Goal: Task Accomplishment & Management: Use online tool/utility

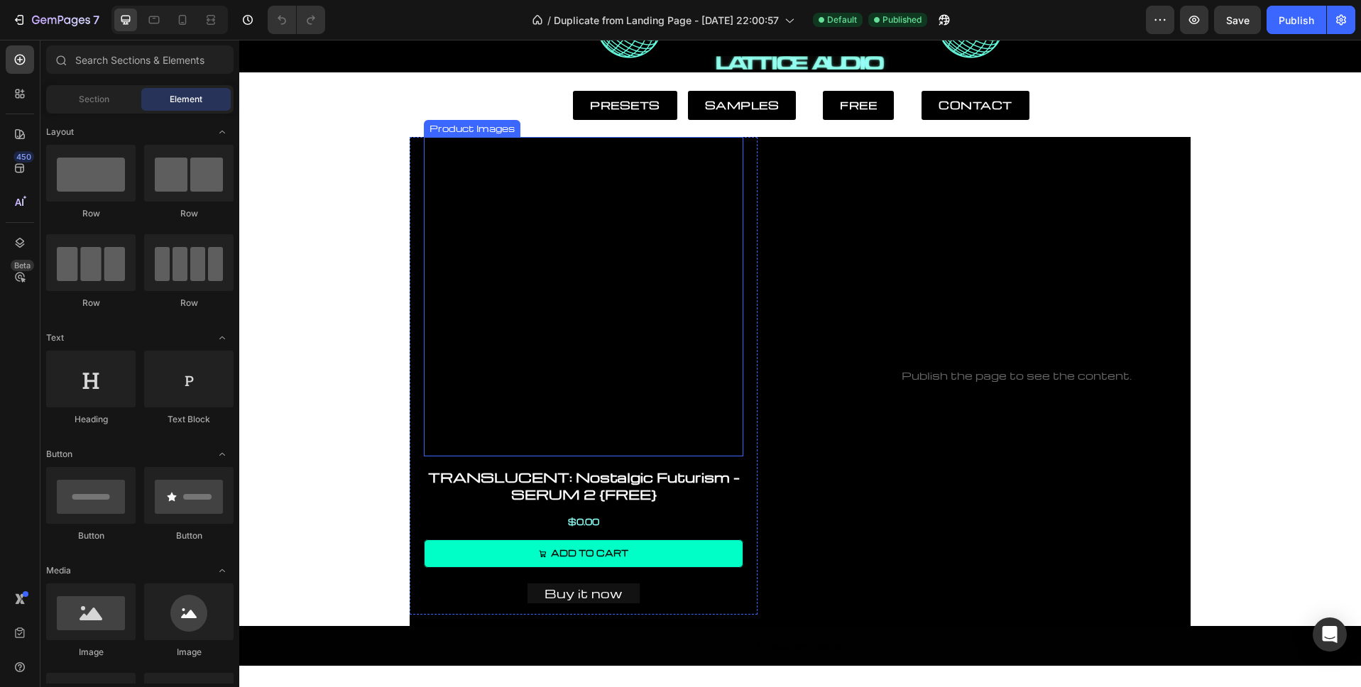
scroll to position [109, 0]
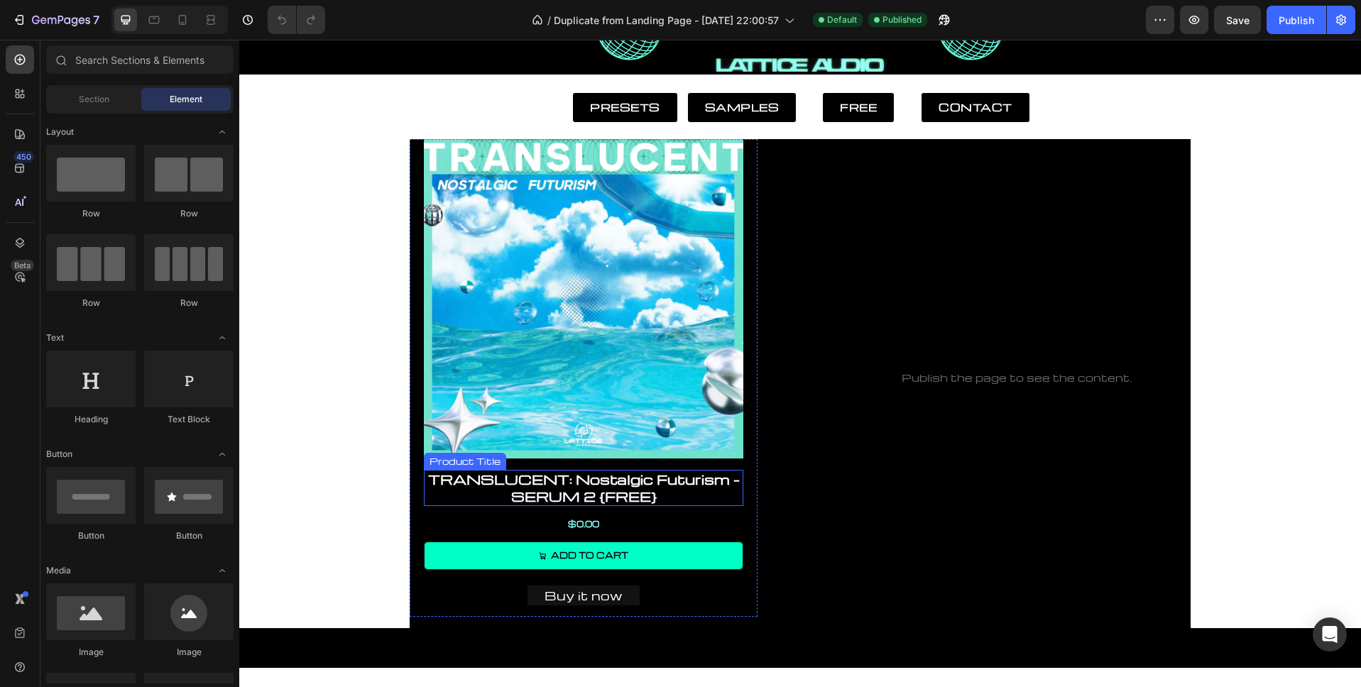
click at [616, 506] on h1 "TRANSLUCENT: Nostalgic Futurism - SERUM 2 {FREE}" at bounding box center [583, 488] width 319 height 36
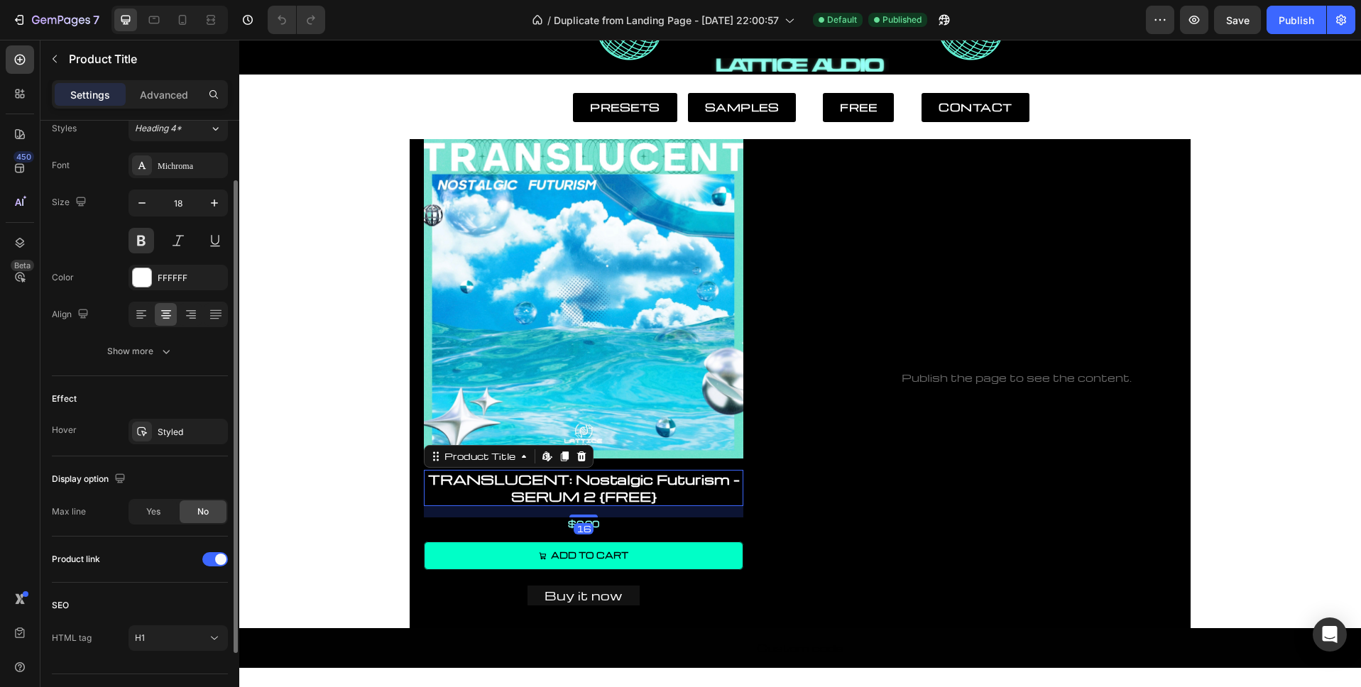
scroll to position [171, 0]
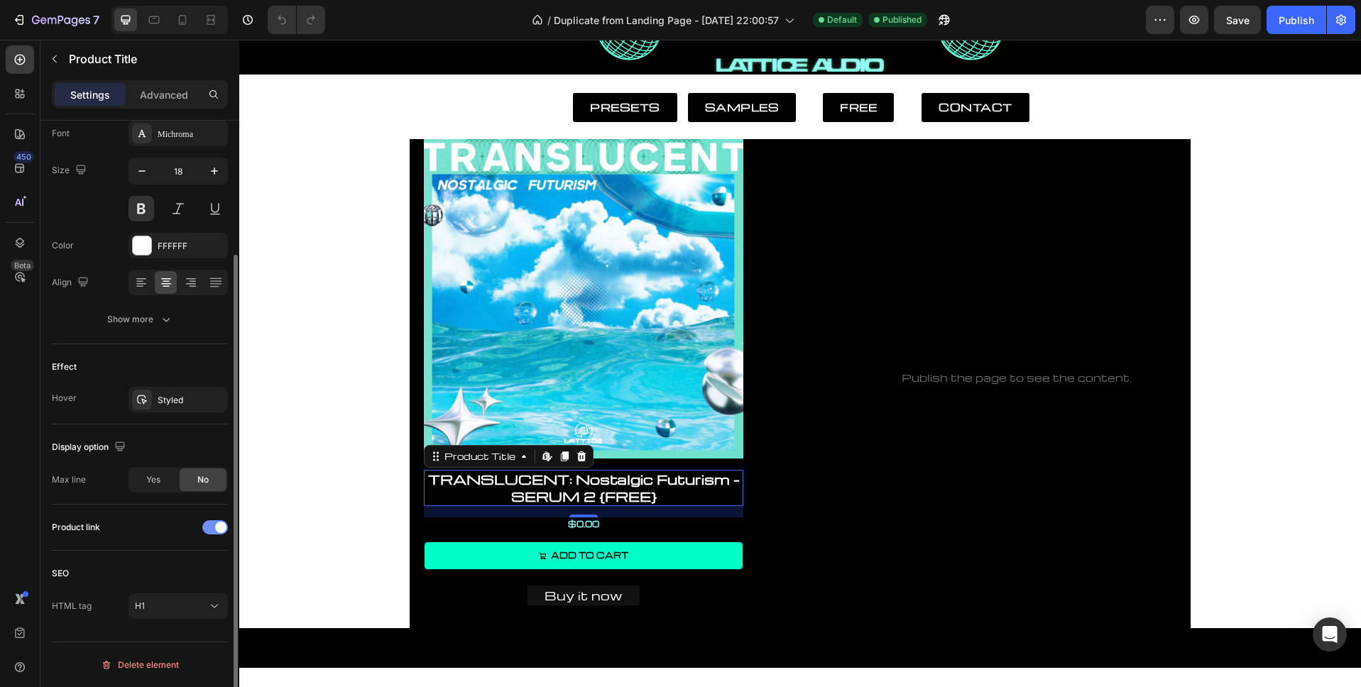
click at [211, 531] on div at bounding box center [215, 527] width 26 height 14
click at [218, 526] on div at bounding box center [215, 527] width 26 height 14
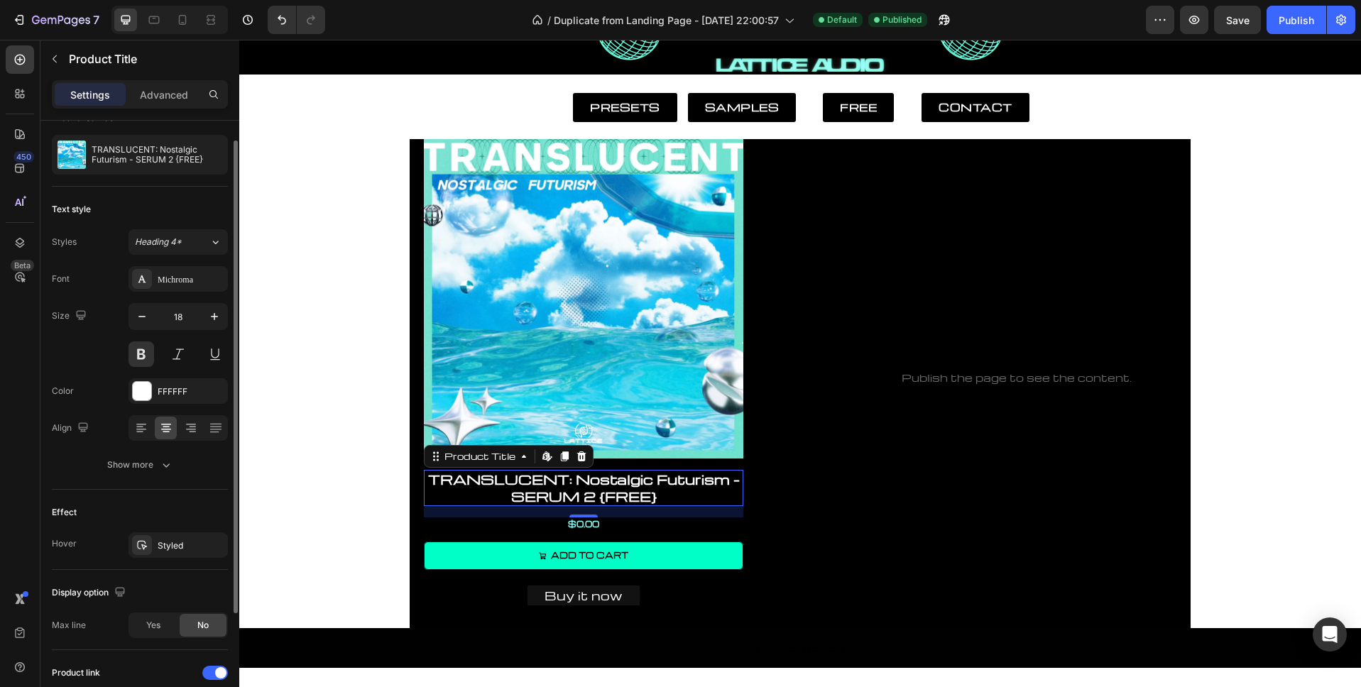
scroll to position [0, 0]
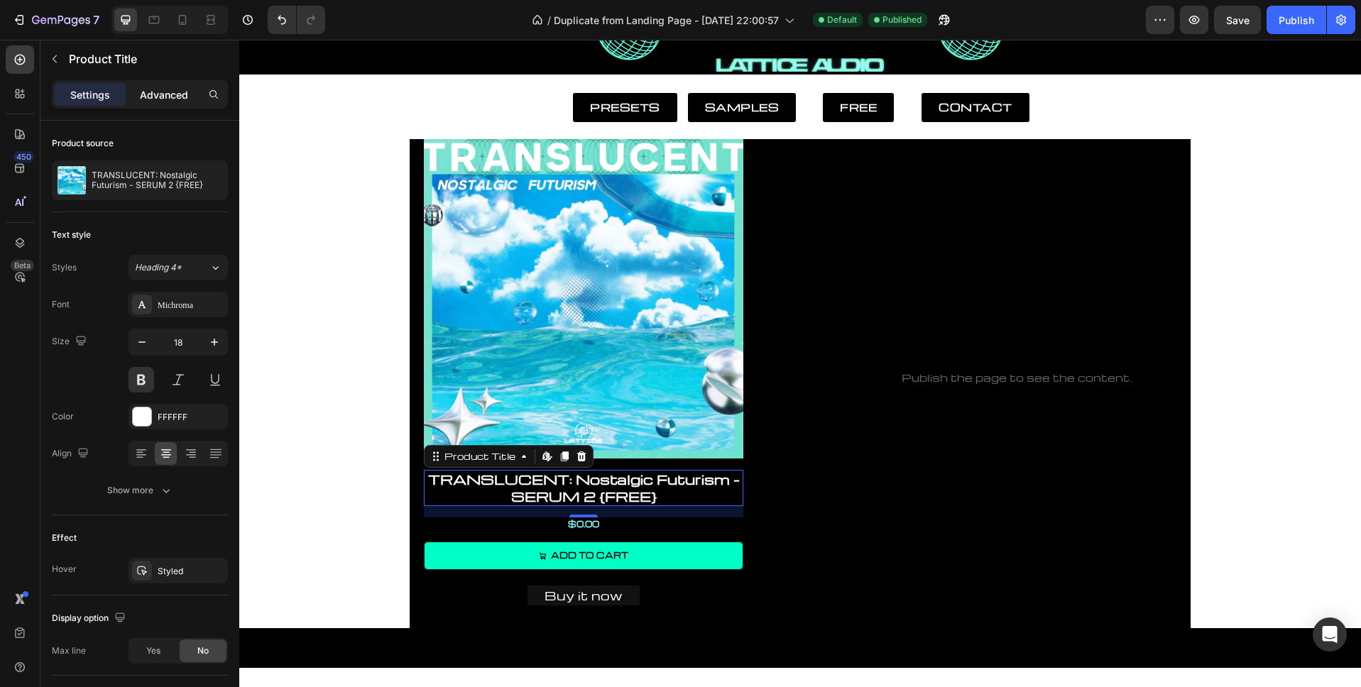
click at [168, 101] on p "Advanced" at bounding box center [164, 94] width 48 height 15
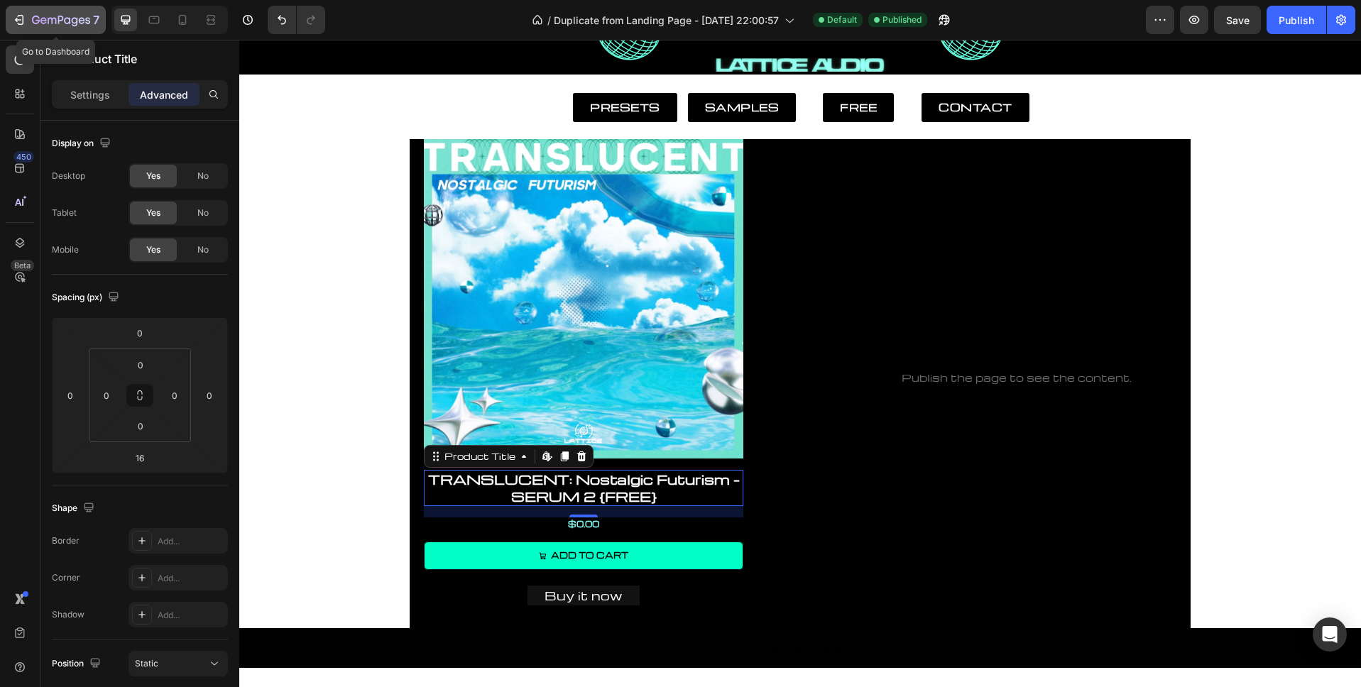
click at [31, 17] on div "7" at bounding box center [55, 19] width 87 height 17
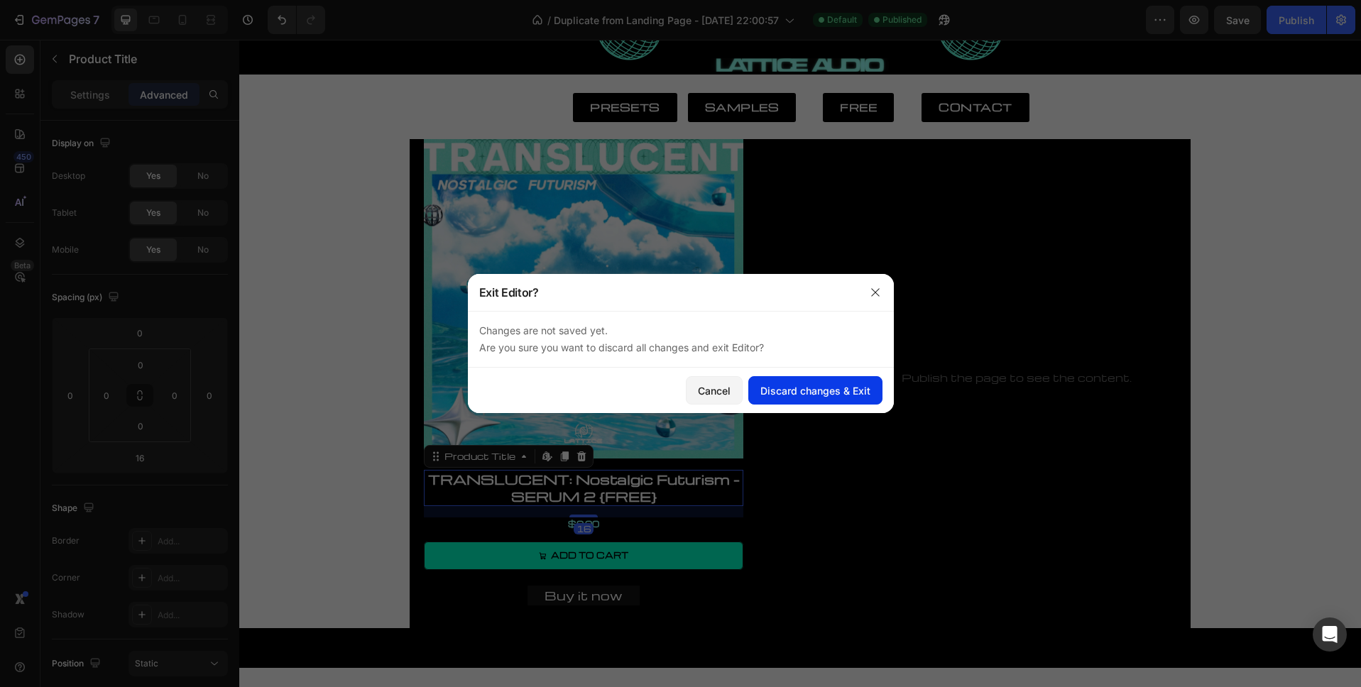
click at [806, 395] on div "Discard changes & Exit" at bounding box center [815, 390] width 110 height 15
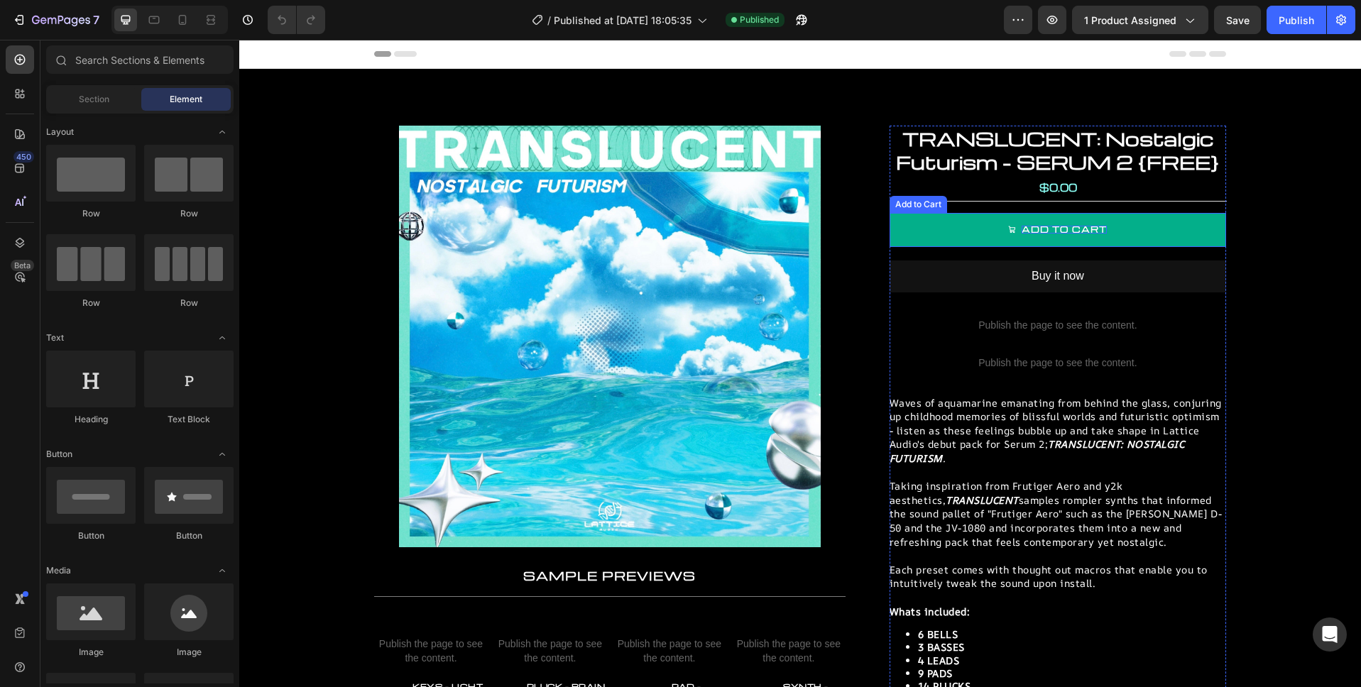
click at [1077, 229] on div "Add to cart" at bounding box center [1063, 230] width 85 height 8
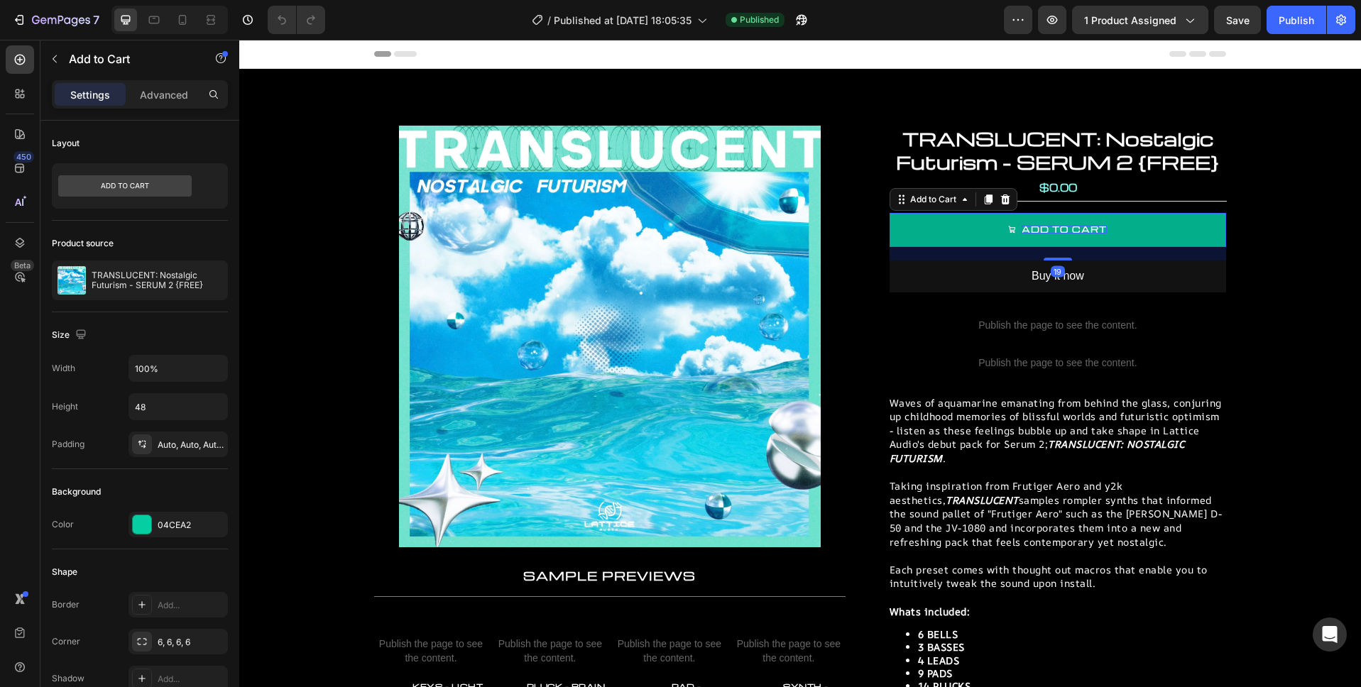
click at [1082, 229] on div "Add to cart" at bounding box center [1063, 230] width 85 height 8
click at [1082, 229] on p "Add to cart" at bounding box center [1063, 230] width 85 height 8
click at [1084, 229] on p "Add to cart" at bounding box center [1063, 230] width 85 height 8
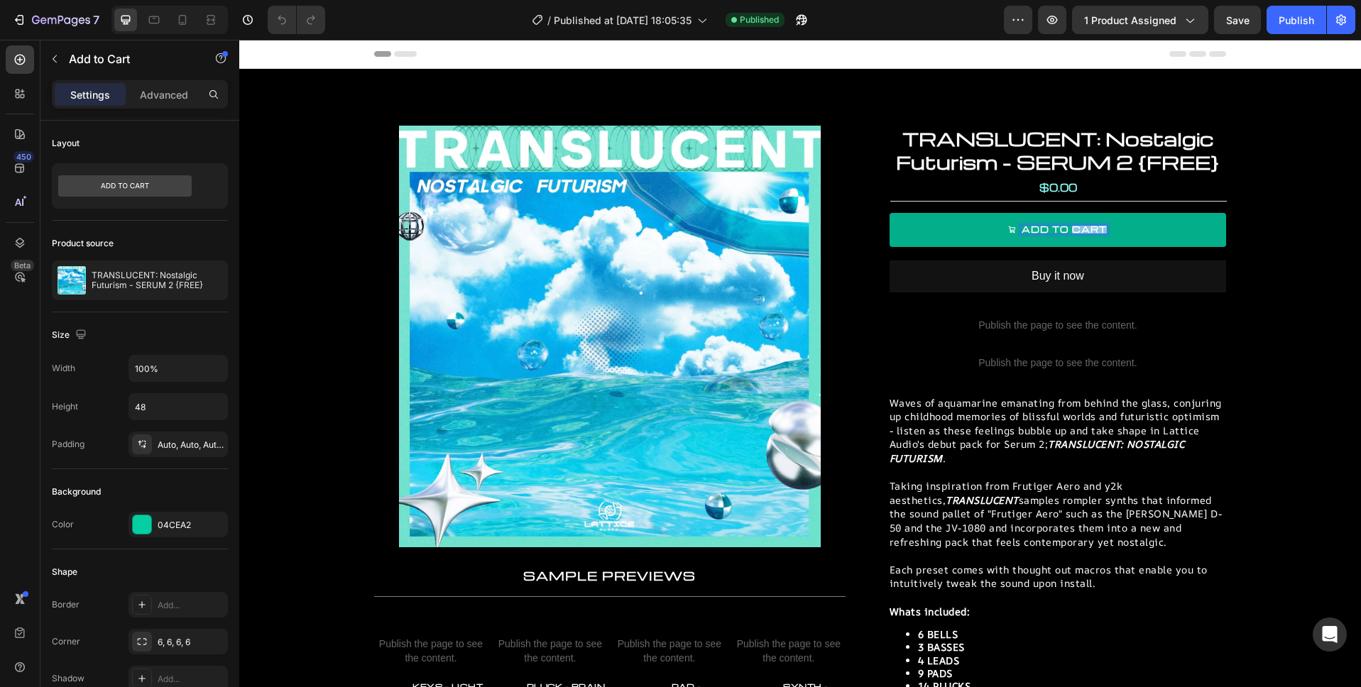
click at [1084, 229] on p "Add to cart" at bounding box center [1063, 230] width 85 height 8
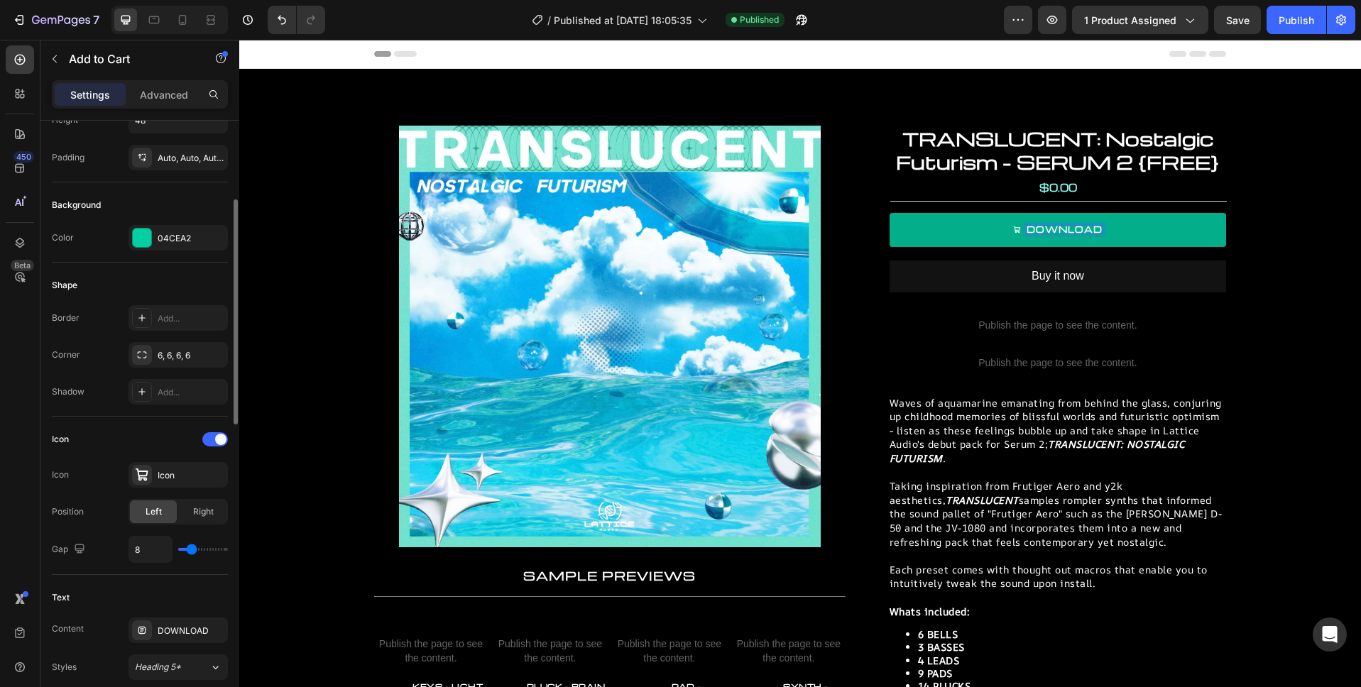
scroll to position [254, 0]
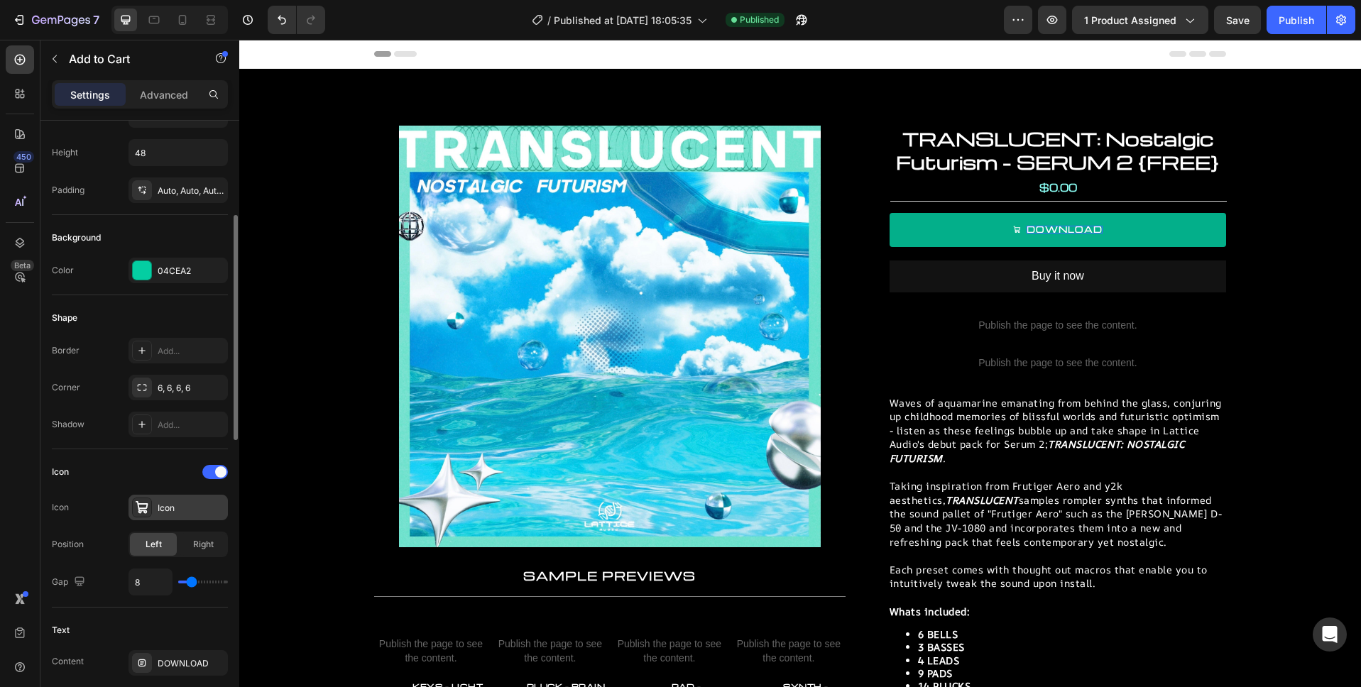
click at [146, 507] on icon at bounding box center [142, 507] width 13 height 13
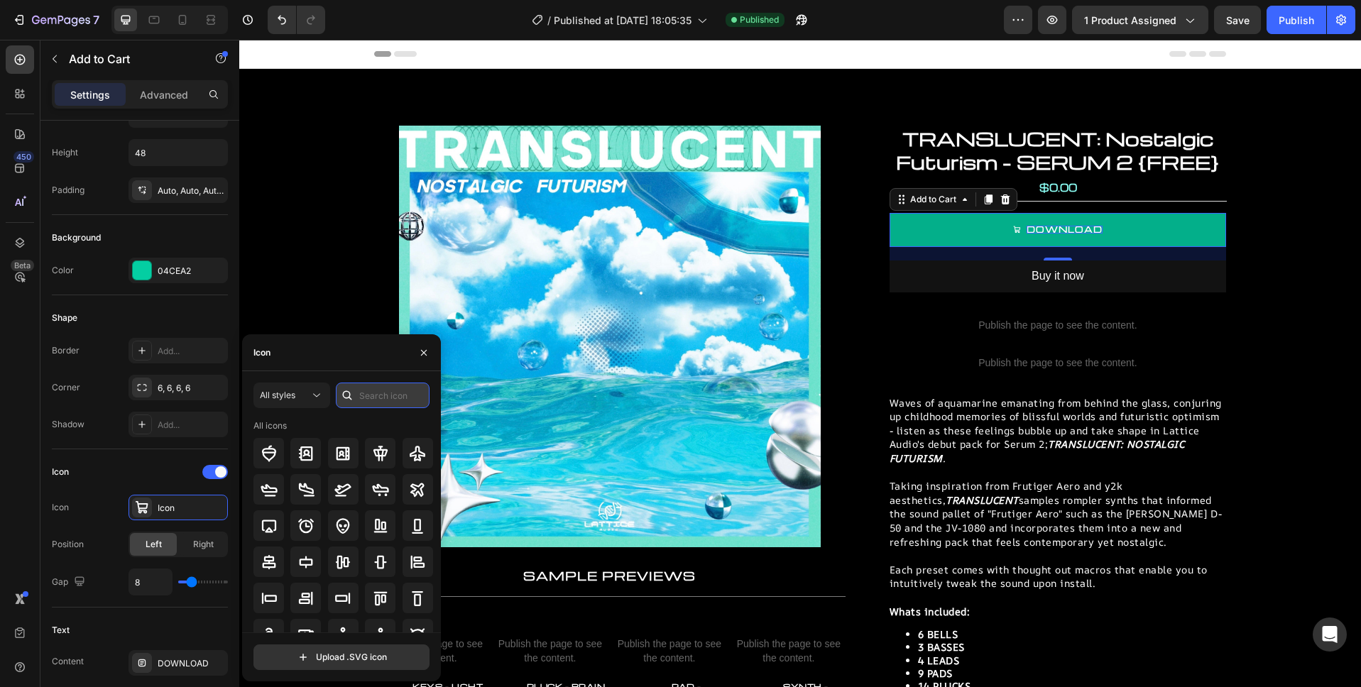
click at [371, 390] on input "text" at bounding box center [383, 396] width 94 height 26
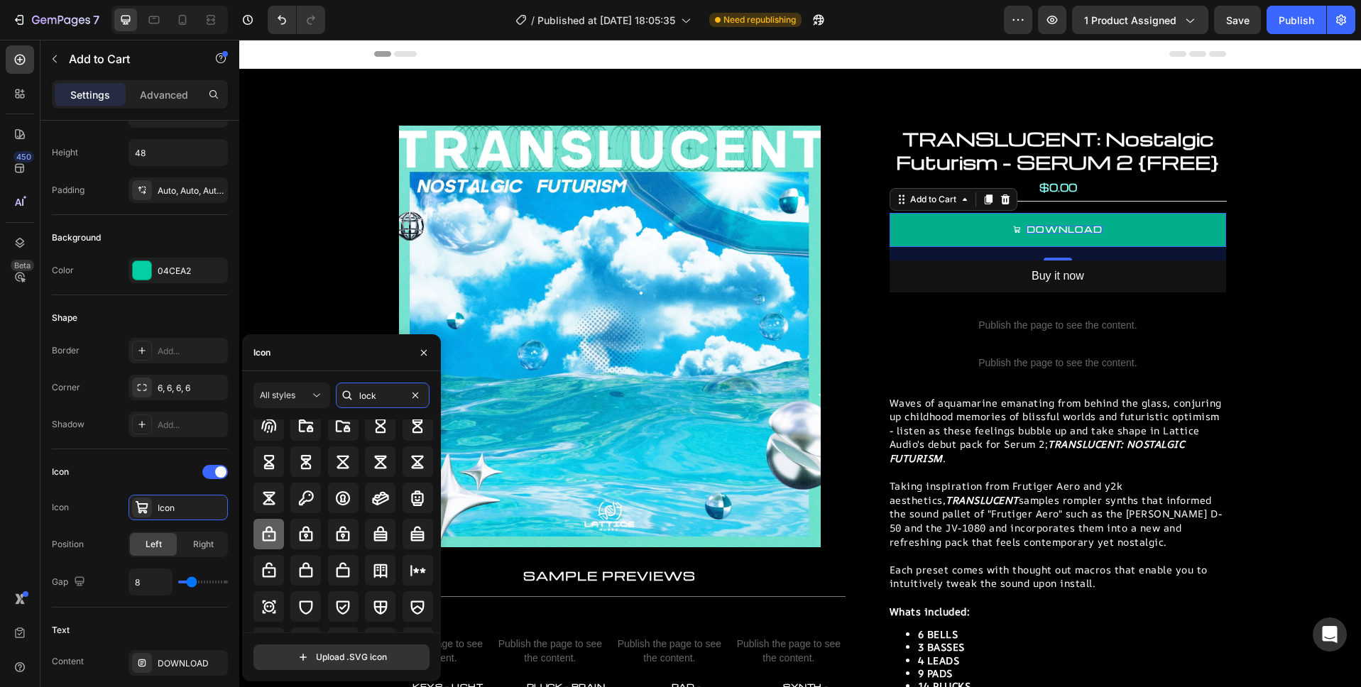
scroll to position [196, 0]
type input "lock"
click at [270, 533] on icon at bounding box center [268, 534] width 13 height 15
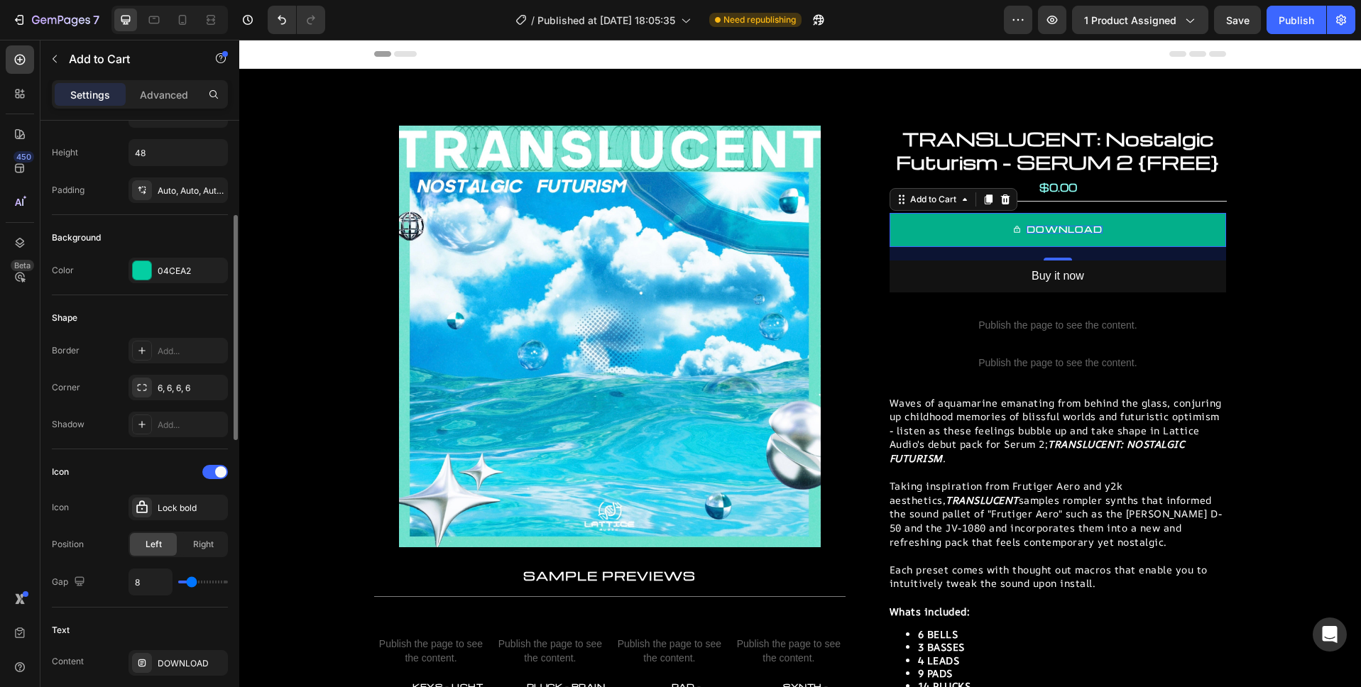
click at [129, 467] on div "Icon" at bounding box center [140, 472] width 176 height 23
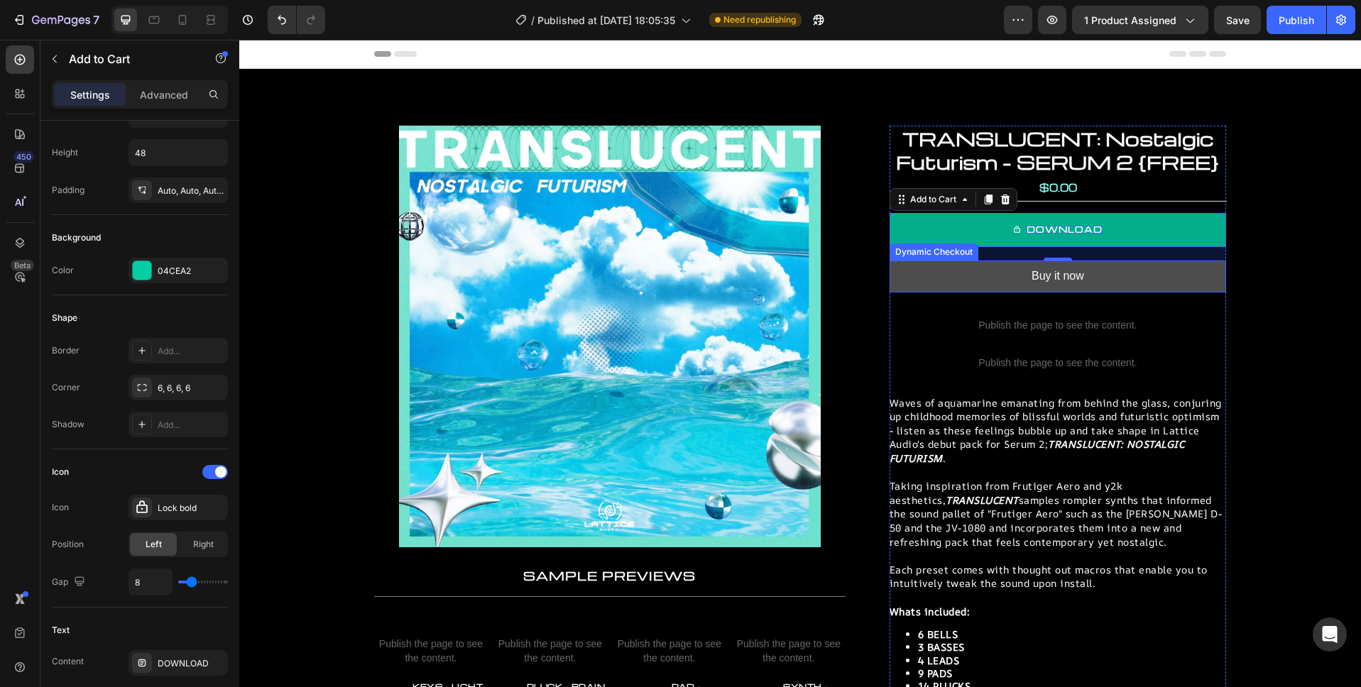
click at [1135, 273] on button "Buy it now" at bounding box center [1057, 276] width 336 height 32
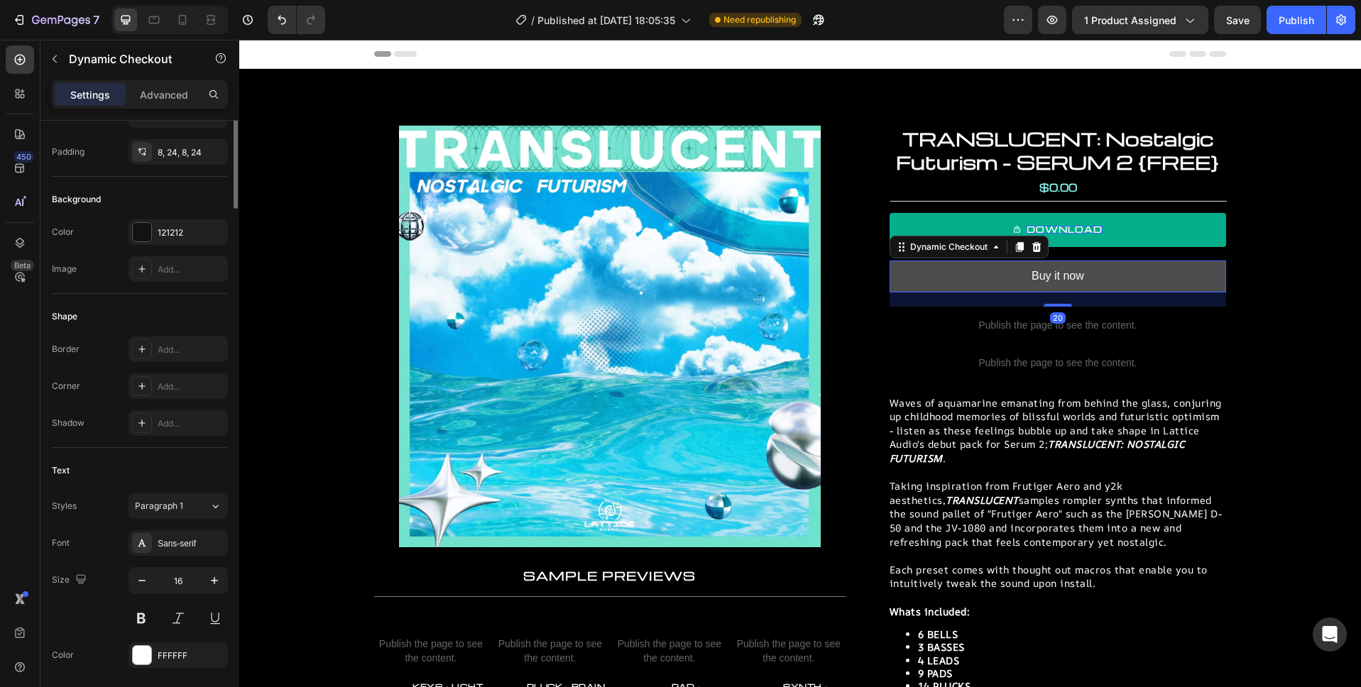
scroll to position [0, 0]
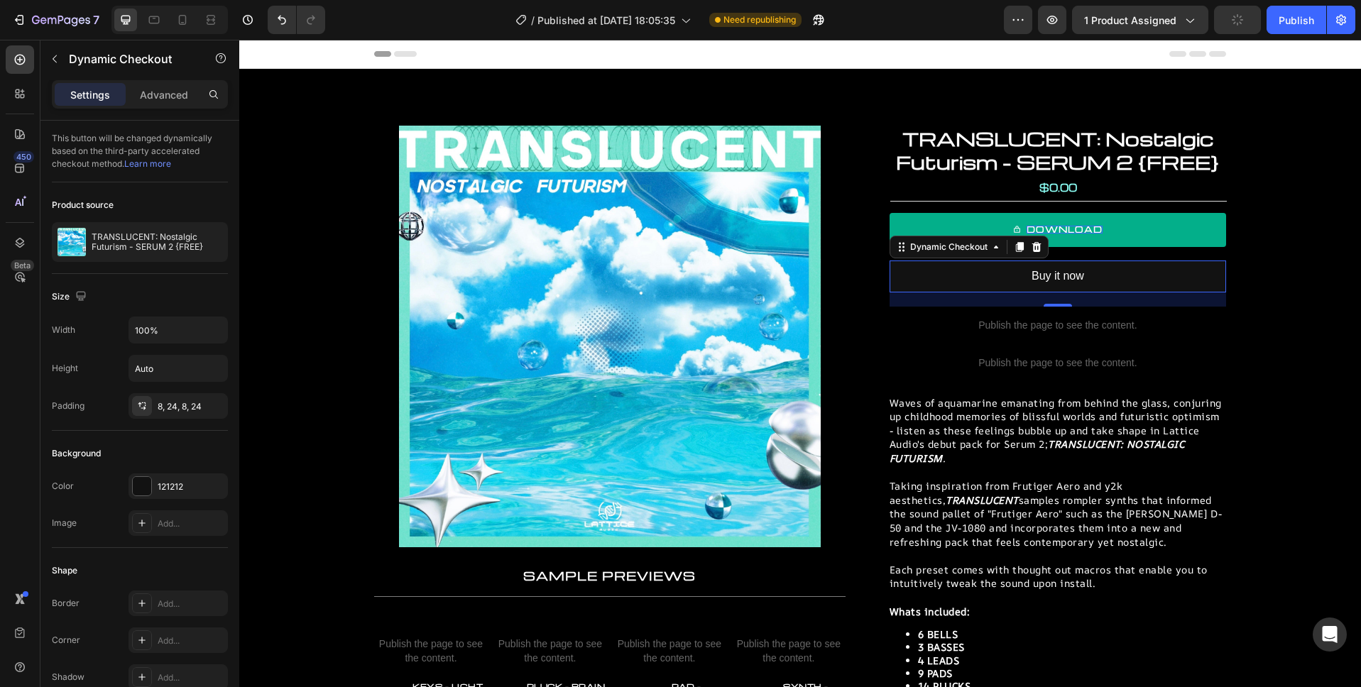
click at [1031, 248] on icon at bounding box center [1036, 246] width 11 height 11
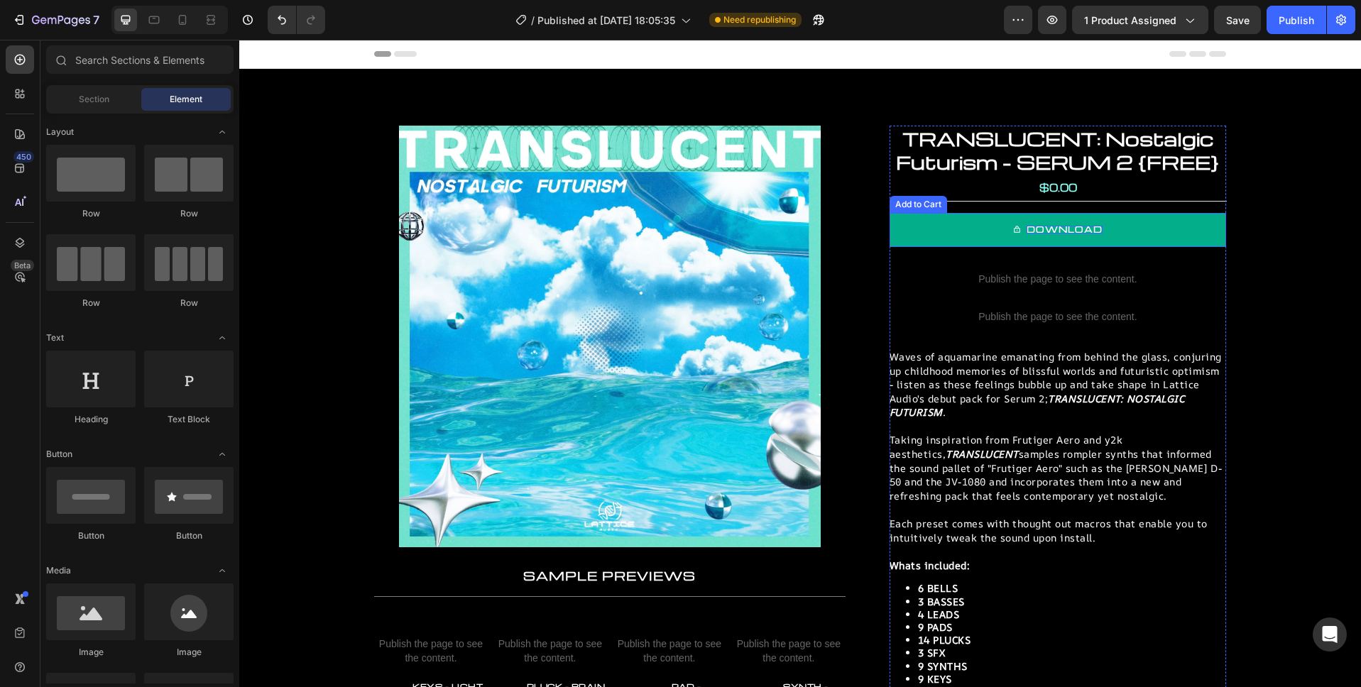
click at [1127, 228] on button "DOWNLOAD" at bounding box center [1057, 230] width 336 height 34
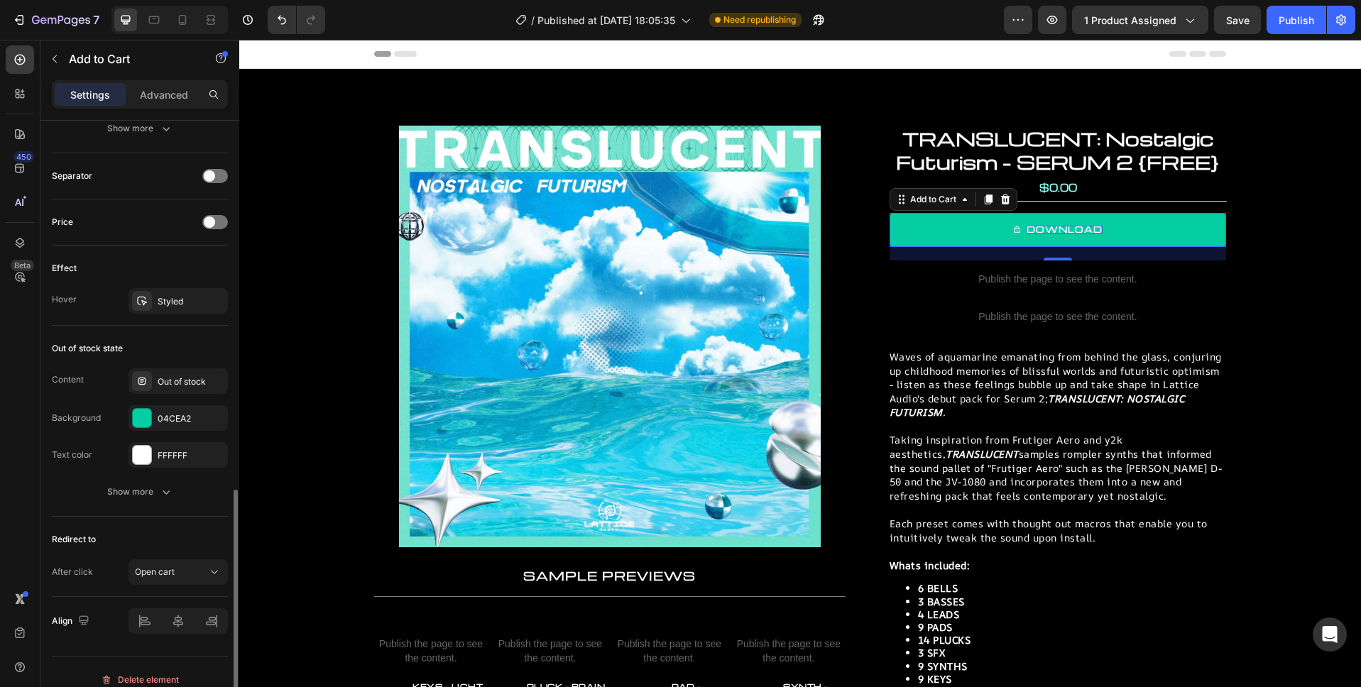
scroll to position [1026, 0]
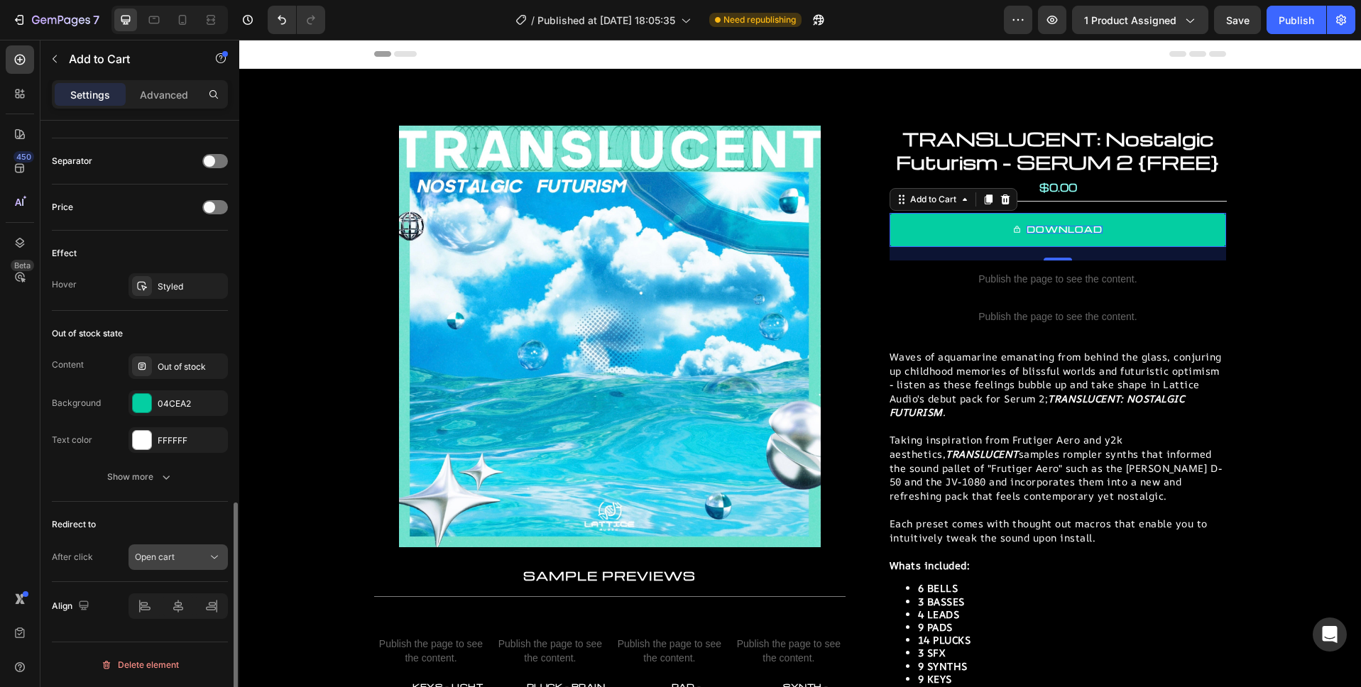
click at [184, 550] on div "Open cart" at bounding box center [178, 557] width 87 height 14
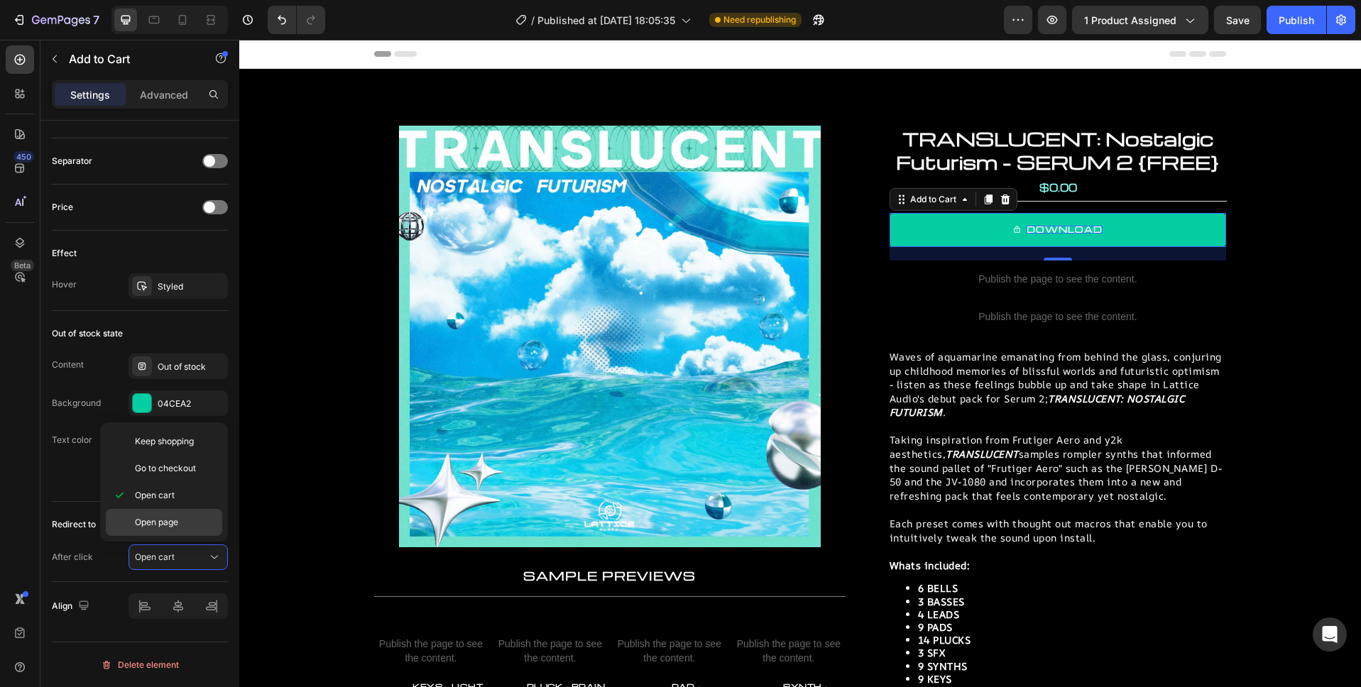
click at [163, 522] on span "Open page" at bounding box center [156, 522] width 43 height 13
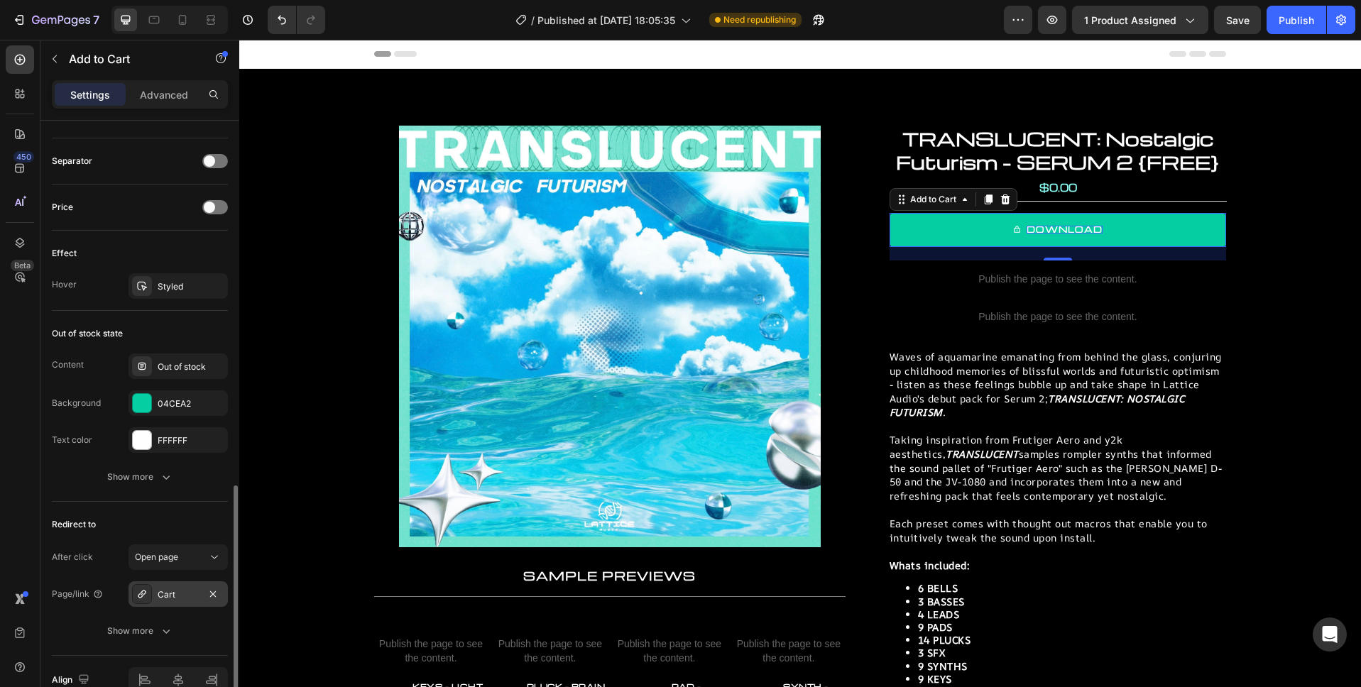
click at [142, 596] on icon at bounding box center [141, 593] width 11 height 11
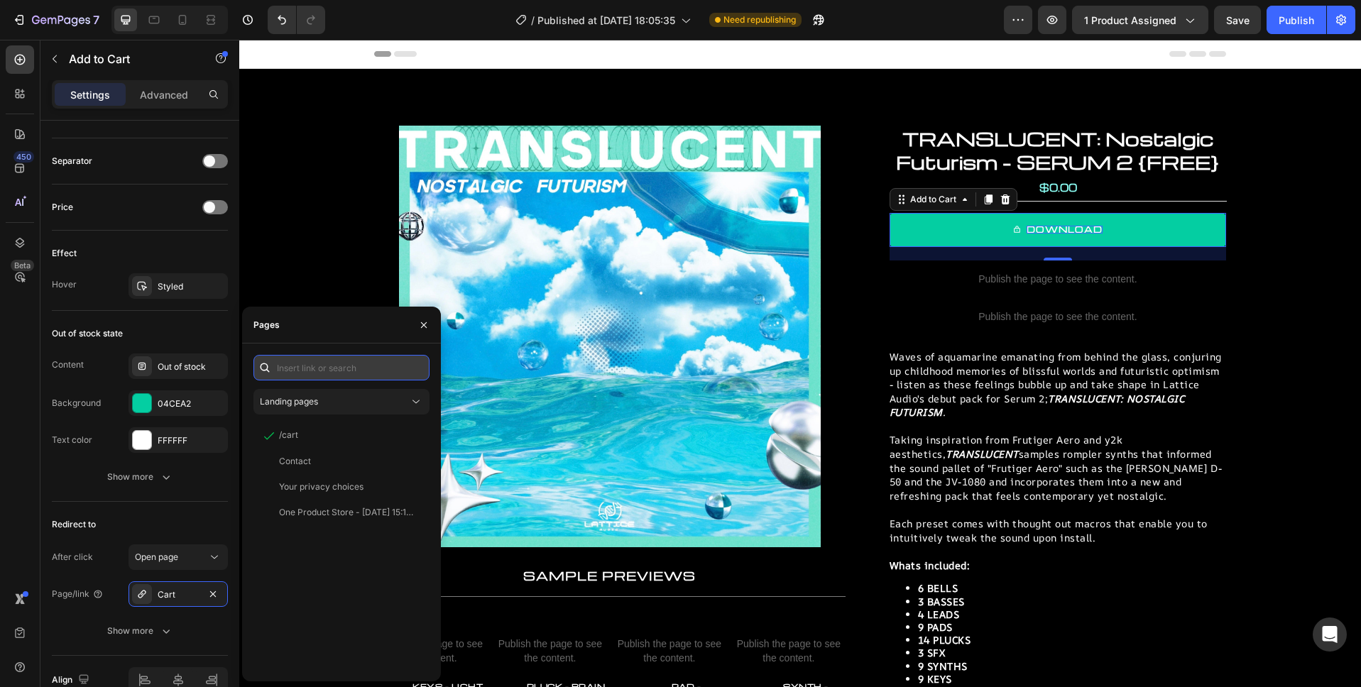
click at [331, 364] on input "text" at bounding box center [341, 368] width 176 height 26
click at [325, 369] on input "text" at bounding box center [341, 368] width 176 height 26
paste input "<a data-formkit-toggle="99b6baf2f0" href="https://lattice-audio.kit.com/99b6baf…"
type input "<a data-formkit-toggle="99b6baf2f0" href="https://lattice-audio.kit.com/99b6baf…"
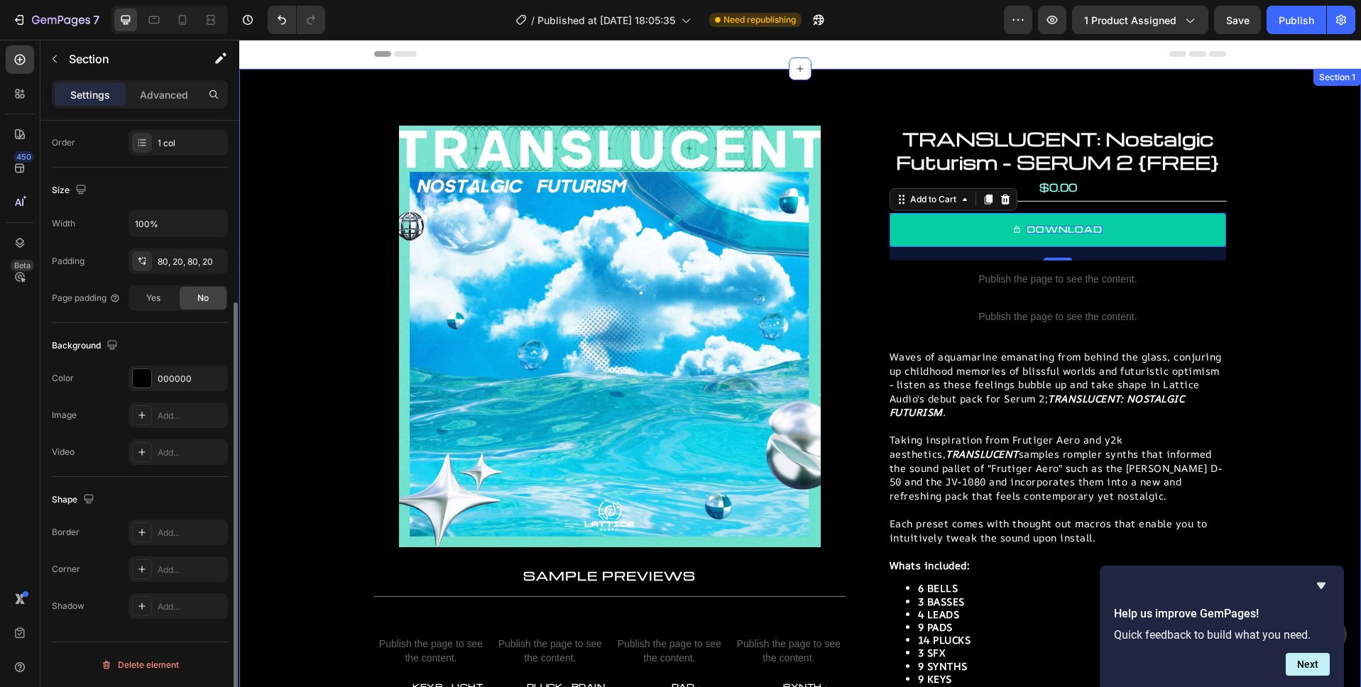
click at [989, 112] on div "Product Images Product Images TRANSLUCENT: Nostalgic Futurism - SERUM 2 {FREE} …" at bounding box center [799, 474] width 1121 height 811
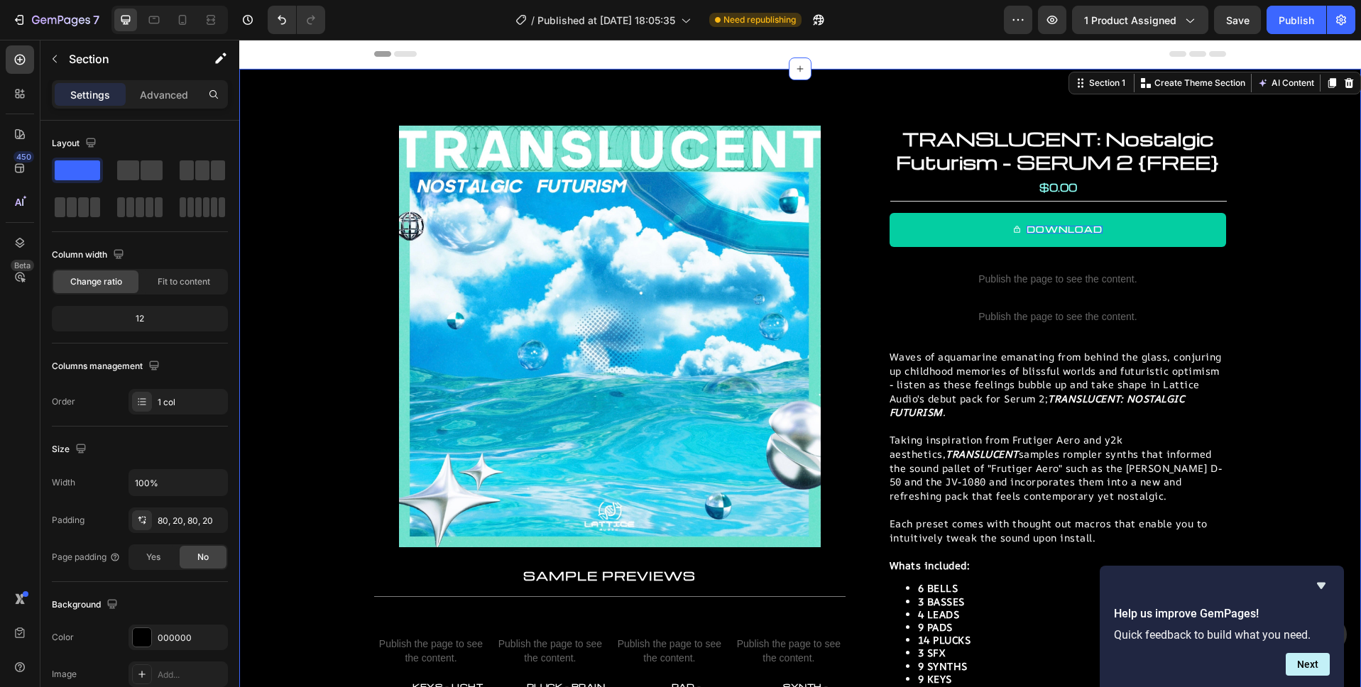
click at [1321, 583] on icon "Hide survey" at bounding box center [1321, 586] width 9 height 6
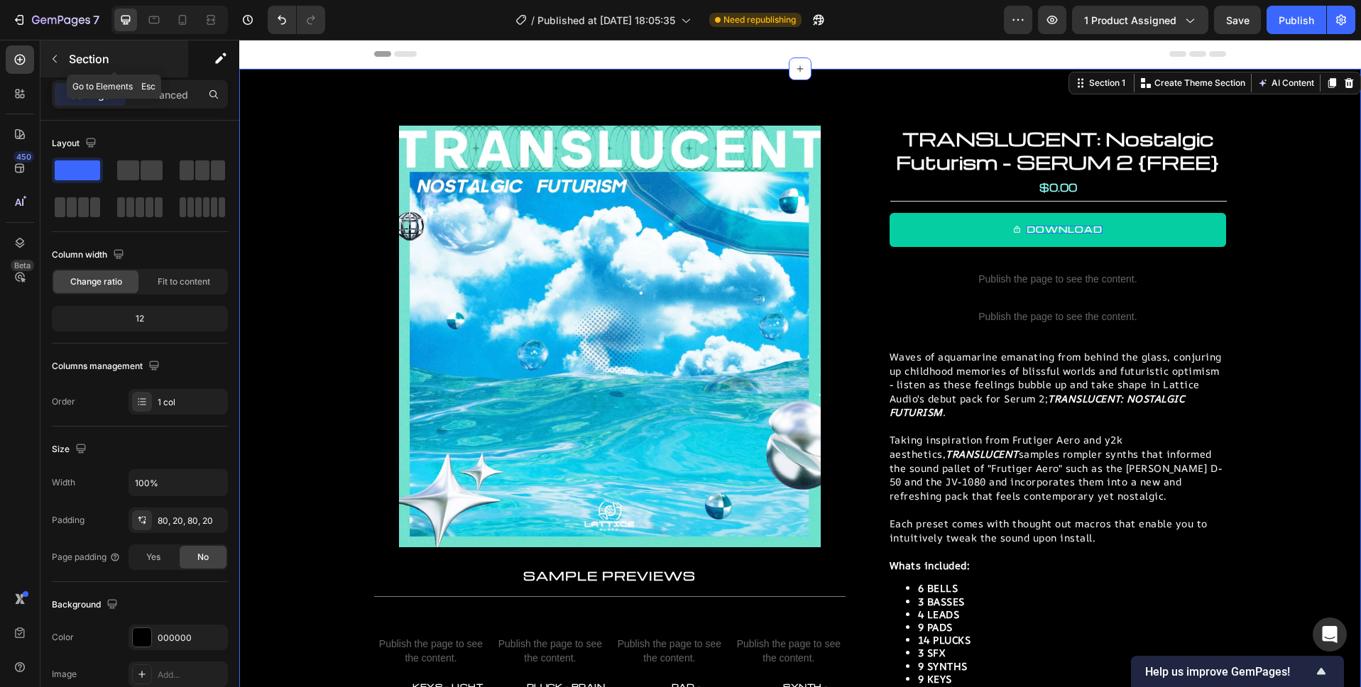
click at [57, 54] on icon "button" at bounding box center [54, 58] width 11 height 11
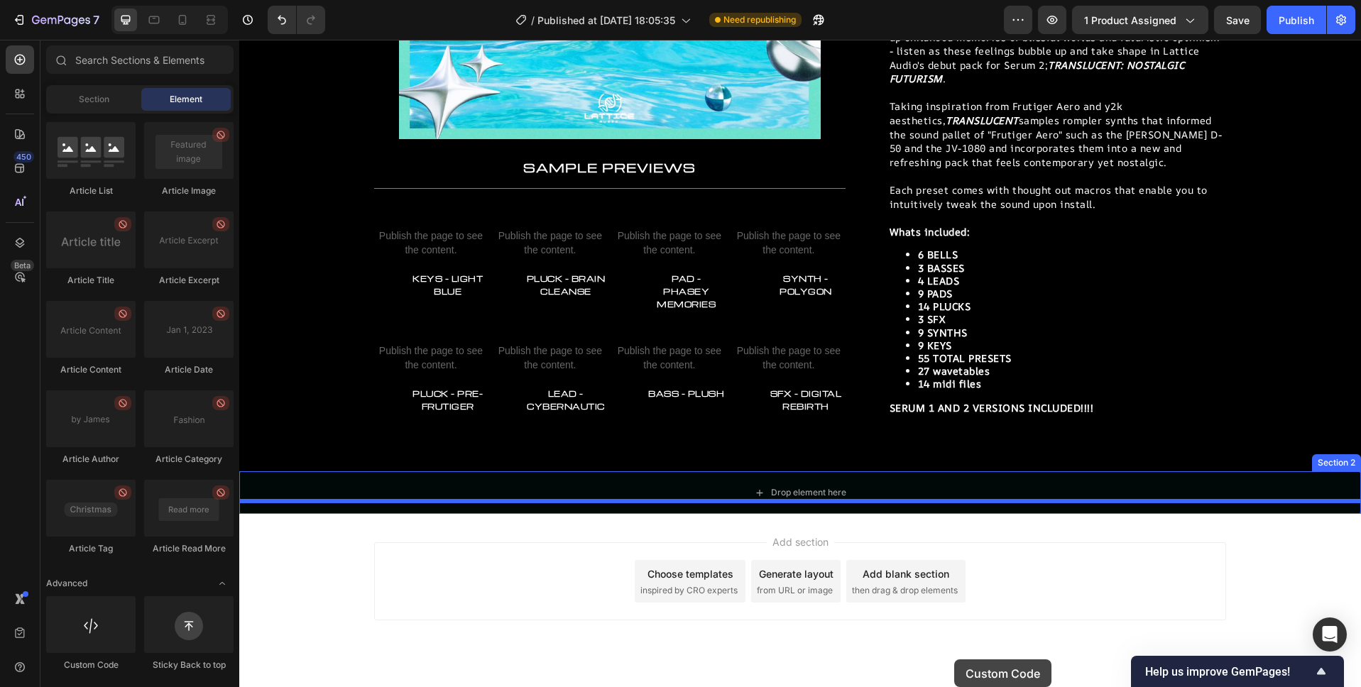
scroll to position [427, 0]
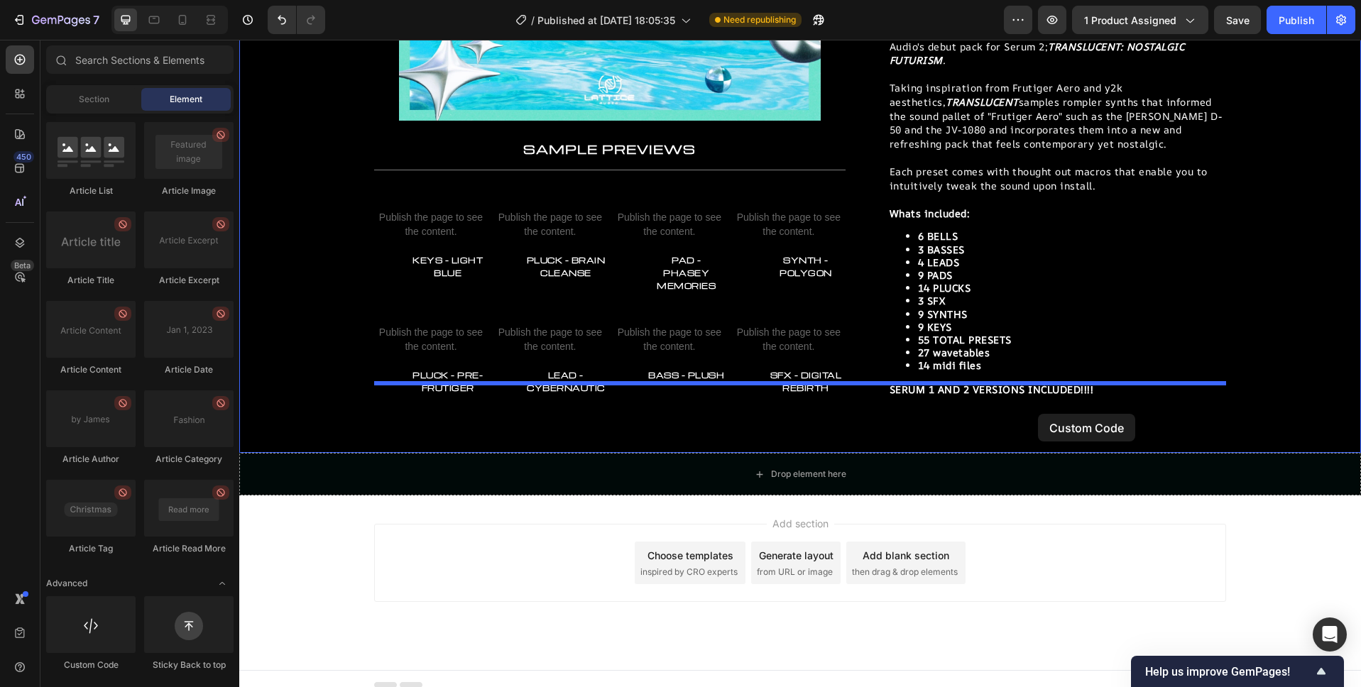
drag, startPoint x: 334, startPoint y: 669, endPoint x: 1038, endPoint y: 414, distance: 749.0
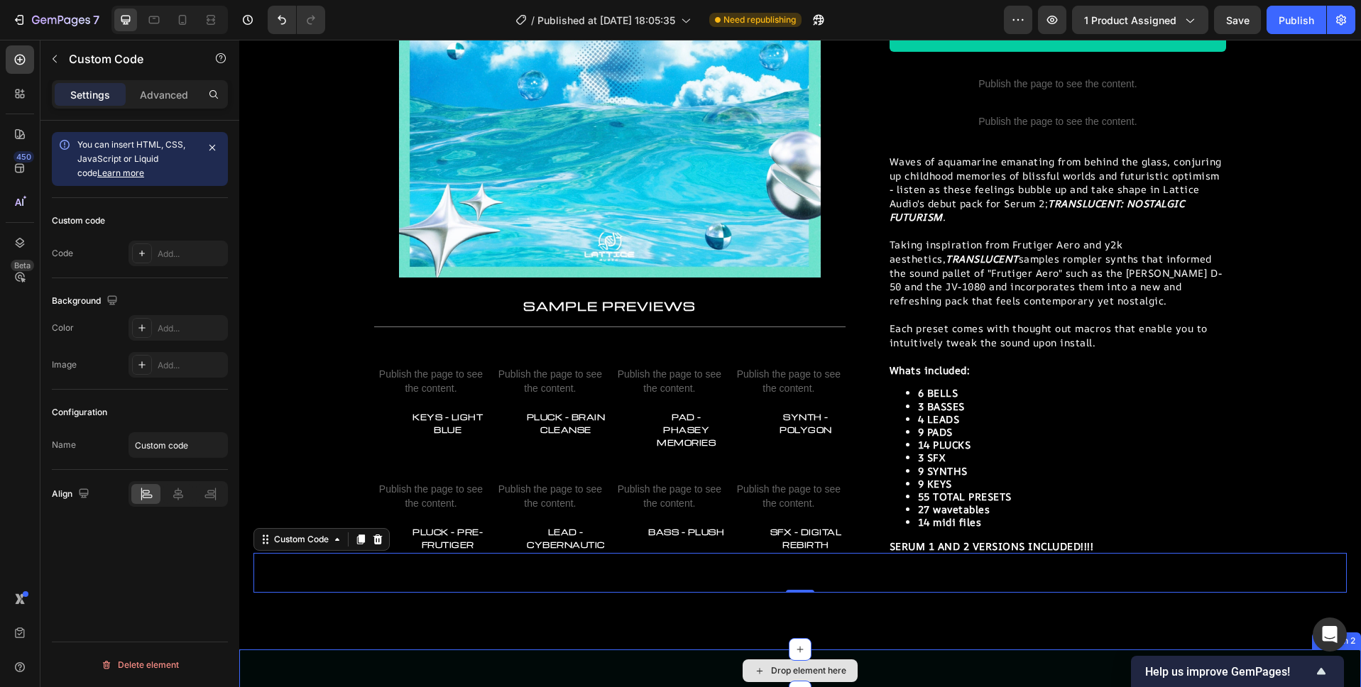
scroll to position [242, 0]
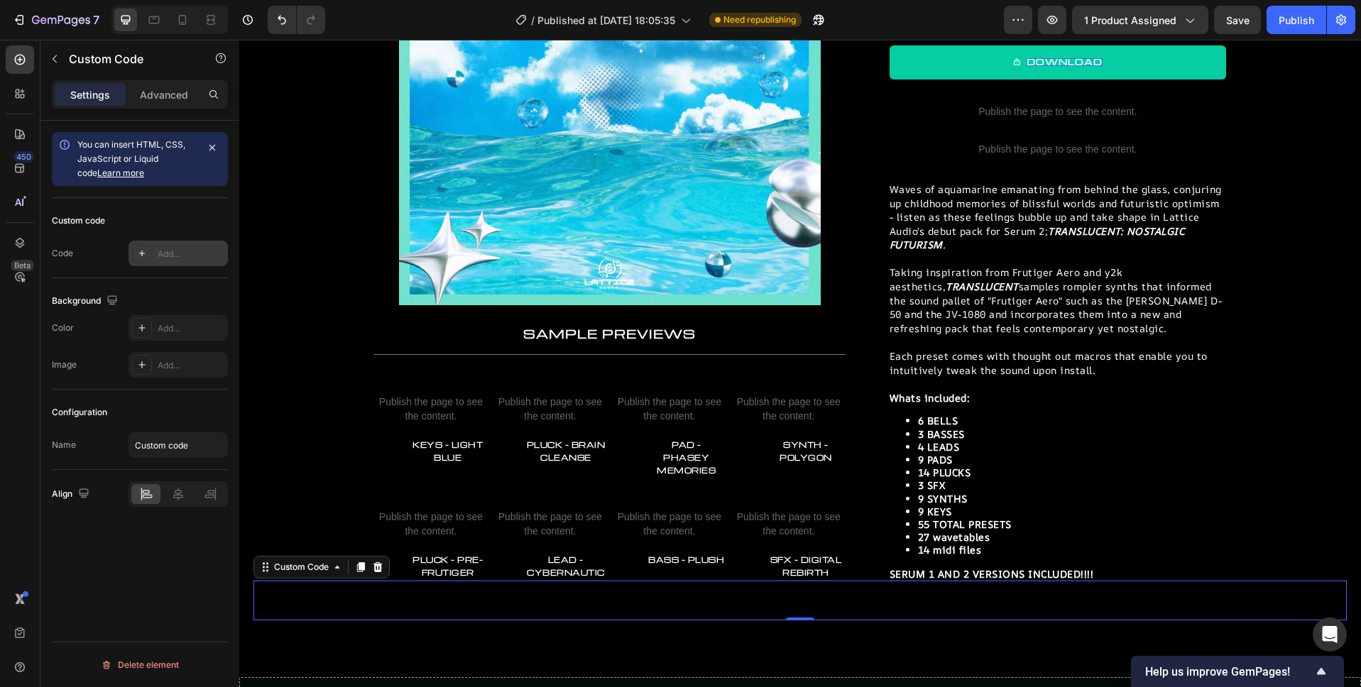
click at [182, 249] on div "Add..." at bounding box center [191, 254] width 67 height 13
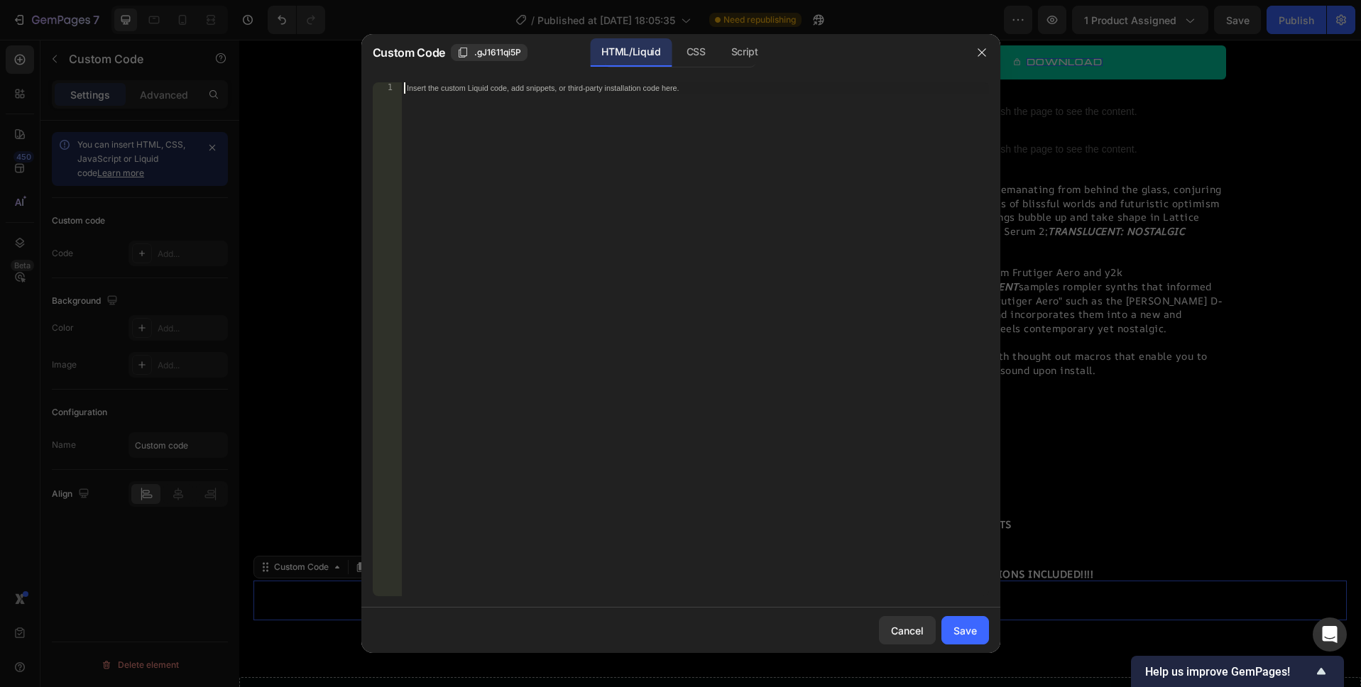
click at [639, 133] on div "Insert the custom Liquid code, add snippets, or third-party installation code h…" at bounding box center [695, 350] width 588 height 537
drag, startPoint x: 757, startPoint y: 53, endPoint x: 715, endPoint y: 109, distance: 70.6
click at [757, 53] on div "Script" at bounding box center [745, 52] width 50 height 28
click at [697, 127] on div "Insert the Javascript code to add interaction and animation to your content her…" at bounding box center [695, 350] width 588 height 537
paste textarea "<script async data-uid="99b6baf2f0" src="https://lattice-audio.kit.com/99b6baf2…"
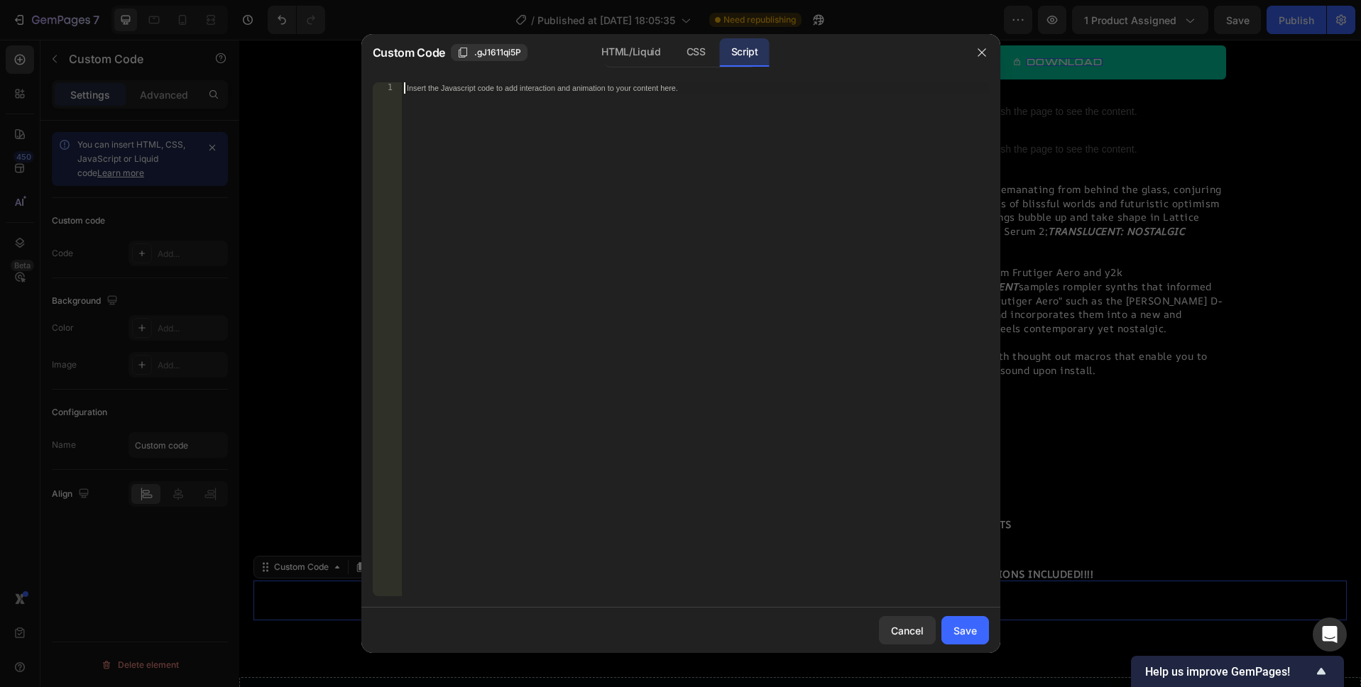
type textarea "<script async data-uid="99b6baf2f0" src="https://lattice-audio.kit.com/99b6baf2…"
click at [959, 623] on div "Save" at bounding box center [964, 630] width 23 height 15
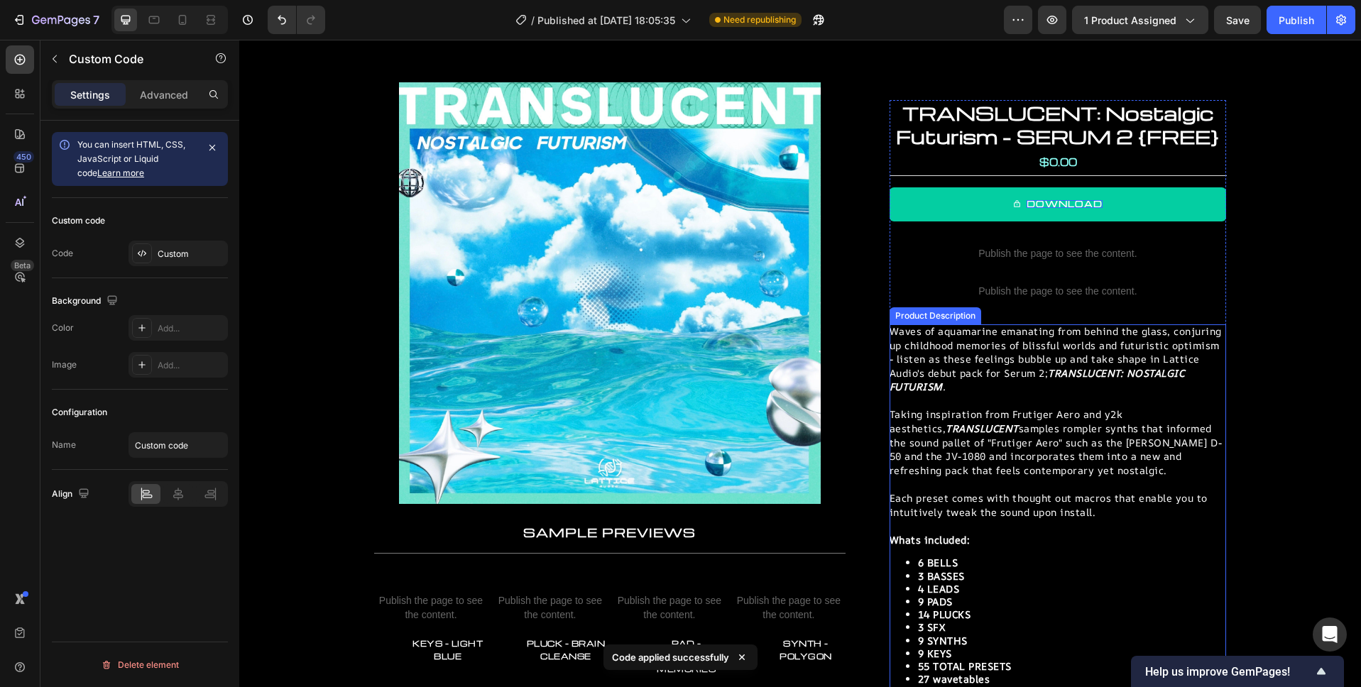
scroll to position [0, 0]
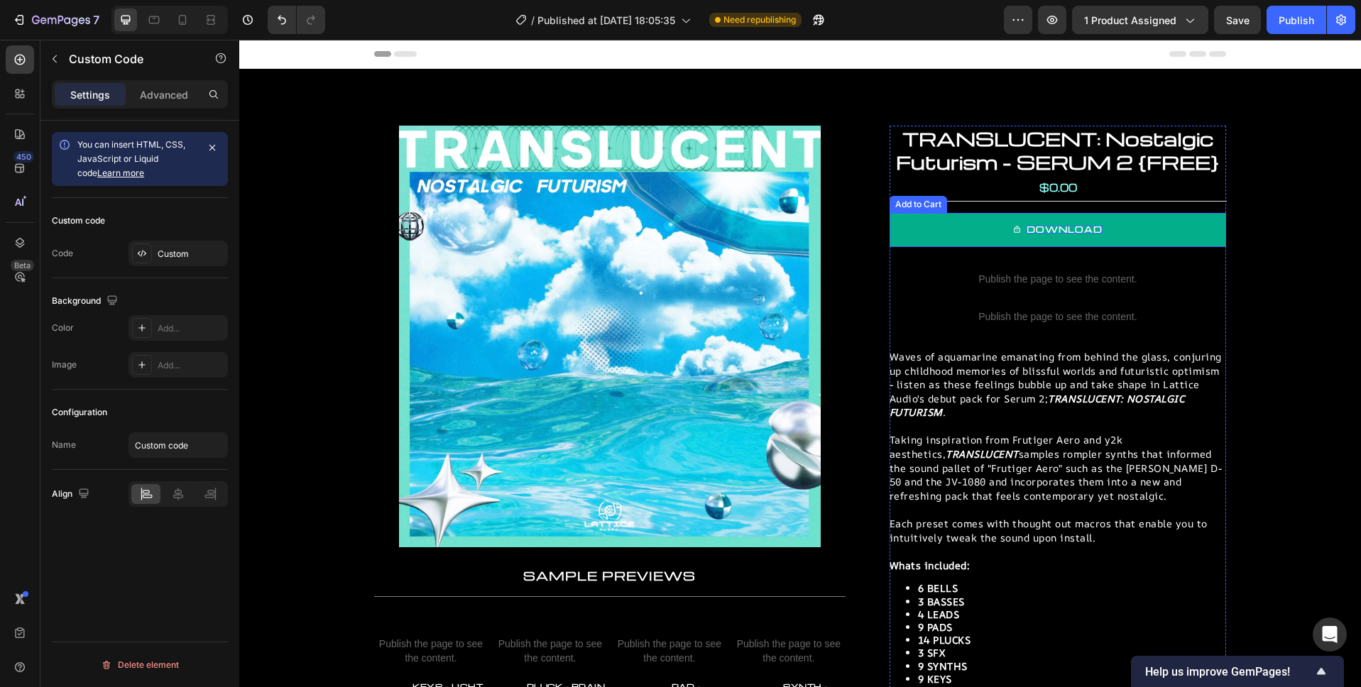
click at [1155, 226] on button "DOWNLOAD" at bounding box center [1057, 230] width 336 height 34
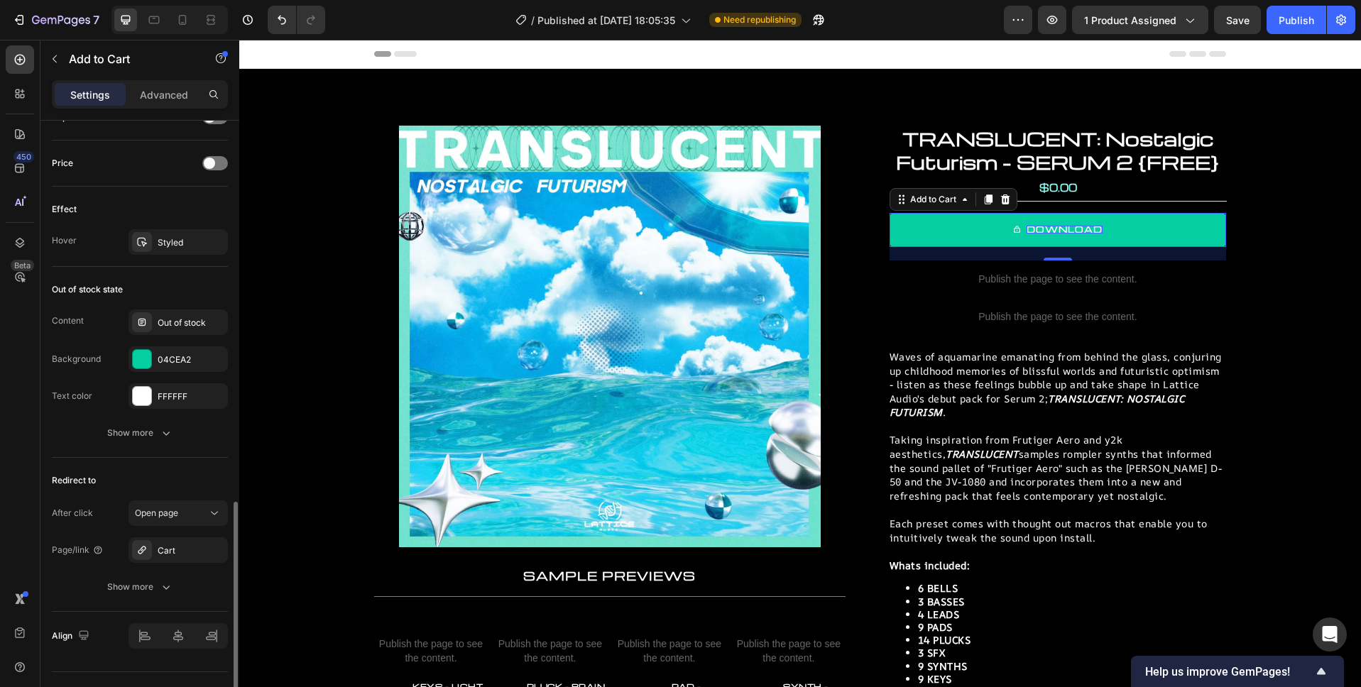
scroll to position [1100, 0]
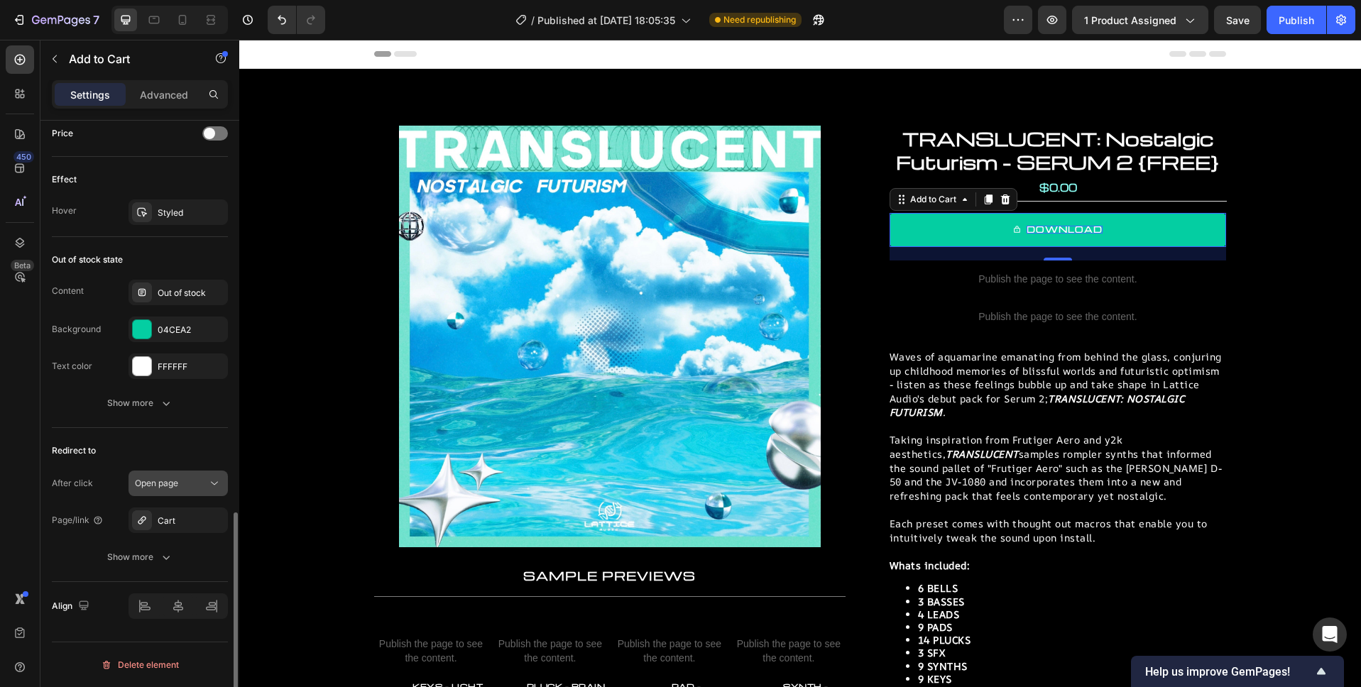
click at [188, 486] on div "Open page" at bounding box center [171, 483] width 72 height 13
click at [194, 484] on div "Open page" at bounding box center [171, 483] width 72 height 13
click at [185, 520] on div "Cart" at bounding box center [178, 521] width 41 height 13
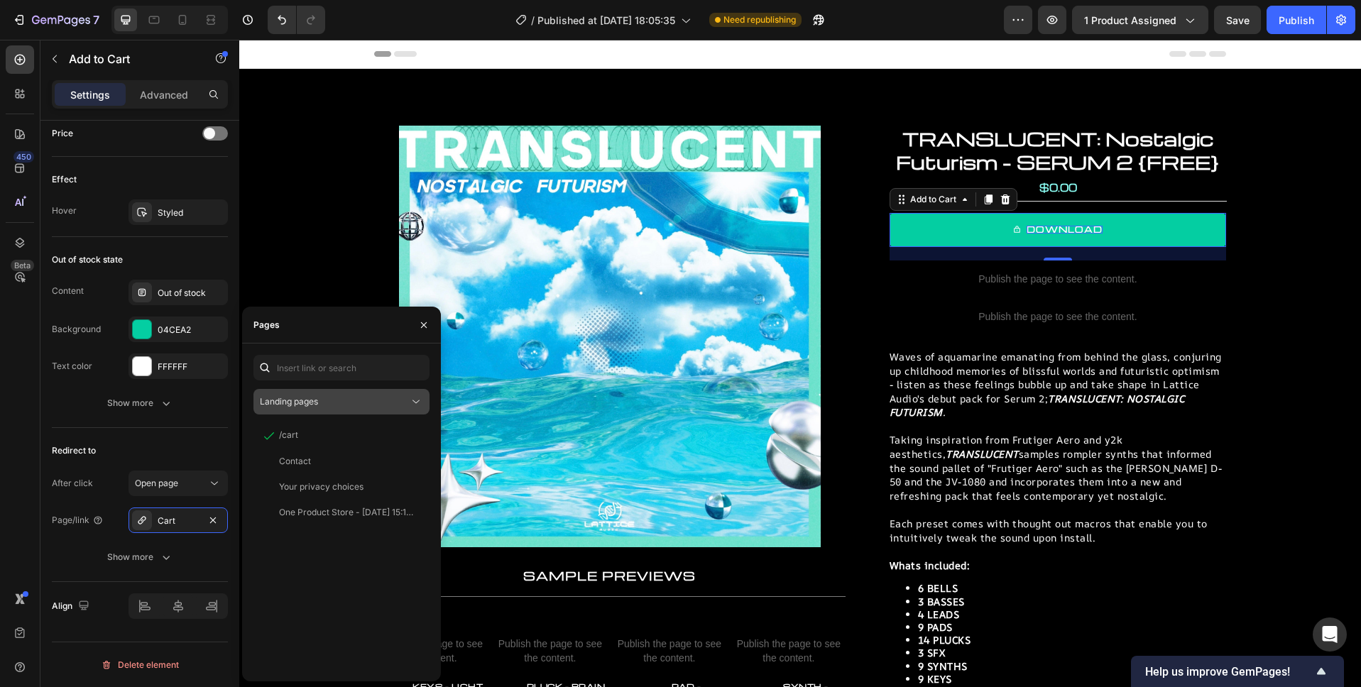
click at [346, 400] on div "Landing pages" at bounding box center [334, 401] width 149 height 13
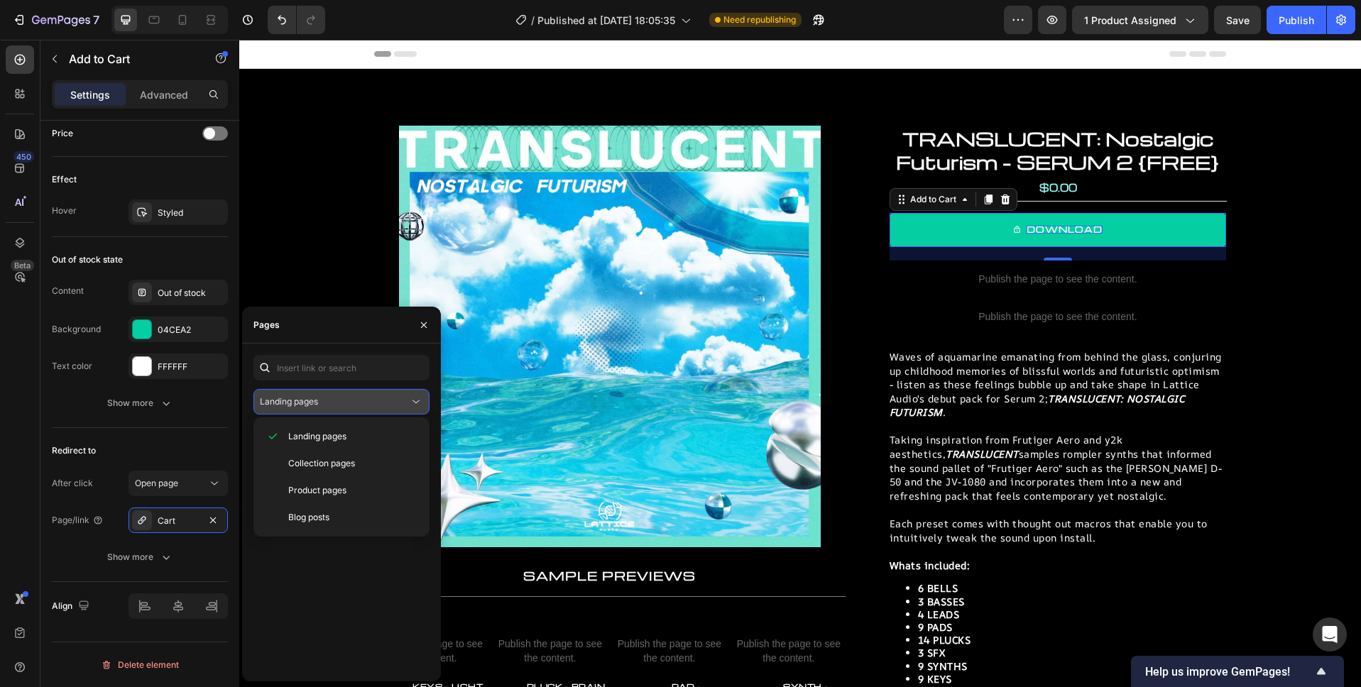
click at [338, 402] on div "Landing pages" at bounding box center [334, 401] width 149 height 13
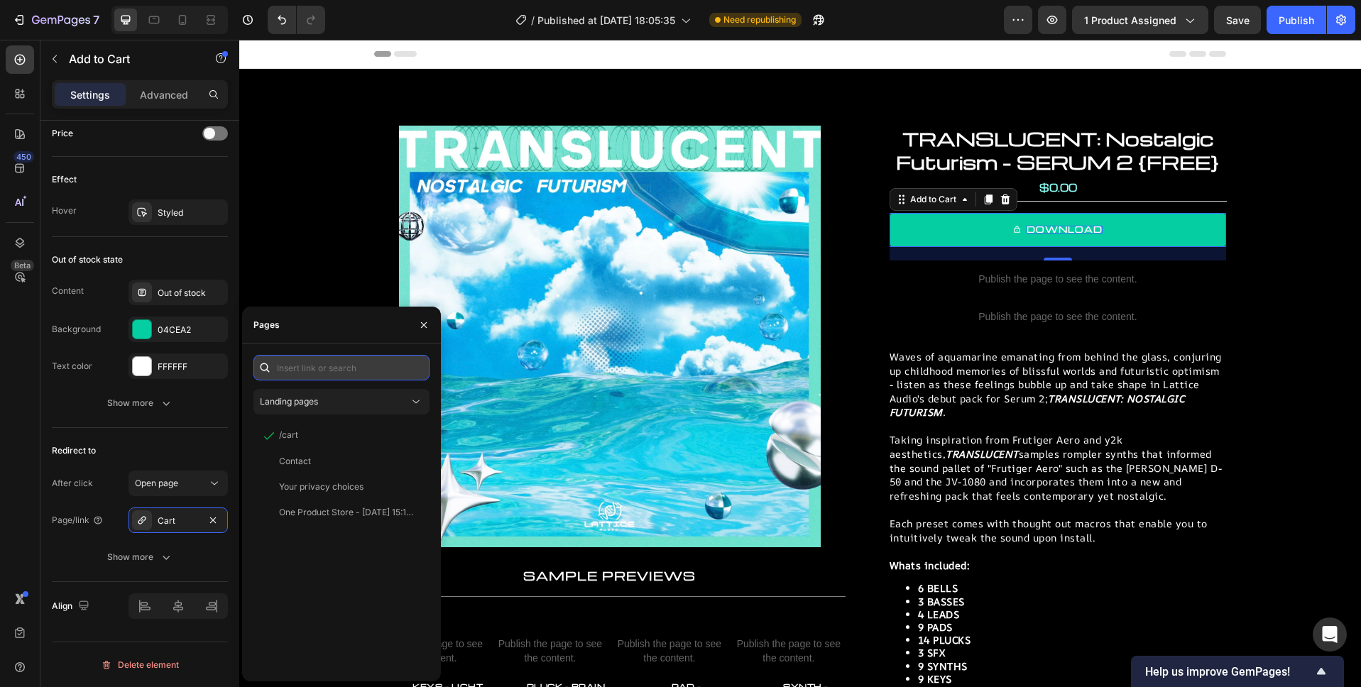
click at [331, 363] on input "text" at bounding box center [341, 368] width 176 height 26
paste input "https://lattice-audio.kit.com/99b6baf2f0”data-formkit-toggle="99b6baf2f0"
type input "https://lattice-audio.kit.com/99b6baf2f0”data-formkit-toggle="99b6baf2f0"
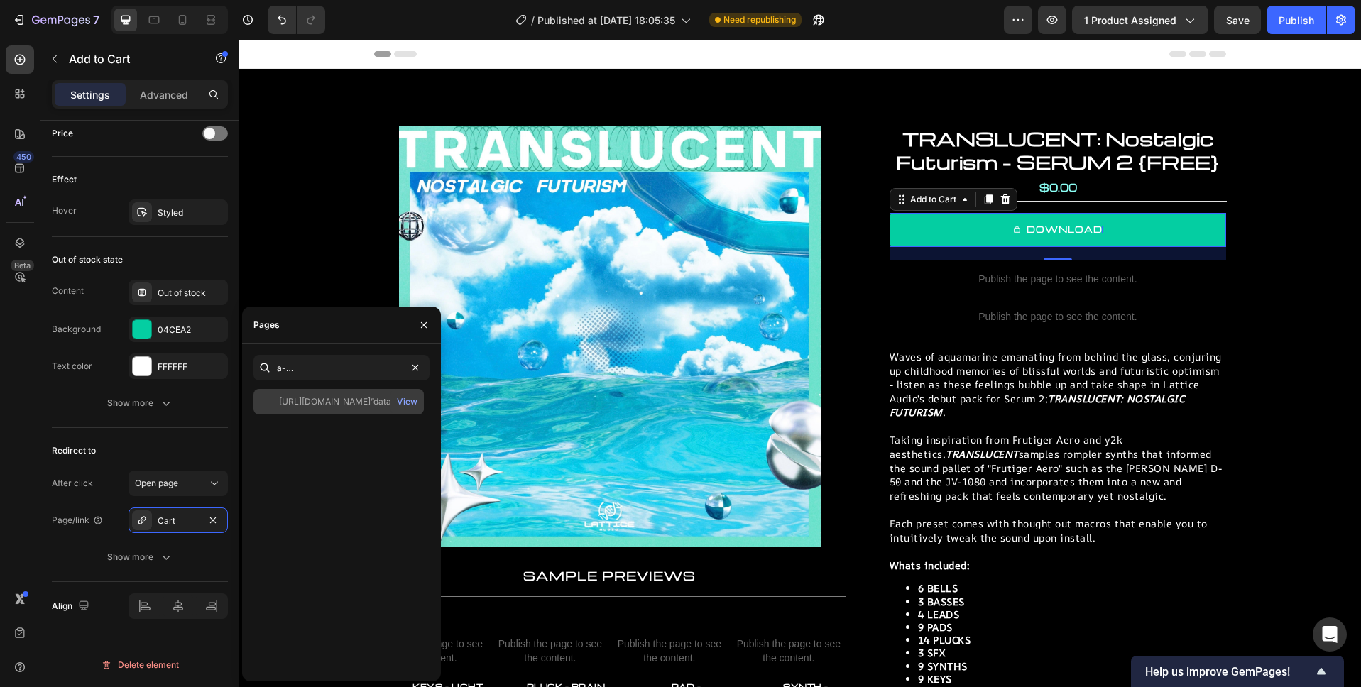
scroll to position [0, 0]
click at [346, 402] on div "https://lattice-audio.kit.com/99b6baf2f0”data-formkit-toggle="99b6baf2f0" at bounding box center [347, 401] width 136 height 13
click at [419, 326] on icon "button" at bounding box center [423, 324] width 11 height 11
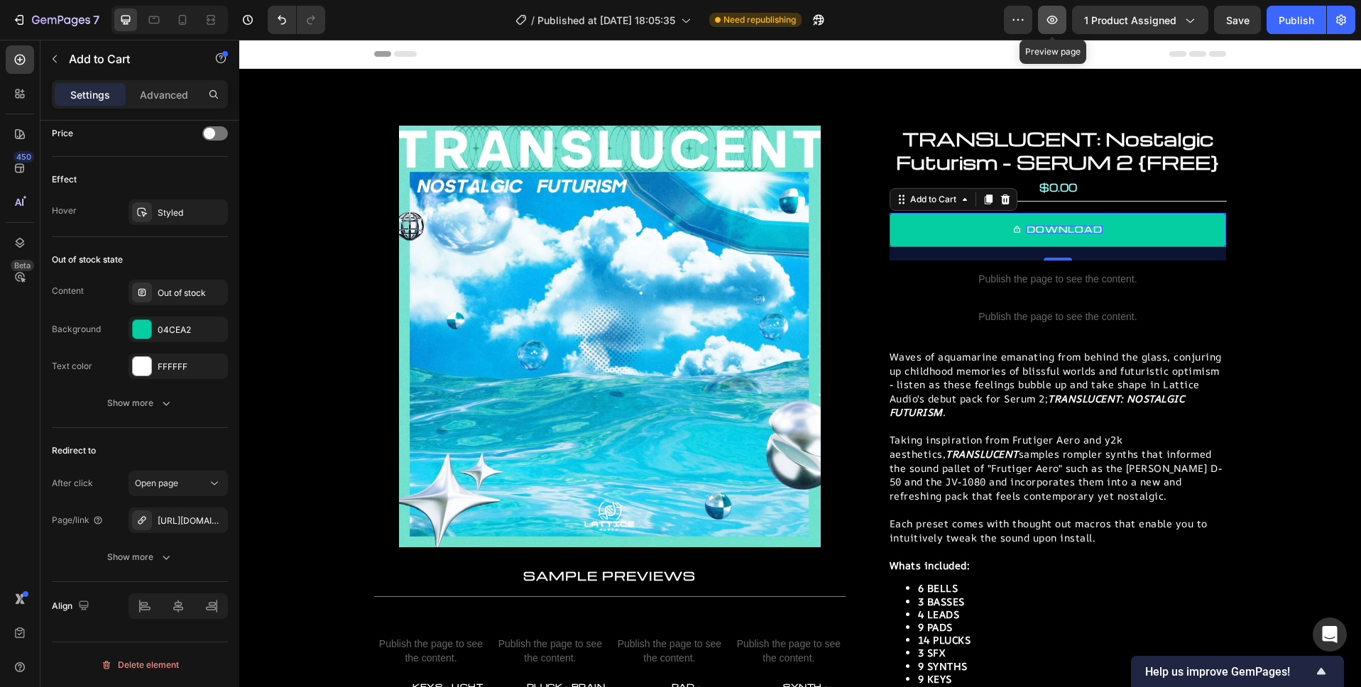
click at [1055, 25] on icon "button" at bounding box center [1052, 20] width 14 height 14
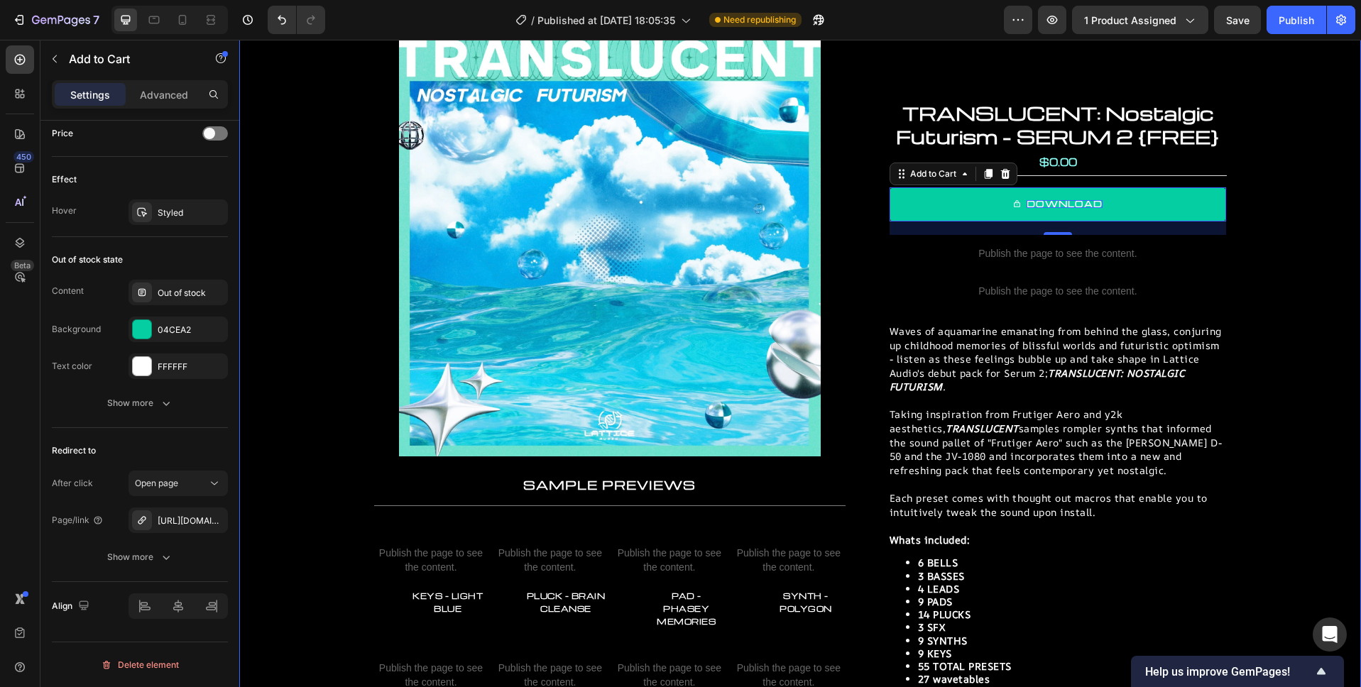
scroll to position [167, 0]
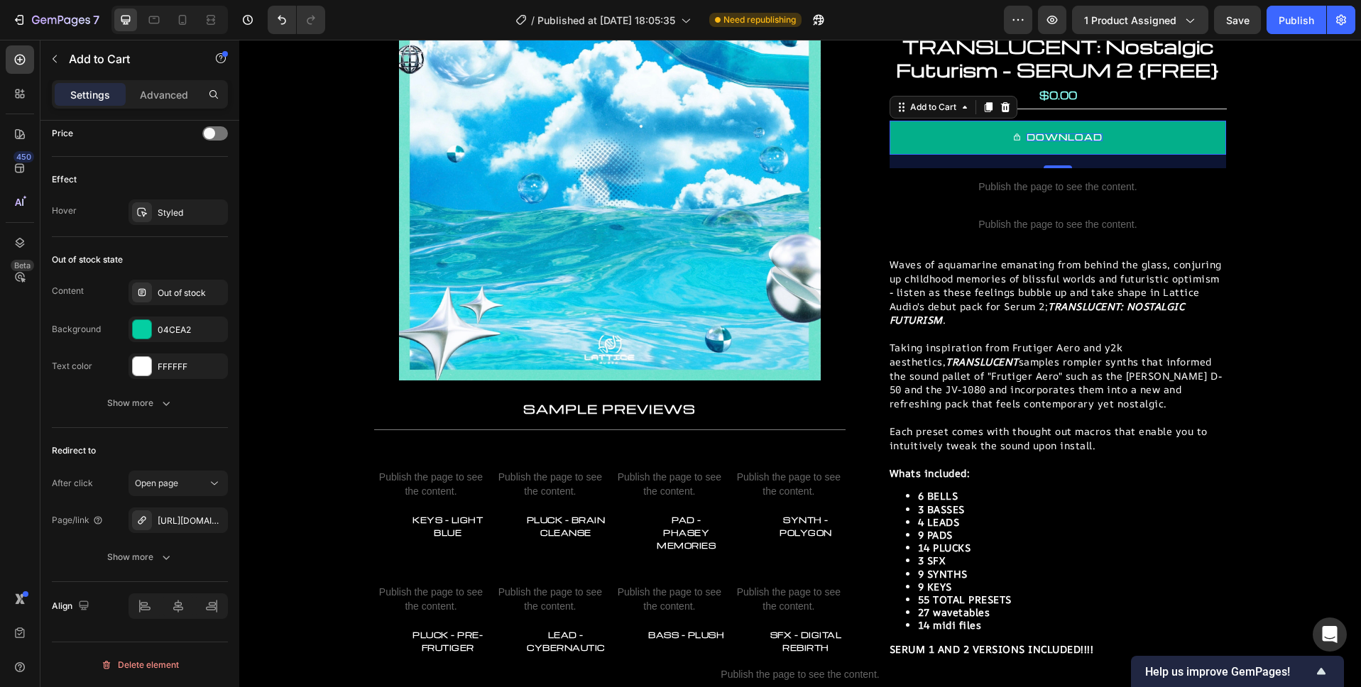
click at [1105, 141] on button "DOWNLOAD" at bounding box center [1057, 138] width 336 height 34
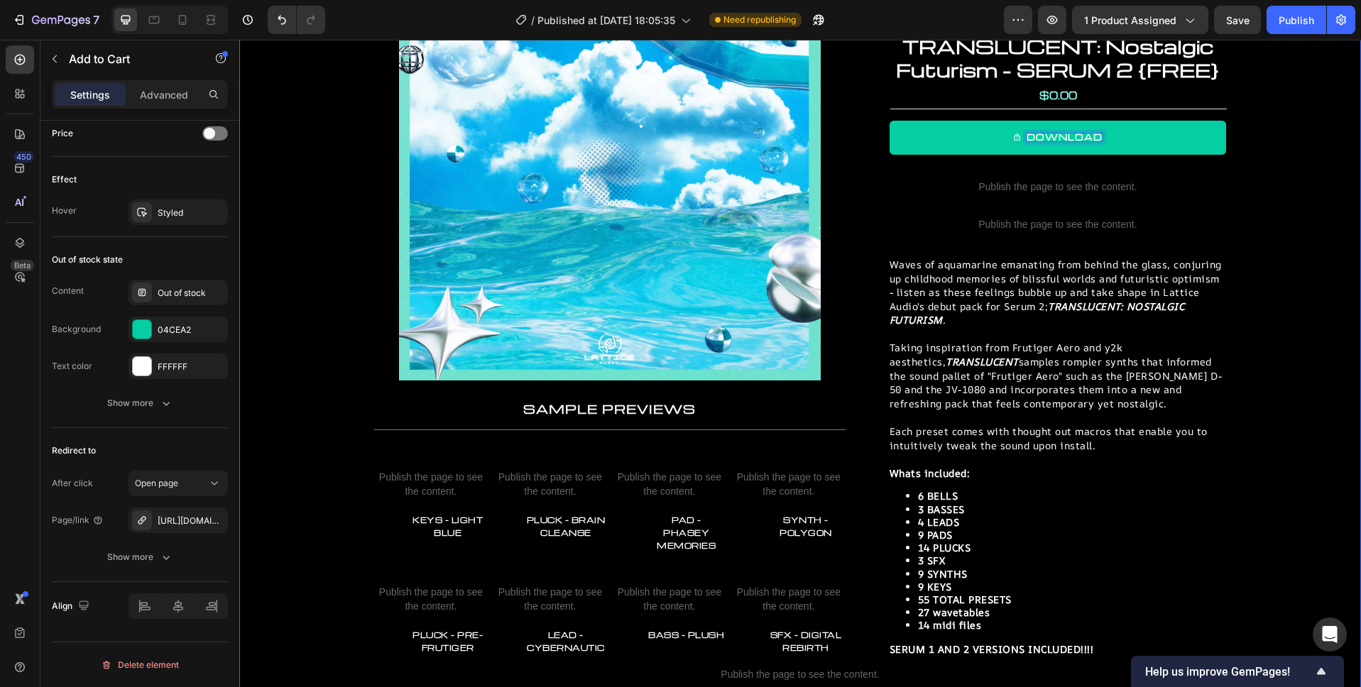
click at [1285, 197] on div "Product Images Product Images TRANSLUCENT: Nostalgic Futurism - SERUM 2 {FREE} …" at bounding box center [799, 326] width 1093 height 735
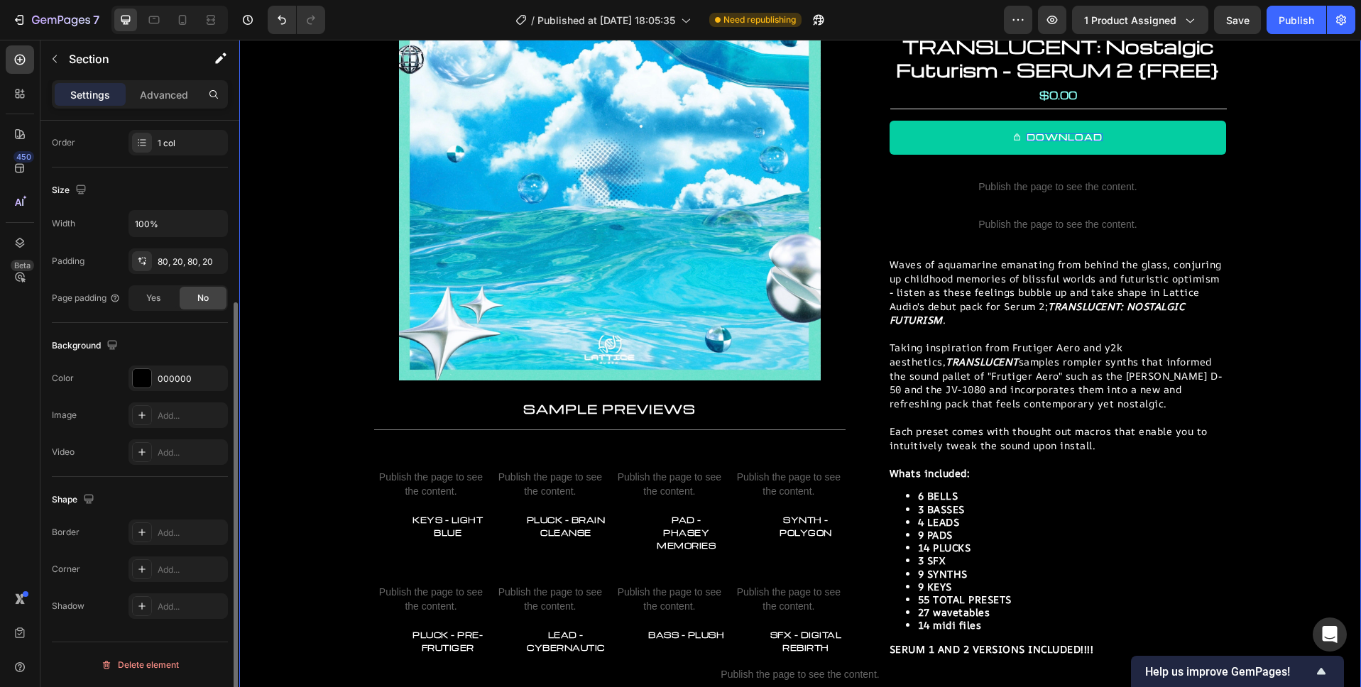
scroll to position [0, 0]
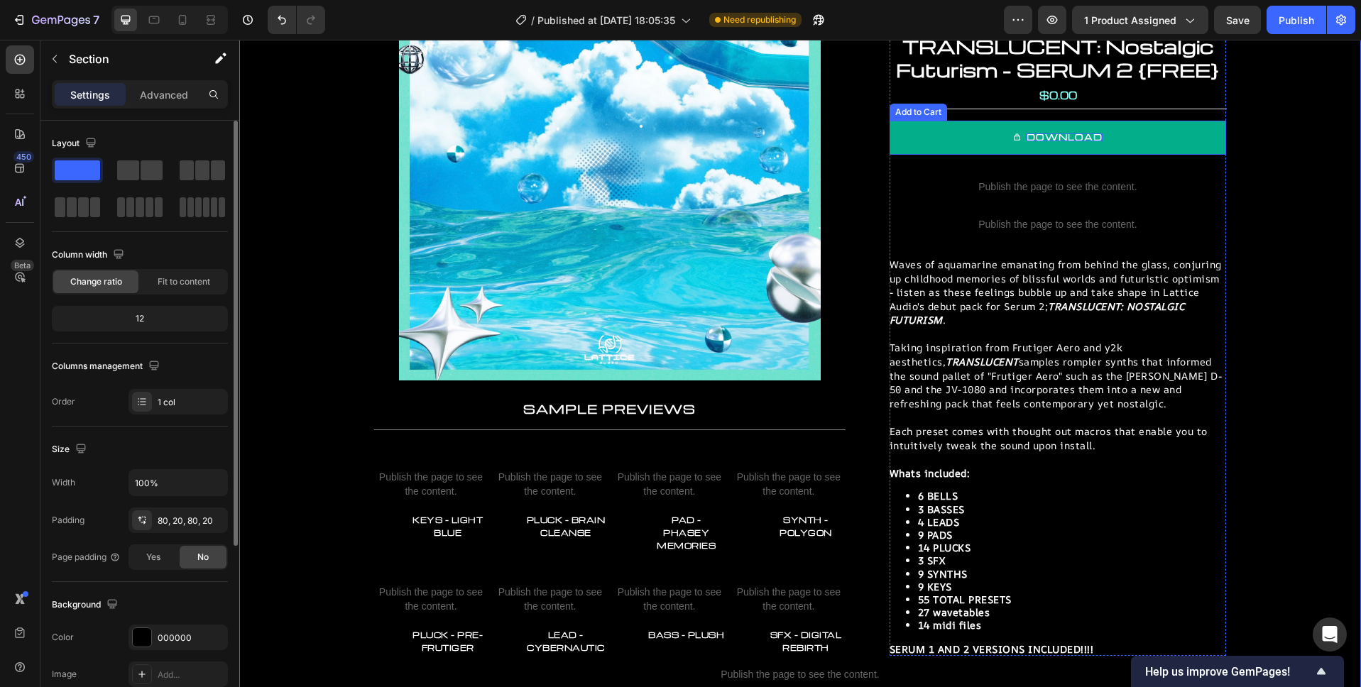
click at [1190, 141] on button "DOWNLOAD" at bounding box center [1057, 138] width 336 height 34
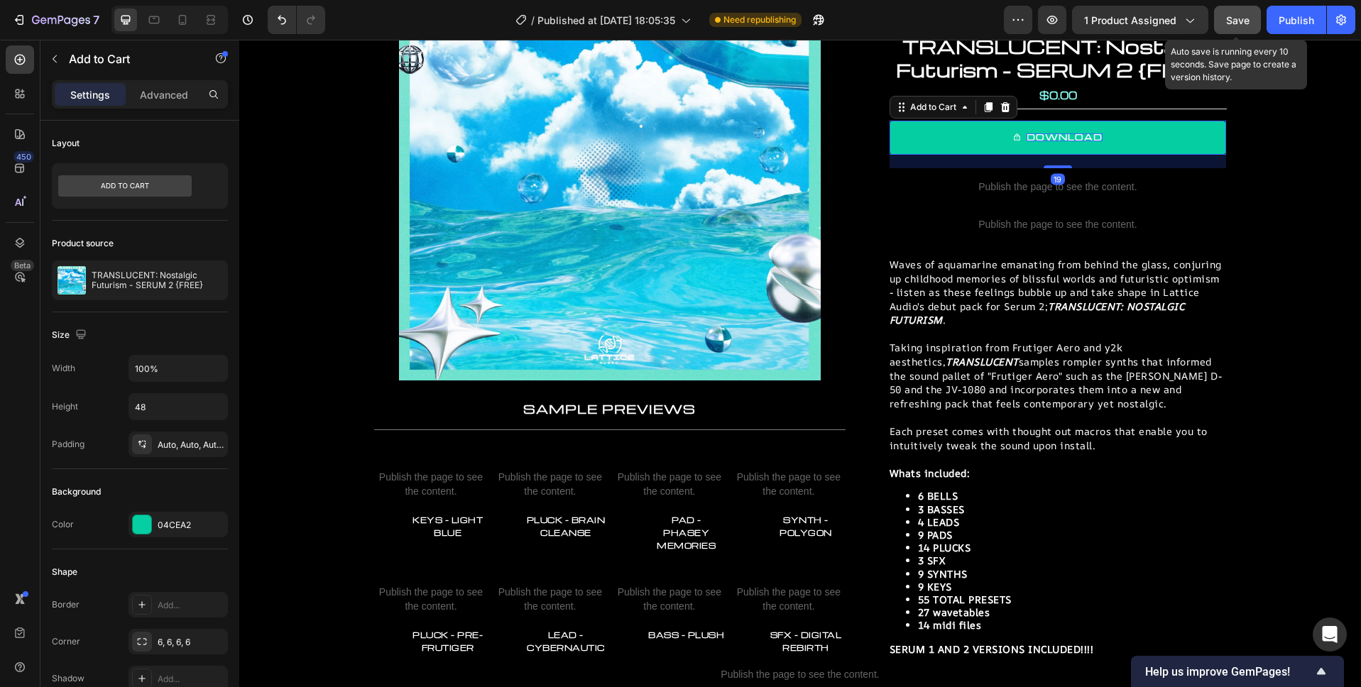
click at [1226, 20] on span "Save" at bounding box center [1237, 20] width 23 height 12
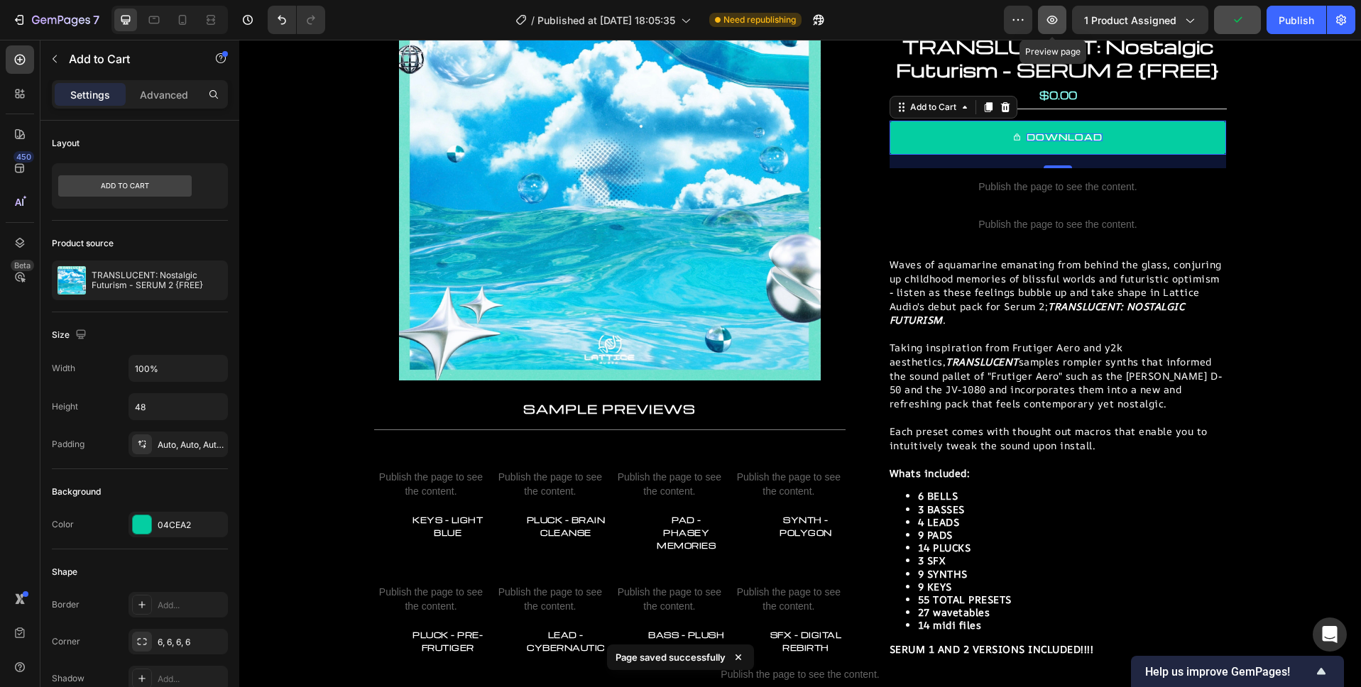
click at [1057, 23] on icon "button" at bounding box center [1052, 20] width 11 height 9
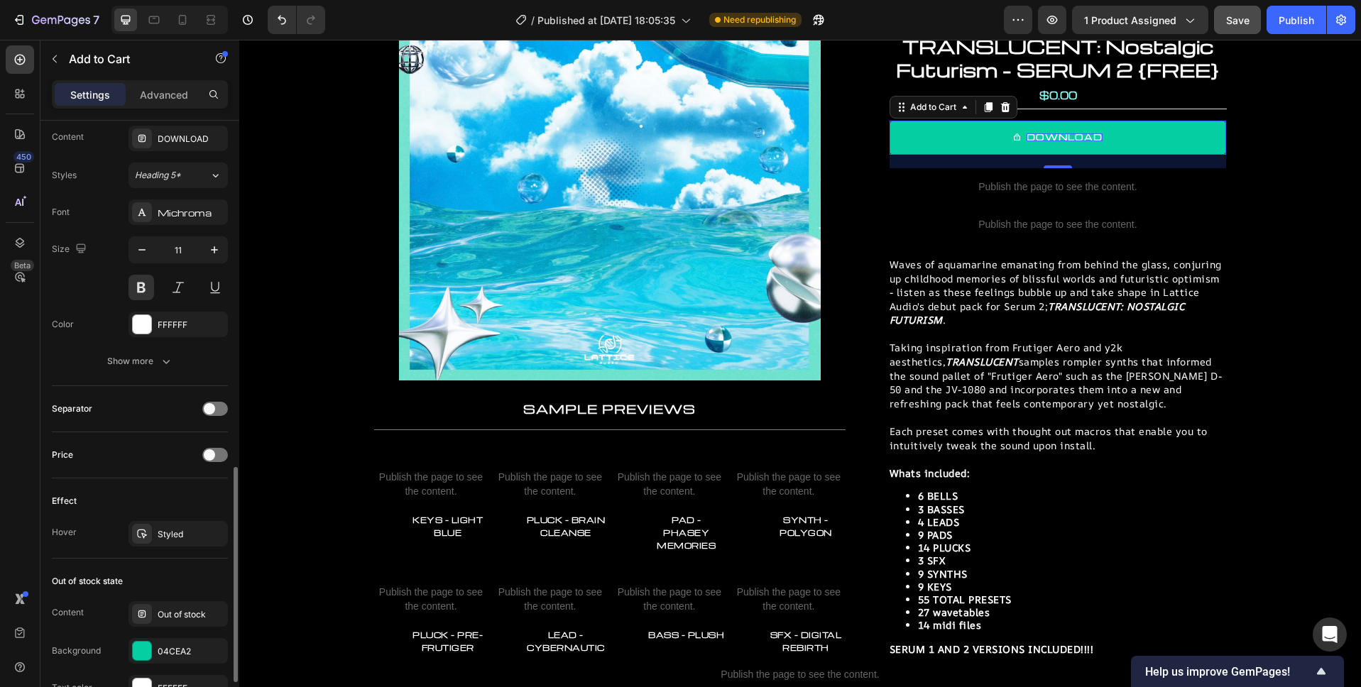
scroll to position [1100, 0]
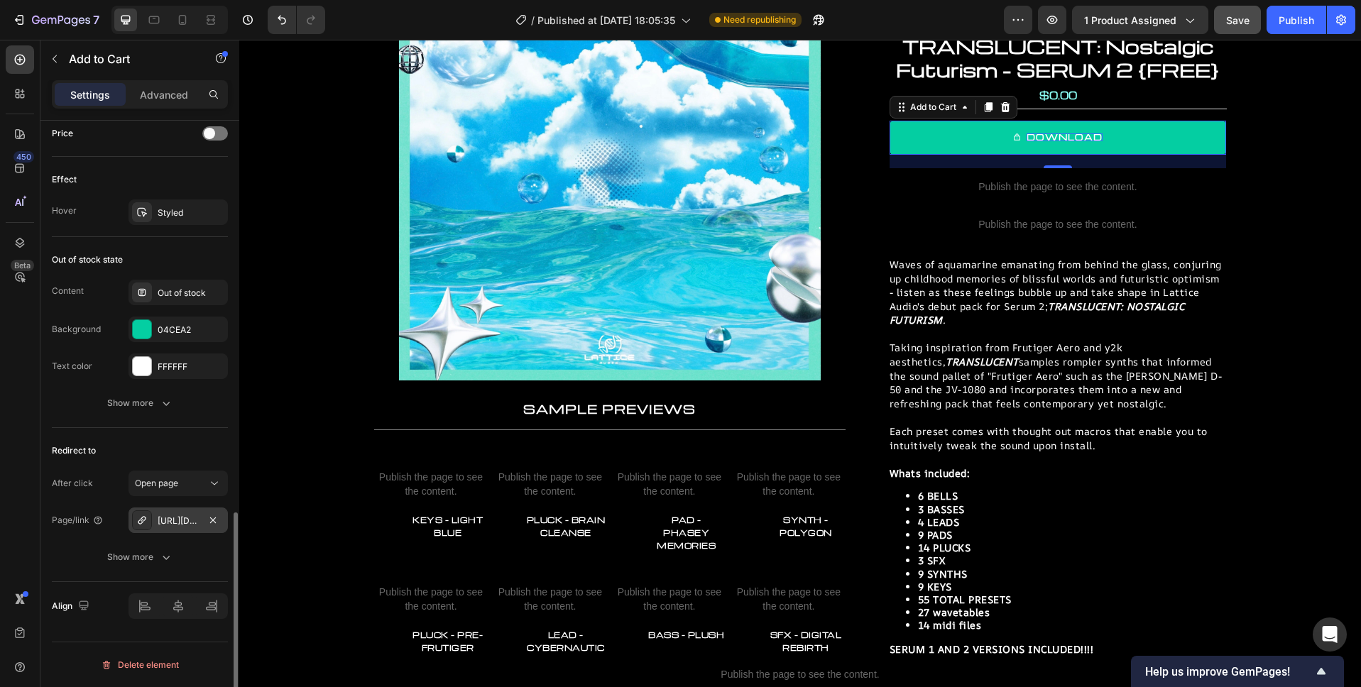
click at [195, 515] on div "https://lattice-audio.kit.com/99b6baf2f0”data-formkit-toggle="99b6baf2f0" at bounding box center [178, 521] width 41 height 13
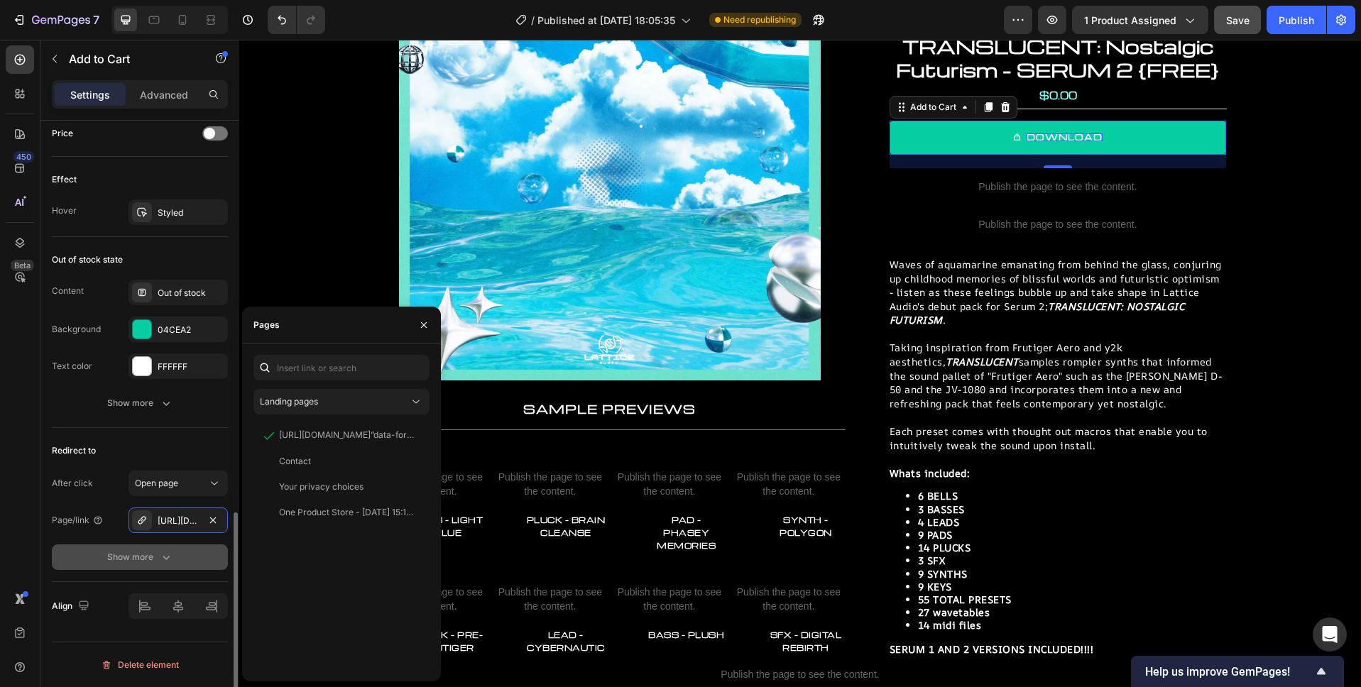
click at [159, 563] on icon "button" at bounding box center [166, 557] width 14 height 14
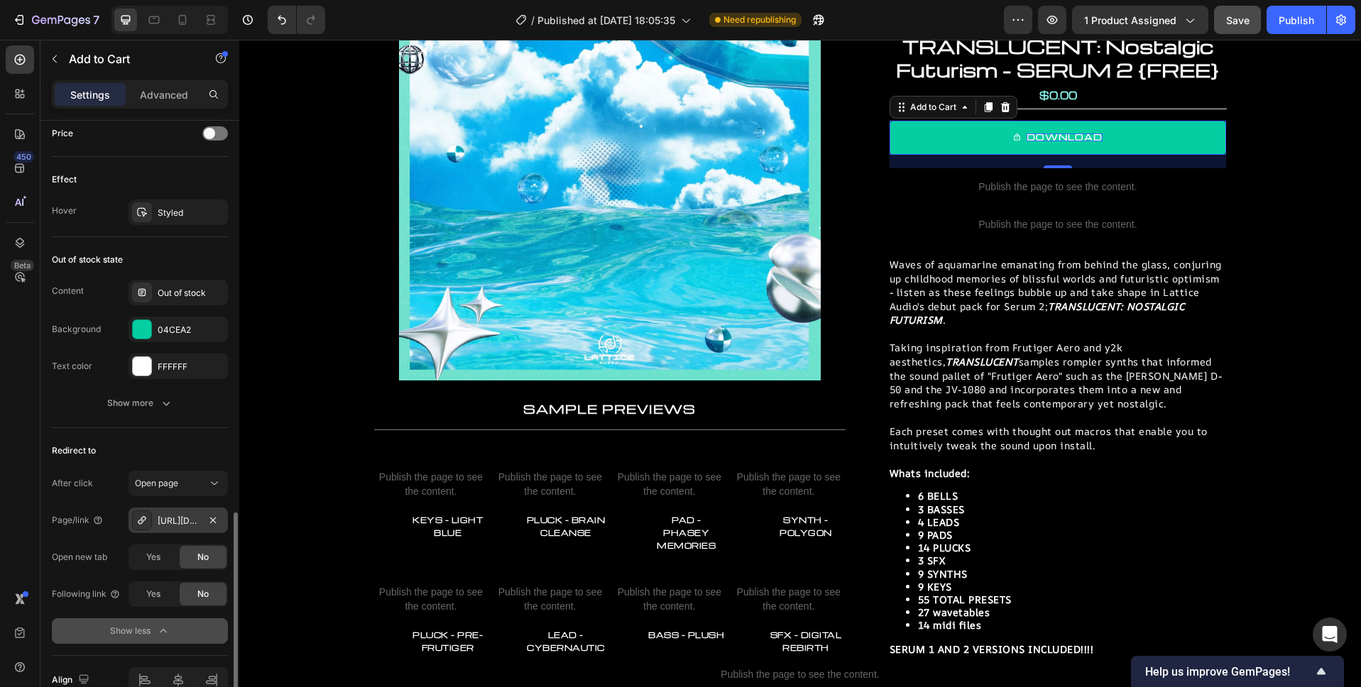
click at [181, 522] on div "https://lattice-audio.kit.com/99b6baf2f0”data-formkit-toggle="99b6baf2f0" at bounding box center [178, 521] width 41 height 13
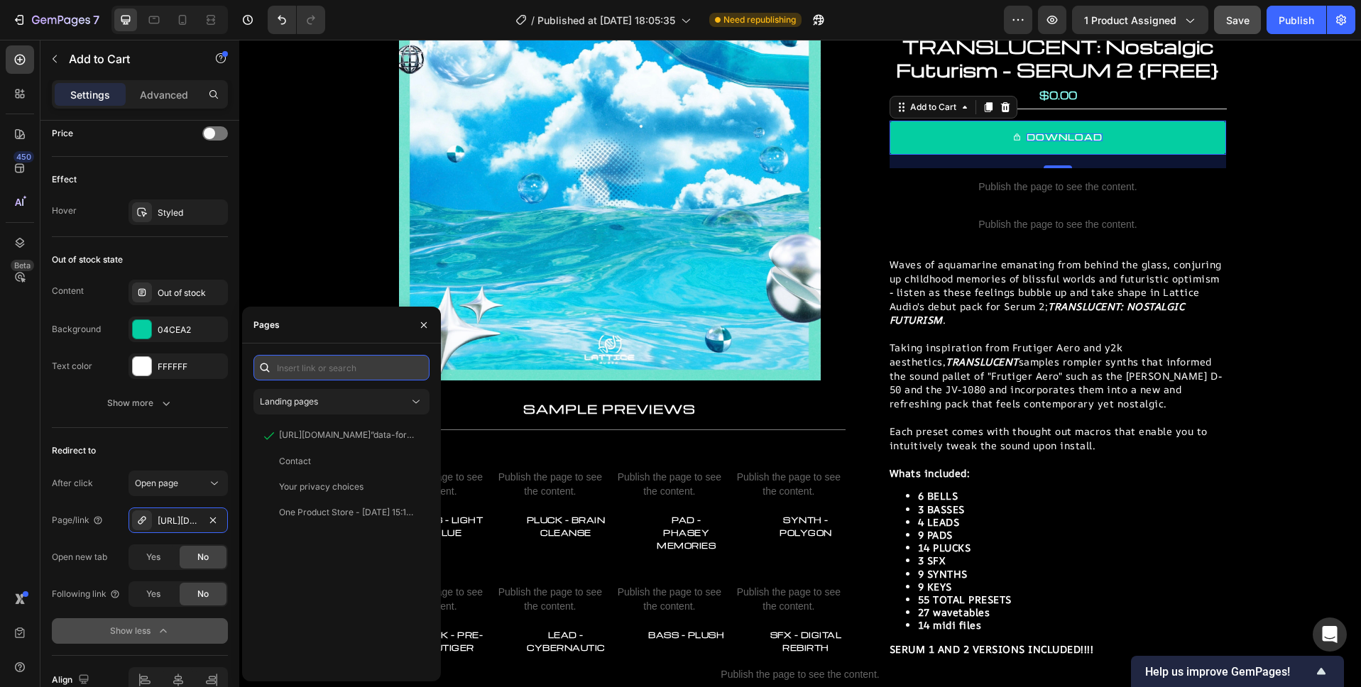
click at [354, 368] on input "text" at bounding box center [341, 368] width 176 height 26
paste input "https://lattice-audio.kit.com/99b6baf2f0”data-formkit-toggle="99b6baf2f0"
click at [404, 367] on input "https://lattice-audio.kit.com/99b6baf2f0”data-formkit-toggle="99b6baf2f0" at bounding box center [341, 368] width 176 height 26
type input "https://lattice-audio.kit.com/99b6baf2f0”data-formkit-toggle="99b6baf2f0"
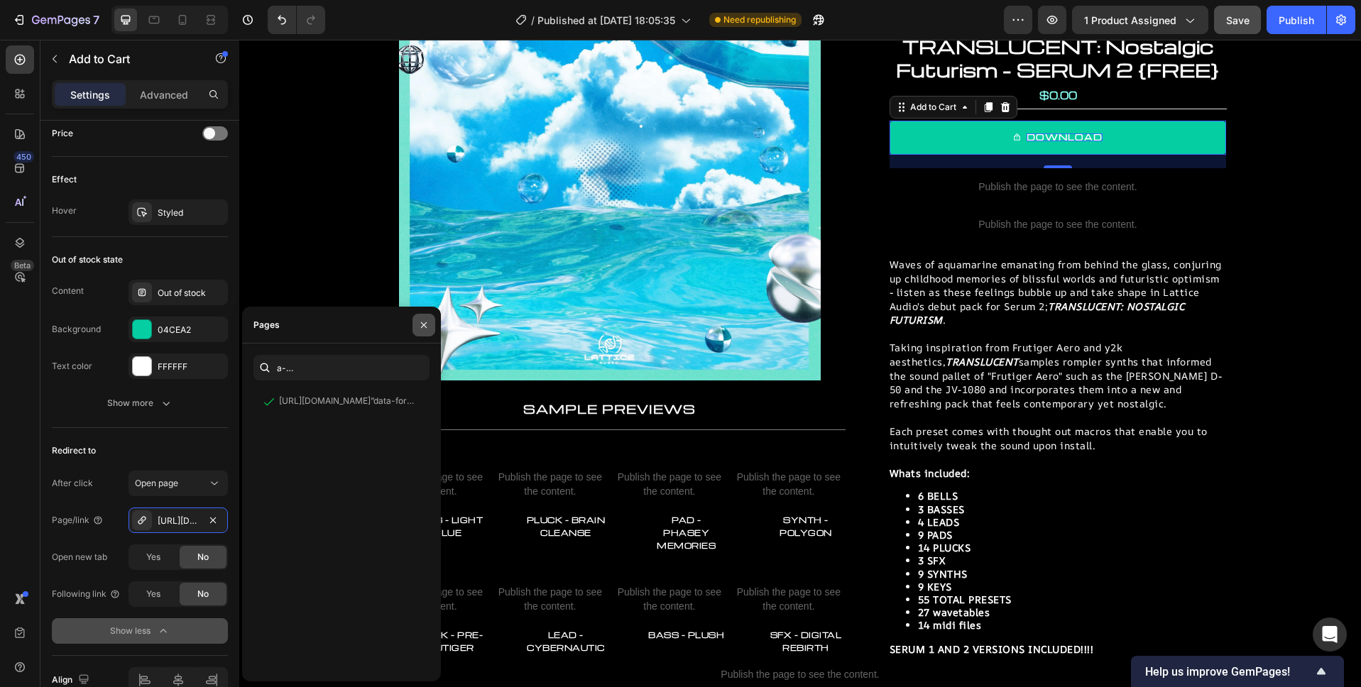
scroll to position [0, 0]
click at [427, 325] on icon "button" at bounding box center [423, 324] width 11 height 11
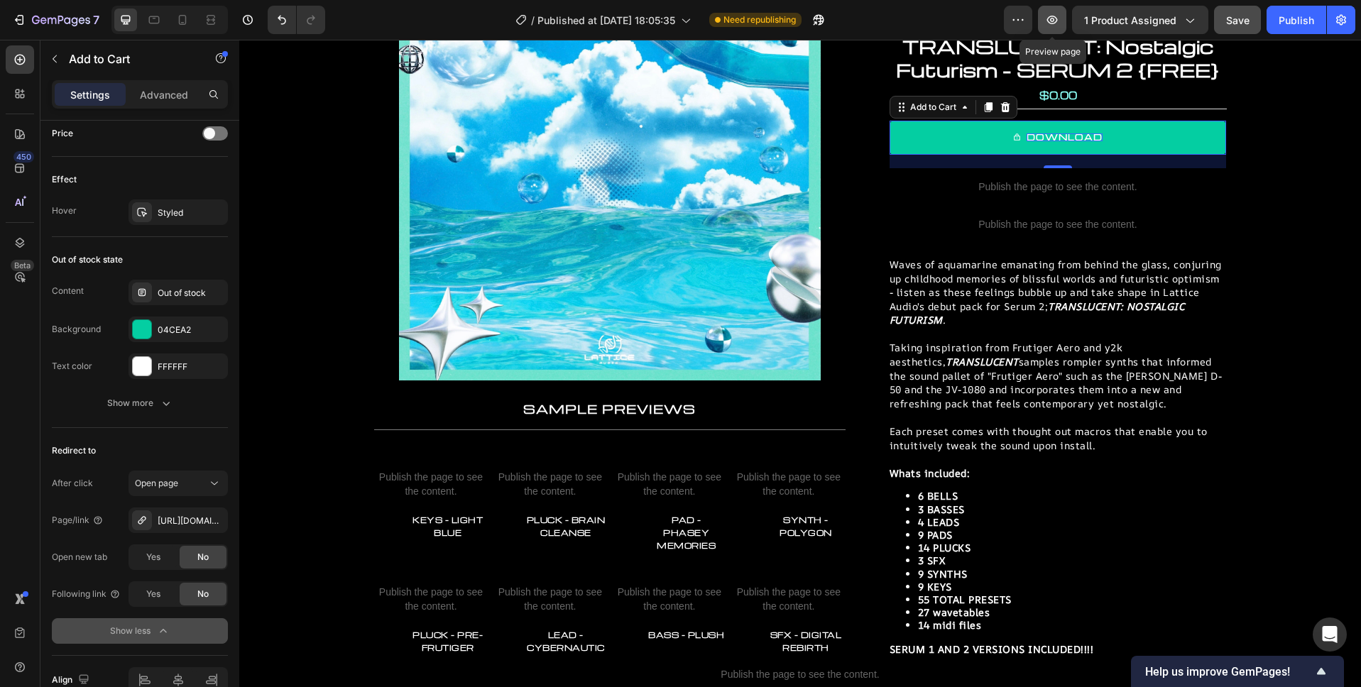
click at [1061, 26] on button "button" at bounding box center [1052, 20] width 28 height 28
click at [163, 592] on div "Yes" at bounding box center [153, 594] width 47 height 23
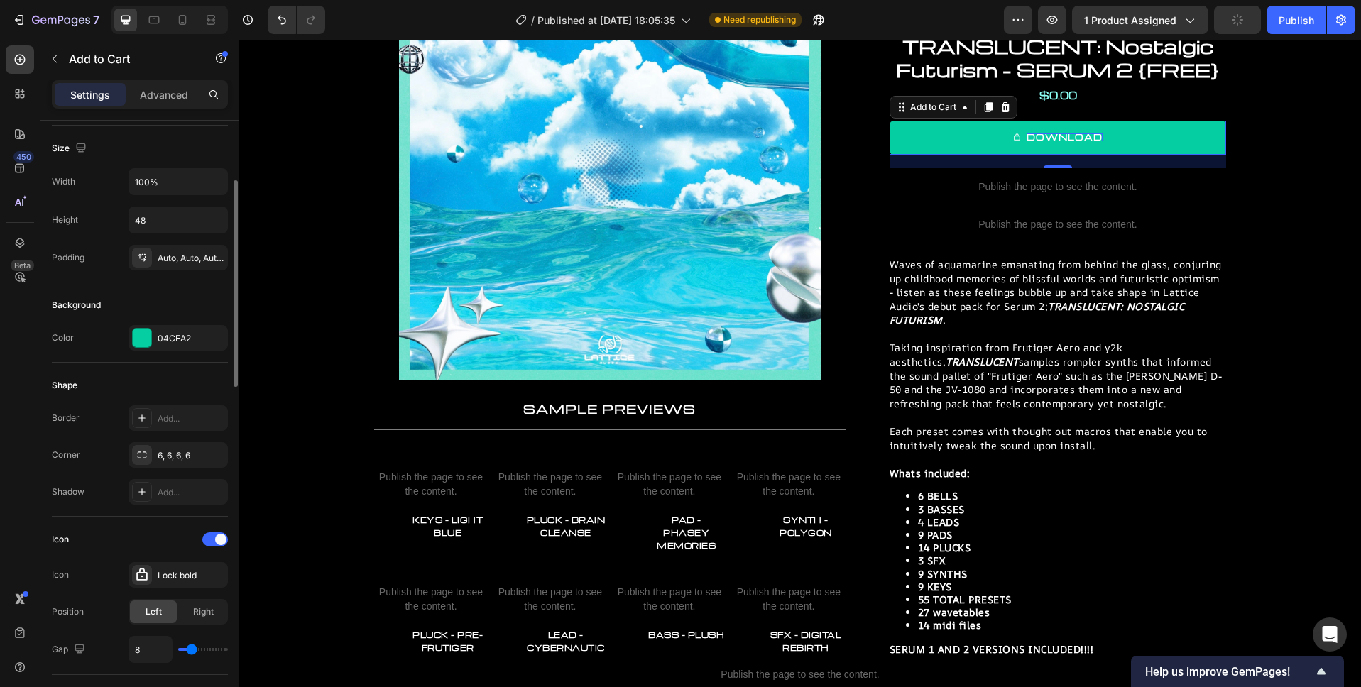
scroll to position [182, 0]
click at [1058, 21] on icon "button" at bounding box center [1052, 20] width 11 height 9
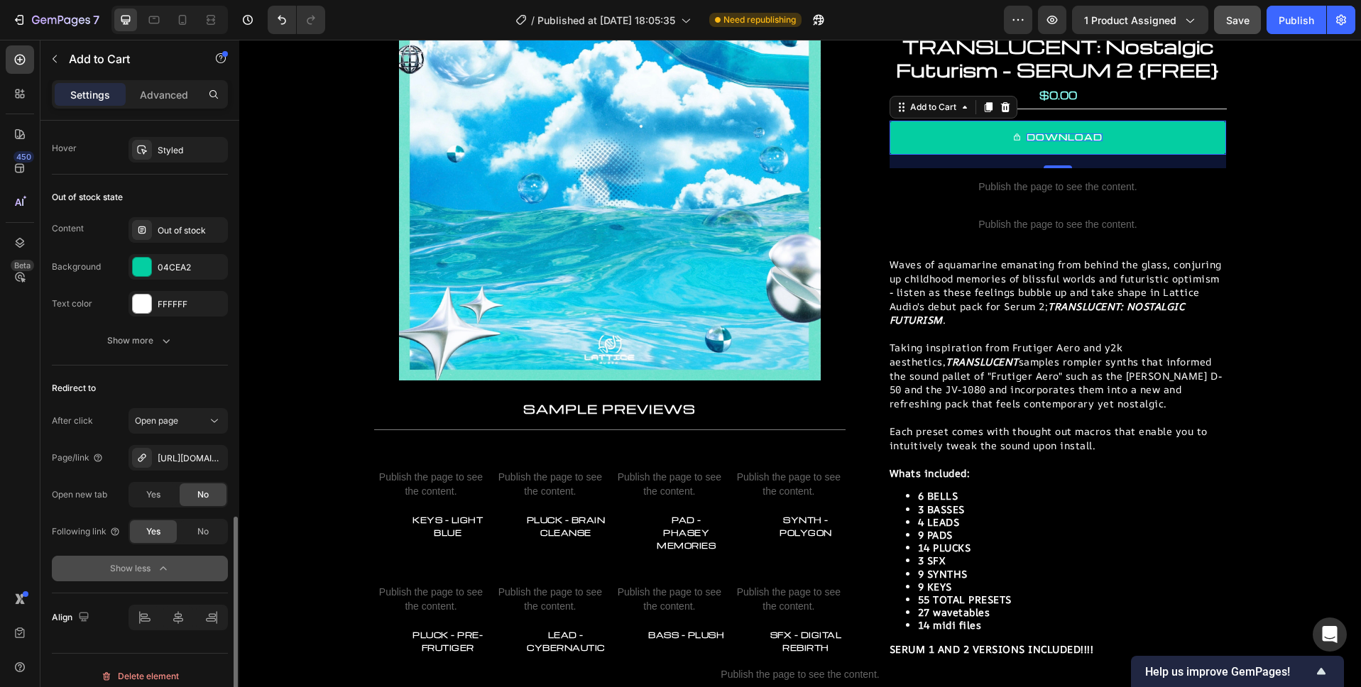
scroll to position [1174, 0]
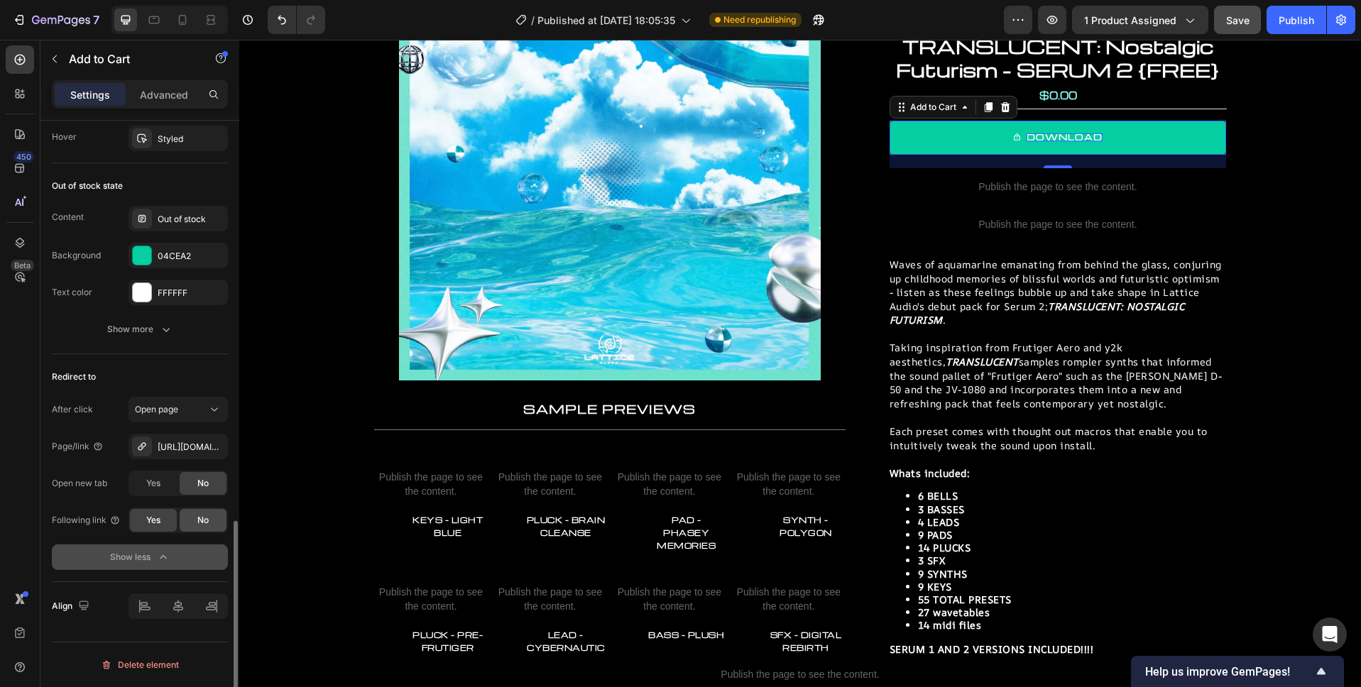
click at [209, 520] on div "No" at bounding box center [203, 520] width 47 height 23
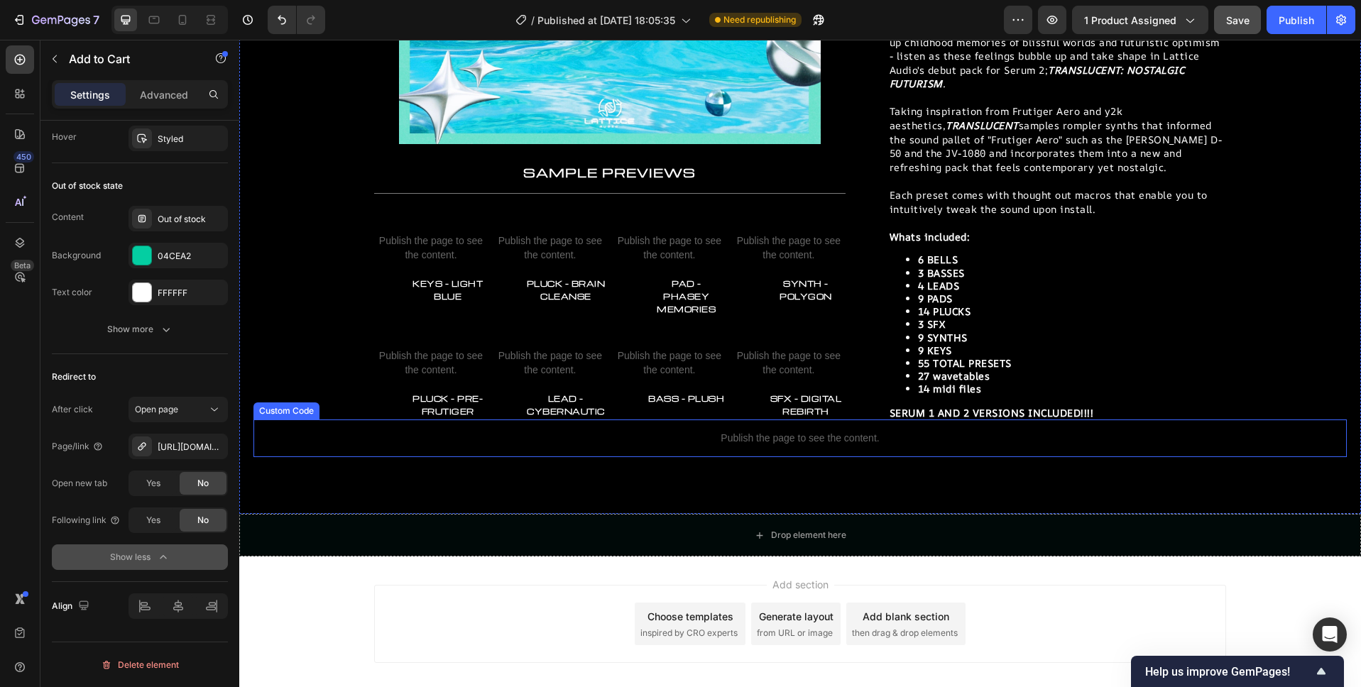
scroll to position [404, 0]
click at [814, 430] on p "Publish the page to see the content." at bounding box center [799, 437] width 1093 height 15
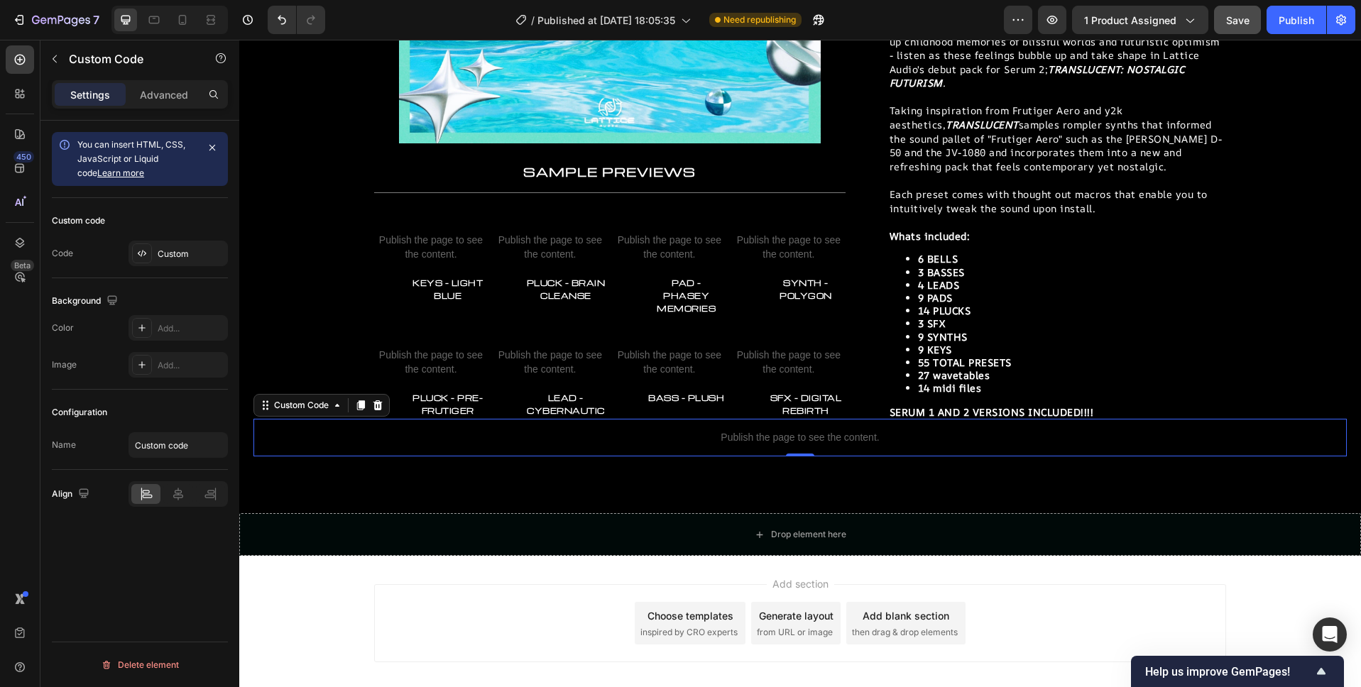
scroll to position [0, 0]
click at [182, 251] on div "Custom" at bounding box center [191, 254] width 67 height 13
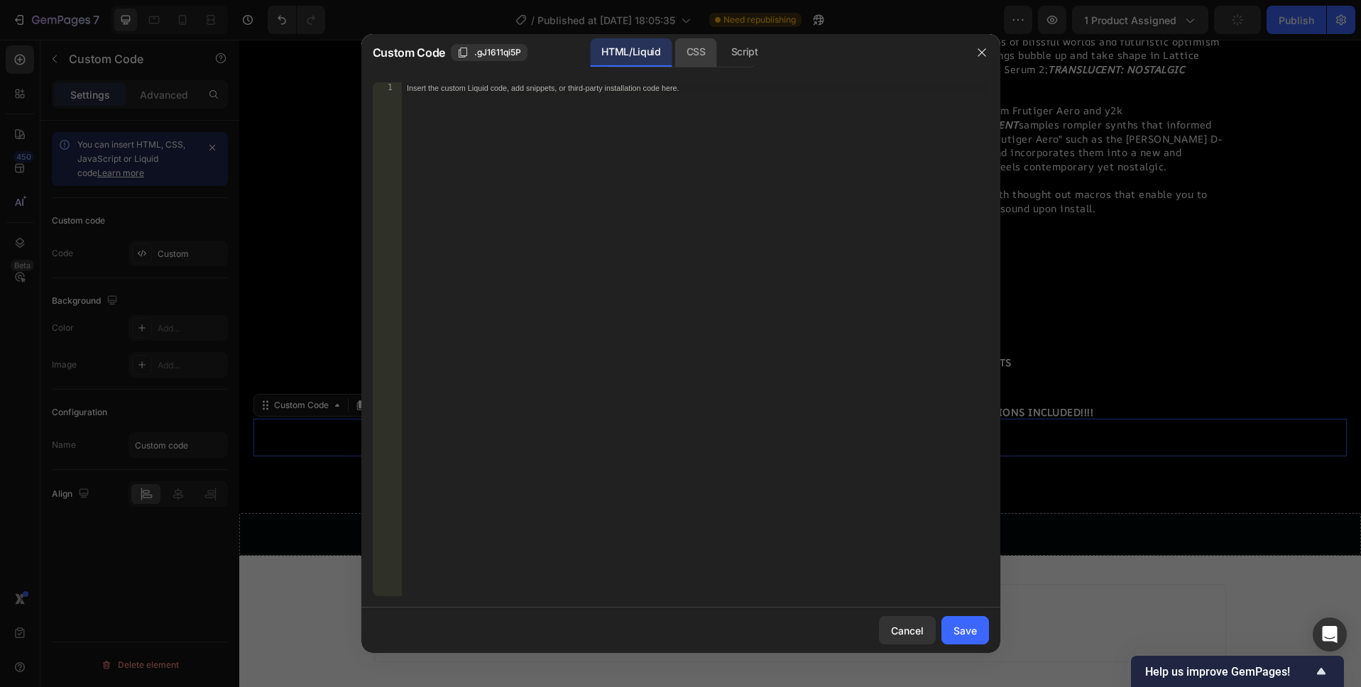
drag, startPoint x: 697, startPoint y: 57, endPoint x: 710, endPoint y: 57, distance: 13.5
click at [697, 57] on div "CSS" at bounding box center [696, 52] width 42 height 28
click at [751, 54] on div "Script" at bounding box center [745, 52] width 50 height 28
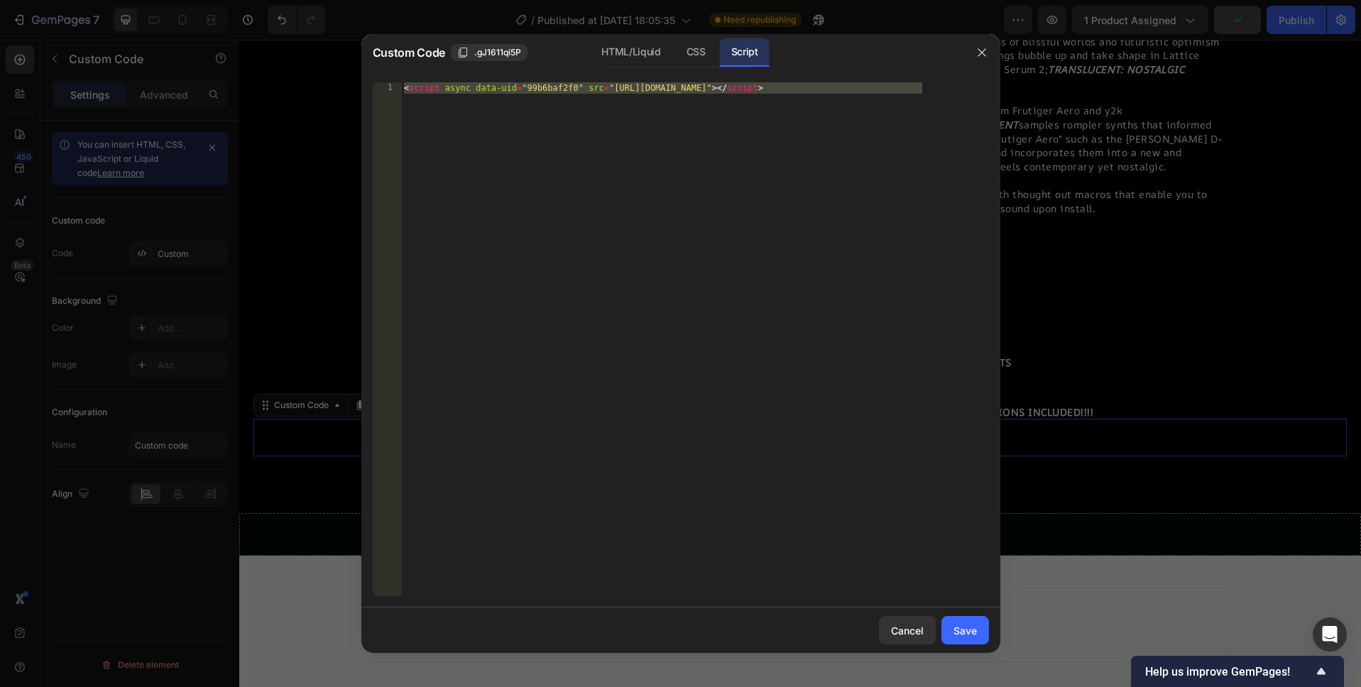
type textarea "<script async data-uid="99b6baf2f0" src="https://lattice-audio.kit.com/99b6baf2…"
drag, startPoint x: 935, startPoint y: 89, endPoint x: 916, endPoint y: 99, distance: 21.6
click at [935, 89] on div "< script async data-uid = "99b6baf2f0" src = "https://lattice-audio.kit.com/99b…" at bounding box center [695, 350] width 588 height 537
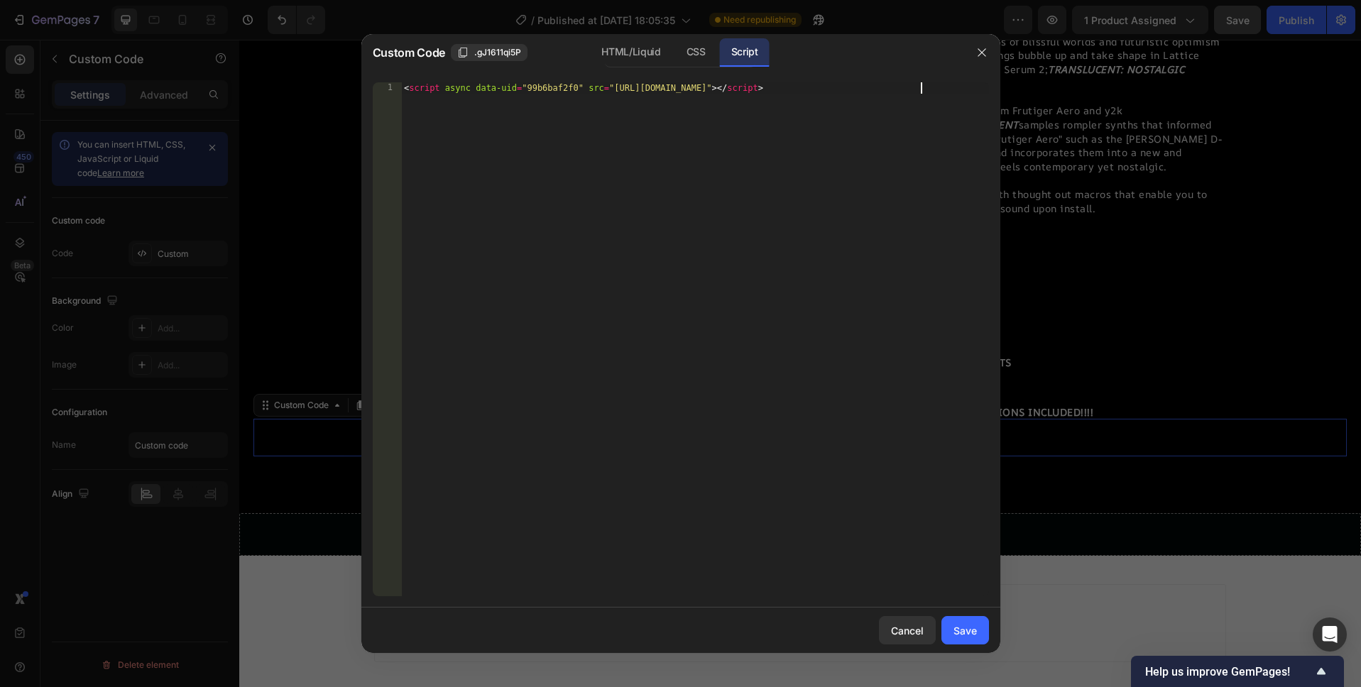
click at [946, 89] on div "< script async data-uid = "99b6baf2f0" src = "https://lattice-audio.kit.com/99b…" at bounding box center [695, 350] width 588 height 537
click at [894, 632] on div "Cancel" at bounding box center [907, 630] width 33 height 15
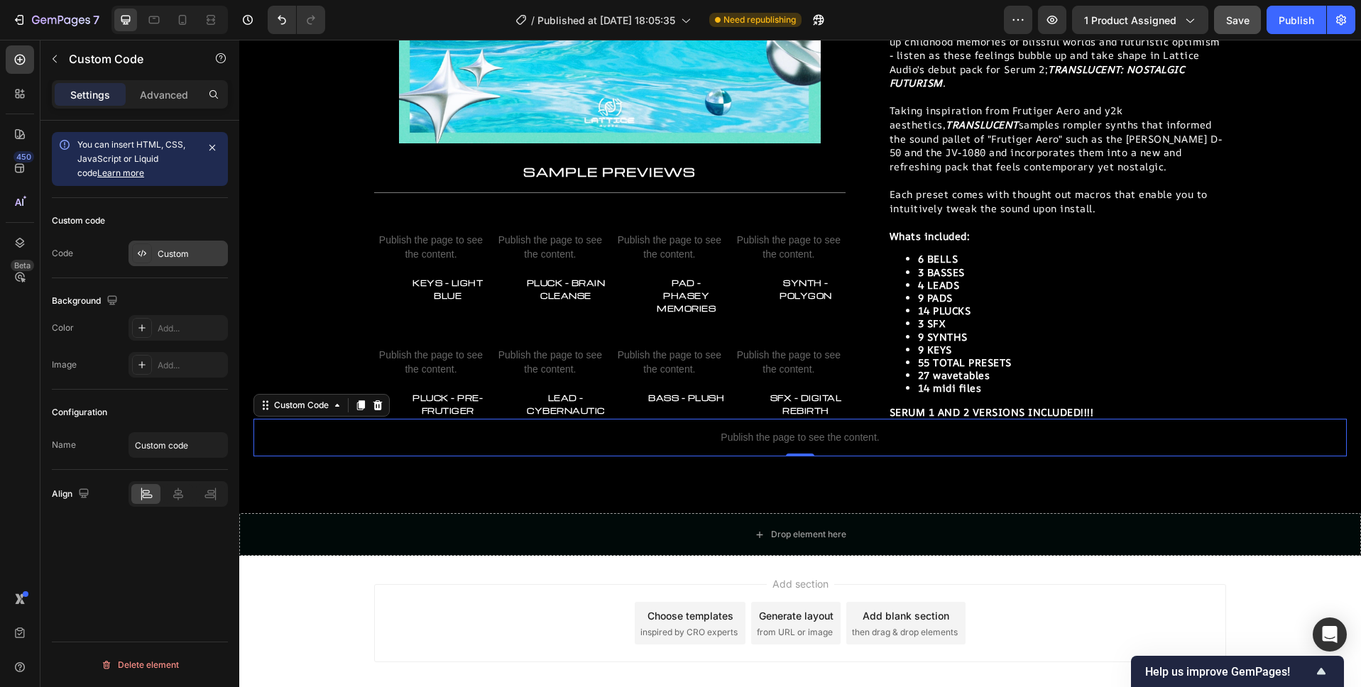
click at [170, 248] on div "Custom" at bounding box center [191, 254] width 67 height 13
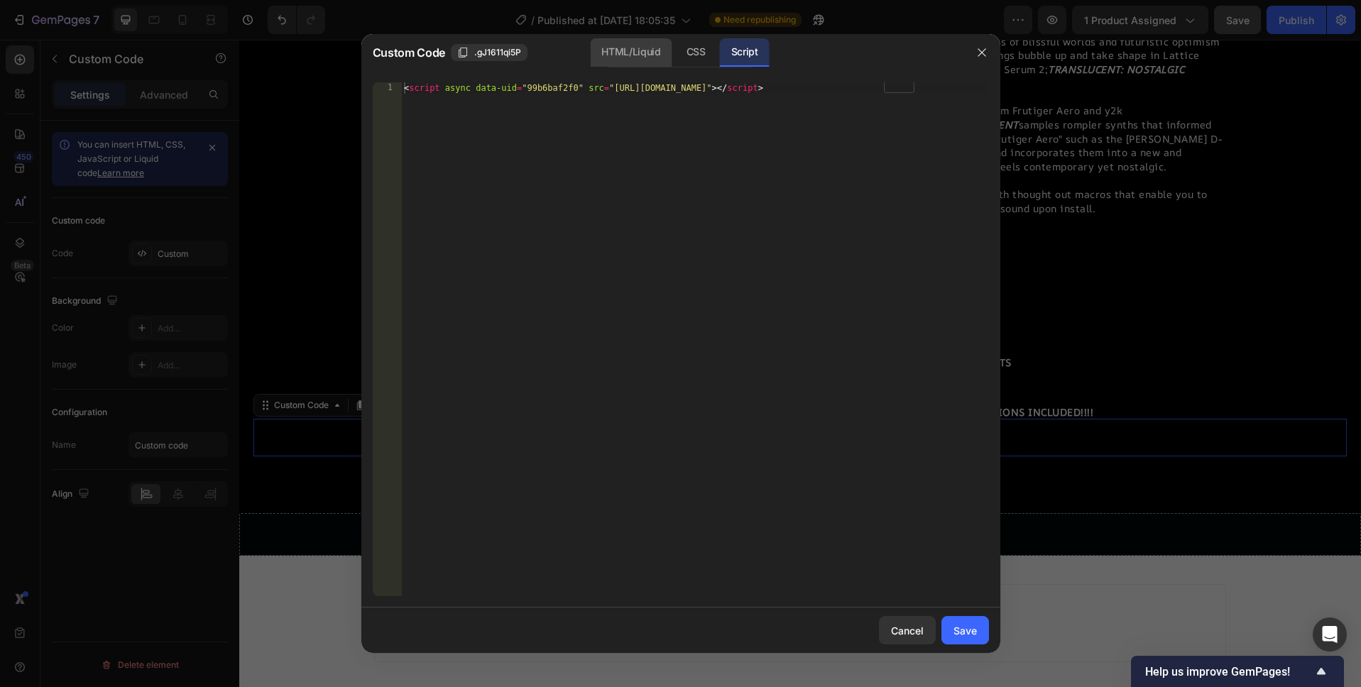
click at [631, 43] on div "HTML/Liquid" at bounding box center [631, 52] width 82 height 28
click at [652, 112] on div "Insert the custom Liquid code, add snippets, or third-party installation code h…" at bounding box center [695, 350] width 588 height 537
paste textarea
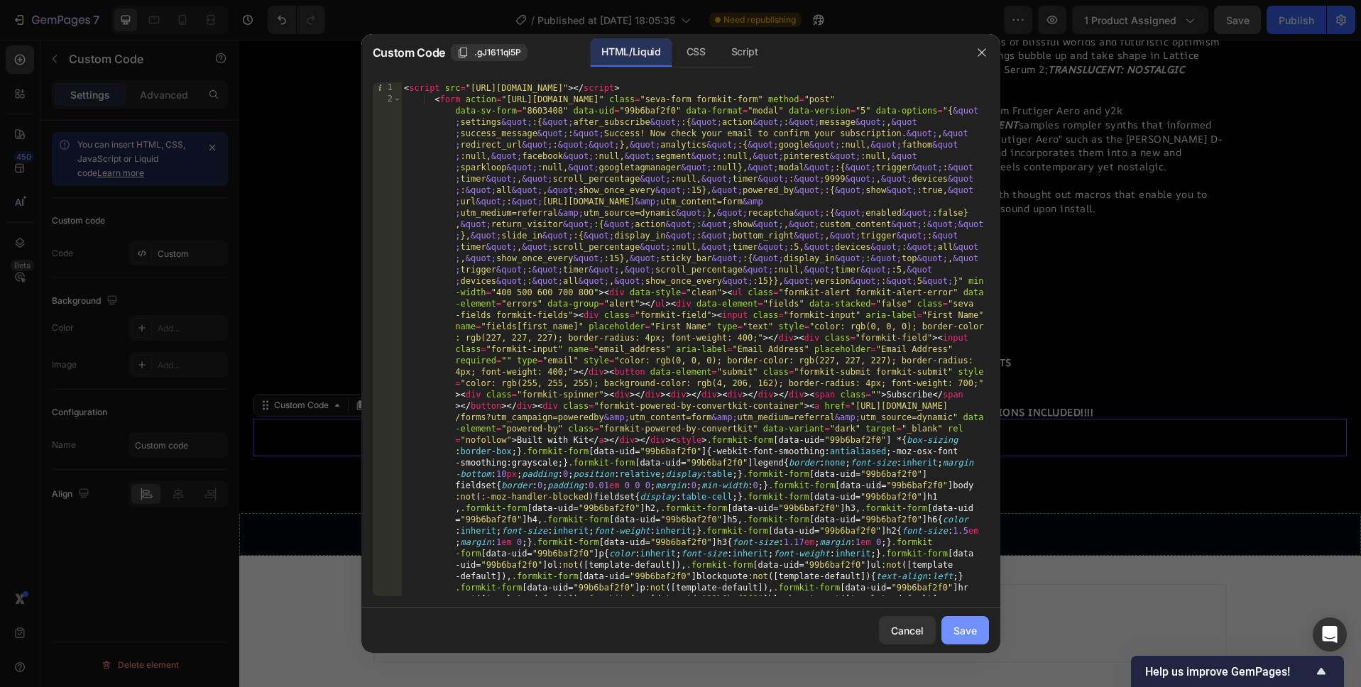
click at [970, 629] on div "Save" at bounding box center [964, 630] width 23 height 15
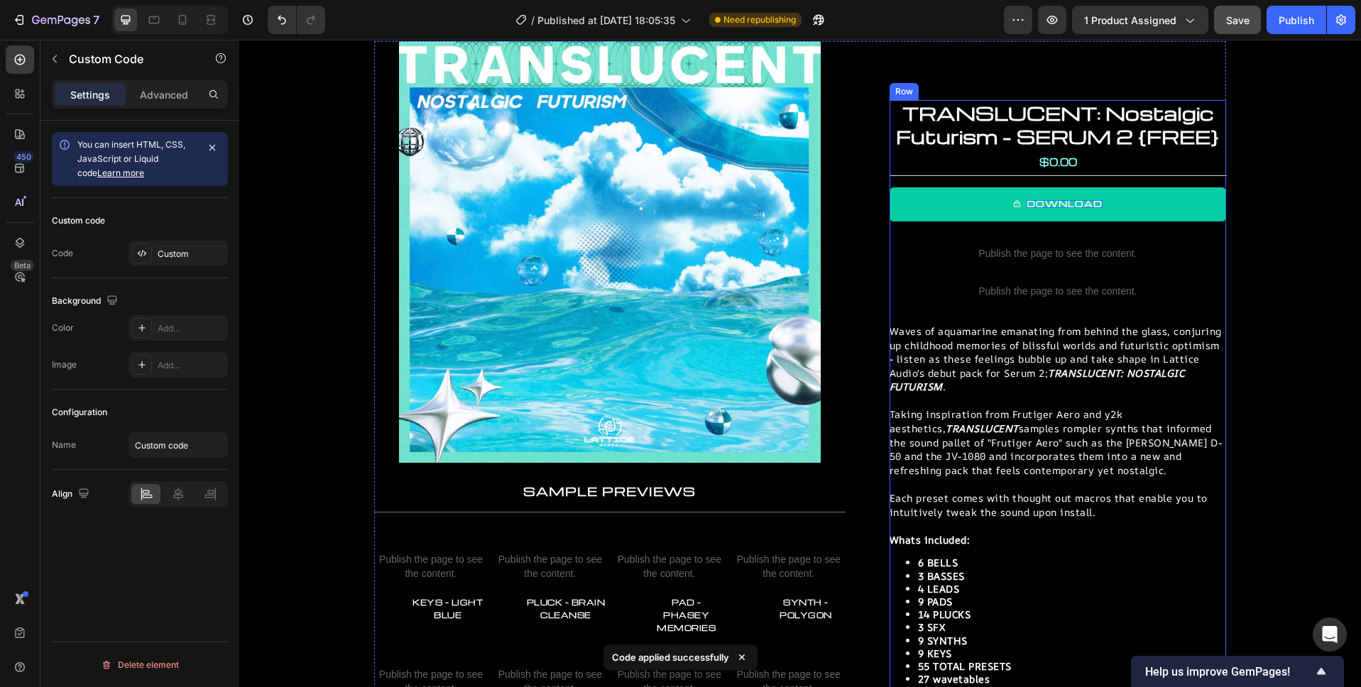
scroll to position [83, 0]
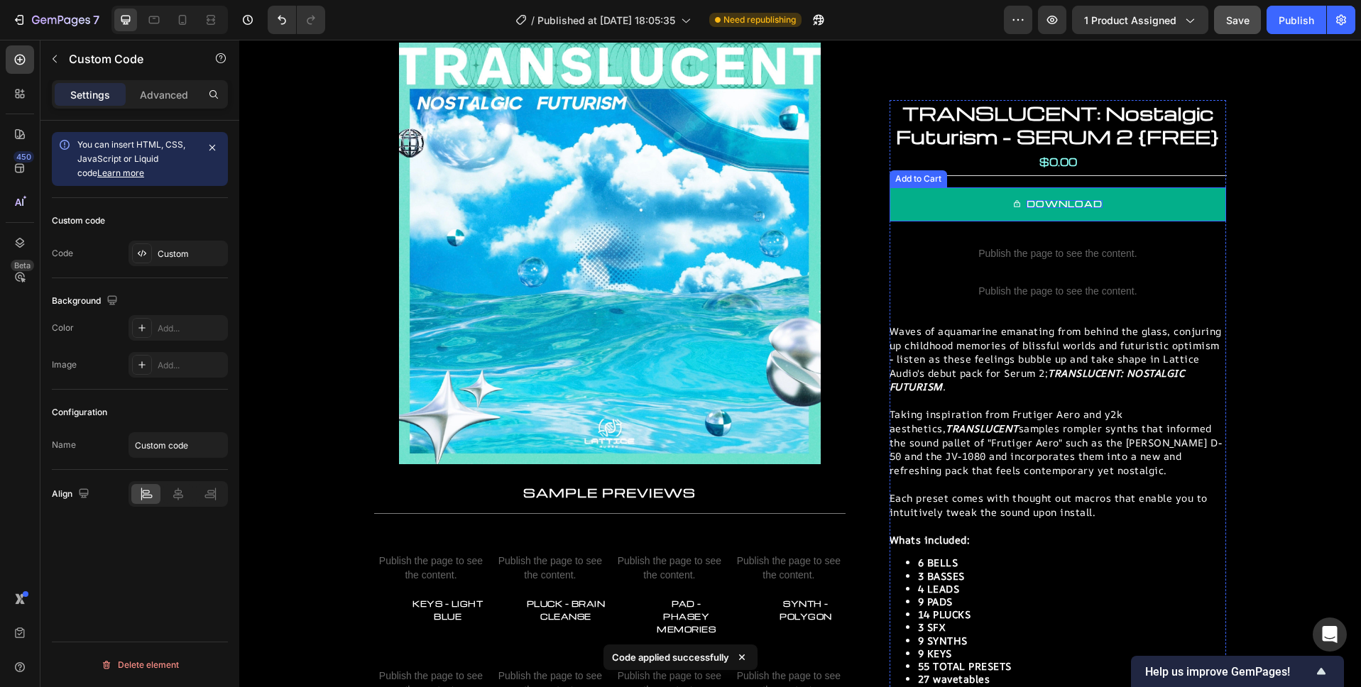
click at [1077, 213] on button "DOWNLOAD" at bounding box center [1057, 204] width 336 height 34
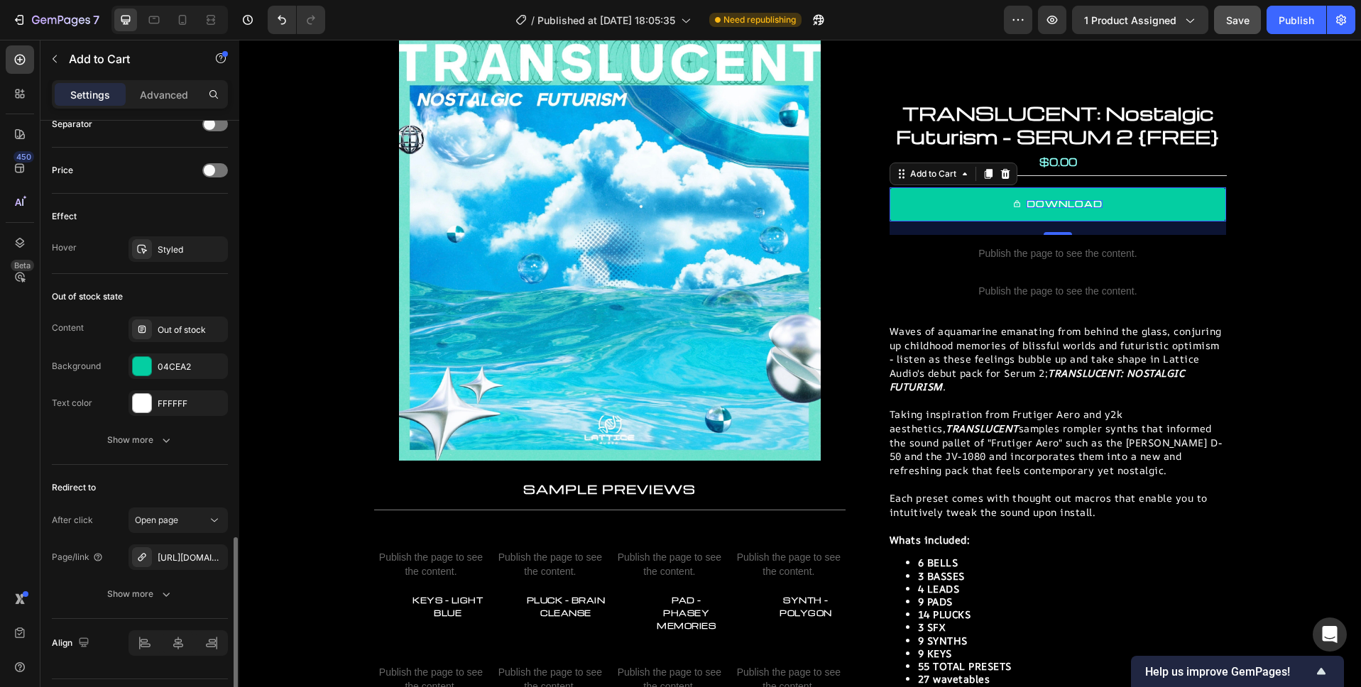
scroll to position [1100, 0]
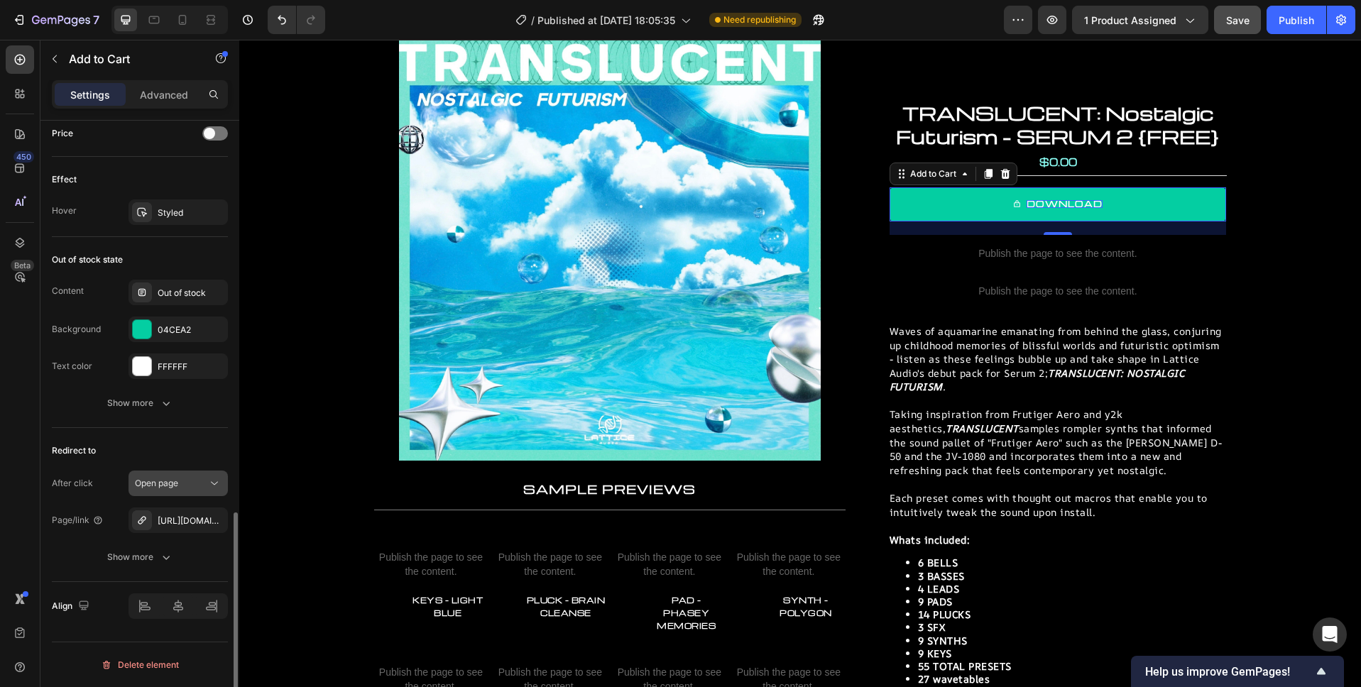
click at [184, 482] on div "Open page" at bounding box center [171, 483] width 72 height 13
click at [179, 485] on div "Open page" at bounding box center [171, 483] width 72 height 13
click at [185, 517] on div "https://lattice-audio.kit.com/99b6baf2f0”data-formkit-toggle="99b6baf2f0" at bounding box center [178, 521] width 41 height 13
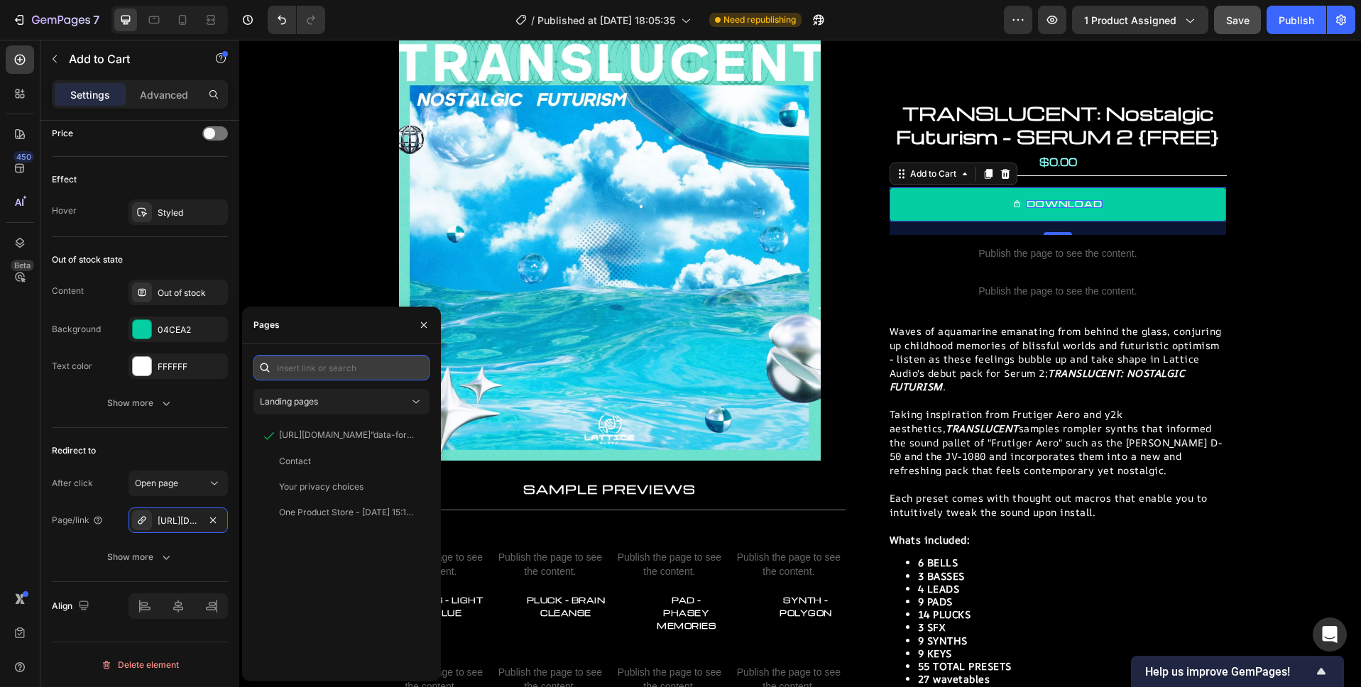
click at [349, 371] on input "text" at bounding box center [341, 368] width 176 height 26
paste input "<script src="https://f.convertkit.com/ckjs/ck.5.js"></script> <form action="htt…"
type input "<script src="https://f.convertkit.com/ckjs/ck.5.js"></script> <form action="htt…"
paste input "https://lattice-audio.kit.com/99b6baf2f0"data-formkit-toggle="99b6baf2f0"
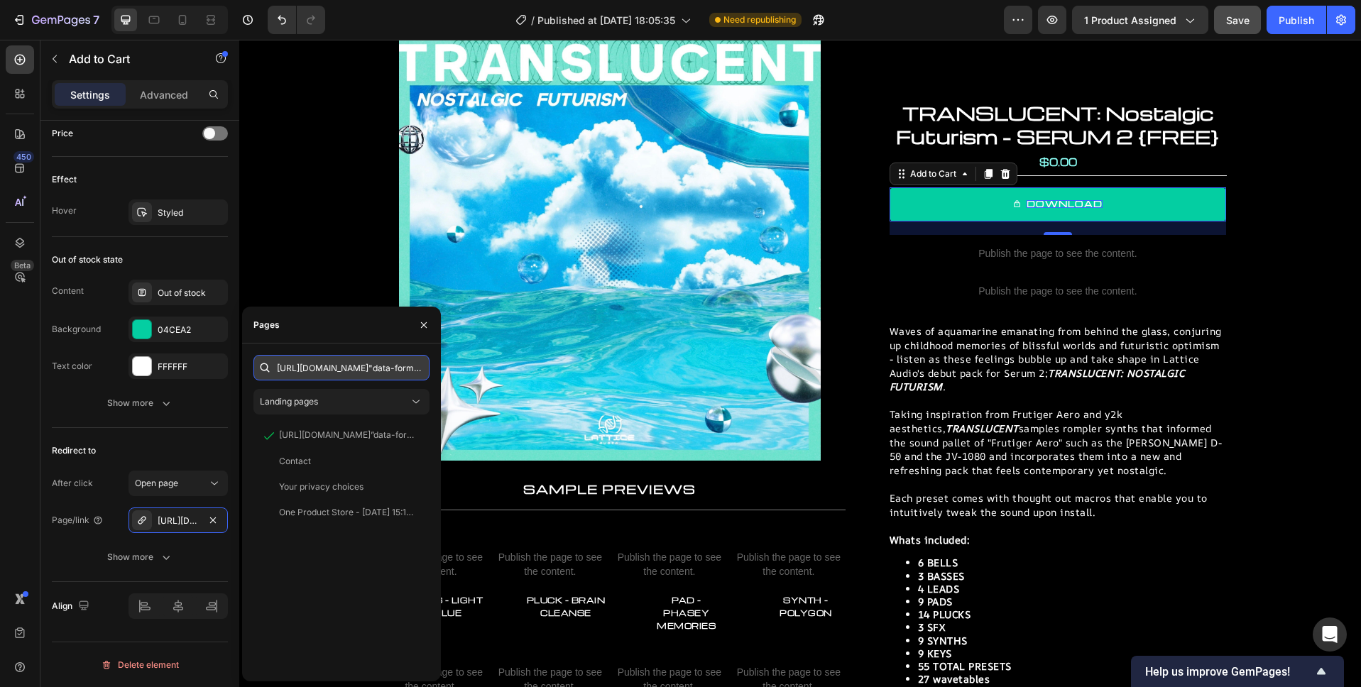
scroll to position [0, 179]
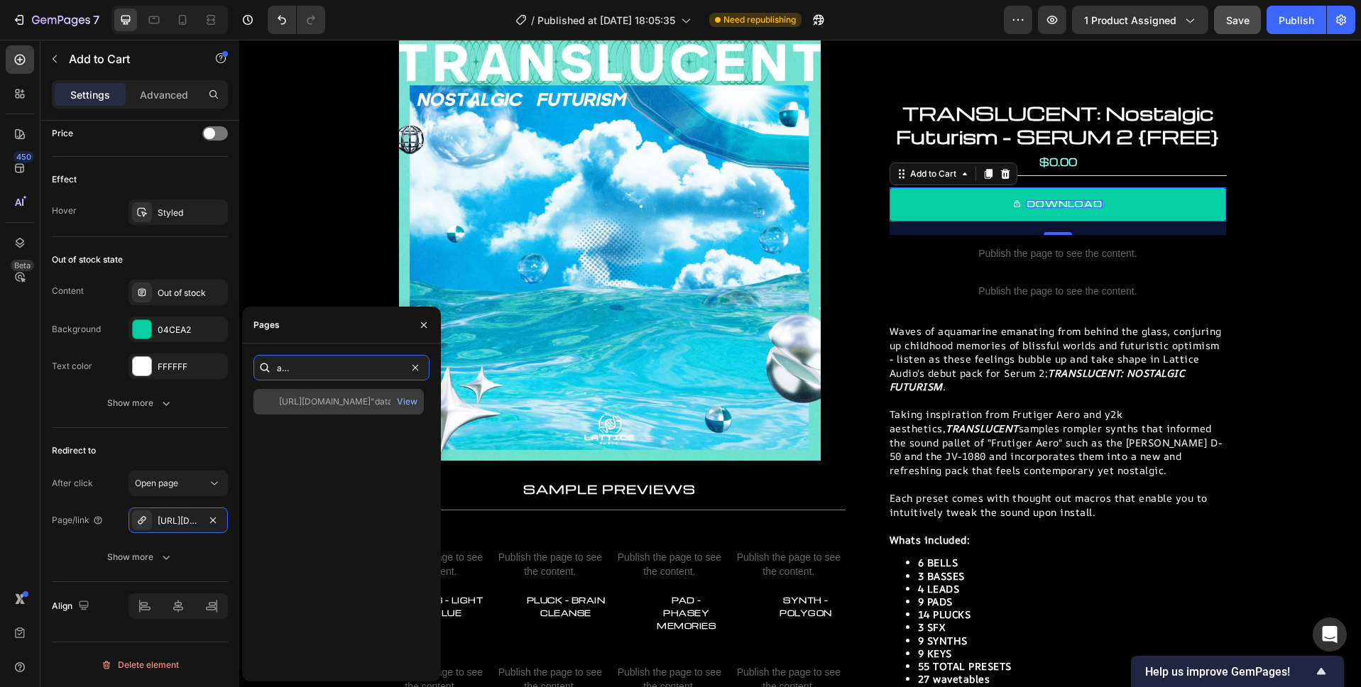
type input "https://lattice-audio.kit.com/99b6baf2f0"data-formkit-toggle="99b6baf2f0"
click at [370, 402] on div "https://lattice-audio.kit.com/99b6baf2f0"data-formkit-toggle="99b6baf2f0" at bounding box center [347, 401] width 136 height 13
click at [427, 327] on icon "button" at bounding box center [423, 324] width 11 height 11
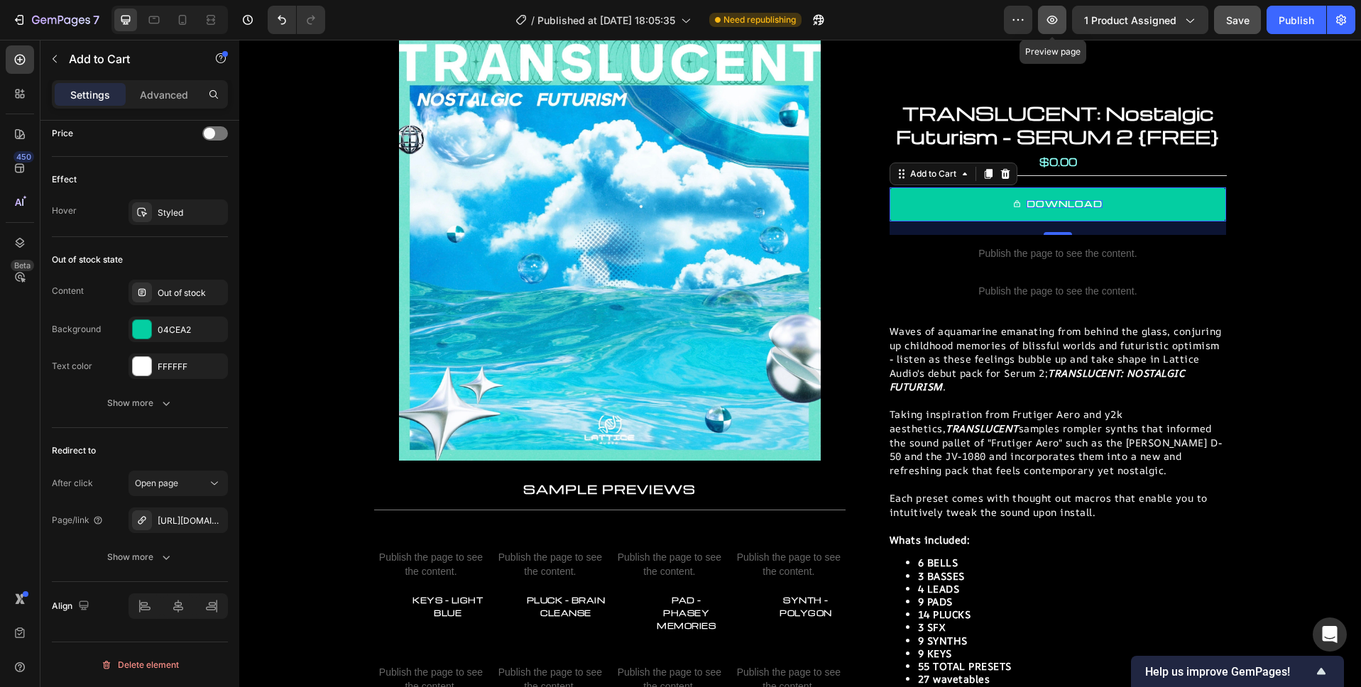
click at [1059, 26] on icon "button" at bounding box center [1052, 20] width 14 height 14
click at [1299, 23] on div "Publish" at bounding box center [1295, 20] width 35 height 15
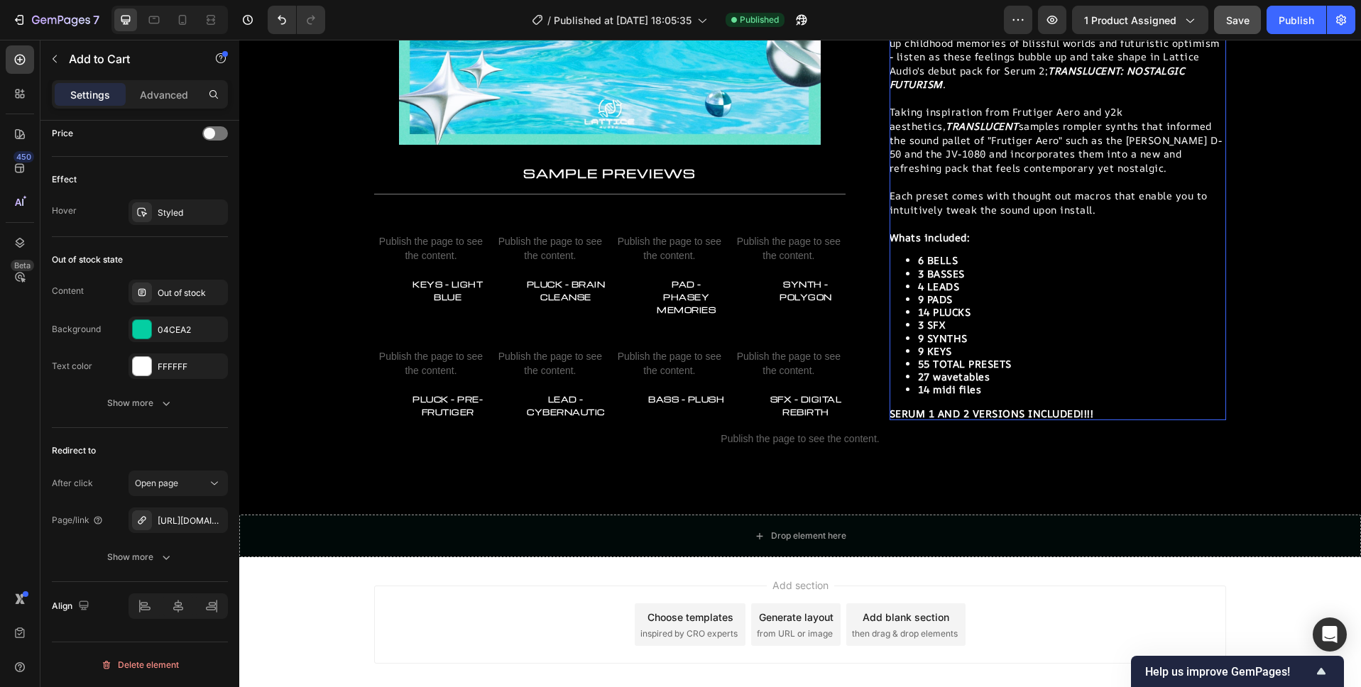
scroll to position [464, 0]
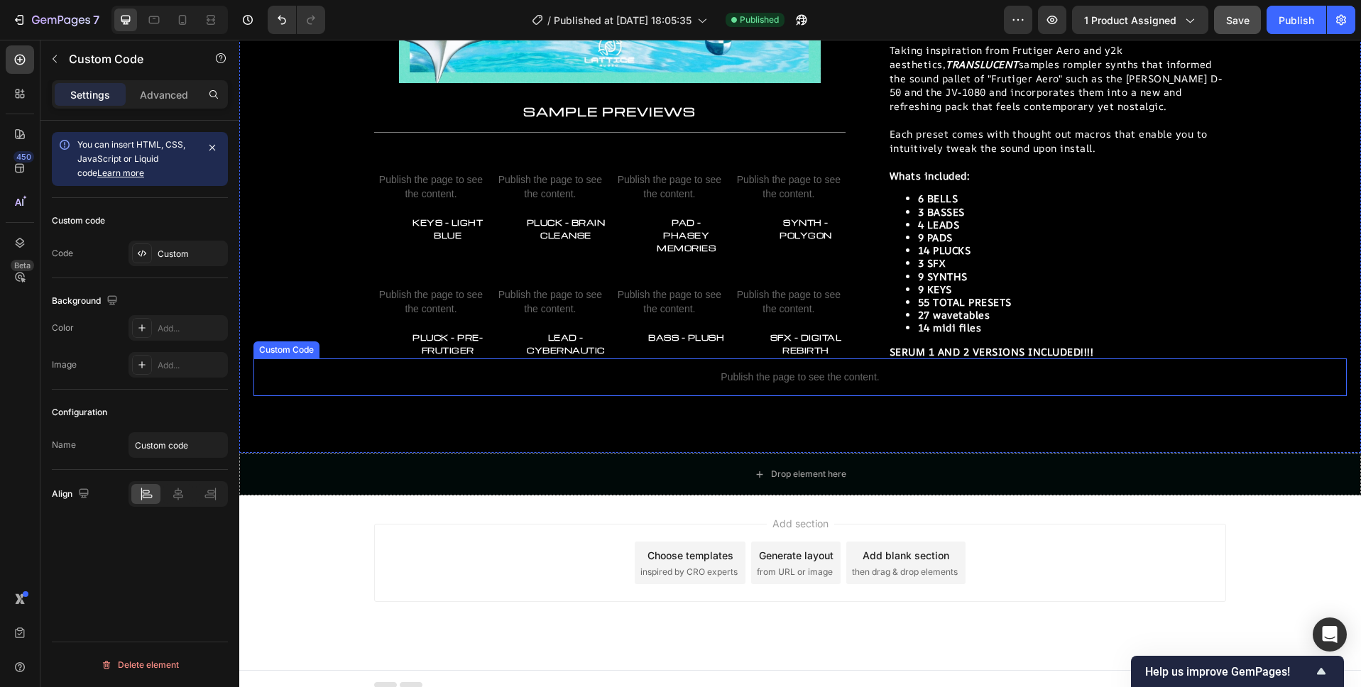
click at [865, 370] on p "Publish the page to see the content." at bounding box center [799, 377] width 1093 height 15
click at [188, 251] on div "Custom" at bounding box center [191, 254] width 67 height 13
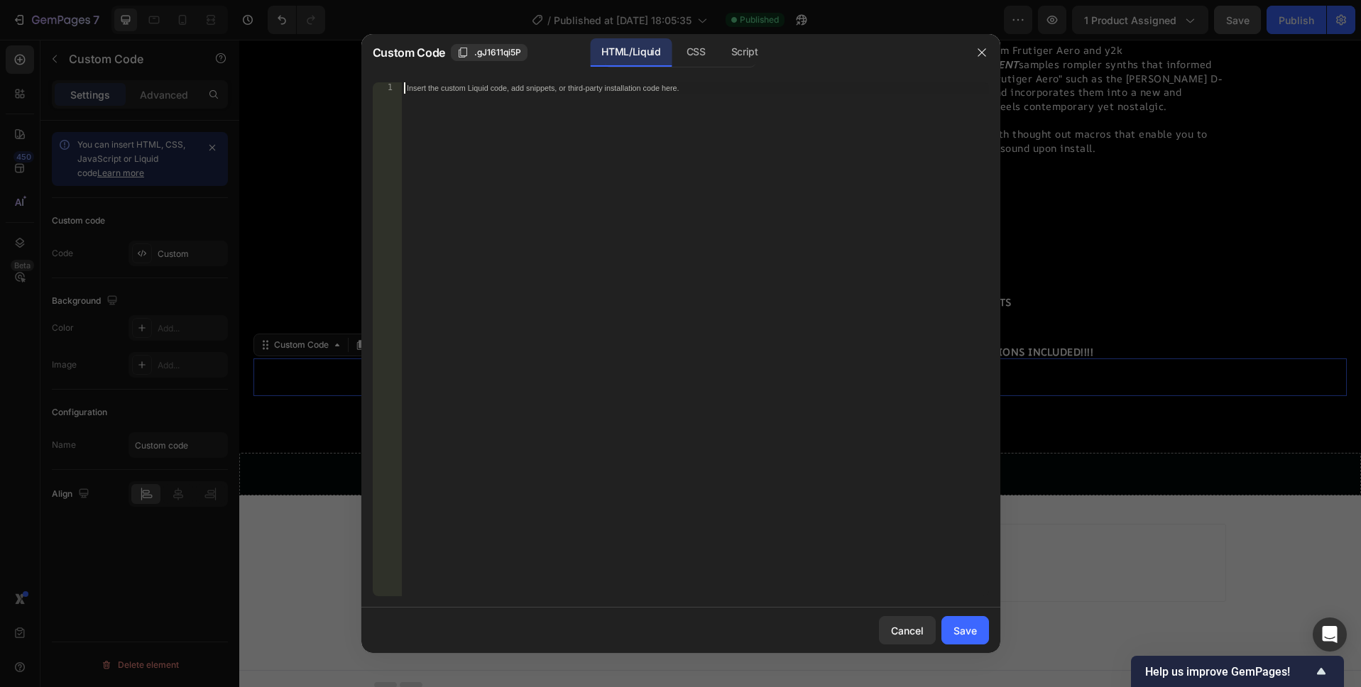
paste textarea
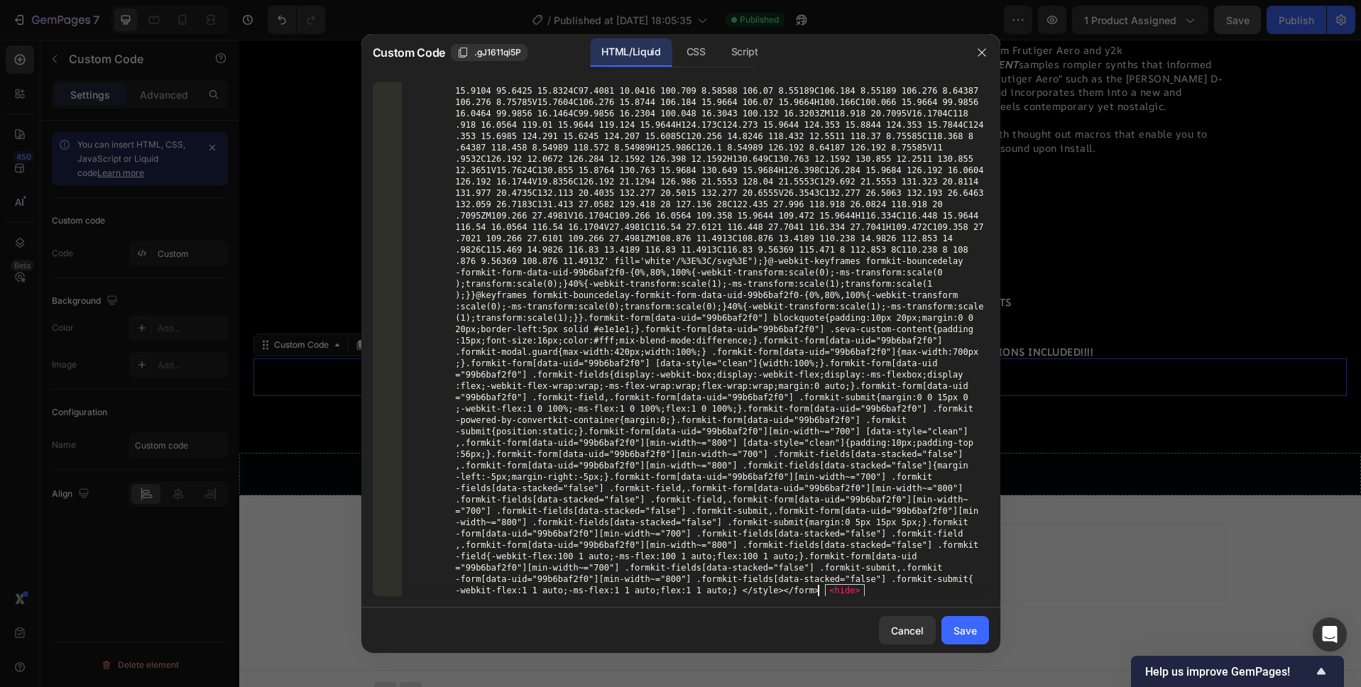
scroll to position [3052, 0]
click at [968, 639] on button "Save" at bounding box center [965, 630] width 48 height 28
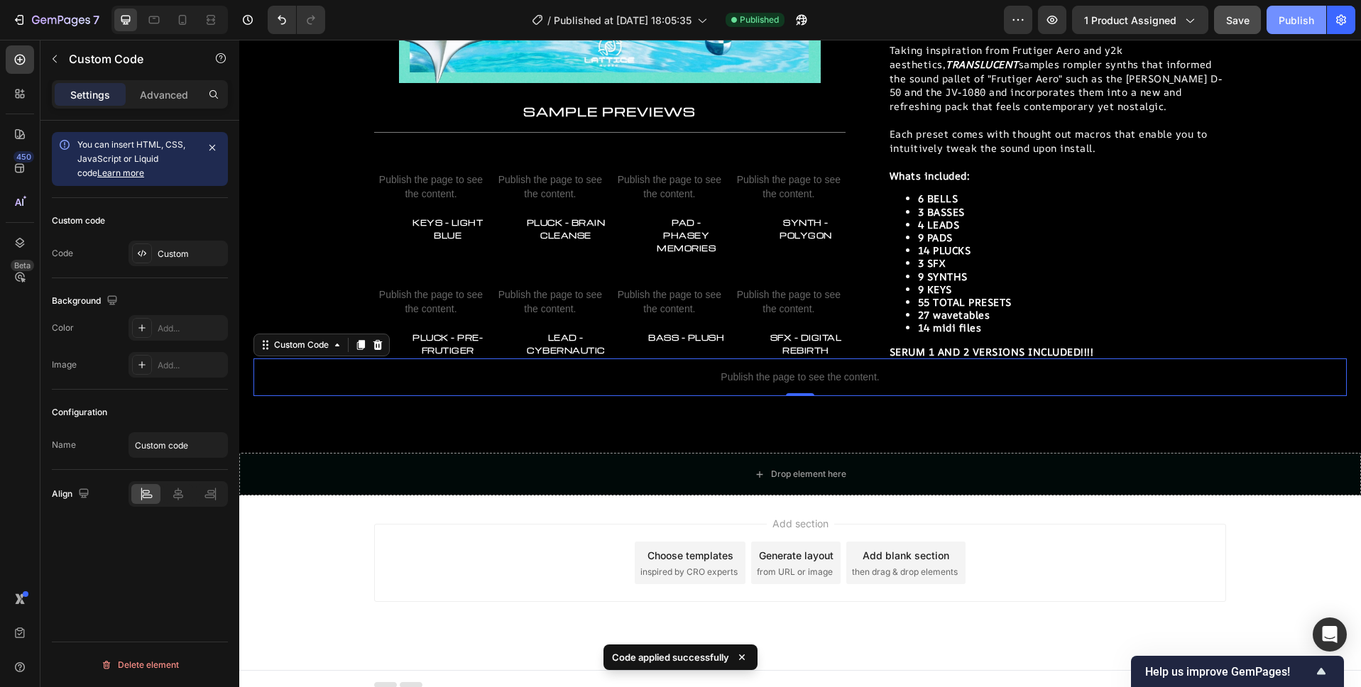
click at [1290, 21] on div "Publish" at bounding box center [1295, 20] width 35 height 15
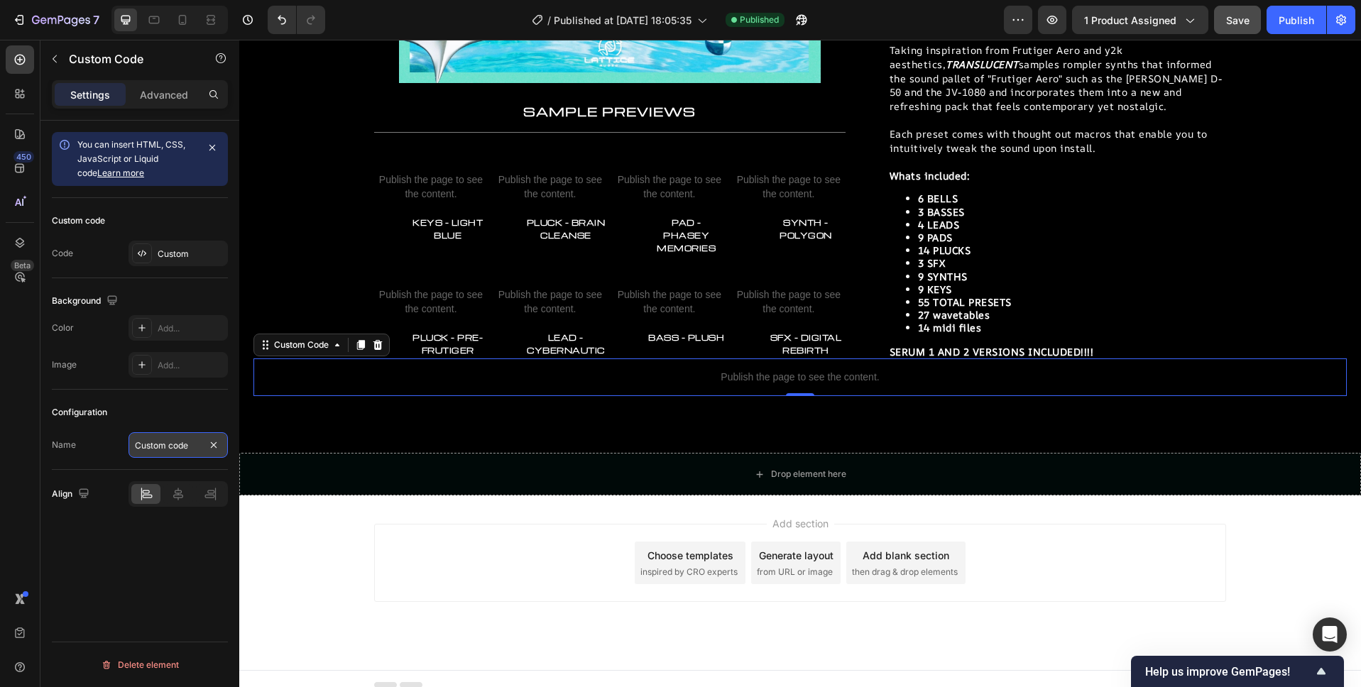
click at [185, 444] on input "Custom code" at bounding box center [177, 445] width 99 height 26
click at [95, 462] on div "Configuration Name Custom code" at bounding box center [140, 430] width 176 height 80
click at [183, 248] on div "Custom" at bounding box center [191, 254] width 67 height 13
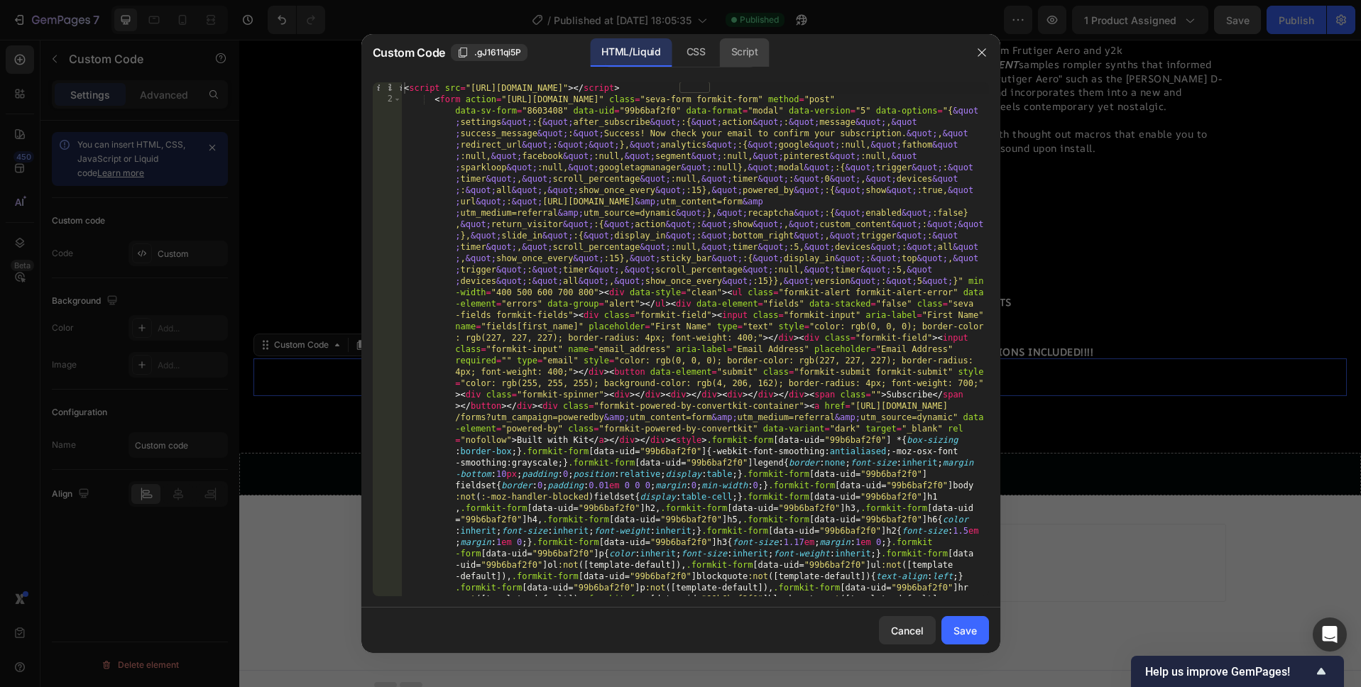
click at [749, 57] on div "Script" at bounding box center [745, 52] width 50 height 28
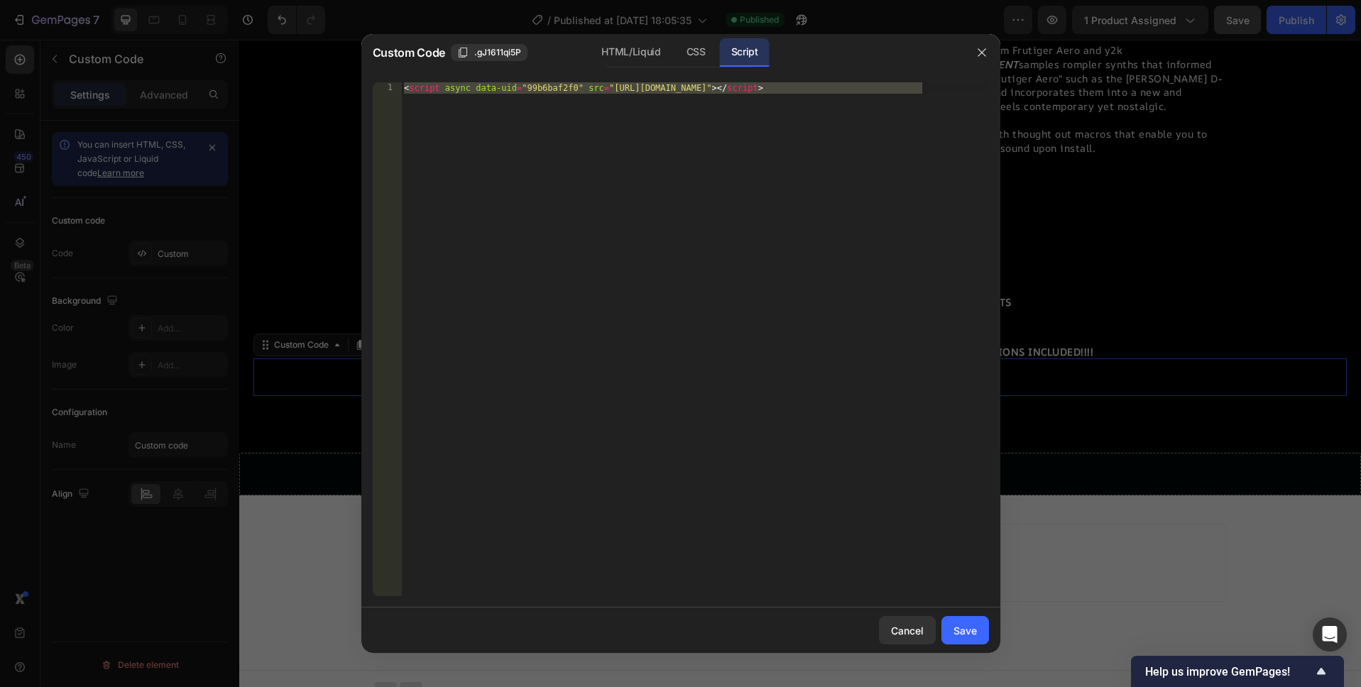
type textarea "<script async data-uid="99b6baf2f0" src="https://lattice-audio.kit.com/99b6baf2…"
click at [588, 101] on div "< script async data-uid = "99b6baf2f0" src = "https://lattice-audio.kit.com/99b…" at bounding box center [695, 350] width 588 height 537
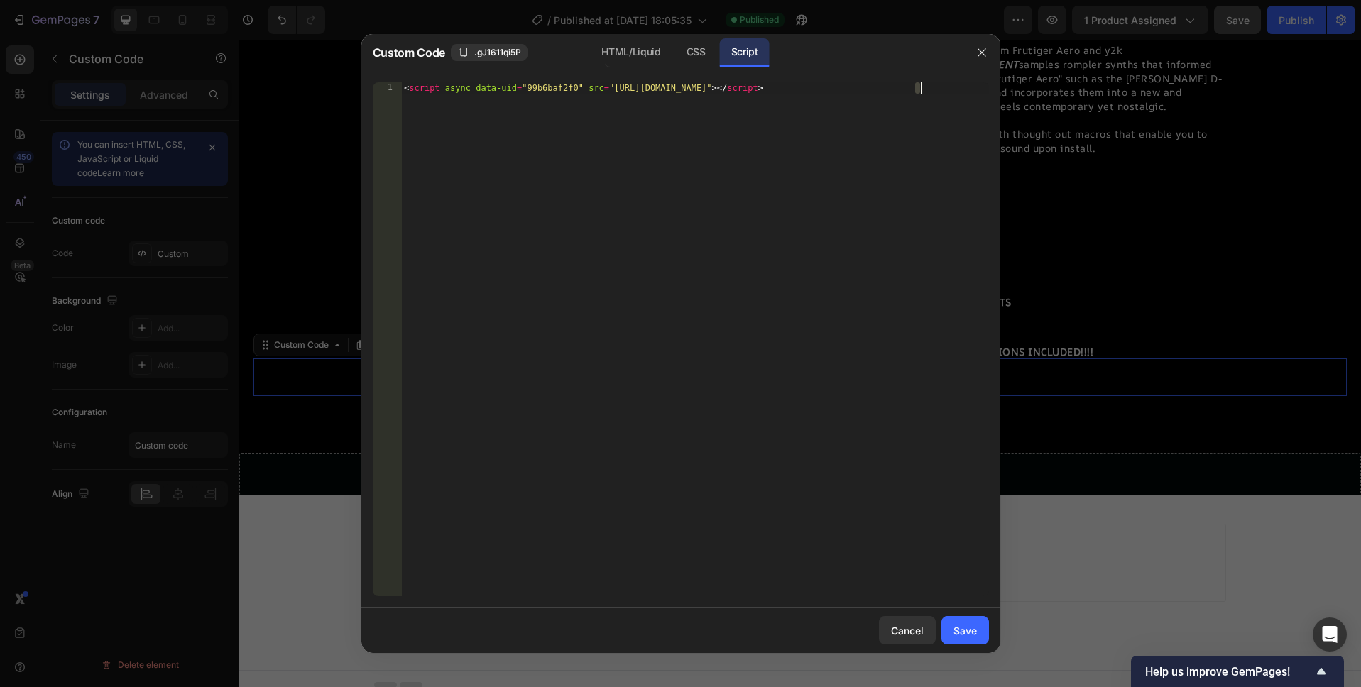
click at [588, 101] on div "< script async data-uid = "99b6baf2f0" src = "https://lattice-audio.kit.com/99b…" at bounding box center [695, 350] width 588 height 537
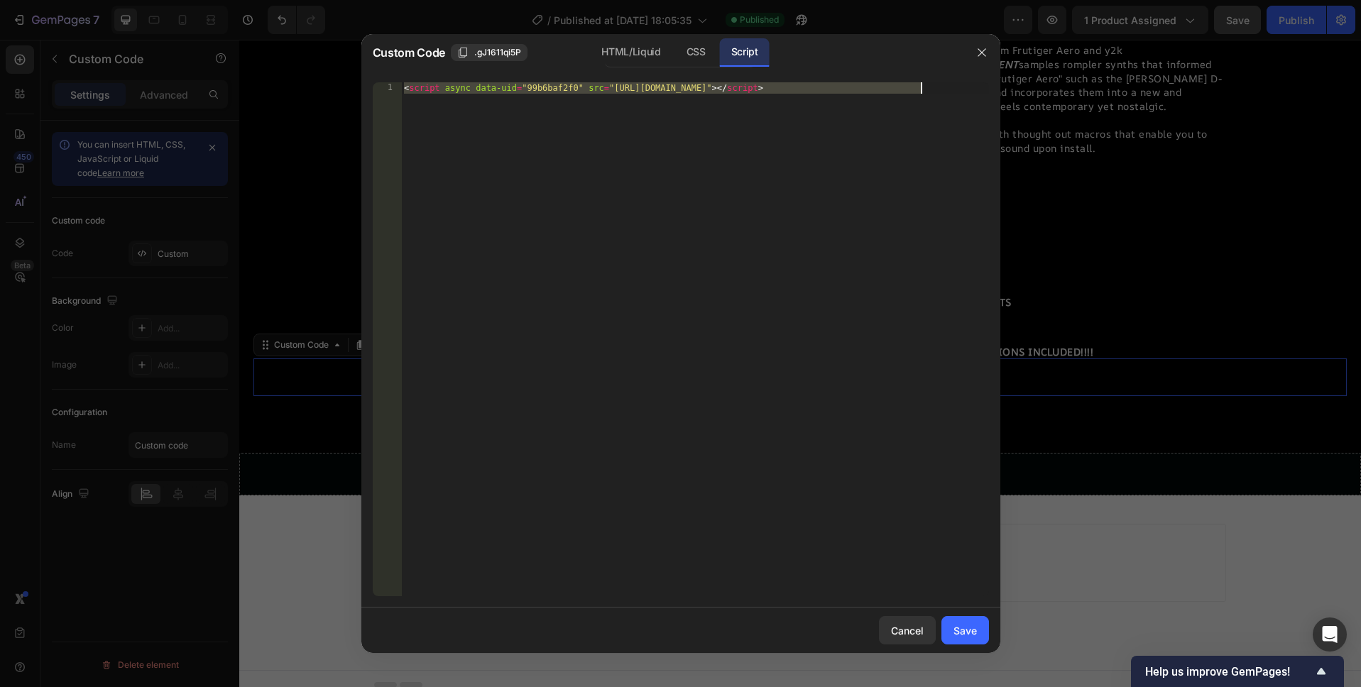
click at [588, 101] on div "< script async data-uid = "99b6baf2f0" src = "https://lattice-audio.kit.com/99b…" at bounding box center [695, 350] width 588 height 537
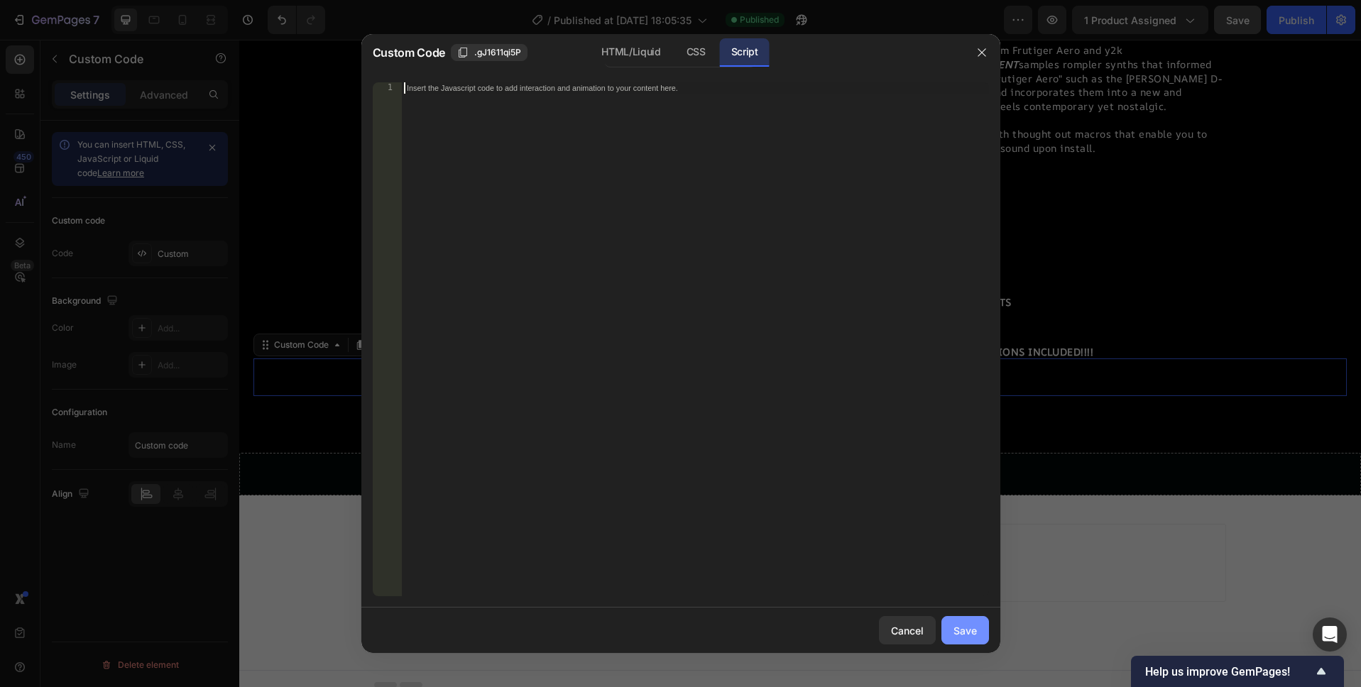
click at [972, 631] on div "Save" at bounding box center [964, 630] width 23 height 15
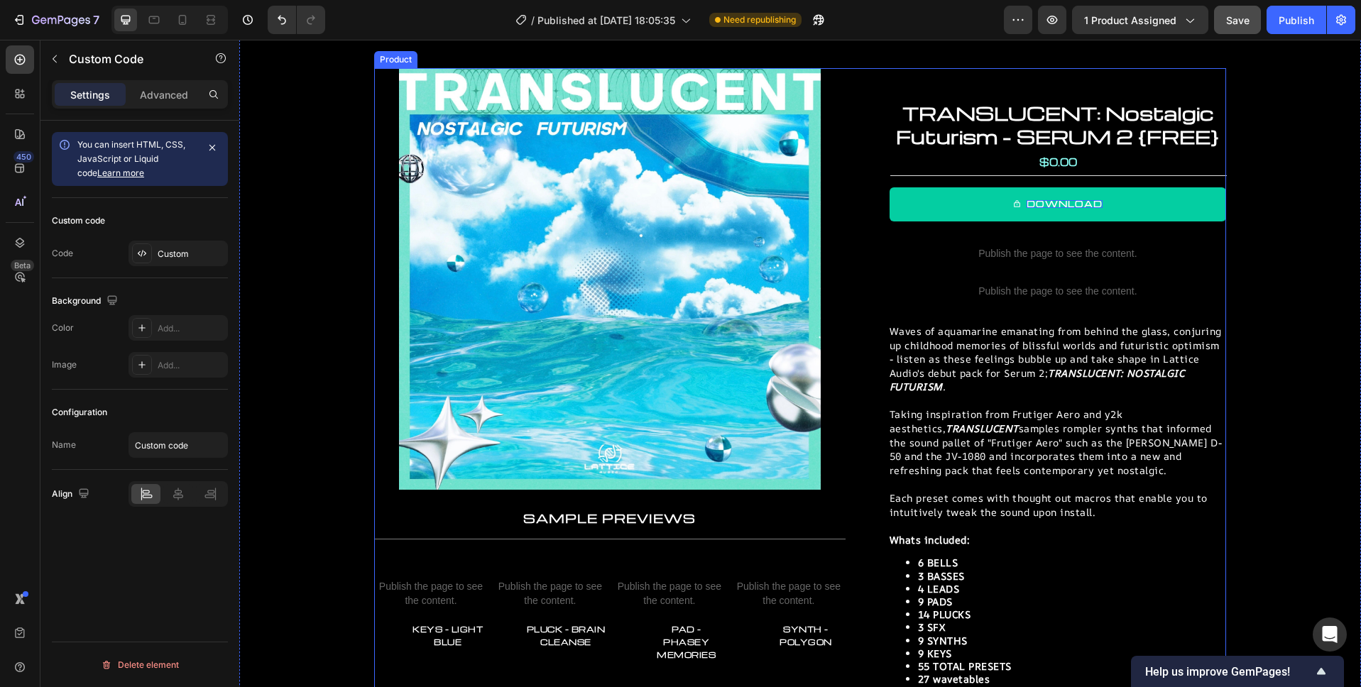
scroll to position [0, 0]
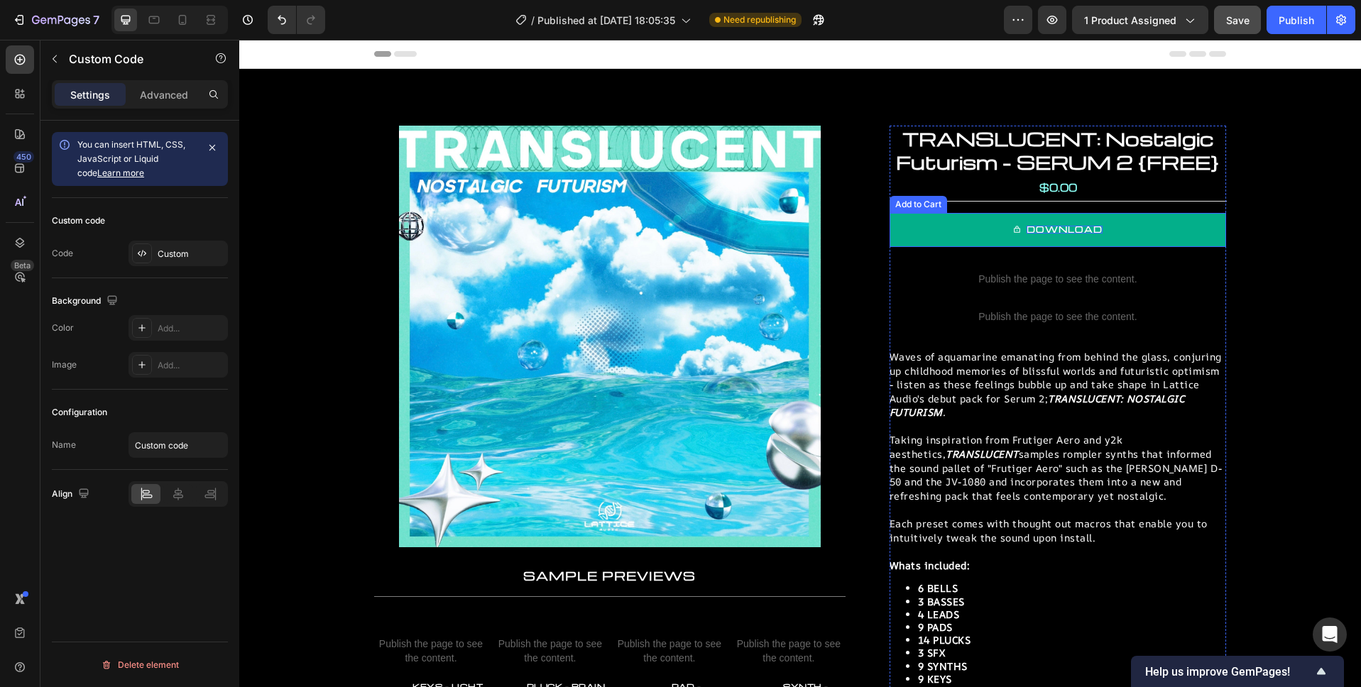
click at [1006, 219] on button "DOWNLOAD" at bounding box center [1057, 230] width 336 height 34
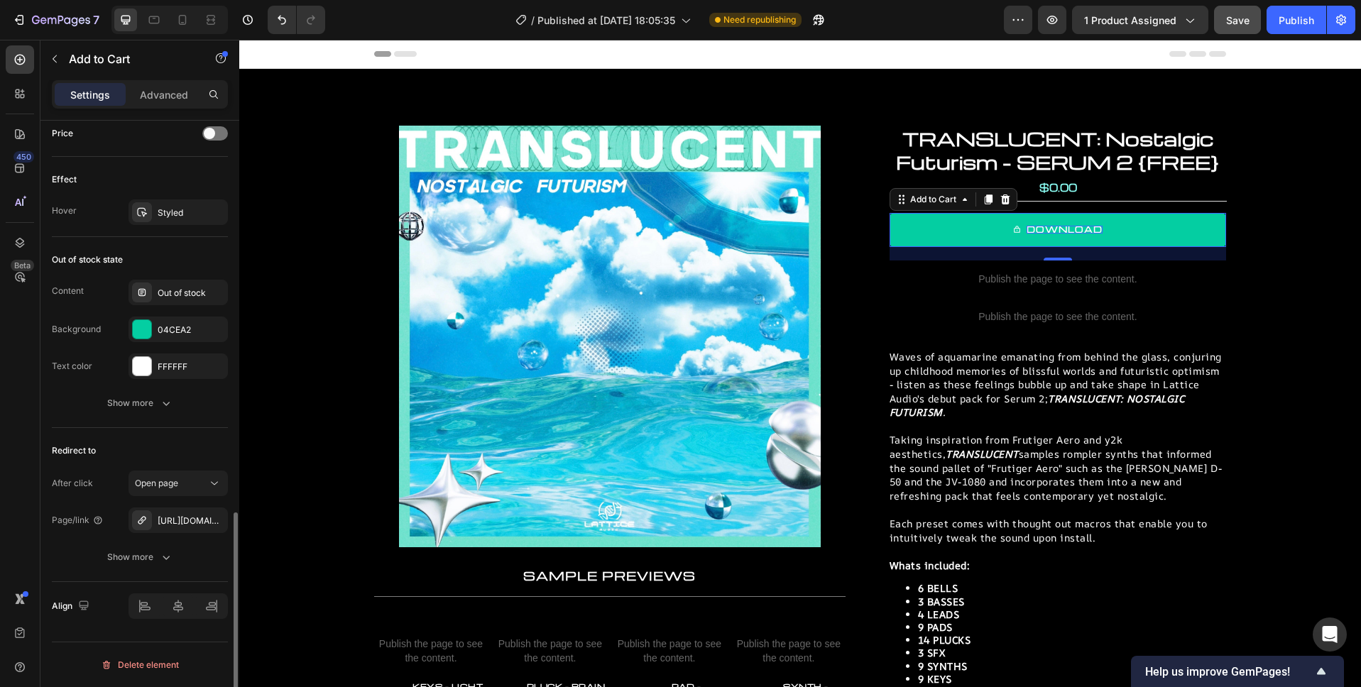
scroll to position [1099, 0]
click at [133, 571] on div "Redirect to After click Open page Page/link https://lattice-audio.kit.com/99b6b…" at bounding box center [140, 506] width 176 height 154
click at [139, 565] on div "Show more" at bounding box center [140, 559] width 66 height 14
click at [159, 563] on span "Yes" at bounding box center [153, 558] width 14 height 13
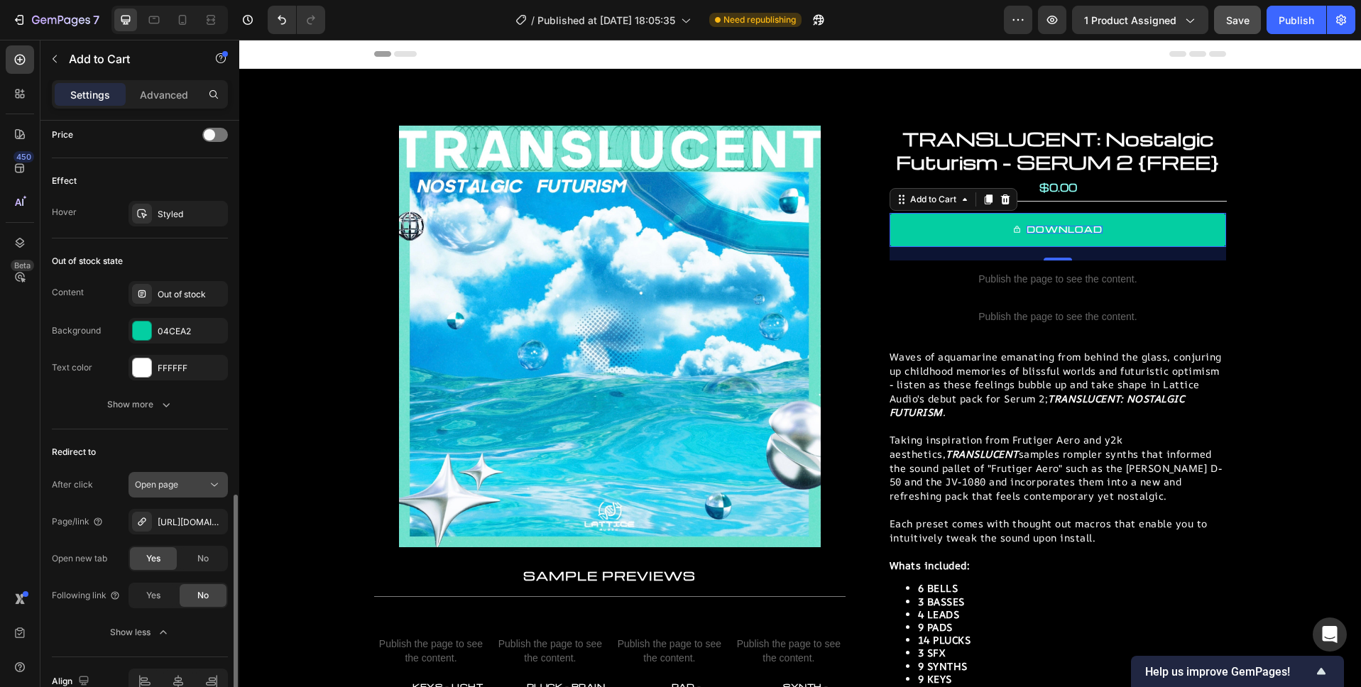
click at [185, 479] on div "Open page" at bounding box center [171, 484] width 72 height 13
click at [184, 480] on div "Open page" at bounding box center [171, 484] width 72 height 13
click at [1285, 26] on div "Publish" at bounding box center [1295, 20] width 35 height 15
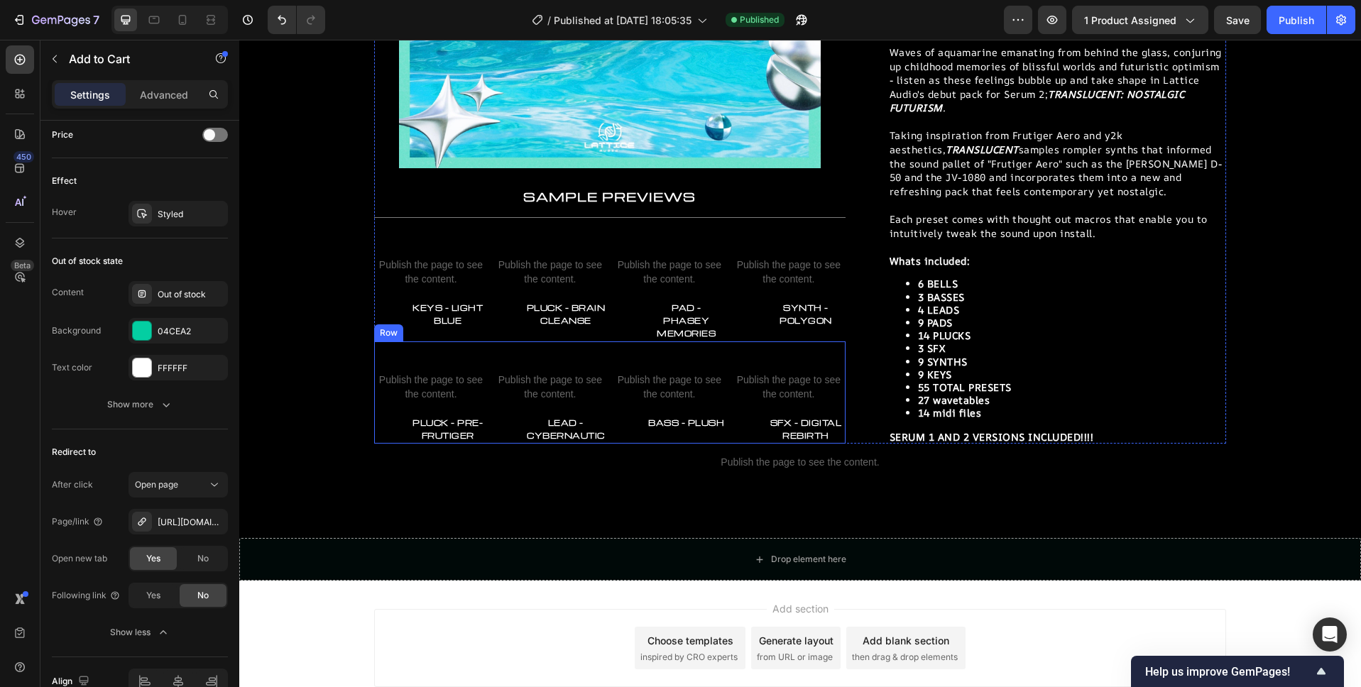
scroll to position [378, 0]
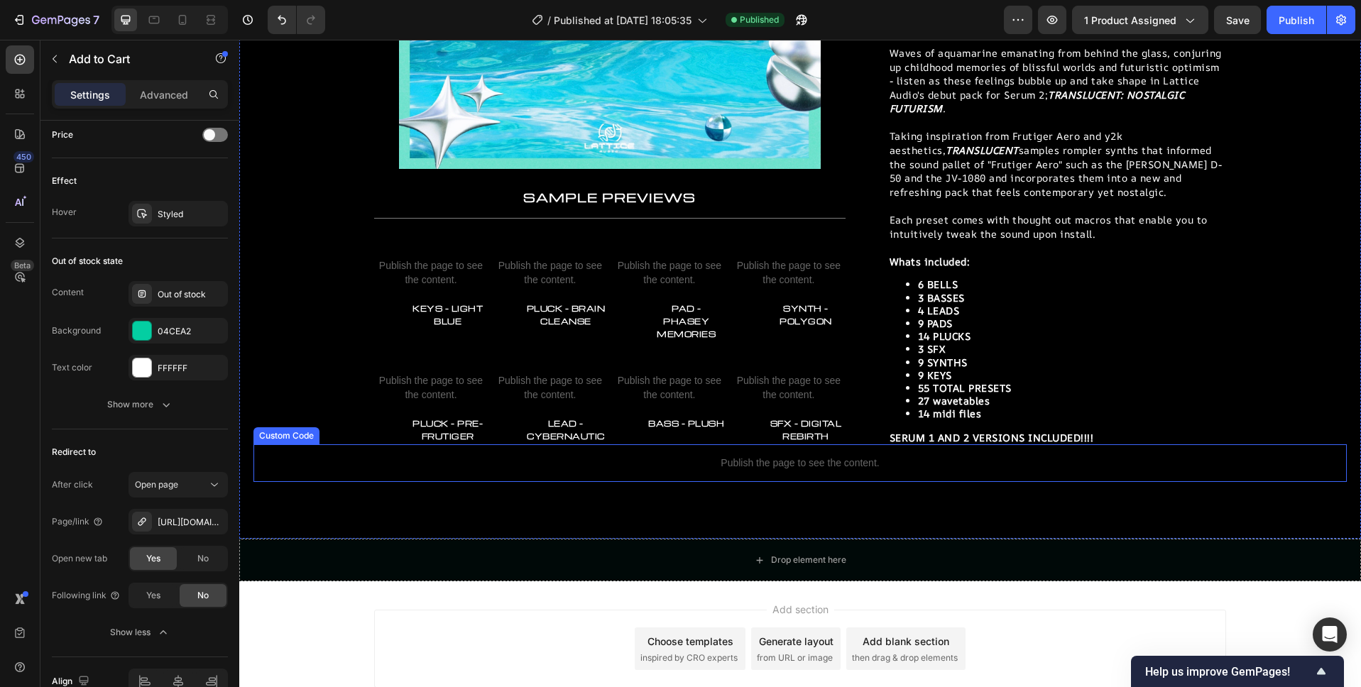
click at [806, 456] on p "Publish the page to see the content." at bounding box center [799, 463] width 1093 height 15
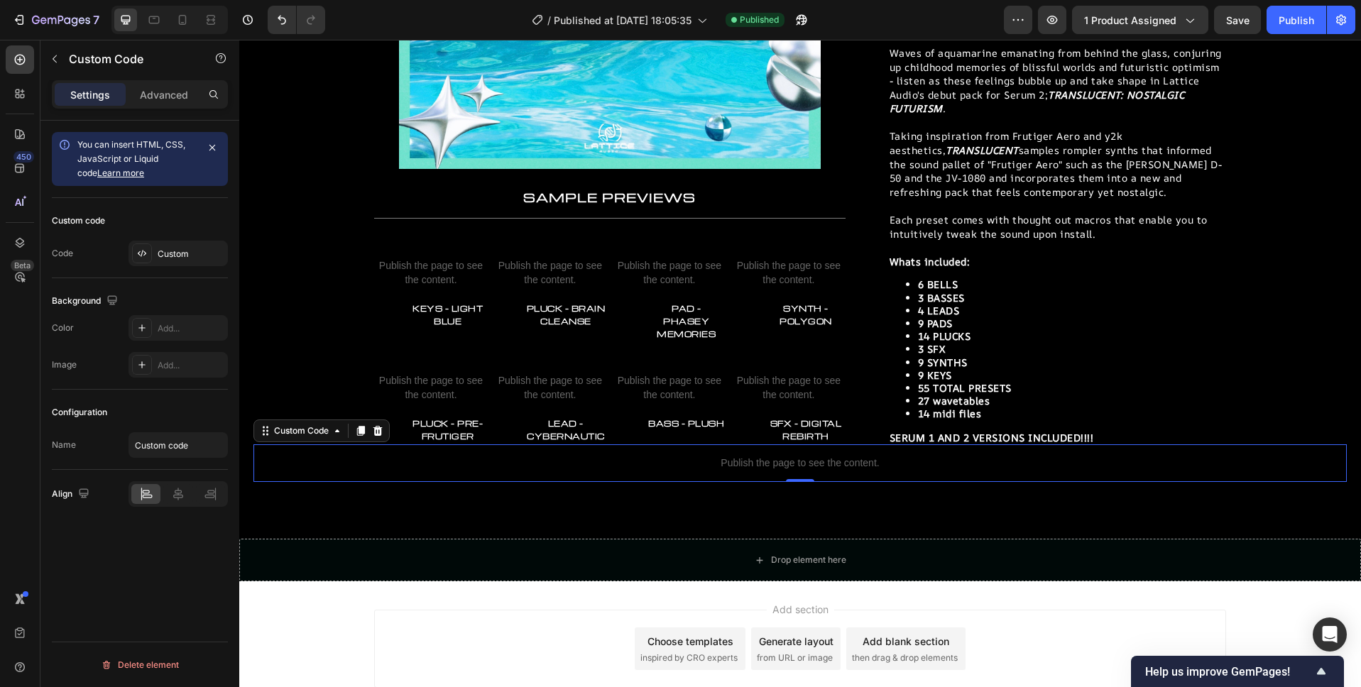
scroll to position [0, 0]
click at [170, 248] on div "Custom" at bounding box center [191, 254] width 67 height 13
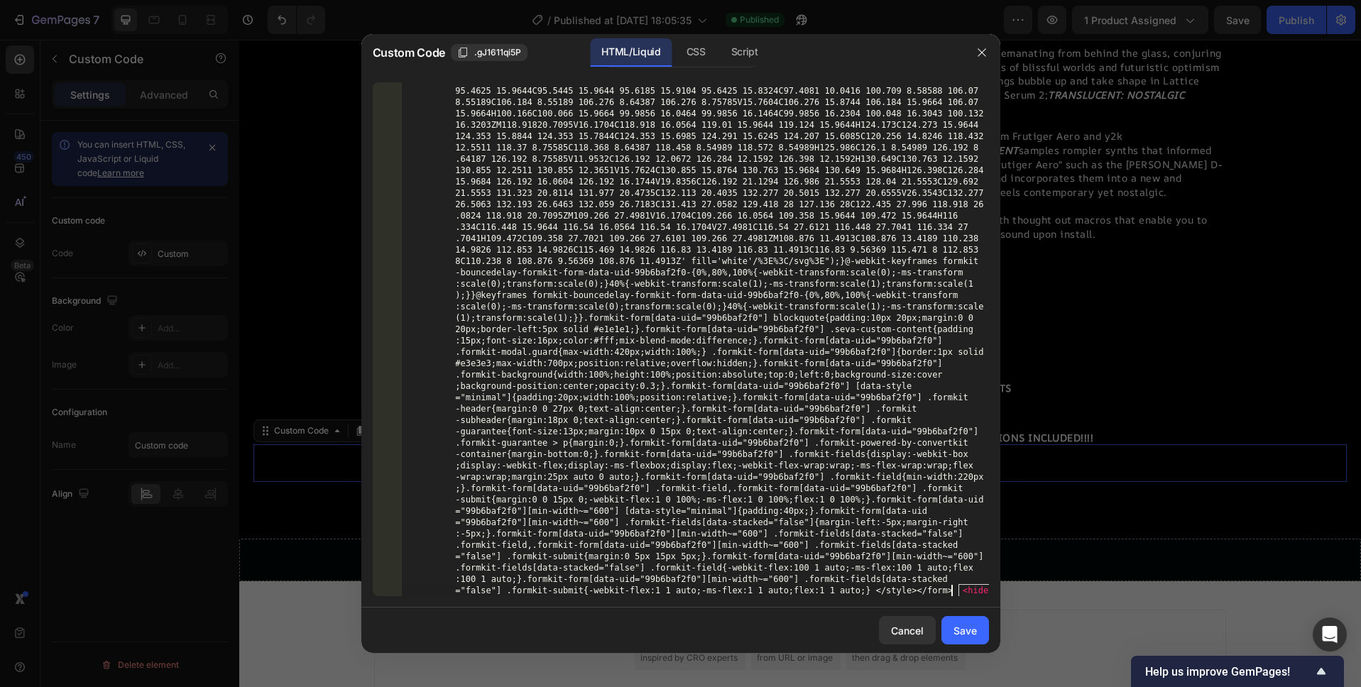
scroll to position [3086, 0]
click at [976, 636] on div "Save" at bounding box center [964, 630] width 23 height 15
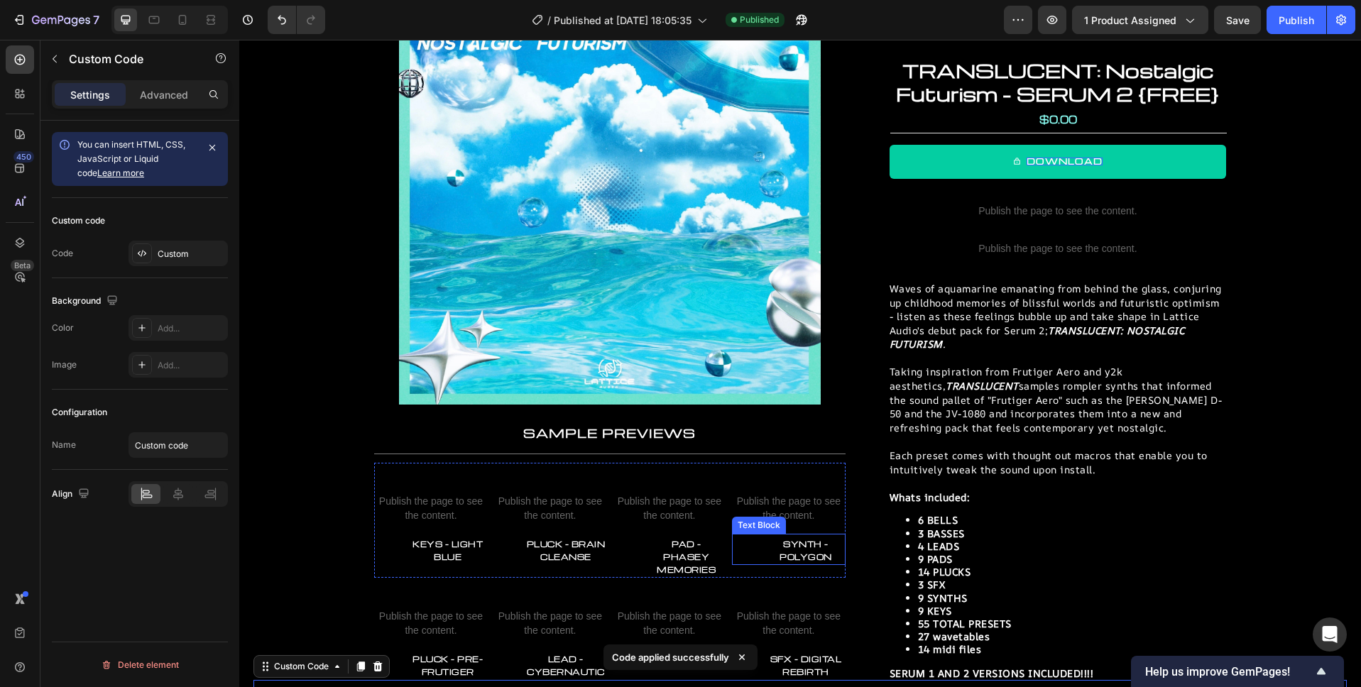
scroll to position [0, 0]
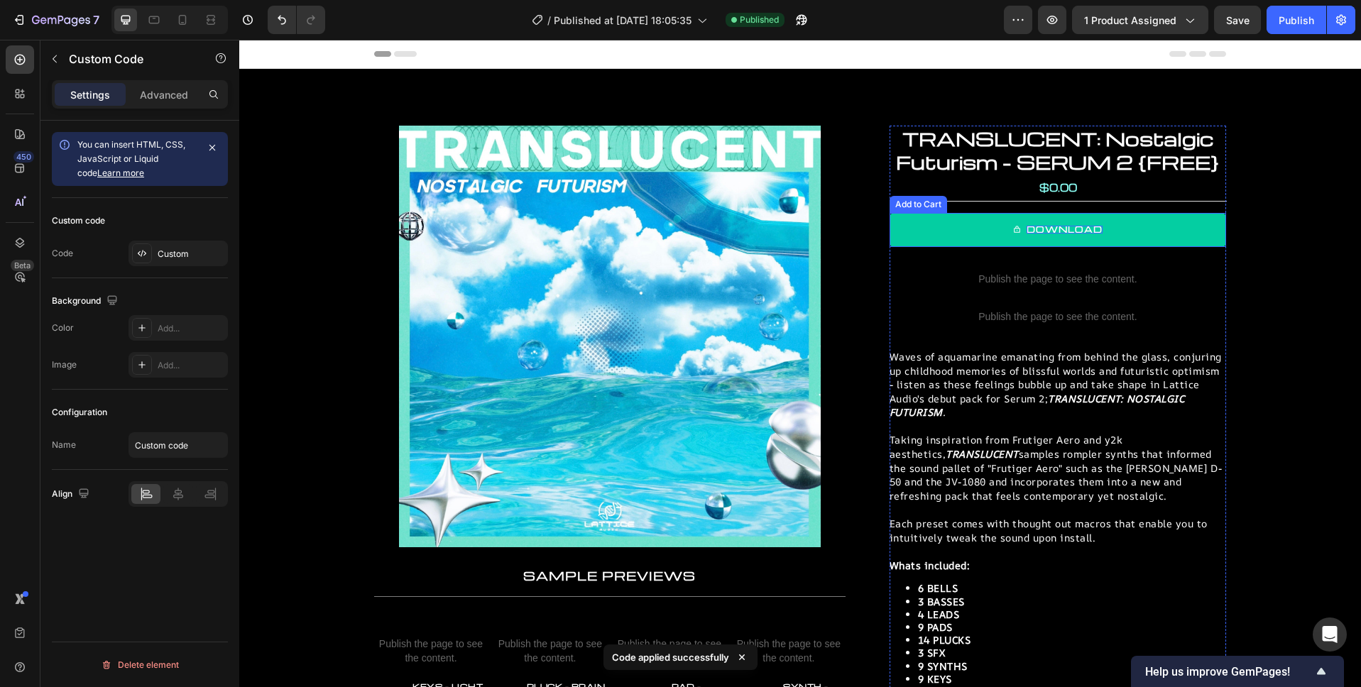
click at [1060, 227] on p "DOWNLOAD" at bounding box center [1064, 230] width 76 height 8
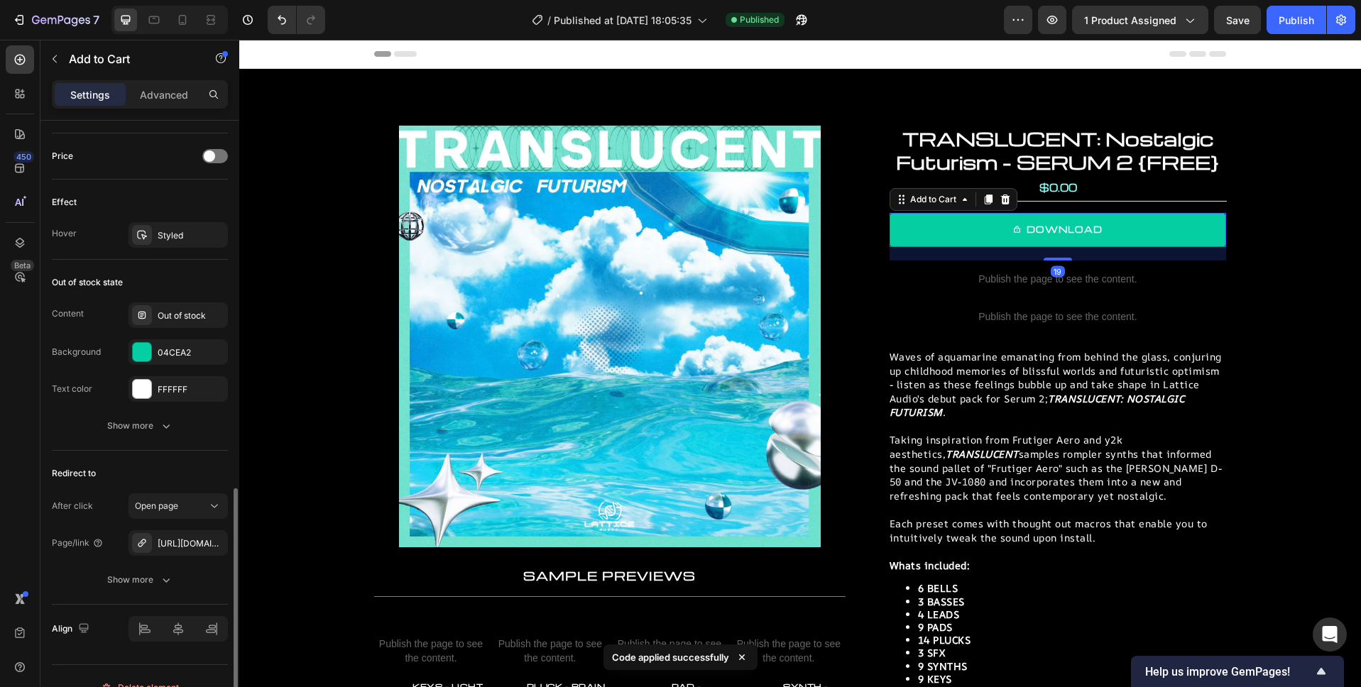
scroll to position [1080, 0]
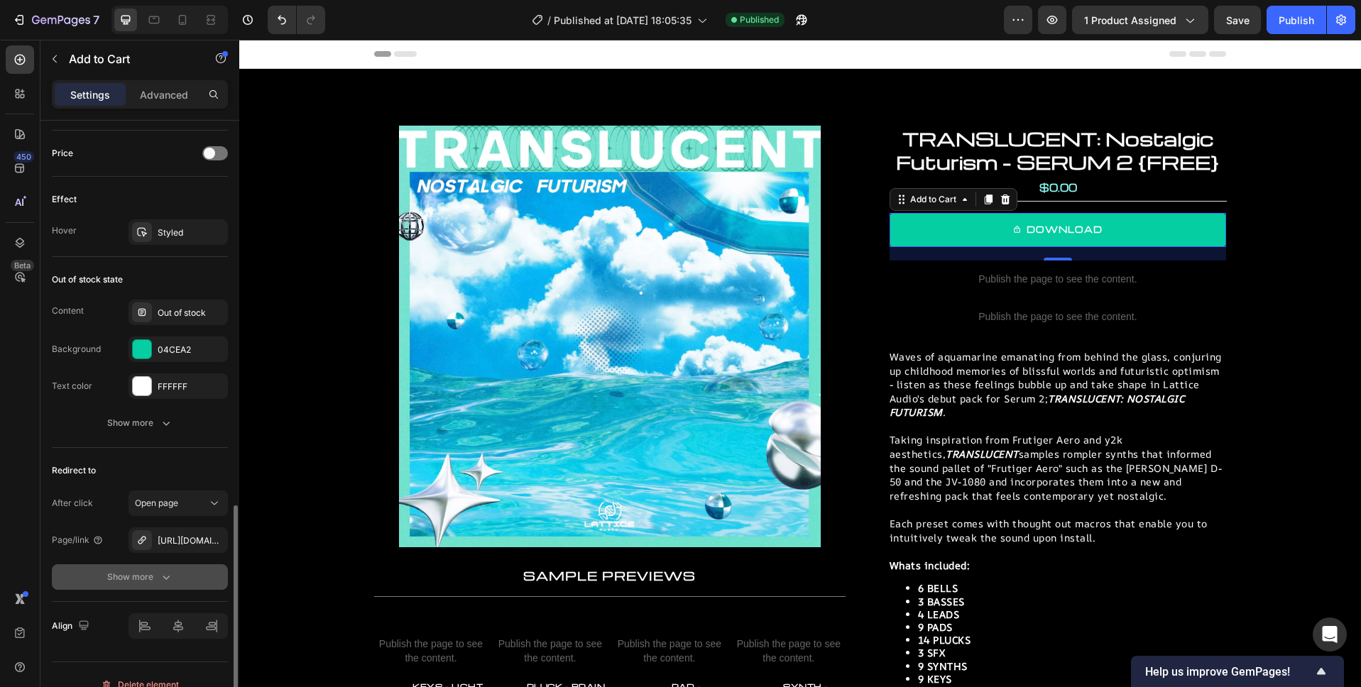
click at [170, 576] on icon "button" at bounding box center [166, 577] width 14 height 14
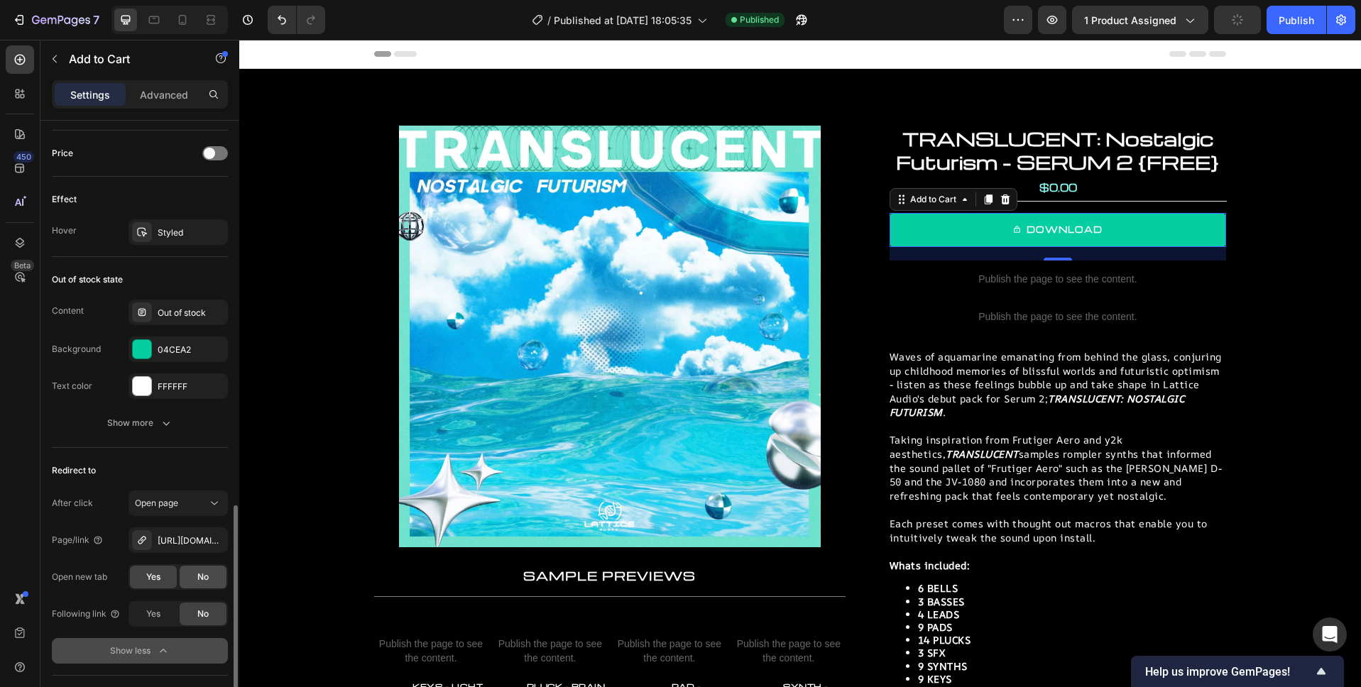
click at [202, 574] on span "No" at bounding box center [202, 577] width 11 height 13
click at [1301, 22] on div "Publish" at bounding box center [1295, 20] width 35 height 15
click at [178, 501] on span "Open page" at bounding box center [156, 503] width 43 height 11
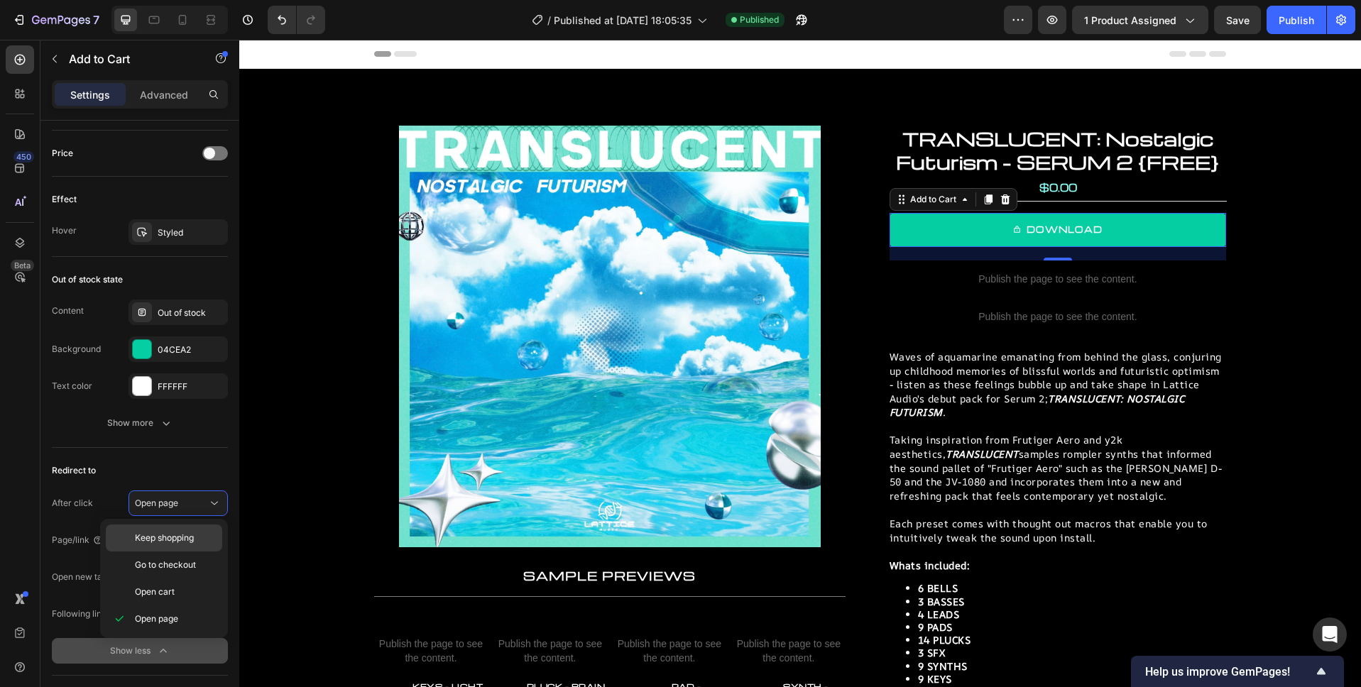
click at [178, 530] on div "Keep shopping" at bounding box center [164, 538] width 116 height 27
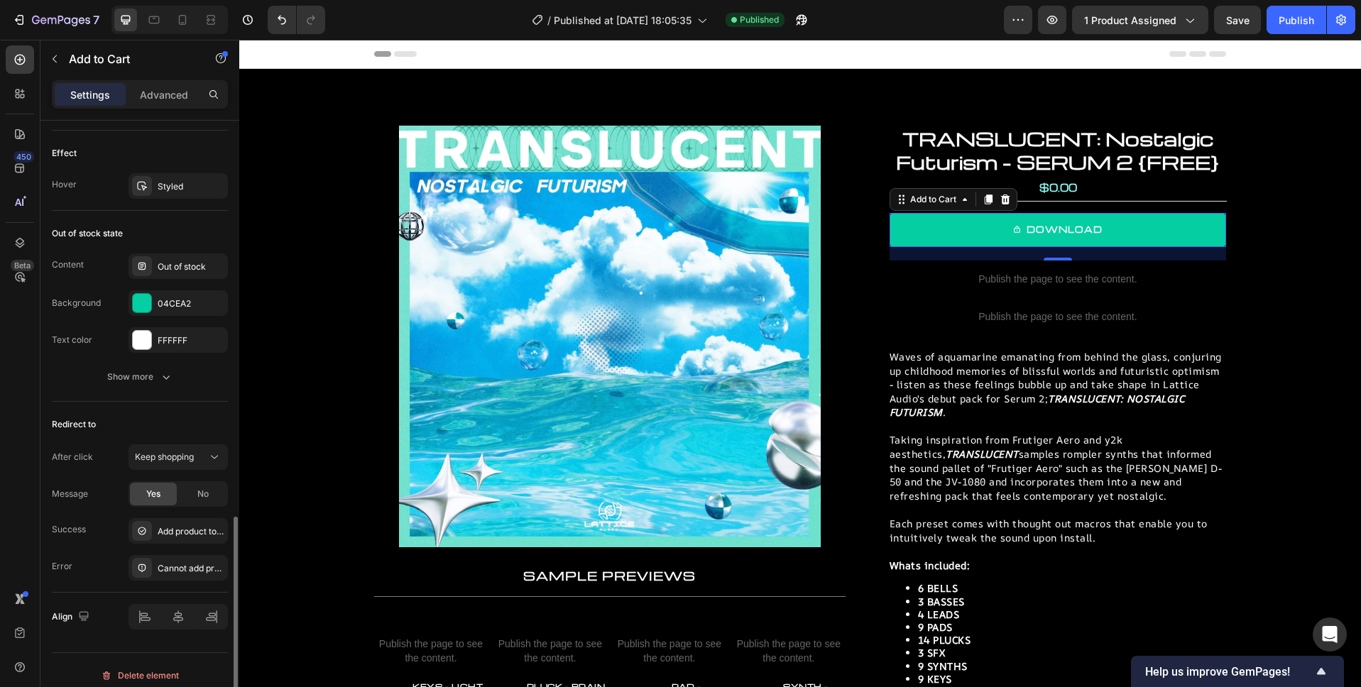
scroll to position [1137, 0]
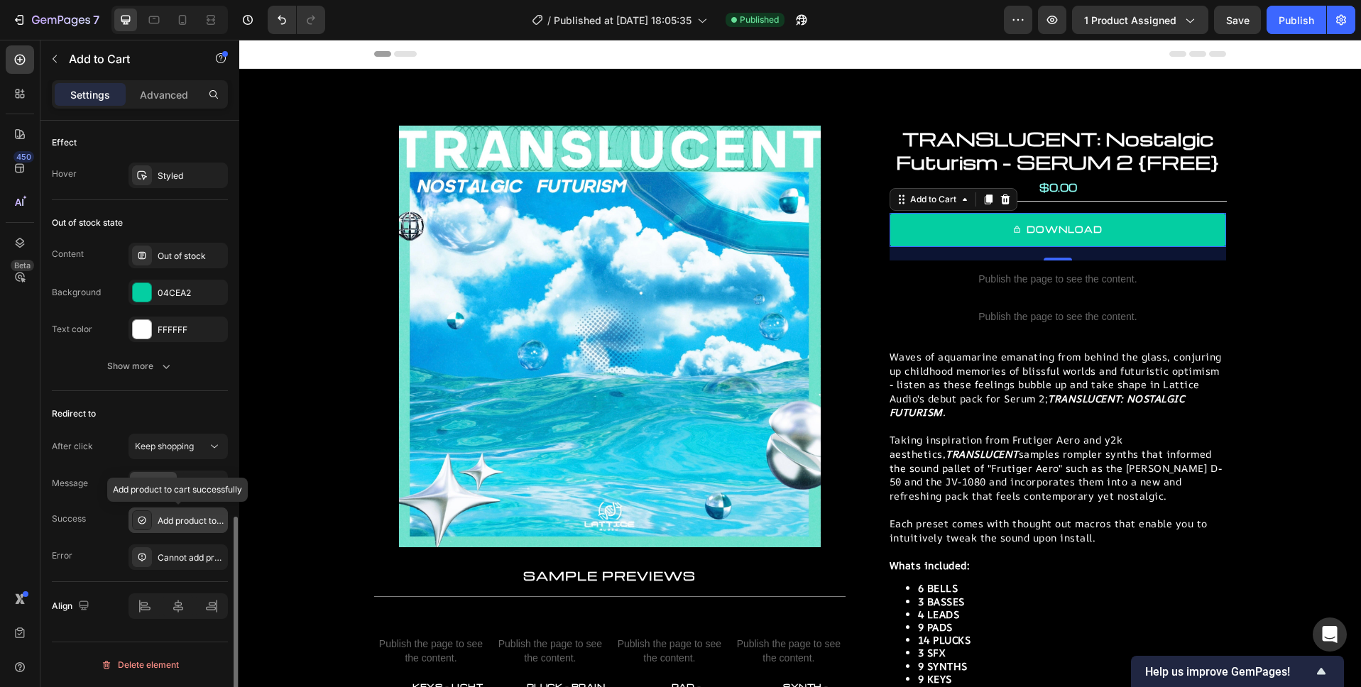
click at [182, 522] on div "Add product to cart successfully" at bounding box center [191, 521] width 67 height 13
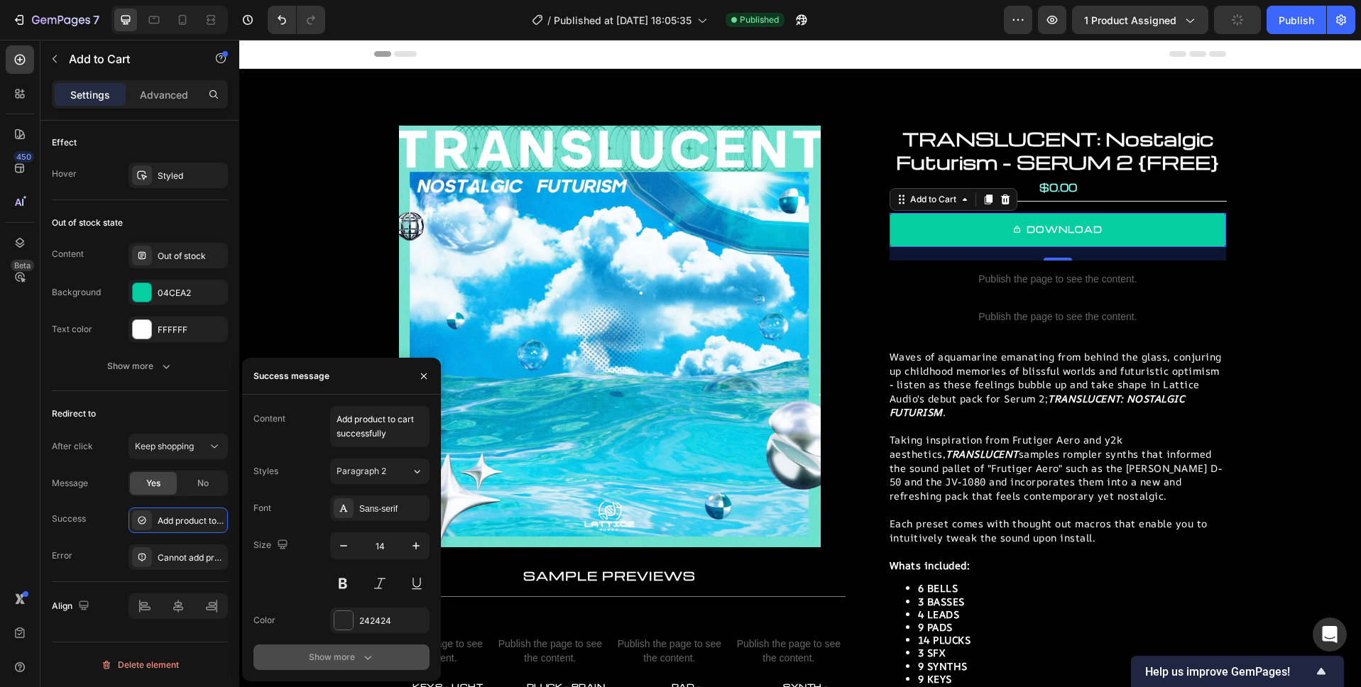
click at [331, 669] on button "Show more" at bounding box center [341, 657] width 176 height 26
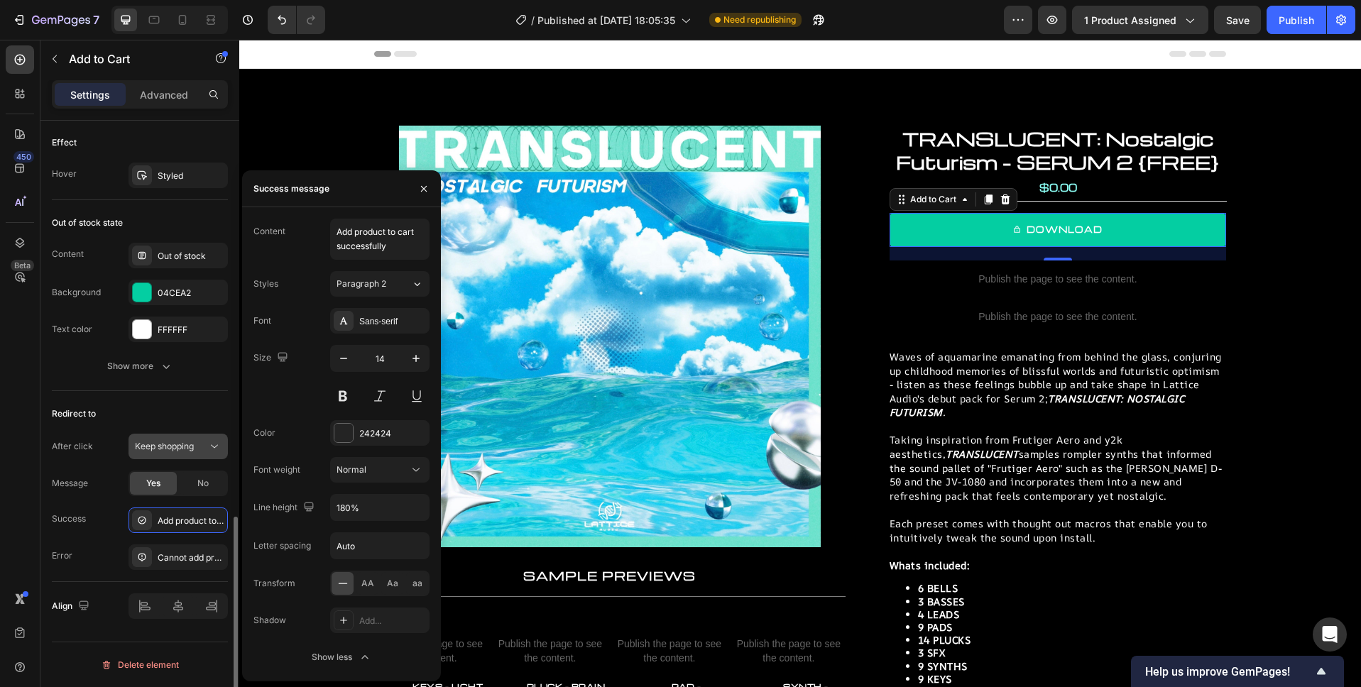
click at [183, 450] on span "Keep shopping" at bounding box center [164, 446] width 59 height 11
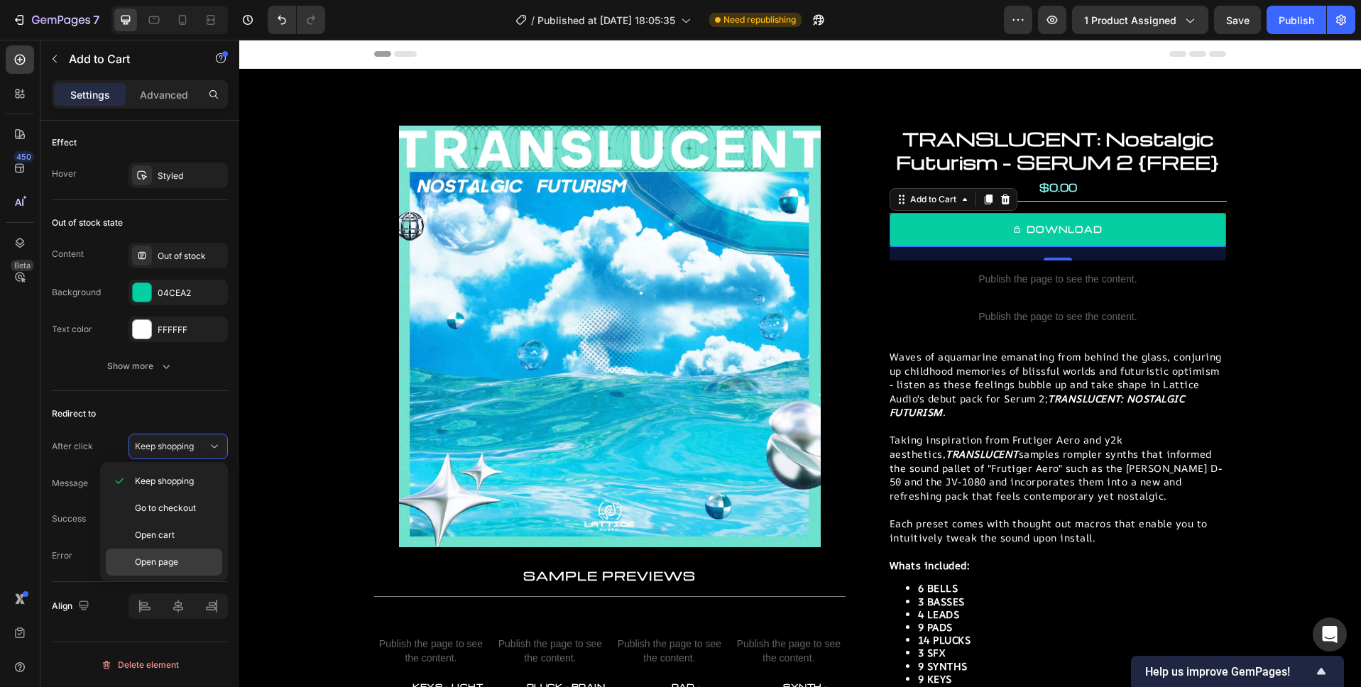
click at [186, 564] on p "Open page" at bounding box center [175, 562] width 81 height 13
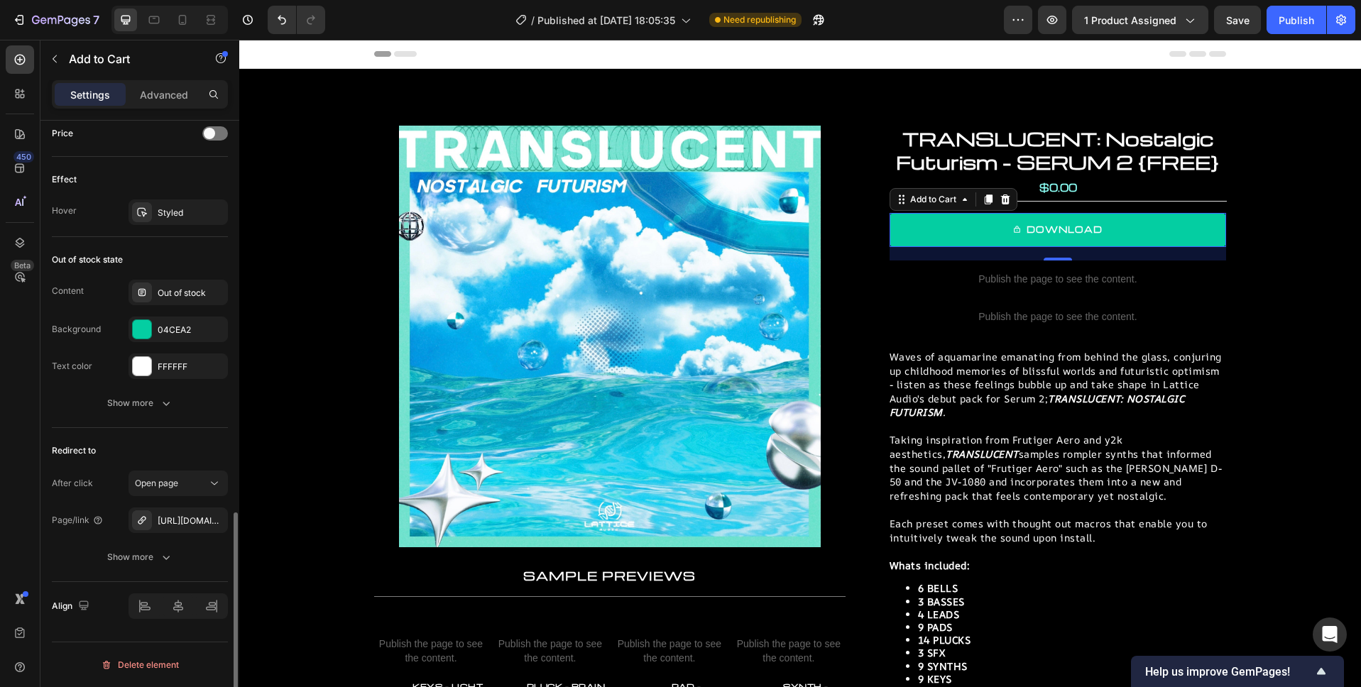
scroll to position [1100, 0]
click at [159, 561] on icon "button" at bounding box center [166, 557] width 14 height 14
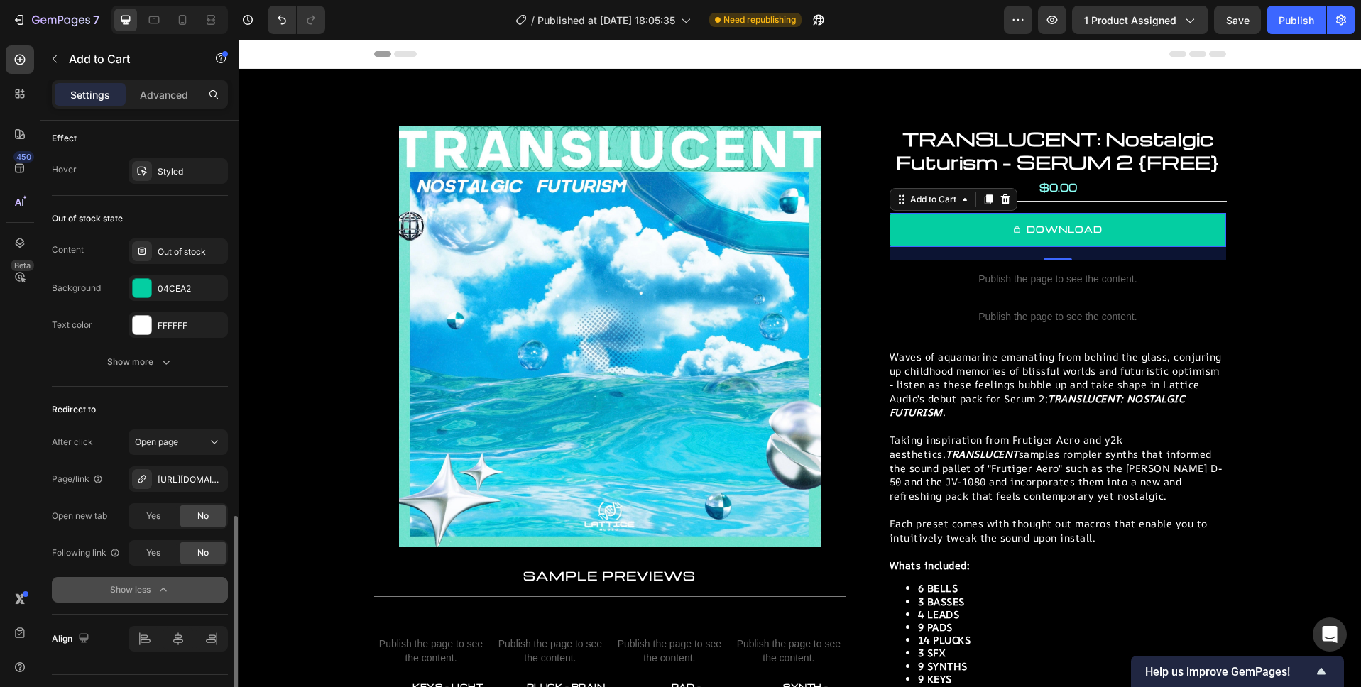
scroll to position [1139, 0]
click at [155, 593] on div "Show less" at bounding box center [140, 593] width 60 height 14
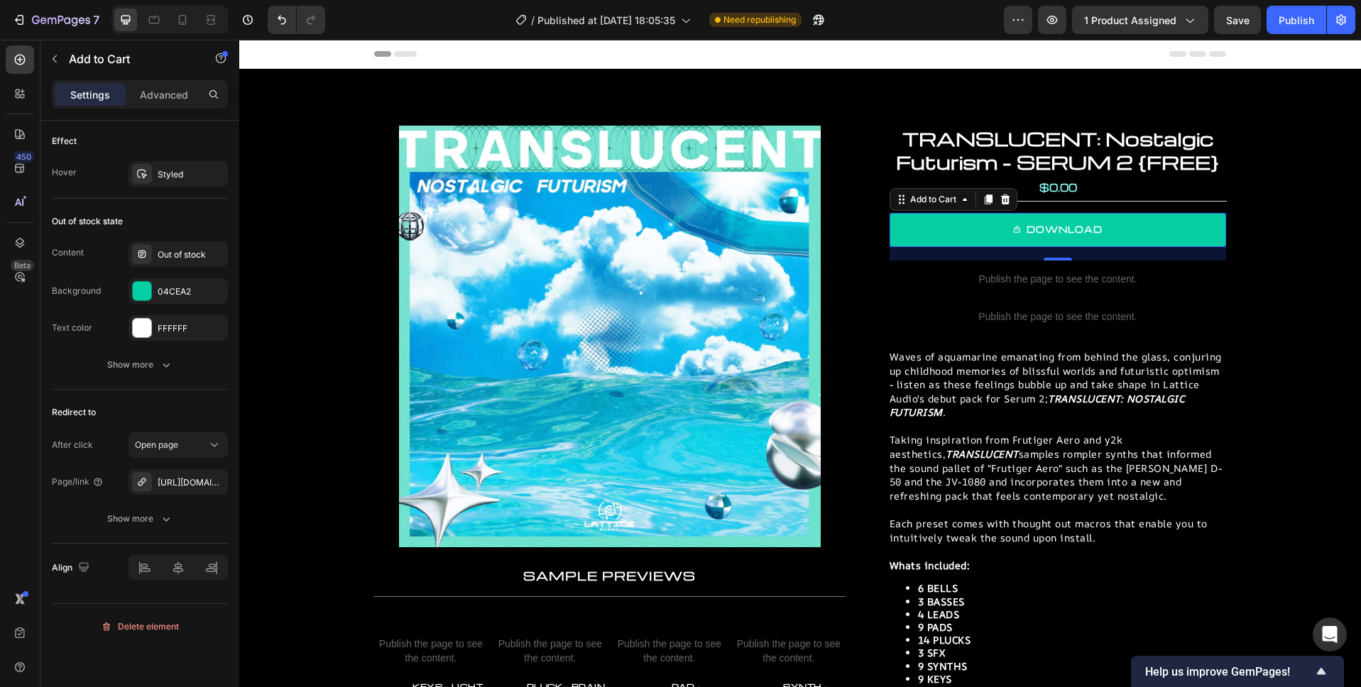
click at [169, 522] on icon "button" at bounding box center [166, 519] width 14 height 14
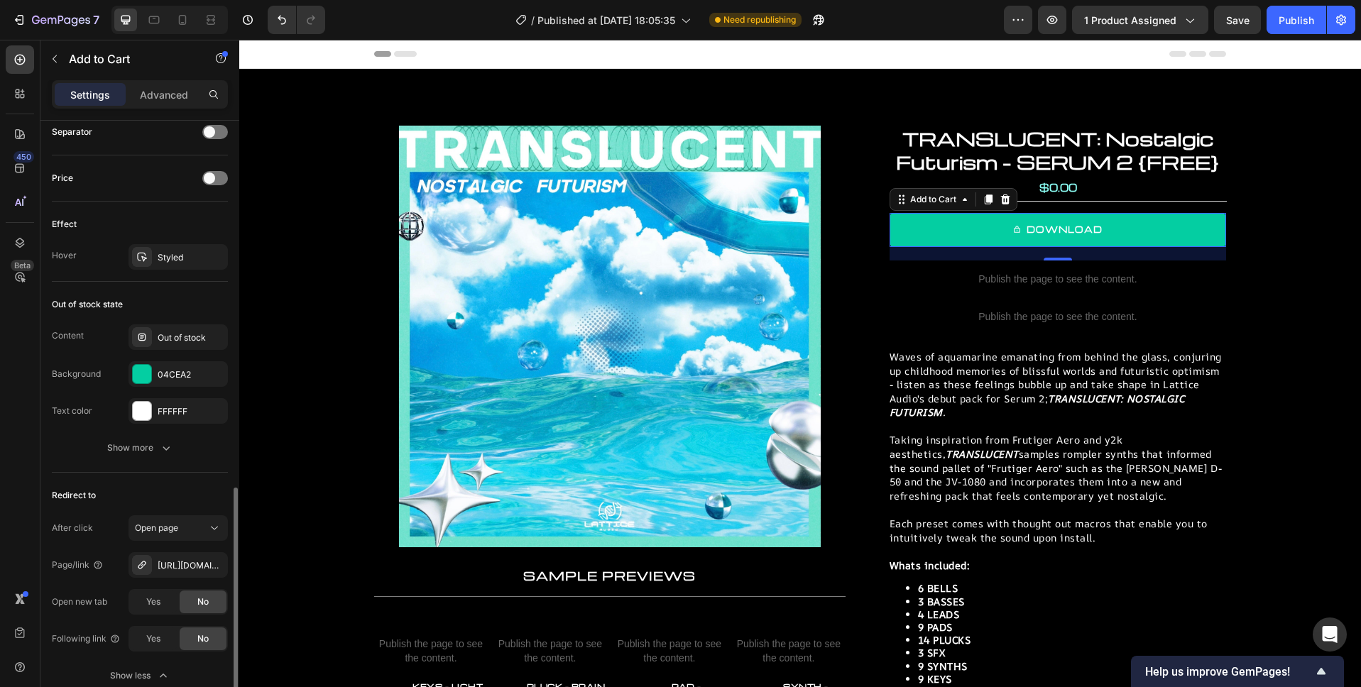
scroll to position [1063, 0]
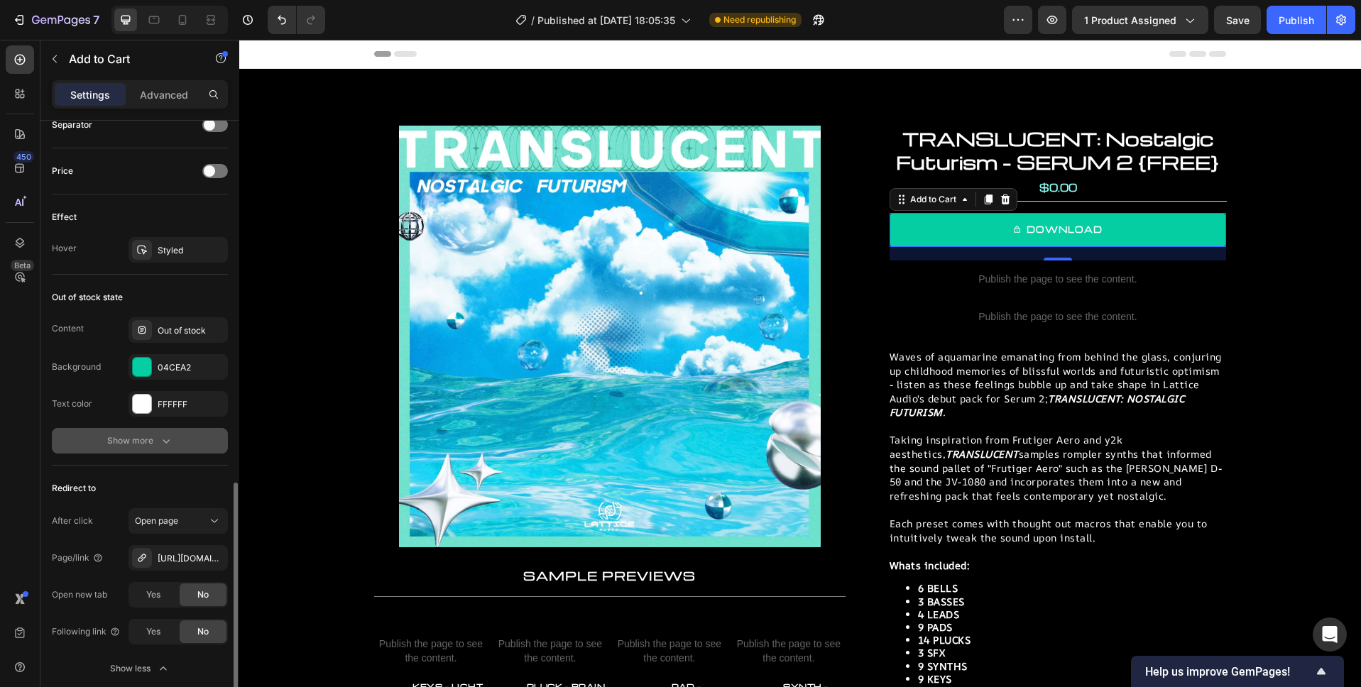
click at [132, 442] on div "Show more" at bounding box center [140, 441] width 66 height 14
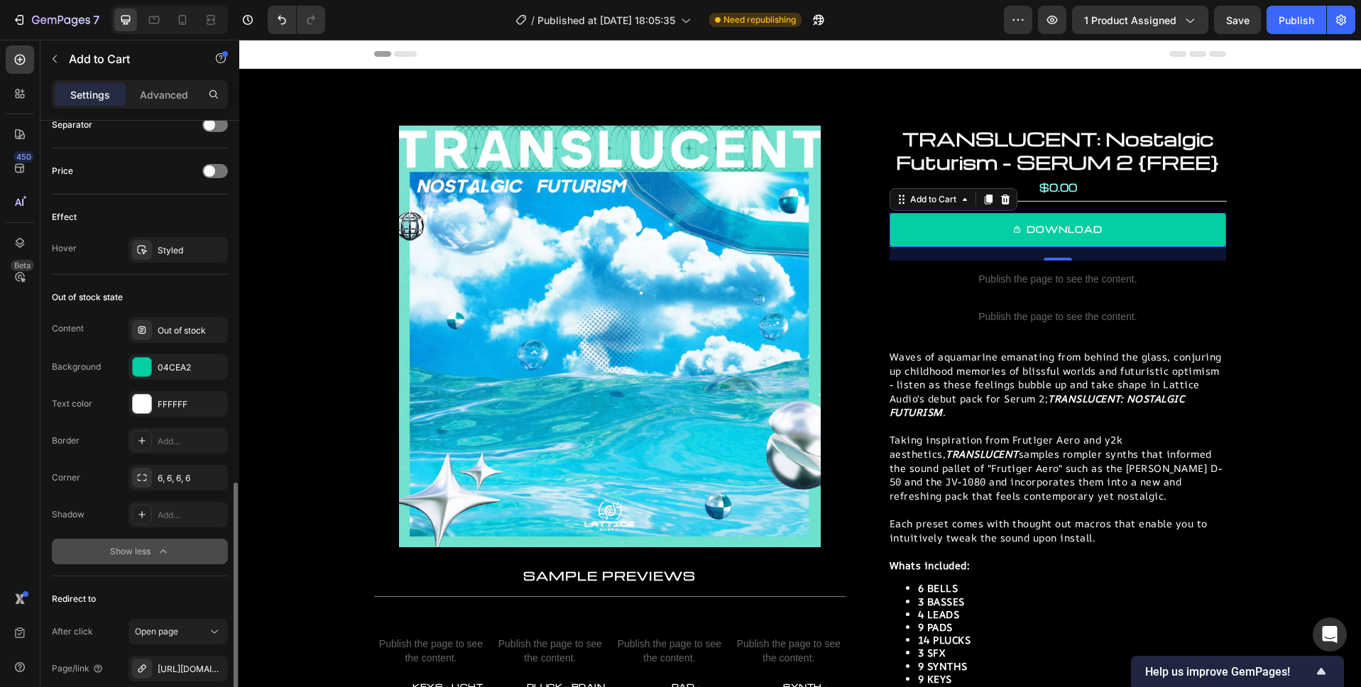
click at [133, 555] on div "Show less" at bounding box center [140, 551] width 60 height 14
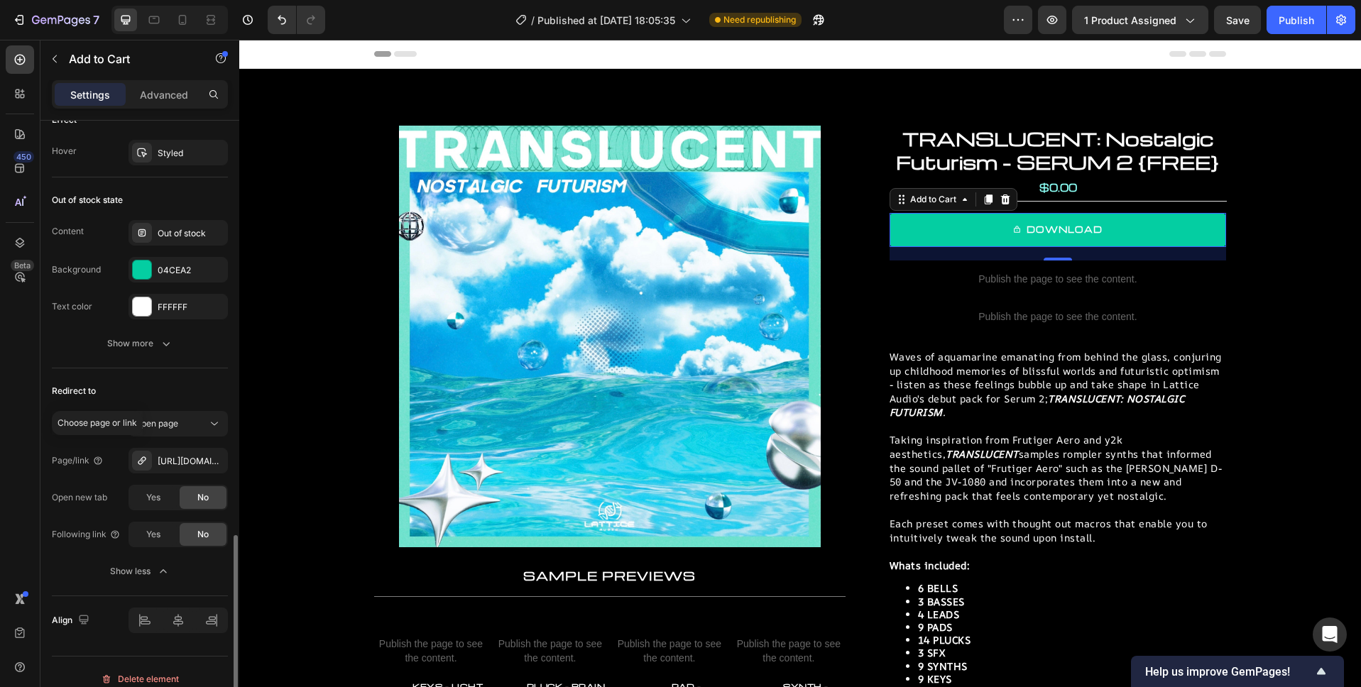
scroll to position [1174, 0]
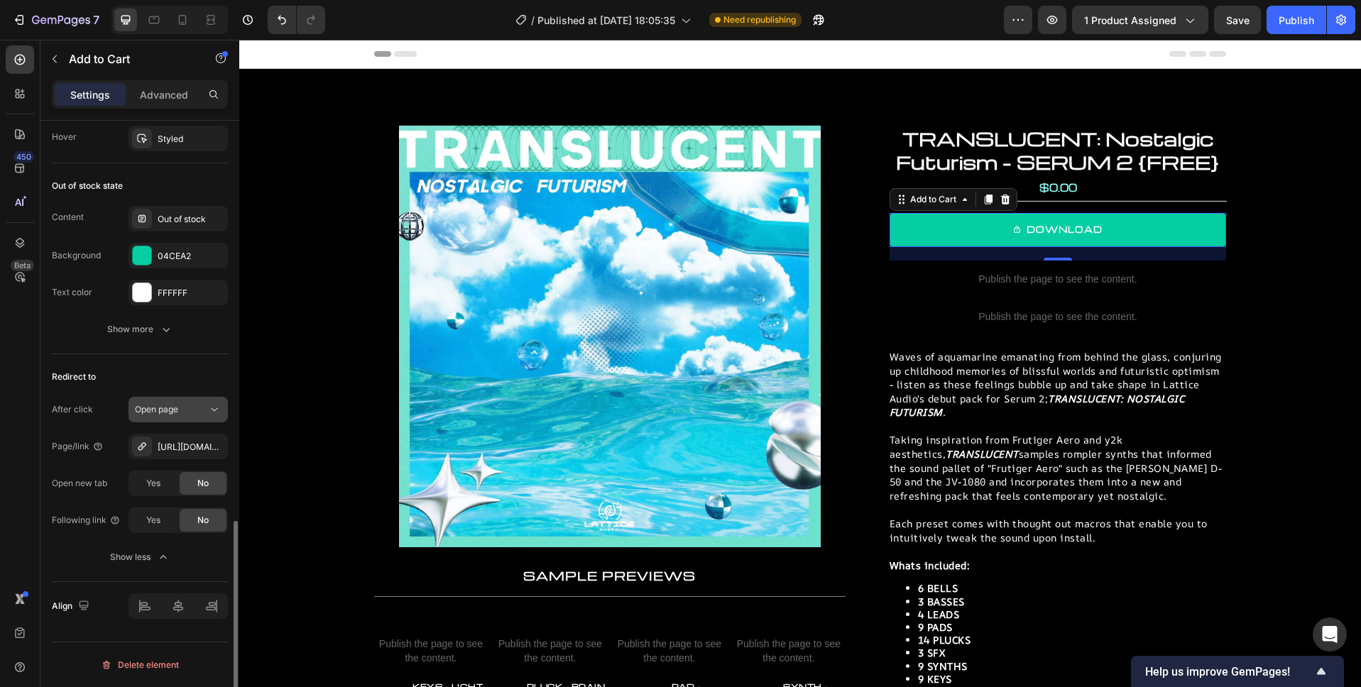
click at [185, 407] on div "Open page" at bounding box center [171, 409] width 72 height 13
drag, startPoint x: 87, startPoint y: 405, endPoint x: 94, endPoint y: 420, distance: 17.5
click at [87, 405] on div "After click" at bounding box center [72, 409] width 41 height 13
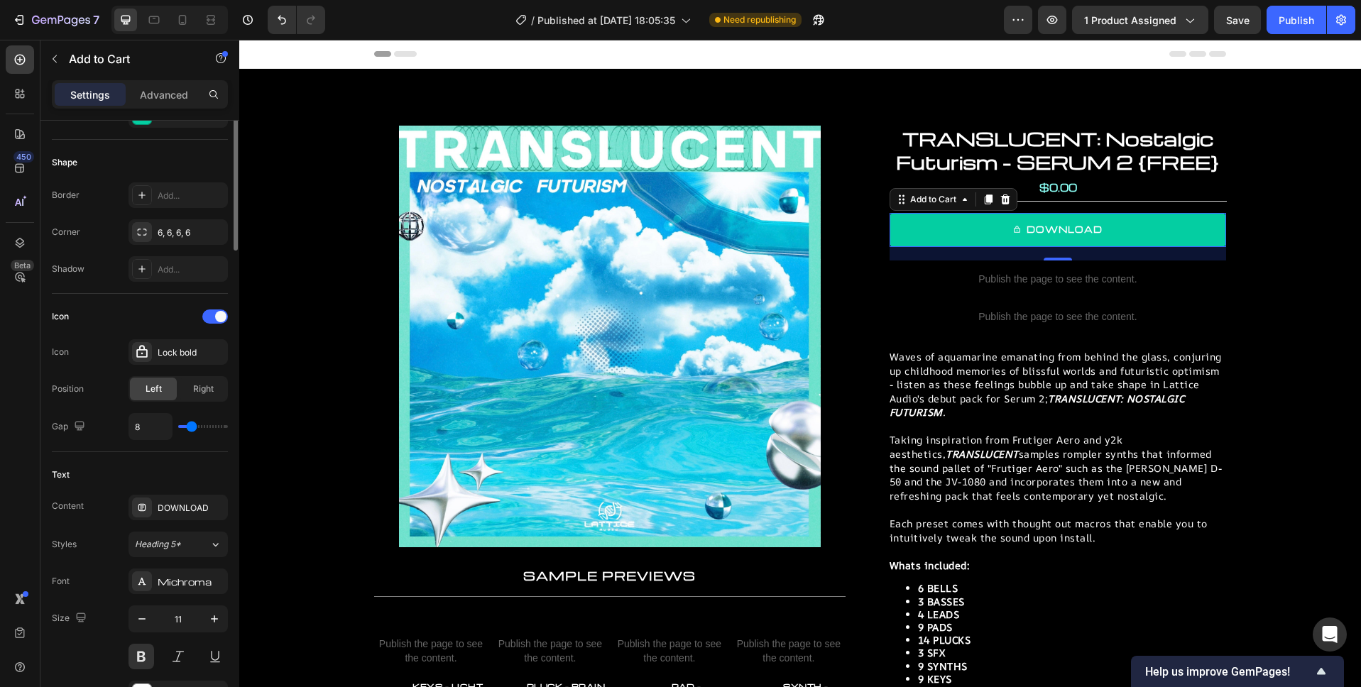
scroll to position [0, 0]
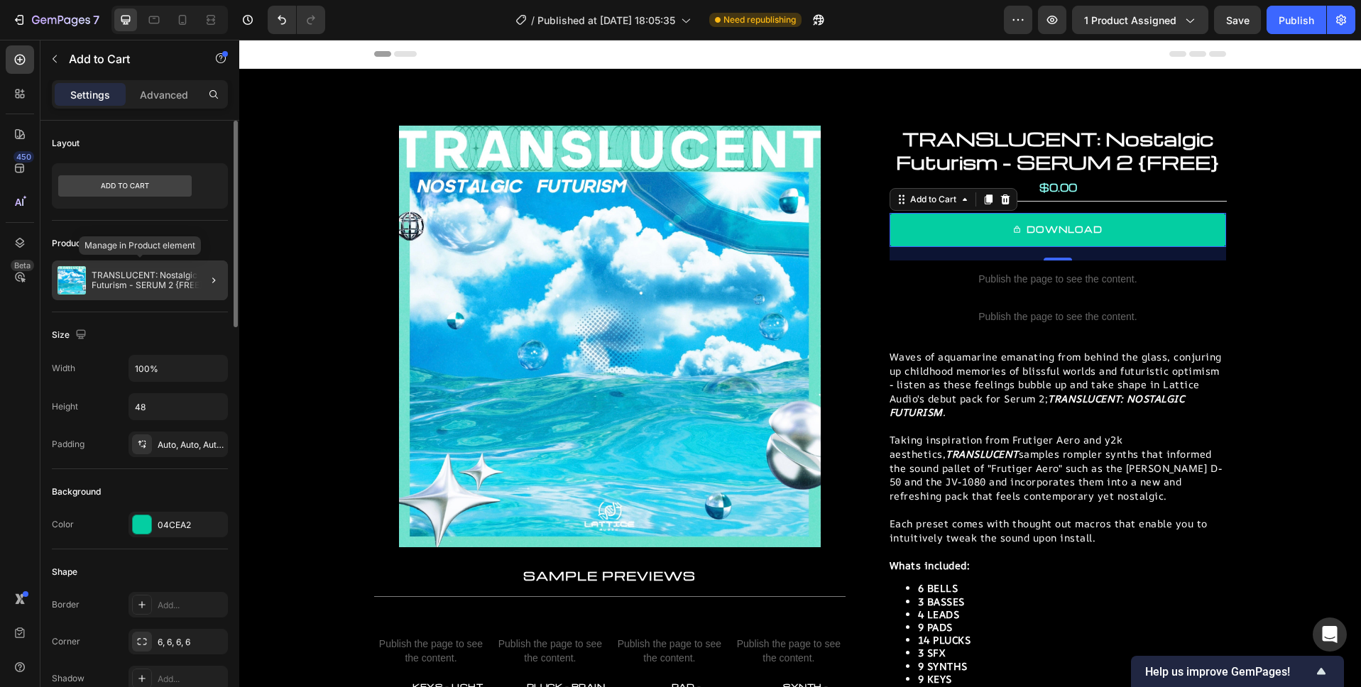
click at [177, 280] on p "TRANSLUCENT: Nostalgic Futurism - SERUM 2 {FREE}" at bounding box center [157, 280] width 131 height 20
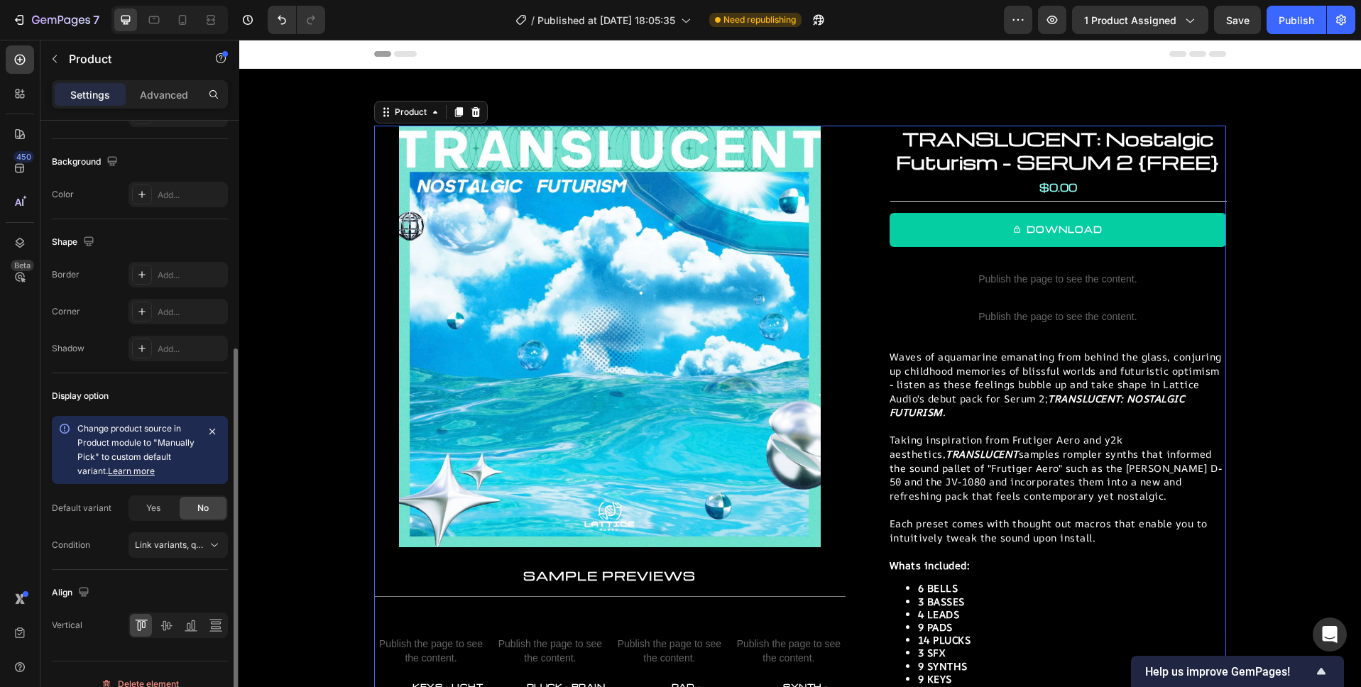
scroll to position [395, 0]
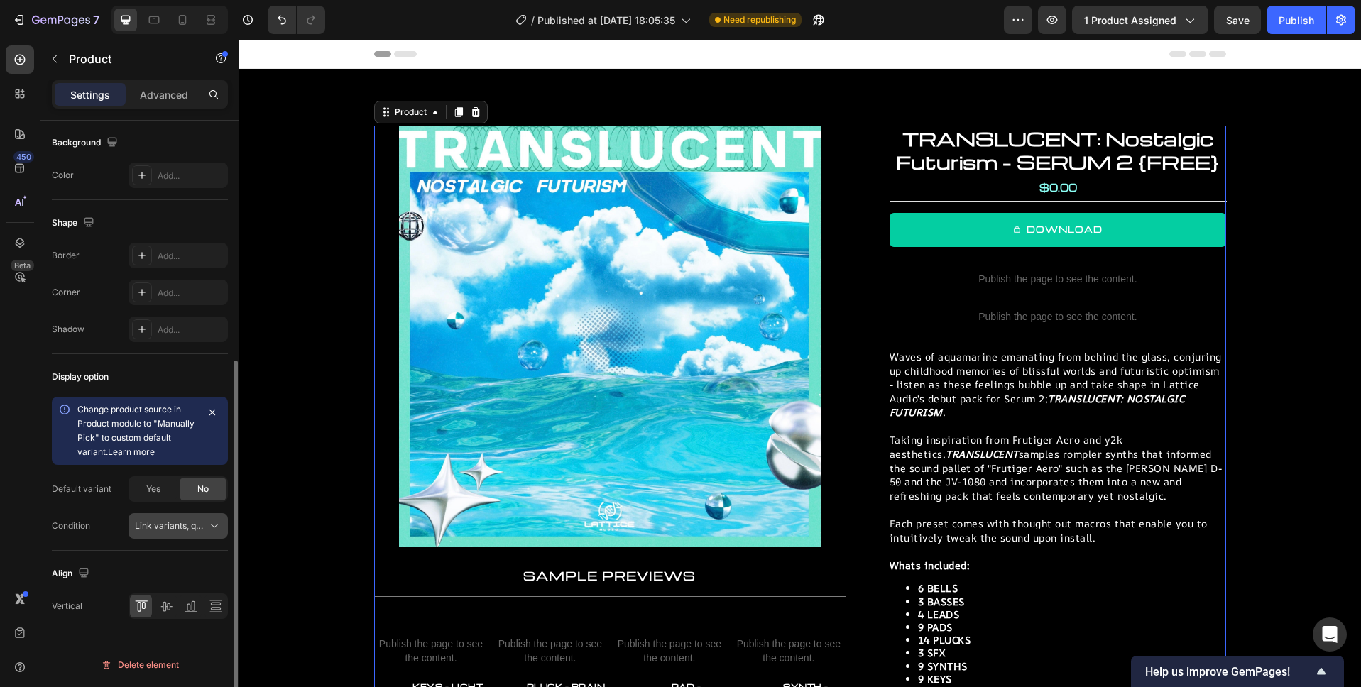
click at [201, 525] on span "Link variants, quantity <br> between same products" at bounding box center [239, 525] width 209 height 11
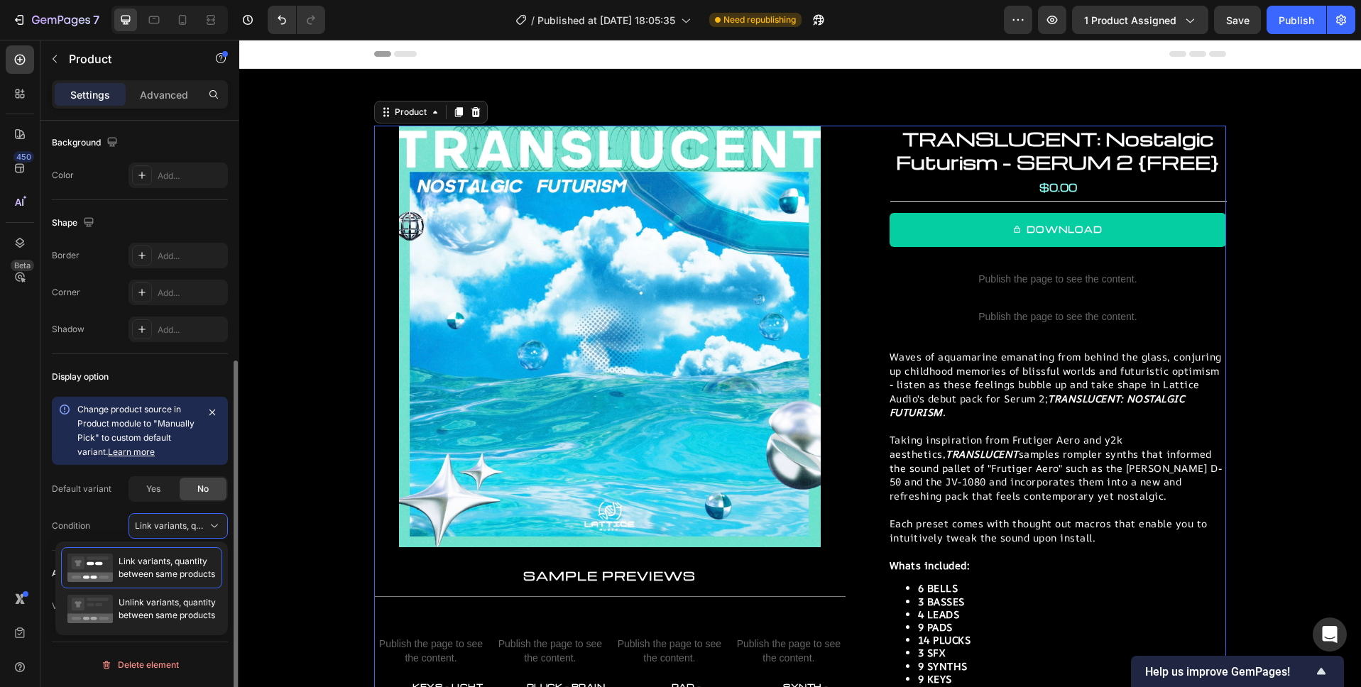
click at [96, 520] on div "Condition Link variants, quantity <br> between same products" at bounding box center [140, 526] width 176 height 26
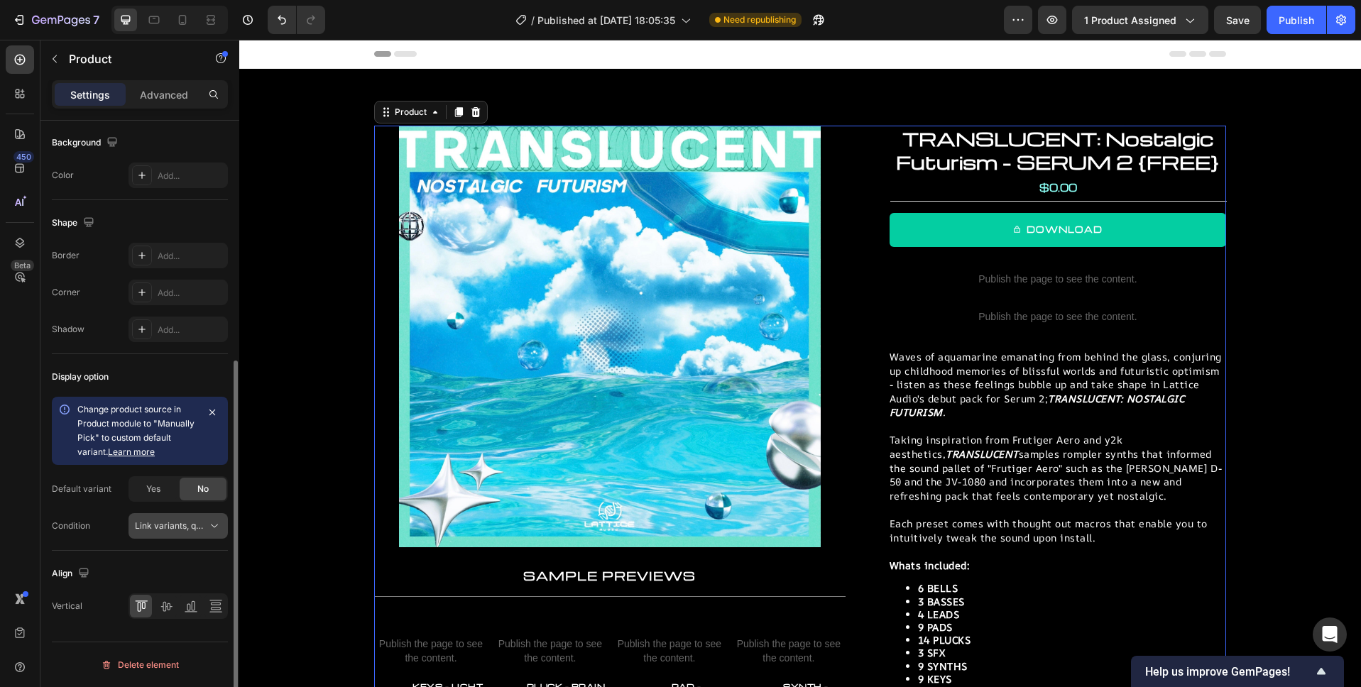
click at [179, 526] on span "Link variants, quantity <br> between same products" at bounding box center [239, 525] width 209 height 11
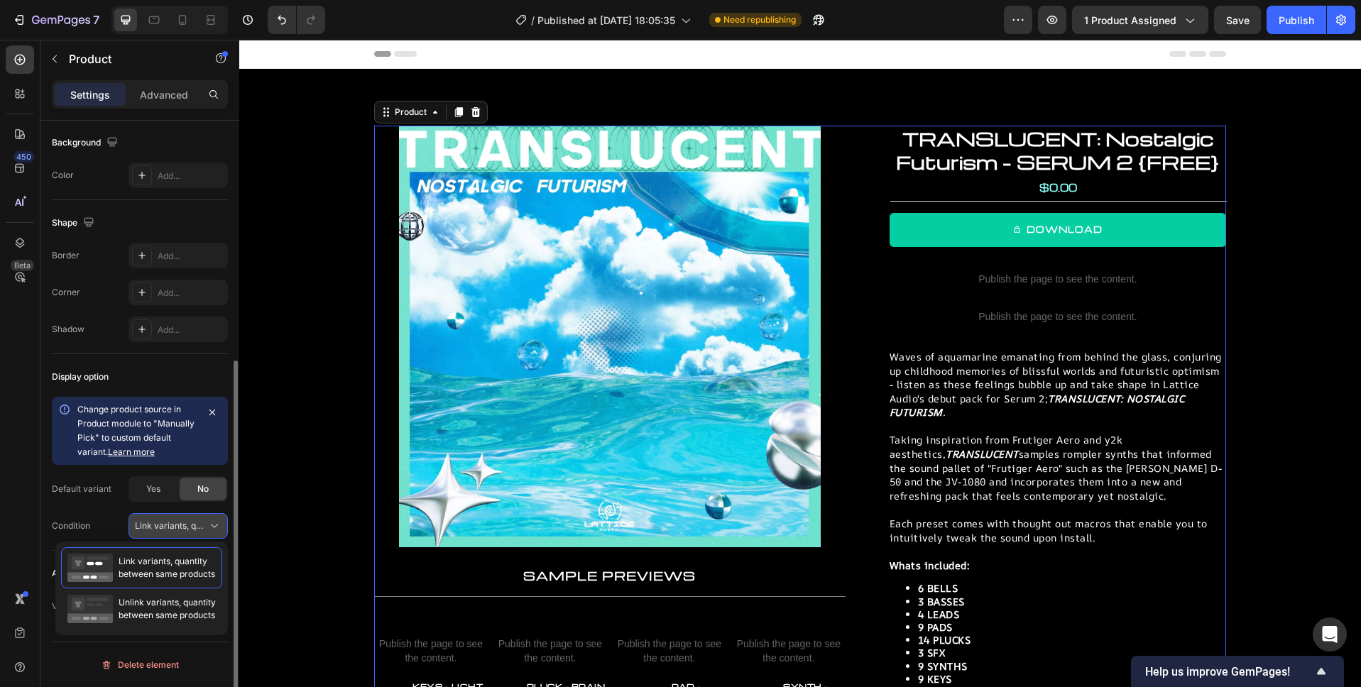
click at [199, 524] on span "Link variants, quantity <br> between same products" at bounding box center [239, 525] width 209 height 11
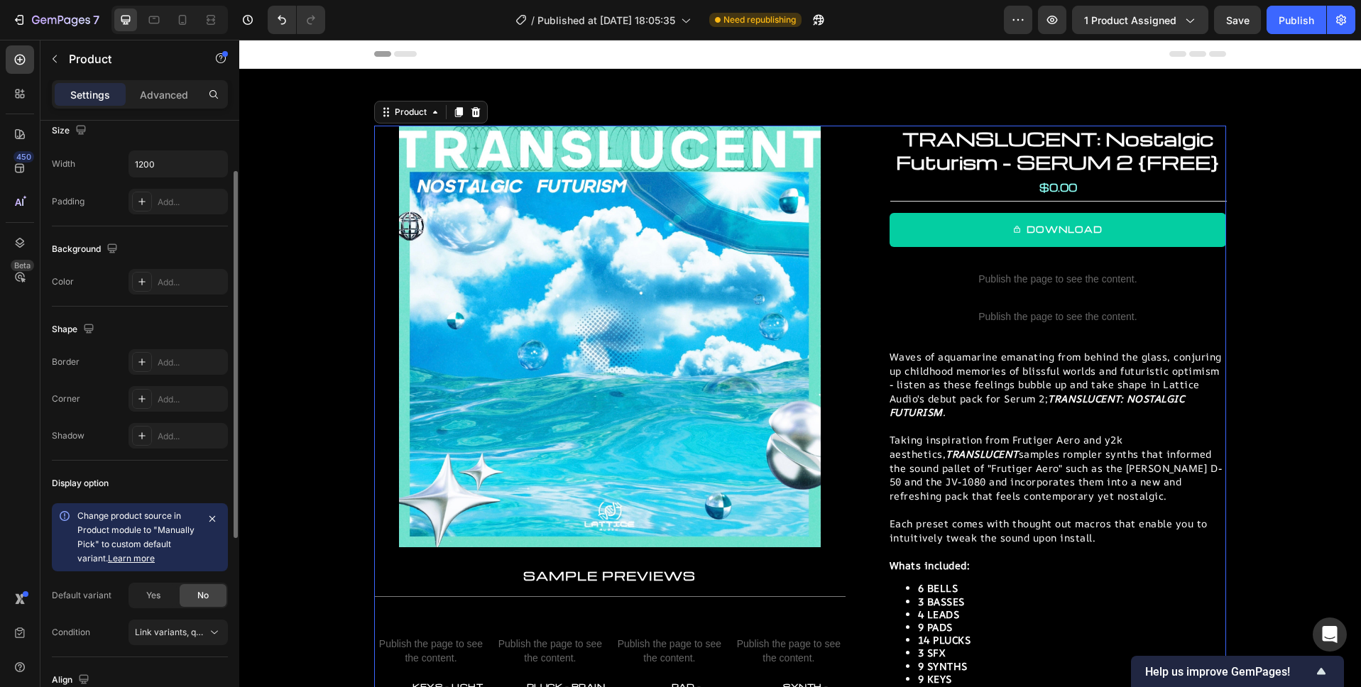
scroll to position [190, 0]
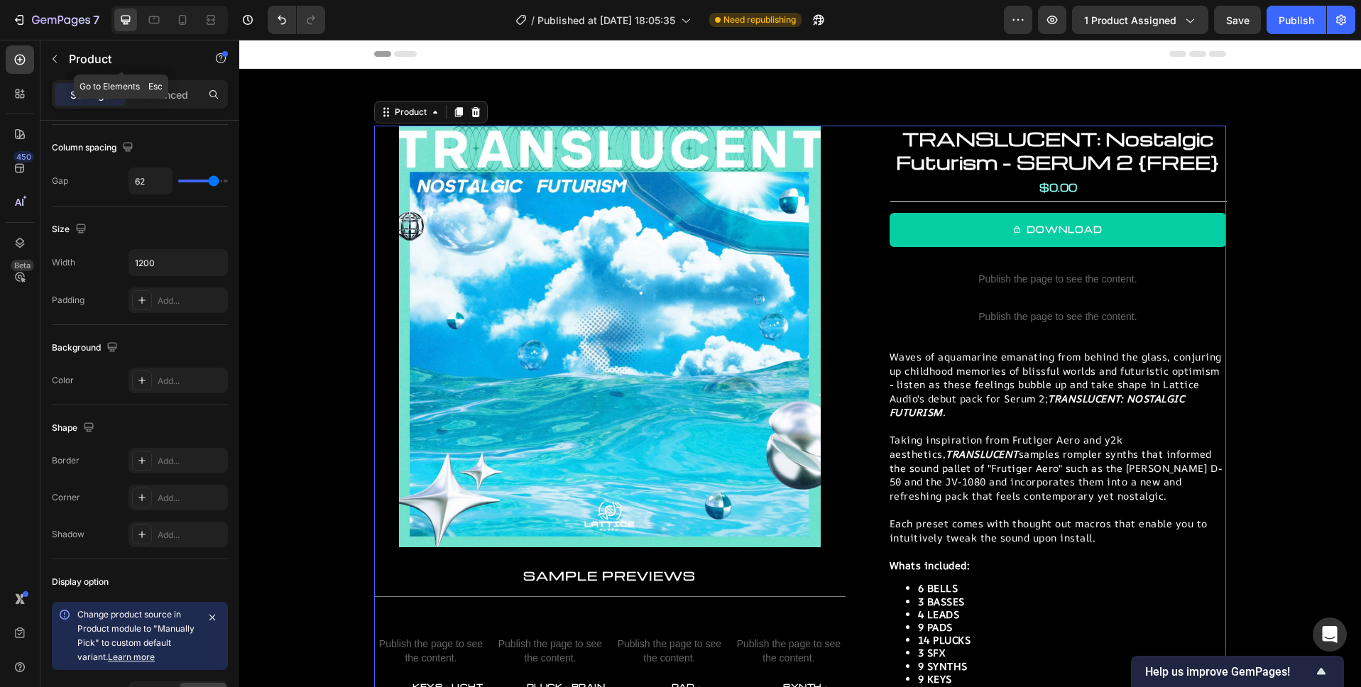
click at [61, 58] on button "button" at bounding box center [54, 59] width 23 height 23
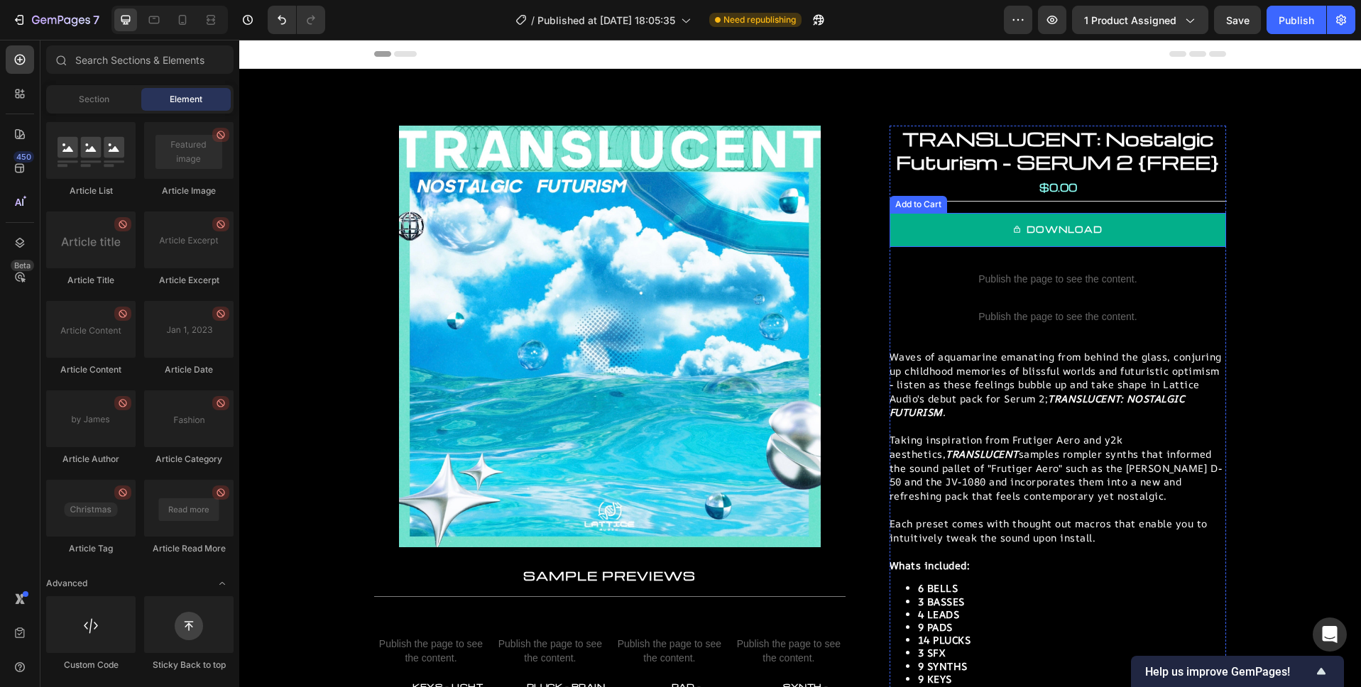
click at [1102, 234] on button "DOWNLOAD" at bounding box center [1057, 230] width 336 height 34
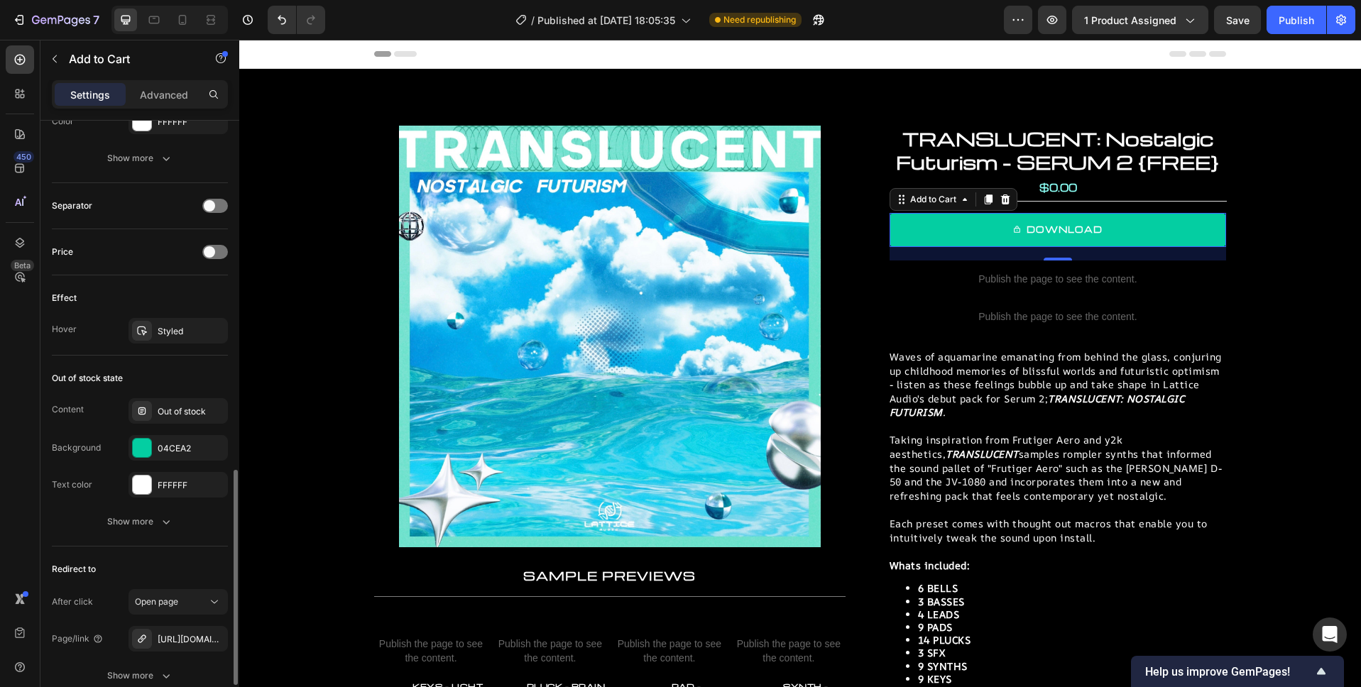
scroll to position [1100, 0]
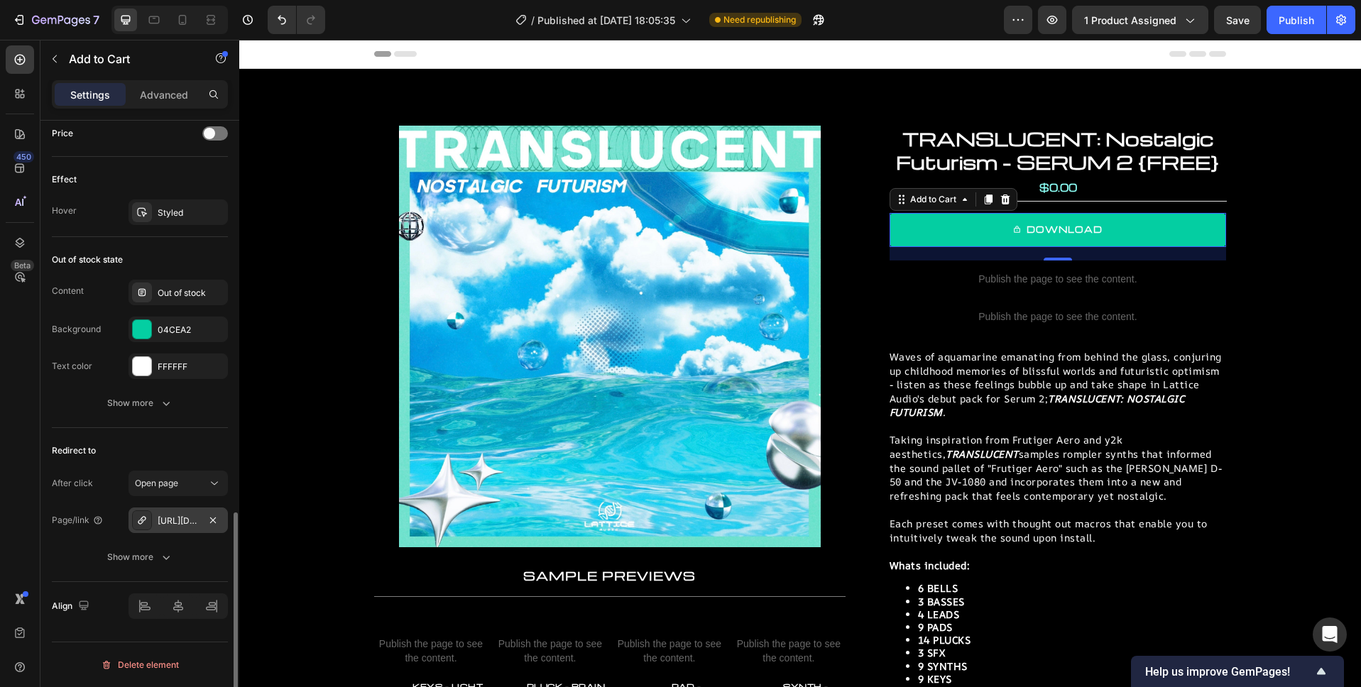
click at [190, 518] on div "https://lattice-audio.kit.com/99b6baf2f0"data-formkit-toggle="99b6baf2f0" at bounding box center [178, 521] width 41 height 13
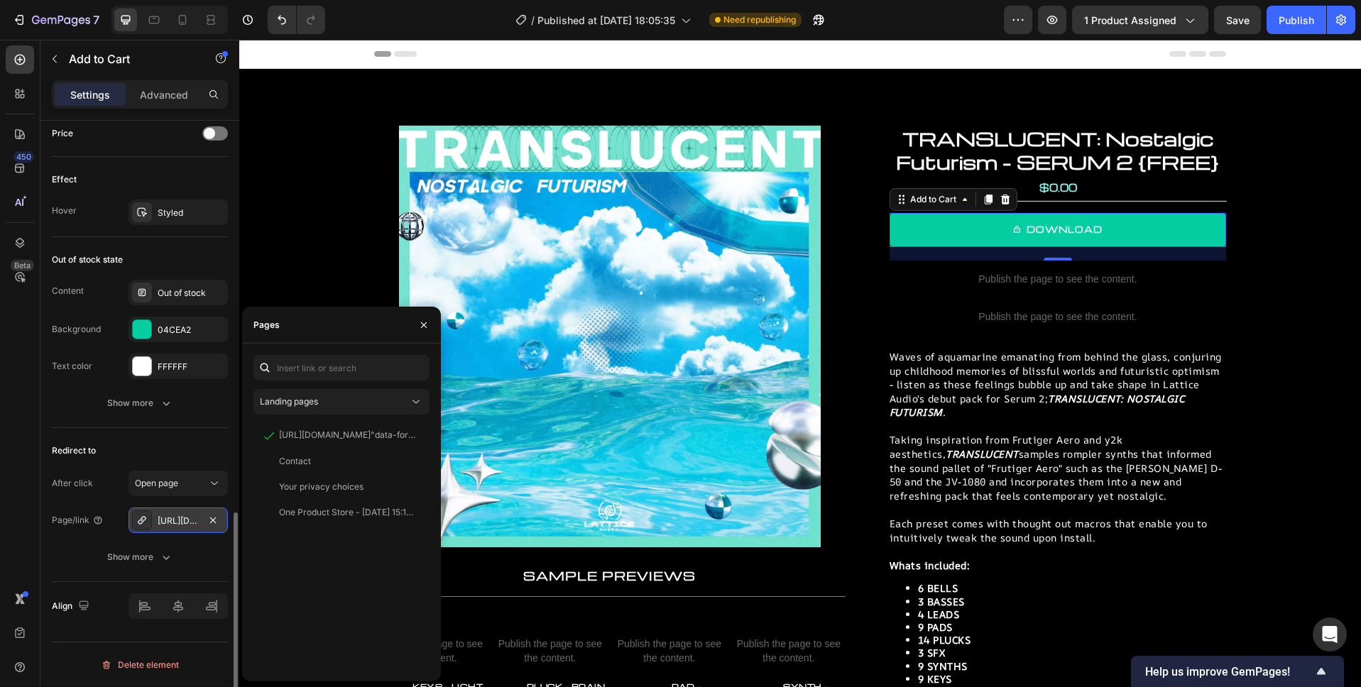
click at [177, 517] on div "https://lattice-audio.kit.com/99b6baf2f0"data-formkit-toggle="99b6baf2f0" at bounding box center [178, 521] width 41 height 13
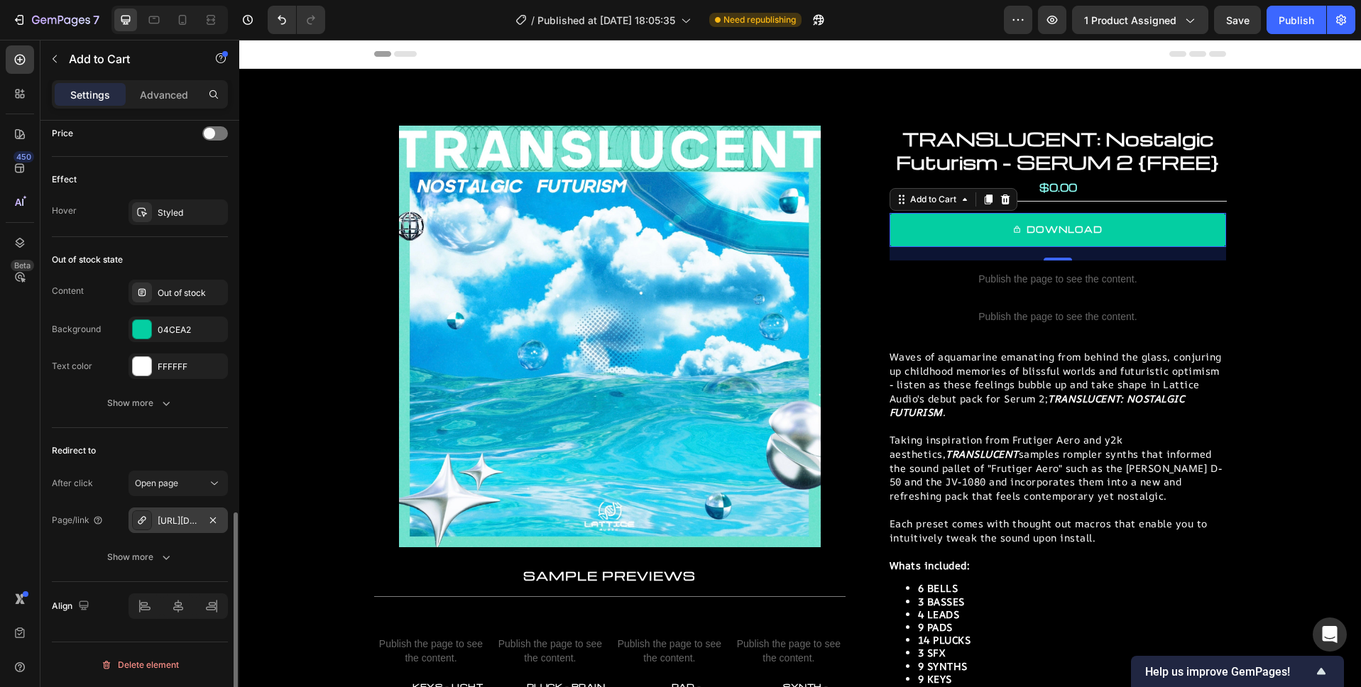
click at [177, 517] on div "https://lattice-audio.kit.com/99b6baf2f0"data-formkit-toggle="99b6baf2f0" at bounding box center [178, 521] width 41 height 13
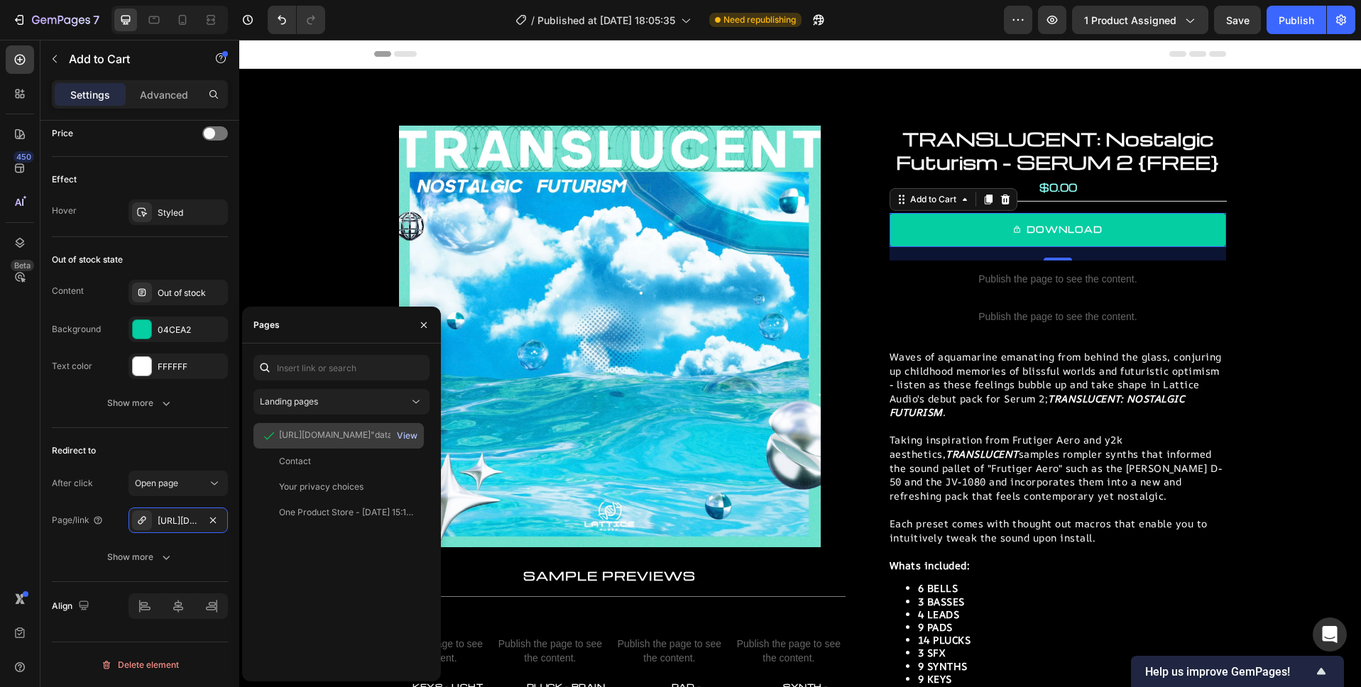
click at [408, 434] on div "View" at bounding box center [407, 435] width 21 height 13
click at [187, 522] on div "https://lattice-audio.kit.com/99b6baf2f0"data-formkit-toggle="99b6baf2f0" at bounding box center [178, 521] width 41 height 13
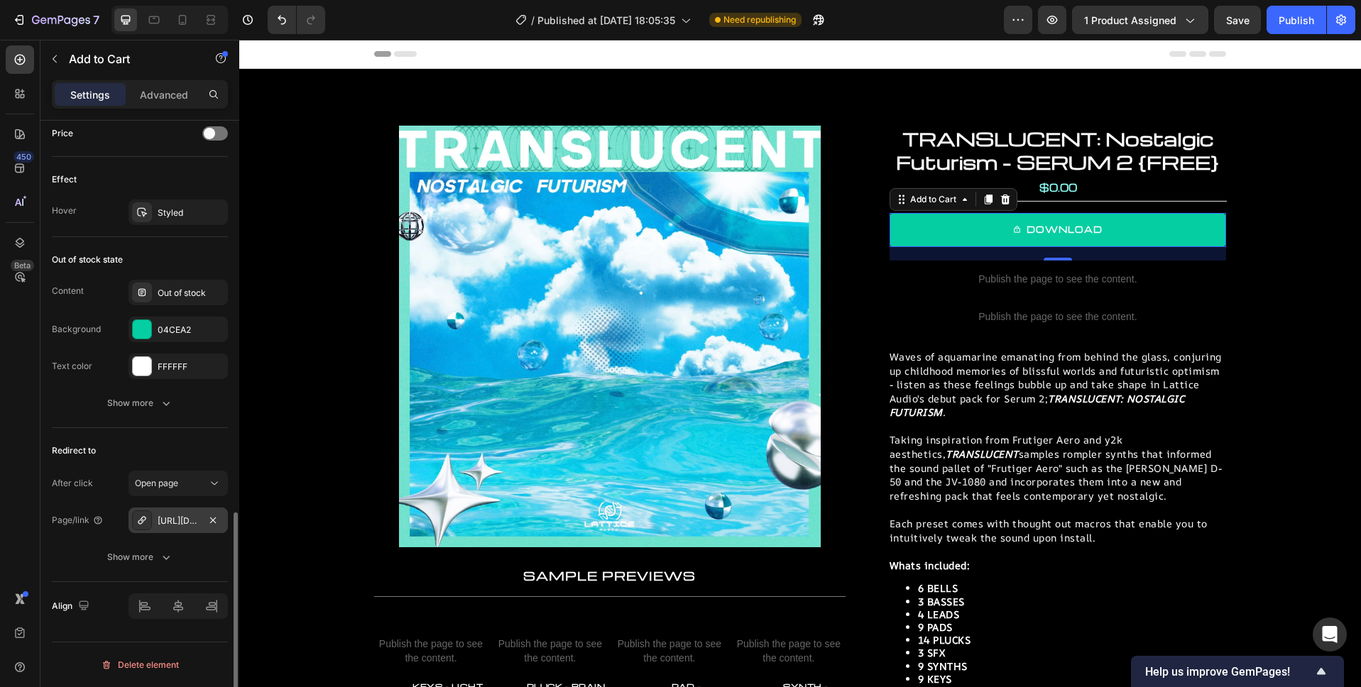
click at [173, 522] on div "https://lattice-audio.kit.com/99b6baf2f0"data-formkit-toggle="99b6baf2f0" at bounding box center [178, 521] width 41 height 13
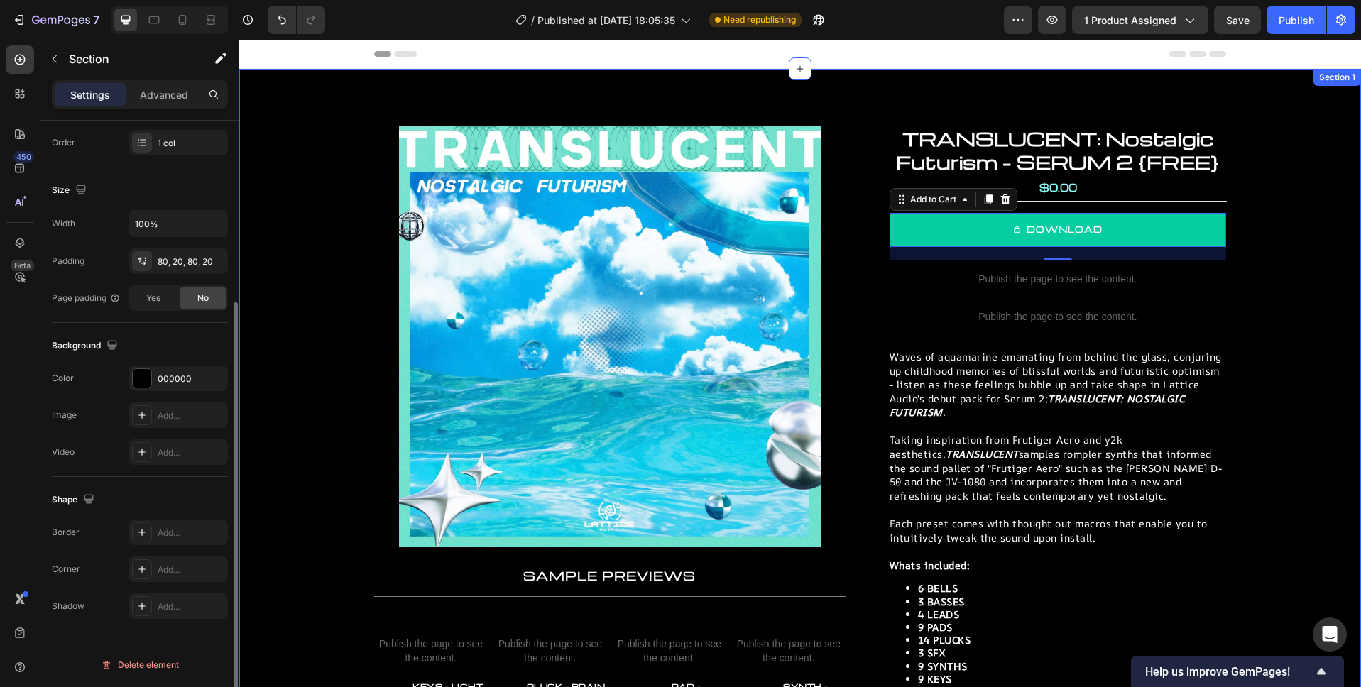
click at [338, 217] on div "Product Images Product Images TRANSLUCENT: Nostalgic Futurism - SERUM 2 {FREE} …" at bounding box center [799, 493] width 1093 height 735
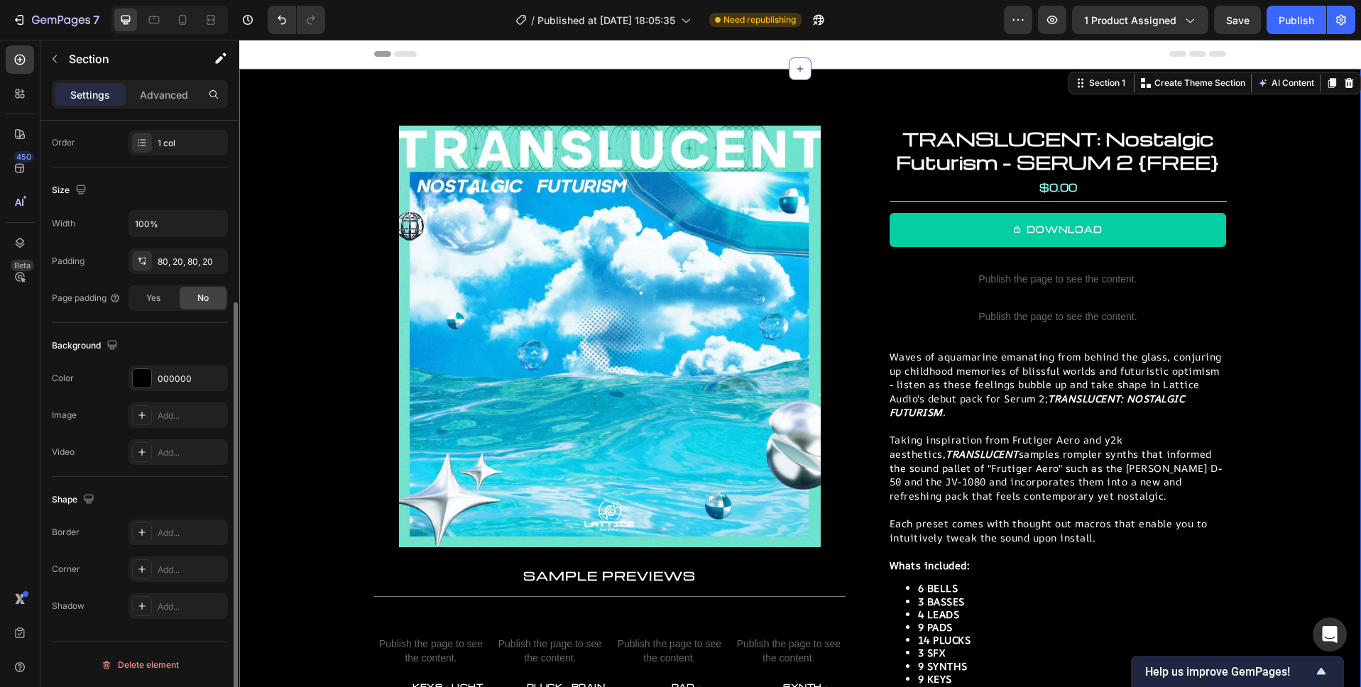
scroll to position [0, 0]
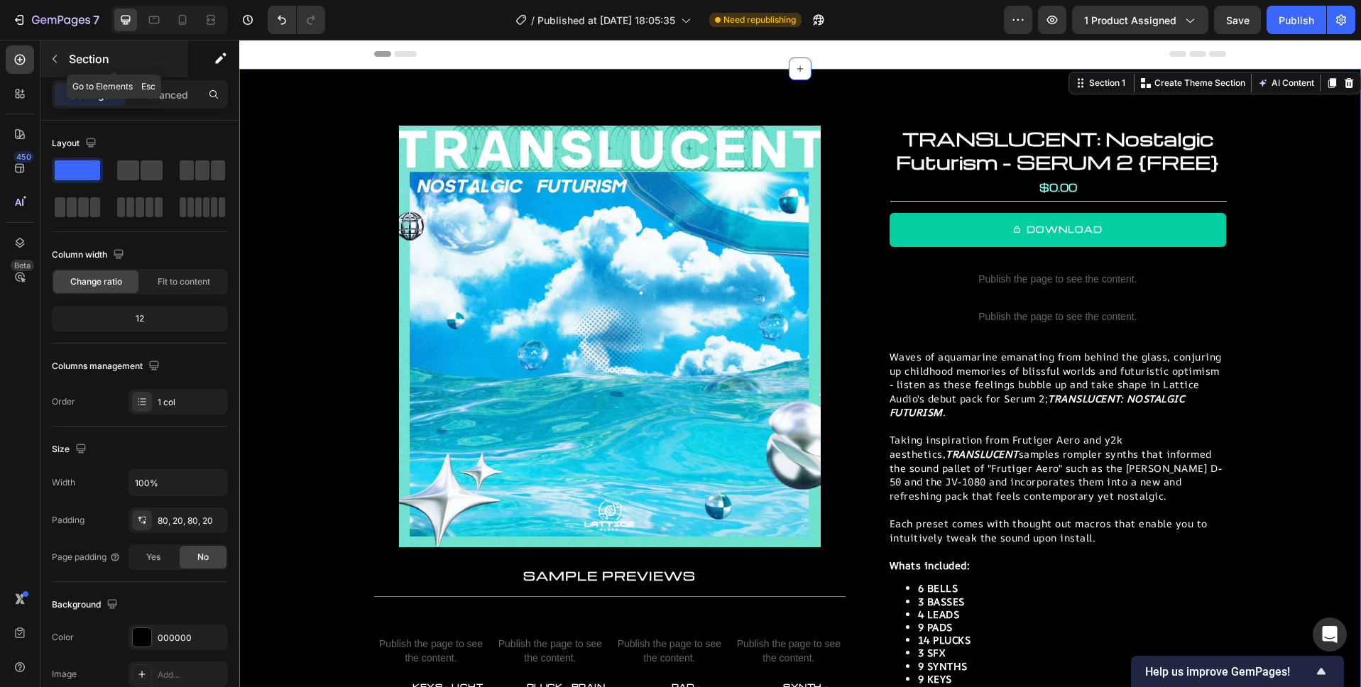
click at [50, 58] on icon "button" at bounding box center [54, 58] width 11 height 11
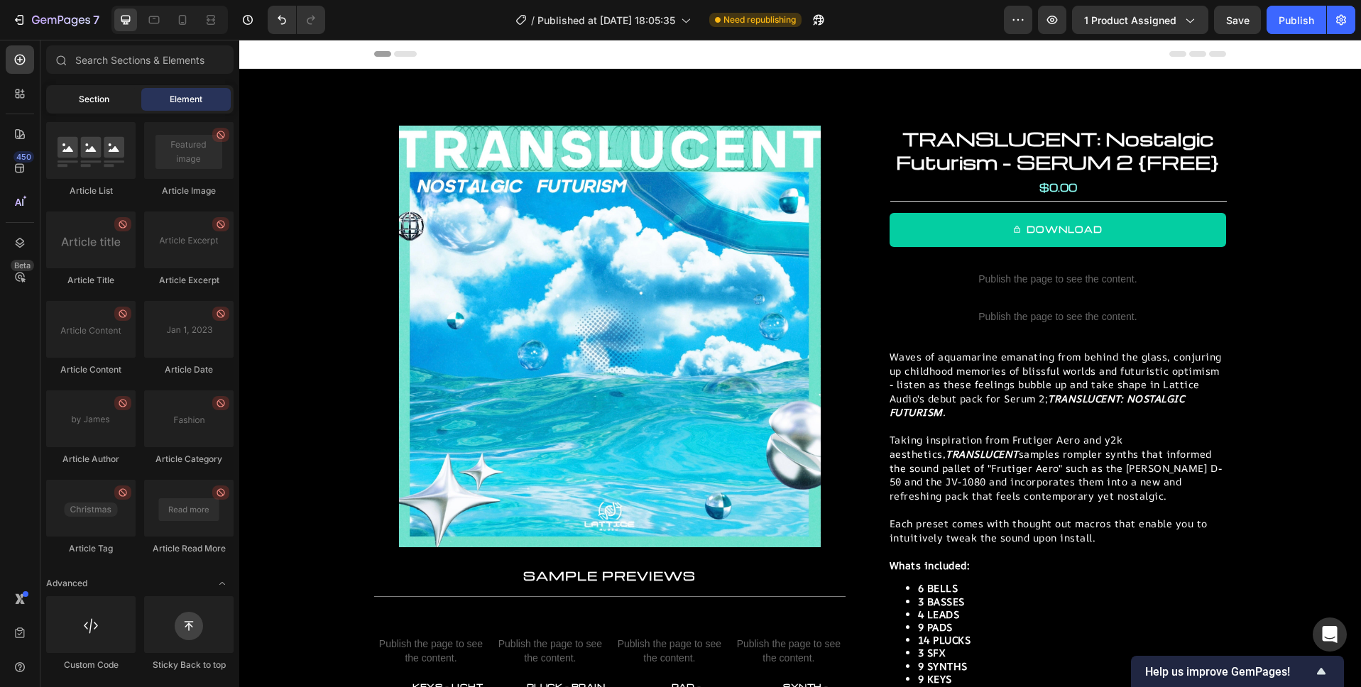
click at [104, 99] on span "Section" at bounding box center [94, 99] width 31 height 13
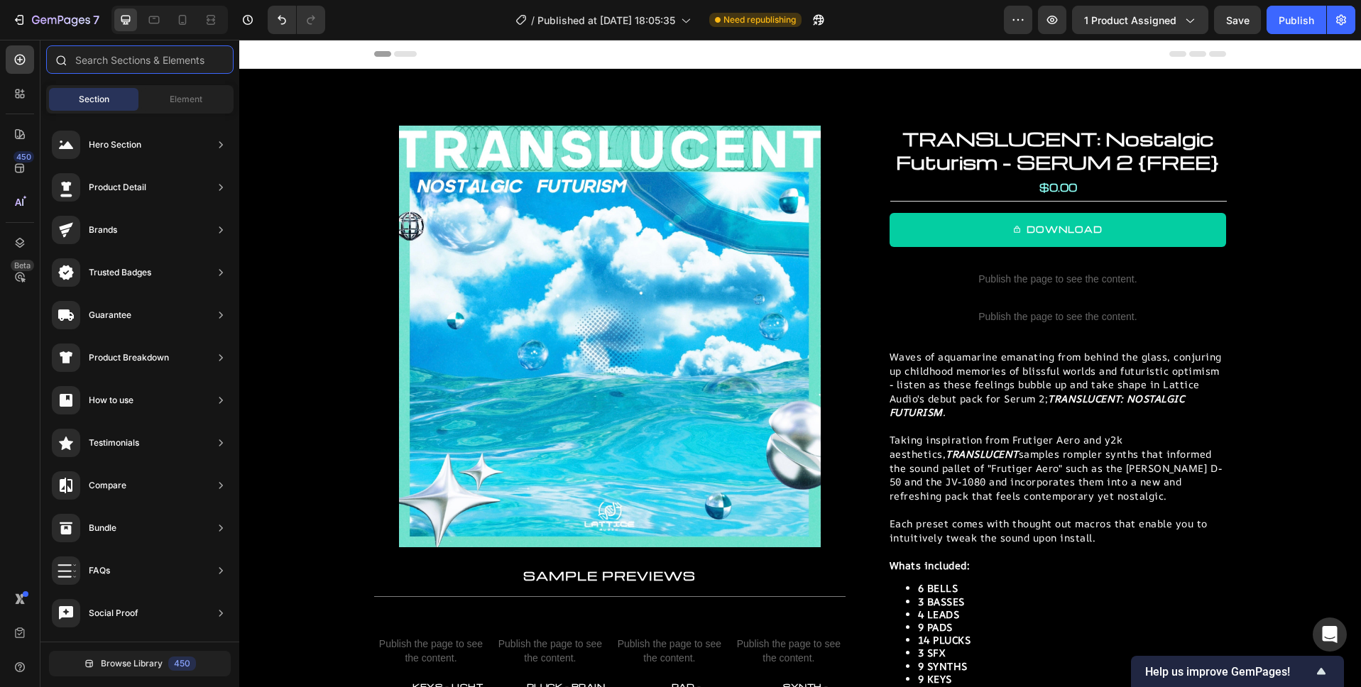
click at [118, 56] on input "text" at bounding box center [139, 59] width 187 height 28
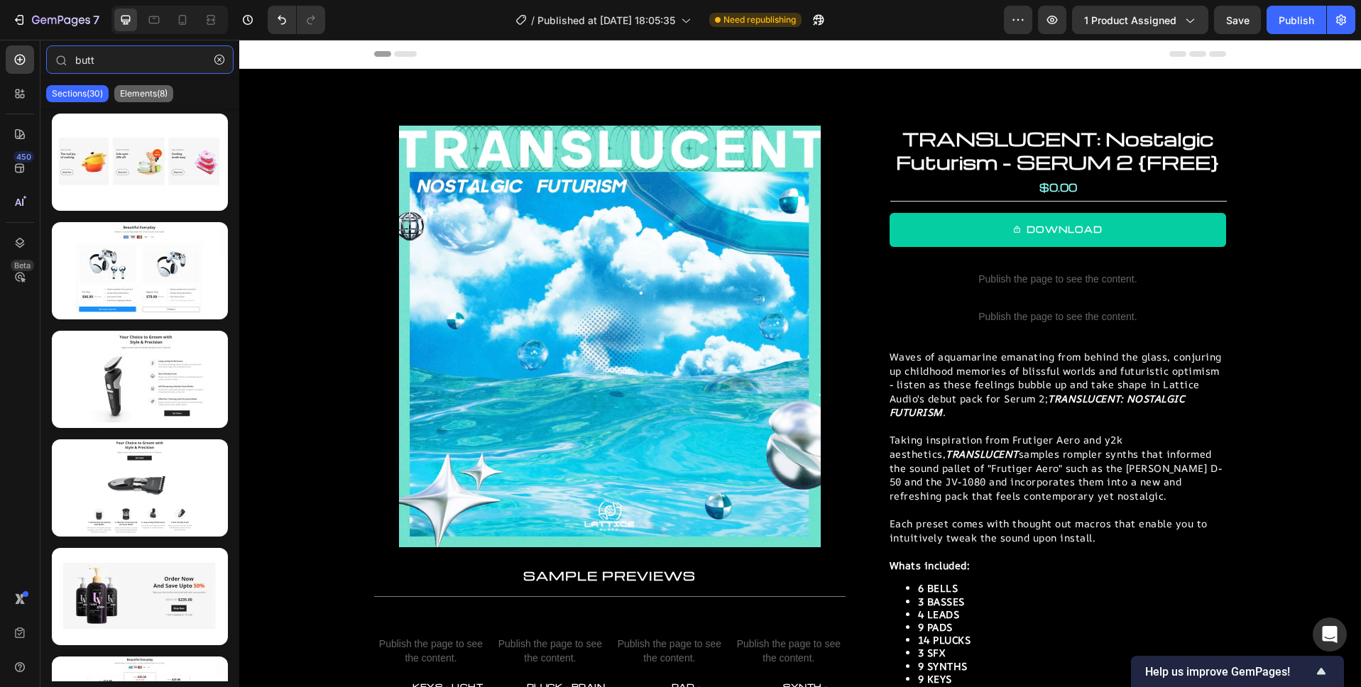
type input "butt"
click at [146, 99] on div "Elements(8)" at bounding box center [143, 93] width 59 height 17
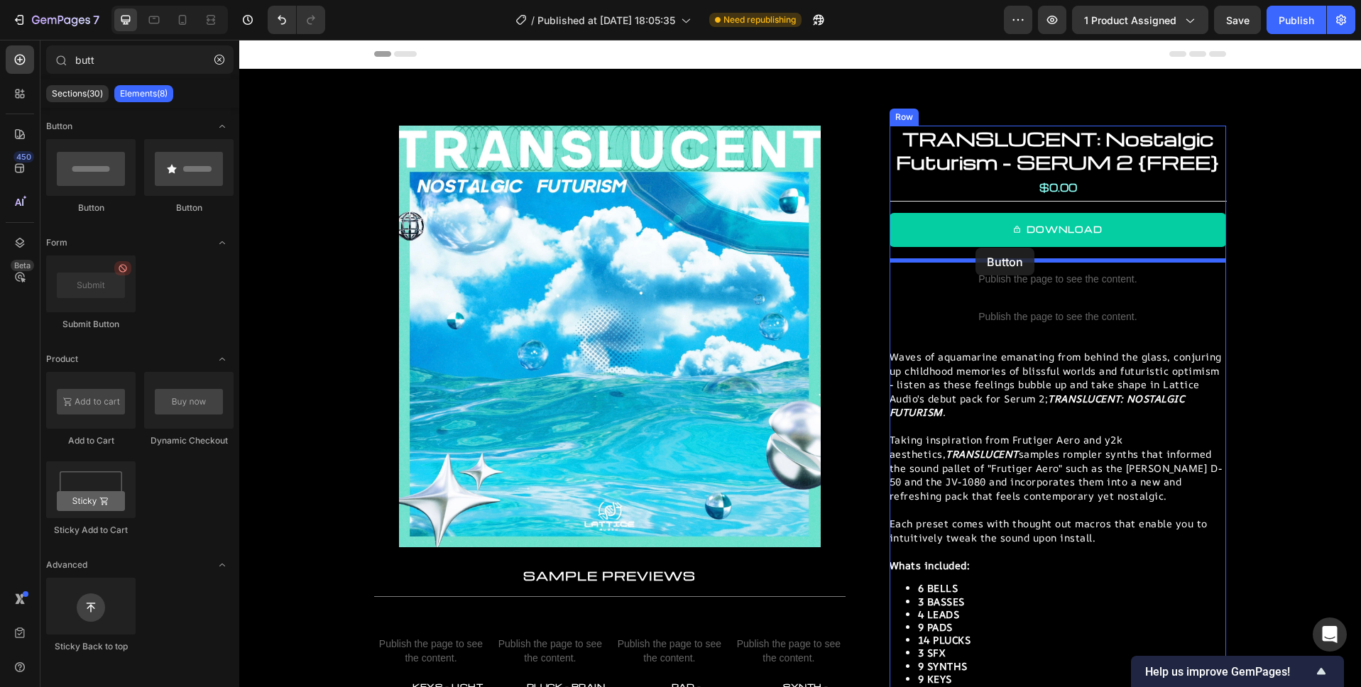
drag, startPoint x: 417, startPoint y: 209, endPoint x: 974, endPoint y: 248, distance: 557.8
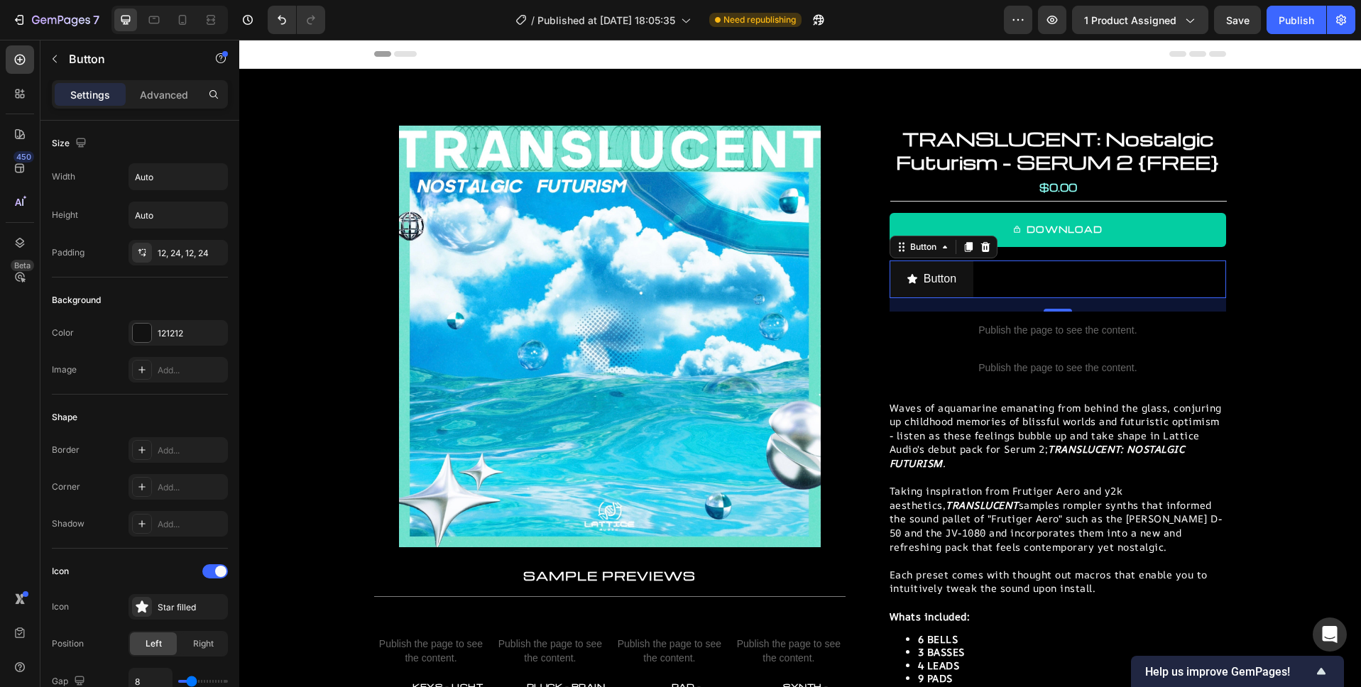
click at [1061, 280] on div "Button Button 19" at bounding box center [1057, 279] width 336 height 38
click at [952, 280] on p "Button" at bounding box center [939, 279] width 33 height 21
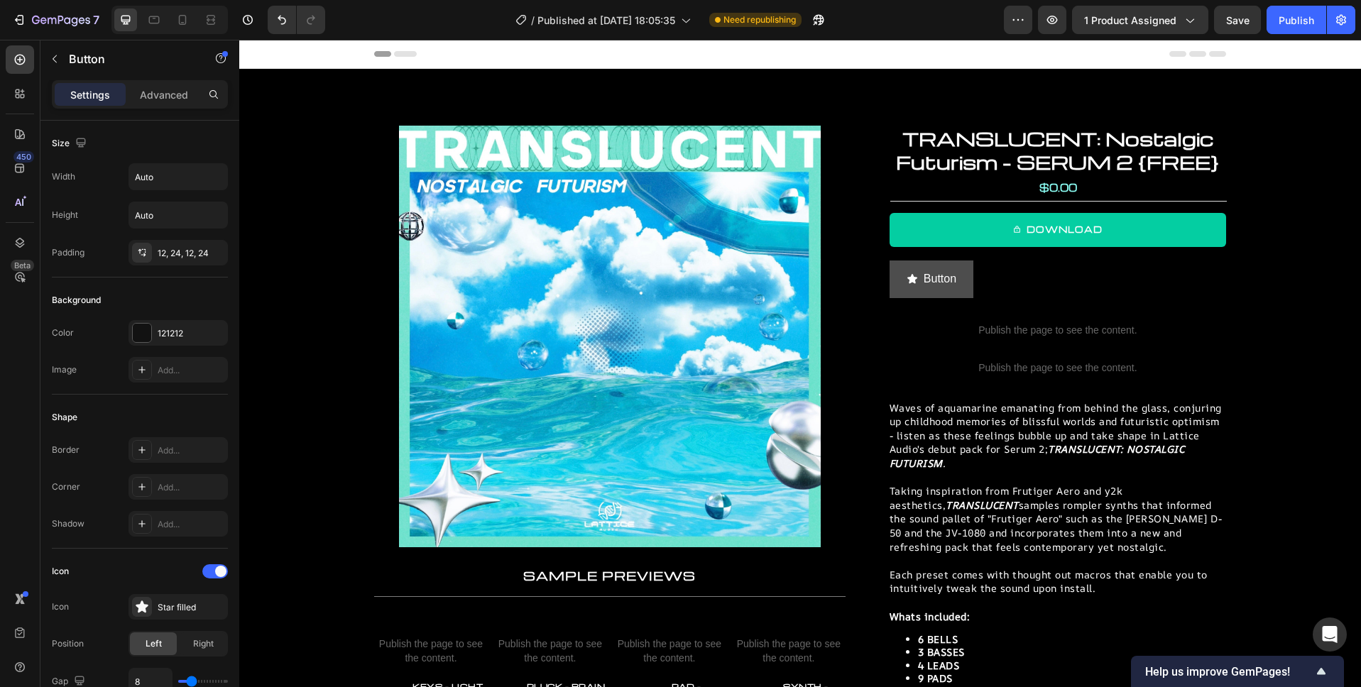
click at [913, 282] on icon "<p>Button</p>" at bounding box center [912, 278] width 10 height 9
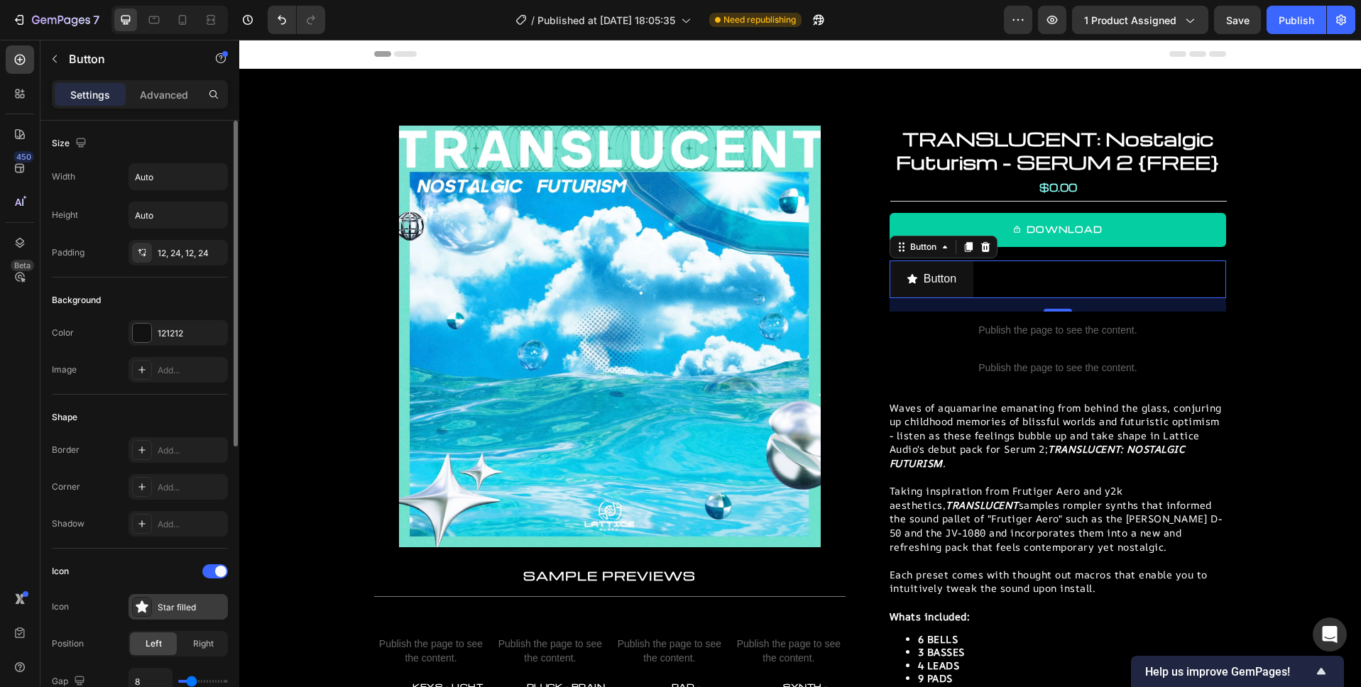
click at [180, 610] on div "Star filled" at bounding box center [191, 607] width 67 height 13
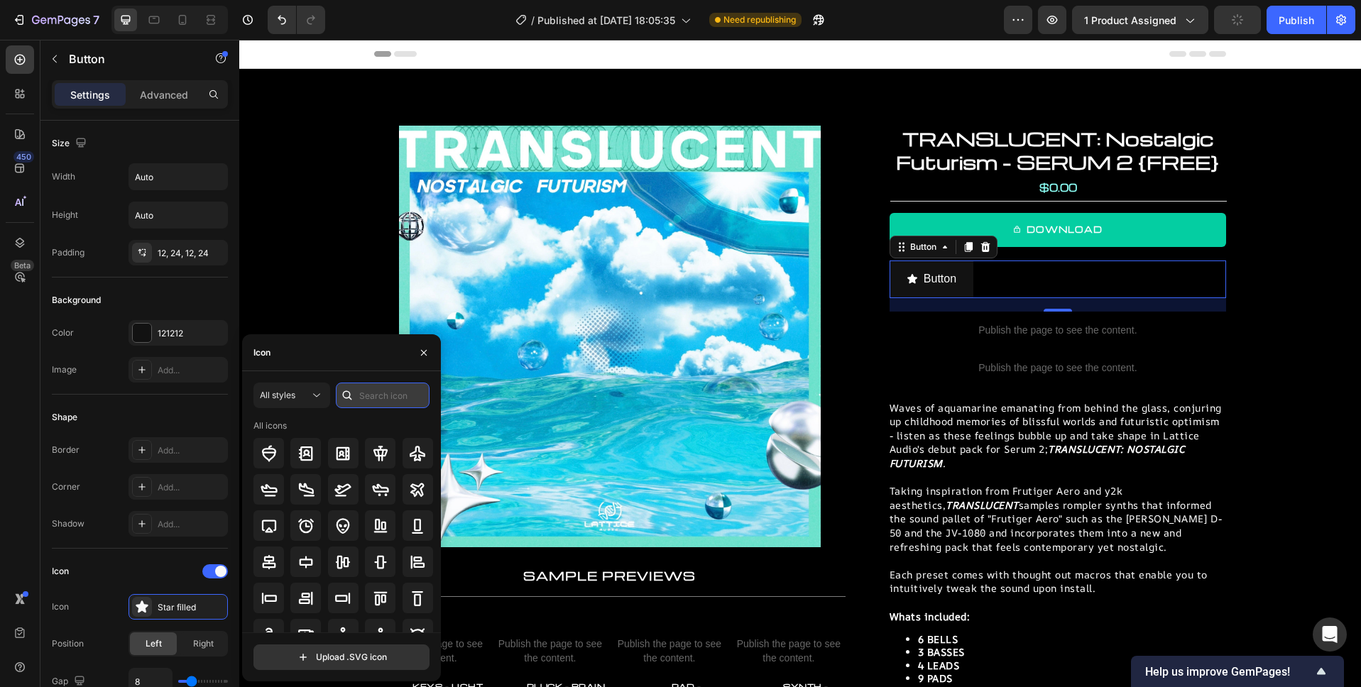
click at [363, 389] on input "text" at bounding box center [383, 396] width 94 height 26
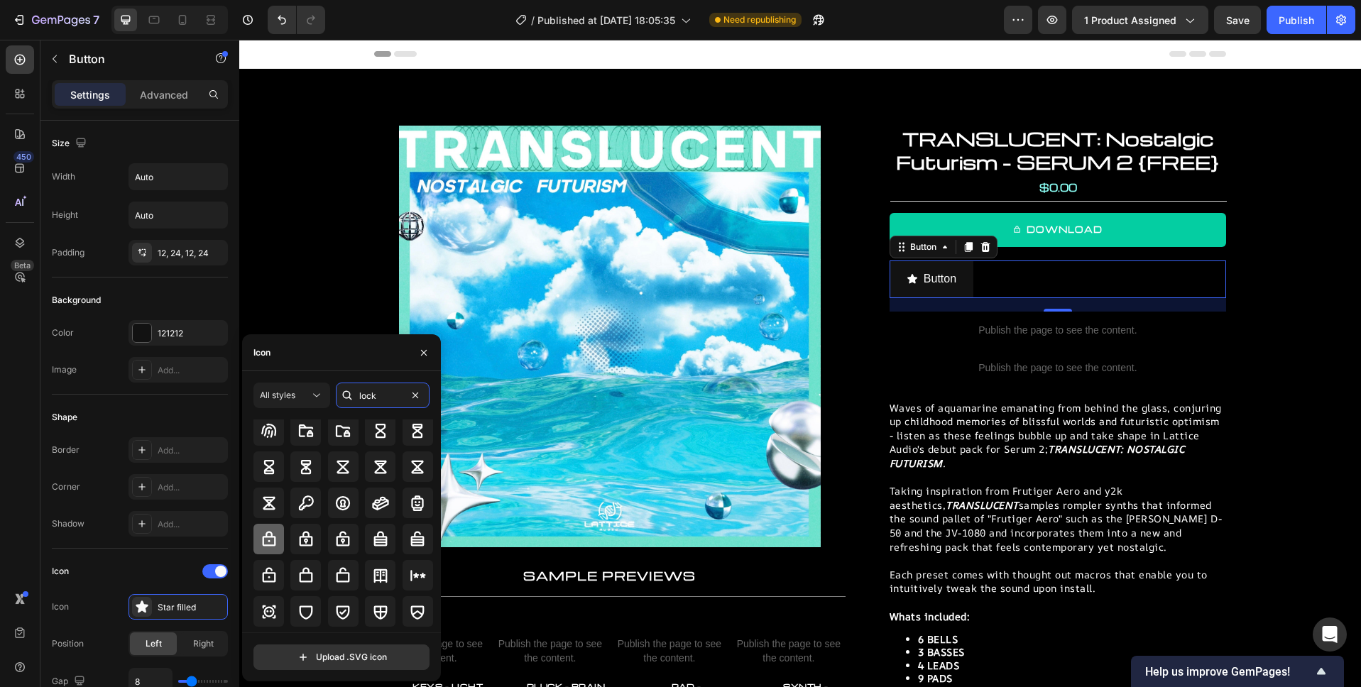
scroll to position [192, 0]
type input "lock"
click at [274, 532] on icon at bounding box center [268, 540] width 17 height 17
click at [166, 420] on div "Shape" at bounding box center [140, 417] width 176 height 23
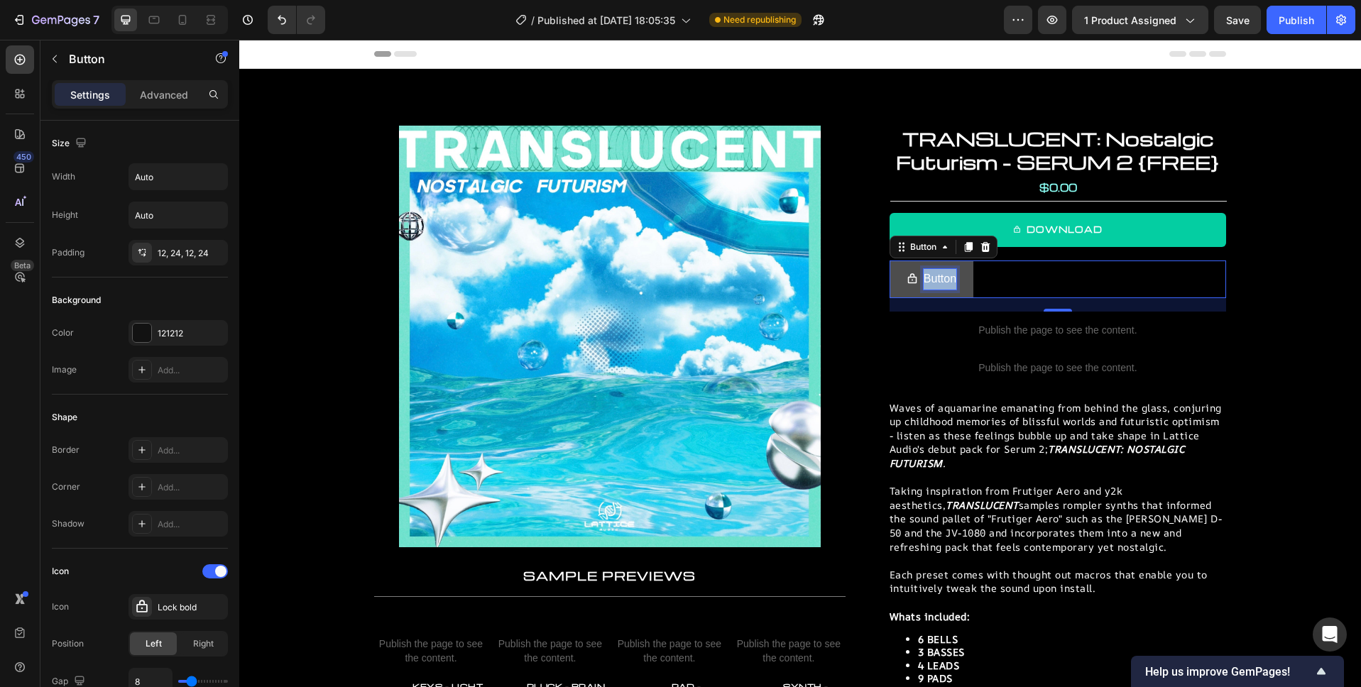
click at [943, 278] on p "Button" at bounding box center [939, 279] width 33 height 21
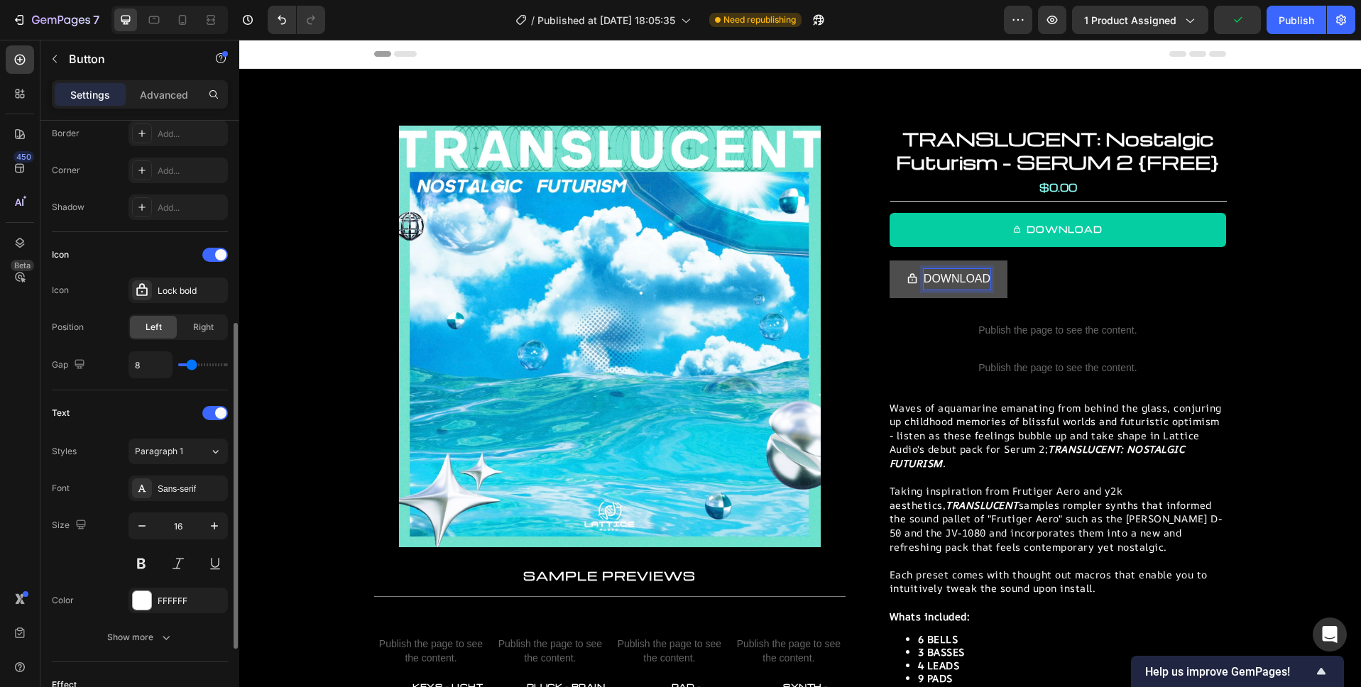
scroll to position [360, 0]
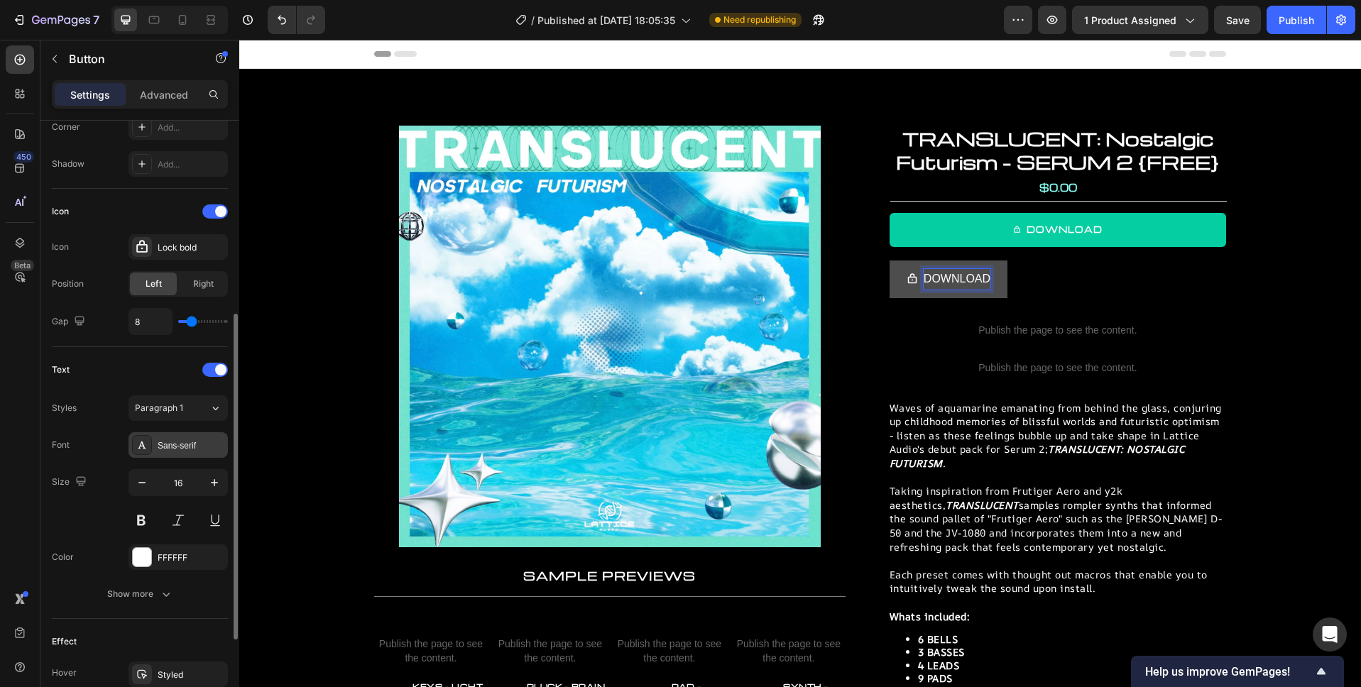
click at [177, 440] on div "Sans-serif" at bounding box center [191, 445] width 67 height 13
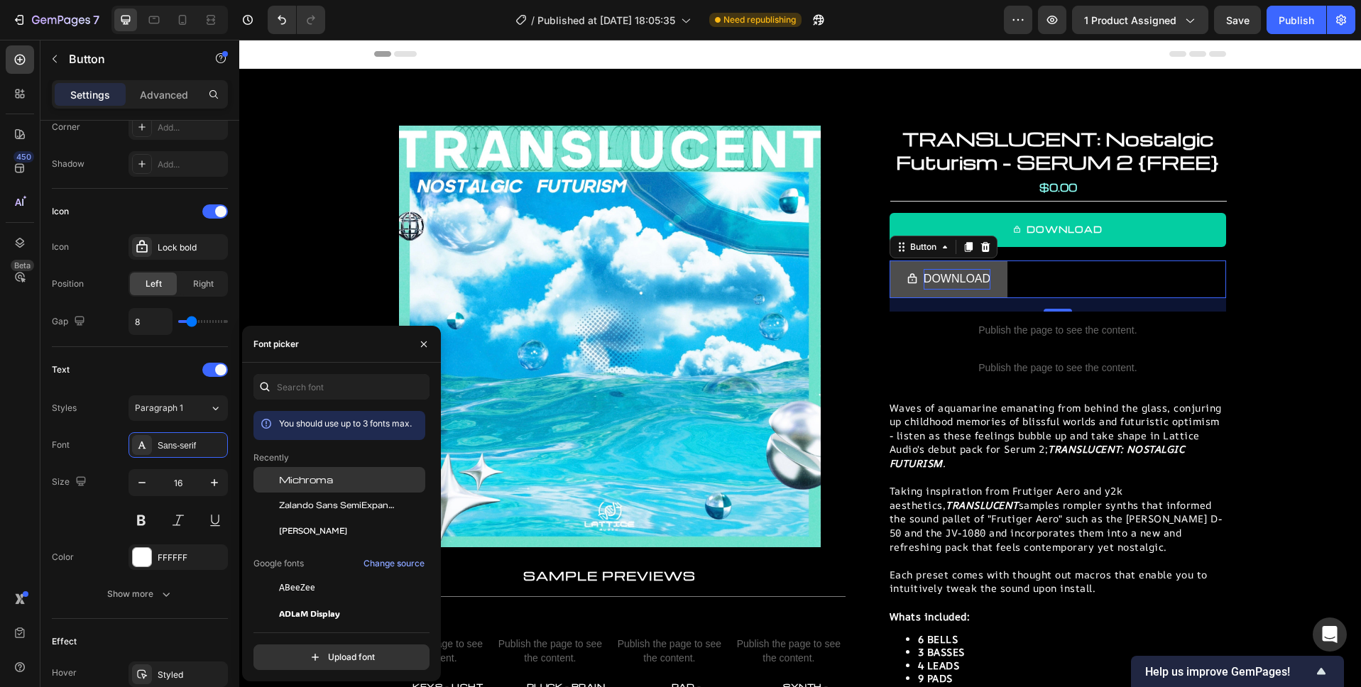
click at [335, 482] on div "Michroma" at bounding box center [350, 479] width 143 height 13
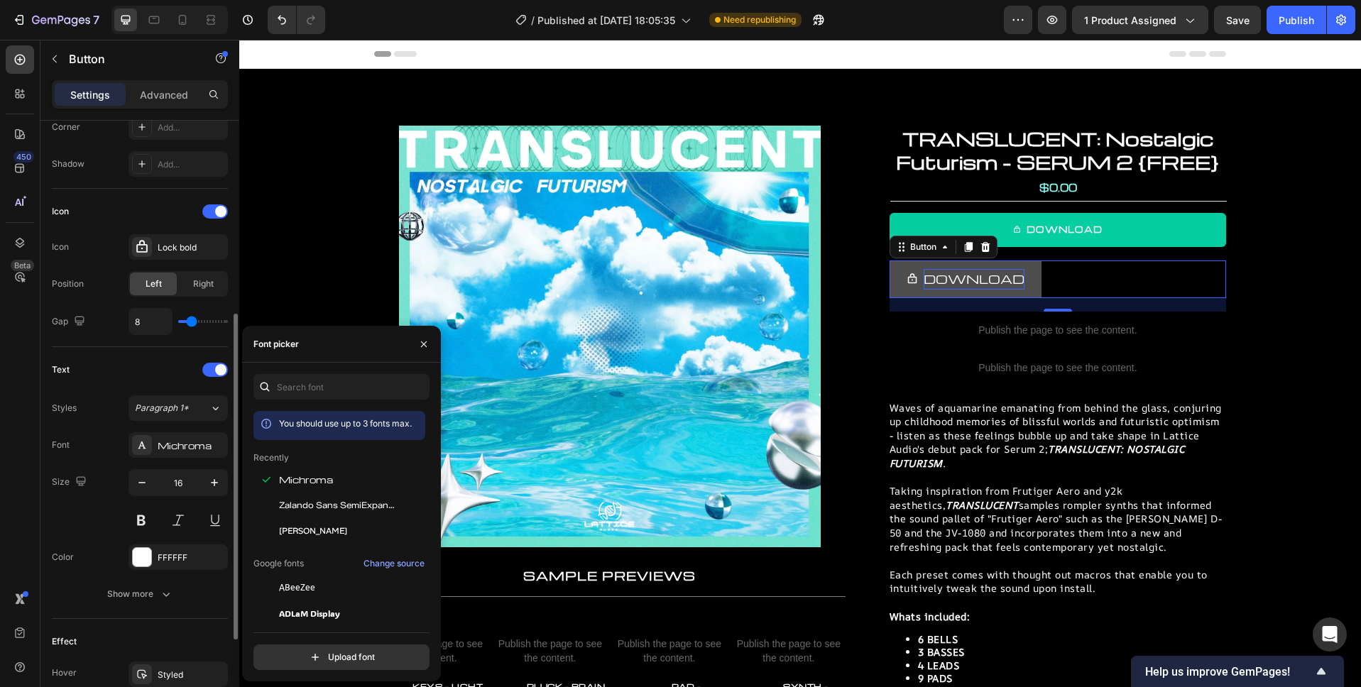
click at [101, 375] on div "Text" at bounding box center [140, 369] width 176 height 23
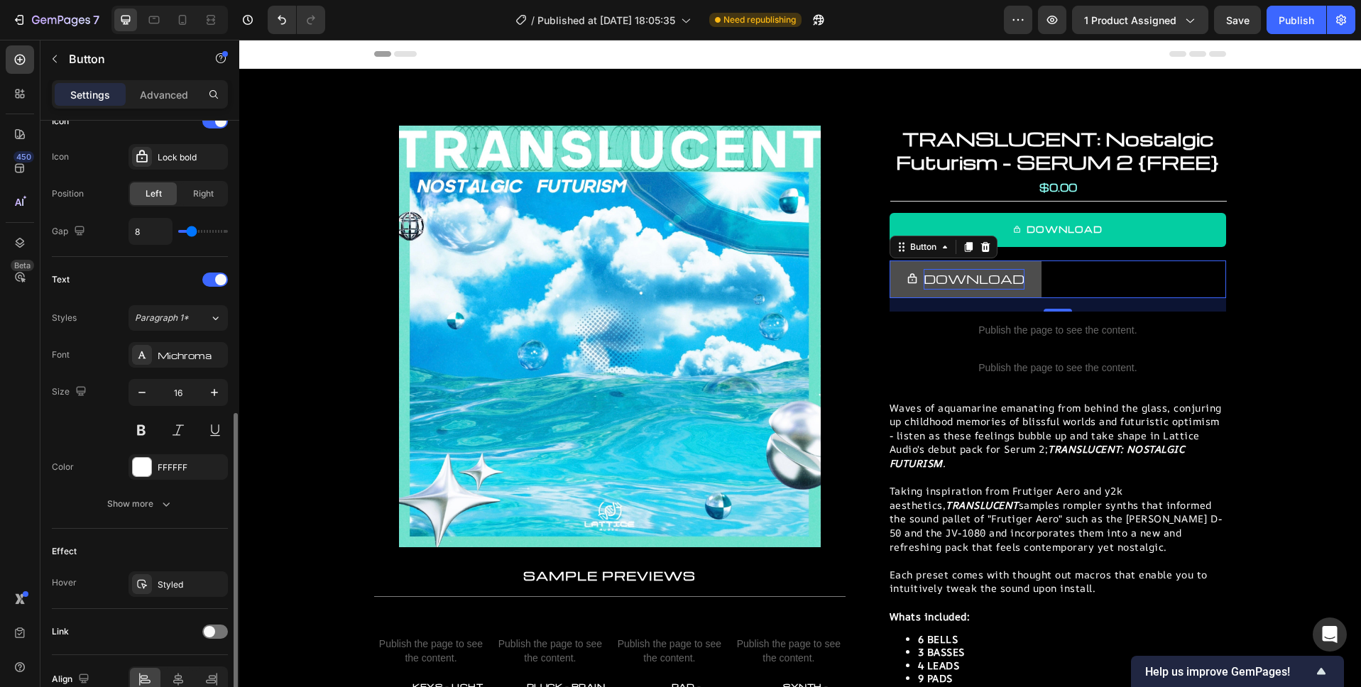
scroll to position [523, 0]
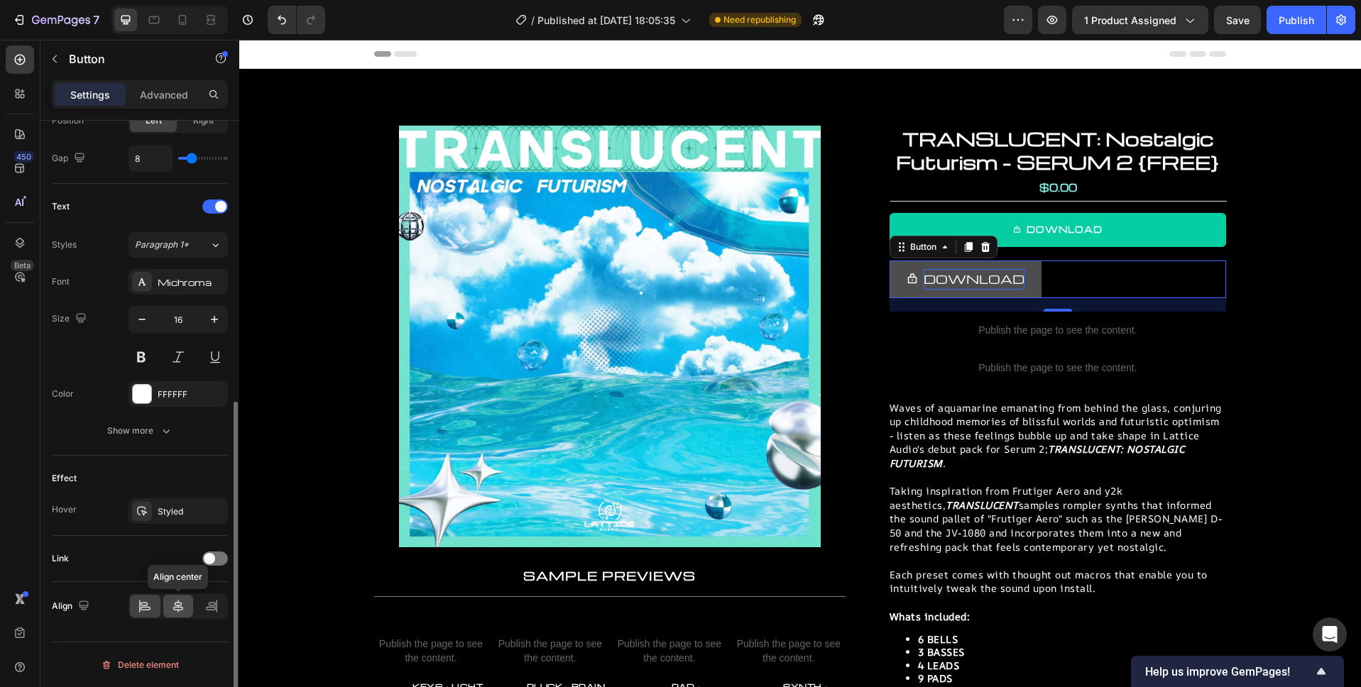
click at [175, 610] on icon at bounding box center [178, 606] width 10 height 13
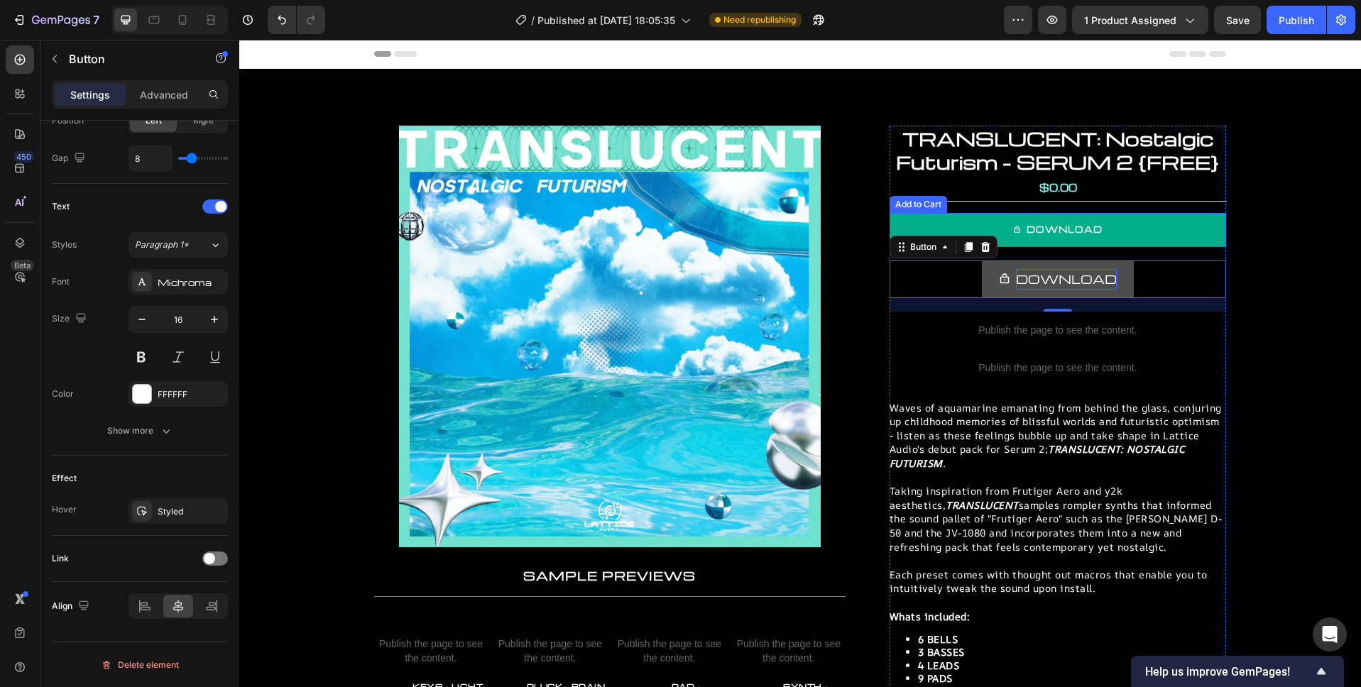
click at [1132, 233] on button "DOWNLOAD" at bounding box center [1057, 230] width 336 height 34
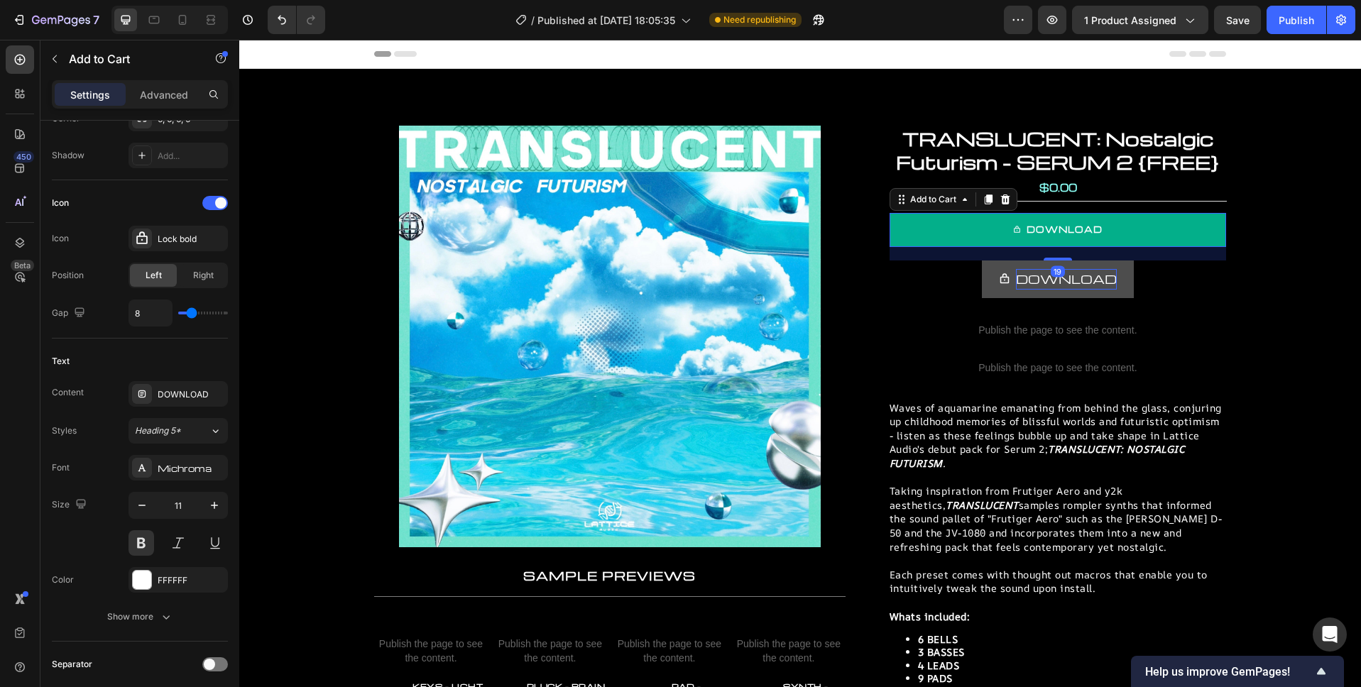
scroll to position [0, 0]
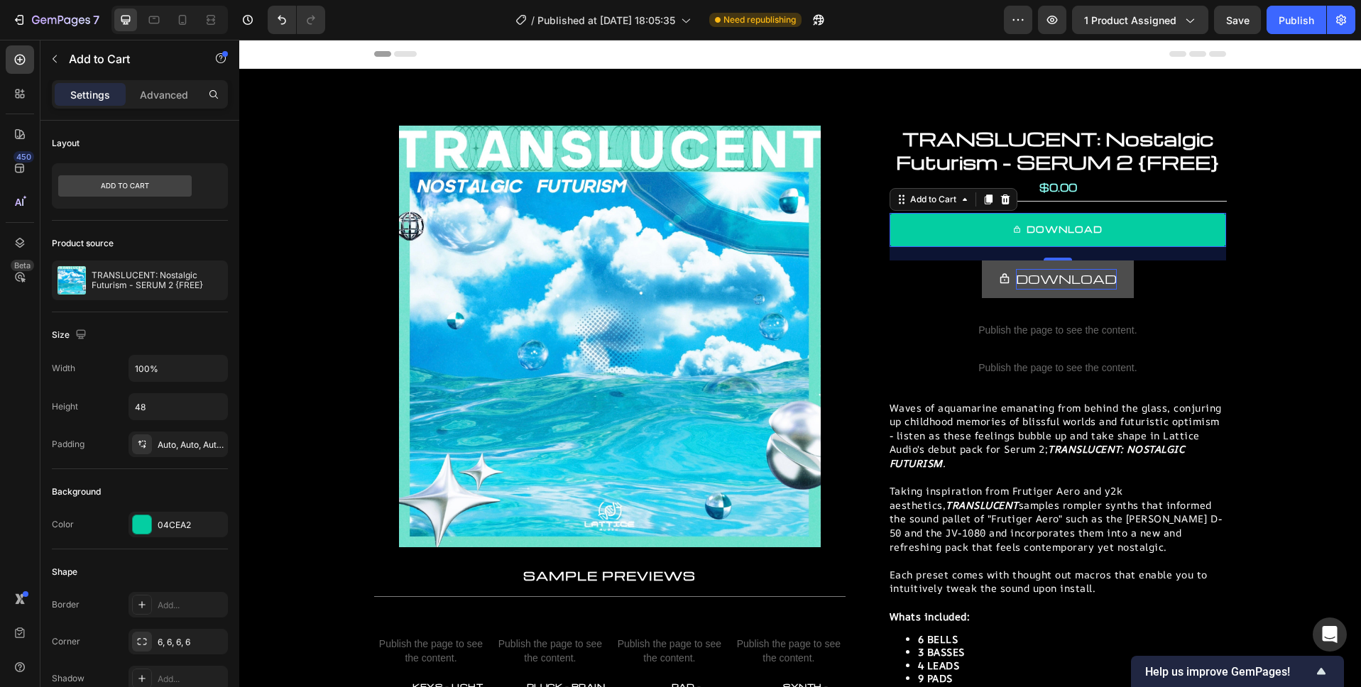
click at [1007, 200] on icon at bounding box center [1004, 199] width 9 height 10
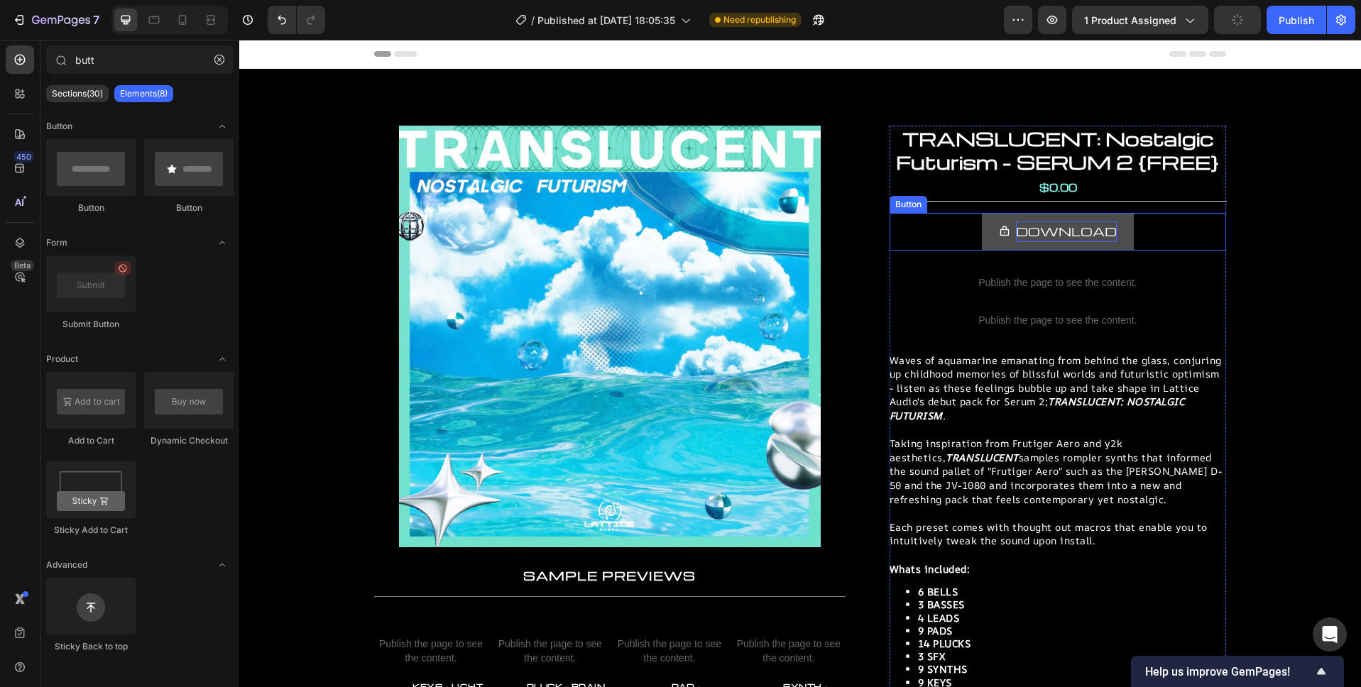
click at [1126, 239] on button "DOWNLOAD" at bounding box center [1058, 232] width 152 height 38
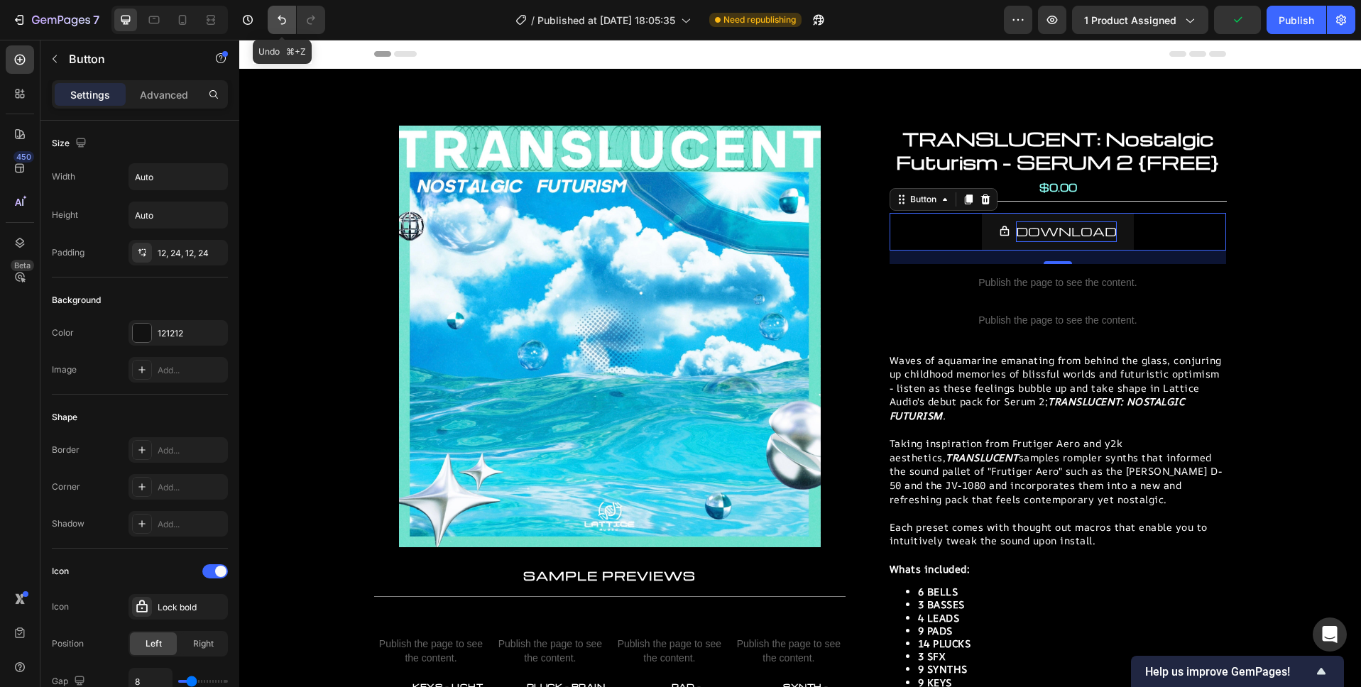
click at [280, 26] on icon "Undo/Redo" at bounding box center [282, 20] width 14 height 14
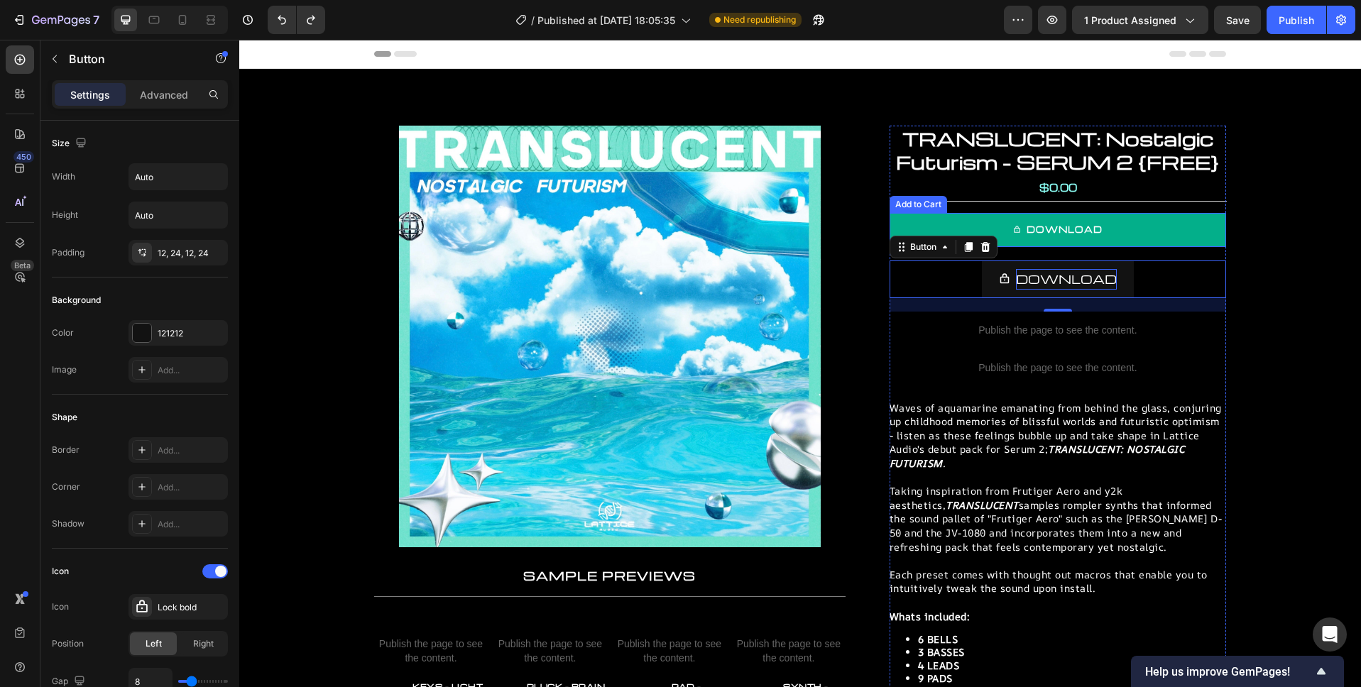
click at [1159, 234] on button "DOWNLOAD" at bounding box center [1057, 230] width 336 height 34
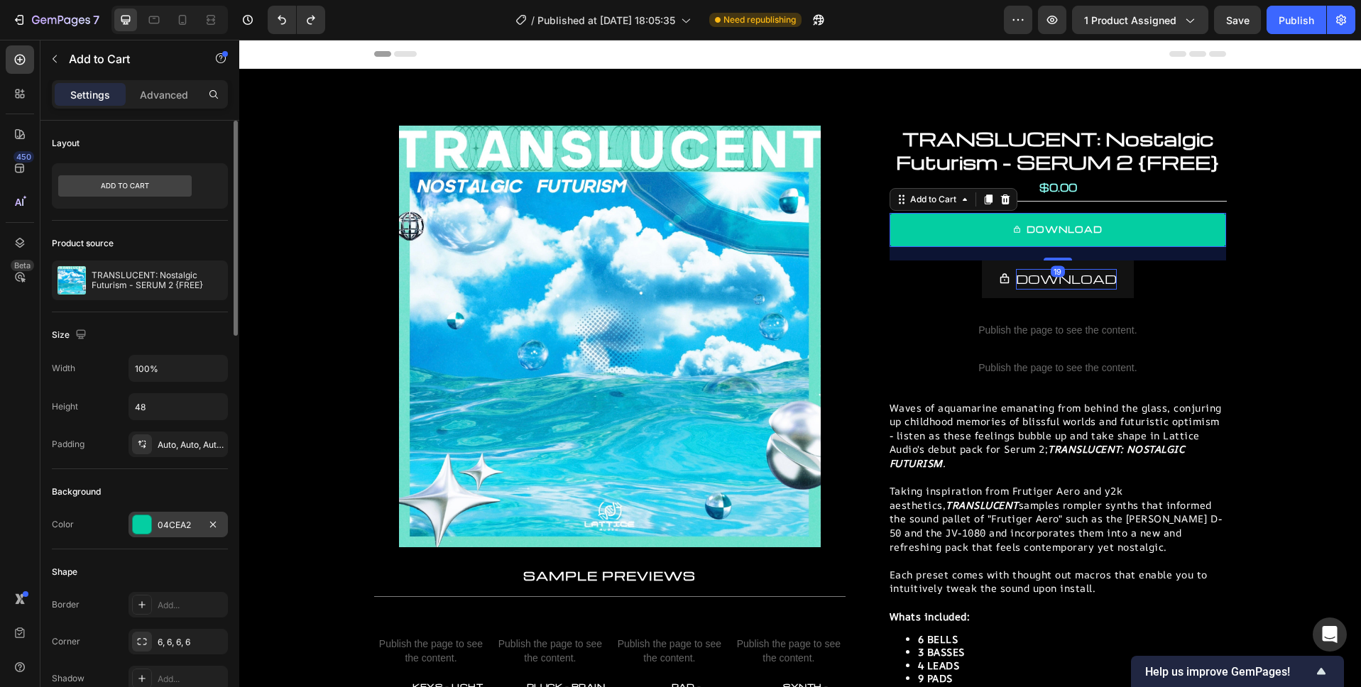
click at [192, 527] on div "04CEA2" at bounding box center [178, 525] width 41 height 13
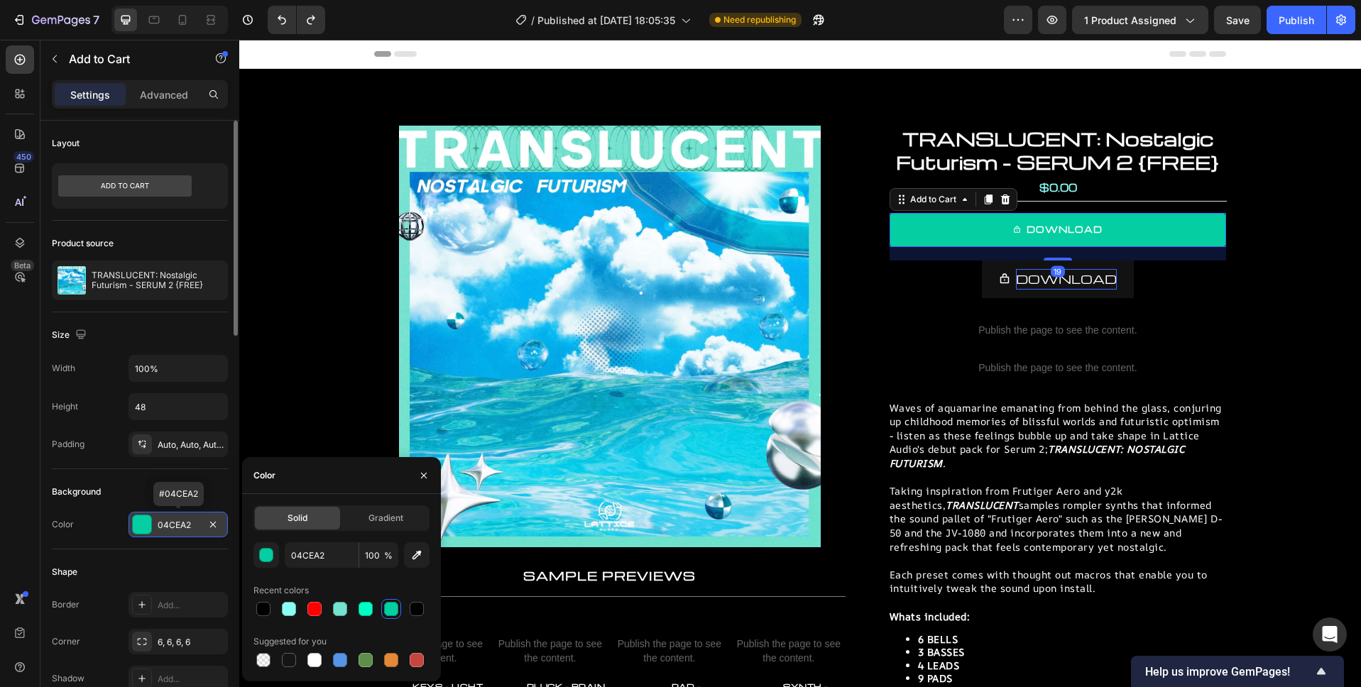
click at [192, 520] on div "04CEA2" at bounding box center [178, 525] width 41 height 13
click at [318, 552] on input "04CEA2" at bounding box center [322, 555] width 74 height 26
click at [341, 554] on input "04CEA2" at bounding box center [322, 555] width 74 height 26
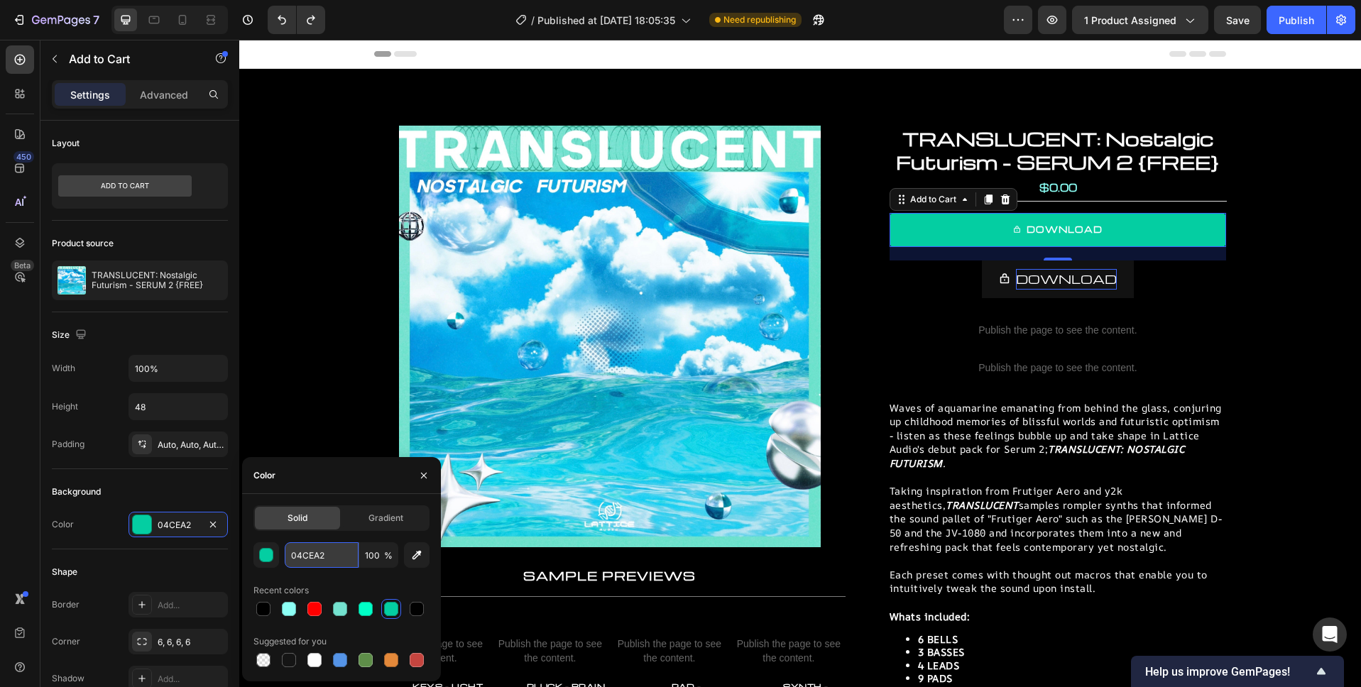
drag, startPoint x: 337, startPoint y: 554, endPoint x: 285, endPoint y: 552, distance: 52.6
click at [287, 552] on input "04CEA2" at bounding box center [322, 555] width 74 height 26
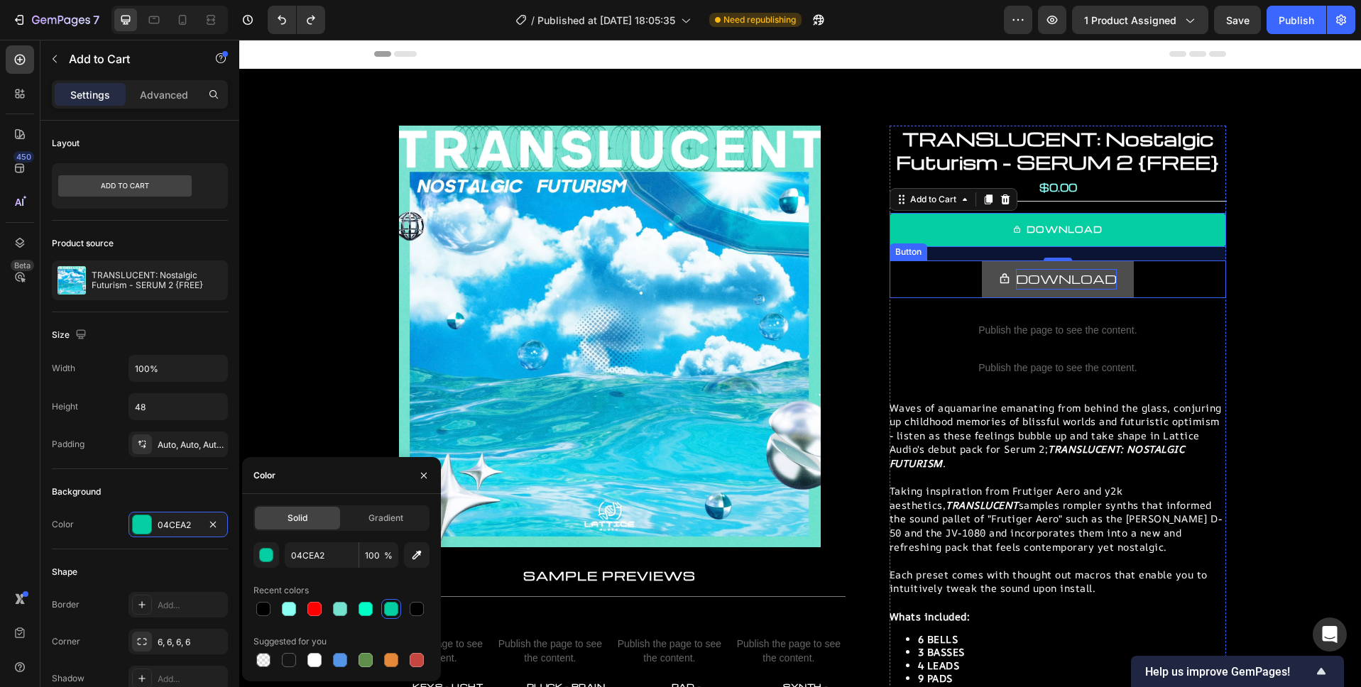
click at [1117, 284] on button "DOWNLOAD" at bounding box center [1058, 279] width 152 height 38
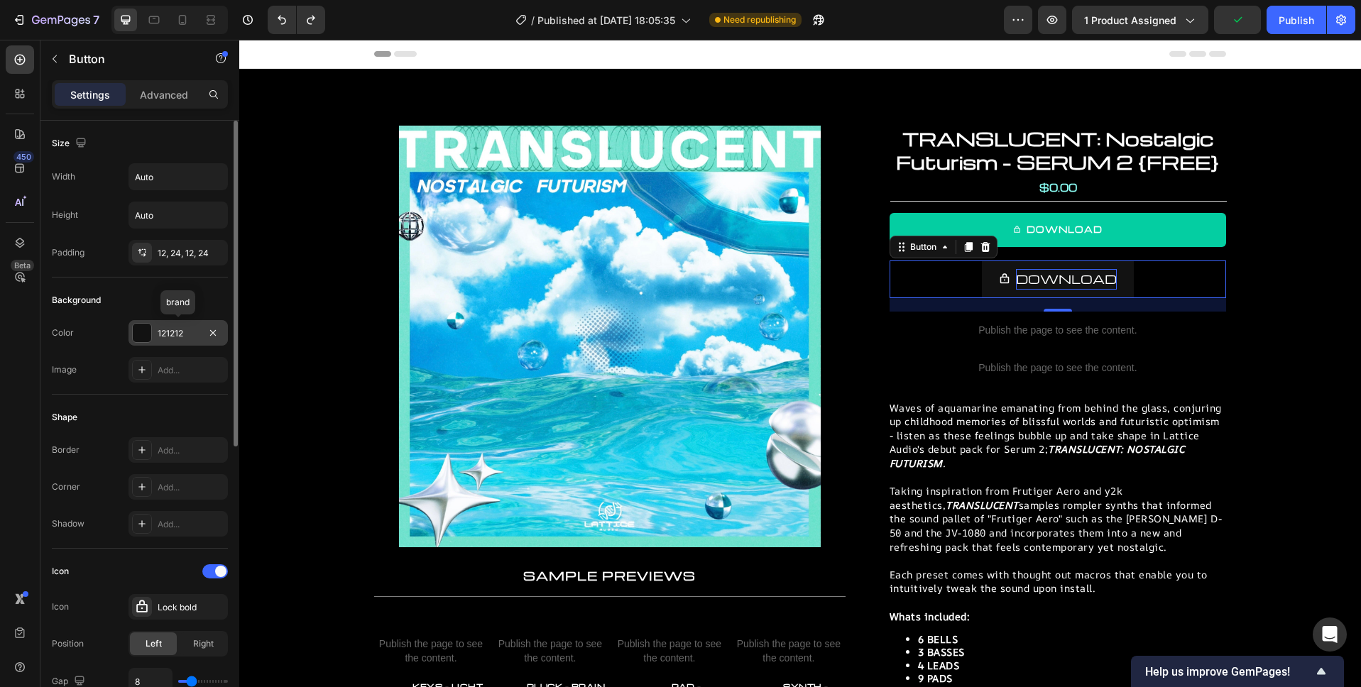
click at [182, 329] on div "121212" at bounding box center [178, 333] width 41 height 13
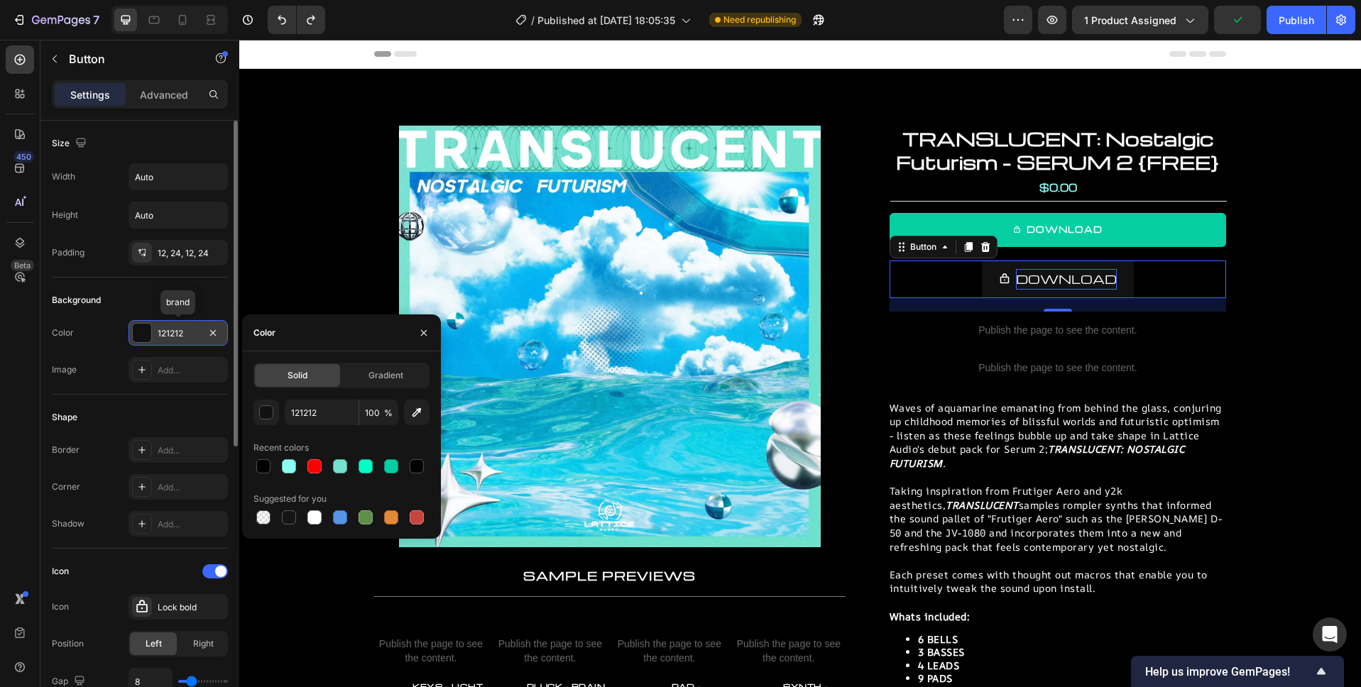
click at [182, 329] on div "121212" at bounding box center [178, 333] width 41 height 13
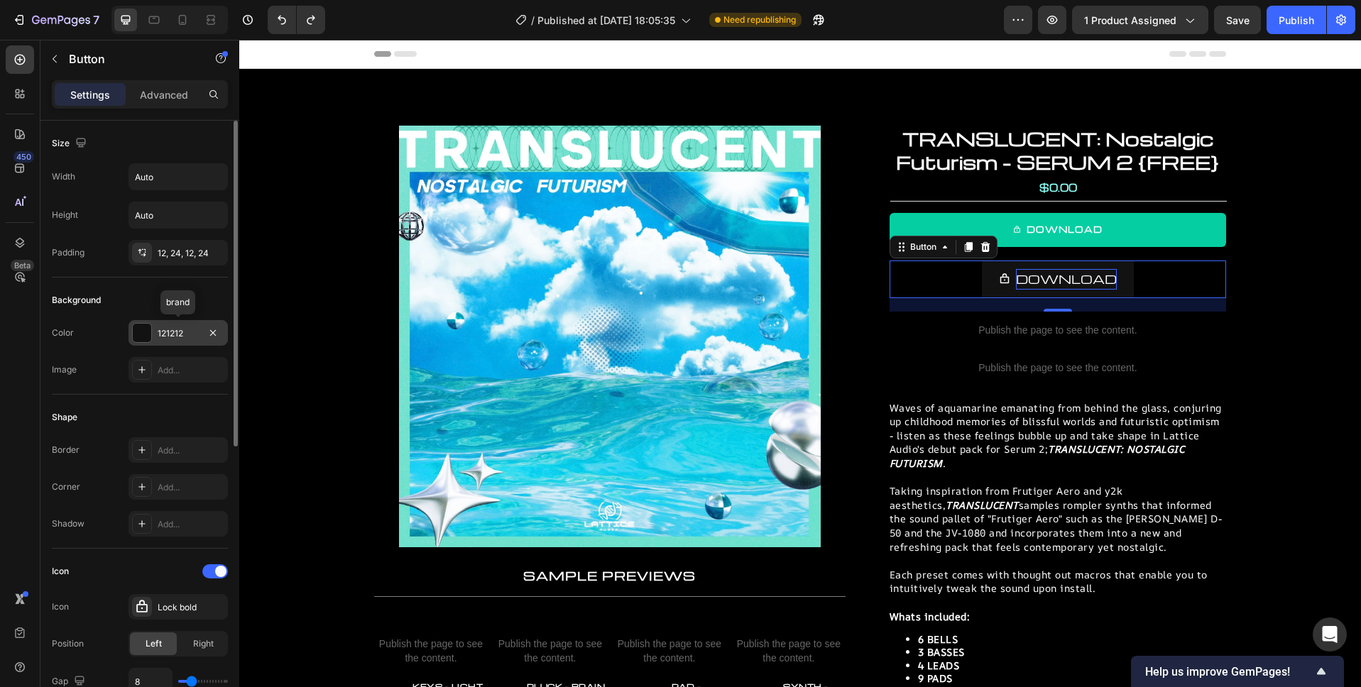
click at [180, 333] on div "121212" at bounding box center [178, 333] width 41 height 13
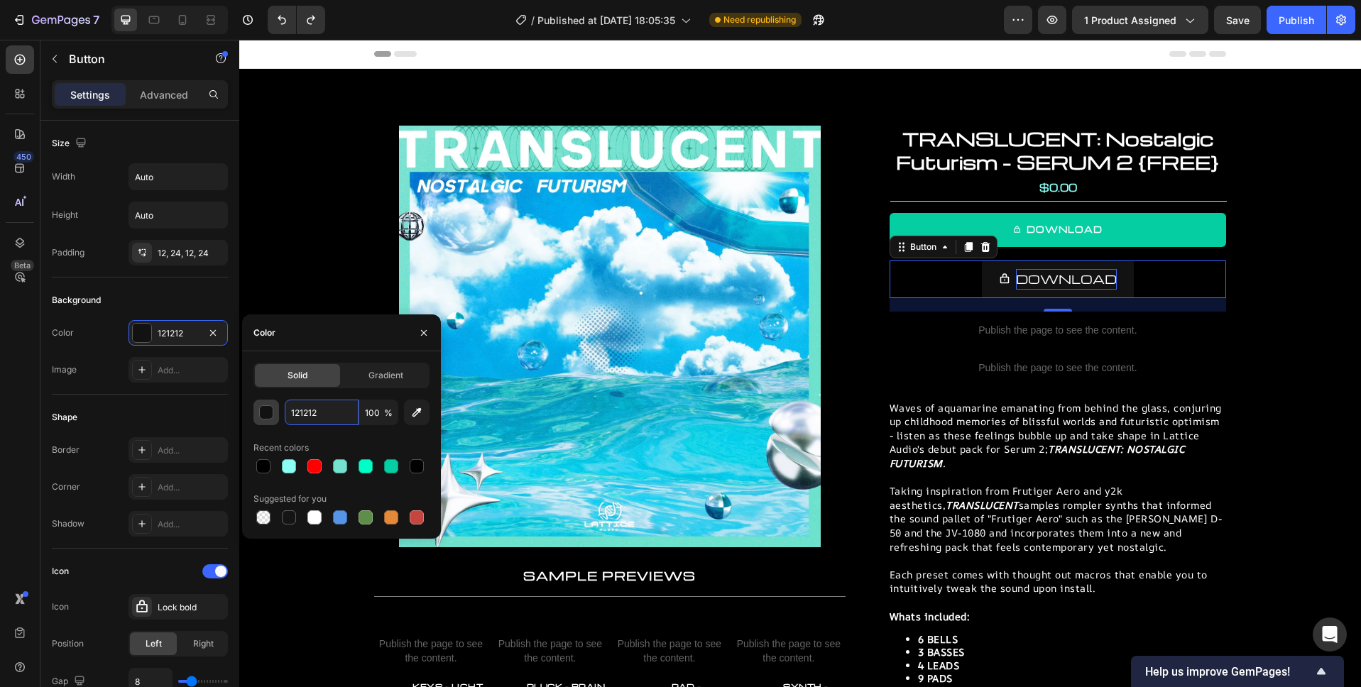
drag, startPoint x: 334, startPoint y: 418, endPoint x: 301, endPoint y: 415, distance: 32.8
click at [272, 415] on div "121212 100 %" at bounding box center [341, 413] width 176 height 26
click at [329, 409] on input "121212" at bounding box center [322, 413] width 74 height 26
paste input "04CEA"
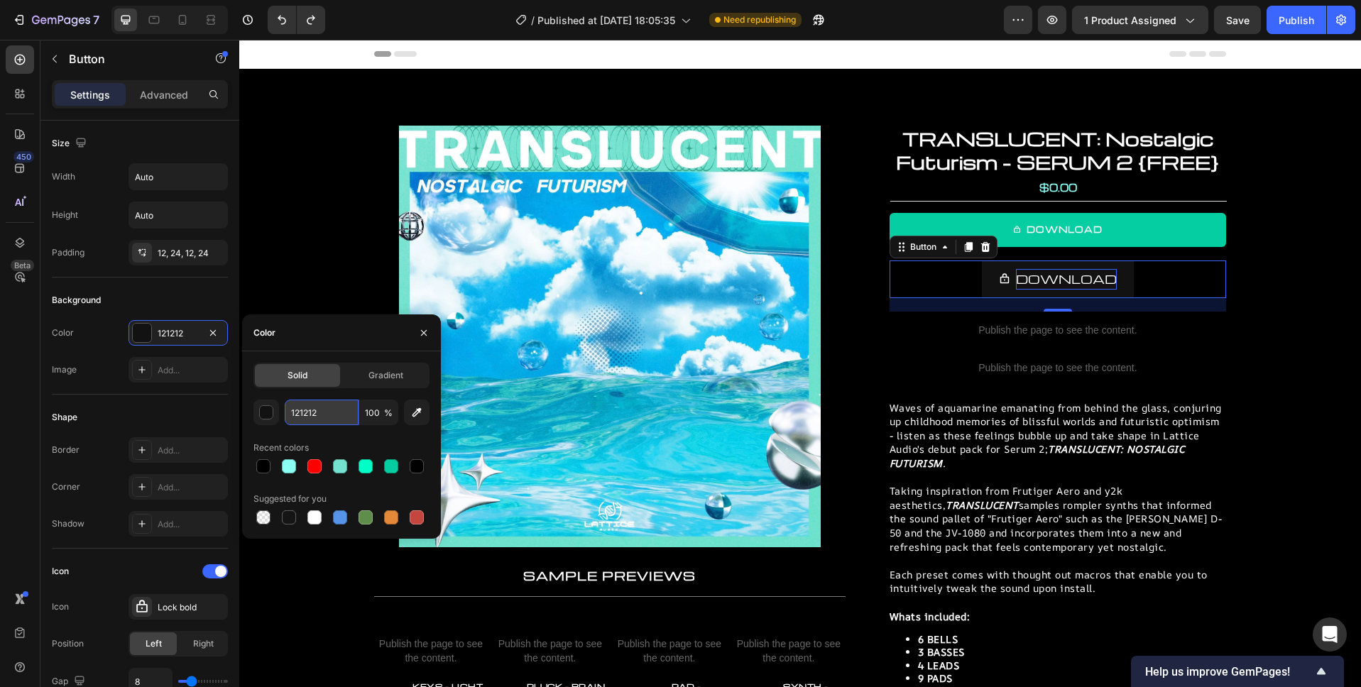
type input "04CEA2"
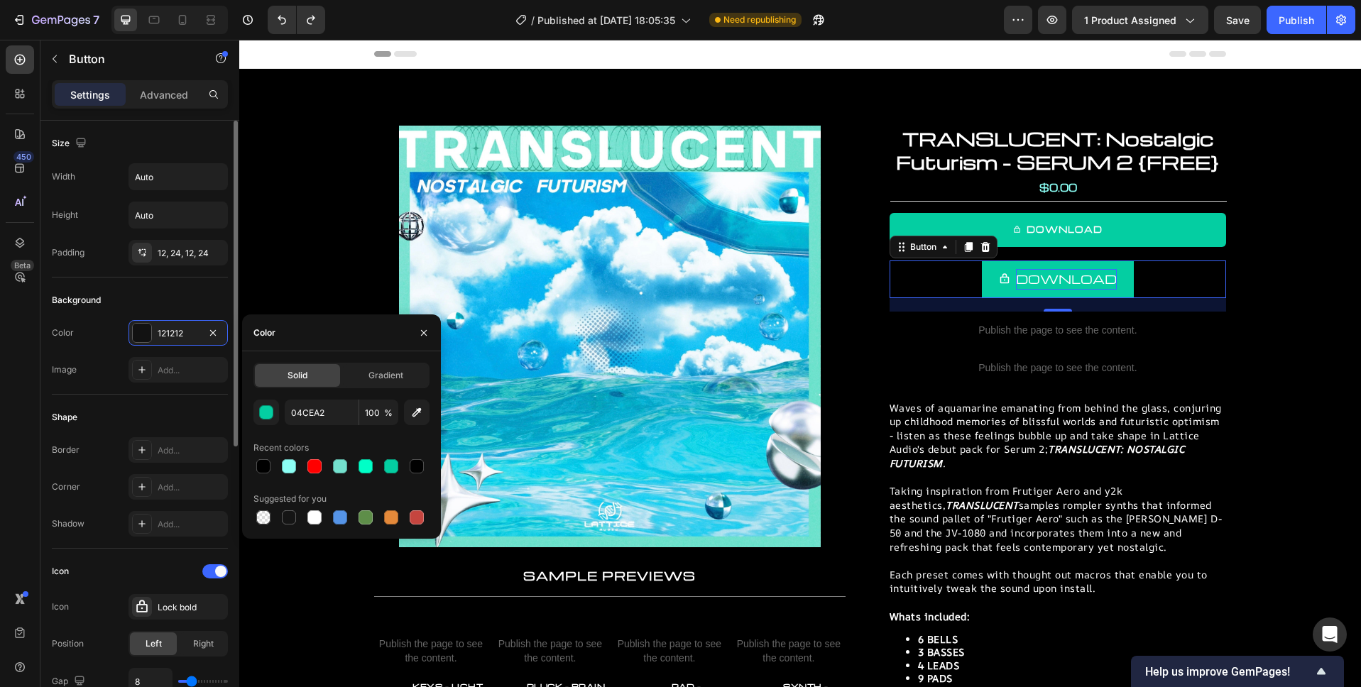
click at [152, 305] on div "Background" at bounding box center [140, 300] width 176 height 23
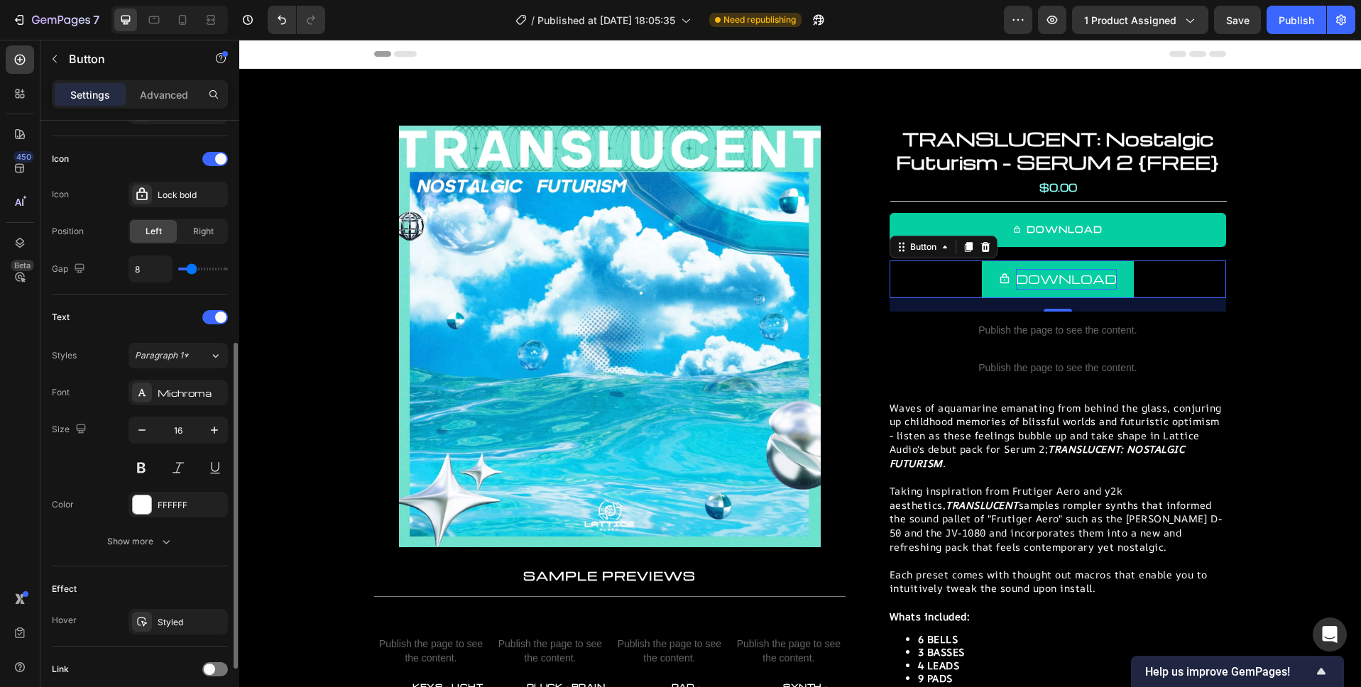
scroll to position [413, 0]
click at [140, 469] on button at bounding box center [141, 467] width 26 height 26
click at [172, 461] on button at bounding box center [178, 467] width 26 height 26
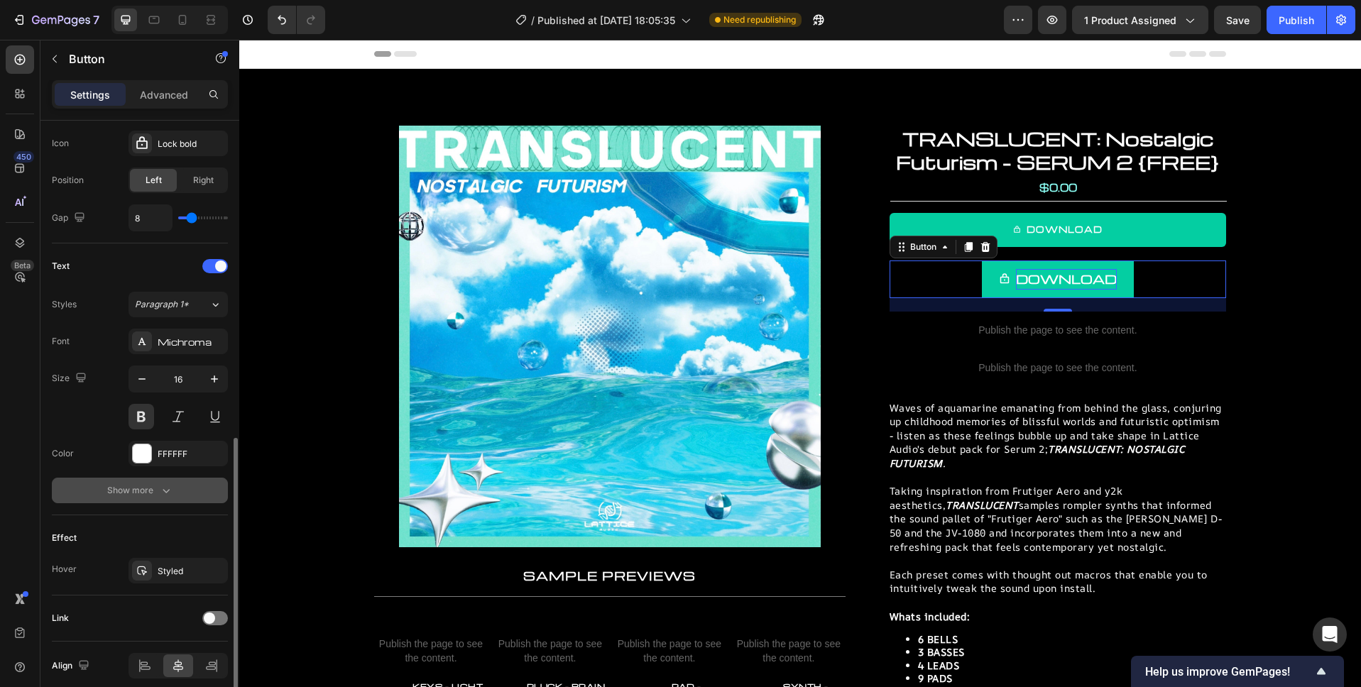
scroll to position [523, 0]
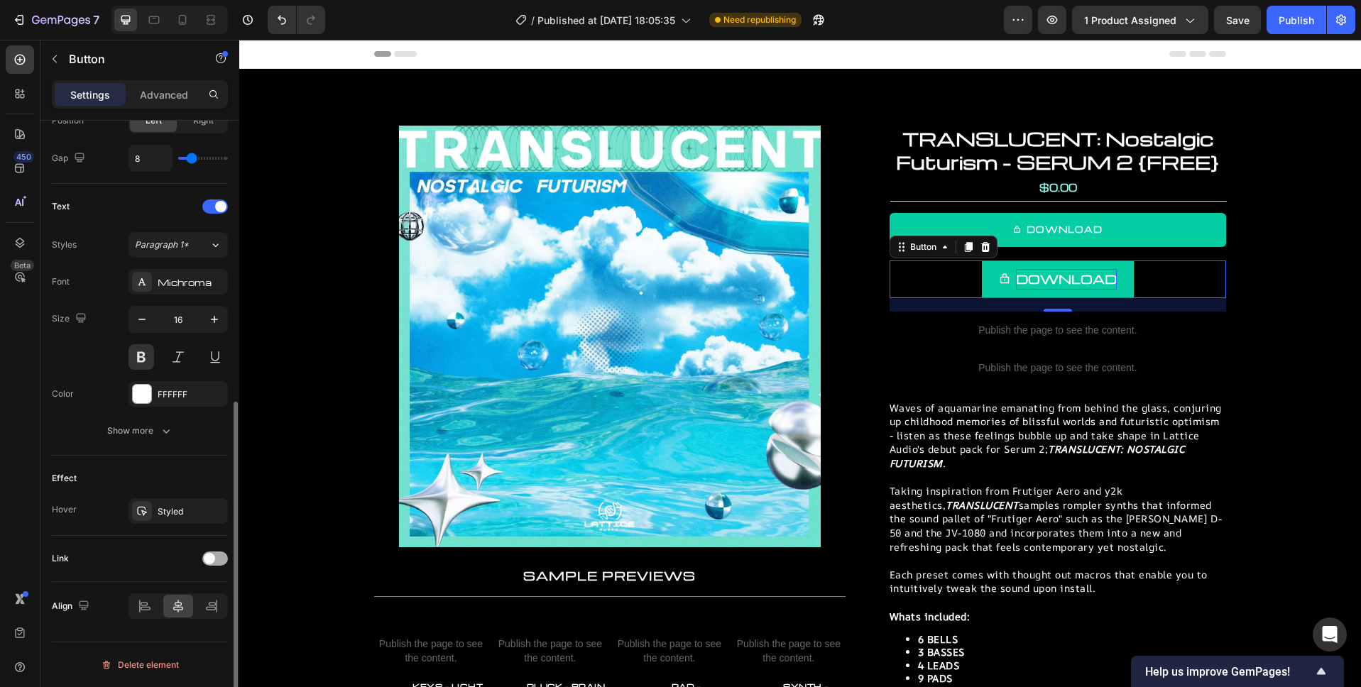
click at [220, 558] on div at bounding box center [215, 559] width 26 height 14
click at [181, 635] on div "Add..." at bounding box center [191, 631] width 67 height 13
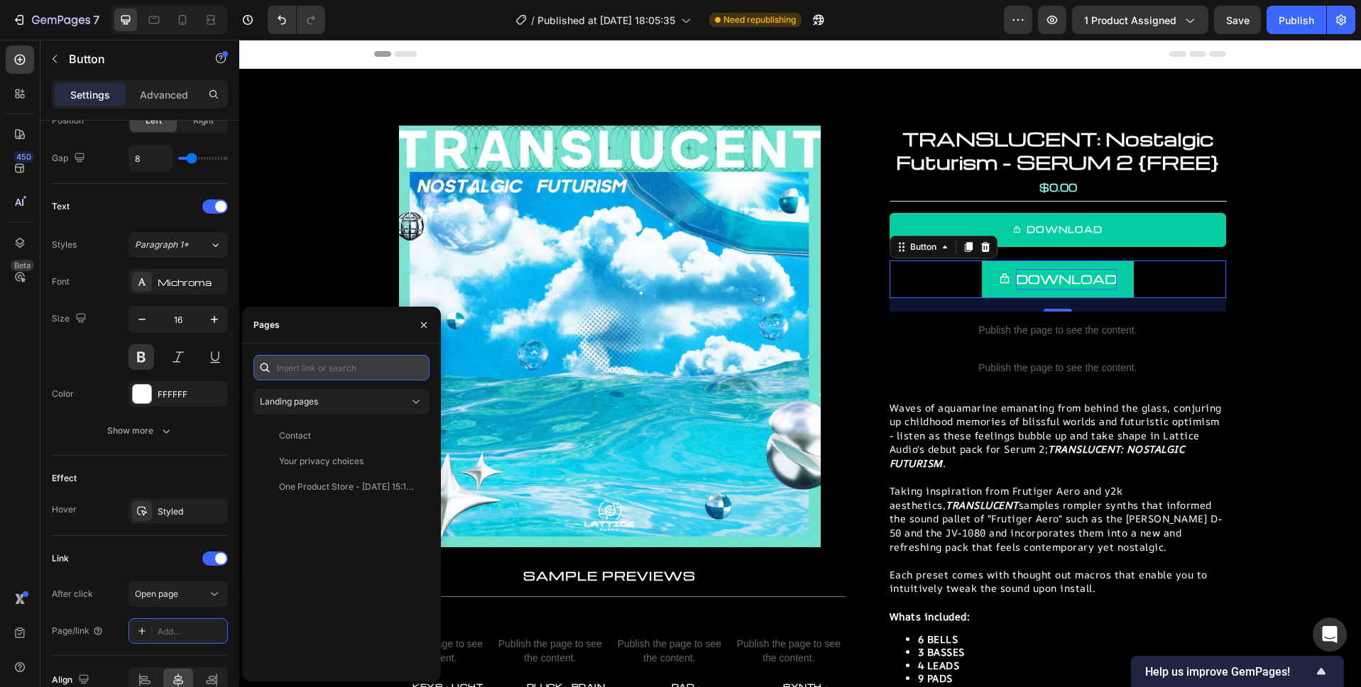
click at [349, 364] on input "text" at bounding box center [341, 368] width 176 height 26
click at [358, 395] on div "Landing pages" at bounding box center [334, 401] width 149 height 13
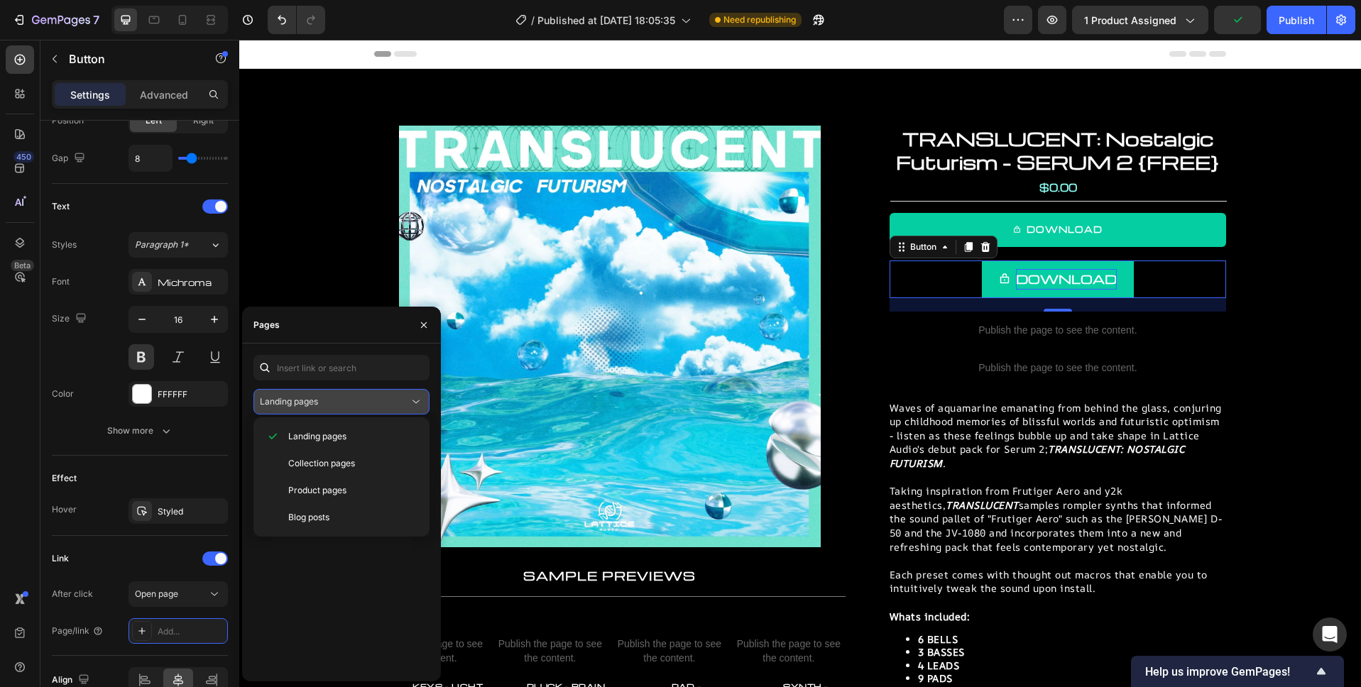
click at [358, 395] on div "Landing pages" at bounding box center [334, 401] width 149 height 13
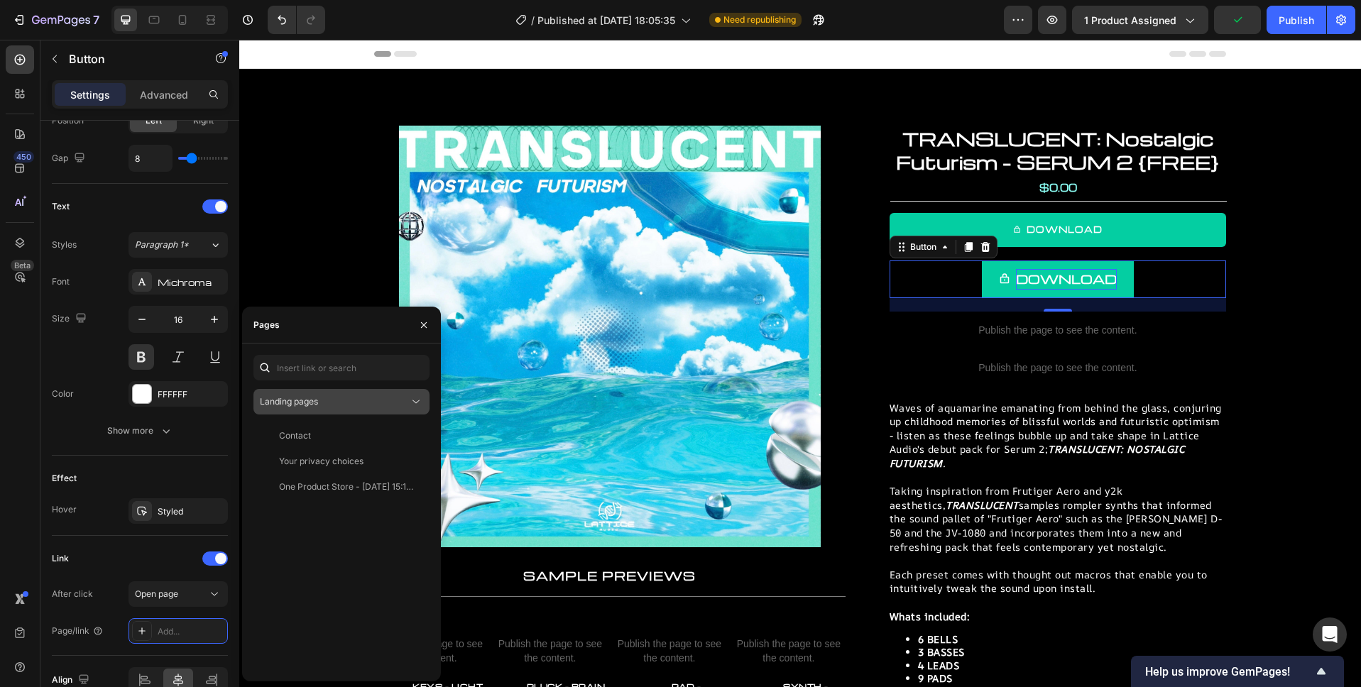
click at [358, 395] on div "Landing pages" at bounding box center [334, 401] width 149 height 13
click at [351, 371] on input "text" at bounding box center [341, 368] width 176 height 26
paste input "https://lattice-audio.kit.com/99b6baf2f0"data-formkit-toggle="99b6baf2f0"
type input "https://lattice-audio.kit.com/99b6baf2f0"data-formkit-toggle="99b6baf2f0"
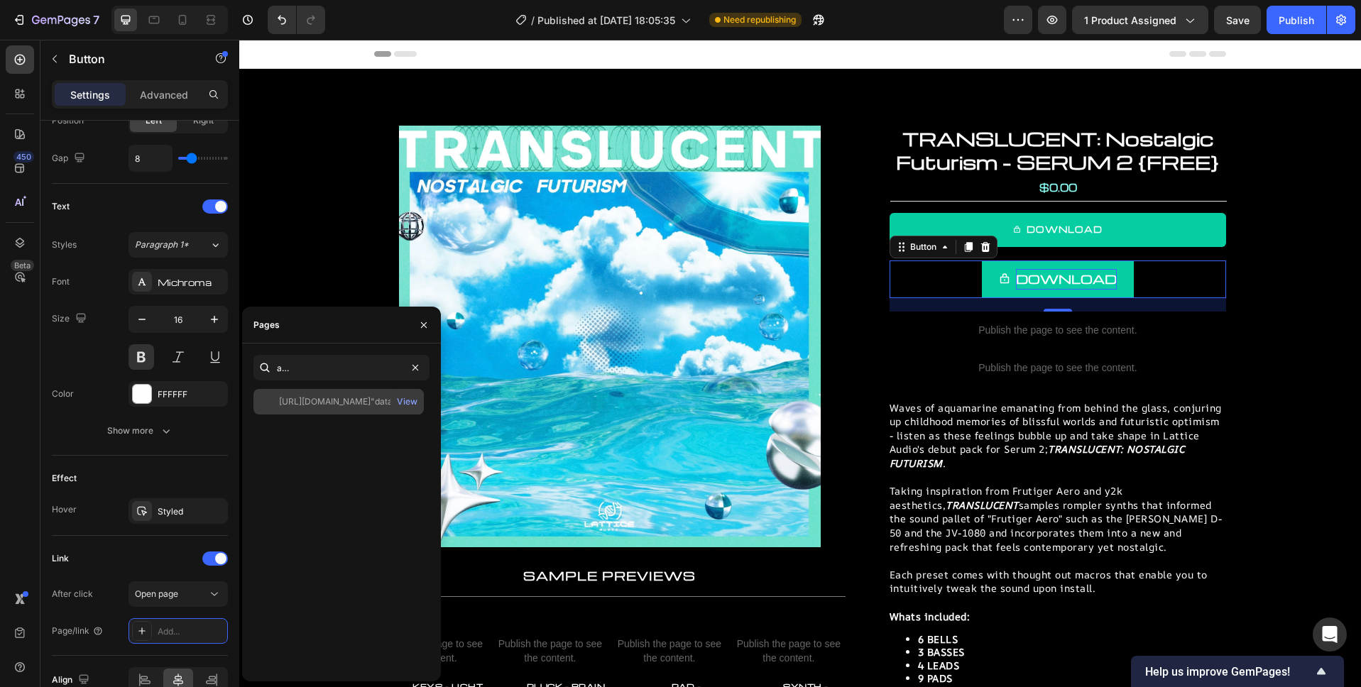
scroll to position [0, 0]
click at [378, 405] on div "https://lattice-audio.kit.com/99b6baf2f0"data-formkit-toggle="99b6baf2f0" at bounding box center [347, 401] width 136 height 13
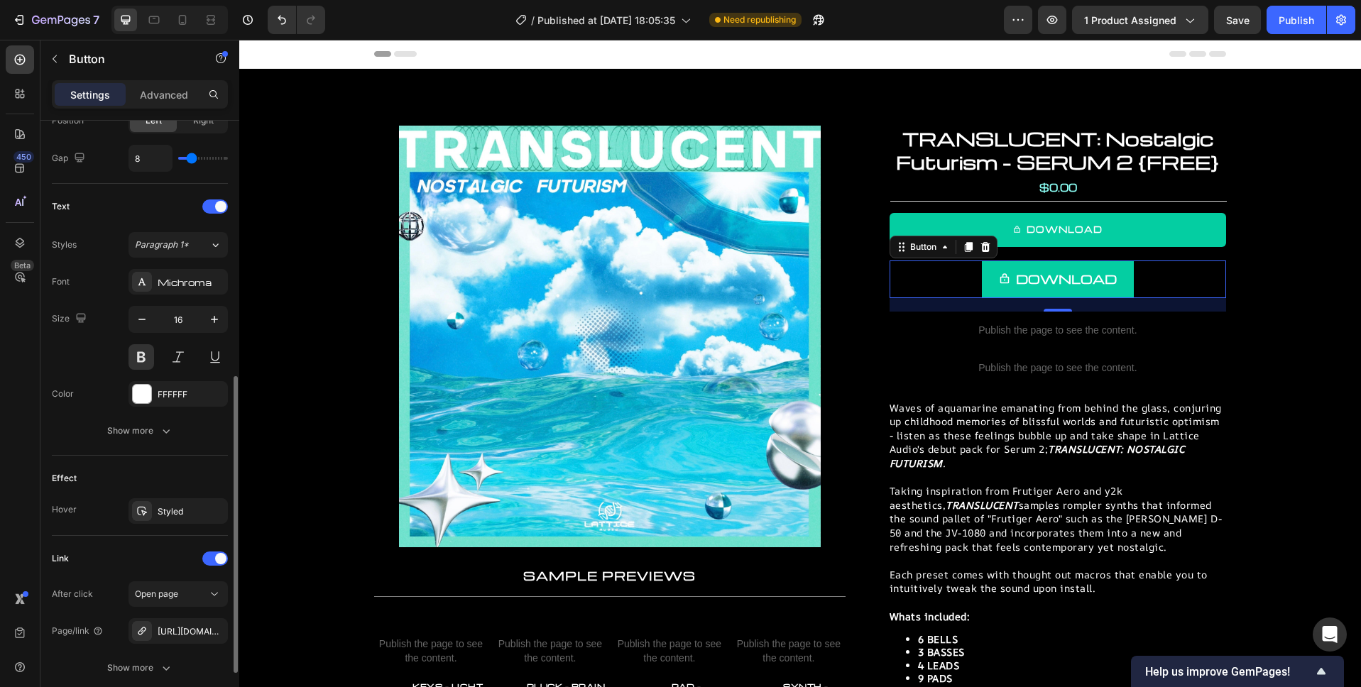
click at [140, 561] on div "Link" at bounding box center [140, 558] width 176 height 23
click at [187, 596] on div "Open page" at bounding box center [171, 594] width 72 height 13
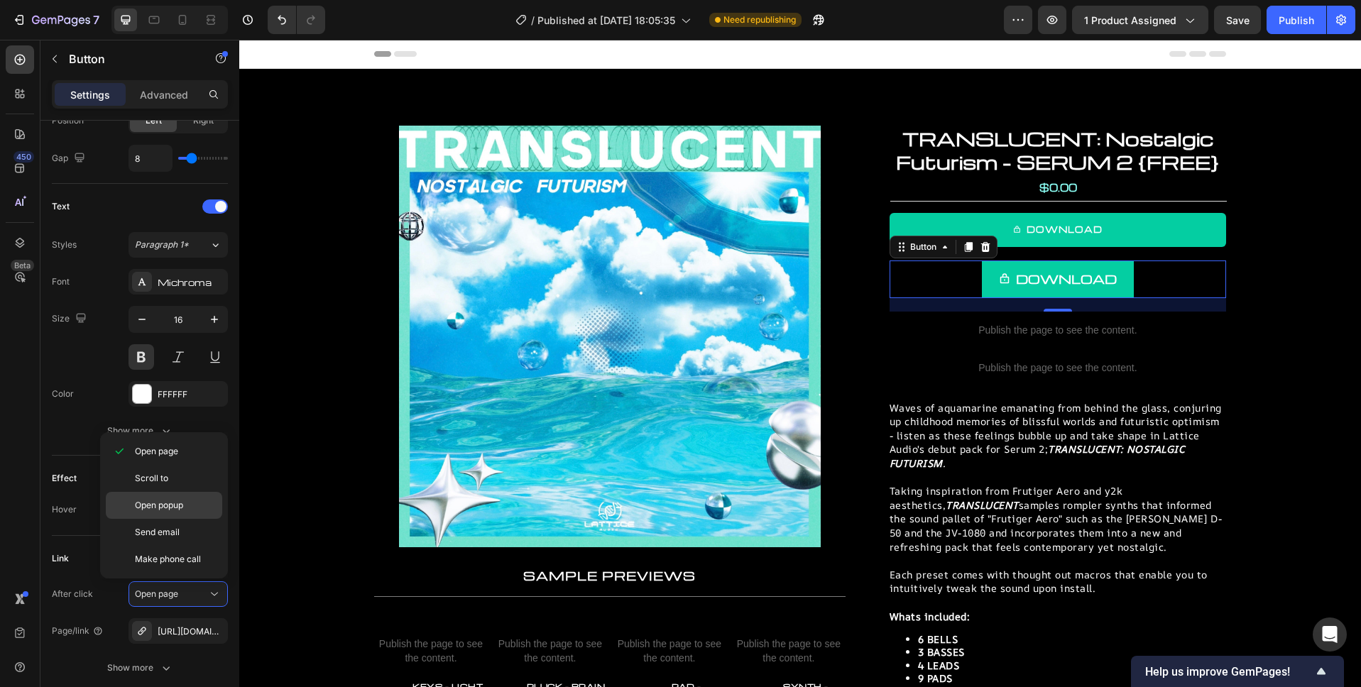
click at [163, 499] on span "Open popup" at bounding box center [159, 505] width 48 height 13
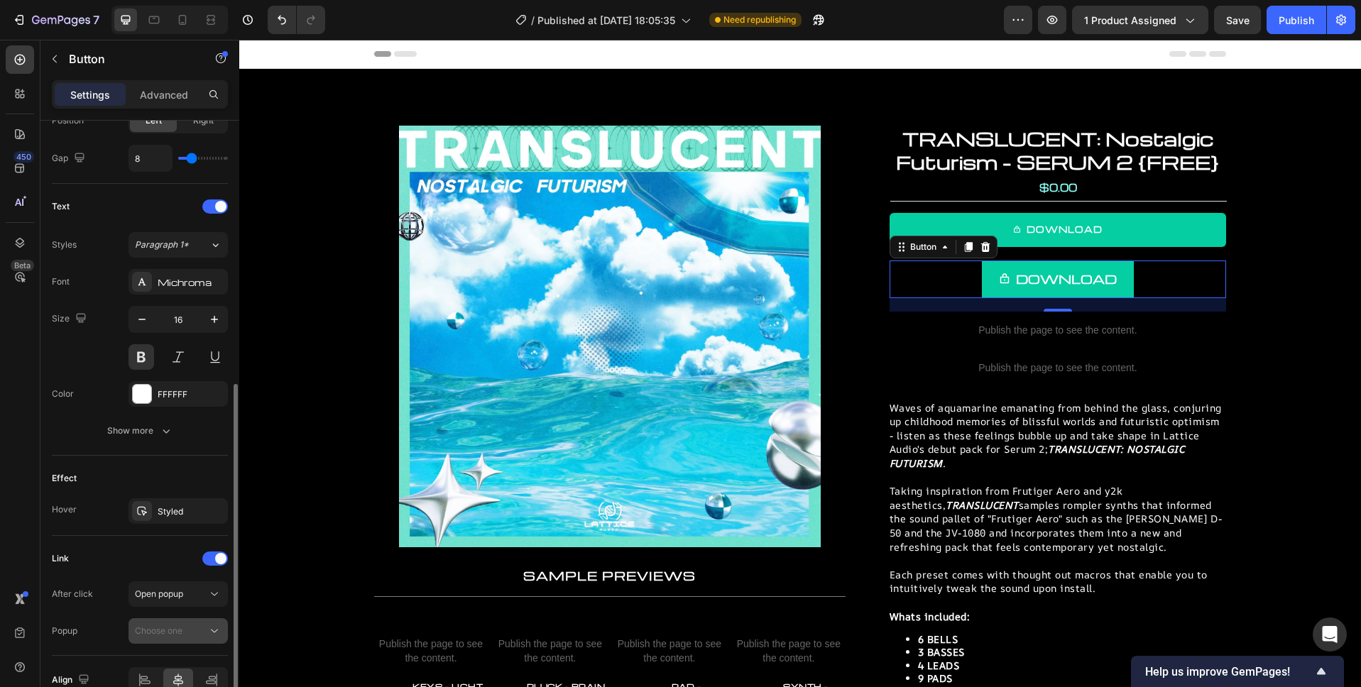
click at [175, 633] on span "Choose one" at bounding box center [159, 630] width 48 height 11
click at [106, 638] on div "Popup Choose one" at bounding box center [140, 631] width 176 height 26
click at [171, 589] on span "Open popup" at bounding box center [159, 593] width 48 height 11
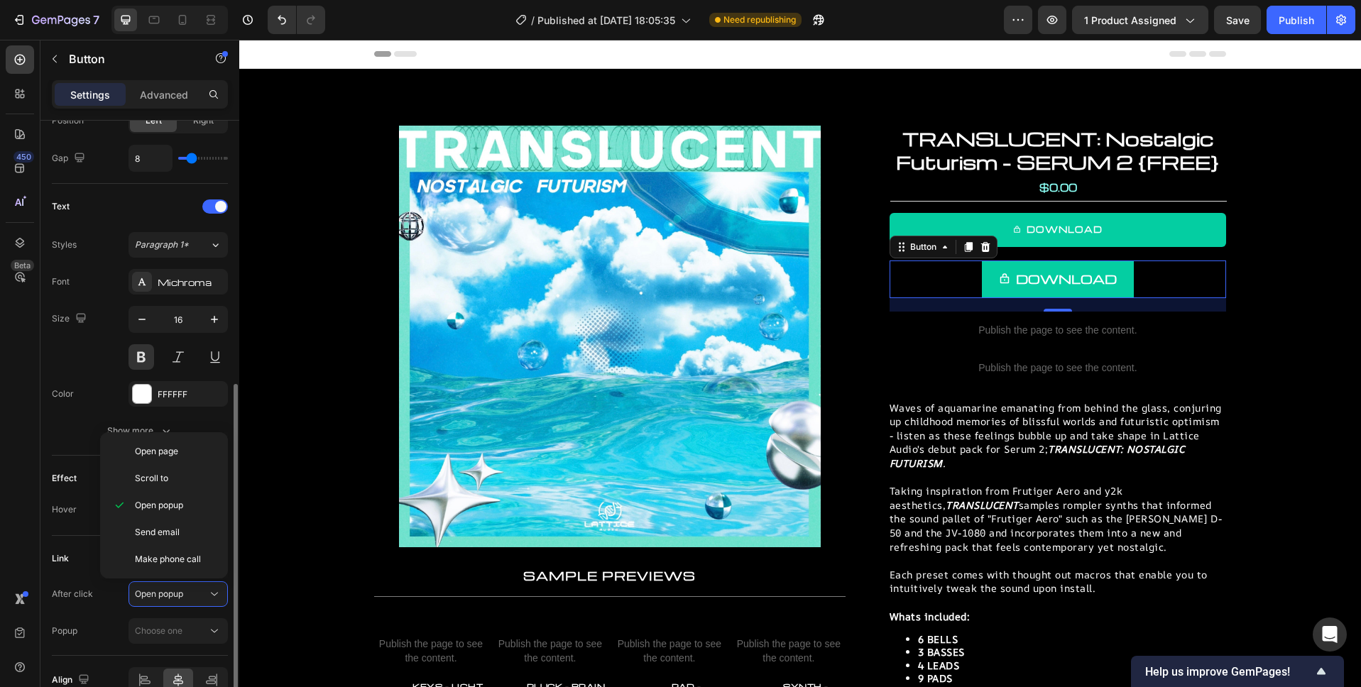
click at [101, 607] on div "After click Open popup Popup Choose one" at bounding box center [140, 612] width 176 height 62
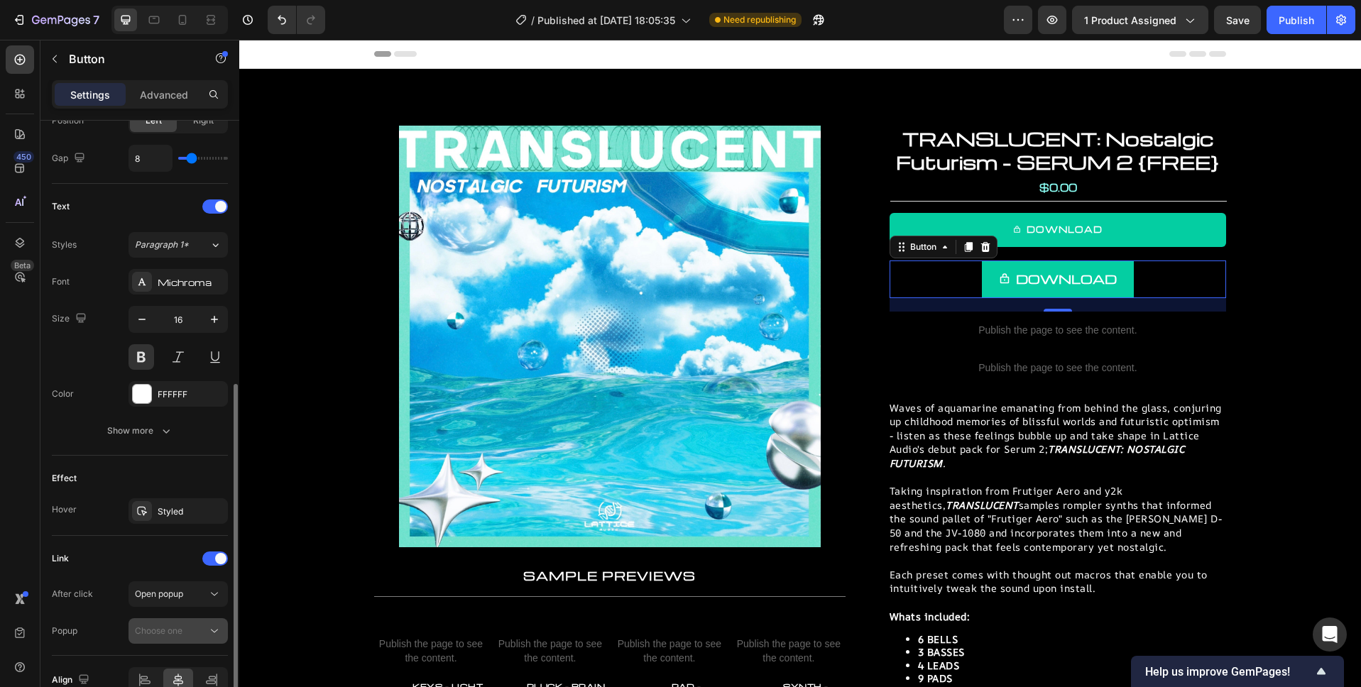
click at [182, 634] on span "Choose one" at bounding box center [159, 630] width 48 height 11
drag, startPoint x: 214, startPoint y: 633, endPoint x: 170, endPoint y: 635, distance: 44.0
click at [214, 633] on icon at bounding box center [214, 631] width 14 height 14
click at [157, 634] on span "Choose one" at bounding box center [159, 630] width 48 height 11
click at [187, 604] on div "Create a popup" at bounding box center [163, 598] width 62 height 13
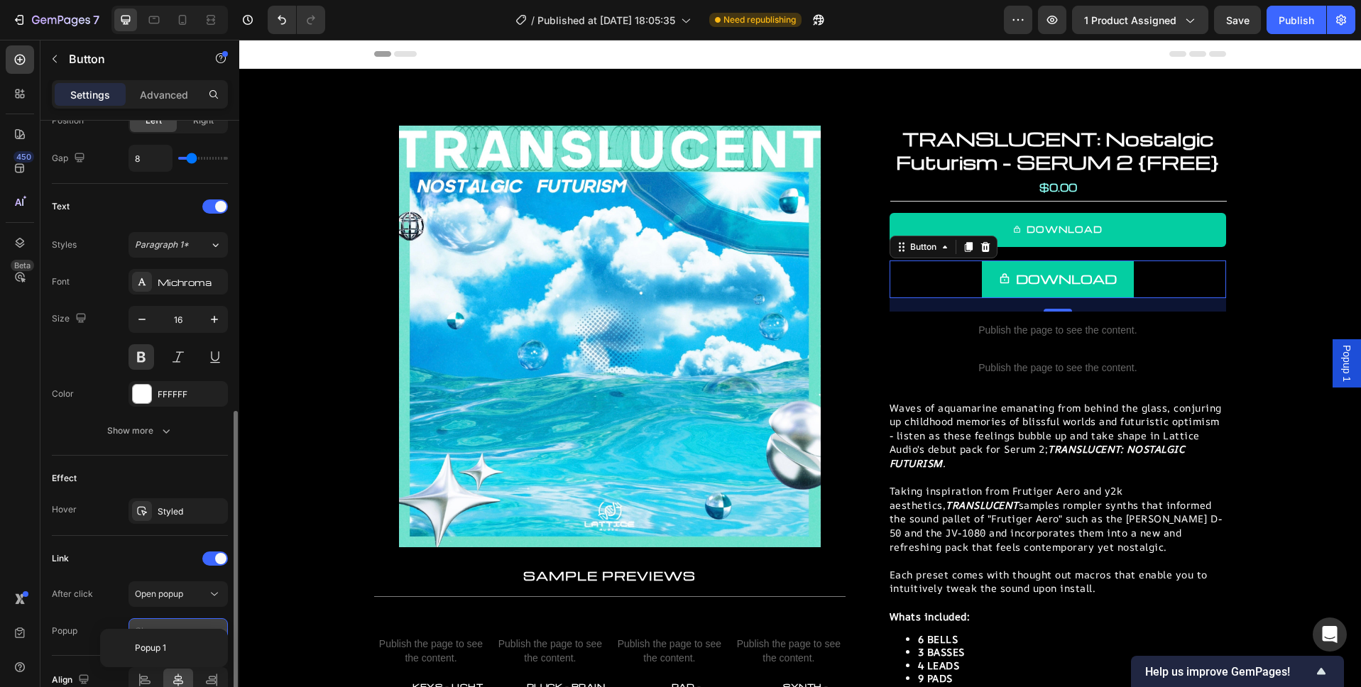
scroll to position [556, 0]
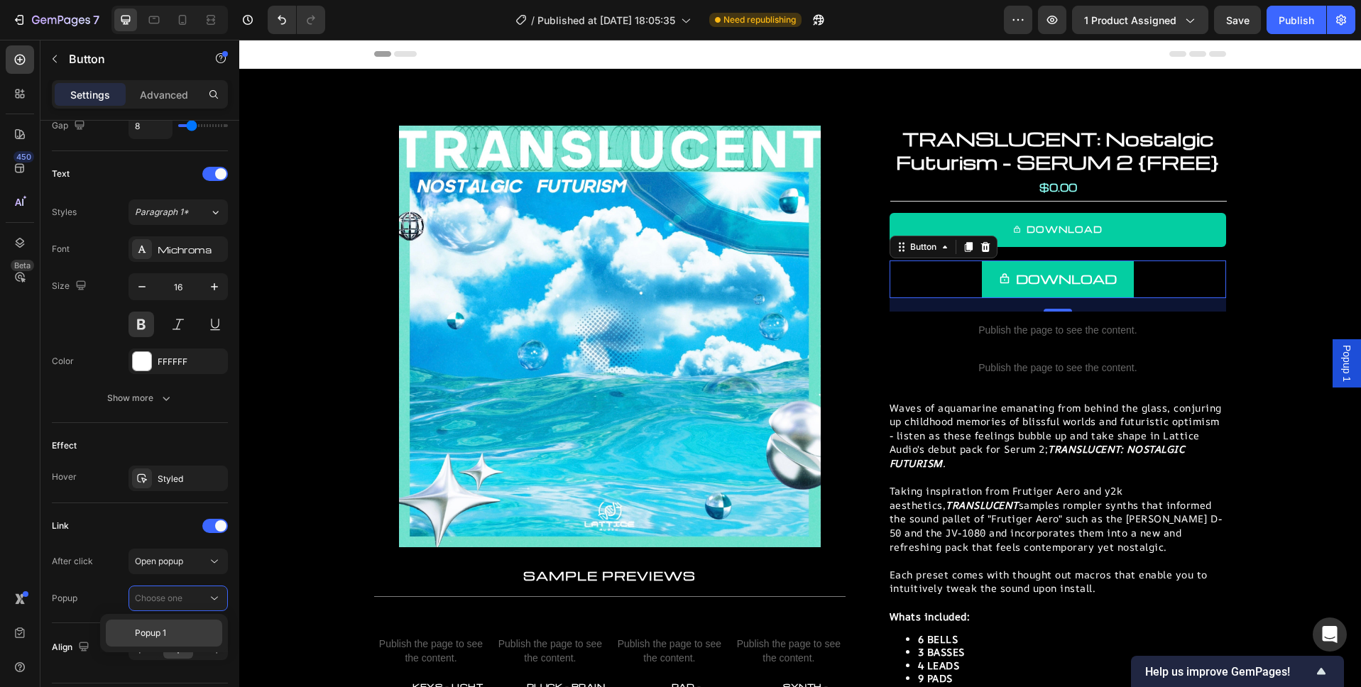
click at [188, 633] on p "Popup 1" at bounding box center [175, 633] width 81 height 13
click at [1356, 368] on div "Popup 1" at bounding box center [1346, 363] width 28 height 48
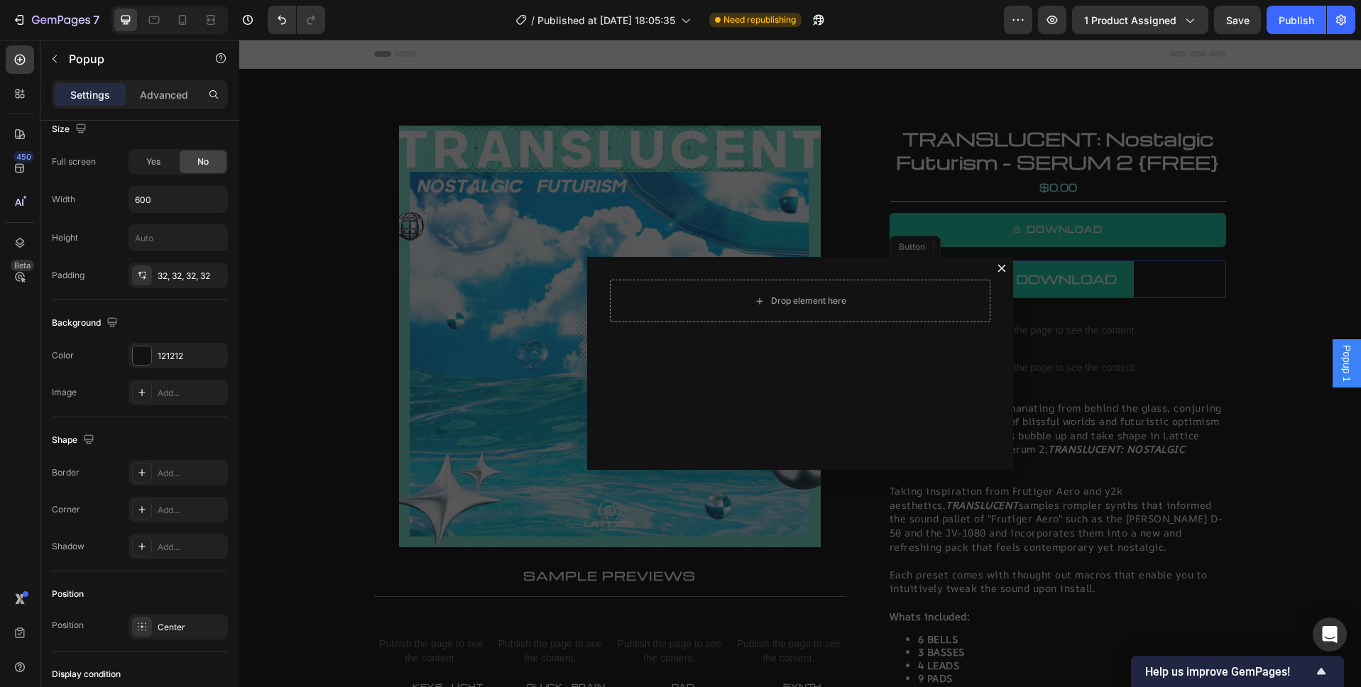
scroll to position [0, 0]
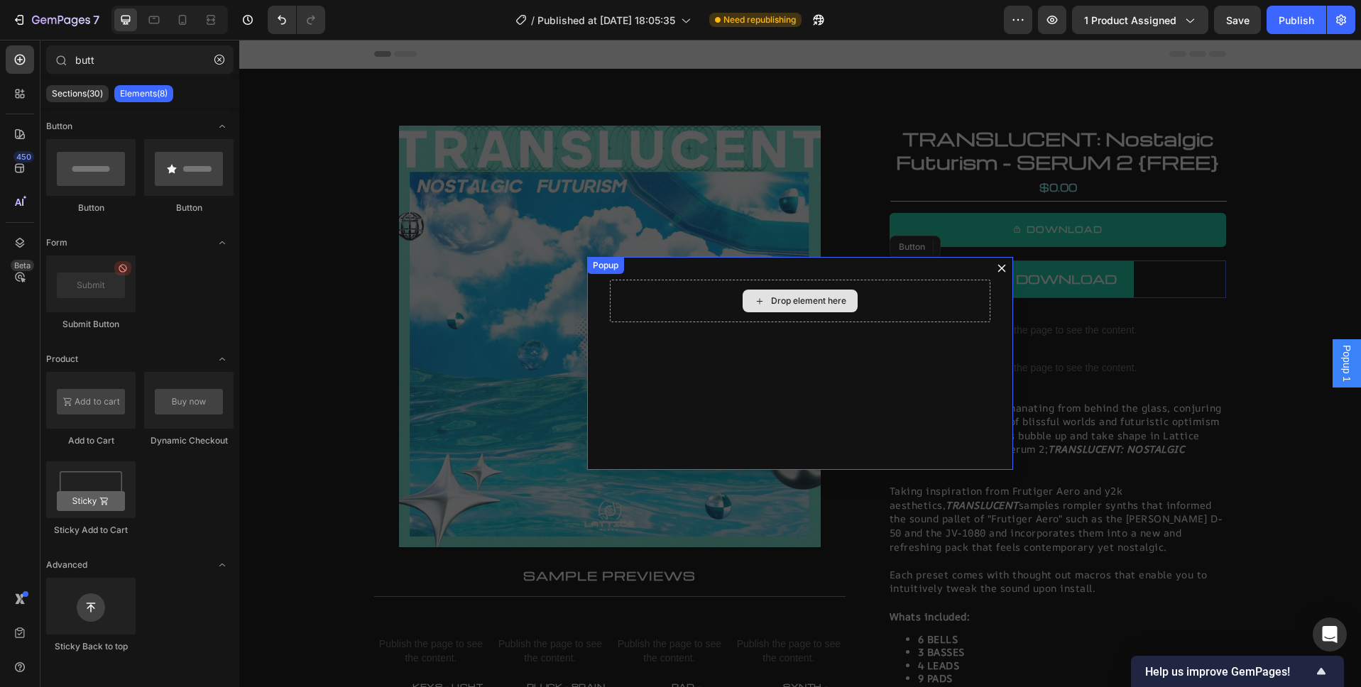
click at [823, 302] on div "Drop element here" at bounding box center [808, 300] width 75 height 11
click at [217, 60] on icon "button" at bounding box center [219, 59] width 4 height 4
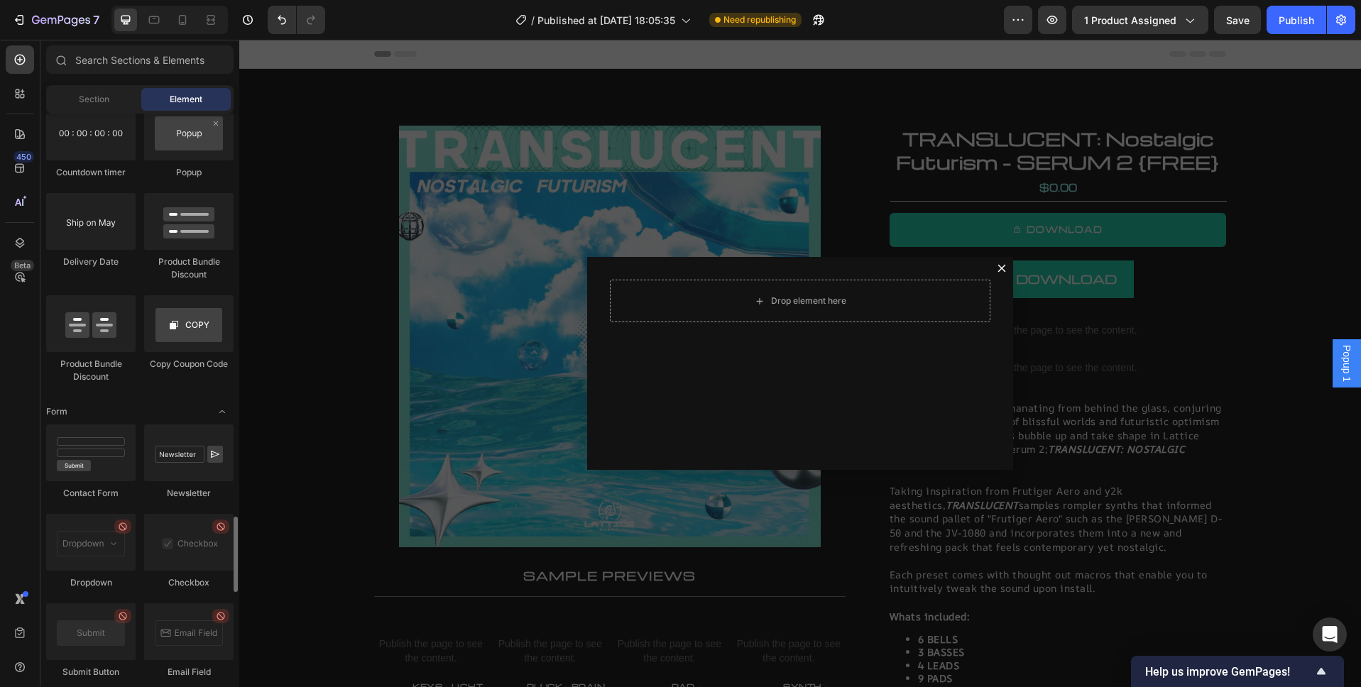
scroll to position [3730, 0]
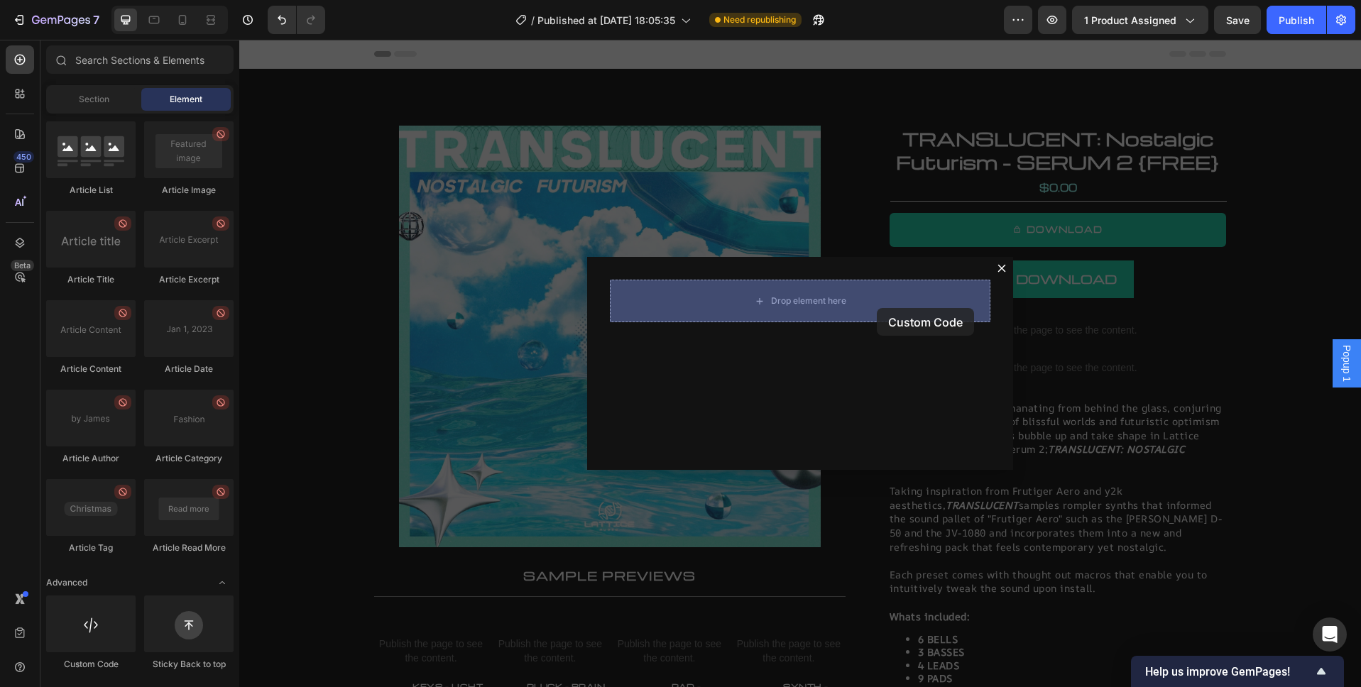
drag, startPoint x: 336, startPoint y: 669, endPoint x: 875, endPoint y: 307, distance: 649.6
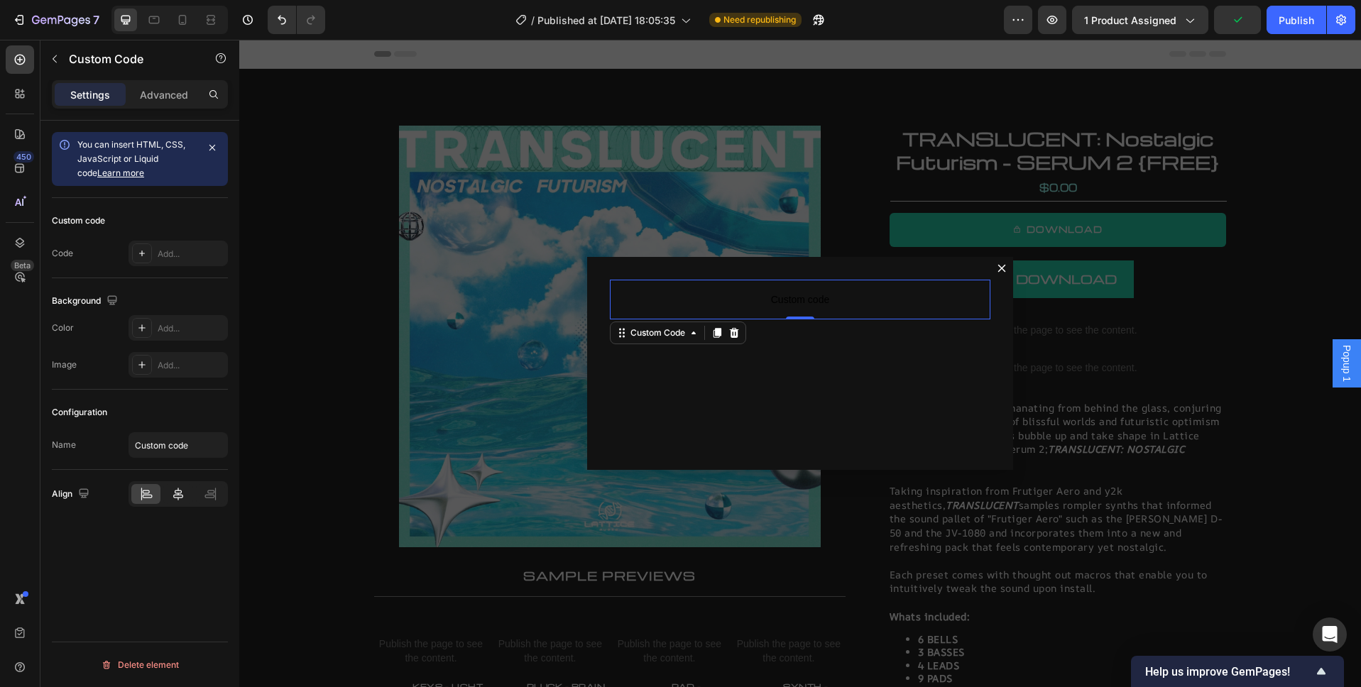
click at [175, 501] on div at bounding box center [177, 494] width 29 height 20
click at [176, 260] on div "Add..." at bounding box center [191, 254] width 67 height 13
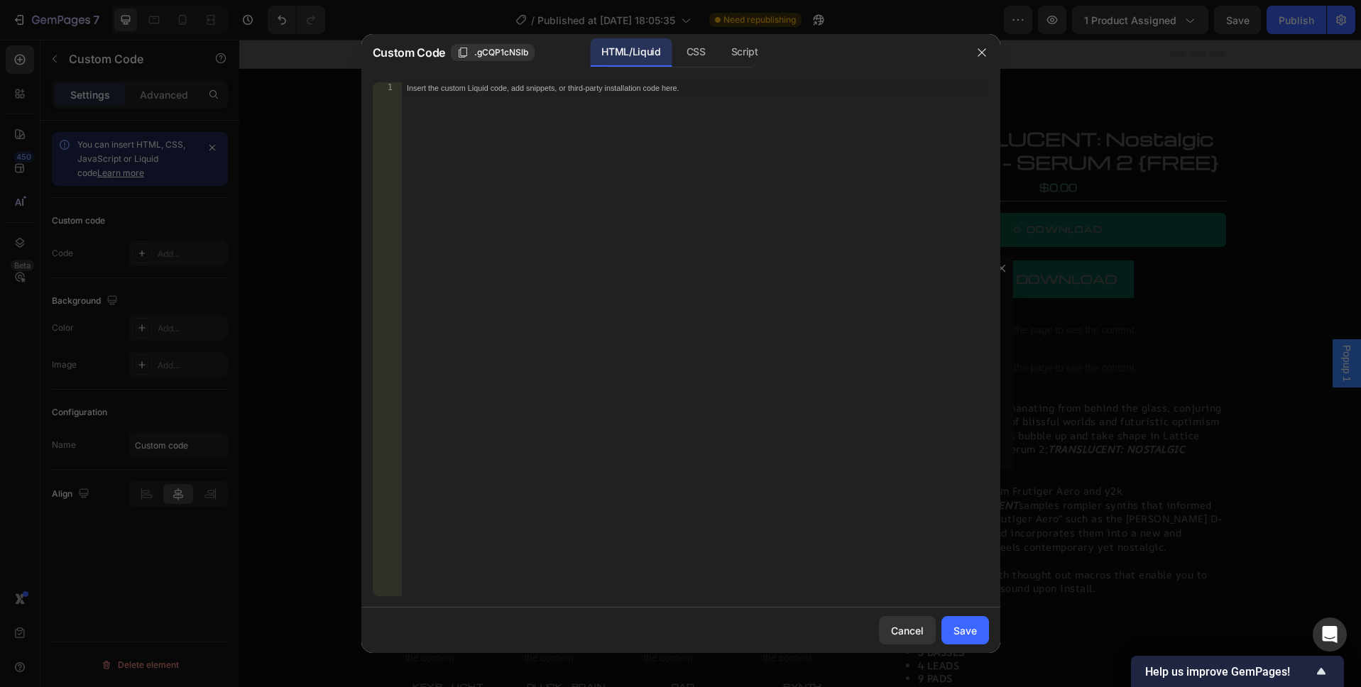
click at [587, 170] on div "Insert the custom Liquid code, add snippets, or third-party installation code h…" at bounding box center [695, 350] width 588 height 537
paste textarea
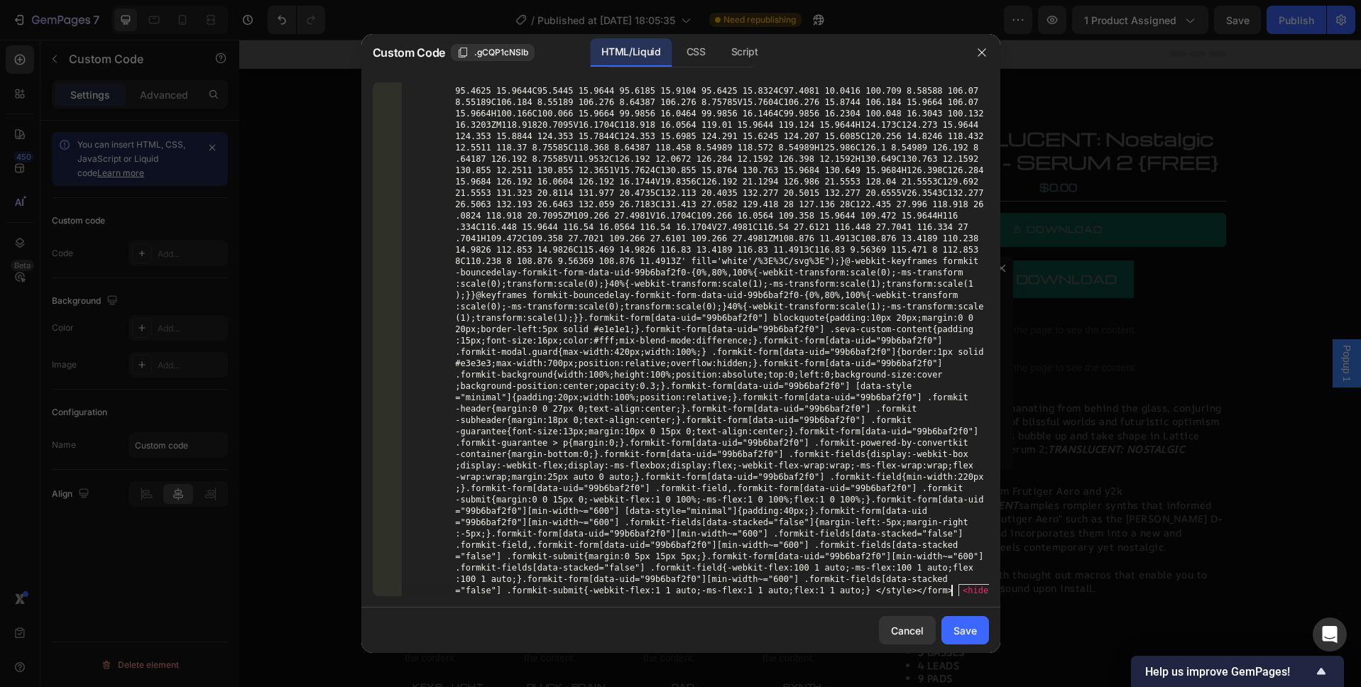
scroll to position [3086, 0]
click at [967, 621] on button "Save" at bounding box center [965, 630] width 48 height 28
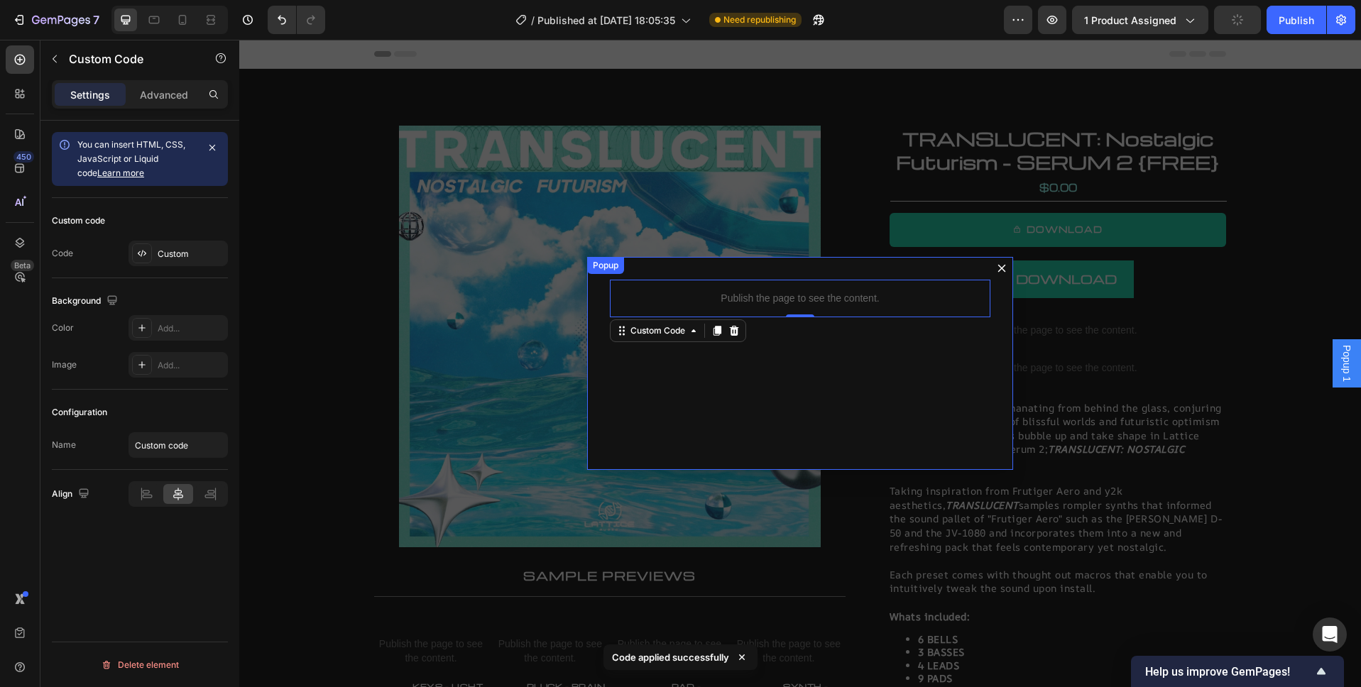
click at [1002, 269] on icon "Dialog content" at bounding box center [1002, 269] width 8 height 8
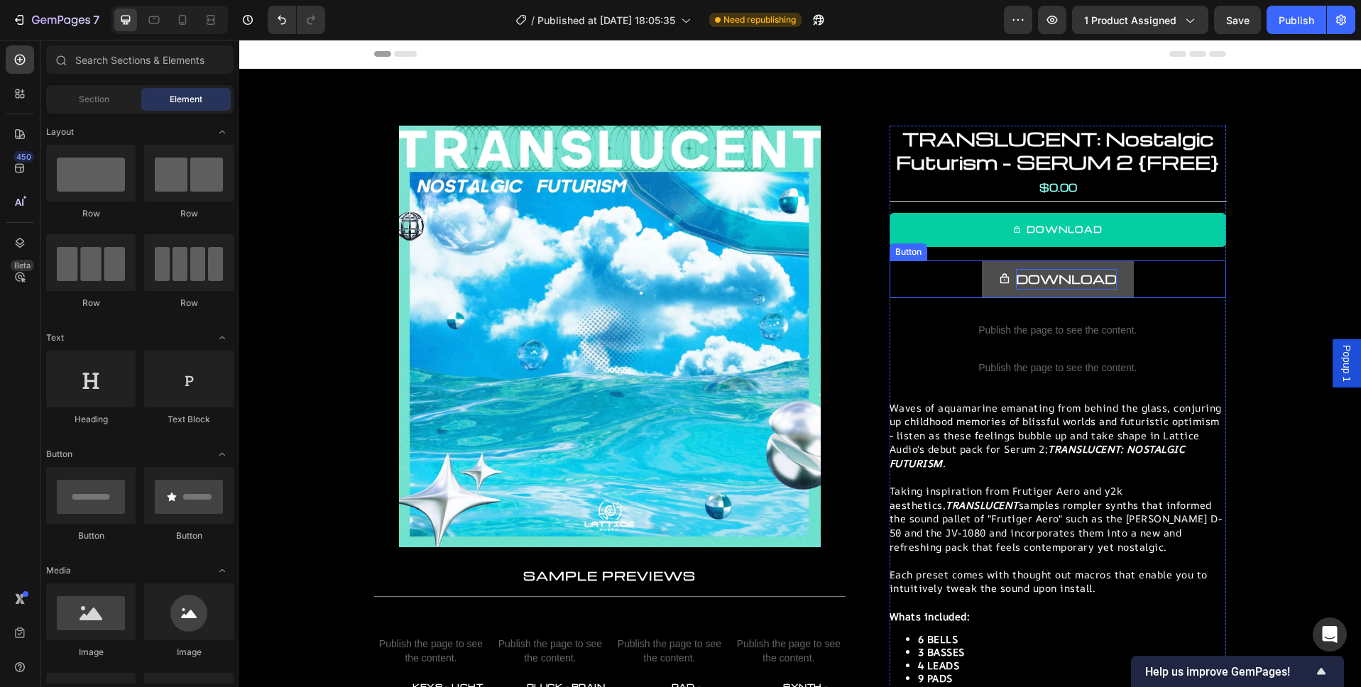
click at [1055, 278] on p "DOWNLOAD" at bounding box center [1066, 279] width 101 height 21
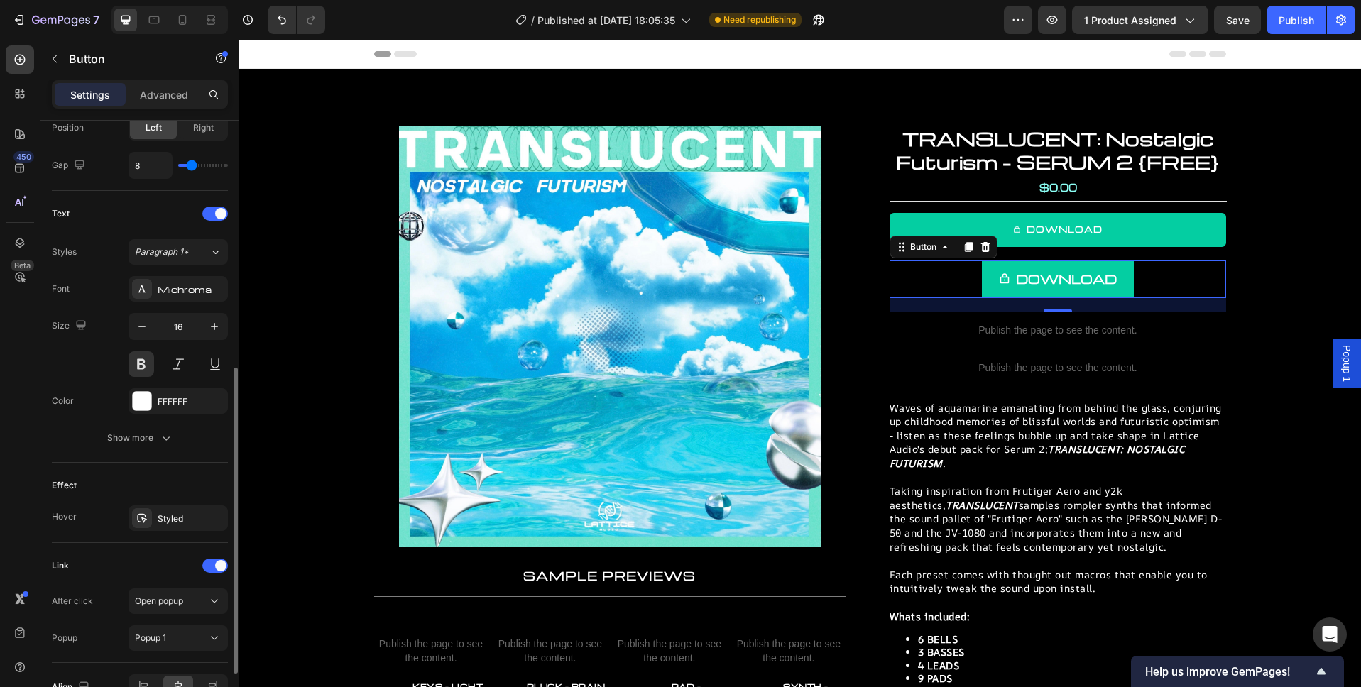
scroll to position [507, 0]
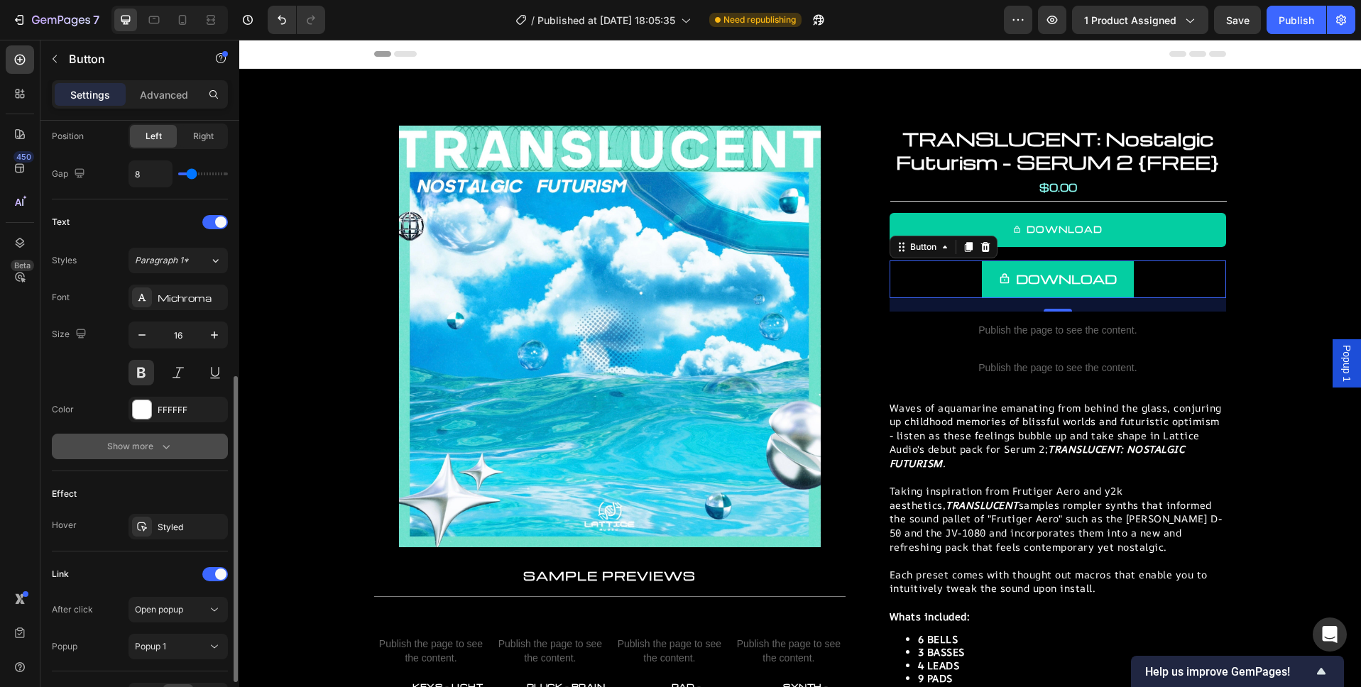
click at [124, 456] on button "Show more" at bounding box center [140, 447] width 176 height 26
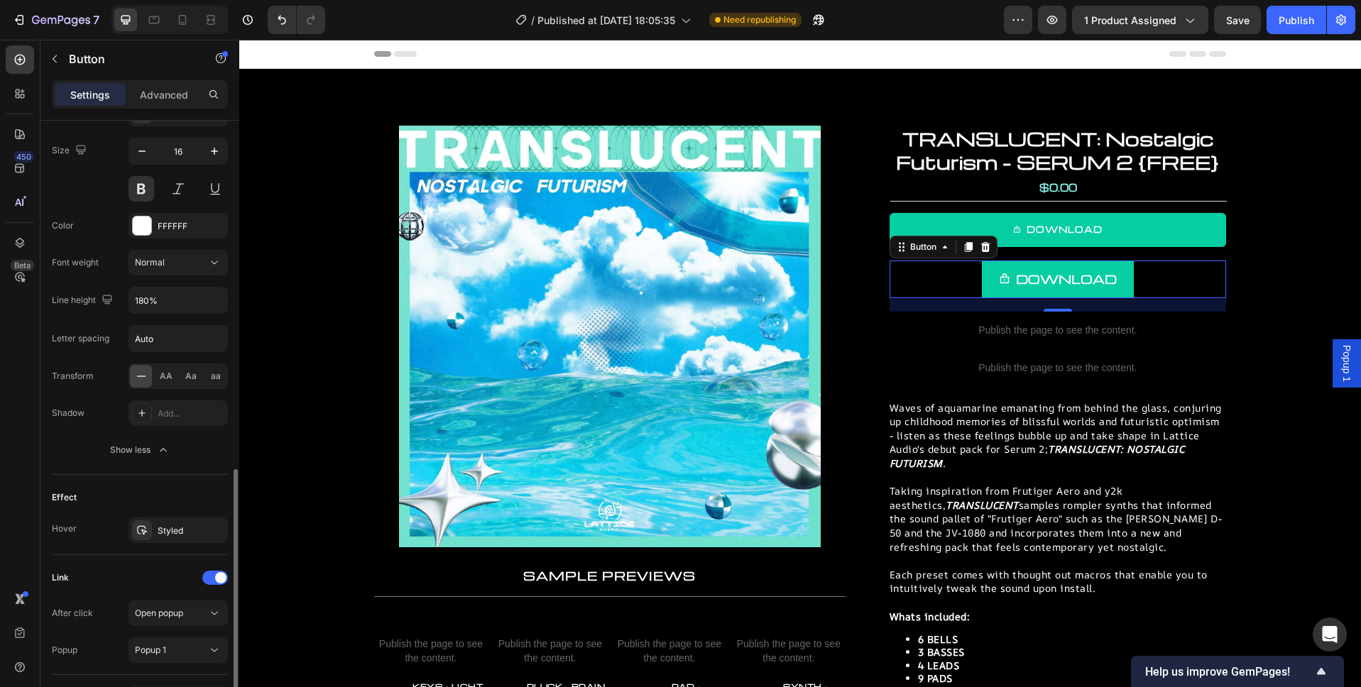
scroll to position [688, 0]
click at [177, 532] on div "Styled" at bounding box center [178, 533] width 41 height 13
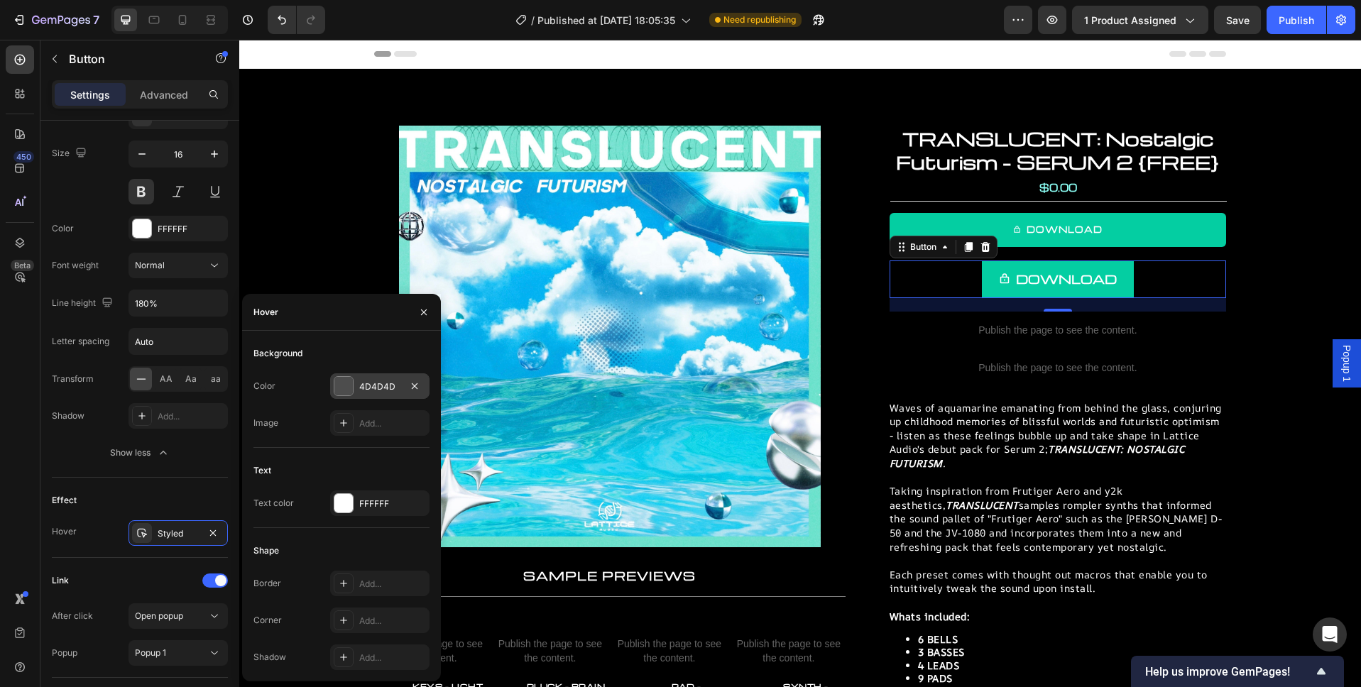
click at [371, 385] on div "4D4D4D" at bounding box center [379, 386] width 41 height 13
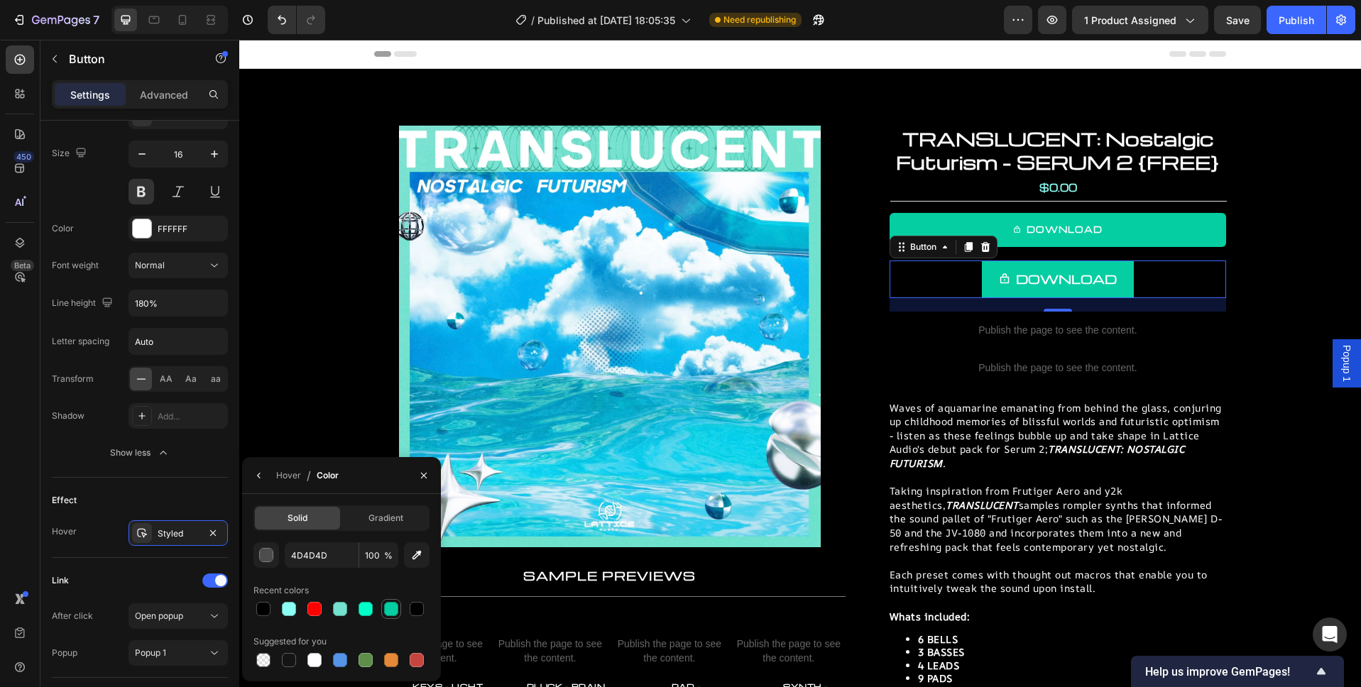
click at [393, 612] on div at bounding box center [391, 609] width 14 height 14
type input "04CEA2"
click at [422, 474] on icon "button" at bounding box center [423, 475] width 11 height 11
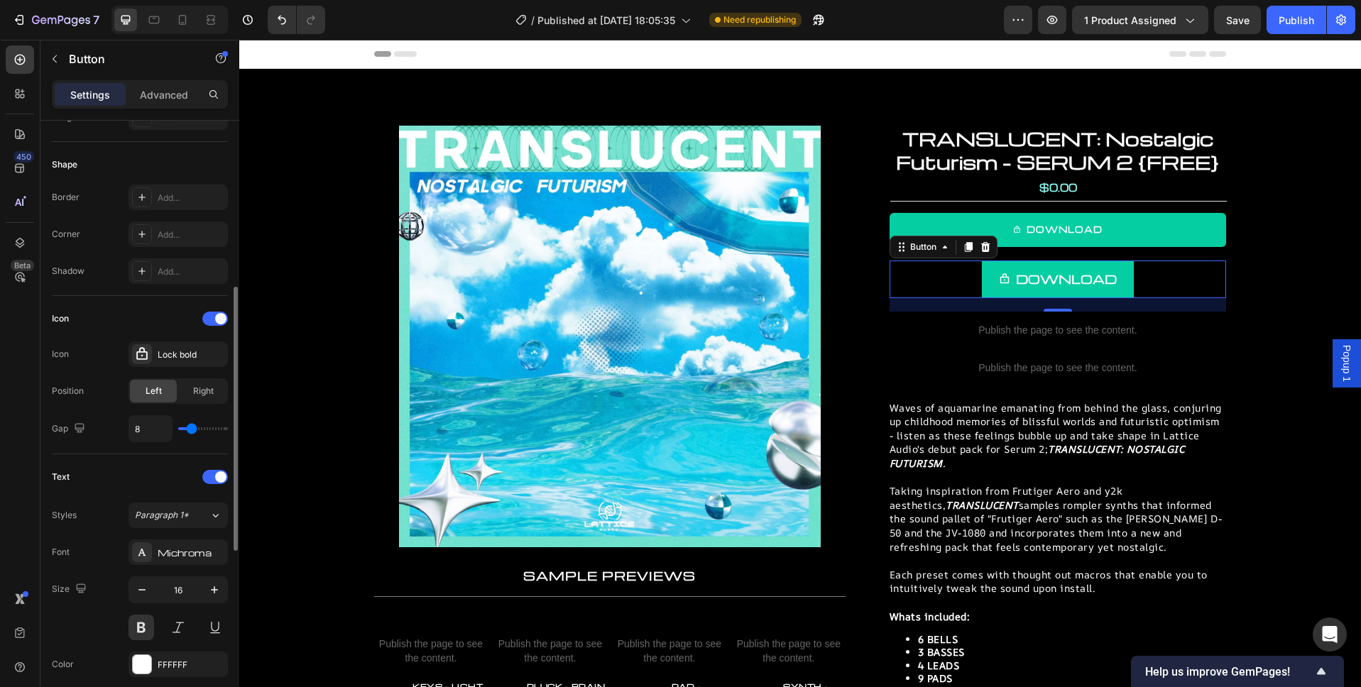
scroll to position [0, 0]
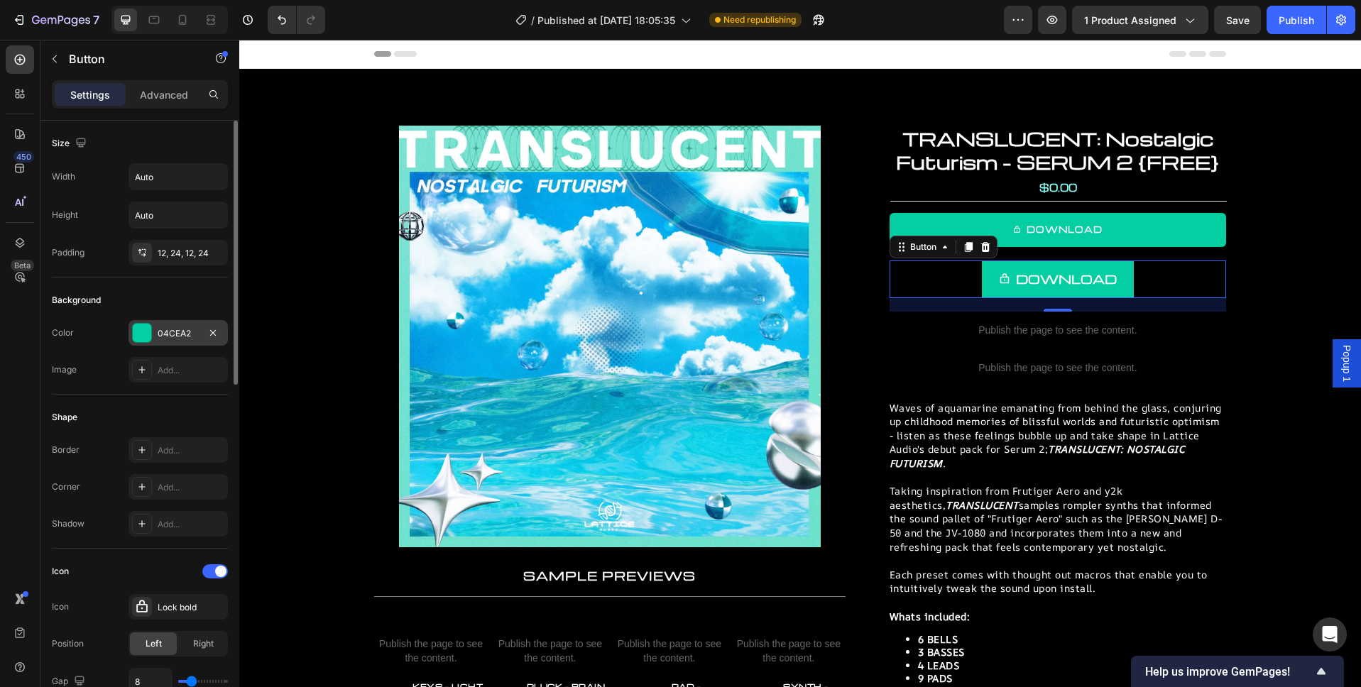
click at [171, 329] on div "04CEA2" at bounding box center [178, 333] width 41 height 13
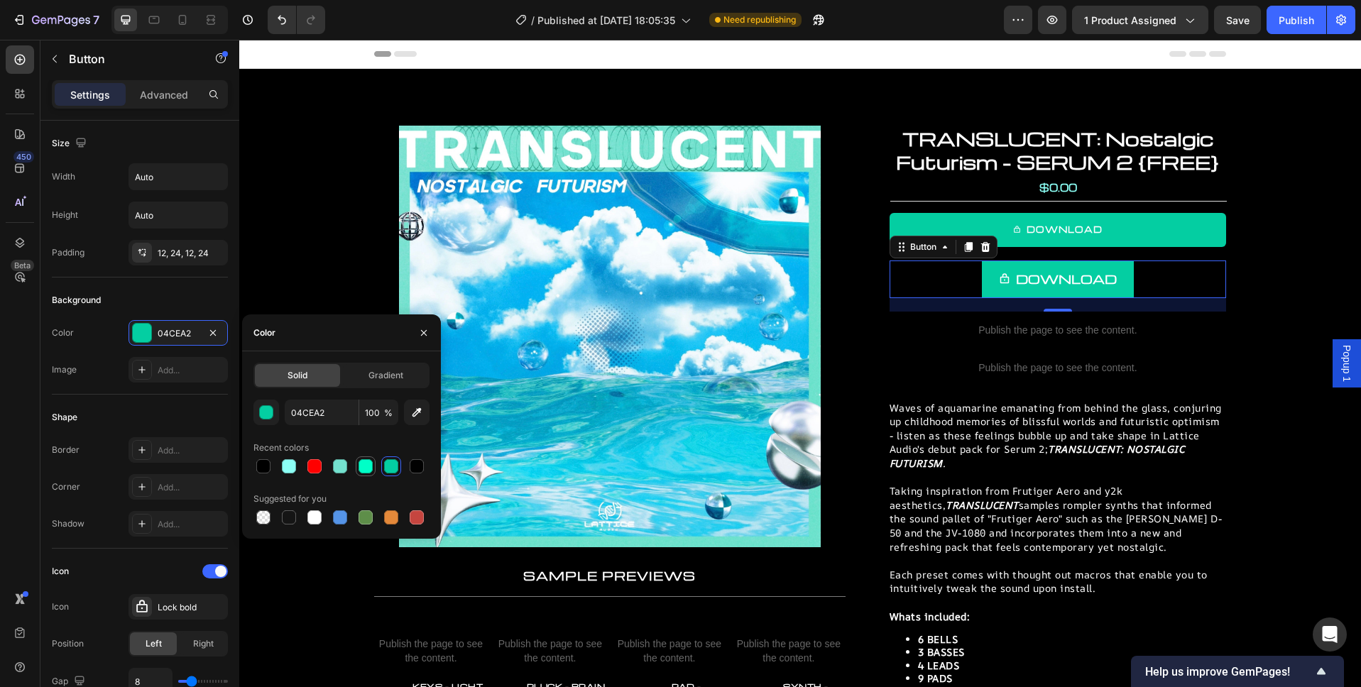
click at [361, 466] on div at bounding box center [365, 466] width 14 height 14
click at [339, 466] on div at bounding box center [340, 466] width 14 height 14
click at [289, 468] on div at bounding box center [289, 466] width 14 height 14
click at [390, 468] on div at bounding box center [391, 466] width 14 height 14
type input "04CEA2"
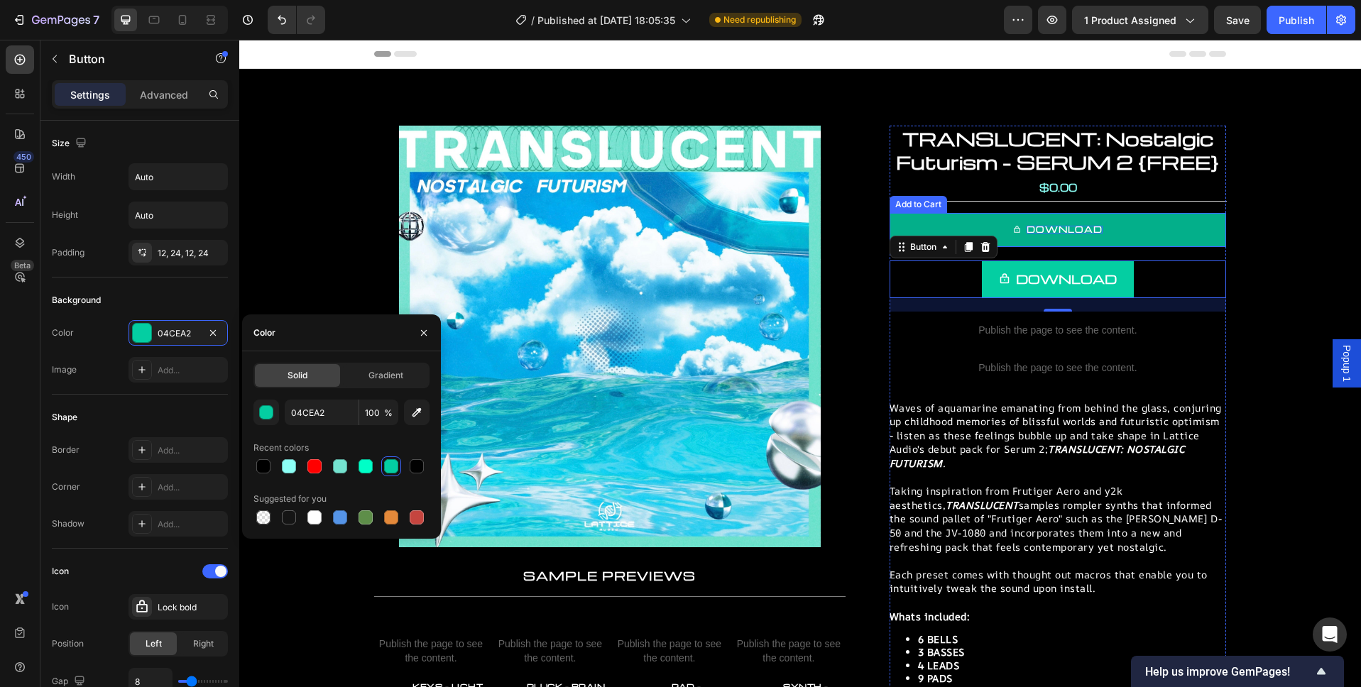
click at [1049, 227] on div "DOWNLOAD" at bounding box center [1064, 230] width 76 height 8
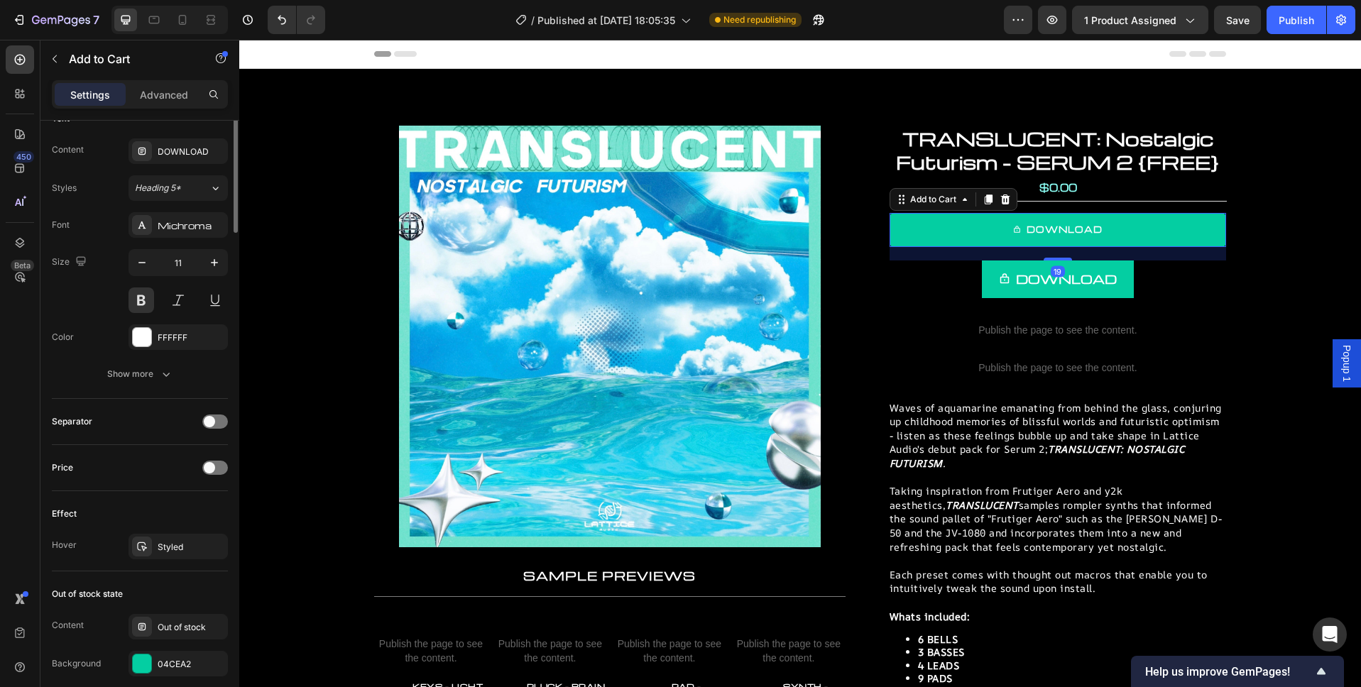
scroll to position [1100, 0]
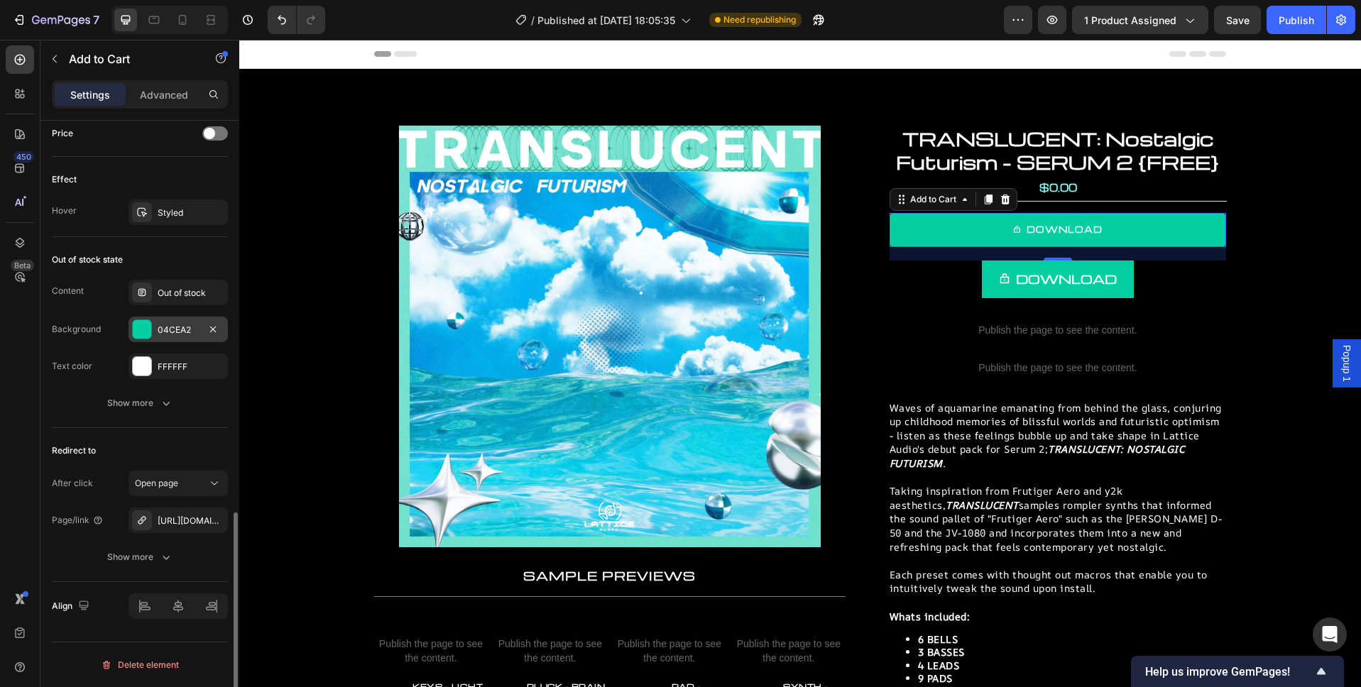
click at [172, 328] on div "04CEA2" at bounding box center [178, 330] width 41 height 13
click at [81, 334] on div "Background" at bounding box center [76, 329] width 49 height 13
click at [135, 404] on div "Show more" at bounding box center [140, 403] width 66 height 14
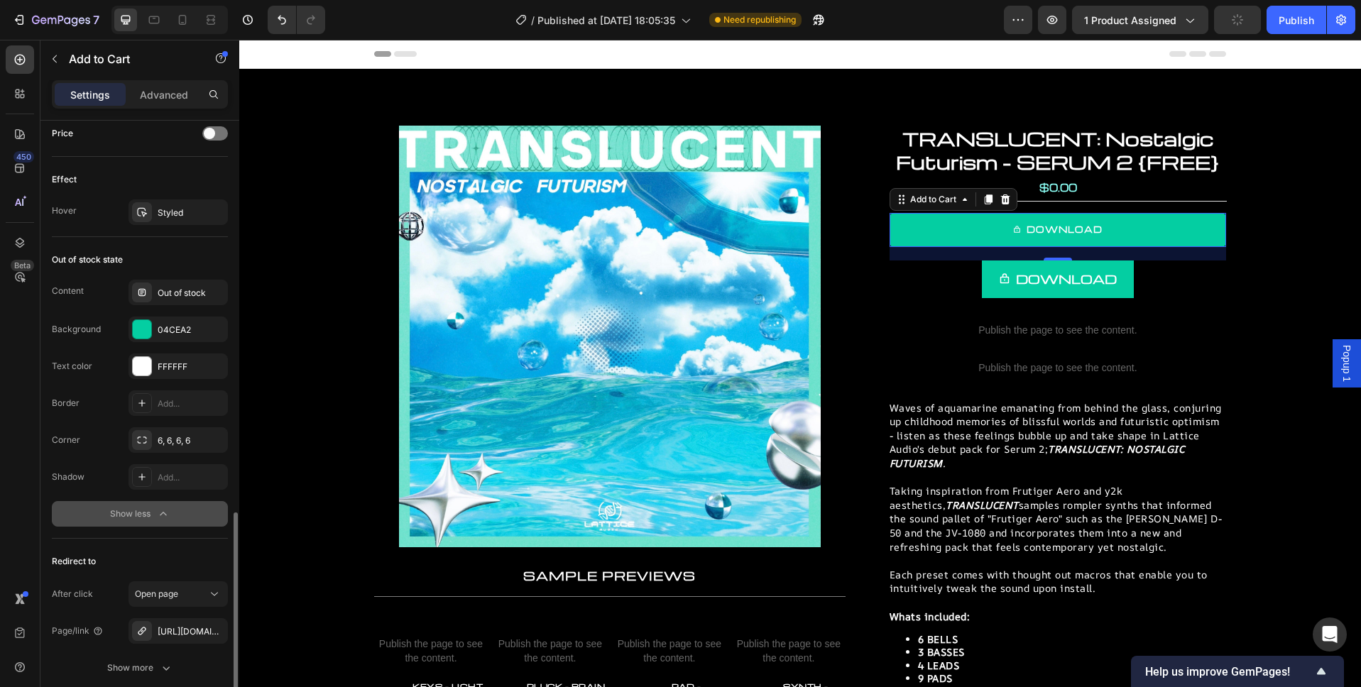
click at [133, 515] on div "Show less" at bounding box center [140, 514] width 60 height 14
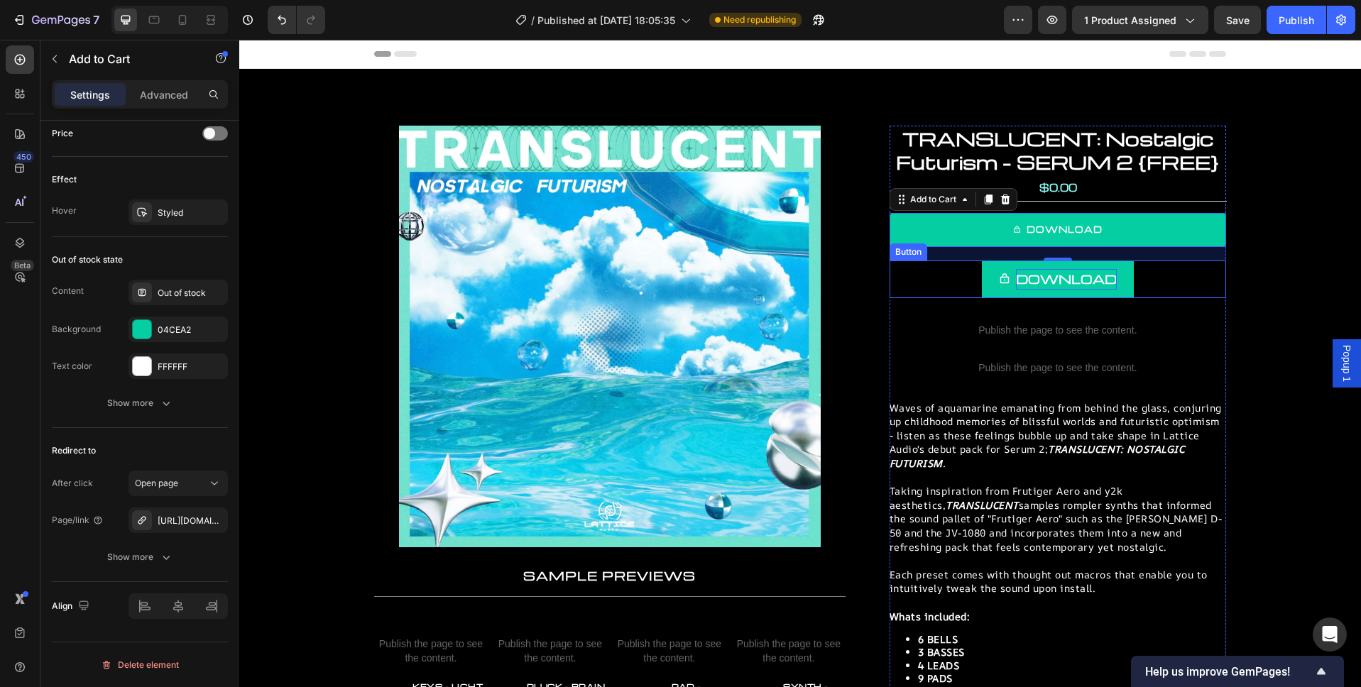
click at [1052, 283] on p "DOWNLOAD" at bounding box center [1066, 279] width 101 height 21
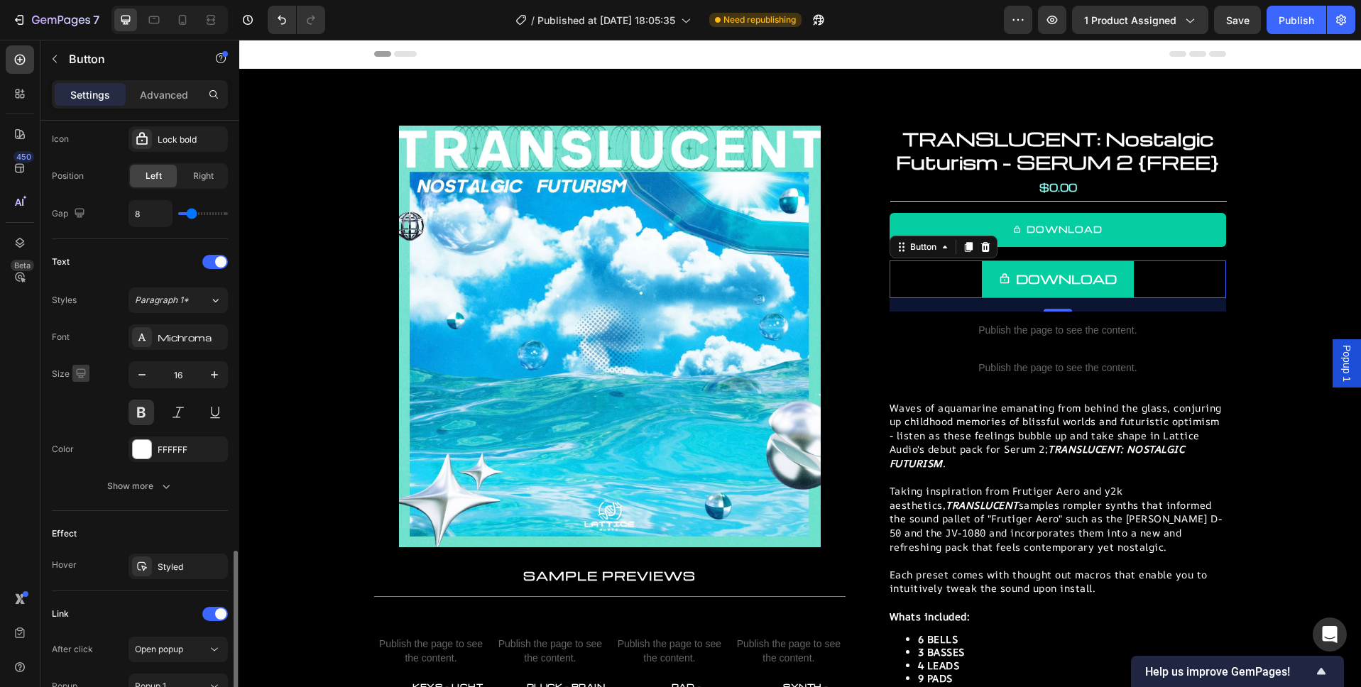
scroll to position [597, 0]
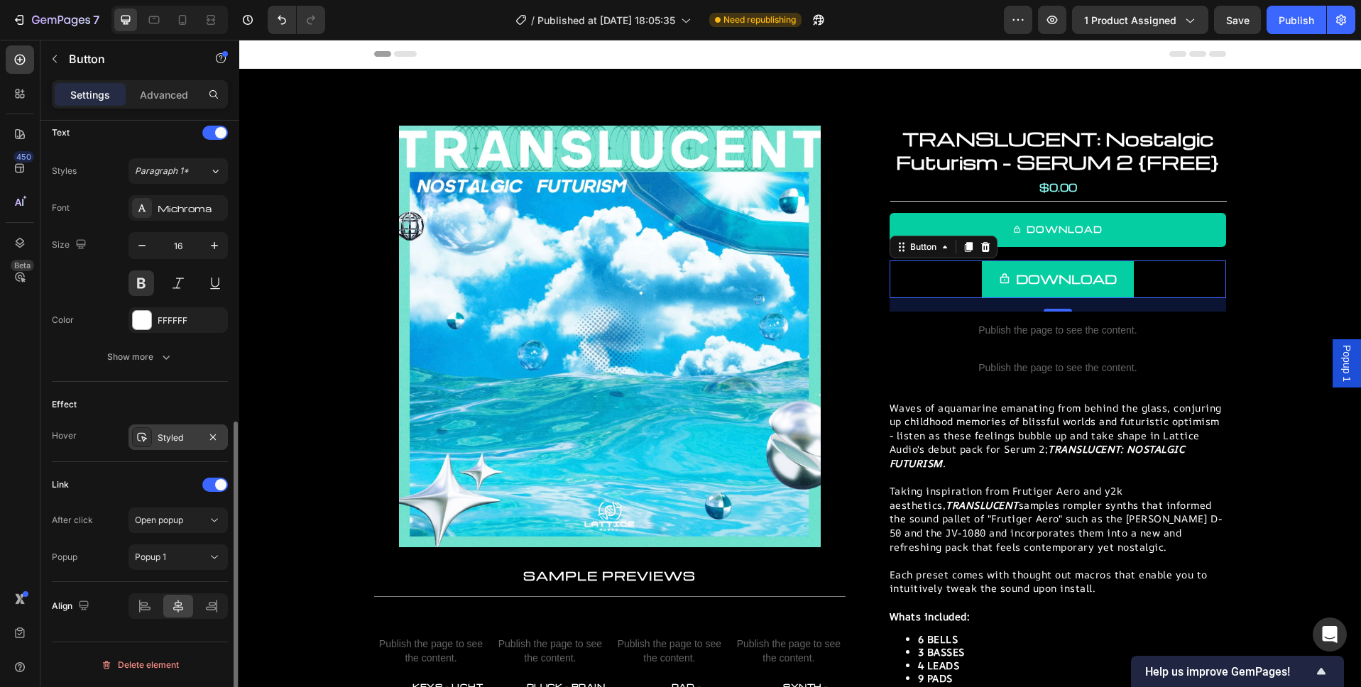
click at [179, 437] on div "Styled" at bounding box center [178, 438] width 41 height 13
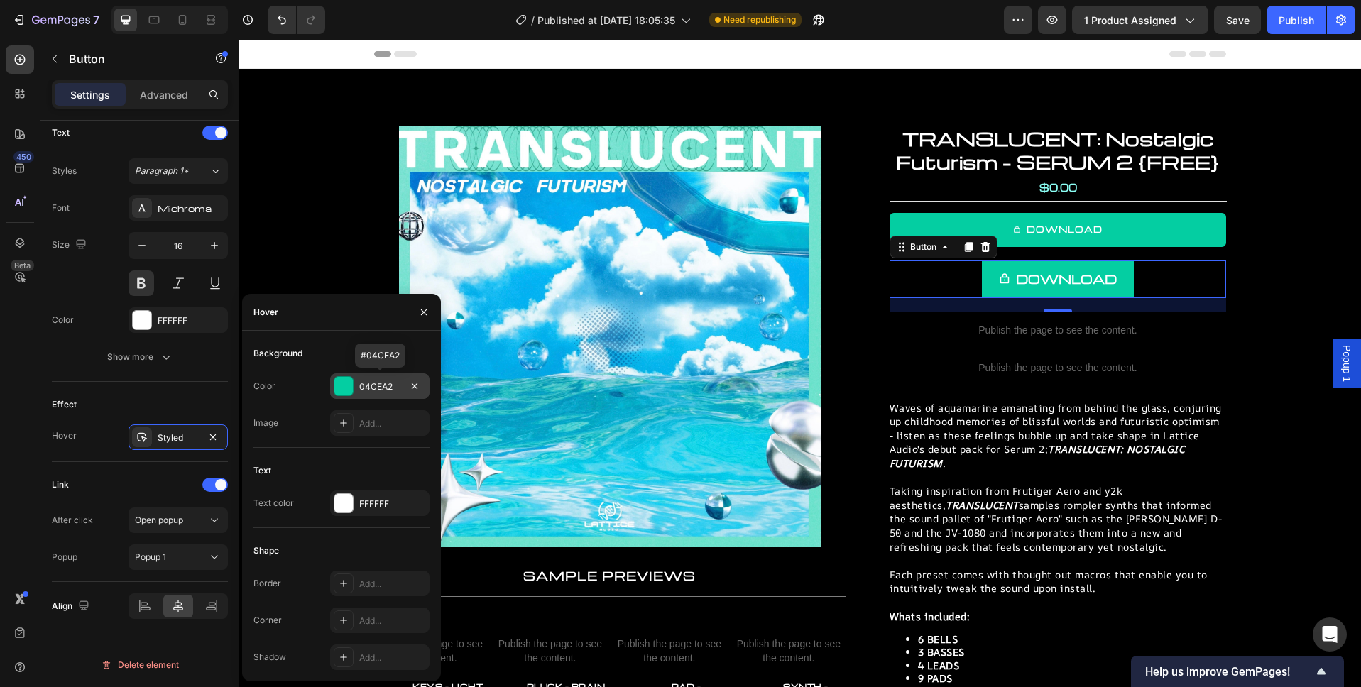
click at [386, 385] on div "04CEA2" at bounding box center [379, 386] width 41 height 13
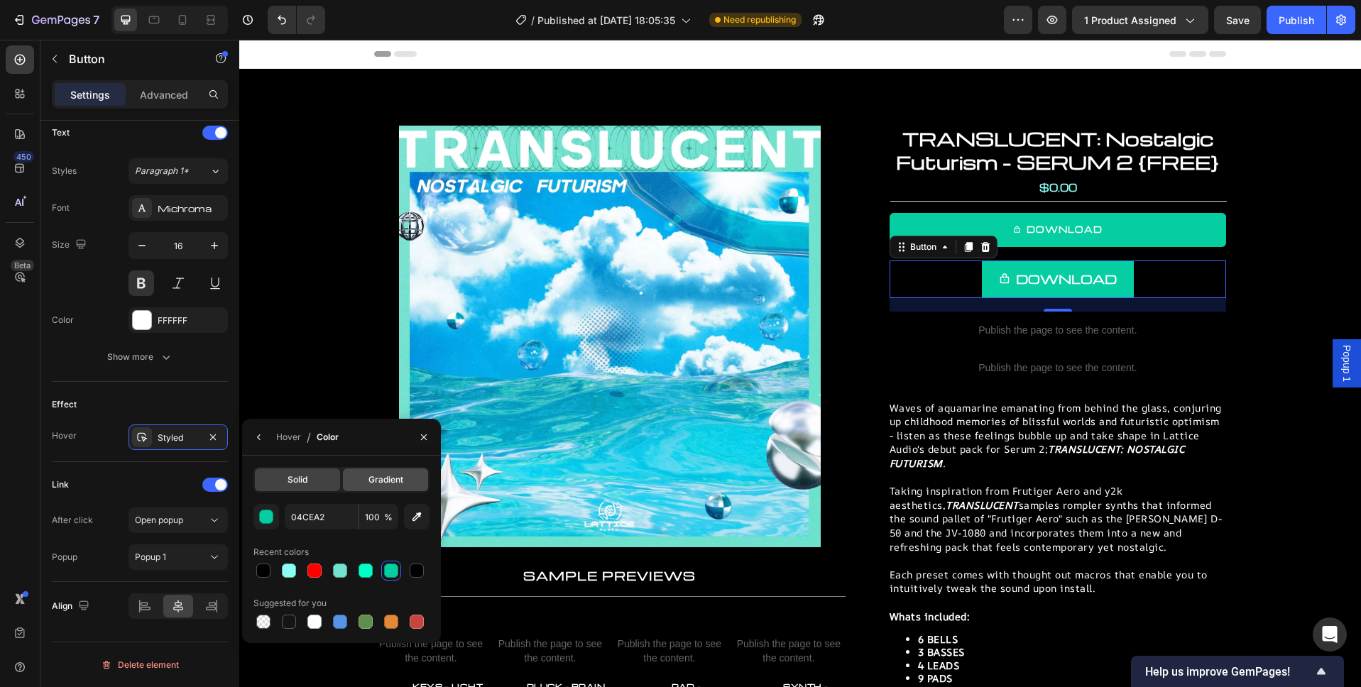
click at [391, 479] on span "Gradient" at bounding box center [385, 479] width 35 height 13
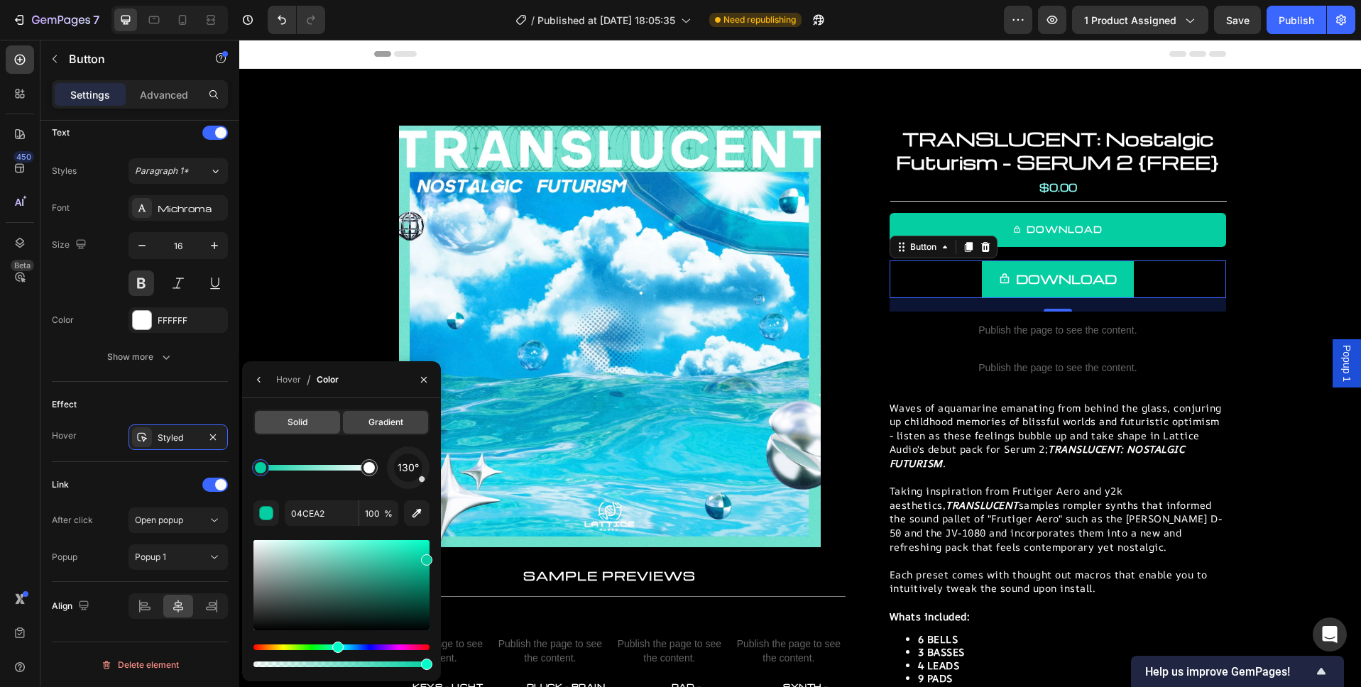
click at [294, 417] on span "Solid" at bounding box center [297, 422] width 20 height 13
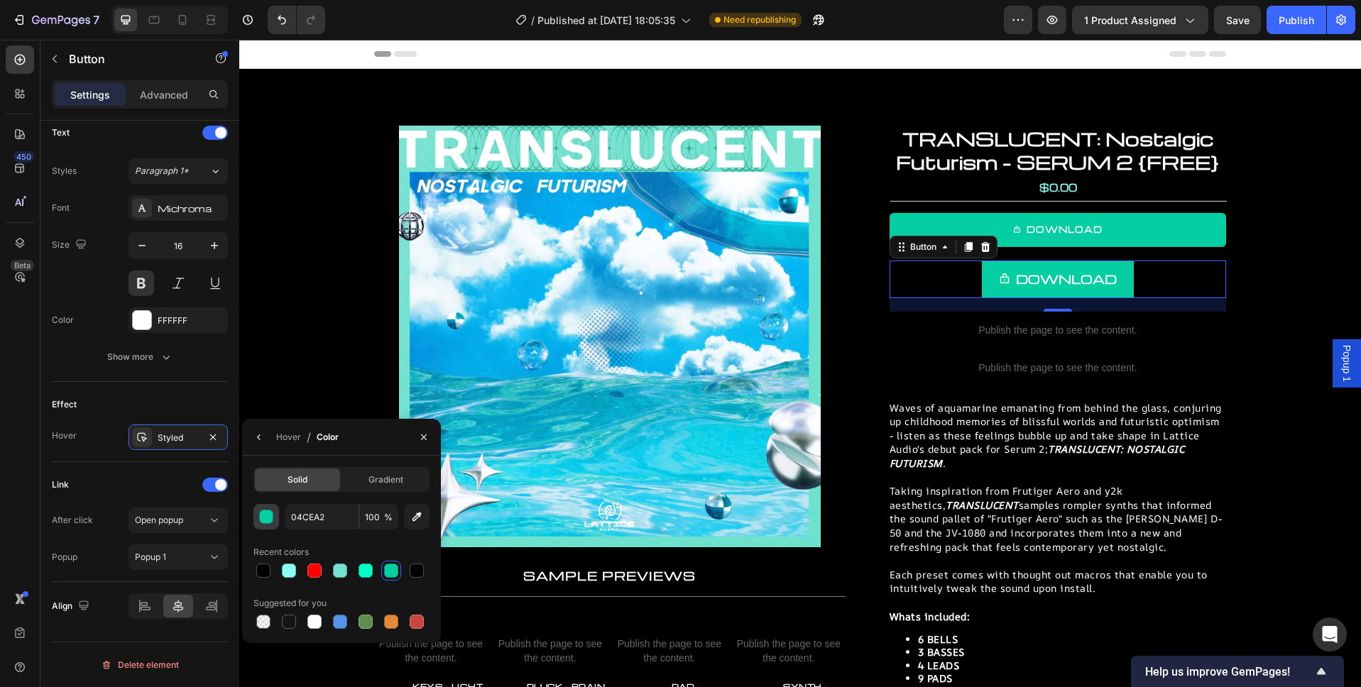
click at [267, 520] on div "button" at bounding box center [267, 517] width 14 height 14
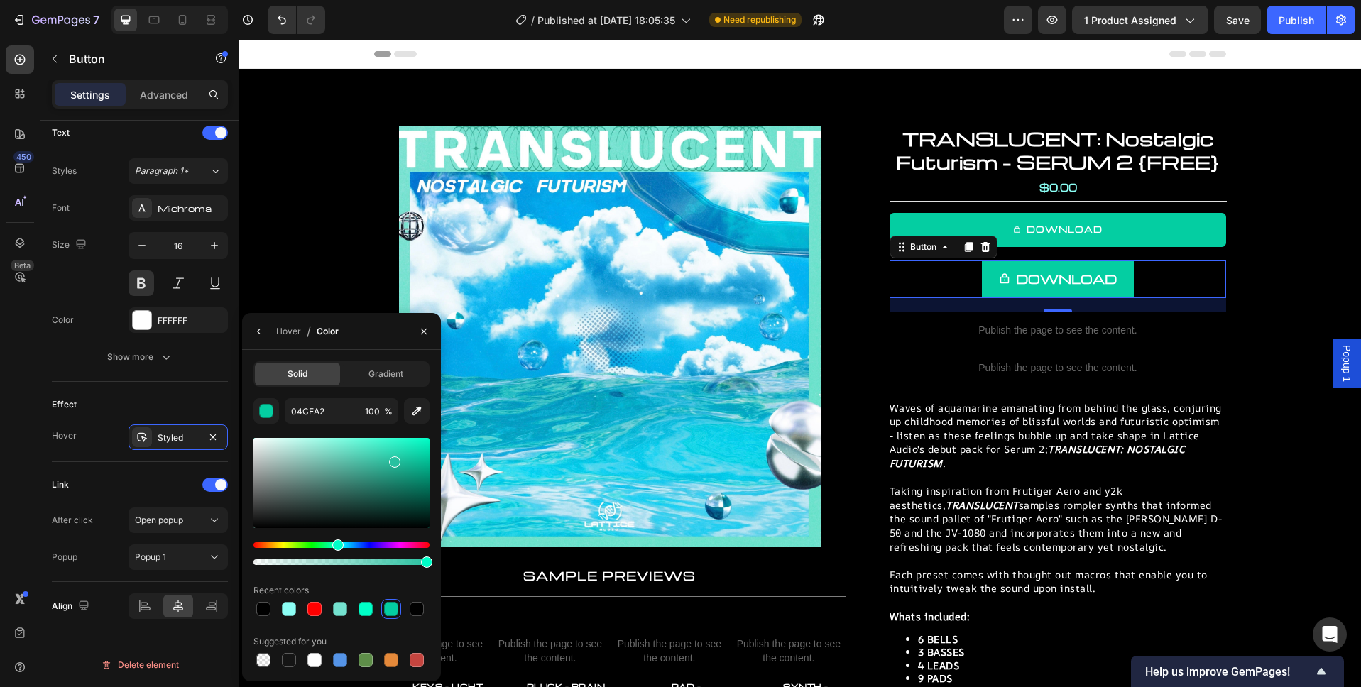
drag, startPoint x: 424, startPoint y: 456, endPoint x: 417, endPoint y: 459, distance: 8.1
click at [394, 459] on div at bounding box center [394, 461] width 11 height 11
drag, startPoint x: 366, startPoint y: 466, endPoint x: 351, endPoint y: 461, distance: 15.7
click at [351, 461] on div at bounding box center [341, 483] width 176 height 90
drag, startPoint x: 383, startPoint y: 477, endPoint x: 430, endPoint y: 505, distance: 55.4
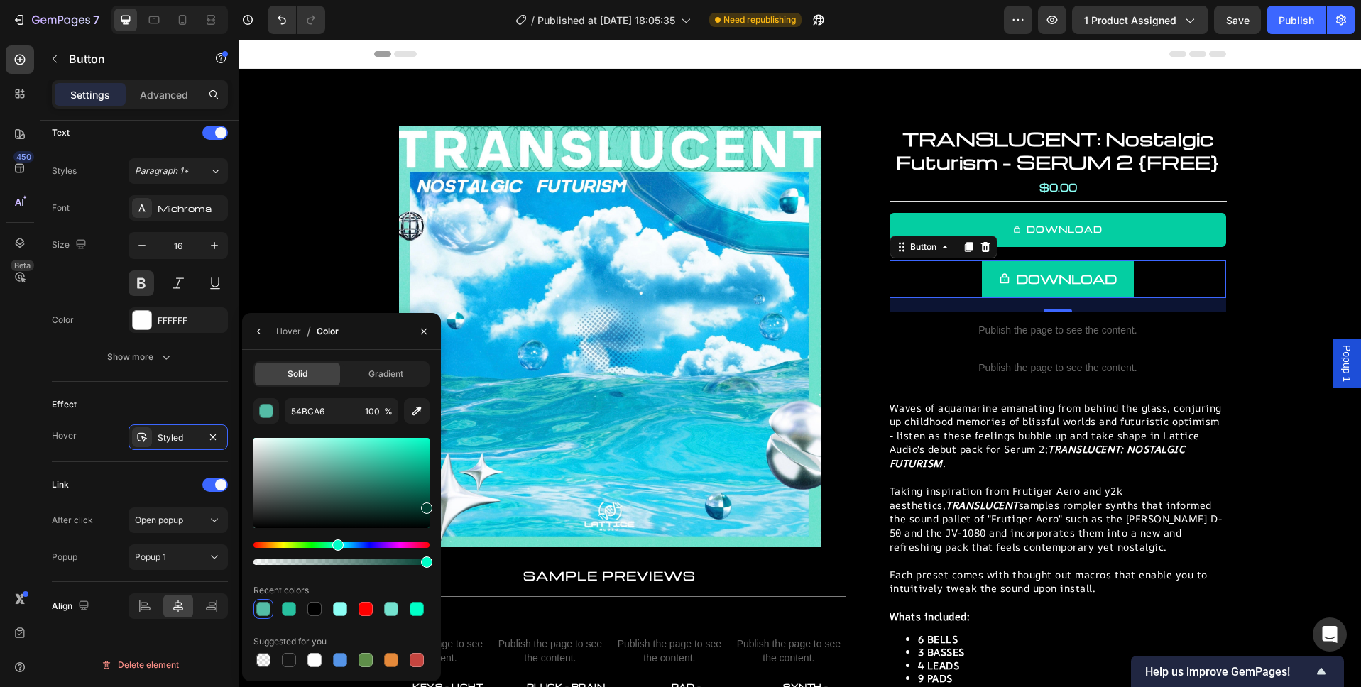
click at [429, 505] on div at bounding box center [341, 483] width 176 height 90
drag, startPoint x: 422, startPoint y: 507, endPoint x: 438, endPoint y: 478, distance: 33.0
click at [438, 478] on div "Solid Gradient 003F31 100 % Recent colors Suggested for you" at bounding box center [341, 515] width 199 height 309
drag, startPoint x: 419, startPoint y: 481, endPoint x: 439, endPoint y: 457, distance: 30.3
click at [436, 459] on div "Solid Gradient 008C6D 100 % Recent colors Suggested for you" at bounding box center [341, 515] width 199 height 309
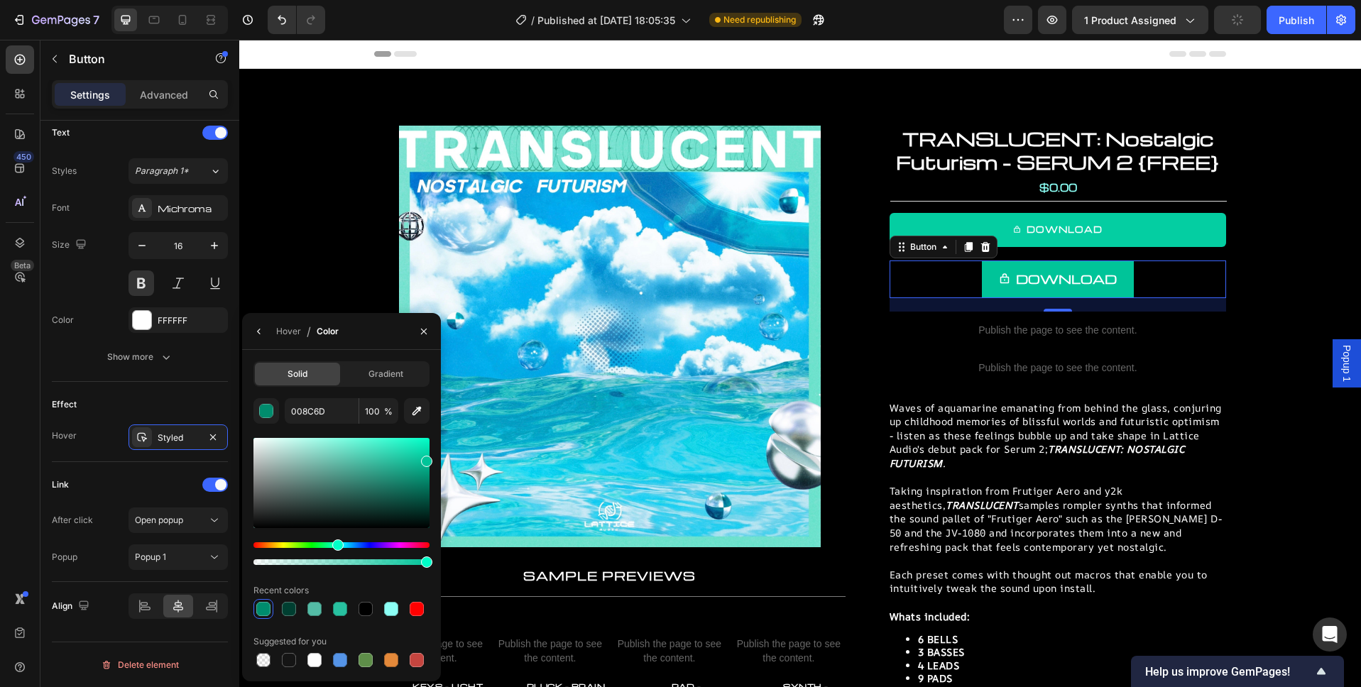
type input "00C499"
click at [424, 327] on icon "button" at bounding box center [423, 331] width 11 height 11
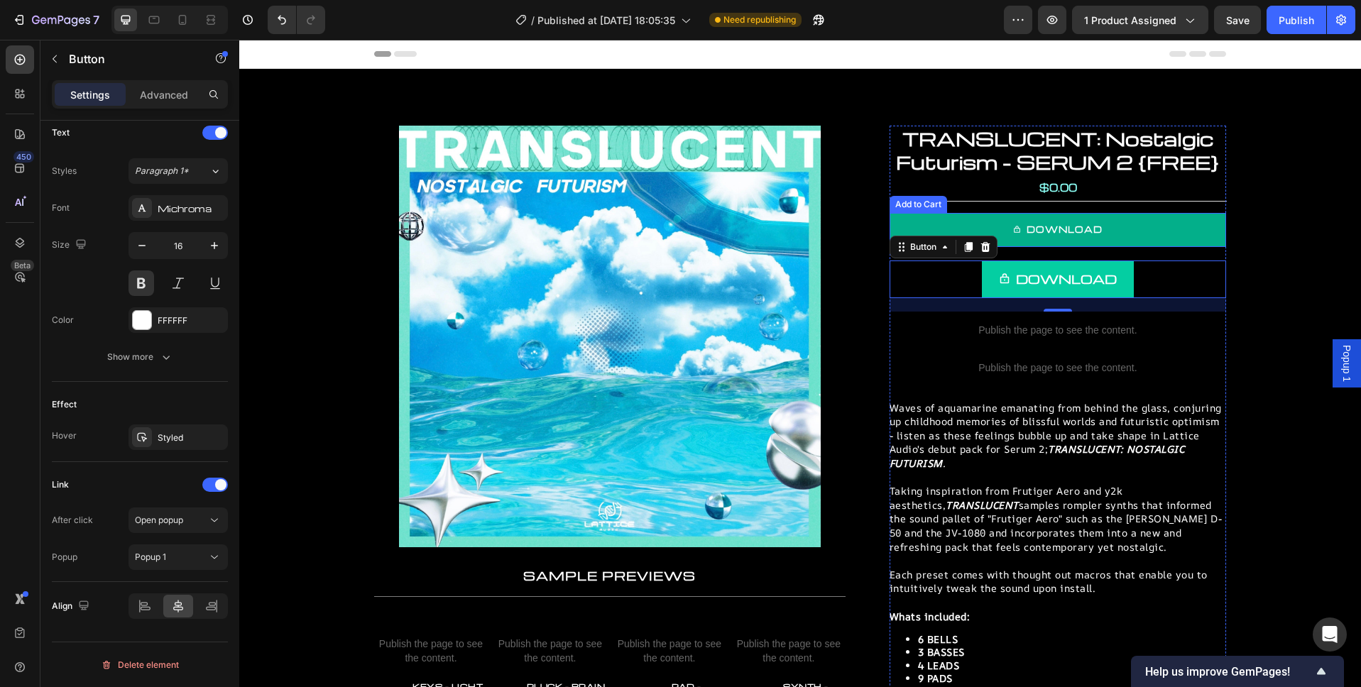
click at [1174, 226] on button "DOWNLOAD" at bounding box center [1057, 230] width 336 height 34
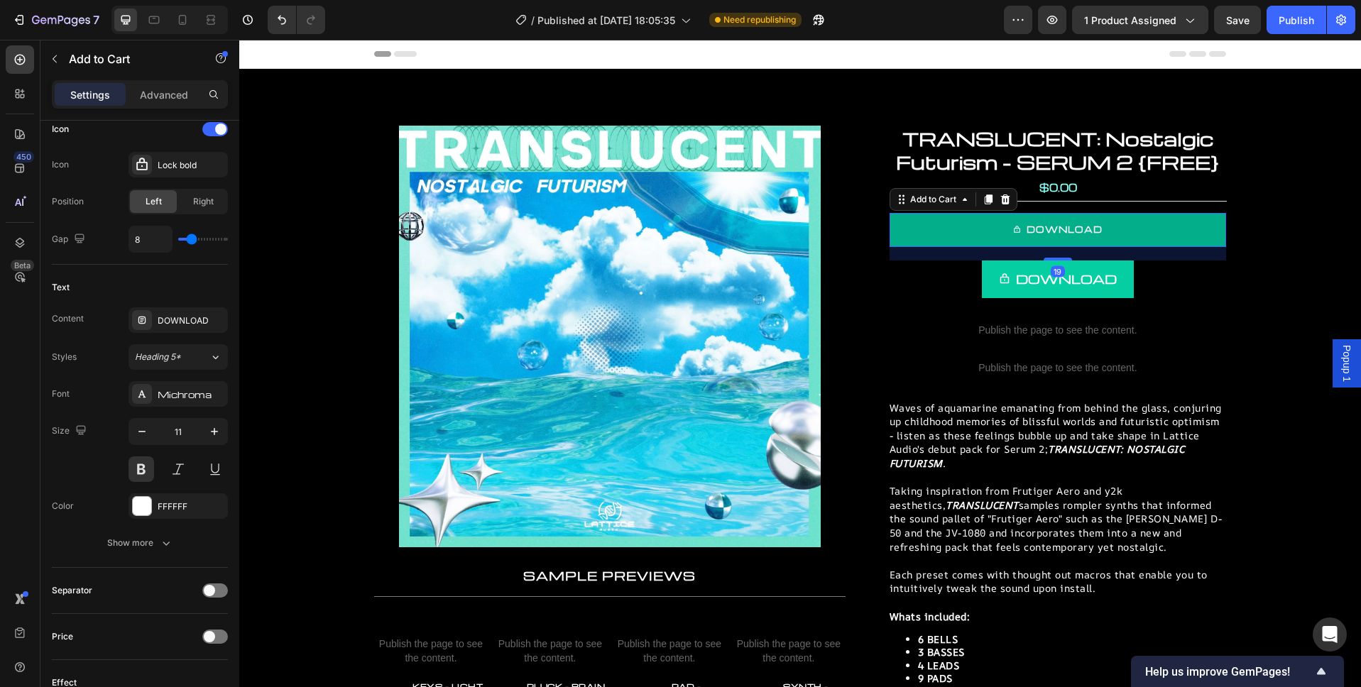
scroll to position [0, 0]
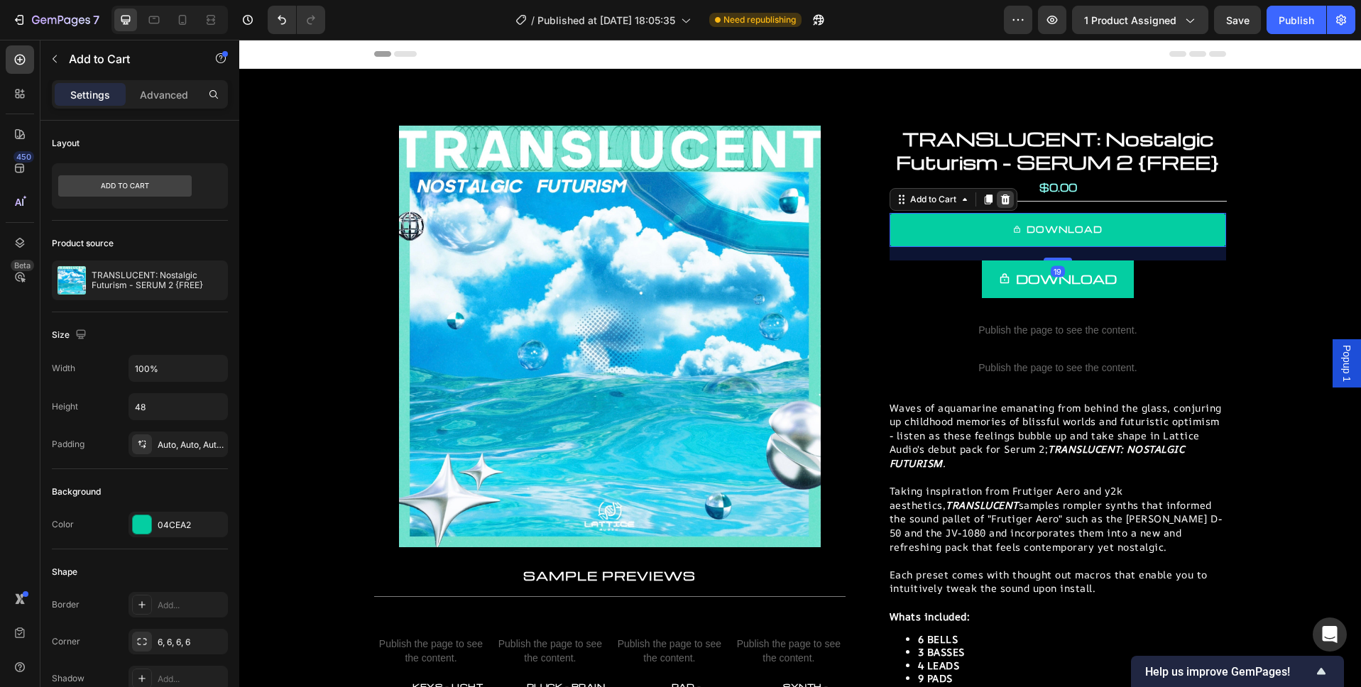
click at [1004, 202] on icon at bounding box center [1004, 199] width 11 height 11
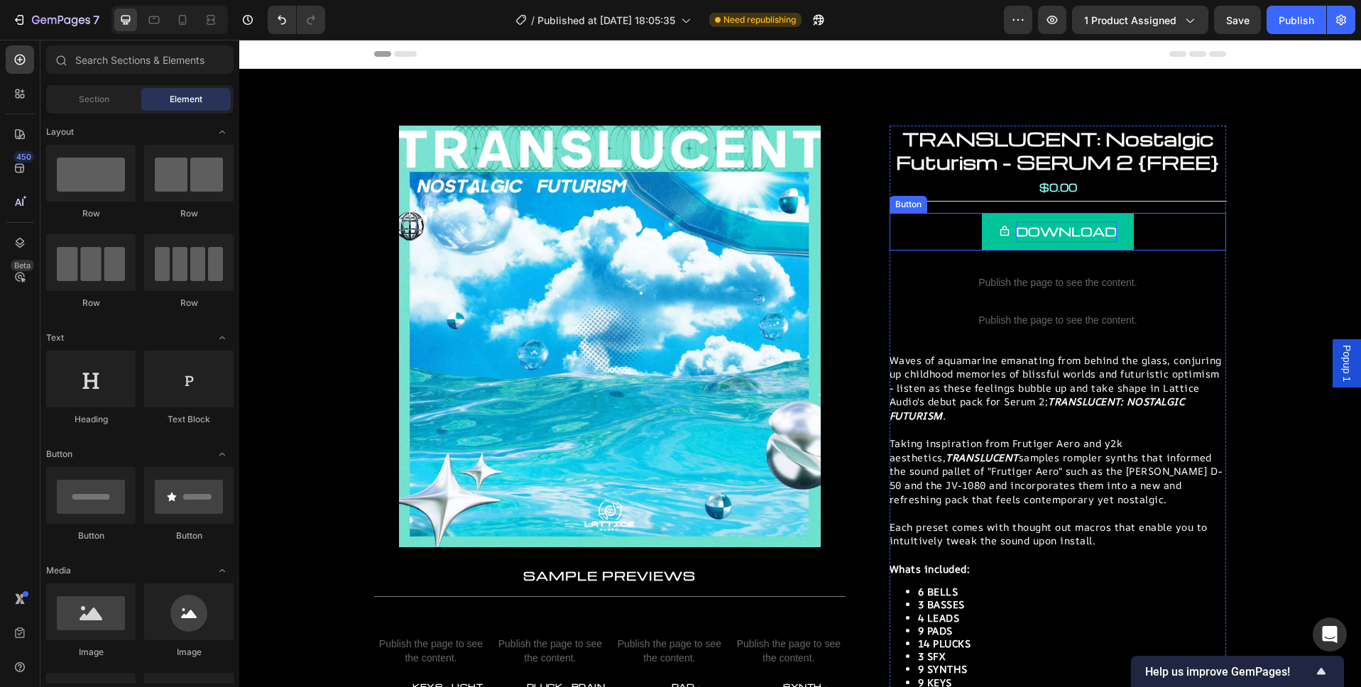
click at [1085, 234] on p "DOWNLOAD" at bounding box center [1066, 231] width 101 height 21
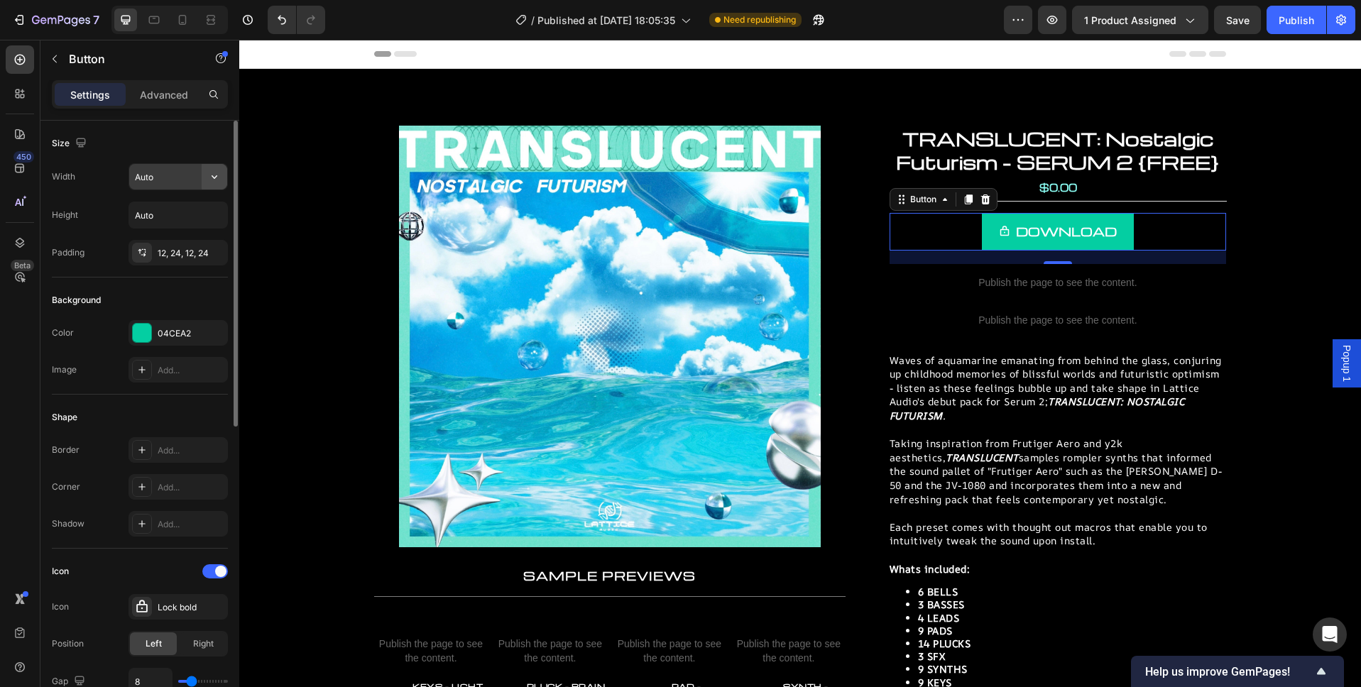
click at [215, 175] on icon "button" at bounding box center [214, 177] width 14 height 14
click at [163, 234] on p "Full 100%" at bounding box center [174, 240] width 81 height 13
type input "100%"
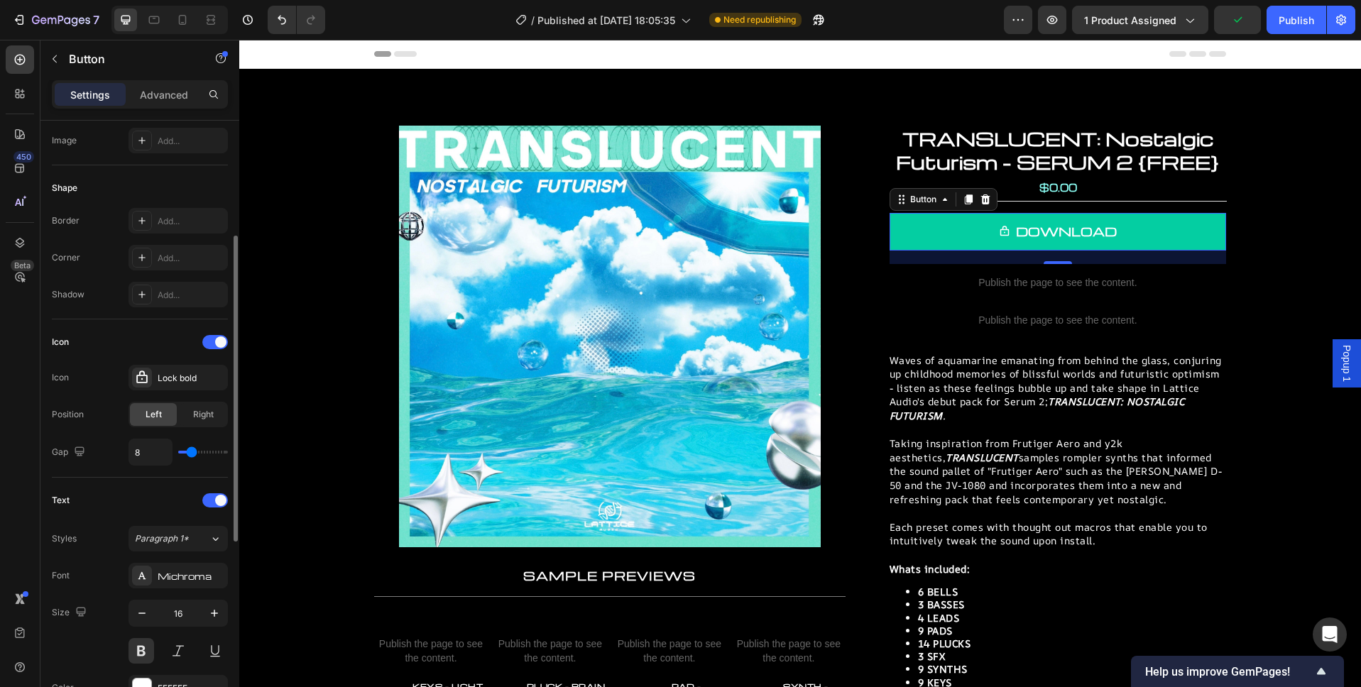
scroll to position [226, 0]
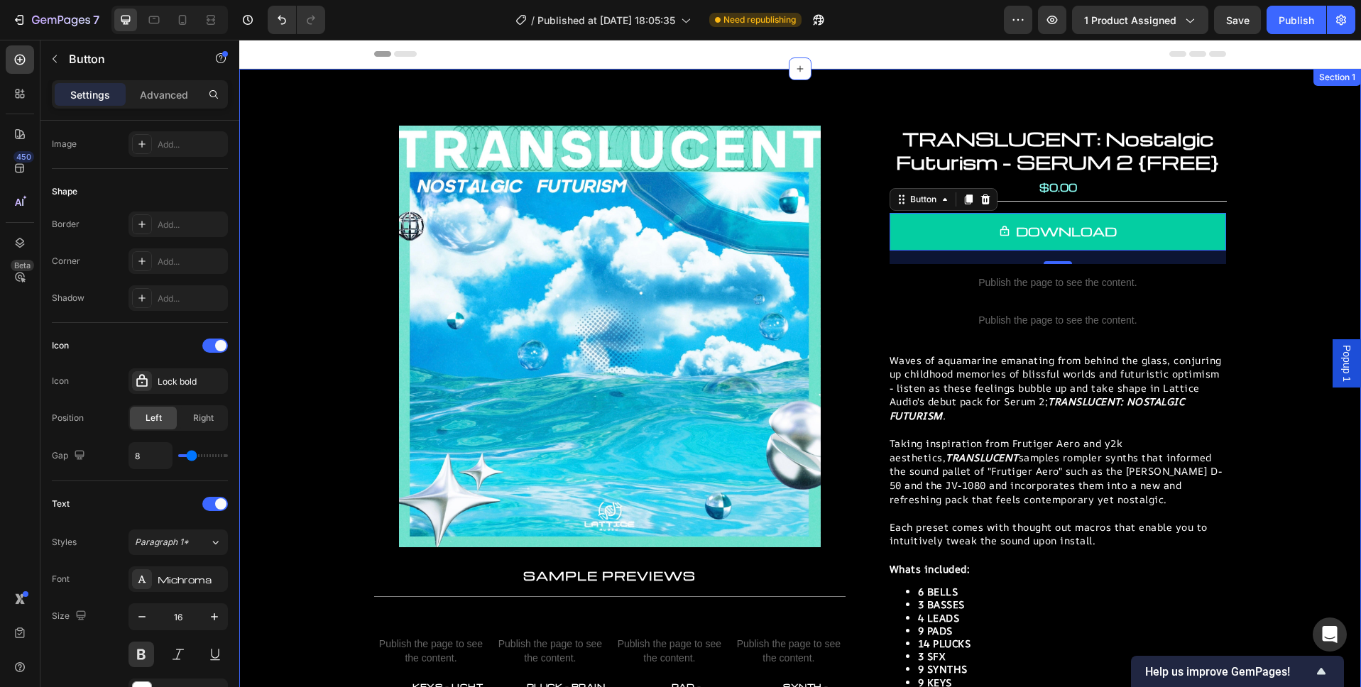
click at [1297, 285] on div "Product Images Product Images TRANSLUCENT: Nostalgic Futurism - SERUM 2 {FREE} …" at bounding box center [799, 493] width 1093 height 735
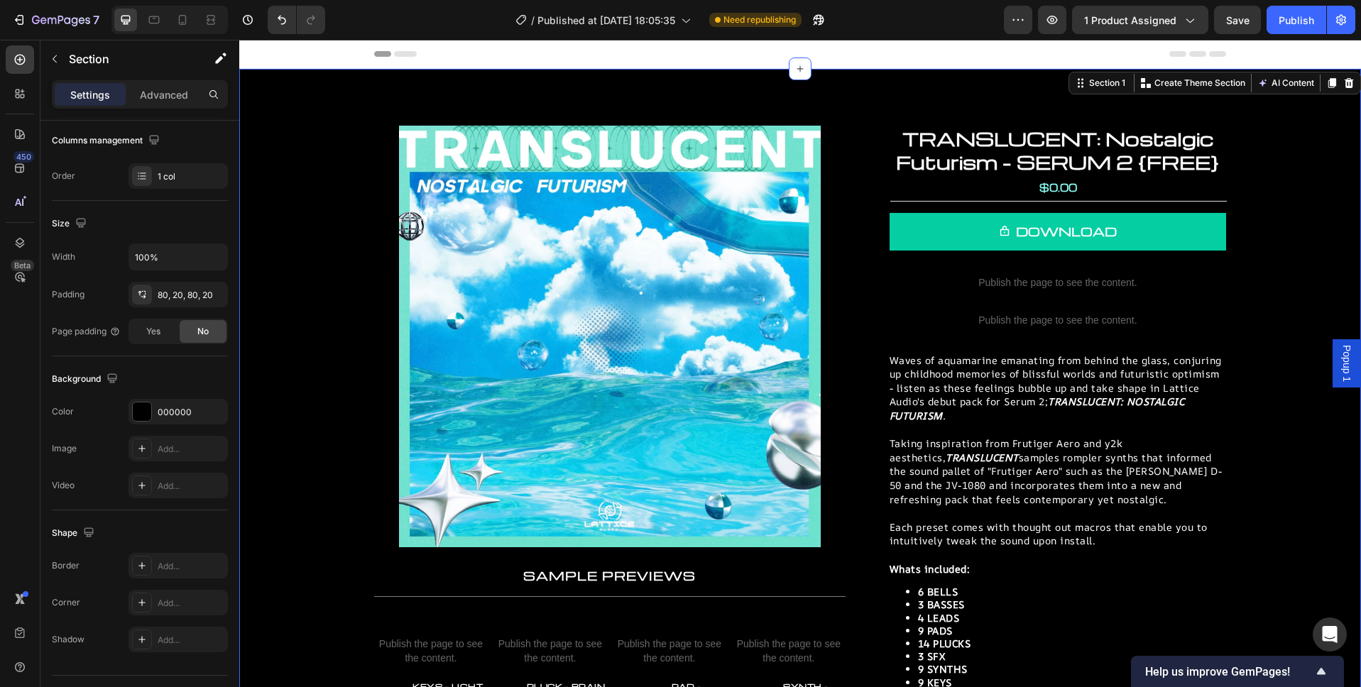
scroll to position [0, 0]
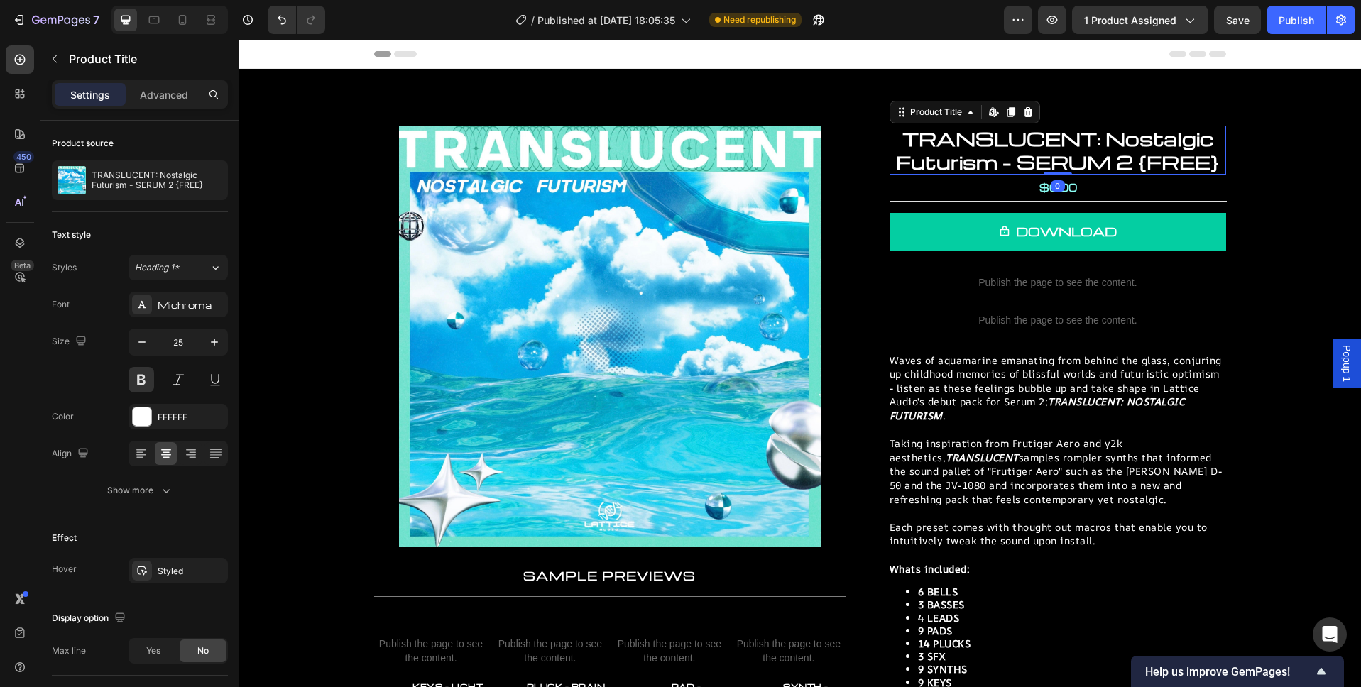
click at [1094, 165] on h1 "TRANSLUCENT: Nostalgic Futurism - SERUM 2 {FREE}" at bounding box center [1057, 150] width 336 height 49
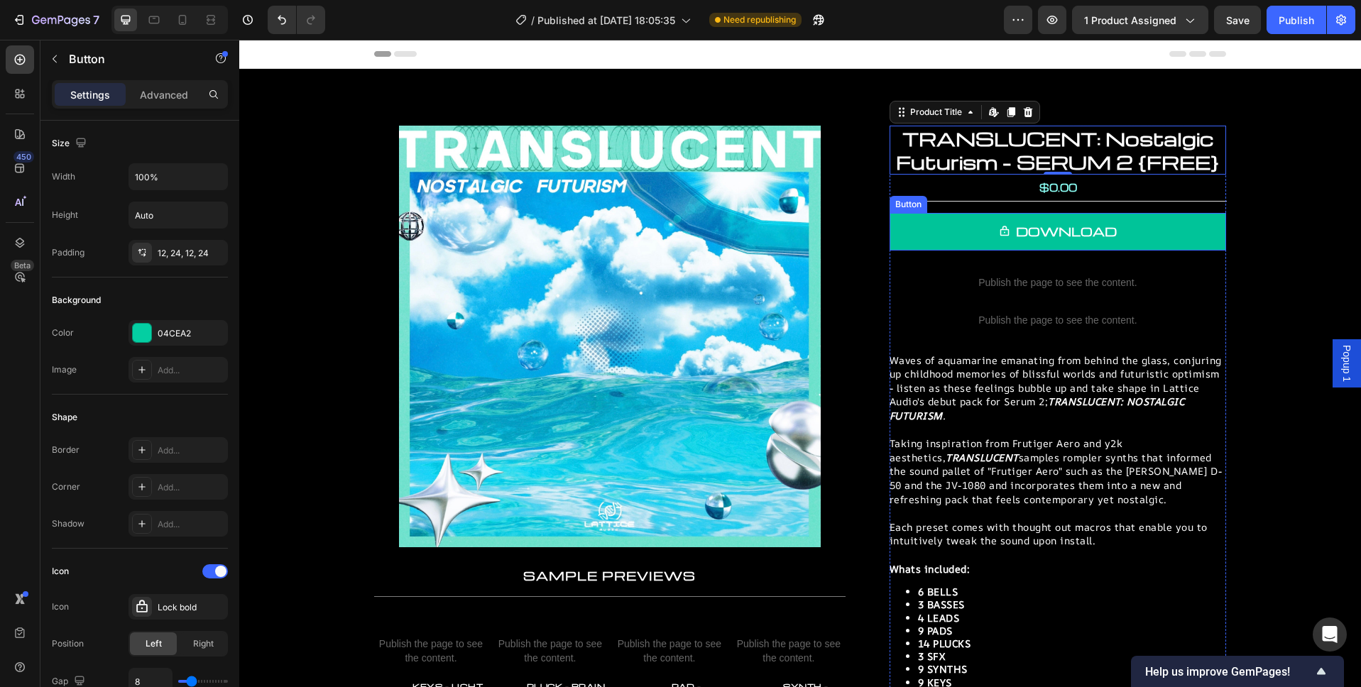
click at [1160, 236] on link "DOWNLOAD" at bounding box center [1057, 232] width 336 height 38
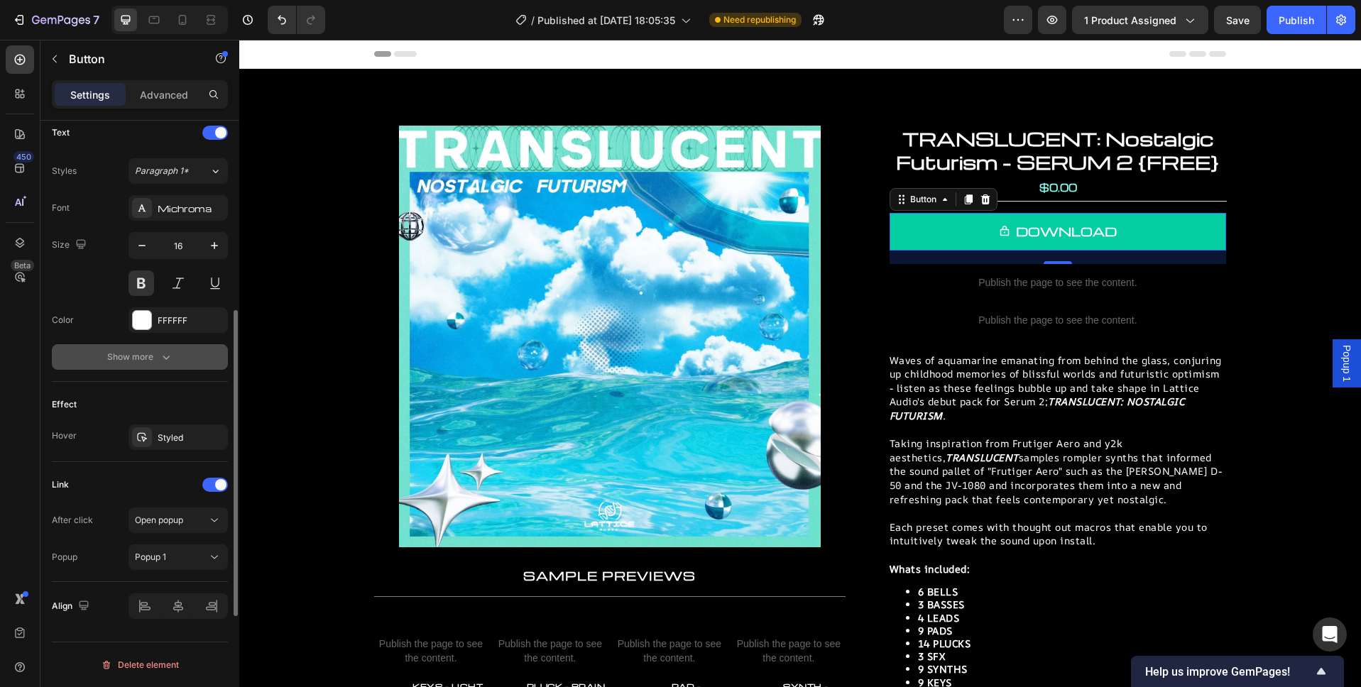
scroll to position [472, 0]
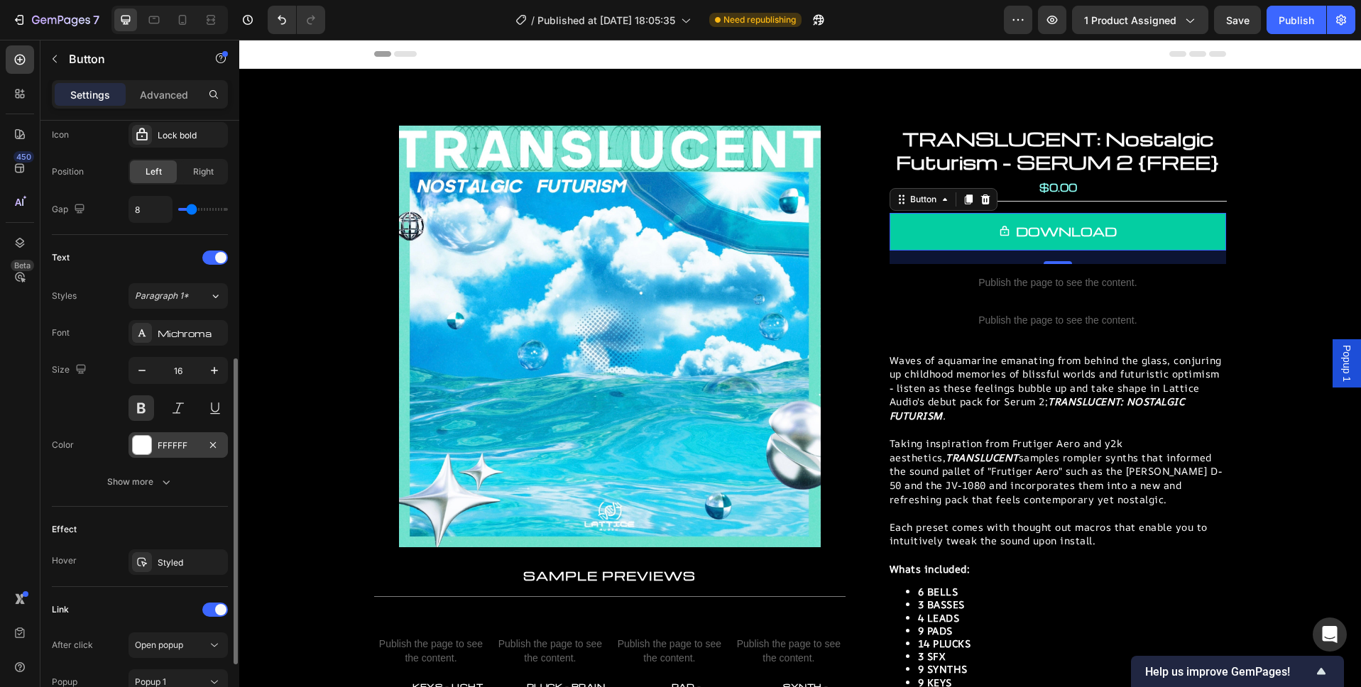
click at [151, 450] on div at bounding box center [142, 445] width 20 height 20
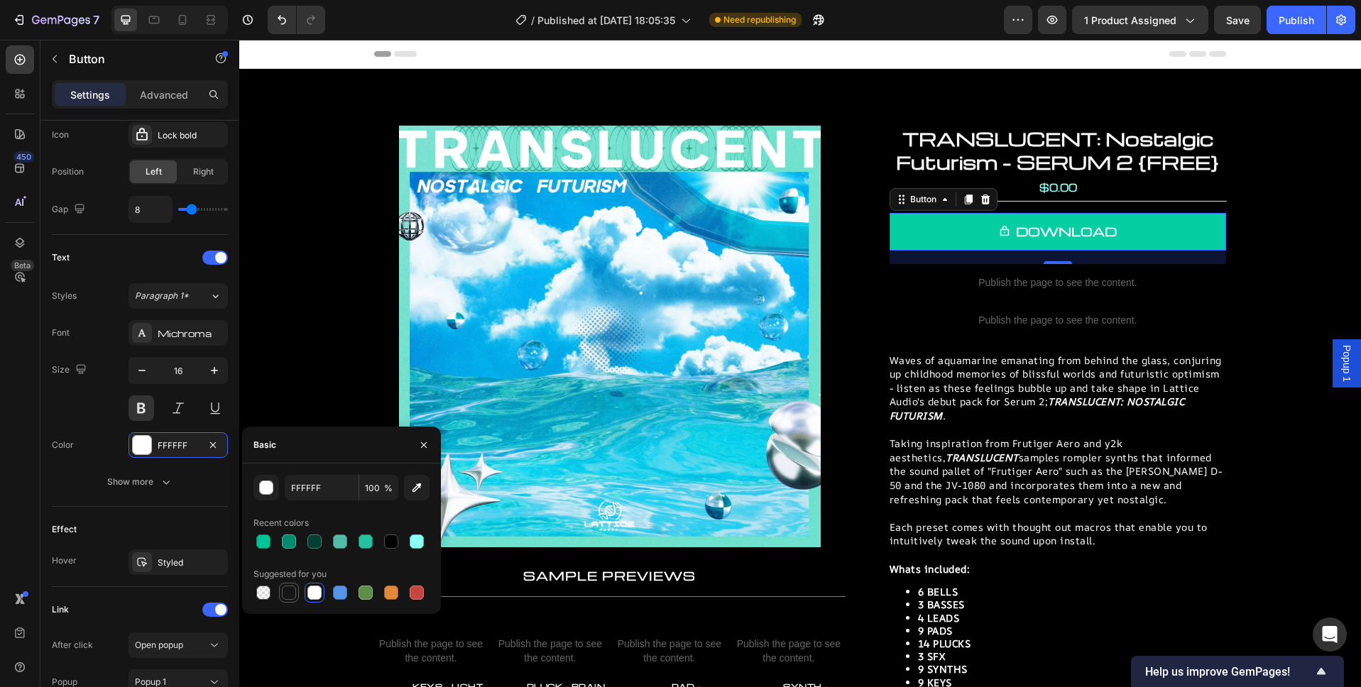
click at [292, 598] on div at bounding box center [289, 593] width 14 height 14
click at [317, 596] on div at bounding box center [314, 593] width 14 height 14
click at [292, 597] on div at bounding box center [289, 593] width 14 height 14
click at [385, 538] on div at bounding box center [391, 541] width 14 height 14
click at [419, 445] on icon "button" at bounding box center [423, 444] width 11 height 11
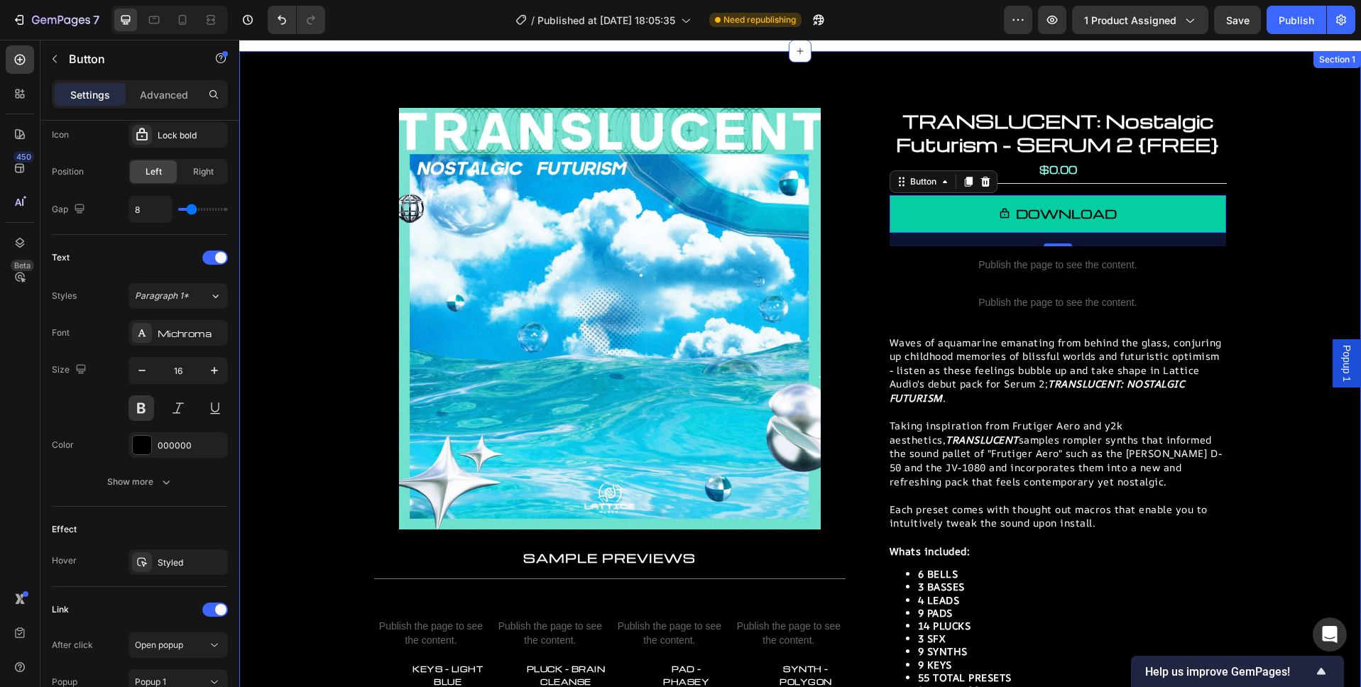
scroll to position [0, 0]
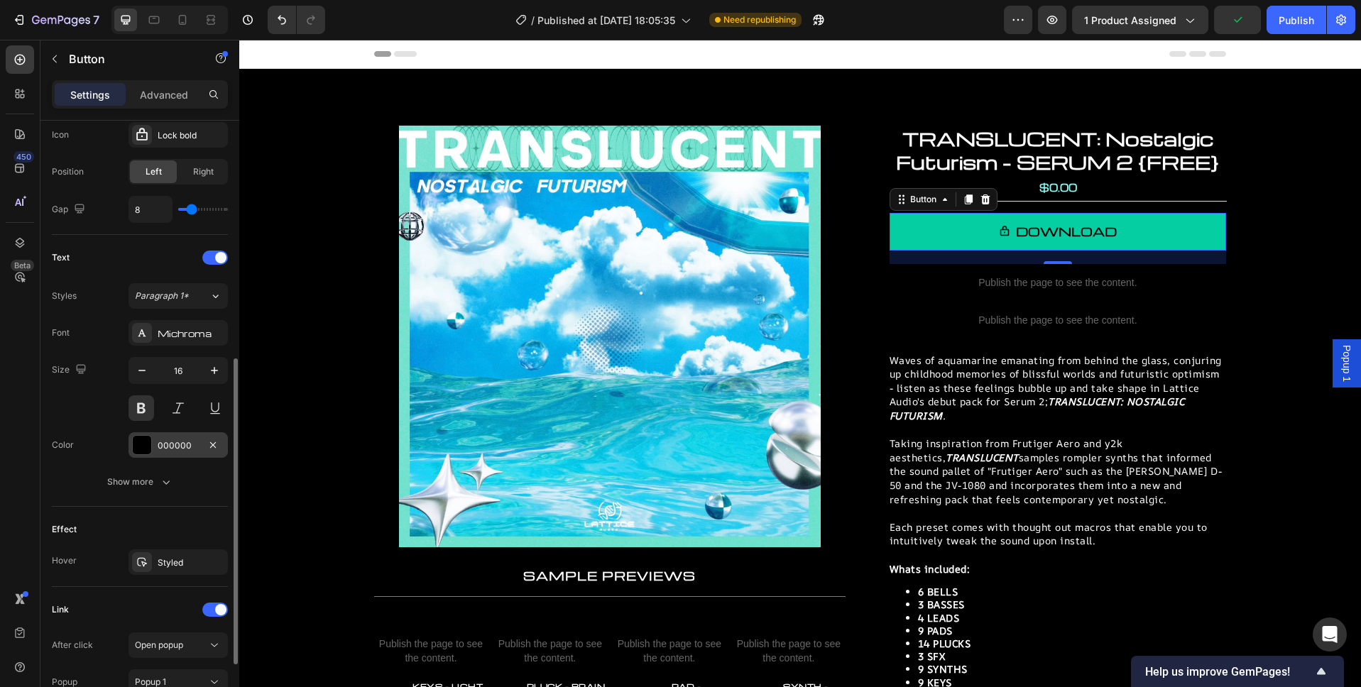
click at [146, 449] on div at bounding box center [142, 445] width 18 height 18
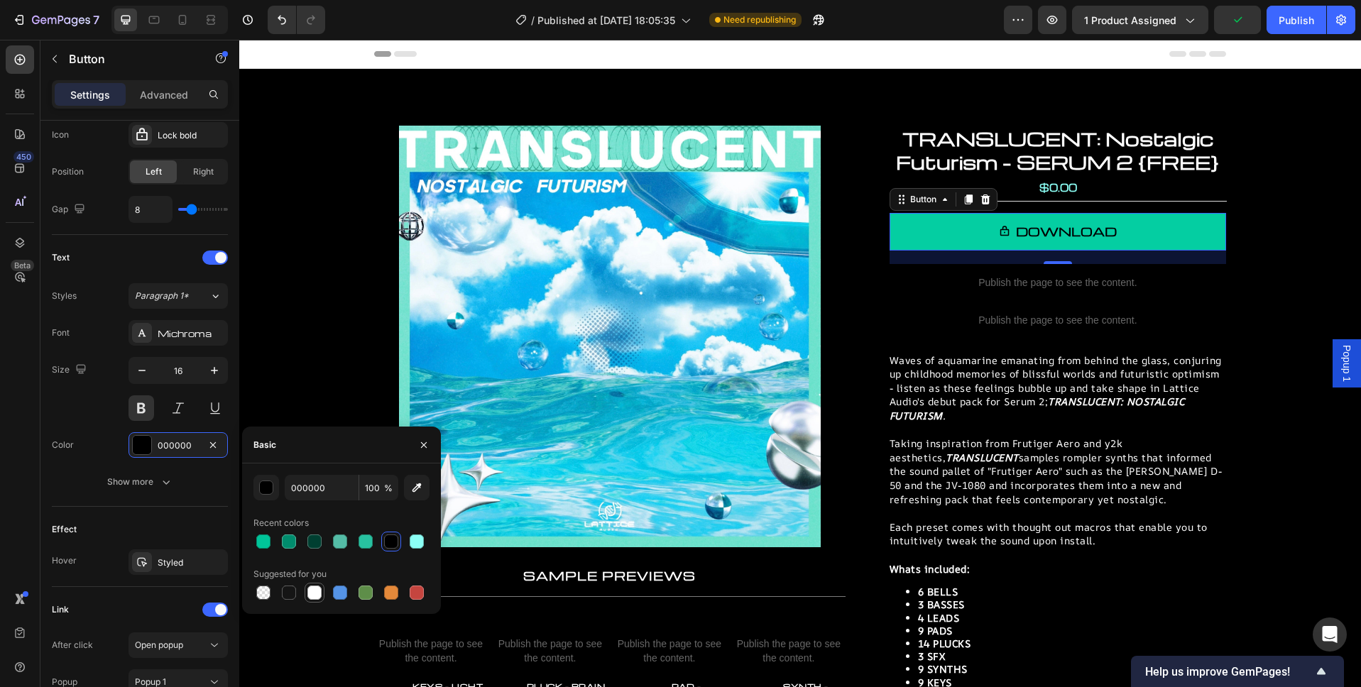
click at [323, 593] on div at bounding box center [314, 593] width 20 height 20
type input "FFFFFF"
click at [423, 444] on icon "button" at bounding box center [424, 444] width 6 height 6
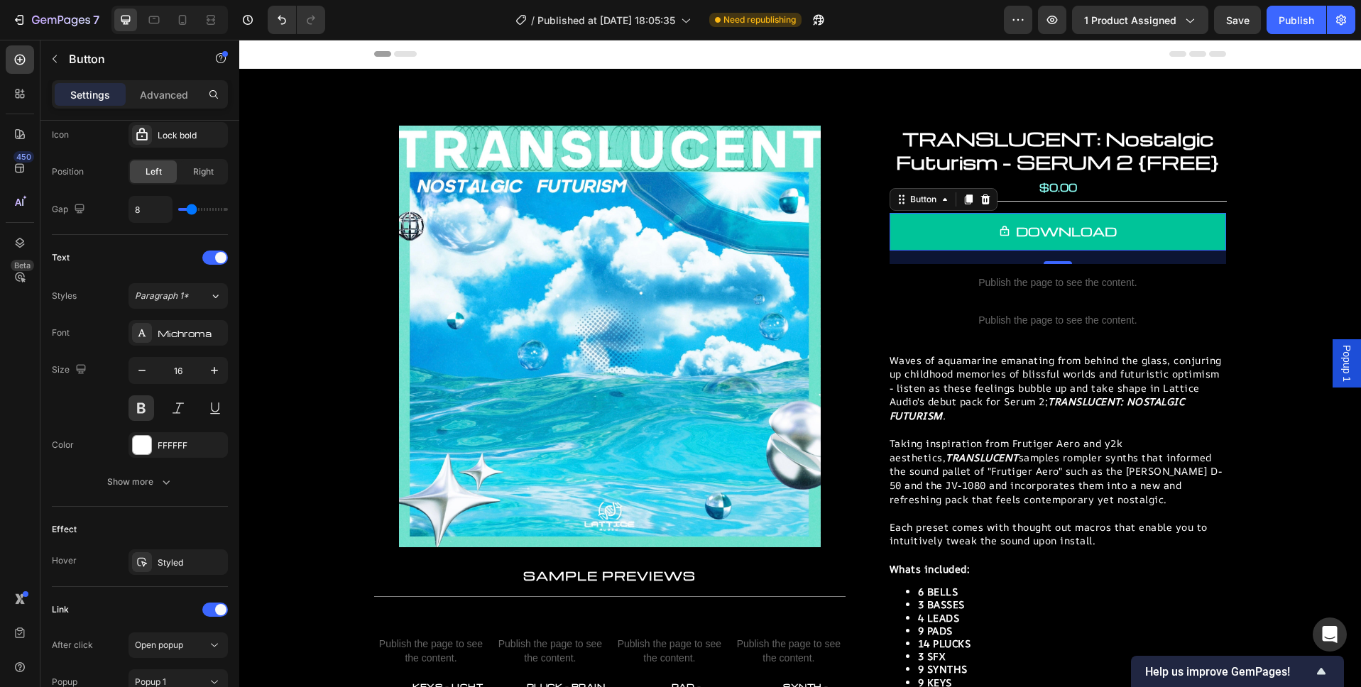
click at [1147, 229] on link "DOWNLOAD" at bounding box center [1057, 232] width 336 height 38
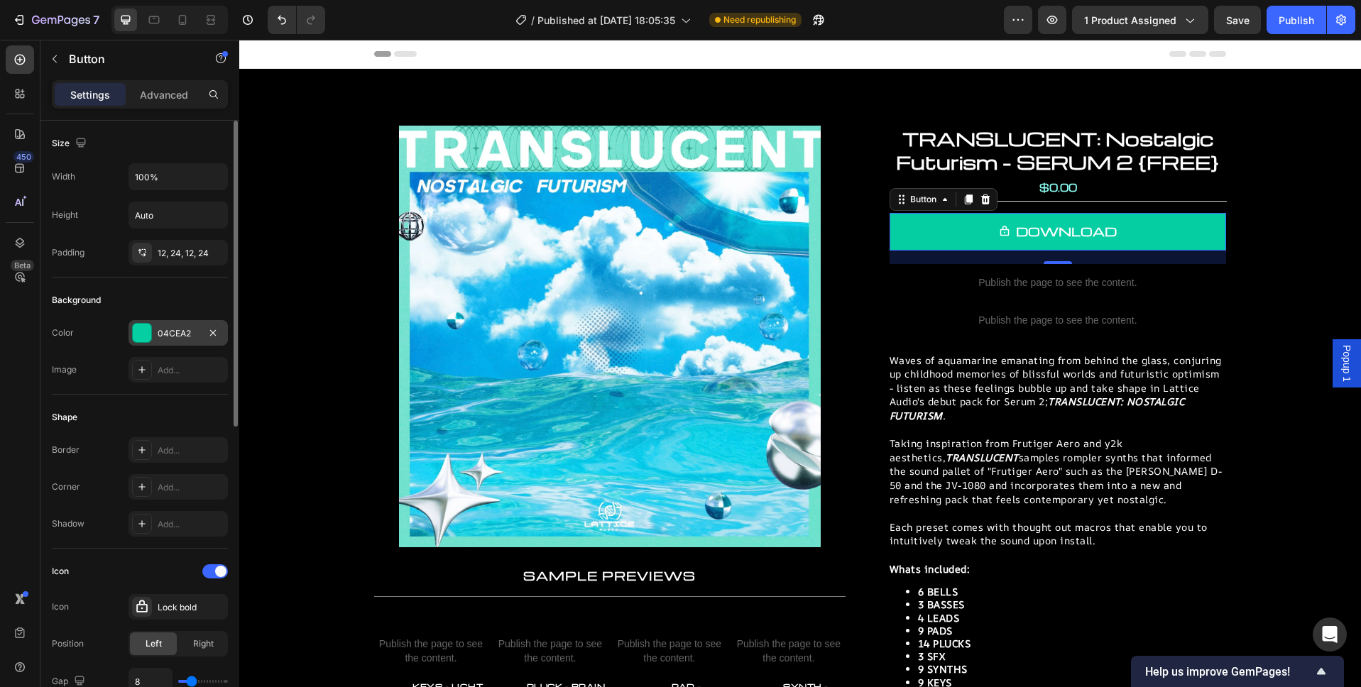
click at [153, 339] on div "04CEA2" at bounding box center [177, 333] width 99 height 26
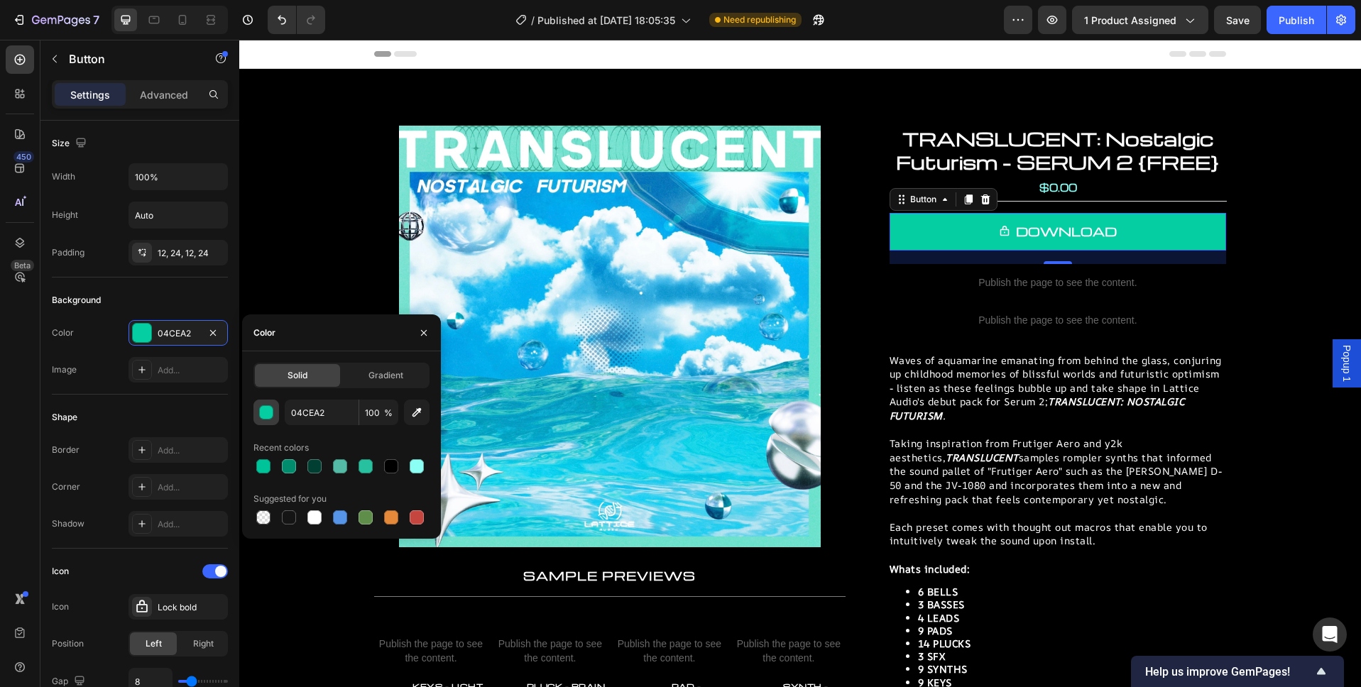
click at [270, 413] on div "button" at bounding box center [267, 413] width 14 height 14
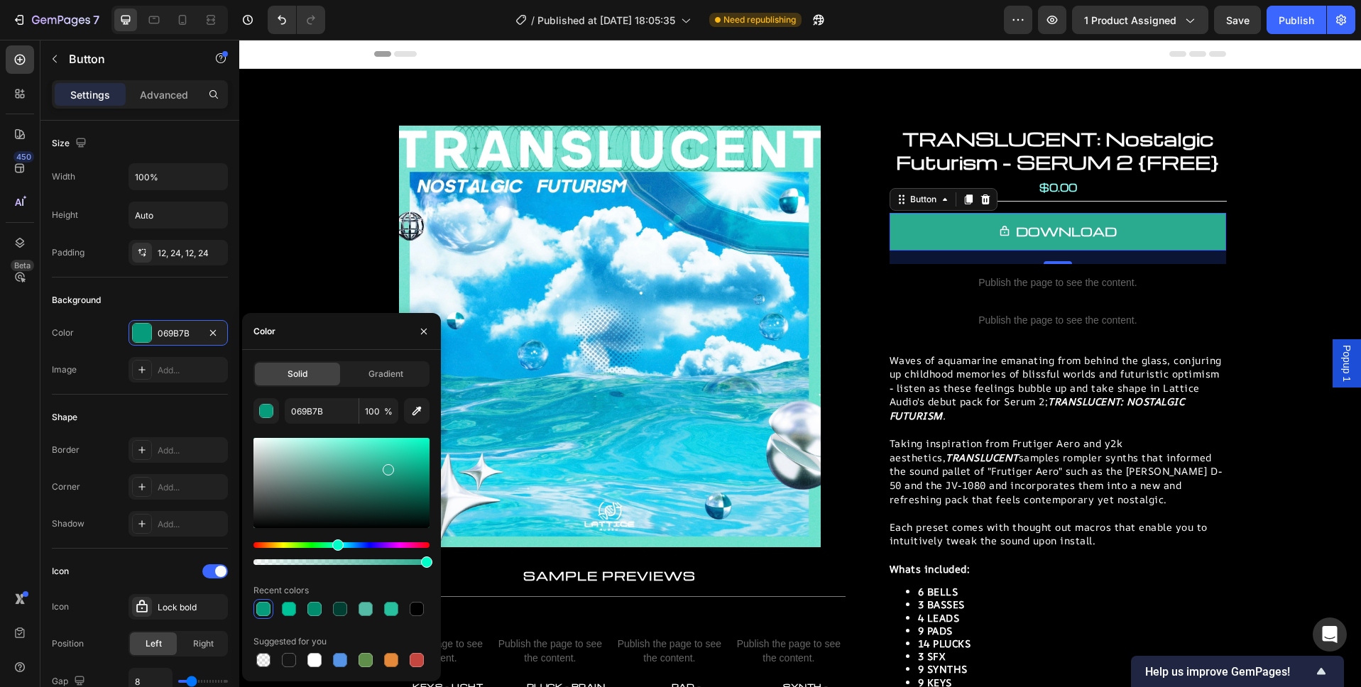
type input "2AAA8F"
drag, startPoint x: 427, startPoint y: 463, endPoint x: 386, endPoint y: 467, distance: 40.7
click at [386, 467] on div at bounding box center [388, 469] width 11 height 11
click at [383, 374] on span "Gradient" at bounding box center [385, 374] width 35 height 13
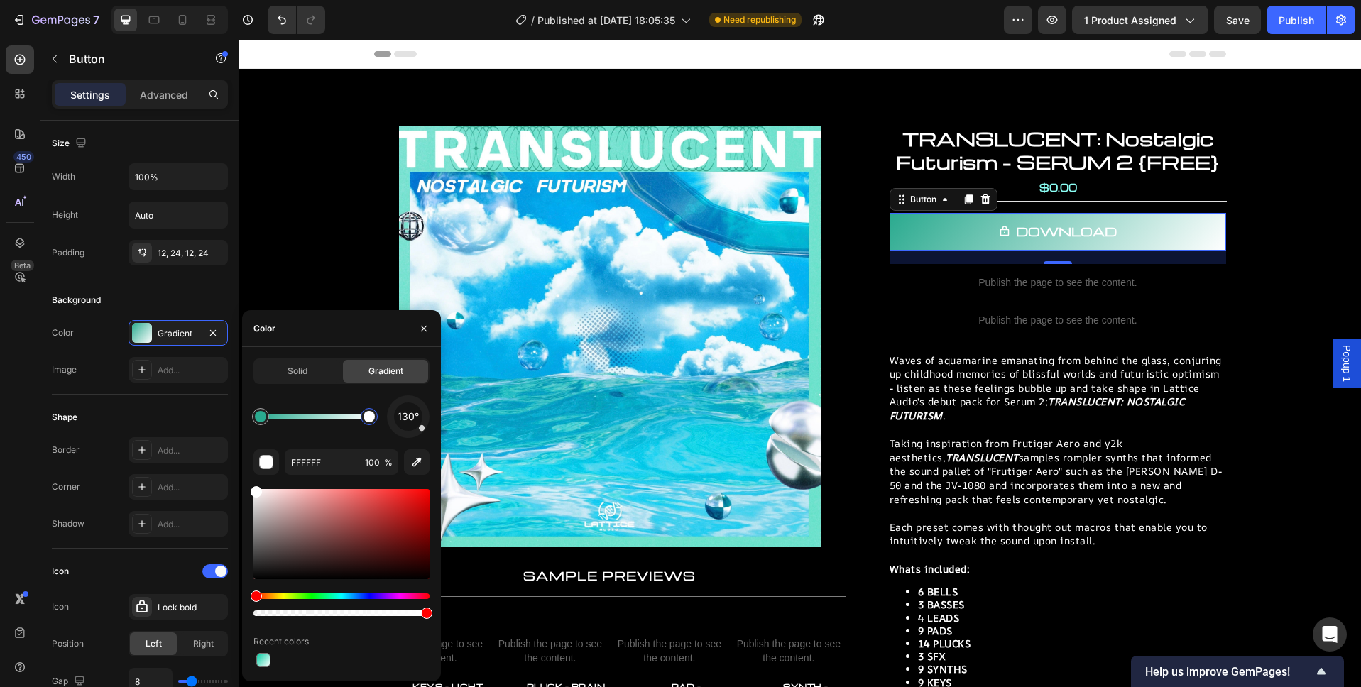
click at [372, 421] on div at bounding box center [368, 416] width 11 height 11
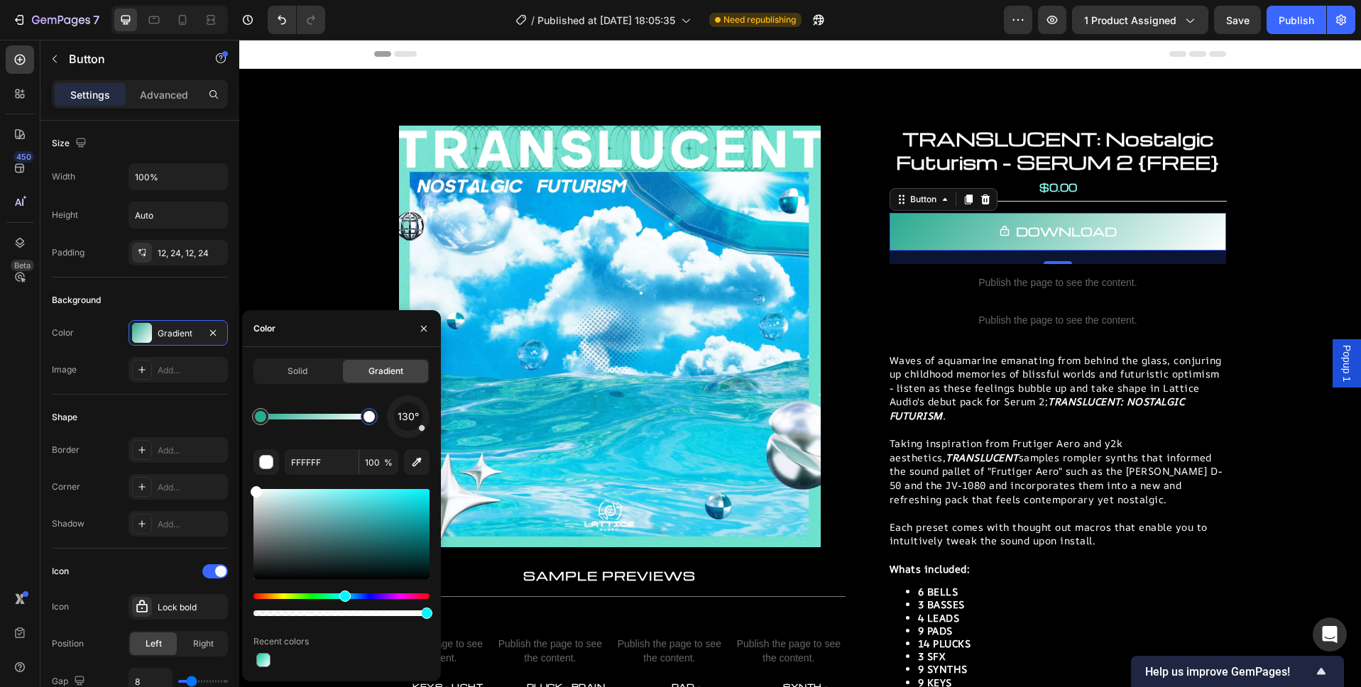
drag, startPoint x: 257, startPoint y: 596, endPoint x: 342, endPoint y: 595, distance: 85.2
click at [342, 595] on div "Hue" at bounding box center [344, 596] width 11 height 11
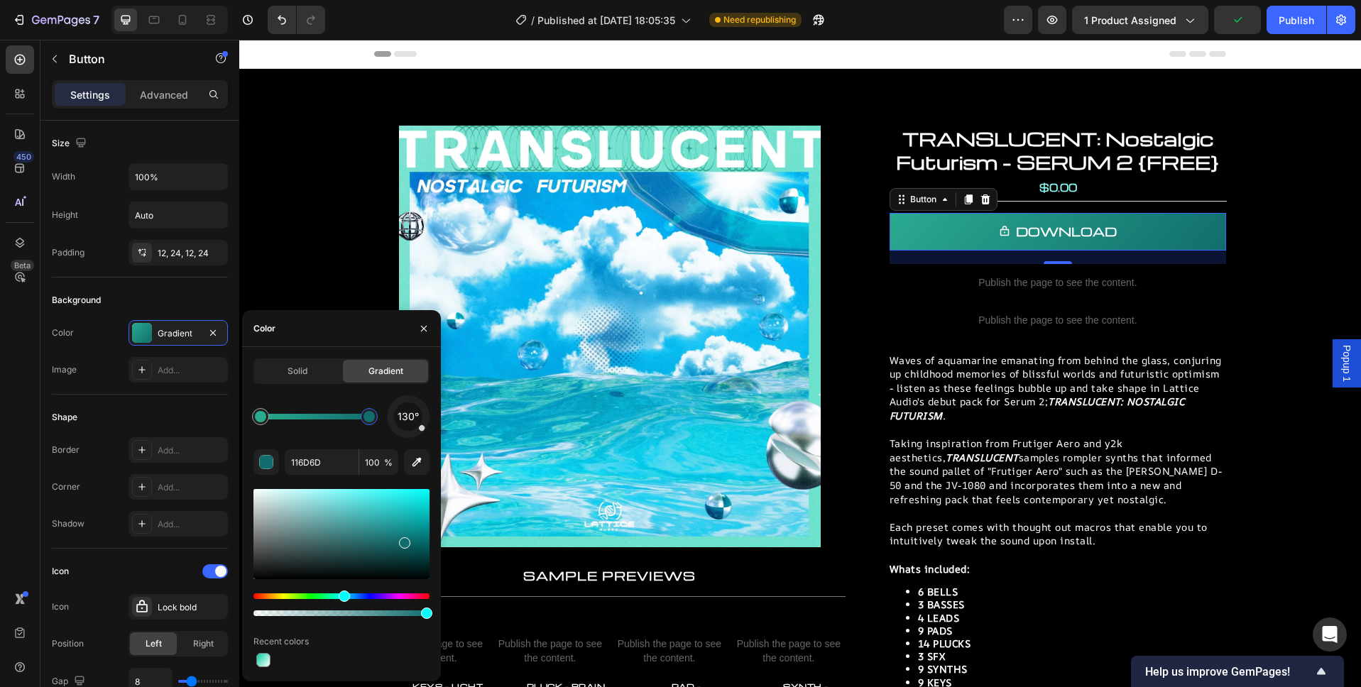
drag, startPoint x: 395, startPoint y: 544, endPoint x: 338, endPoint y: 551, distance: 57.9
click at [379, 532] on div at bounding box center [341, 534] width 176 height 90
click at [402, 503] on div at bounding box center [341, 534] width 176 height 90
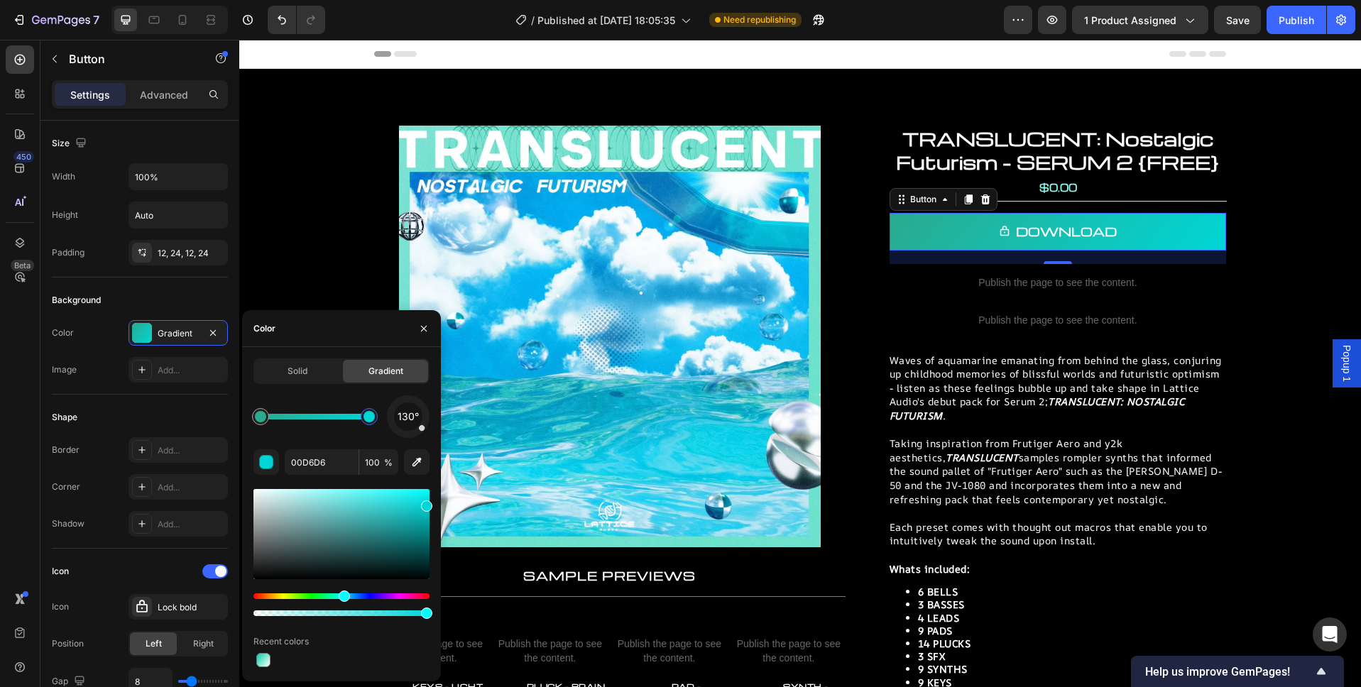
drag, startPoint x: 409, startPoint y: 507, endPoint x: 433, endPoint y: 488, distance: 31.3
click at [409, 417] on span "130°" at bounding box center [407, 416] width 21 height 17
click at [409, 417] on span "90°" at bounding box center [408, 416] width 17 height 17
drag, startPoint x: 422, startPoint y: 416, endPoint x: 341, endPoint y: 438, distance: 83.9
click at [341, 438] on div "253° 00D6D6 100 % Recent colors" at bounding box center [341, 532] width 176 height 275
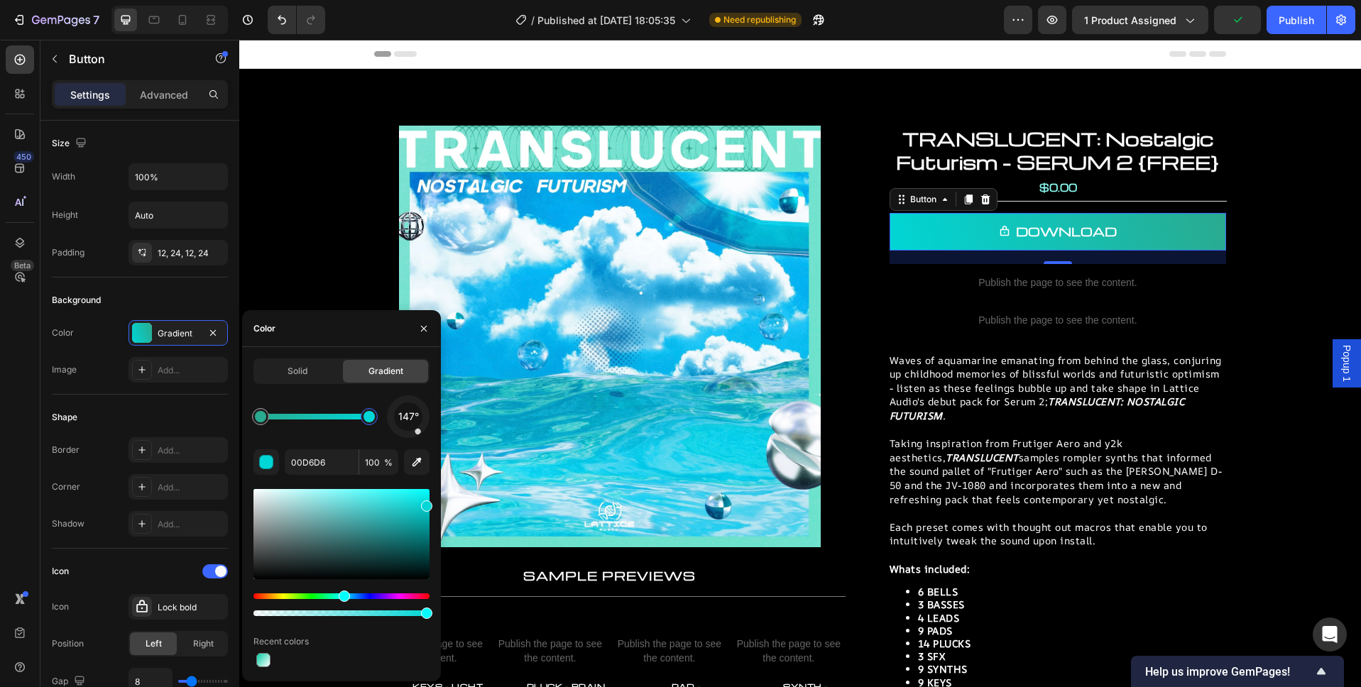
drag, startPoint x: 397, startPoint y: 427, endPoint x: 431, endPoint y: 443, distance: 36.8
click at [432, 443] on div "Solid Gradient 147° 00D6D6 100 % Recent colors" at bounding box center [341, 514] width 199 height 312
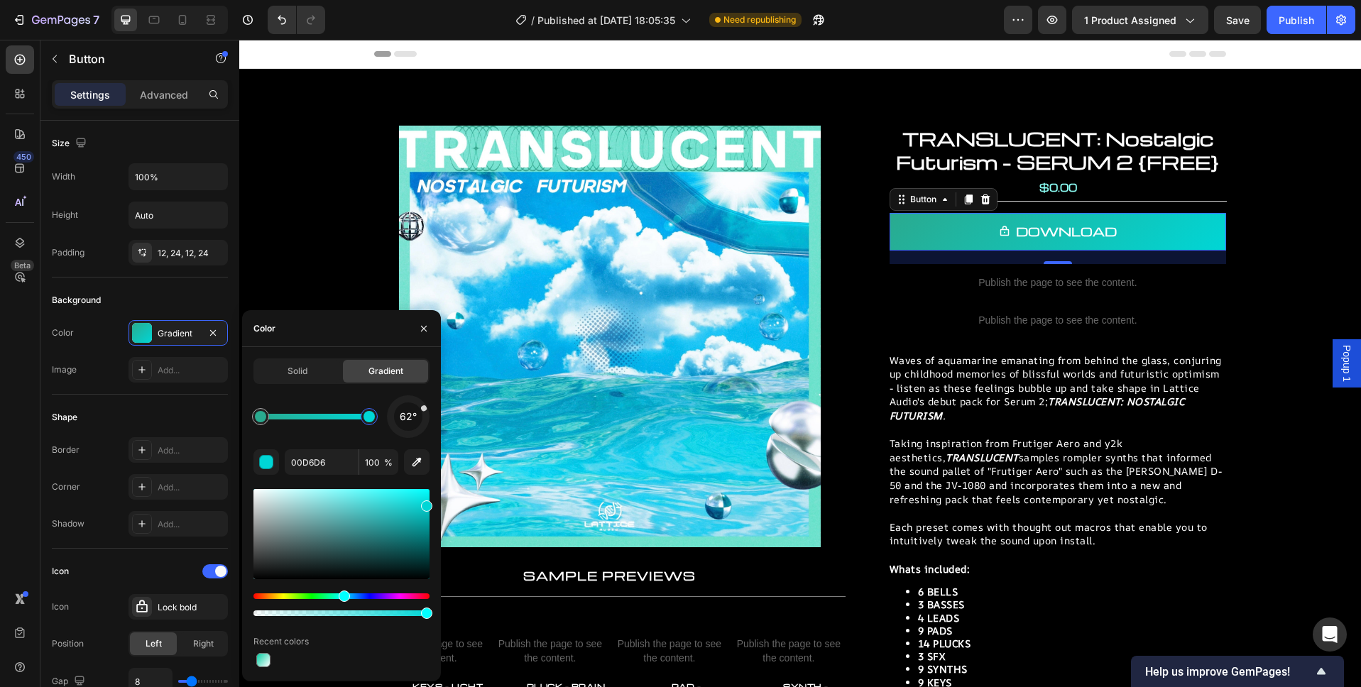
drag, startPoint x: 422, startPoint y: 429, endPoint x: 439, endPoint y: 398, distance: 35.9
click at [440, 398] on div "Solid Gradient 62° 00D6D6 100 % Recent colors" at bounding box center [341, 514] width 199 height 312
drag, startPoint x: 422, startPoint y: 407, endPoint x: 415, endPoint y: 379, distance: 28.6
click at [415, 379] on div "Solid Gradient 10° 00D6D6 100 % Recent colors" at bounding box center [341, 514] width 176 height 312
drag, startPoint x: 409, startPoint y: 400, endPoint x: 400, endPoint y: 392, distance: 12.6
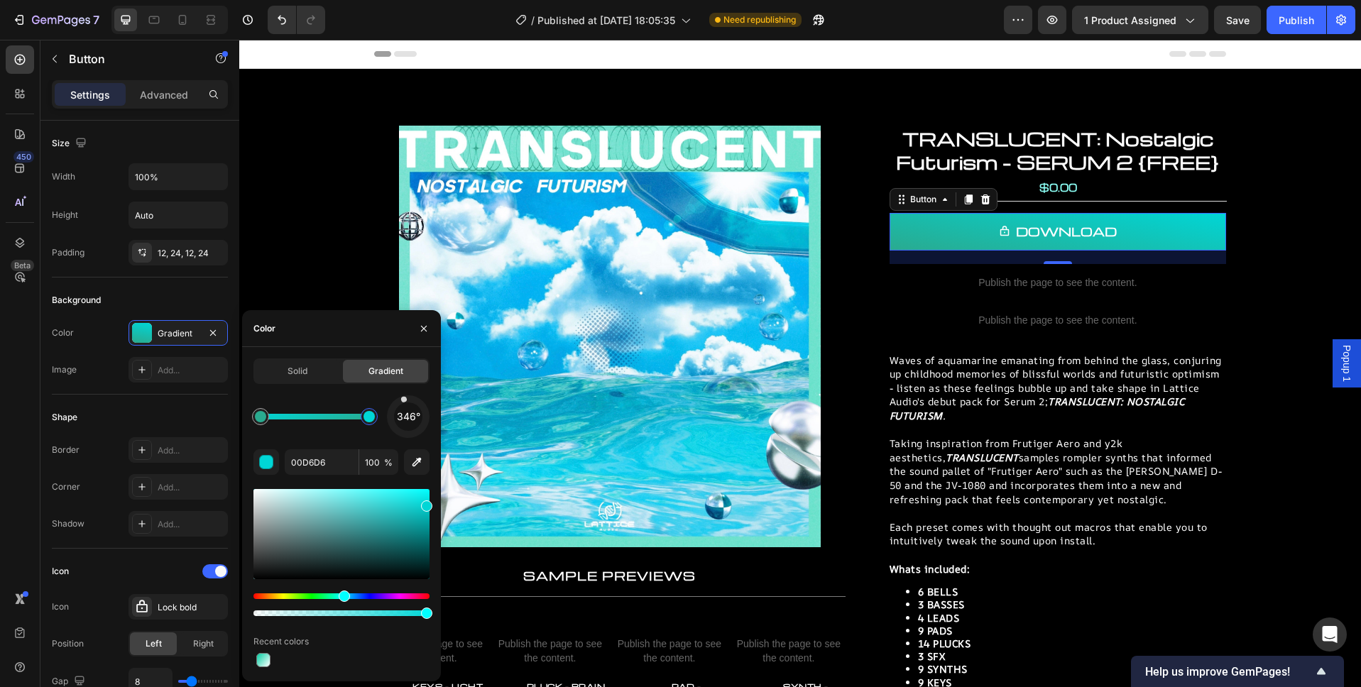
click at [400, 392] on div "Solid Gradient 346° 00D6D6 100 % Recent colors" at bounding box center [341, 514] width 176 height 312
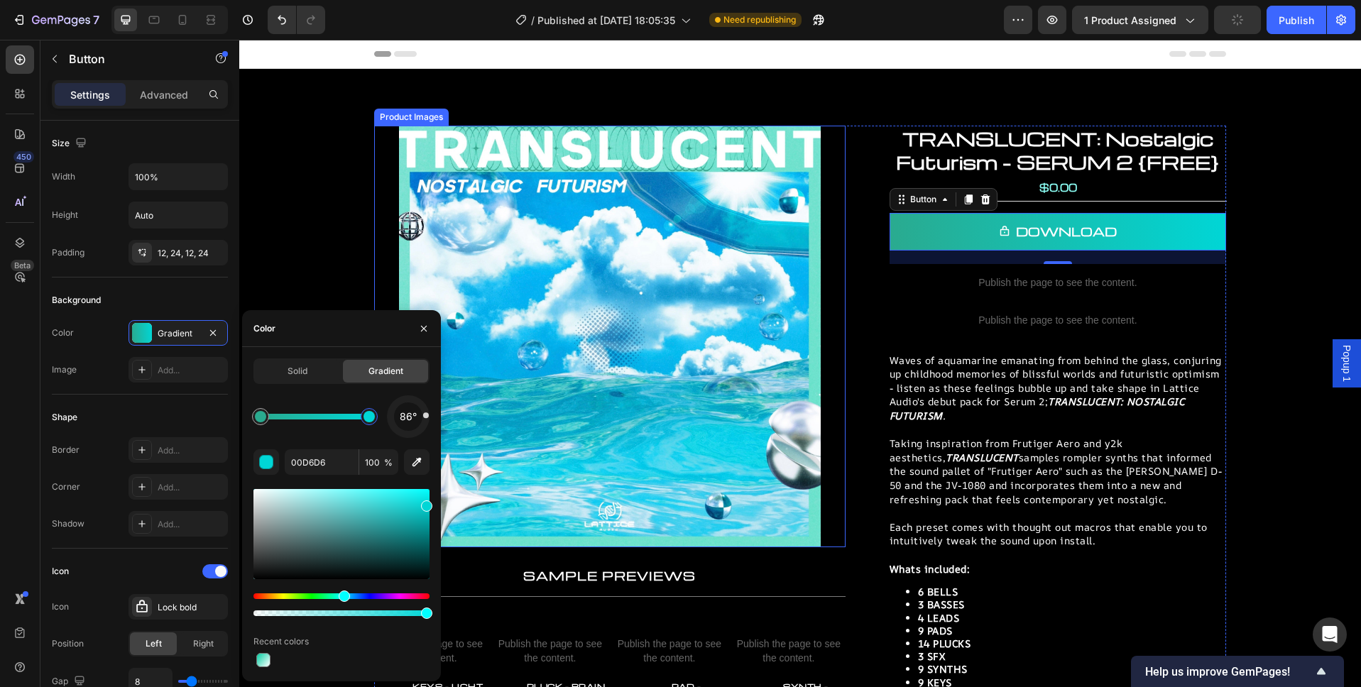
drag, startPoint x: 646, startPoint y: 444, endPoint x: 441, endPoint y: 432, distance: 205.5
click at [421, 418] on div "96°" at bounding box center [408, 416] width 28 height 28
click at [405, 412] on span "326°" at bounding box center [408, 416] width 23 height 17
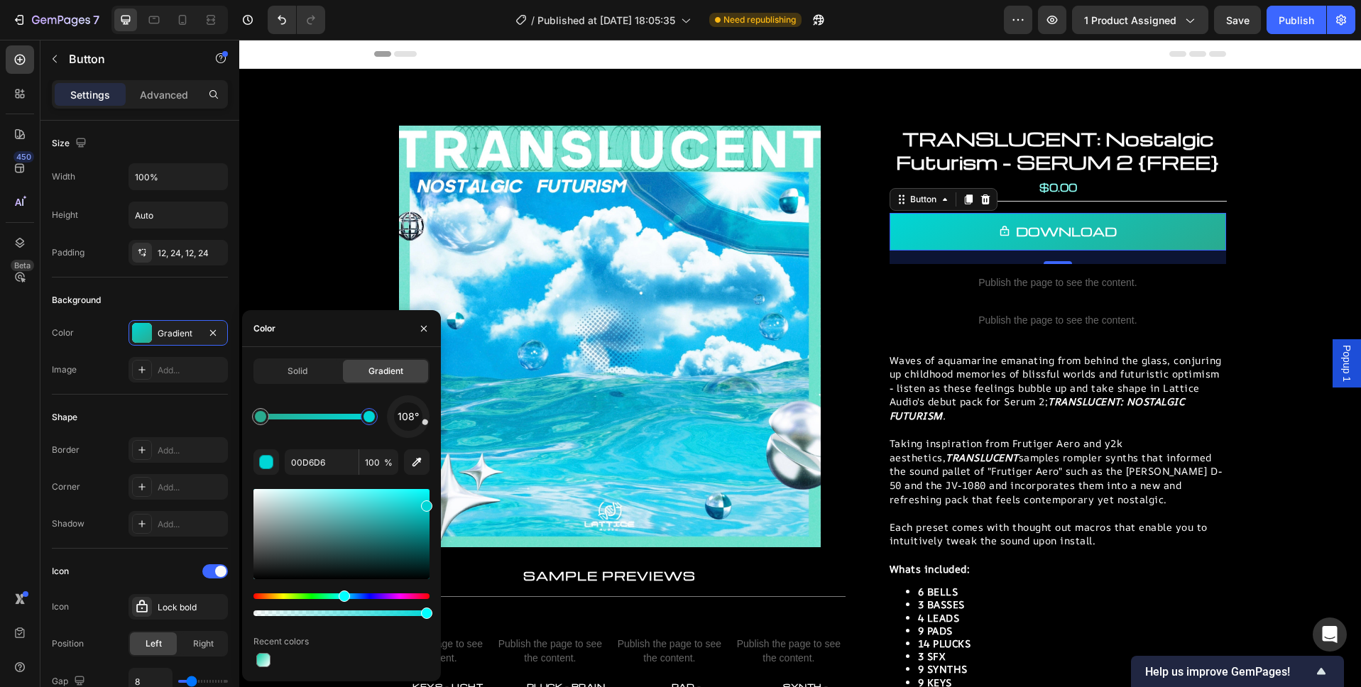
click at [410, 417] on span "108°" at bounding box center [407, 416] width 21 height 17
click at [410, 417] on span "117°" at bounding box center [408, 416] width 18 height 17
drag, startPoint x: 421, startPoint y: 421, endPoint x: 427, endPoint y: 417, distance: 7.7
click at [427, 417] on div "90°" at bounding box center [408, 416] width 43 height 43
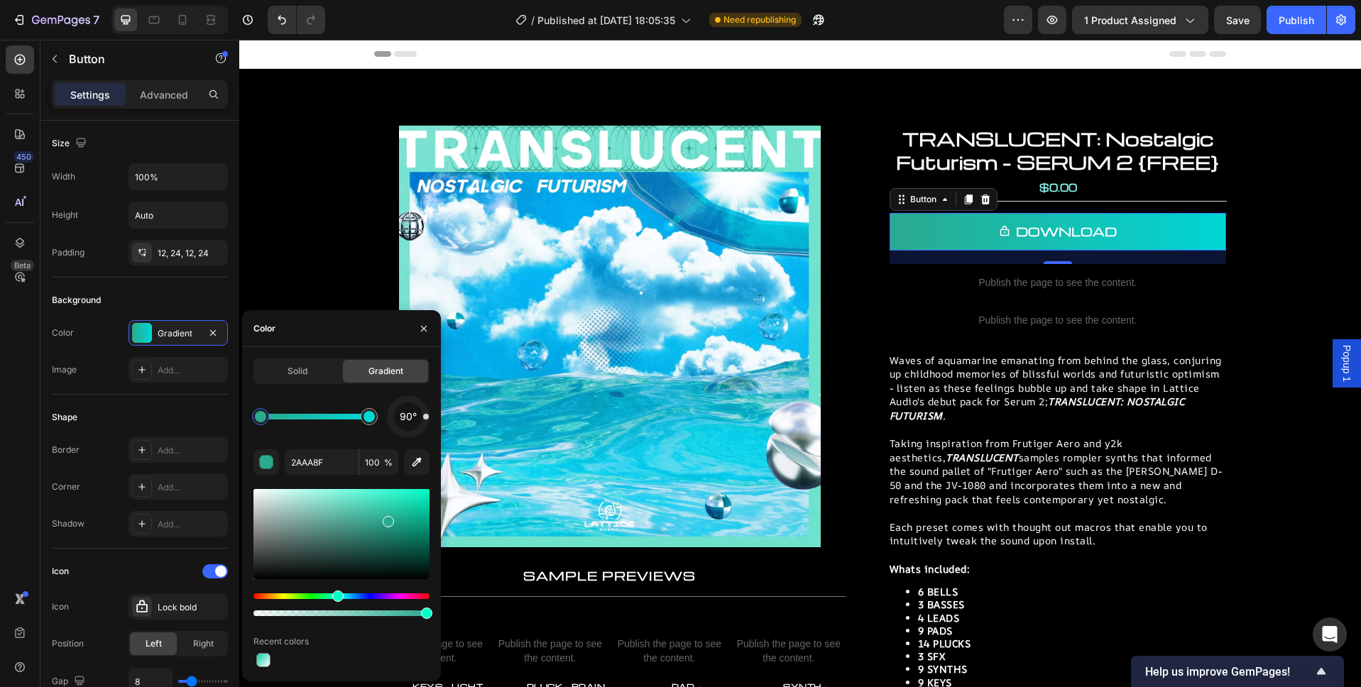
click at [256, 415] on div at bounding box center [260, 416] width 11 height 11
drag, startPoint x: 393, startPoint y: 511, endPoint x: 417, endPoint y: 520, distance: 25.6
drag, startPoint x: 416, startPoint y: 517, endPoint x: 433, endPoint y: 511, distance: 18.2
click at [434, 511] on div "Solid Gradient 90° 40D1B1 100 % Recent colors" at bounding box center [341, 514] width 199 height 312
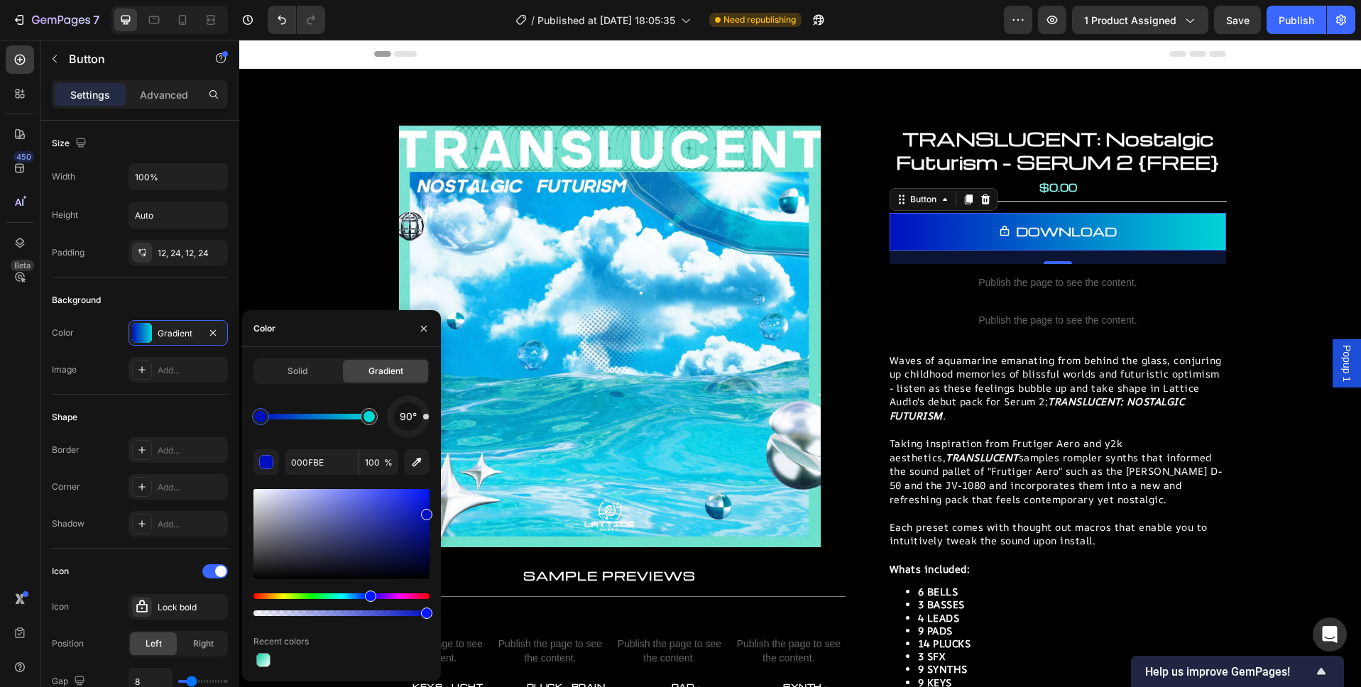
drag, startPoint x: 338, startPoint y: 597, endPoint x: 369, endPoint y: 596, distance: 31.3
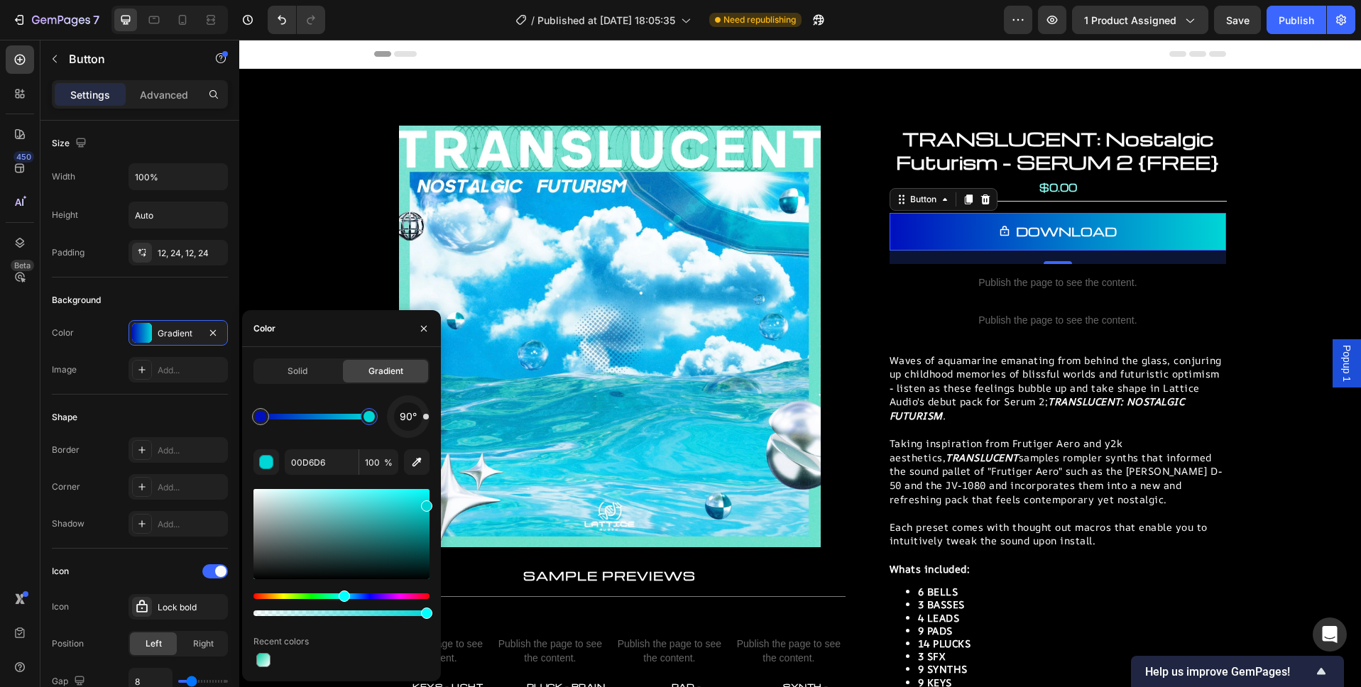
click at [363, 417] on div at bounding box center [368, 416] width 11 height 11
drag, startPoint x: 427, startPoint y: 507, endPoint x: 425, endPoint y: 523, distance: 15.8
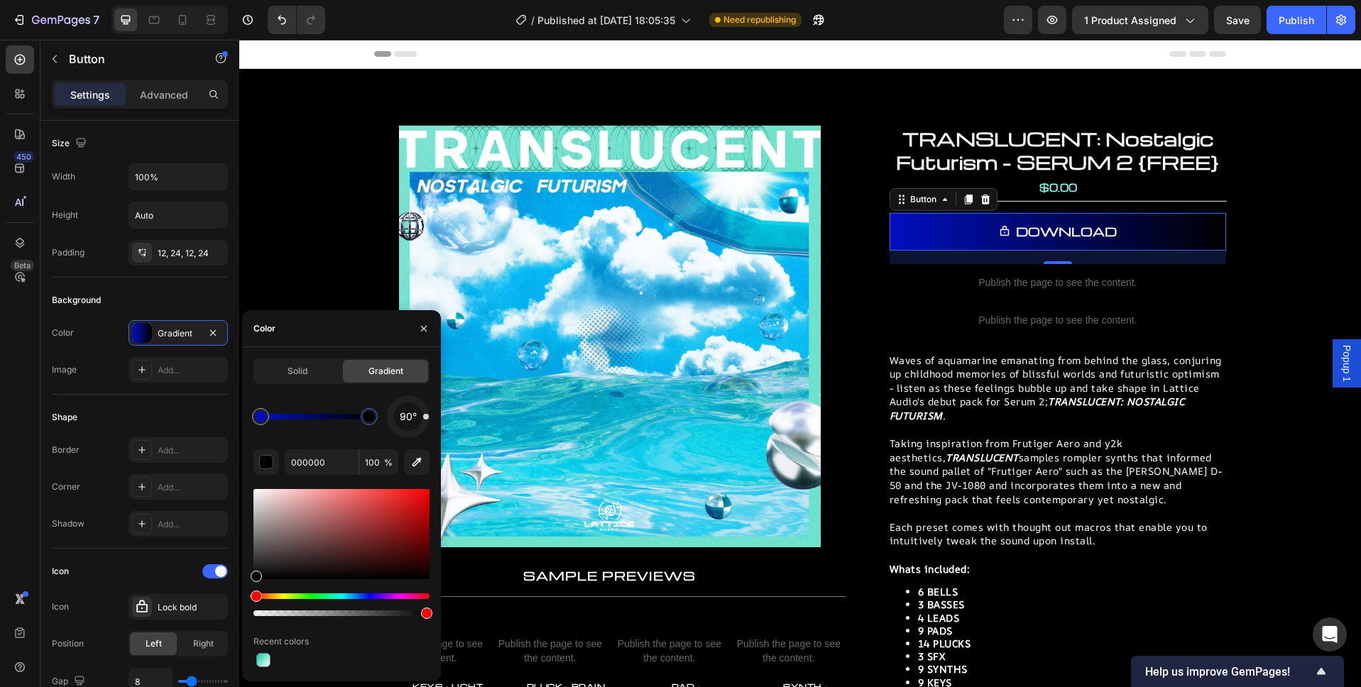
drag, startPoint x: 425, startPoint y: 494, endPoint x: 430, endPoint y: 534, distance: 40.8
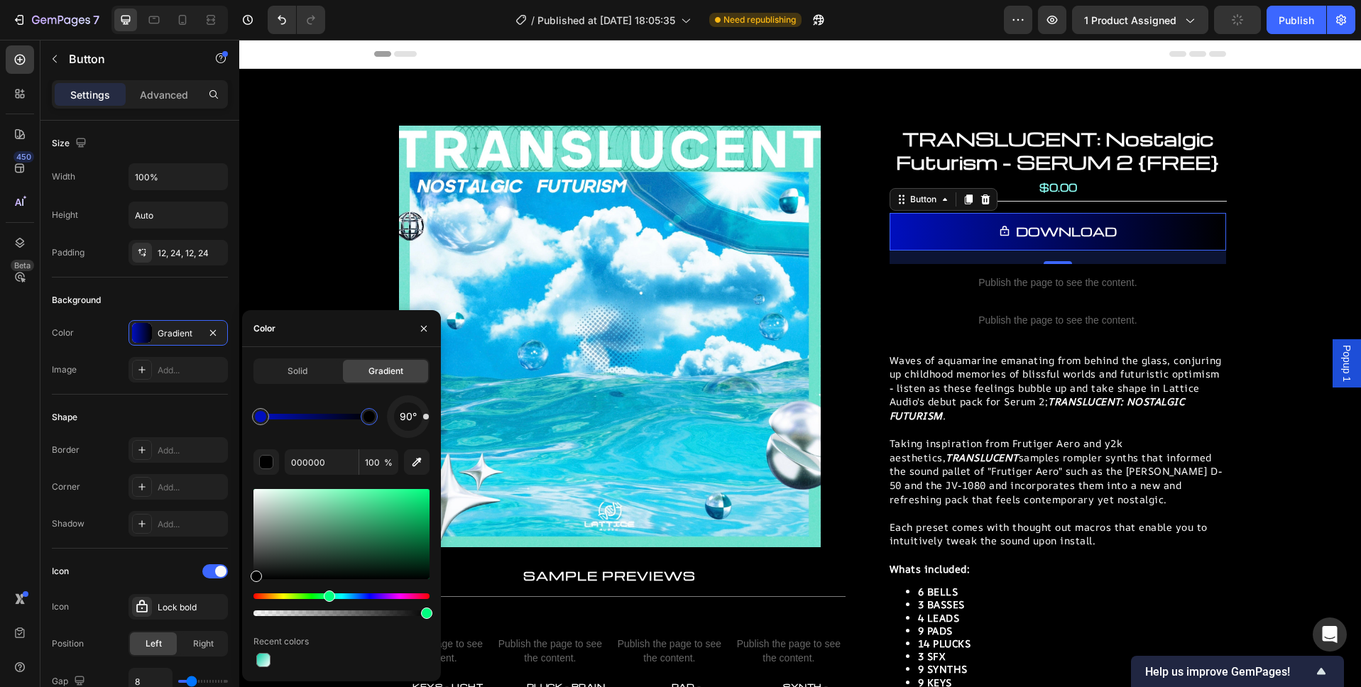
click at [327, 596] on div "Hue" at bounding box center [341, 596] width 176 height 6
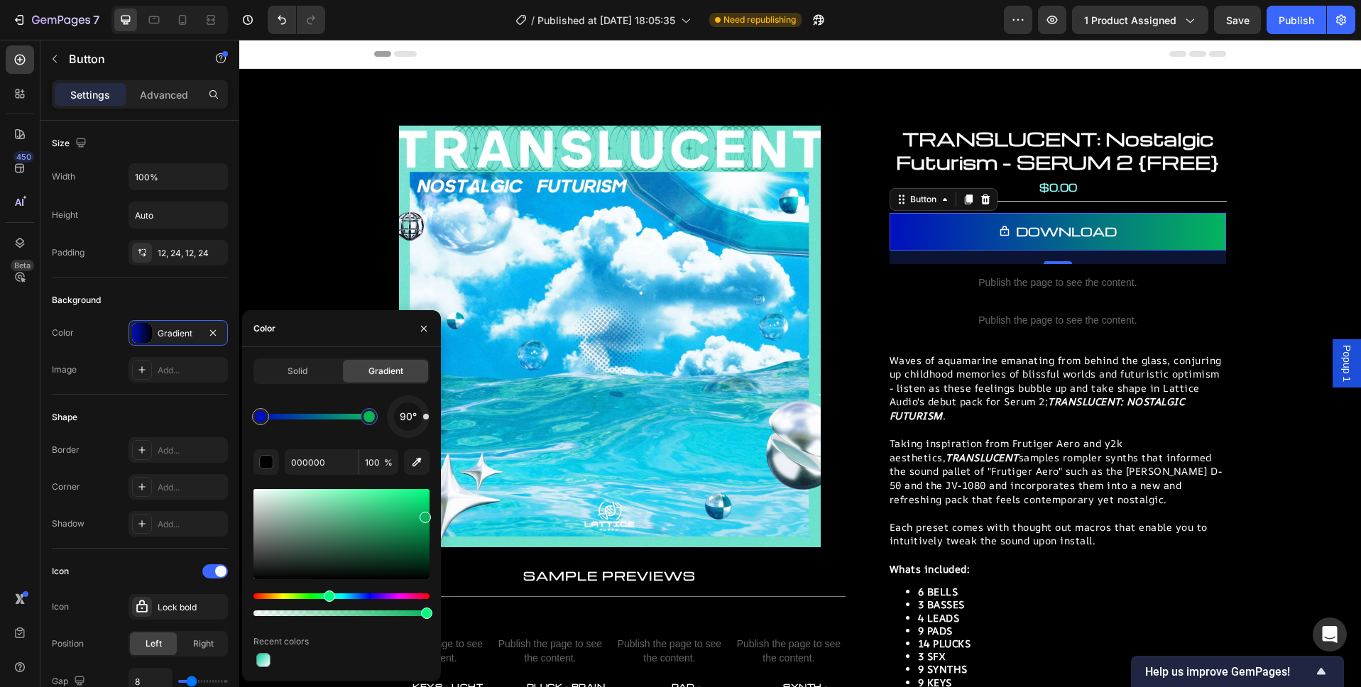
drag, startPoint x: 405, startPoint y: 524, endPoint x: 423, endPoint y: 515, distance: 19.7
click at [424, 515] on div at bounding box center [341, 534] width 176 height 90
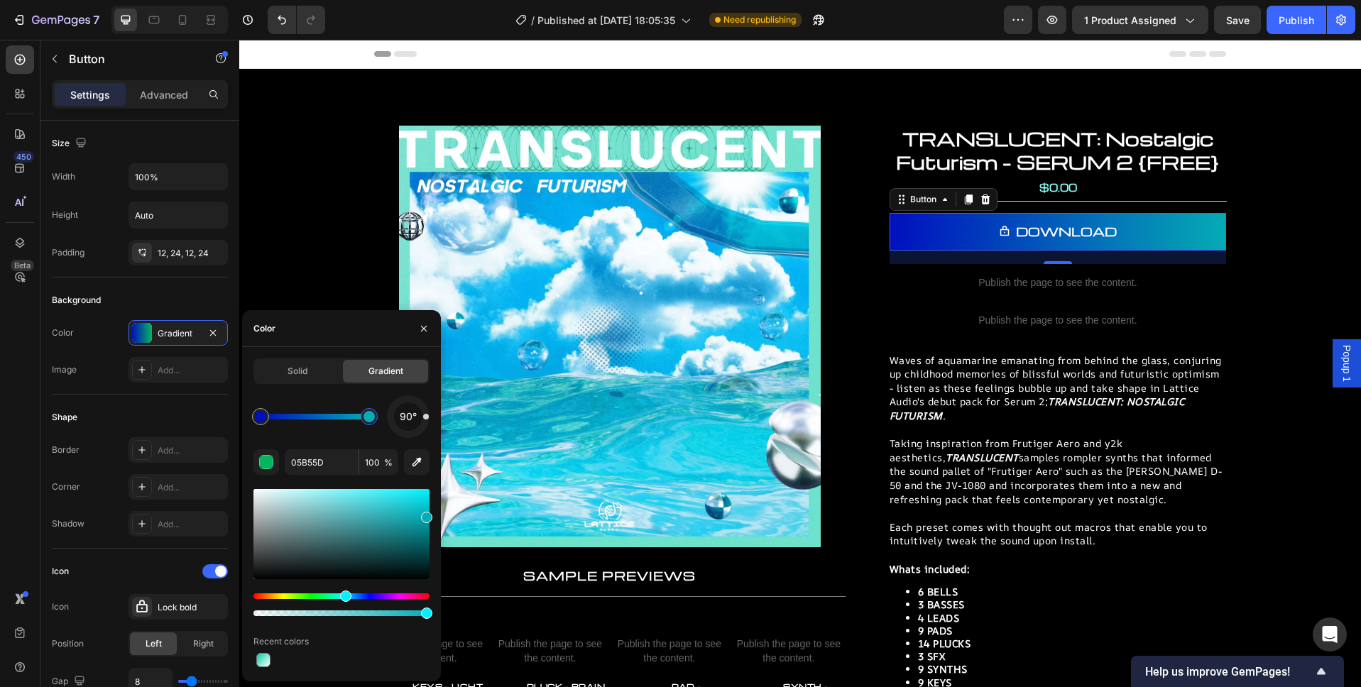
type input "05ACB5"
drag, startPoint x: 328, startPoint y: 595, endPoint x: 344, endPoint y: 595, distance: 15.6
click at [317, 463] on input "05ACB5" at bounding box center [322, 462] width 74 height 26
click at [420, 328] on icon "button" at bounding box center [423, 328] width 11 height 11
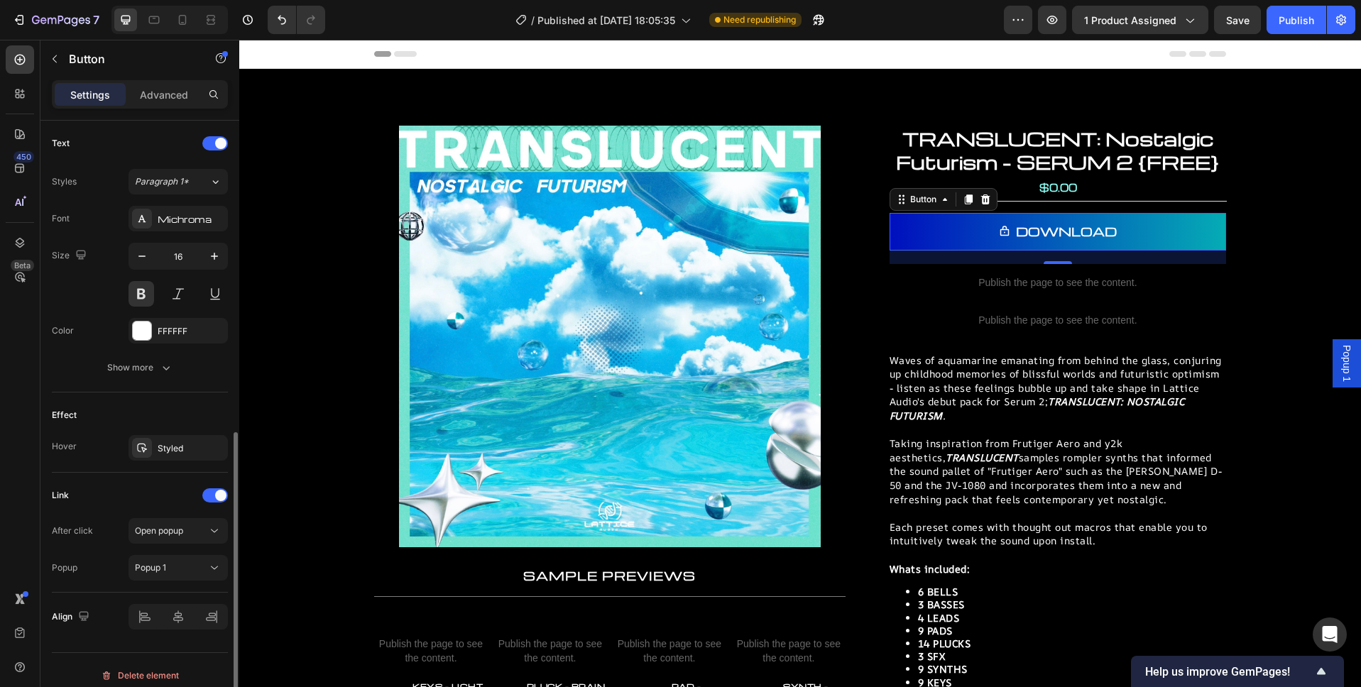
scroll to position [597, 0]
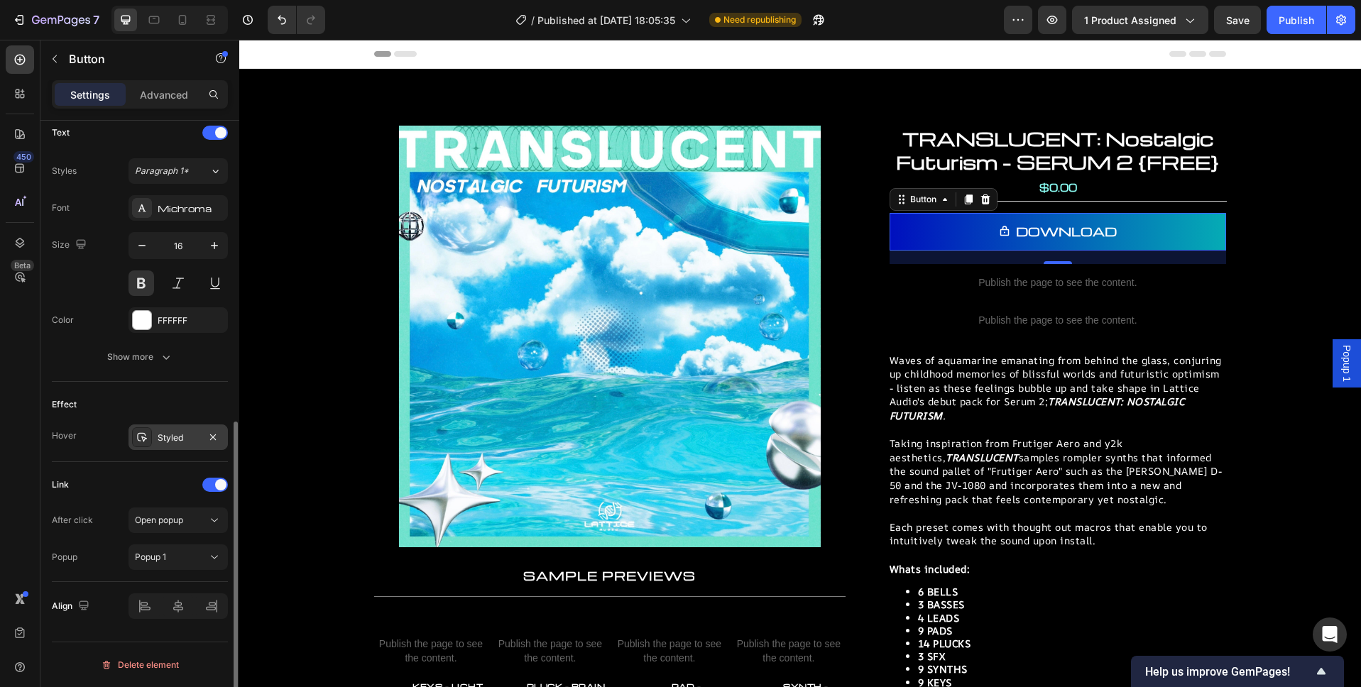
click at [170, 442] on div "Styled" at bounding box center [178, 438] width 41 height 13
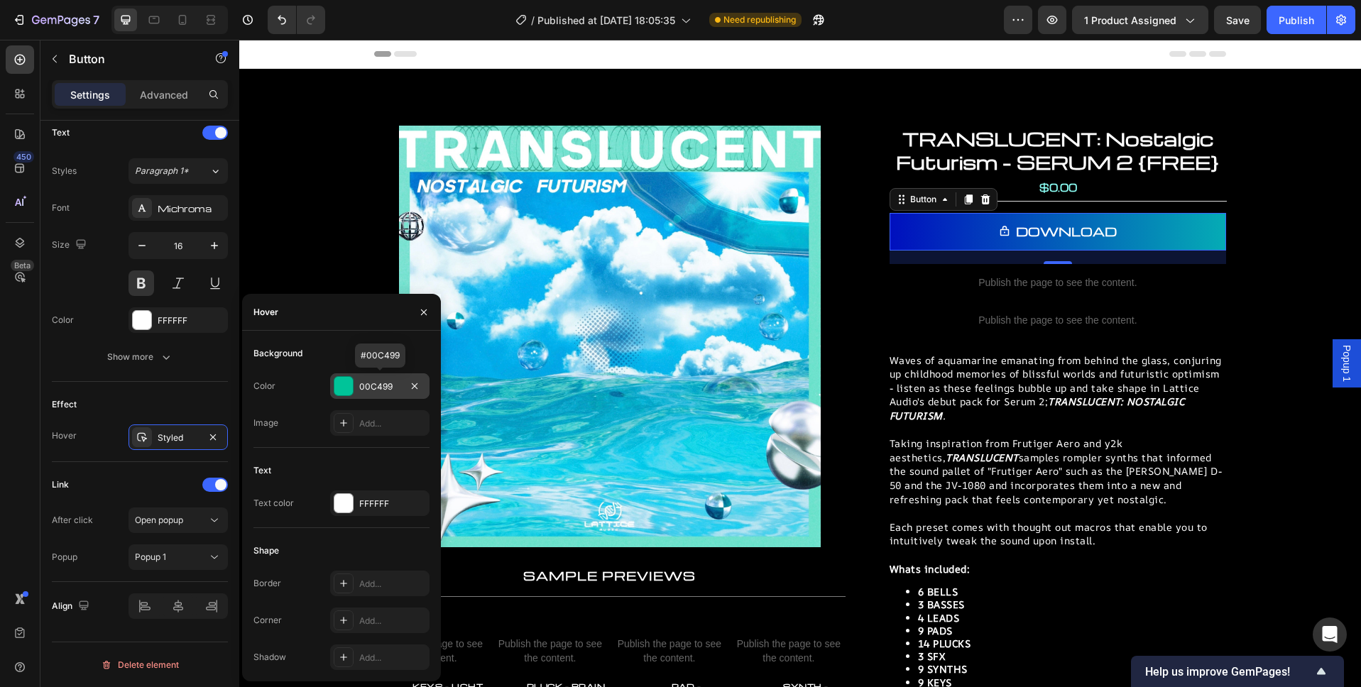
click at [374, 383] on div "00C499" at bounding box center [379, 386] width 41 height 13
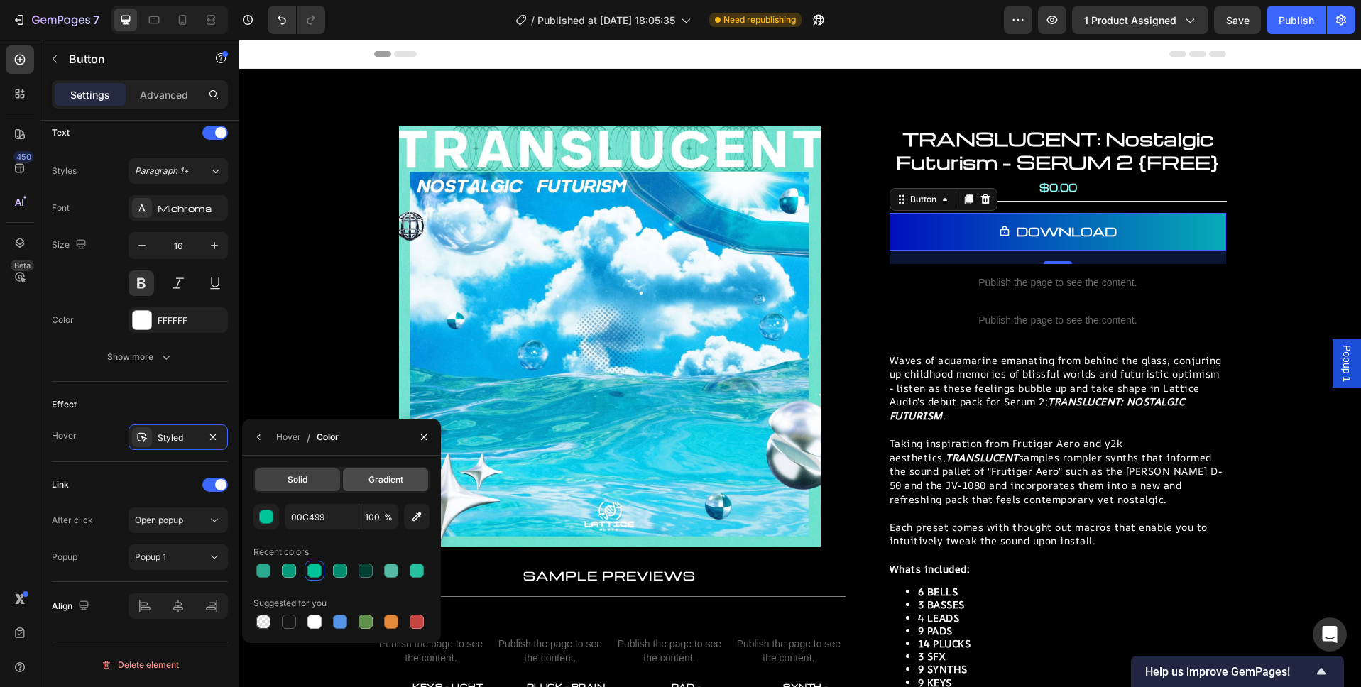
click at [395, 480] on span "Gradient" at bounding box center [385, 479] width 35 height 13
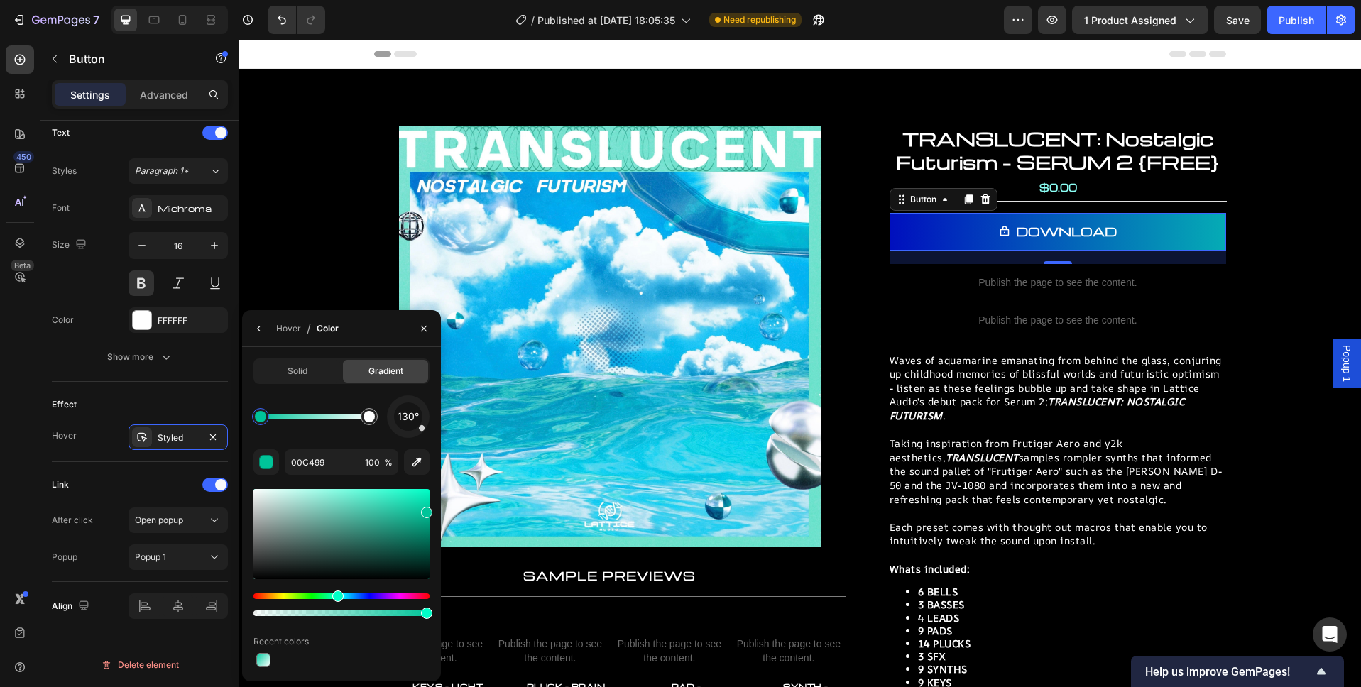
click at [258, 415] on div at bounding box center [260, 416] width 11 height 11
click at [328, 467] on input "00C499" at bounding box center [322, 462] width 74 height 26
click at [327, 467] on input "00C499" at bounding box center [322, 462] width 74 height 26
paste input "5ACB5"
type input "05ACB5"
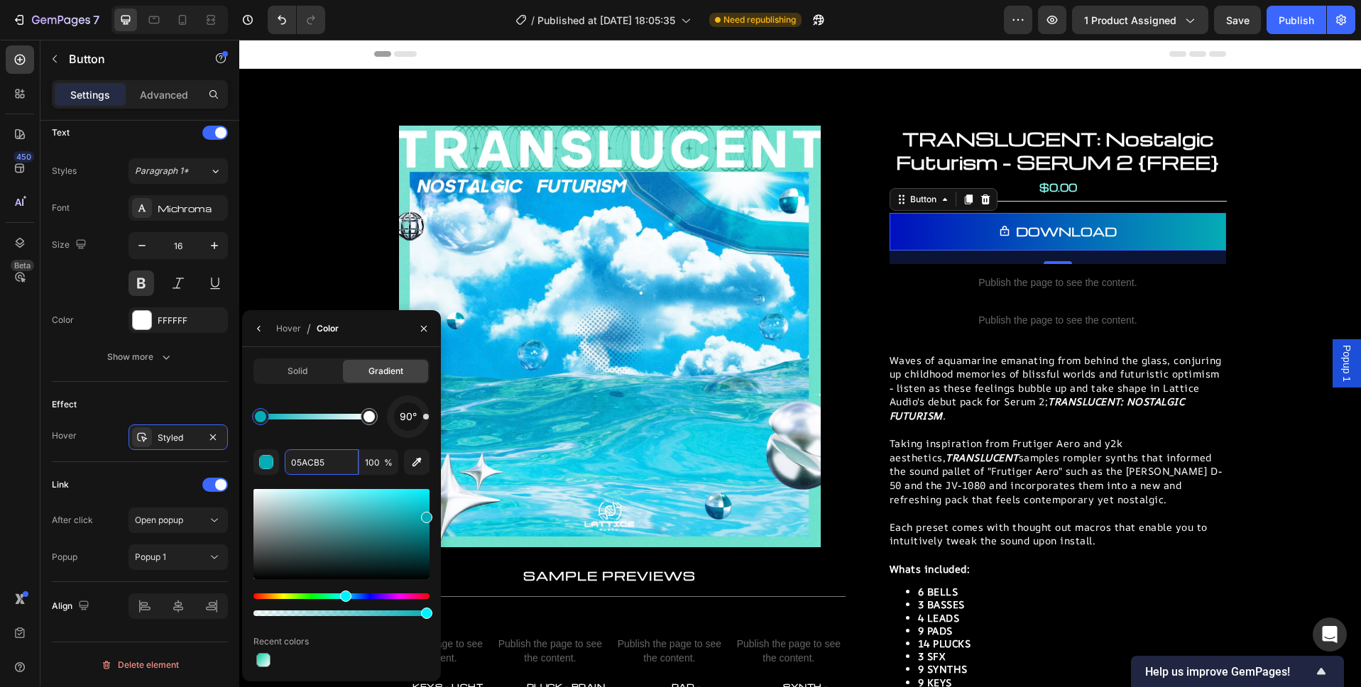
drag, startPoint x: 422, startPoint y: 428, endPoint x: 434, endPoint y: 417, distance: 17.1
click at [434, 417] on div "Solid Gradient 90° 05ACB5 100 % Recent colors" at bounding box center [341, 514] width 199 height 312
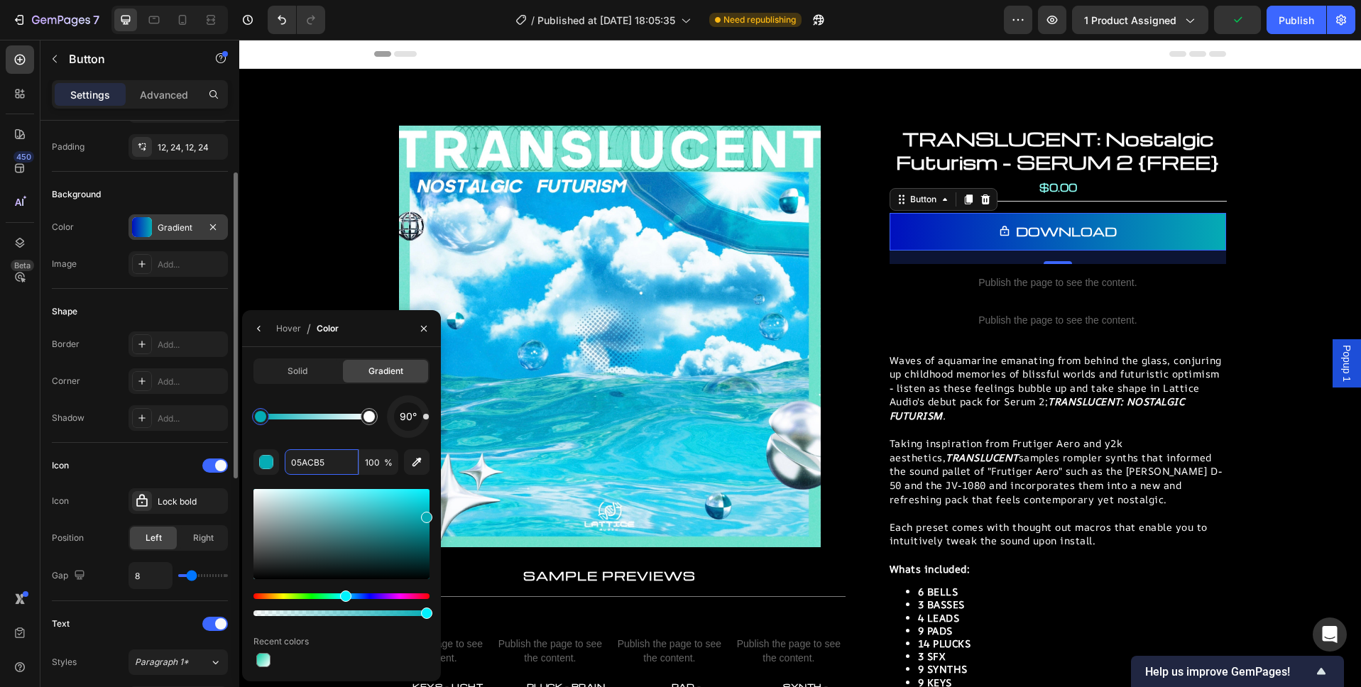
scroll to position [105, 0]
click at [163, 232] on div "Gradient" at bounding box center [178, 228] width 41 height 13
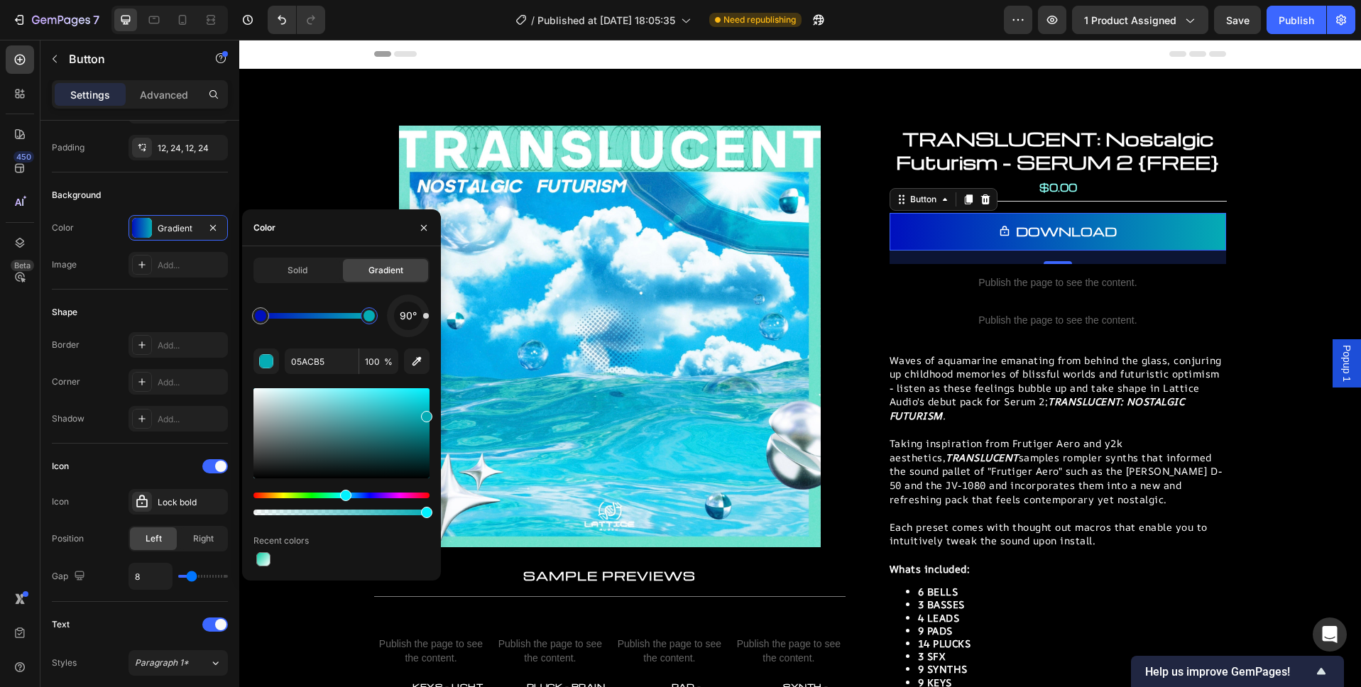
click at [367, 316] on div at bounding box center [368, 315] width 11 height 11
click at [328, 361] on input "05ACB5" at bounding box center [322, 362] width 74 height 26
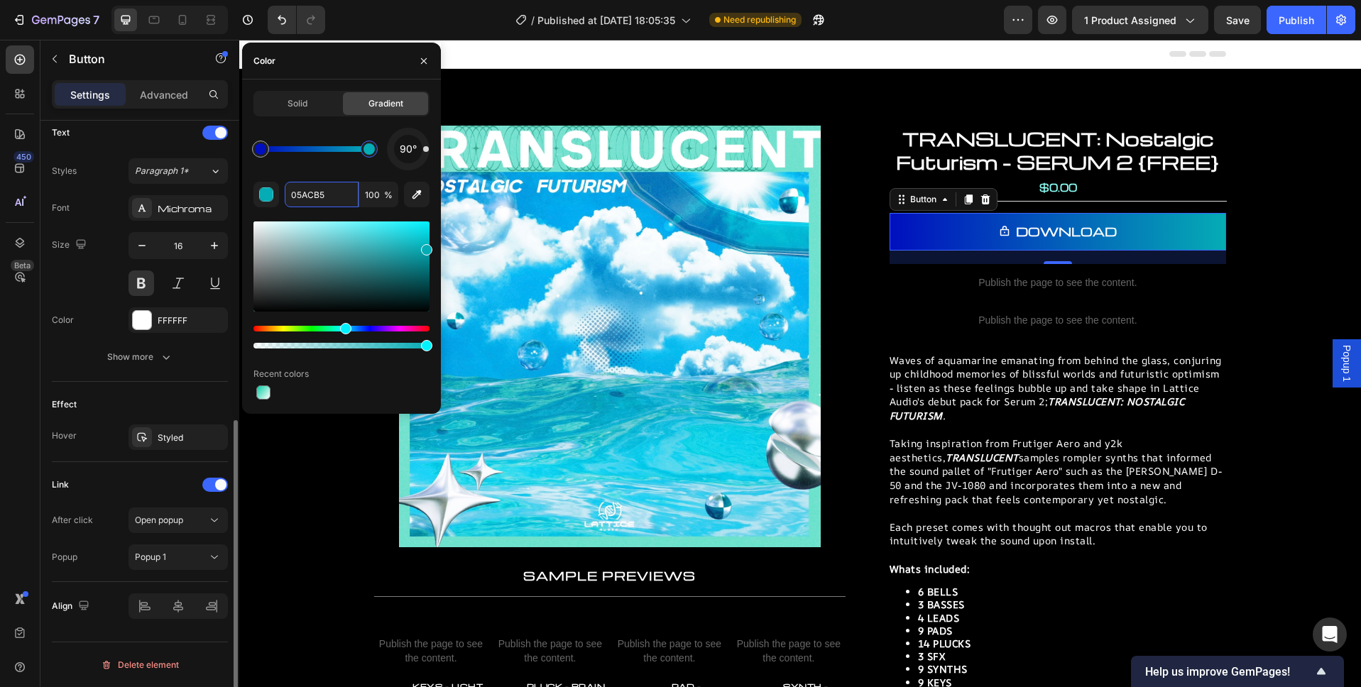
scroll to position [596, 0]
click at [192, 437] on div "Styled" at bounding box center [178, 438] width 41 height 13
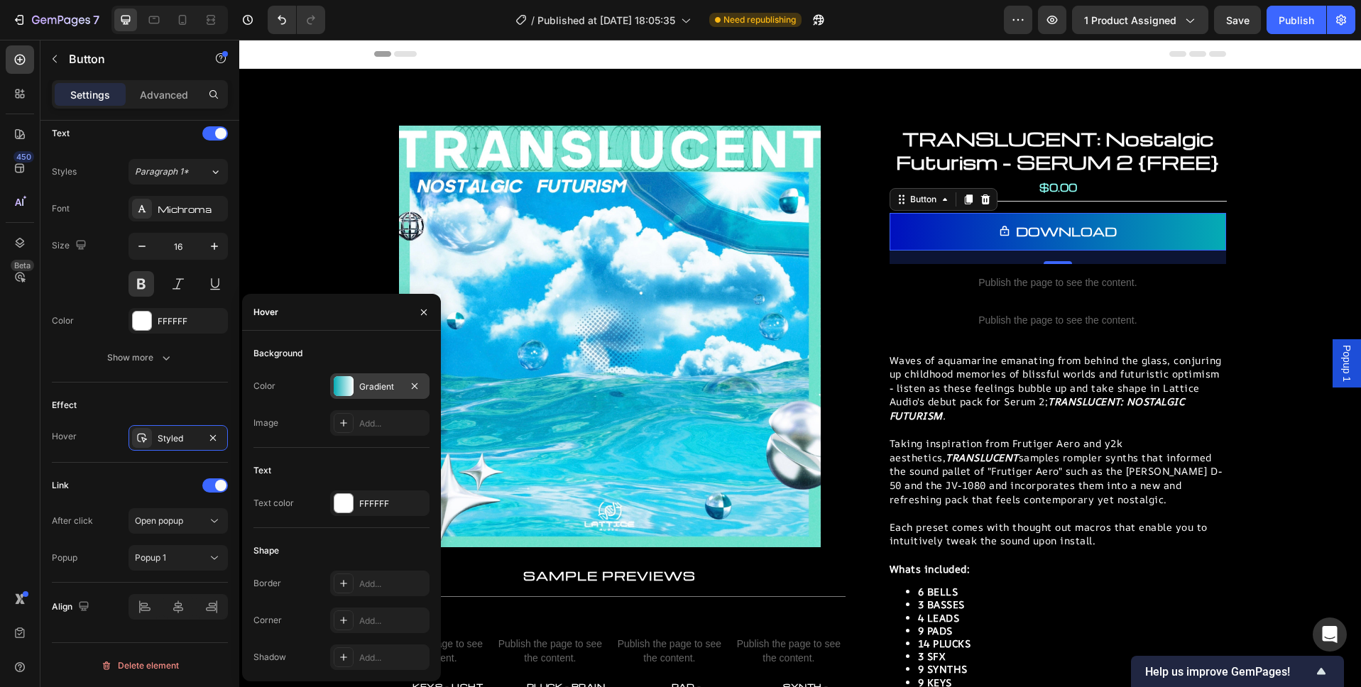
click at [368, 378] on div "Gradient" at bounding box center [379, 386] width 99 height 26
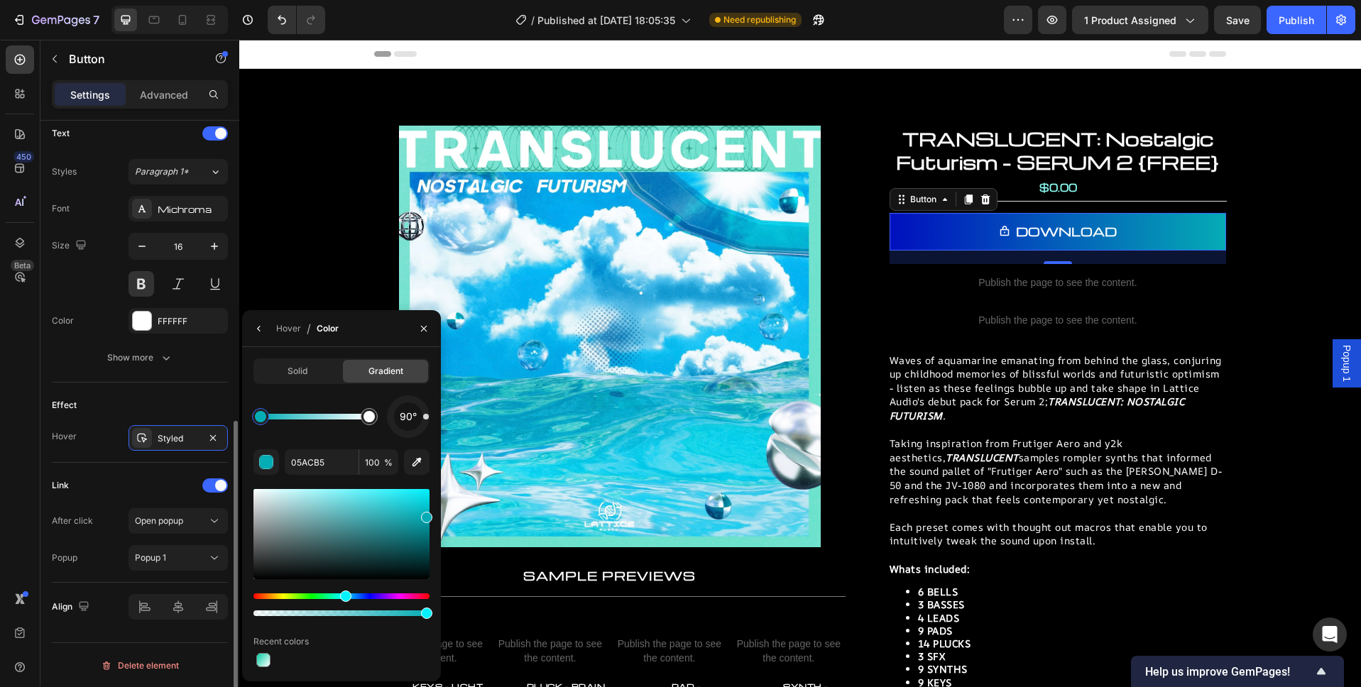
click at [106, 372] on div "Text Styles Paragraph 1* Font Michroma Size 16 Color FFFFFF Show more" at bounding box center [140, 247] width 176 height 272
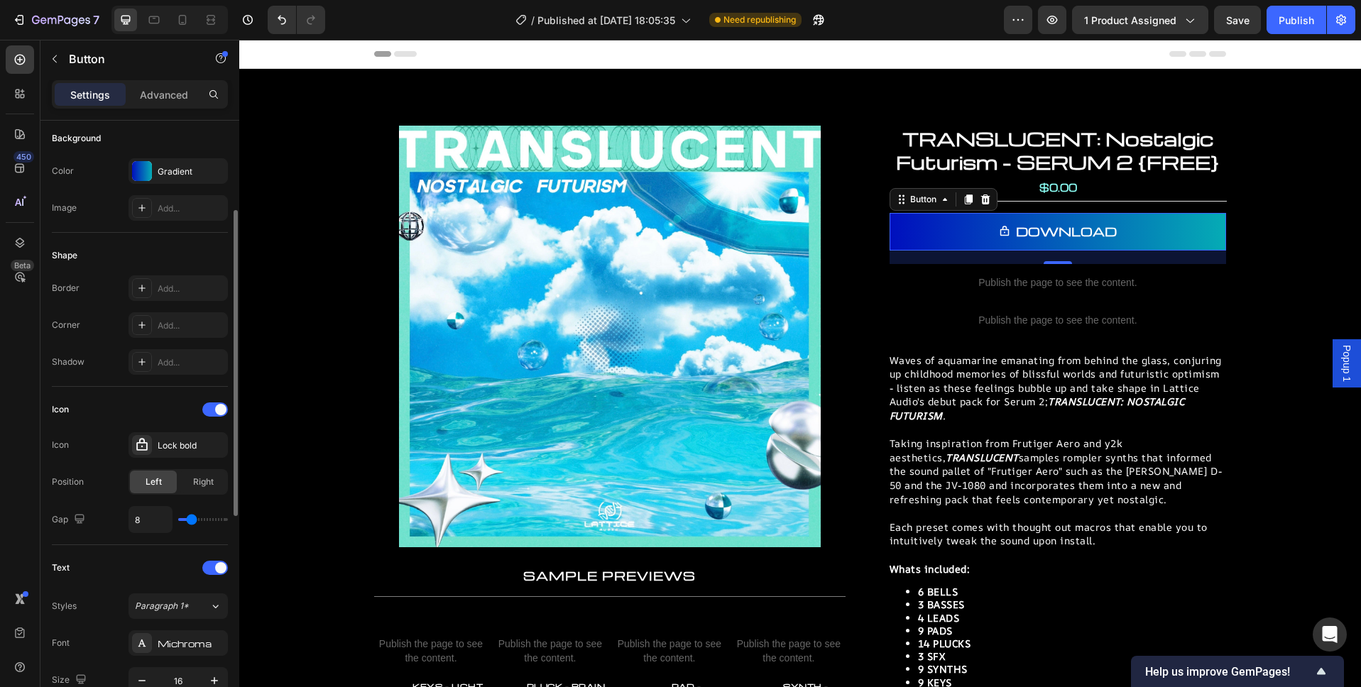
scroll to position [160, 0]
click at [163, 173] on div "Gradient" at bounding box center [178, 174] width 41 height 13
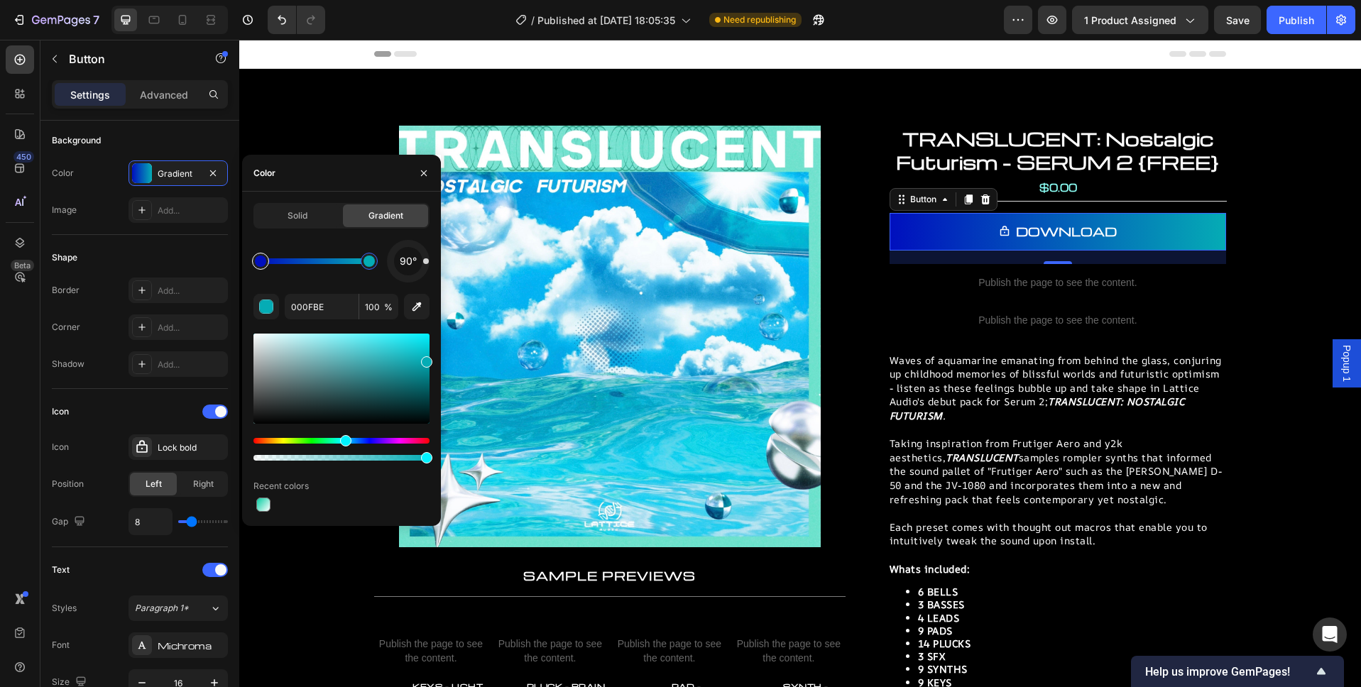
click at [265, 259] on div at bounding box center [260, 261] width 11 height 11
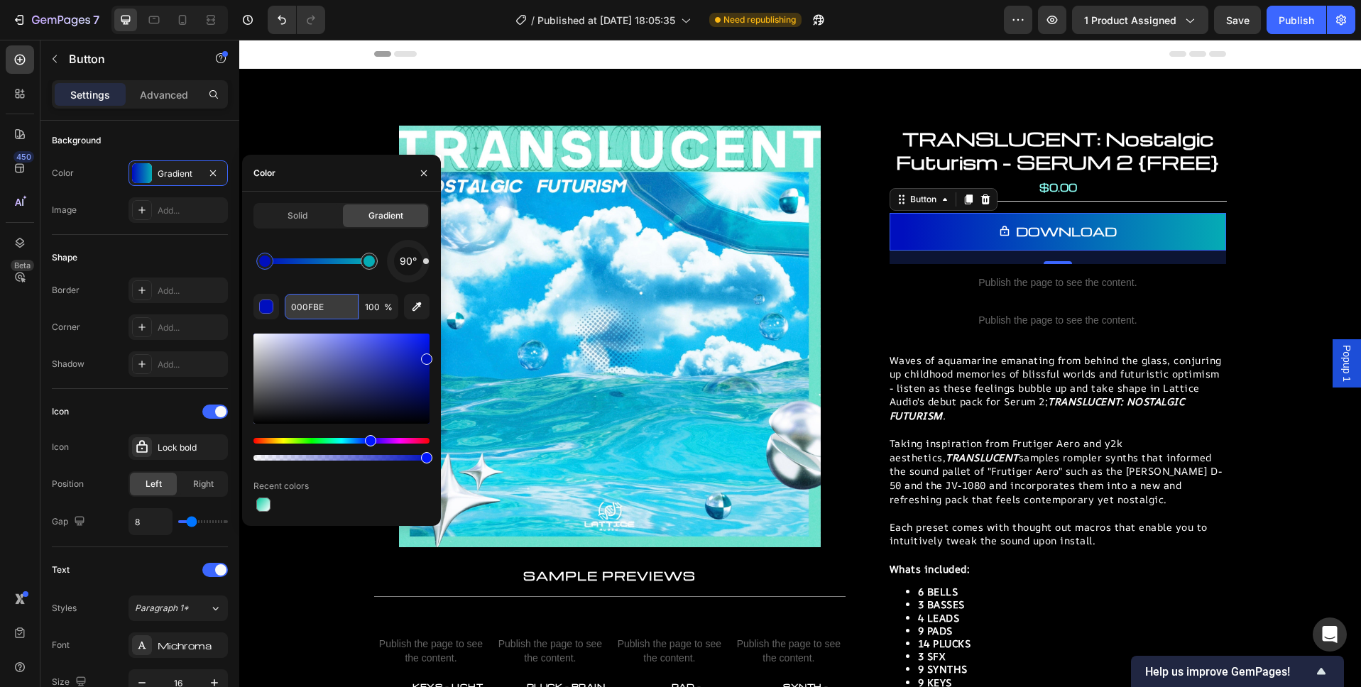
click at [319, 307] on input "000FBE" at bounding box center [322, 307] width 74 height 26
paste input "5ACB5"
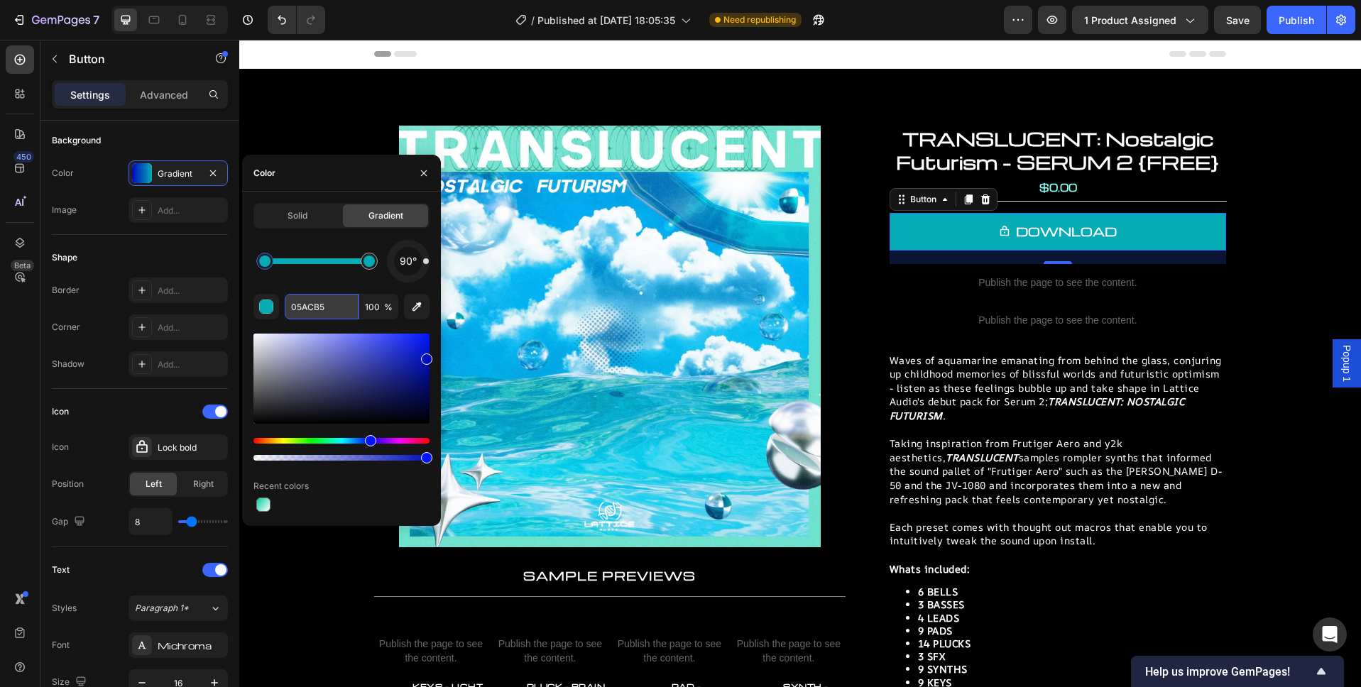
type input "000FBE"
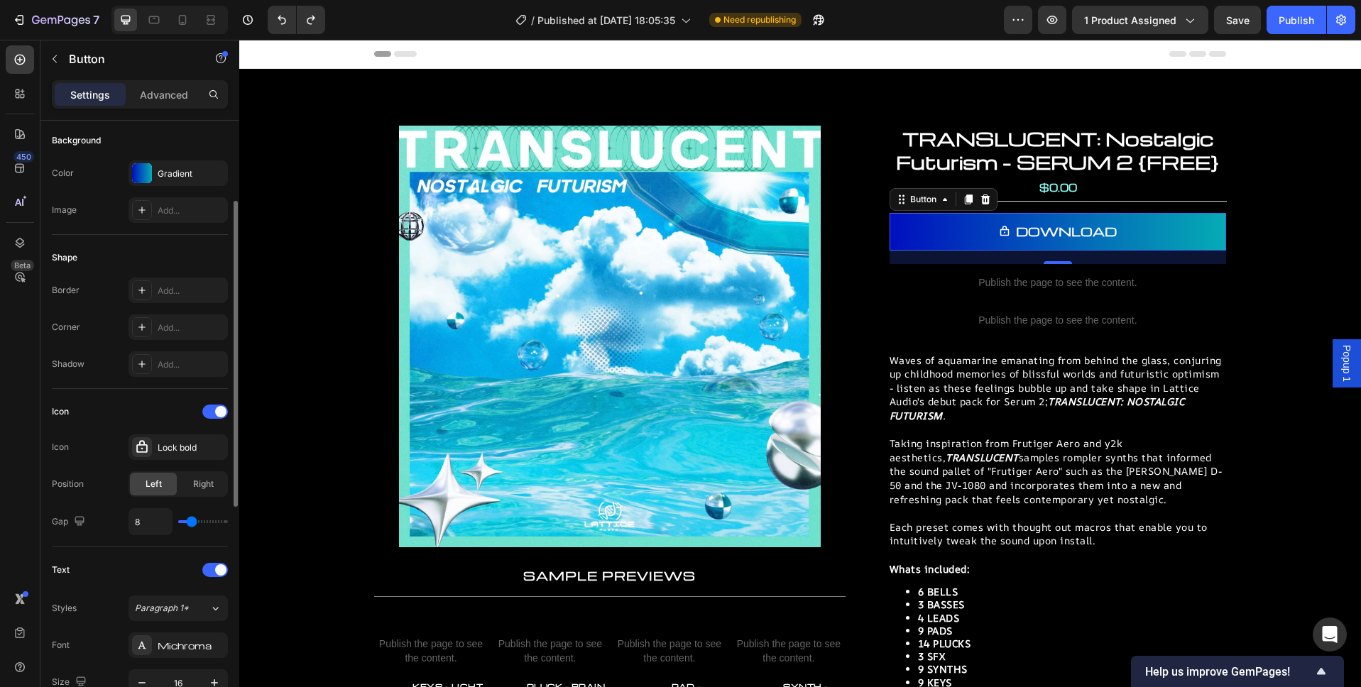
click at [97, 270] on div "Shape Border Add... Corner Add... Shadow Add..." at bounding box center [140, 312] width 176 height 154
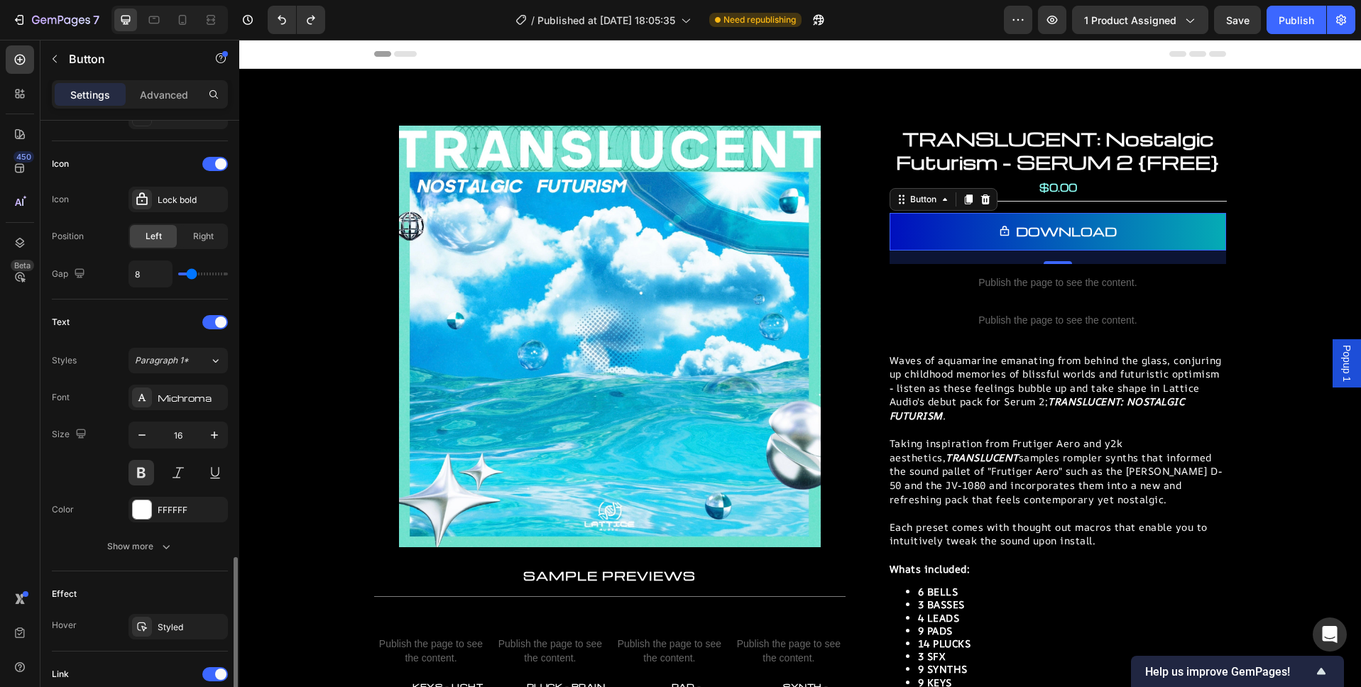
scroll to position [597, 0]
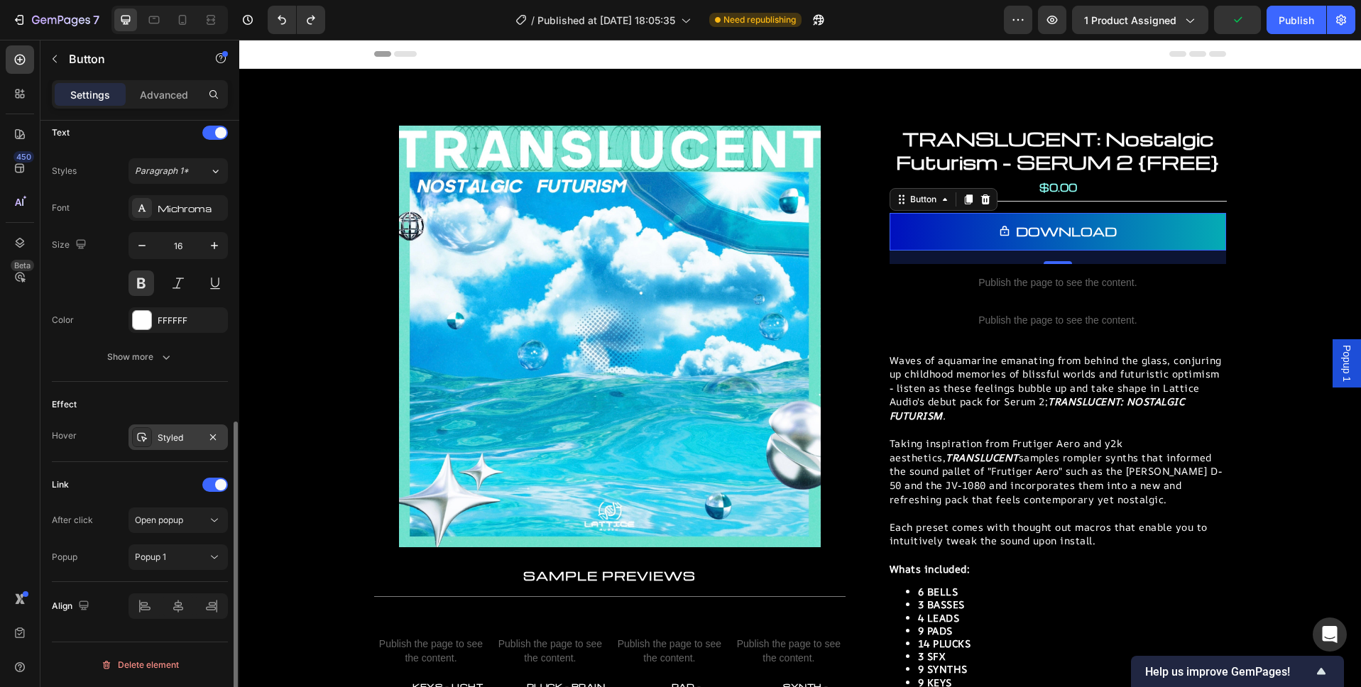
click at [167, 446] on div "Styled" at bounding box center [177, 437] width 99 height 26
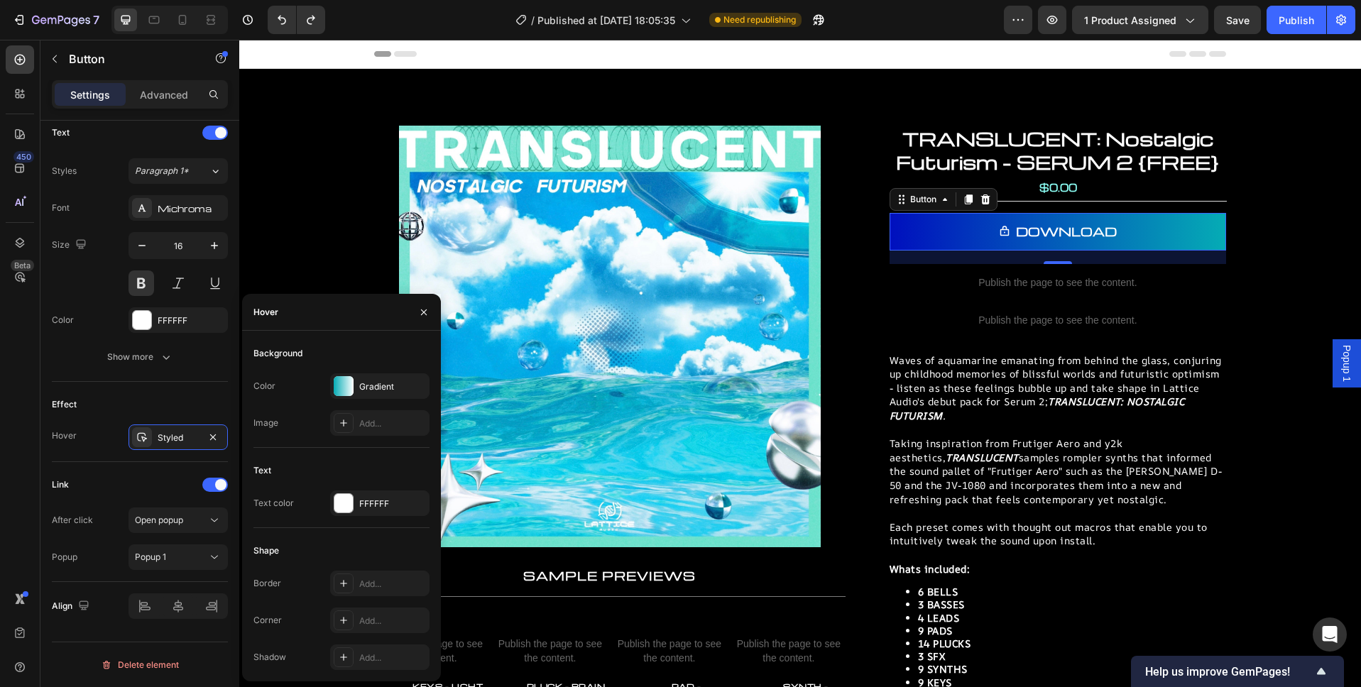
click at [383, 384] on div "Gradient" at bounding box center [392, 386] width 67 height 13
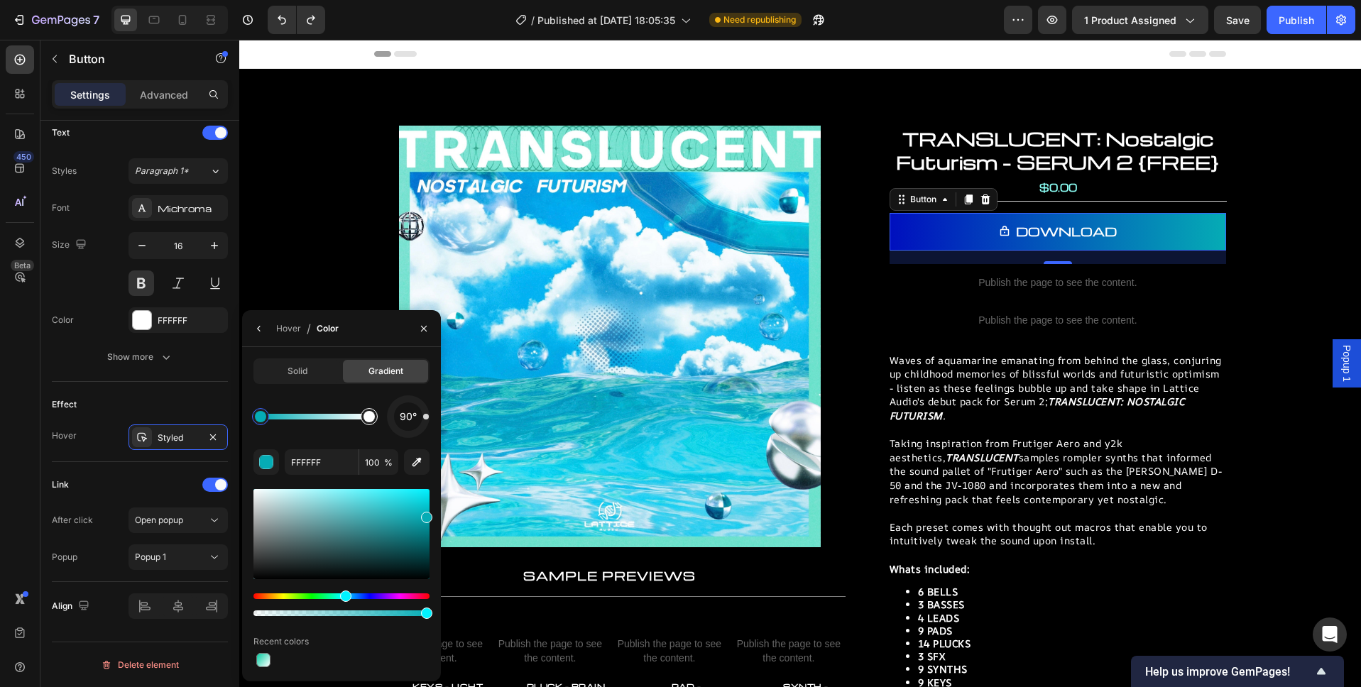
click at [371, 419] on div at bounding box center [368, 416] width 11 height 11
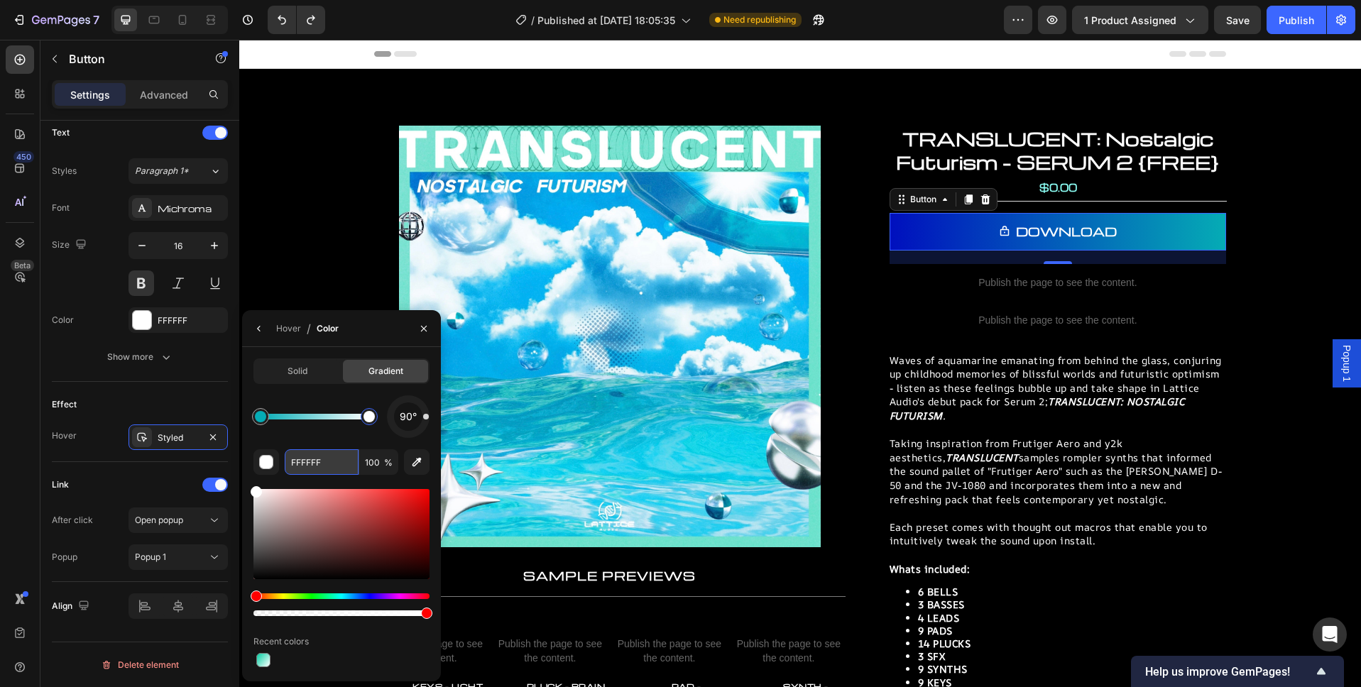
click at [332, 468] on input "FFFFFF" at bounding box center [322, 462] width 74 height 26
paste input "000FBE"
click at [260, 412] on div at bounding box center [260, 416] width 11 height 11
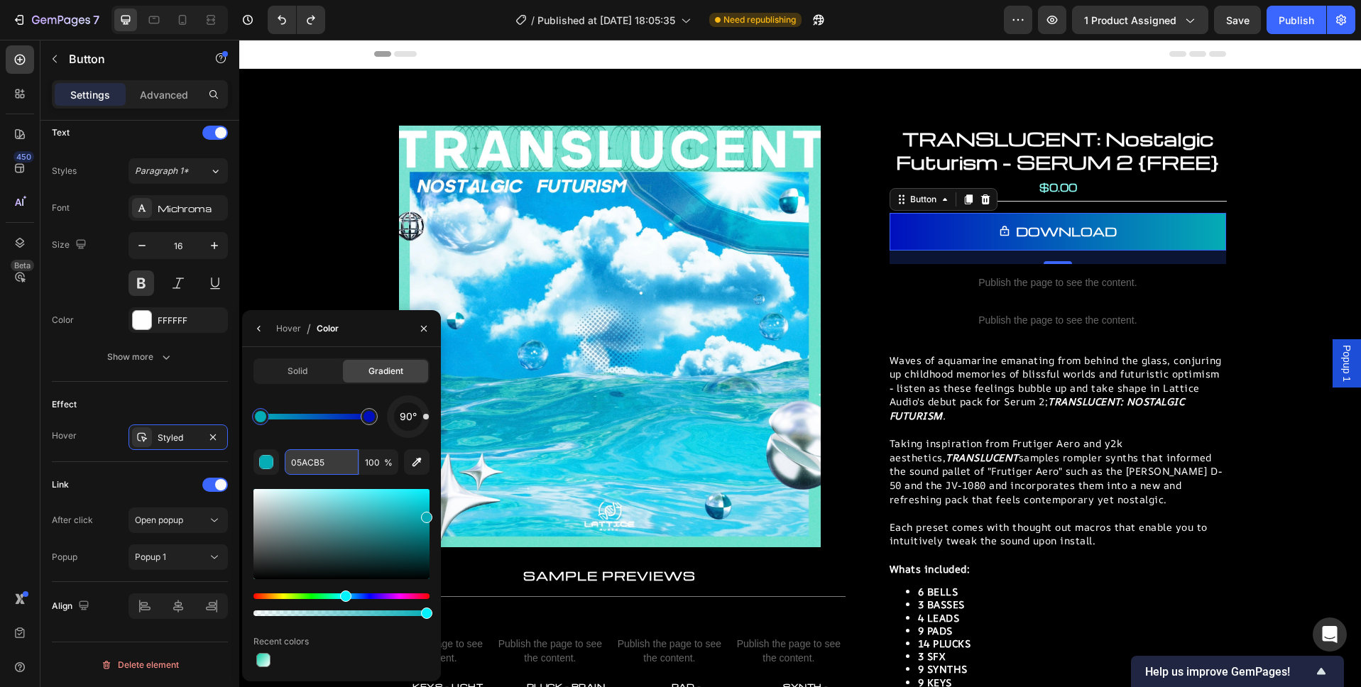
click at [324, 467] on input "05ACB5" at bounding box center [322, 462] width 74 height 26
click at [374, 416] on div at bounding box center [368, 416] width 11 height 11
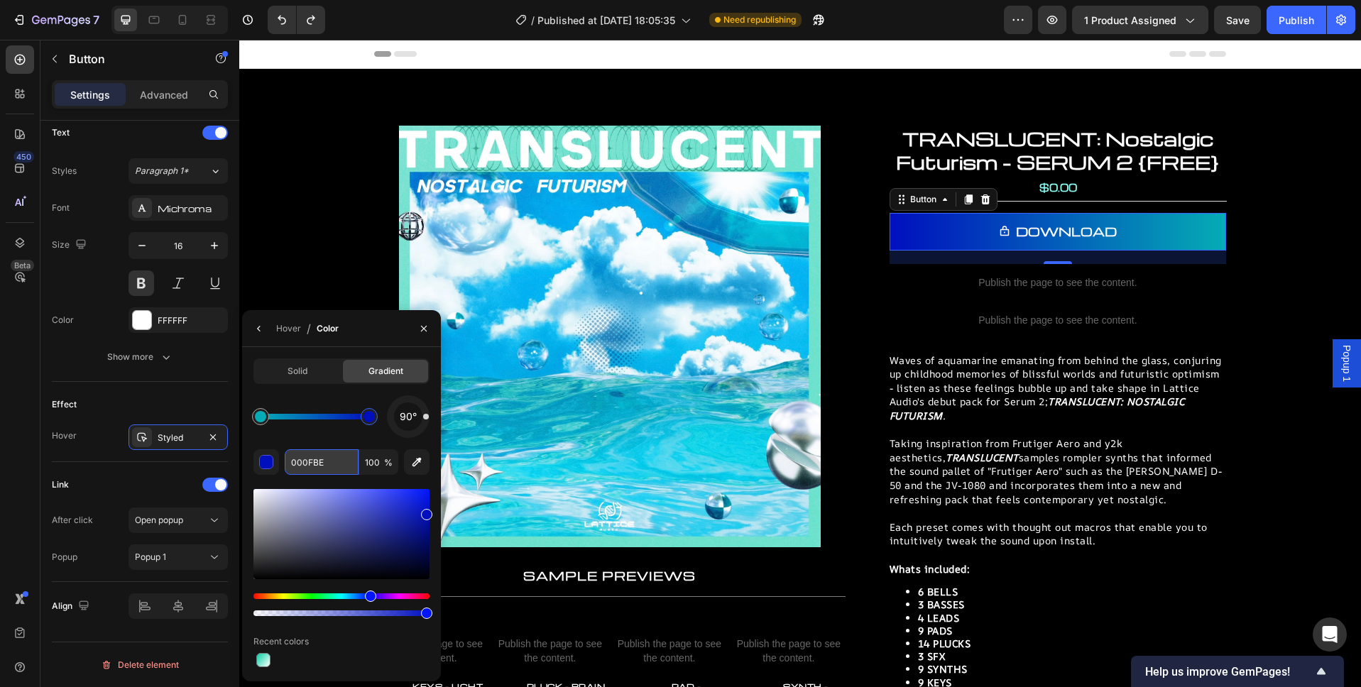
click at [324, 465] on input "000FBE" at bounding box center [322, 462] width 74 height 26
paste input "5ACB5"
click at [324, 461] on input "05ACB5" at bounding box center [322, 462] width 74 height 26
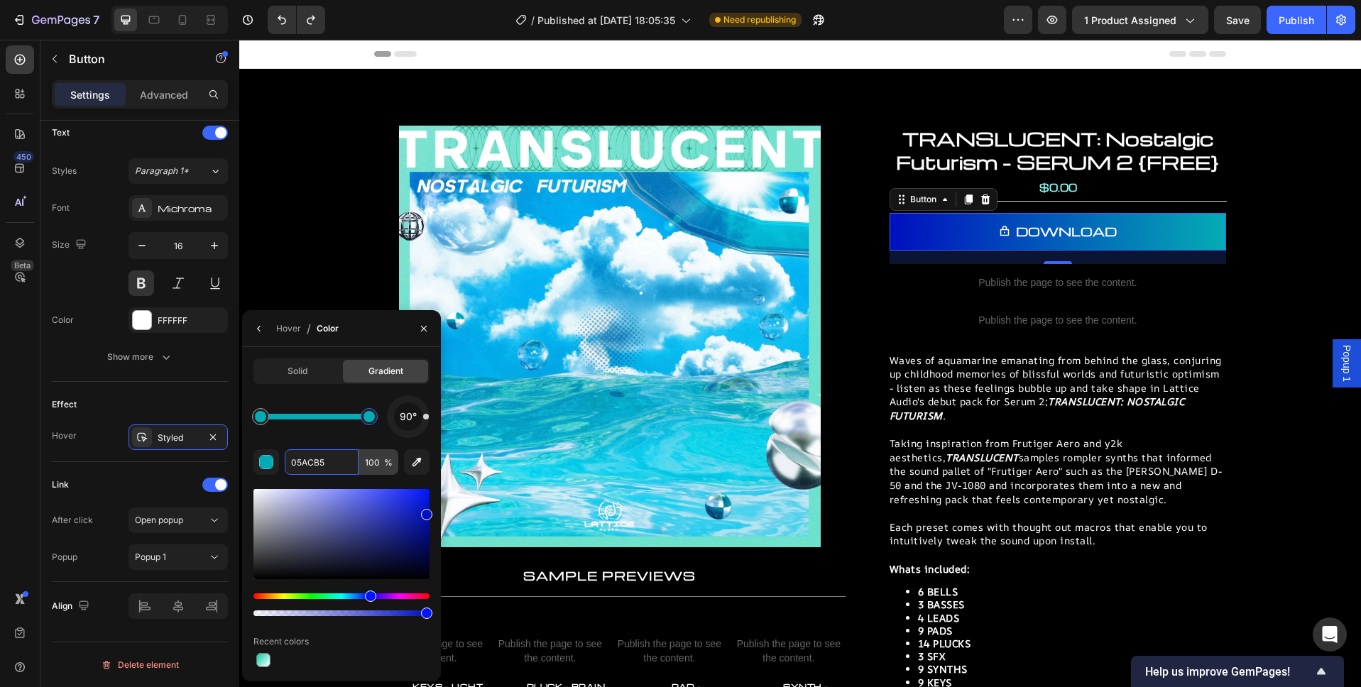
type input "FFFFFF"
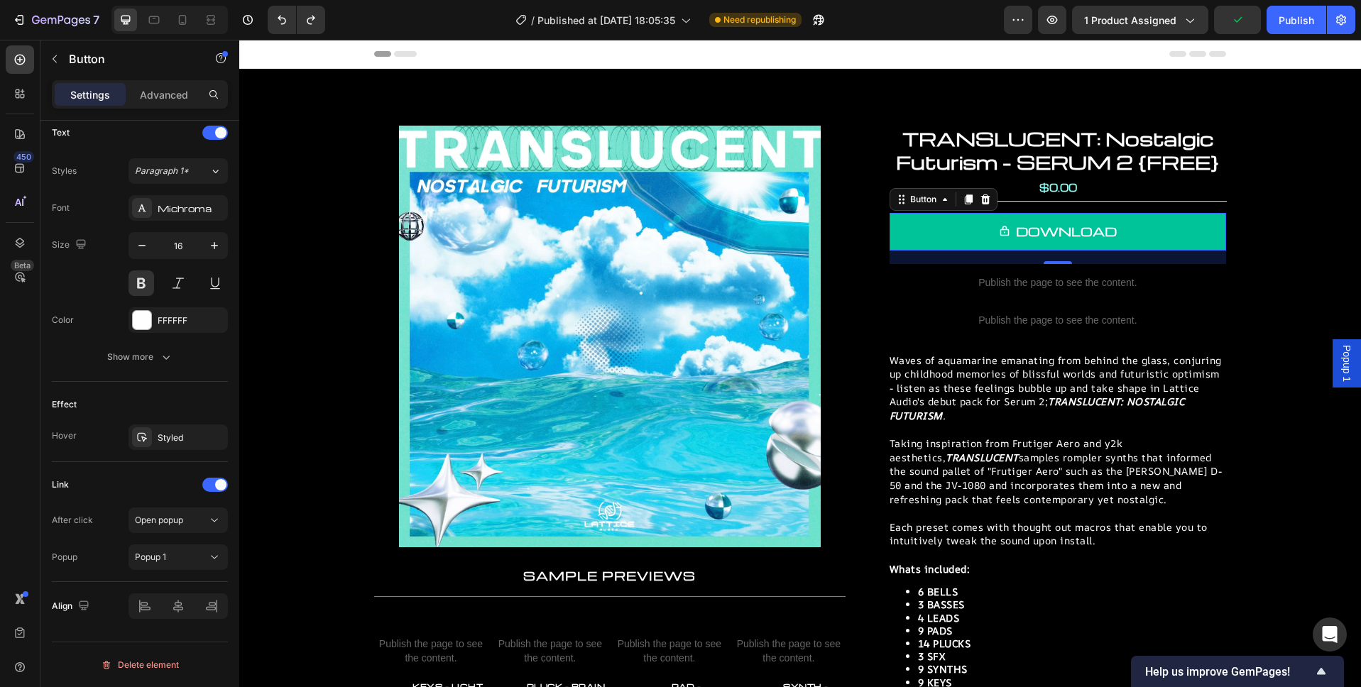
click at [1009, 235] on icon at bounding box center [1004, 231] width 11 height 11
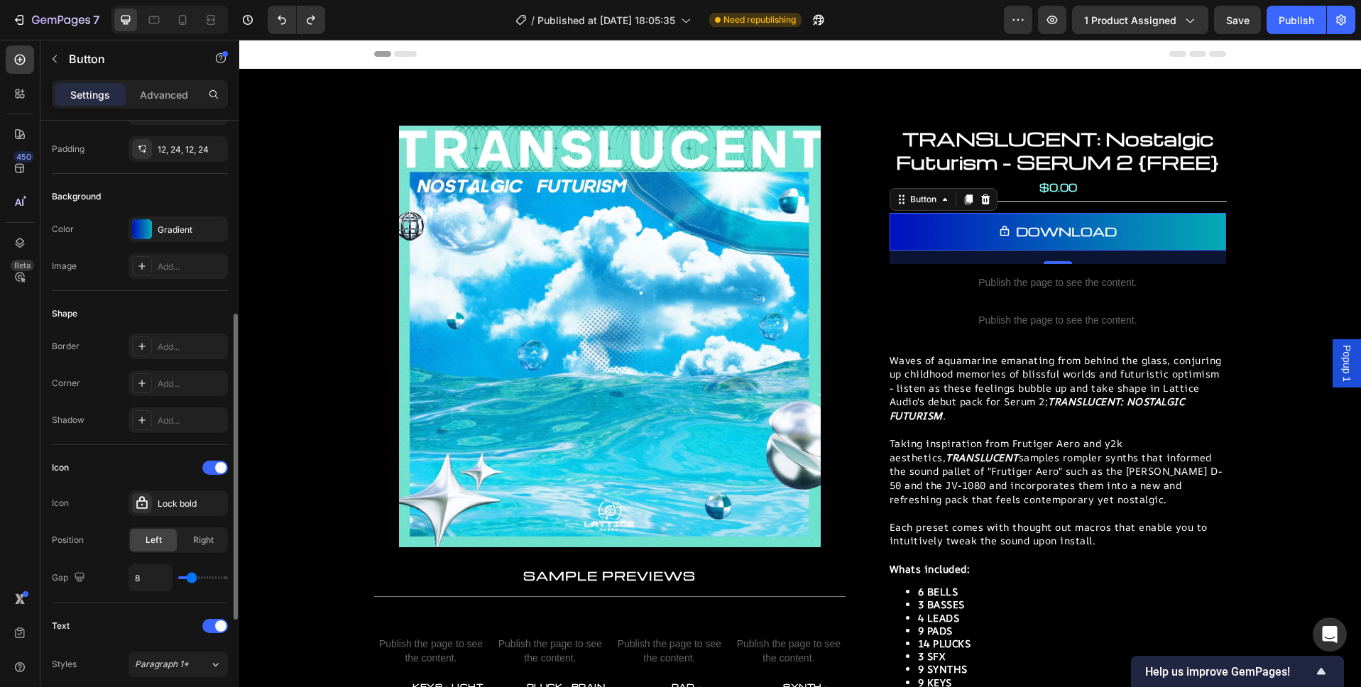
scroll to position [0, 0]
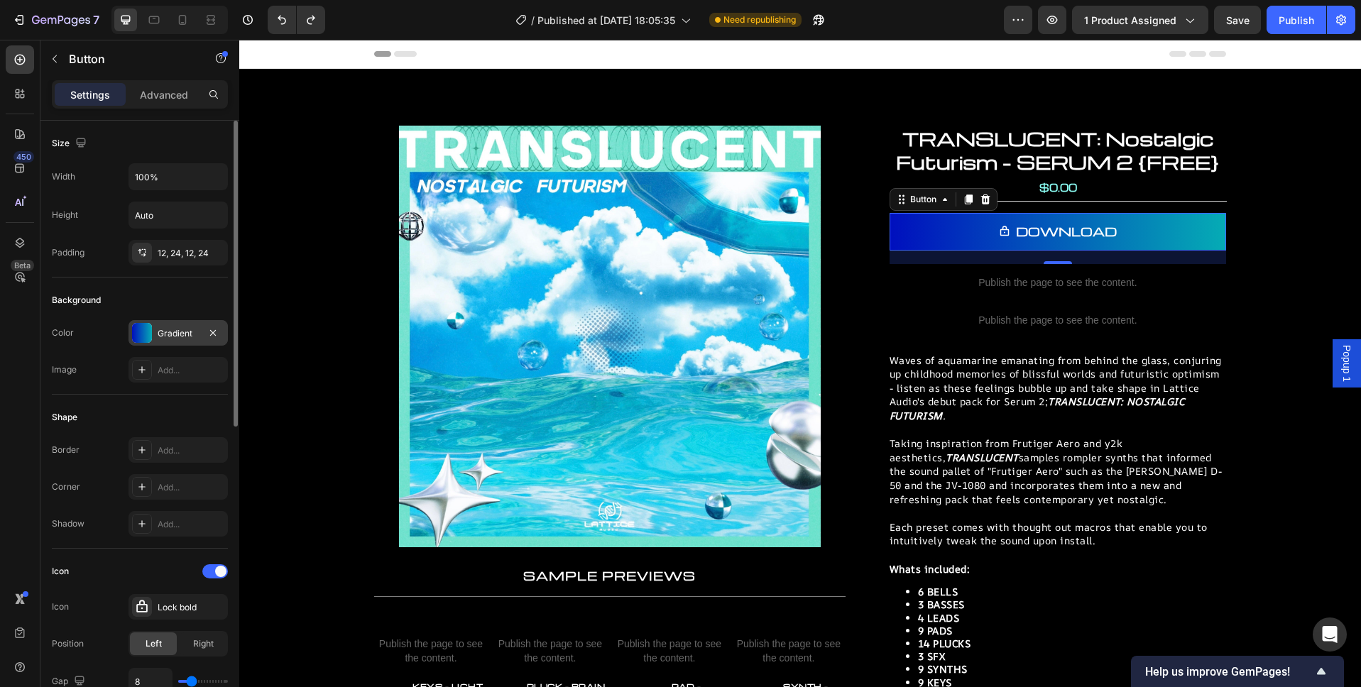
click at [158, 334] on div "Gradient" at bounding box center [178, 333] width 41 height 13
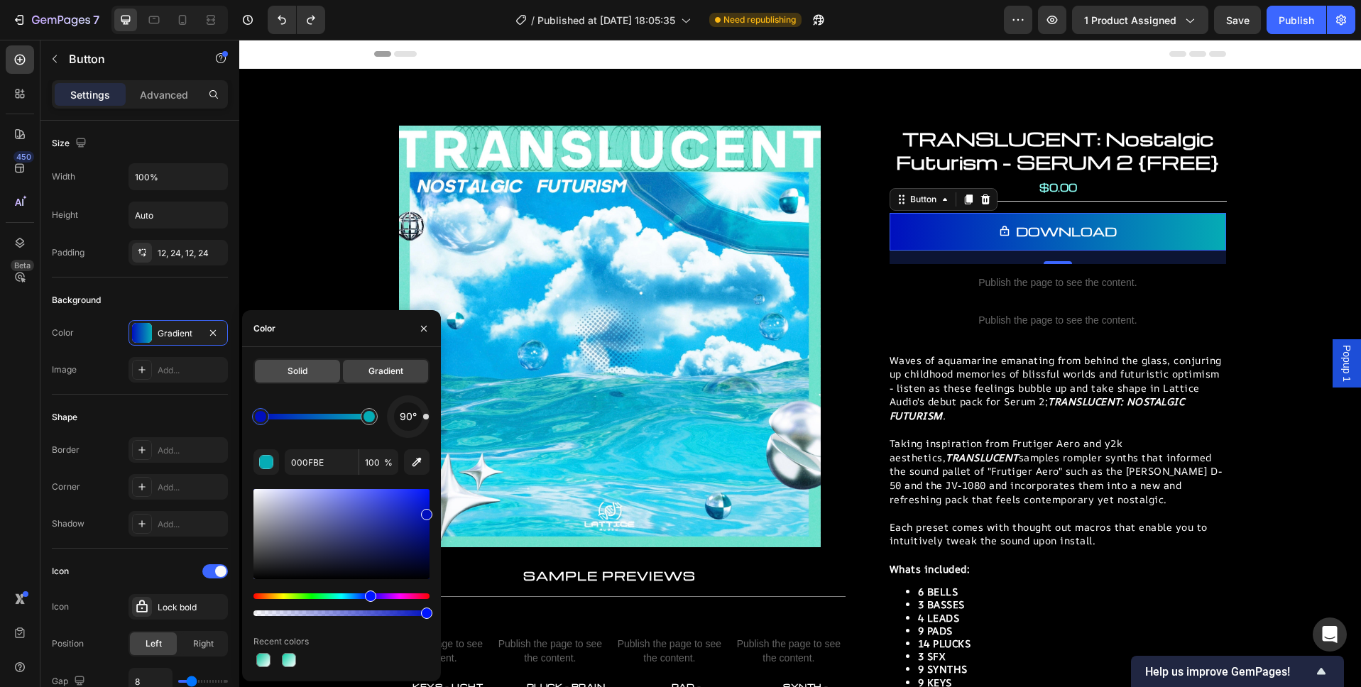
click at [300, 370] on span "Solid" at bounding box center [297, 371] width 20 height 13
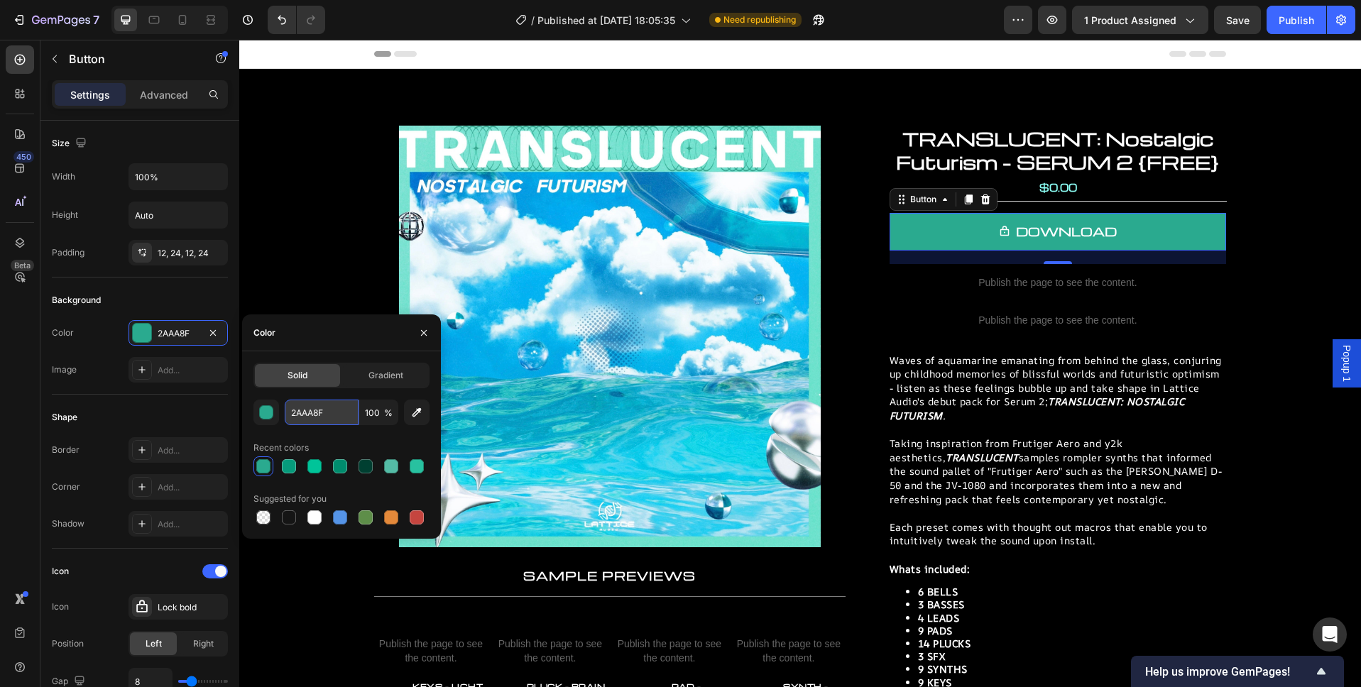
click at [321, 415] on input "2AAA8F" at bounding box center [322, 413] width 74 height 26
paste input "05ACB5"
drag, startPoint x: 336, startPoint y: 410, endPoint x: 262, endPoint y: 411, distance: 73.8
click at [262, 411] on div "05ACB5F 100 %" at bounding box center [341, 413] width 176 height 26
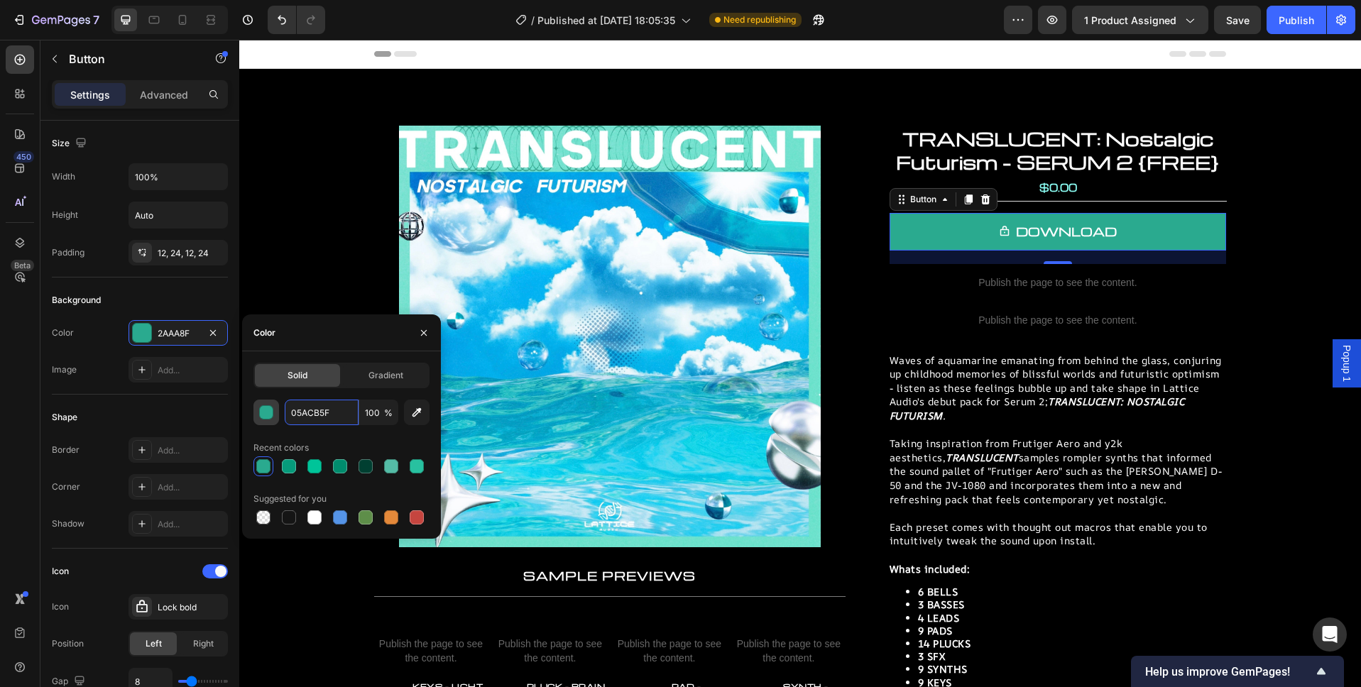
paste input "text"
type input "05ACB5"
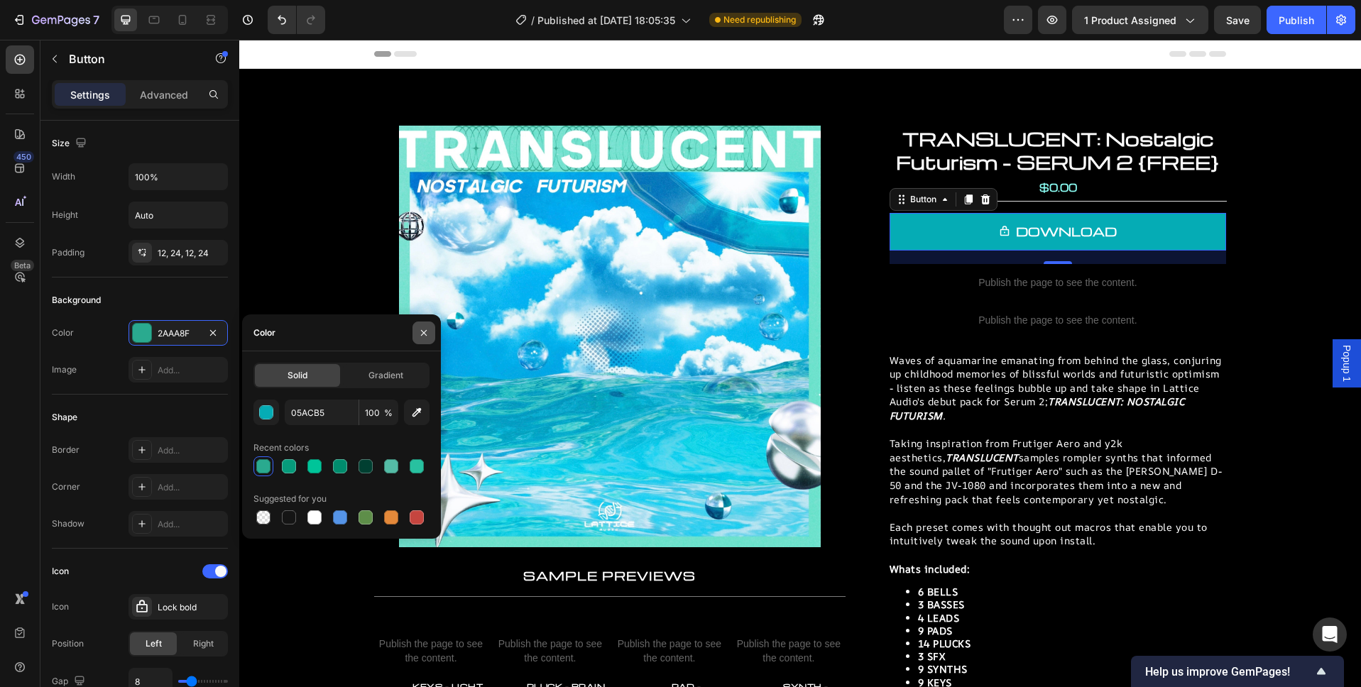
click at [426, 334] on icon "button" at bounding box center [423, 332] width 11 height 11
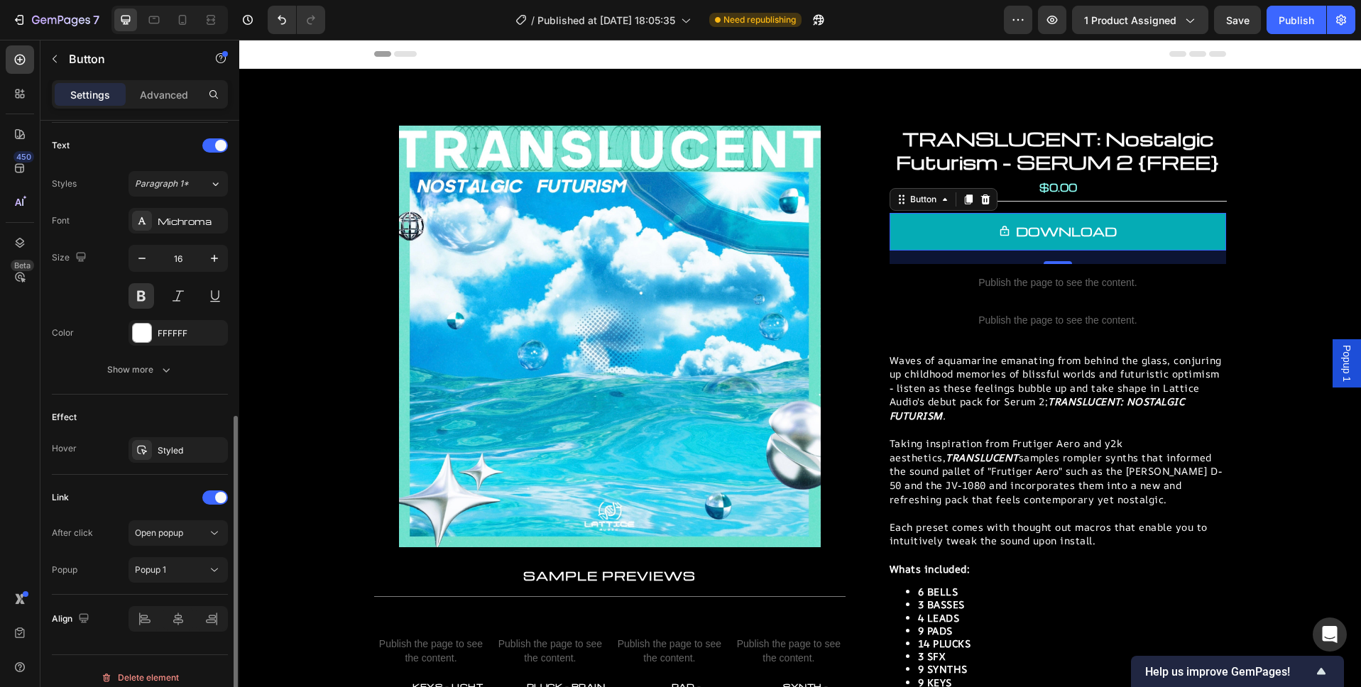
scroll to position [585, 0]
click at [179, 446] on div "Styled" at bounding box center [178, 450] width 41 height 13
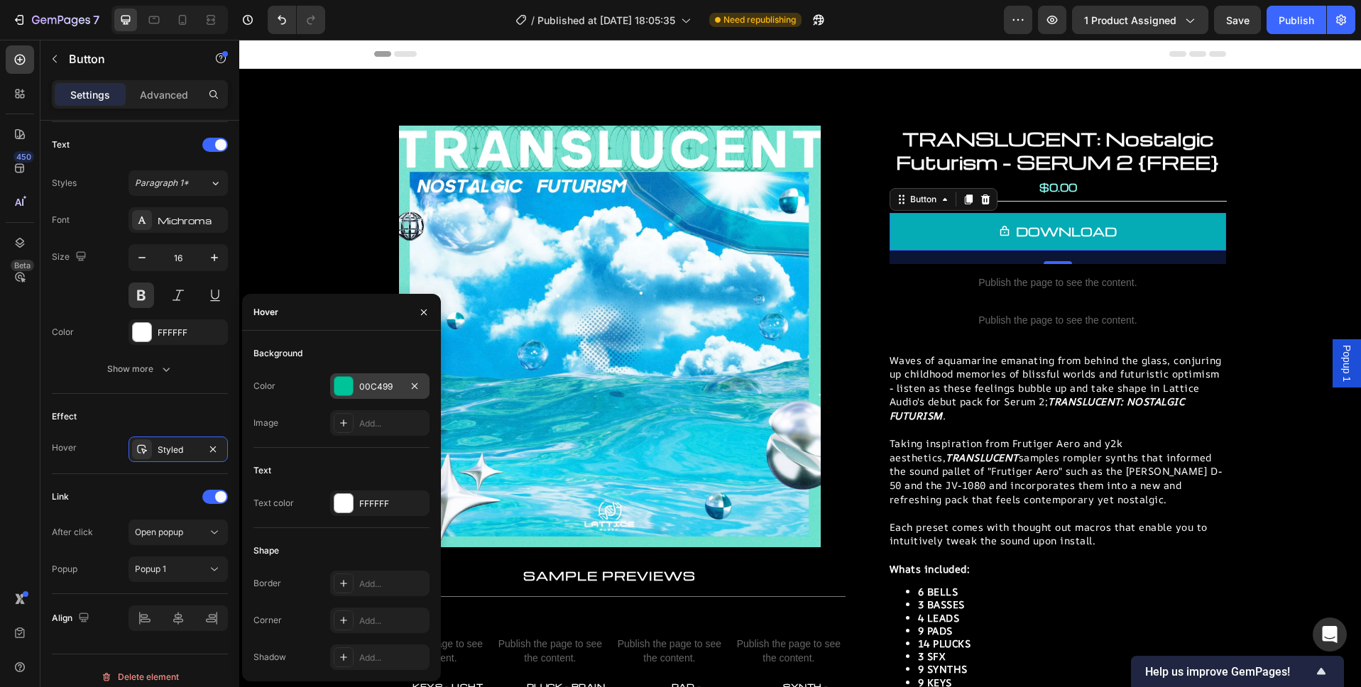
drag, startPoint x: 365, startPoint y: 387, endPoint x: 125, endPoint y: 347, distance: 243.2
click at [365, 387] on div "00C499" at bounding box center [379, 386] width 41 height 13
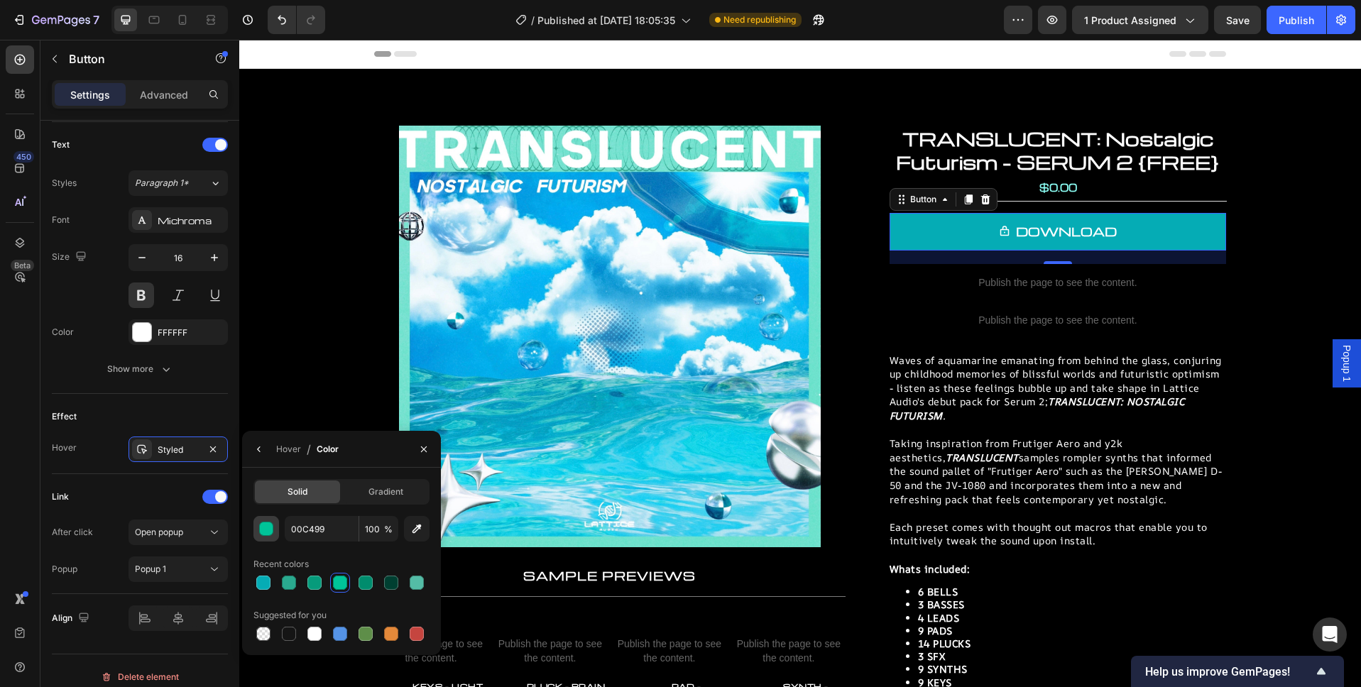
click at [268, 527] on div "button" at bounding box center [267, 529] width 14 height 14
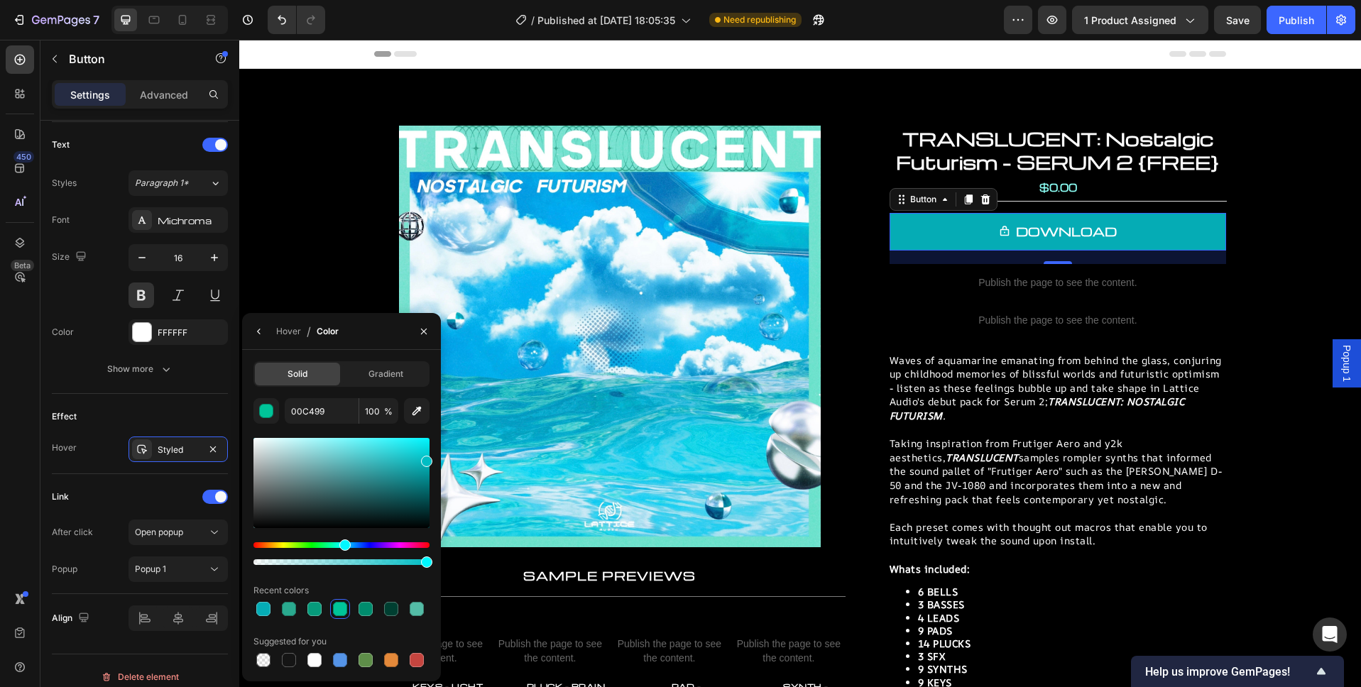
click at [343, 544] on div "Hue" at bounding box center [344, 544] width 11 height 11
click at [341, 546] on div "Hue" at bounding box center [343, 544] width 11 height 11
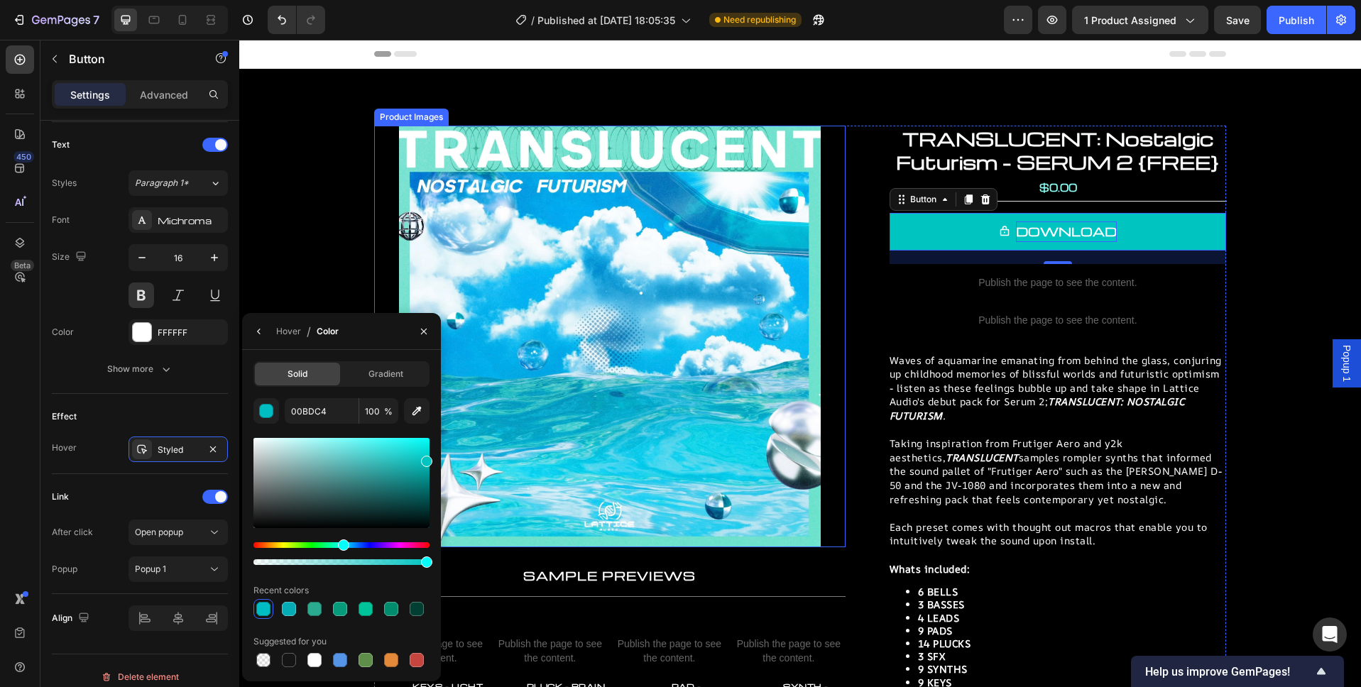
type input "00C4C0"
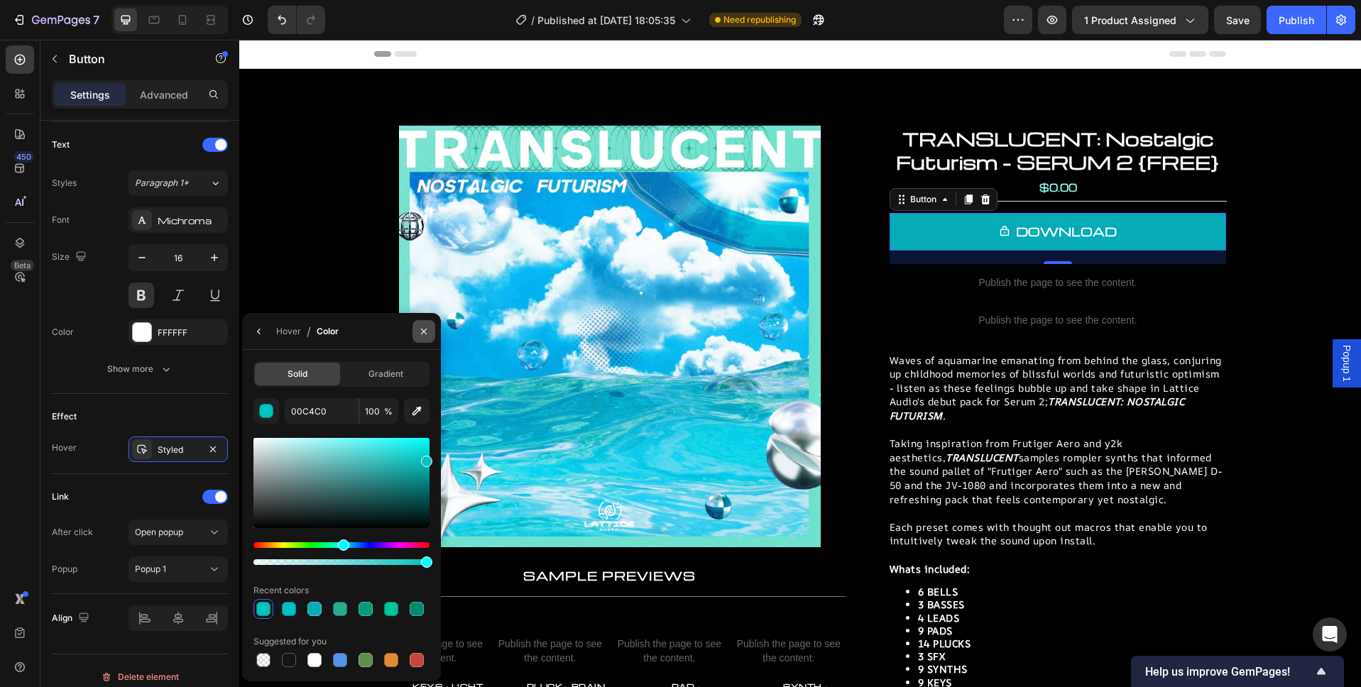
click at [425, 331] on icon "button" at bounding box center [423, 331] width 11 height 11
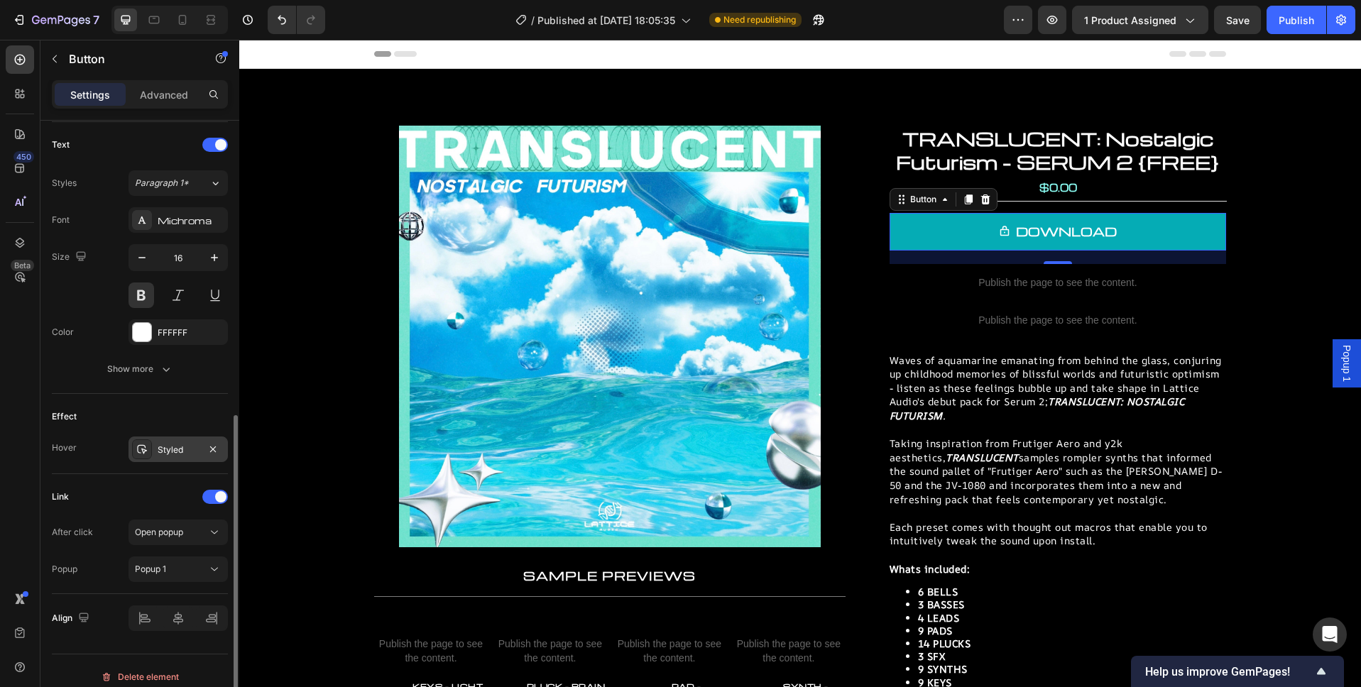
click at [180, 449] on div "Styled" at bounding box center [178, 450] width 41 height 13
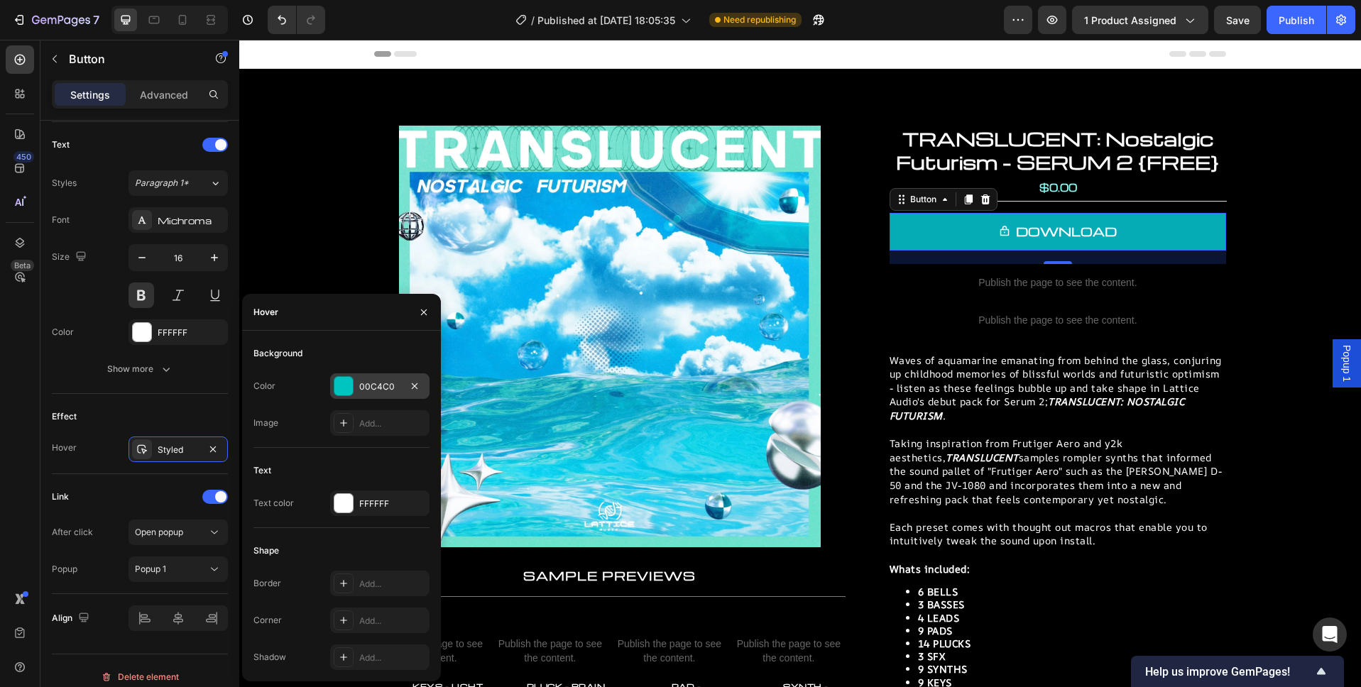
click at [380, 384] on div "00C4C0" at bounding box center [379, 386] width 41 height 13
click at [0, 0] on div "Gradient" at bounding box center [0, 0] width 0 height 0
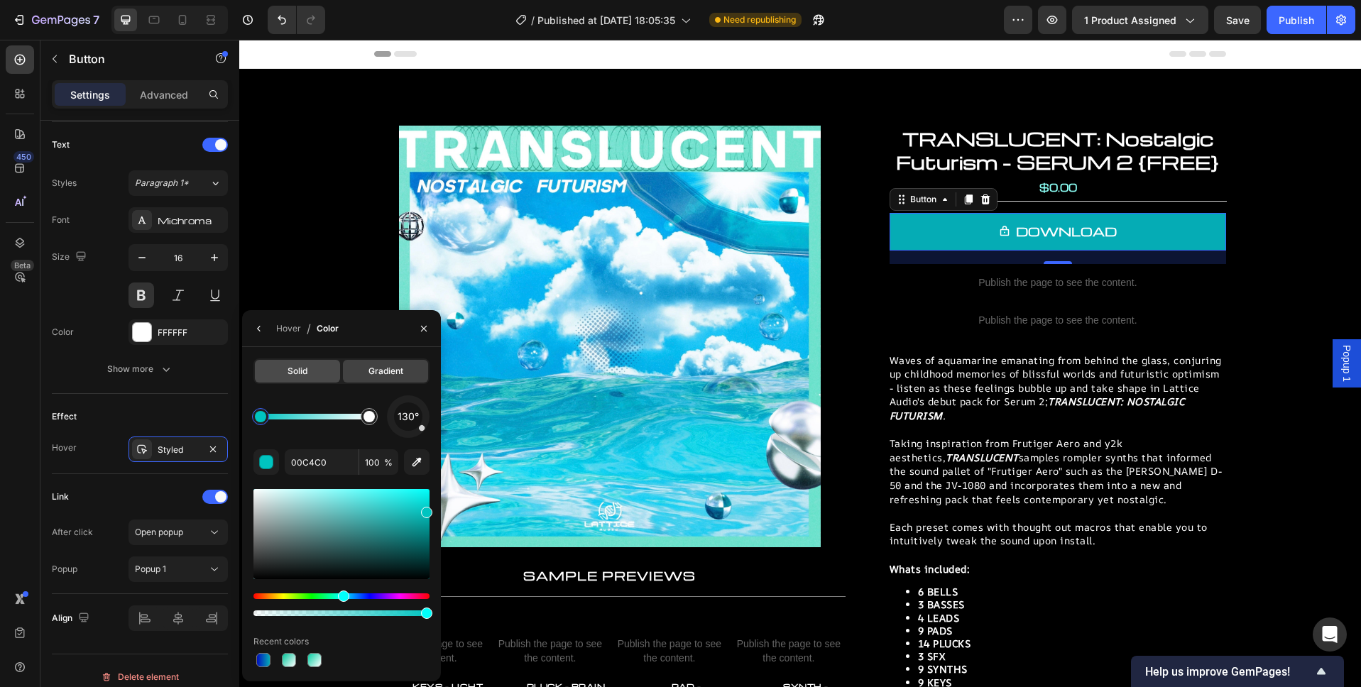
click at [300, 375] on span "Solid" at bounding box center [297, 371] width 20 height 13
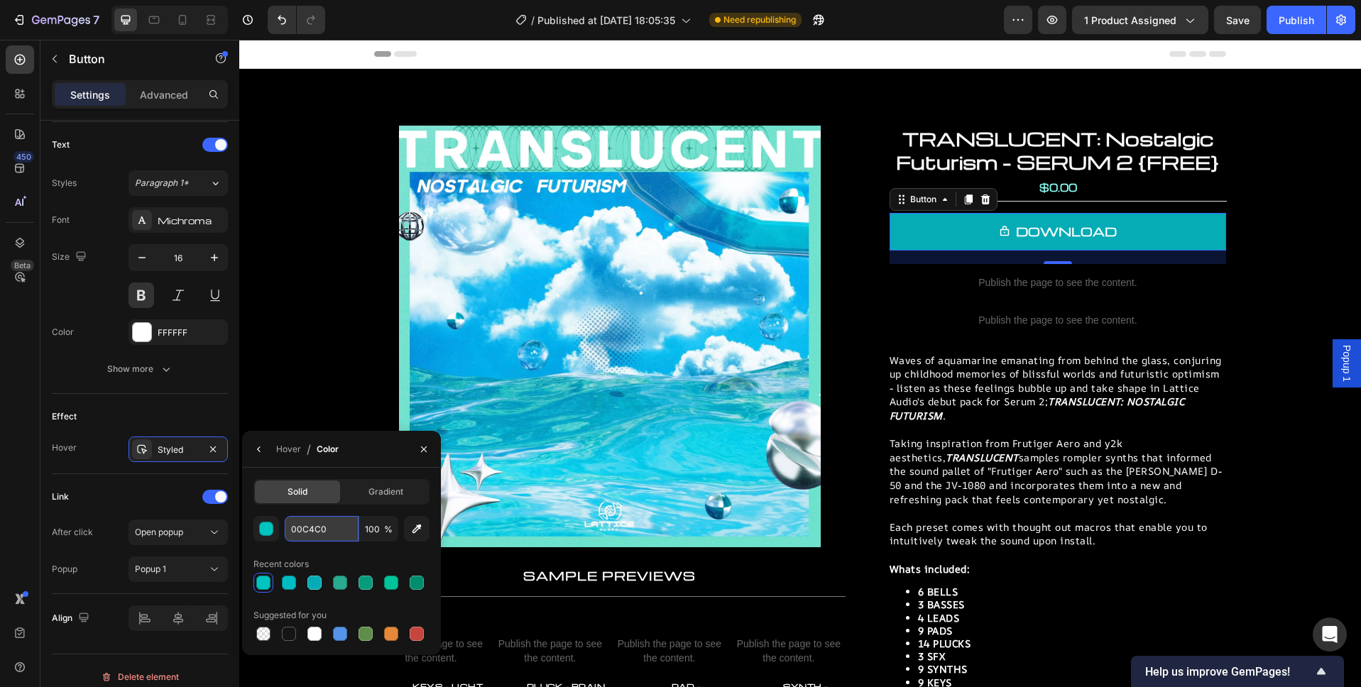
click at [312, 532] on input "00C4C0" at bounding box center [322, 529] width 74 height 26
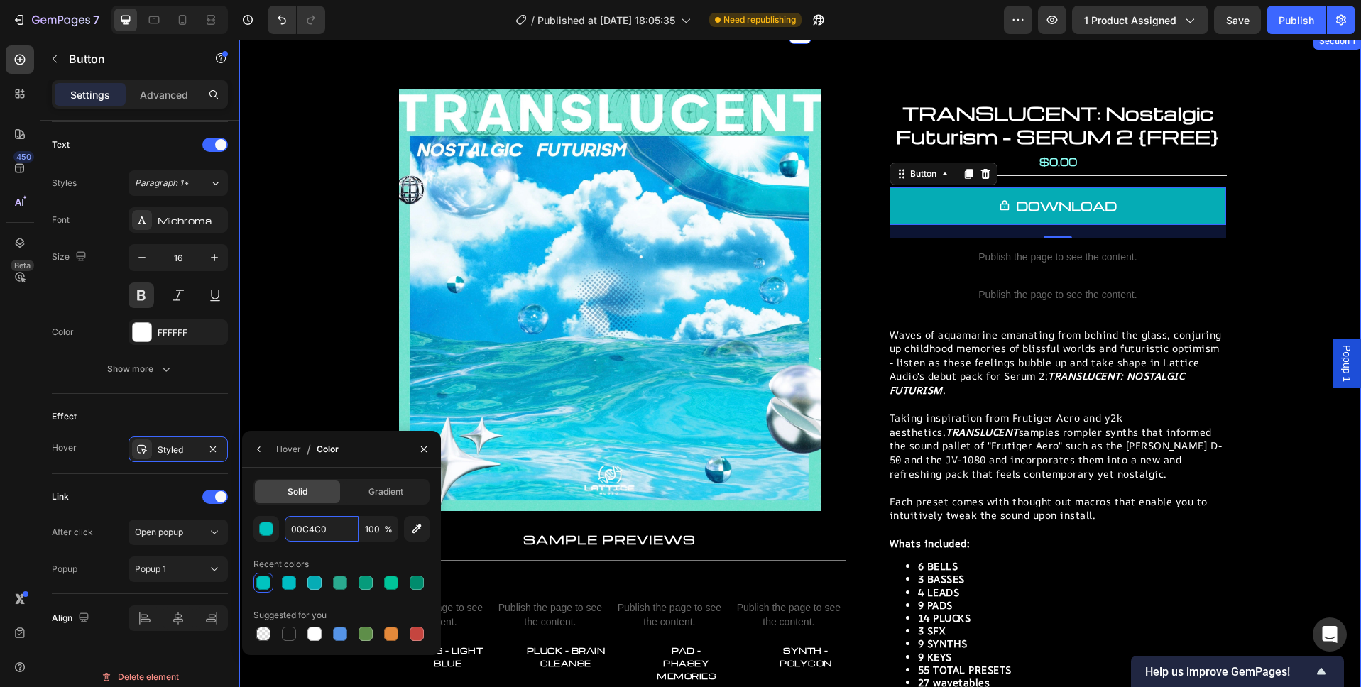
scroll to position [18, 0]
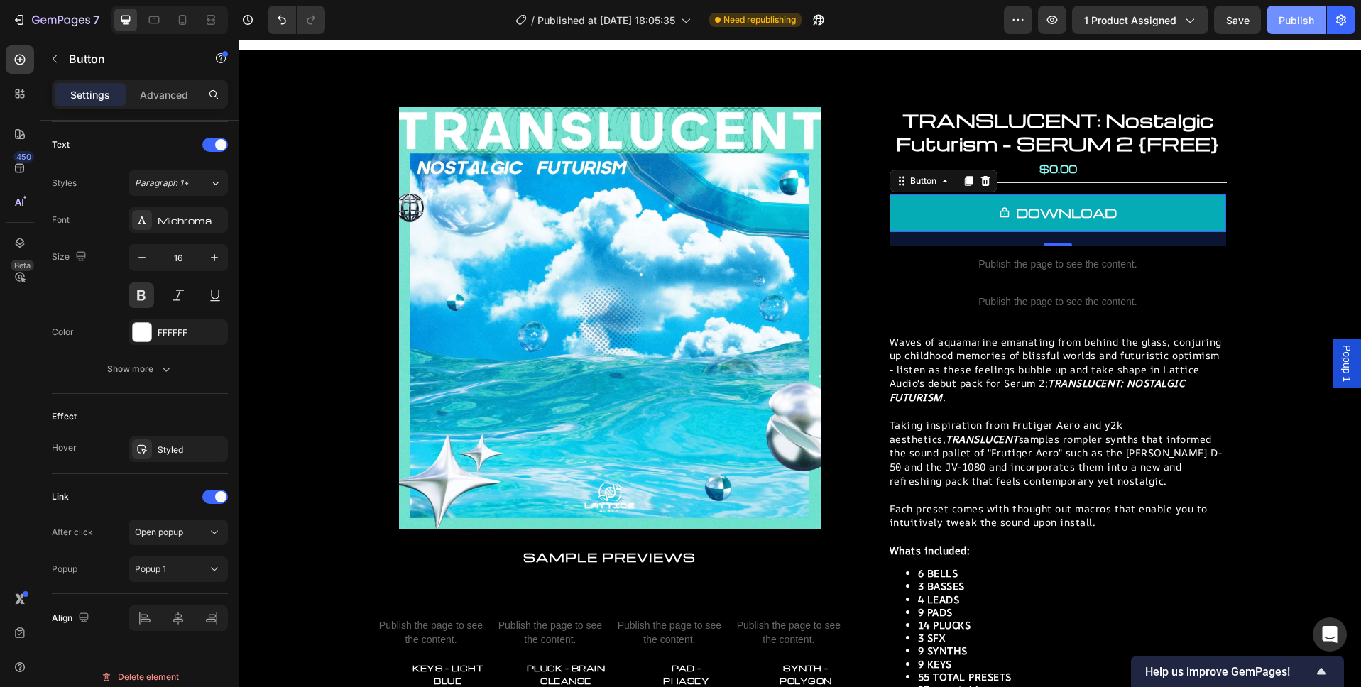
click at [1287, 16] on div "Publish" at bounding box center [1295, 20] width 35 height 15
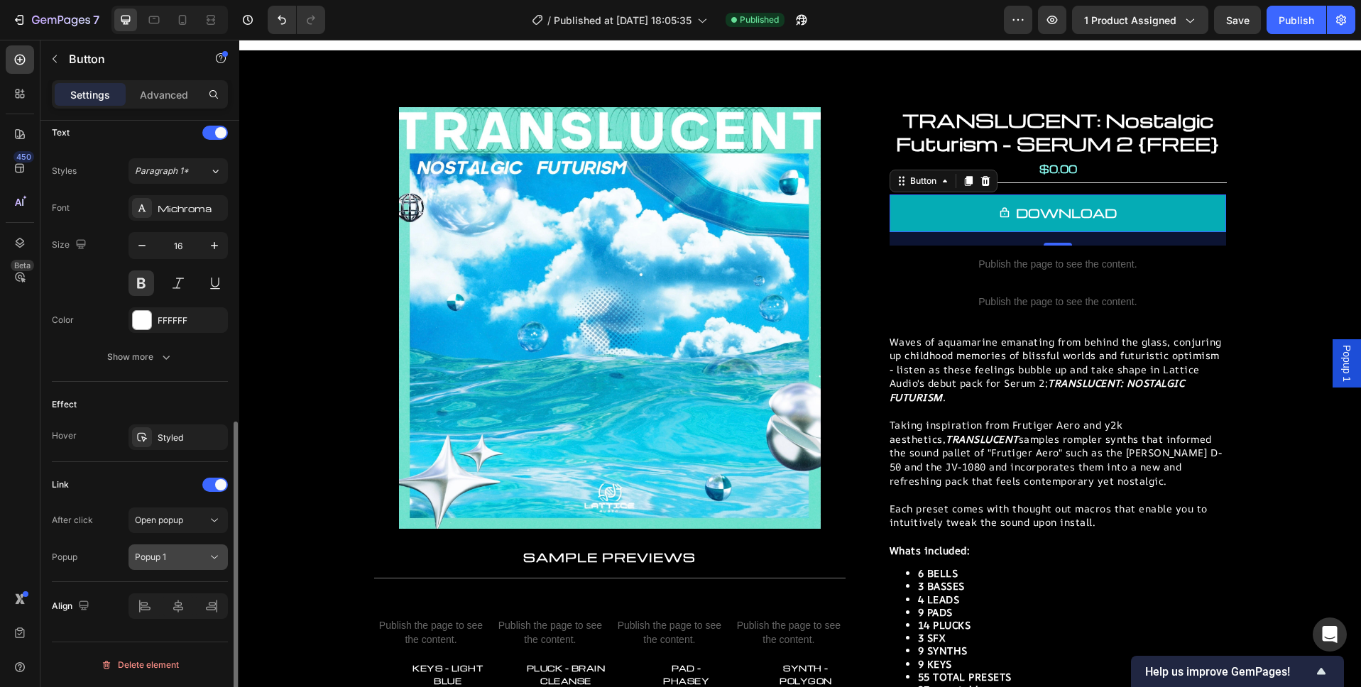
click at [180, 554] on div "Popup 1" at bounding box center [171, 557] width 72 height 13
drag, startPoint x: 184, startPoint y: 553, endPoint x: 238, endPoint y: 554, distance: 54.0
click at [184, 553] on div "Popup 1" at bounding box center [171, 557] width 72 height 13
click at [1351, 357] on span "Popup 1" at bounding box center [1346, 363] width 14 height 37
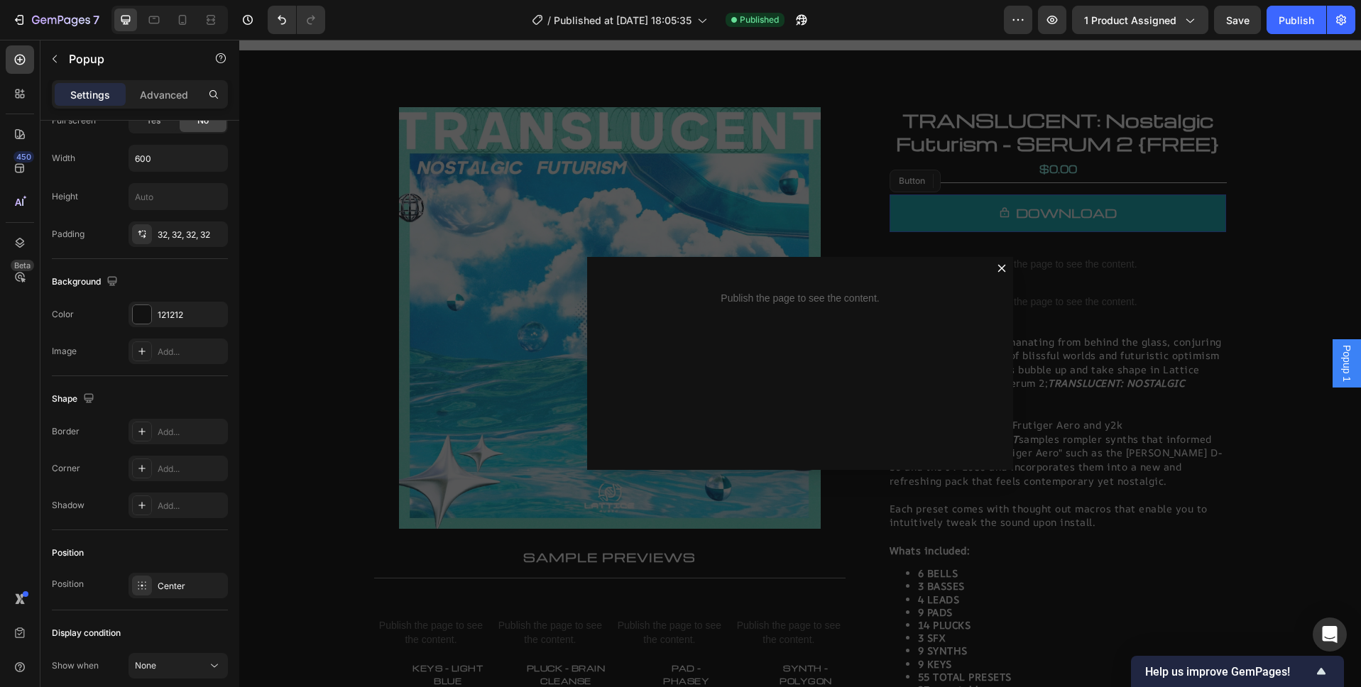
scroll to position [0, 0]
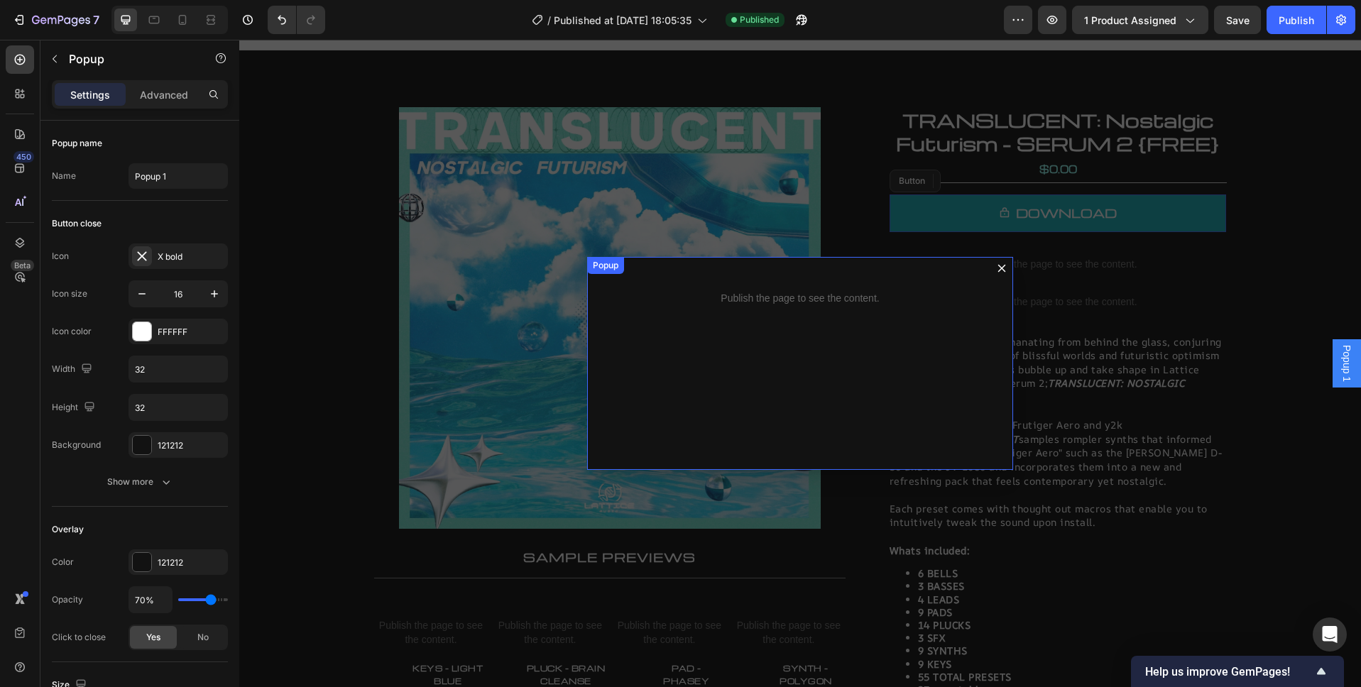
click at [803, 336] on div "Publish the page to see the content. Custom Code" at bounding box center [800, 363] width 426 height 213
click at [800, 302] on p "Publish the page to see the content." at bounding box center [800, 298] width 380 height 15
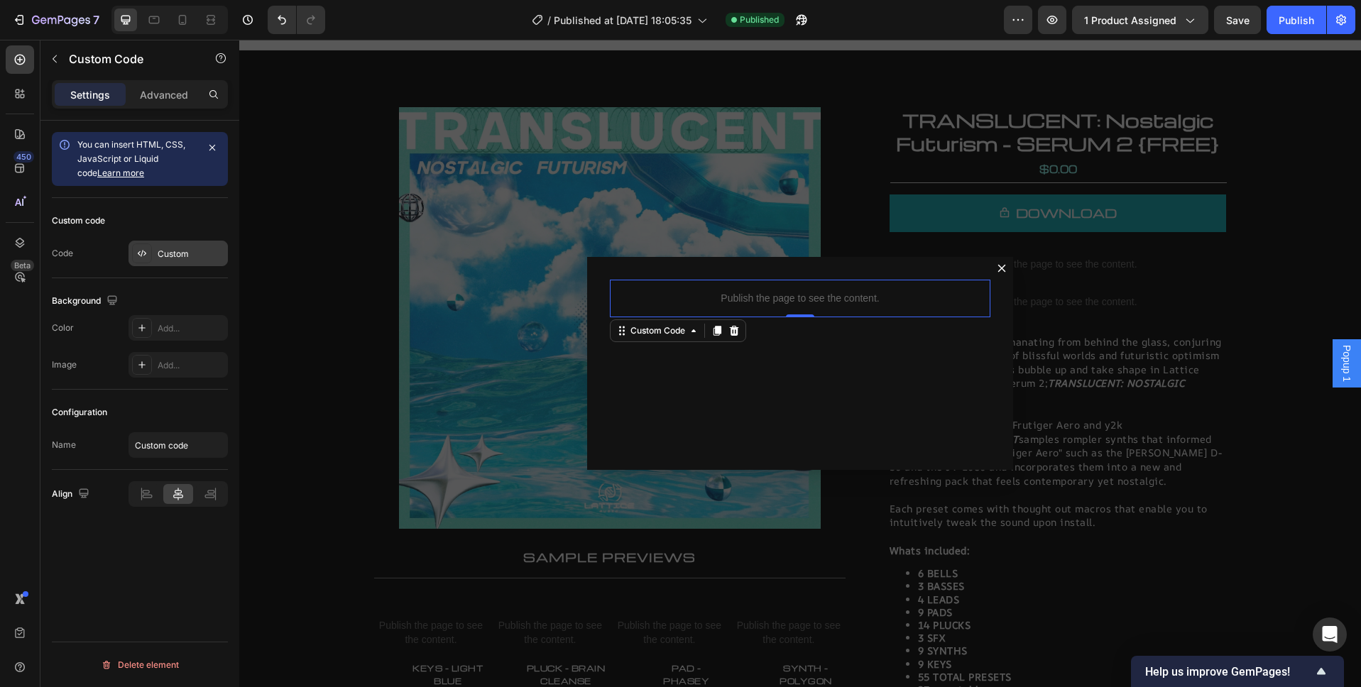
click at [175, 255] on div "Custom" at bounding box center [191, 254] width 67 height 13
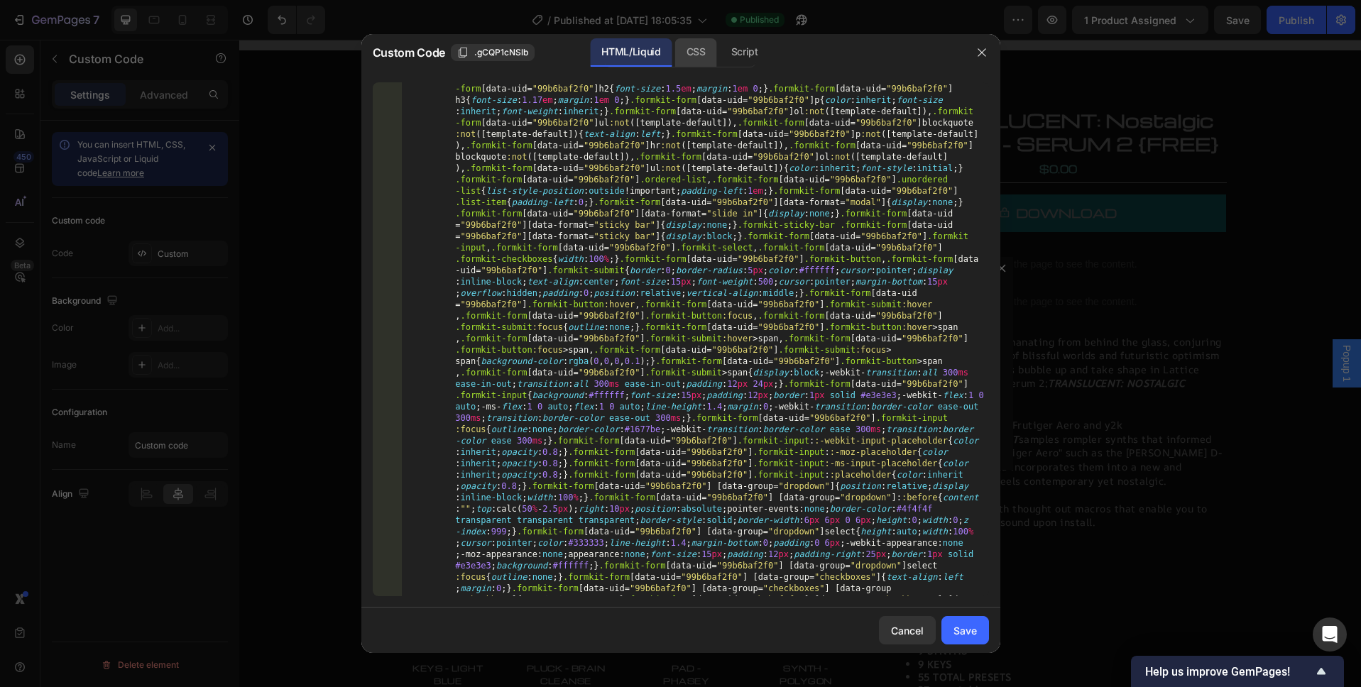
scroll to position [237, 0]
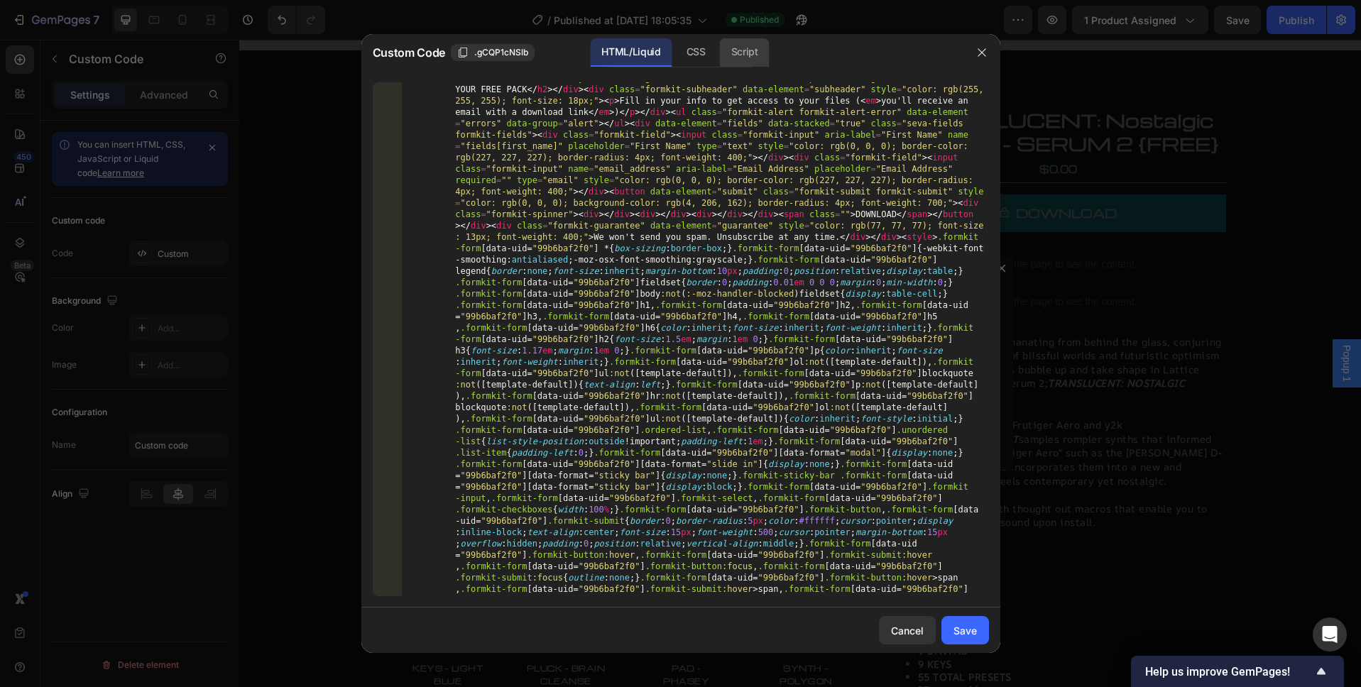
click at [749, 43] on div "Script" at bounding box center [745, 52] width 50 height 28
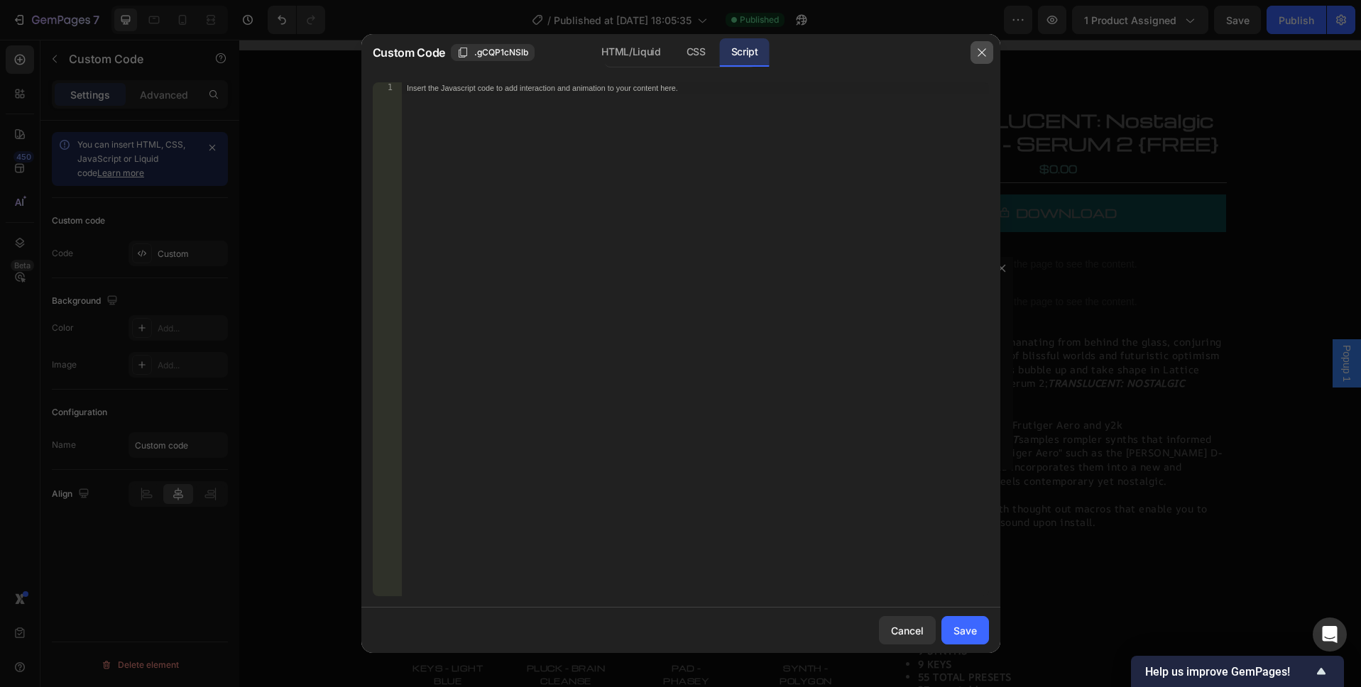
click at [980, 55] on icon "button" at bounding box center [981, 52] width 11 height 11
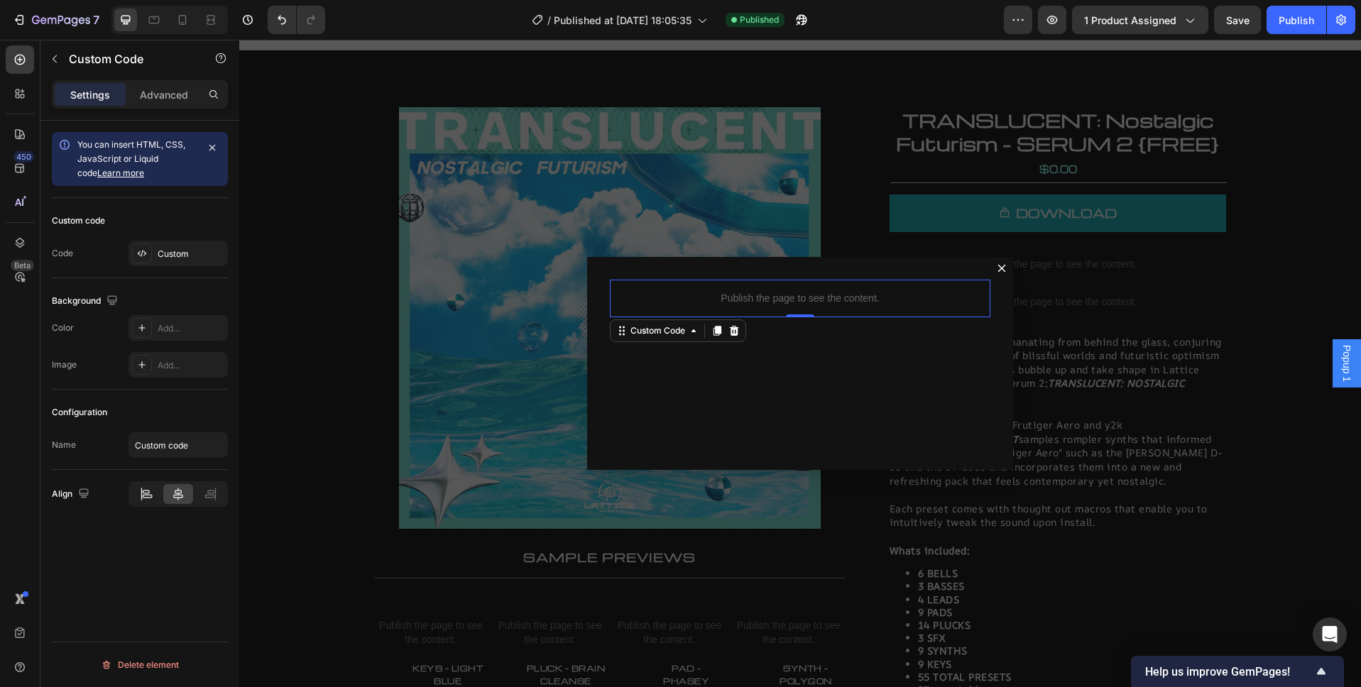
click at [146, 493] on icon at bounding box center [145, 492] width 7 height 4
click at [168, 99] on p "Advanced" at bounding box center [164, 94] width 48 height 15
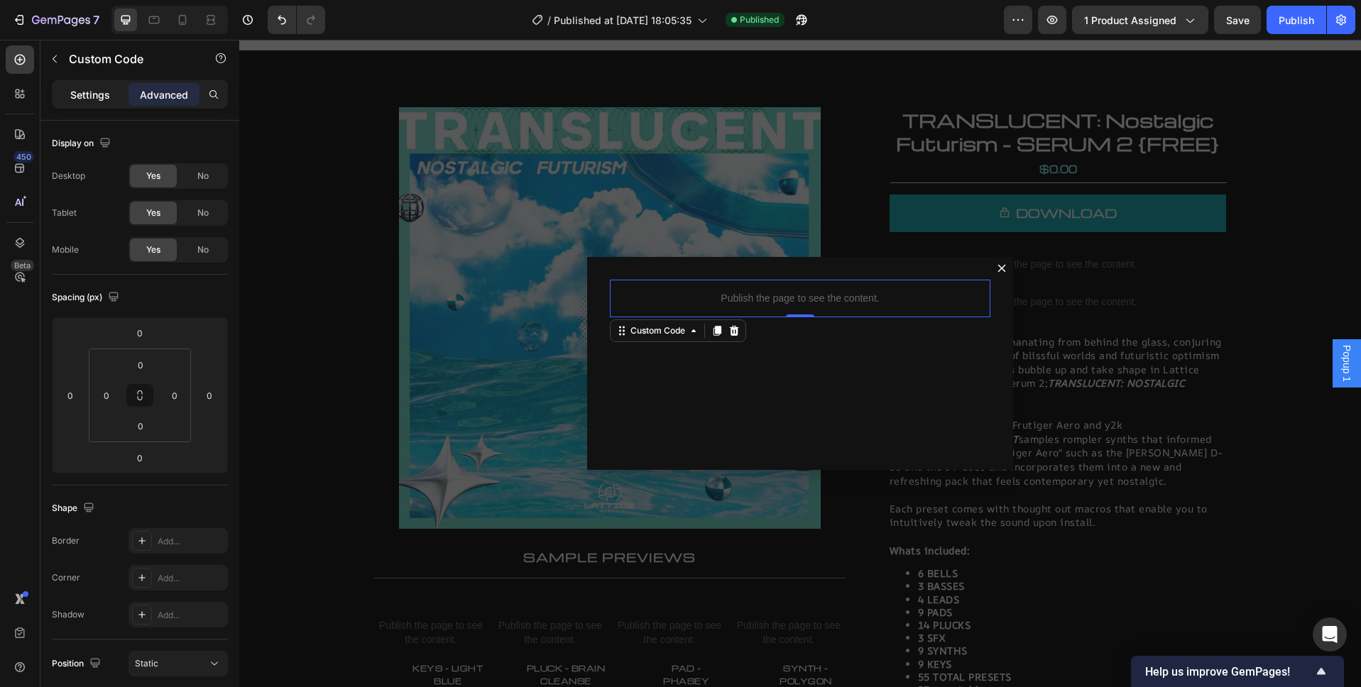
click at [101, 101] on div "Settings" at bounding box center [90, 94] width 71 height 23
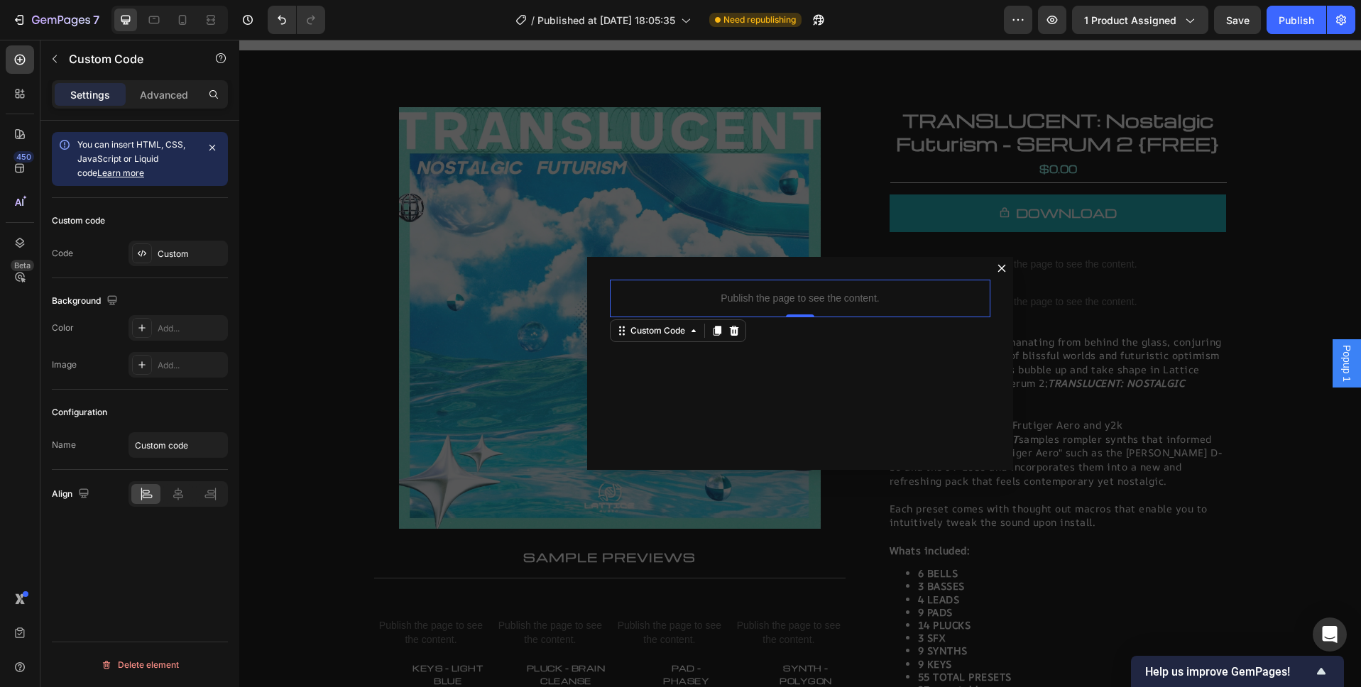
click at [794, 289] on div "Publish the page to see the content." at bounding box center [800, 299] width 380 height 38
click at [162, 252] on div "Custom" at bounding box center [191, 254] width 67 height 13
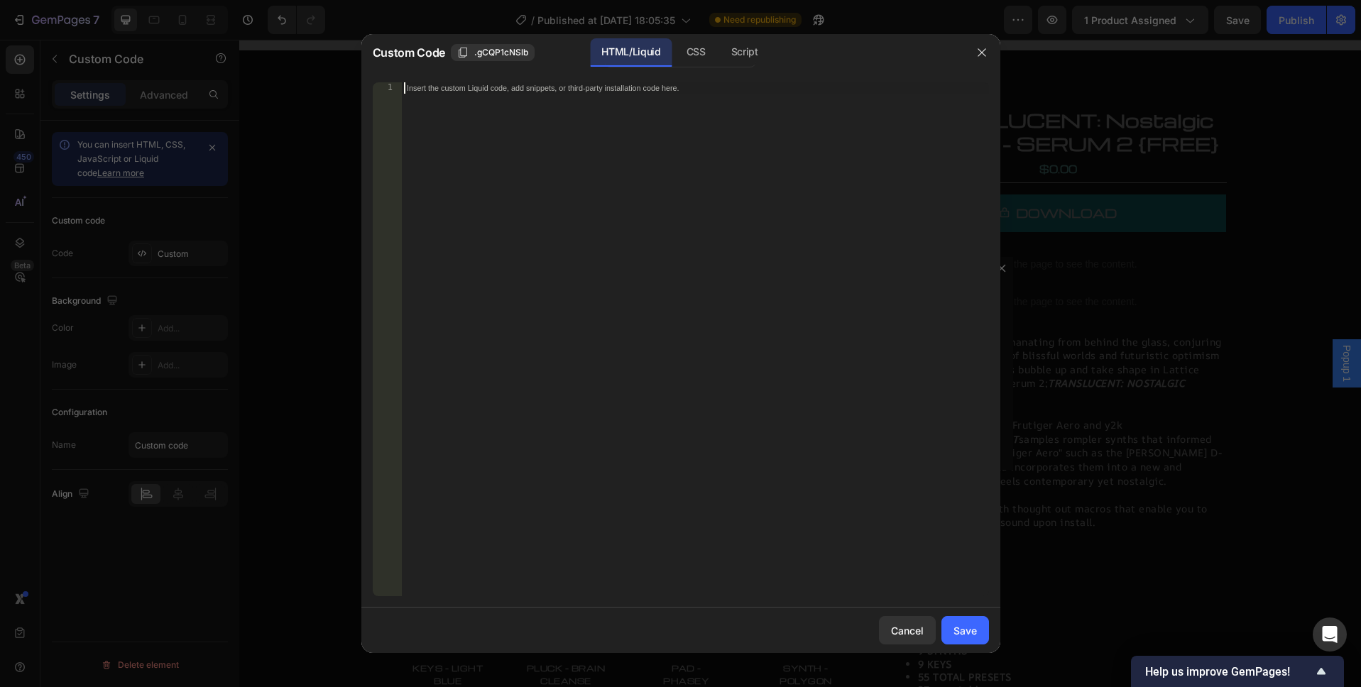
paste textarea
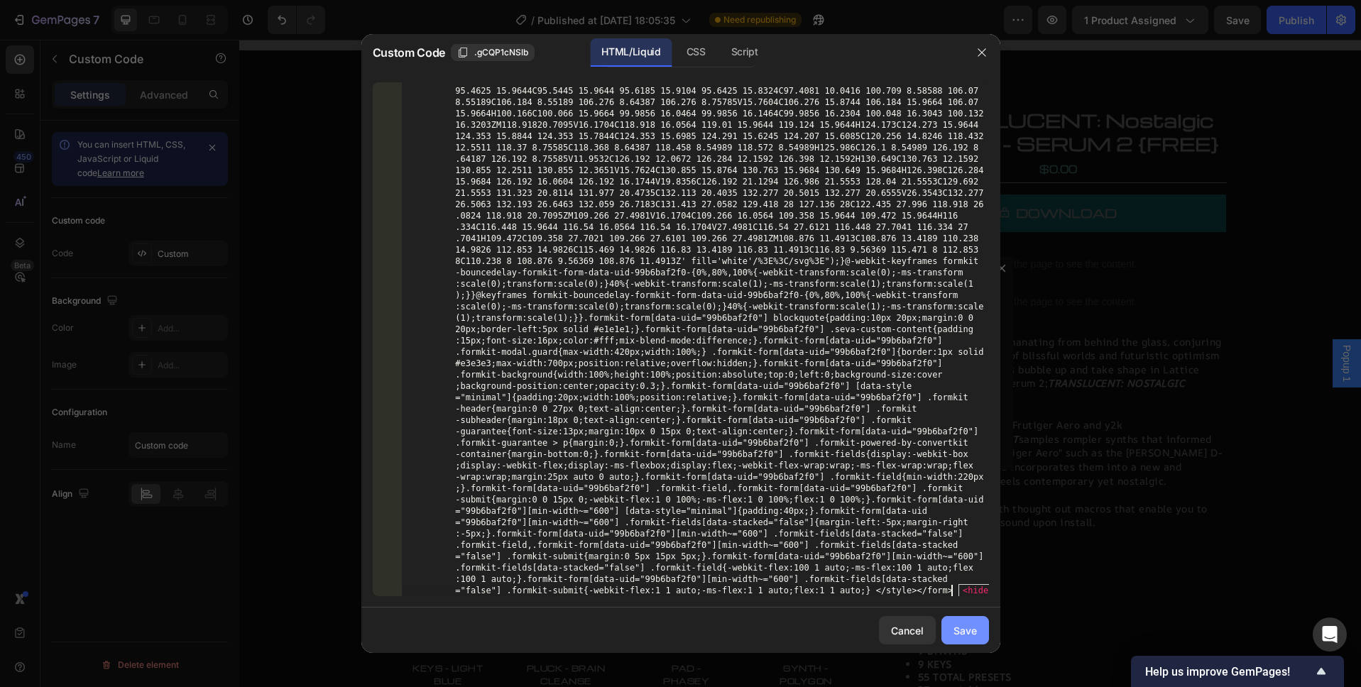
click at [966, 629] on div "Save" at bounding box center [964, 630] width 23 height 15
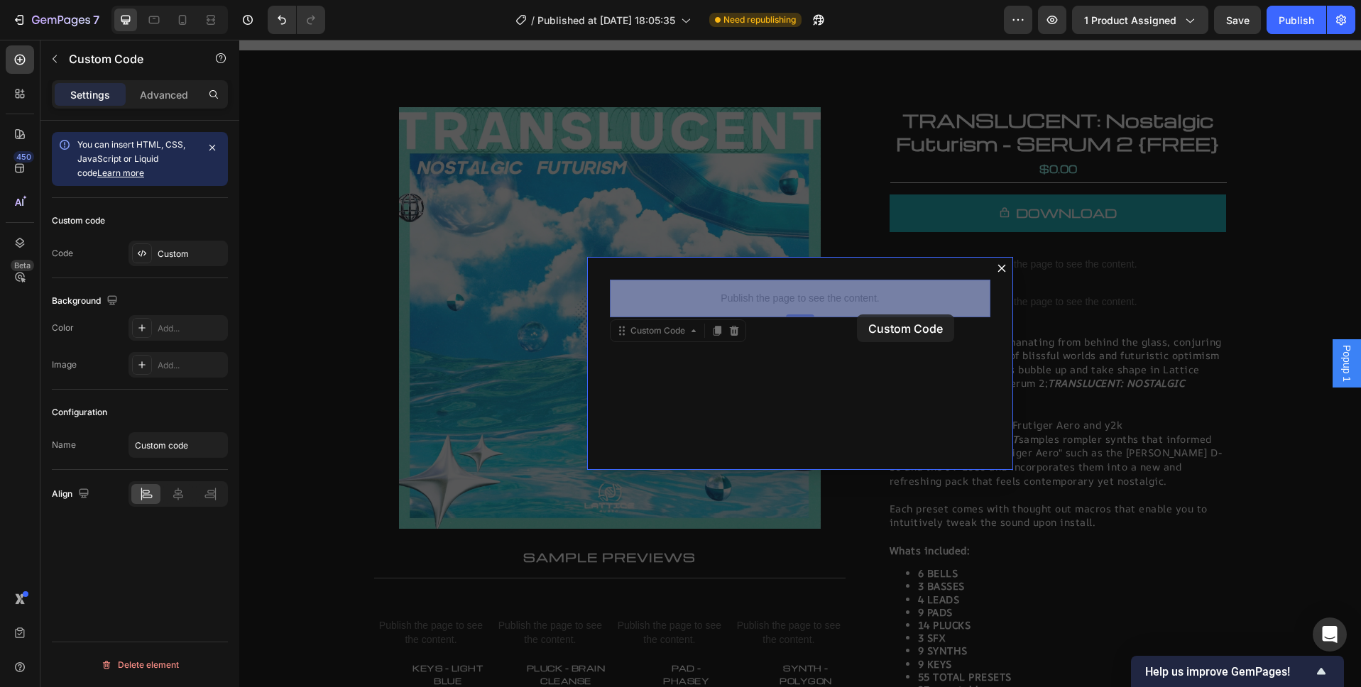
drag, startPoint x: 857, startPoint y: 299, endPoint x: 857, endPoint y: 314, distance: 14.9
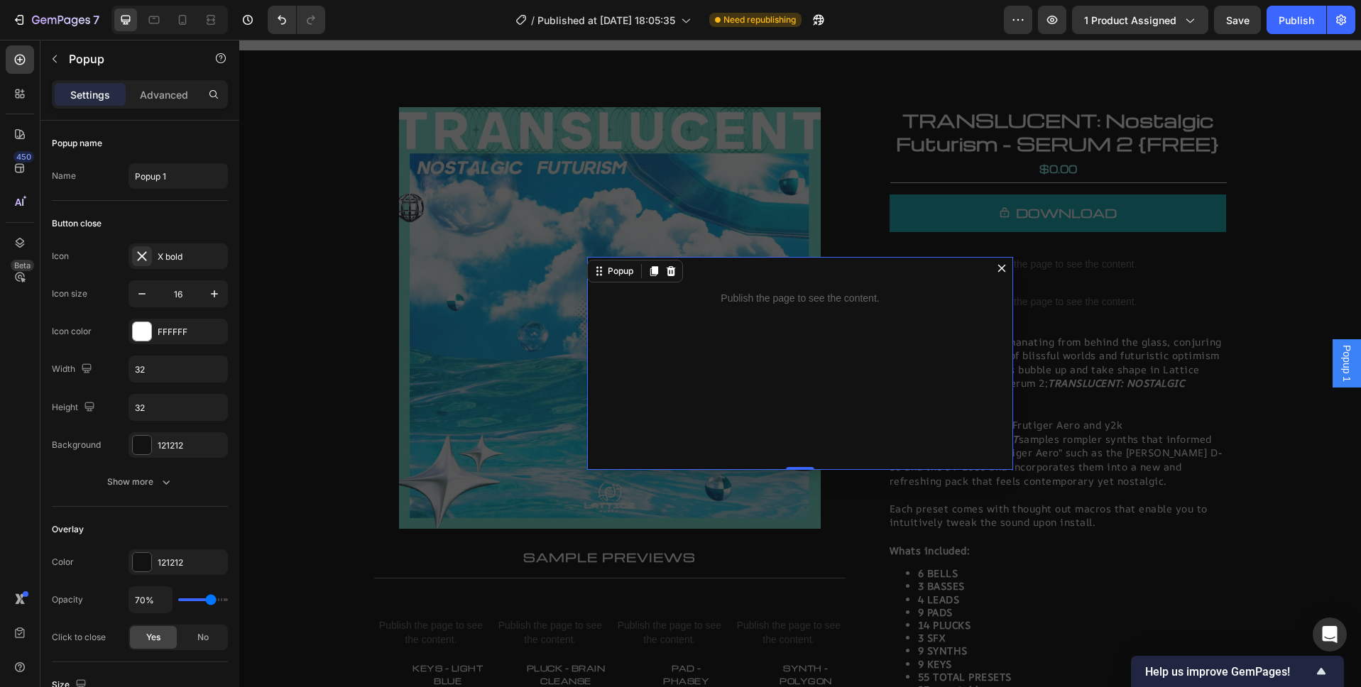
click at [878, 369] on div "Publish the page to see the content. Custom Code" at bounding box center [800, 363] width 426 height 213
click at [168, 481] on icon "button" at bounding box center [166, 483] width 7 height 4
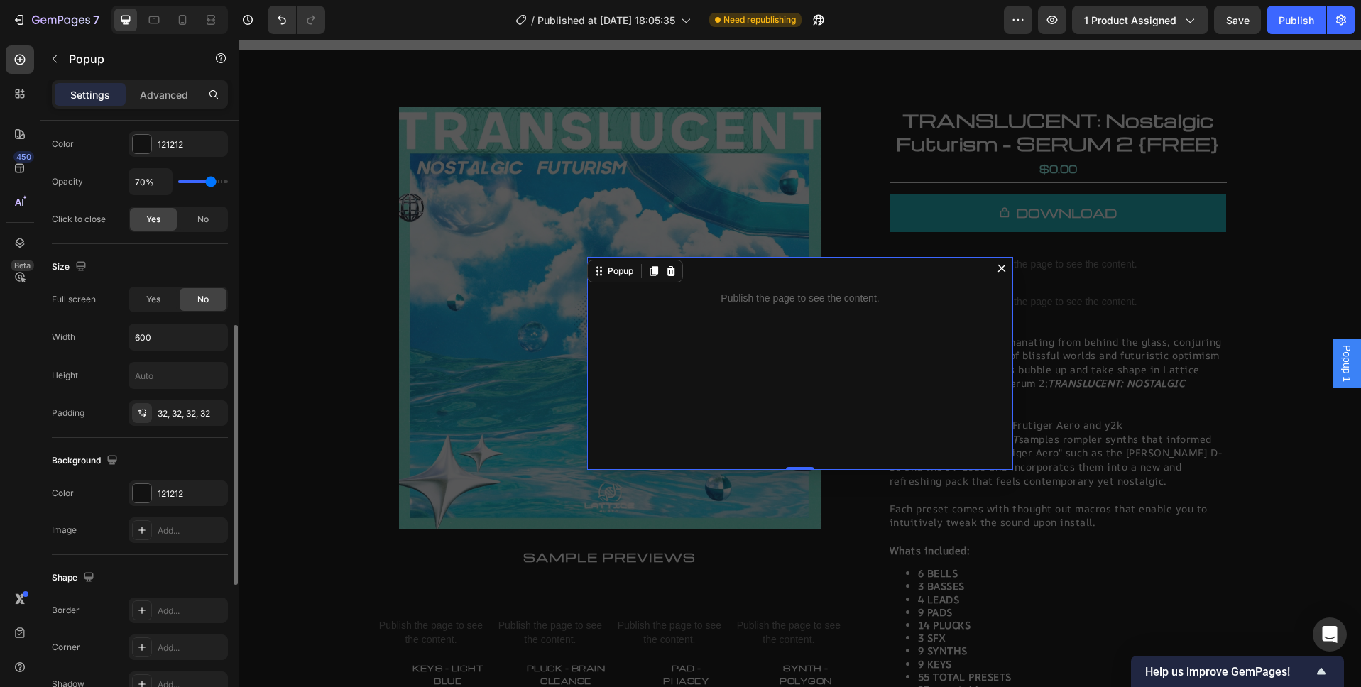
scroll to position [495, 0]
click at [148, 297] on span "Yes" at bounding box center [153, 296] width 14 height 13
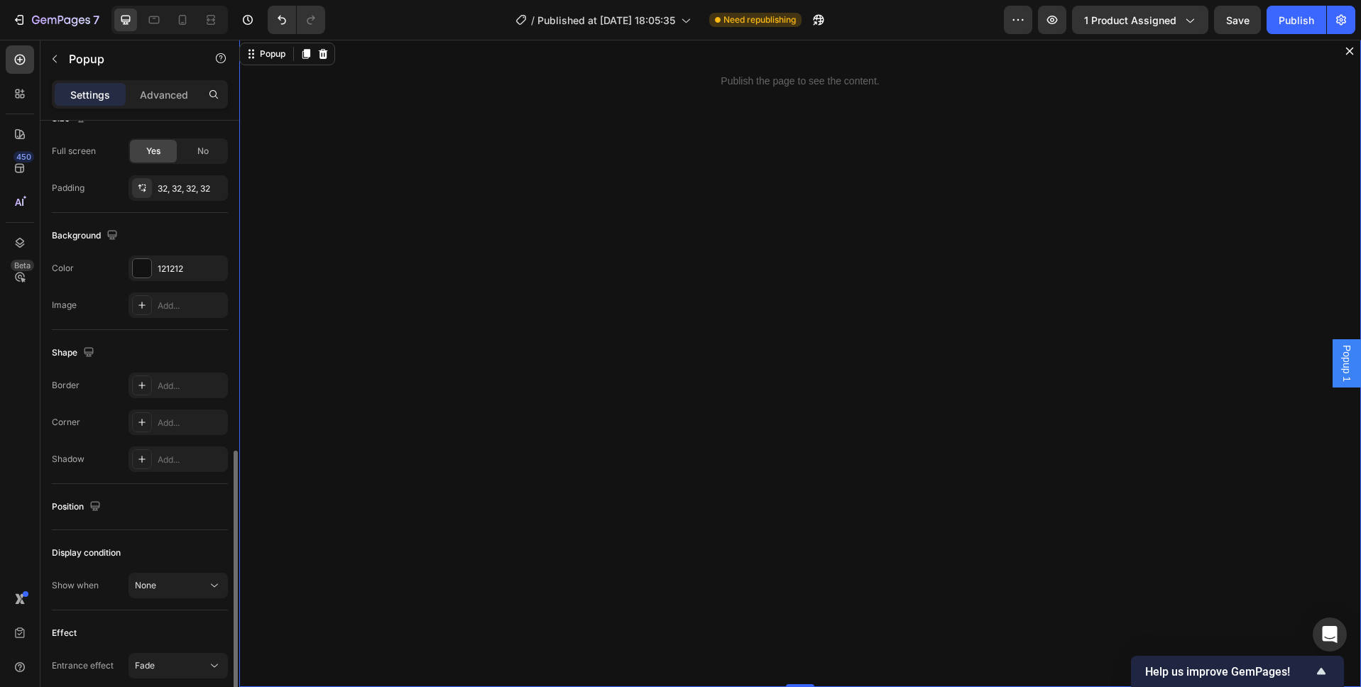
scroll to position [700, 0]
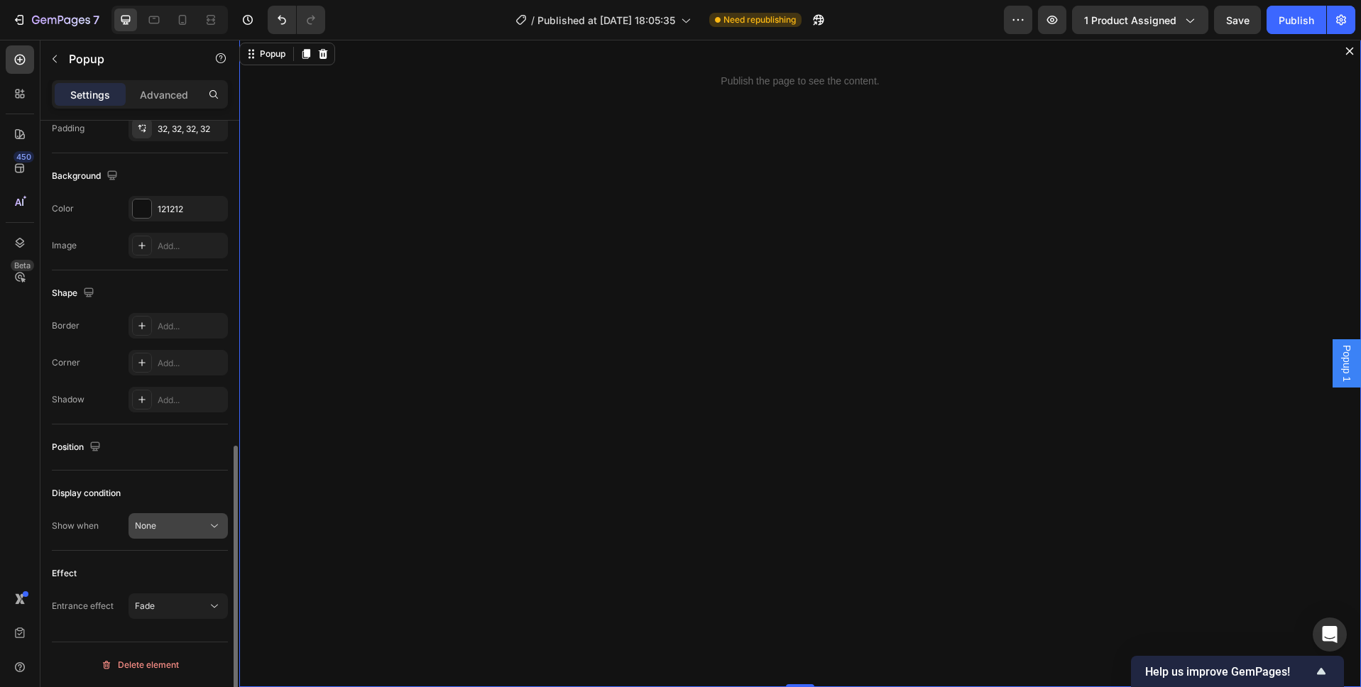
click at [190, 527] on div "None" at bounding box center [171, 526] width 72 height 13
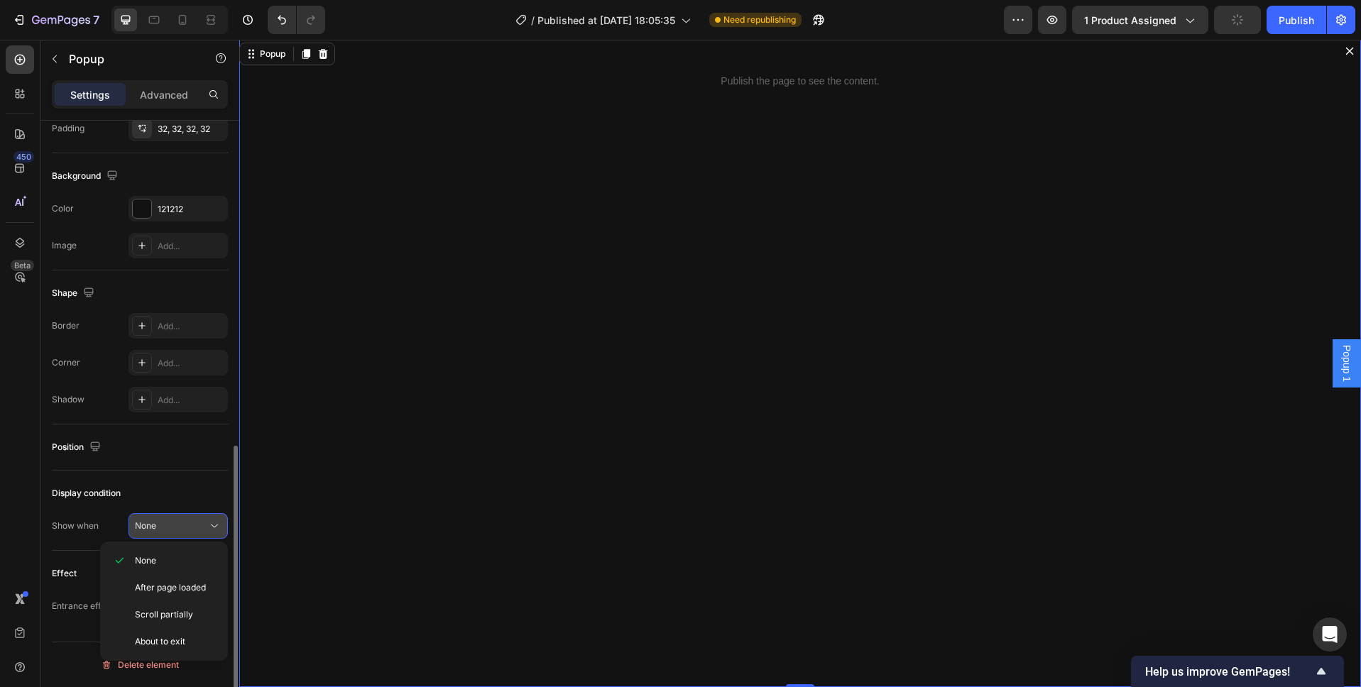
click at [213, 527] on icon at bounding box center [214, 526] width 14 height 14
click at [174, 536] on button "None" at bounding box center [177, 526] width 99 height 26
click at [203, 521] on div "None" at bounding box center [171, 526] width 72 height 13
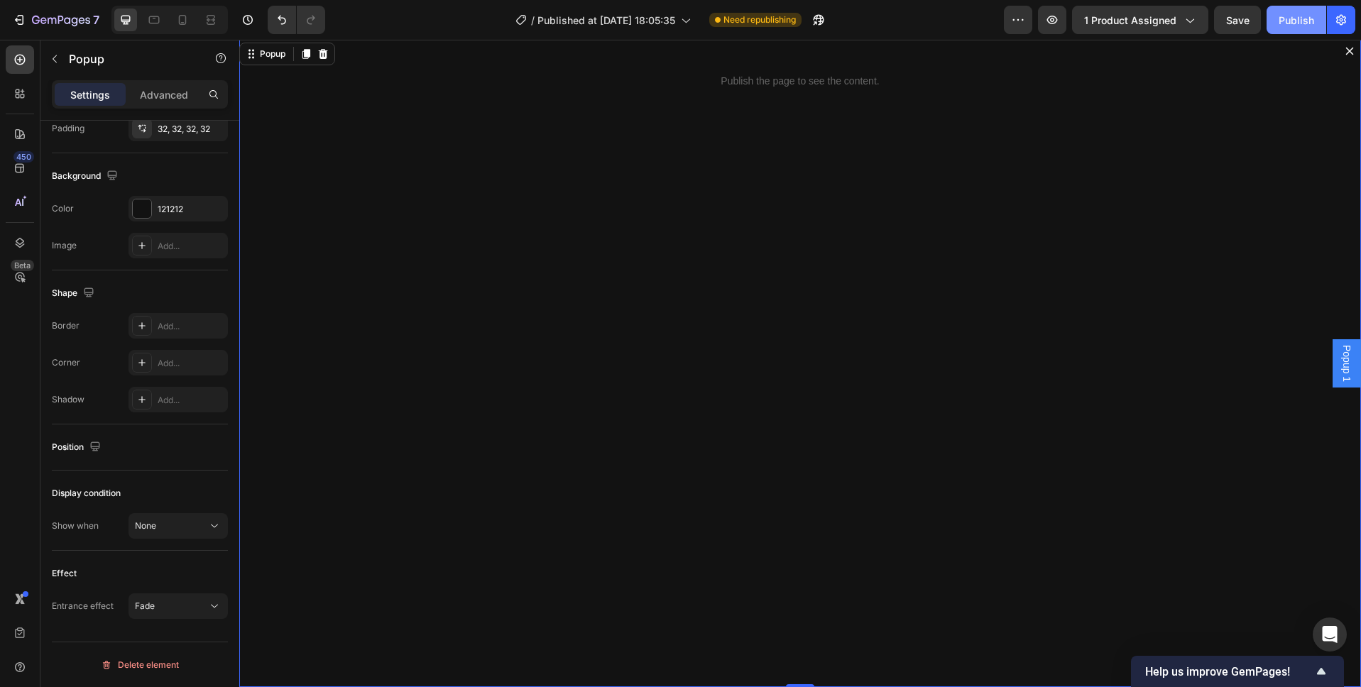
click at [1292, 16] on div "Publish" at bounding box center [1295, 20] width 35 height 15
click at [1350, 50] on icon "Dialog content" at bounding box center [1350, 52] width 8 height 8
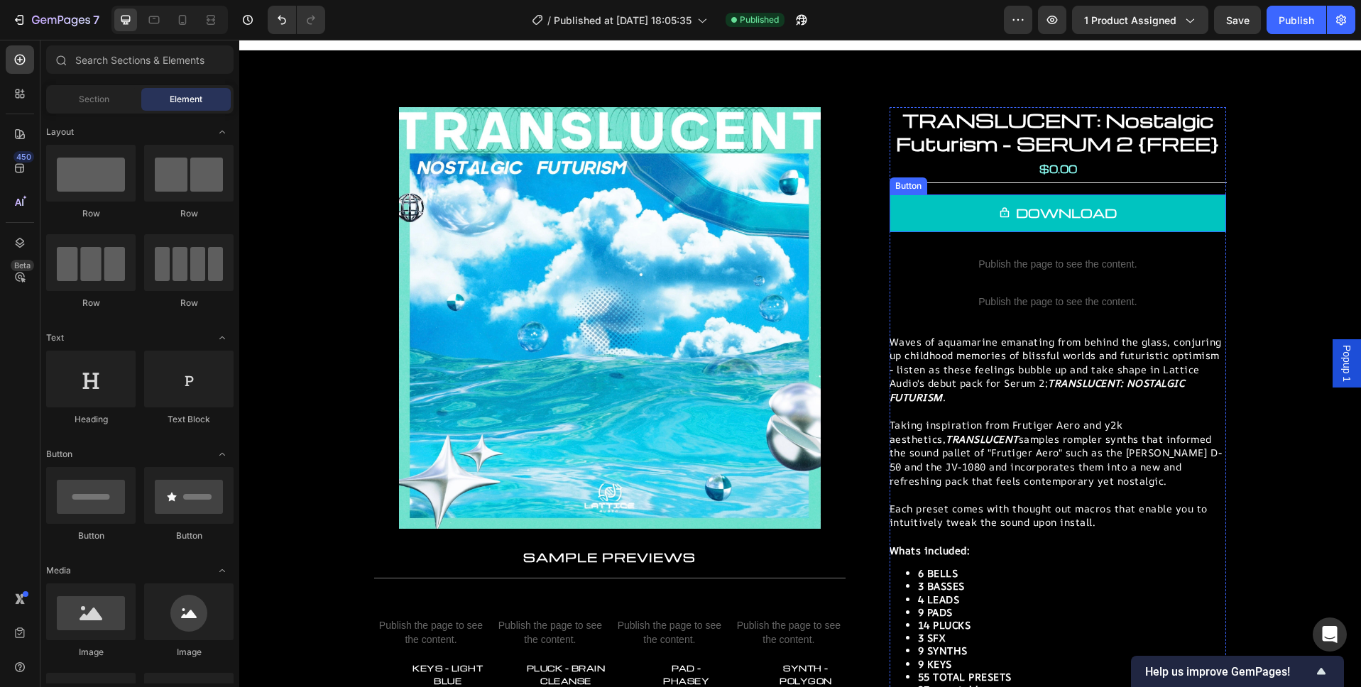
click at [1143, 209] on link "DOWNLOAD" at bounding box center [1057, 213] width 336 height 38
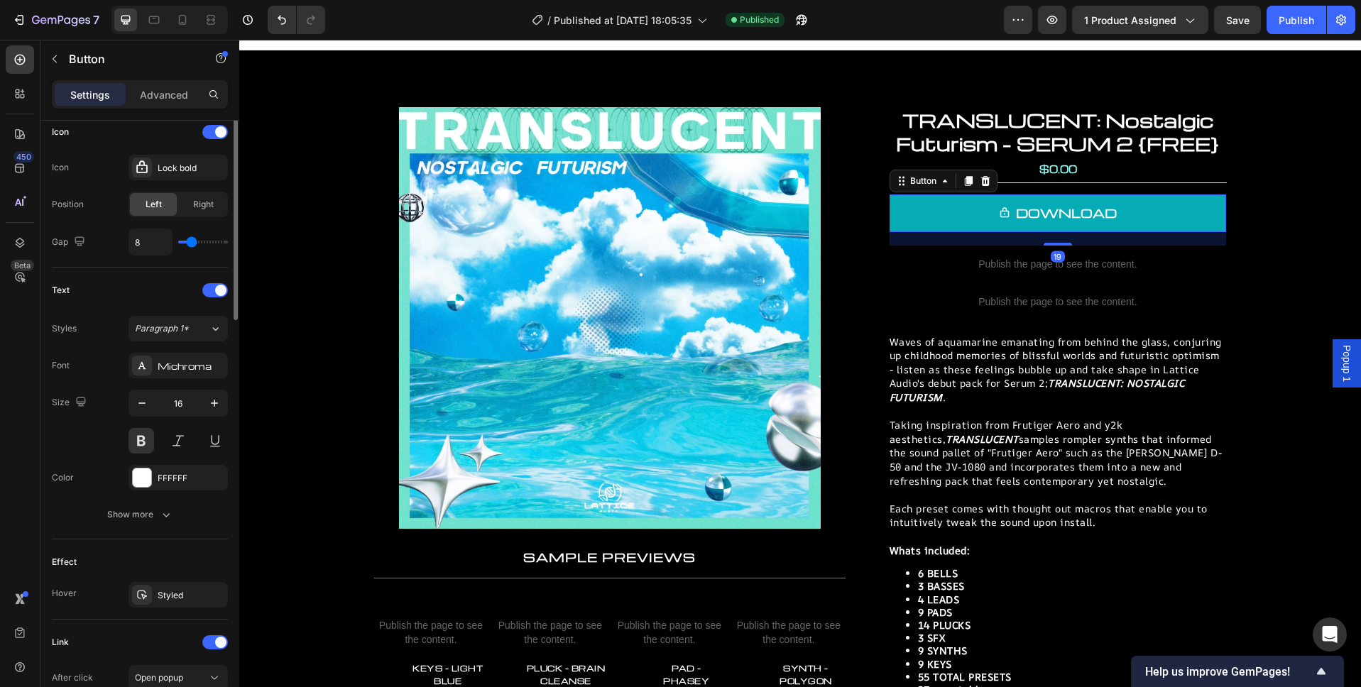
scroll to position [597, 0]
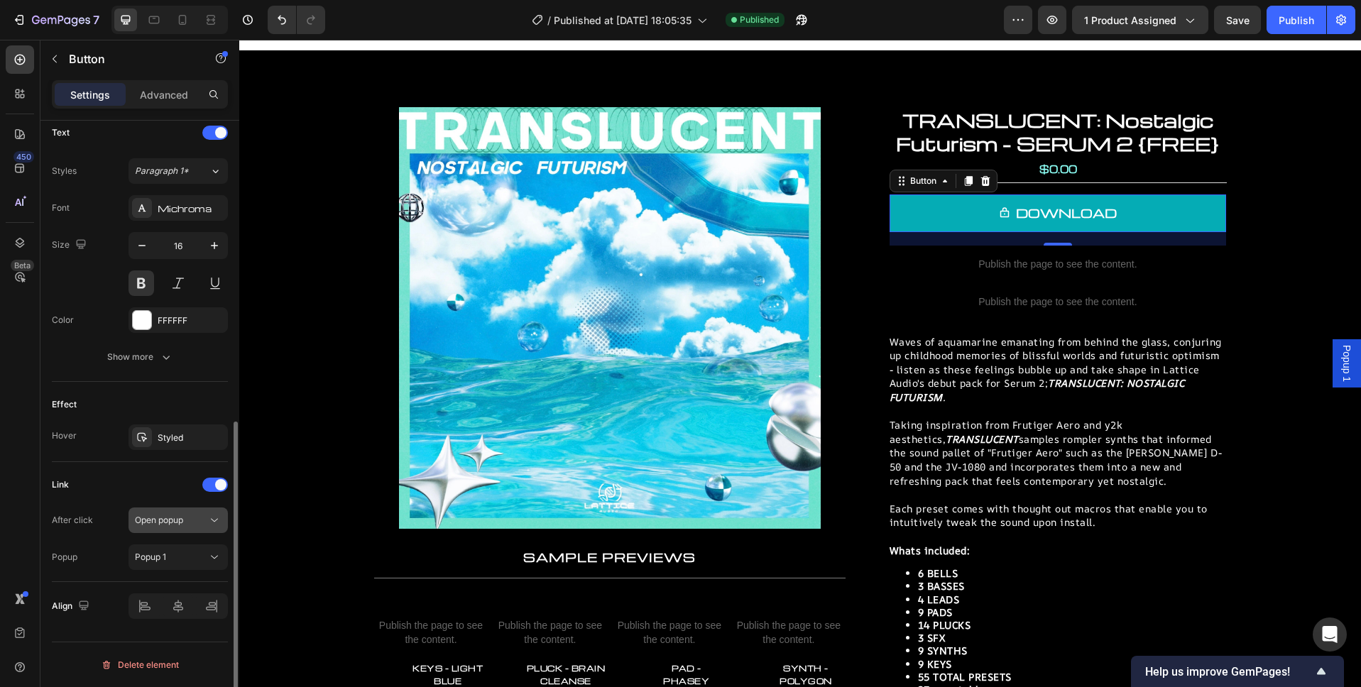
click at [190, 524] on div "Open popup" at bounding box center [171, 520] width 72 height 13
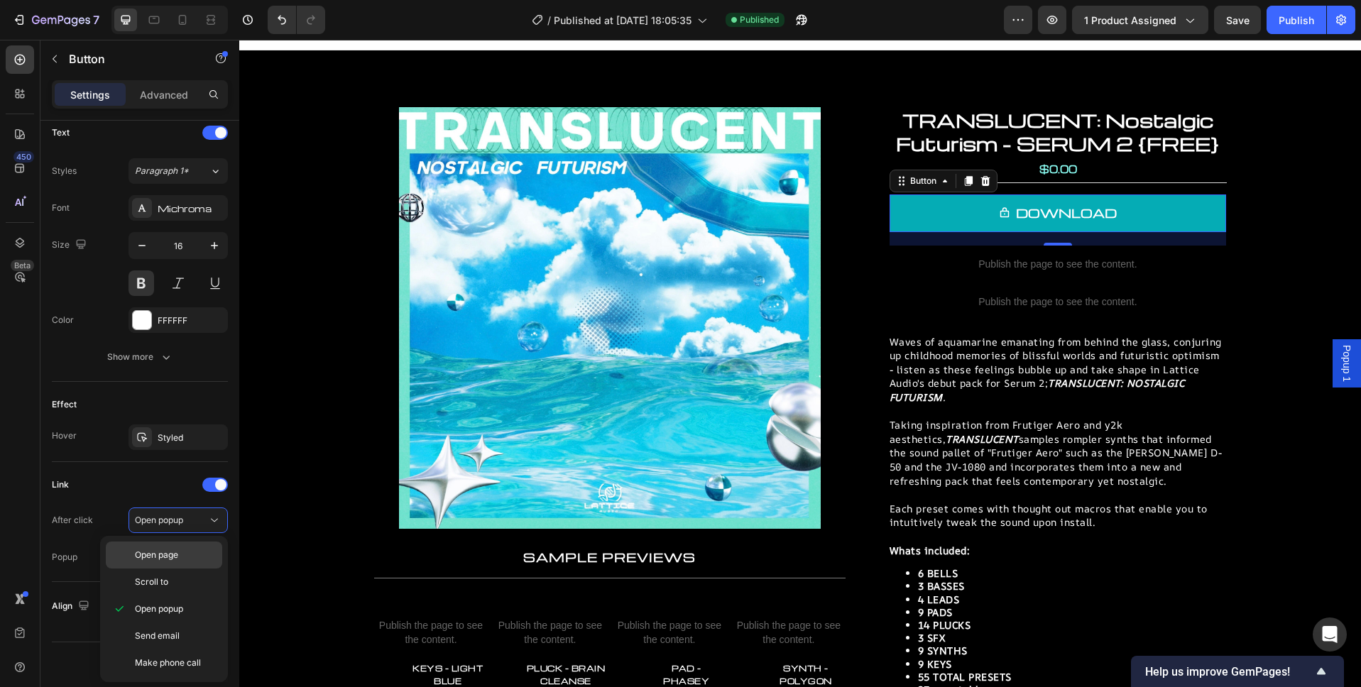
click at [169, 556] on span "Open page" at bounding box center [156, 555] width 43 height 13
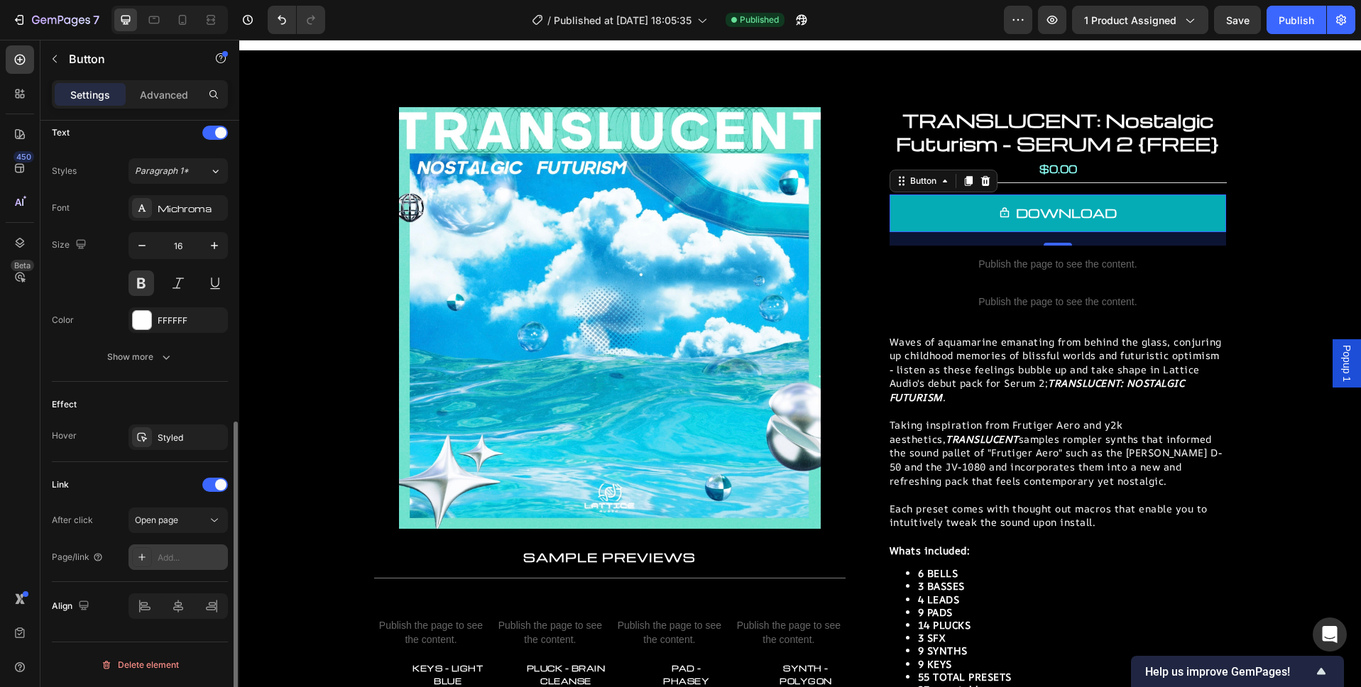
click at [172, 553] on div "Add..." at bounding box center [191, 558] width 67 height 13
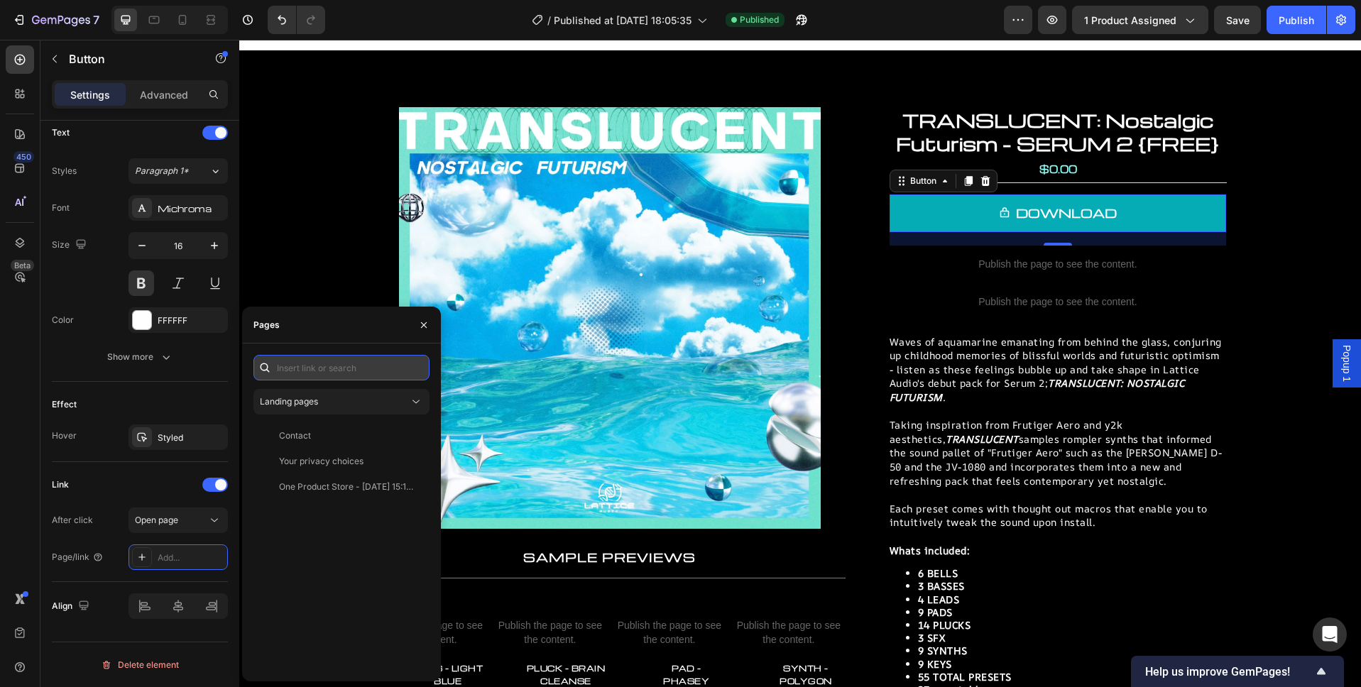
click at [338, 372] on input "text" at bounding box center [341, 368] width 176 height 26
paste input "https://lattice-audio.kit.com/99b6baf2f0"data-formkit-toggle="99b6baf2f0"
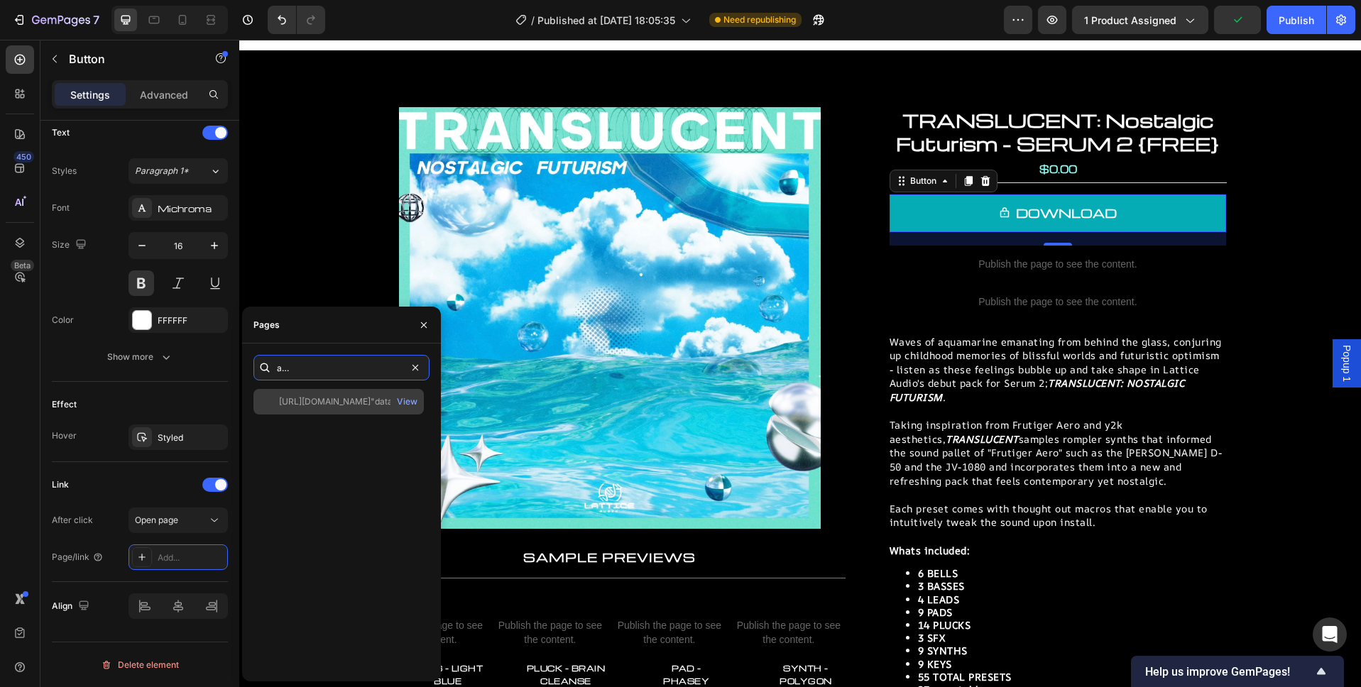
type input "https://lattice-audio.kit.com/99b6baf2f0"data-formkit-toggle="99b6baf2f0"
click at [351, 406] on div "https://lattice-audio.kit.com/99b6baf2f0"data-formkit-toggle="99b6baf2f0" at bounding box center [347, 401] width 136 height 13
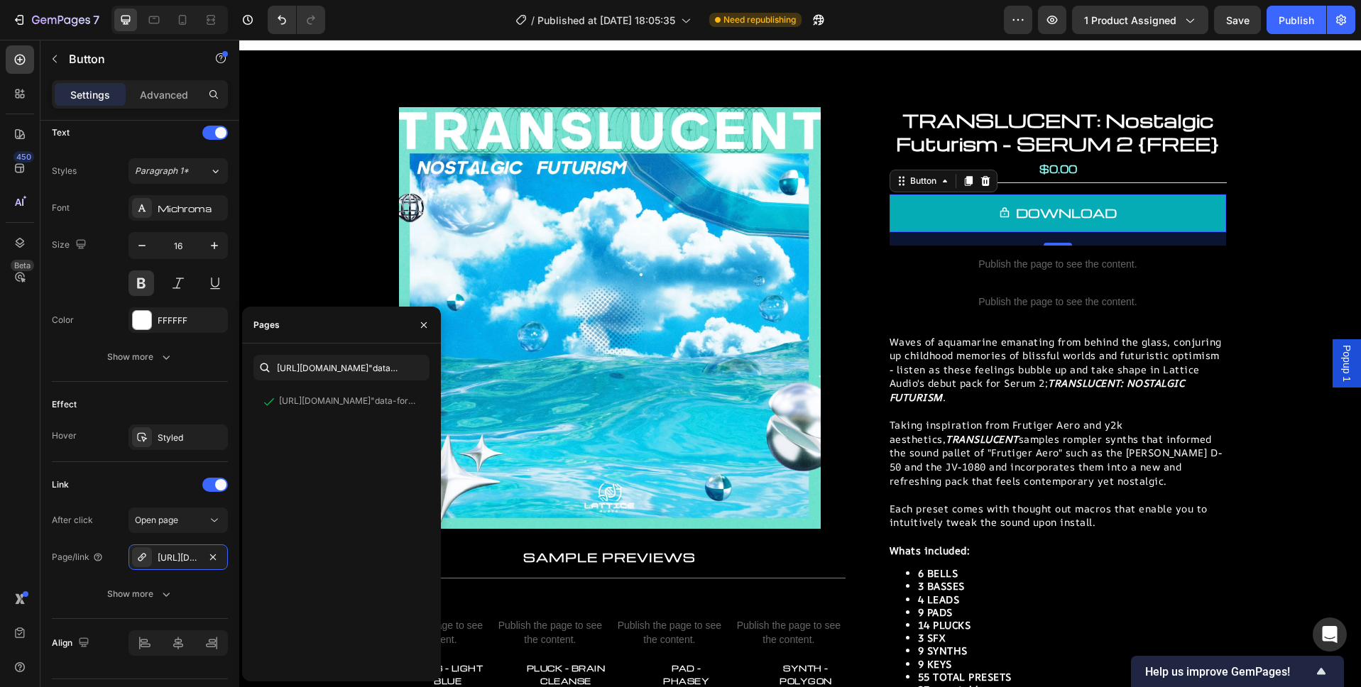
click at [1347, 365] on span "Popup 1" at bounding box center [1346, 363] width 14 height 37
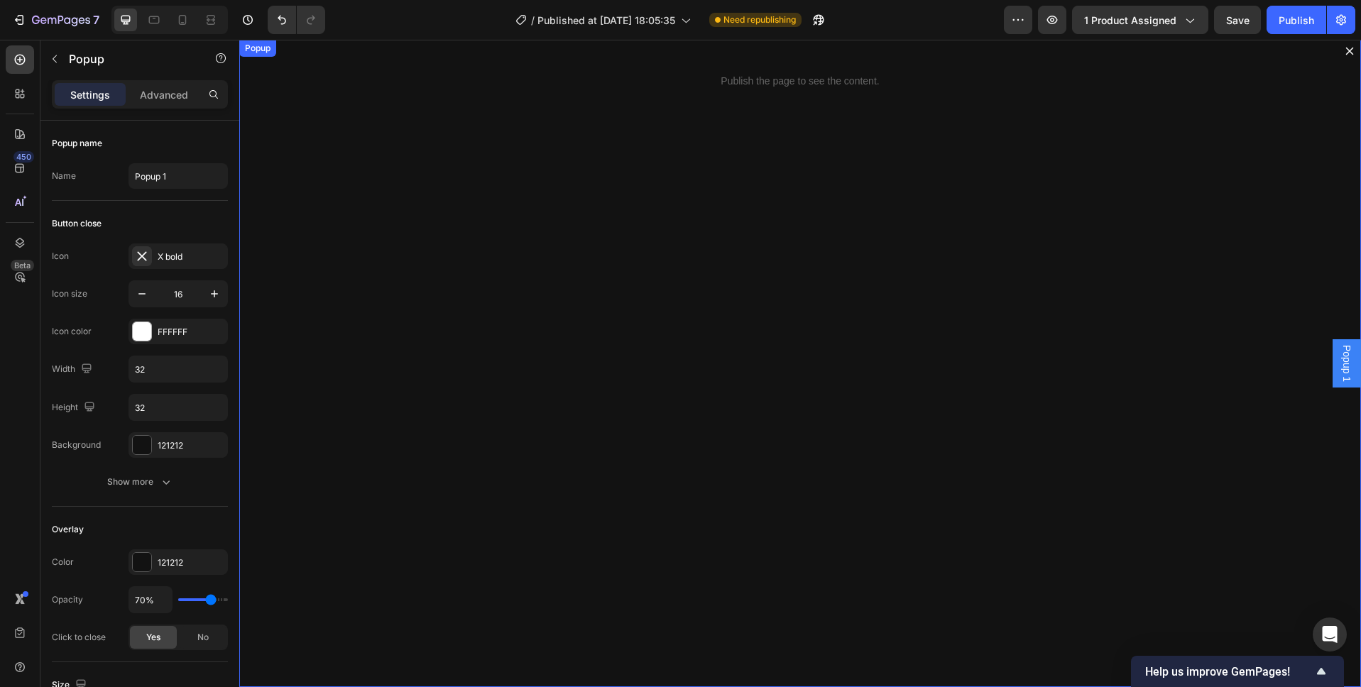
click at [1350, 50] on icon "Dialog content" at bounding box center [1350, 52] width 8 height 8
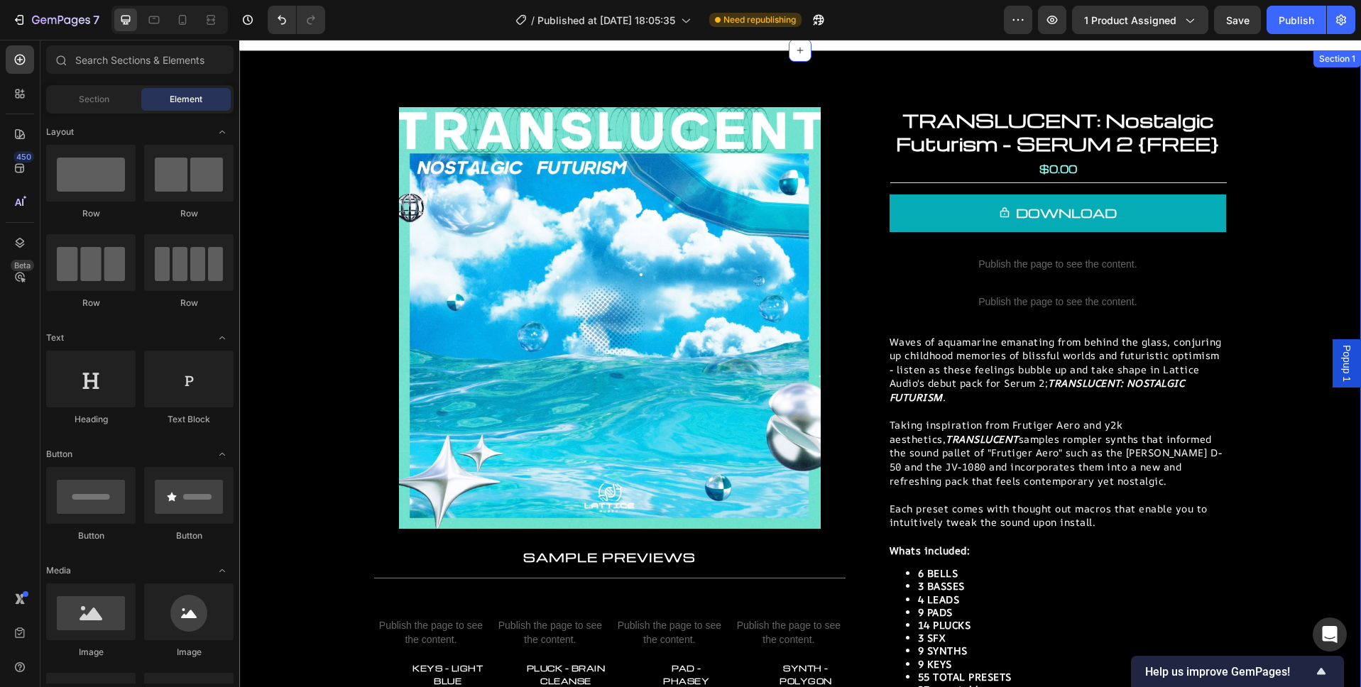
drag, startPoint x: 1342, startPoint y: 368, endPoint x: 1315, endPoint y: 441, distance: 78.6
click at [1307, 479] on div "Popup 1 Header Product Images Product Images TRANSLUCENT: Nostalgic Futurism - …" at bounding box center [799, 583] width 1121 height 1124
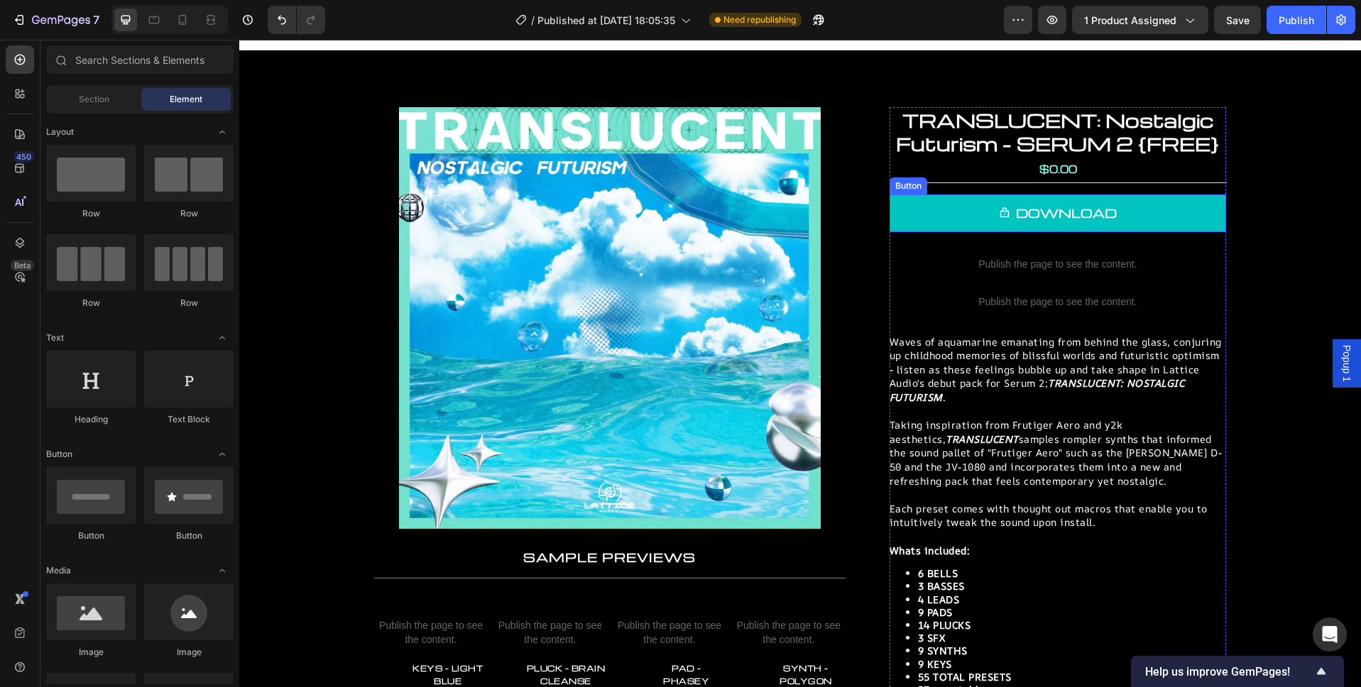
click at [989, 219] on link "DOWNLOAD" at bounding box center [1057, 213] width 336 height 38
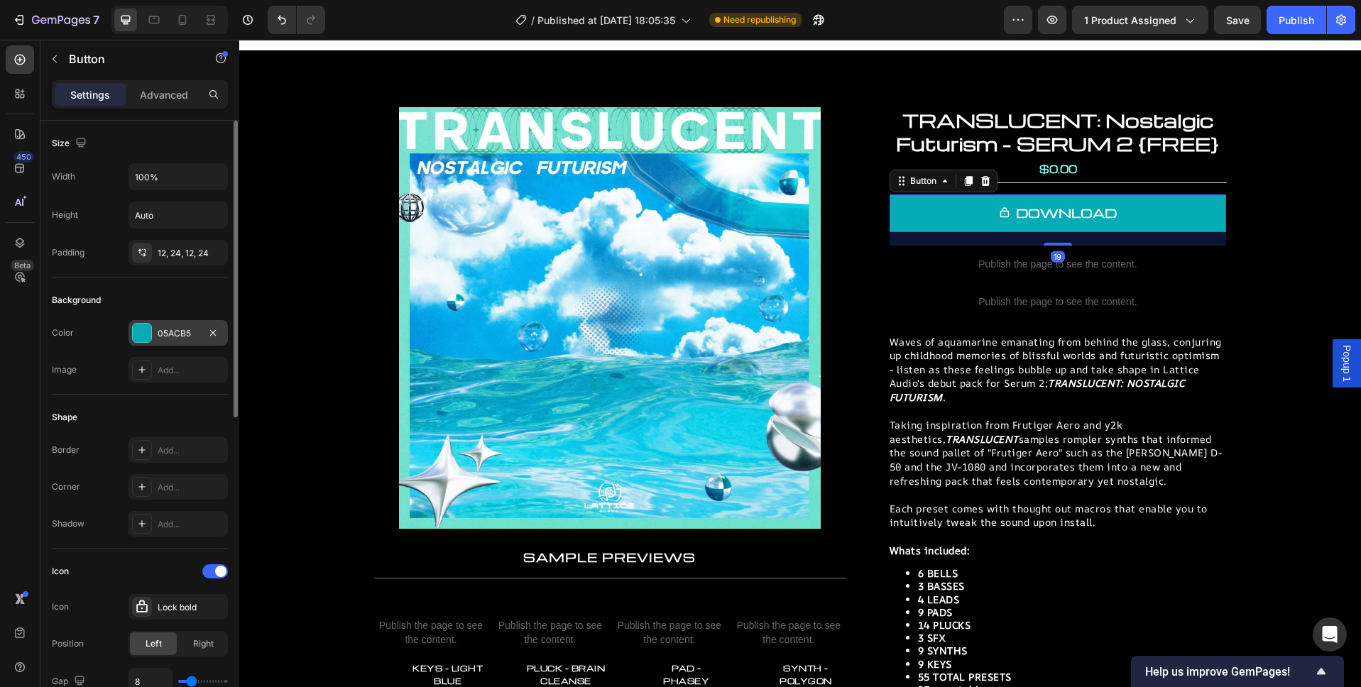
click at [155, 327] on div "05ACB5" at bounding box center [177, 333] width 99 height 26
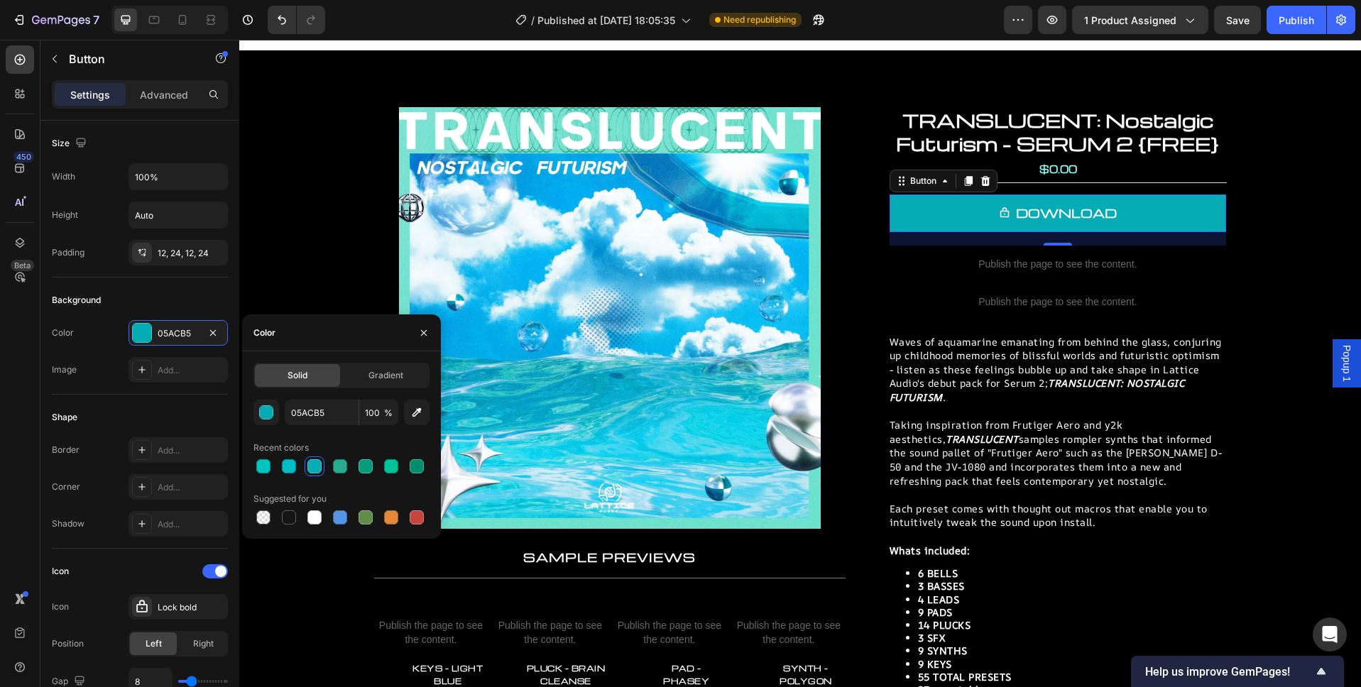
drag, startPoint x: 415, startPoint y: 415, endPoint x: 390, endPoint y: 347, distance: 72.3
click at [415, 415] on icon "button" at bounding box center [416, 412] width 9 height 9
type input "76E2CD"
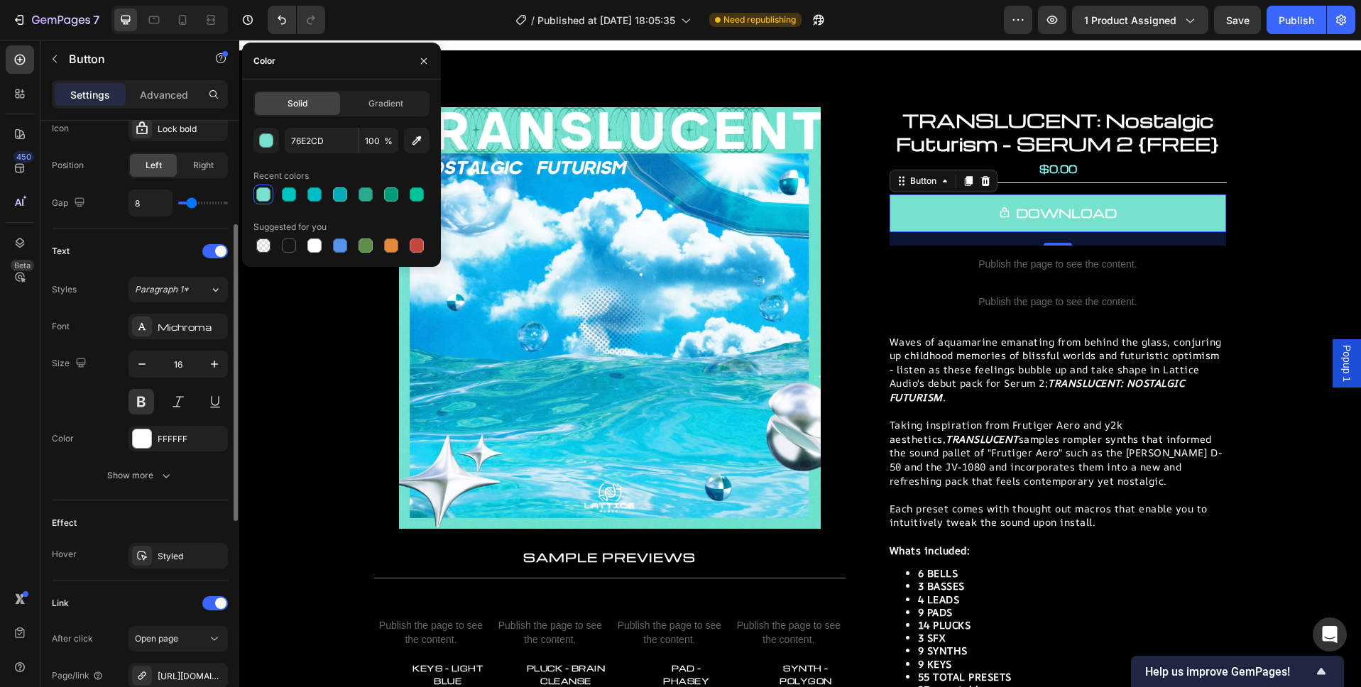
scroll to position [634, 0]
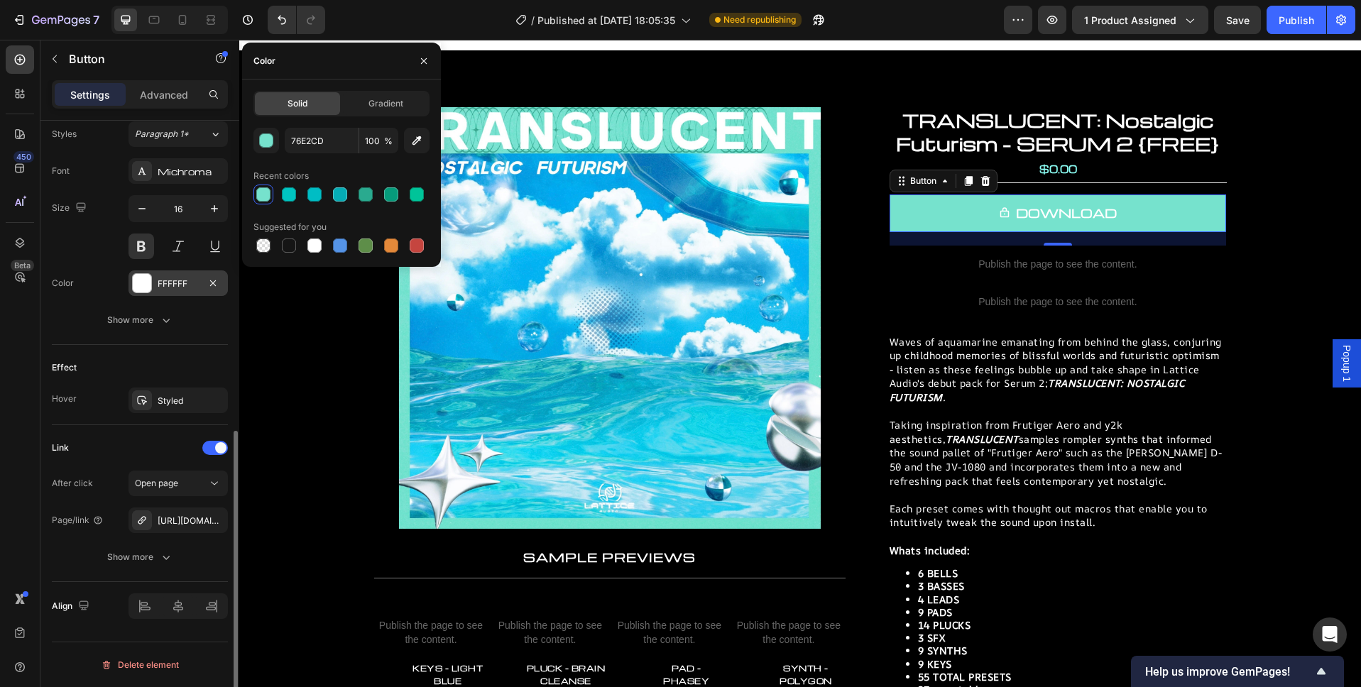
click at [146, 281] on div at bounding box center [142, 283] width 18 height 18
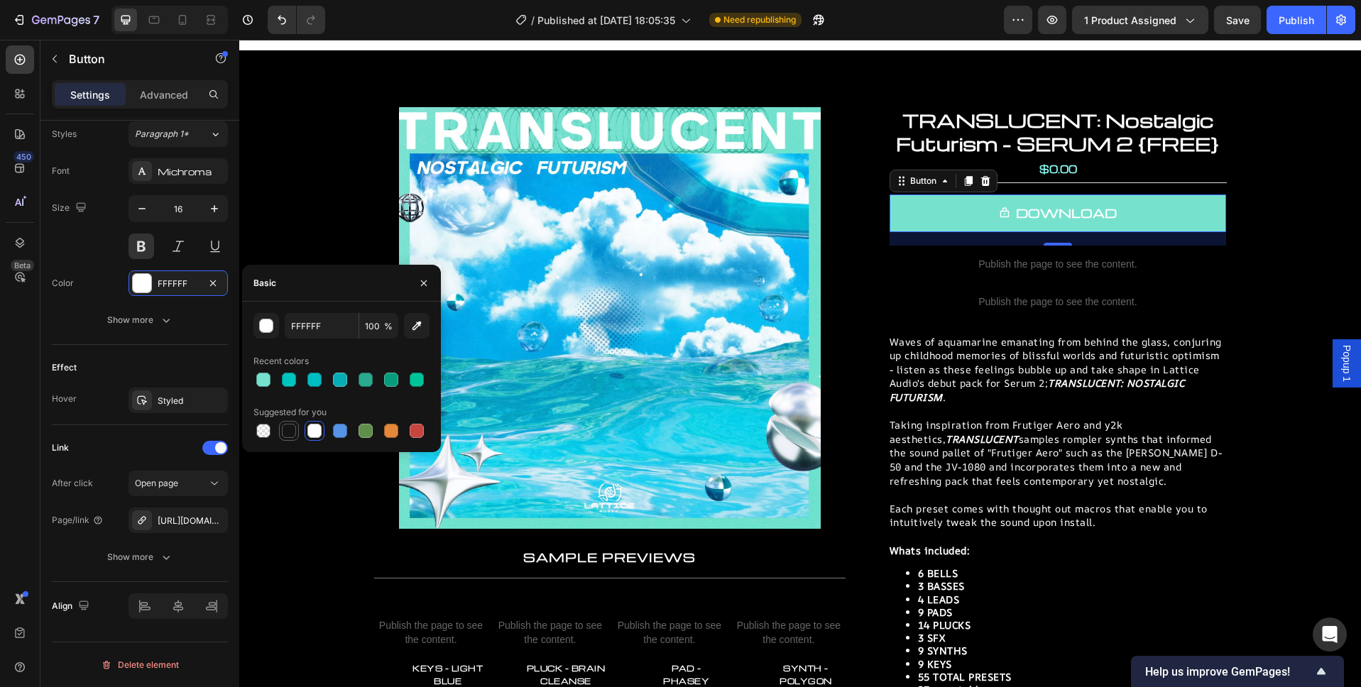
click at [287, 433] on div at bounding box center [289, 431] width 14 height 14
type input "151515"
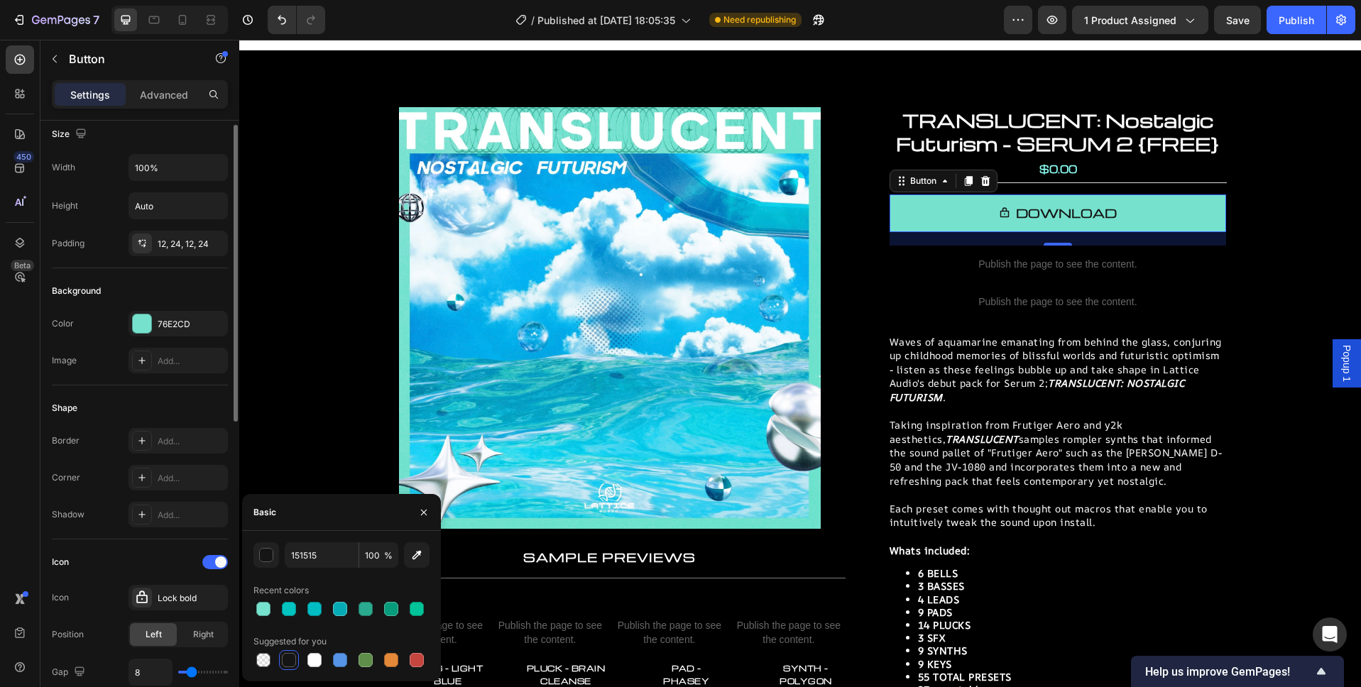
scroll to position [9, 0]
click at [138, 319] on div at bounding box center [142, 324] width 18 height 18
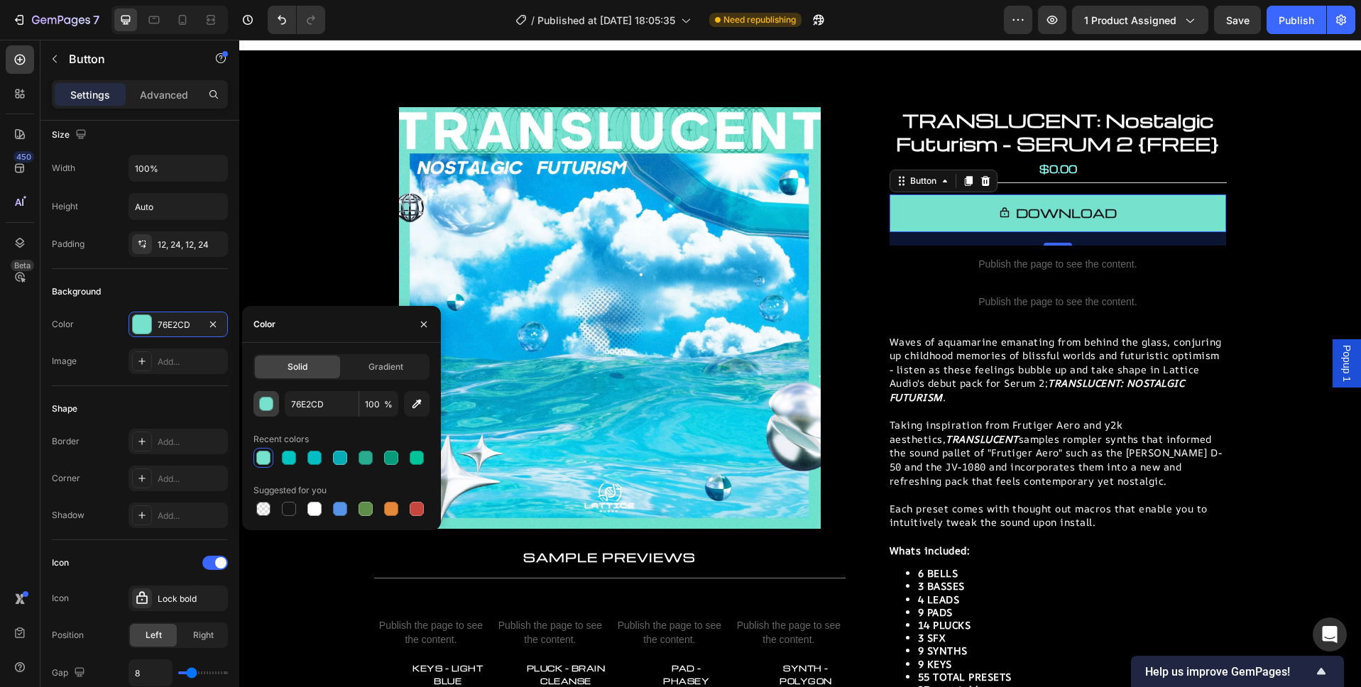
click at [260, 405] on div "button" at bounding box center [267, 404] width 14 height 14
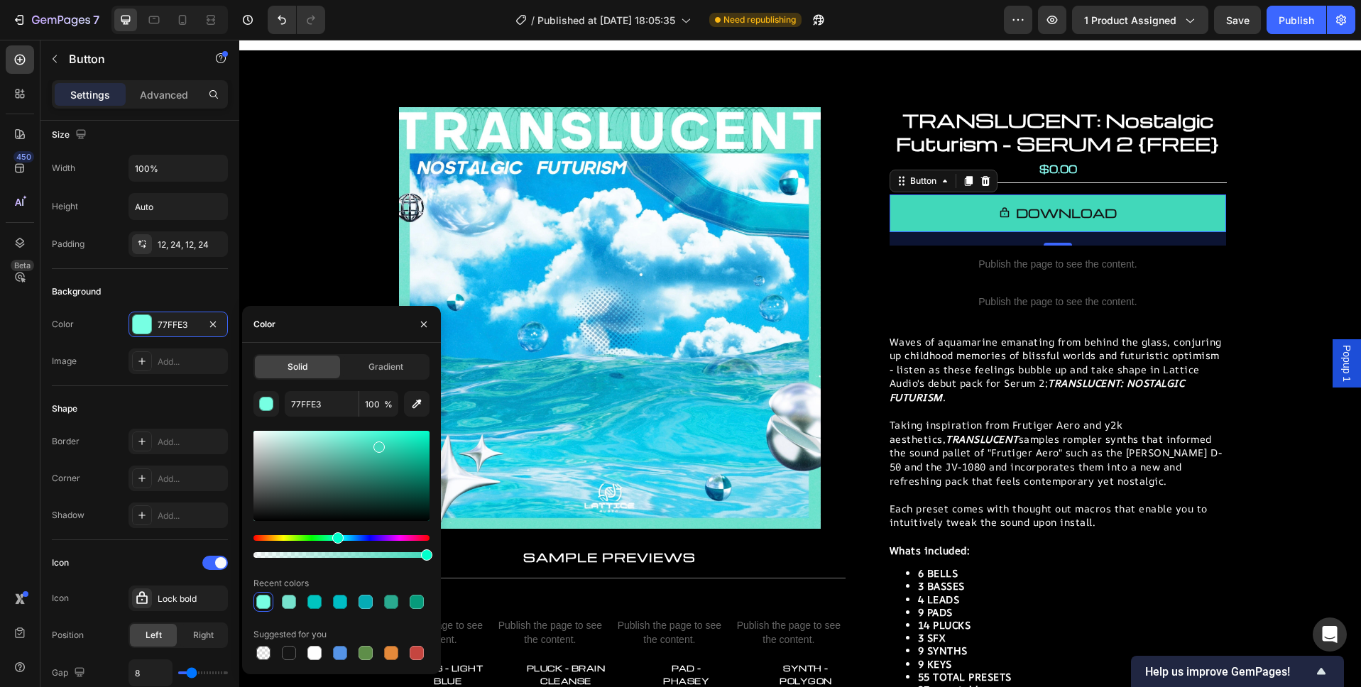
type input "41D8BA"
drag, startPoint x: 340, startPoint y: 442, endPoint x: 378, endPoint y: 444, distance: 37.7
click at [378, 444] on div at bounding box center [378, 446] width 11 height 11
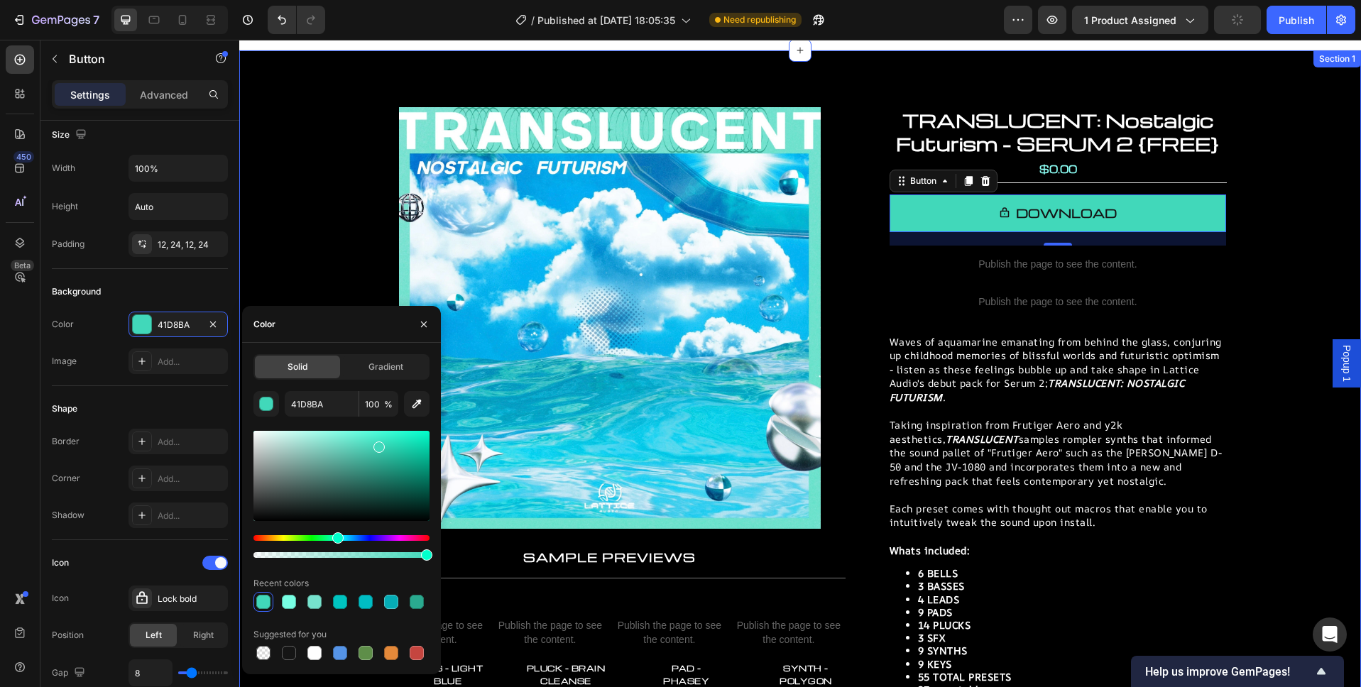
click at [1262, 253] on div "Product Images Product Images TRANSLUCENT: Nostalgic Futurism - SERUM 2 {FREE} …" at bounding box center [799, 474] width 1093 height 735
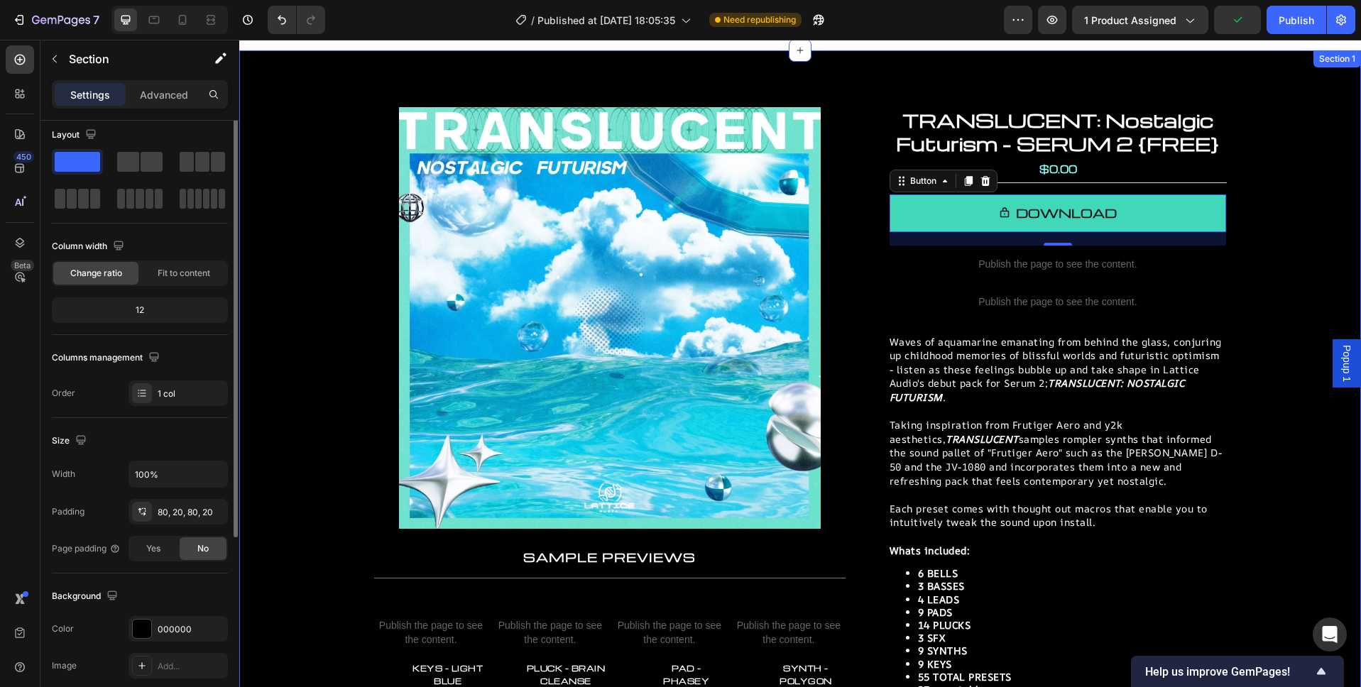
scroll to position [0, 0]
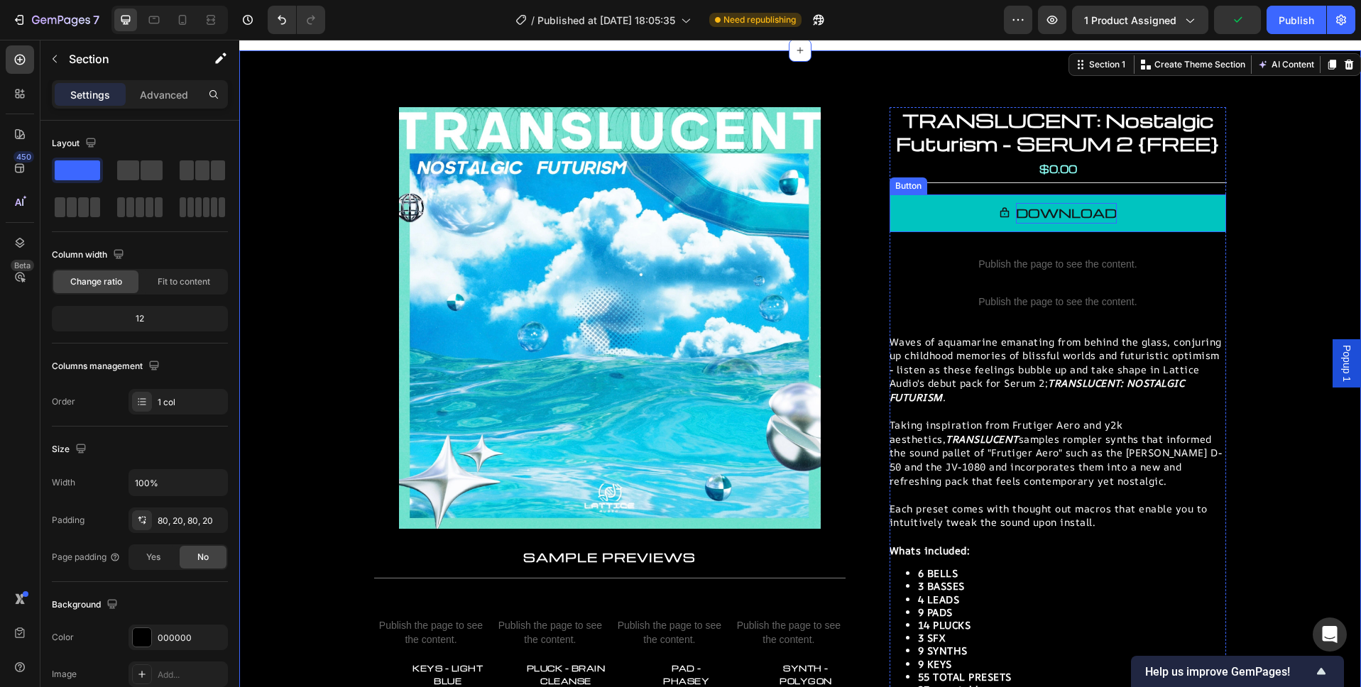
click at [1099, 209] on p "DOWNLOAD" at bounding box center [1066, 213] width 101 height 21
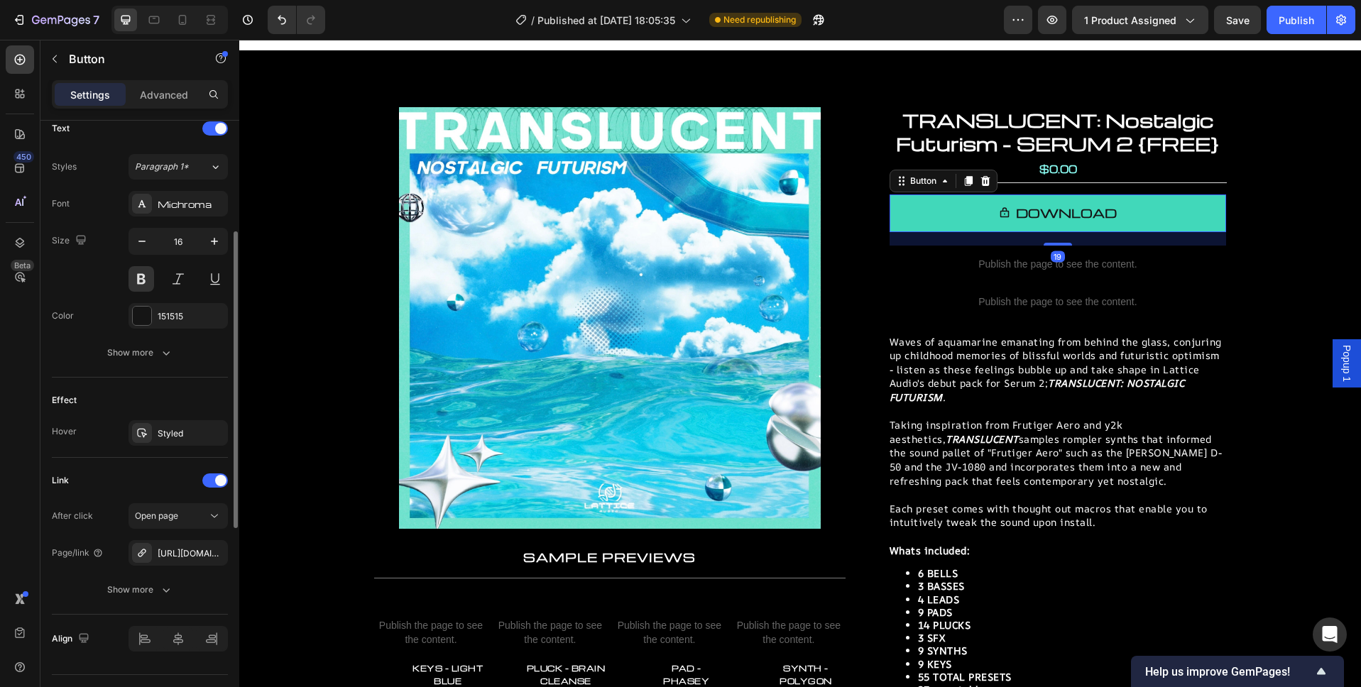
scroll to position [634, 0]
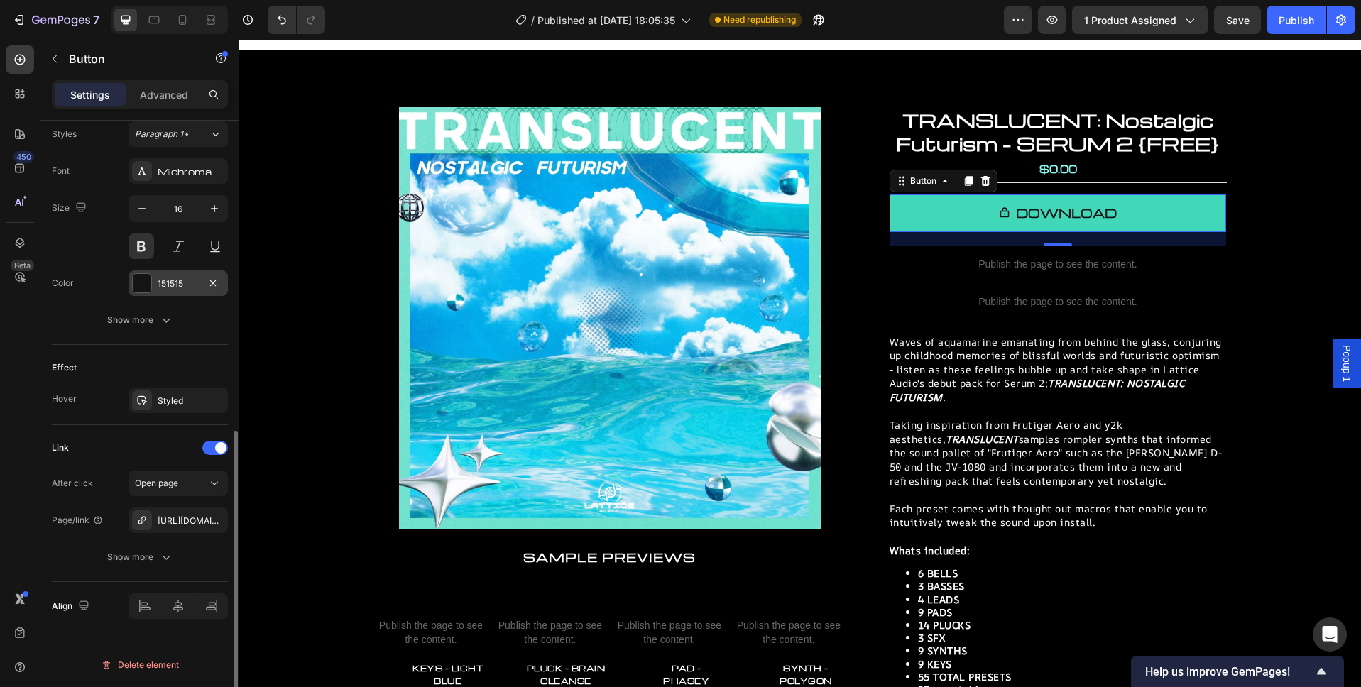
click at [148, 287] on div at bounding box center [142, 283] width 18 height 18
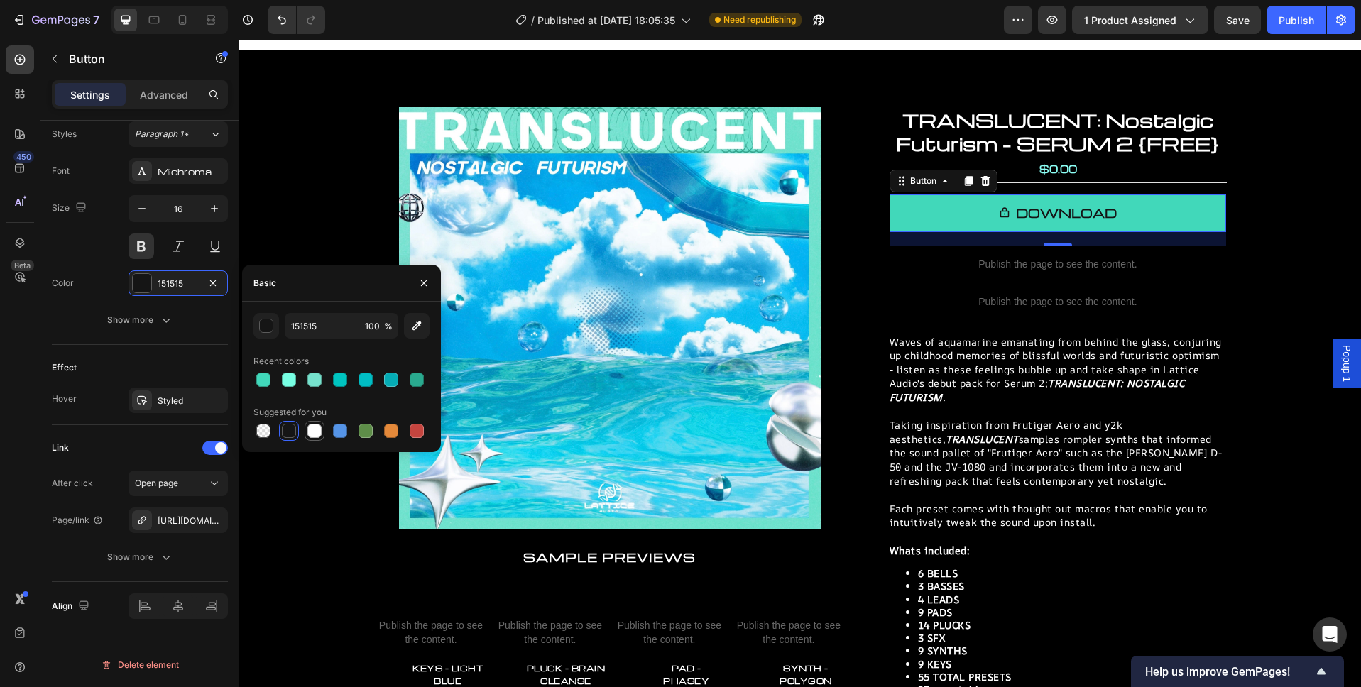
click at [316, 432] on div at bounding box center [314, 431] width 14 height 14
type input "FFFFFF"
click at [76, 260] on div "Font Michroma Size 16 Color FFFFFF Show more" at bounding box center [140, 245] width 176 height 175
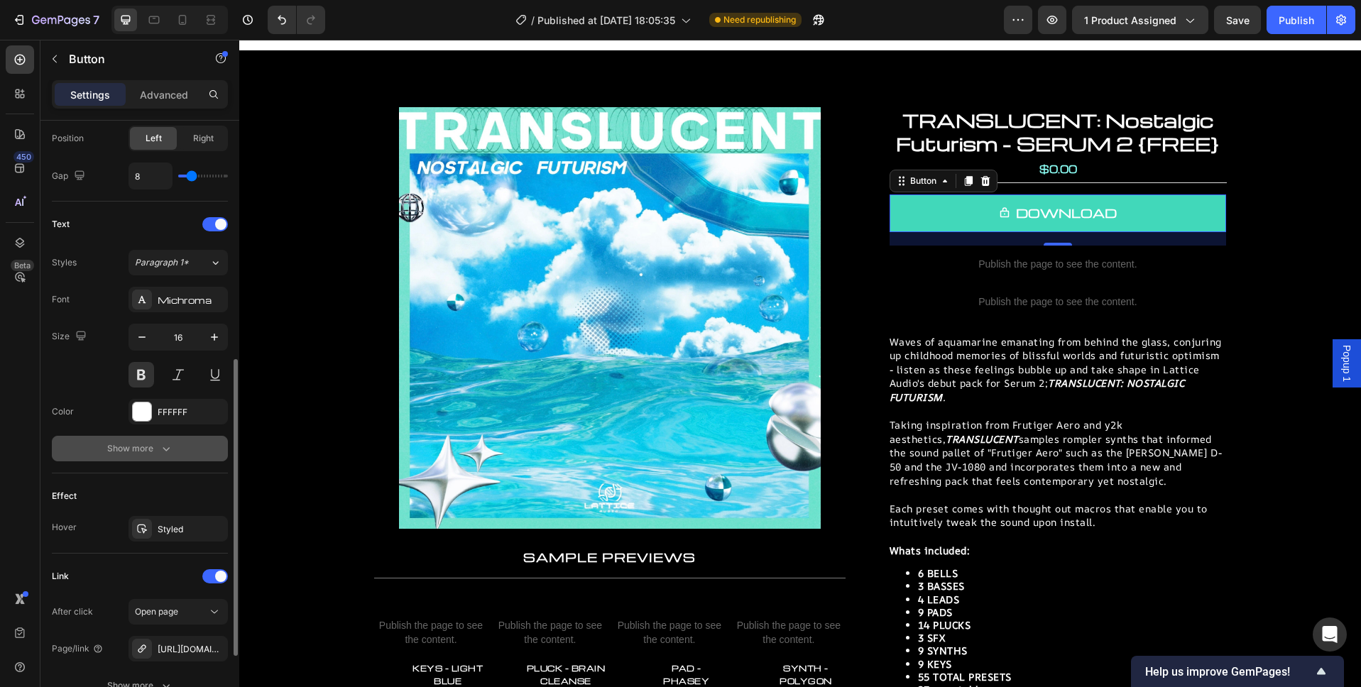
scroll to position [500, 0]
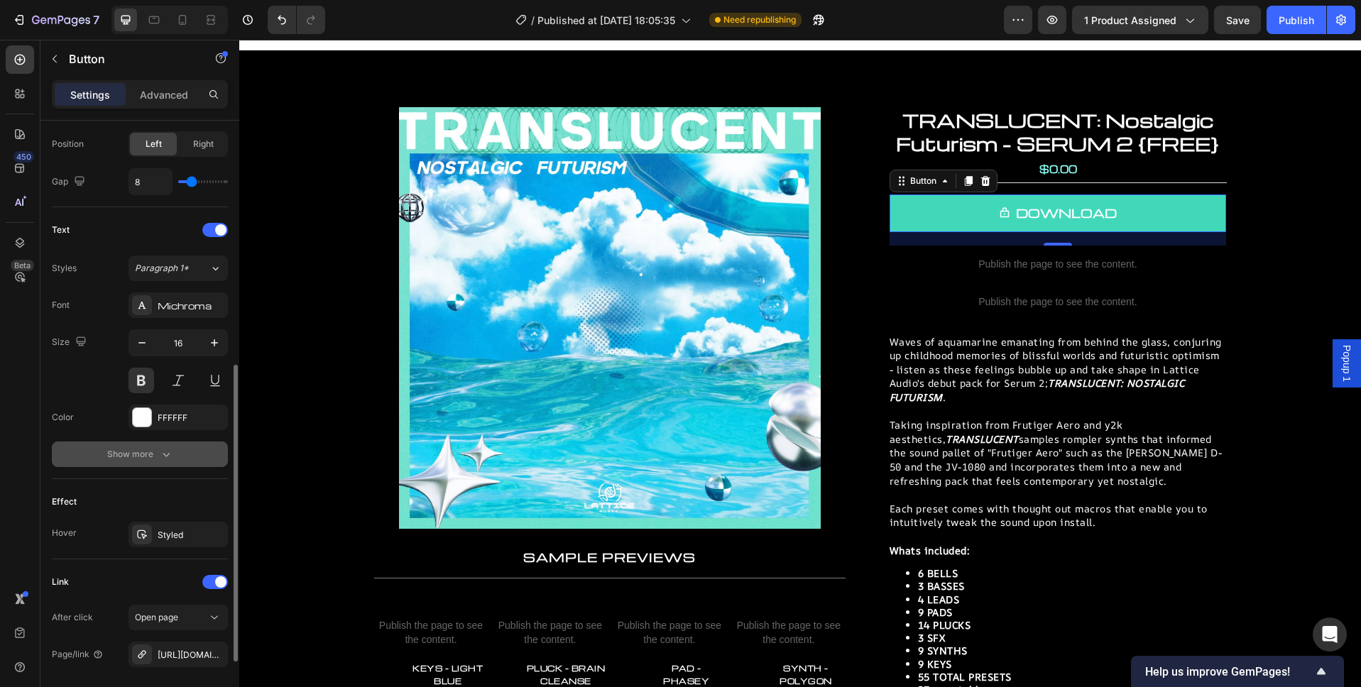
click at [112, 449] on div "Show more" at bounding box center [140, 454] width 66 height 14
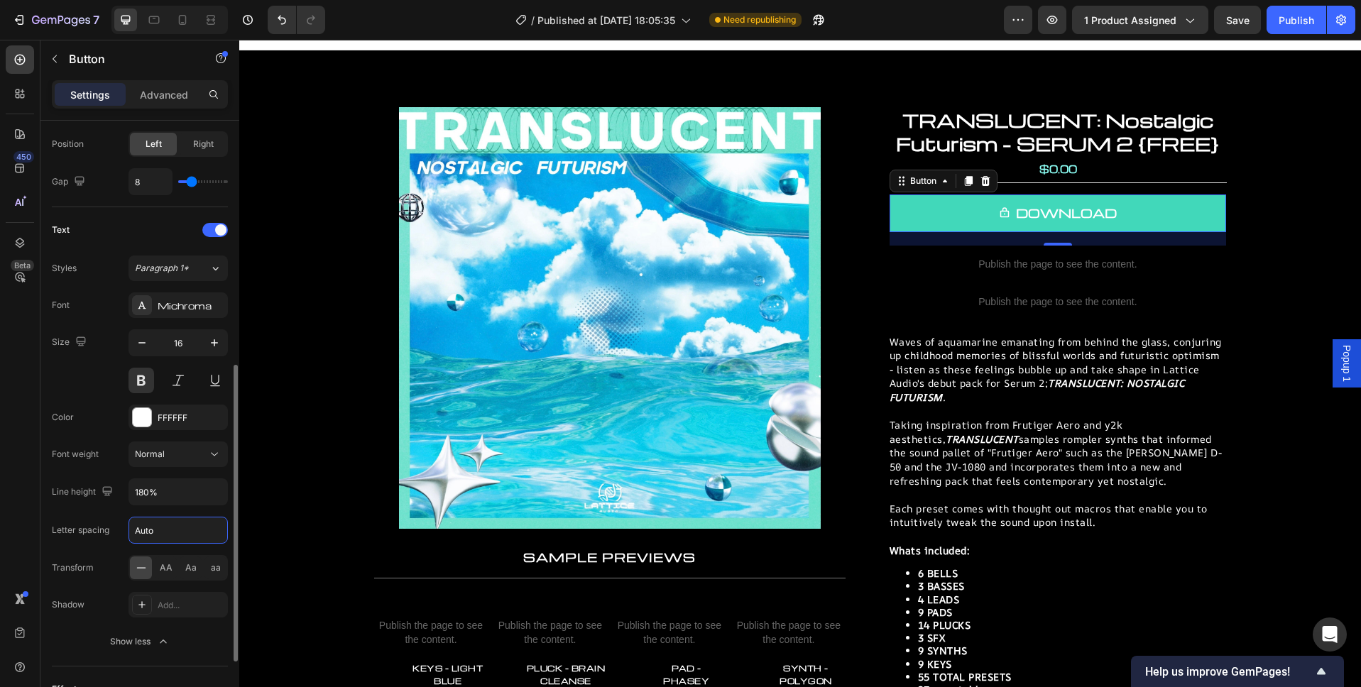
click at [165, 527] on input "Auto" at bounding box center [178, 530] width 98 height 26
type input "0"
type input "1"
type input "0"
type input "0.5"
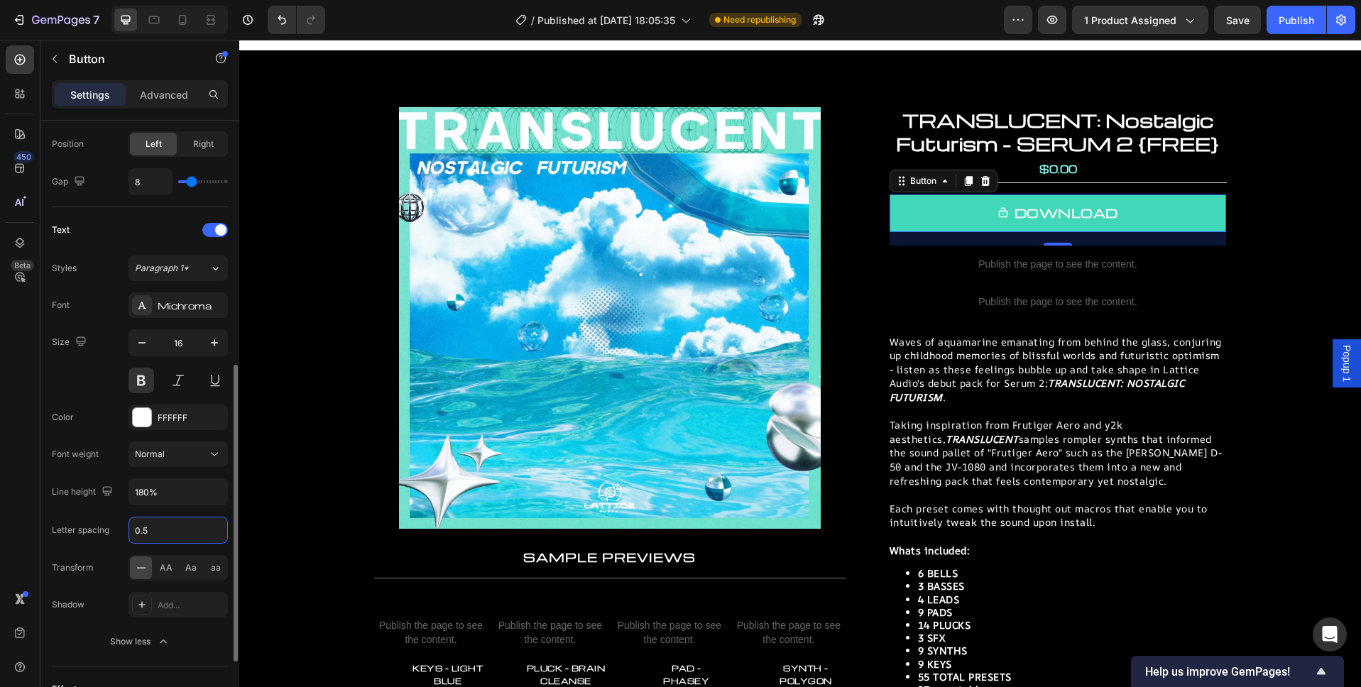
drag, startPoint x: 162, startPoint y: 527, endPoint x: 95, endPoint y: 516, distance: 67.7
click at [96, 517] on div "Letter spacing 0.5" at bounding box center [140, 530] width 176 height 27
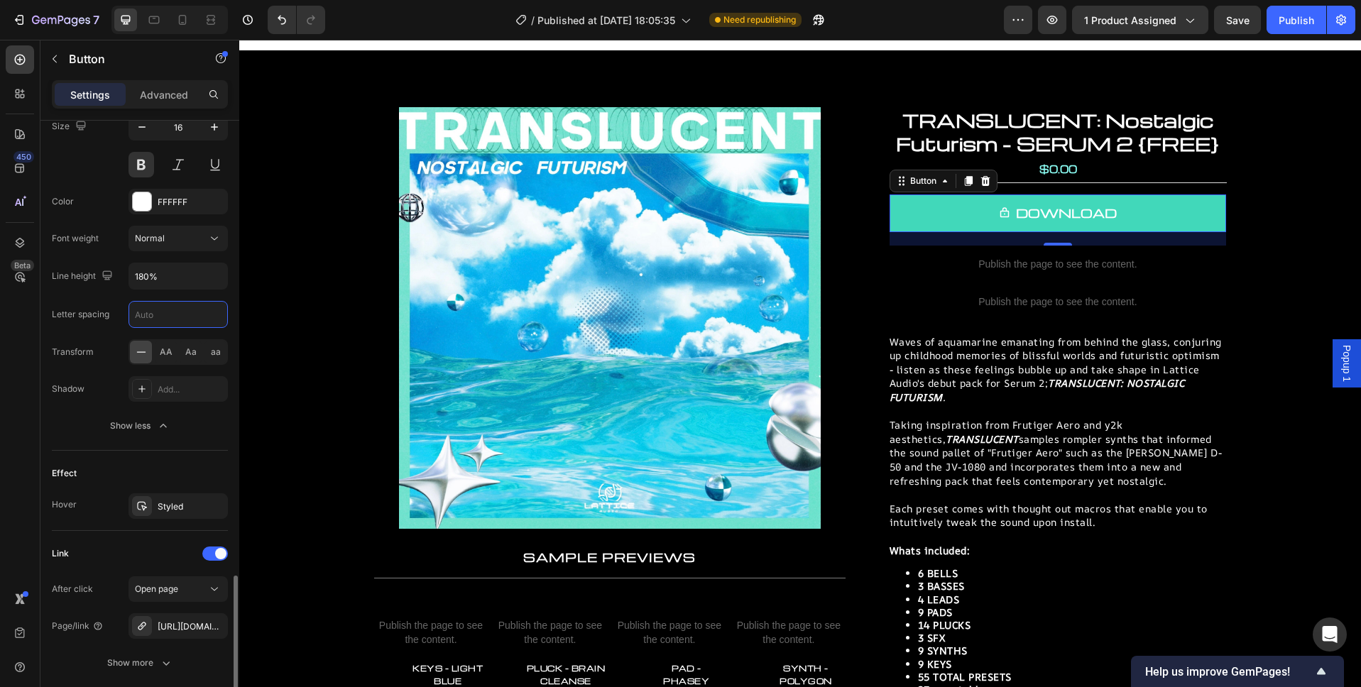
scroll to position [821, 0]
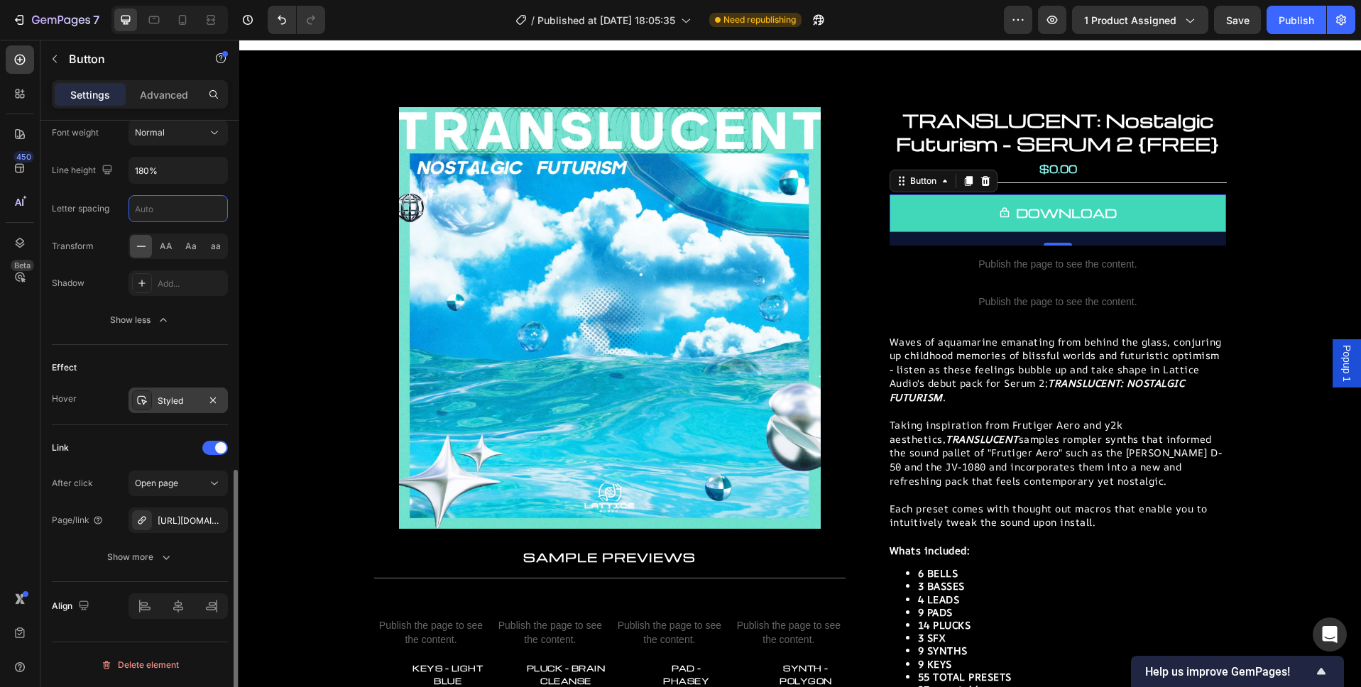
click at [201, 401] on div "Styled" at bounding box center [177, 401] width 99 height 26
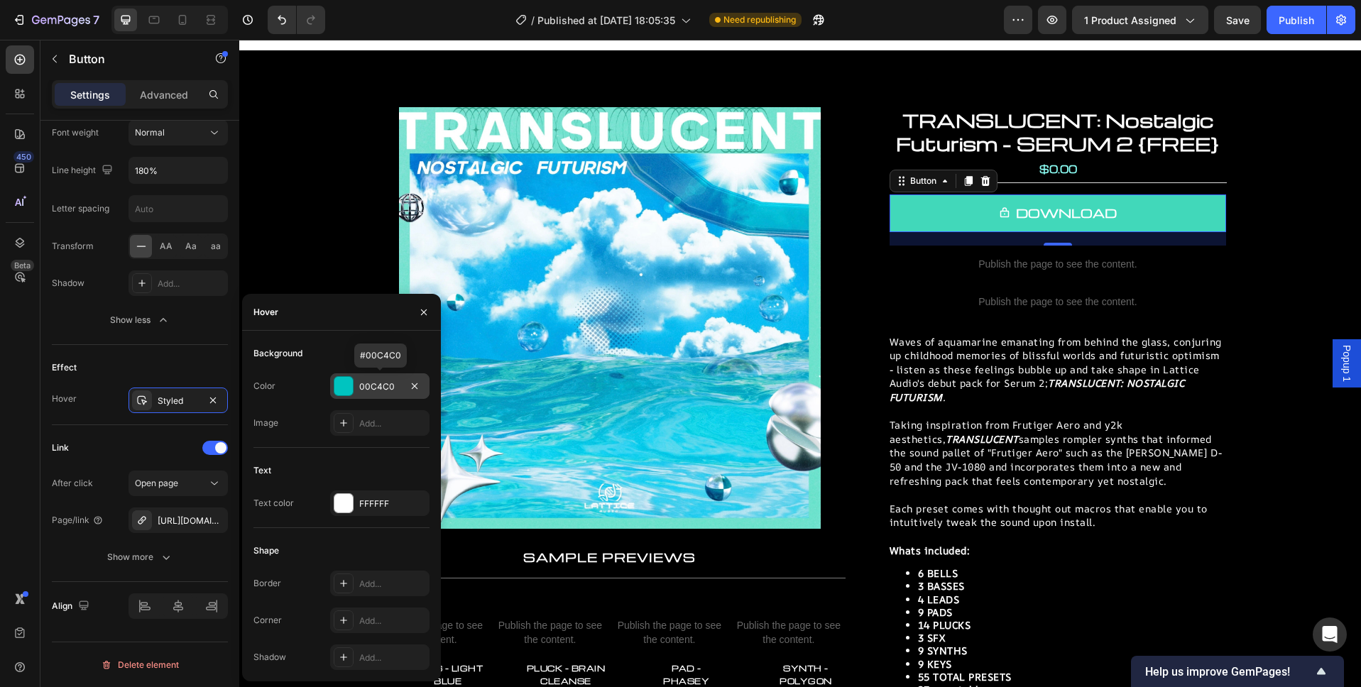
click at [386, 381] on div "00C4C0" at bounding box center [379, 386] width 41 height 13
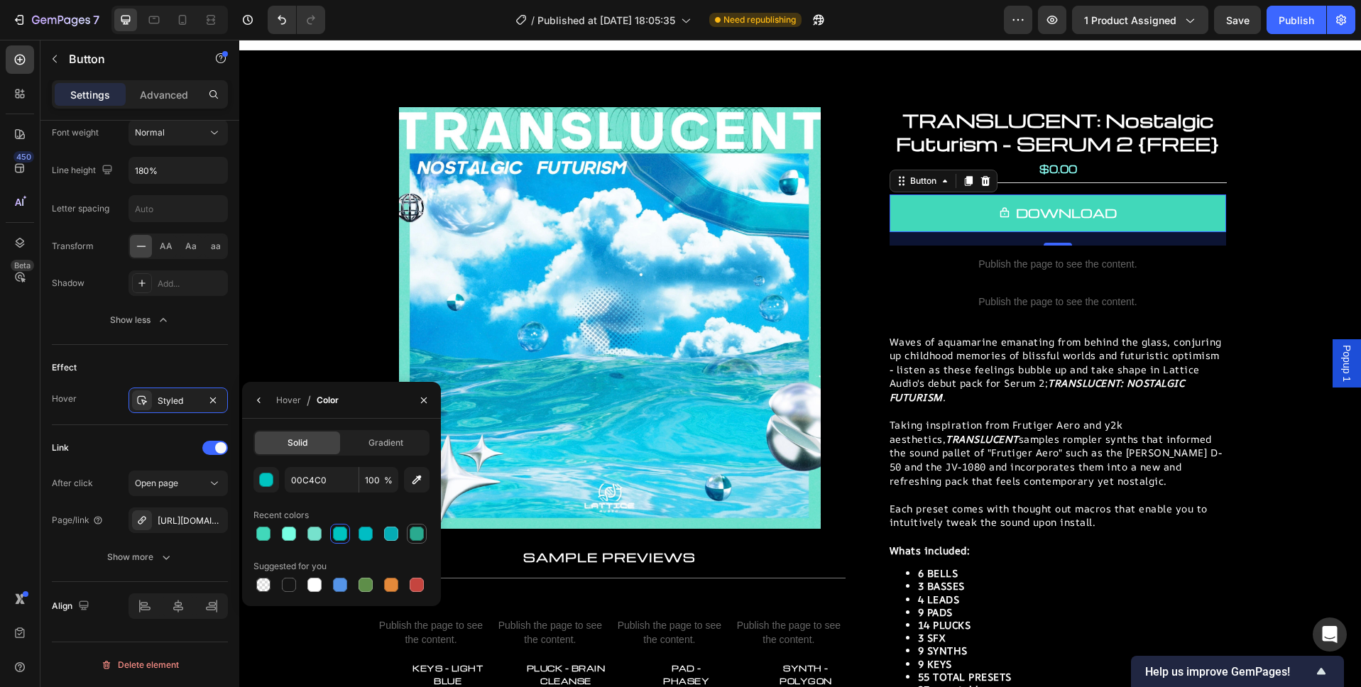
click at [414, 530] on div at bounding box center [417, 534] width 14 height 14
click at [268, 534] on div at bounding box center [263, 534] width 14 height 14
type input "41D8BA"
click at [424, 403] on icon "button" at bounding box center [423, 400] width 11 height 11
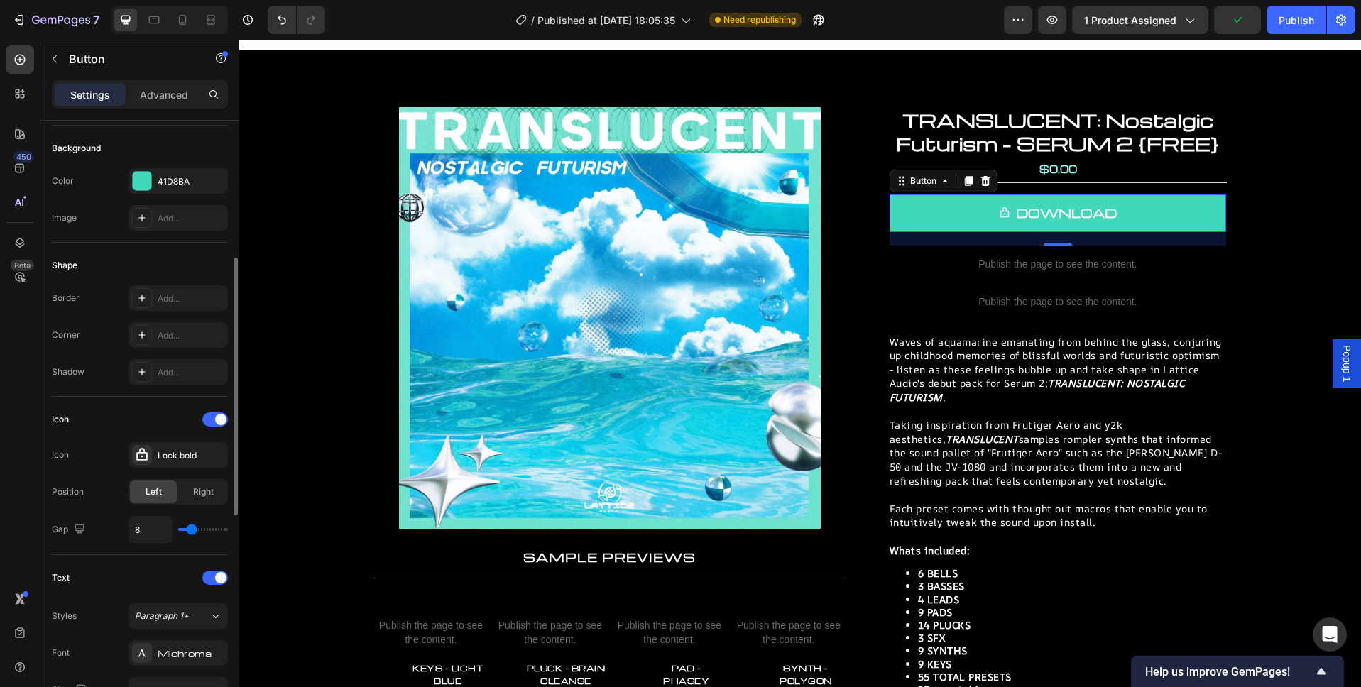
scroll to position [0, 0]
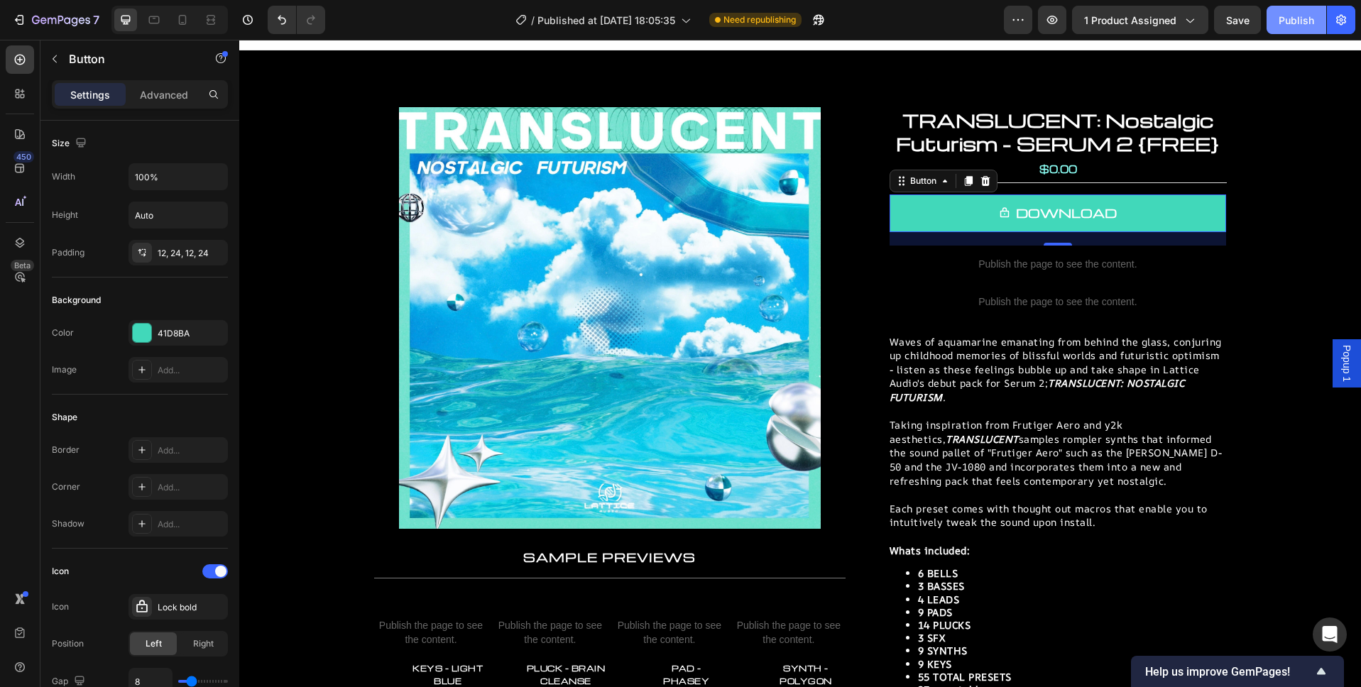
click at [1304, 22] on div "Publish" at bounding box center [1295, 20] width 35 height 15
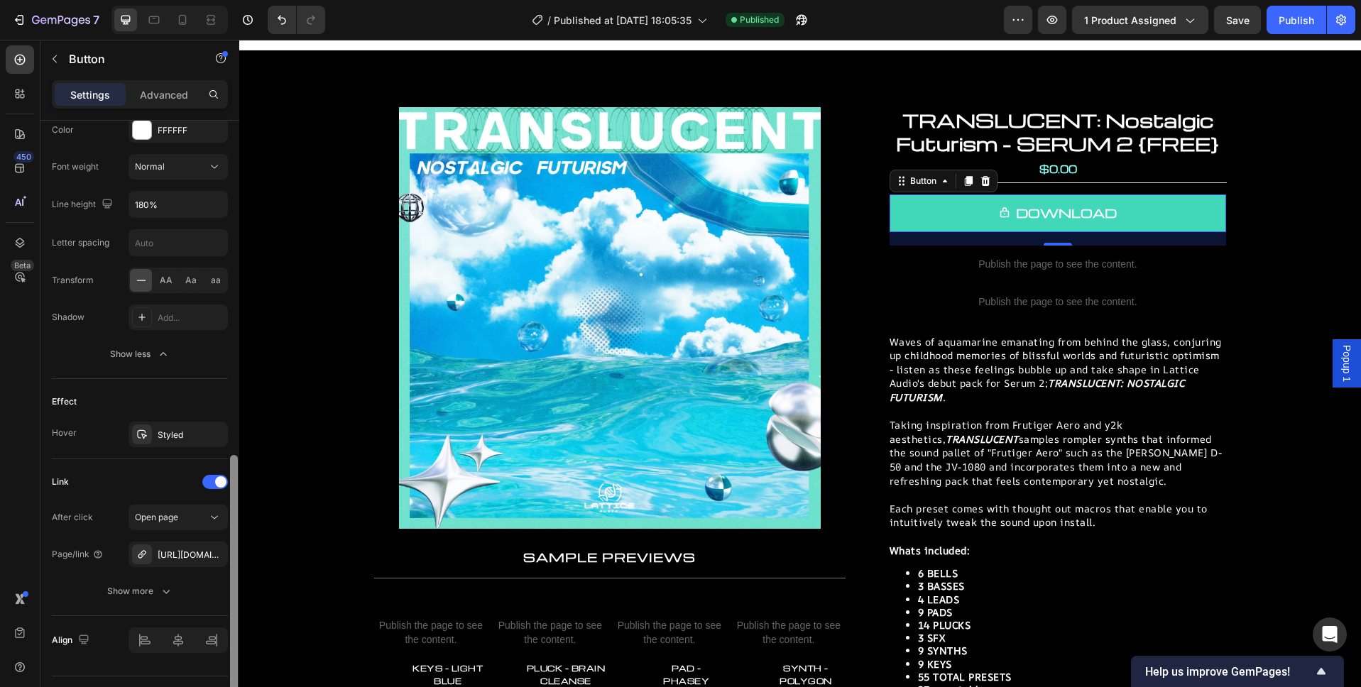
scroll to position [821, 0]
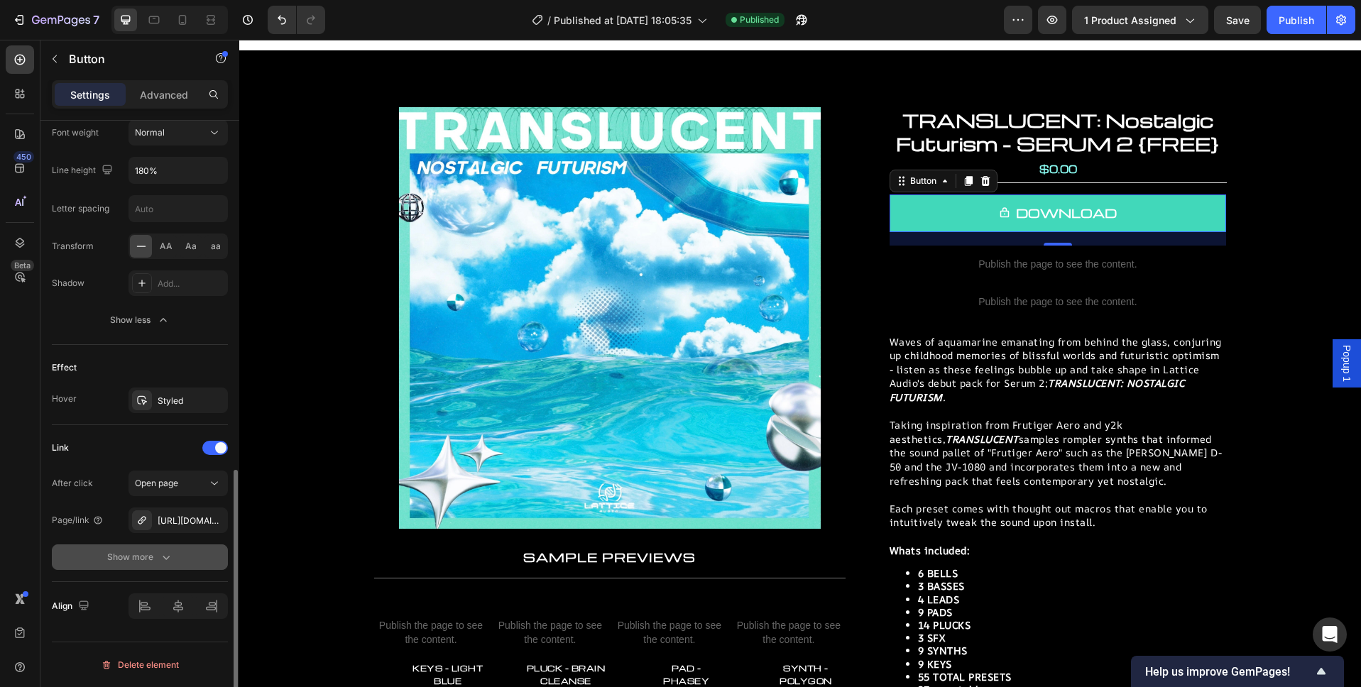
click at [141, 559] on div "Show more" at bounding box center [140, 557] width 66 height 14
click at [174, 519] on div "https://lattice-audio.kit.com/99b6baf2f0"data-formkit-toggle="99b6baf2f0" at bounding box center [178, 521] width 41 height 13
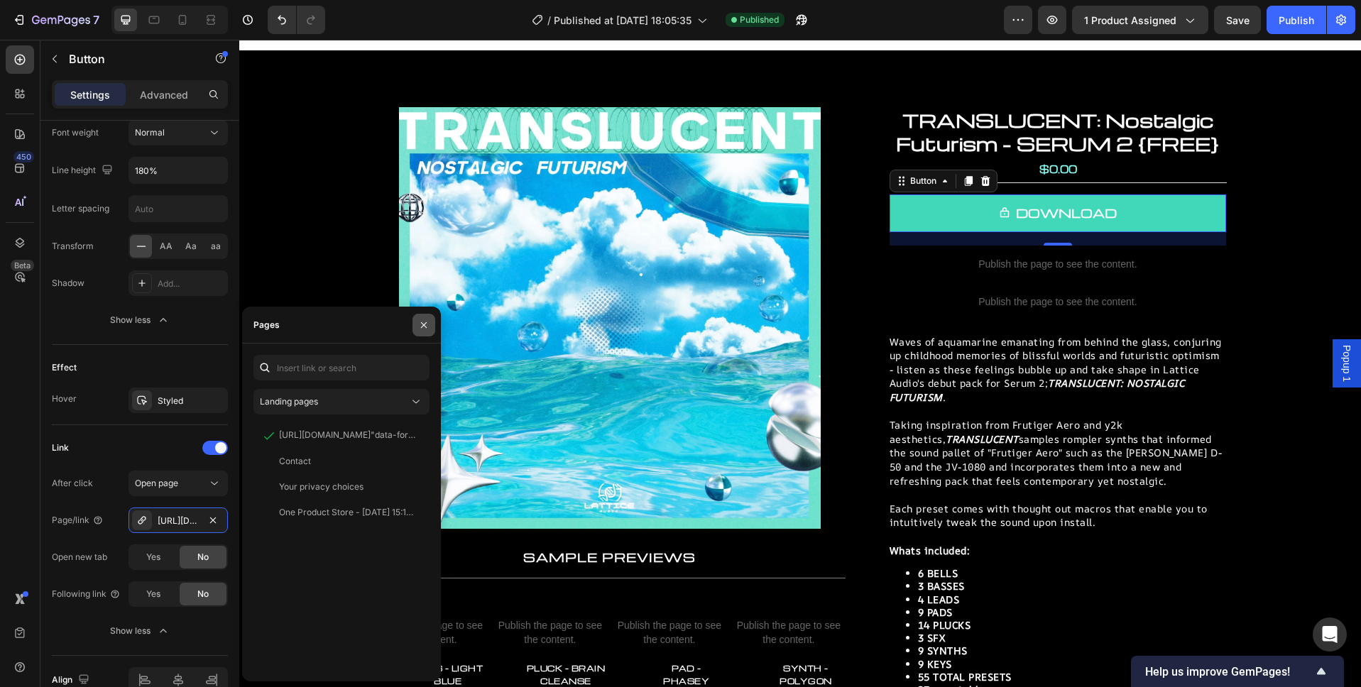
click at [425, 322] on icon "button" at bounding box center [423, 324] width 11 height 11
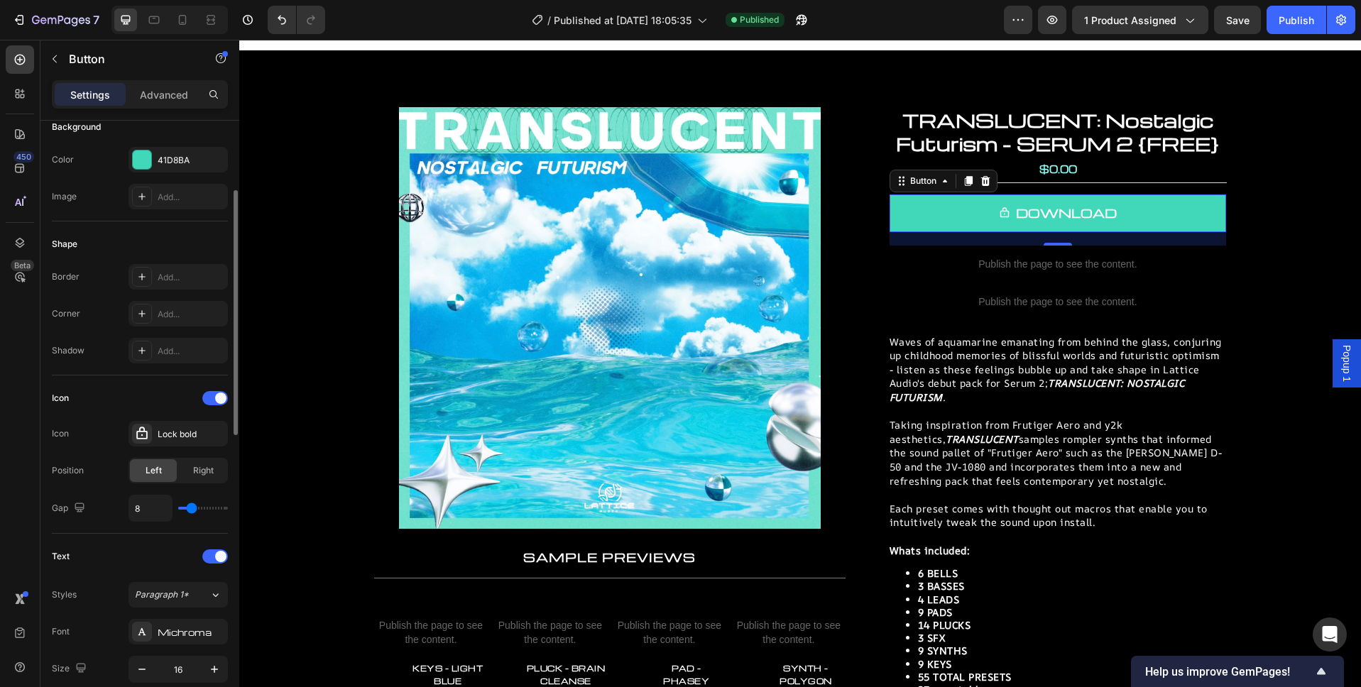
scroll to position [0, 0]
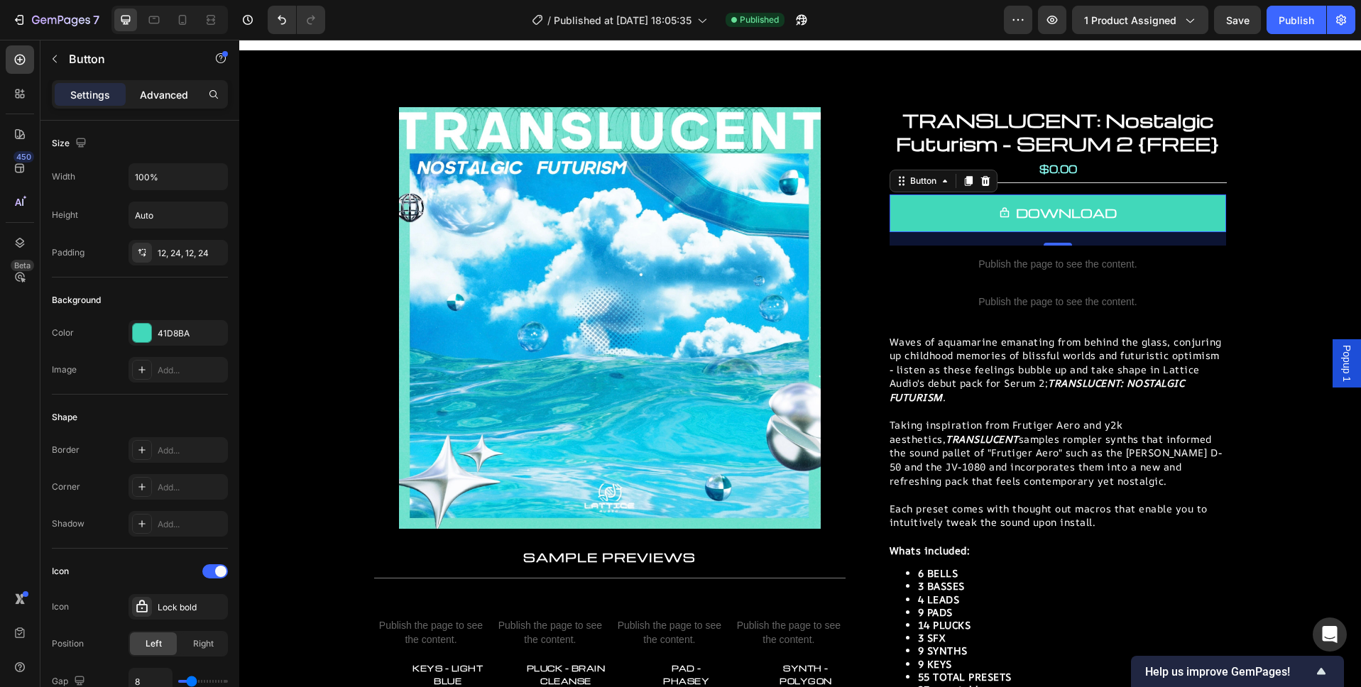
click at [174, 98] on p "Advanced" at bounding box center [164, 94] width 48 height 15
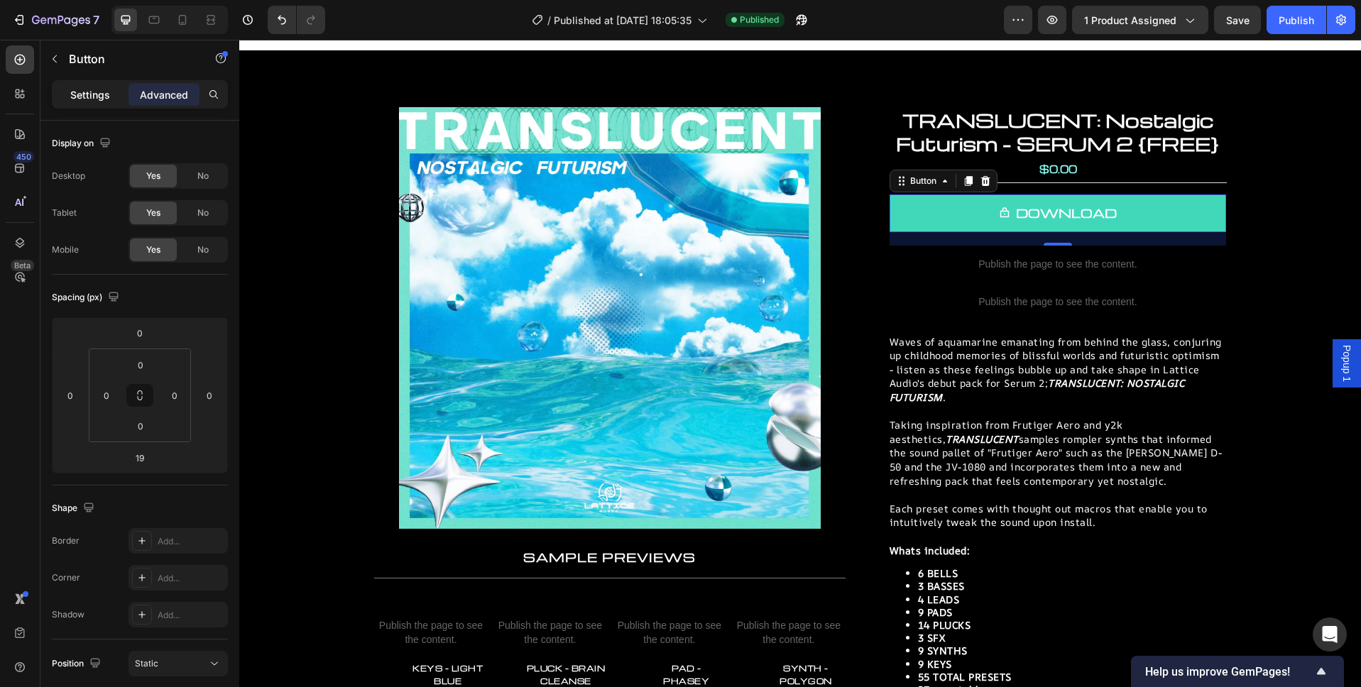
click at [94, 95] on p "Settings" at bounding box center [90, 94] width 40 height 15
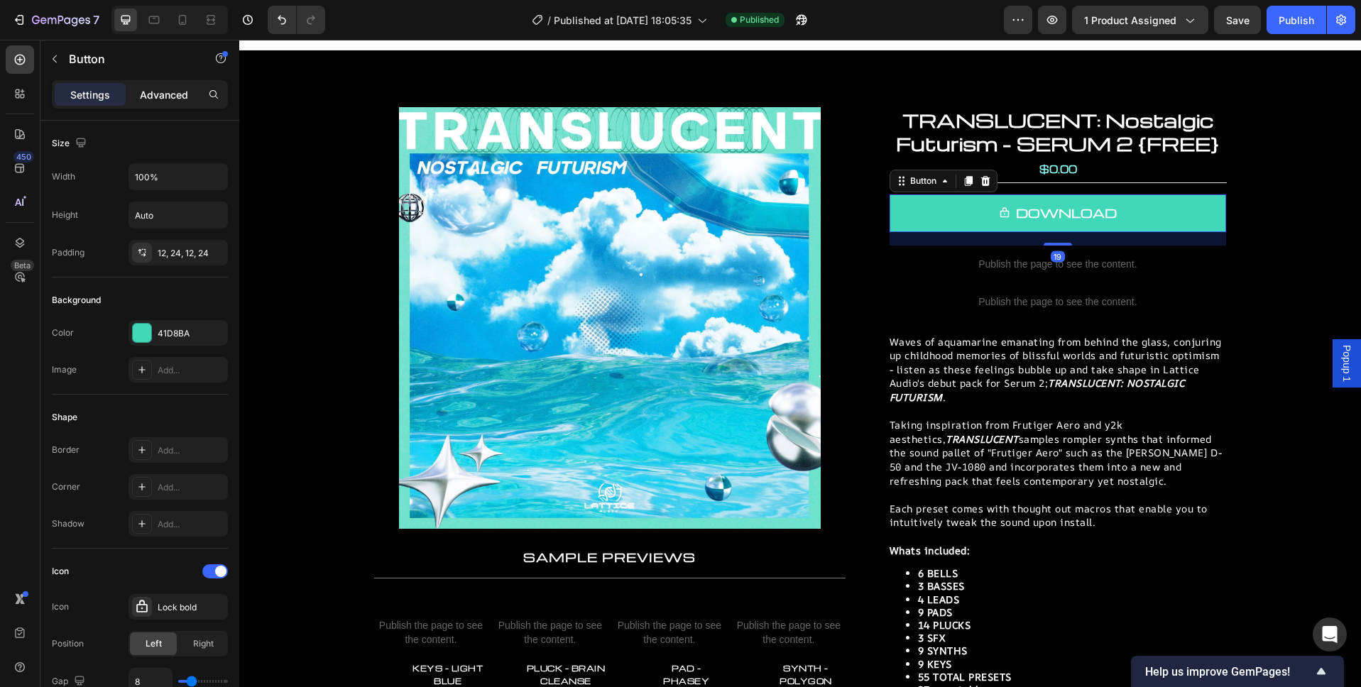
click at [148, 88] on p "Advanced" at bounding box center [164, 94] width 48 height 15
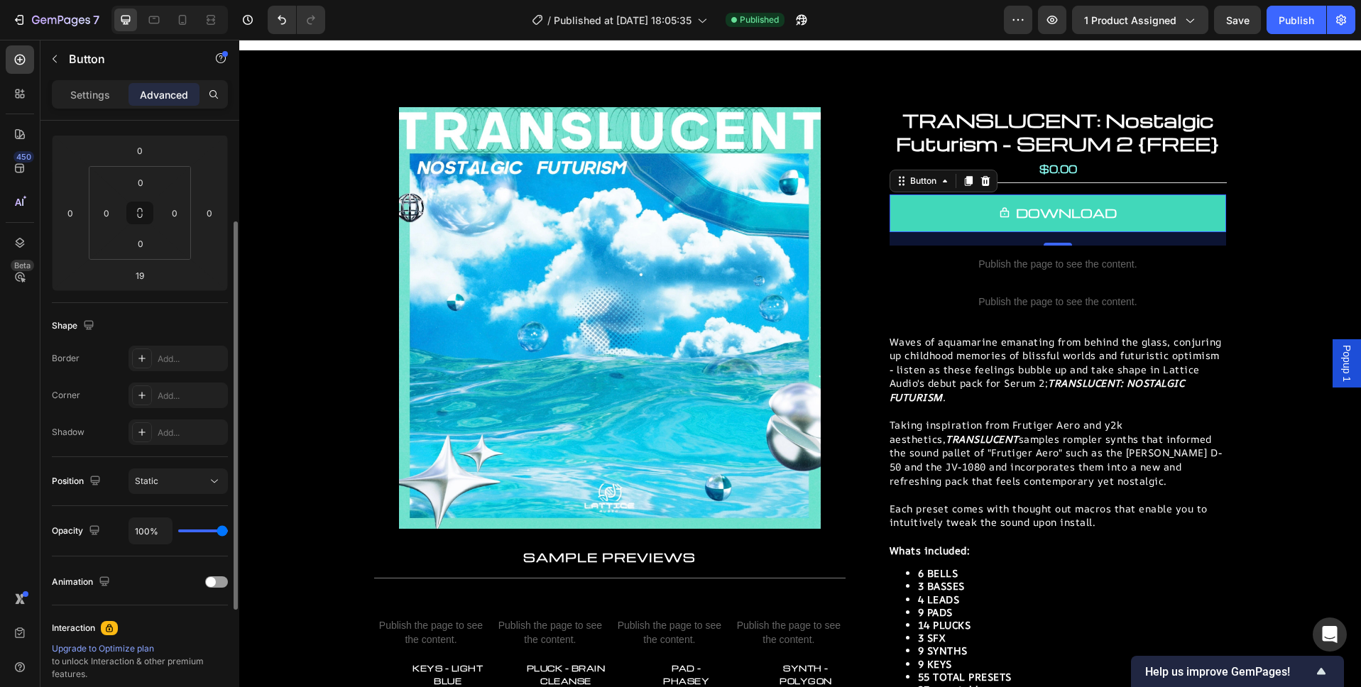
scroll to position [190, 0]
type input "95%"
type input "95"
type input "87%"
type input "87"
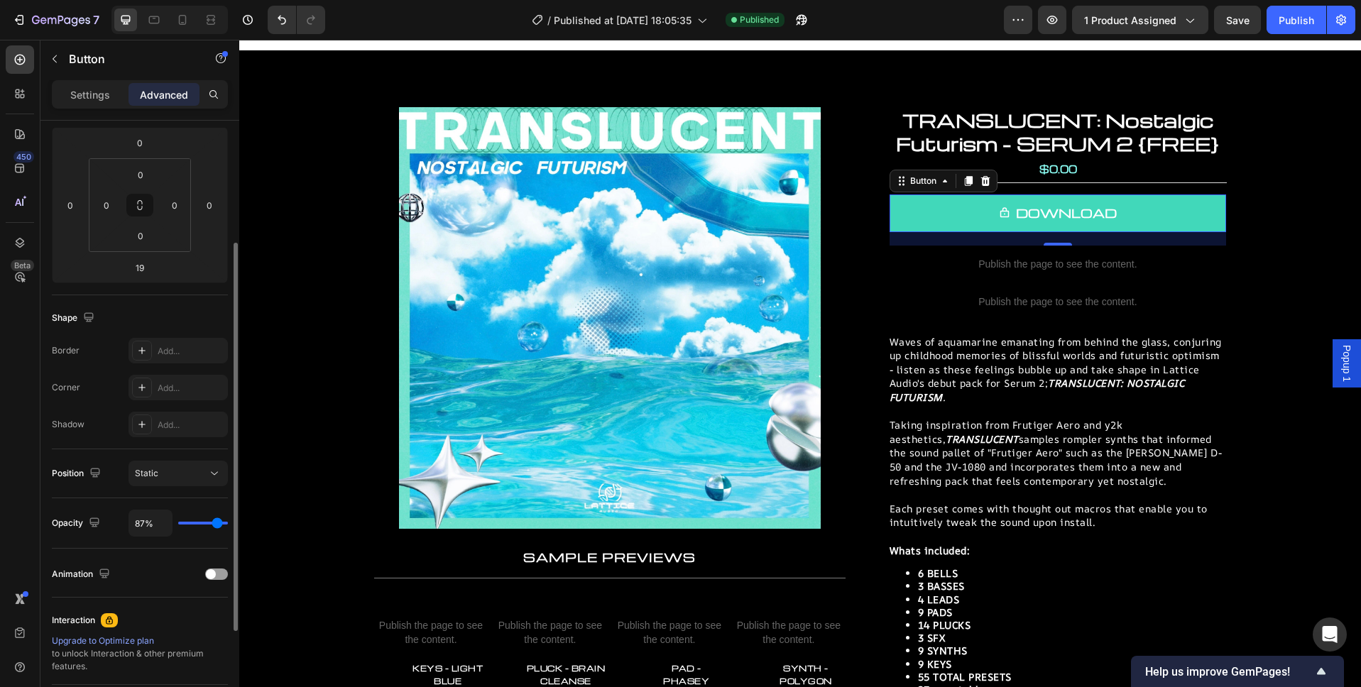
type input "73%"
type input "73"
type input "70%"
type input "70"
type input "69%"
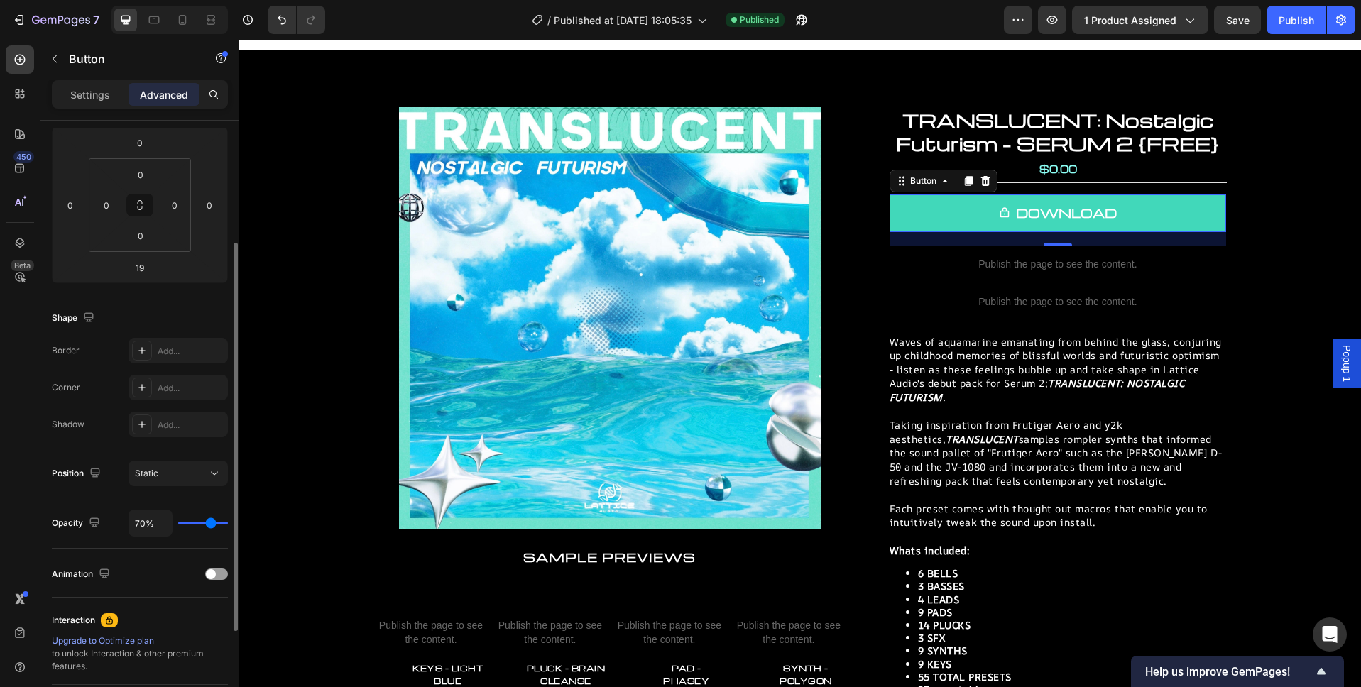
type input "69"
type input "67%"
type input "67"
type input "65%"
type input "65"
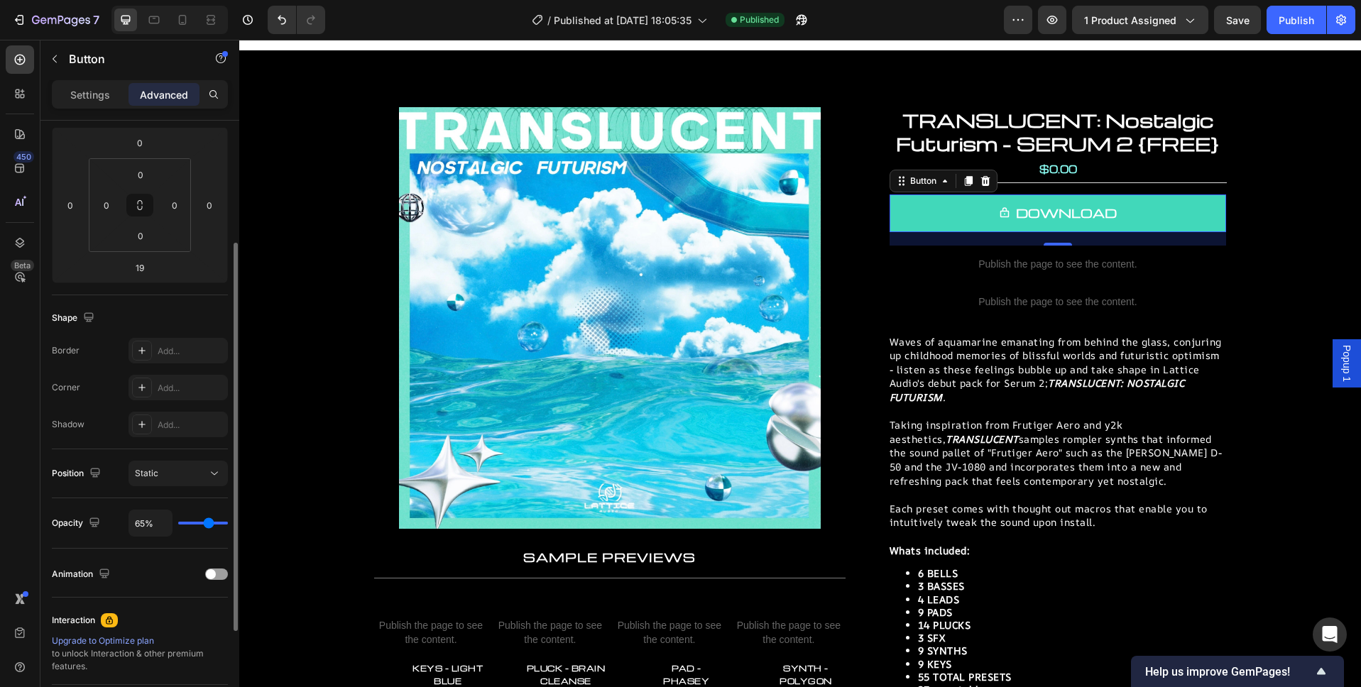
type input "63%"
type input "63"
type input "61%"
type input "61"
type input "59%"
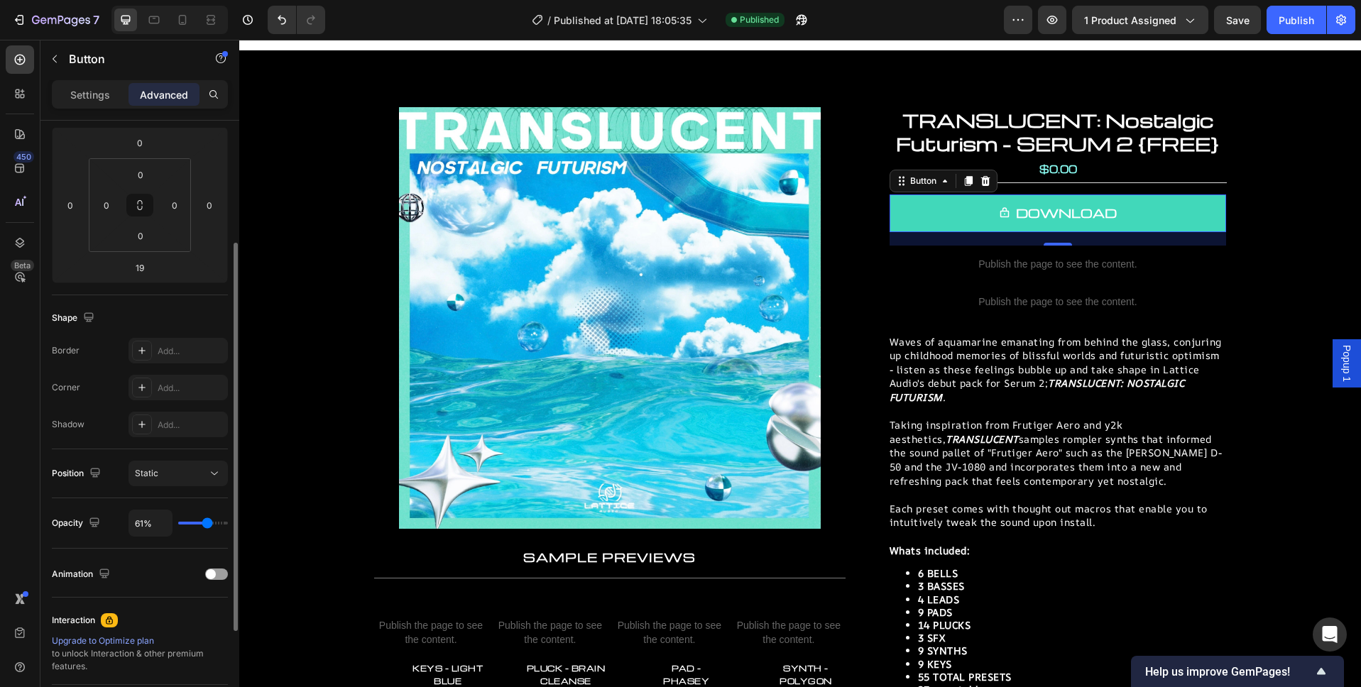
type input "59"
type input "58%"
type input "58"
type input "57%"
type input "57"
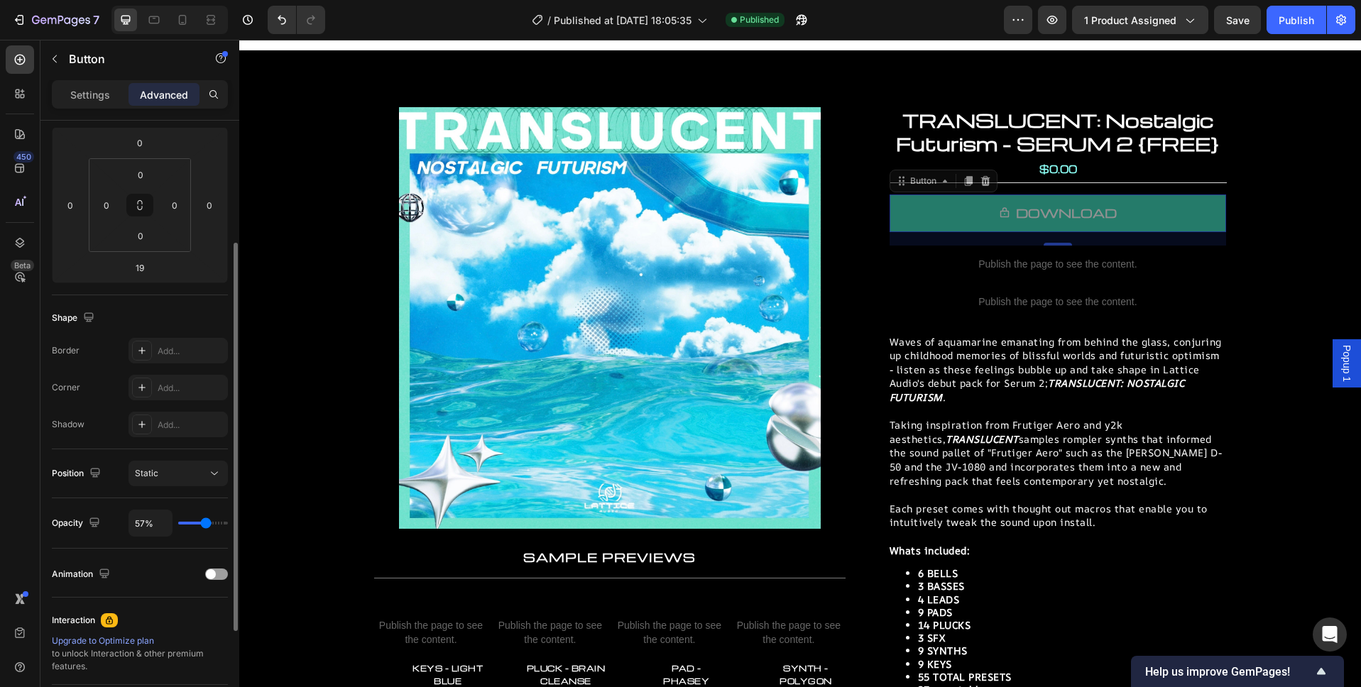
type input "56%"
type input "56"
type input "55%"
type input "55"
type input "44%"
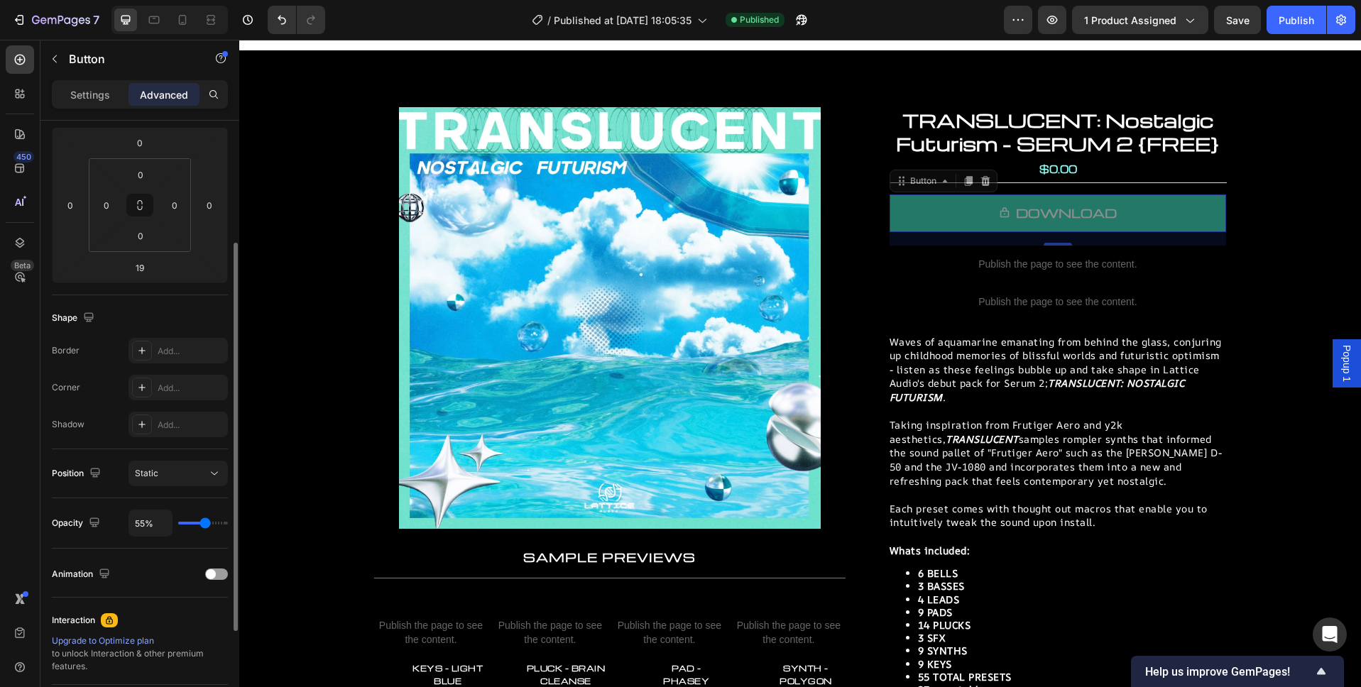
type input "44"
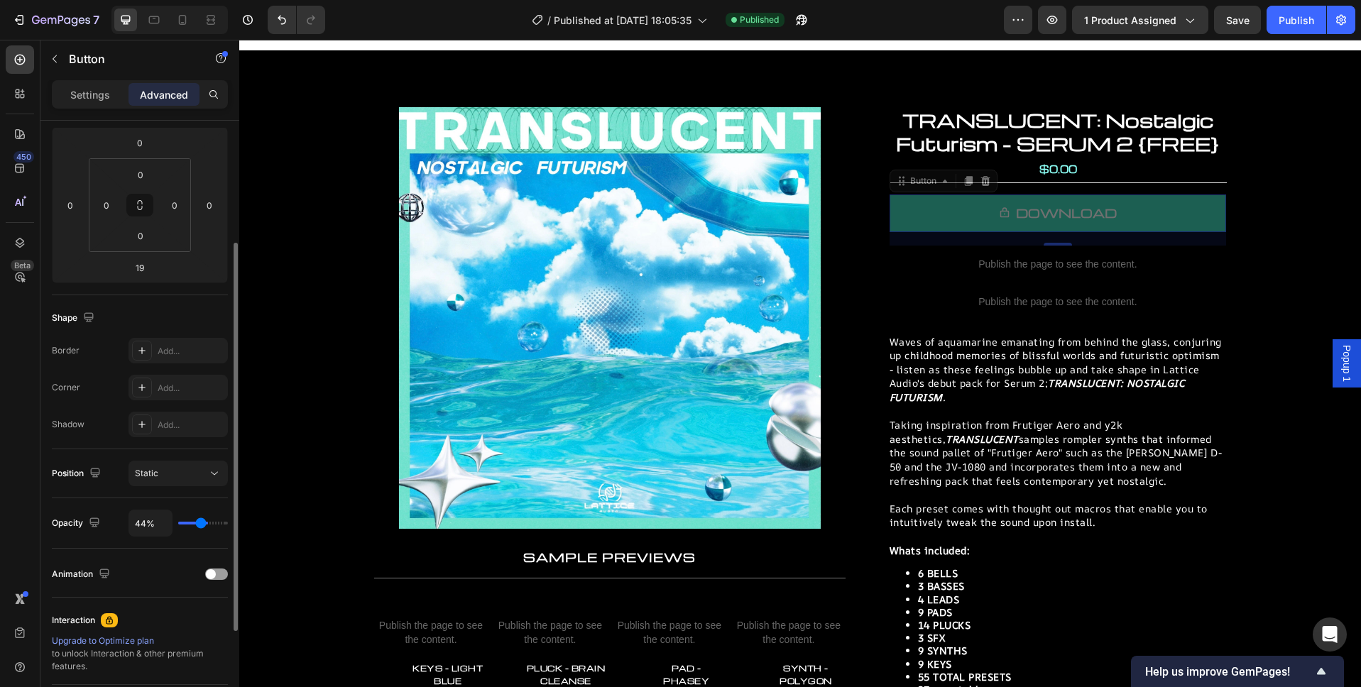
type input "29%"
type input "29"
type input "24%"
type input "24"
type input "19%"
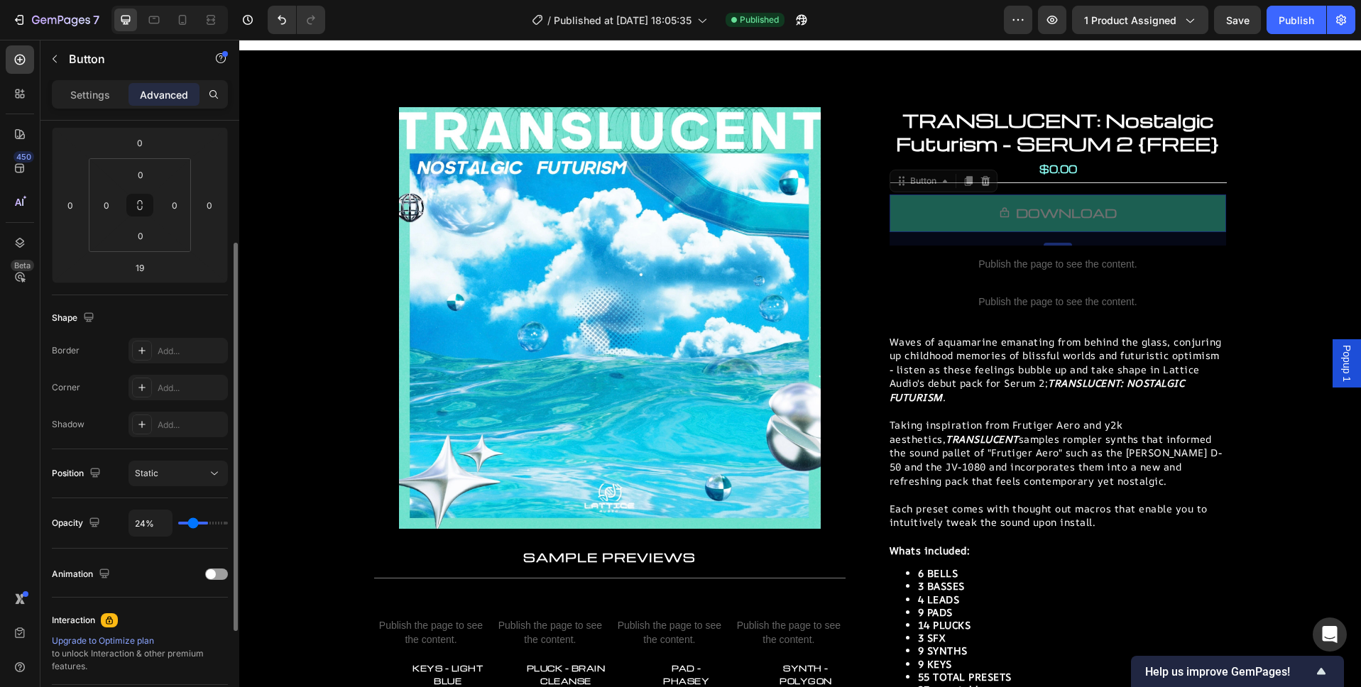
type input "19"
type input "14%"
type input "14"
type input "9%"
type input "9"
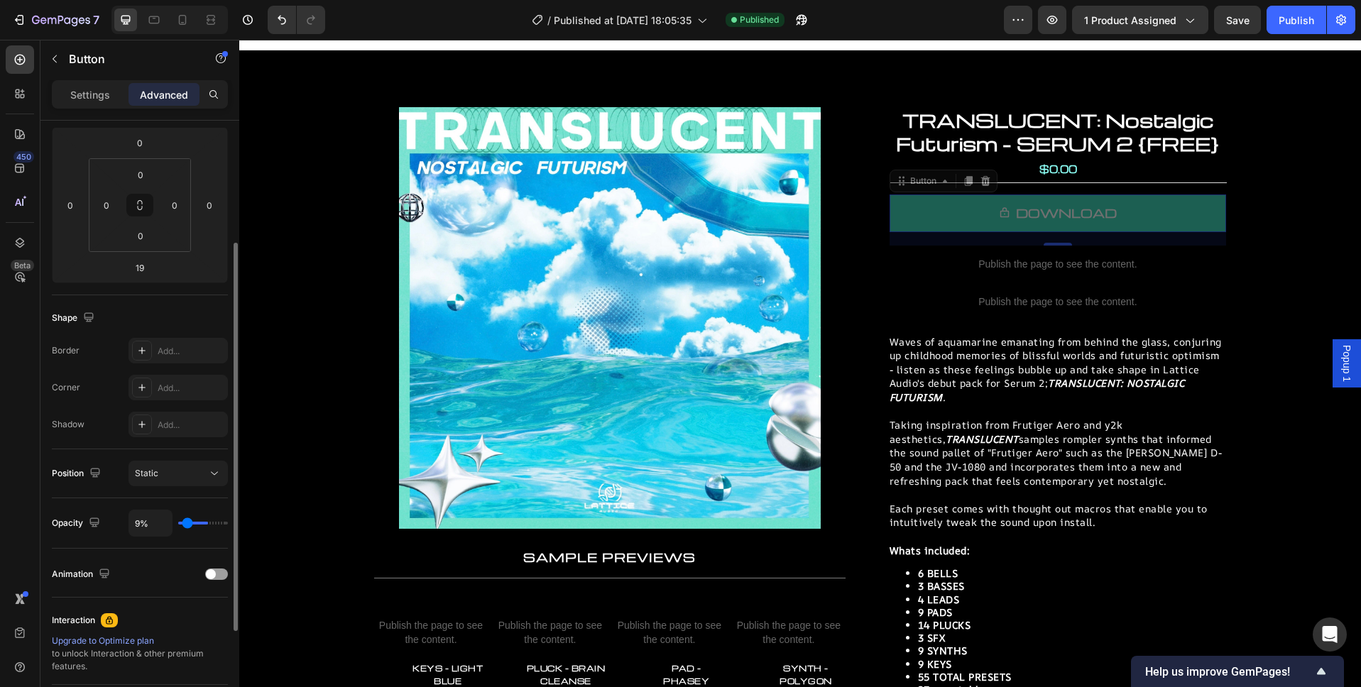
type input "4%"
type input "4"
type input "0%"
type input "0"
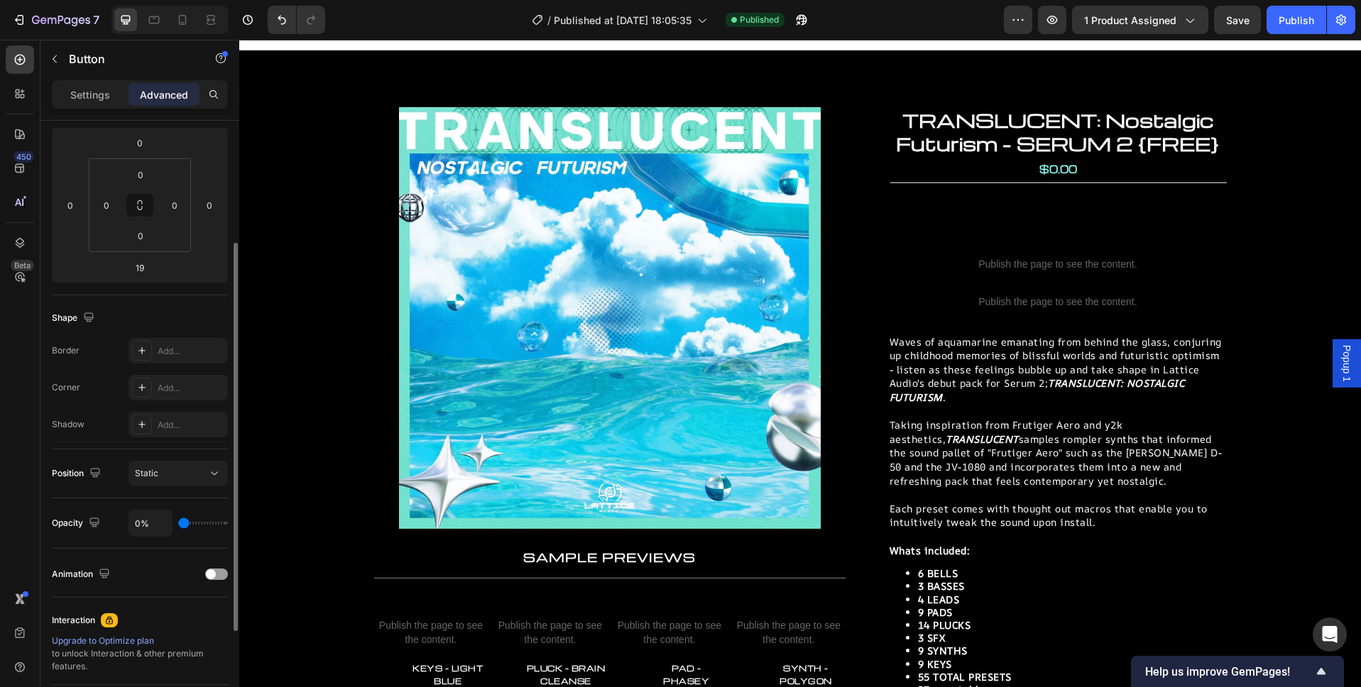
type input "1%"
type input "1"
type input "47%"
type input "47"
type input "100%"
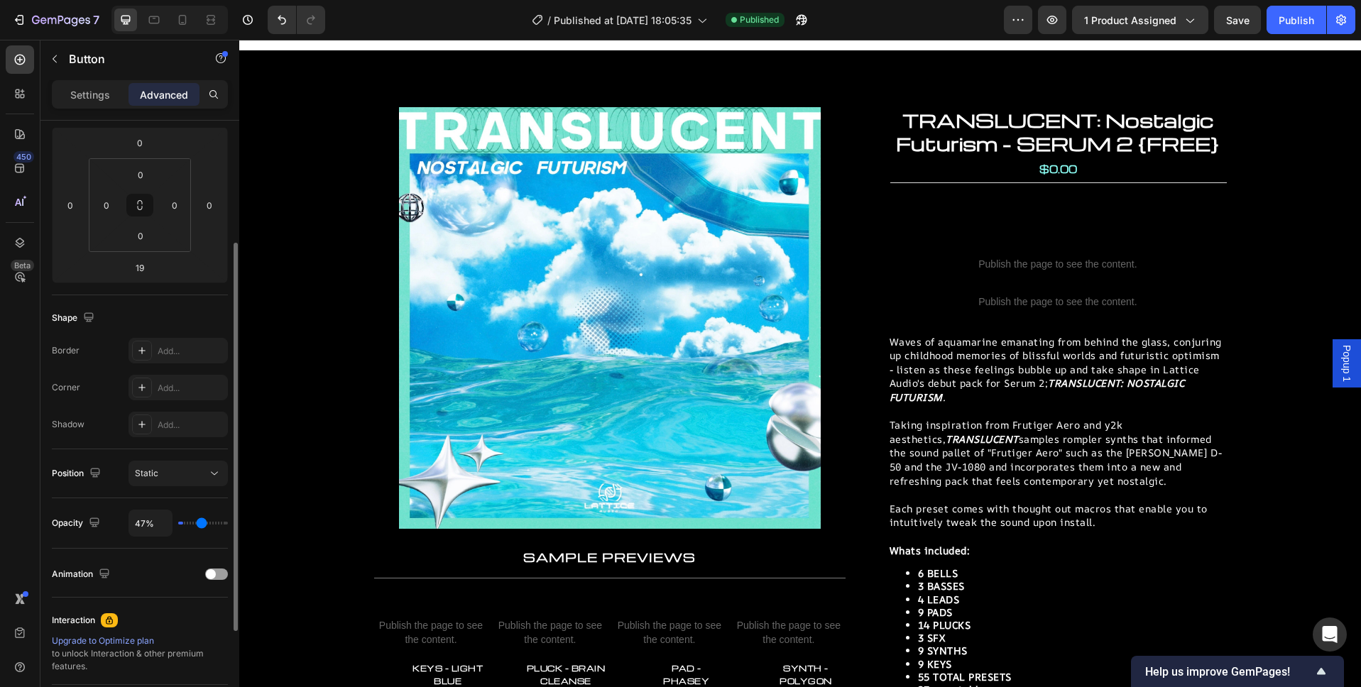
type input "100"
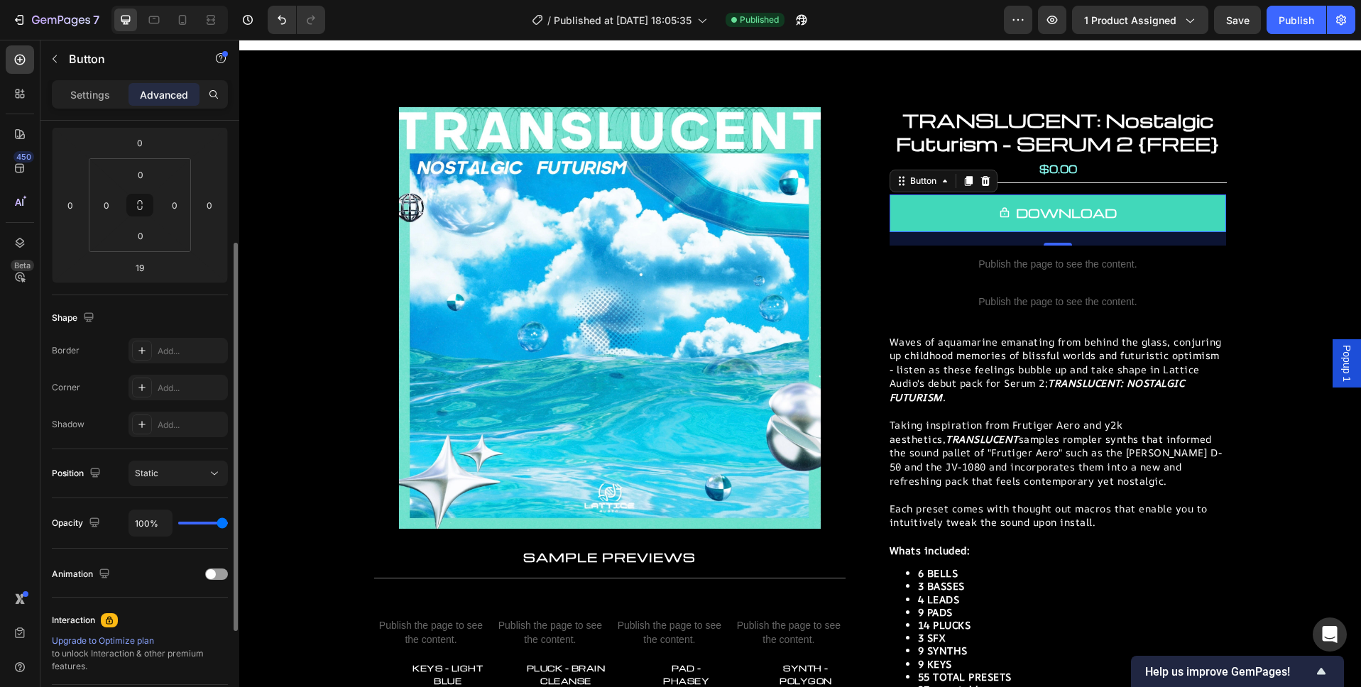
drag, startPoint x: 225, startPoint y: 525, endPoint x: 247, endPoint y: 527, distance: 22.2
click at [228, 525] on input "range" at bounding box center [203, 523] width 50 height 3
click at [109, 101] on div "Settings" at bounding box center [90, 94] width 71 height 23
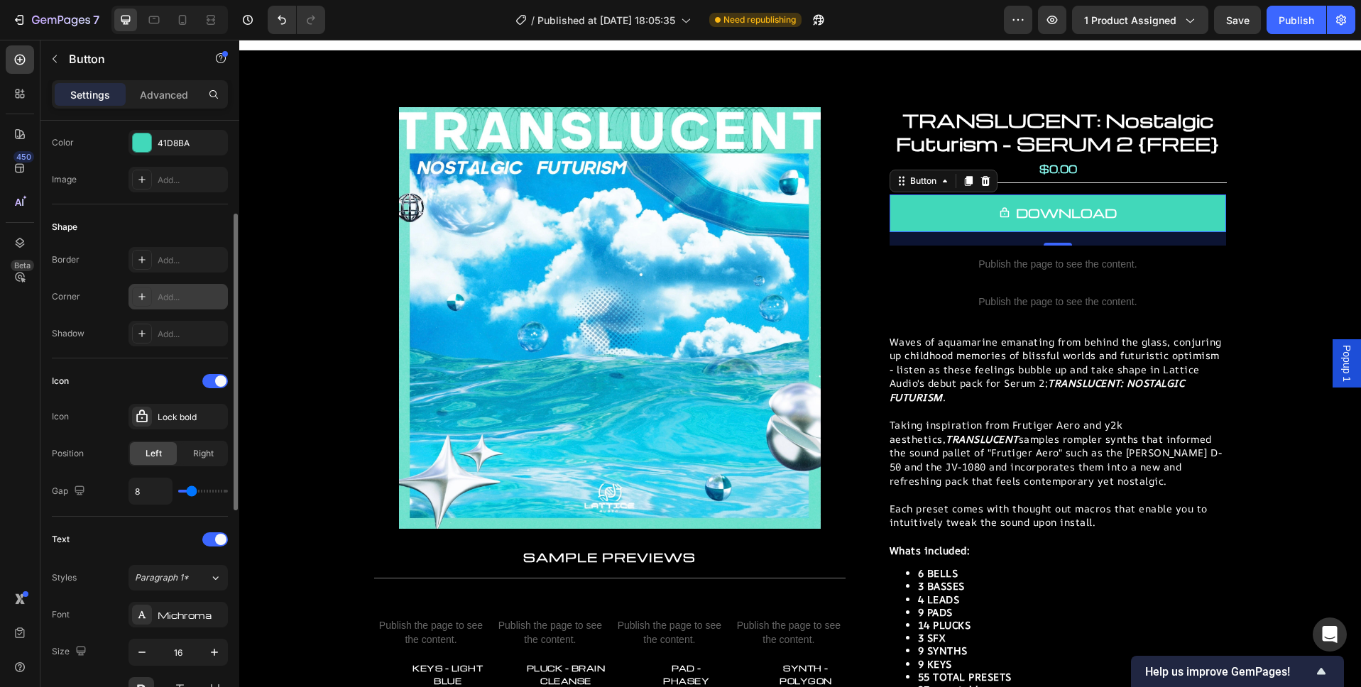
click at [177, 297] on div "Add..." at bounding box center [191, 297] width 67 height 13
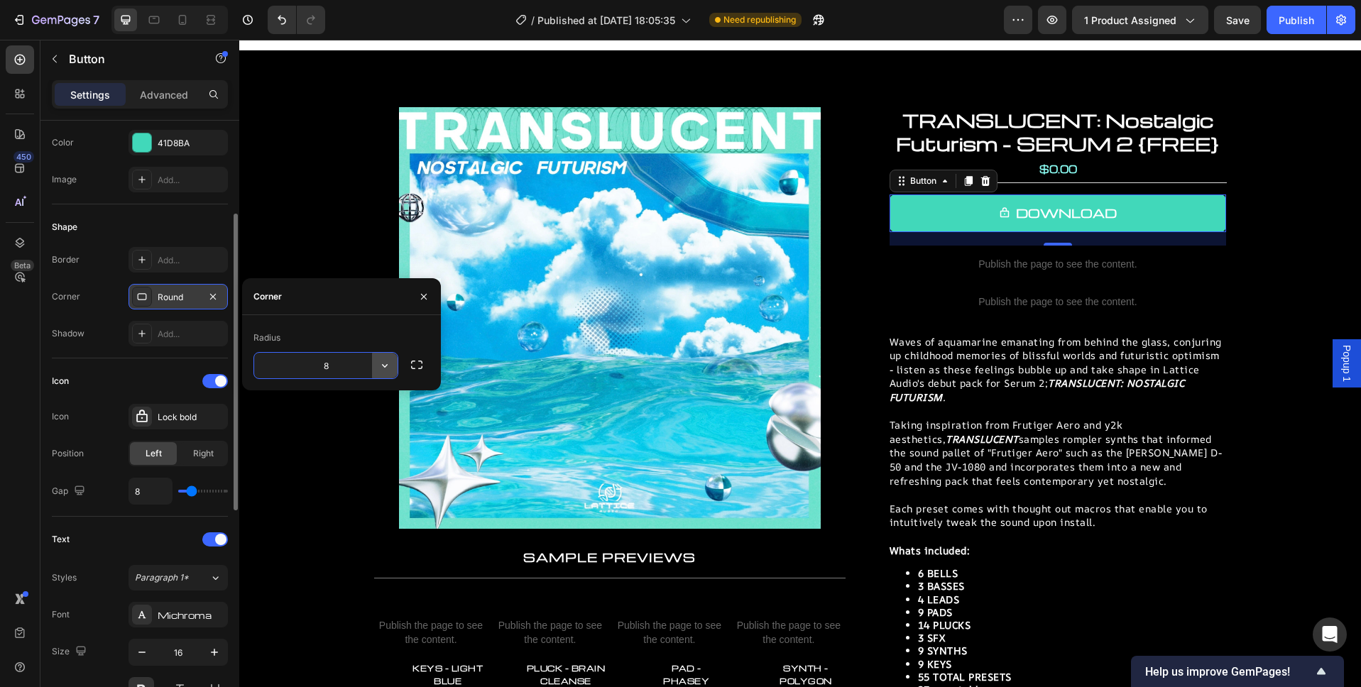
click at [388, 363] on icon "button" at bounding box center [385, 365] width 14 height 14
click at [369, 454] on p "Pill" at bounding box center [344, 456] width 81 height 14
type input "9999"
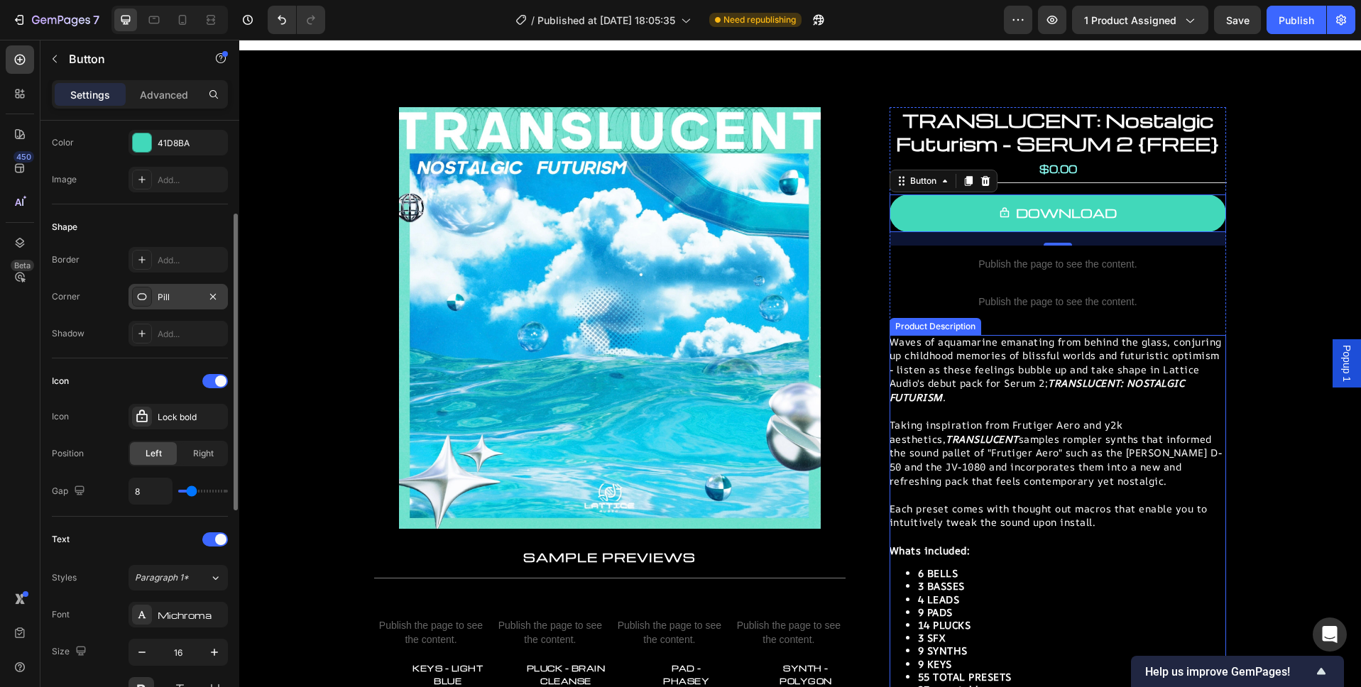
drag, startPoint x: 1355, startPoint y: 363, endPoint x: 1139, endPoint y: 344, distance: 216.7
click at [1139, 344] on div "Popup 1 Header Product Images Product Images TRANSLUCENT: Nostalgic Futurism - …" at bounding box center [799, 583] width 1121 height 1124
click at [1346, 355] on span "Popup 1" at bounding box center [1346, 363] width 14 height 37
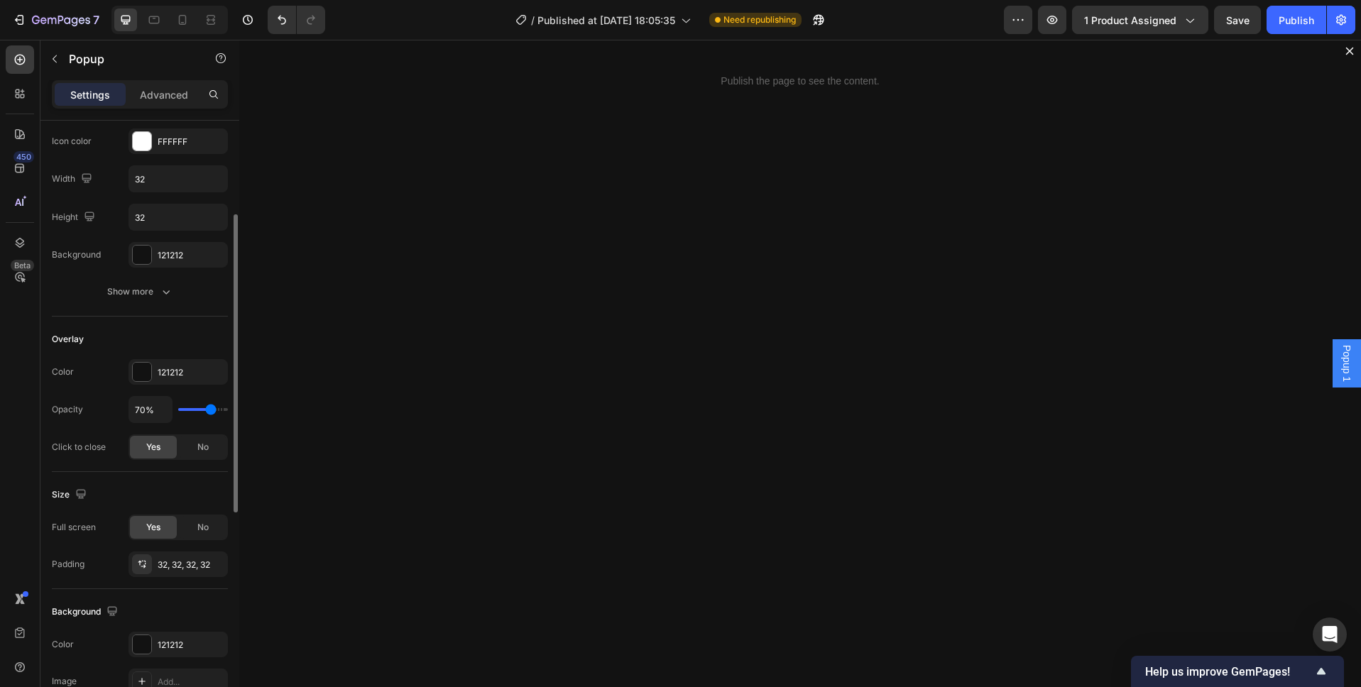
scroll to position [0, 0]
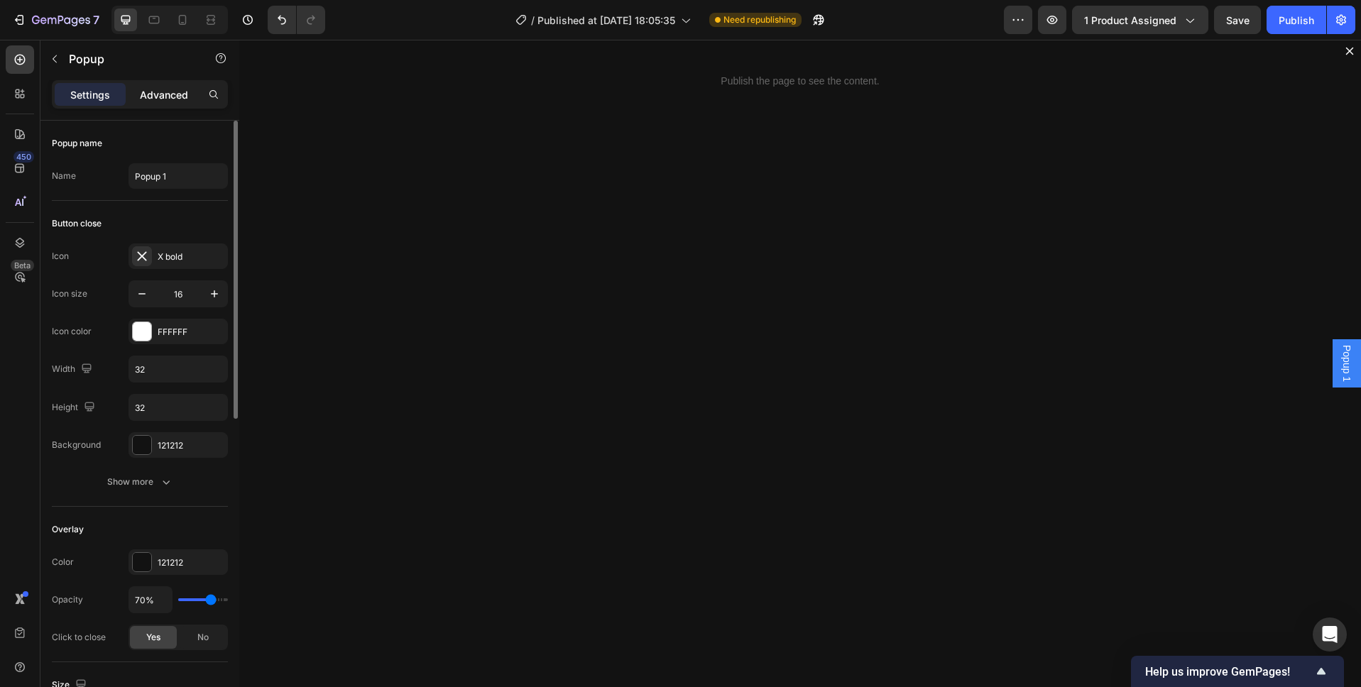
click at [166, 92] on p "Advanced" at bounding box center [164, 94] width 48 height 15
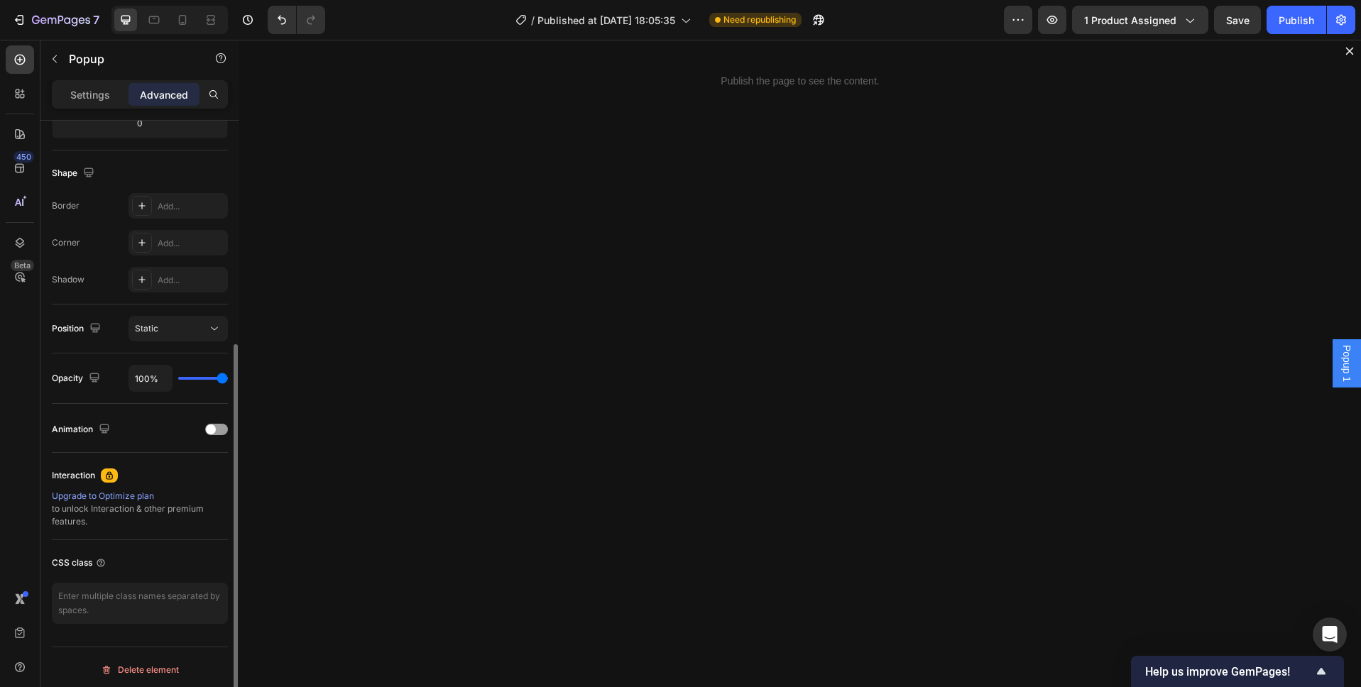
scroll to position [340, 0]
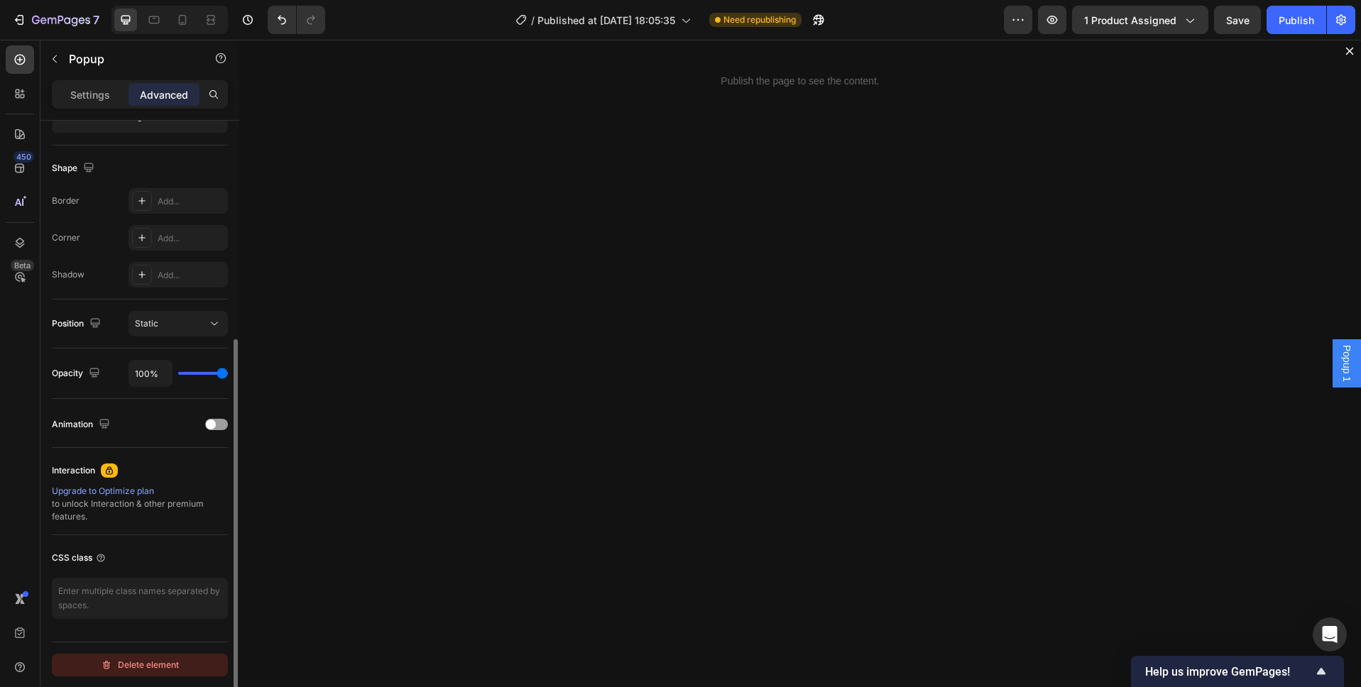
drag, startPoint x: 139, startPoint y: 650, endPoint x: 138, endPoint y: 660, distance: 10.0
click at [138, 651] on div "Delete element" at bounding box center [140, 665] width 176 height 46
click at [138, 660] on div "Delete element" at bounding box center [140, 665] width 78 height 17
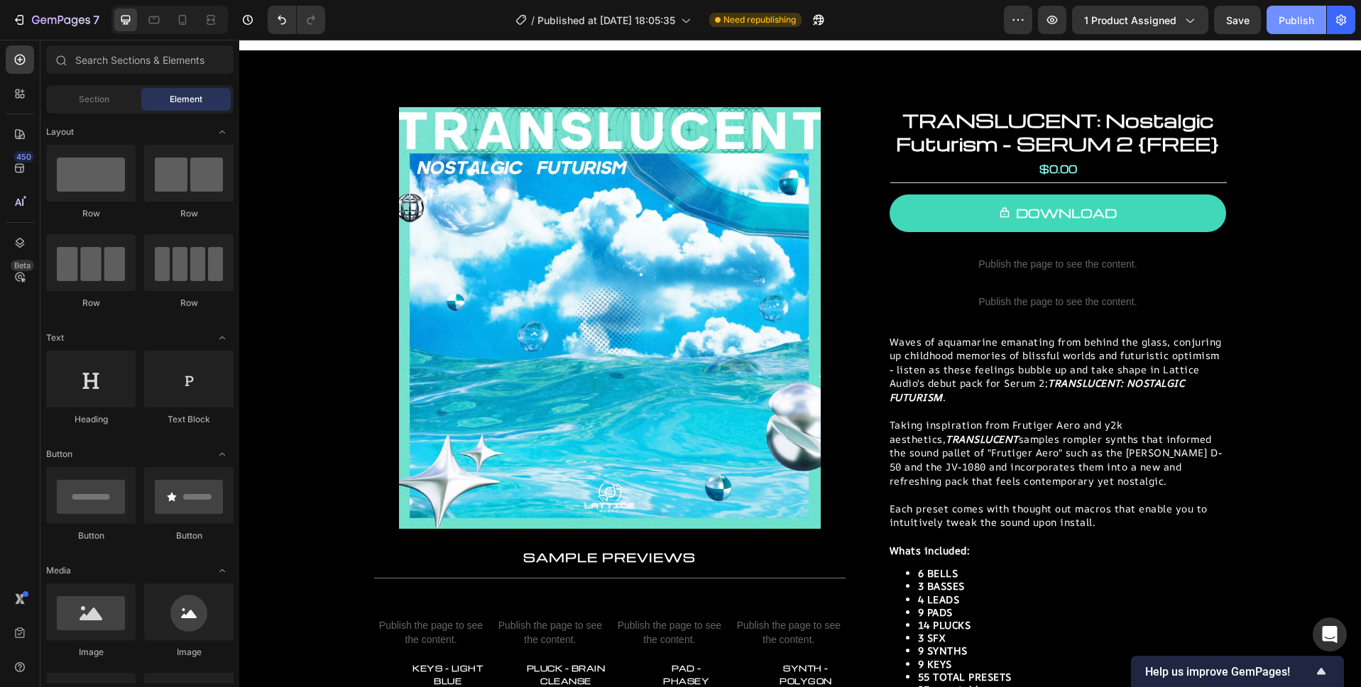
click at [1287, 21] on div "Publish" at bounding box center [1295, 20] width 35 height 15
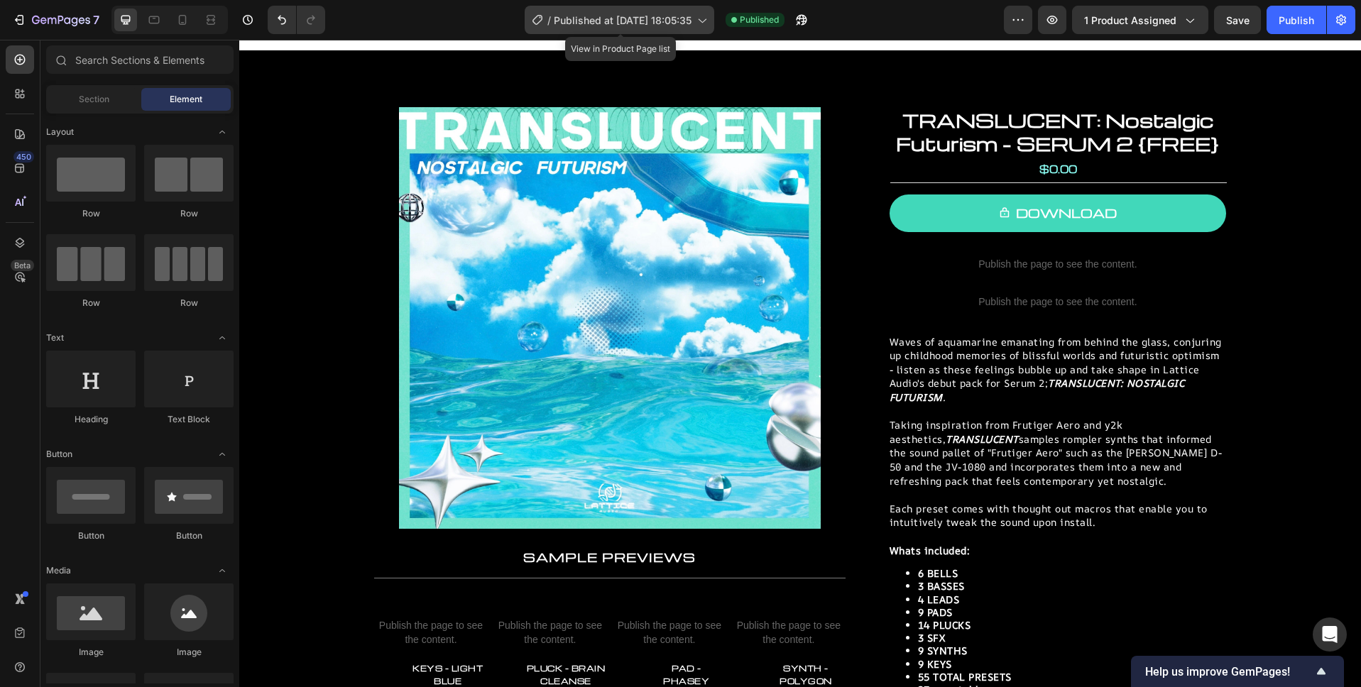
click at [629, 17] on span "Published at Jun 26, 18:05:35" at bounding box center [623, 20] width 138 height 15
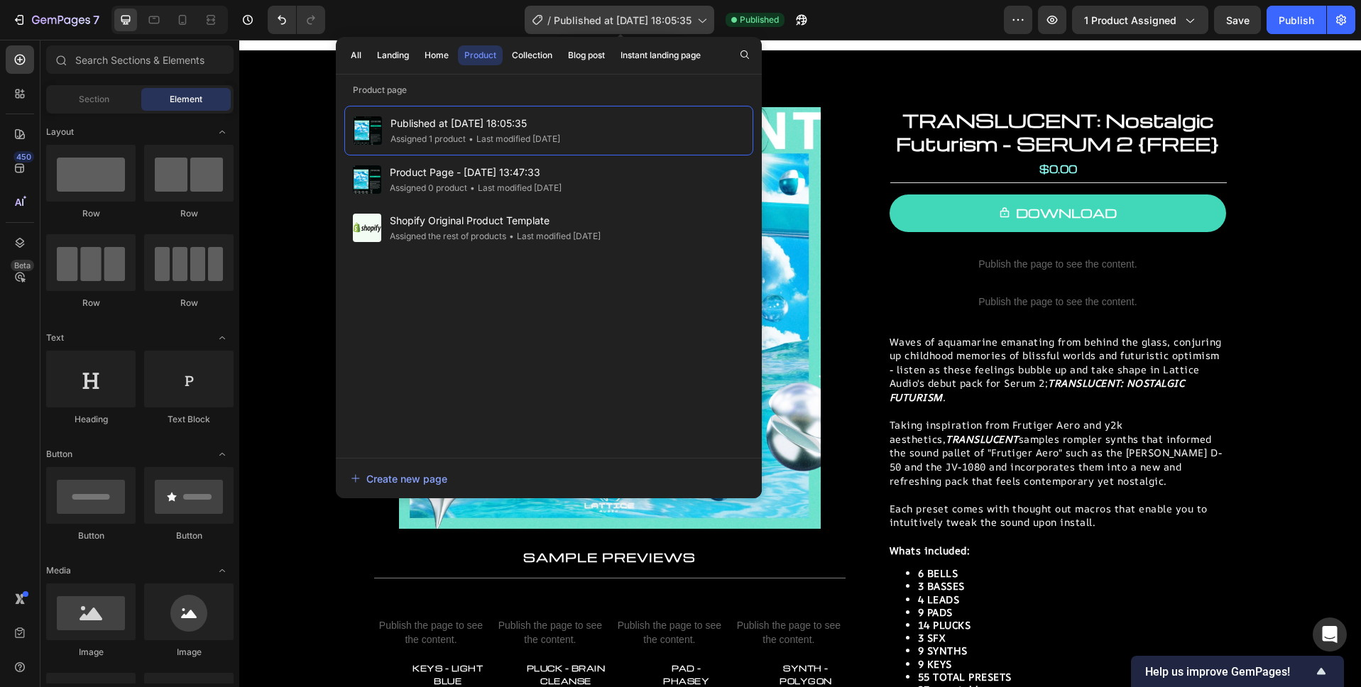
click at [627, 18] on span "Published at Jun 26, 18:05:35" at bounding box center [623, 20] width 138 height 15
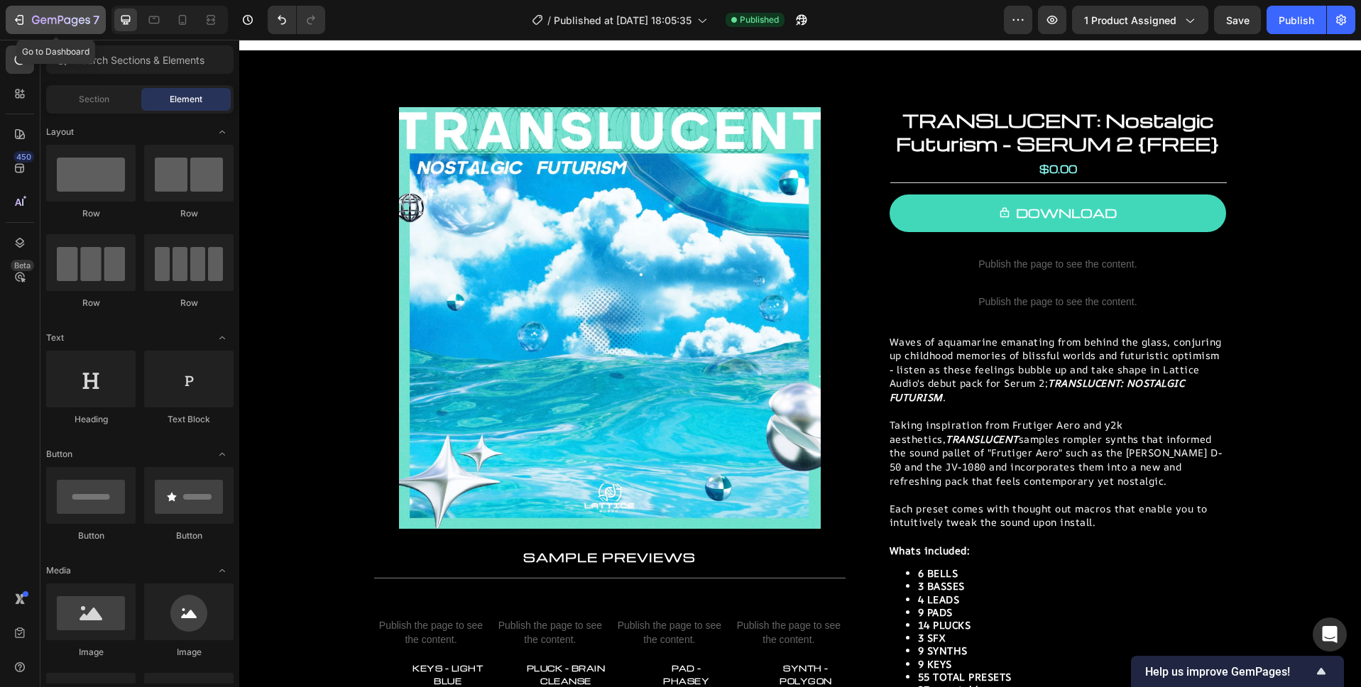
click at [68, 22] on icon "button" at bounding box center [67, 20] width 6 height 6
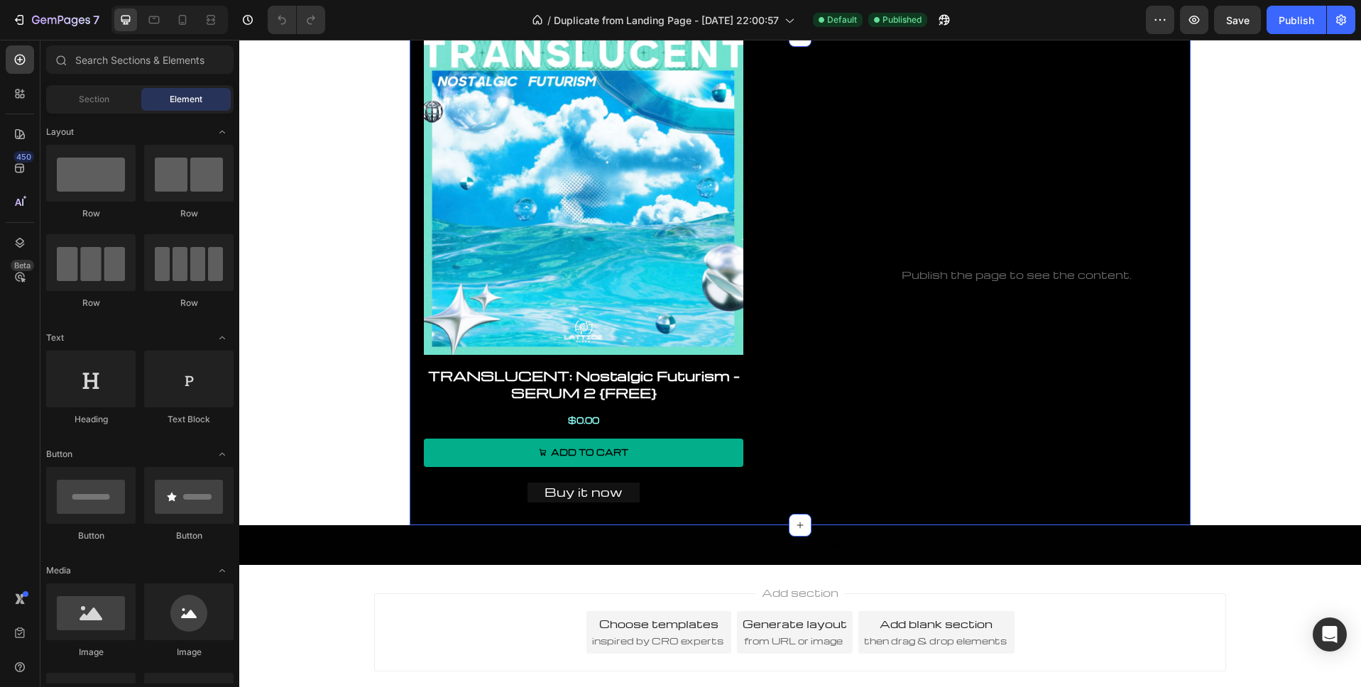
scroll to position [248, 0]
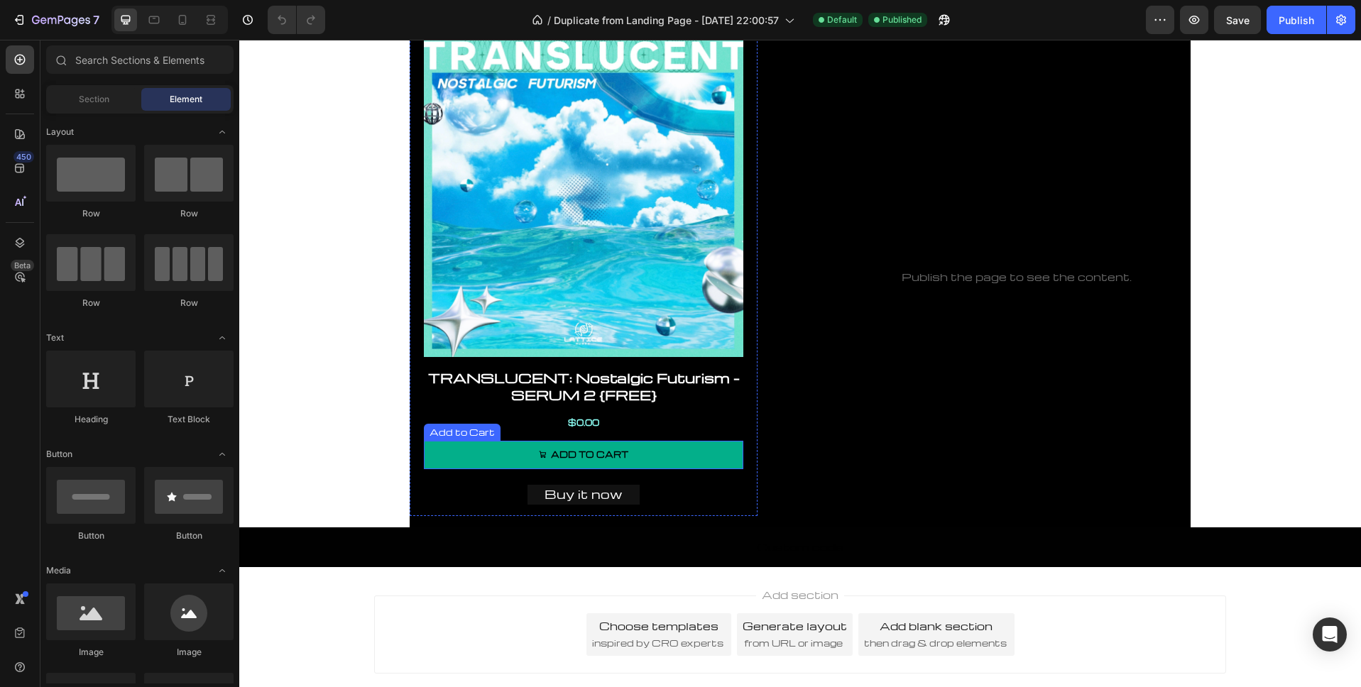
click at [664, 454] on button "Add to cart" at bounding box center [583, 455] width 319 height 28
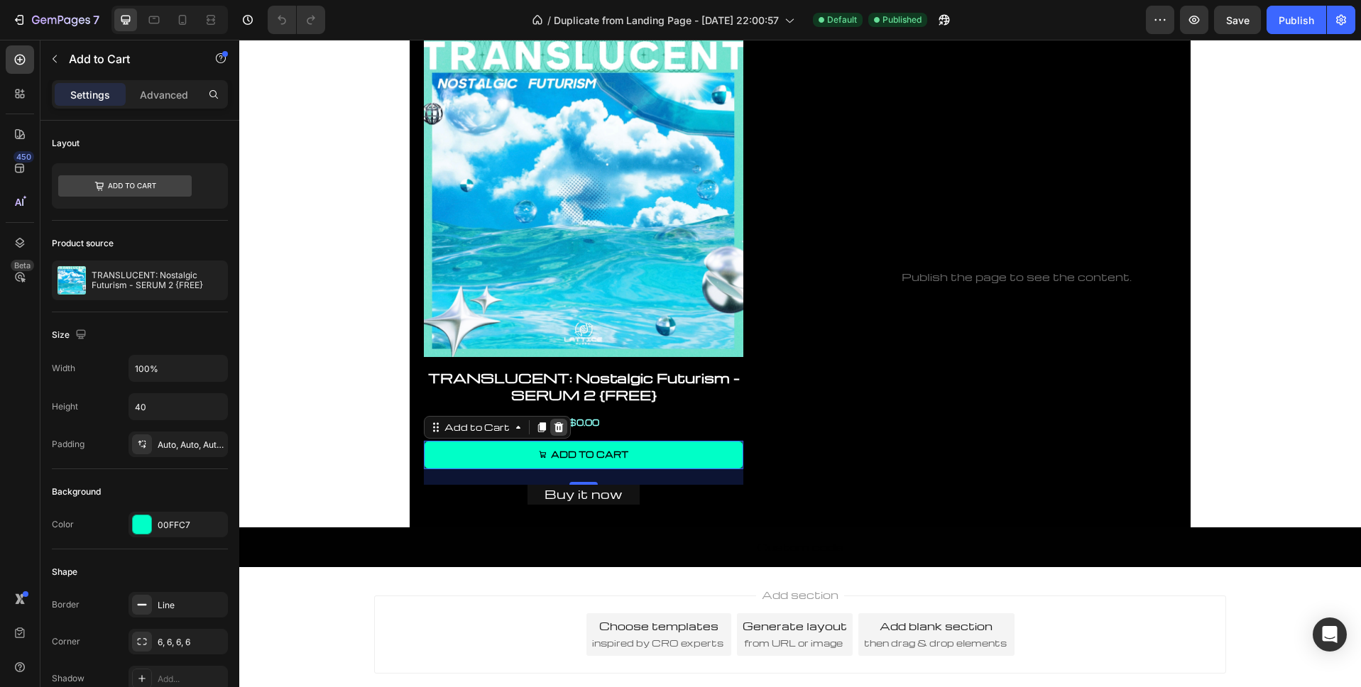
click at [557, 426] on icon at bounding box center [558, 427] width 9 height 10
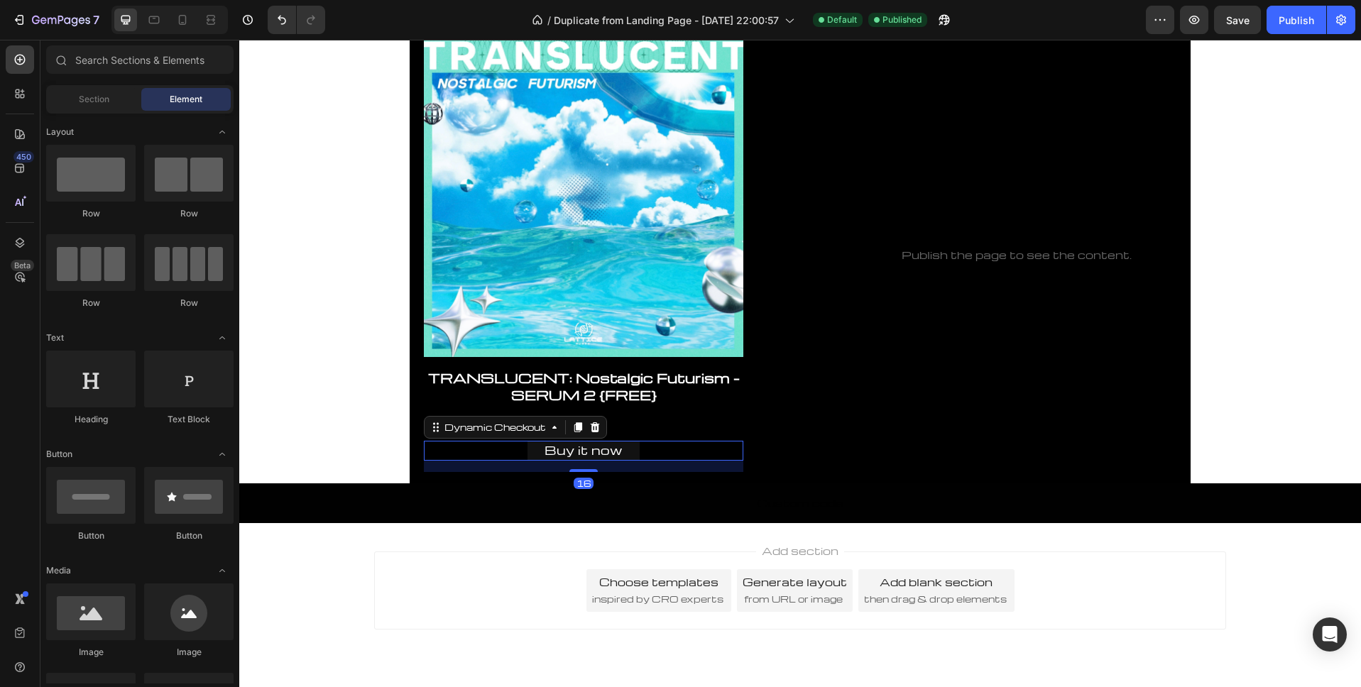
click at [662, 450] on div "Buy it now" at bounding box center [583, 451] width 319 height 20
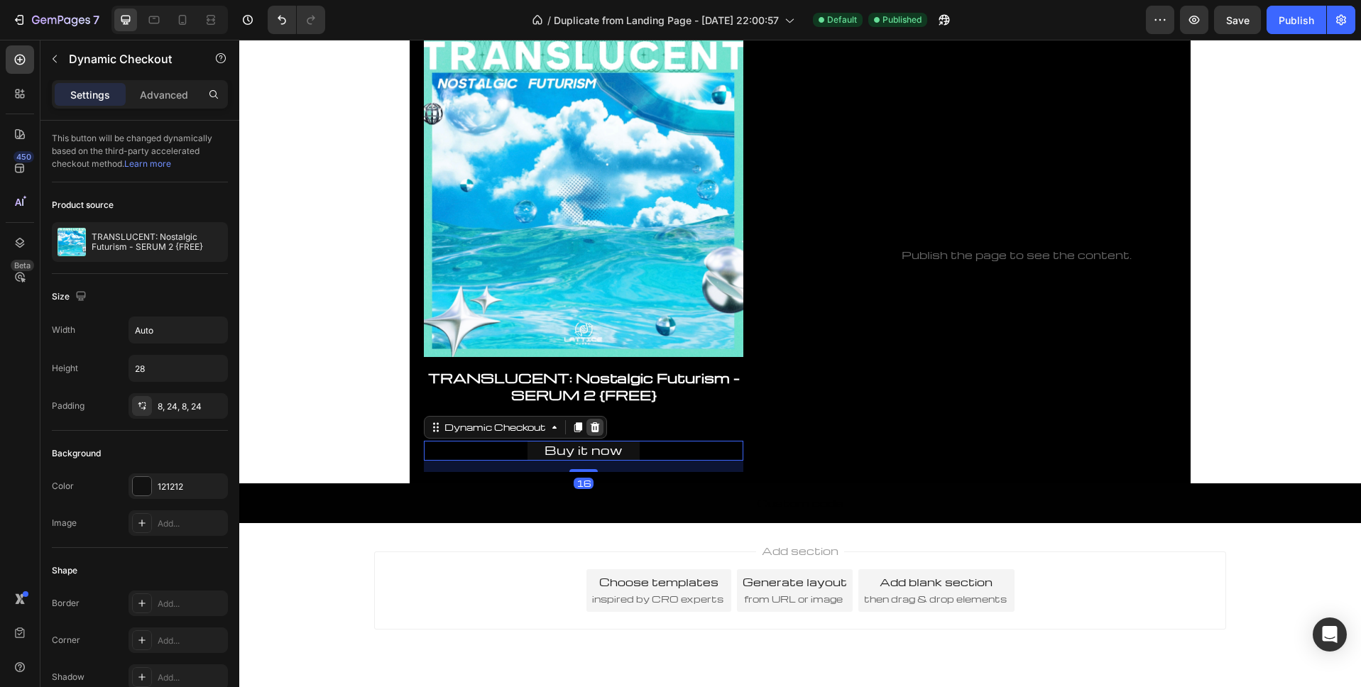
click at [600, 427] on icon at bounding box center [594, 427] width 11 height 11
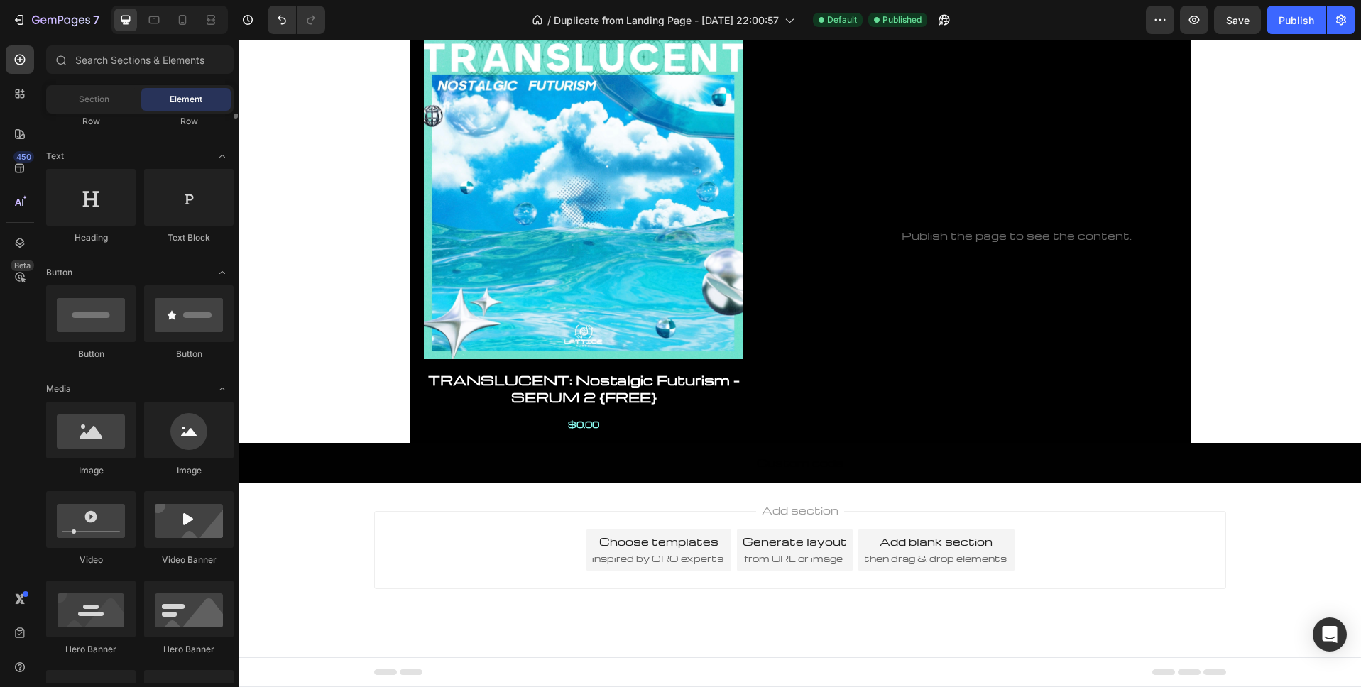
scroll to position [196, 0]
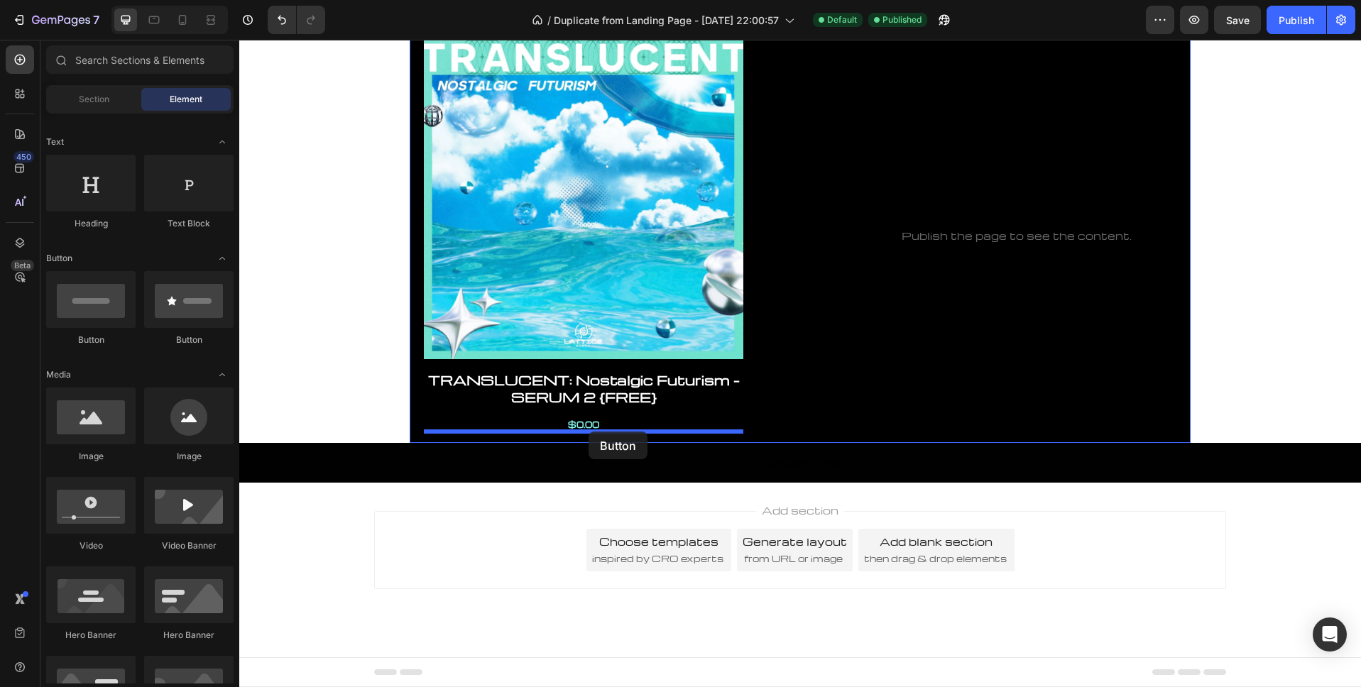
drag, startPoint x: 332, startPoint y: 348, endPoint x: 588, endPoint y: 432, distance: 269.6
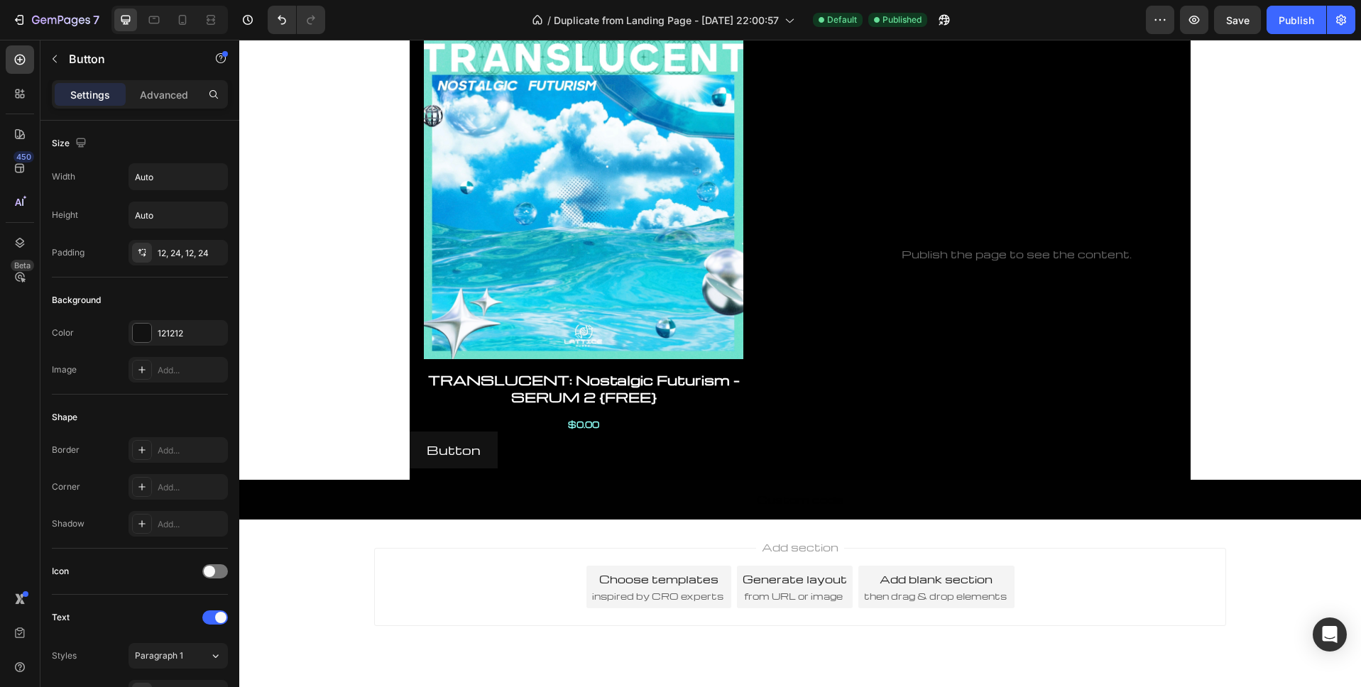
scroll to position [248, 0]
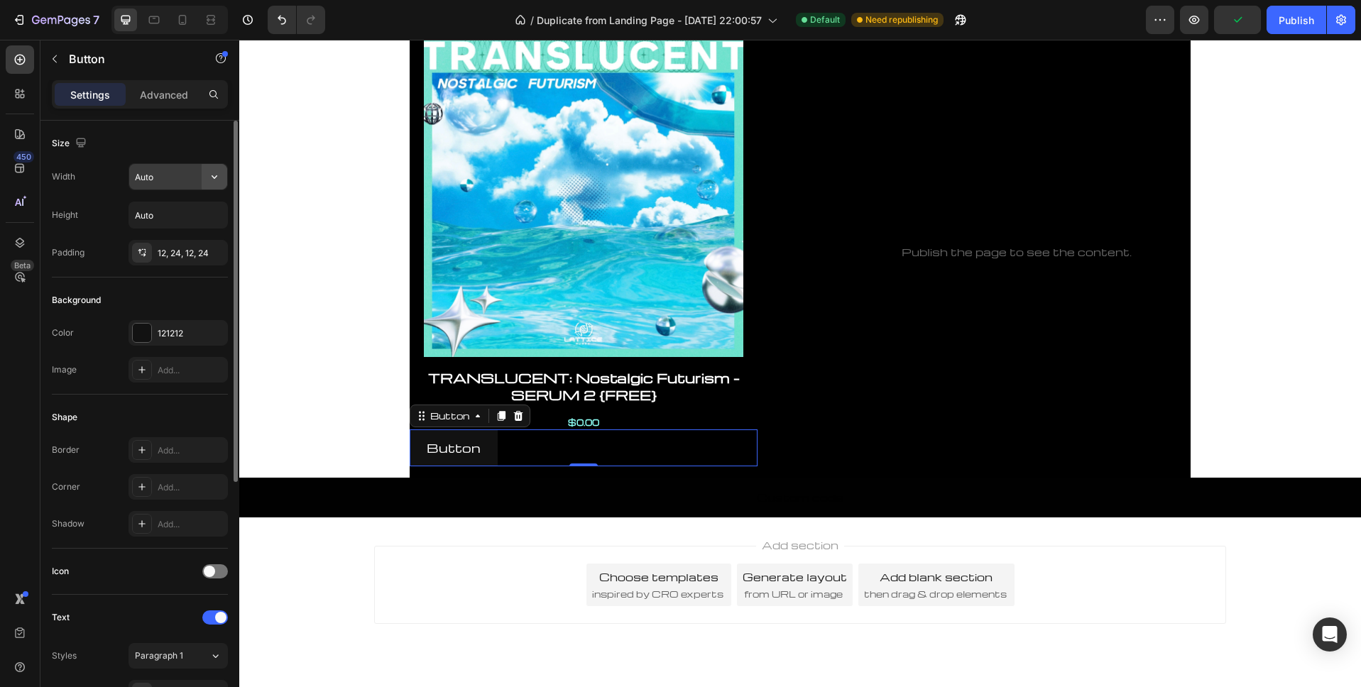
click at [216, 175] on icon "button" at bounding box center [215, 177] width 6 height 4
click at [168, 241] on p "Full 100%" at bounding box center [174, 240] width 81 height 13
type input "100%"
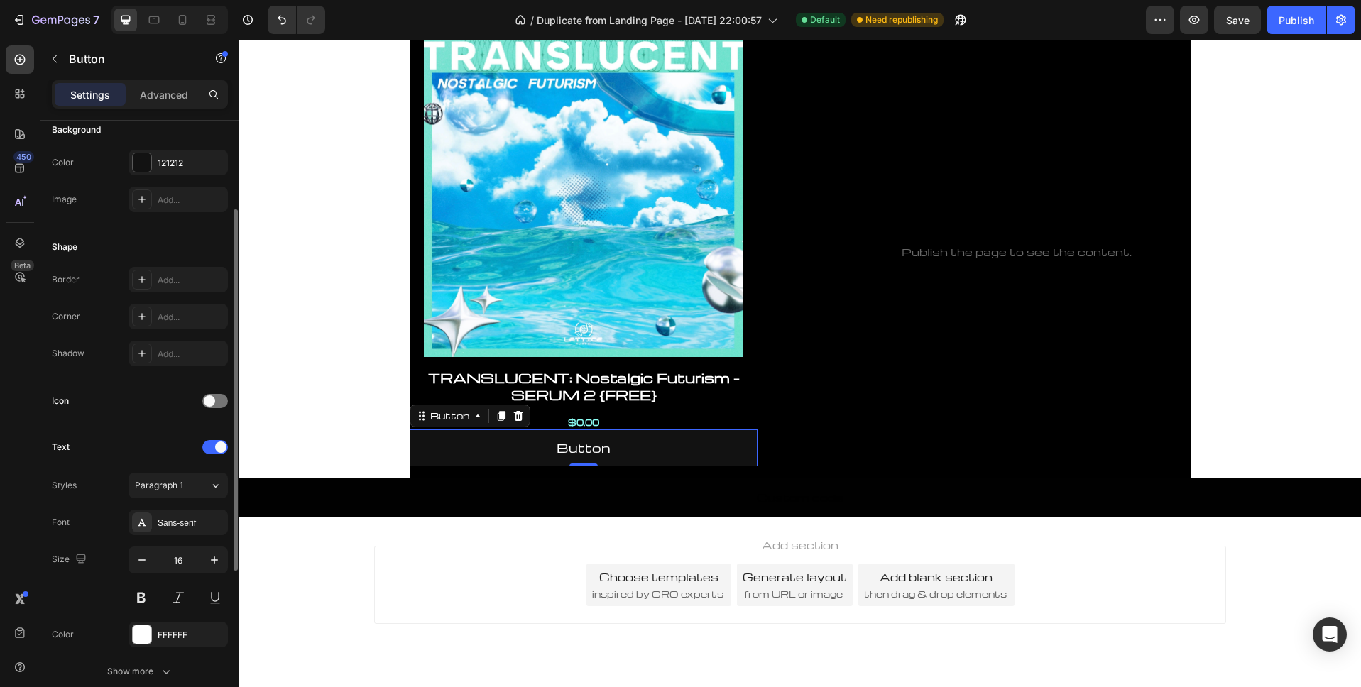
scroll to position [207, 0]
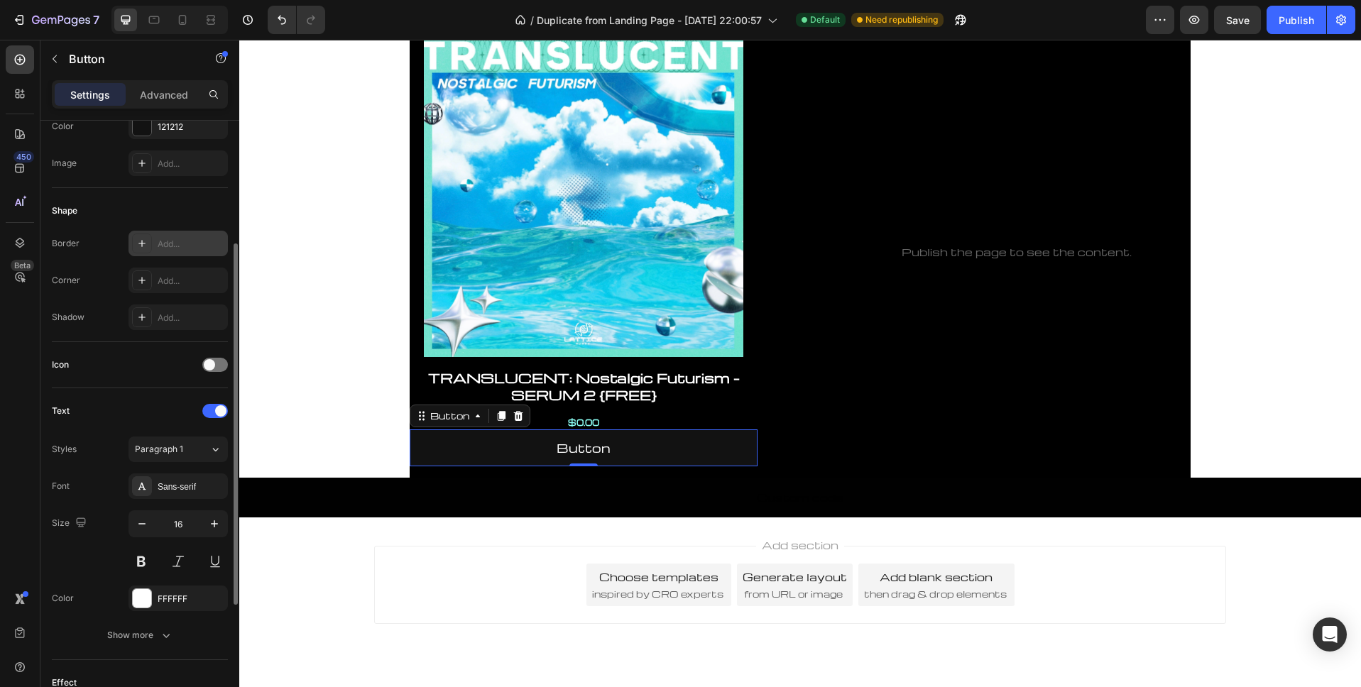
click at [170, 236] on div "Add..." at bounding box center [177, 244] width 99 height 26
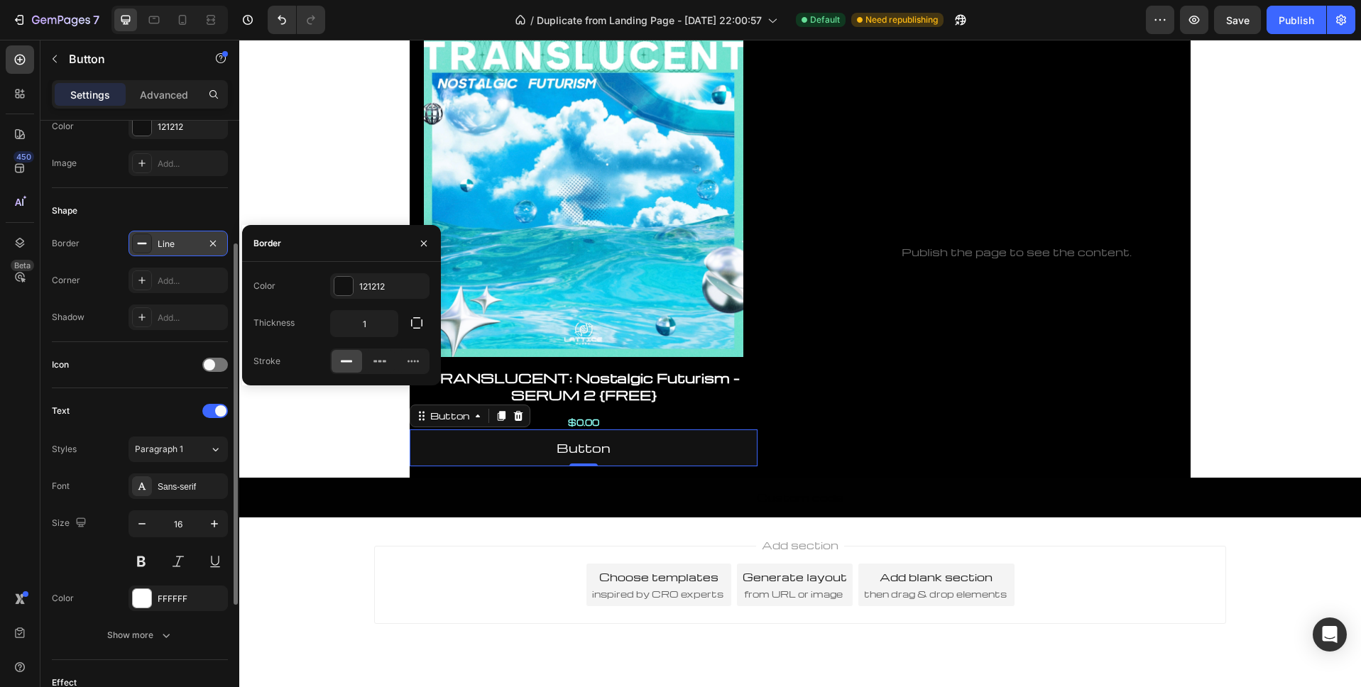
click at [165, 238] on div "Line" at bounding box center [178, 244] width 41 height 13
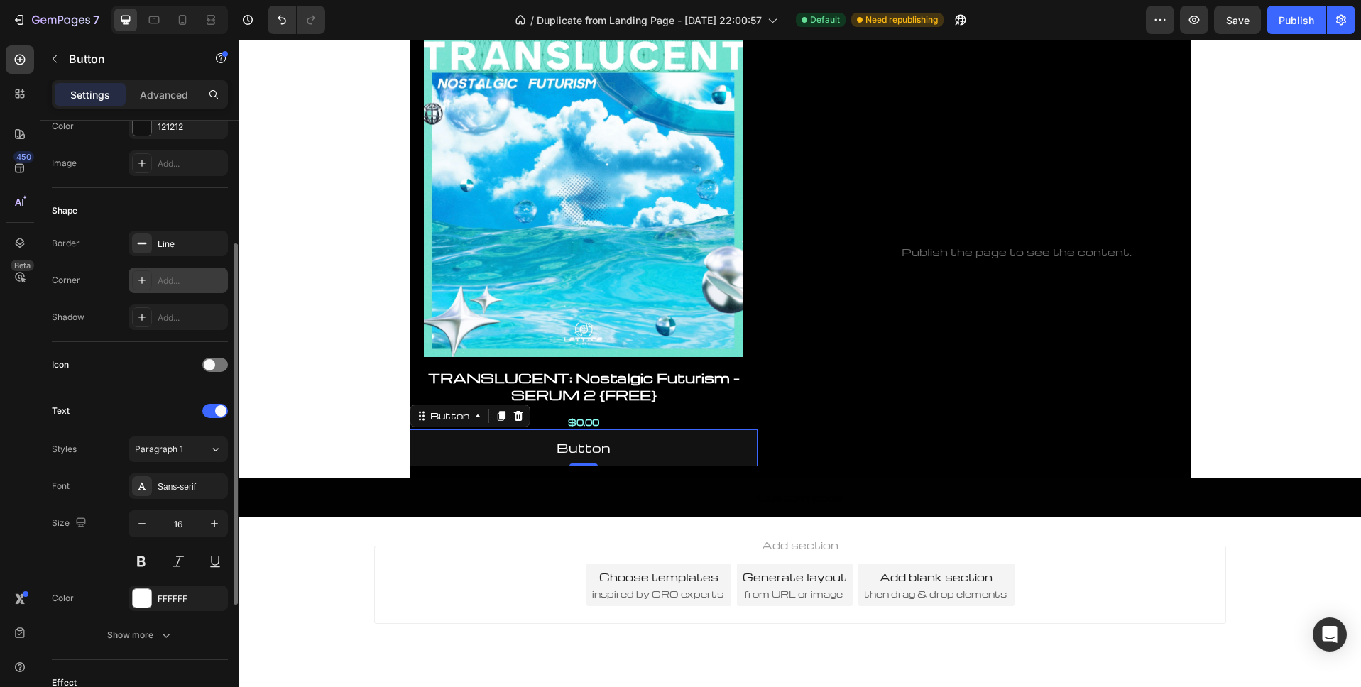
click at [163, 271] on div "Add..." at bounding box center [177, 281] width 99 height 26
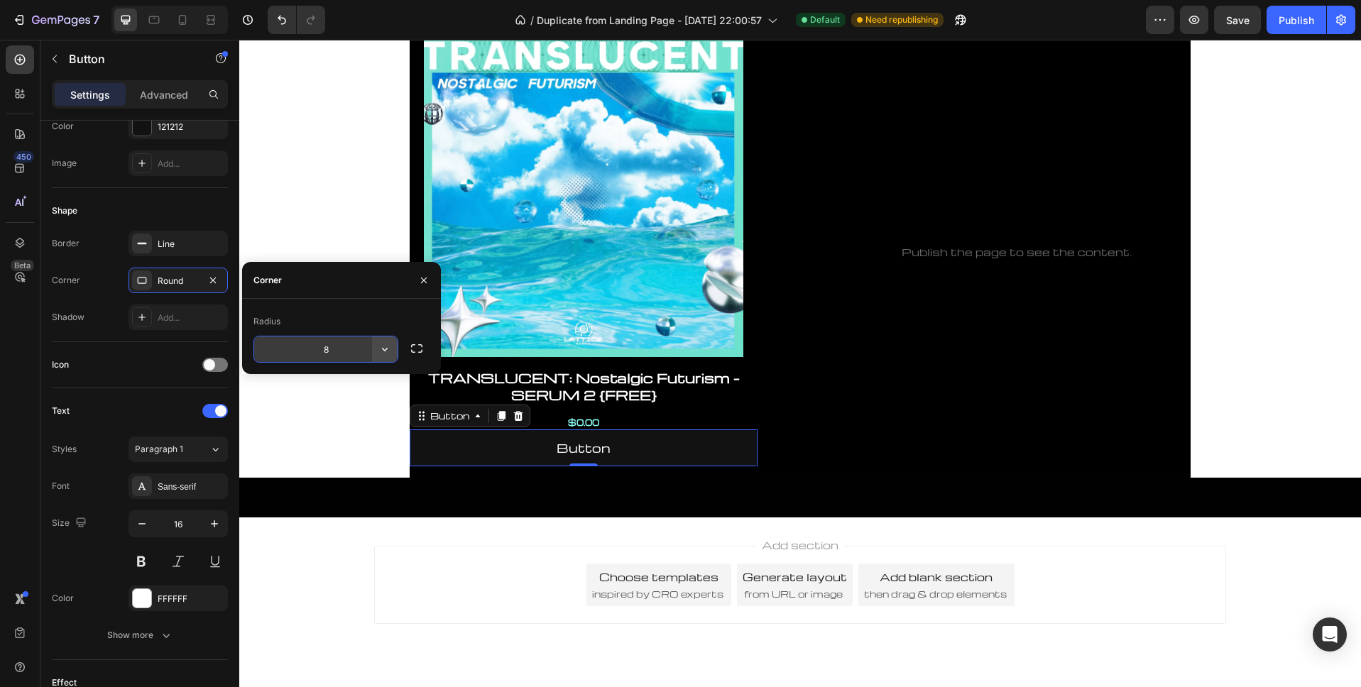
click at [388, 350] on icon "button" at bounding box center [385, 349] width 14 height 14
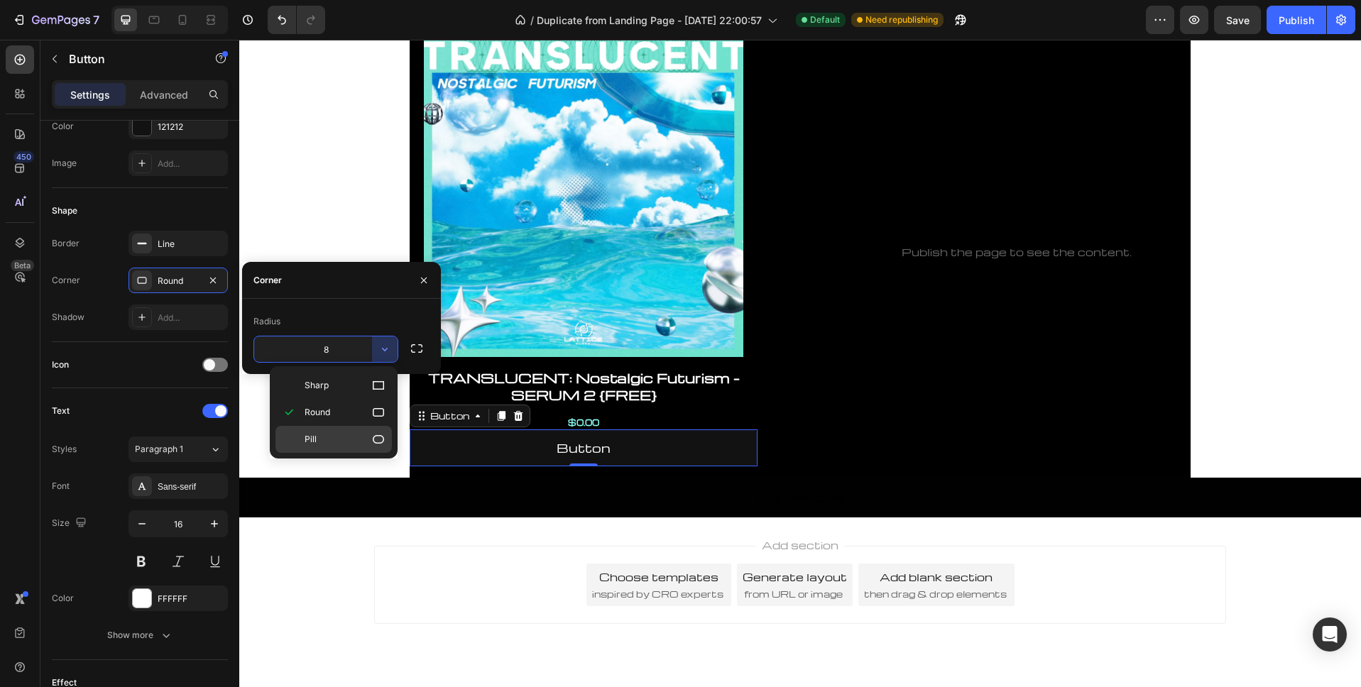
click at [356, 441] on p "Pill" at bounding box center [344, 439] width 81 height 14
type input "9999"
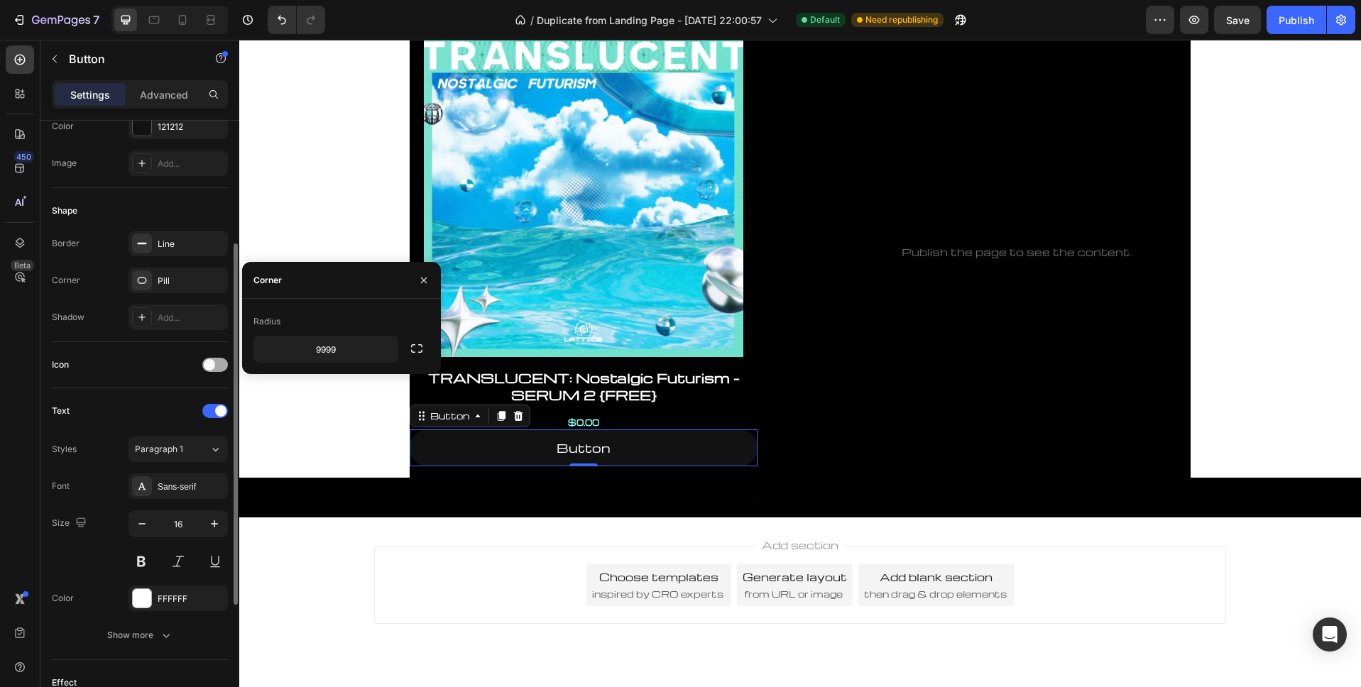
click at [215, 364] on div at bounding box center [215, 365] width 26 height 14
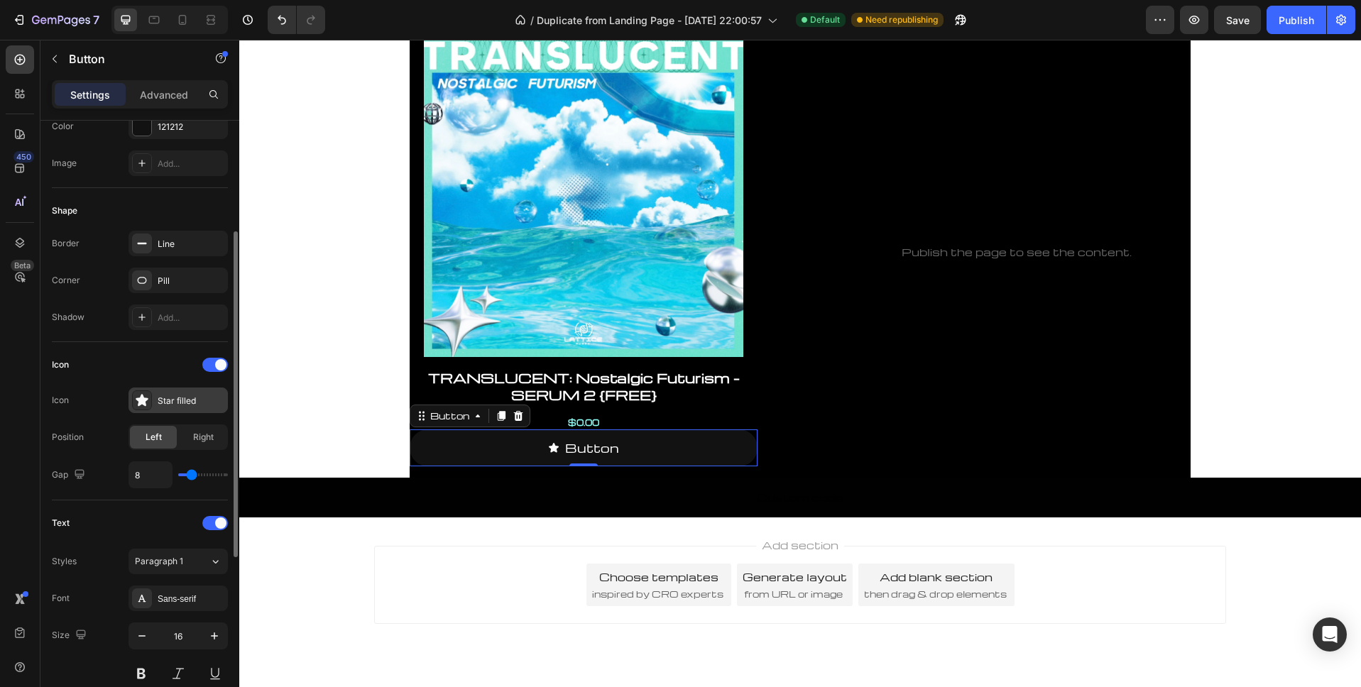
click at [141, 395] on icon at bounding box center [142, 400] width 14 height 14
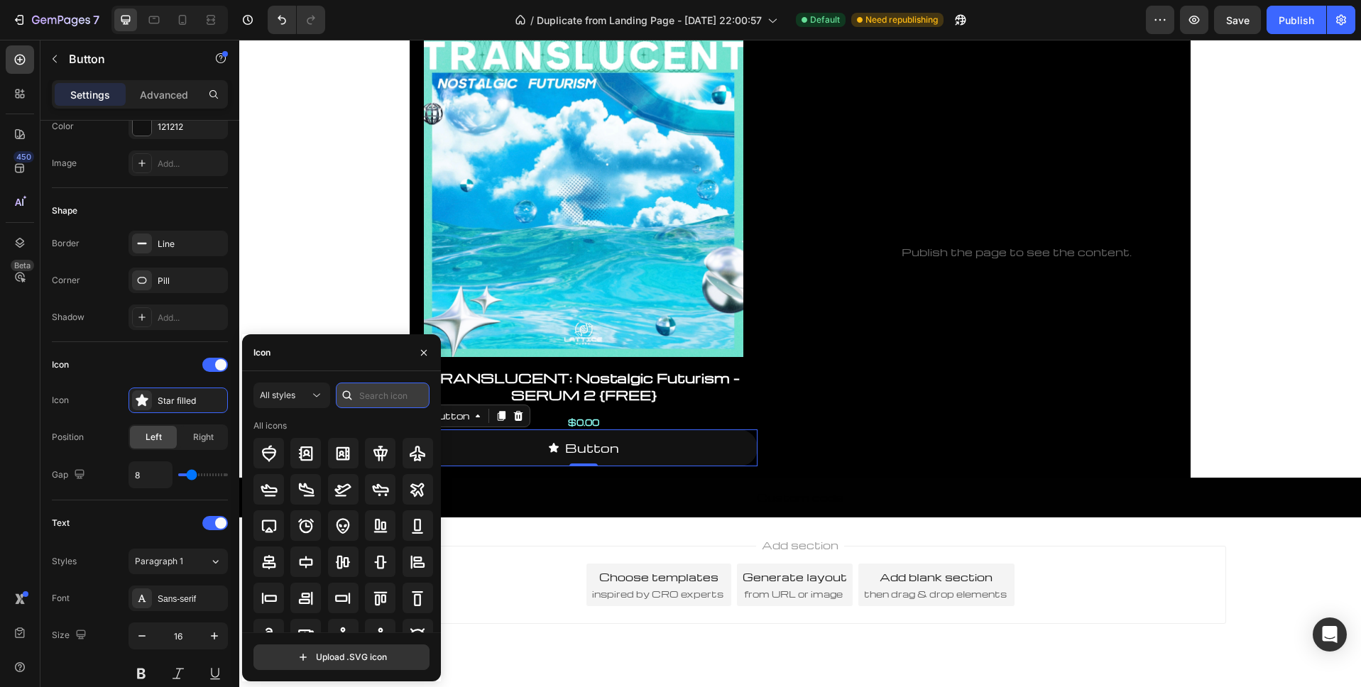
click at [369, 391] on input "text" at bounding box center [383, 396] width 94 height 26
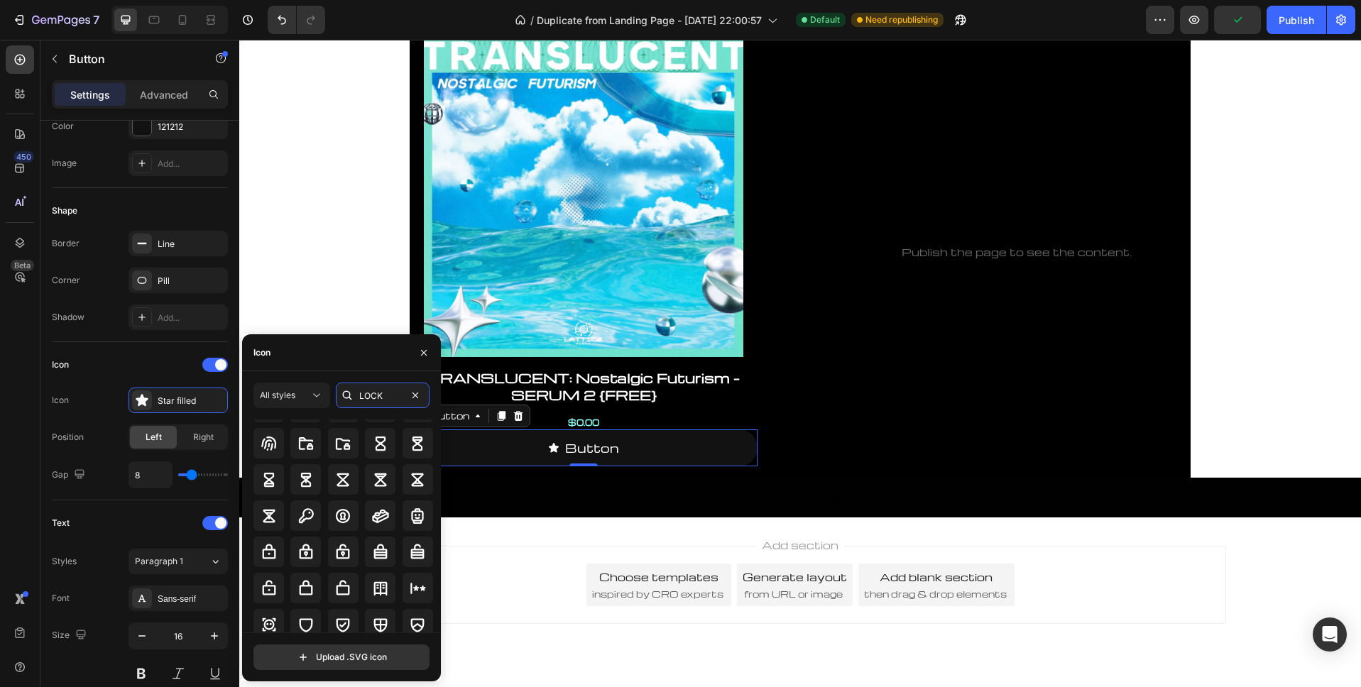
scroll to position [183, 0]
type input "LOCK"
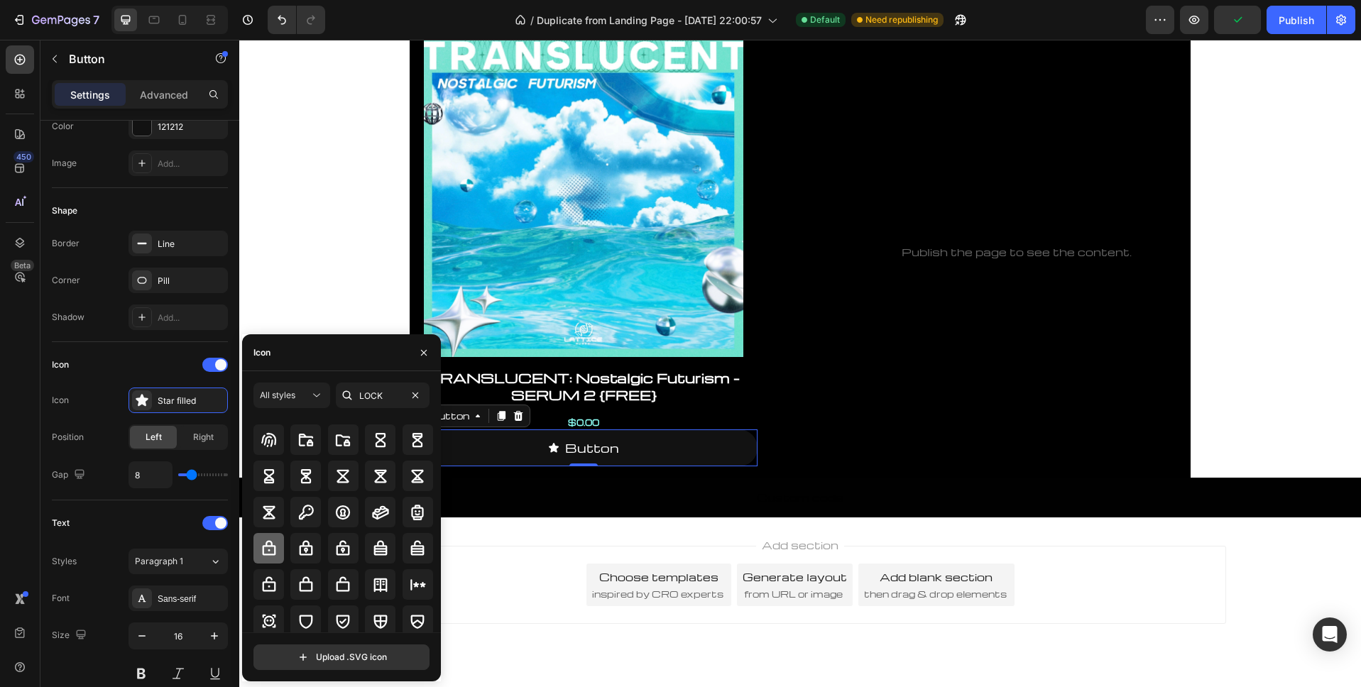
click at [268, 549] on icon at bounding box center [268, 547] width 13 height 15
click at [121, 363] on div "Icon" at bounding box center [140, 364] width 176 height 23
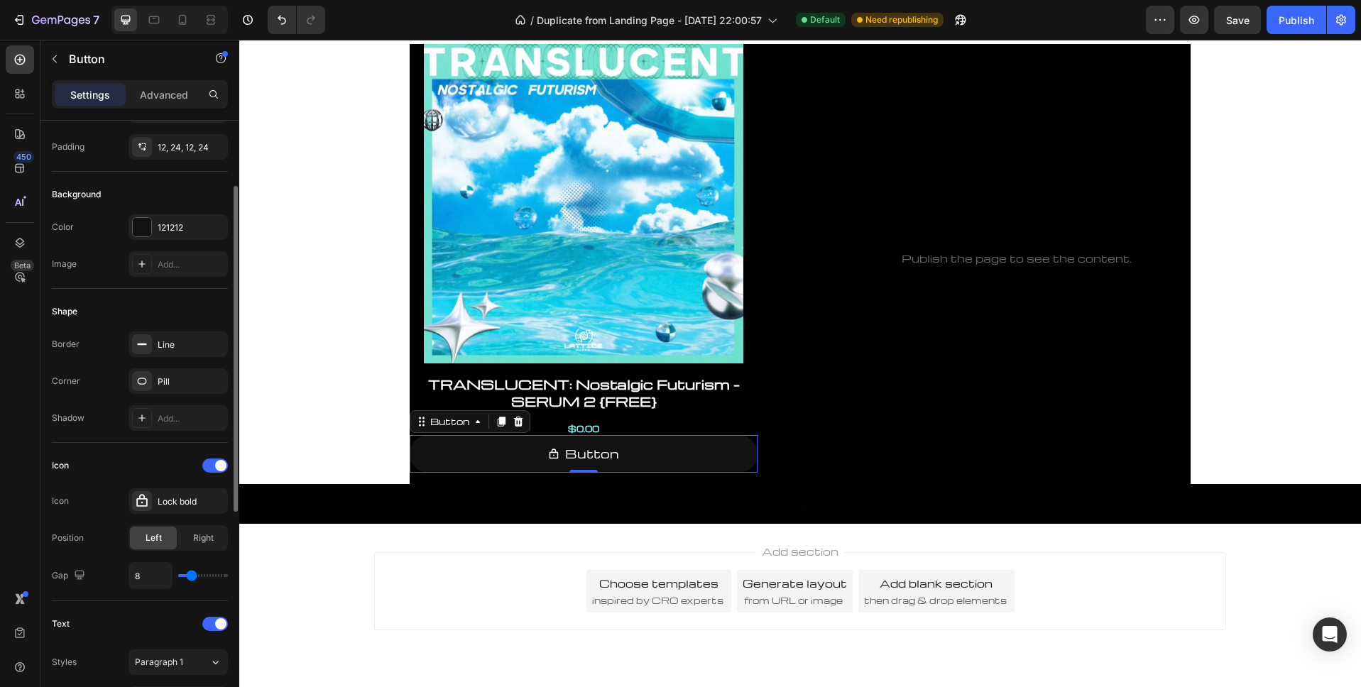
scroll to position [83, 0]
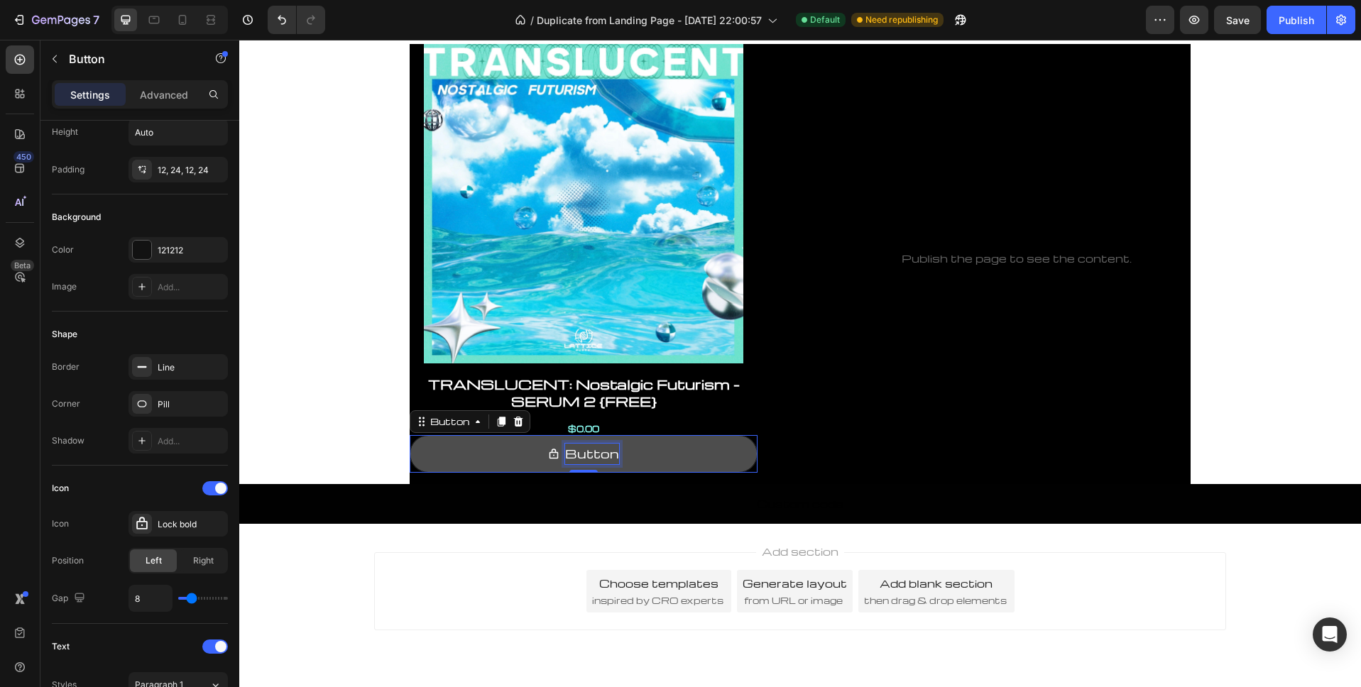
click at [591, 464] on p "Button" at bounding box center [592, 454] width 54 height 21
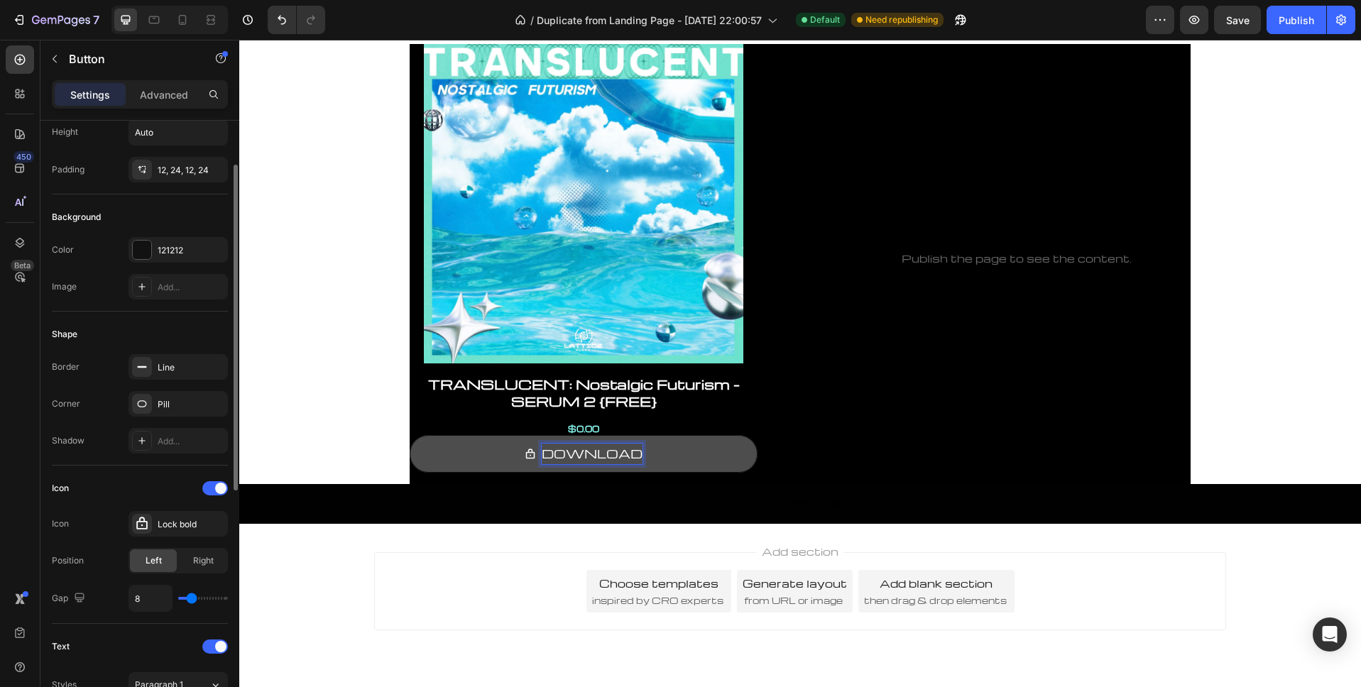
click at [97, 326] on div "Shape" at bounding box center [140, 334] width 176 height 23
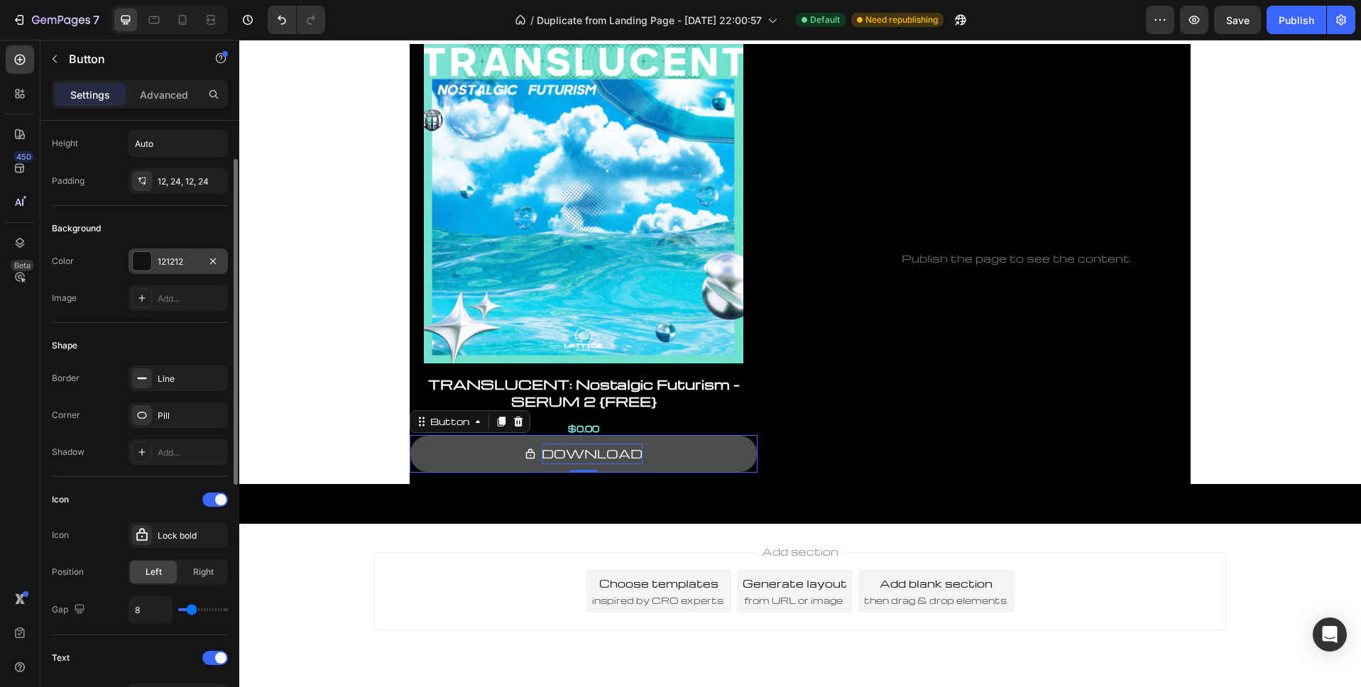
click at [146, 268] on div at bounding box center [142, 261] width 18 height 18
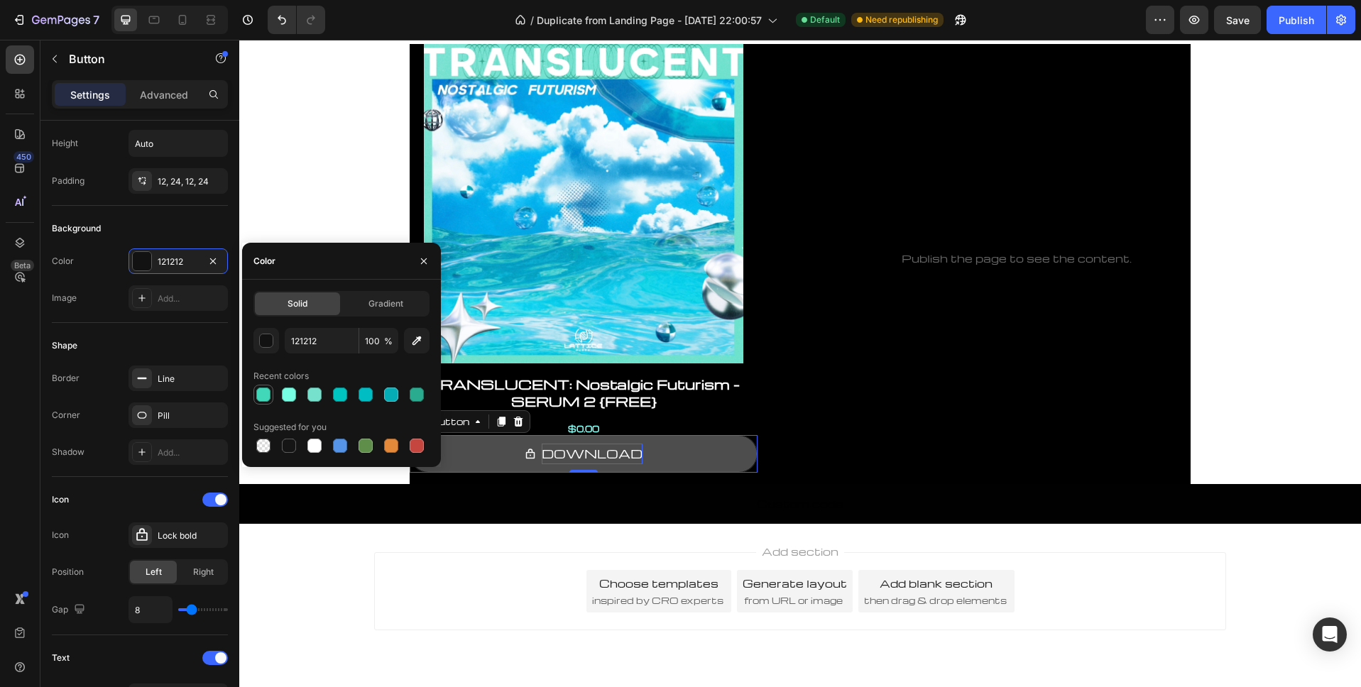
click at [263, 400] on div at bounding box center [263, 395] width 14 height 14
type input "41D8BA"
click at [97, 334] on div "Shape" at bounding box center [140, 345] width 176 height 23
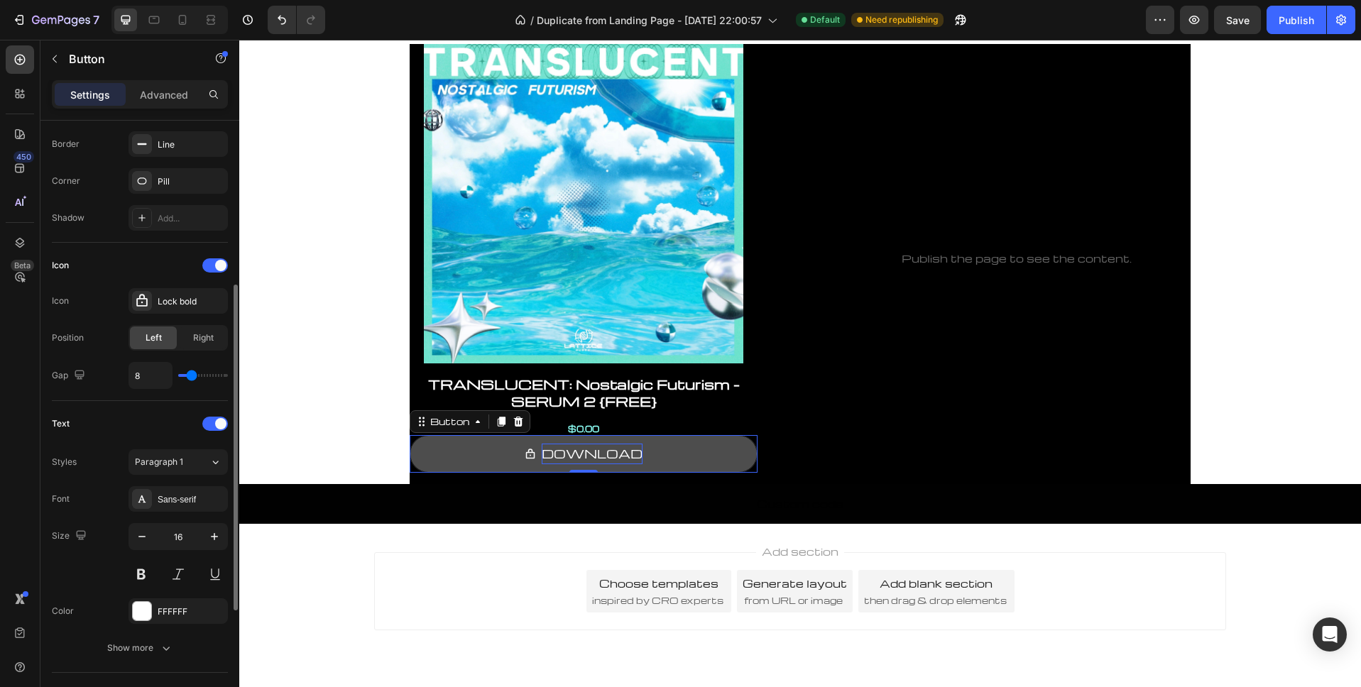
scroll to position [523, 0]
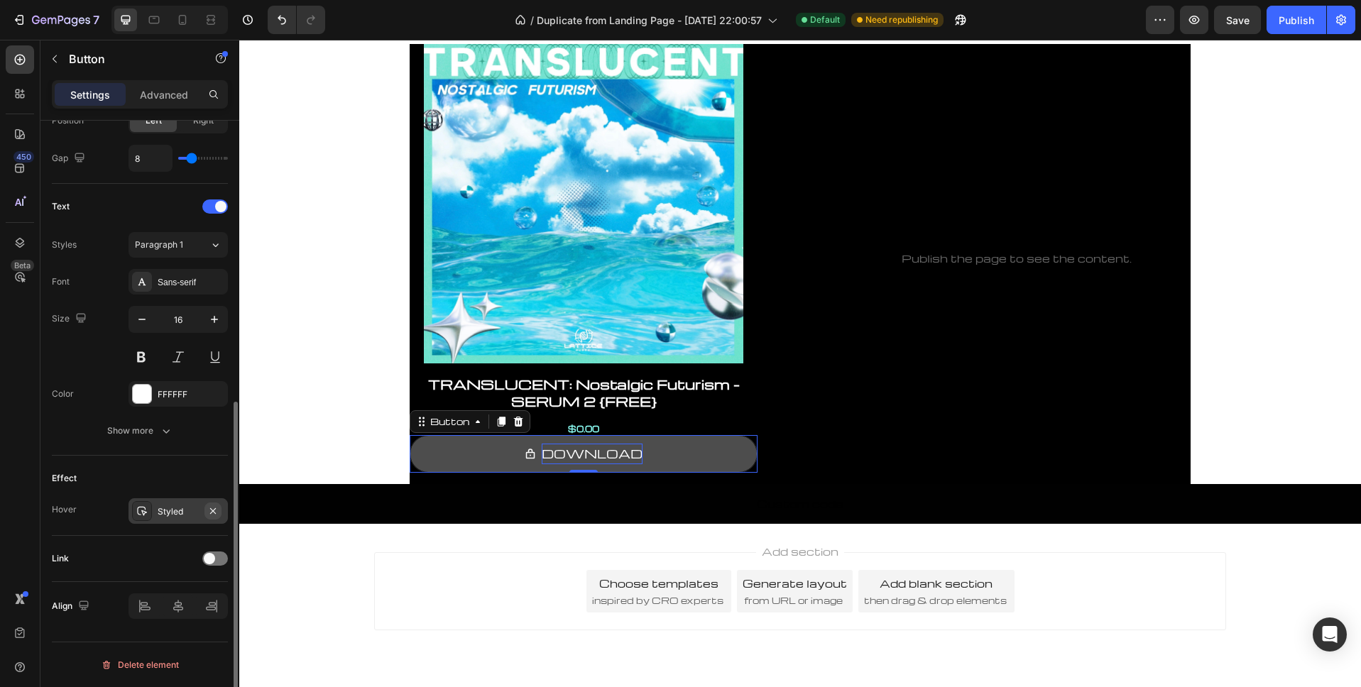
click at [213, 509] on icon "button" at bounding box center [213, 510] width 6 height 6
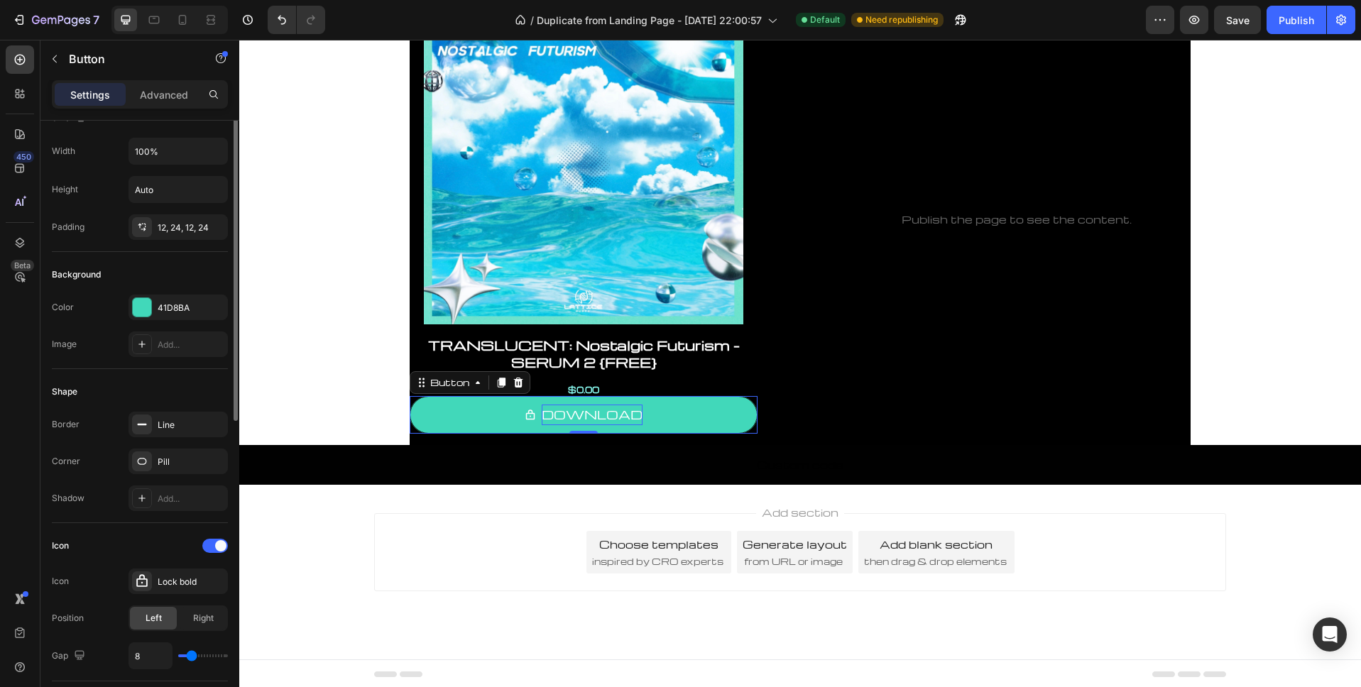
scroll to position [0, 0]
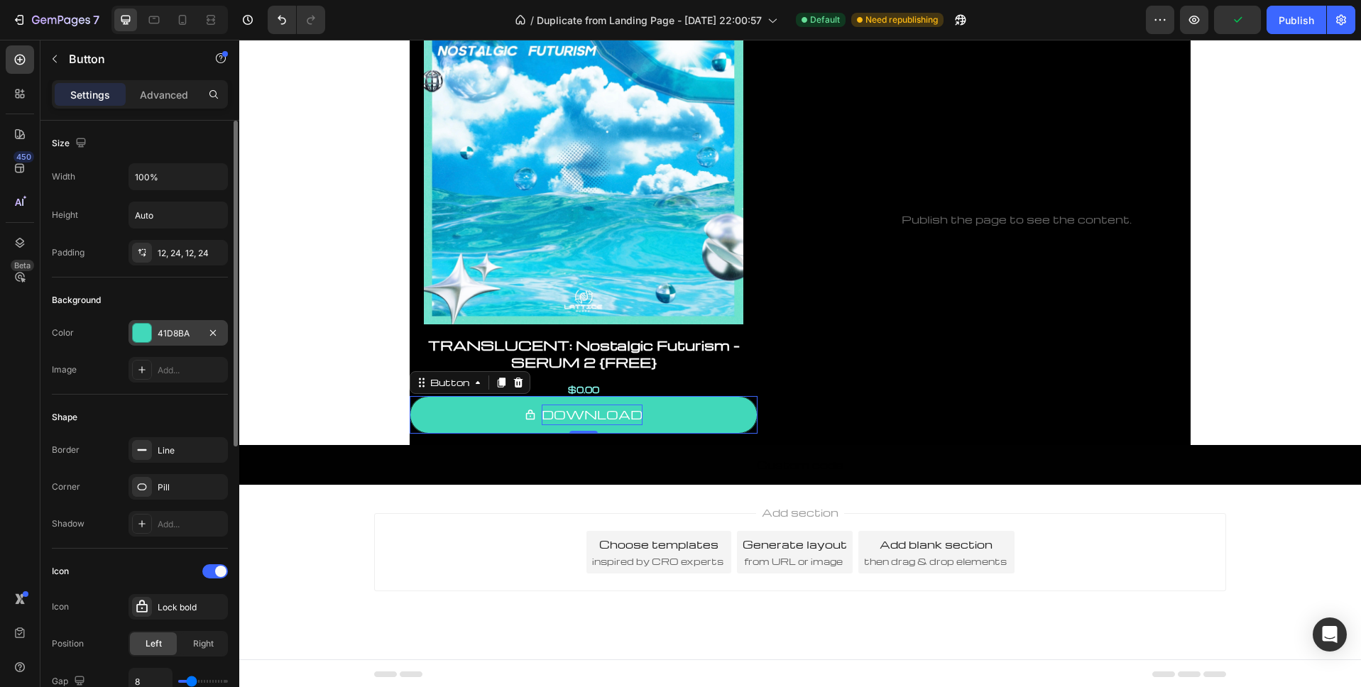
click at [168, 334] on div "41D8BA" at bounding box center [178, 333] width 41 height 13
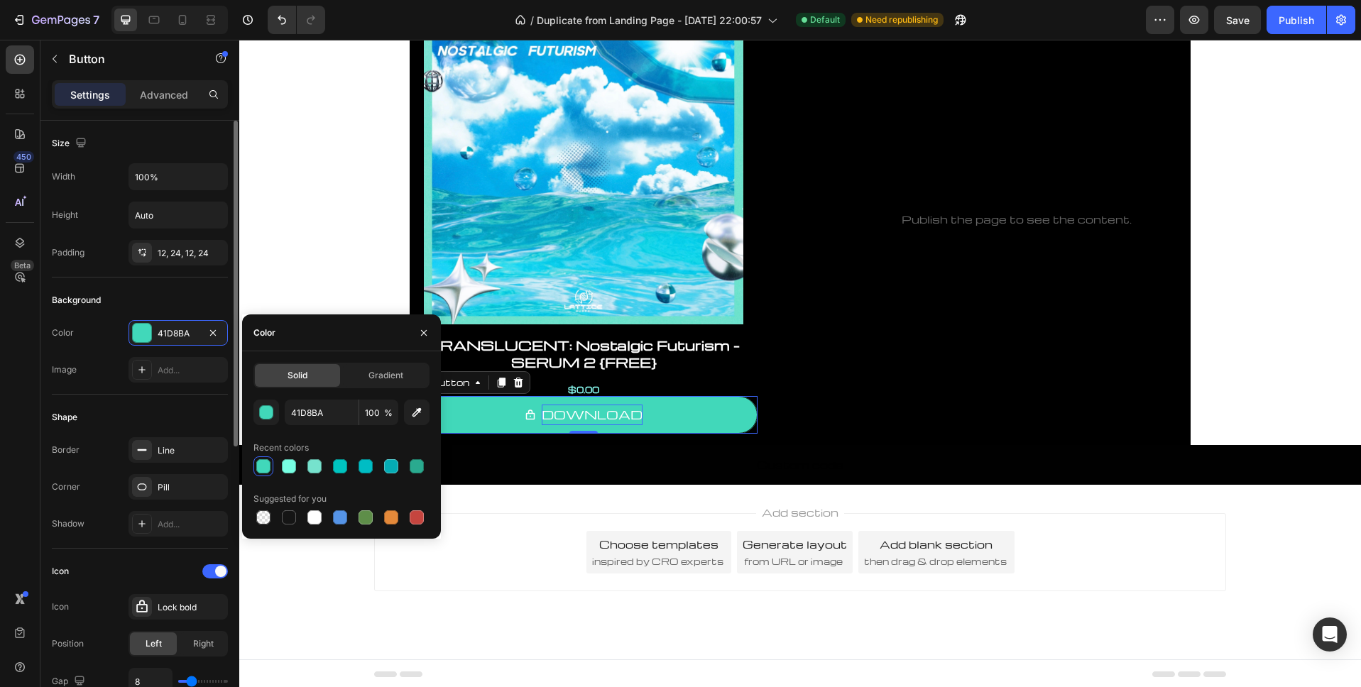
click at [95, 332] on div "Color 41D8BA" at bounding box center [140, 333] width 176 height 26
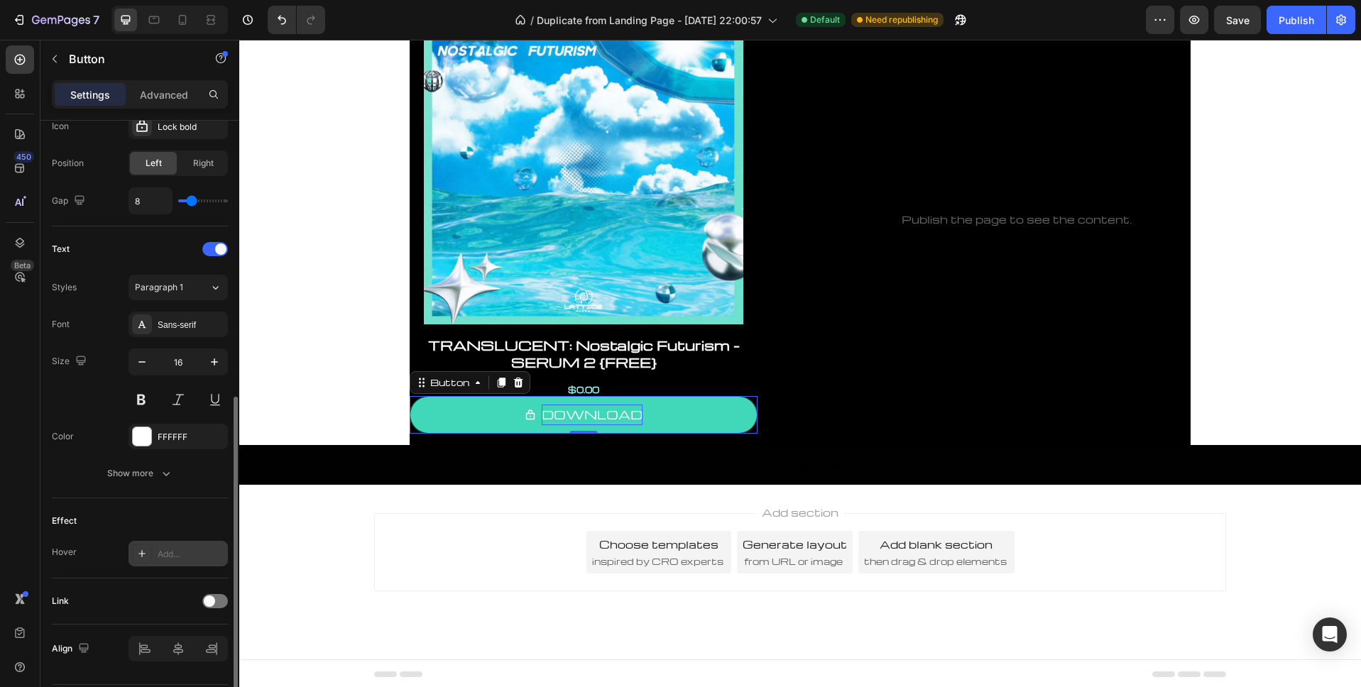
scroll to position [523, 0]
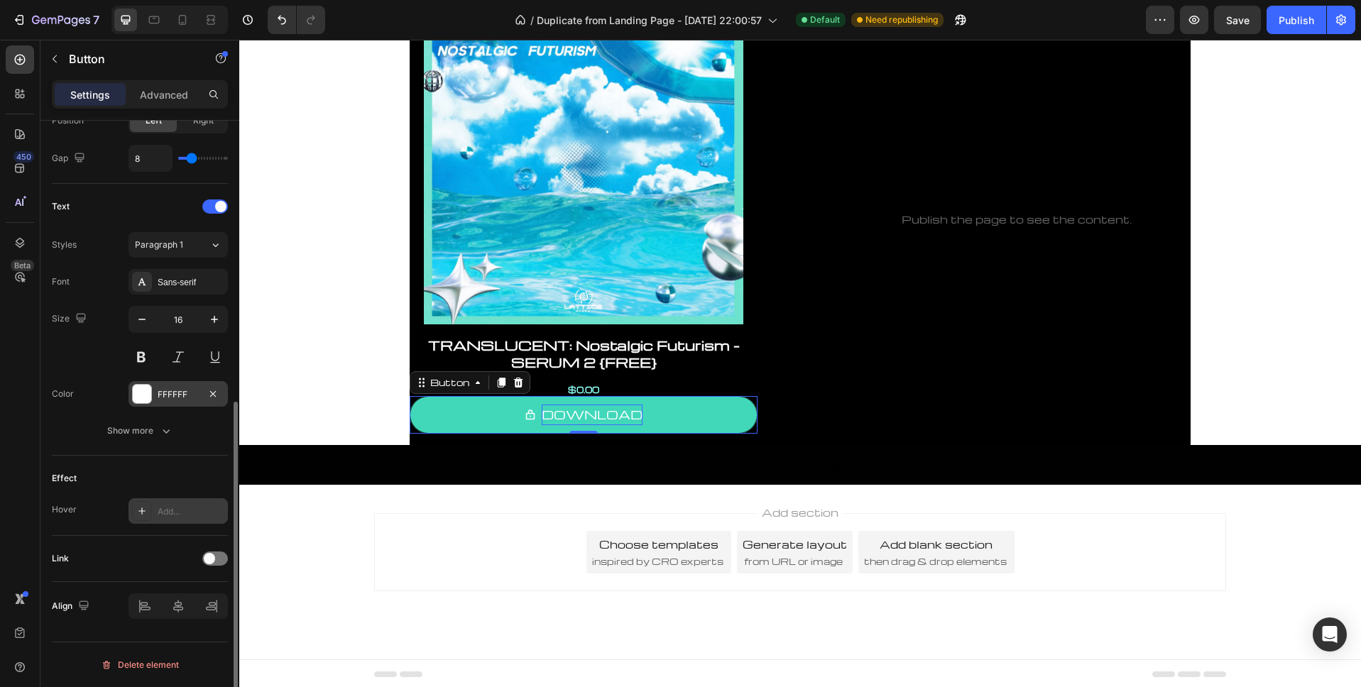
click at [140, 398] on div at bounding box center [142, 394] width 18 height 18
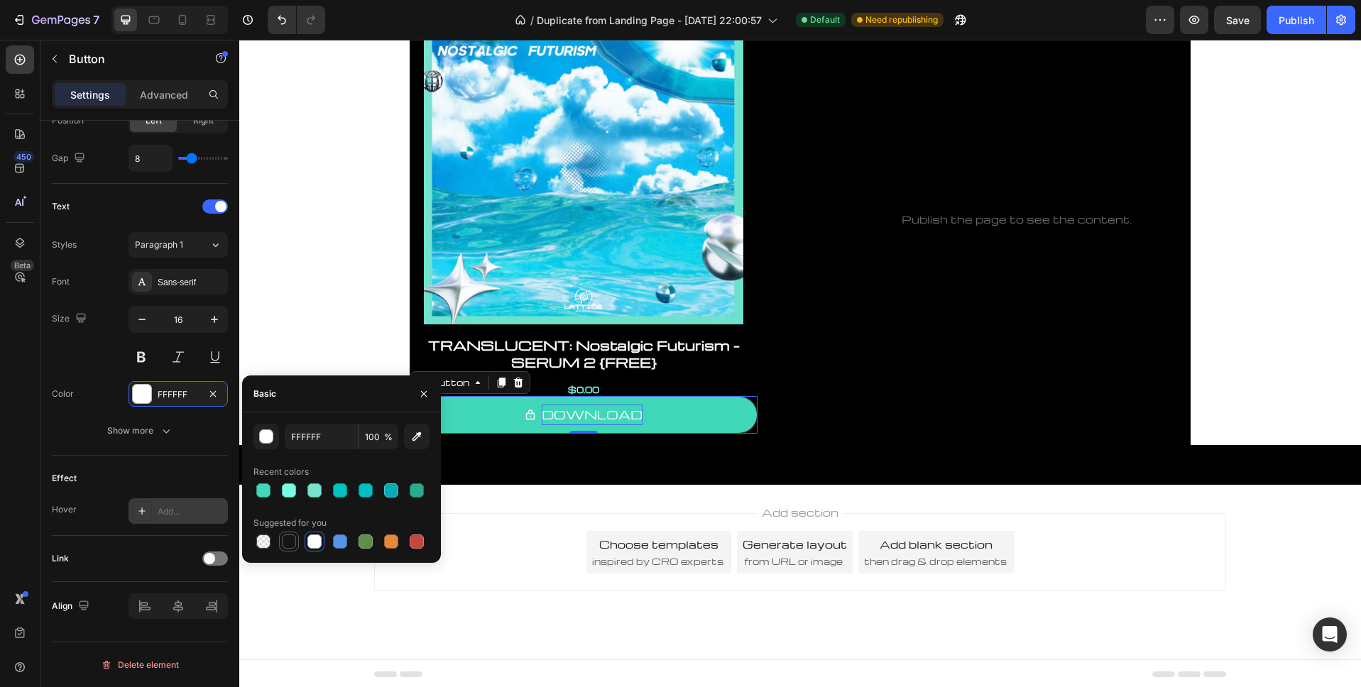
click at [295, 544] on div at bounding box center [289, 541] width 14 height 14
click at [260, 427] on button "button" at bounding box center [266, 437] width 26 height 26
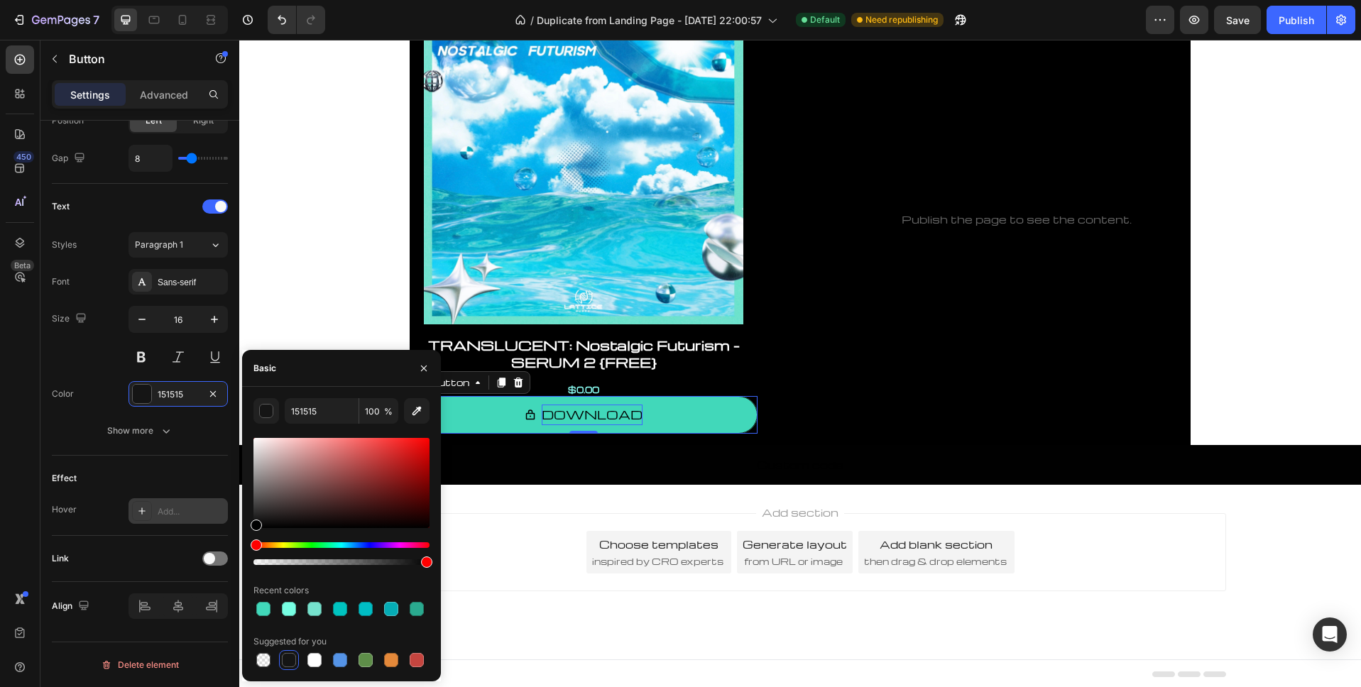
drag, startPoint x: 249, startPoint y: 542, endPoint x: 257, endPoint y: 540, distance: 7.9
click at [243, 574] on div "151515 100 % Recent colors Suggested for you" at bounding box center [341, 534] width 199 height 272
type input "000000"
drag, startPoint x: 257, startPoint y: 524, endPoint x: 225, endPoint y: 560, distance: 48.3
click at [225, 560] on div "450 Beta Sections(18) Elements(83) Section Element Hero Section Product Detail …" at bounding box center [119, 363] width 239 height 647
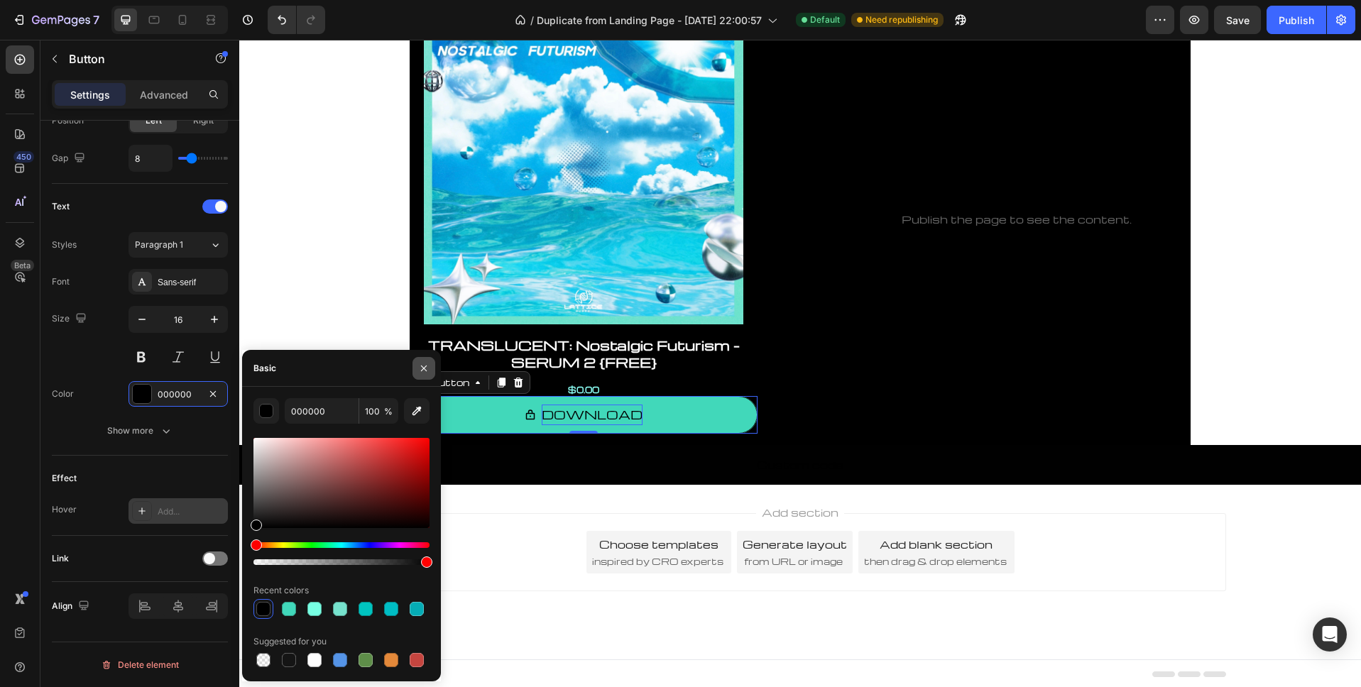
click at [429, 368] on icon "button" at bounding box center [423, 368] width 11 height 11
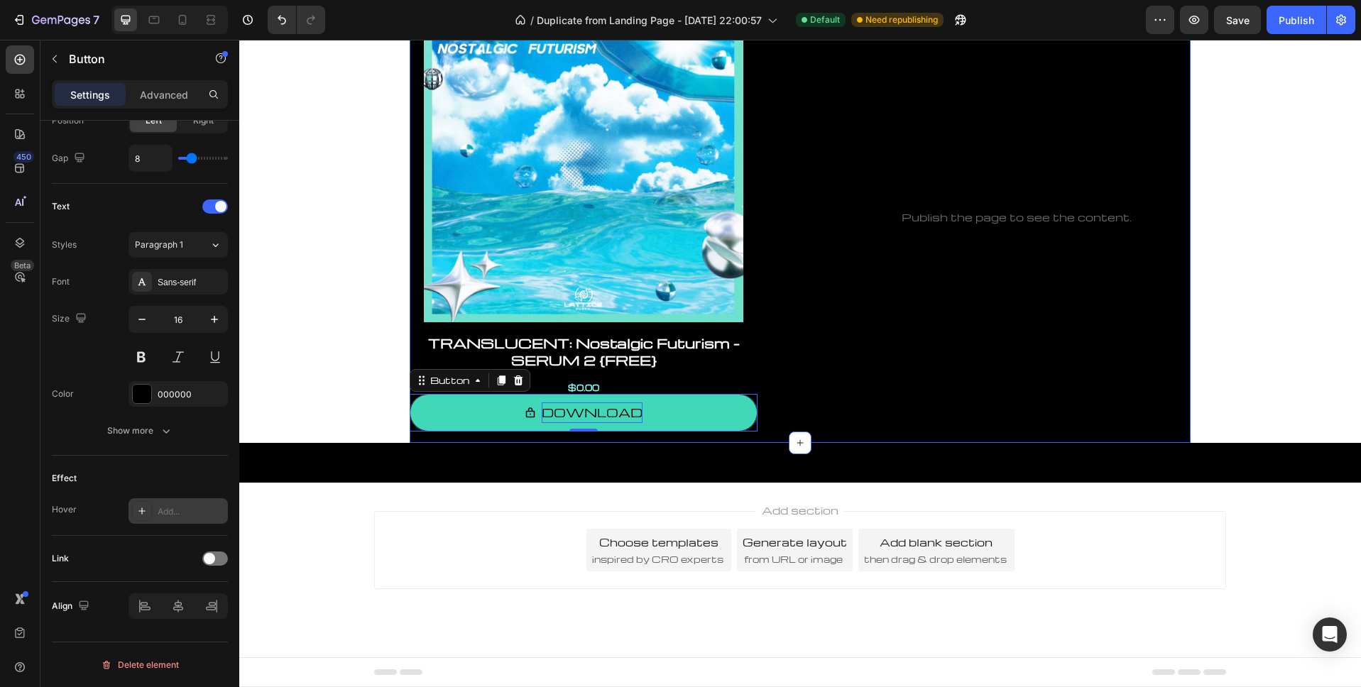
scroll to position [180, 0]
click at [144, 357] on button at bounding box center [141, 357] width 26 height 26
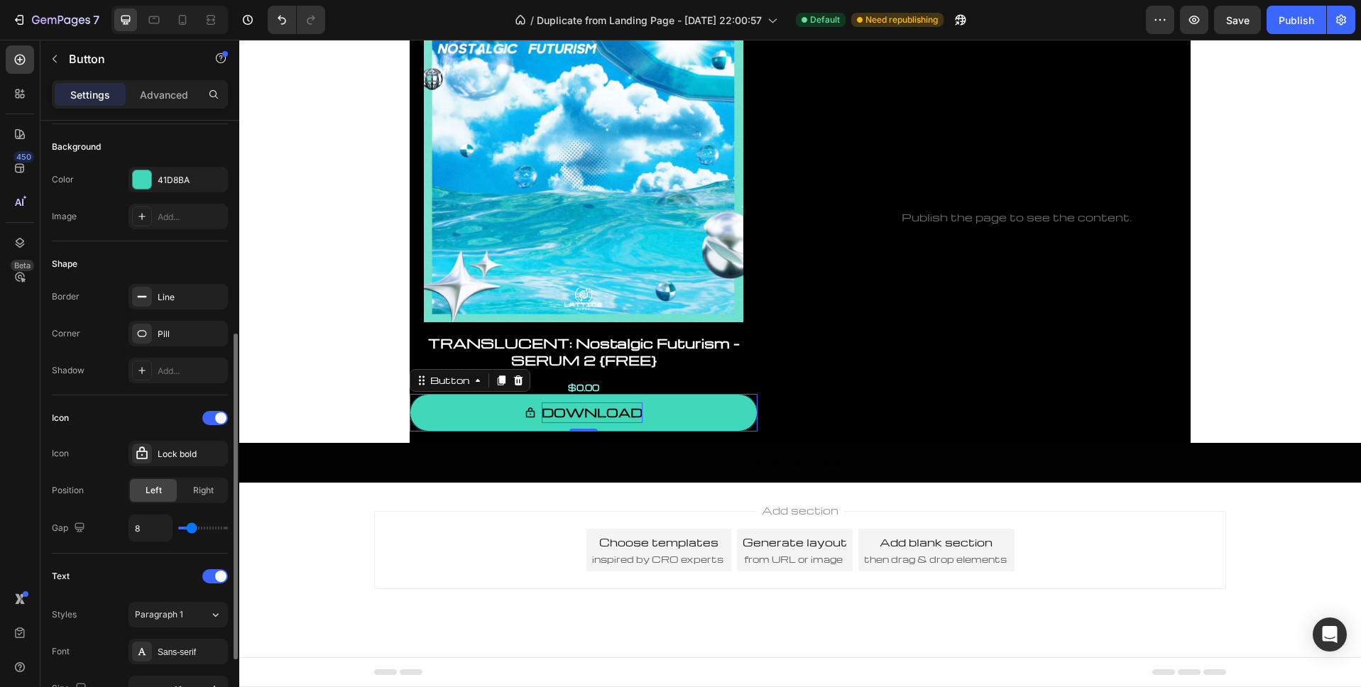
scroll to position [152, 0]
click at [214, 334] on icon "button" at bounding box center [212, 334] width 11 height 11
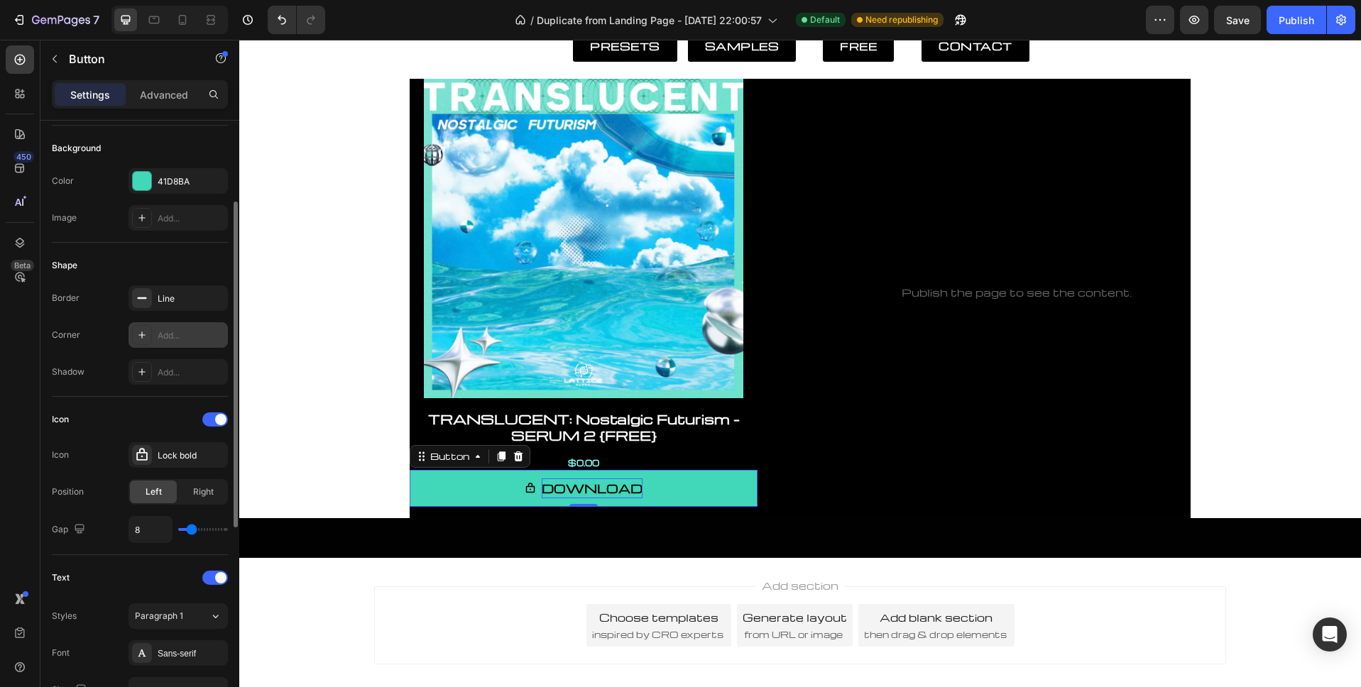
scroll to position [203, 0]
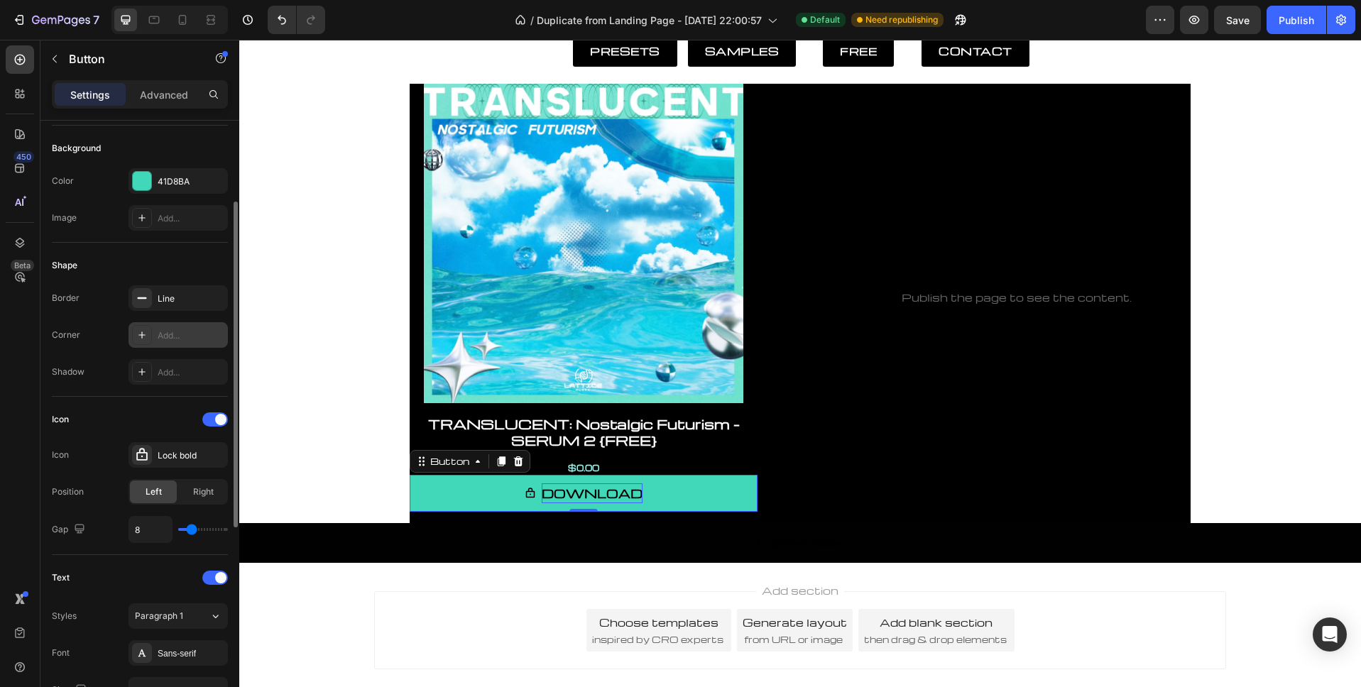
click at [526, 501] on span "<p>DOWNLOAD</p>" at bounding box center [530, 493] width 11 height 21
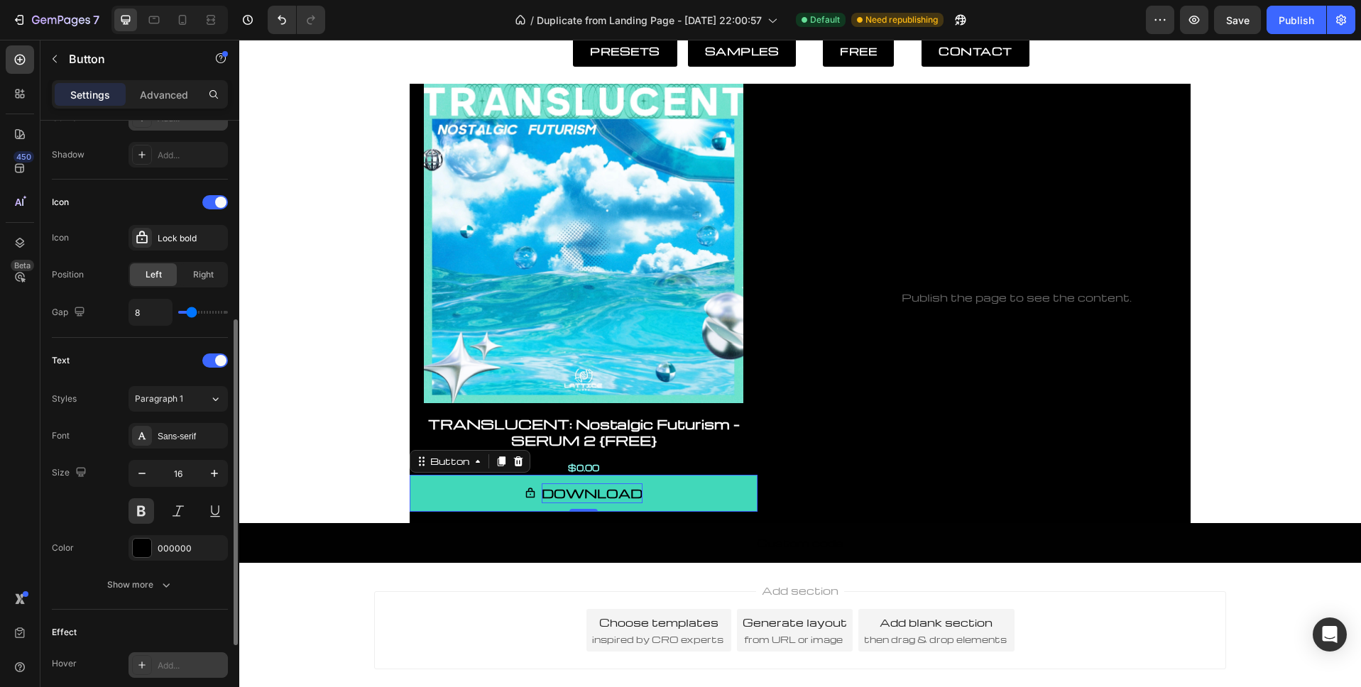
scroll to position [370, 0]
click at [133, 471] on button "button" at bounding box center [142, 473] width 26 height 26
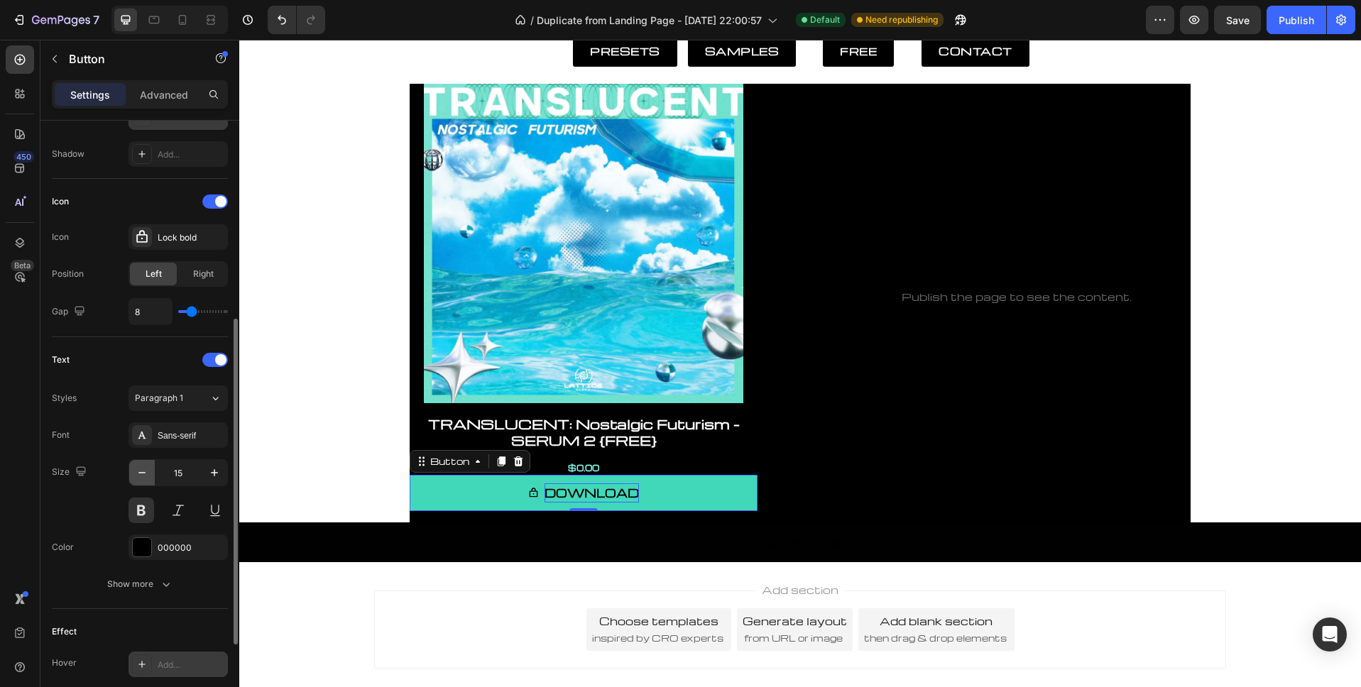
click at [138, 471] on icon "button" at bounding box center [142, 473] width 14 height 14
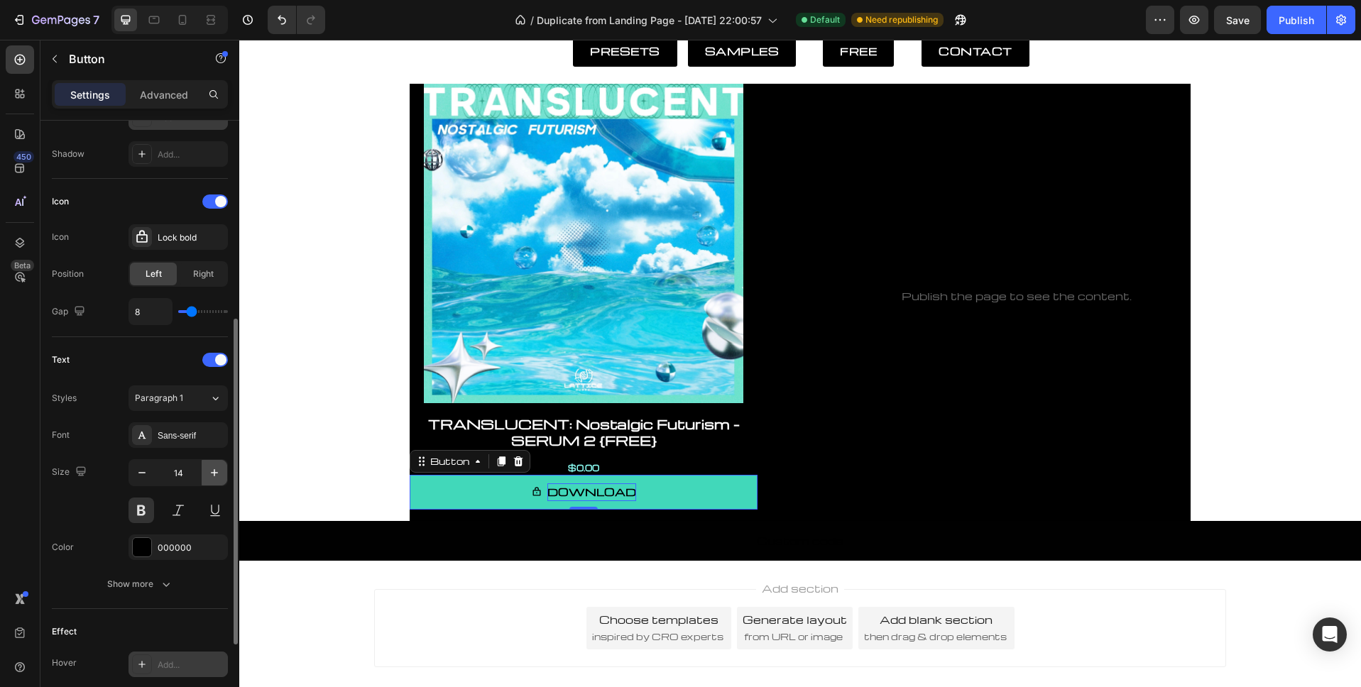
click at [212, 471] on icon "button" at bounding box center [214, 473] width 14 height 14
type input "15"
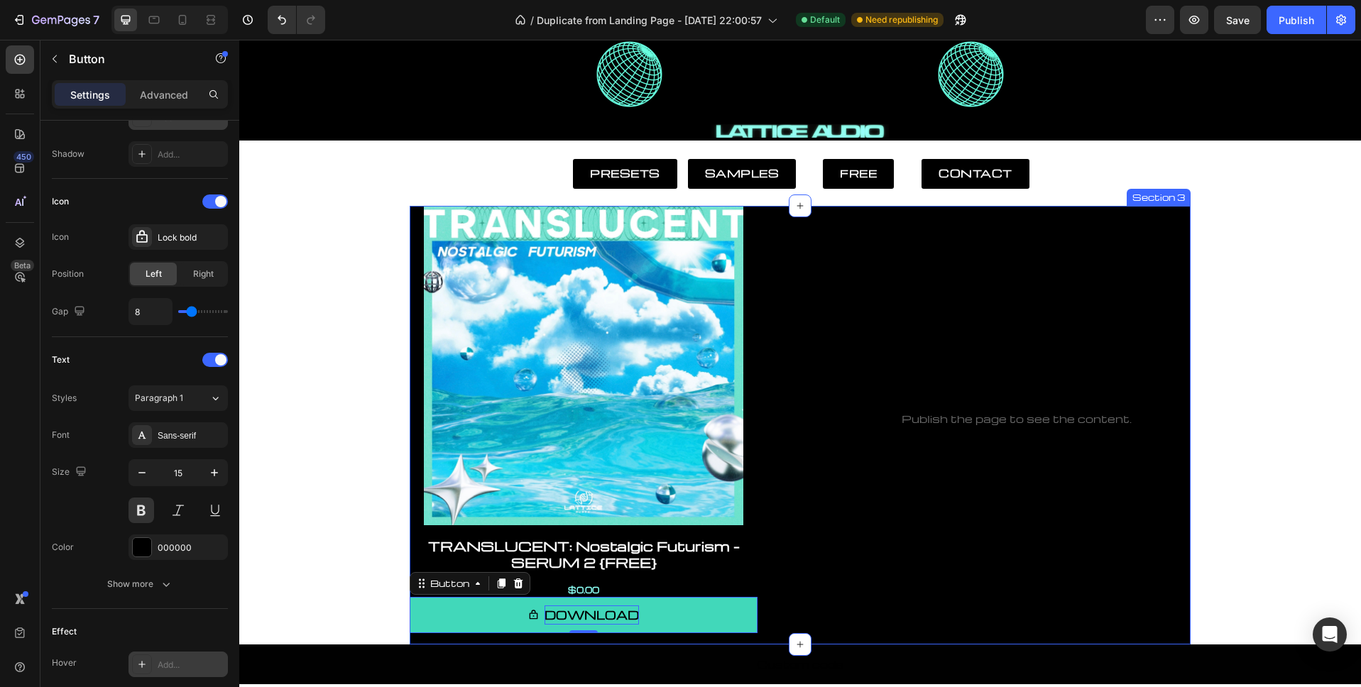
scroll to position [105, 0]
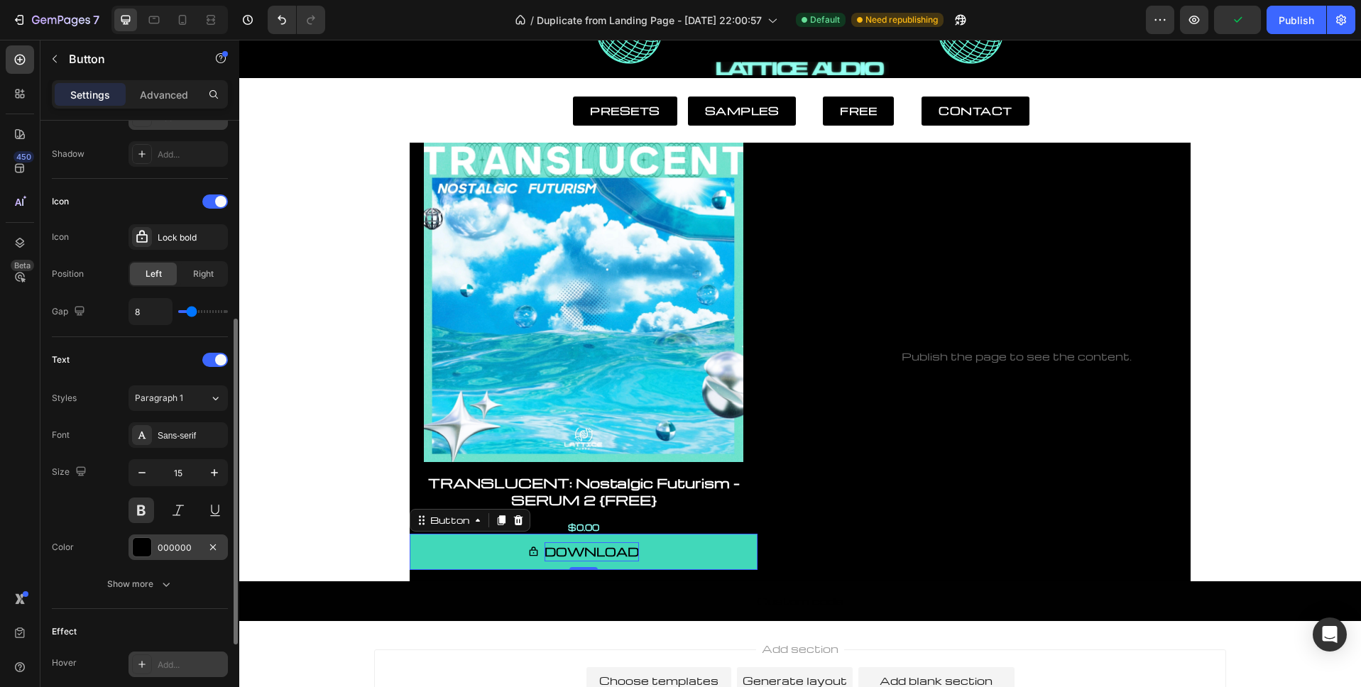
click at [138, 549] on div at bounding box center [142, 547] width 18 height 18
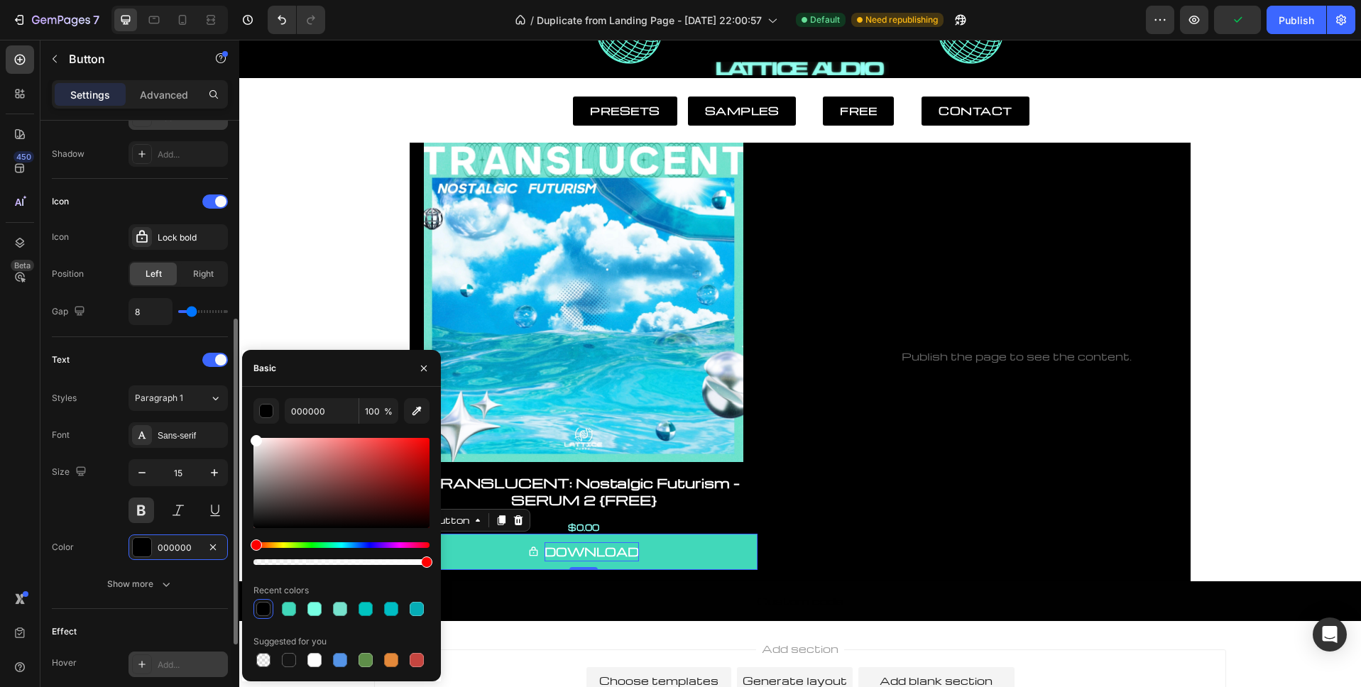
drag, startPoint x: 287, startPoint y: 474, endPoint x: 204, endPoint y: 383, distance: 123.6
click at [204, 383] on div "450 Beta Sections(18) Elements(83) Section Element Hero Section Product Detail …" at bounding box center [119, 363] width 239 height 647
type input "FFFFFF"
click at [421, 366] on icon "button" at bounding box center [423, 368] width 11 height 11
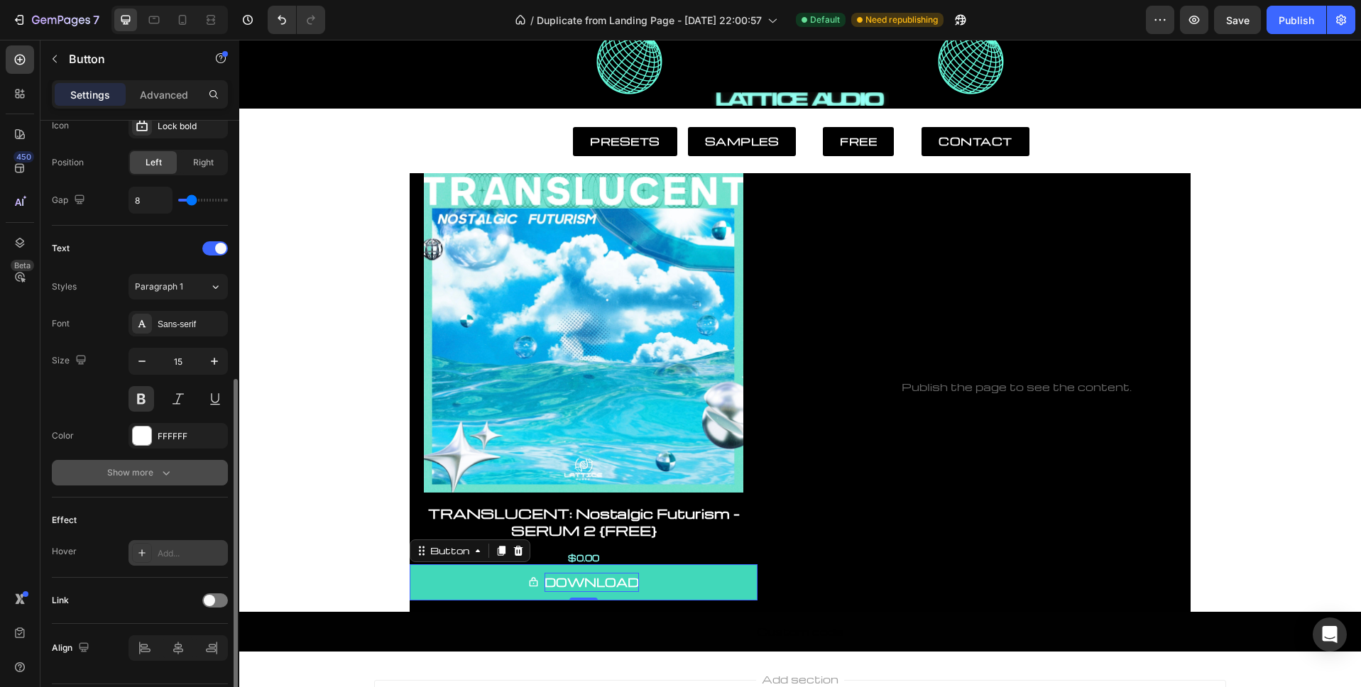
scroll to position [480, 0]
click at [145, 470] on div "Show more" at bounding box center [140, 474] width 66 height 14
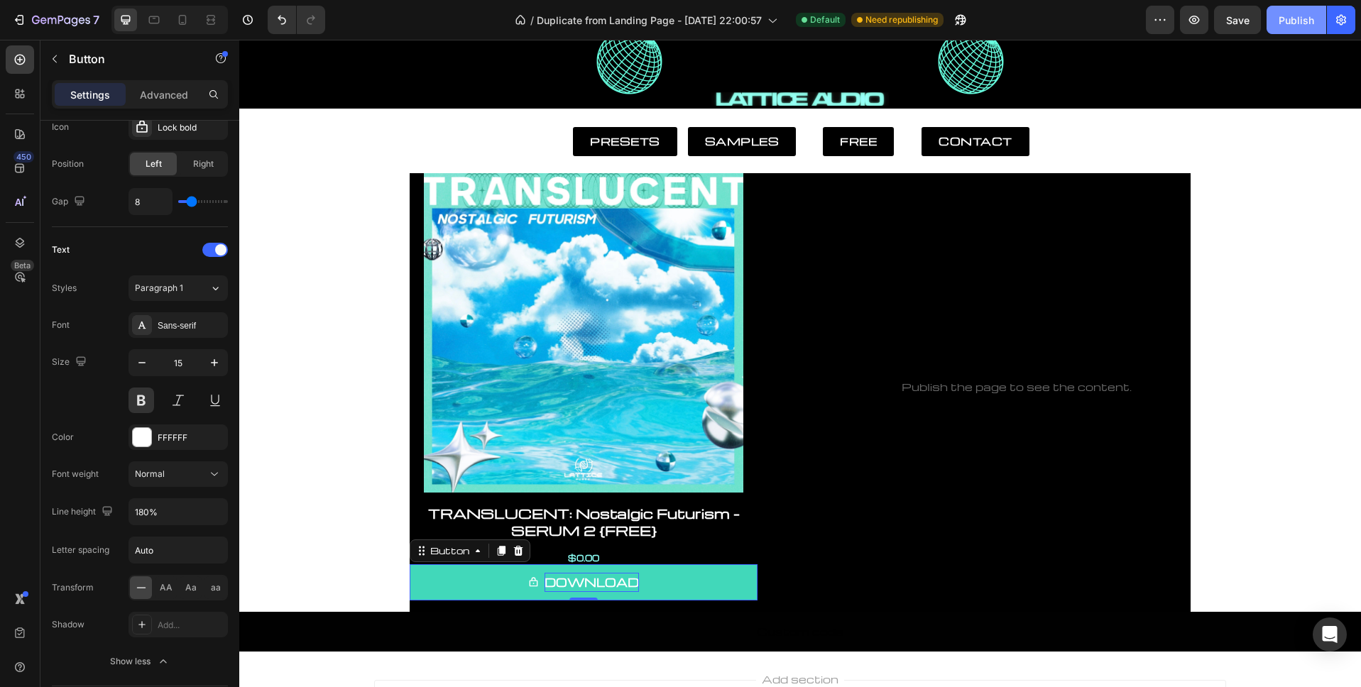
click at [1292, 25] on div "Publish" at bounding box center [1295, 20] width 35 height 15
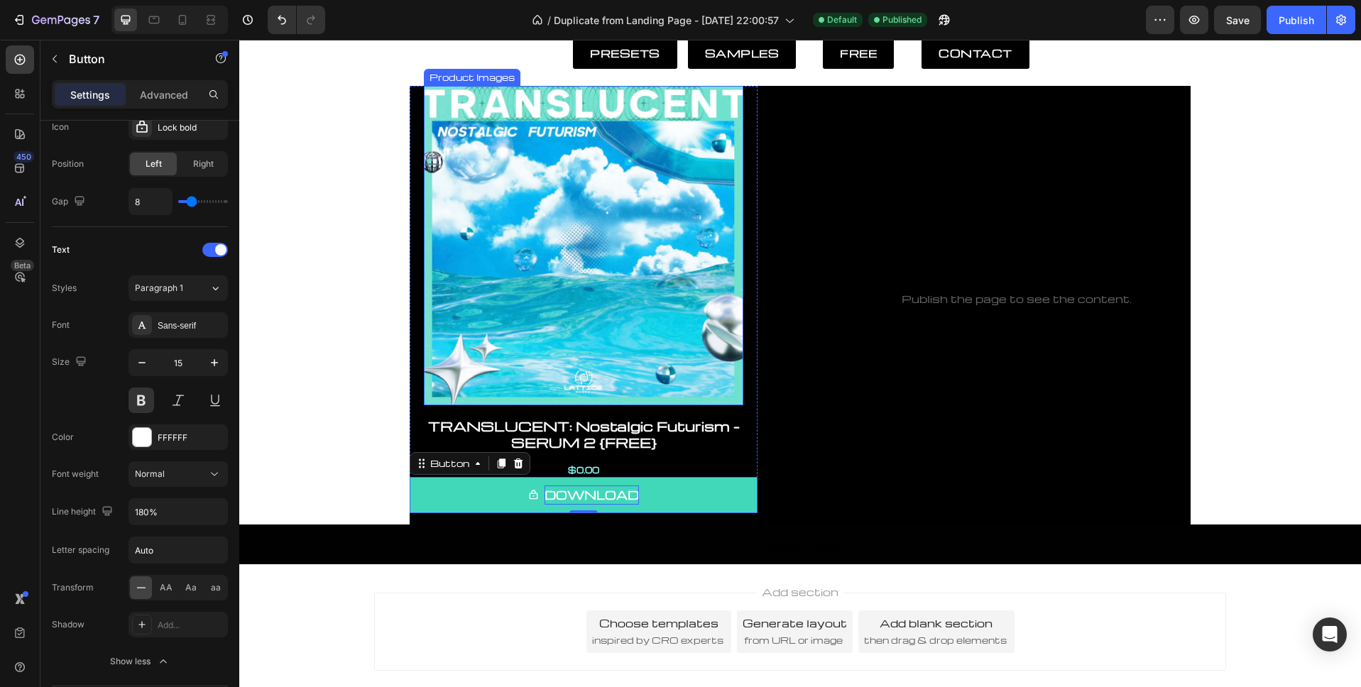
scroll to position [202, 0]
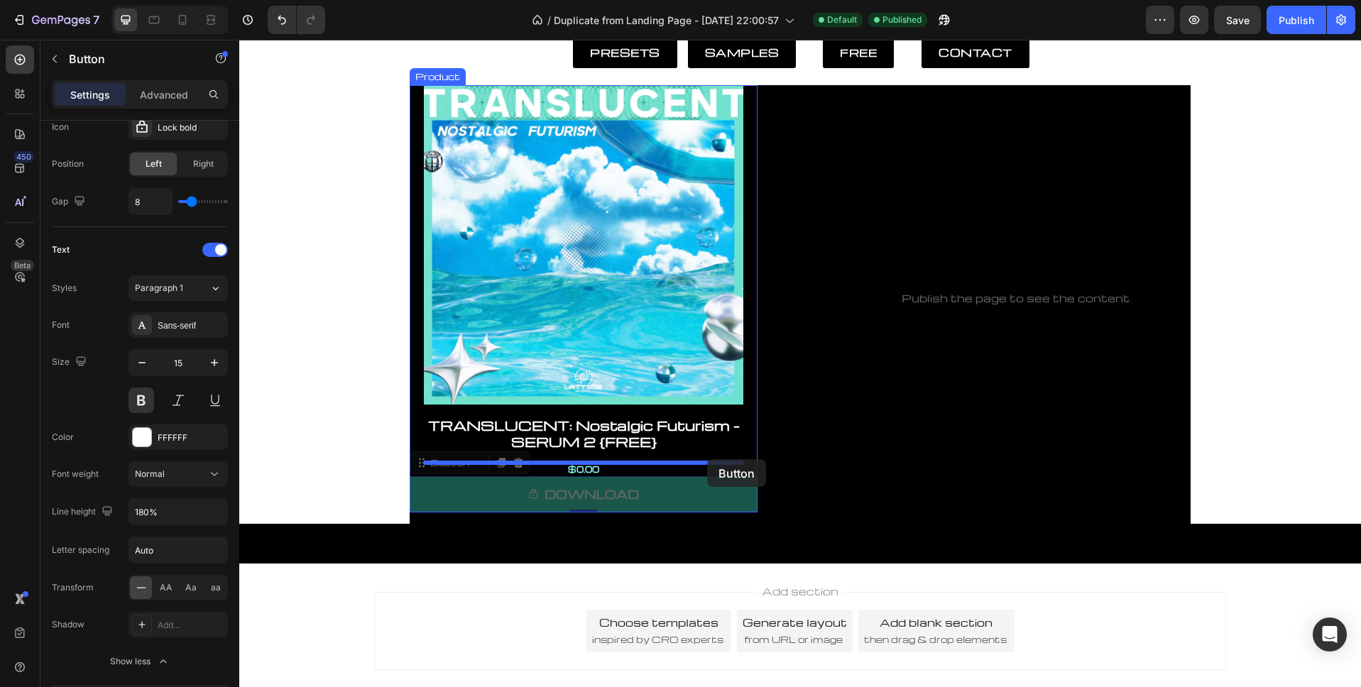
drag, startPoint x: 688, startPoint y: 497, endPoint x: 707, endPoint y: 459, distance: 41.9
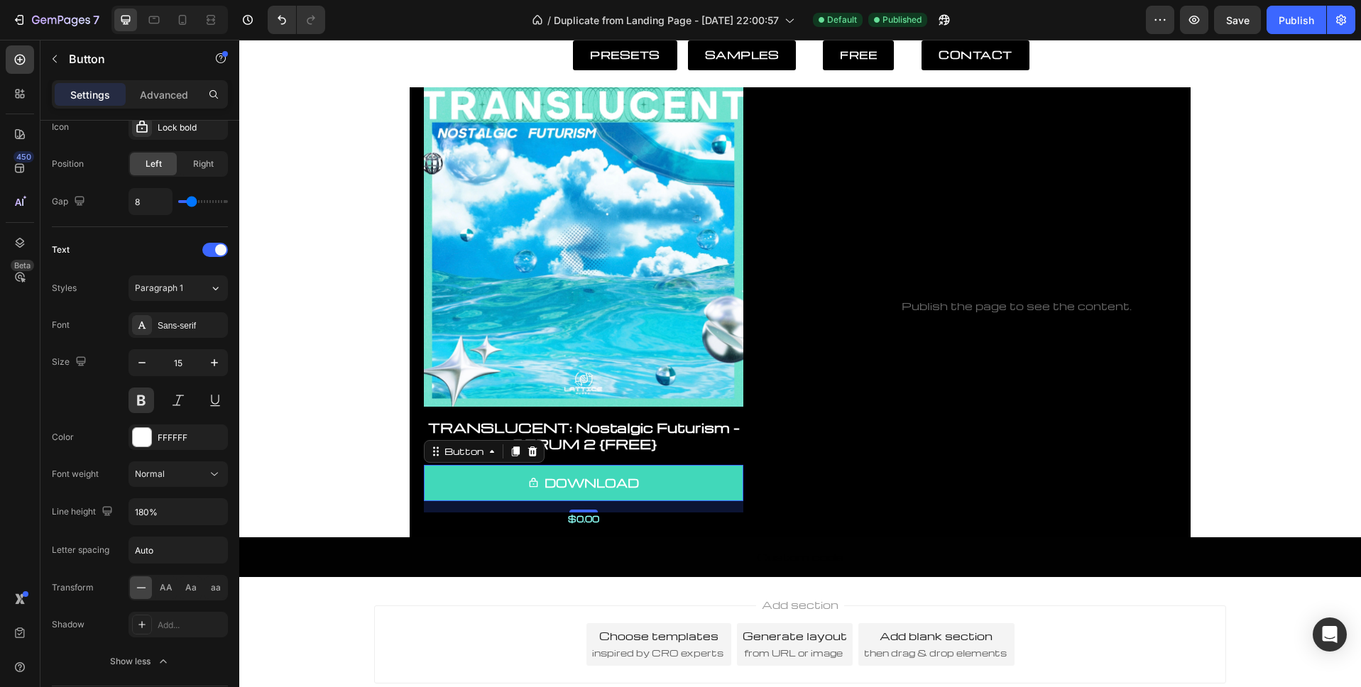
drag, startPoint x: 588, startPoint y: 520, endPoint x: 588, endPoint y: 507, distance: 12.1
click at [588, 507] on div "16" at bounding box center [583, 506] width 319 height 11
click at [591, 520] on div "16" at bounding box center [584, 523] width 20 height 11
click at [591, 521] on div "16" at bounding box center [584, 523] width 20 height 11
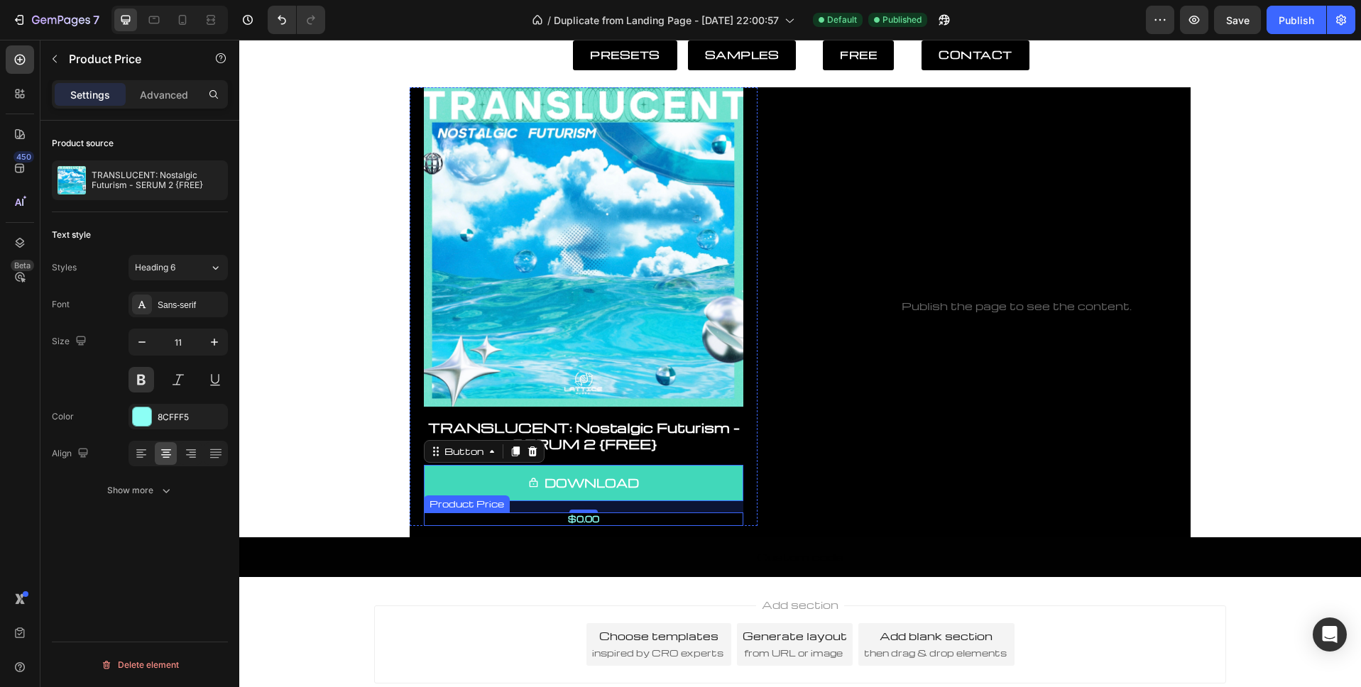
scroll to position [0, 0]
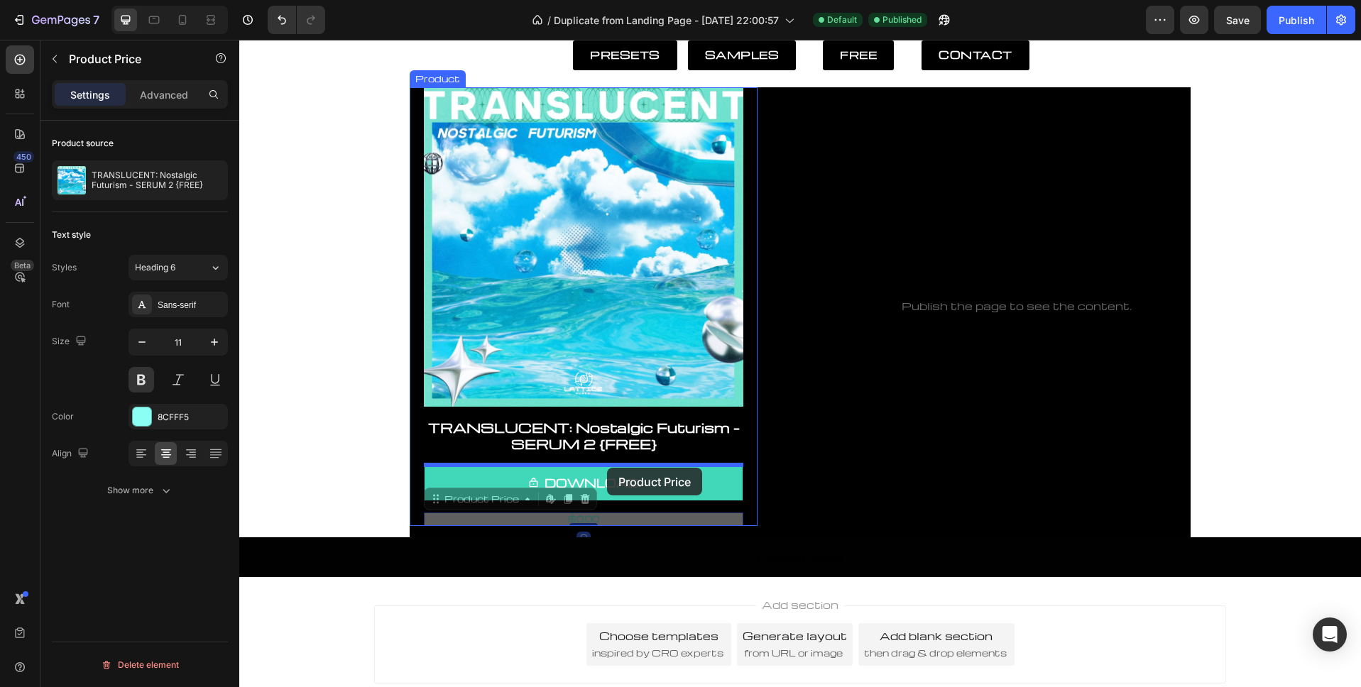
drag, startPoint x: 608, startPoint y: 520, endPoint x: 606, endPoint y: 468, distance: 52.6
click at [606, 468] on div "Header PRESETS Button SAMPLES Button FREE Button CONTACT Button Row Section 2 P…" at bounding box center [799, 310] width 1121 height 941
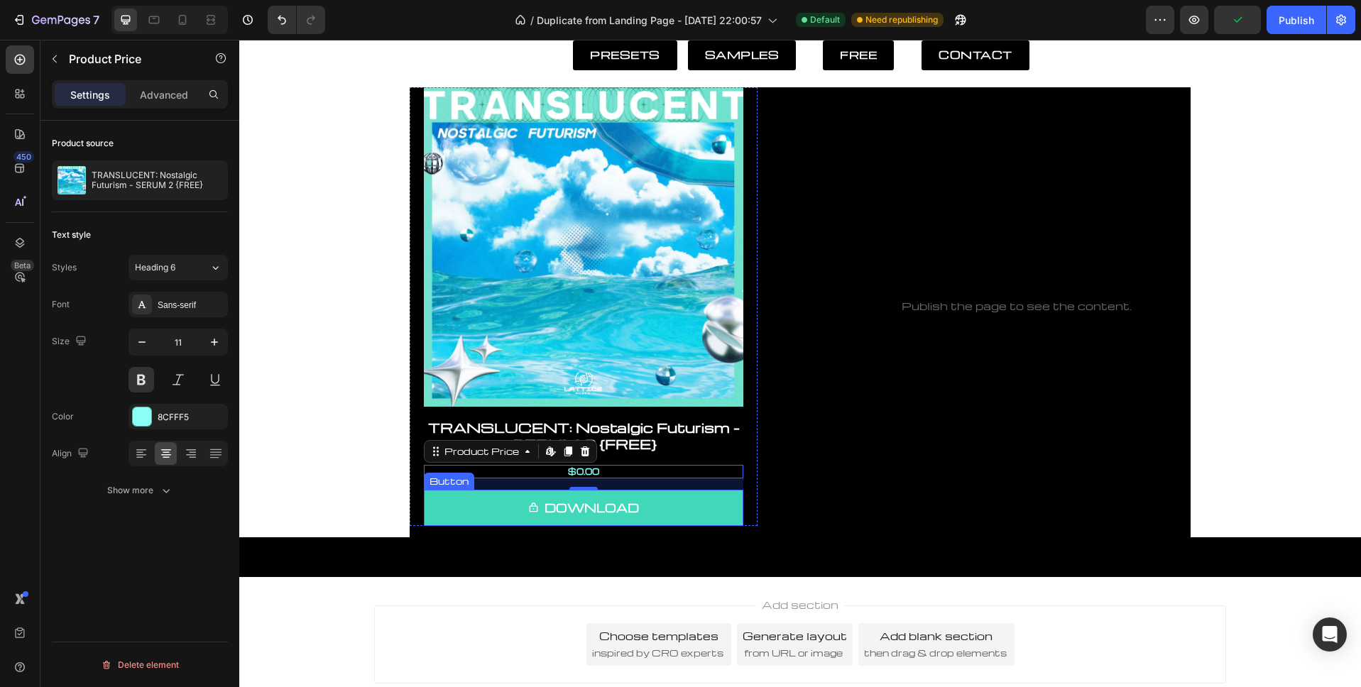
click at [702, 513] on button "DOWNLOAD" at bounding box center [583, 508] width 319 height 36
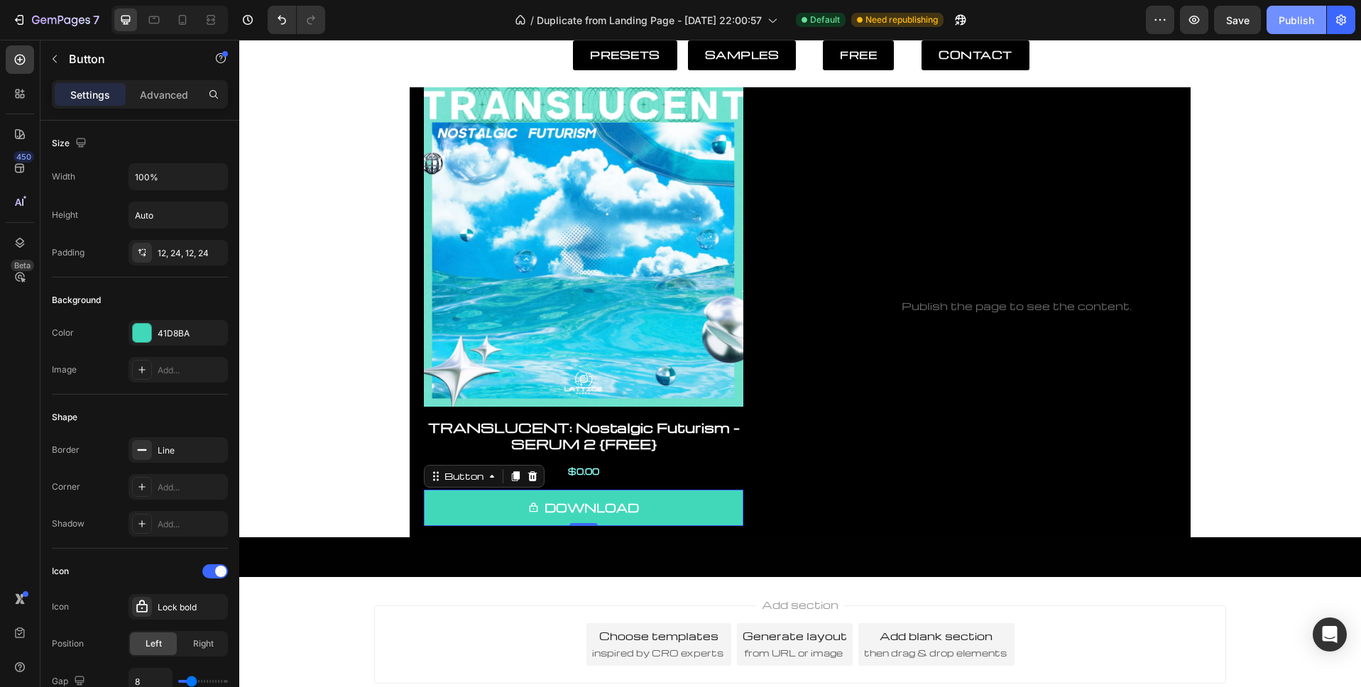
click at [1292, 30] on button "Publish" at bounding box center [1296, 20] width 60 height 28
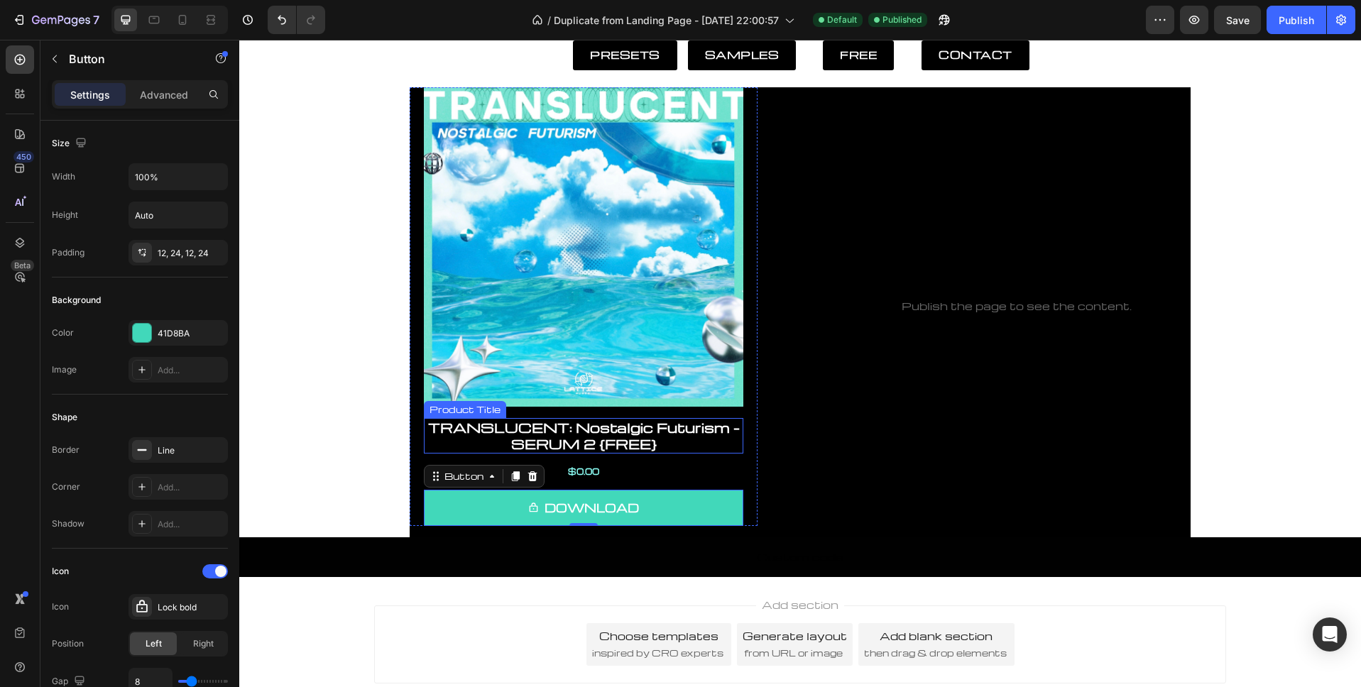
click at [644, 450] on h1 "TRANSLUCENT: Nostalgic Futurism - SERUM 2 {FREE}" at bounding box center [583, 436] width 319 height 36
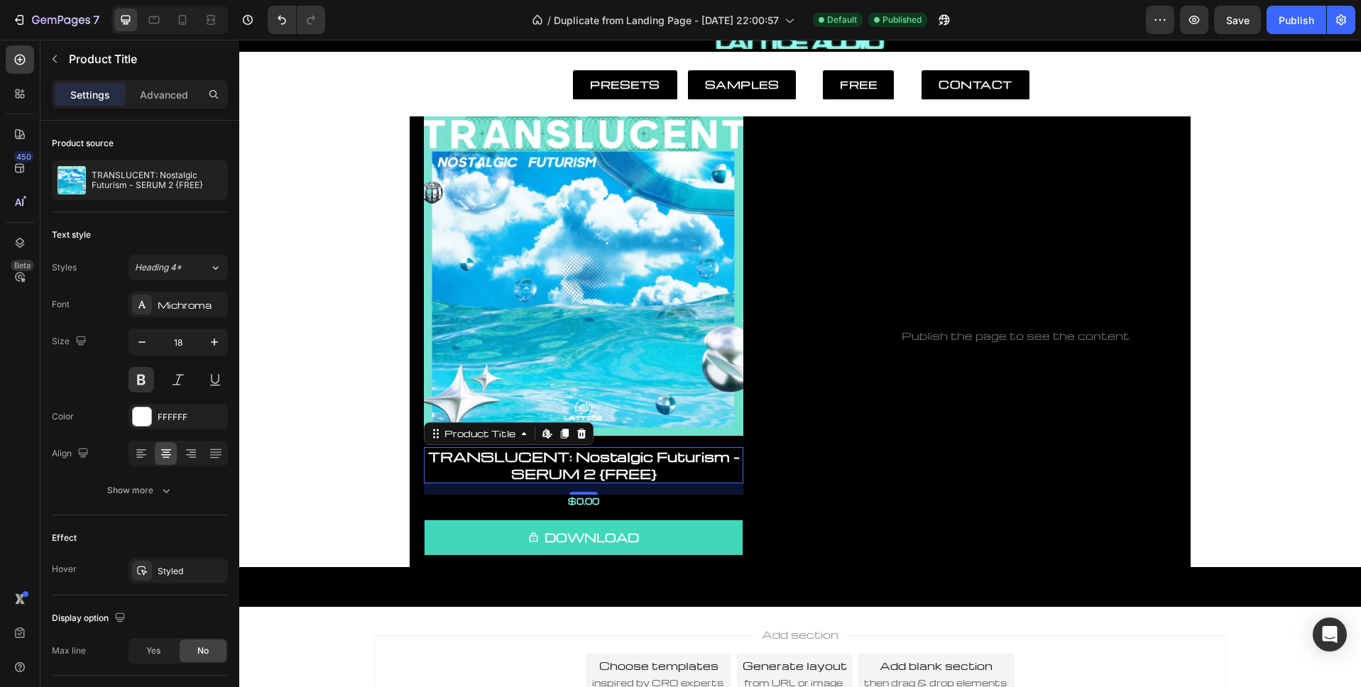
scroll to position [169, 0]
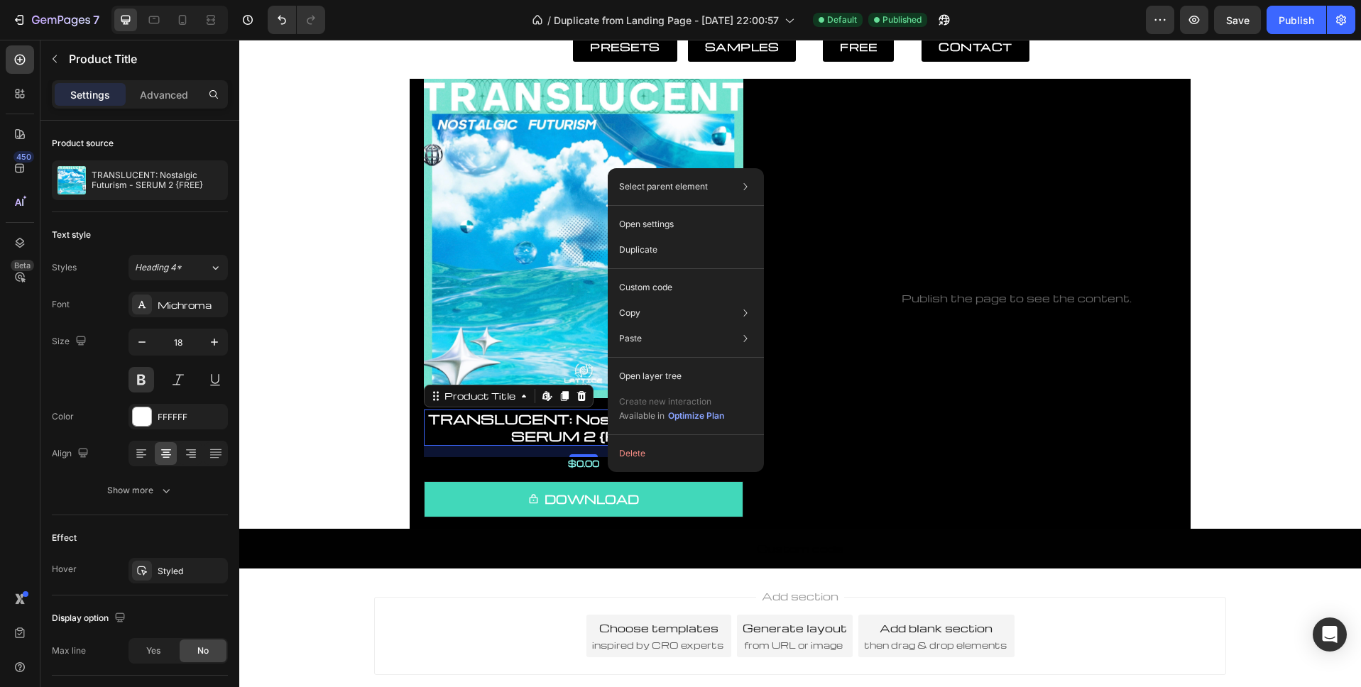
drag, startPoint x: 518, startPoint y: 467, endPoint x: 522, endPoint y: 455, distance: 12.6
click at [518, 446] on h1 "TRANSLUCENT: Nostalgic Futurism - SERUM 2 {FREE}" at bounding box center [583, 428] width 319 height 36
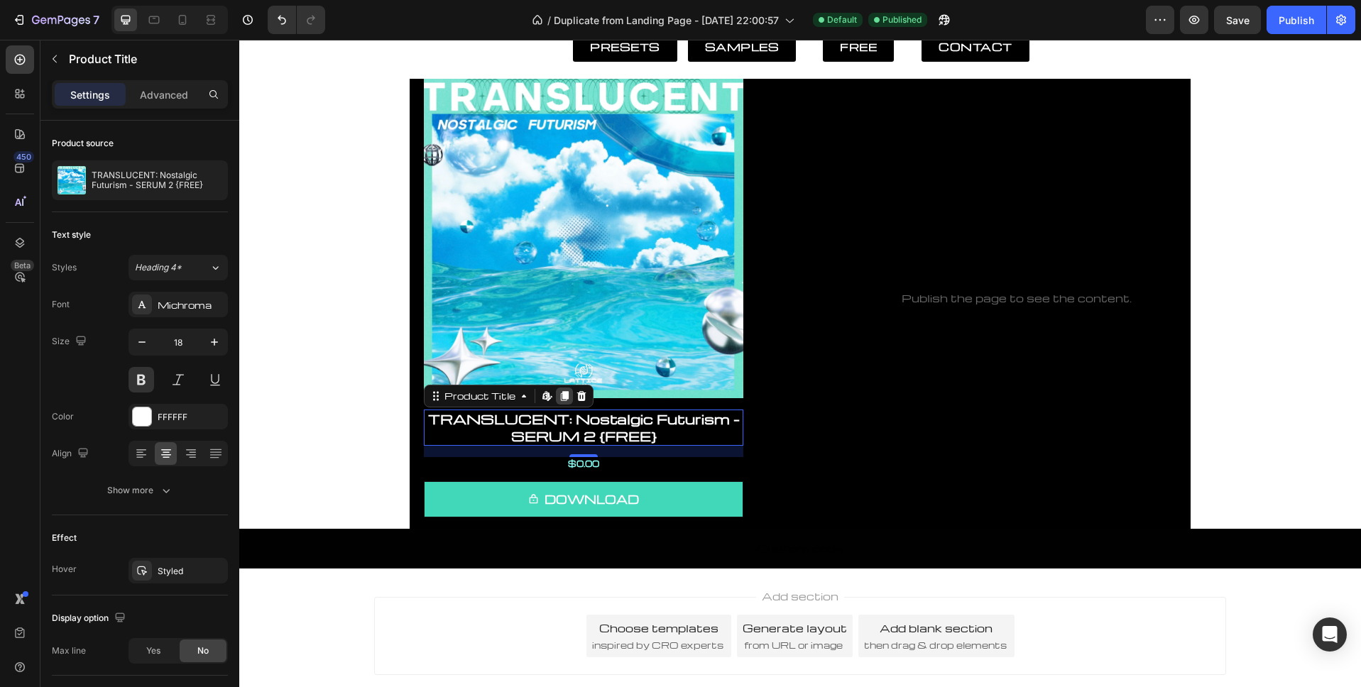
click at [565, 401] on icon at bounding box center [565, 396] width 8 height 10
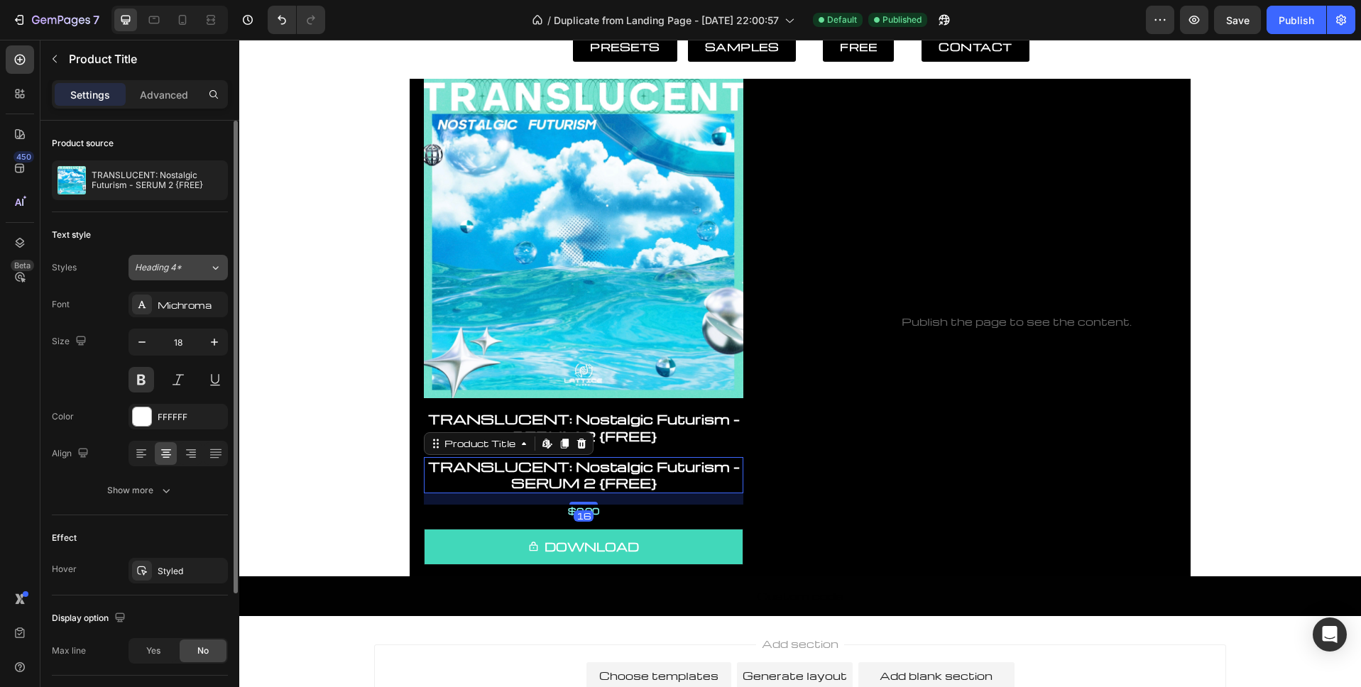
click at [183, 270] on div "Heading 4*" at bounding box center [163, 267] width 57 height 13
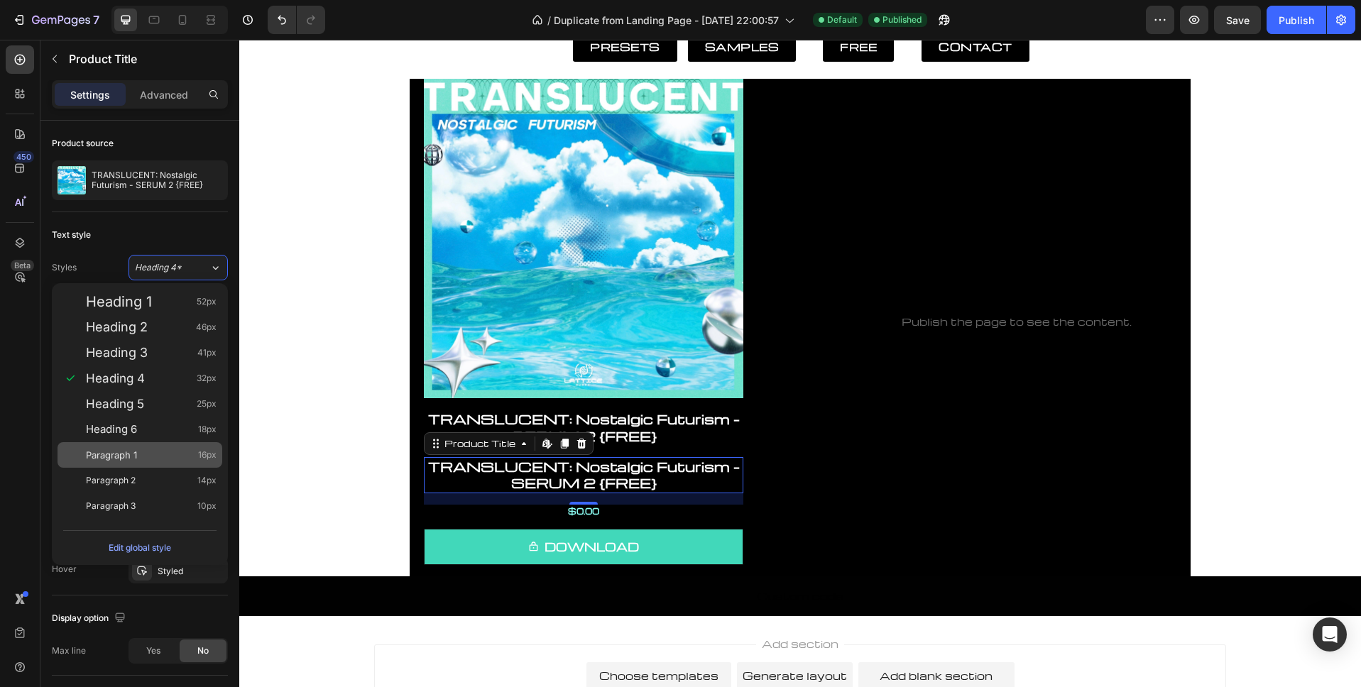
click at [166, 450] on div "Paragraph 1 16px" at bounding box center [151, 455] width 131 height 14
type input "16"
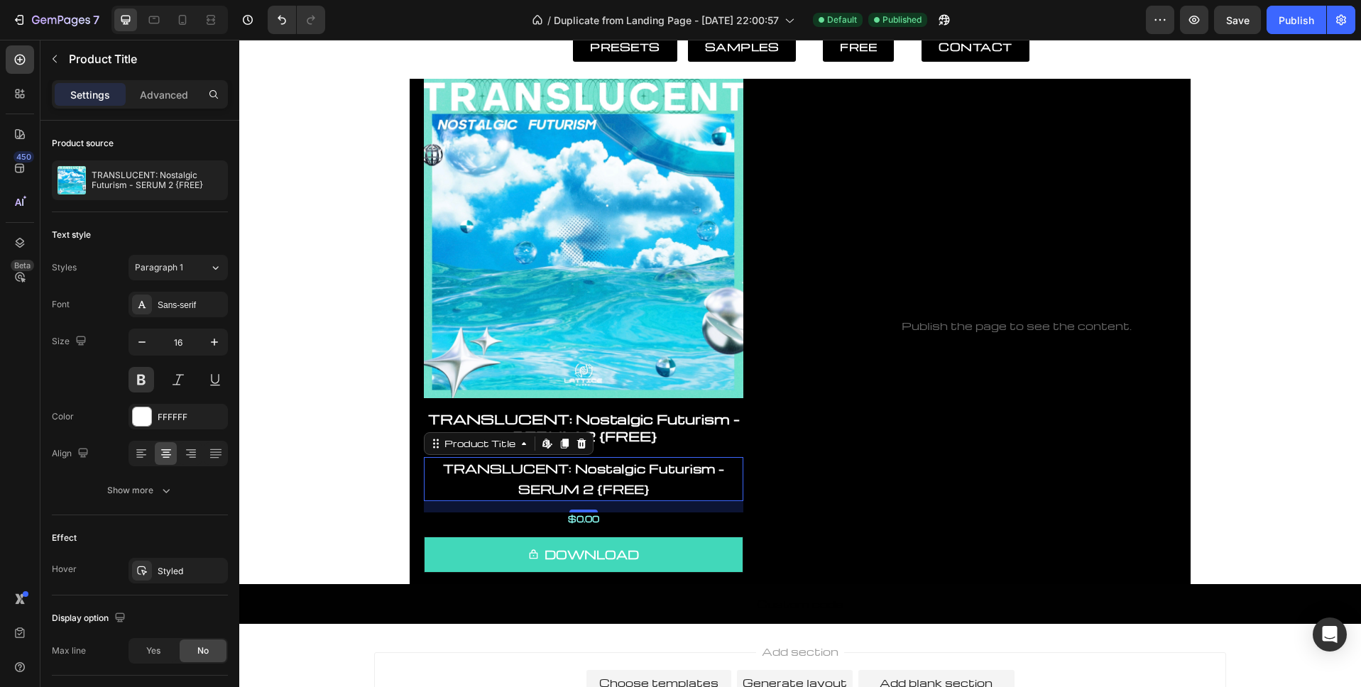
click at [645, 501] on h1 "TRANSLUCENT: Nostalgic Futurism - SERUM 2 {FREE}" at bounding box center [583, 479] width 319 height 44
click at [635, 501] on h1 "TRANSLUCENT: Nostalgic Futurism - SERUM 2 {FREE}" at bounding box center [583, 479] width 319 height 44
click at [556, 501] on h1 "TRANSLUCENT: Nostalgic Futurism - SERUM 2 {FREE}" at bounding box center [583, 479] width 319 height 44
click at [554, 501] on h1 "TRANSLUCENT: Nostalgic Futurism - SERUM 2 {FREE}" at bounding box center [583, 479] width 319 height 44
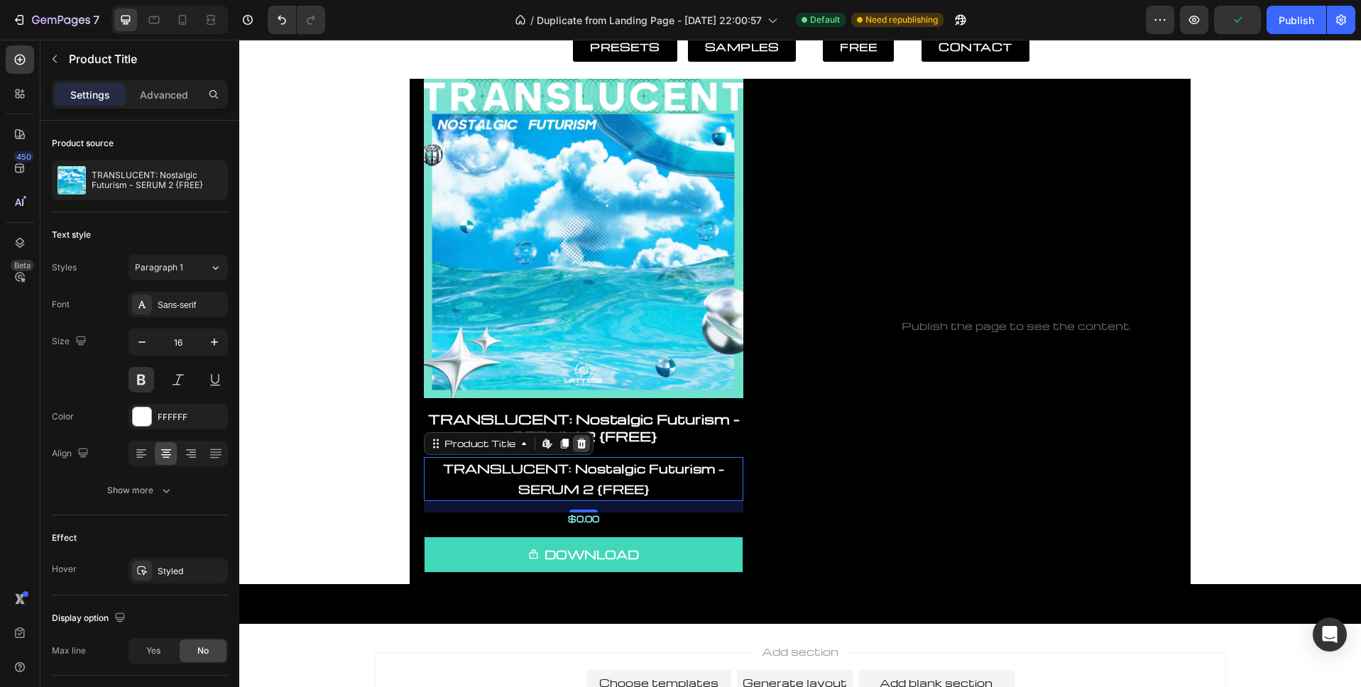
click at [581, 449] on icon at bounding box center [581, 444] width 9 height 10
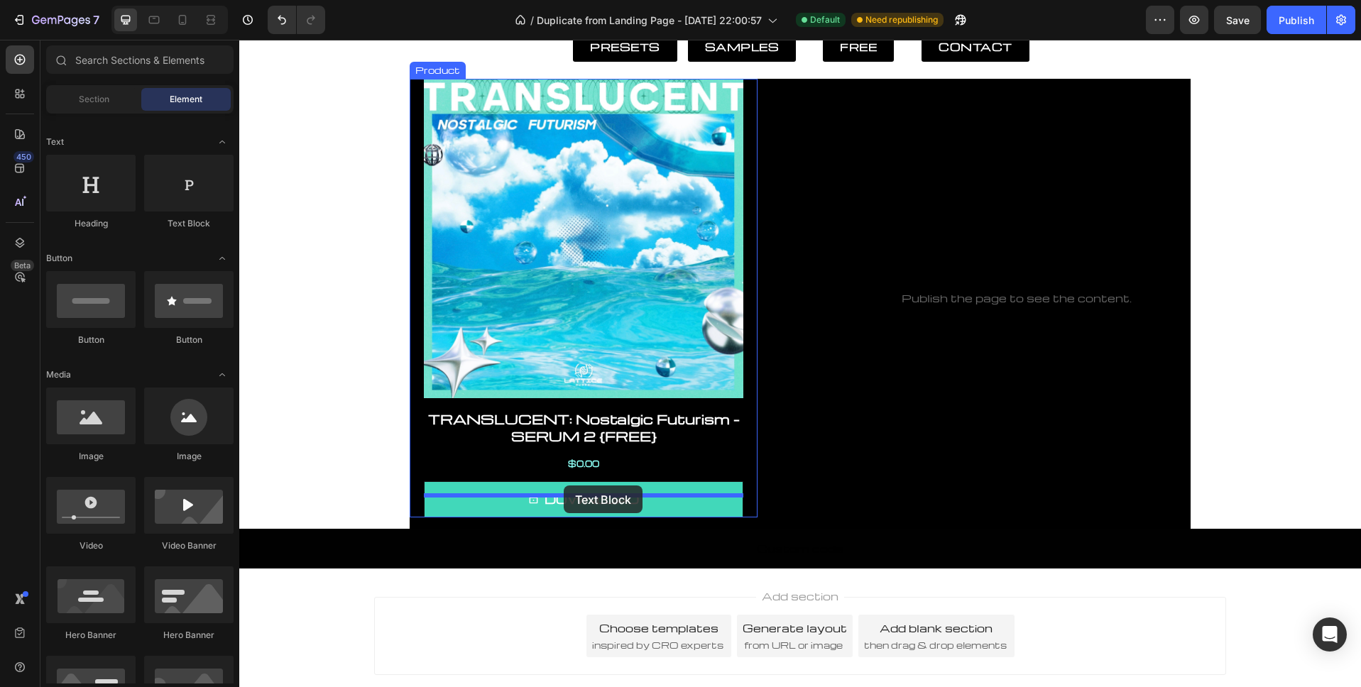
drag, startPoint x: 415, startPoint y: 240, endPoint x: 563, endPoint y: 485, distance: 285.9
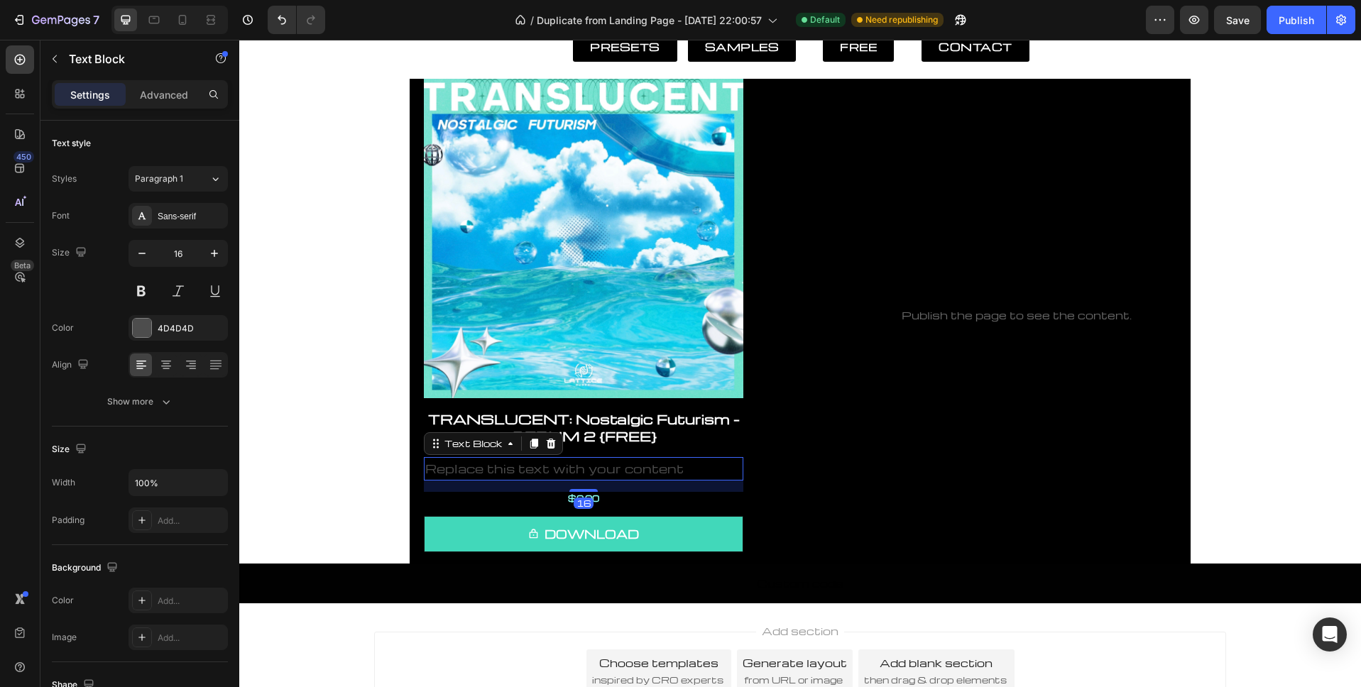
click at [553, 481] on div "Replace this text with your content" at bounding box center [583, 468] width 319 height 23
click at [474, 479] on p "Replace this text with your content" at bounding box center [583, 469] width 317 height 21
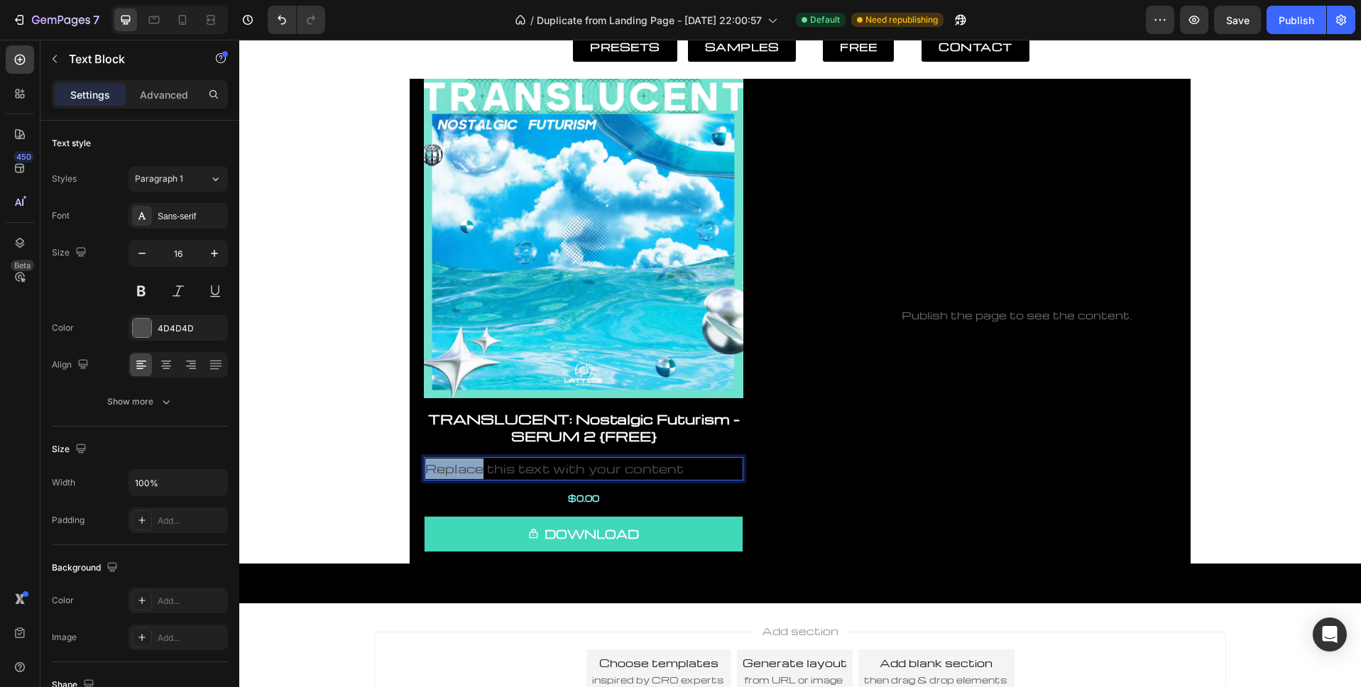
click at [474, 479] on p "Replace this text with your content" at bounding box center [583, 469] width 317 height 21
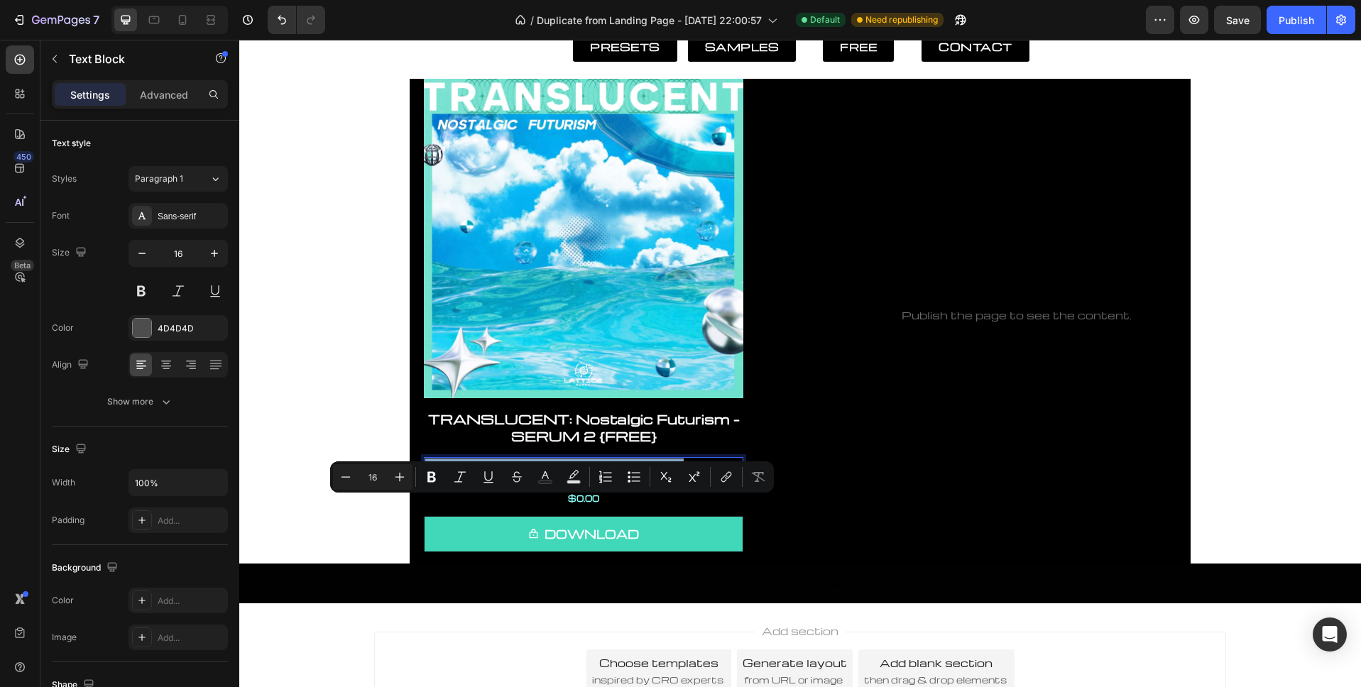
click at [474, 479] on p "Replace this text with your content" at bounding box center [583, 469] width 317 height 21
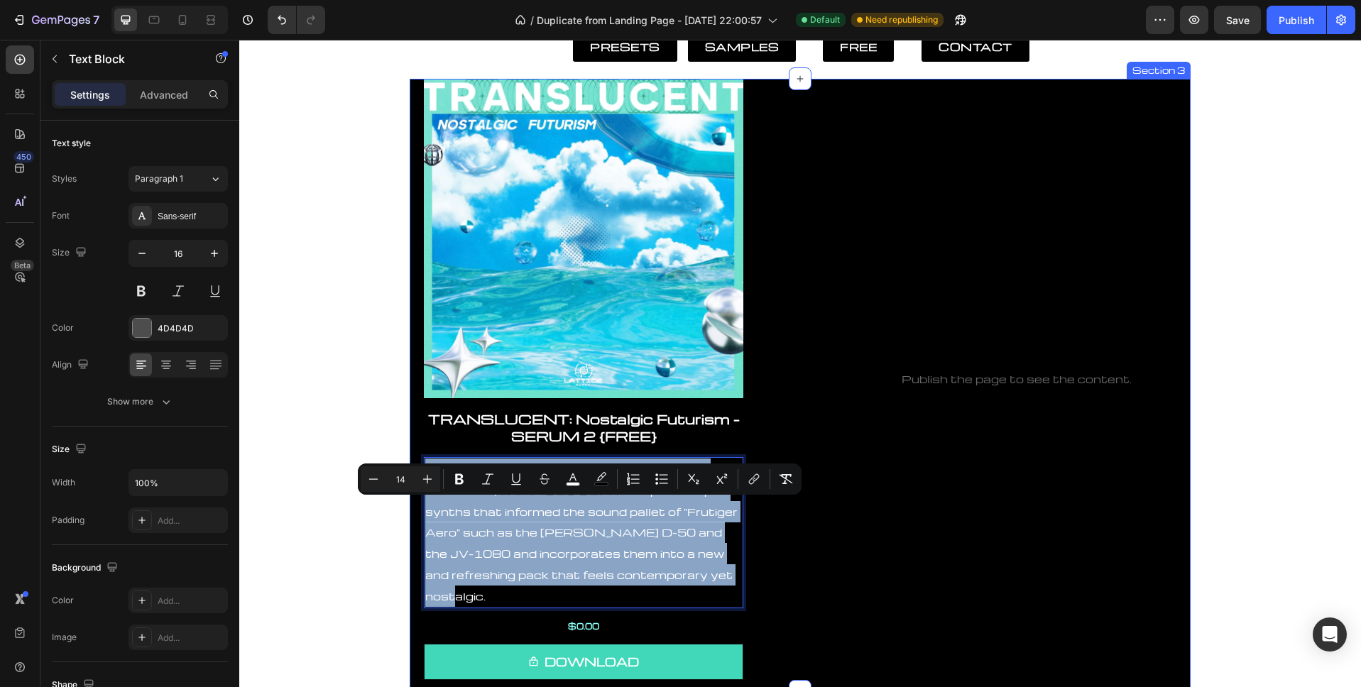
drag, startPoint x: 709, startPoint y: 615, endPoint x: 423, endPoint y: 507, distance: 305.7
click at [424, 507] on div "Taking inspiration from Frutiger Aero and y2k aesthetics, TRANSLUCENT samples r…" at bounding box center [583, 532] width 319 height 151
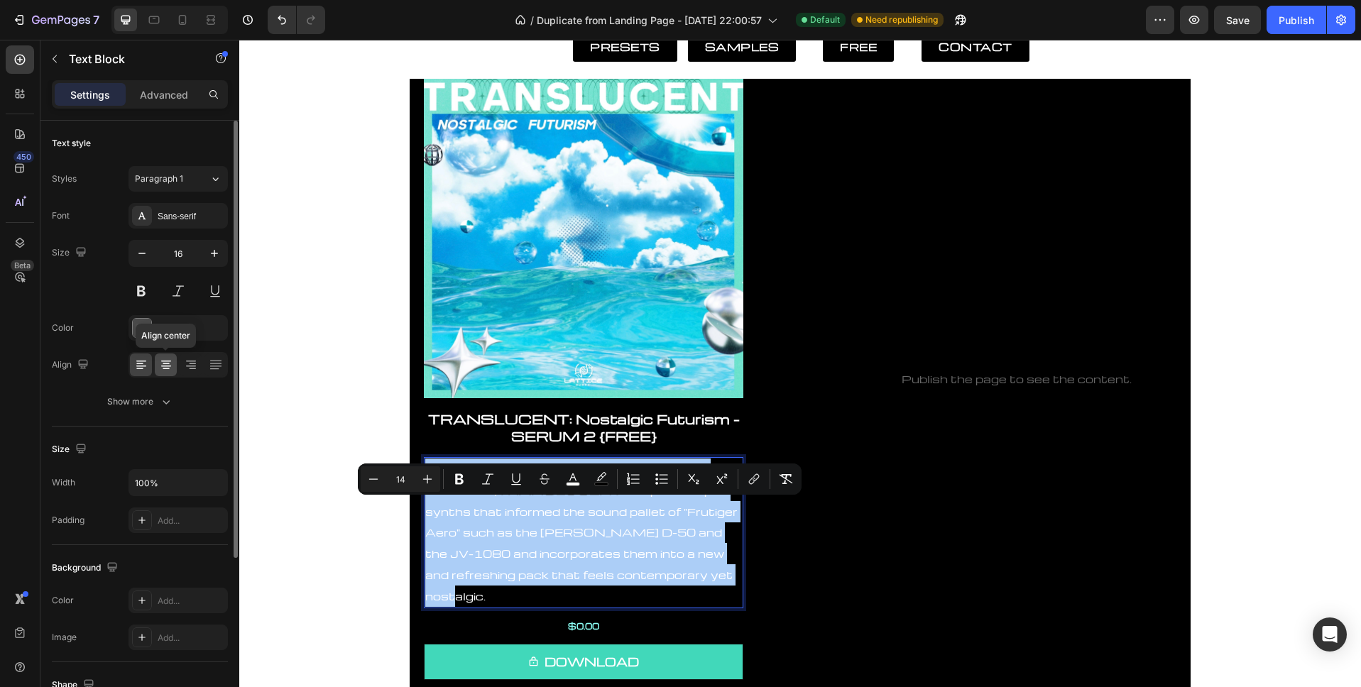
click at [167, 366] on icon at bounding box center [166, 366] width 10 height 1
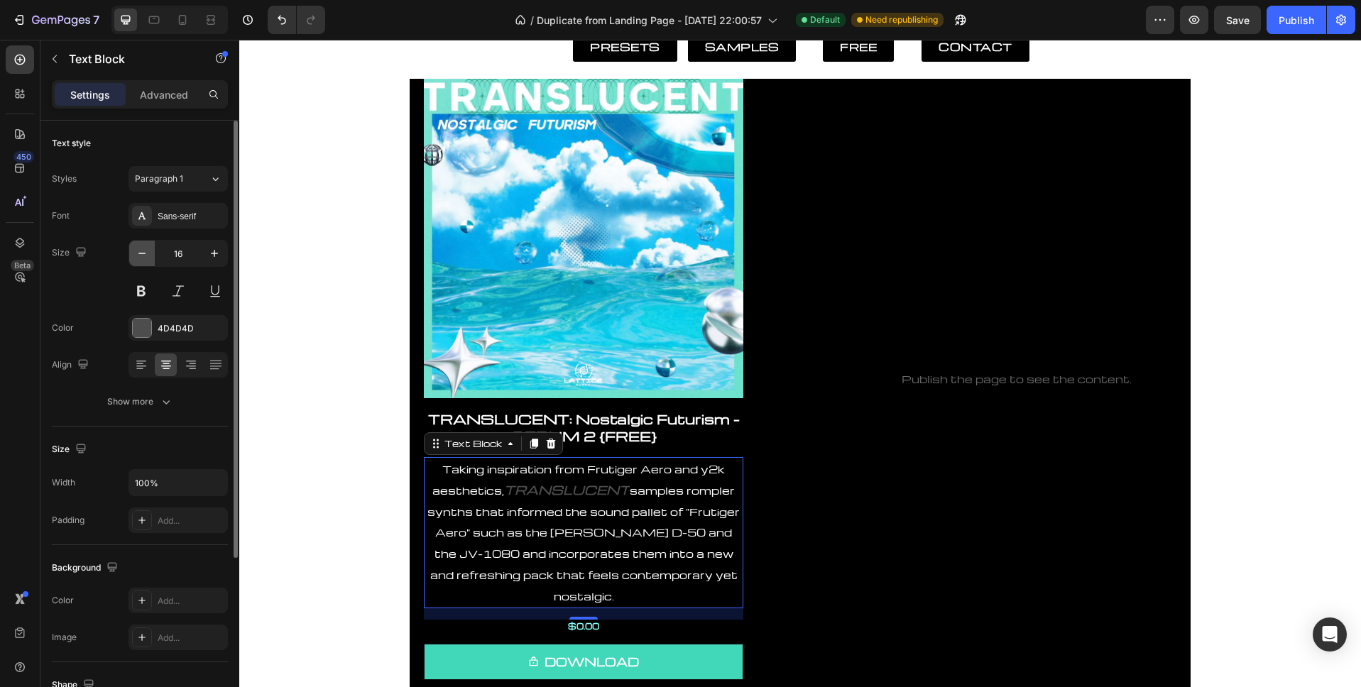
click at [141, 252] on icon "button" at bounding box center [142, 253] width 14 height 14
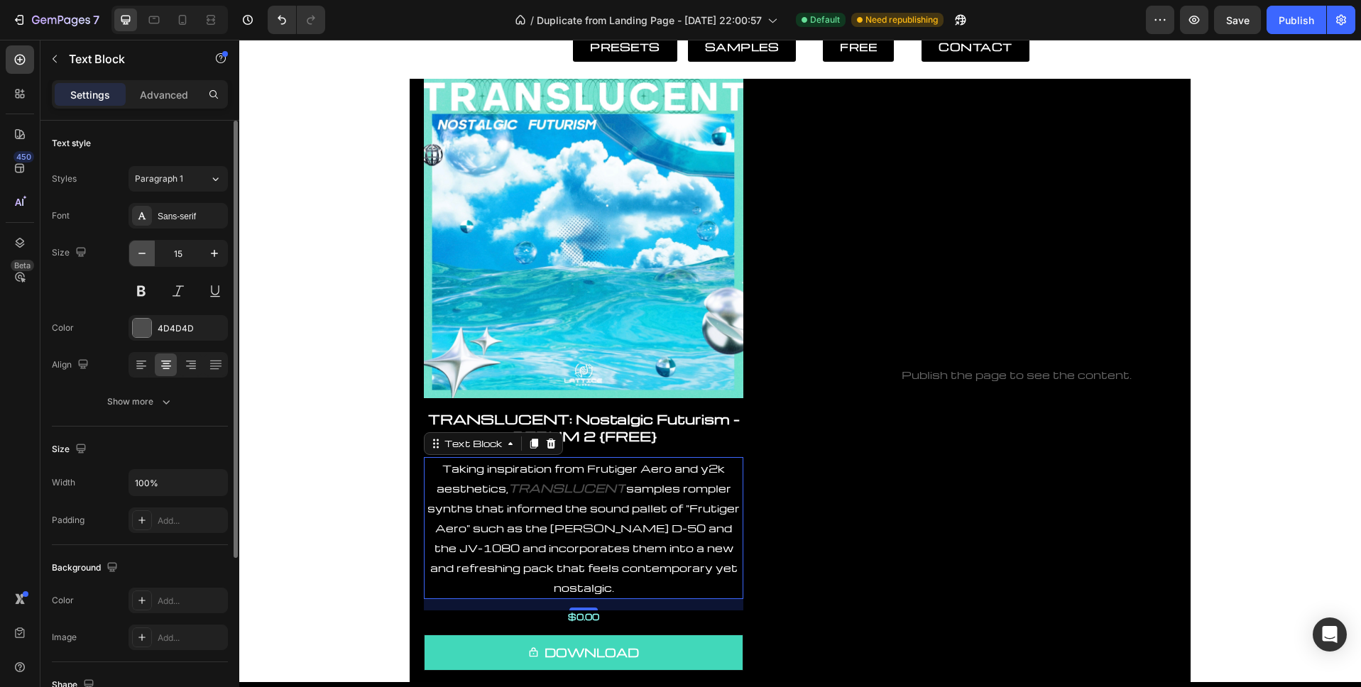
click at [139, 253] on icon "button" at bounding box center [141, 253] width 7 height 1
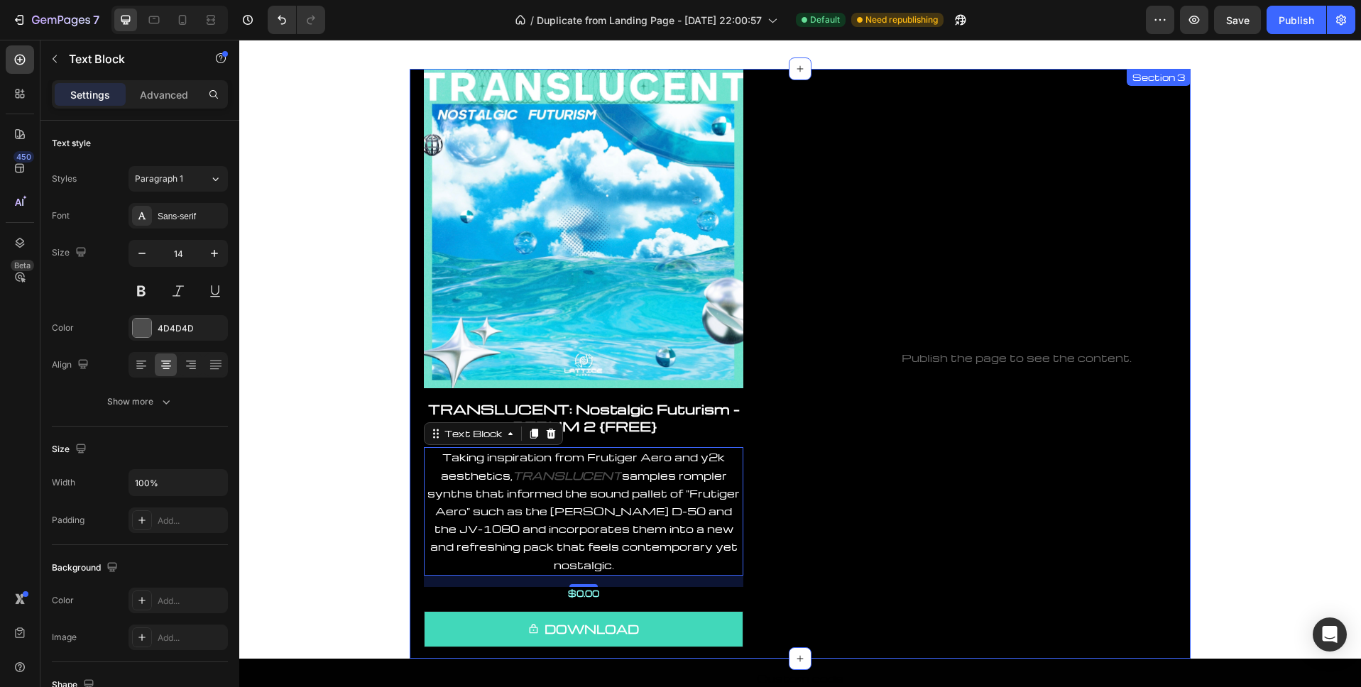
scroll to position [216, 0]
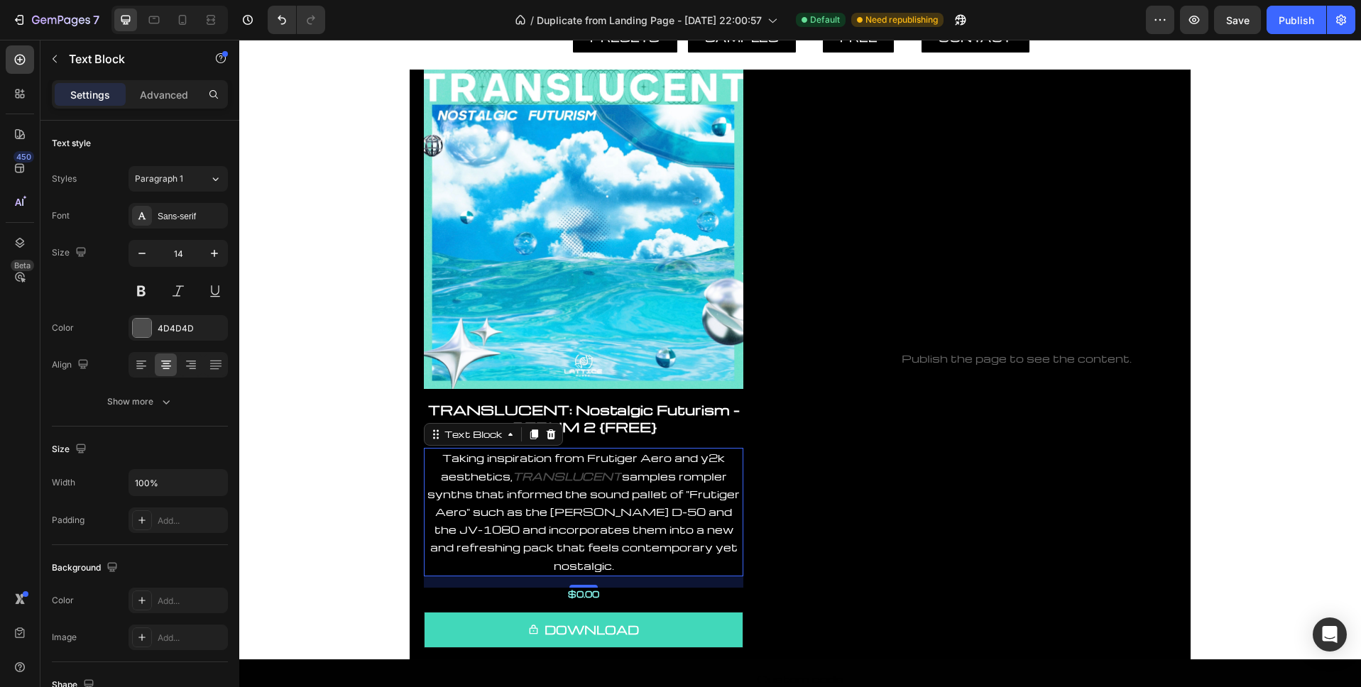
click at [664, 533] on span "samples rompler synths that informed the sound pallet of "Frutiger Aero" such a…" at bounding box center [583, 521] width 312 height 104
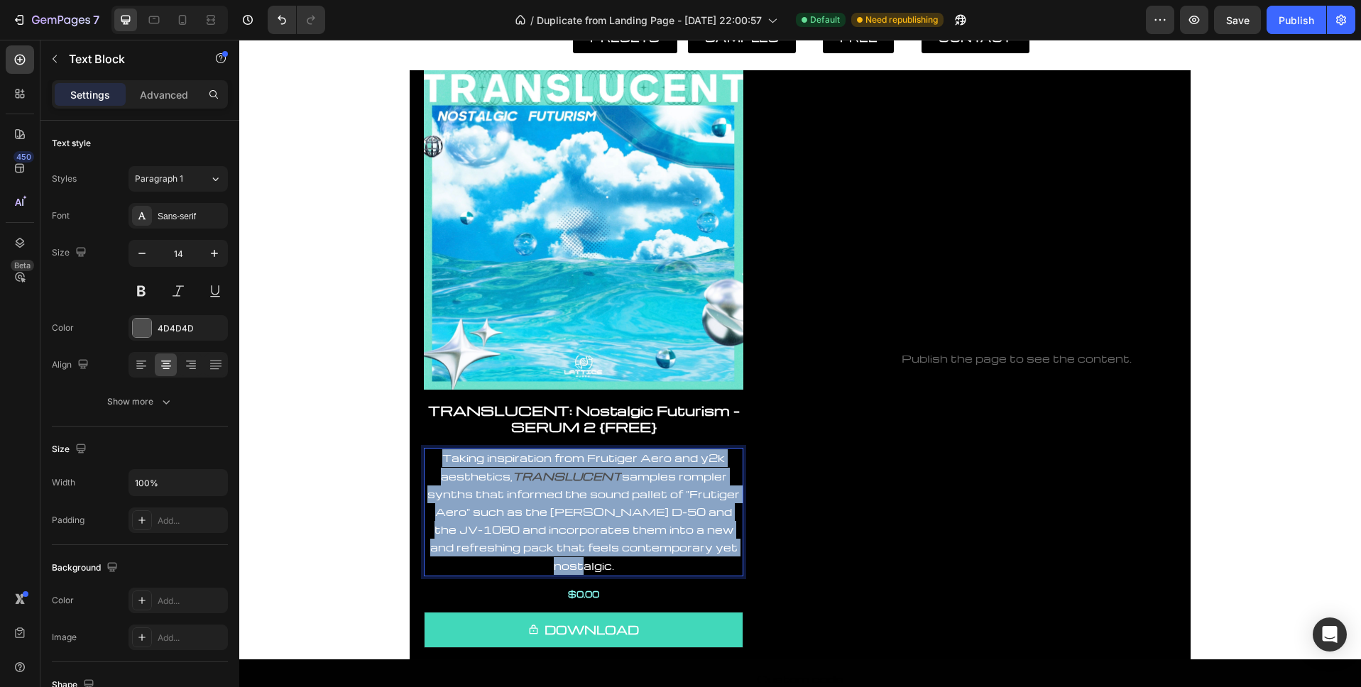
drag, startPoint x: 725, startPoint y: 547, endPoint x: 391, endPoint y: 444, distance: 348.9
click at [391, 444] on div "PRESETS Button SAMPLES Button FREE Button CONTACT Button Row Section 2 Product …" at bounding box center [799, 275] width 1121 height 847
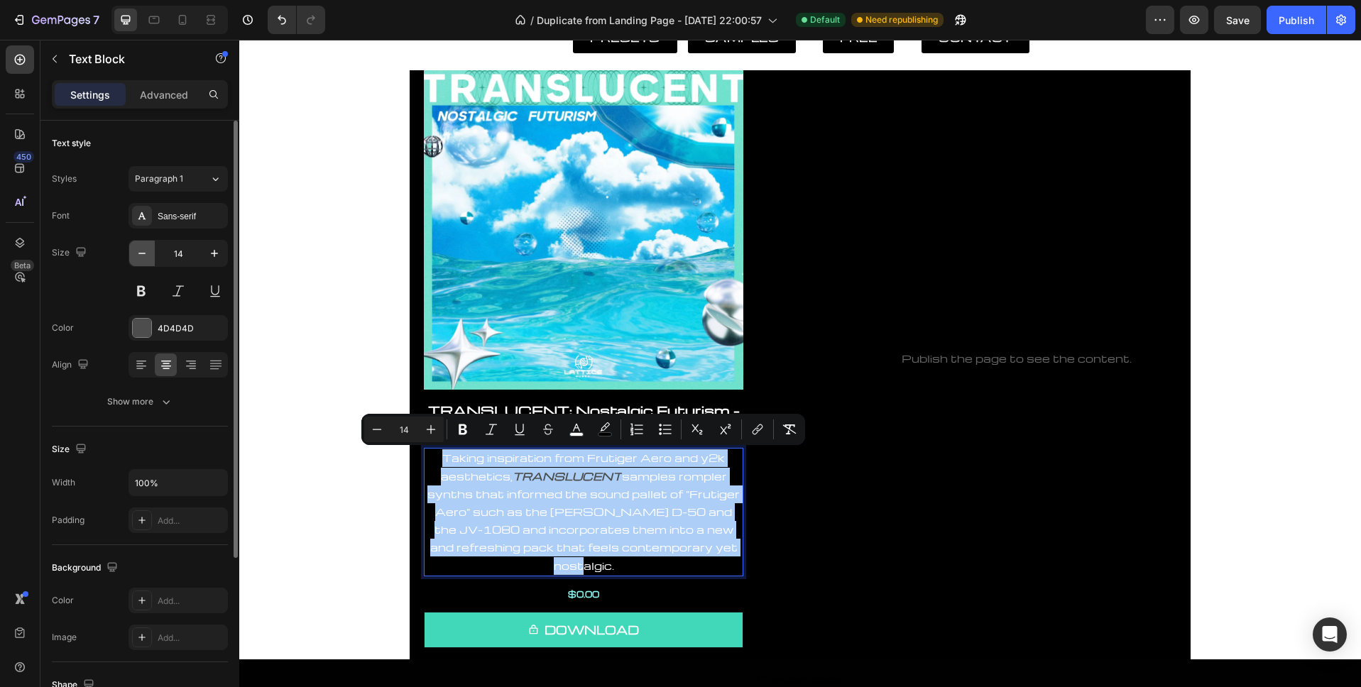
click at [136, 257] on icon "button" at bounding box center [142, 253] width 14 height 14
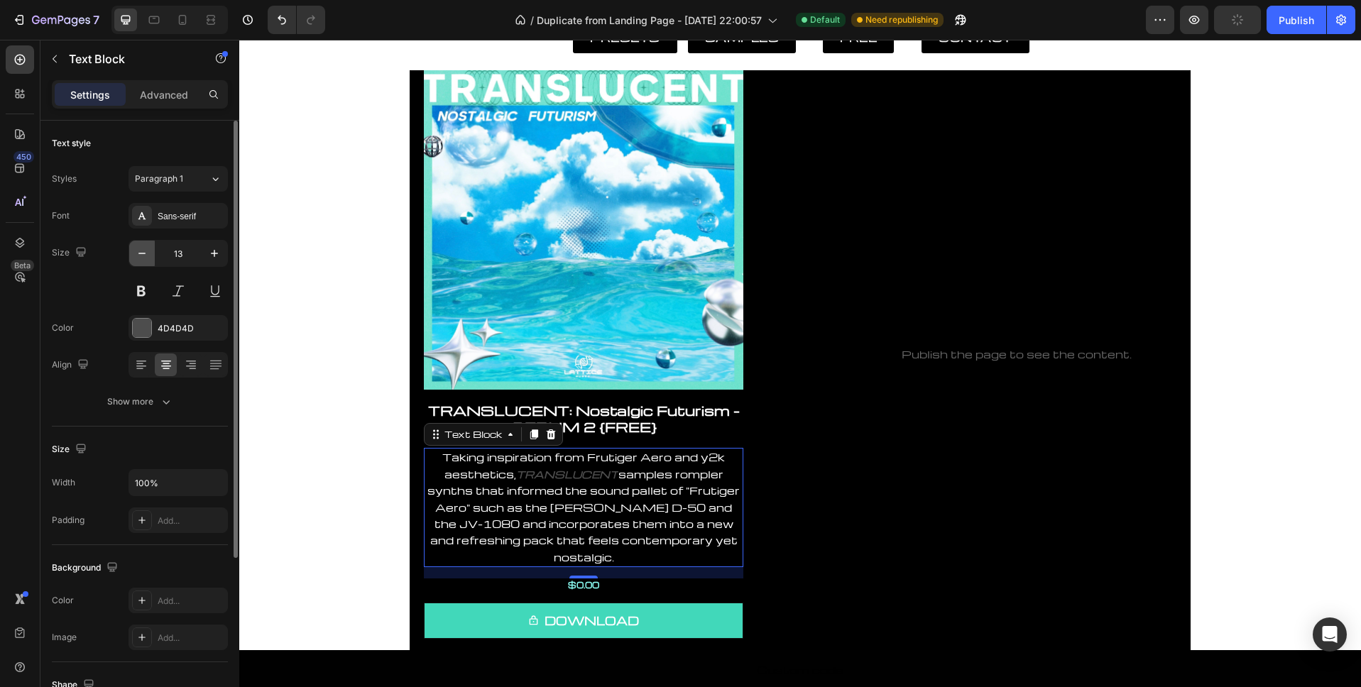
click at [136, 257] on icon "button" at bounding box center [142, 253] width 14 height 14
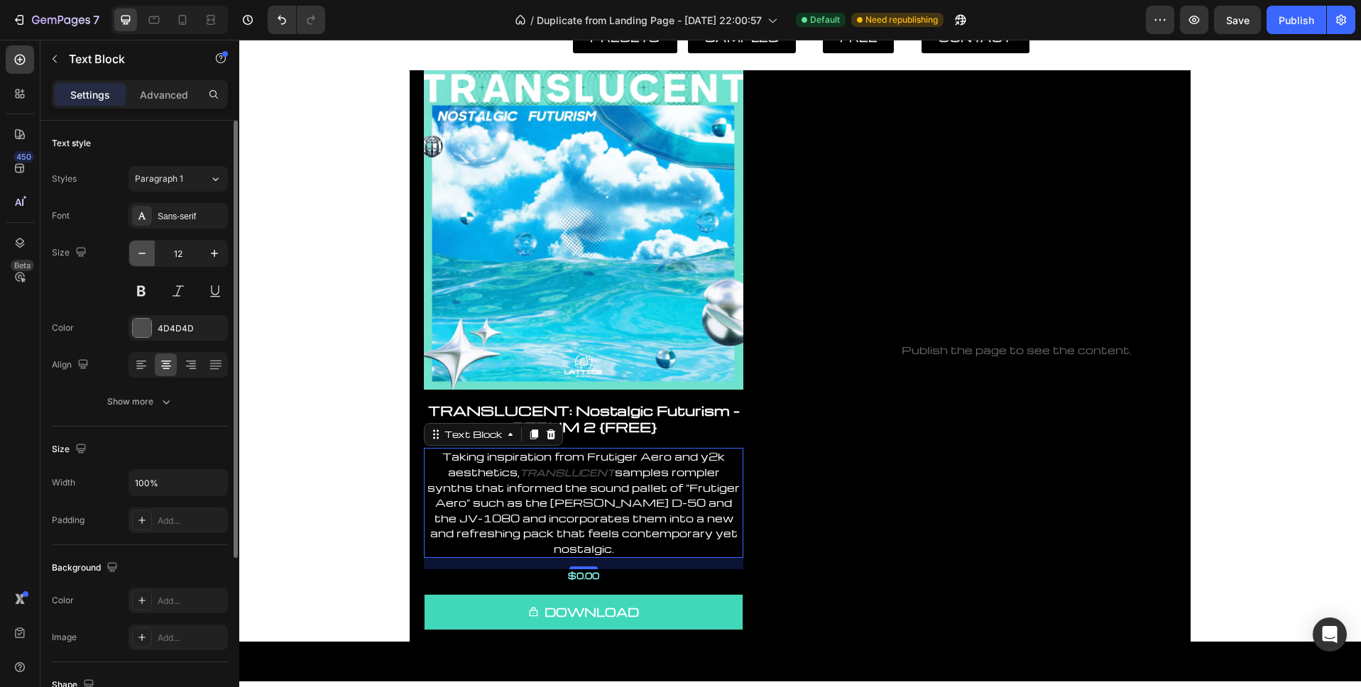
click at [136, 257] on icon "button" at bounding box center [142, 253] width 14 height 14
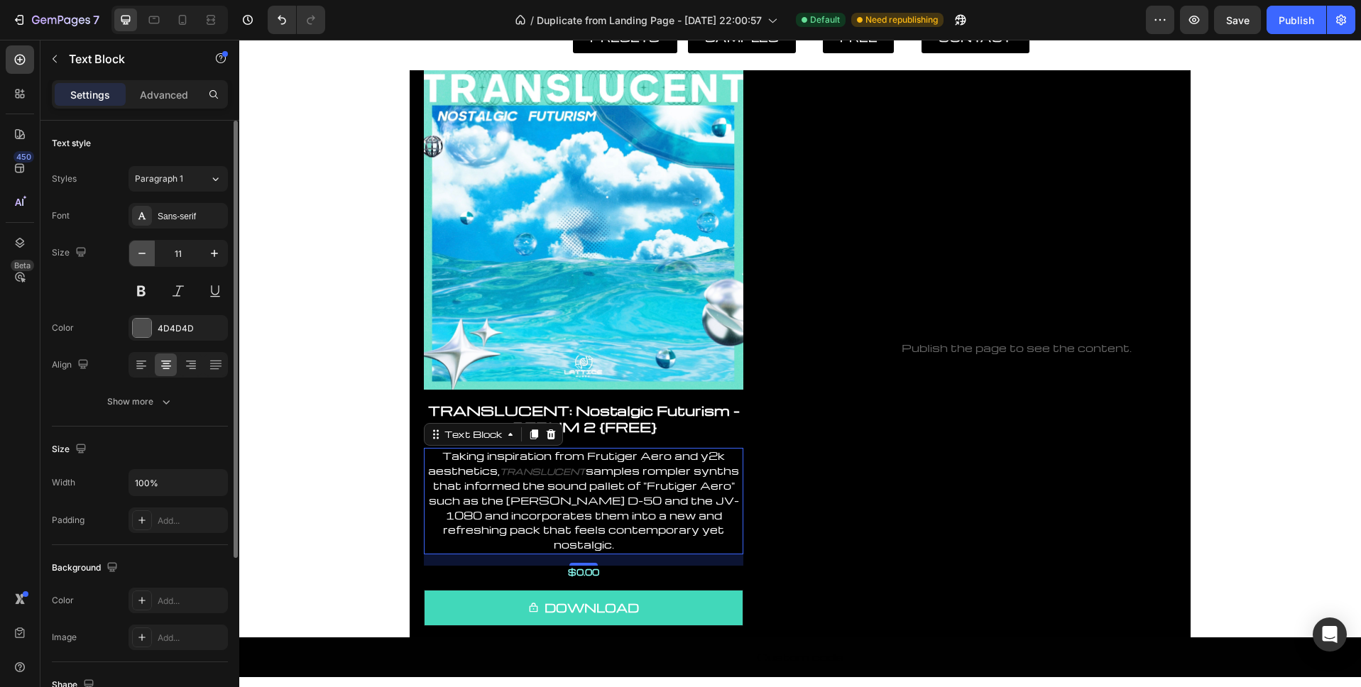
click at [136, 257] on icon "button" at bounding box center [142, 253] width 14 height 14
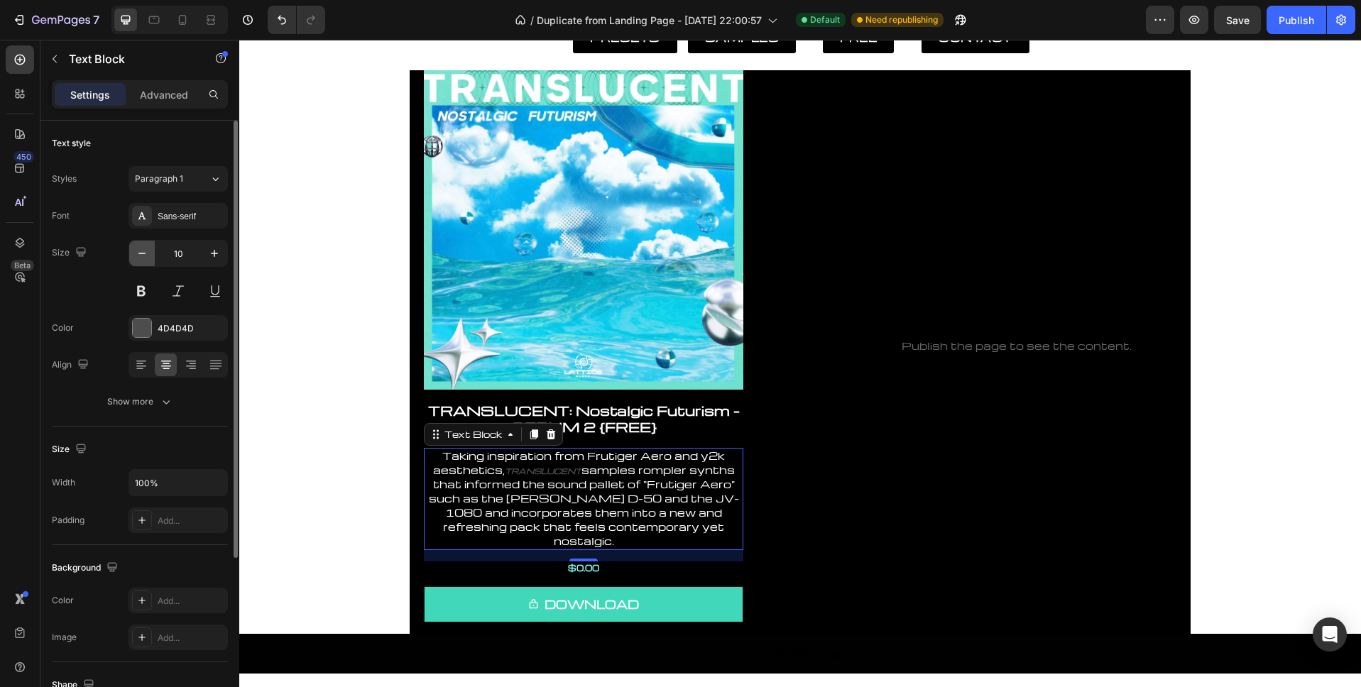
click at [136, 257] on icon "button" at bounding box center [142, 253] width 14 height 14
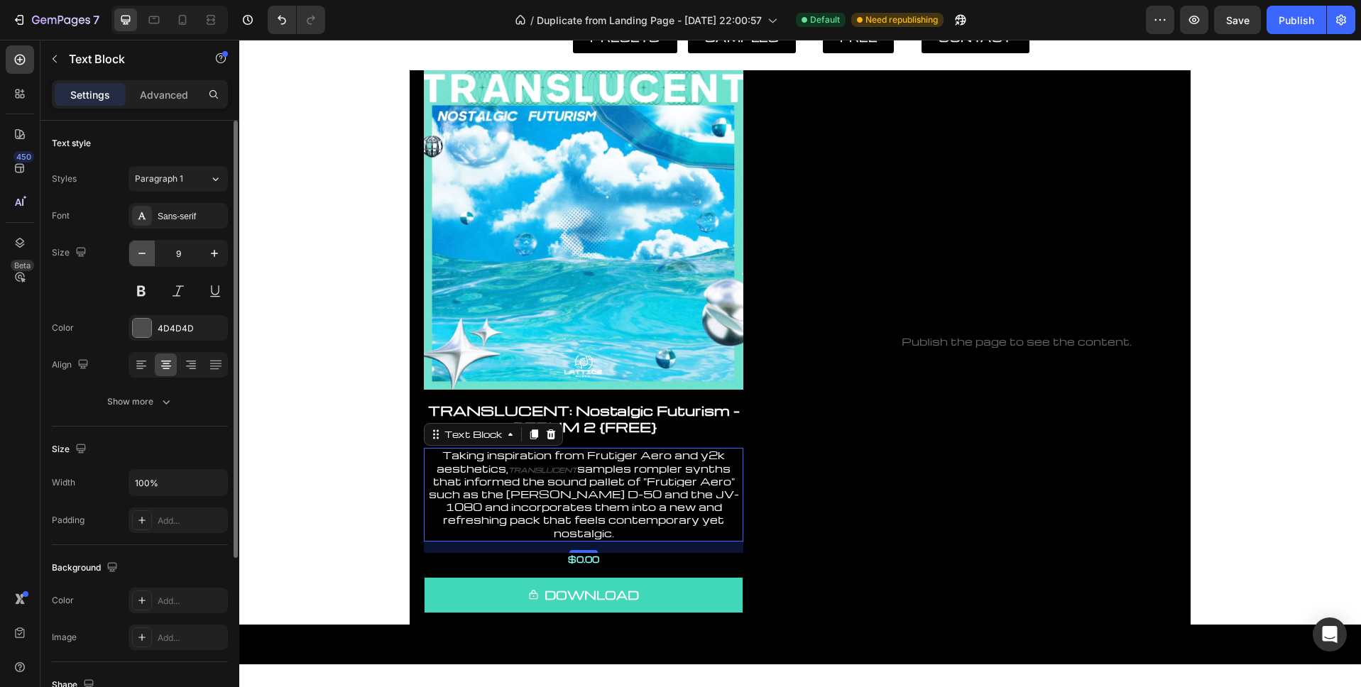
click at [136, 257] on icon "button" at bounding box center [142, 253] width 14 height 14
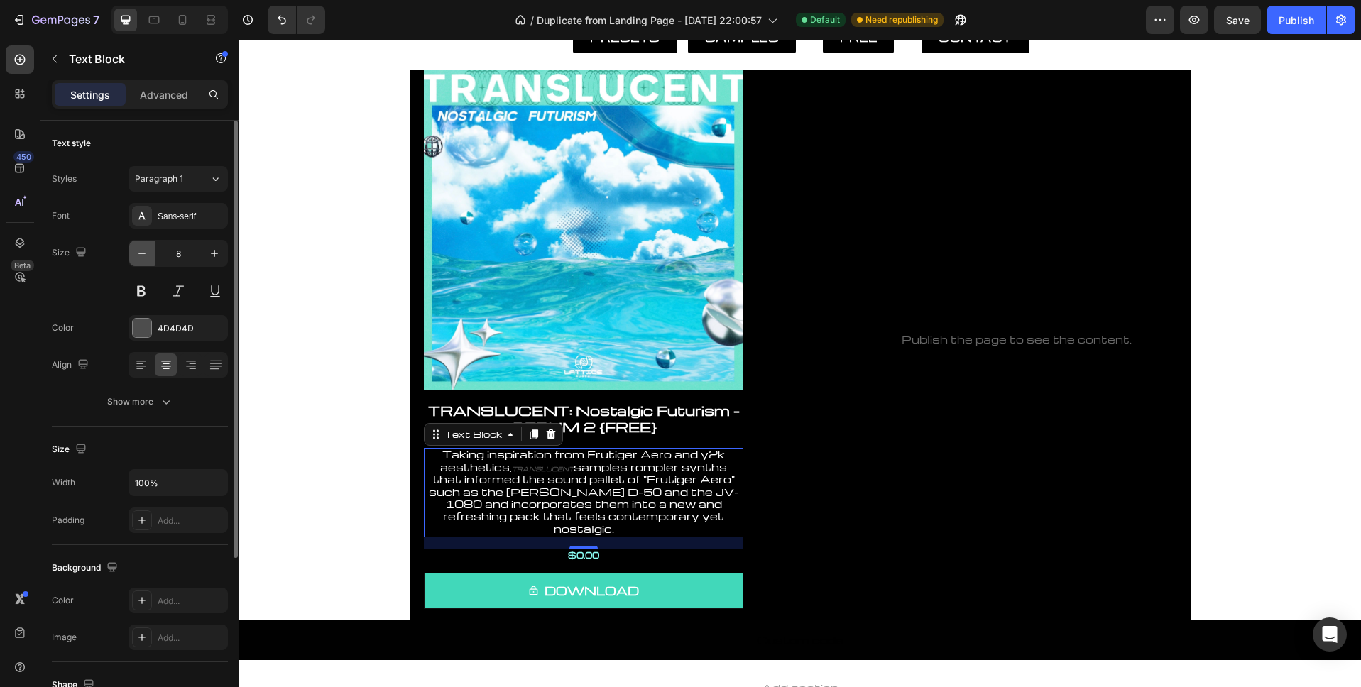
click at [136, 257] on icon "button" at bounding box center [142, 253] width 14 height 14
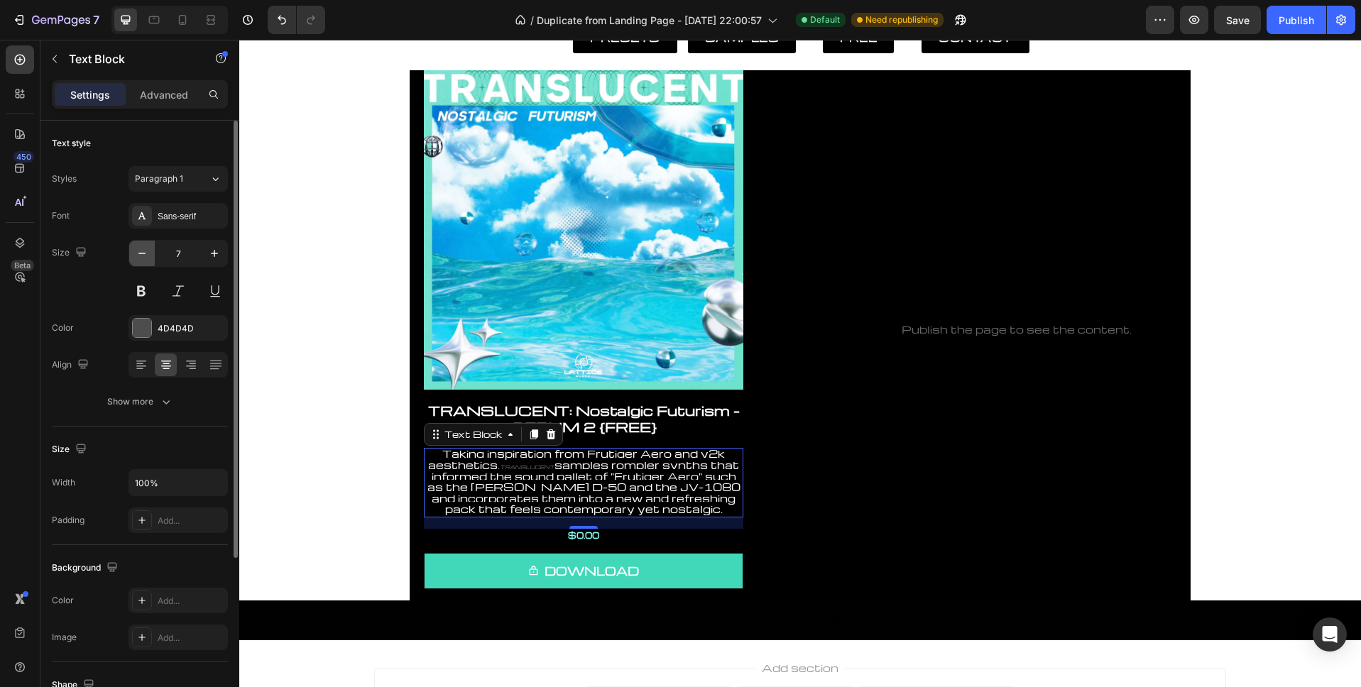
click at [136, 257] on icon "button" at bounding box center [142, 253] width 14 height 14
type input "6"
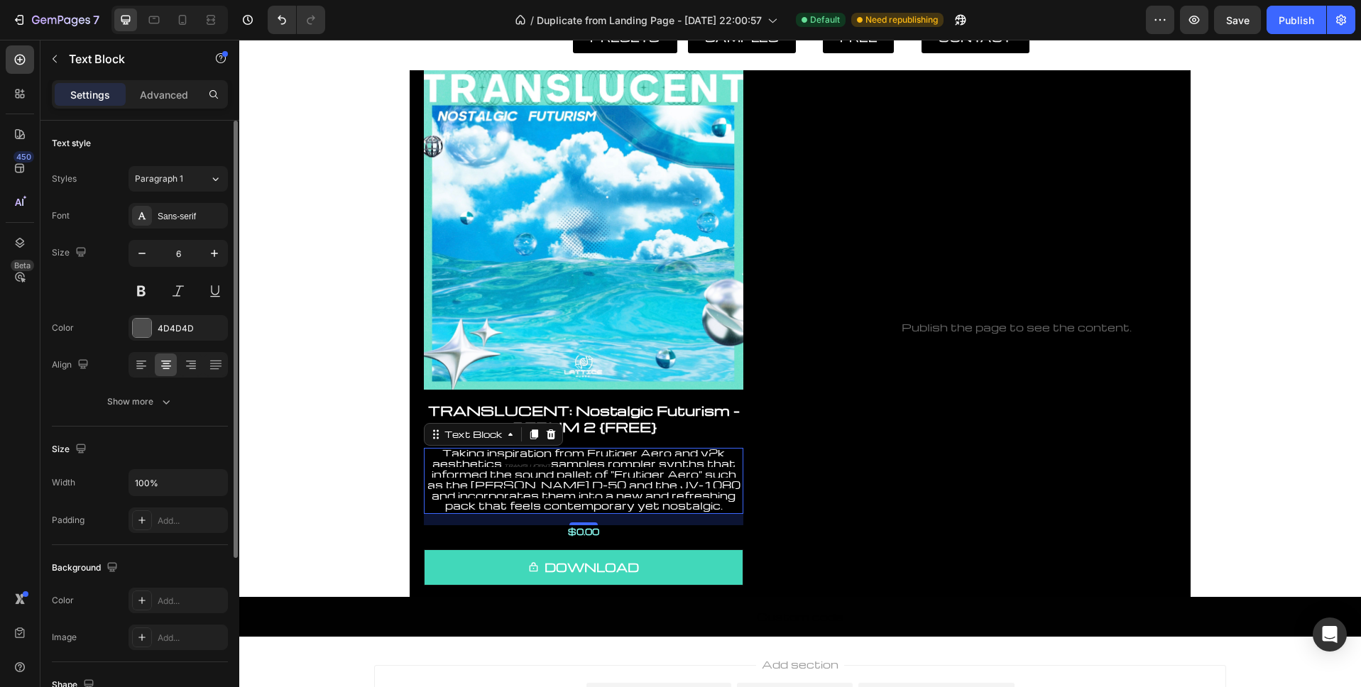
scroll to position [3, 0]
click at [141, 390] on button "Show more" at bounding box center [140, 399] width 176 height 26
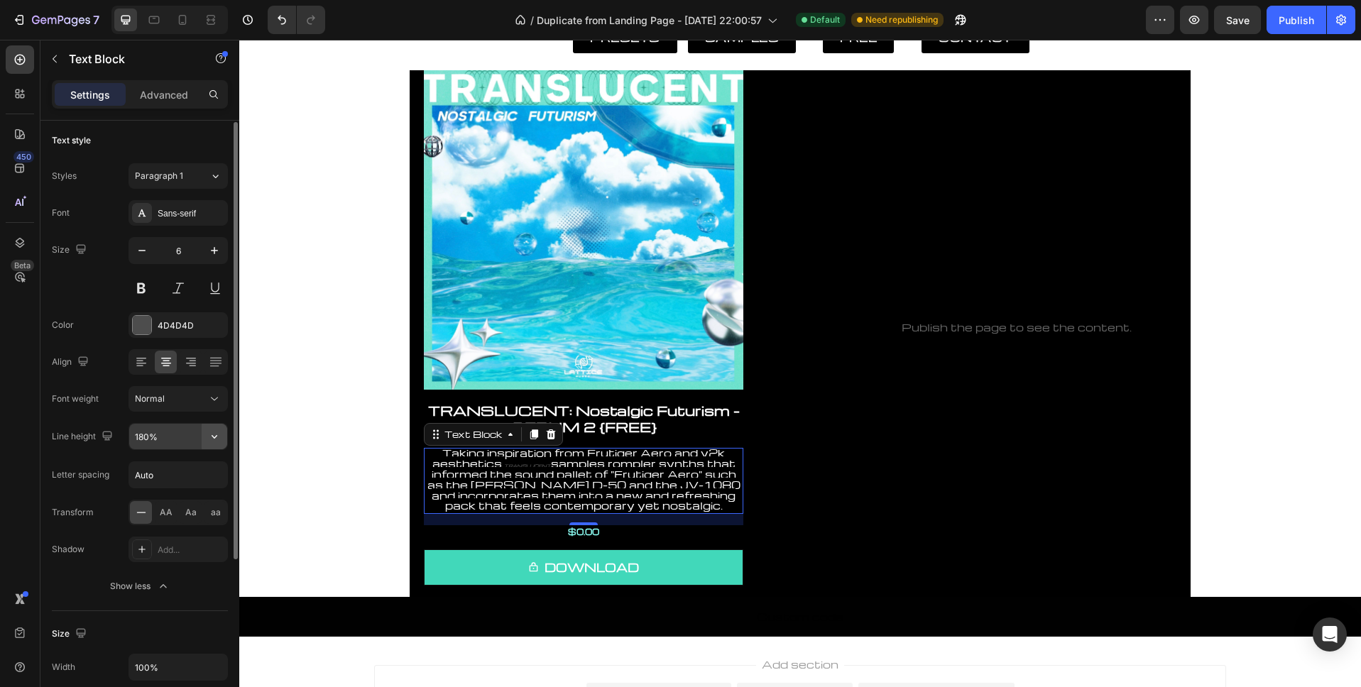
click at [218, 434] on icon "button" at bounding box center [214, 436] width 14 height 14
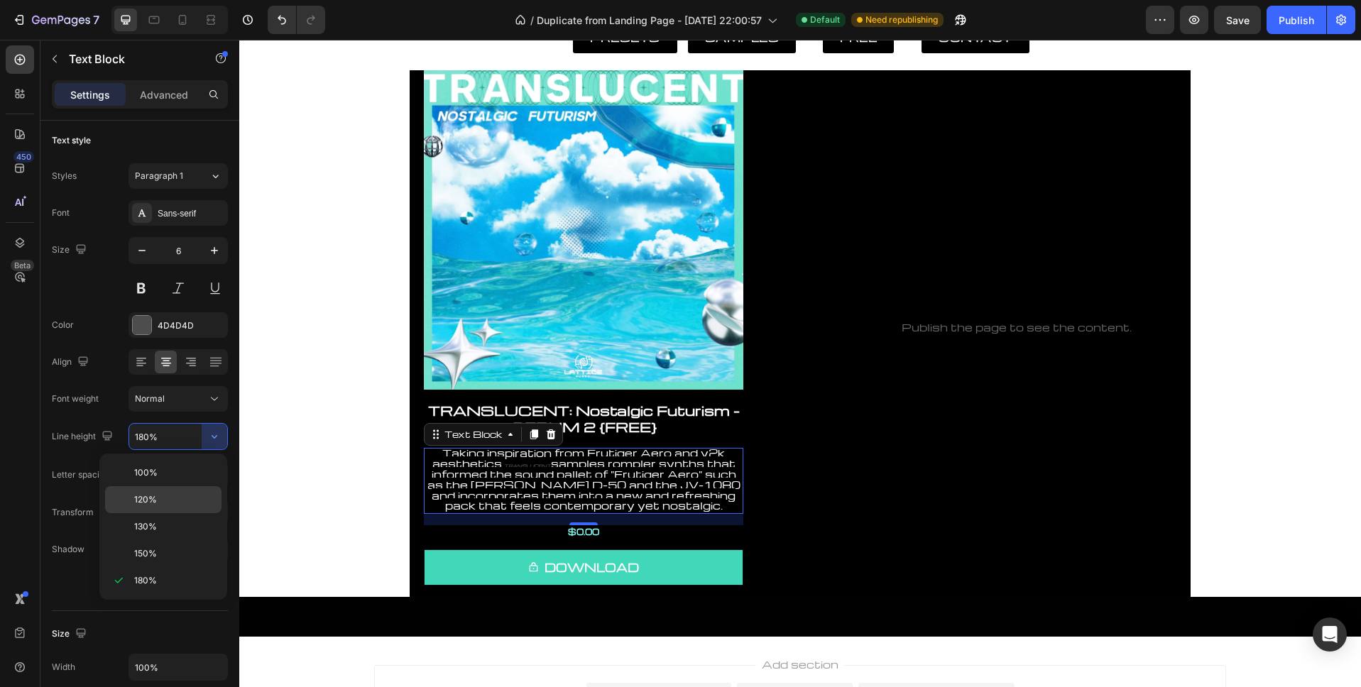
click at [177, 508] on div "120%" at bounding box center [163, 499] width 116 height 27
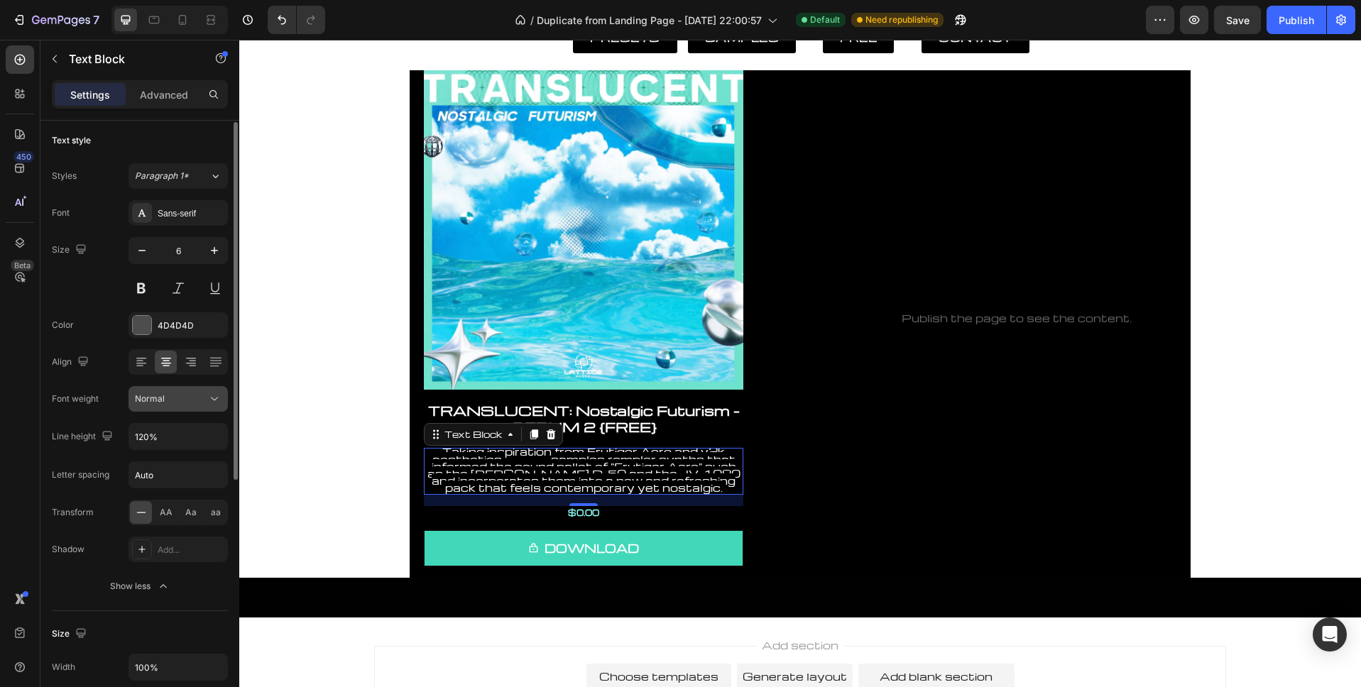
click at [212, 399] on icon at bounding box center [214, 399] width 14 height 14
click at [83, 390] on div "Font weight" at bounding box center [75, 399] width 47 height 23
click at [219, 439] on icon "button" at bounding box center [214, 436] width 14 height 14
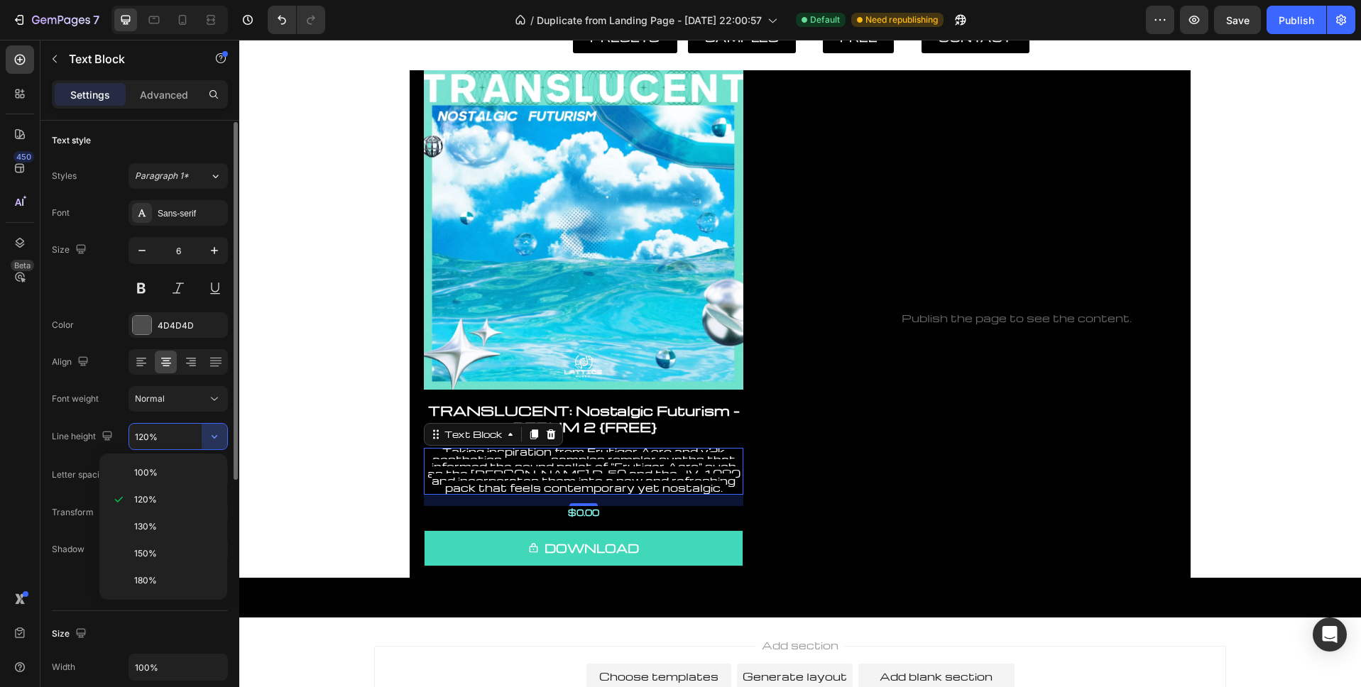
click at [197, 571] on div "180%" at bounding box center [163, 580] width 116 height 27
type input "180%"
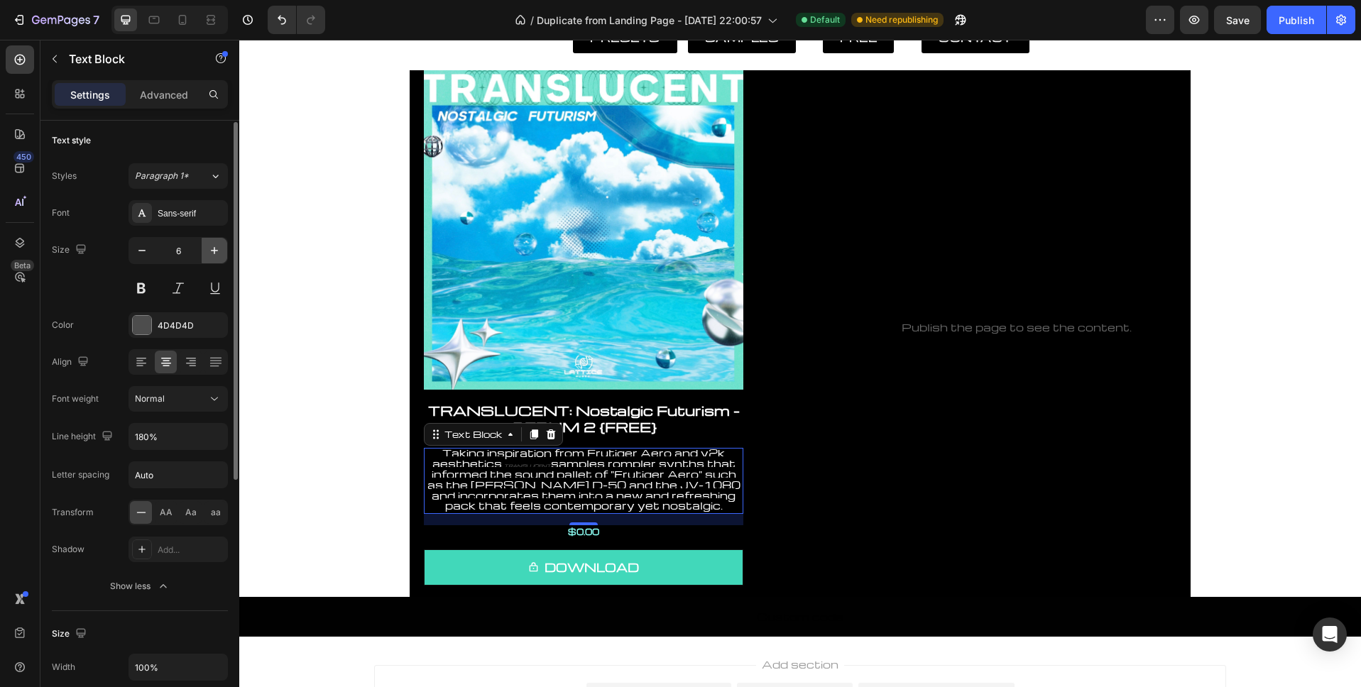
click at [217, 253] on icon "button" at bounding box center [214, 250] width 14 height 14
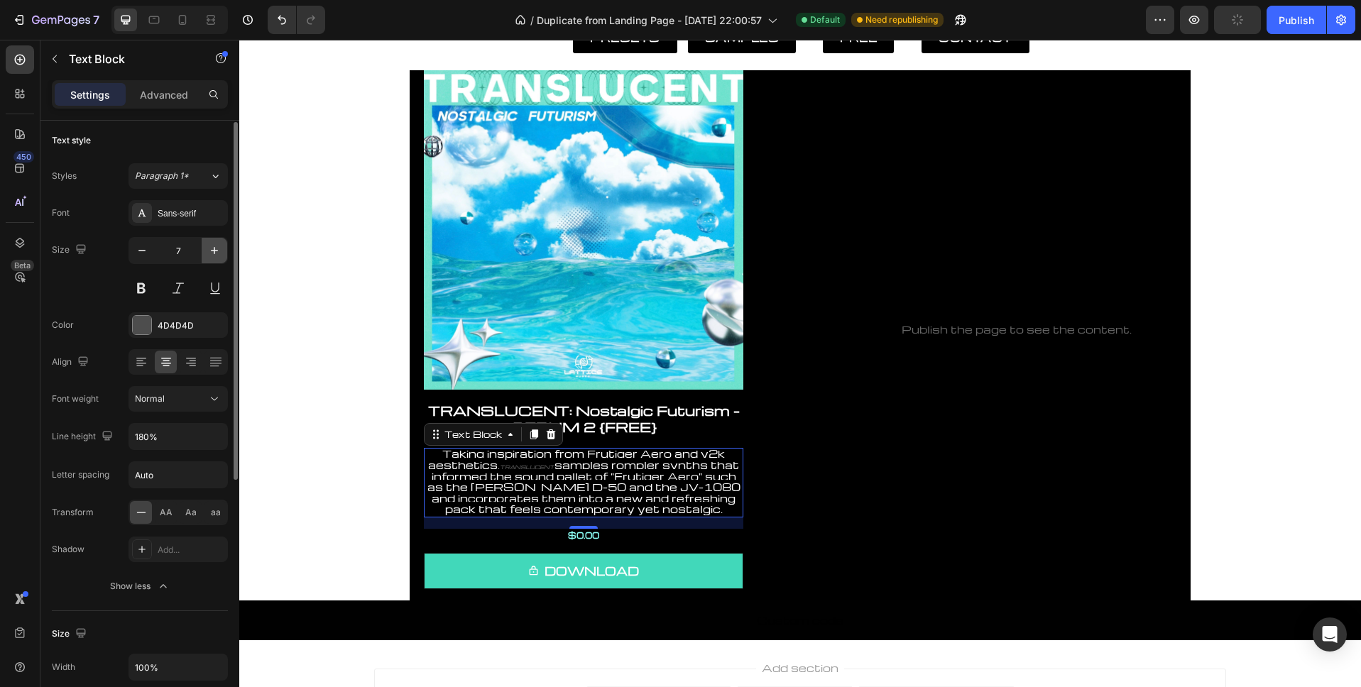
click at [217, 253] on icon "button" at bounding box center [214, 250] width 14 height 14
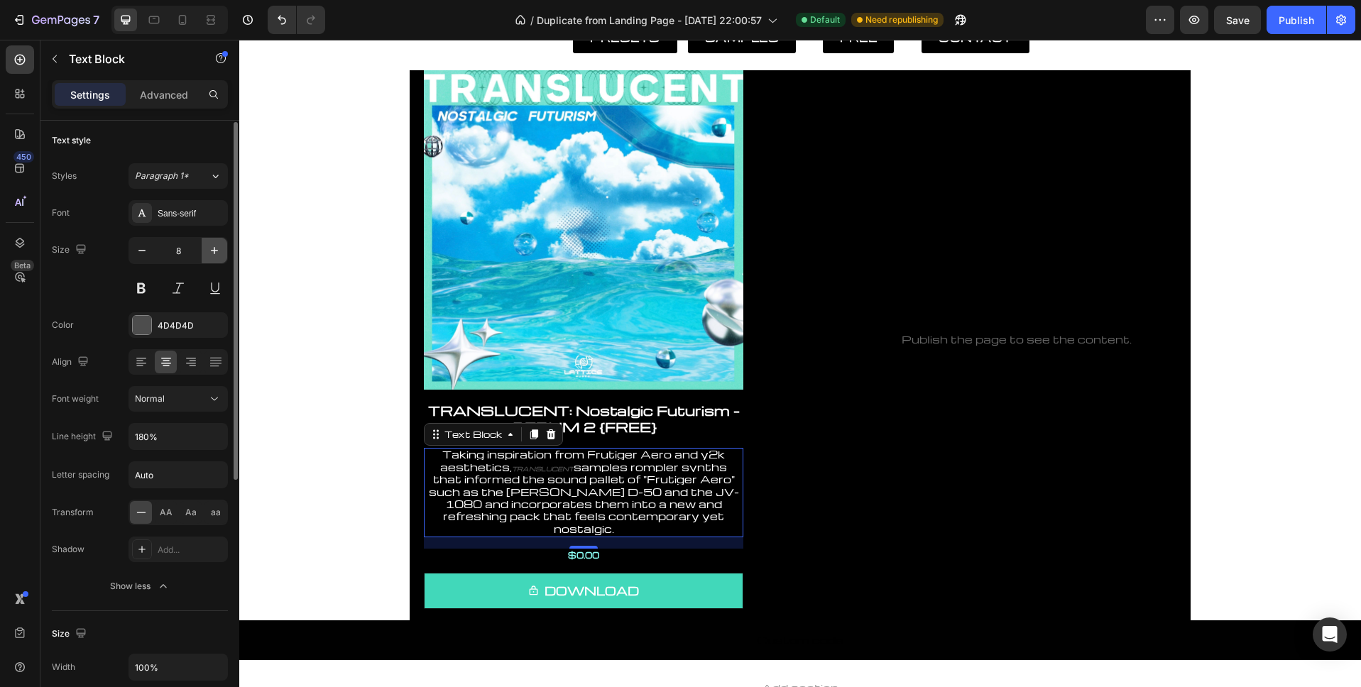
click at [217, 253] on icon "button" at bounding box center [214, 250] width 14 height 14
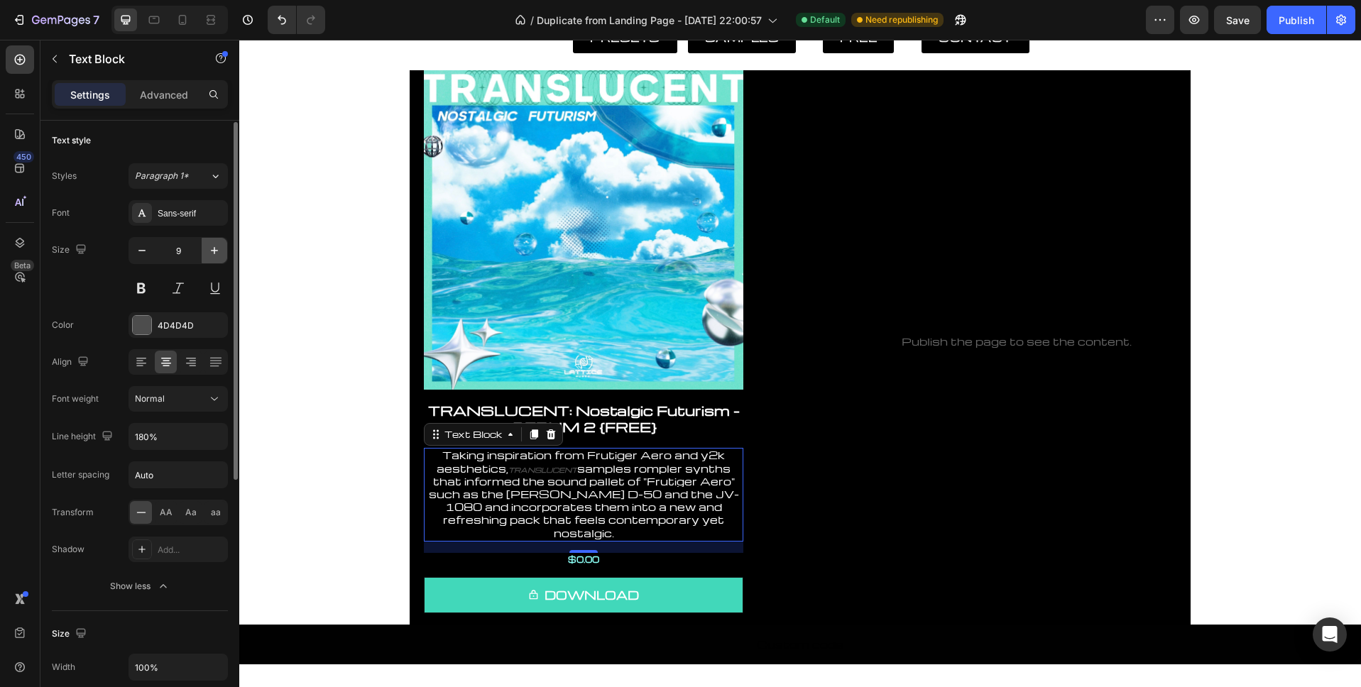
click at [217, 253] on icon "button" at bounding box center [214, 250] width 14 height 14
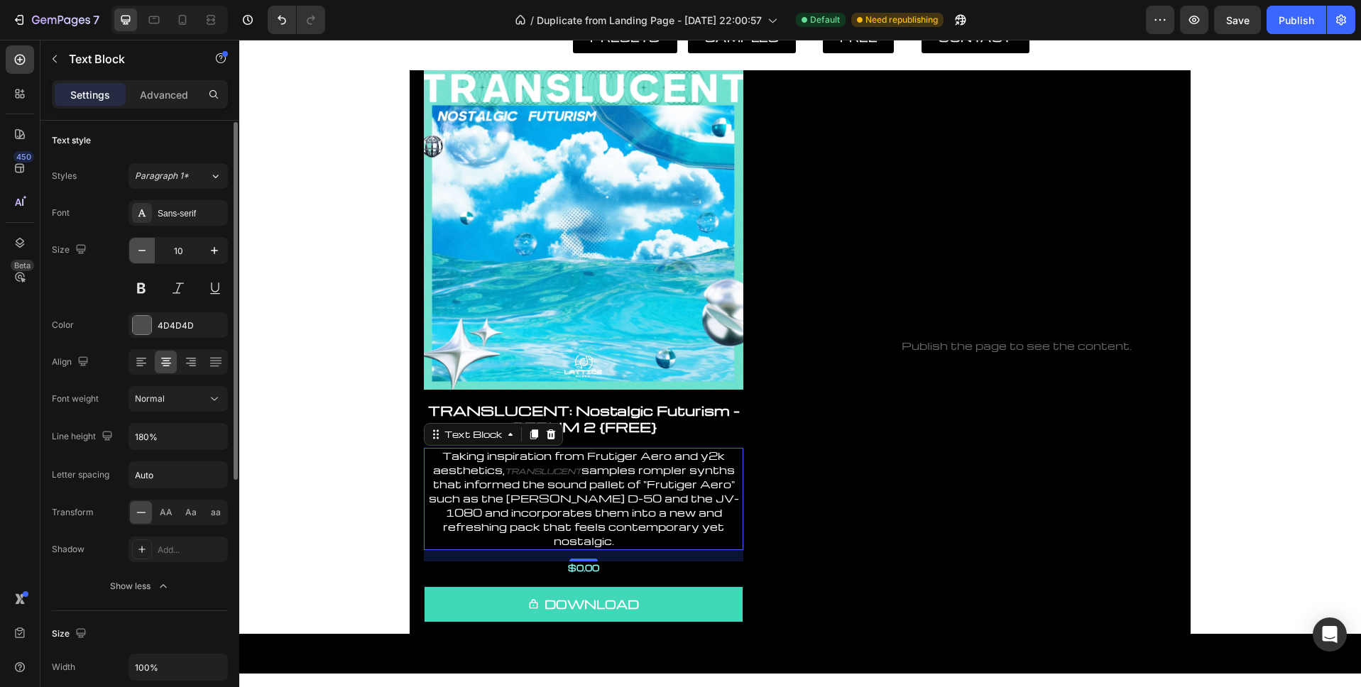
click at [138, 253] on icon "button" at bounding box center [142, 250] width 14 height 14
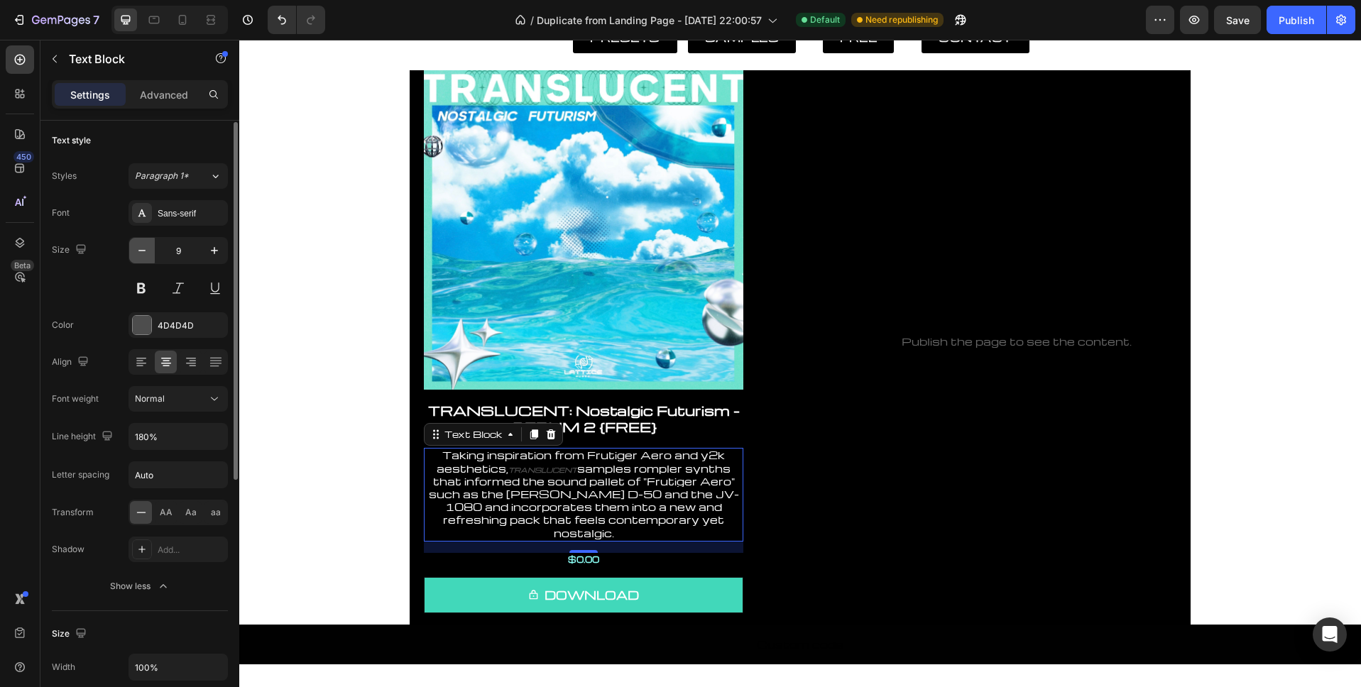
click at [138, 253] on icon "button" at bounding box center [142, 250] width 14 height 14
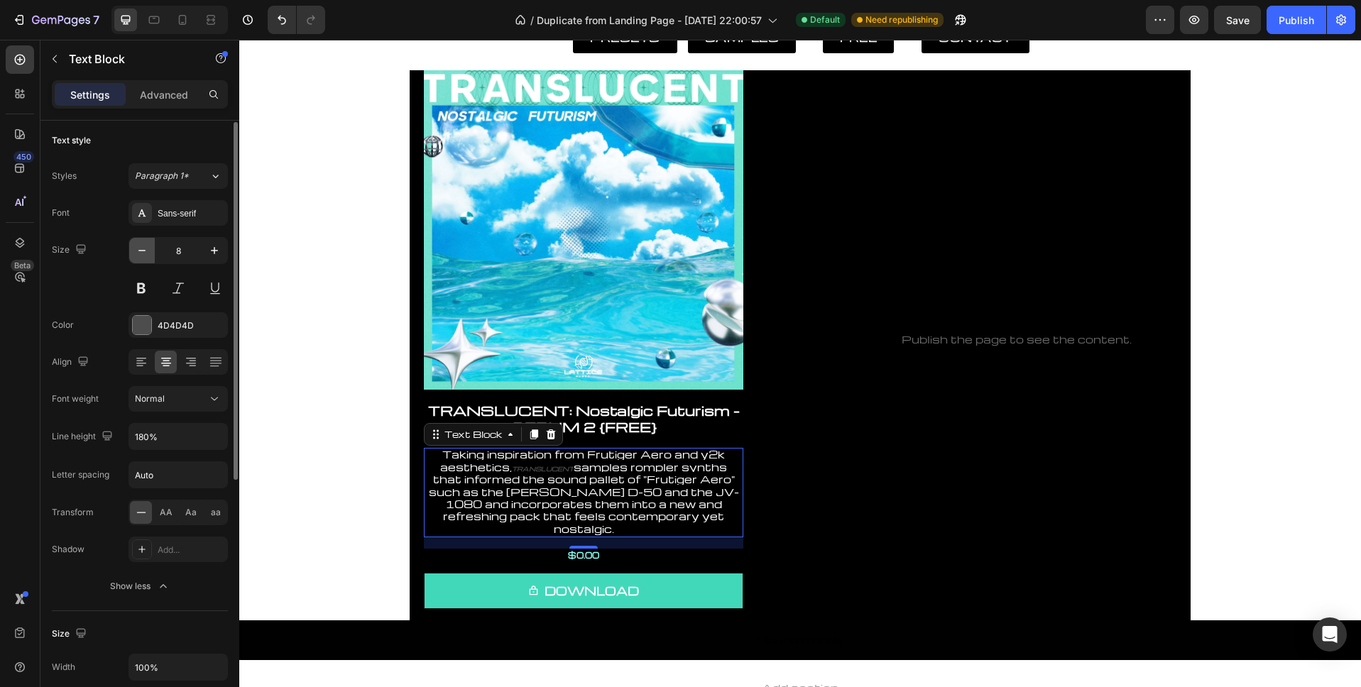
click at [138, 253] on icon "button" at bounding box center [142, 250] width 14 height 14
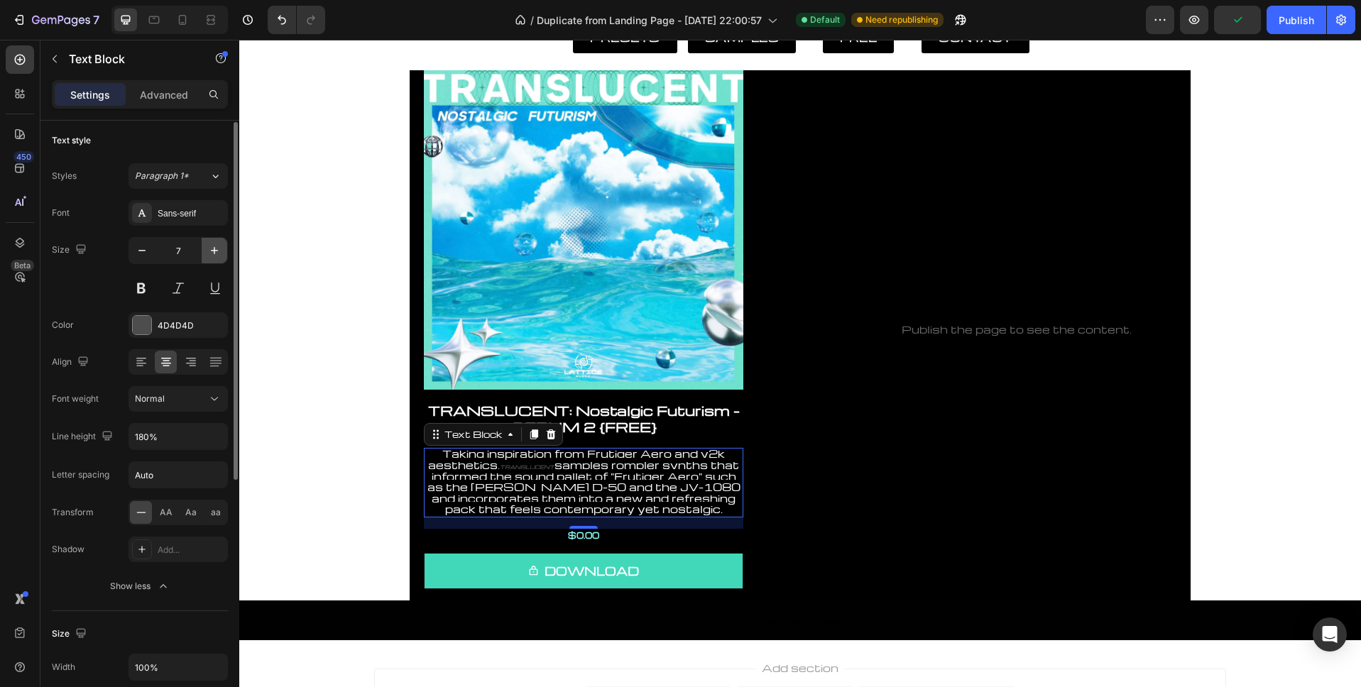
click at [216, 251] on icon "button" at bounding box center [214, 250] width 14 height 14
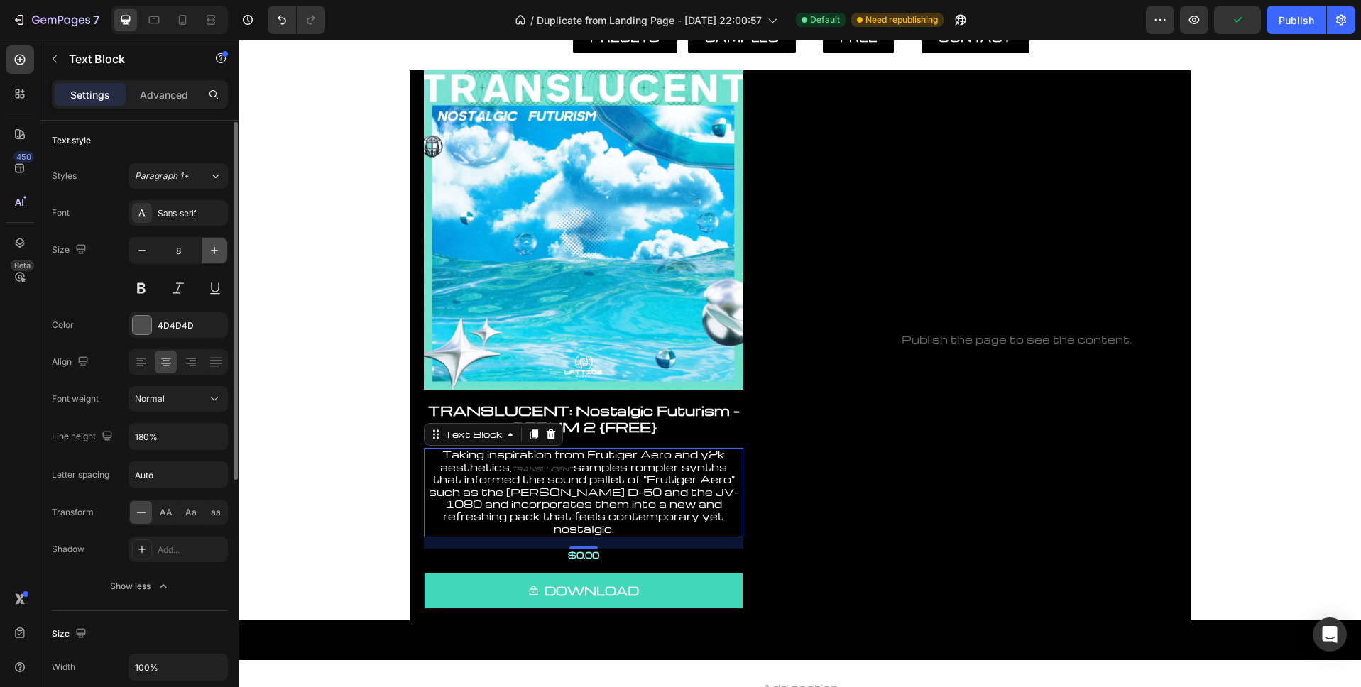
click at [216, 251] on icon "button" at bounding box center [214, 250] width 14 height 14
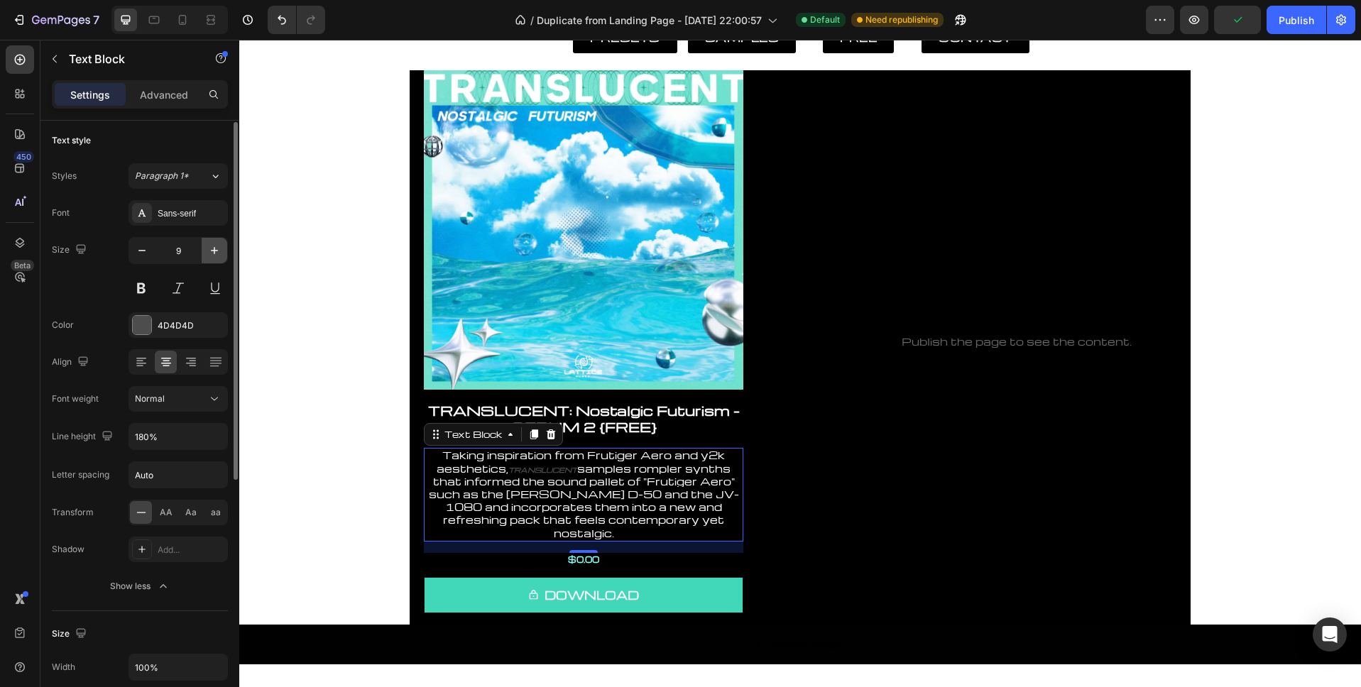
click at [216, 251] on icon "button" at bounding box center [214, 250] width 14 height 14
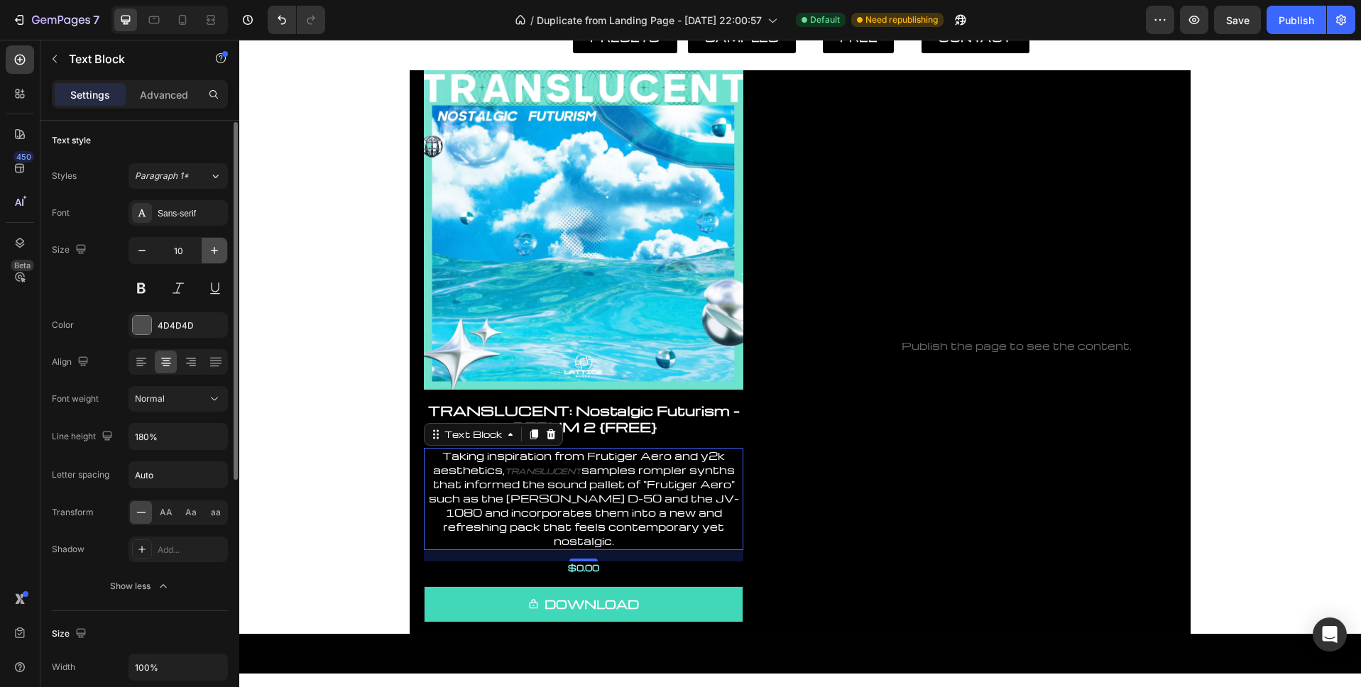
click at [216, 251] on icon "button" at bounding box center [214, 250] width 14 height 14
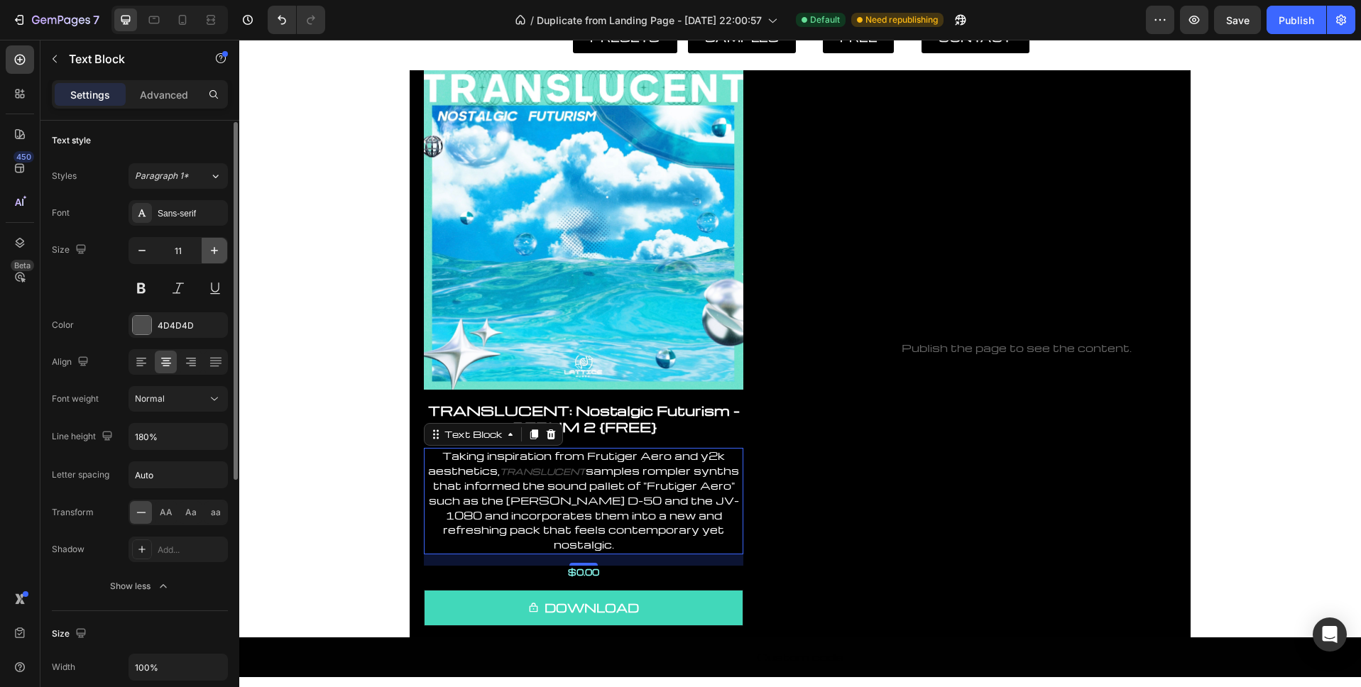
click at [216, 251] on icon "button" at bounding box center [214, 250] width 14 height 14
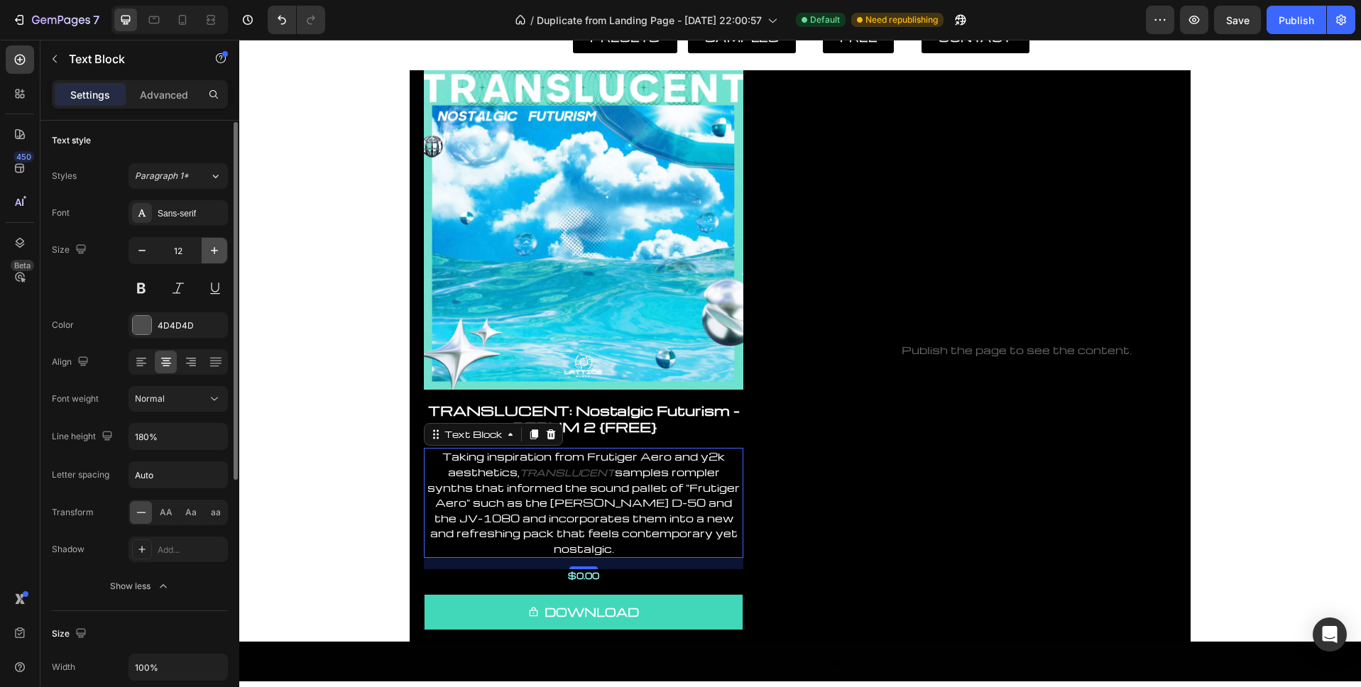
click at [216, 251] on icon "button" at bounding box center [214, 250] width 14 height 14
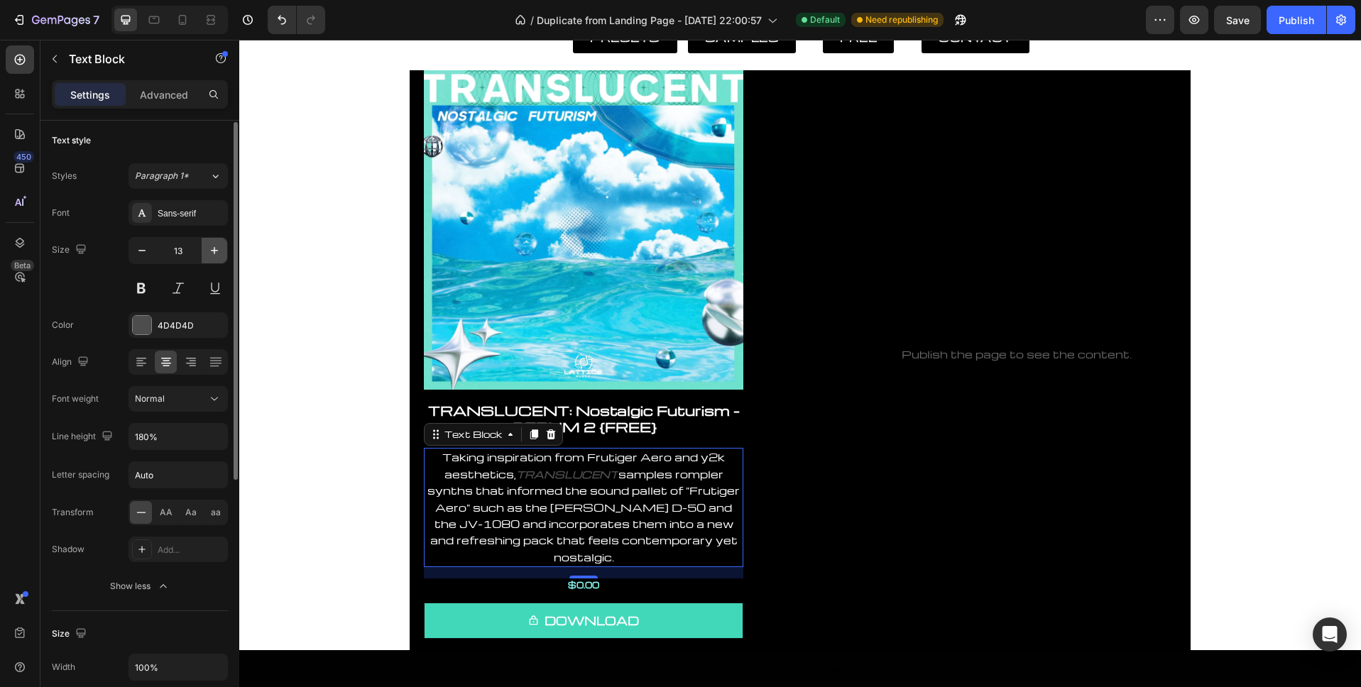
click at [216, 251] on icon "button" at bounding box center [214, 250] width 14 height 14
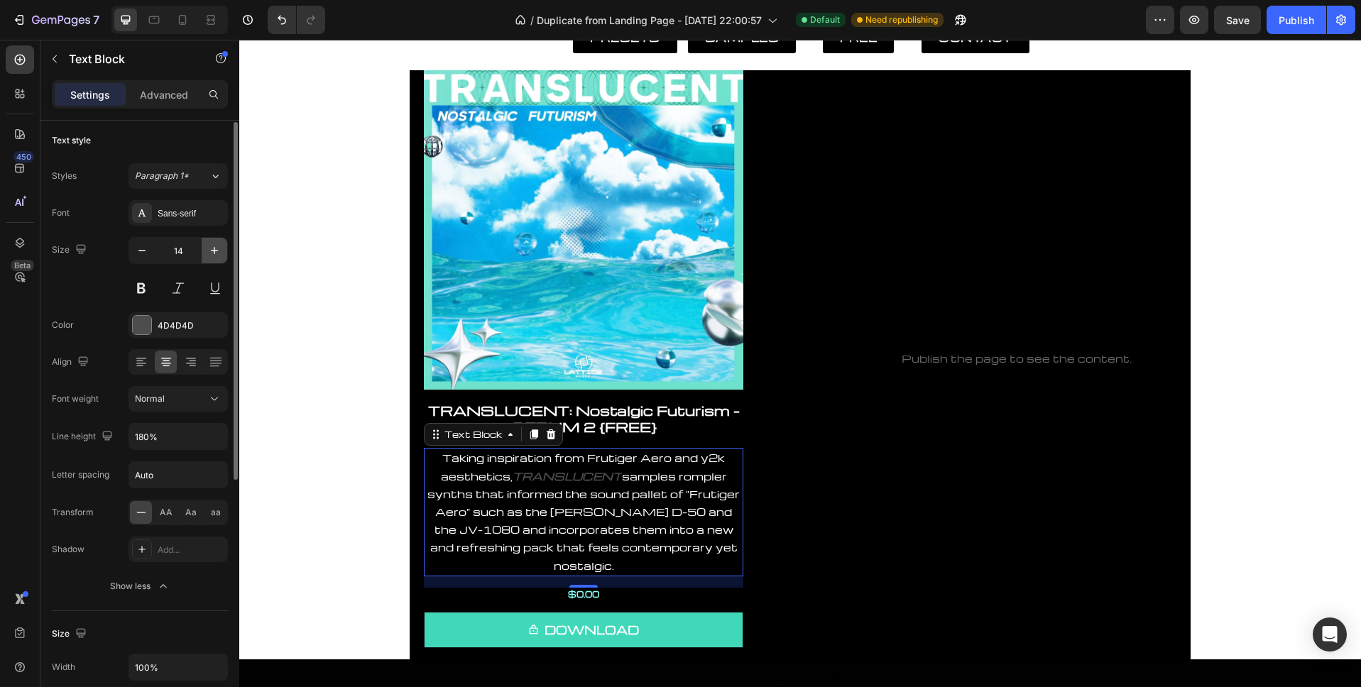
click at [216, 251] on icon "button" at bounding box center [214, 250] width 14 height 14
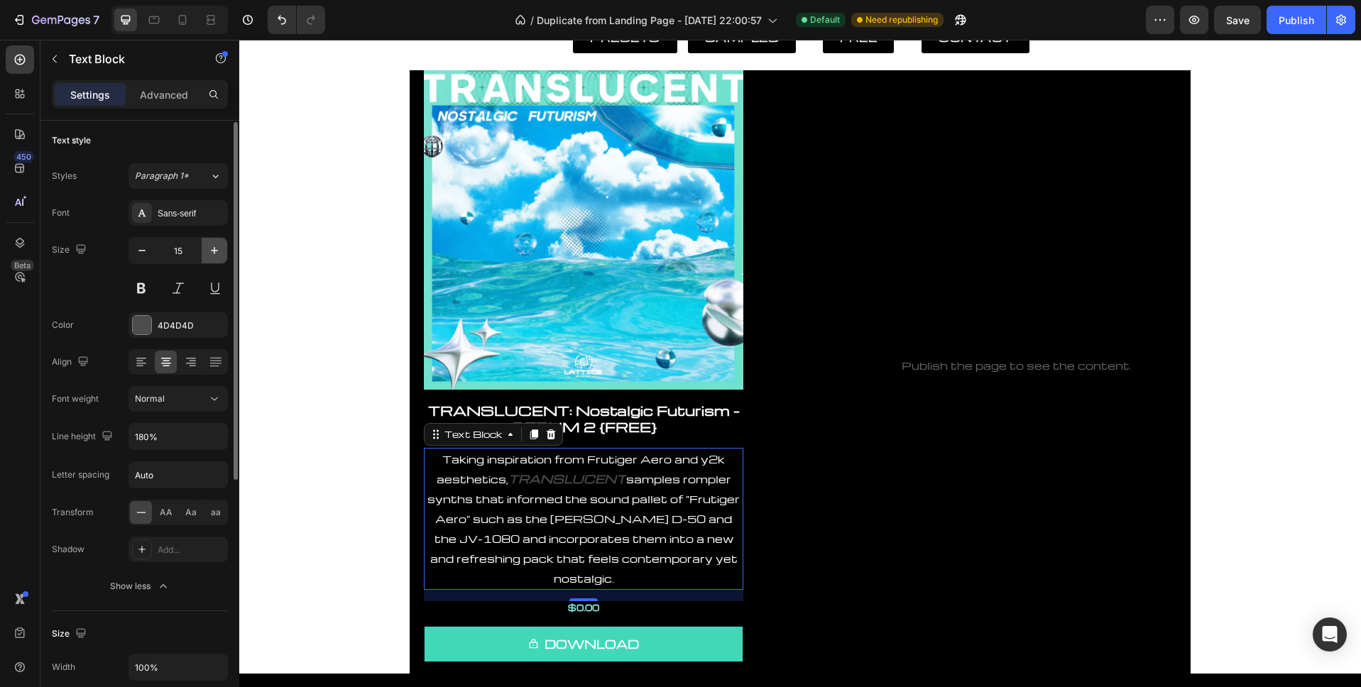
click at [216, 251] on icon "button" at bounding box center [214, 250] width 14 height 14
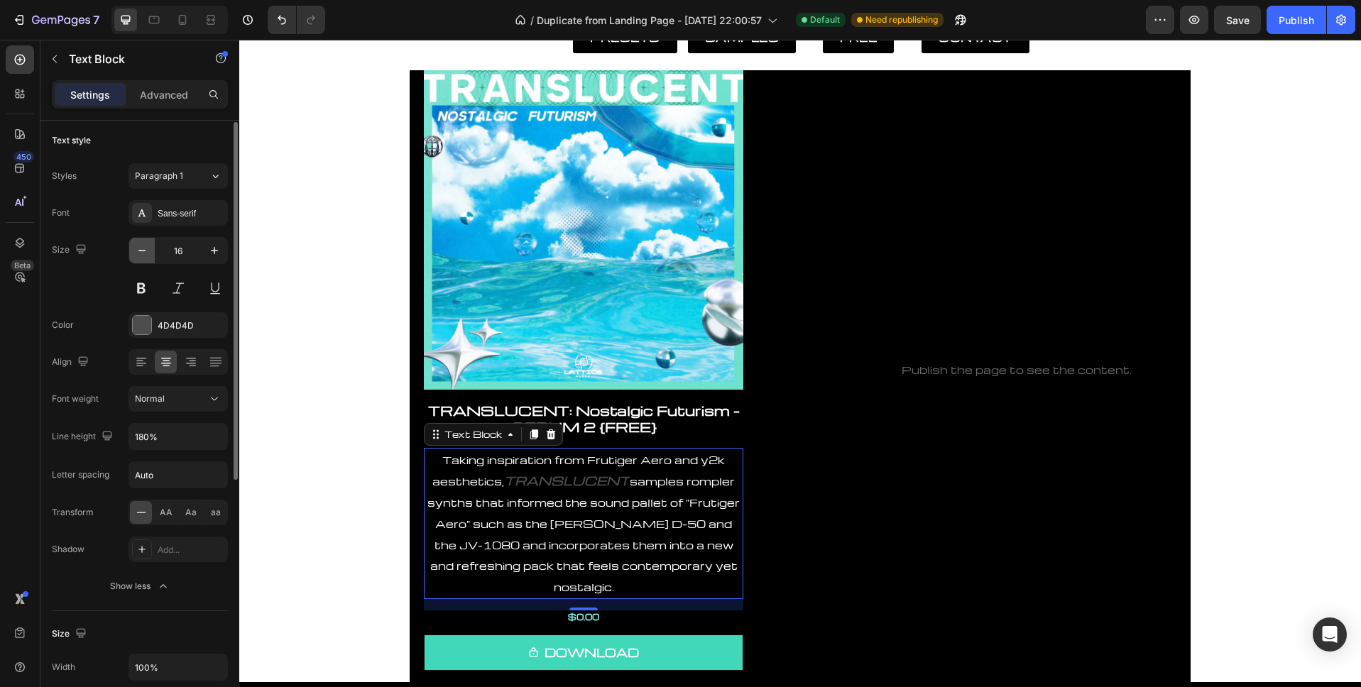
click at [141, 253] on icon "button" at bounding box center [142, 250] width 14 height 14
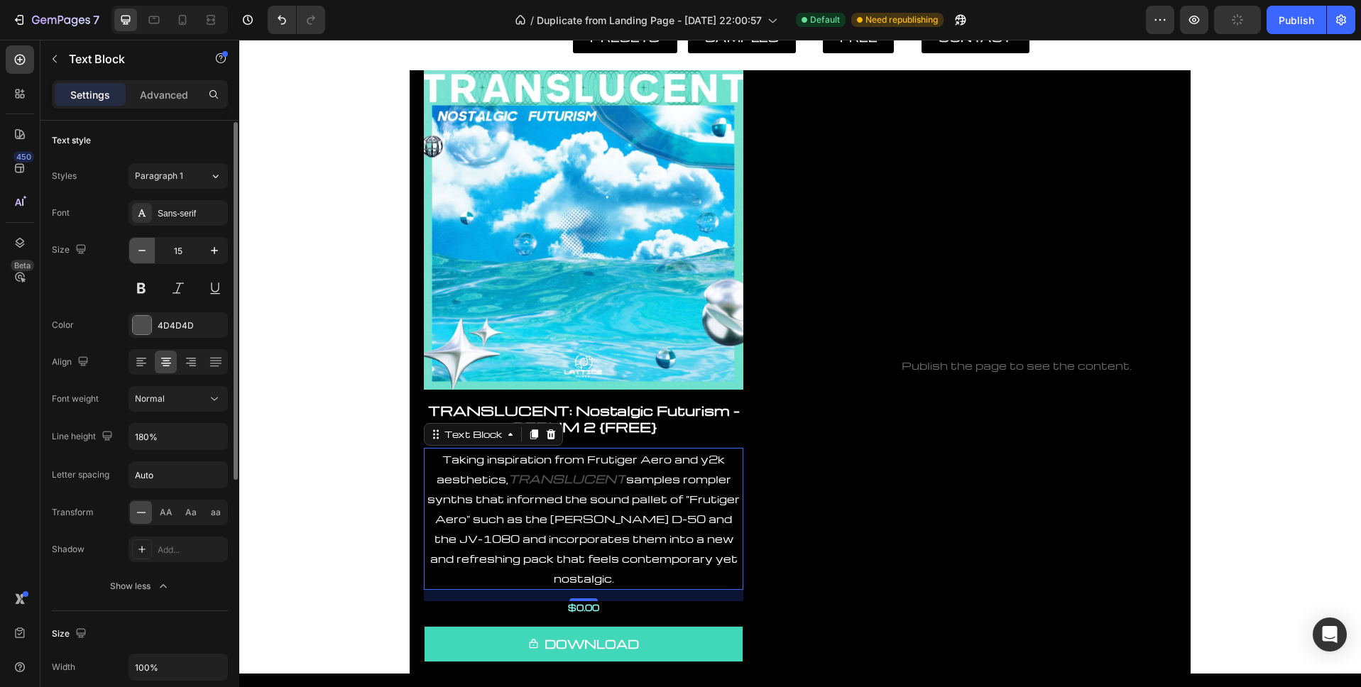
click at [141, 253] on icon "button" at bounding box center [142, 250] width 14 height 14
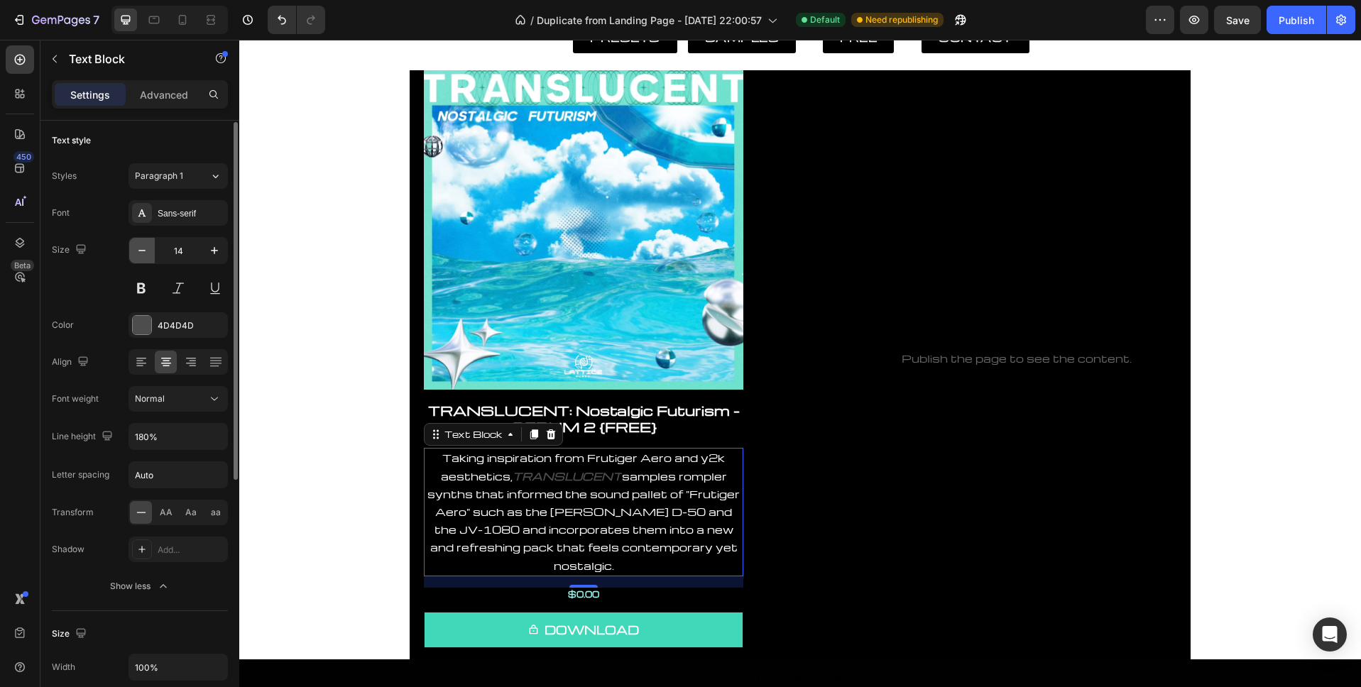
click at [141, 253] on icon "button" at bounding box center [142, 250] width 14 height 14
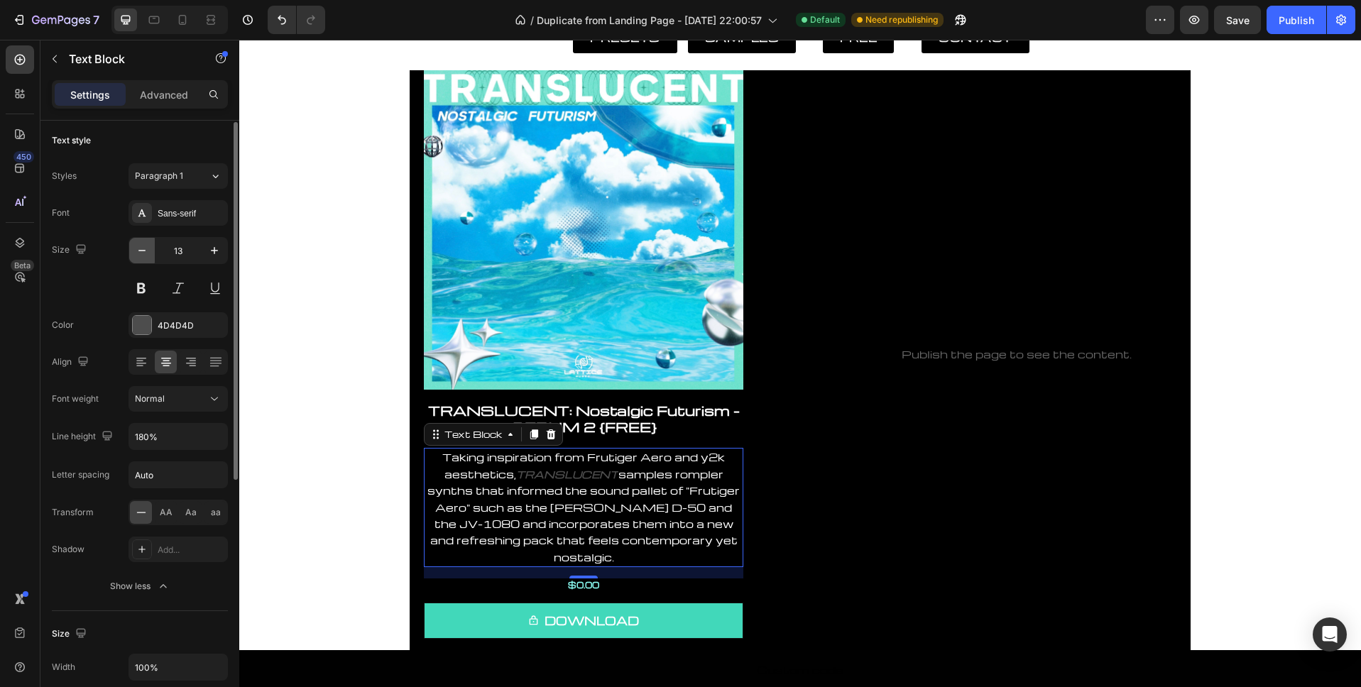
click at [141, 253] on icon "button" at bounding box center [142, 250] width 14 height 14
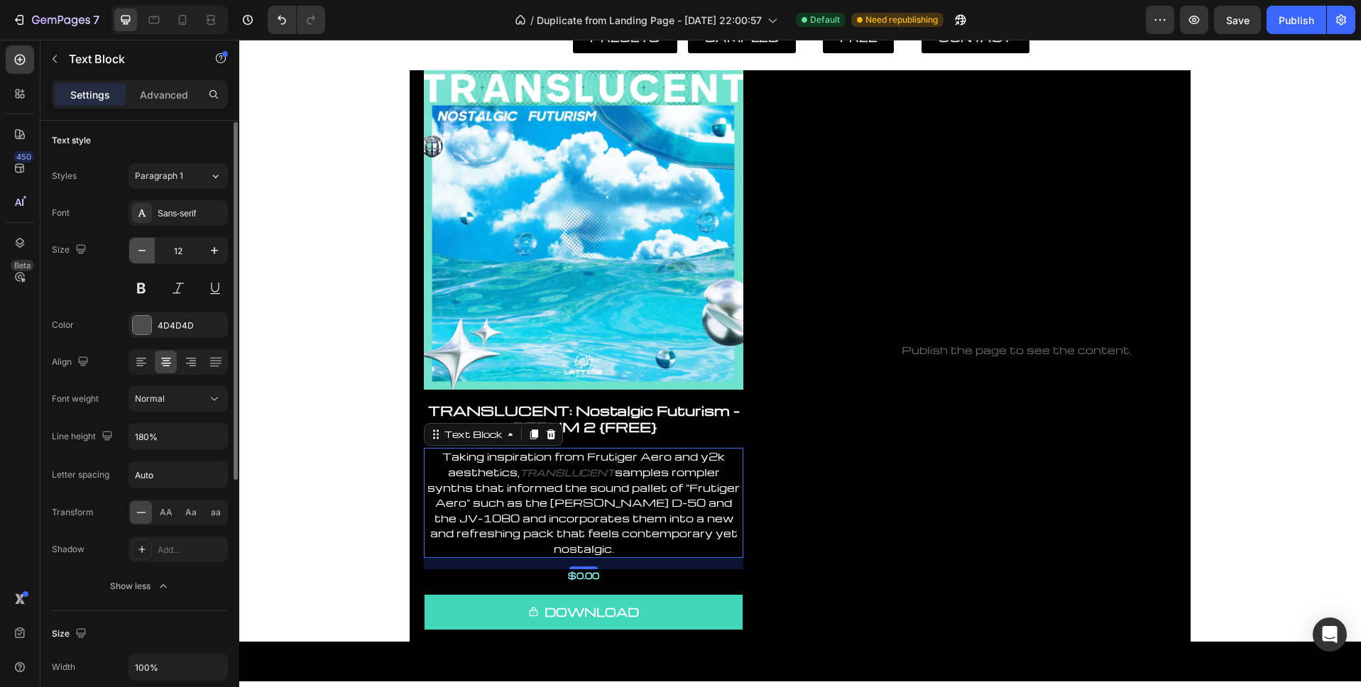
click at [141, 253] on icon "button" at bounding box center [142, 250] width 14 height 14
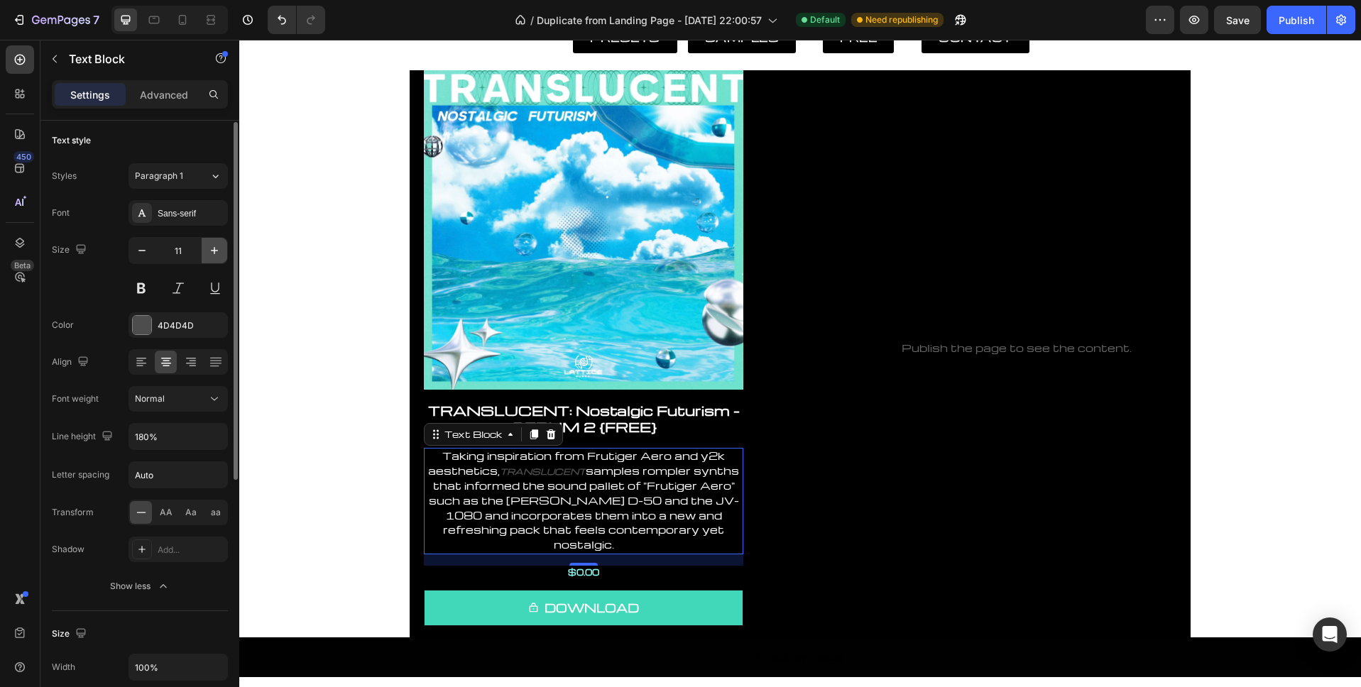
click at [216, 252] on icon "button" at bounding box center [214, 250] width 14 height 14
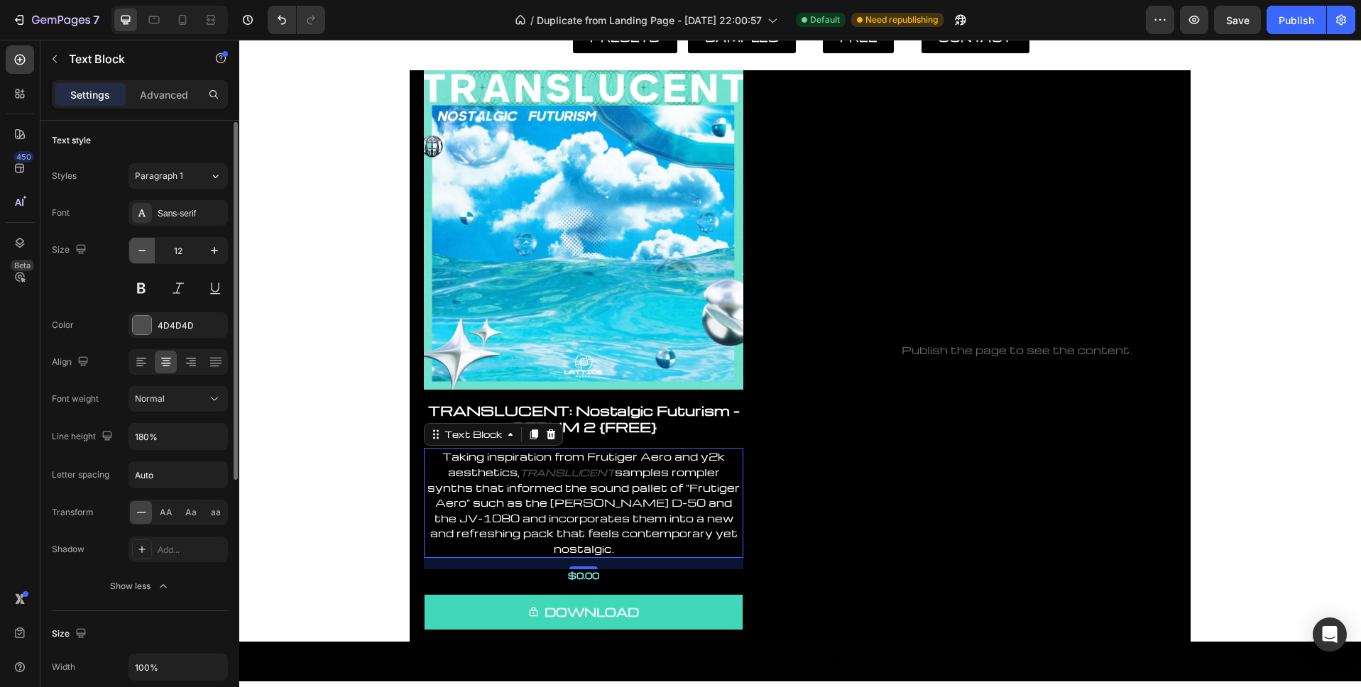
click at [136, 248] on icon "button" at bounding box center [142, 250] width 14 height 14
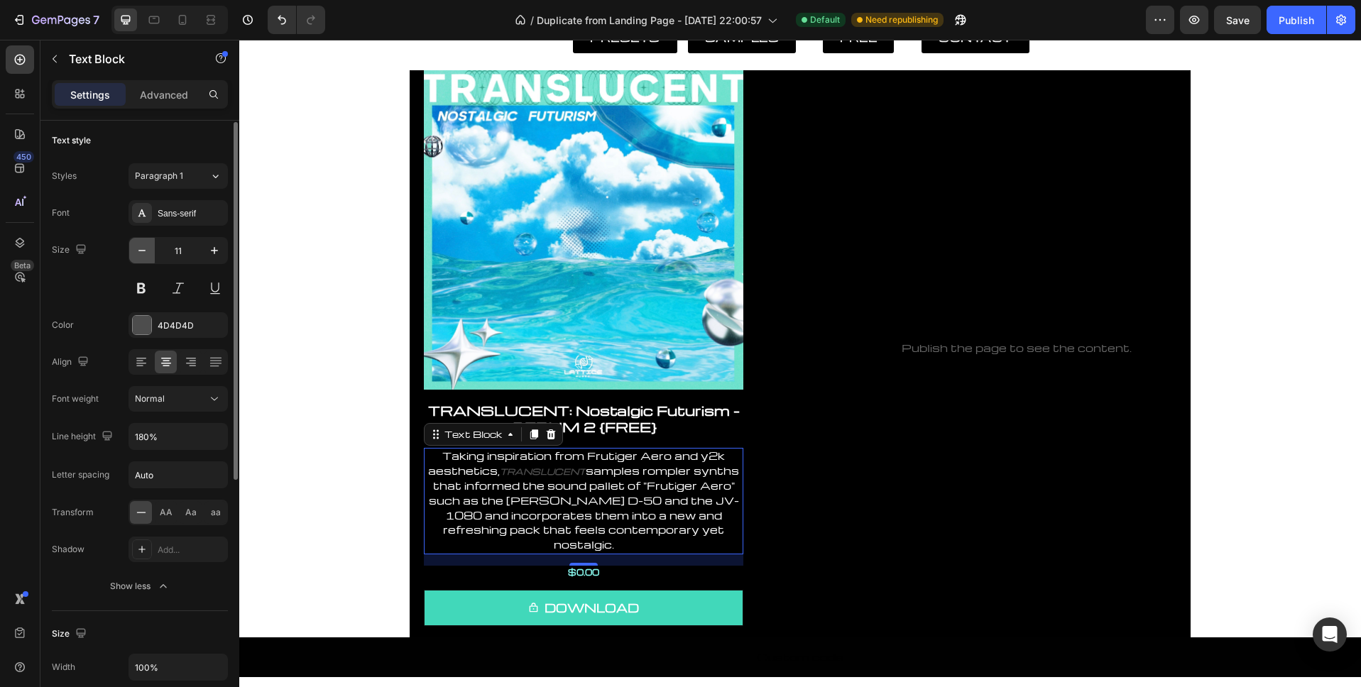
click at [135, 248] on icon "button" at bounding box center [142, 250] width 14 height 14
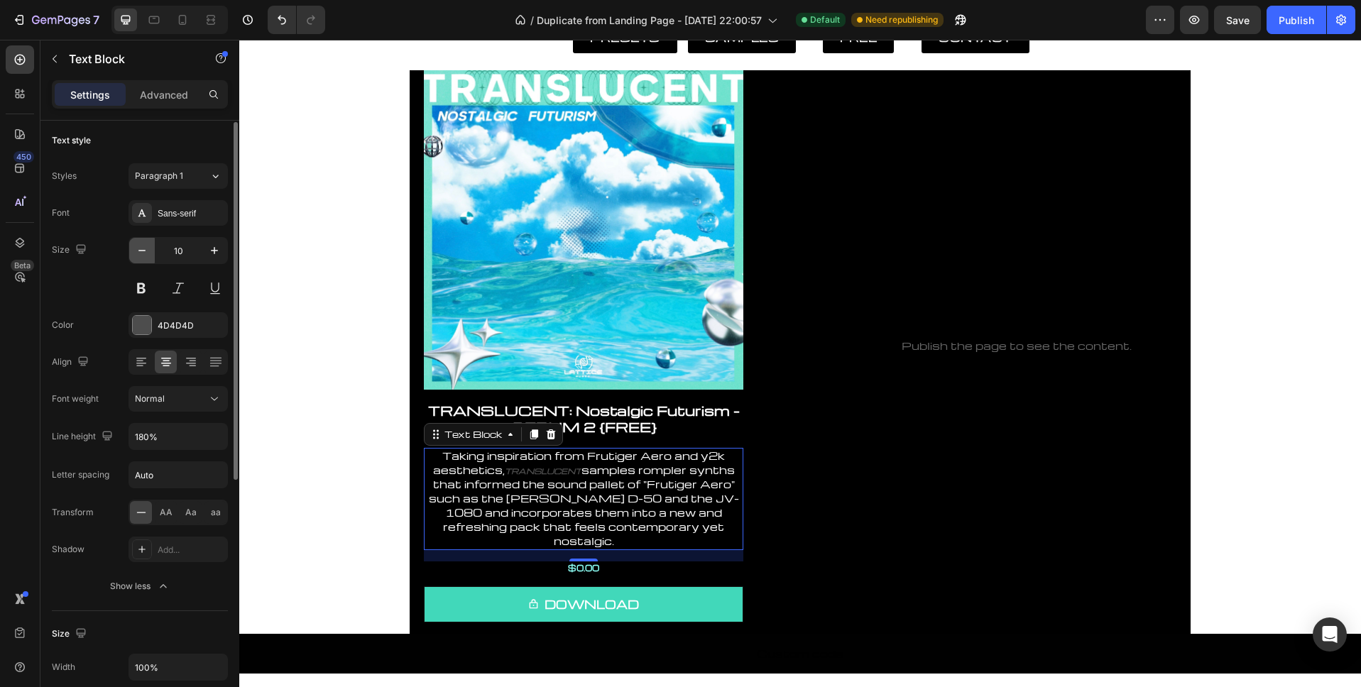
click at [135, 248] on icon "button" at bounding box center [142, 250] width 14 height 14
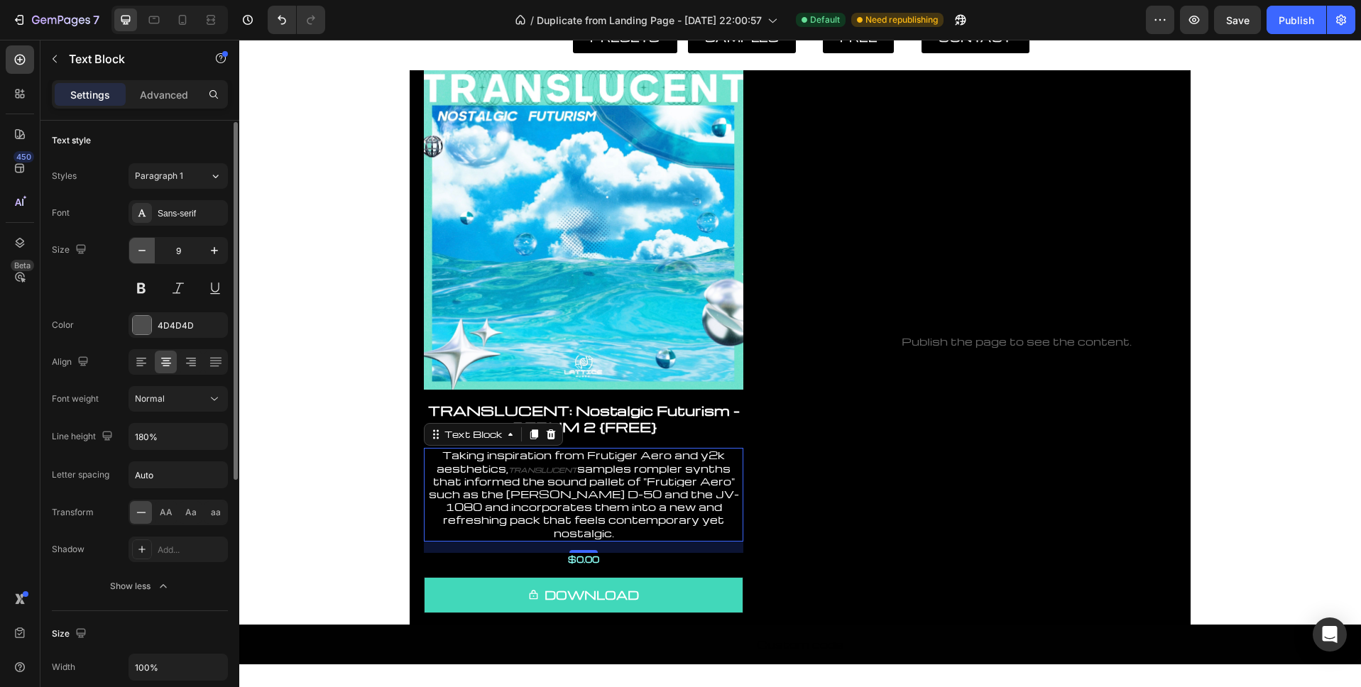
click at [135, 248] on icon "button" at bounding box center [142, 250] width 14 height 14
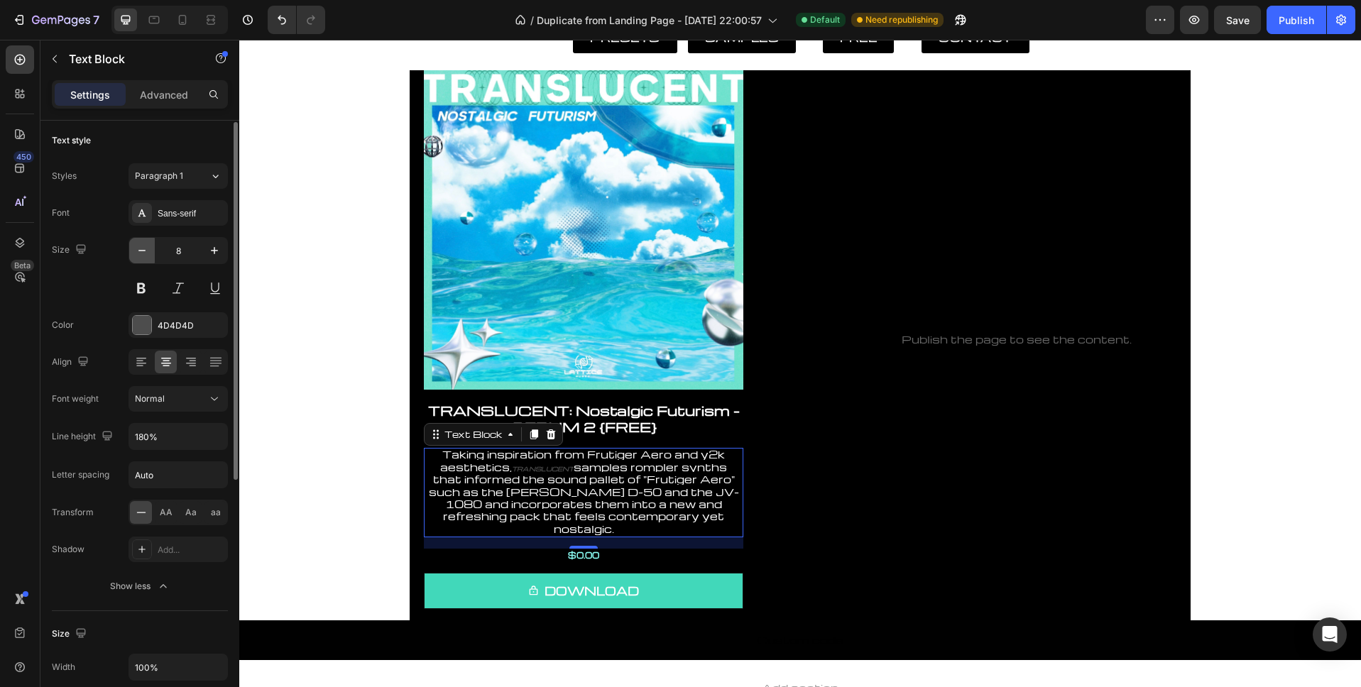
click at [135, 248] on icon "button" at bounding box center [142, 250] width 14 height 14
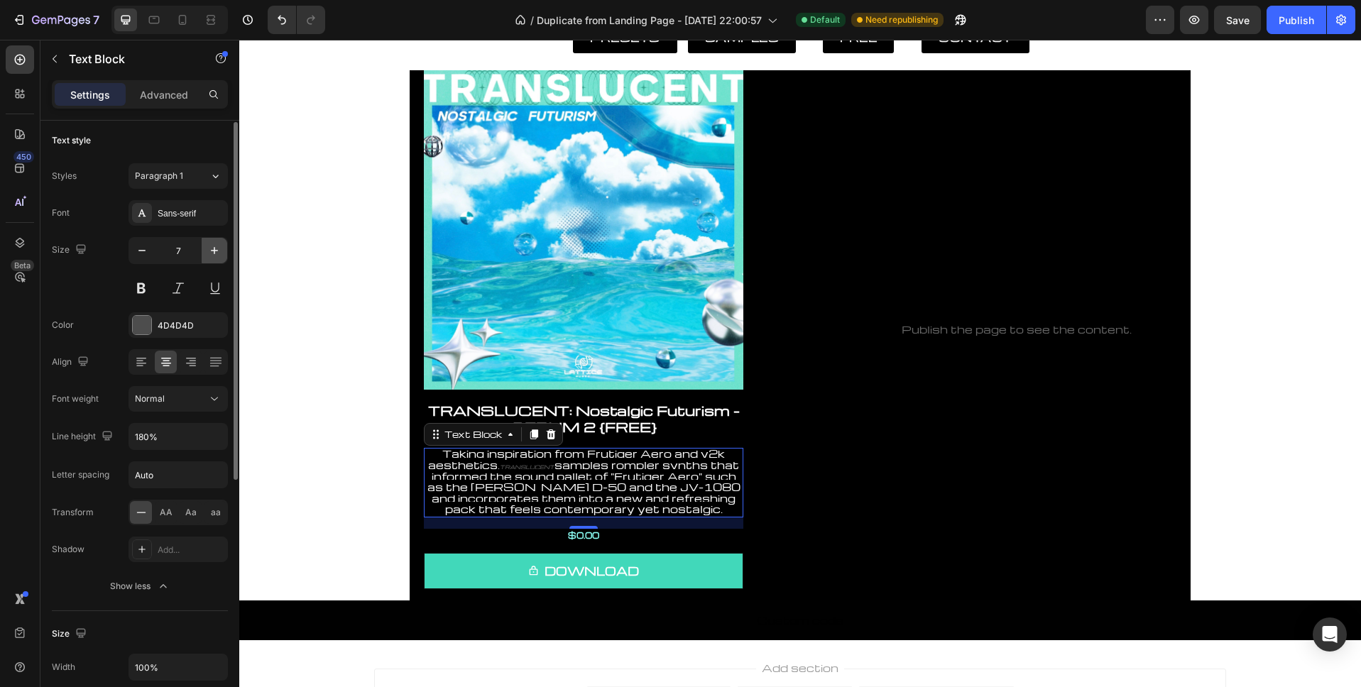
click at [212, 253] on icon "button" at bounding box center [214, 250] width 14 height 14
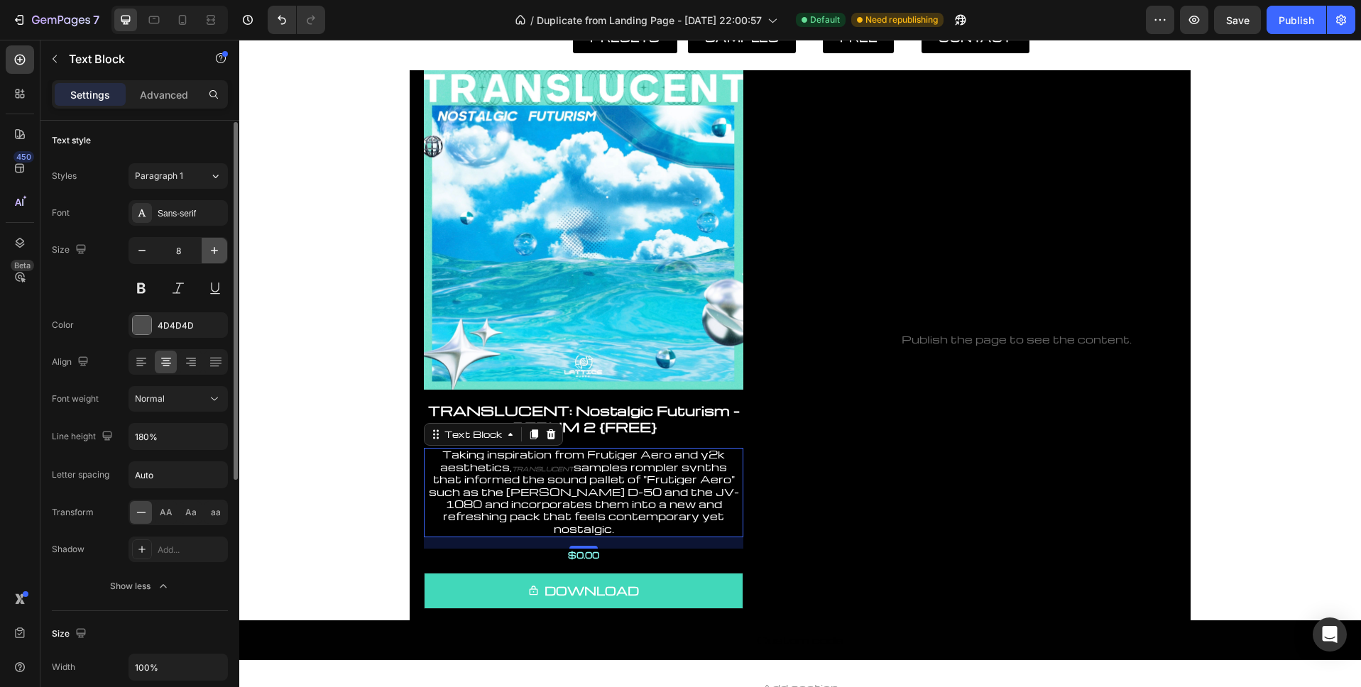
click at [206, 242] on button "button" at bounding box center [215, 251] width 26 height 26
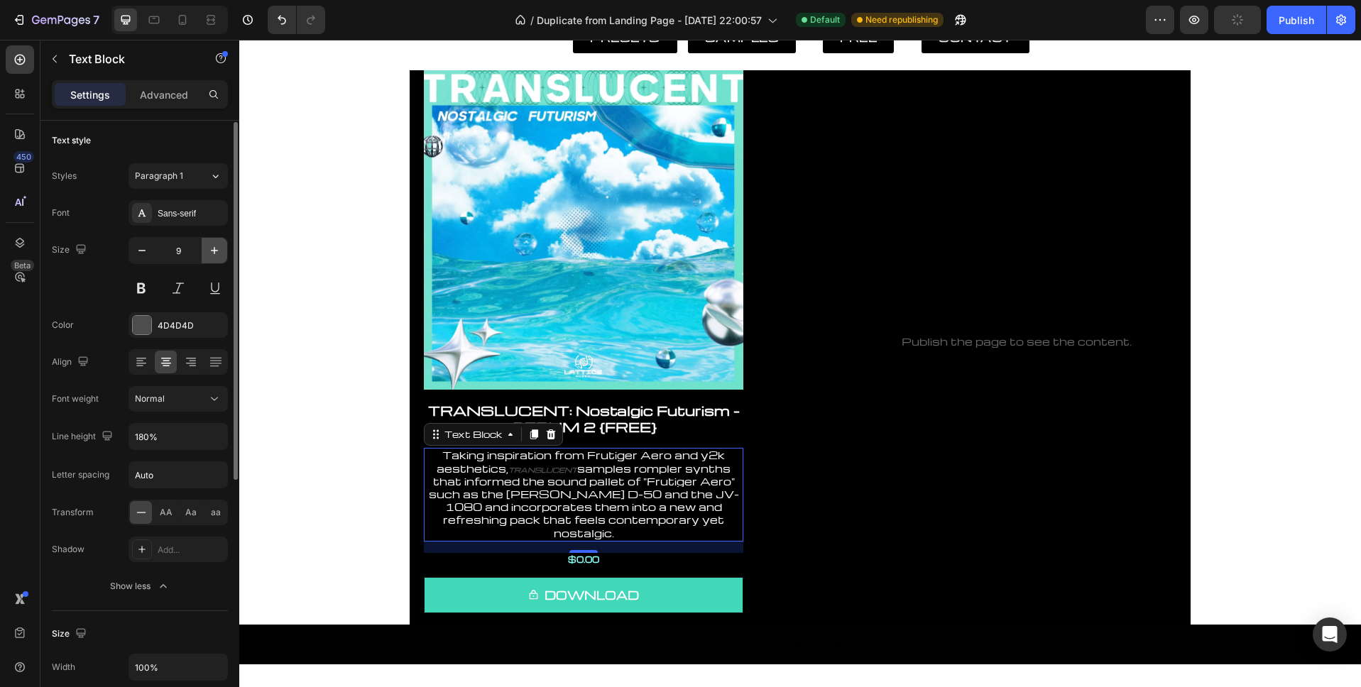
click at [206, 242] on button "button" at bounding box center [215, 251] width 26 height 26
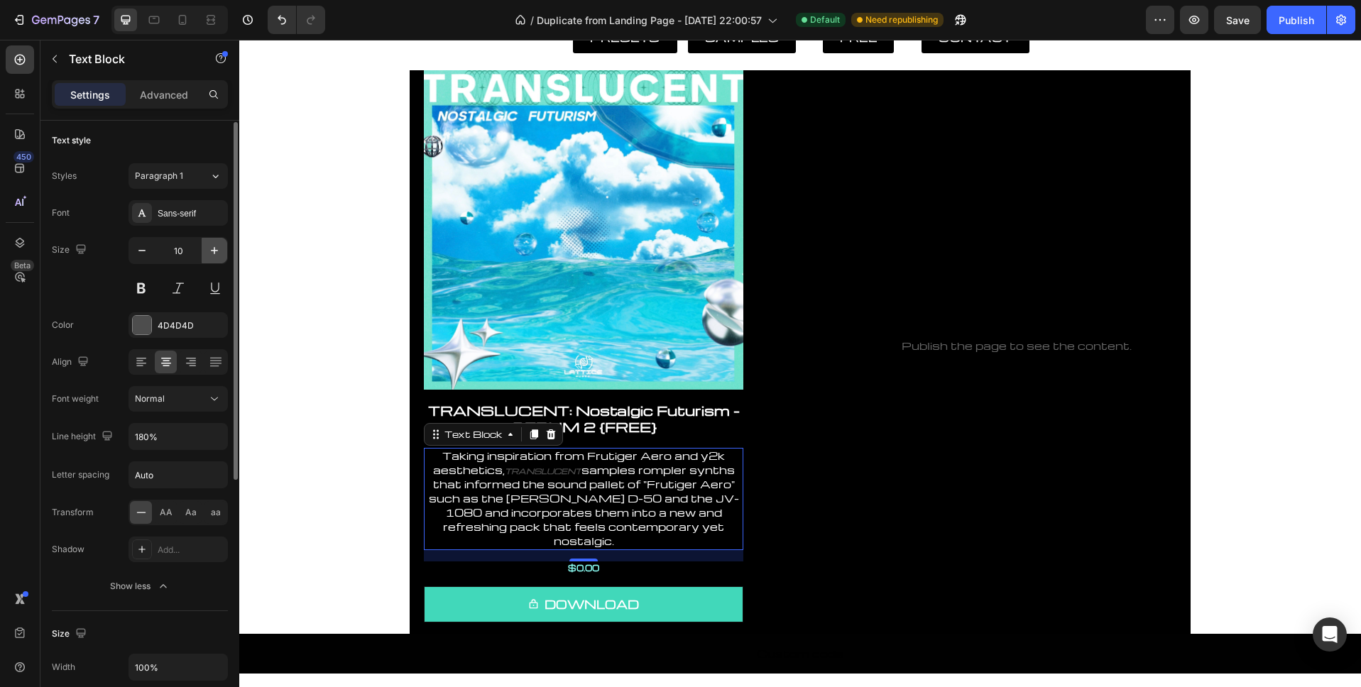
click at [206, 242] on button "button" at bounding box center [215, 251] width 26 height 26
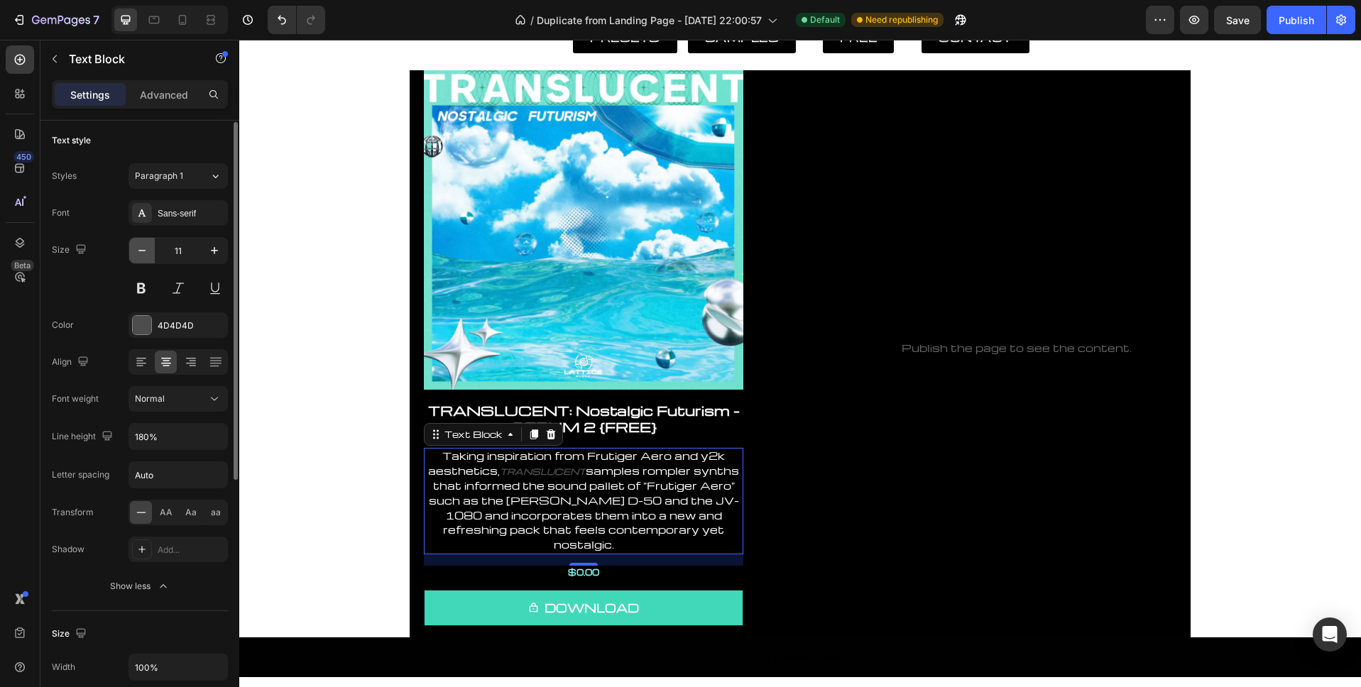
click at [144, 252] on icon "button" at bounding box center [142, 250] width 14 height 14
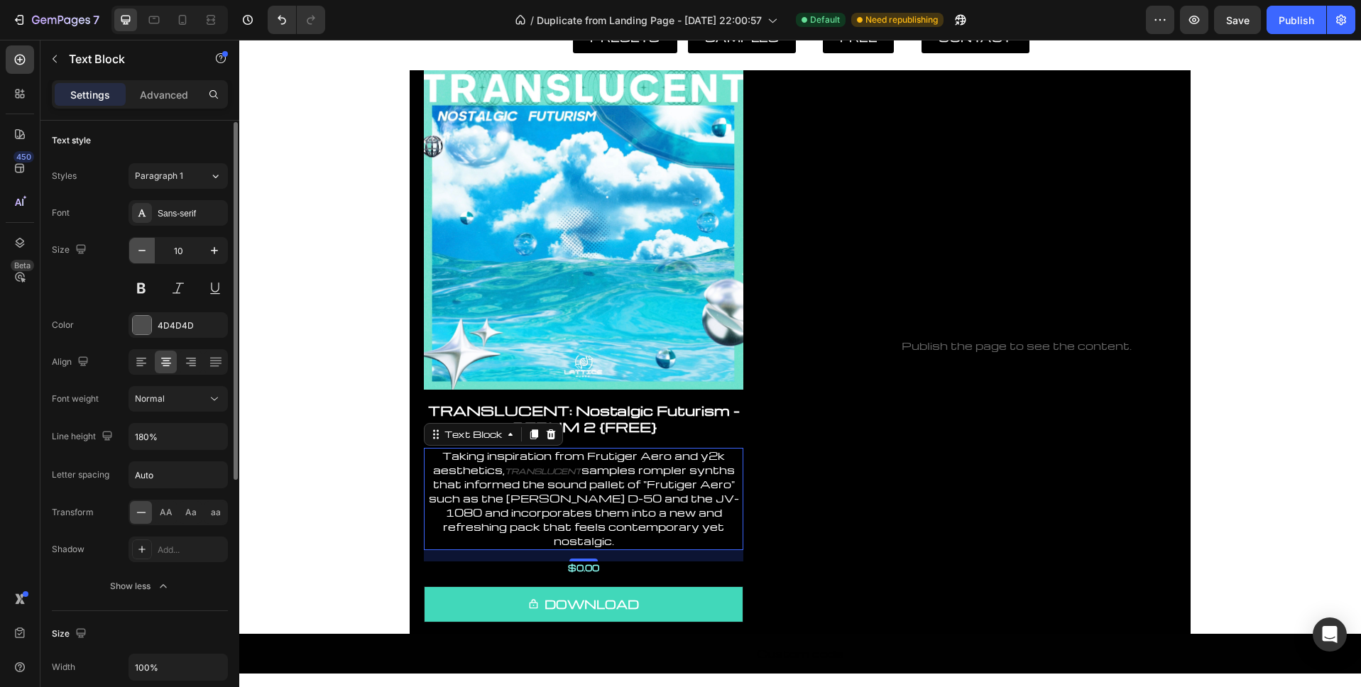
click at [144, 252] on icon "button" at bounding box center [142, 250] width 14 height 14
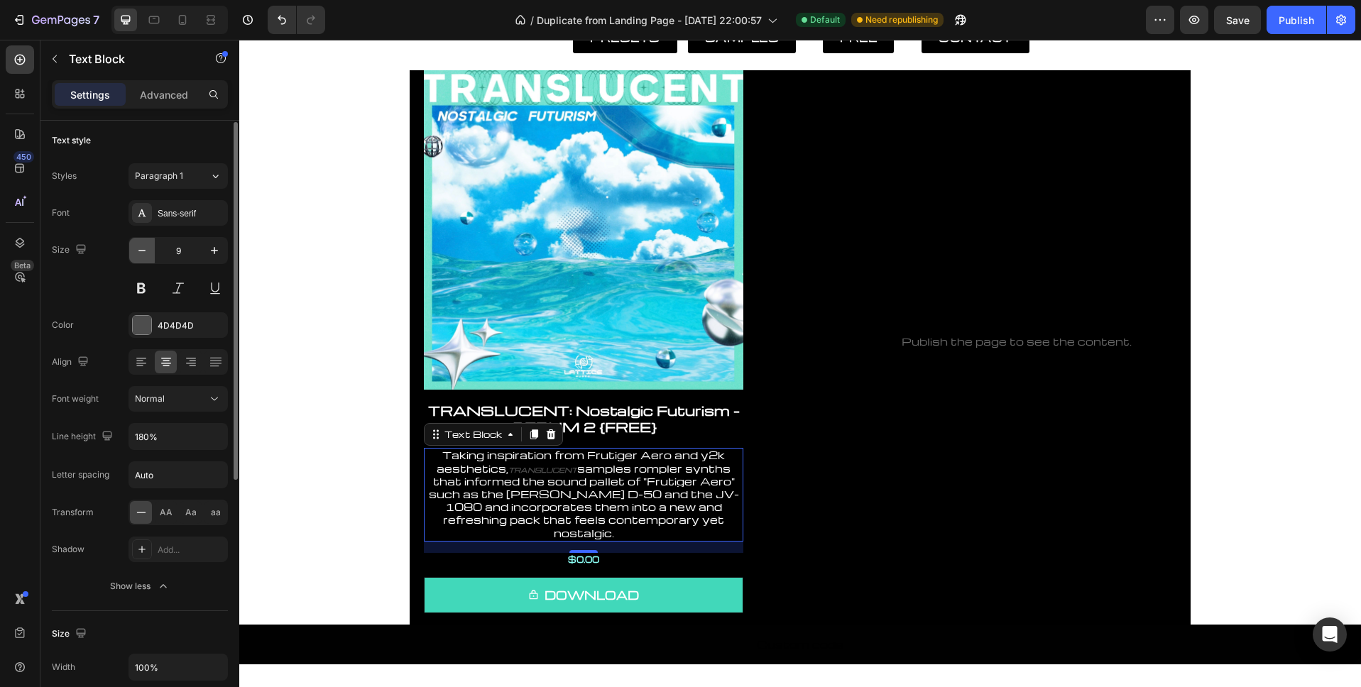
click at [138, 256] on icon "button" at bounding box center [142, 250] width 14 height 14
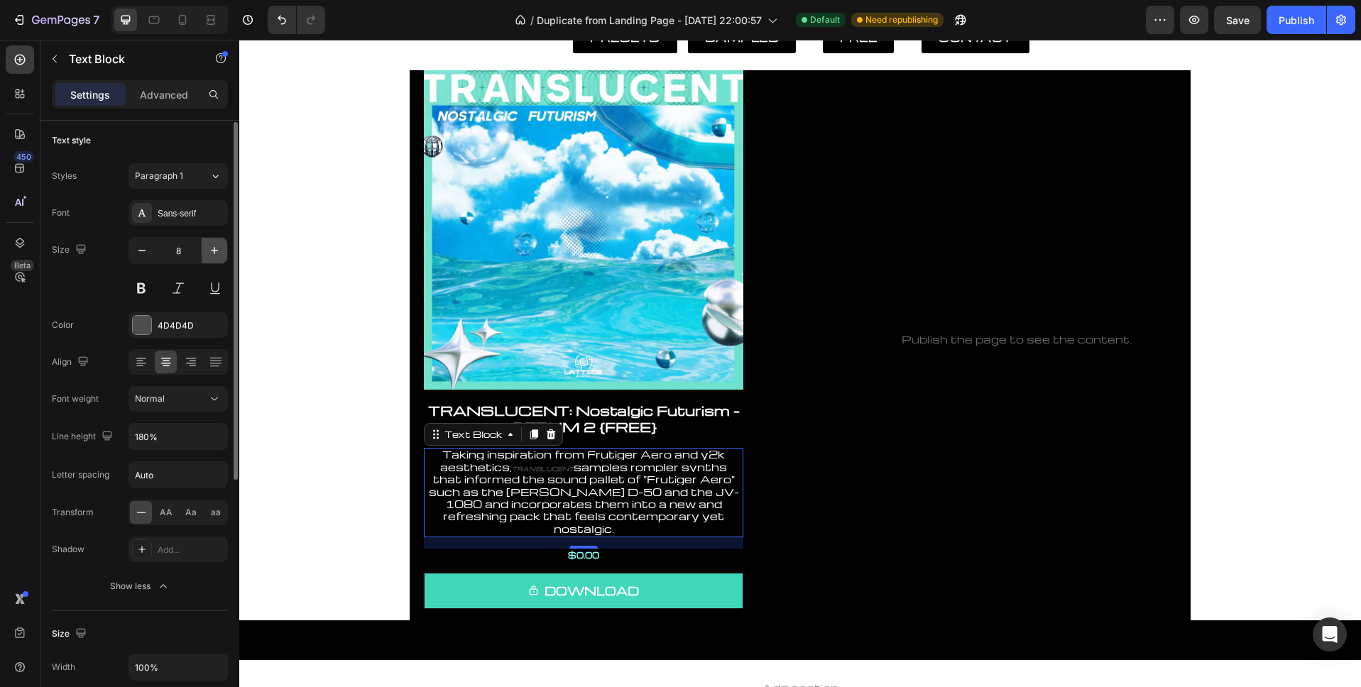
click at [219, 252] on icon "button" at bounding box center [214, 250] width 14 height 14
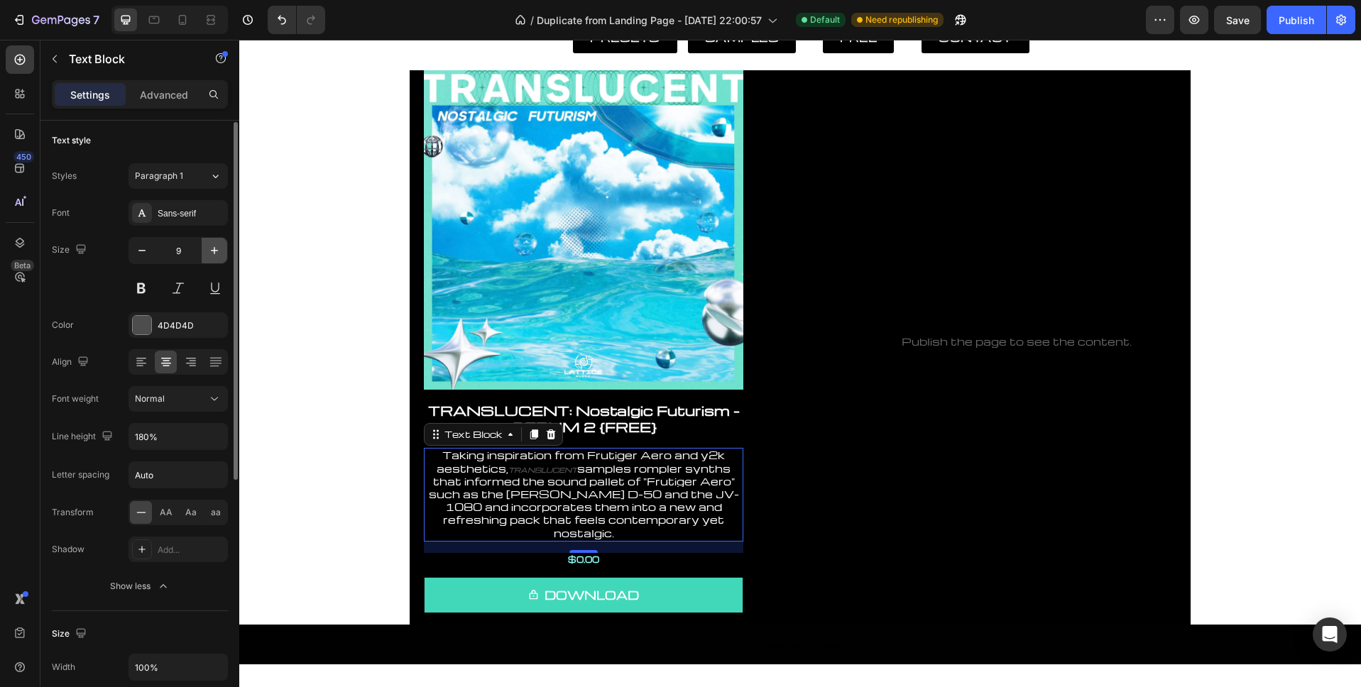
click at [219, 252] on icon "button" at bounding box center [214, 250] width 14 height 14
type input "10"
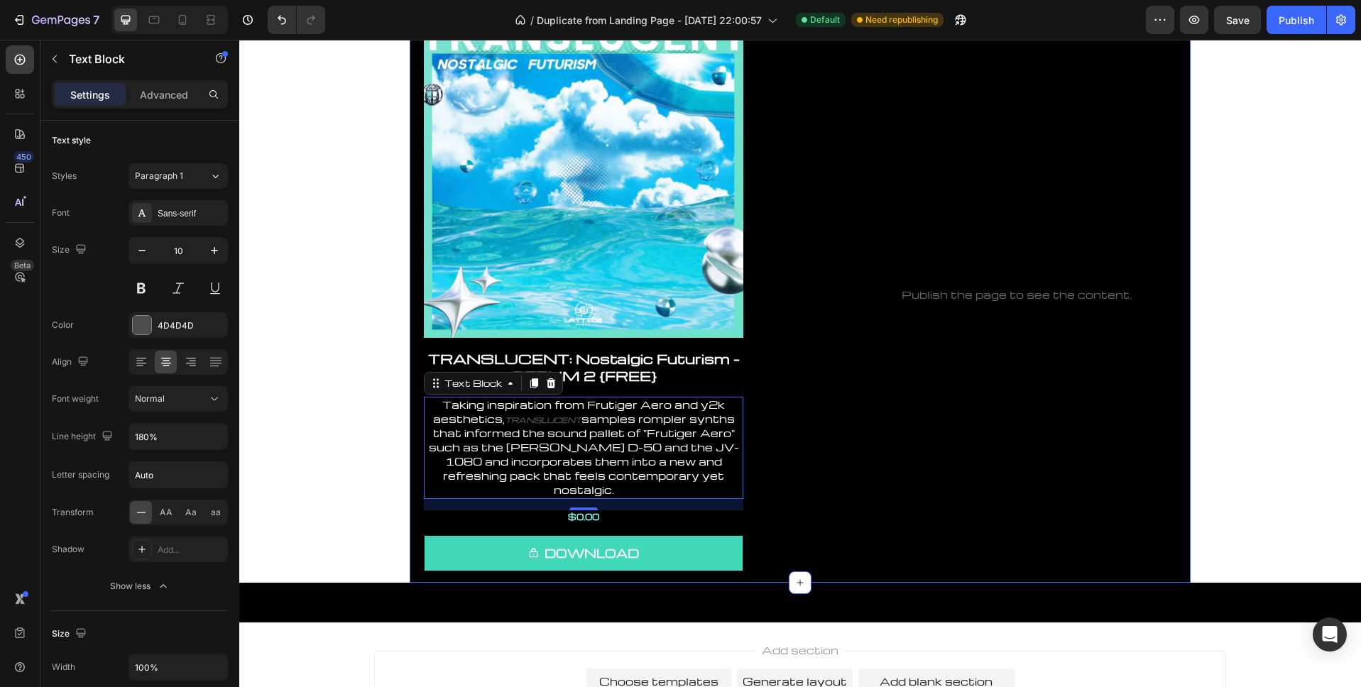
scroll to position [265, 0]
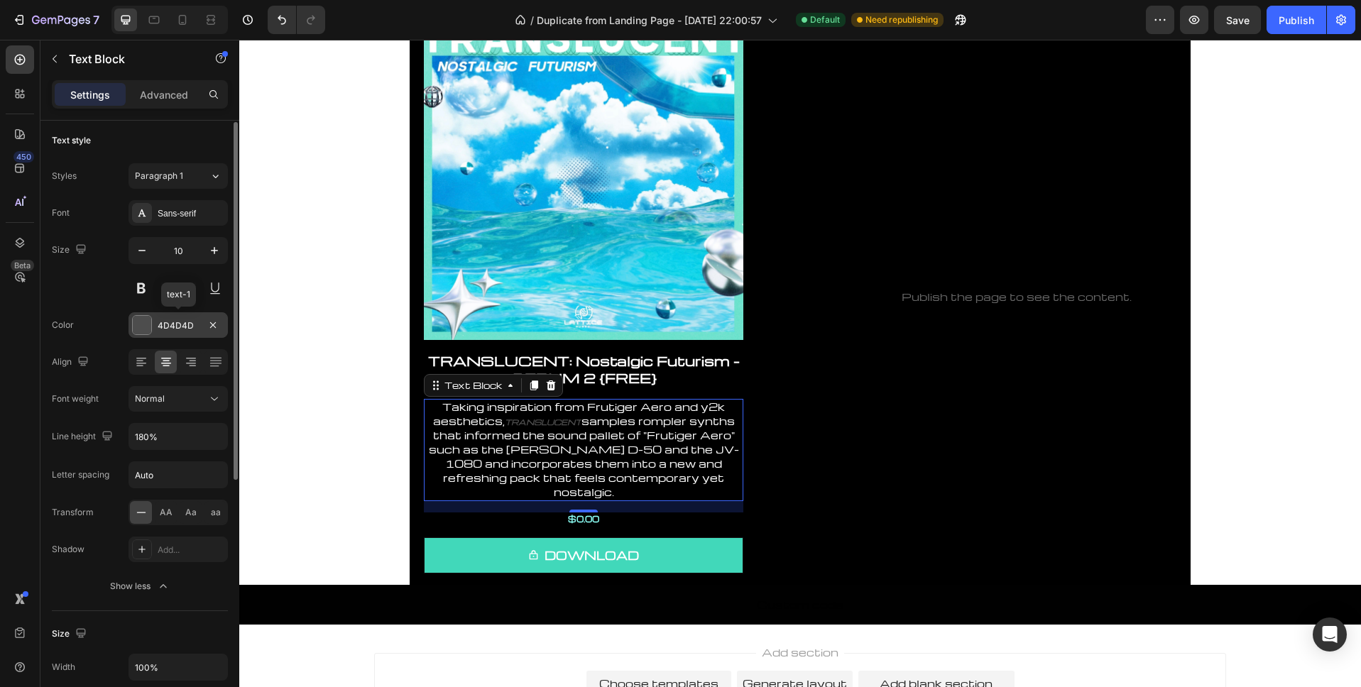
click at [141, 327] on div at bounding box center [142, 325] width 18 height 18
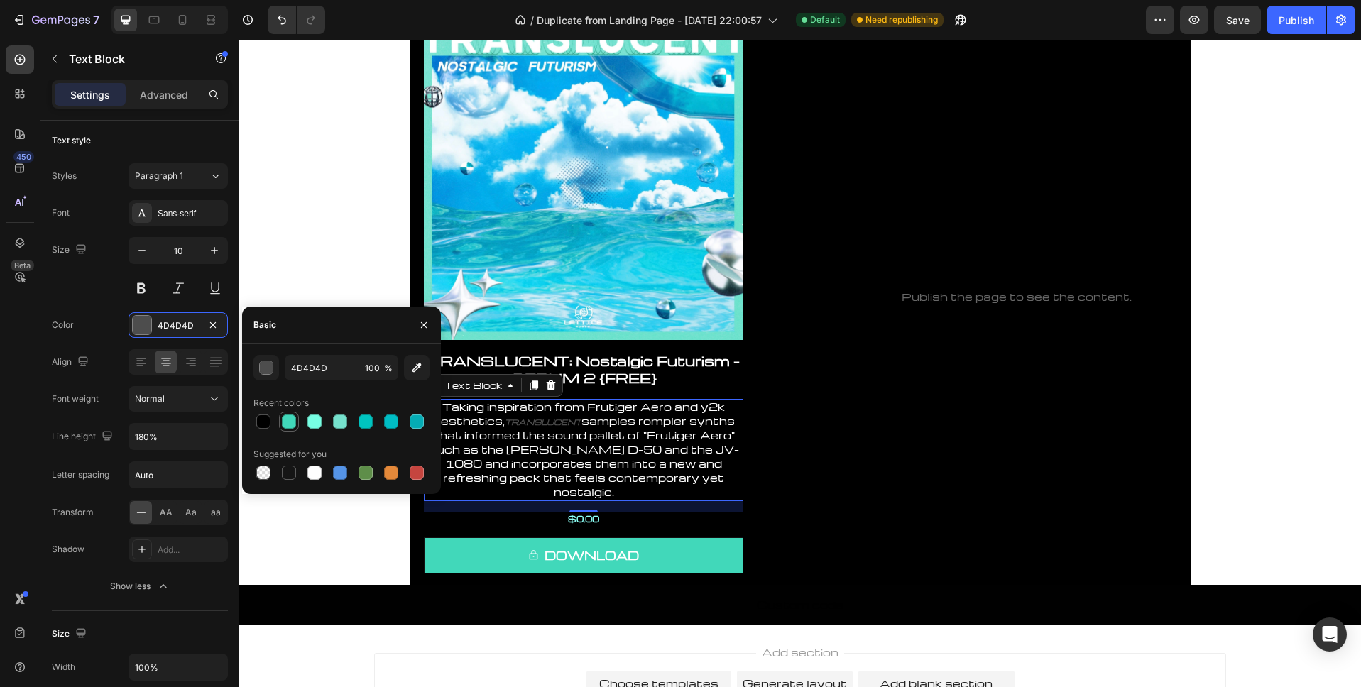
click at [292, 421] on div at bounding box center [289, 422] width 14 height 14
type input "41D8BA"
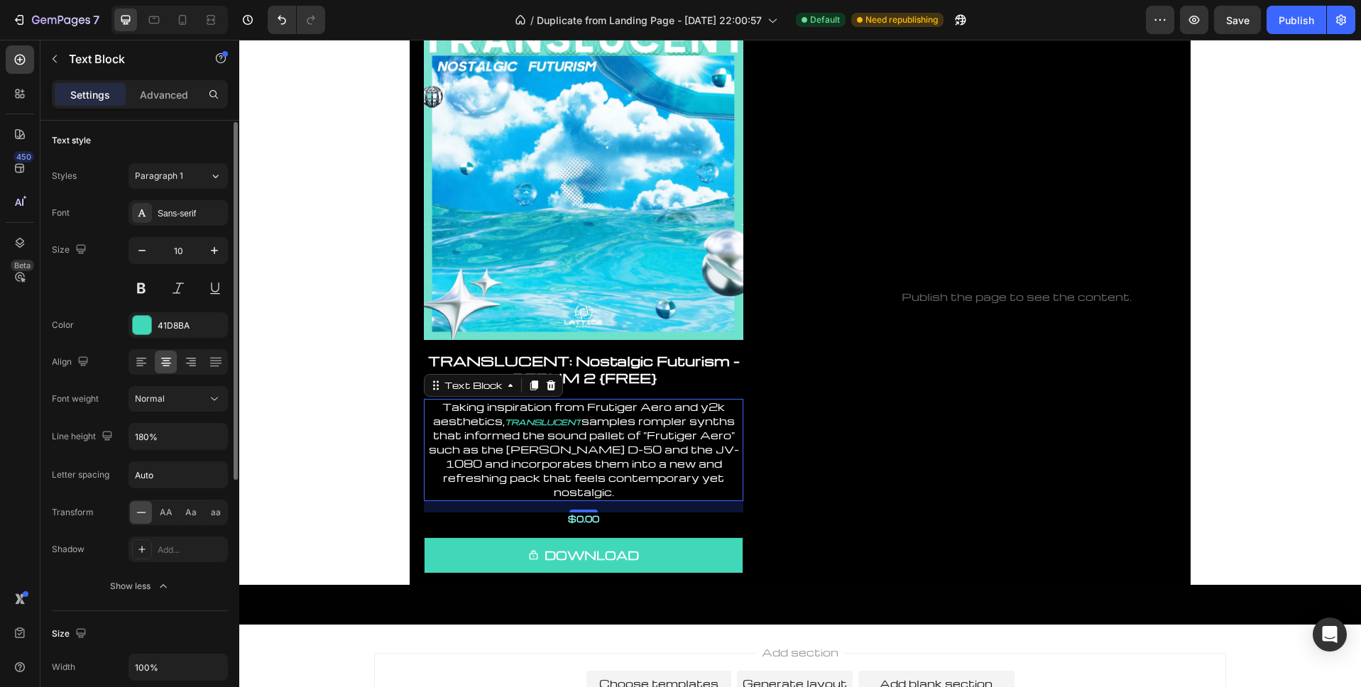
click at [107, 351] on div "Align" at bounding box center [140, 362] width 176 height 26
click at [201, 402] on div "Normal" at bounding box center [171, 399] width 72 height 13
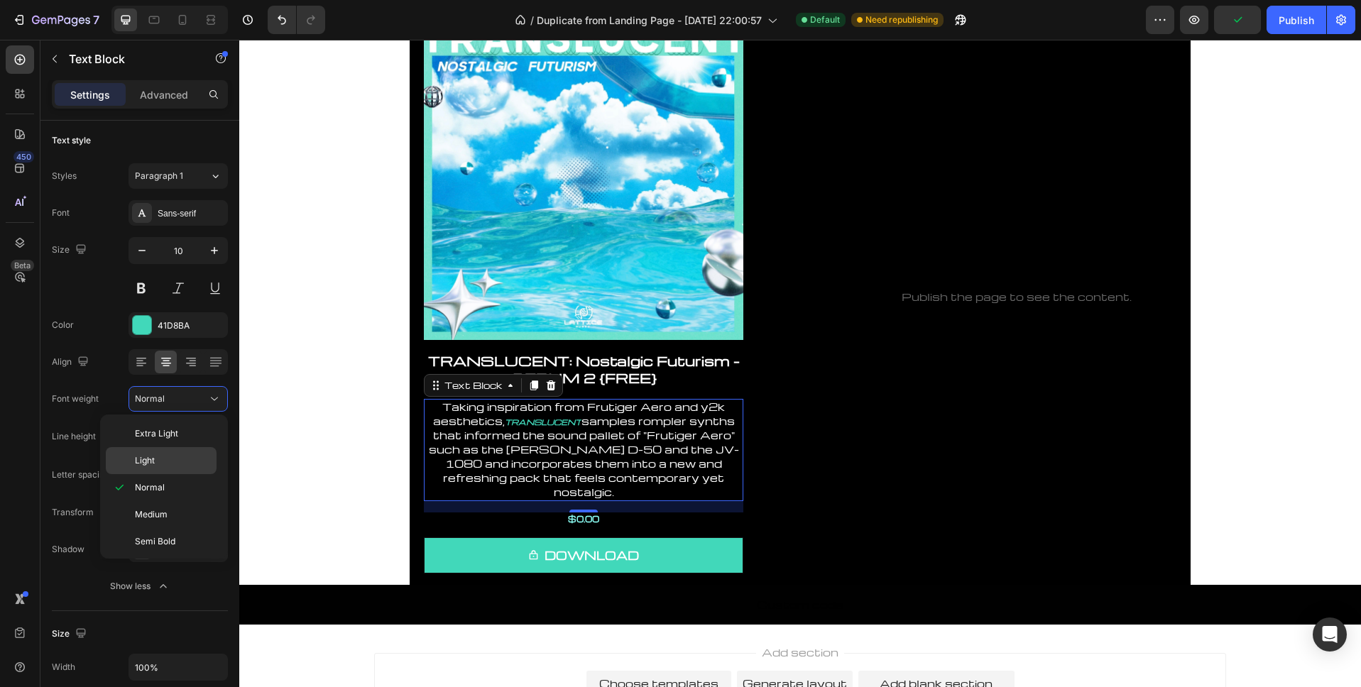
click at [163, 463] on p "Light" at bounding box center [172, 460] width 75 height 13
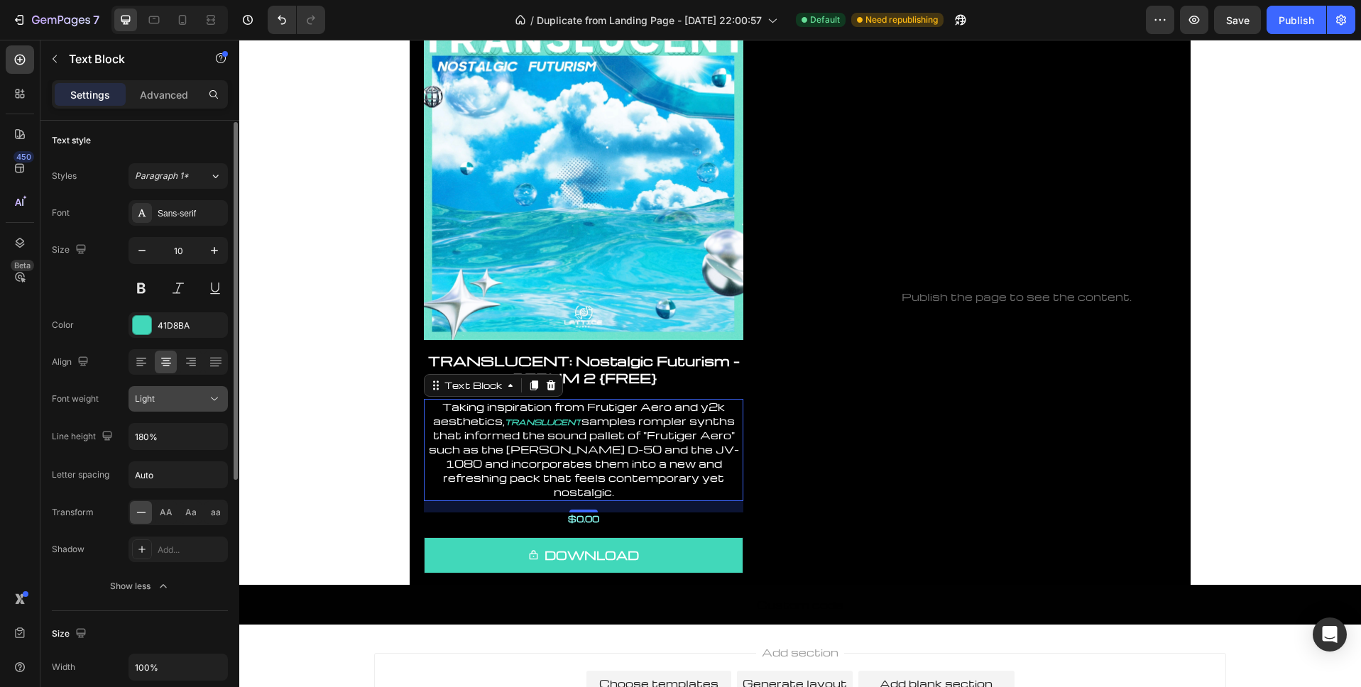
click at [182, 404] on div "Light" at bounding box center [171, 399] width 72 height 13
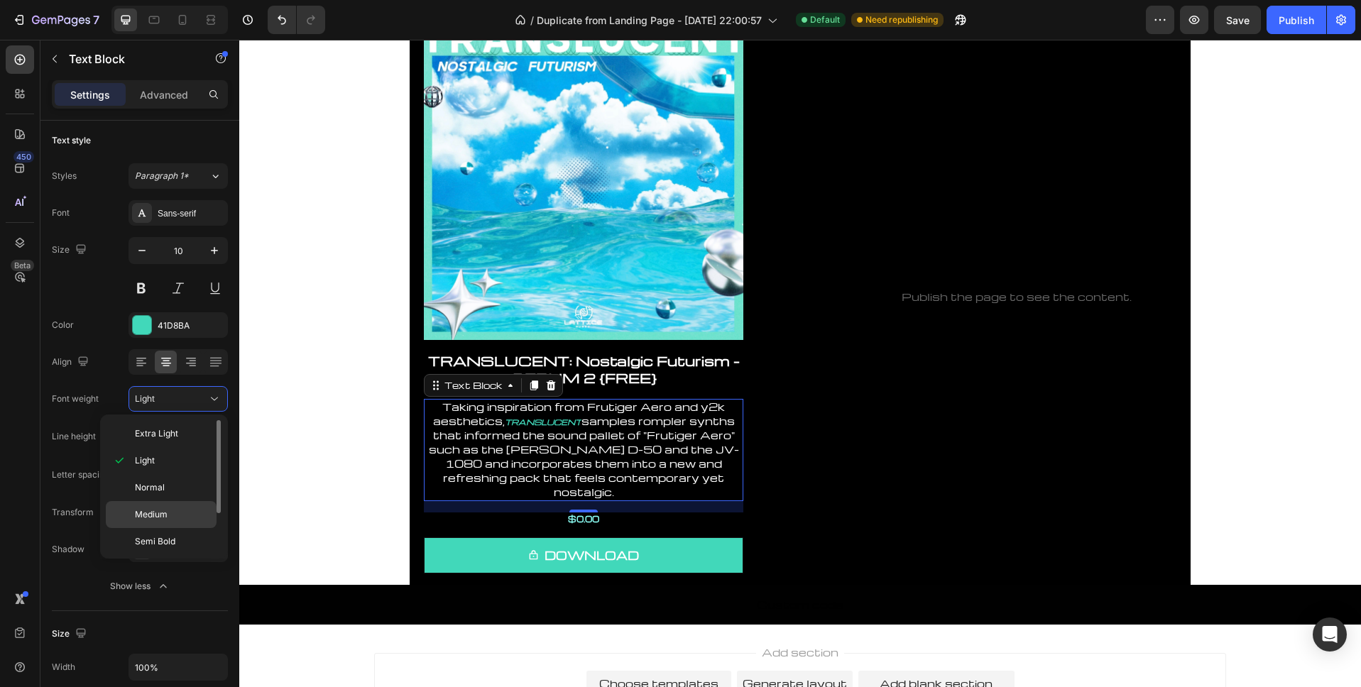
click at [178, 520] on p "Medium" at bounding box center [172, 514] width 75 height 13
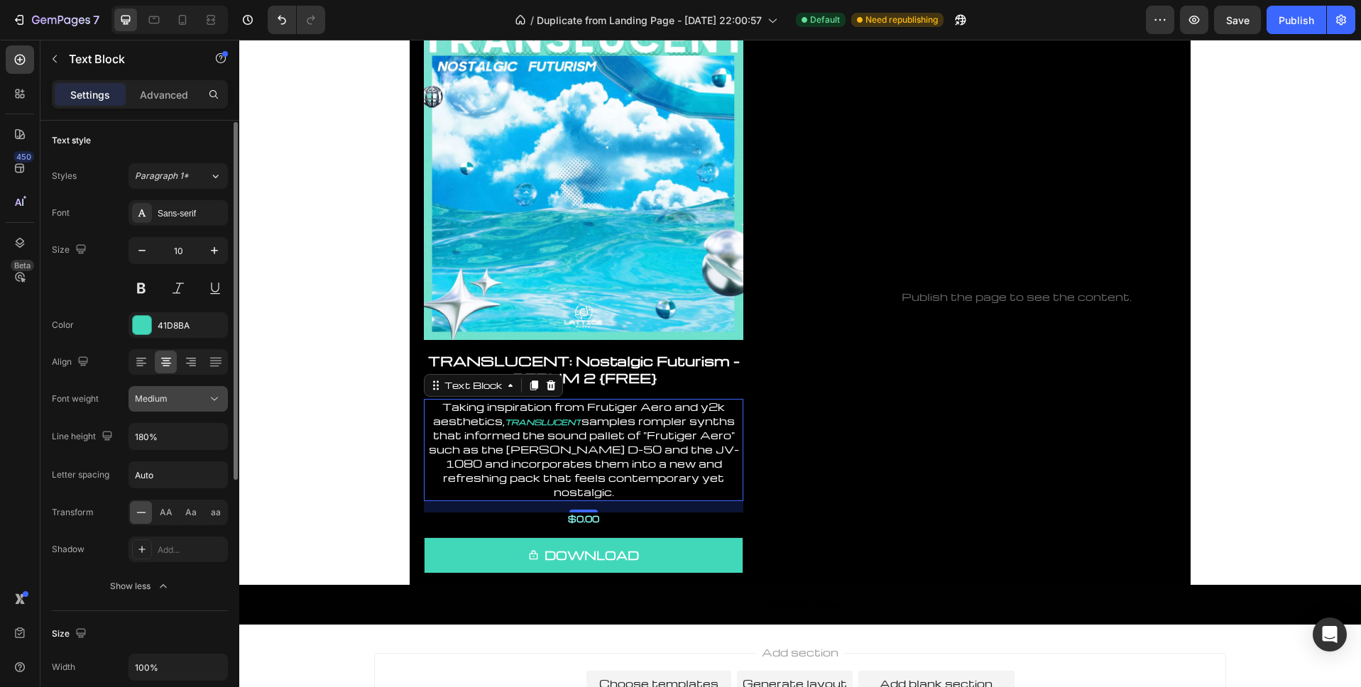
click at [177, 407] on button "Medium" at bounding box center [177, 399] width 99 height 26
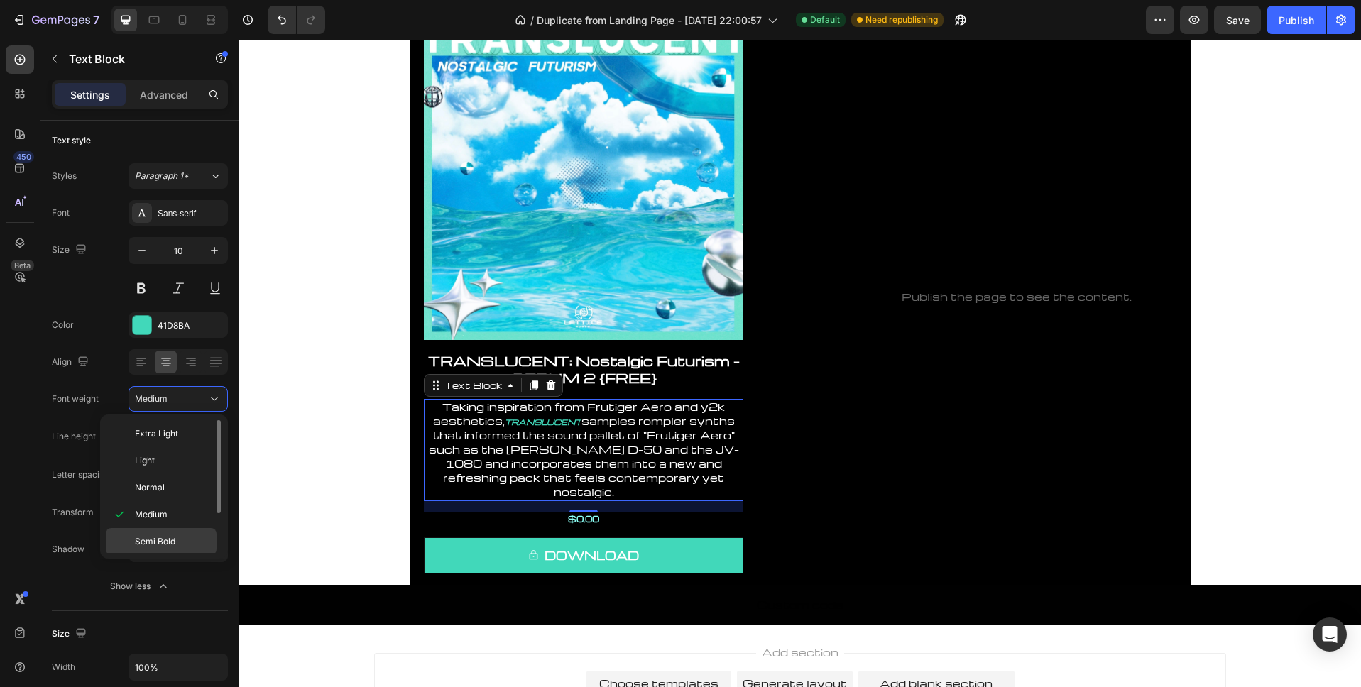
scroll to position [56, 0]
click at [167, 515] on p "Bold" at bounding box center [172, 512] width 75 height 13
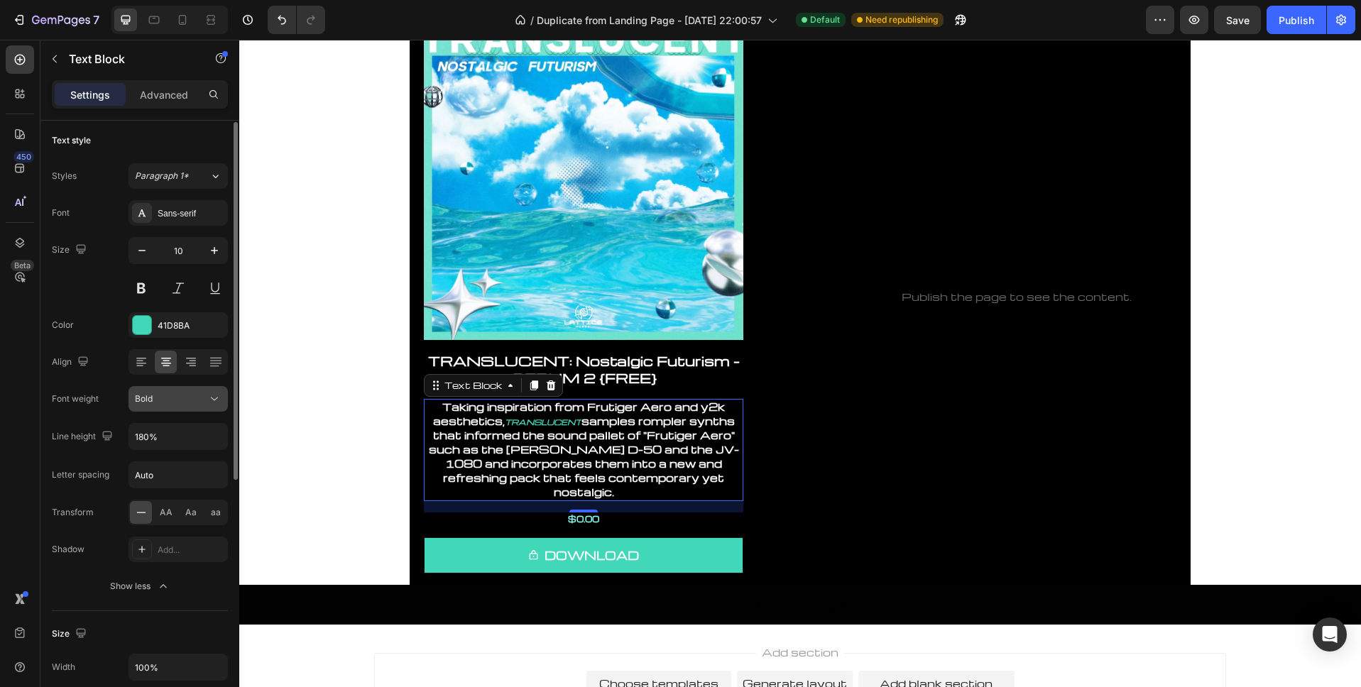
click at [184, 407] on button "Bold" at bounding box center [177, 399] width 99 height 26
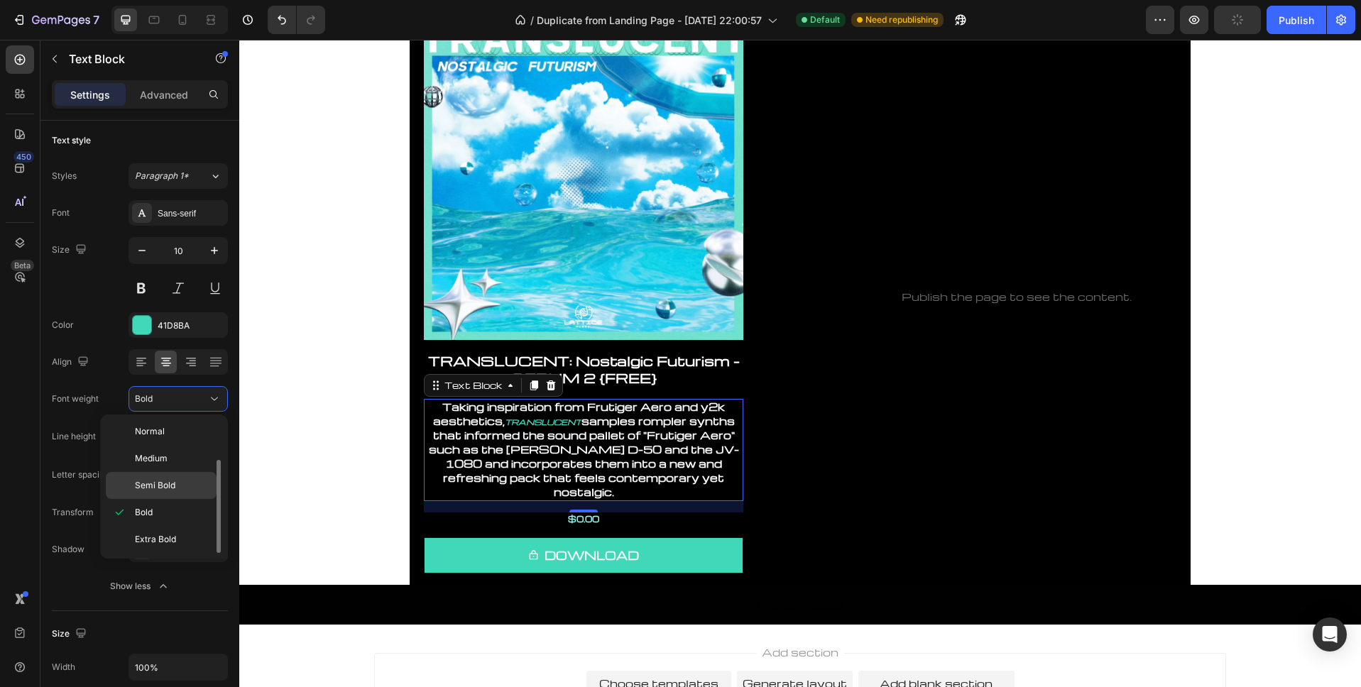
click at [180, 488] on p "Semi Bold" at bounding box center [172, 485] width 75 height 13
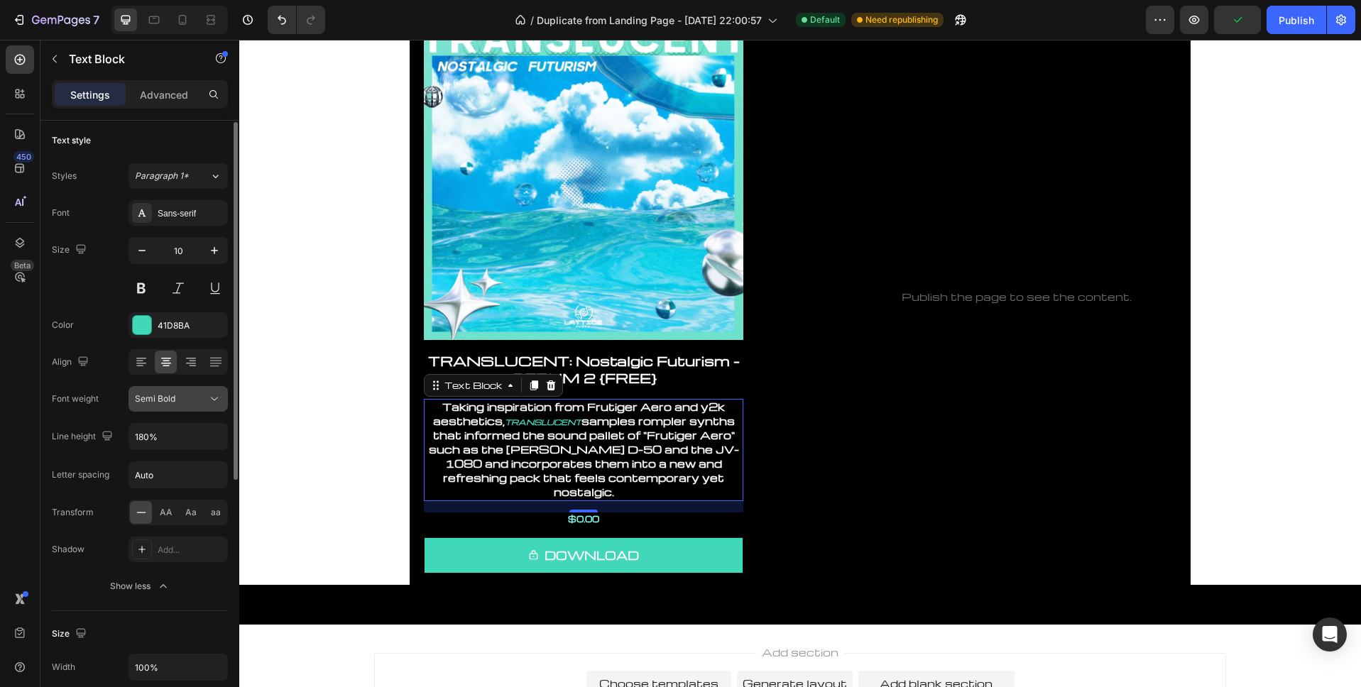
click at [173, 394] on span "Semi Bold" at bounding box center [155, 398] width 40 height 11
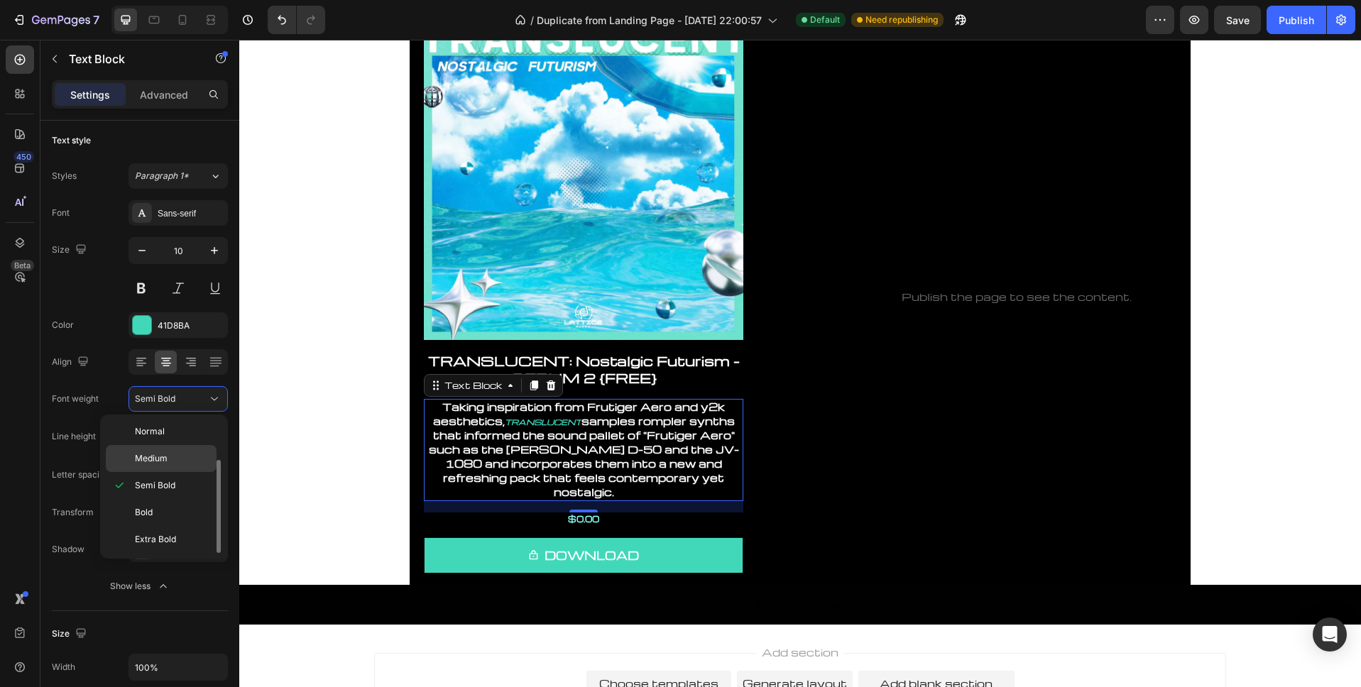
click at [177, 464] on p "Medium" at bounding box center [172, 458] width 75 height 13
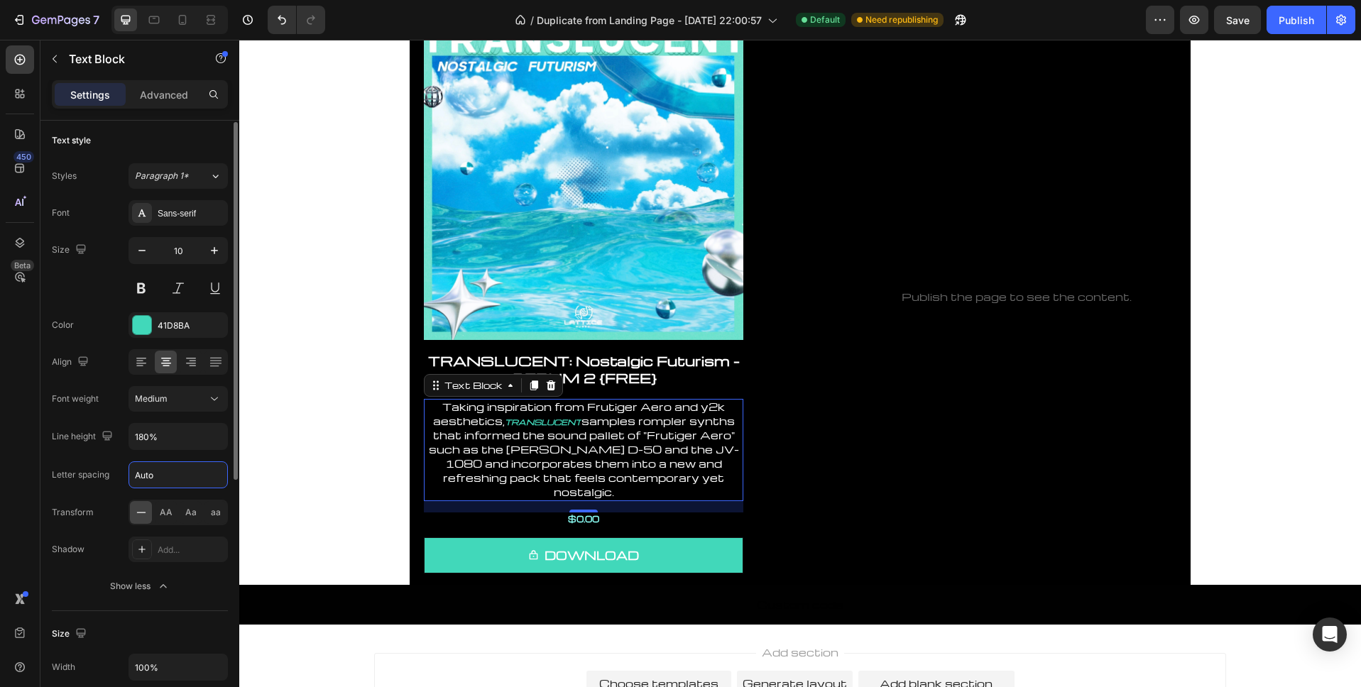
click at [194, 479] on input "Auto" at bounding box center [178, 475] width 98 height 26
click at [99, 478] on div "Letter spacing" at bounding box center [80, 474] width 57 height 13
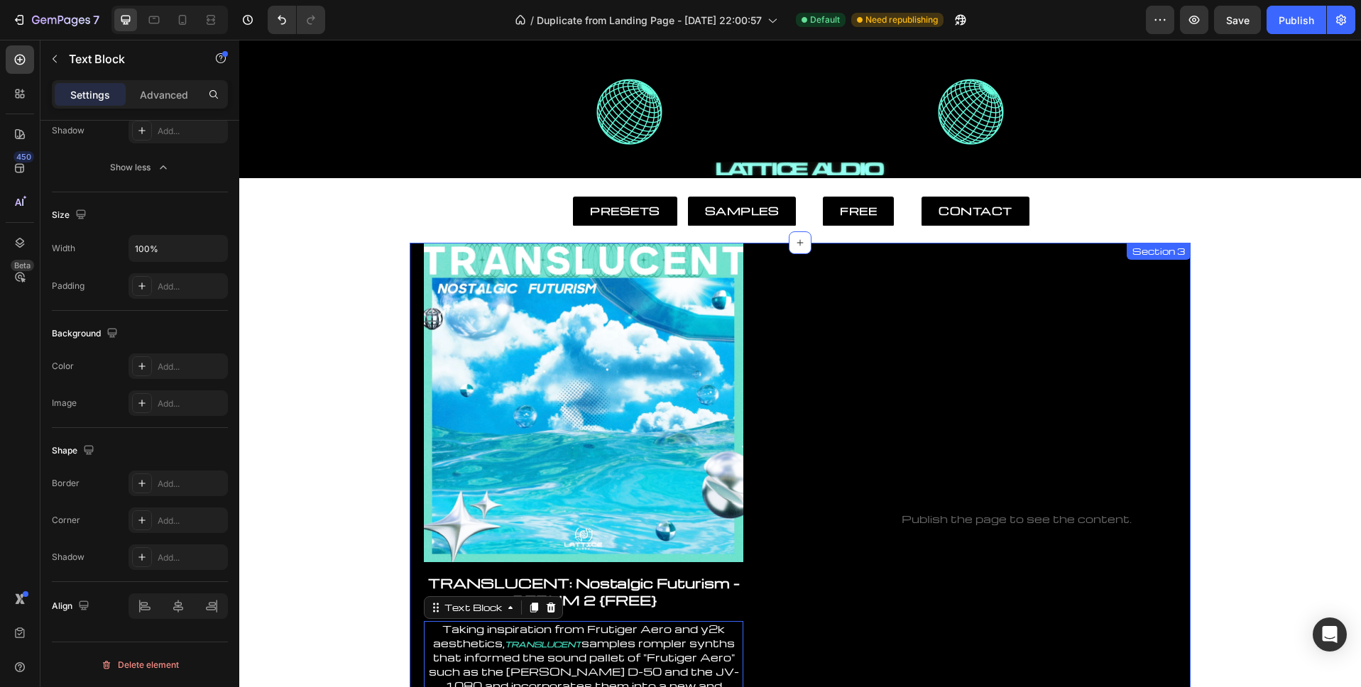
scroll to position [0, 0]
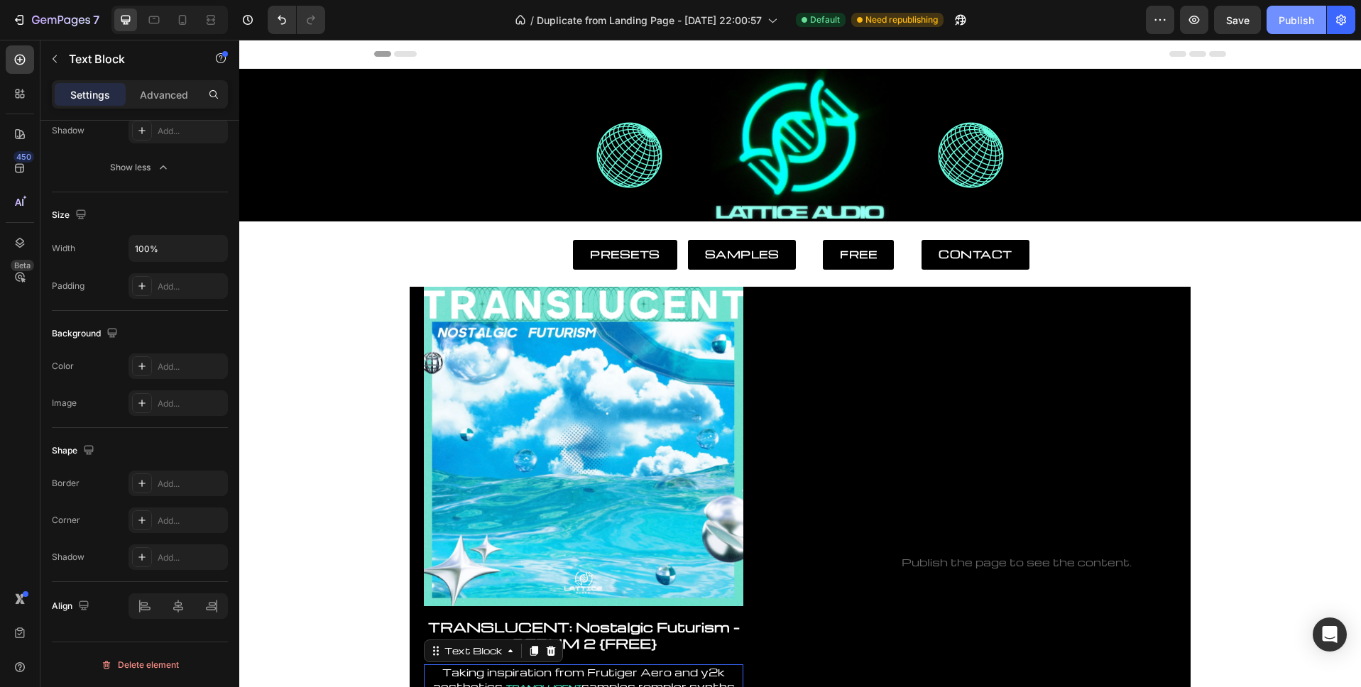
click at [1297, 16] on div "Publish" at bounding box center [1295, 20] width 35 height 15
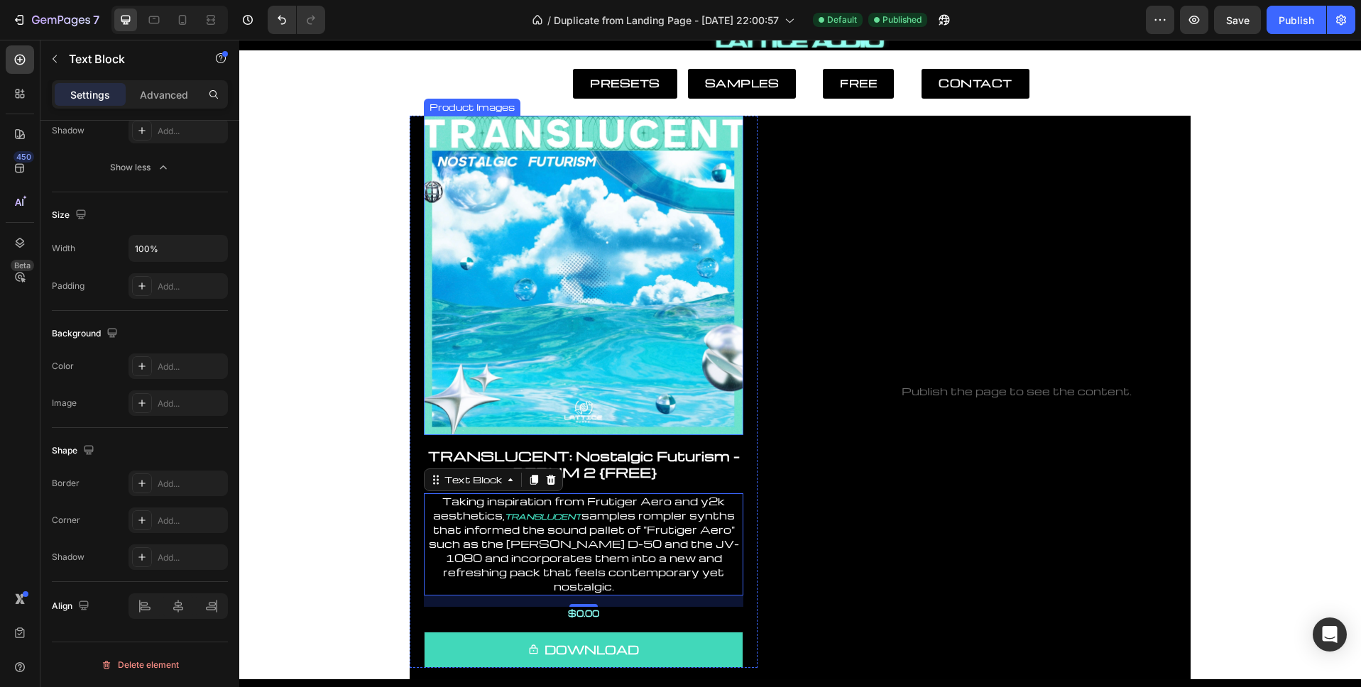
scroll to position [170, 0]
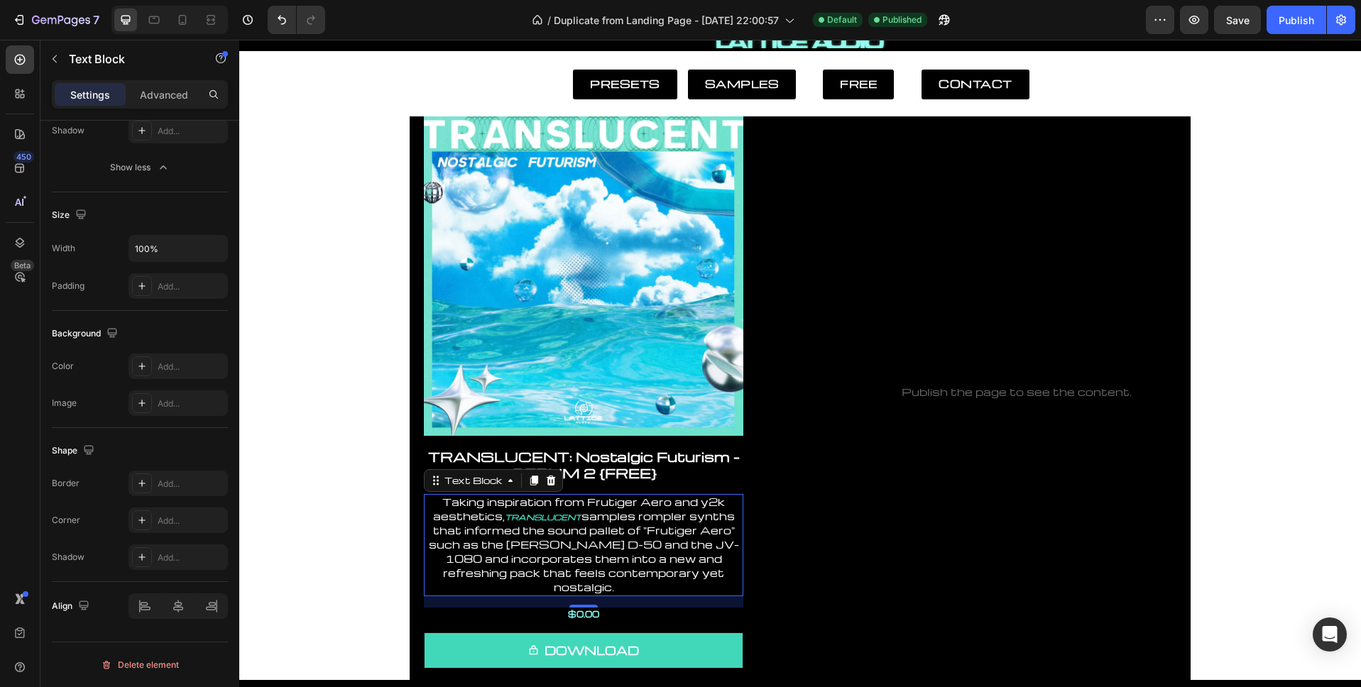
drag, startPoint x: 564, startPoint y: 527, endPoint x: 547, endPoint y: 524, distance: 17.3
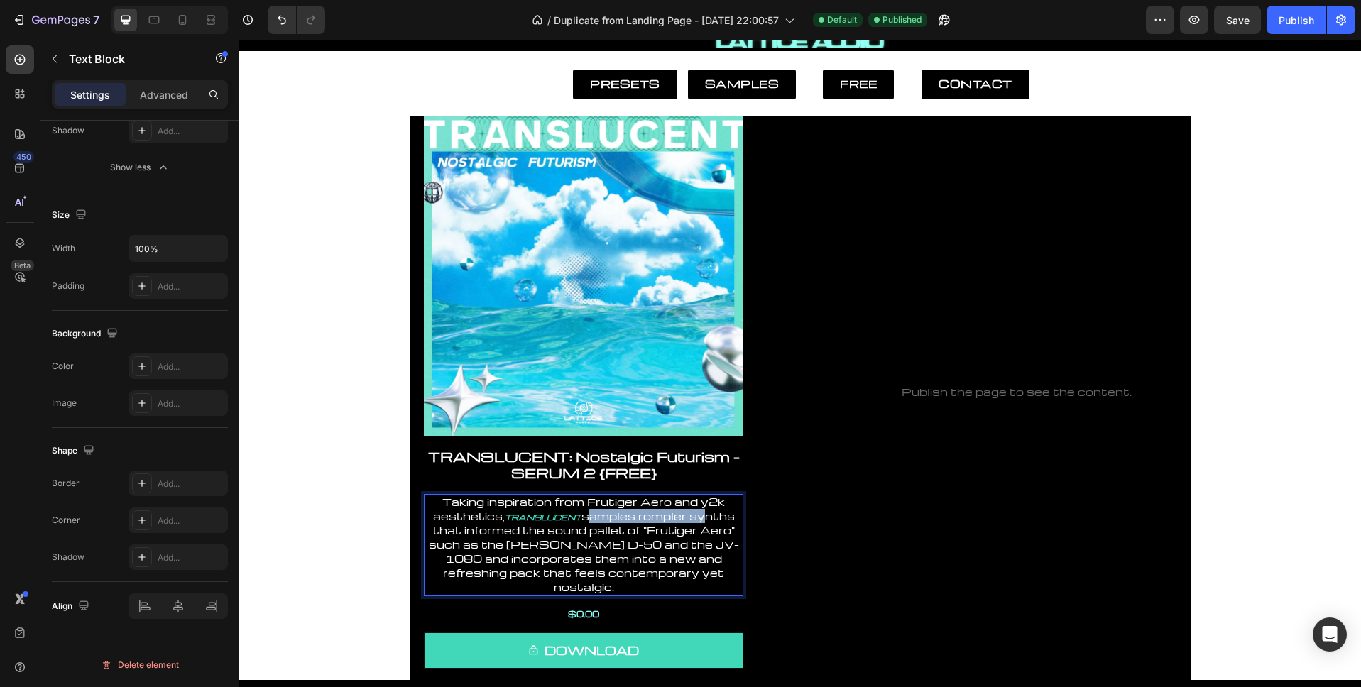
drag, startPoint x: 585, startPoint y: 516, endPoint x: 623, endPoint y: 535, distance: 42.9
click at [702, 519] on span "samples rompler synths that informed the sound pallet of "Frutiger Aero" such a…" at bounding box center [584, 551] width 310 height 85
click at [435, 528] on span "samples rompler synths that informed the sound pallet of "Frutiger Aero" such a…" at bounding box center [584, 551] width 310 height 85
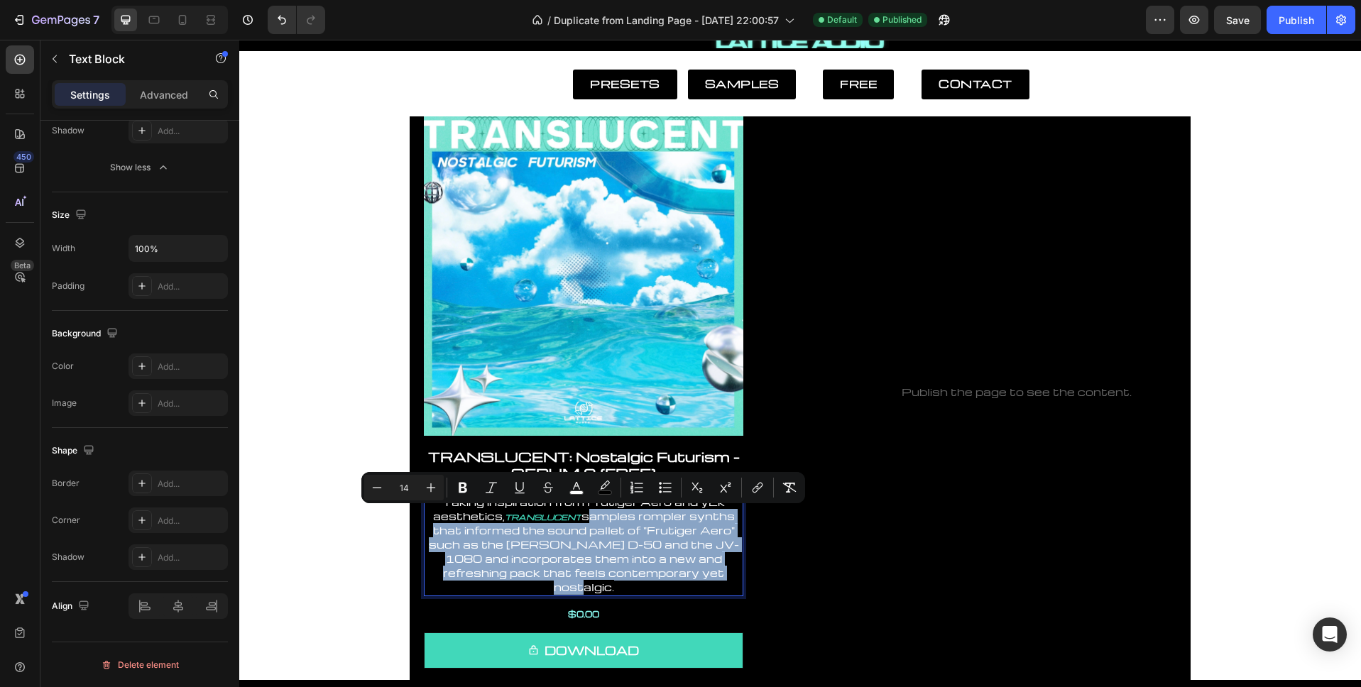
drag, startPoint x: 584, startPoint y: 516, endPoint x: 725, endPoint y: 574, distance: 151.8
click at [725, 574] on p "Taking inspiration from Frutiger Aero and y2k aesthetics, TRANSLUCENT samples r…" at bounding box center [583, 544] width 317 height 99
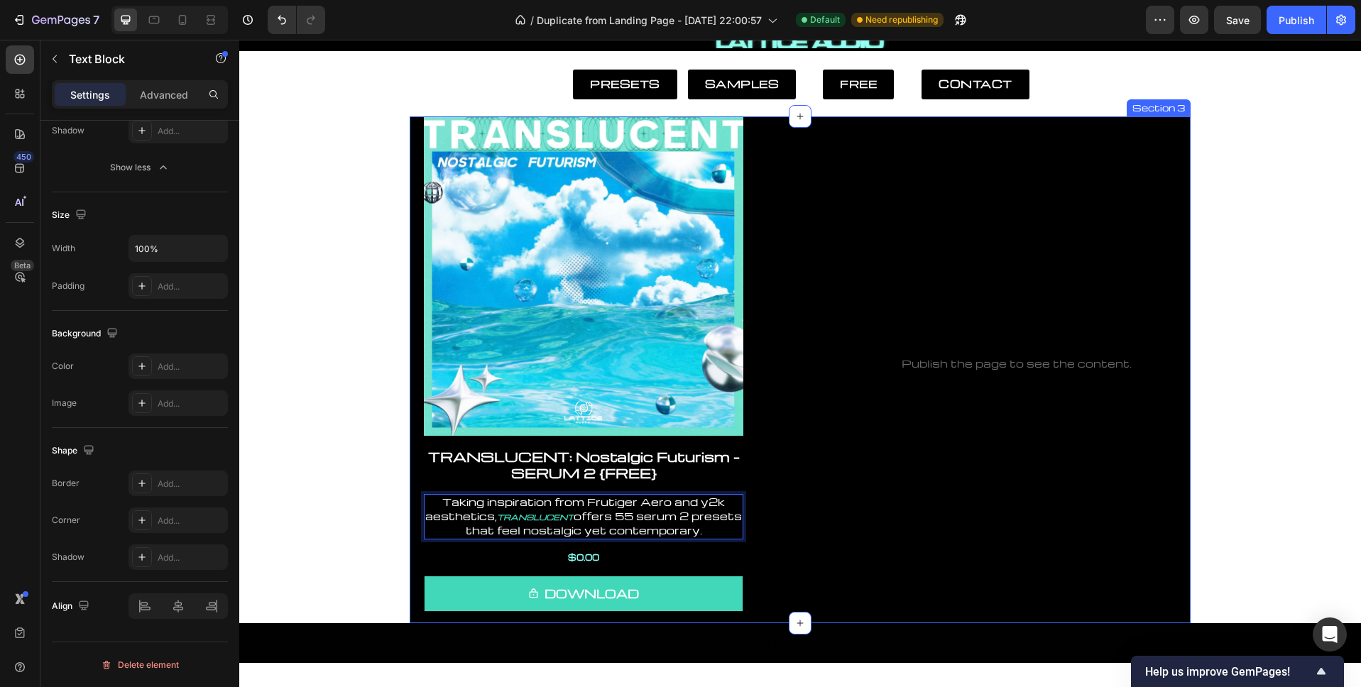
click at [918, 541] on div "Publish the page to see the content. Custom Code" at bounding box center [1017, 363] width 348 height 495
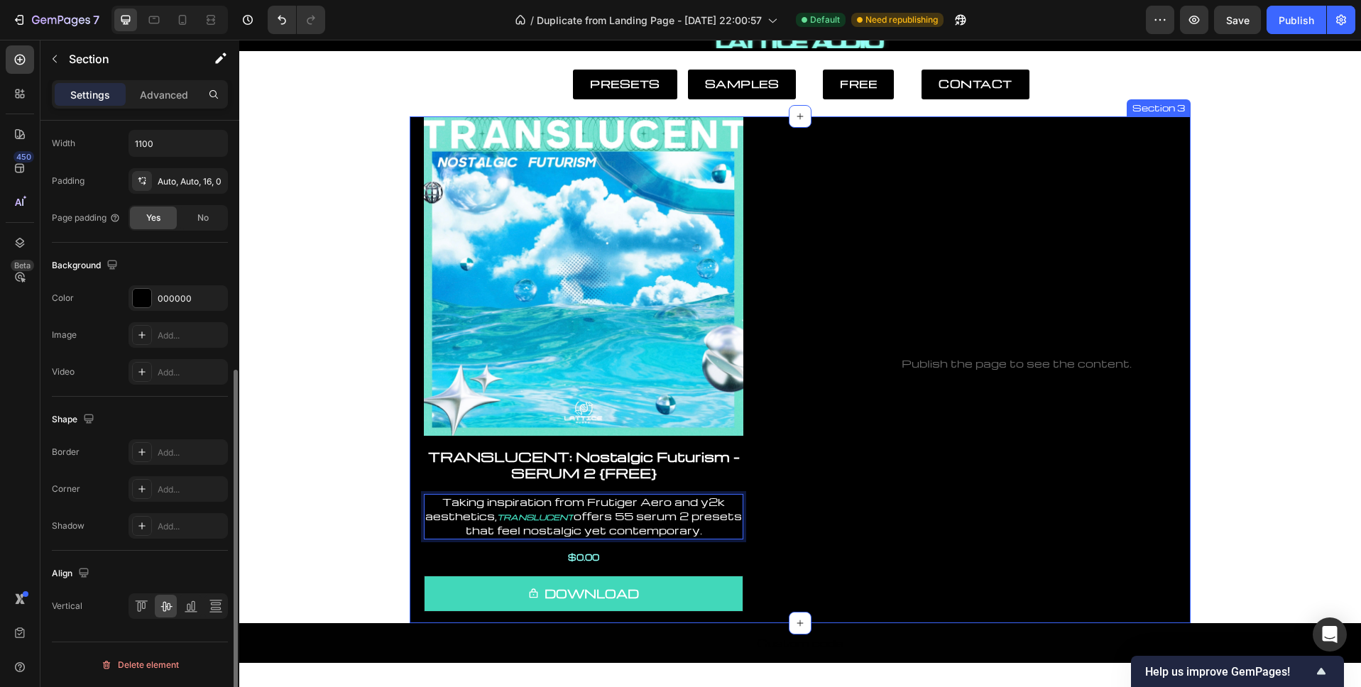
scroll to position [0, 0]
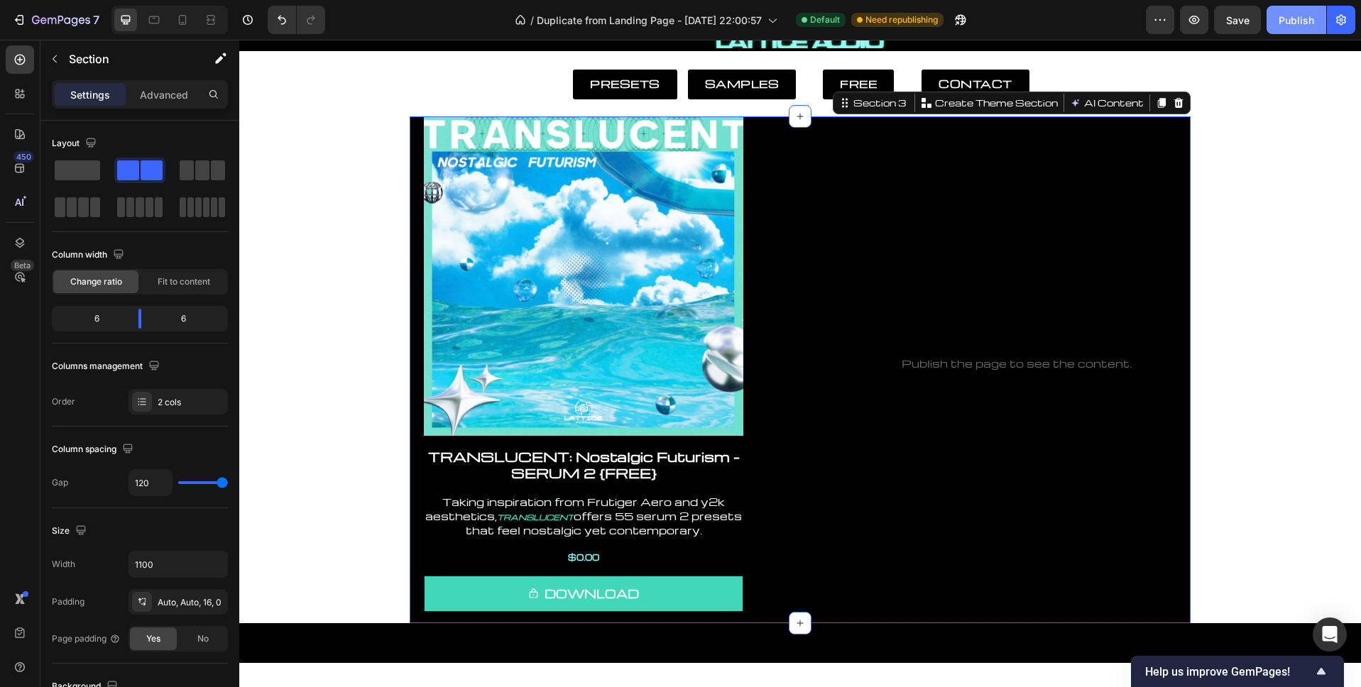
click at [1297, 21] on div "Publish" at bounding box center [1295, 20] width 35 height 15
click at [630, 591] on p "DOWNLOAD" at bounding box center [591, 593] width 94 height 19
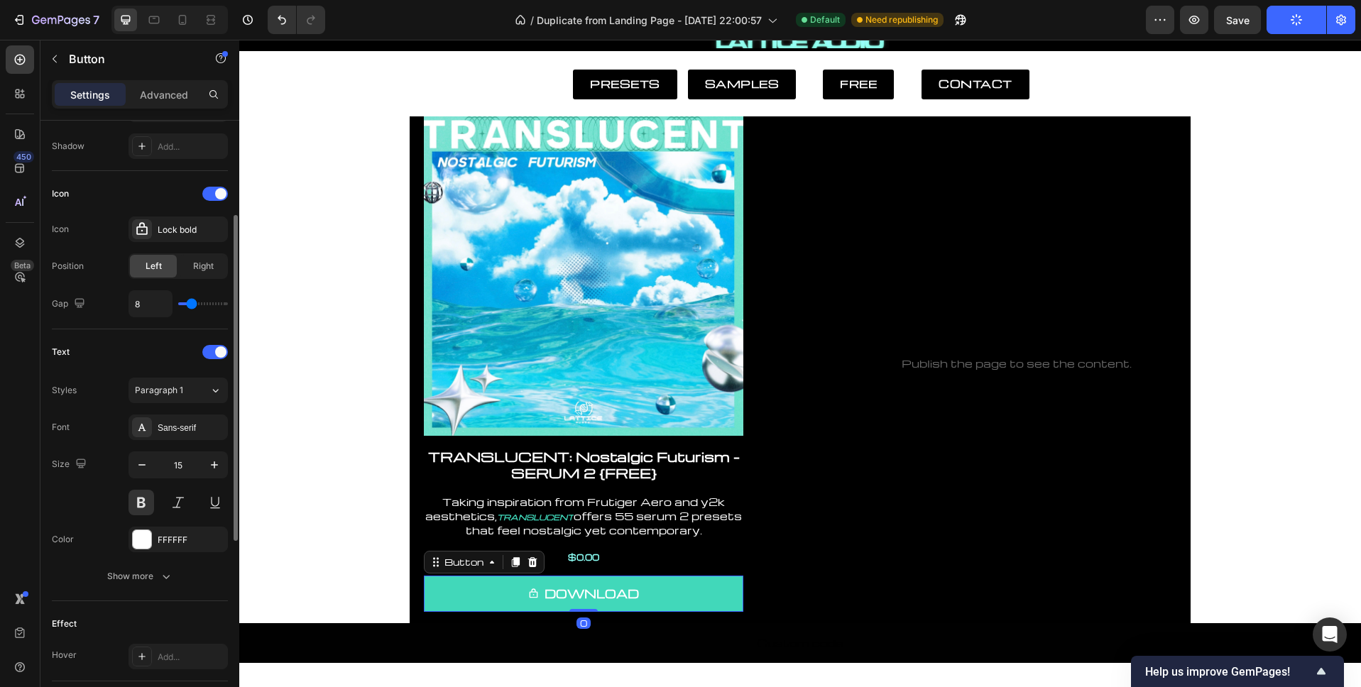
scroll to position [523, 0]
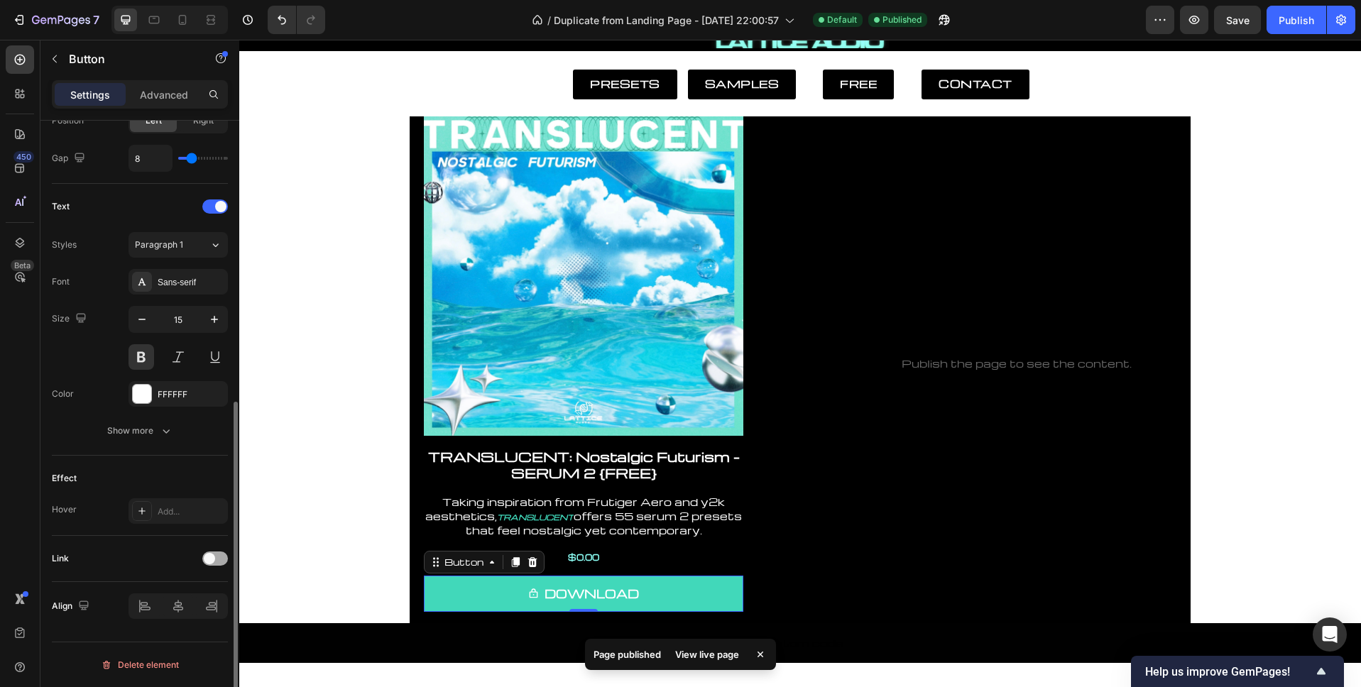
click at [215, 556] on div at bounding box center [215, 559] width 26 height 14
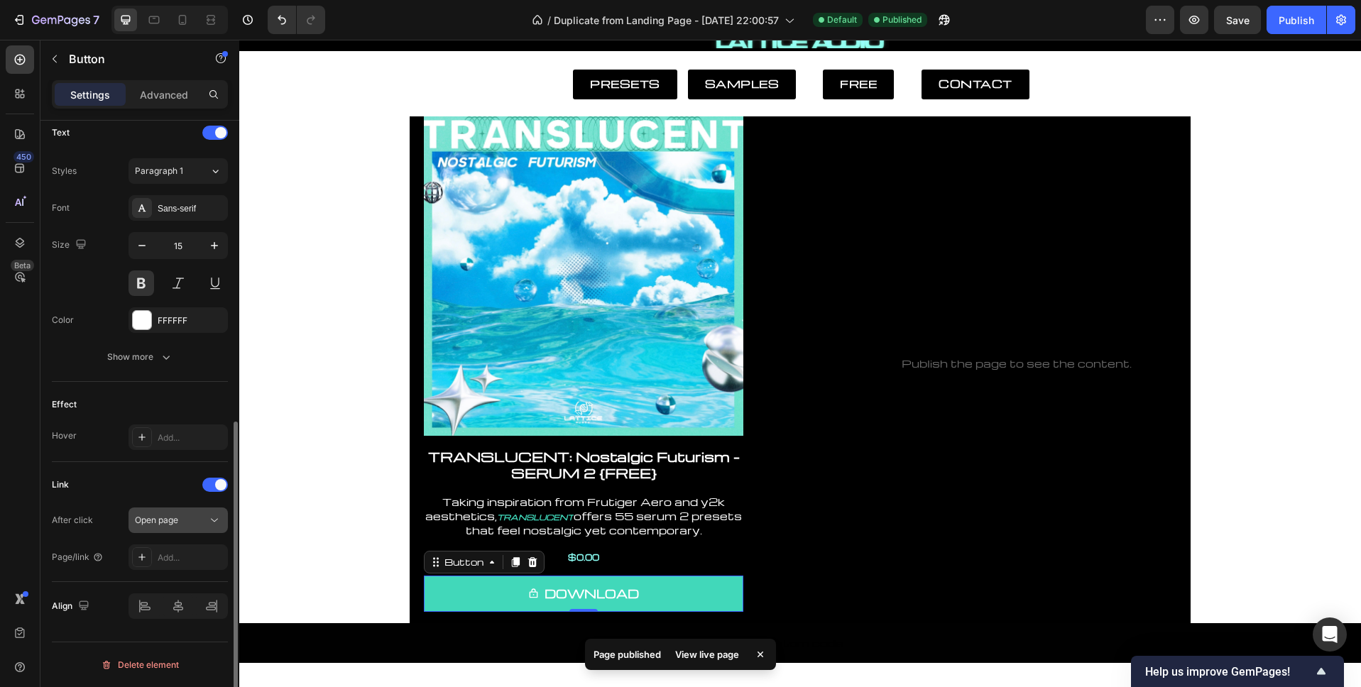
click at [180, 518] on div "Open page" at bounding box center [171, 520] width 72 height 13
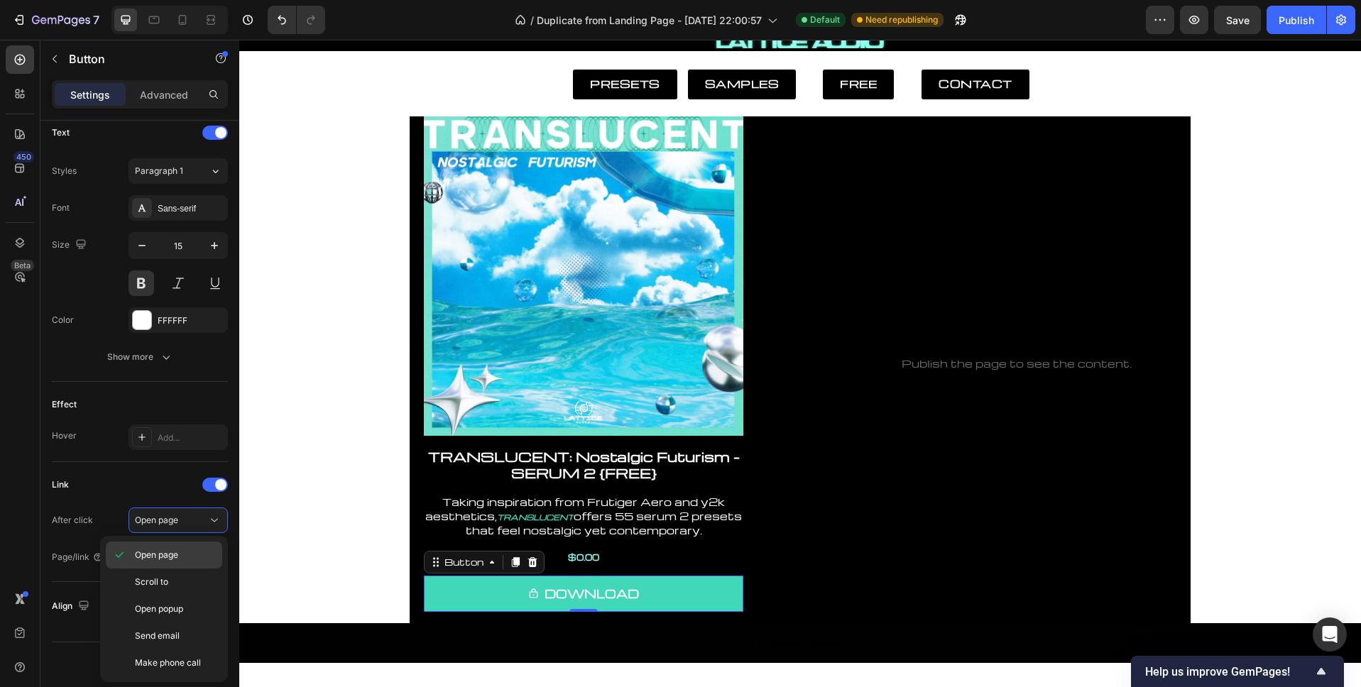
click at [178, 556] on span "Open page" at bounding box center [156, 555] width 43 height 13
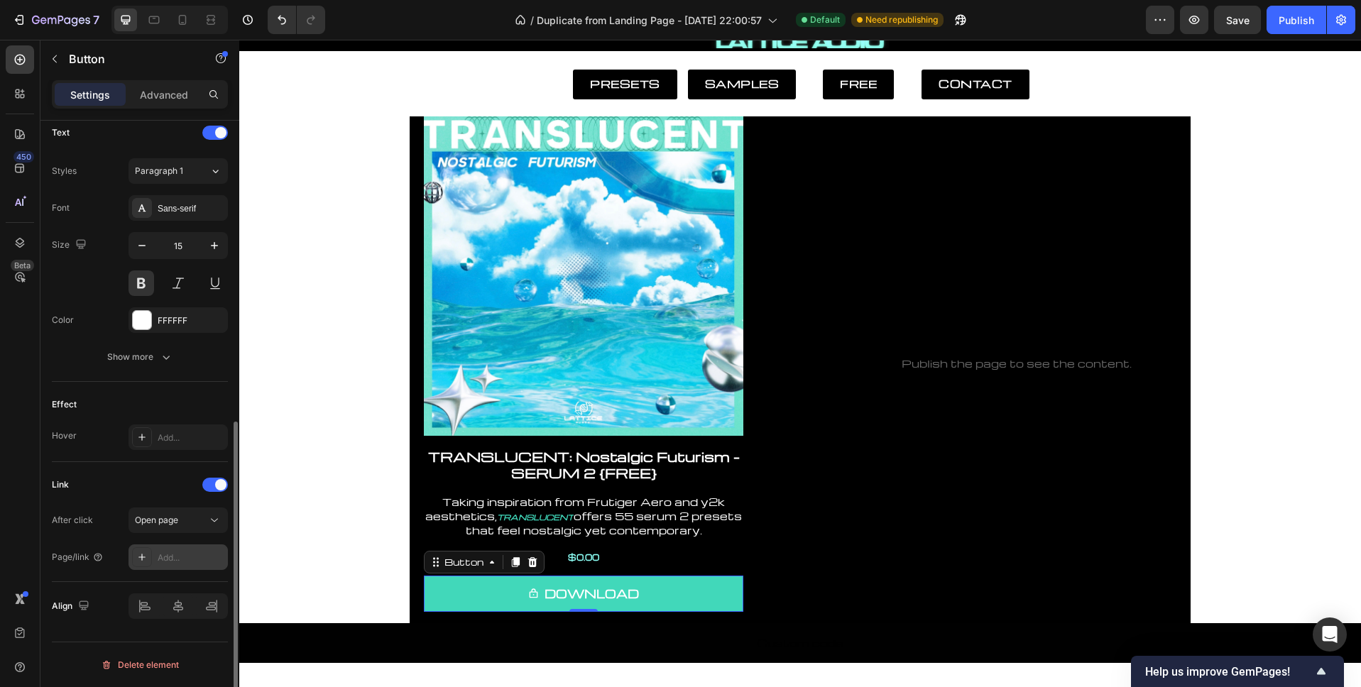
click at [173, 560] on div "Add..." at bounding box center [191, 558] width 67 height 13
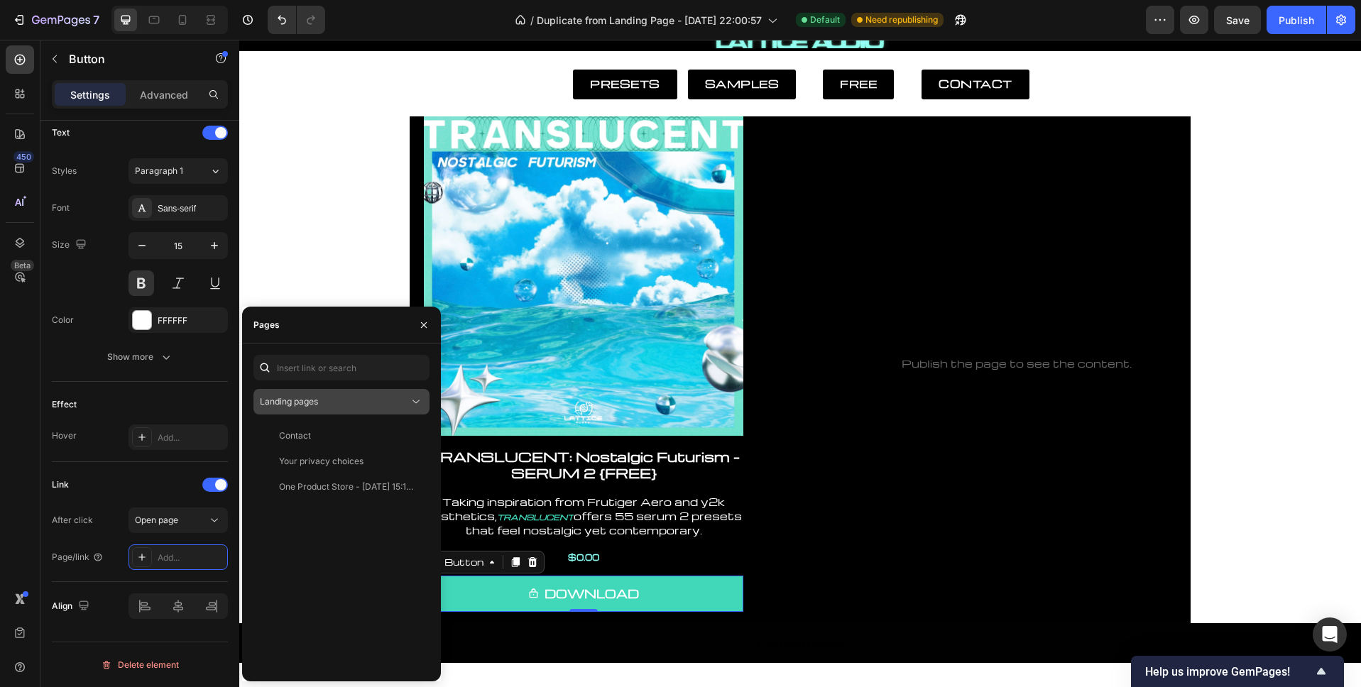
click at [345, 406] on div "Landing pages" at bounding box center [334, 401] width 149 height 13
click at [333, 360] on input "text" at bounding box center [341, 368] width 176 height 26
paste input "<script src="https://f.convertkit.com/ckjs/ck.5.js"></script> <form action="htt…"
type input "<script src="https://f.convertkit.com/ckjs/ck.5.js"></script> <form action="htt…"
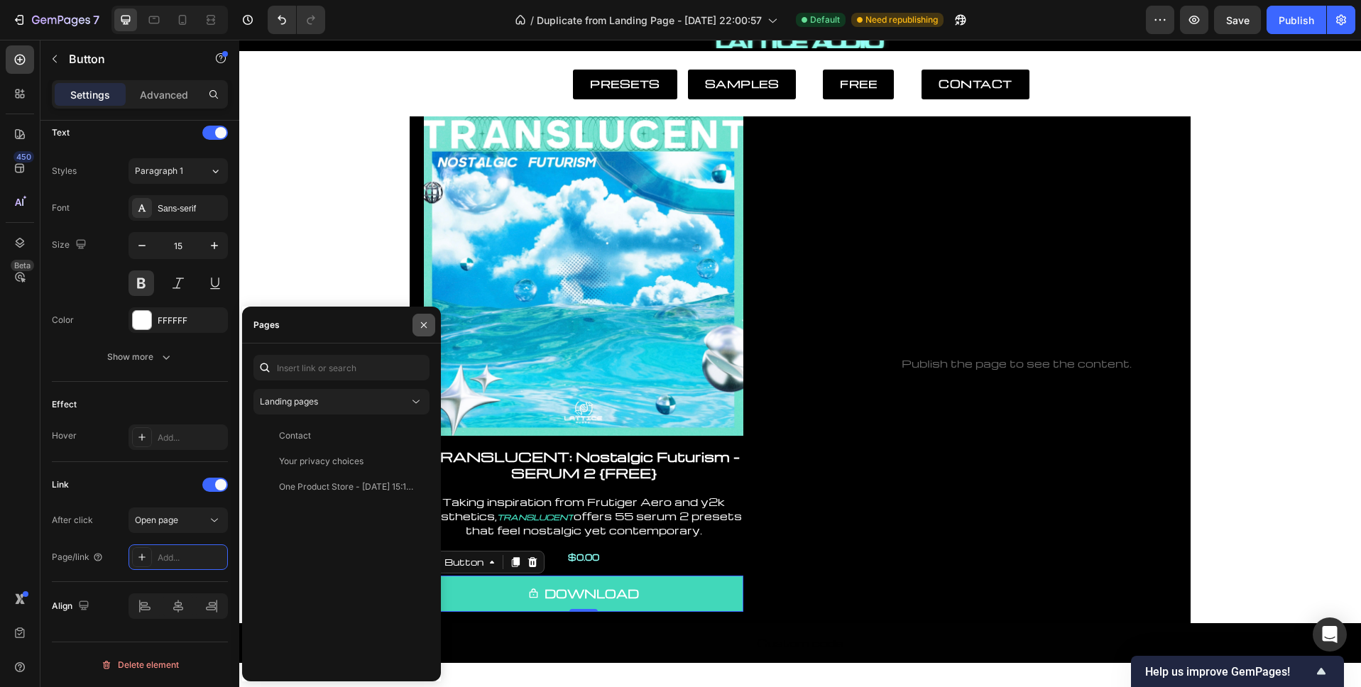
click at [422, 323] on icon "button" at bounding box center [424, 325] width 6 height 6
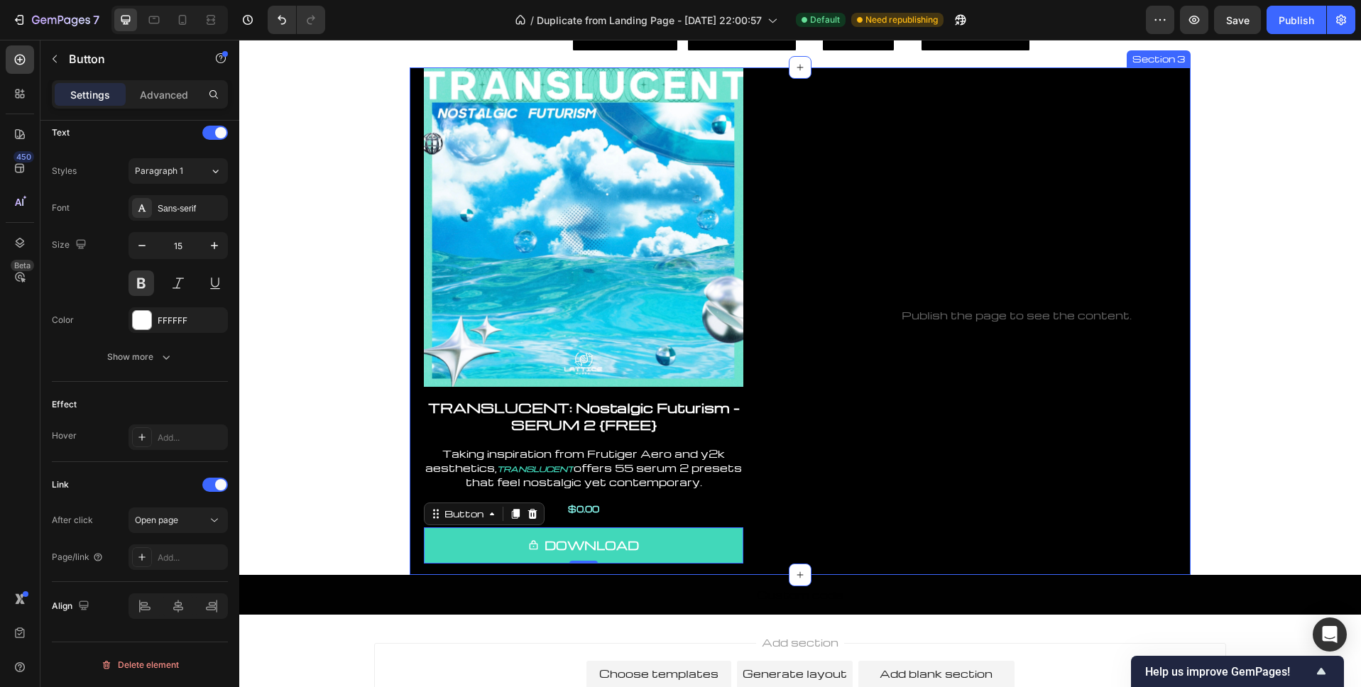
scroll to position [208, 0]
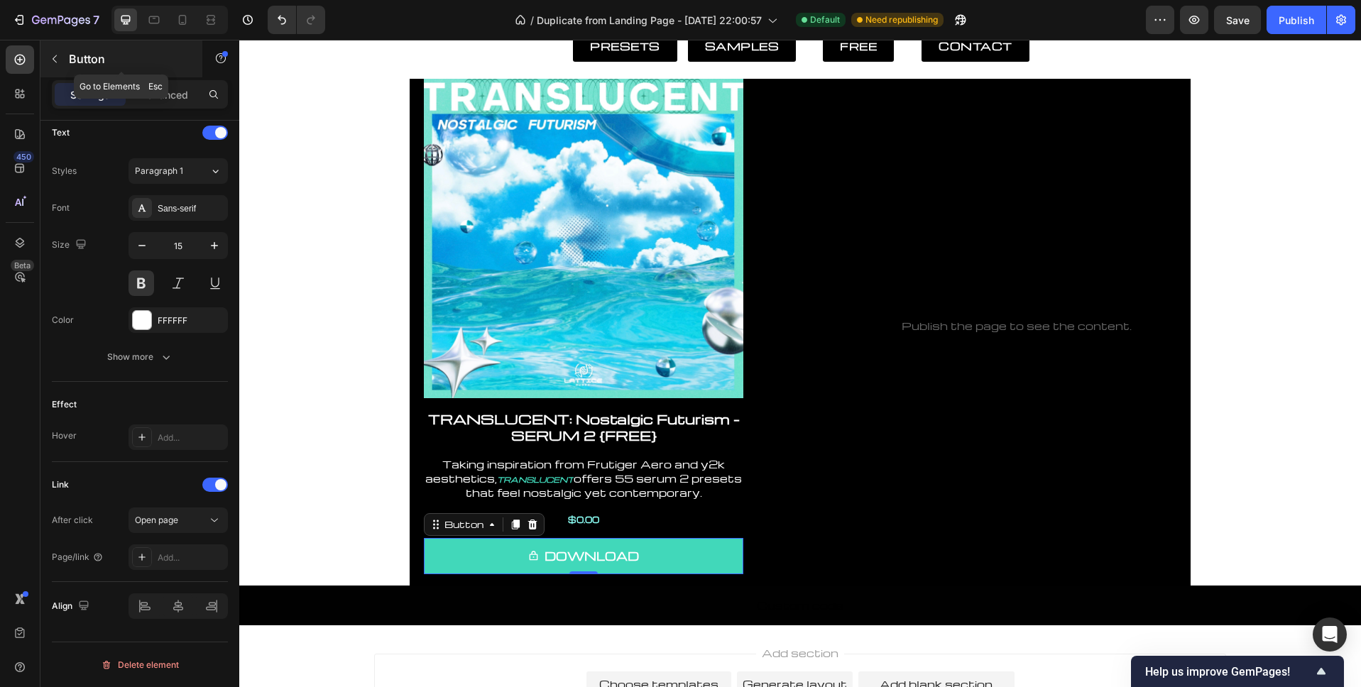
click at [57, 60] on icon "button" at bounding box center [54, 58] width 11 height 11
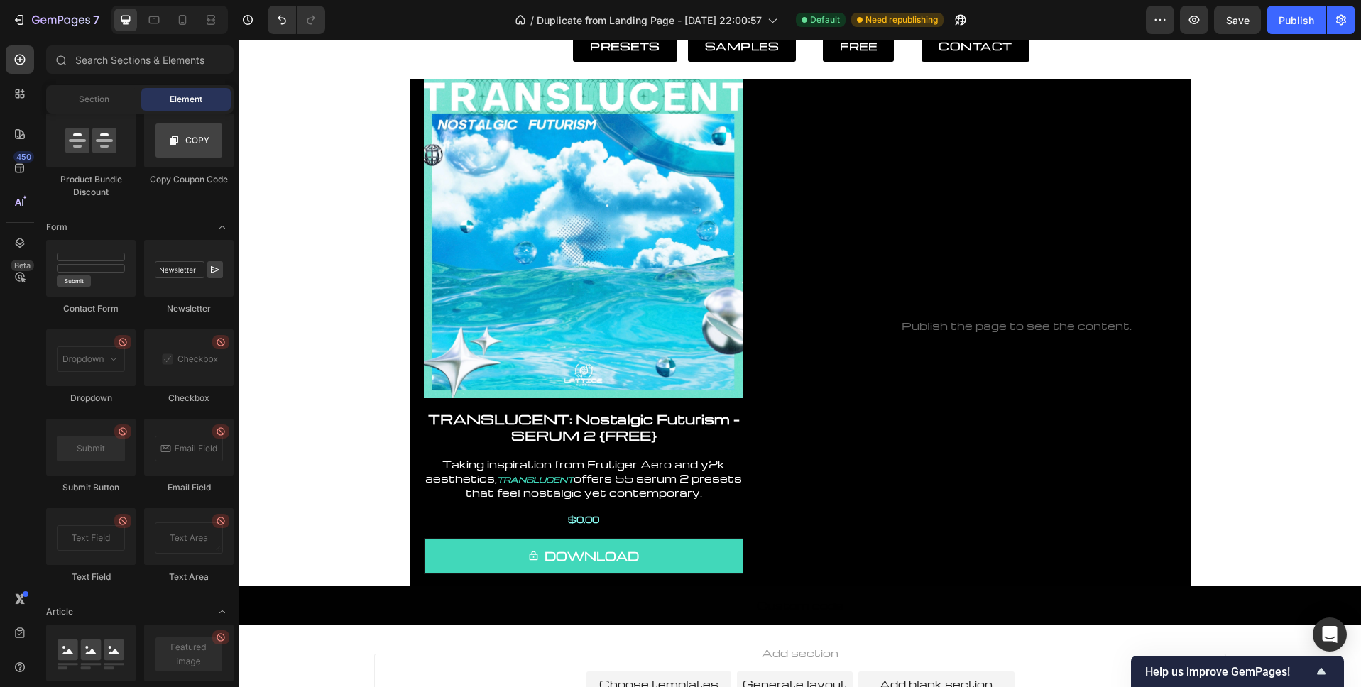
scroll to position [3636, 0]
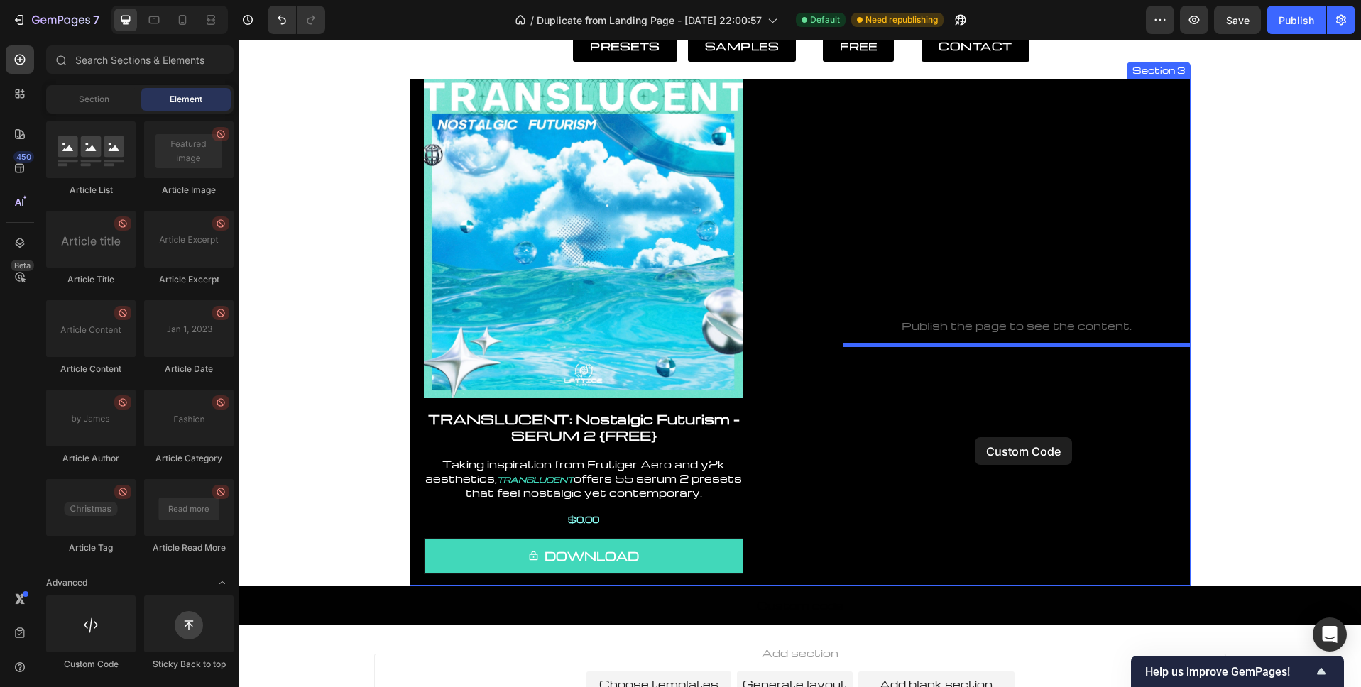
drag, startPoint x: 328, startPoint y: 675, endPoint x: 975, endPoint y: 437, distance: 689.0
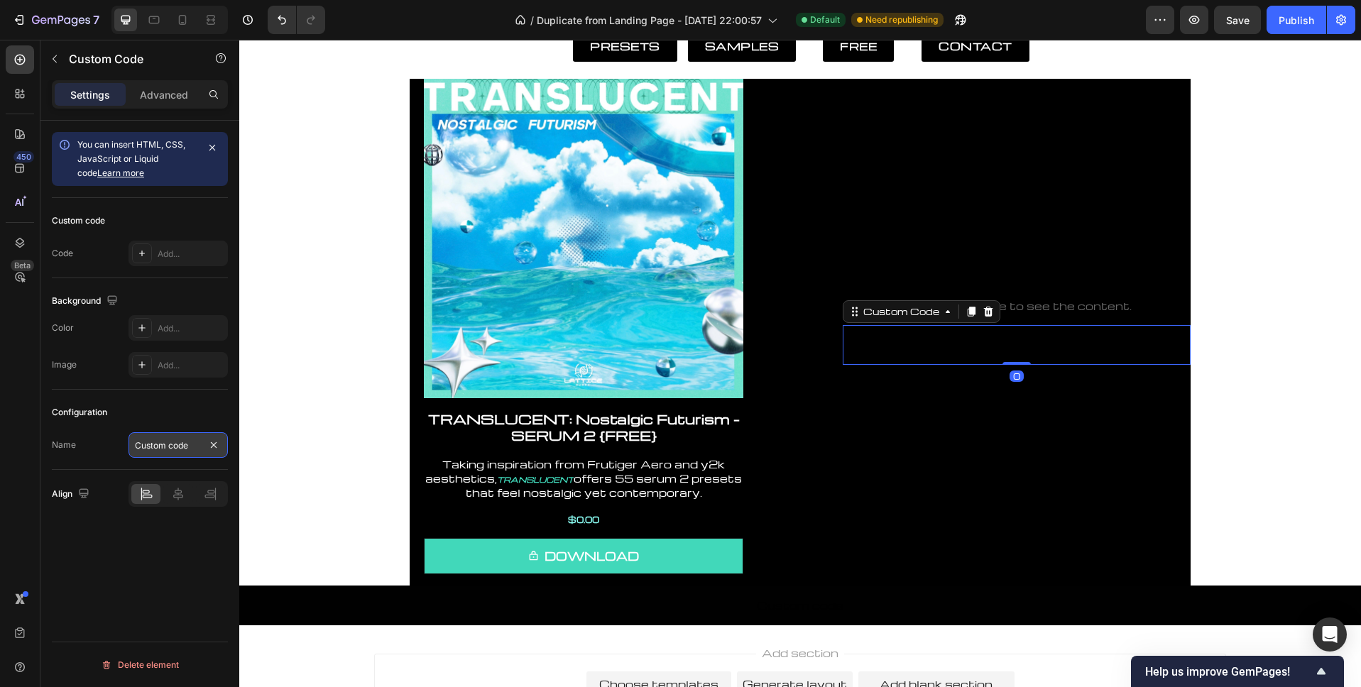
click at [169, 451] on input "Custom code" at bounding box center [177, 445] width 99 height 26
click at [173, 256] on div "Add..." at bounding box center [191, 254] width 67 height 13
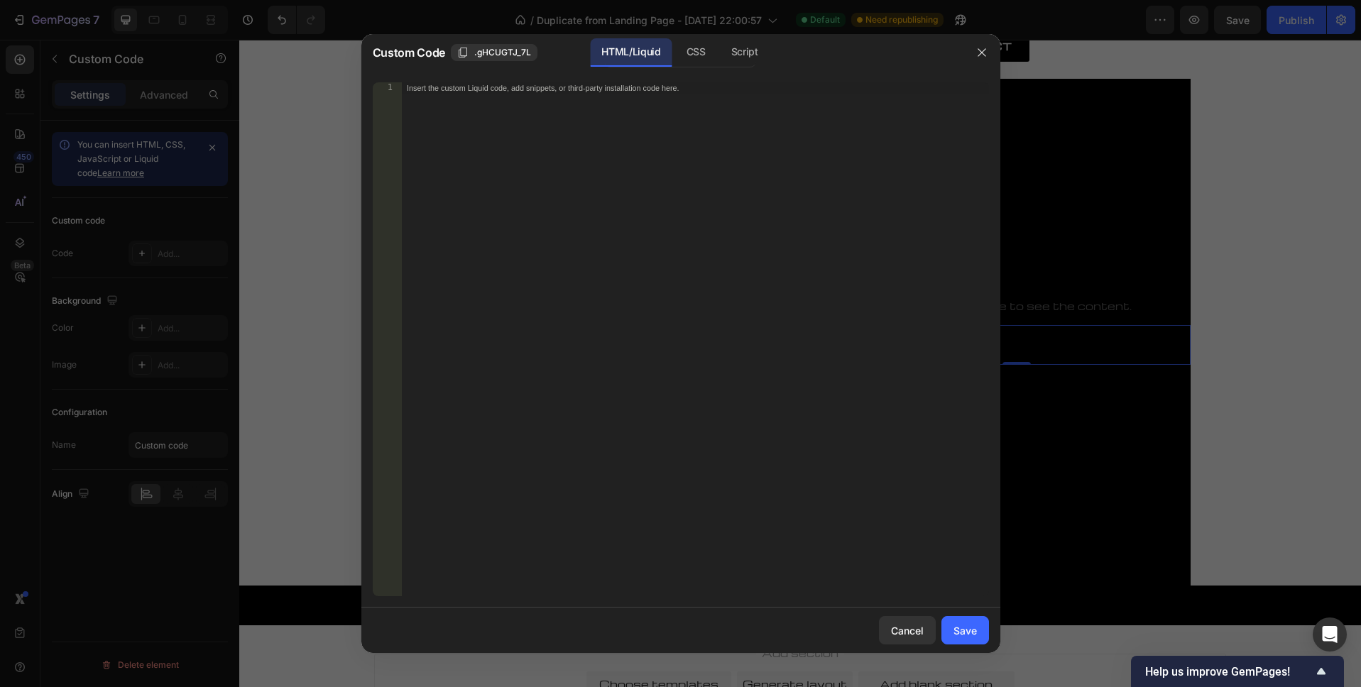
click at [662, 256] on div "Insert the custom Liquid code, add snippets, or third-party installation code h…" at bounding box center [695, 350] width 588 height 537
paste textarea
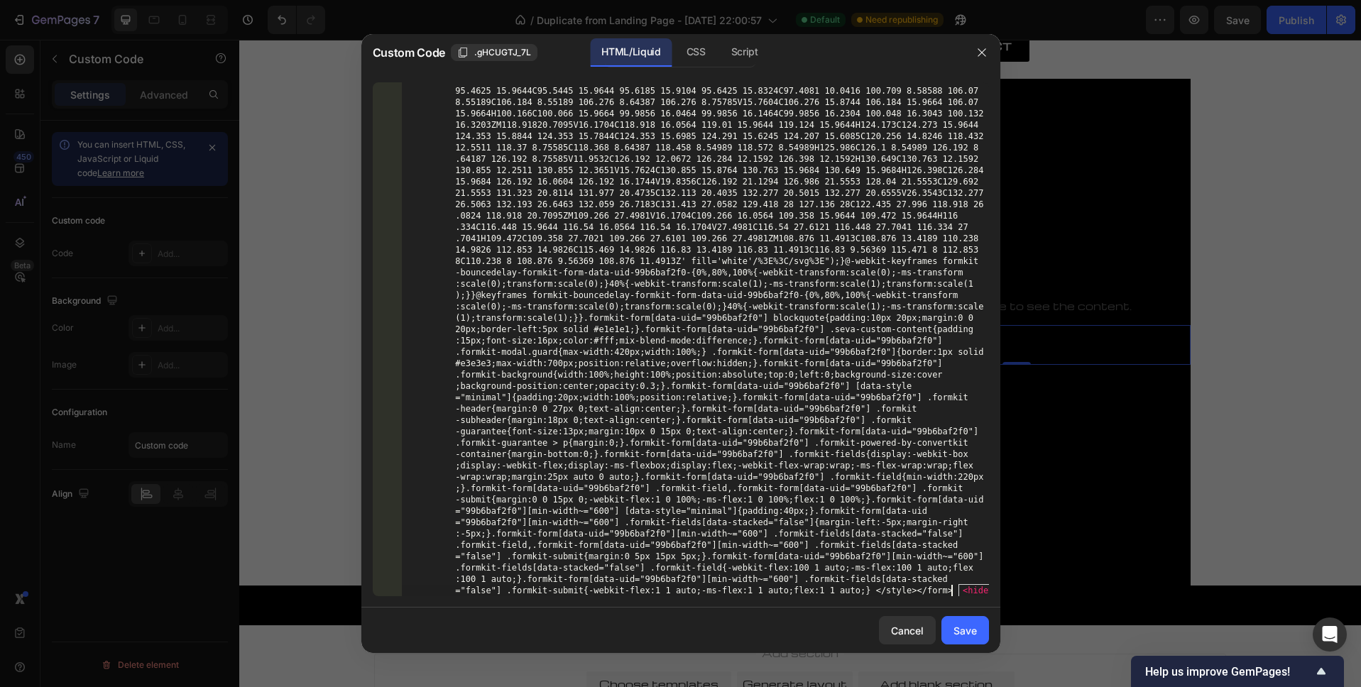
scroll to position [3086, 0]
click at [962, 627] on div "Save" at bounding box center [964, 630] width 23 height 15
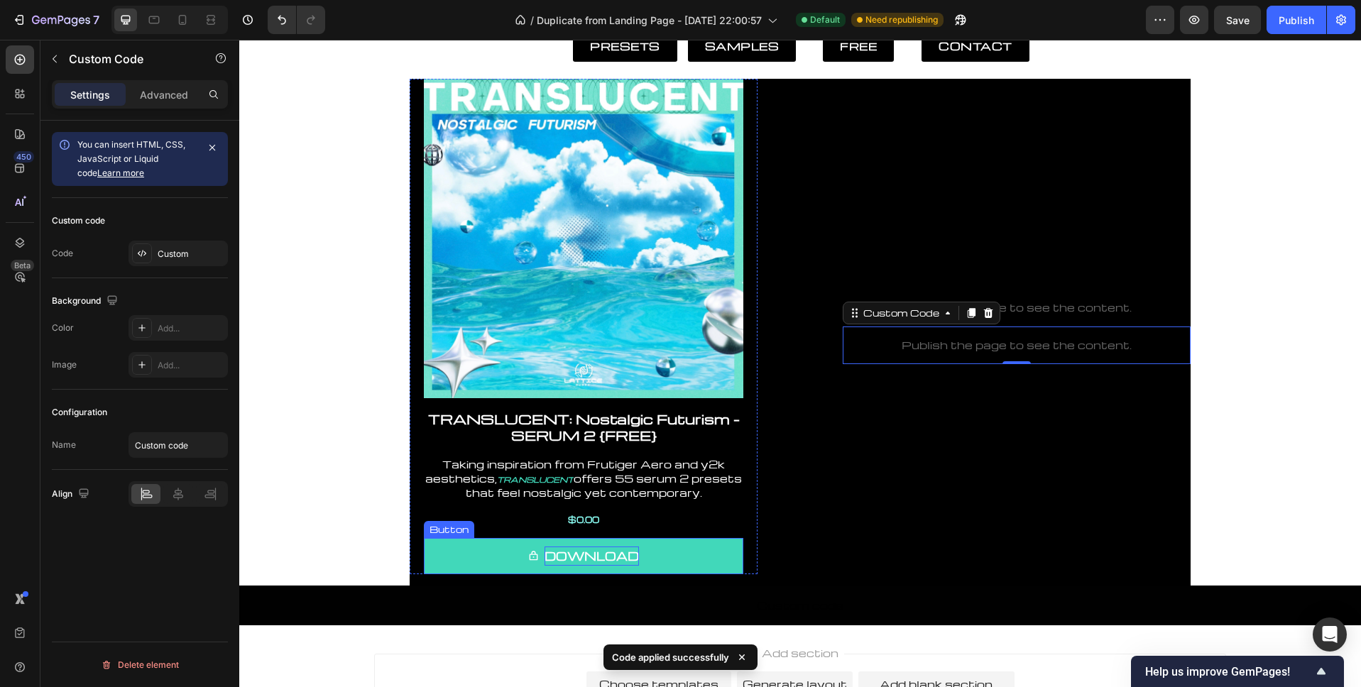
click at [625, 558] on p "DOWNLOAD" at bounding box center [591, 556] width 94 height 19
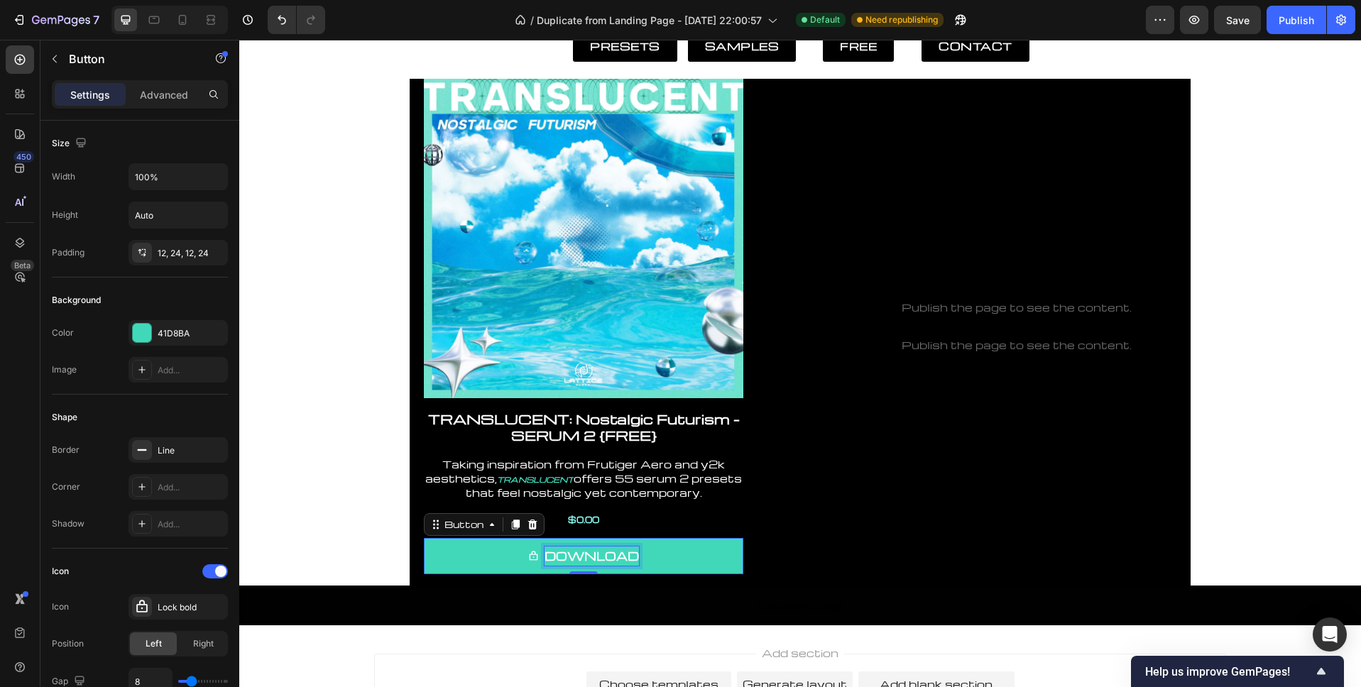
click at [590, 547] on p "DOWNLOAD" at bounding box center [591, 556] width 94 height 19
click at [687, 539] on button "DOWNLOAD" at bounding box center [583, 556] width 319 height 36
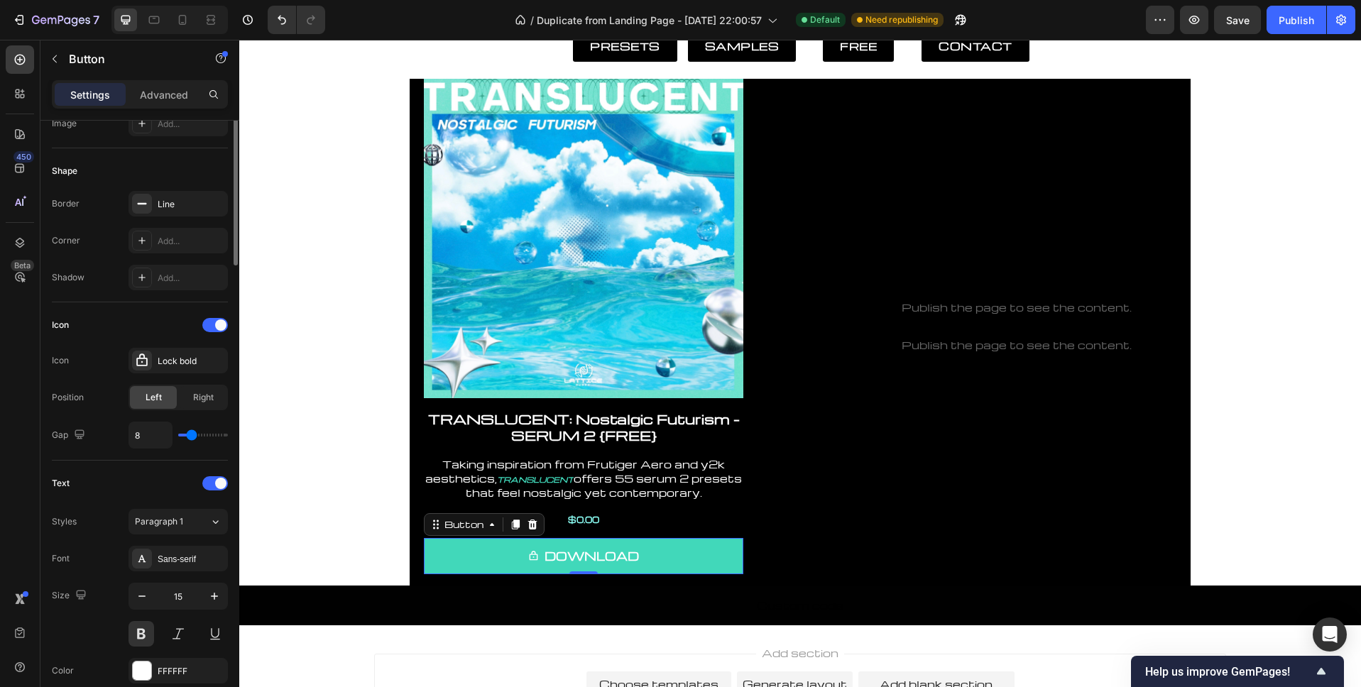
scroll to position [597, 0]
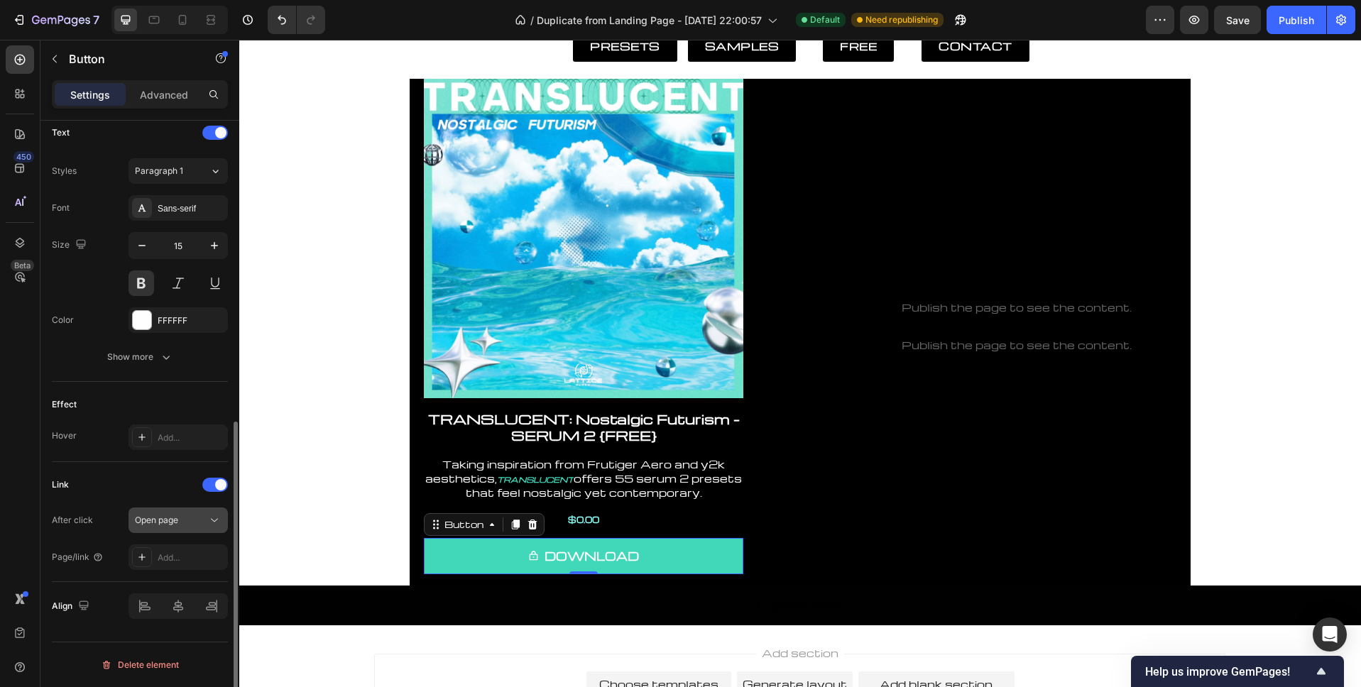
click at [167, 520] on span "Open page" at bounding box center [156, 520] width 43 height 11
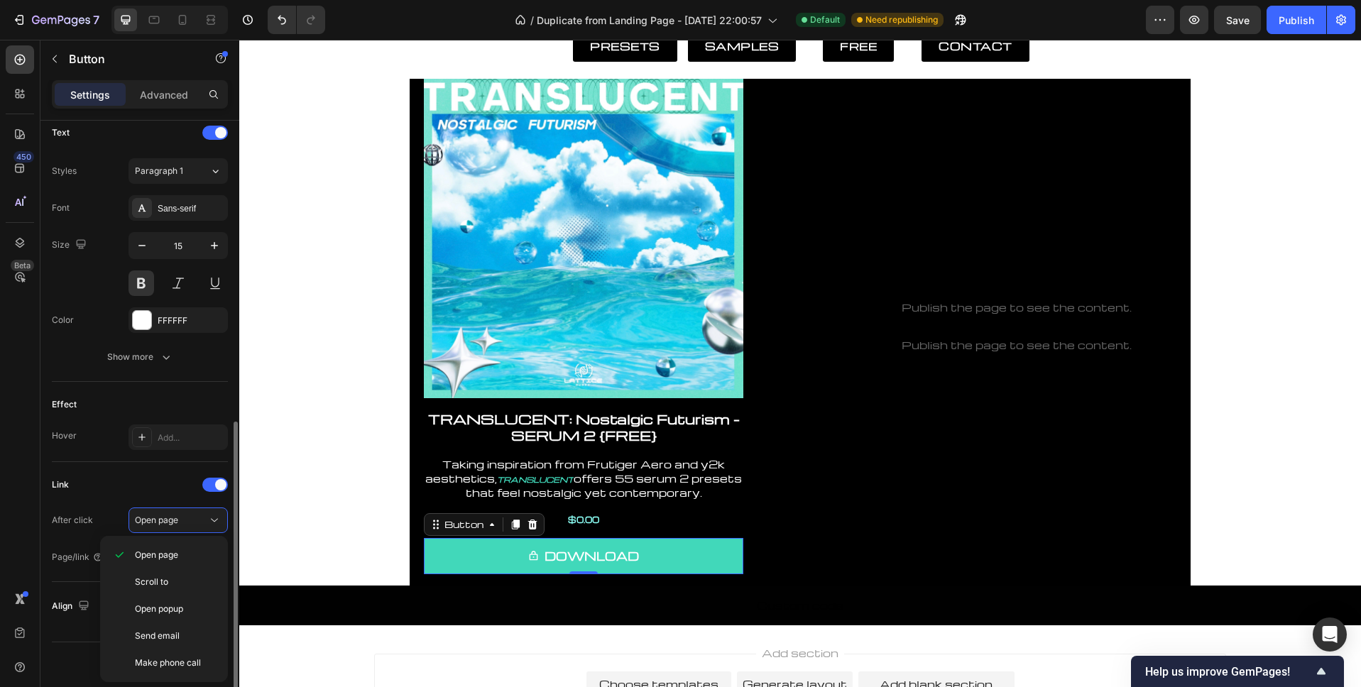
click at [75, 524] on div "After click" at bounding box center [72, 520] width 41 height 13
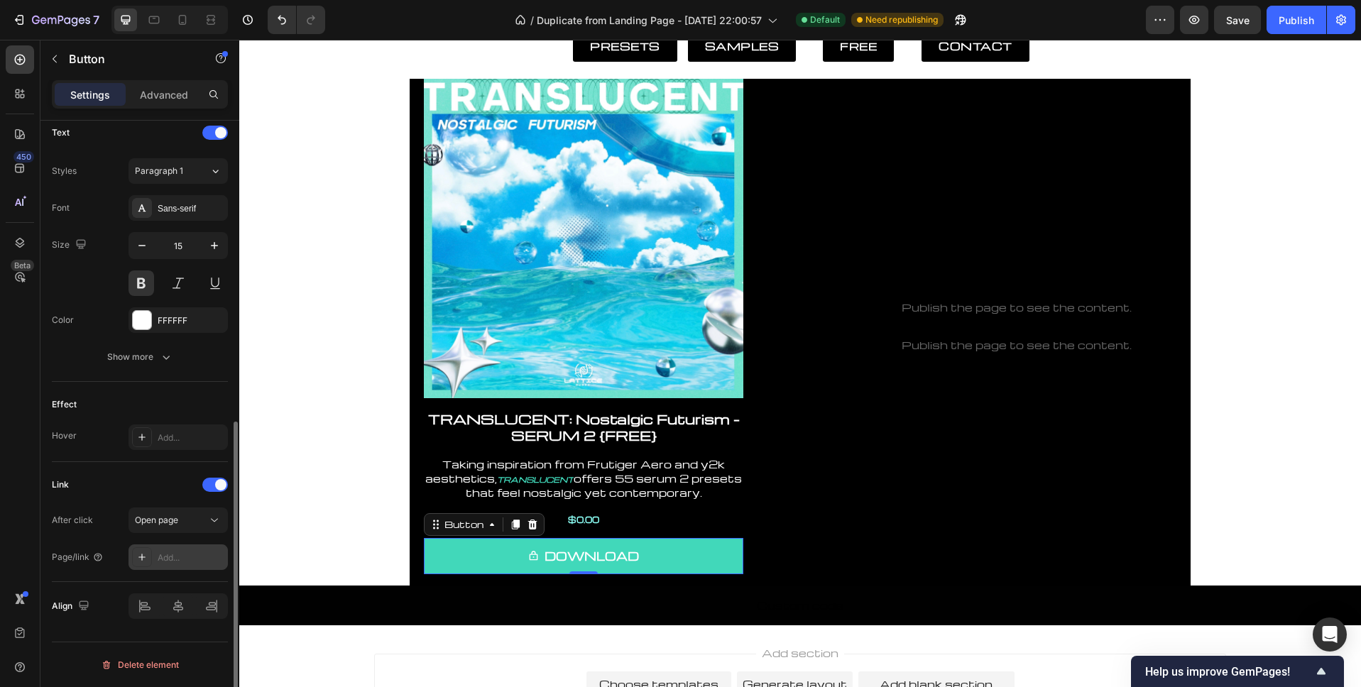
click at [173, 552] on div "Add..." at bounding box center [191, 558] width 67 height 13
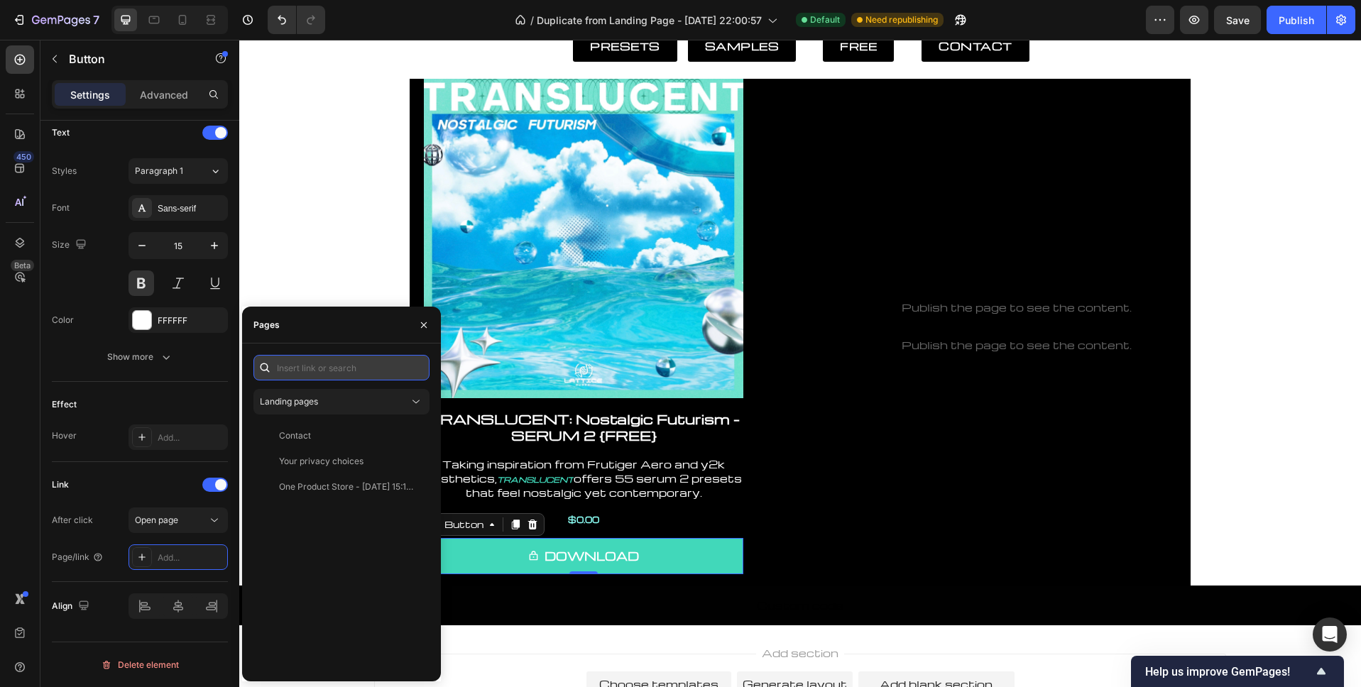
click at [325, 366] on input "text" at bounding box center [341, 368] width 176 height 26
paste input "https://lattice-audio.kit.com/99b6baf2f0"data-formkit-toggle="99b6baf2f0"
type input "https://lattice-audio.kit.com/99b6baf2f0"data-formkit-toggle="99b6baf2f0"
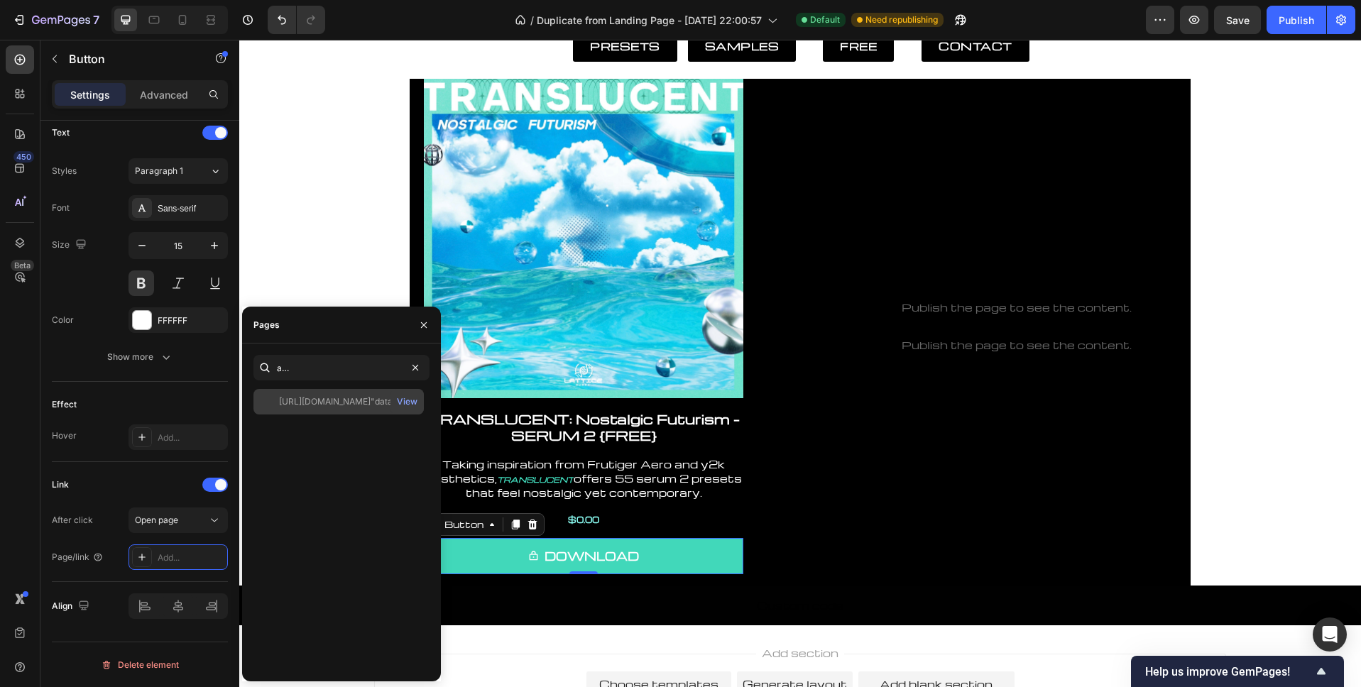
click at [341, 404] on div "https://lattice-audio.kit.com/99b6baf2f0"data-formkit-toggle="99b6baf2f0" at bounding box center [347, 401] width 136 height 13
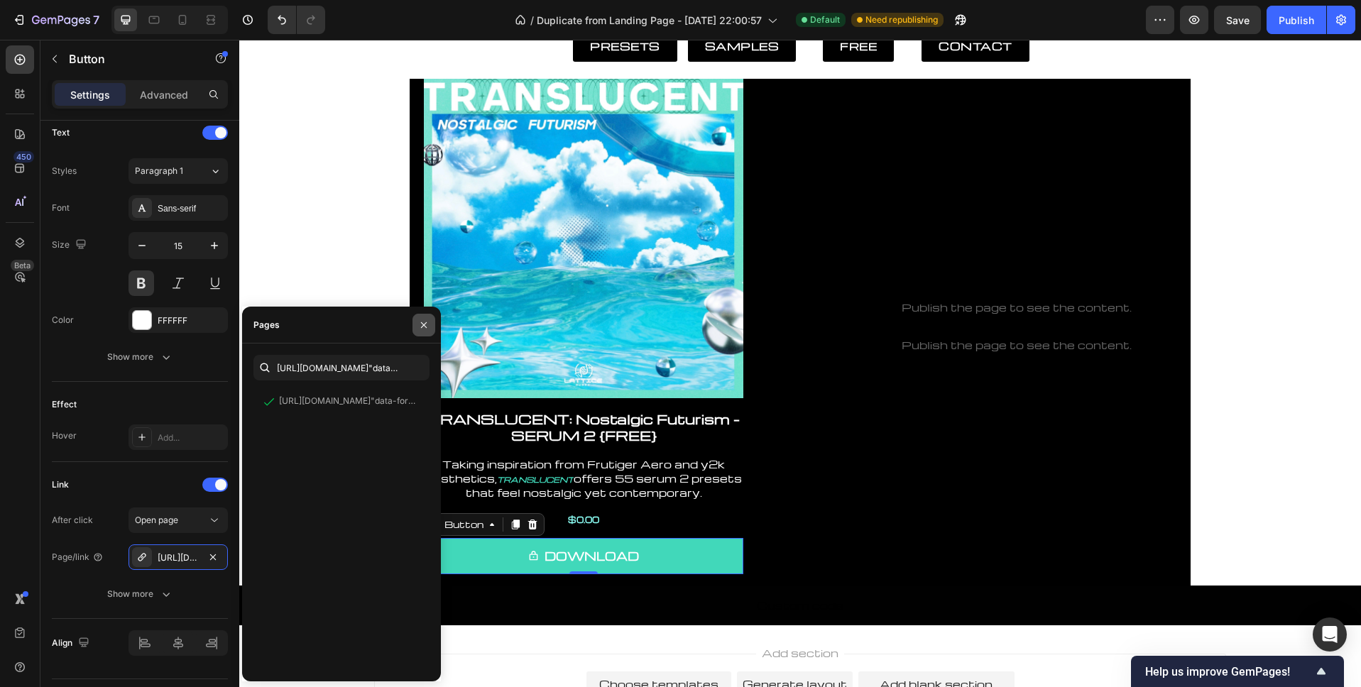
click at [421, 323] on icon "button" at bounding box center [423, 324] width 11 height 11
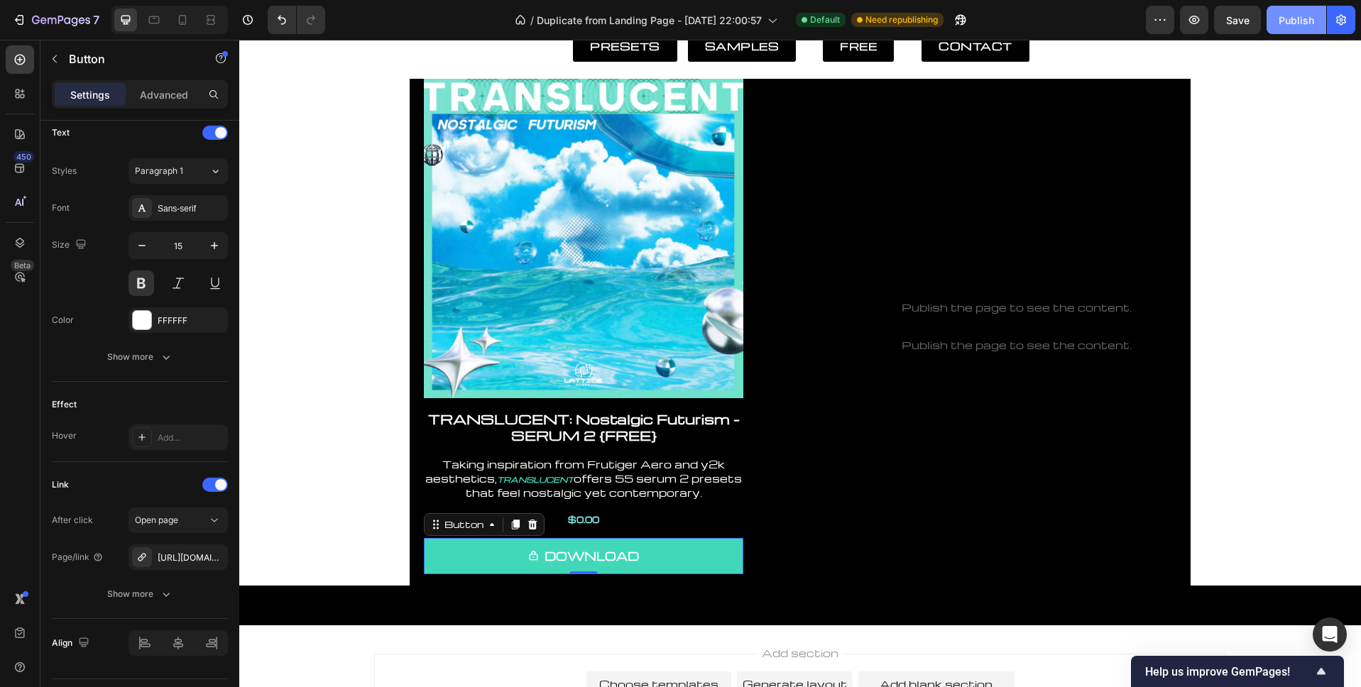
click at [1300, 13] on div "Publish" at bounding box center [1295, 20] width 35 height 15
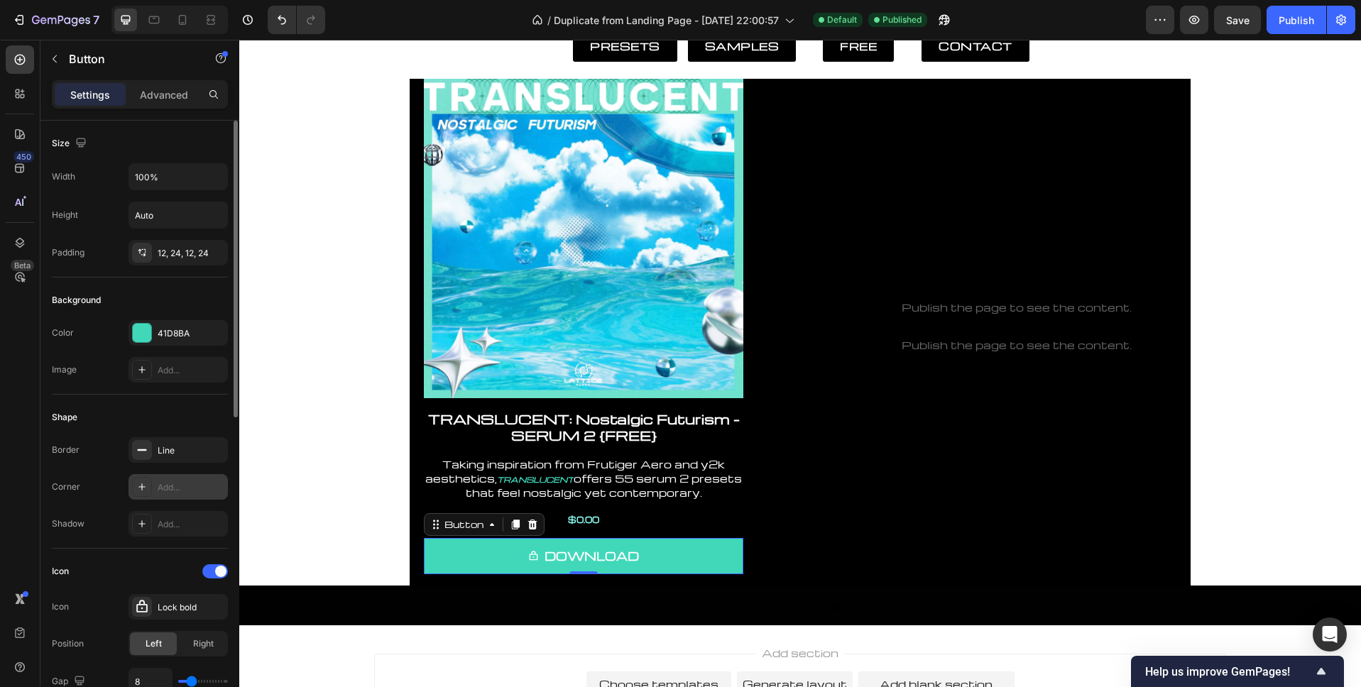
click at [180, 489] on div "Add..." at bounding box center [191, 487] width 67 height 13
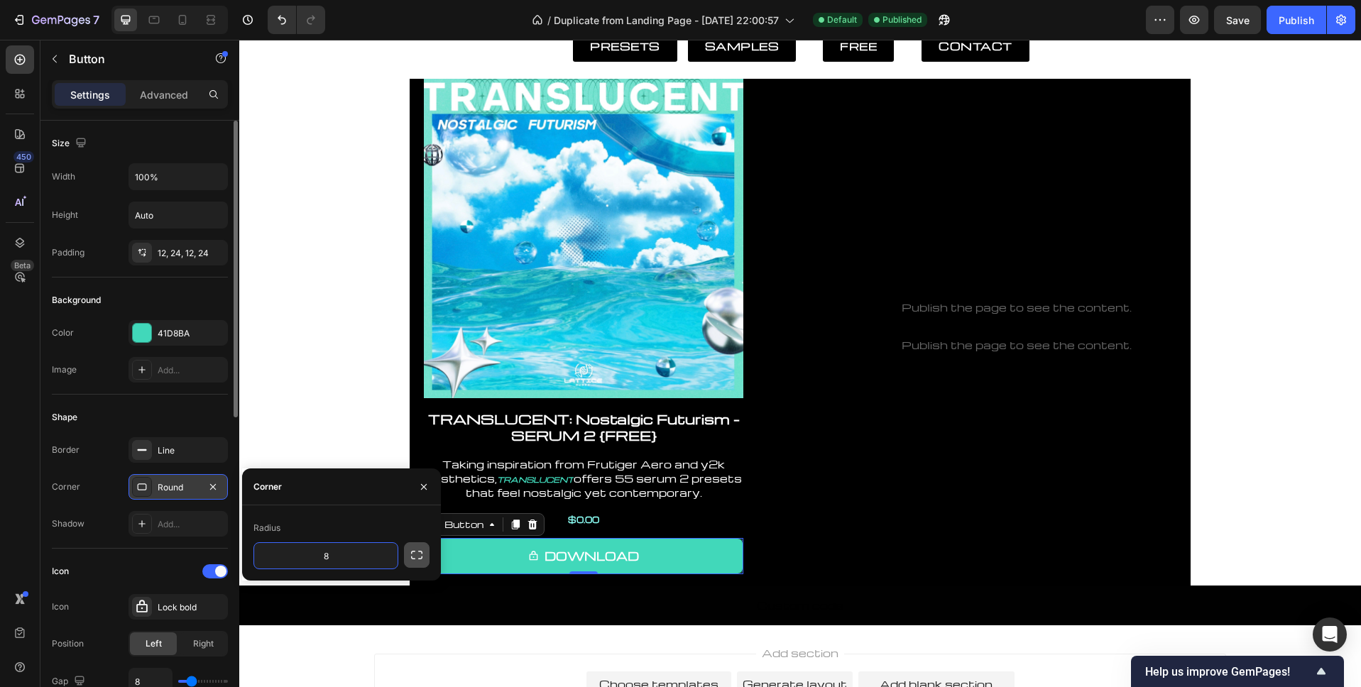
click at [420, 552] on icon "button" at bounding box center [417, 555] width 14 height 14
click at [422, 485] on icon "button" at bounding box center [424, 486] width 6 height 6
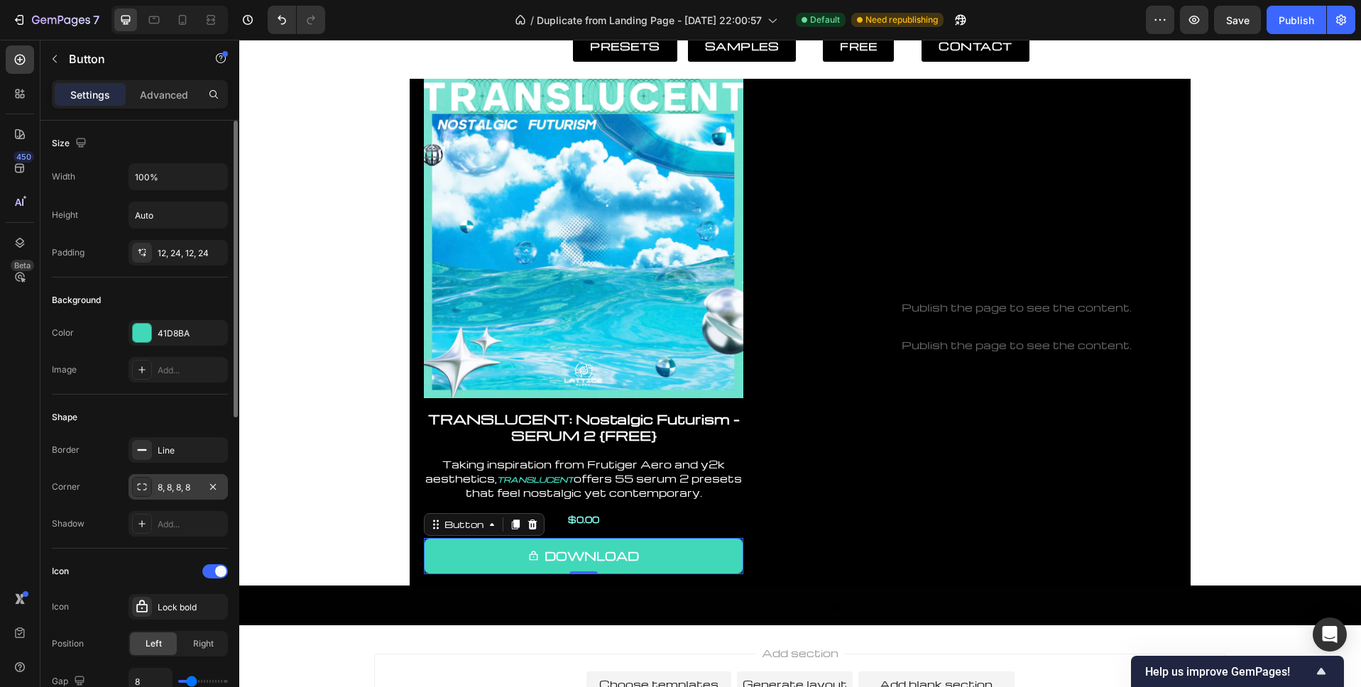
scroll to position [634, 0]
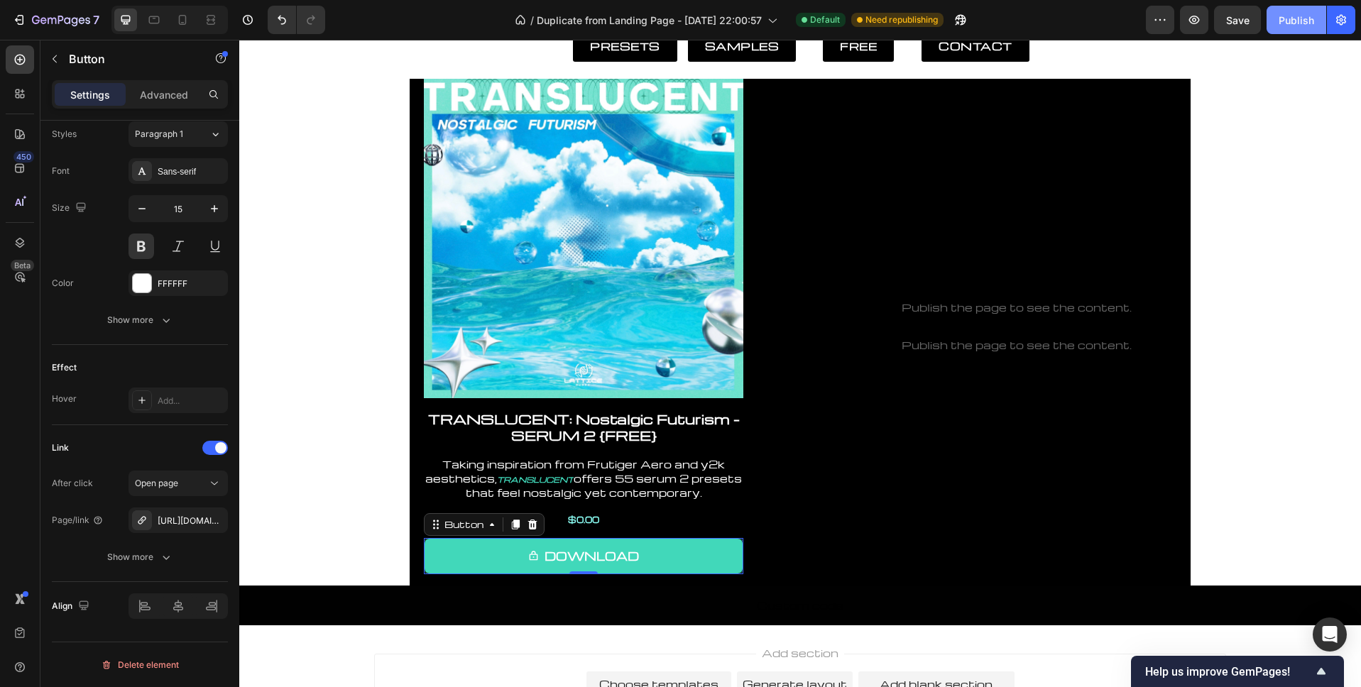
click at [1295, 28] on button "Publish" at bounding box center [1296, 20] width 60 height 28
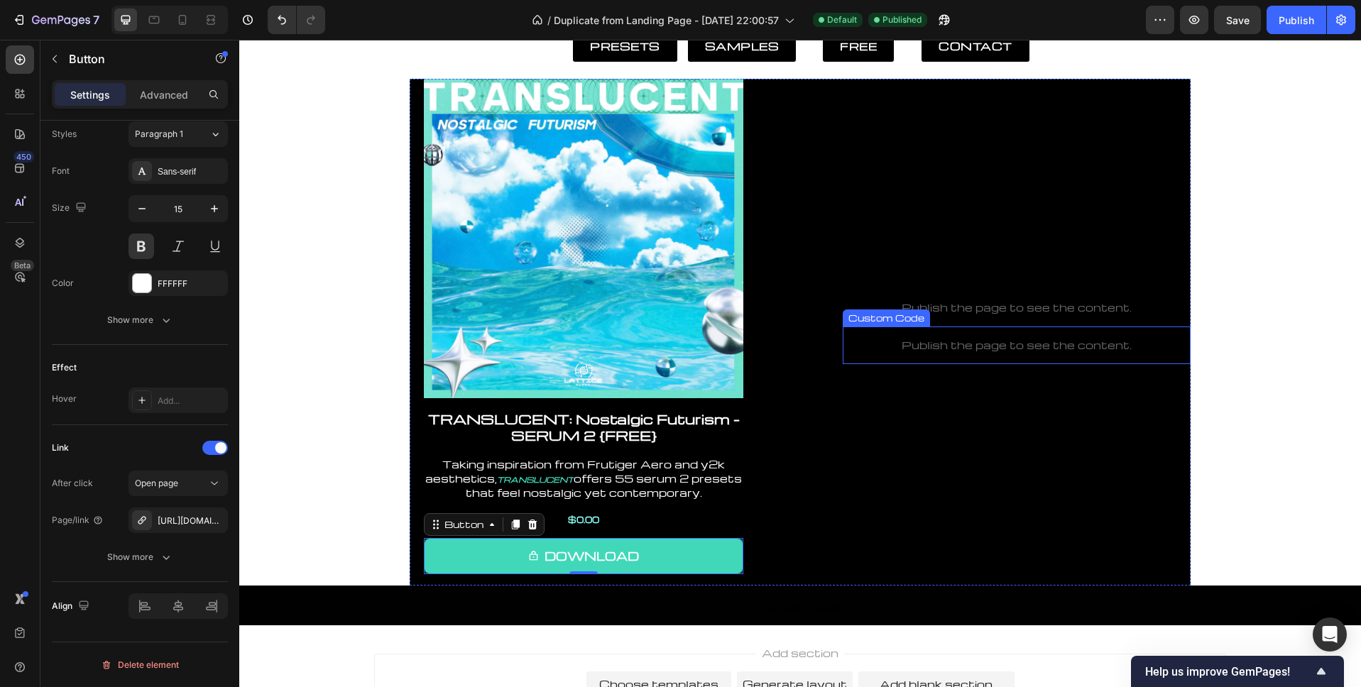
click at [946, 343] on p "Publish the page to see the content." at bounding box center [1017, 345] width 348 height 15
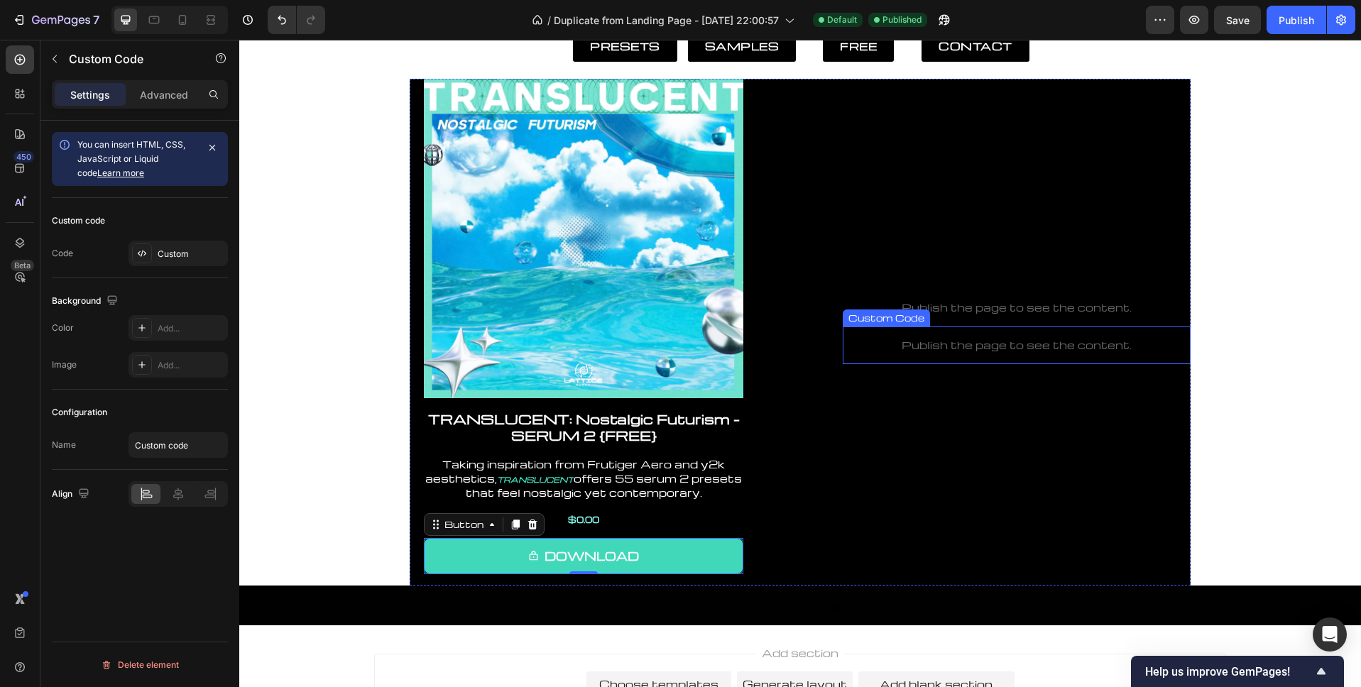
scroll to position [0, 0]
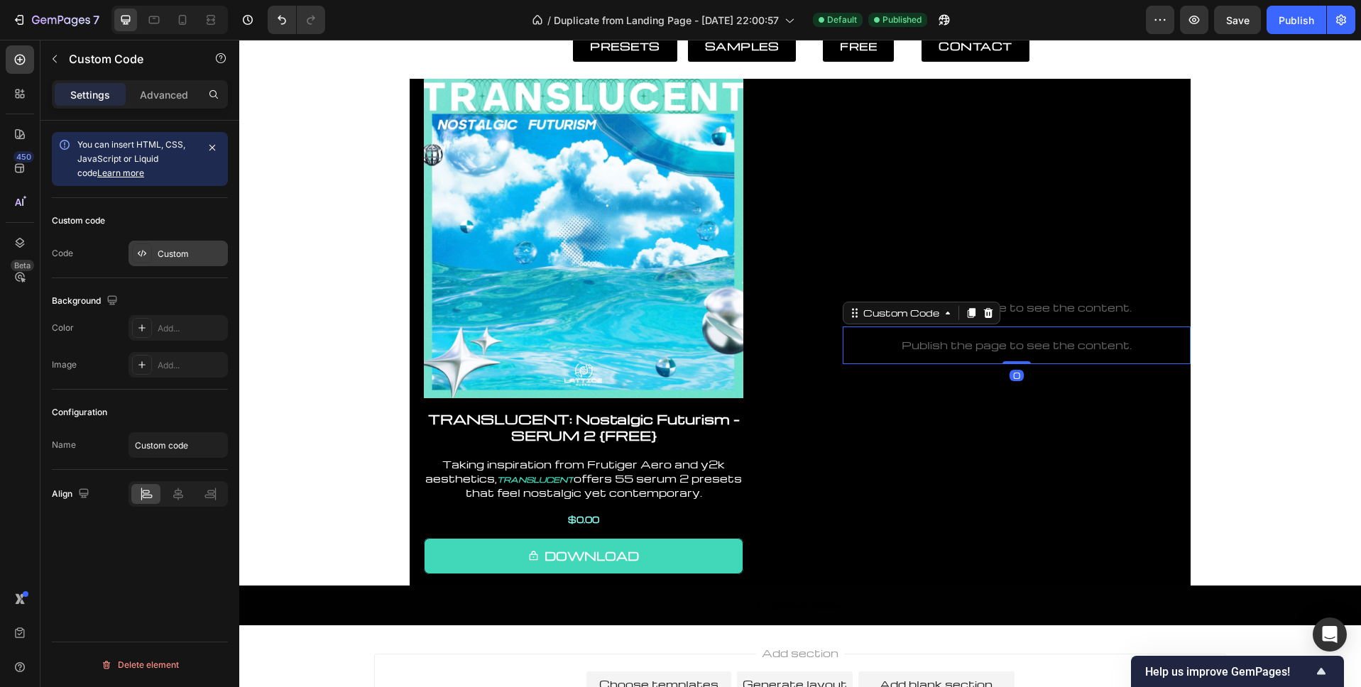
click at [171, 248] on div "Custom" at bounding box center [191, 254] width 67 height 13
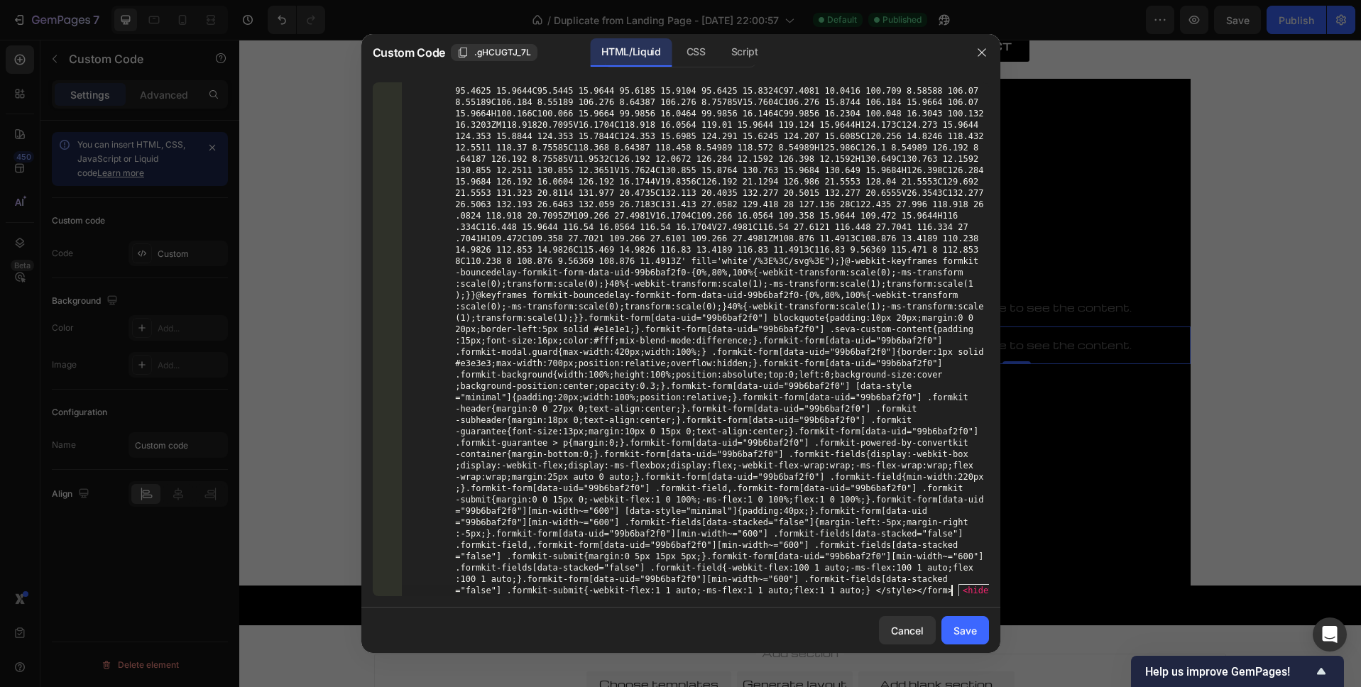
scroll to position [3086, 0]
click at [960, 630] on div "Save" at bounding box center [964, 630] width 23 height 15
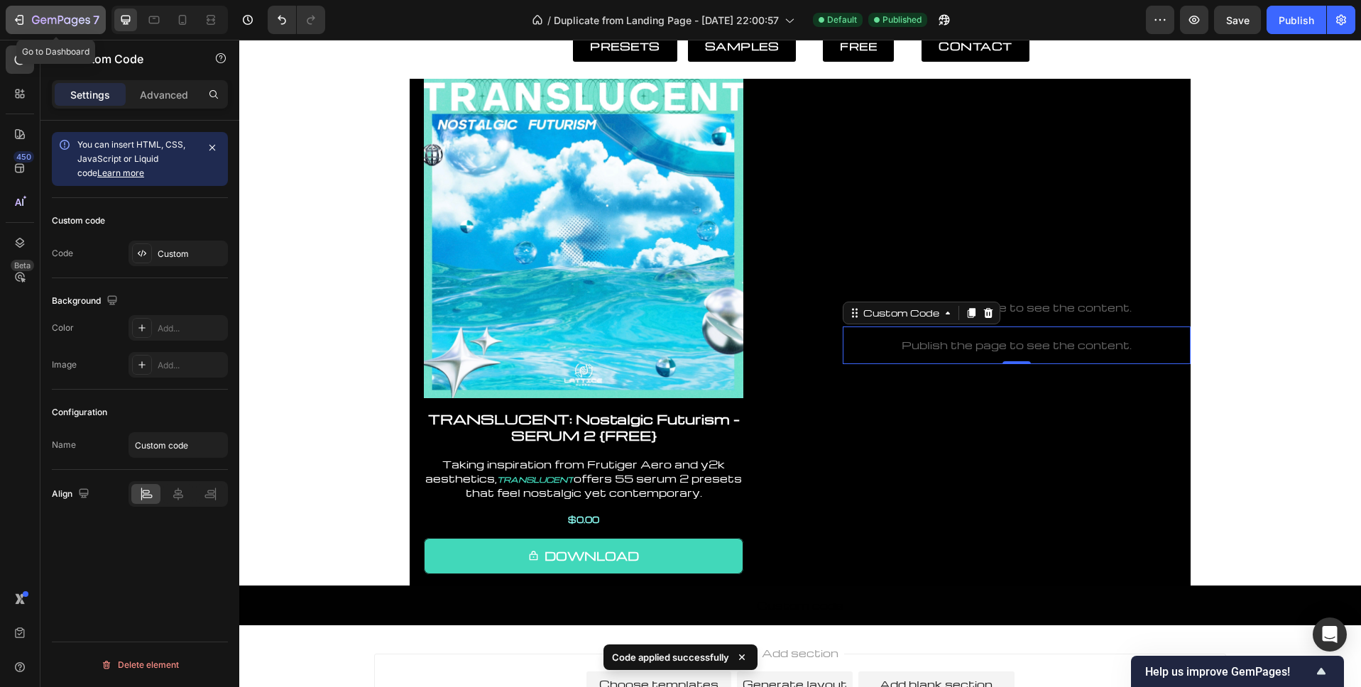
click at [38, 21] on icon "button" at bounding box center [36, 20] width 8 height 9
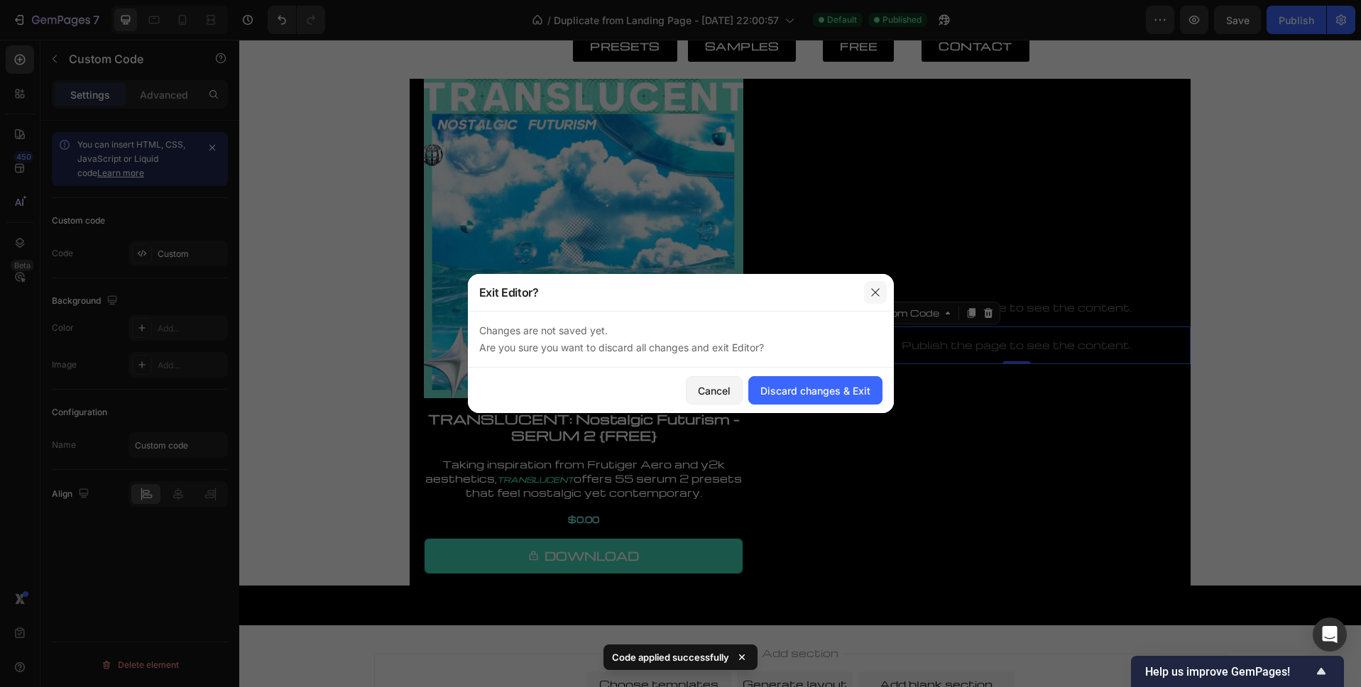
click at [867, 295] on button "button" at bounding box center [875, 292] width 23 height 23
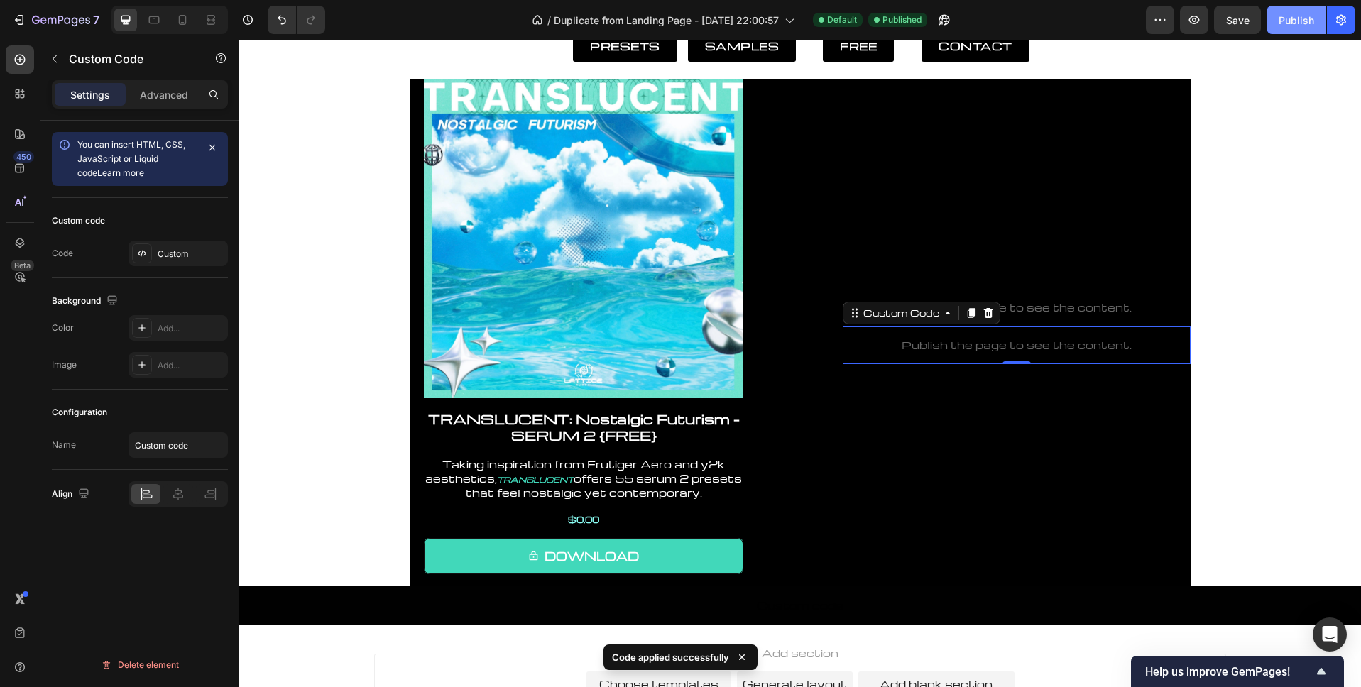
click at [1300, 24] on div "Publish" at bounding box center [1295, 20] width 35 height 15
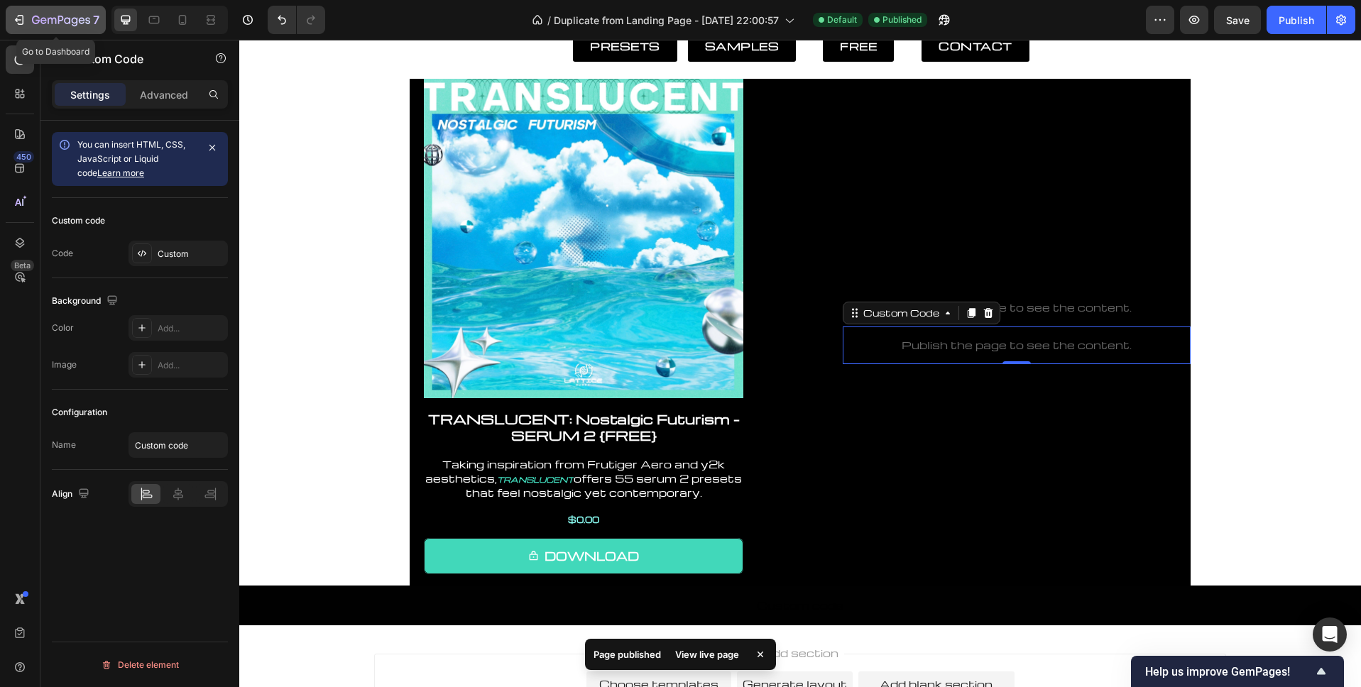
click at [43, 10] on button "7" at bounding box center [56, 20] width 100 height 28
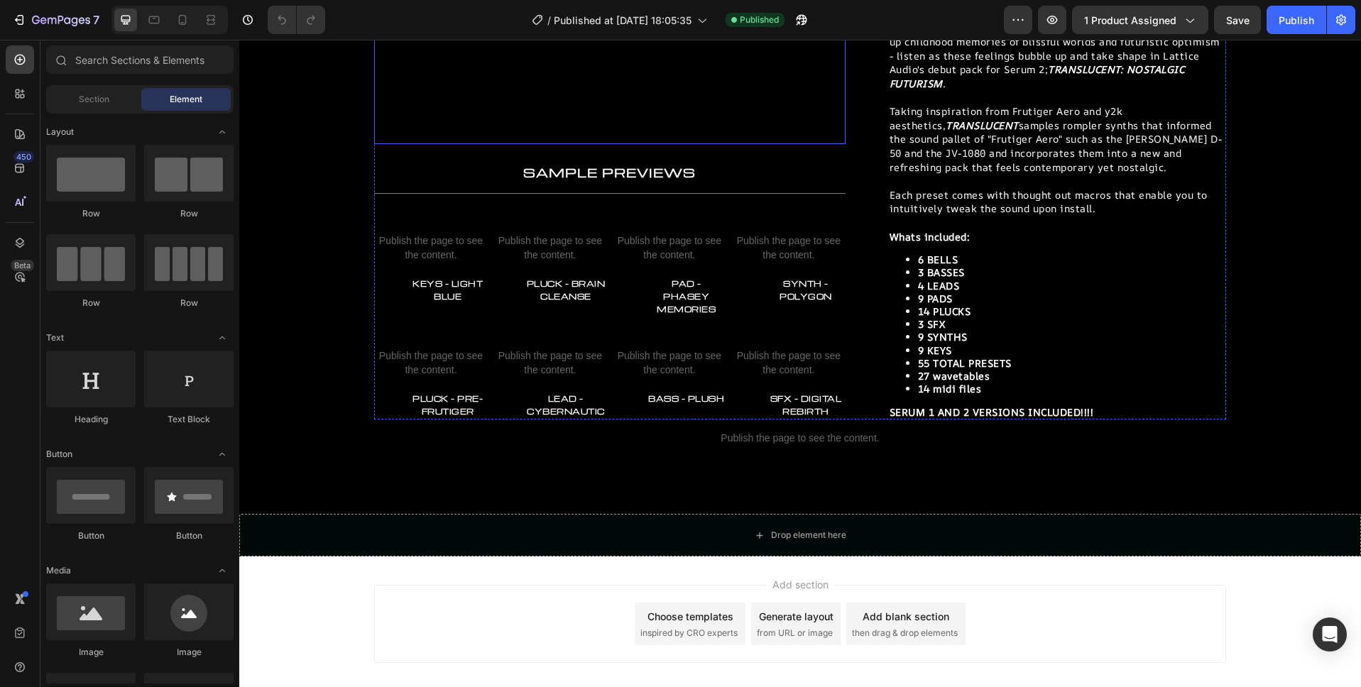
scroll to position [401, 0]
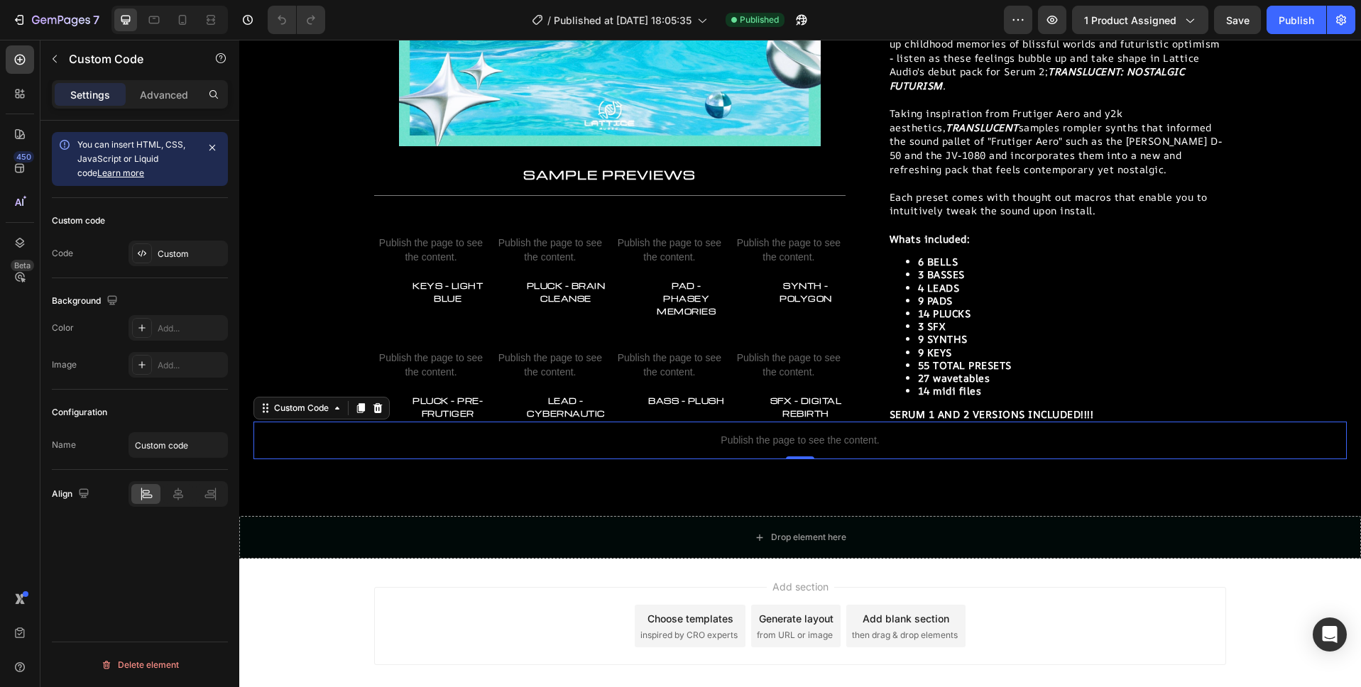
click at [799, 433] on p "Publish the page to see the content." at bounding box center [799, 440] width 1093 height 15
click at [183, 248] on div "Custom" at bounding box center [191, 254] width 67 height 13
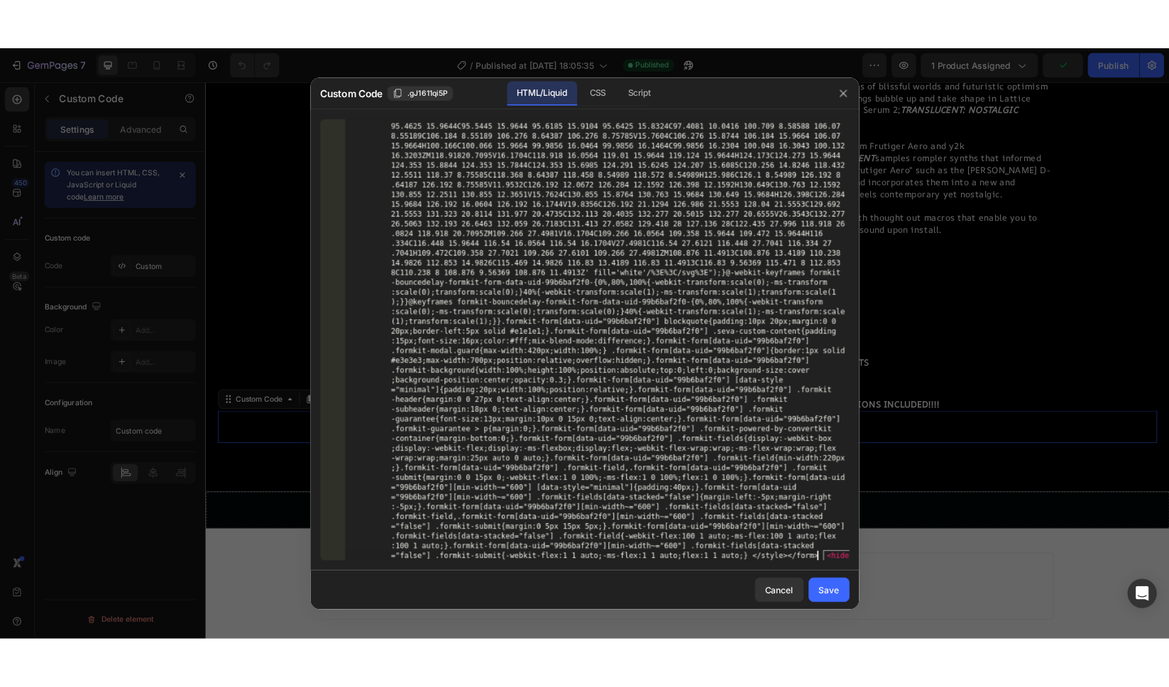
scroll to position [3086, 0]
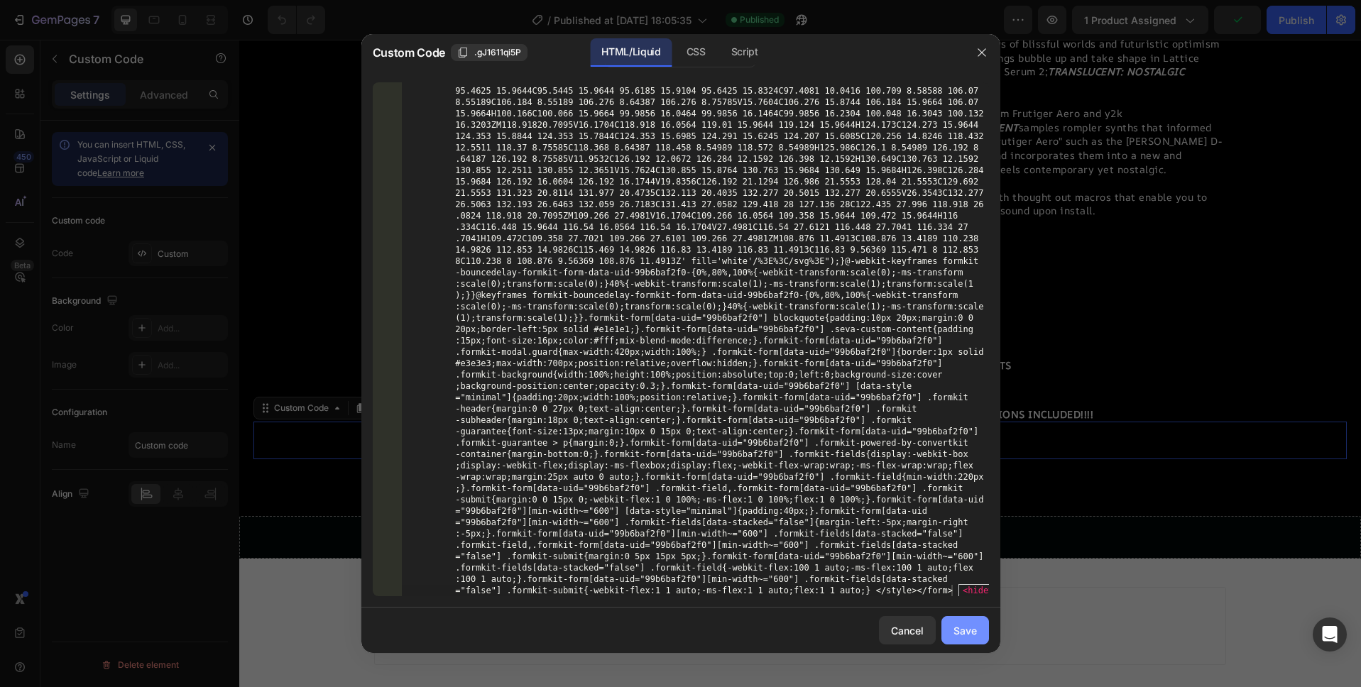
click at [956, 625] on div "Save" at bounding box center [964, 630] width 23 height 15
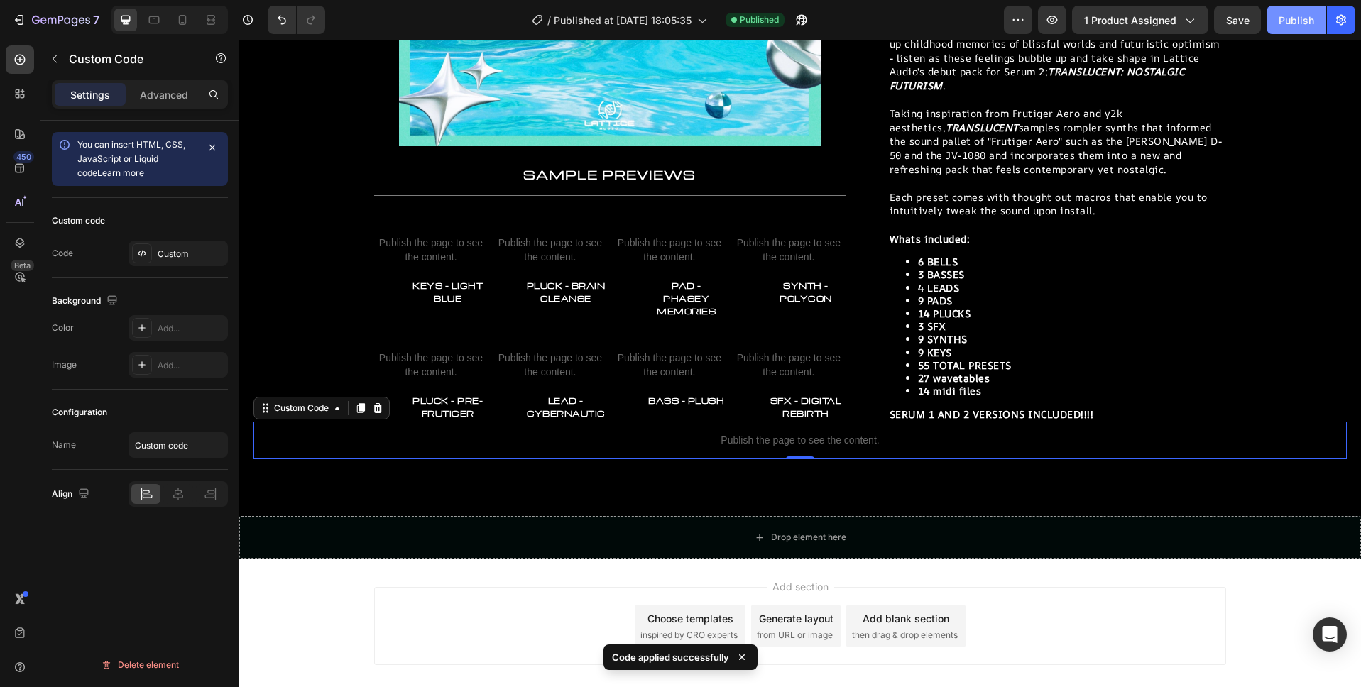
click at [1290, 21] on div "Publish" at bounding box center [1295, 20] width 35 height 15
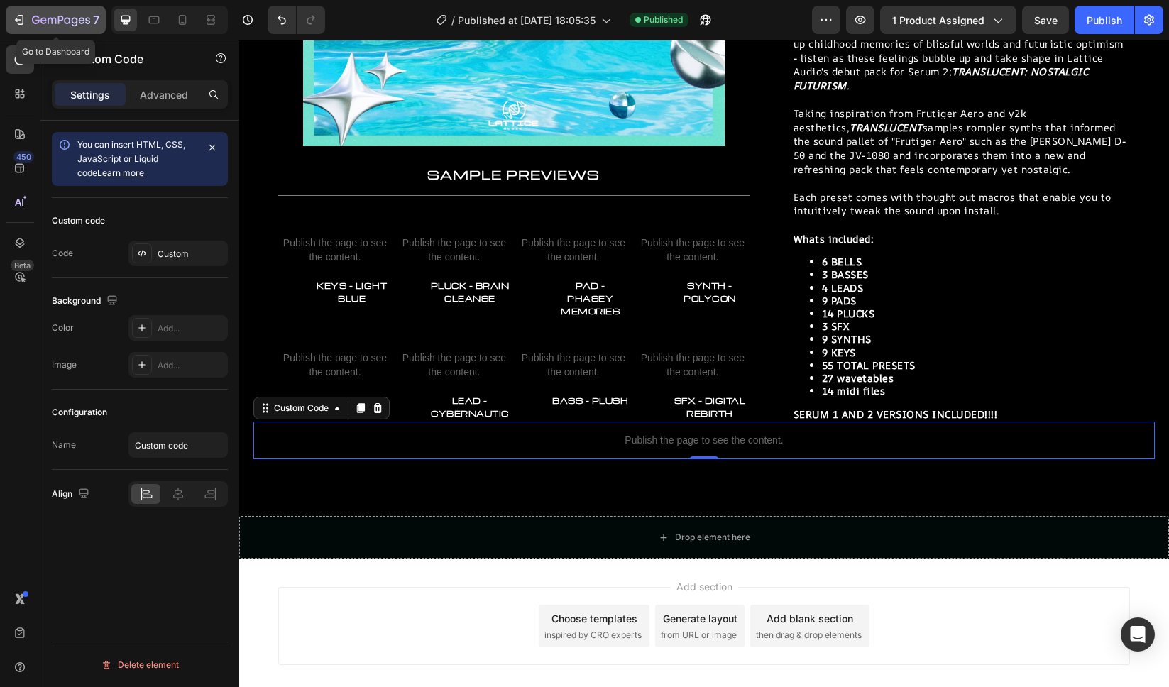
click at [35, 21] on icon "button" at bounding box center [61, 21] width 58 height 12
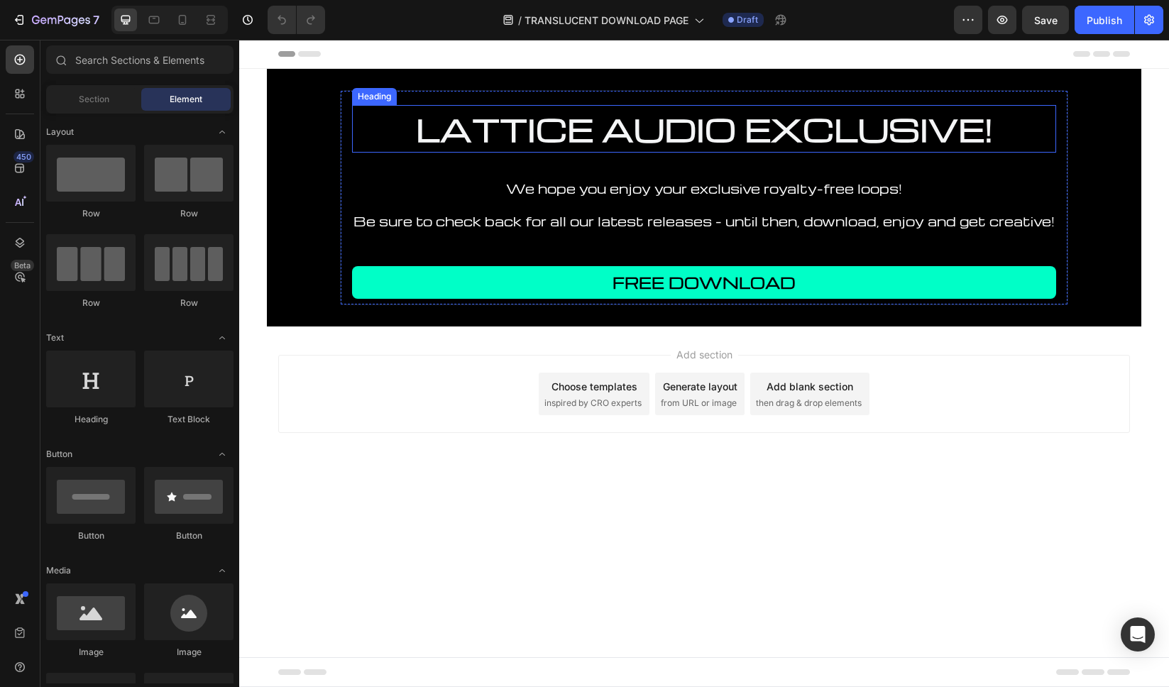
click at [701, 126] on h2 "LATTICE AUDIO EXCLUSIVE!" at bounding box center [704, 129] width 704 height 48
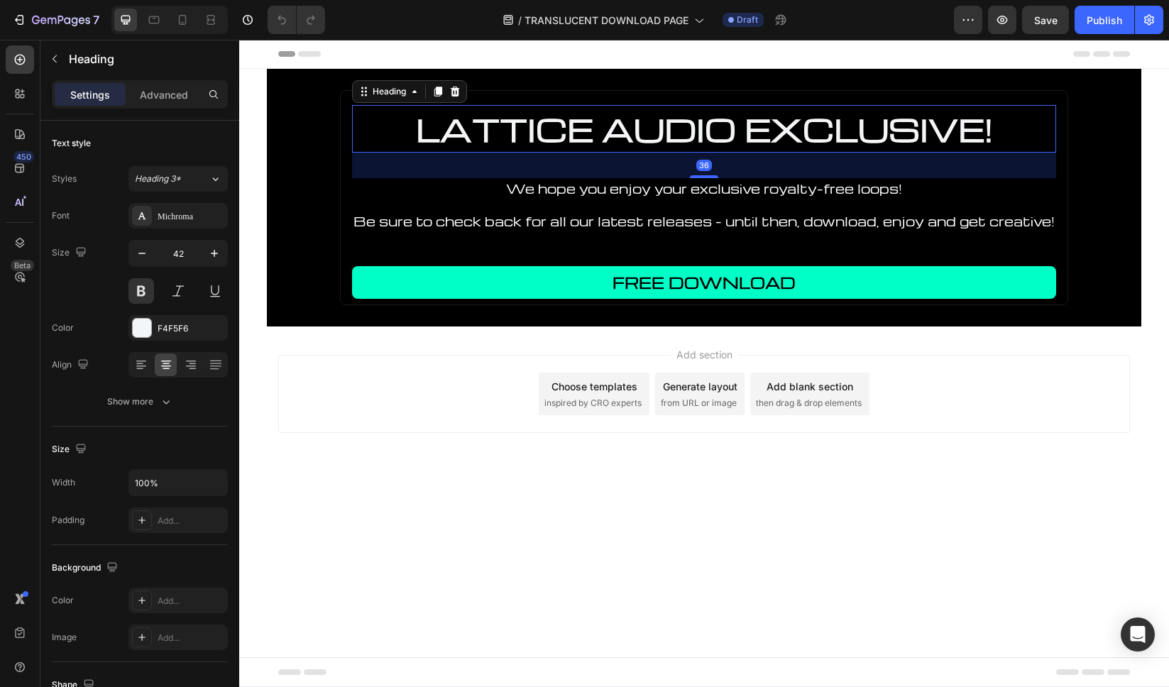
click at [808, 126] on h2 "LATTICE AUDIO EXCLUSIVE!" at bounding box center [704, 129] width 704 height 48
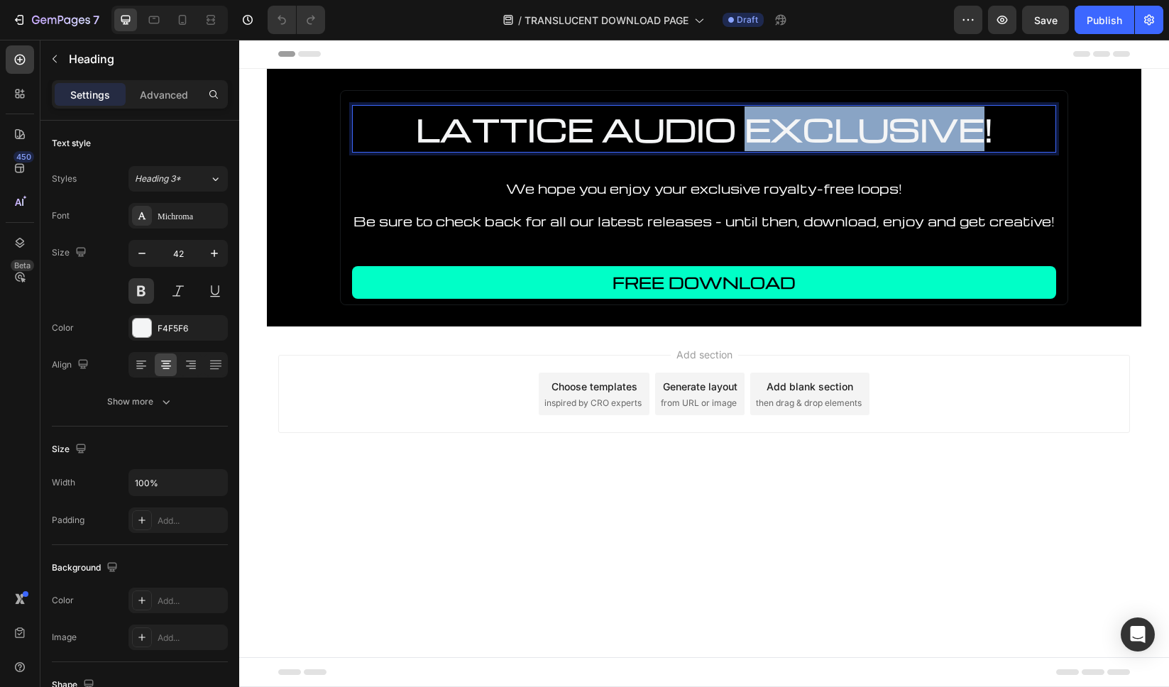
click at [808, 126] on p "LATTICE AUDIO EXCLUSIVE!" at bounding box center [703, 128] width 701 height 45
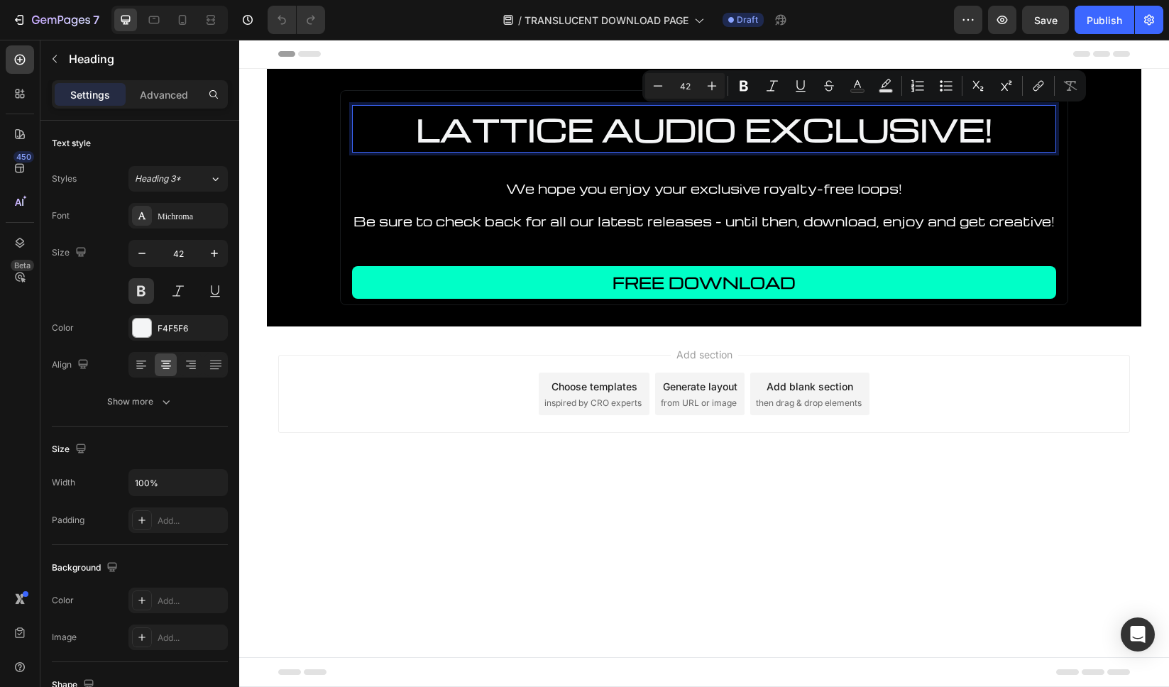
click at [999, 131] on p "LATTICE AUDIO EXCLUSIVE!" at bounding box center [703, 128] width 701 height 45
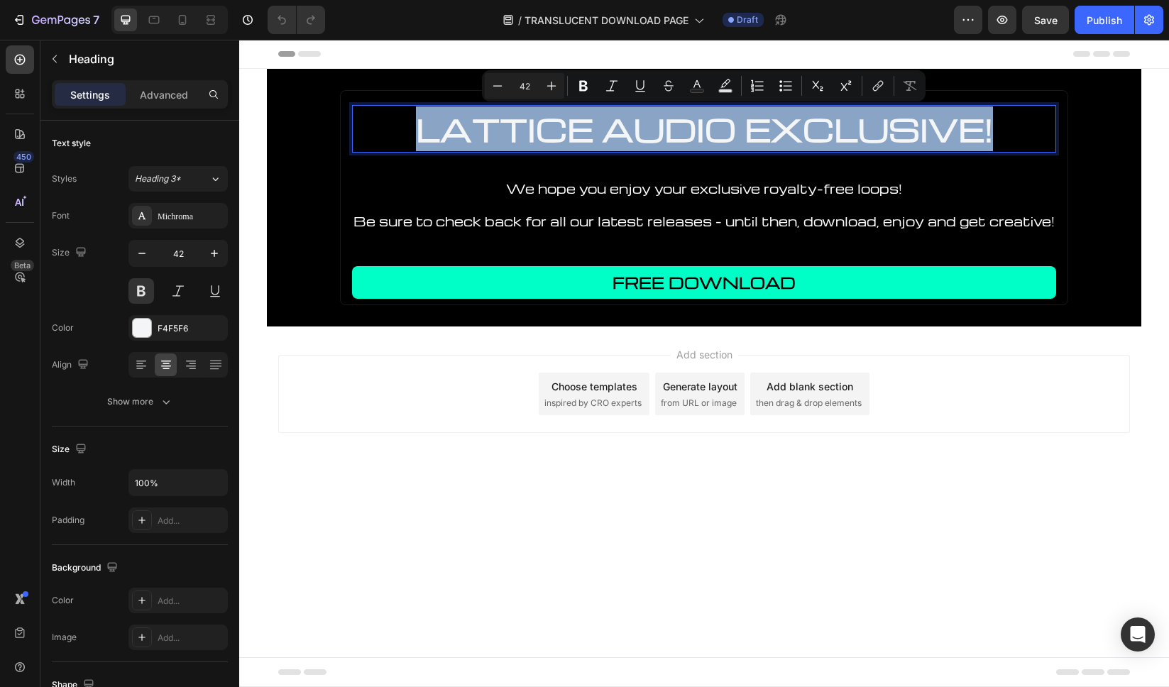
drag, startPoint x: 1006, startPoint y: 131, endPoint x: 393, endPoint y: 133, distance: 613.3
click at [393, 133] on p "LATTICE AUDIO EXCLUSIVE!" at bounding box center [703, 128] width 701 height 45
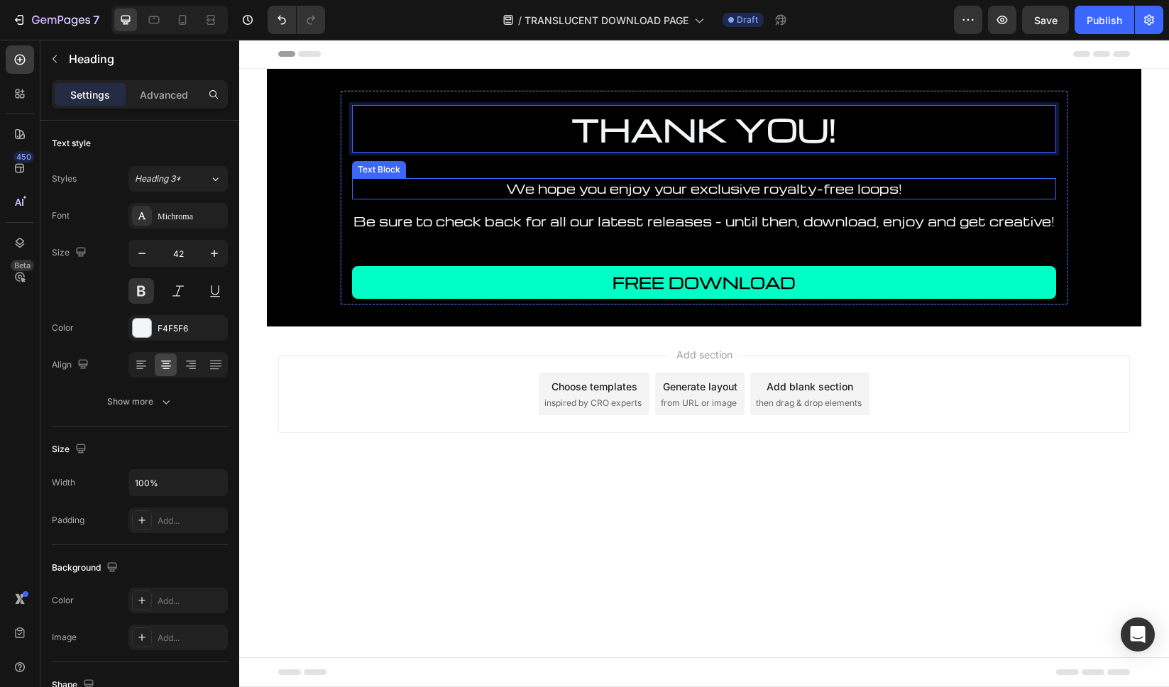
click at [885, 194] on p "We hope you enjoy your exclusive royalty-free loops!" at bounding box center [703, 189] width 701 height 18
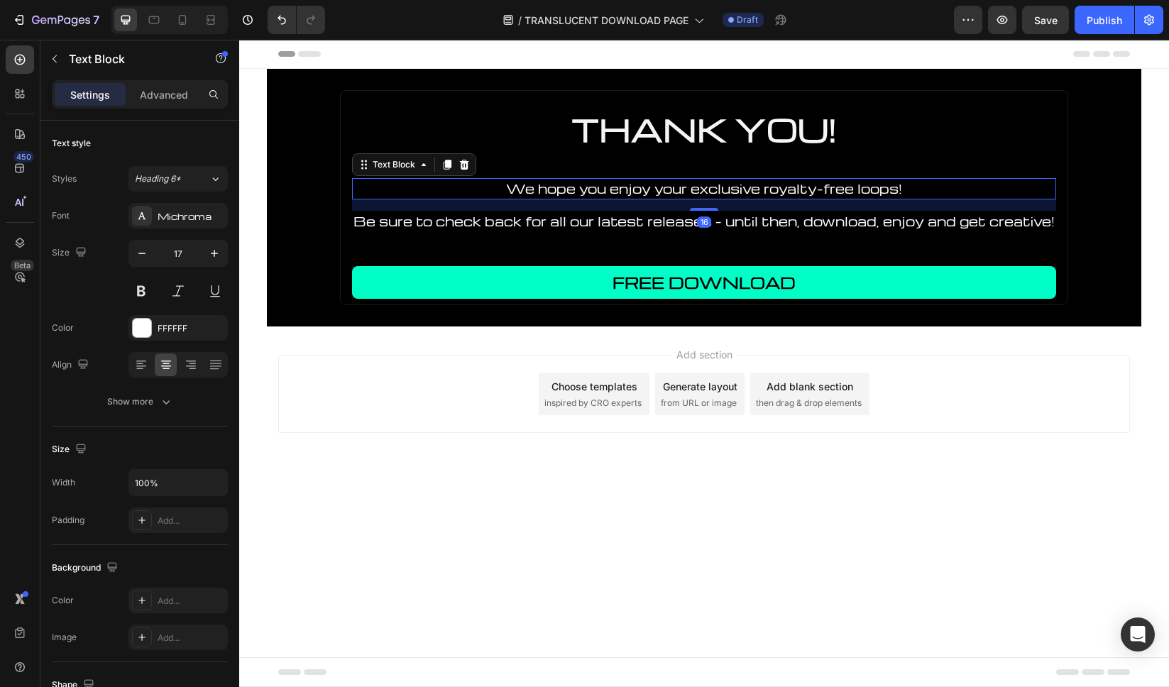
click at [913, 187] on p "We hope you enjoy your exclusive royalty-free loops!" at bounding box center [703, 189] width 701 height 18
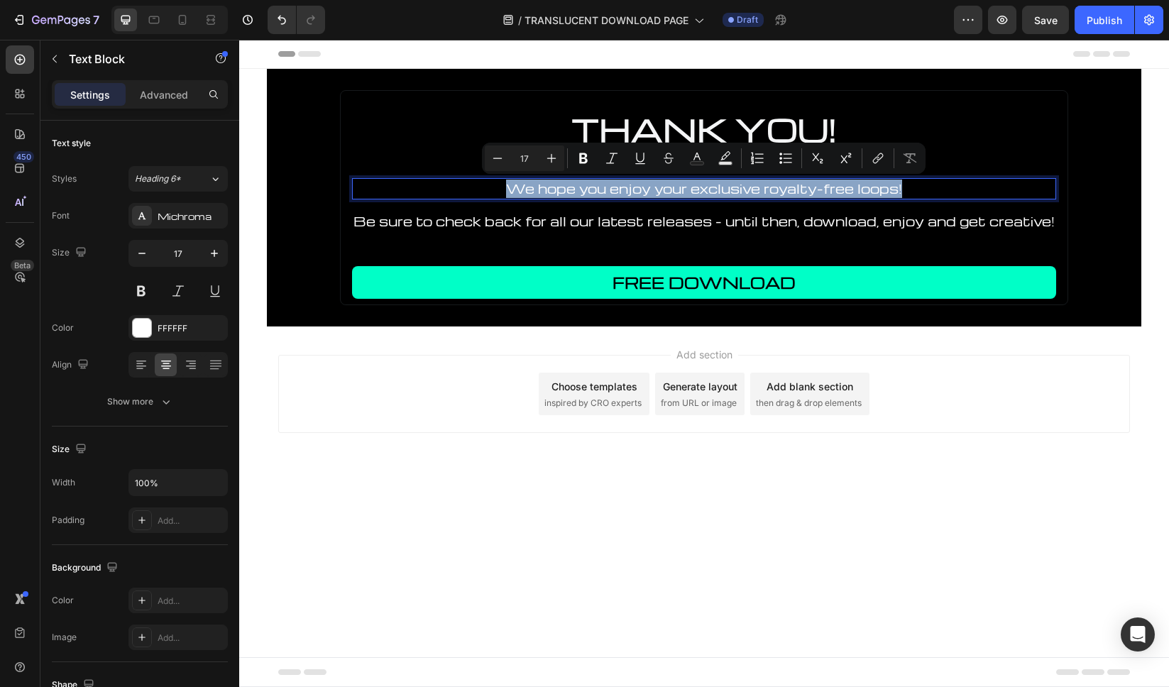
drag, startPoint x: 916, startPoint y: 187, endPoint x: 491, endPoint y: 180, distance: 424.5
click at [491, 180] on p "We hope you enjoy your exclusive royalty-free loops!" at bounding box center [703, 189] width 701 height 18
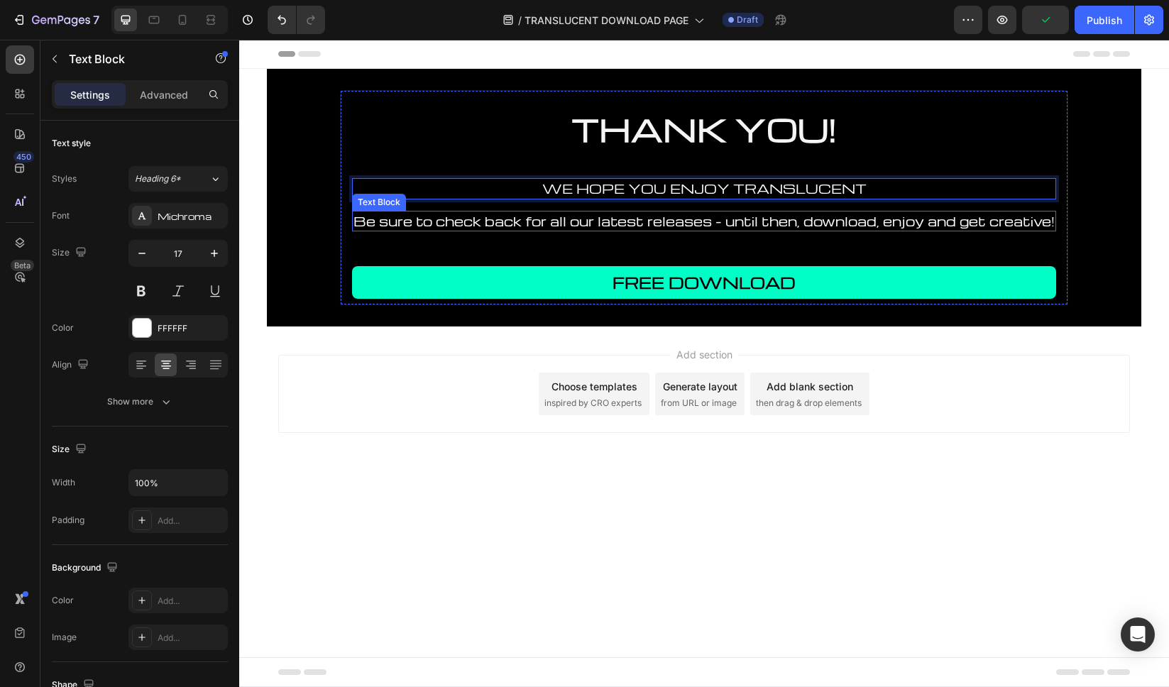
click at [600, 224] on div "Be sure to check back for all our latest releases - until then, download, enjoy…" at bounding box center [704, 221] width 704 height 21
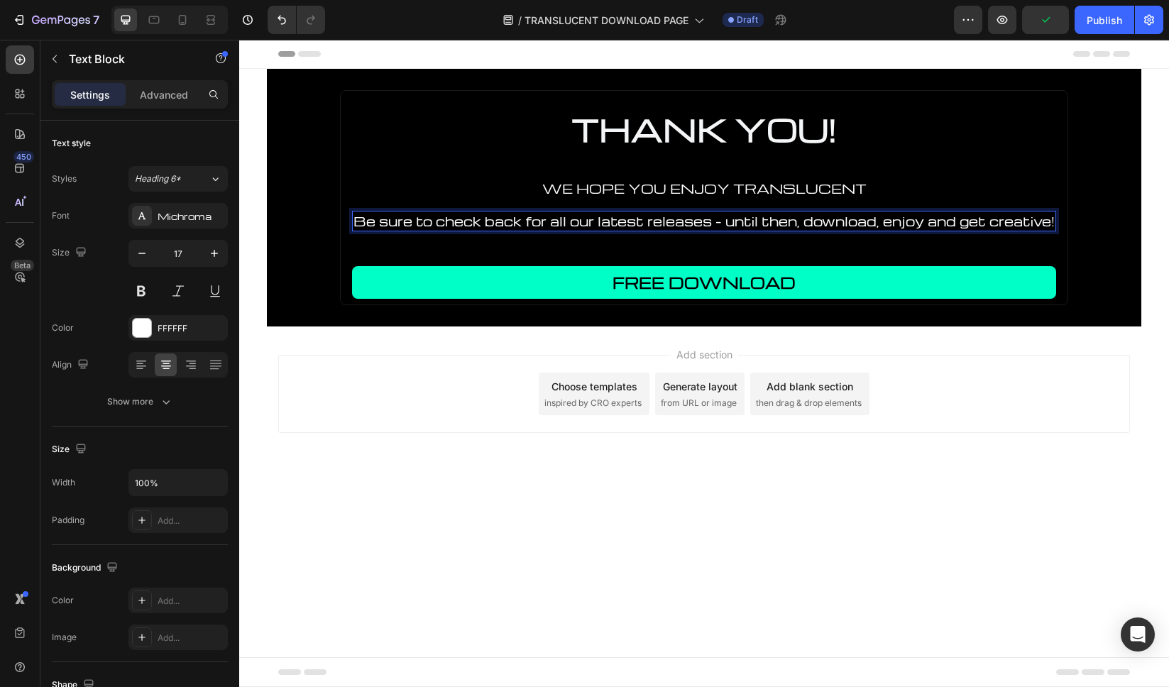
click at [600, 224] on div "Be sure to check back for all our latest releases - until then, download, enjoy…" at bounding box center [704, 221] width 704 height 21
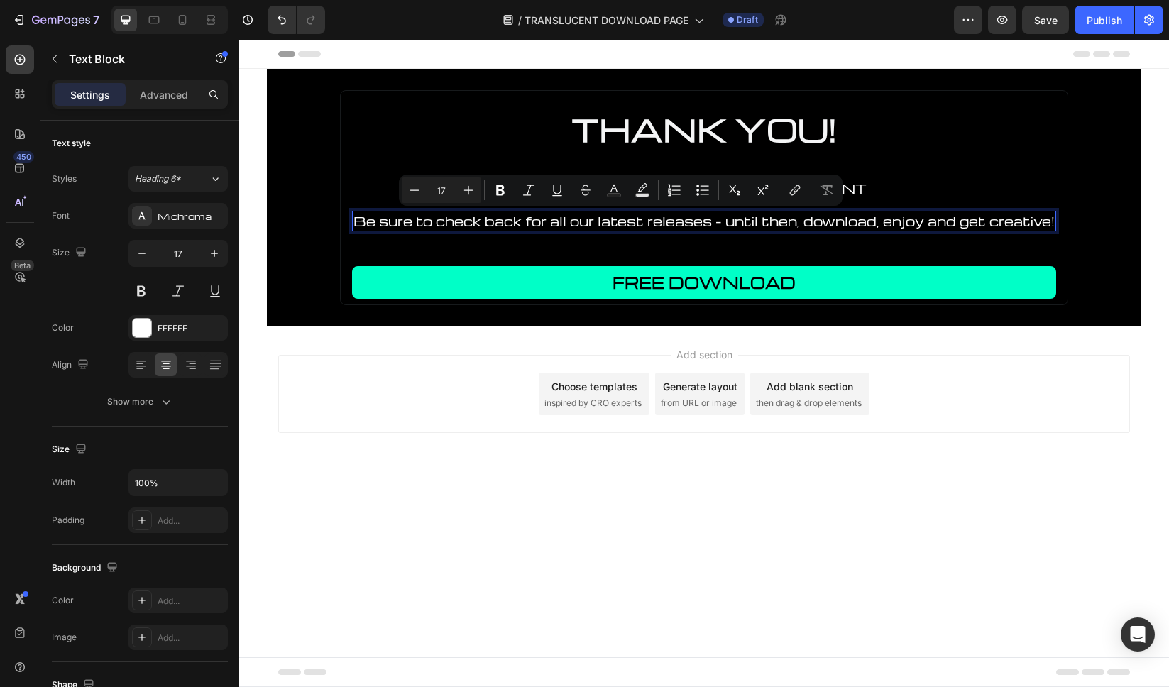
drag, startPoint x: 970, startPoint y: 221, endPoint x: 999, endPoint y: 221, distance: 28.4
click at [970, 221] on p "Be sure to check back for all our latest releases - until then, download, enjoy…" at bounding box center [703, 221] width 701 height 18
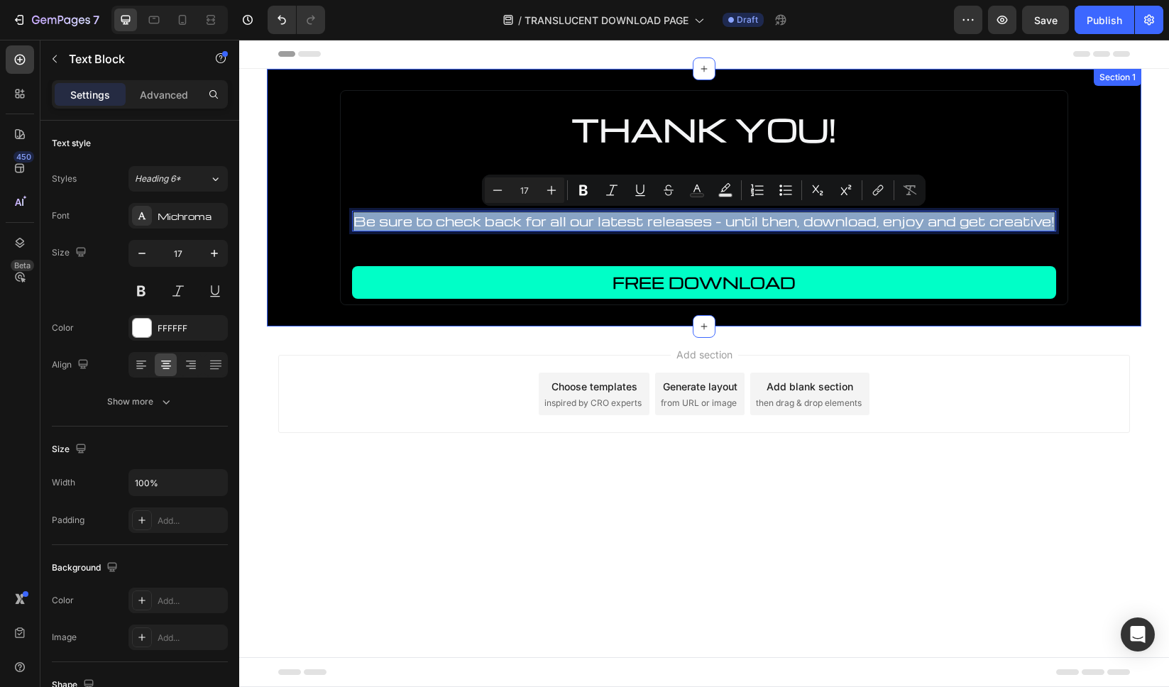
drag, startPoint x: 1053, startPoint y: 219, endPoint x: 321, endPoint y: 211, distance: 732.6
click at [320, 211] on div "THANK YOU! Heading WE HOPE YOU ENJOY TRANSLUCENT Text Block Be sure to check ba…" at bounding box center [704, 197] width 874 height 215
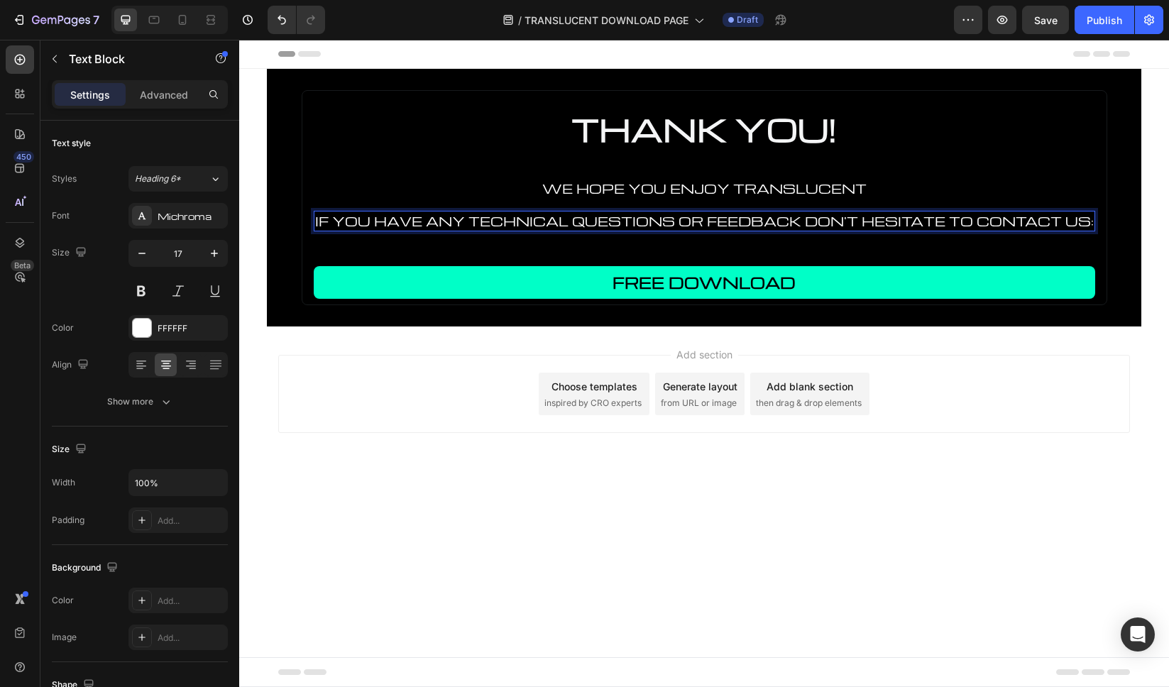
click at [804, 219] on p "IF YOU HAVE ANY TECHNICAL QUESTIONS OR FEEDBACK DON'T HESITATE TO CONTACT US:" at bounding box center [704, 221] width 779 height 18
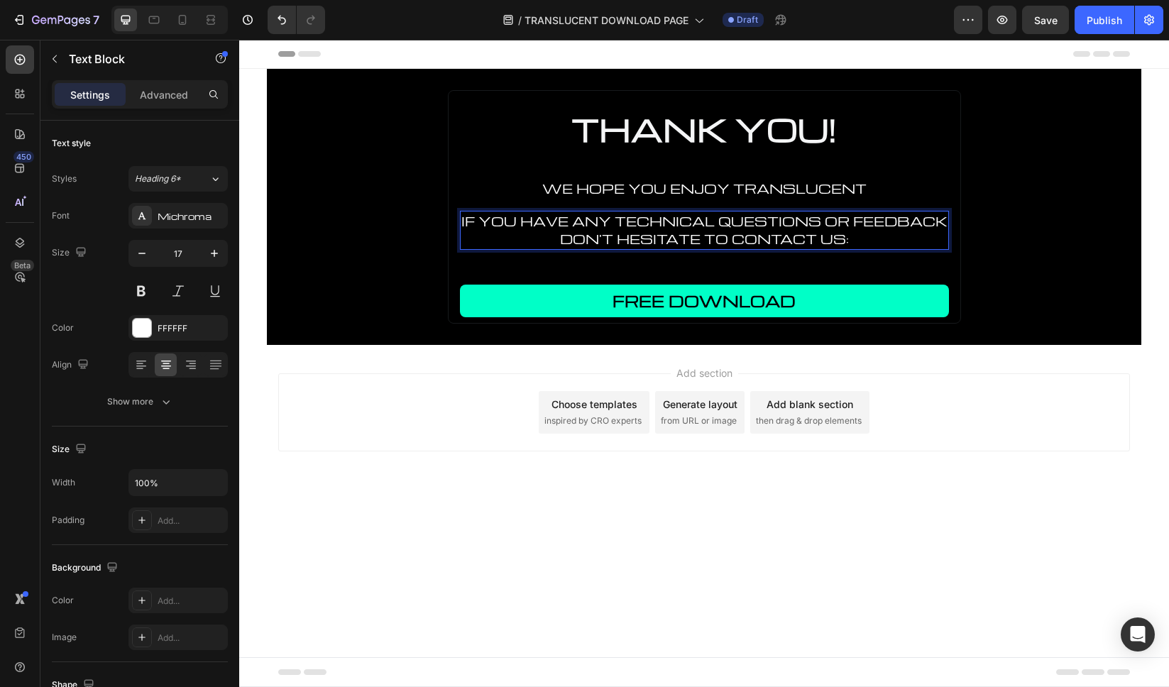
click at [866, 238] on p "DON'T HESITATE TO CONTACT US:" at bounding box center [704, 239] width 486 height 18
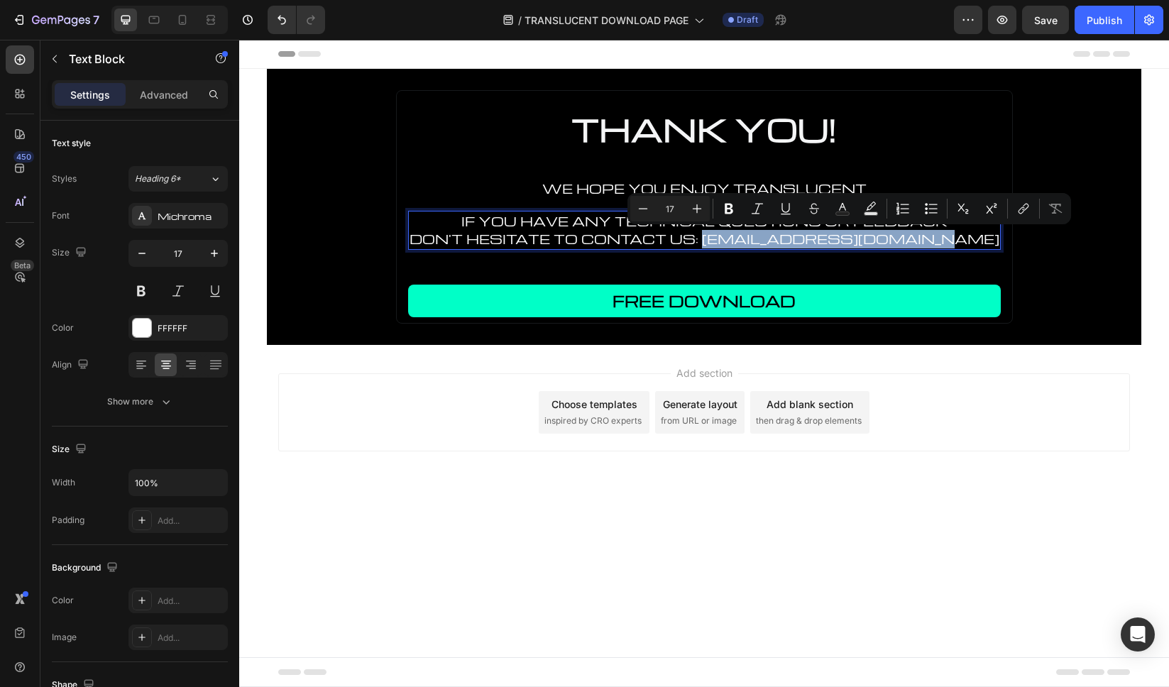
drag, startPoint x: 716, startPoint y: 236, endPoint x: 982, endPoint y: 237, distance: 266.2
click at [982, 237] on p "DON'T HESITATE TO CONTACT US: [EMAIL_ADDRESS][DOMAIN_NAME]" at bounding box center [705, 239] width 590 height 18
click at [873, 207] on icon "Editor contextual toolbar" at bounding box center [871, 209] width 14 height 14
type input "000000"
type input "77"
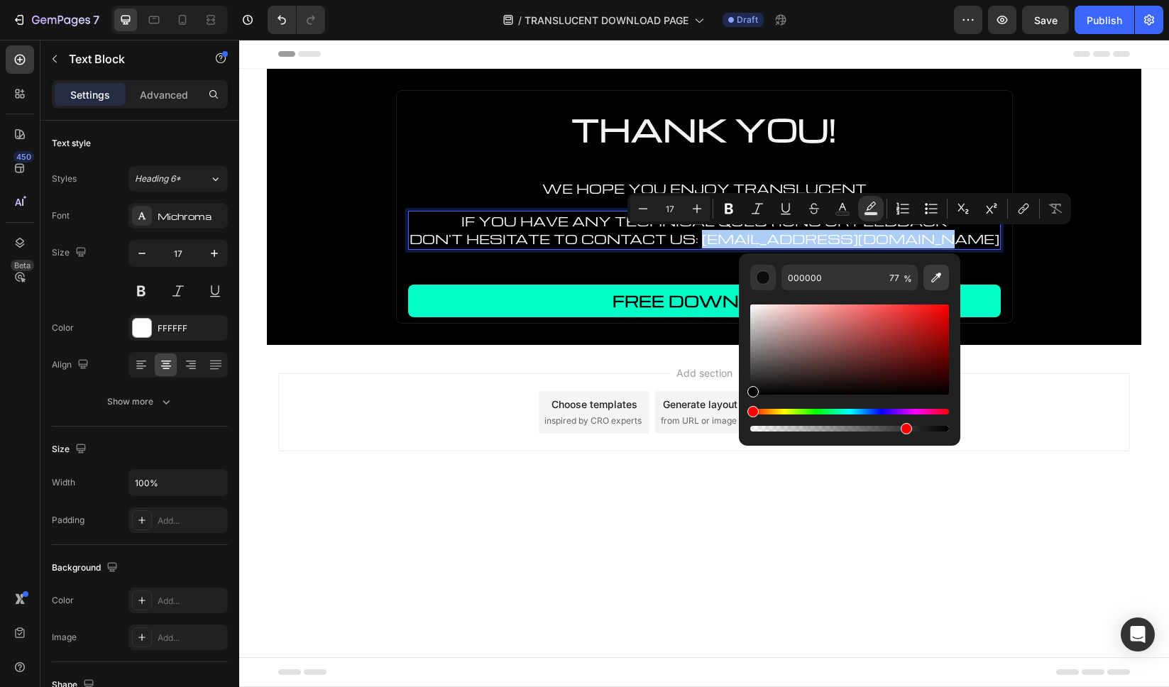
click at [942, 282] on icon "Editor contextual toolbar" at bounding box center [936, 277] width 14 height 14
type input "41FFC7"
type input "100"
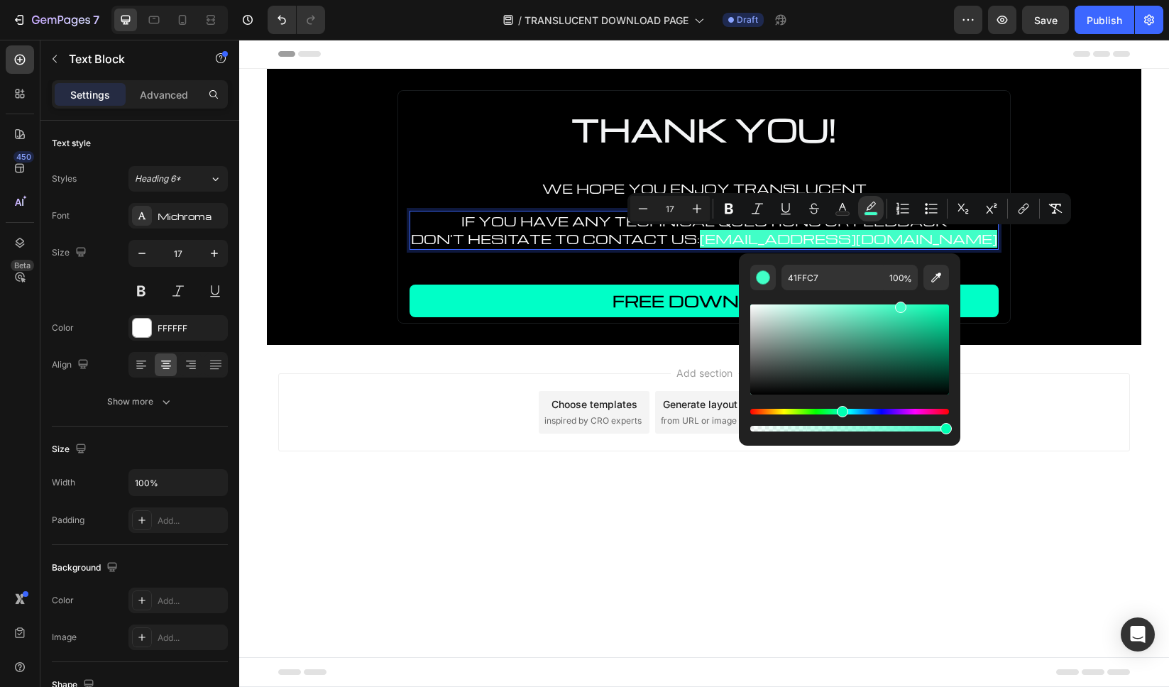
click at [602, 245] on p "DON'T HESITATE TO CONTACT US: [EMAIL_ADDRESS][DOMAIN_NAME]" at bounding box center [704, 239] width 586 height 18
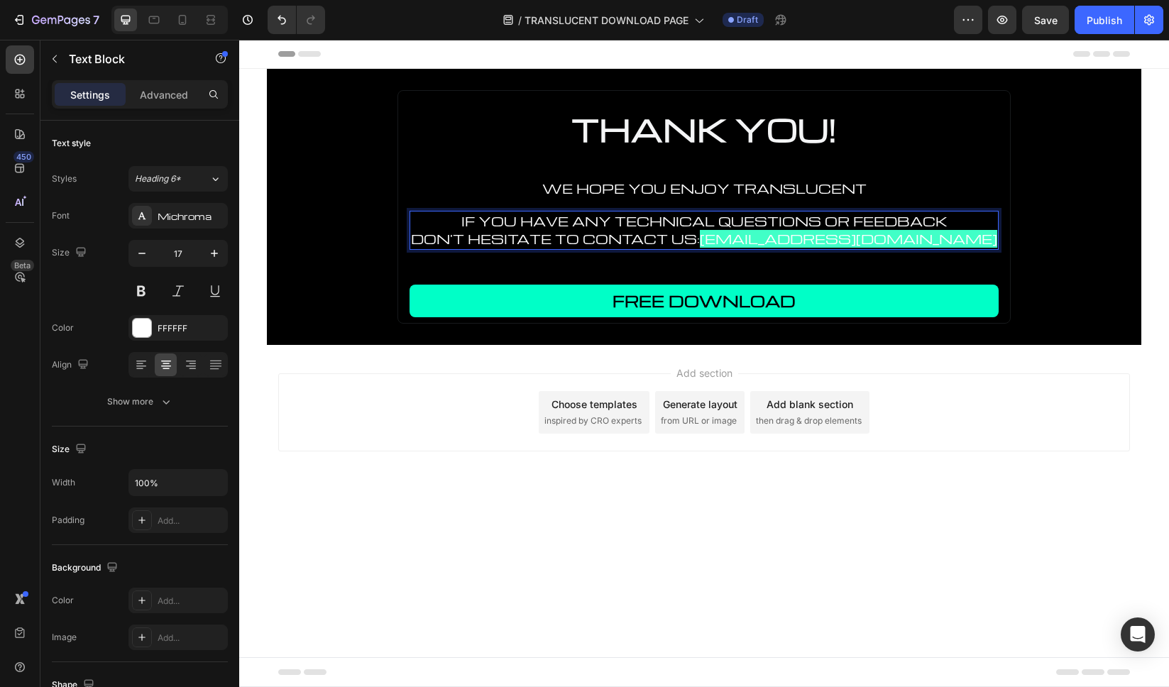
click at [720, 238] on span "[EMAIL_ADDRESS][DOMAIN_NAME]" at bounding box center [848, 239] width 297 height 18
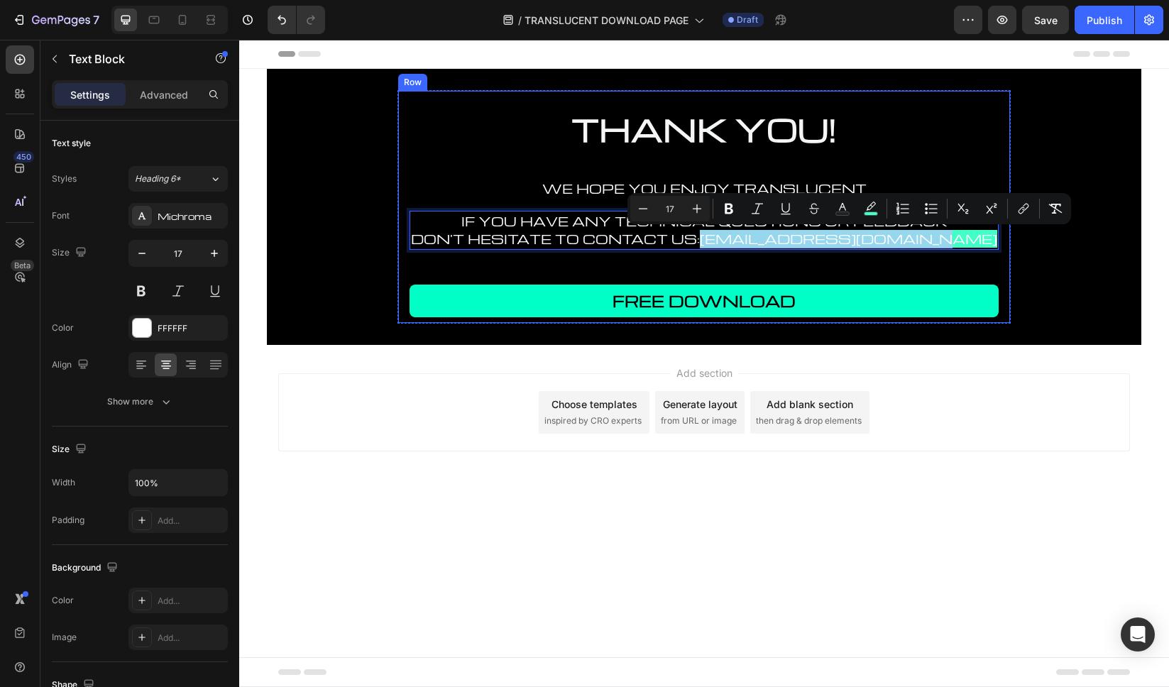
drag, startPoint x: 716, startPoint y: 239, endPoint x: 993, endPoint y: 238, distance: 276.8
click at [993, 238] on div "THANK YOU! Heading WE HOPE YOU ENJOY TRANSLUCENT Text Block IF YOU HAVE ANY TEC…" at bounding box center [703, 207] width 613 height 234
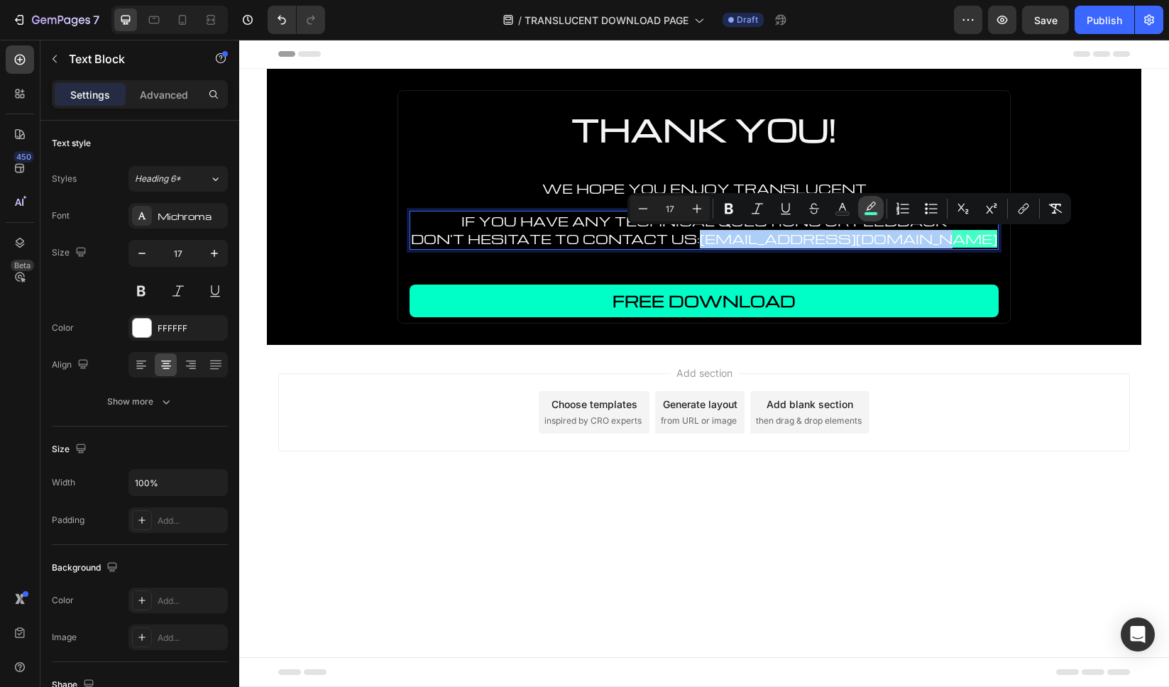
click at [872, 207] on icon "Editor contextual toolbar" at bounding box center [871, 209] width 14 height 14
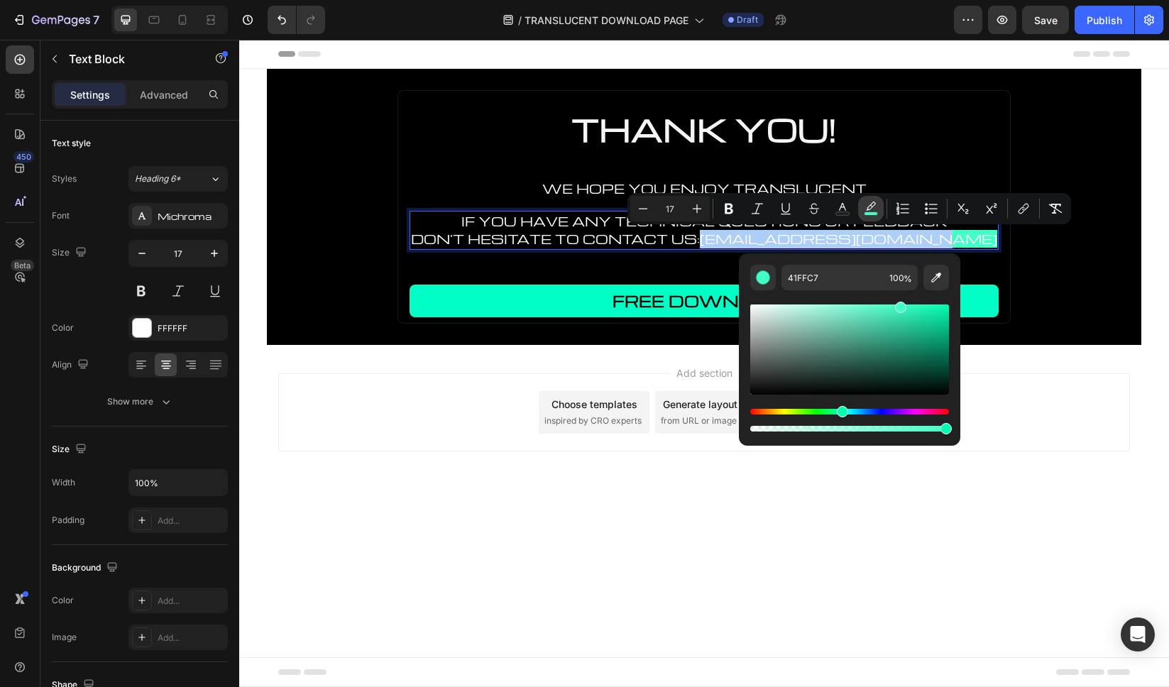
click at [869, 206] on icon "Editor contextual toolbar" at bounding box center [871, 206] width 10 height 9
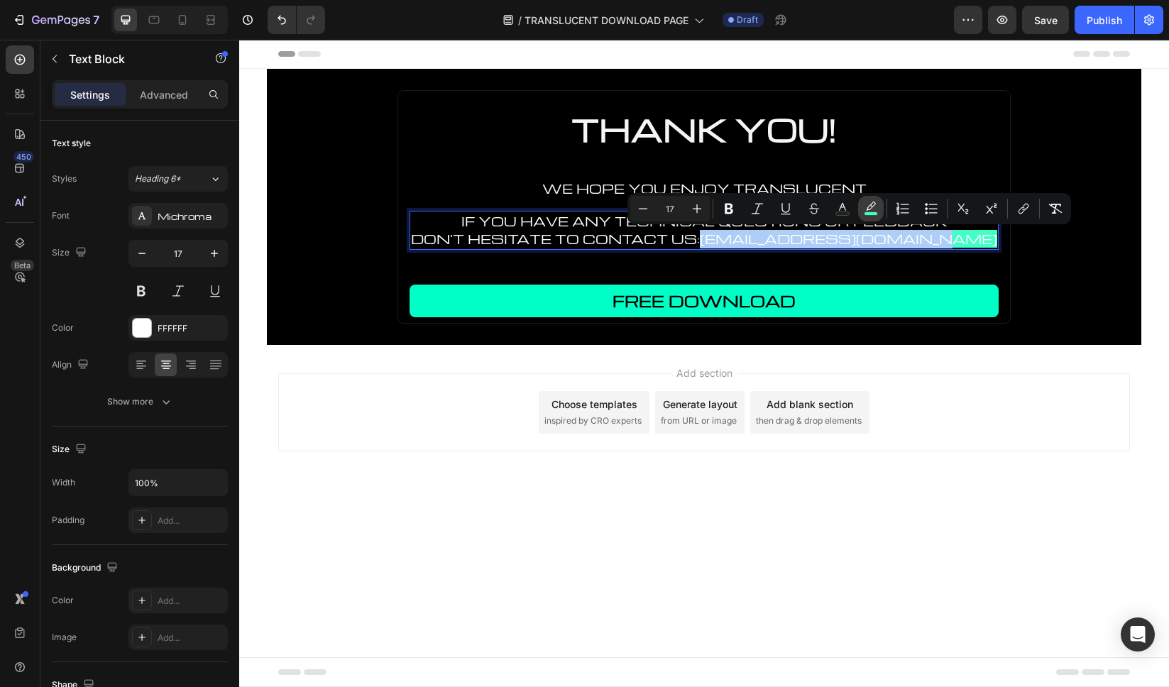
click at [871, 207] on icon "Editor contextual toolbar" at bounding box center [871, 206] width 10 height 9
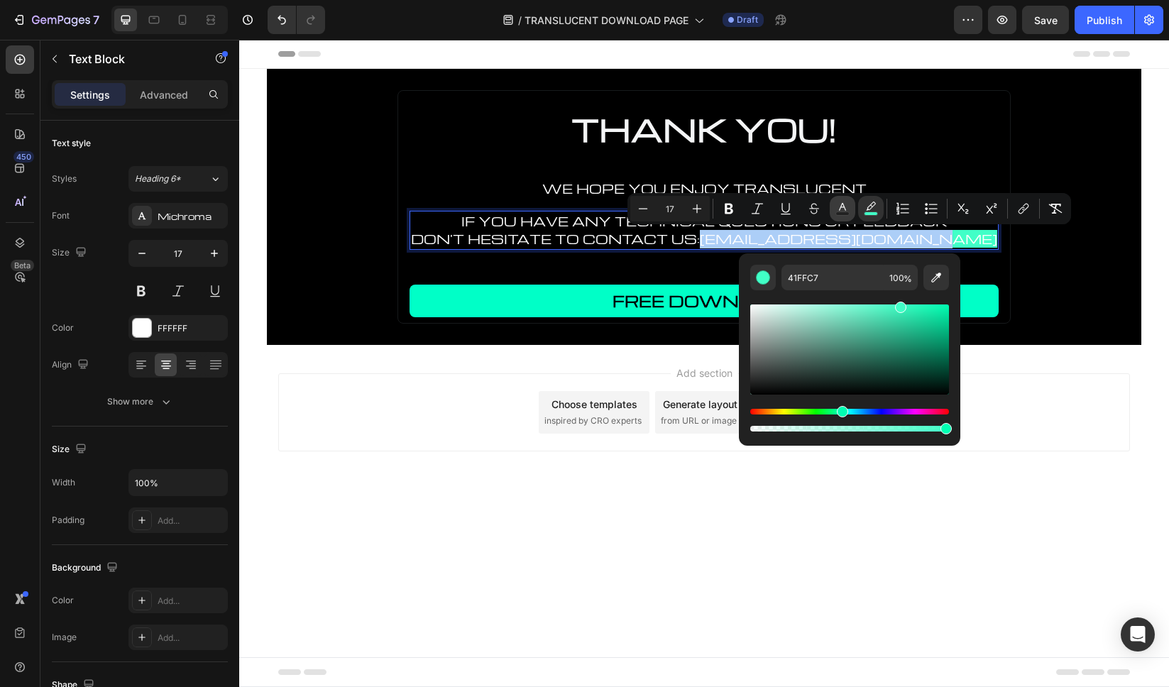
click at [842, 211] on icon "Editor contextual toolbar" at bounding box center [842, 209] width 14 height 14
type input "FFFFFF"
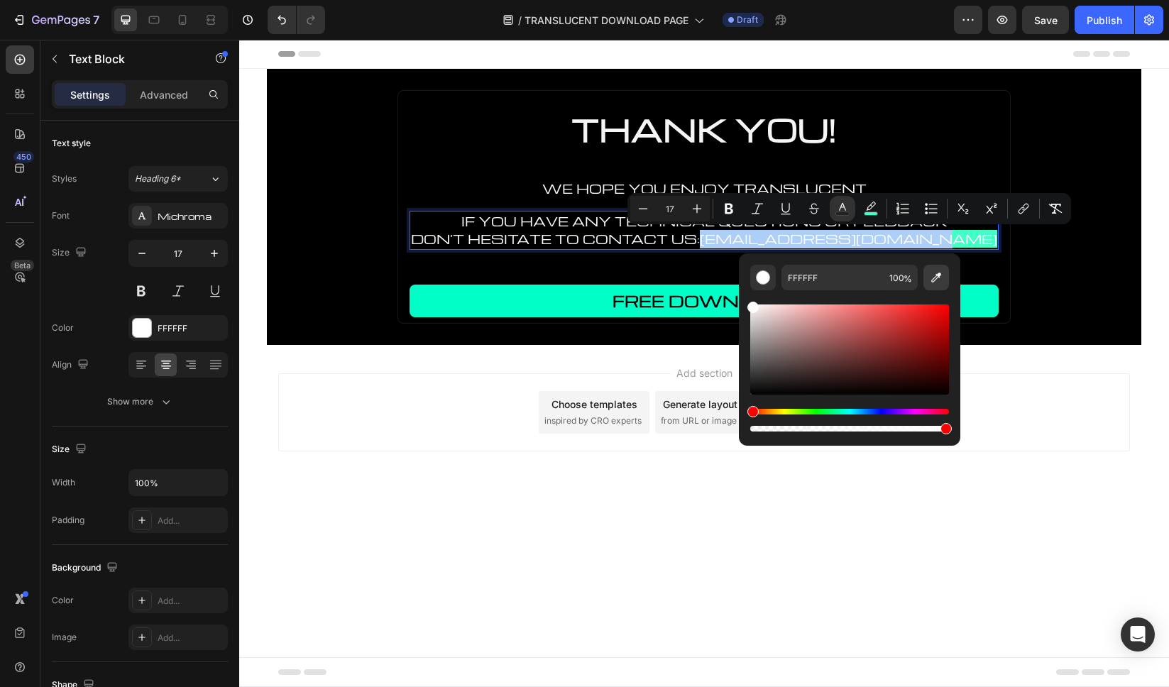
click at [942, 279] on icon "Editor contextual toolbar" at bounding box center [936, 277] width 14 height 14
type input "41FFC7"
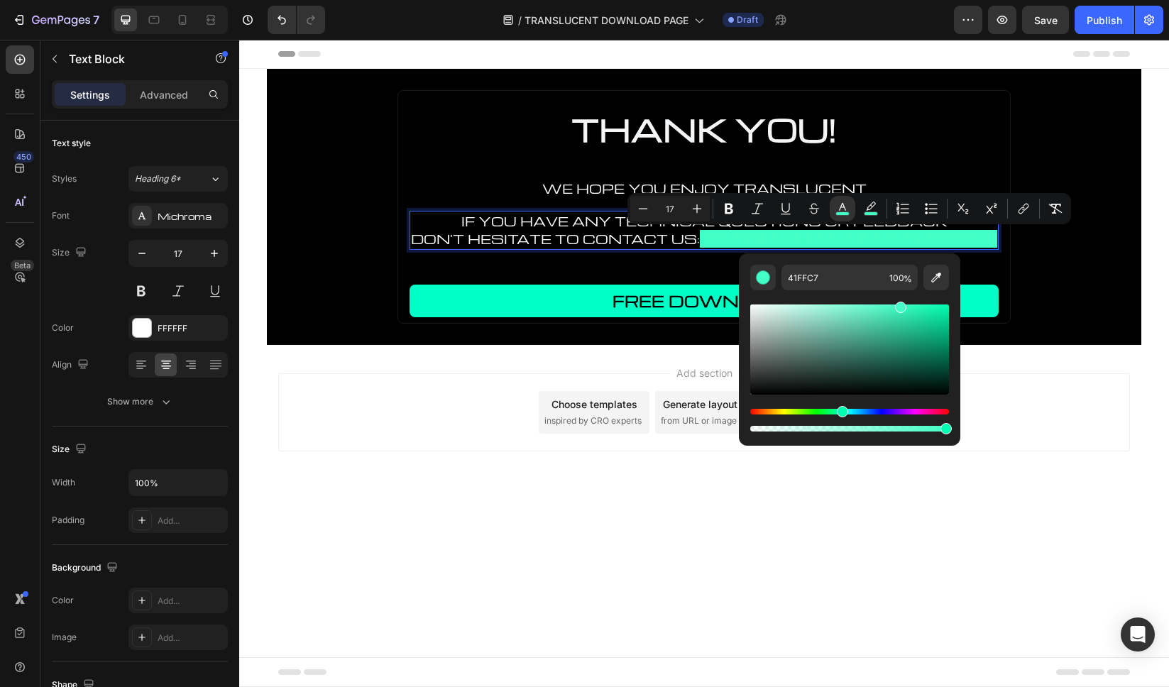
click at [860, 238] on span "[EMAIL_ADDRESS][DOMAIN_NAME]" at bounding box center [848, 239] width 297 height 18
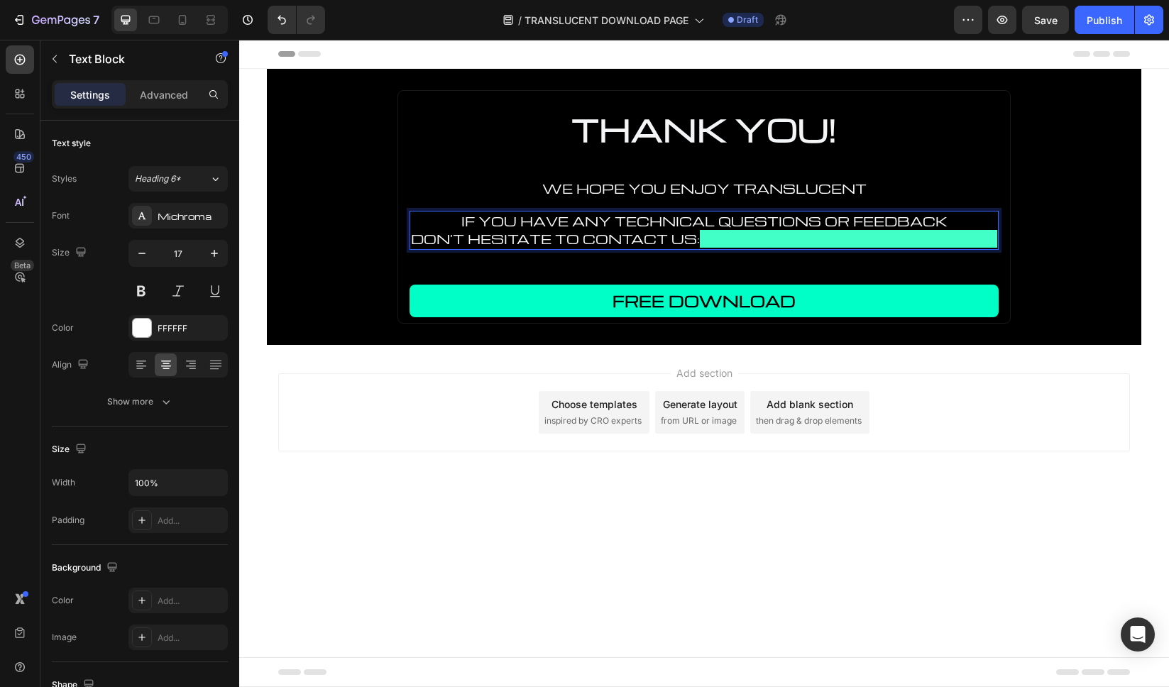
click at [891, 240] on span "[EMAIL_ADDRESS][DOMAIN_NAME]" at bounding box center [848, 239] width 297 height 18
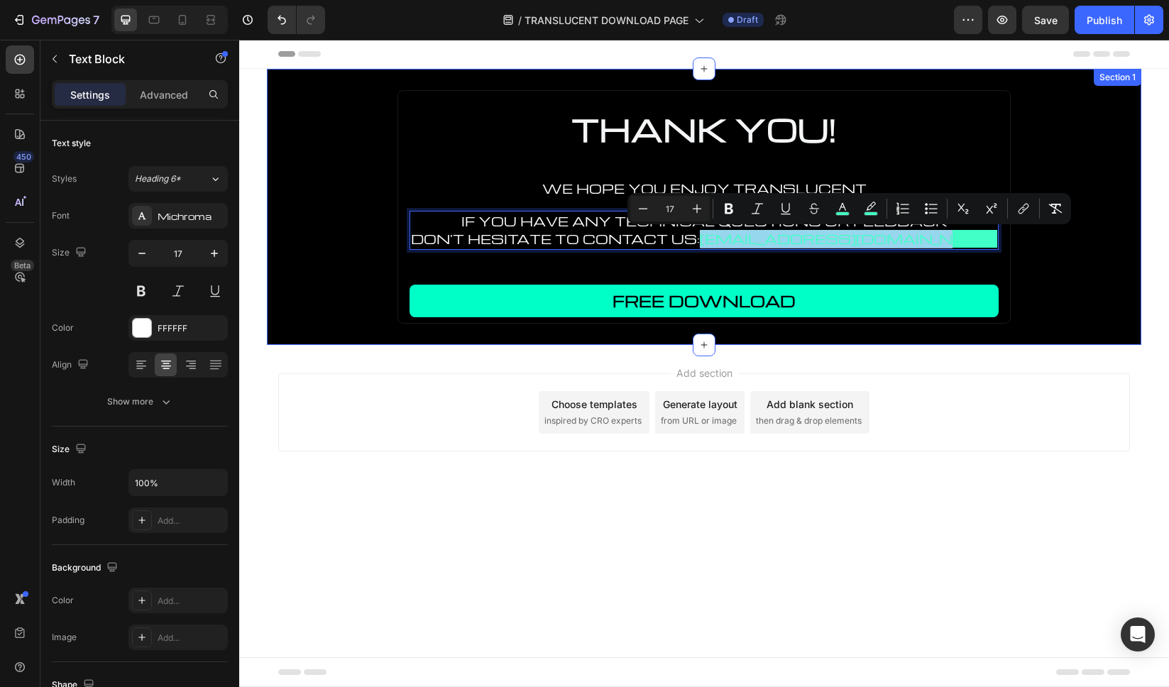
drag, startPoint x: 717, startPoint y: 238, endPoint x: 1019, endPoint y: 237, distance: 301.7
click at [1026, 236] on div "THANK YOU! Heading WE HOPE YOU ENJOY TRANSLUCENT Text Block IF YOU HAVE ANY TEC…" at bounding box center [704, 207] width 874 height 234
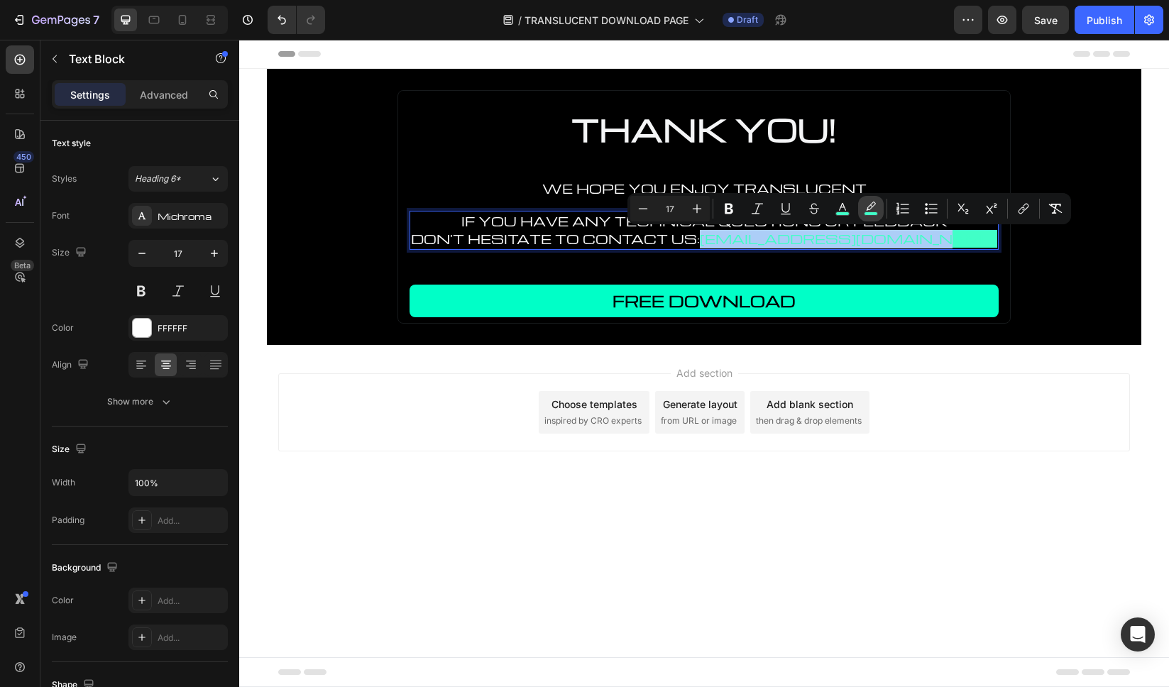
click at [872, 208] on icon "Editor contextual toolbar" at bounding box center [871, 209] width 14 height 14
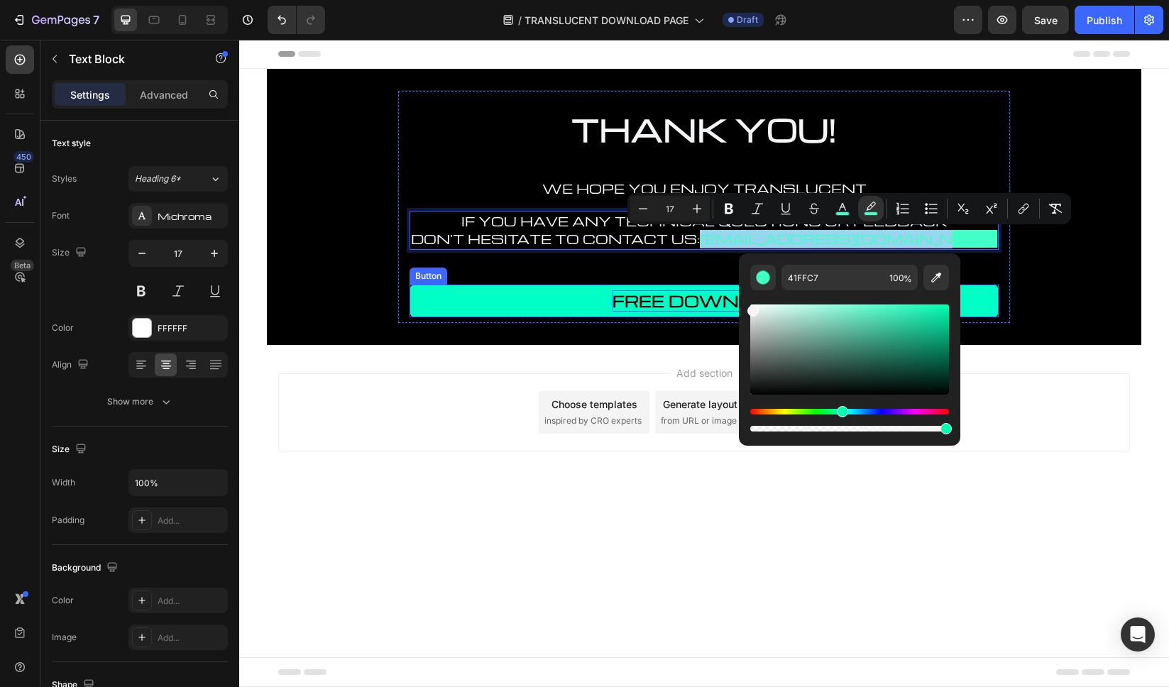
type input "F4F4F4"
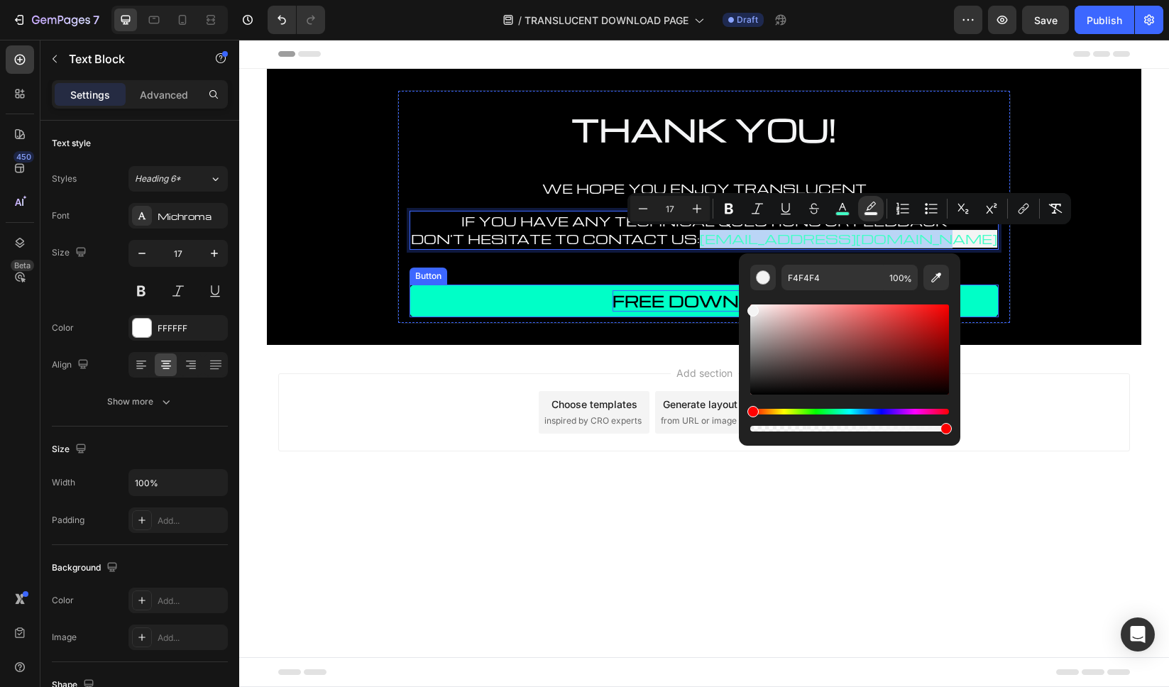
drag, startPoint x: 983, startPoint y: 348, endPoint x: 701, endPoint y: 301, distance: 286.4
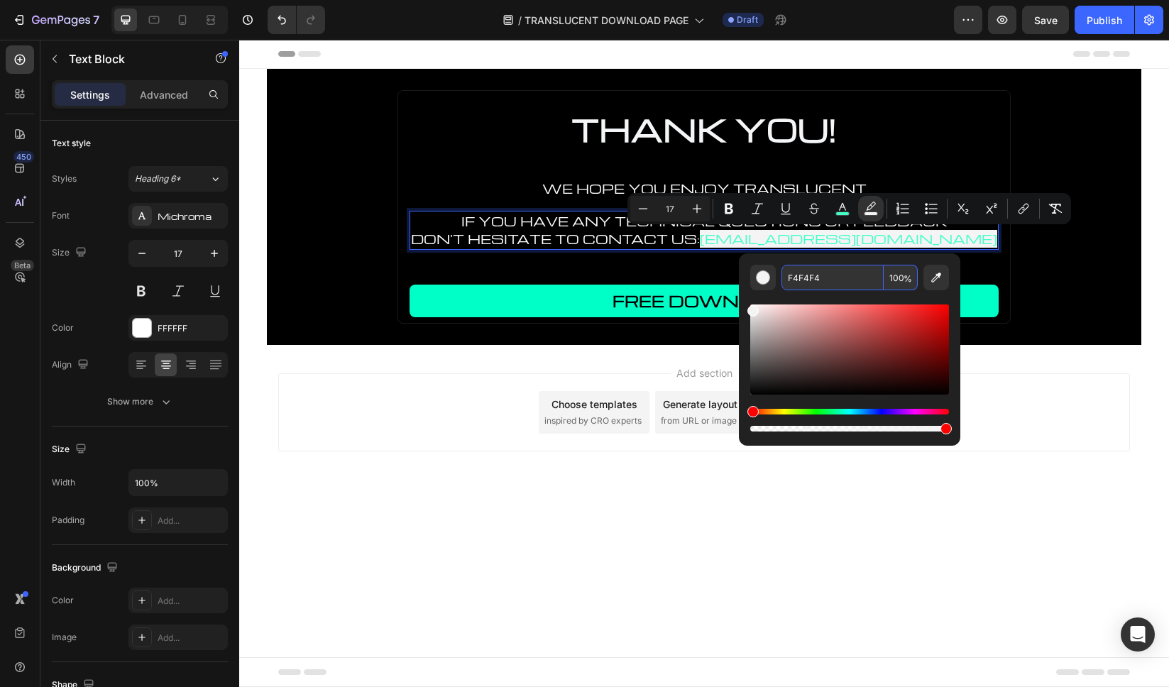
click at [844, 280] on input "F4F4F4" at bounding box center [832, 278] width 102 height 26
click at [898, 275] on input "100" at bounding box center [901, 278] width 34 height 26
type input "0"
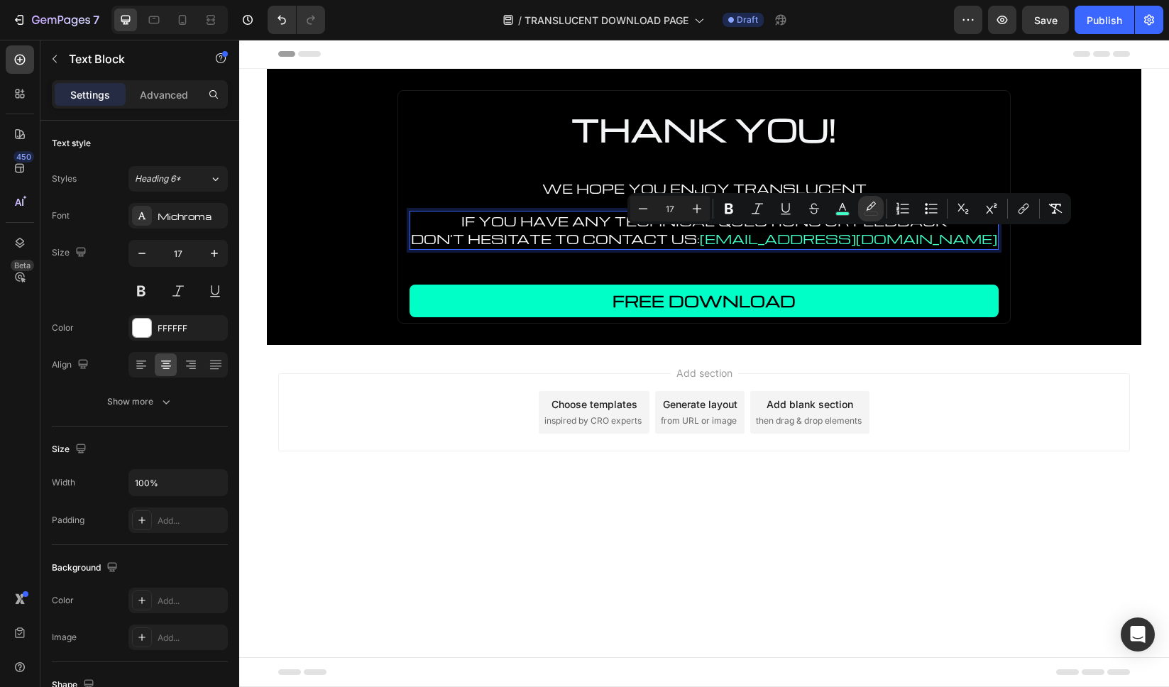
click at [679, 238] on p "DON'T HESITATE TO CONTACT US: [EMAIL_ADDRESS][DOMAIN_NAME]" at bounding box center [704, 239] width 586 height 18
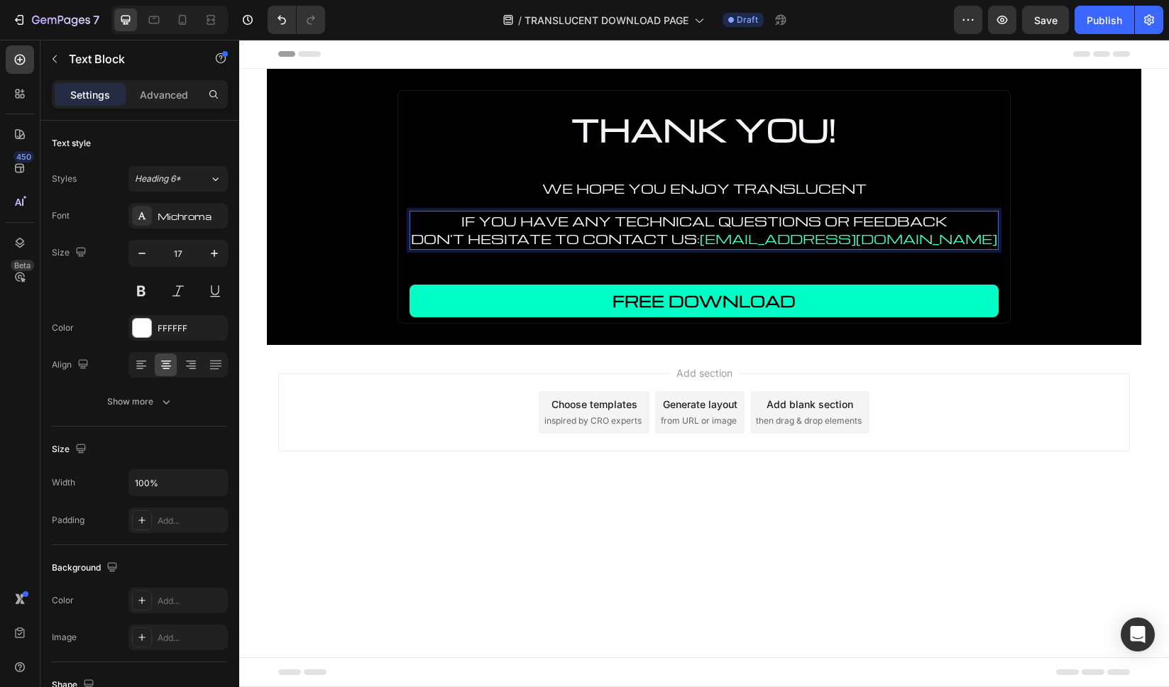
click at [483, 227] on p "IF YOU HAVE ANY TECHNICAL QUESTIONS OR FEEDBACK" at bounding box center [704, 221] width 586 height 18
click at [460, 241] on p "DON'T HESITATE TO CONTACT US: [EMAIL_ADDRESS][DOMAIN_NAME]" at bounding box center [704, 239] width 586 height 18
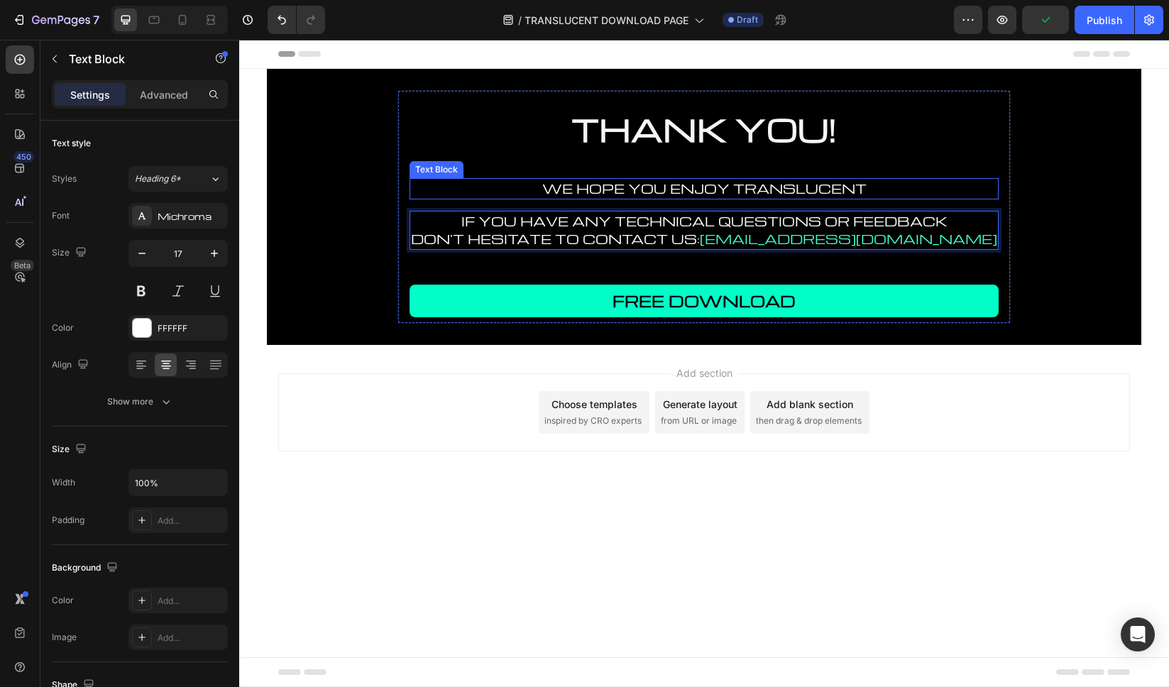
drag, startPoint x: 865, startPoint y: 191, endPoint x: 877, endPoint y: 188, distance: 12.4
click at [865, 191] on p "WE HOPE YOU ENJOY TRANSLUCENT" at bounding box center [704, 189] width 586 height 18
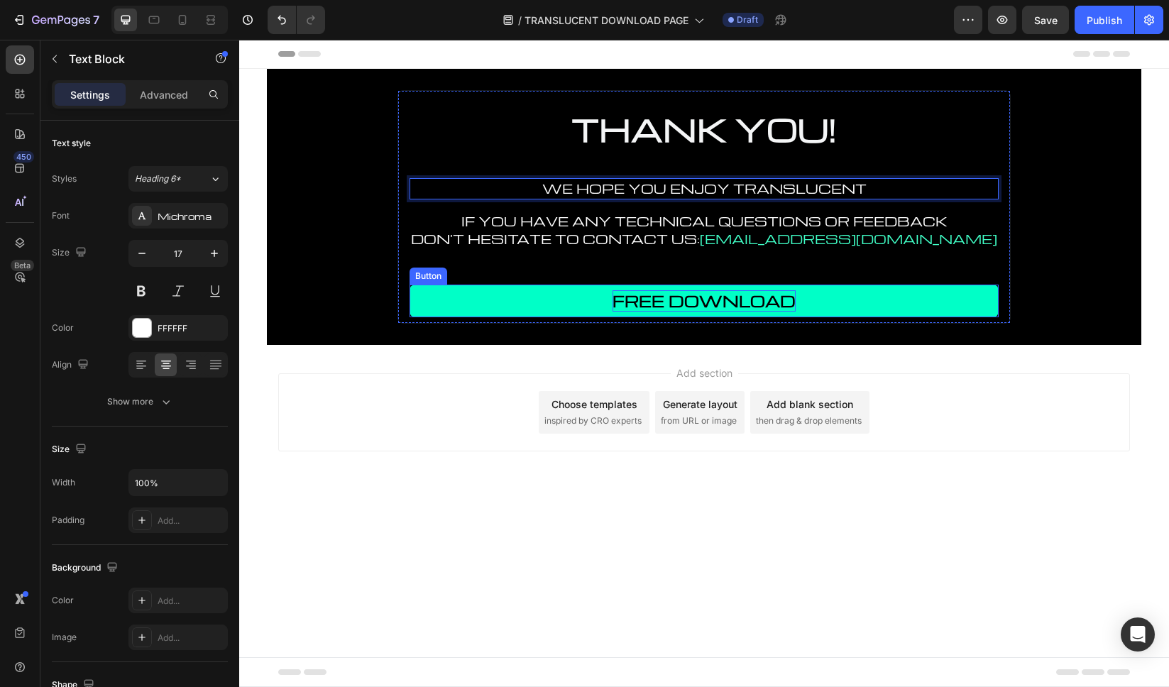
click at [667, 301] on p "FREE DOWNLOAD" at bounding box center [704, 300] width 183 height 21
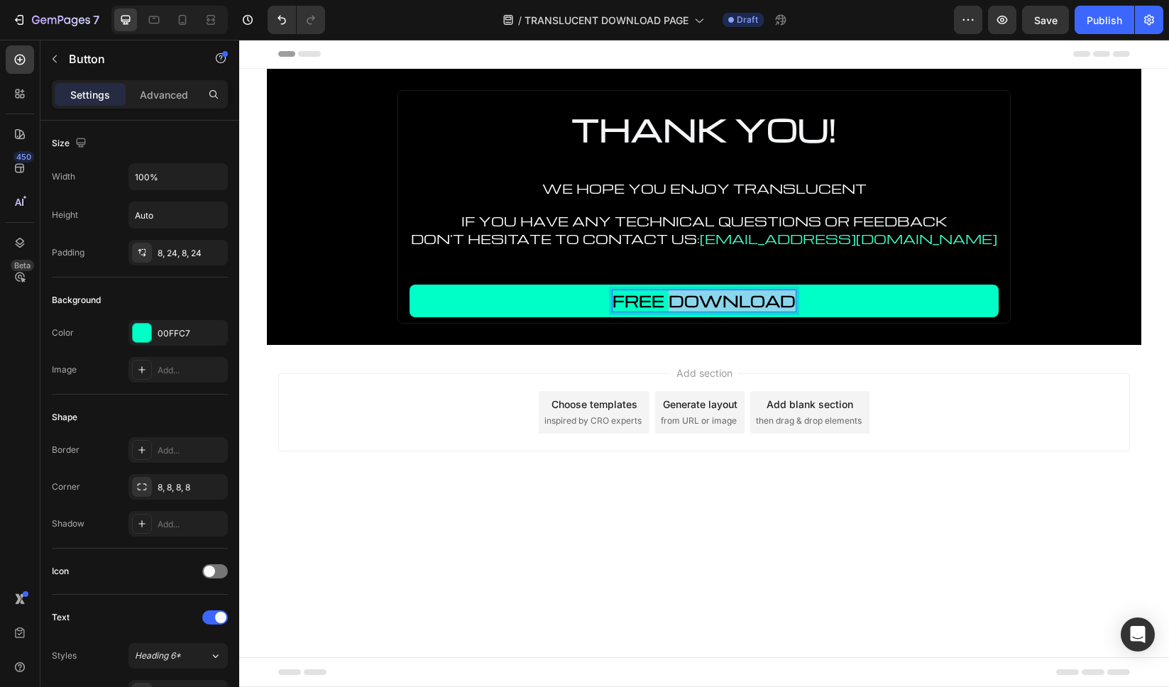
click at [667, 301] on p "FREE DOWNLOAD" at bounding box center [704, 300] width 183 height 21
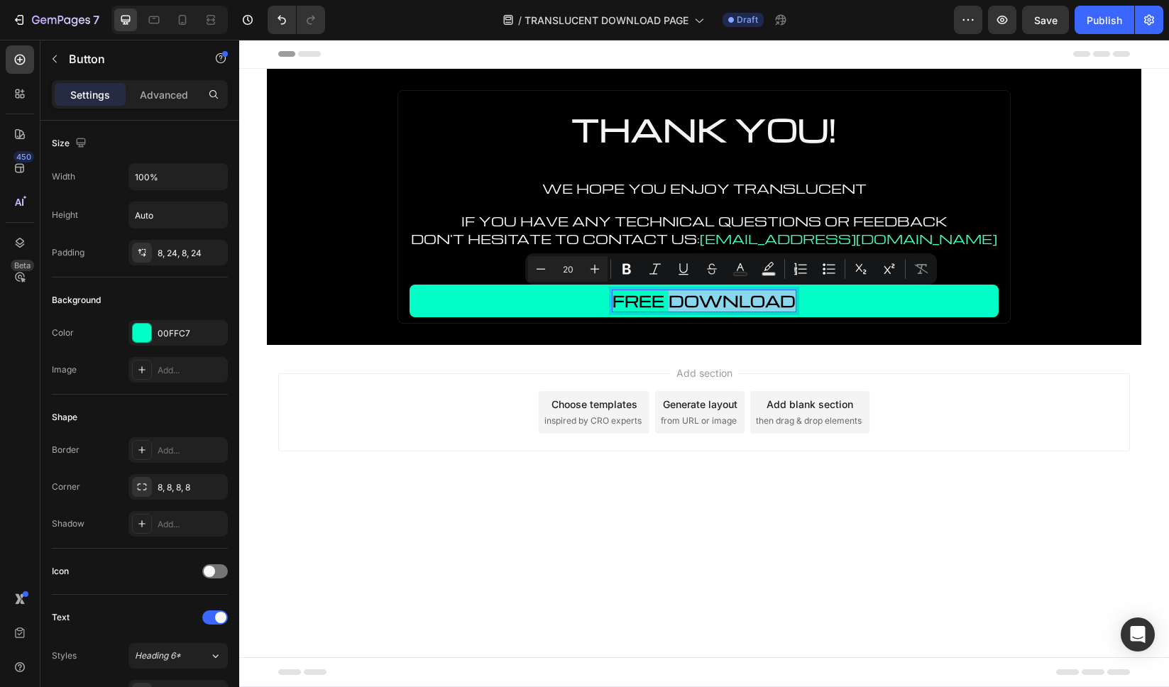
click at [667, 301] on p "FREE DOWNLOAD" at bounding box center [704, 300] width 183 height 21
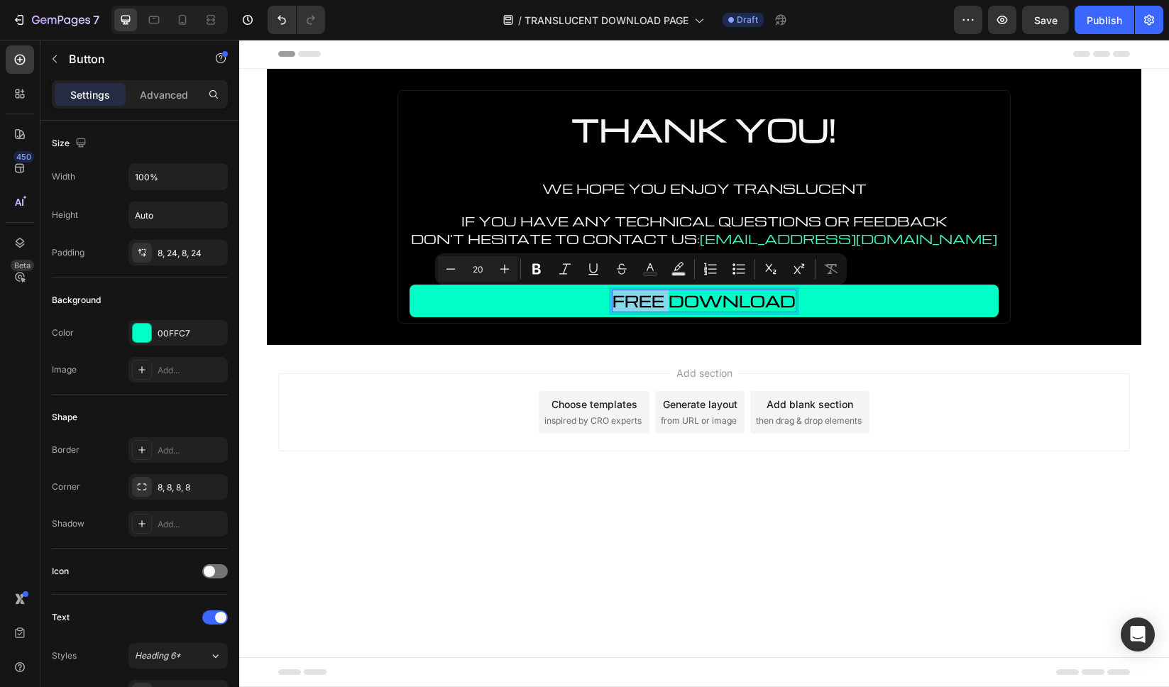
drag, startPoint x: 669, startPoint y: 300, endPoint x: 616, endPoint y: 295, distance: 53.5
click at [616, 295] on p "FREE DOWNLOAD" at bounding box center [704, 300] width 183 height 21
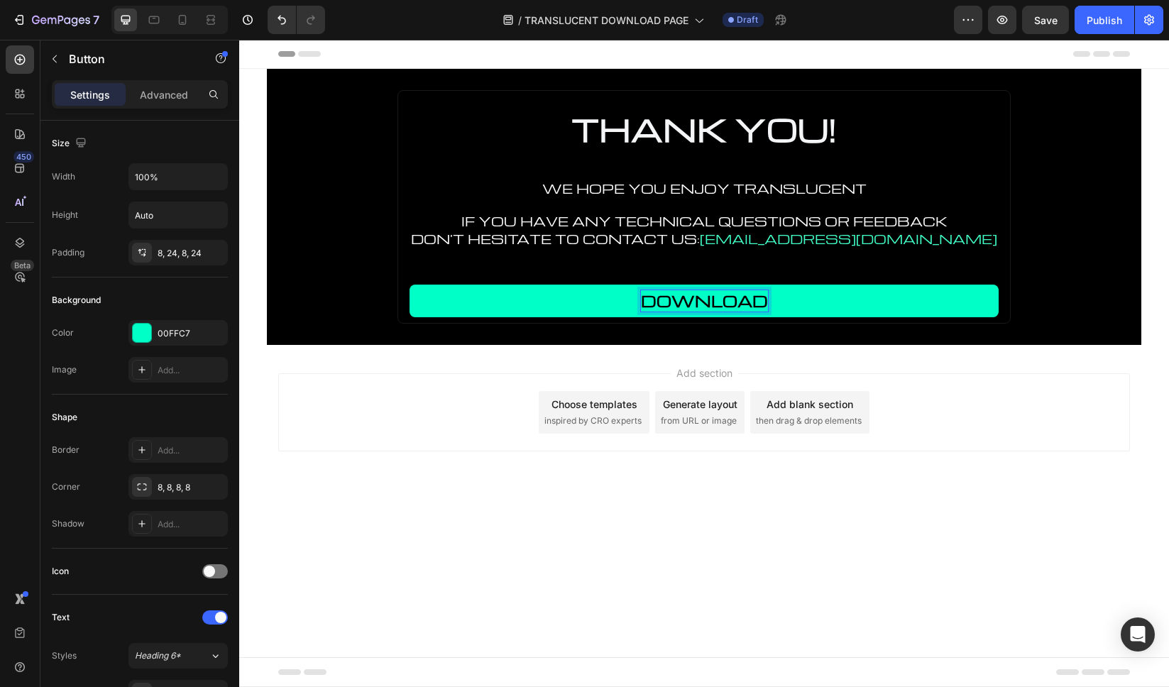
click at [767, 297] on p "DOWNLOAD" at bounding box center [704, 300] width 127 height 21
click at [777, 298] on p "DOWNLOAD HERE" at bounding box center [704, 300] width 186 height 21
click at [642, 303] on p "DOWNLOAD" at bounding box center [704, 300] width 127 height 21
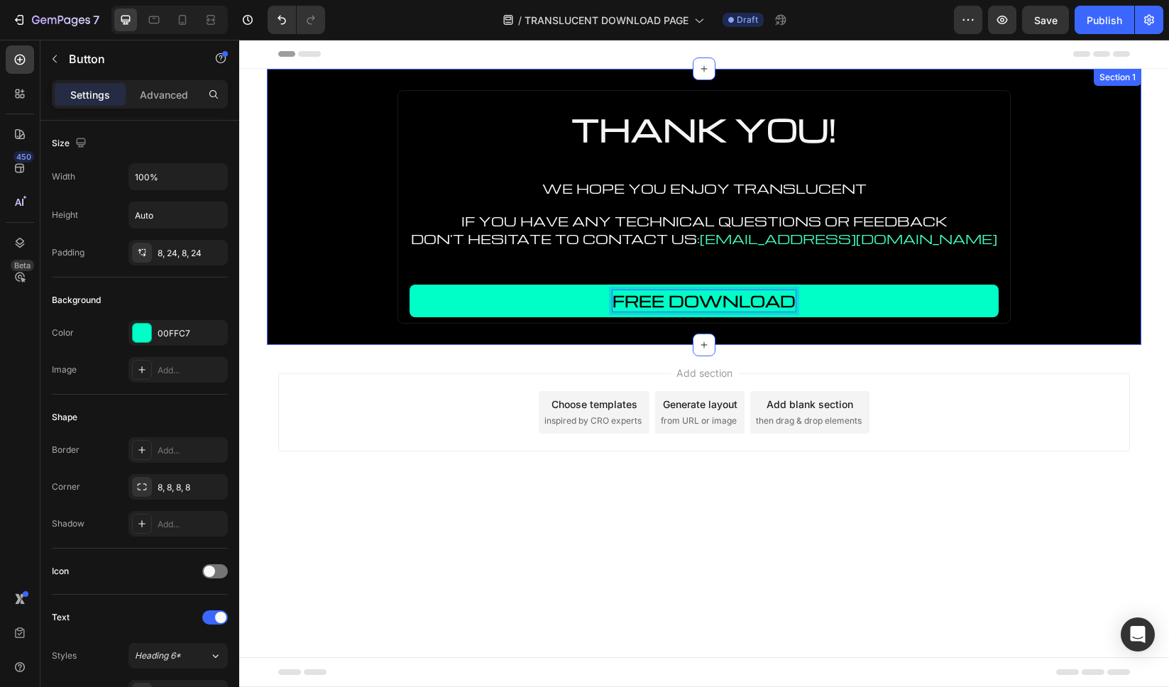
click at [1102, 295] on div "THANK YOU! Heading WE HOPE YOU ENJOY TRANSLUCENT Text Block IF YOU HAVE ANY TEC…" at bounding box center [704, 207] width 874 height 234
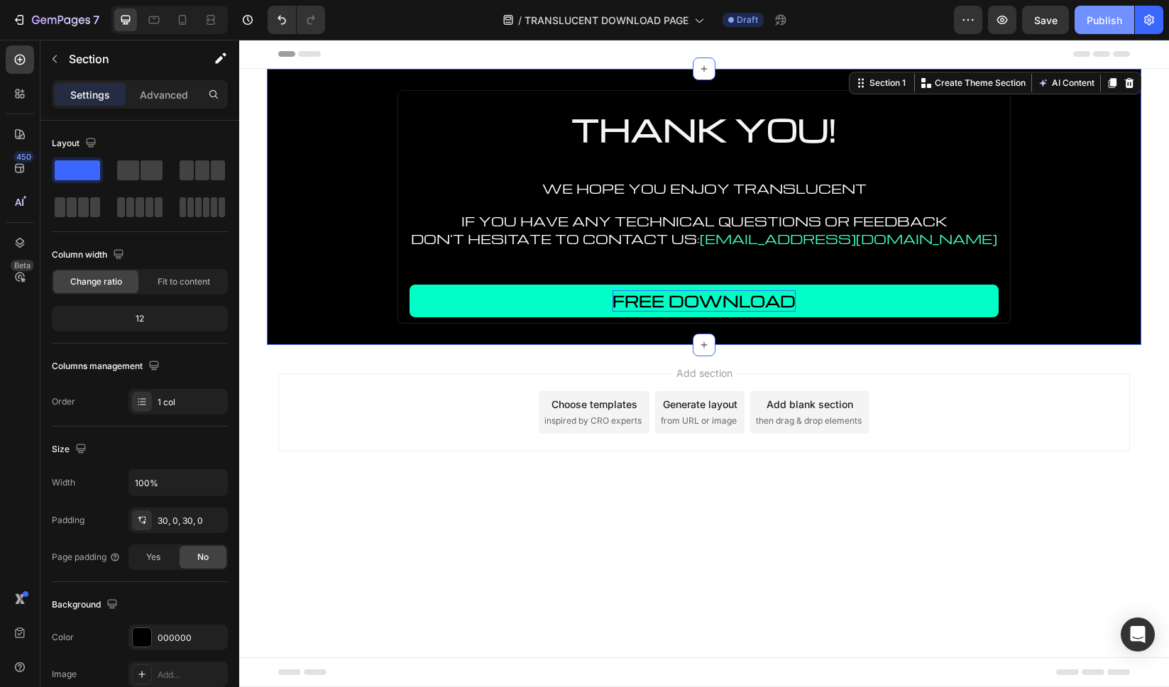
click at [1115, 21] on div "Publish" at bounding box center [1104, 20] width 35 height 15
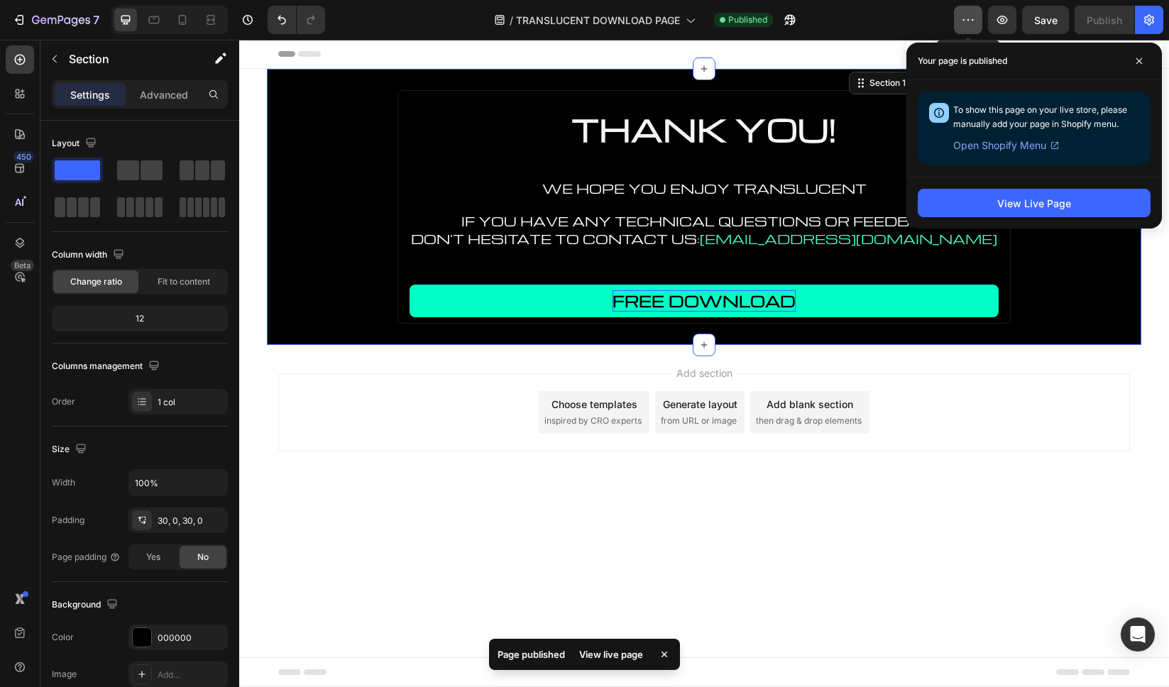
click at [960, 24] on button "button" at bounding box center [968, 20] width 28 height 28
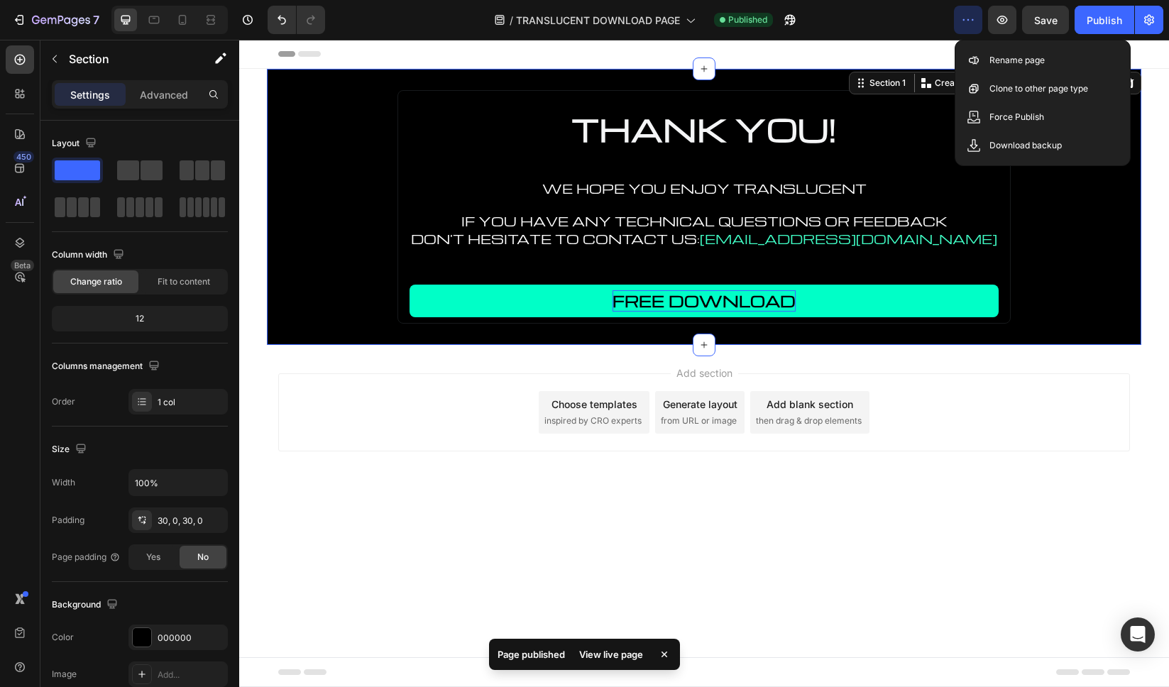
click at [967, 23] on icon "button" at bounding box center [968, 20] width 14 height 14
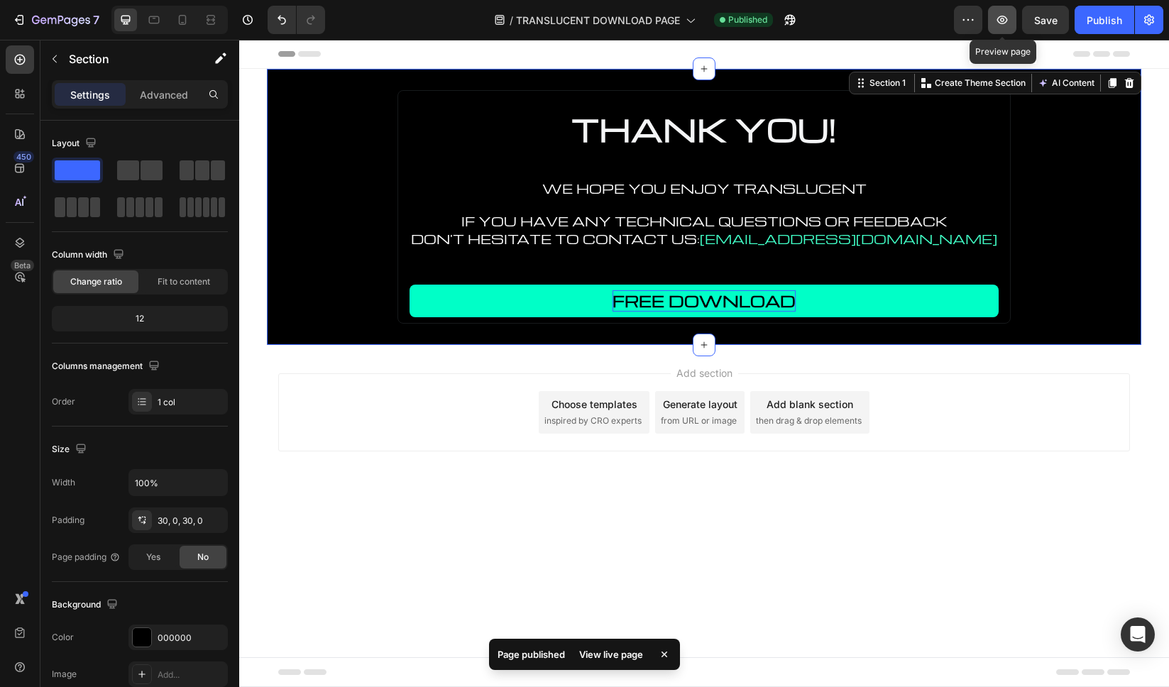
click at [1009, 19] on icon "button" at bounding box center [1002, 20] width 14 height 14
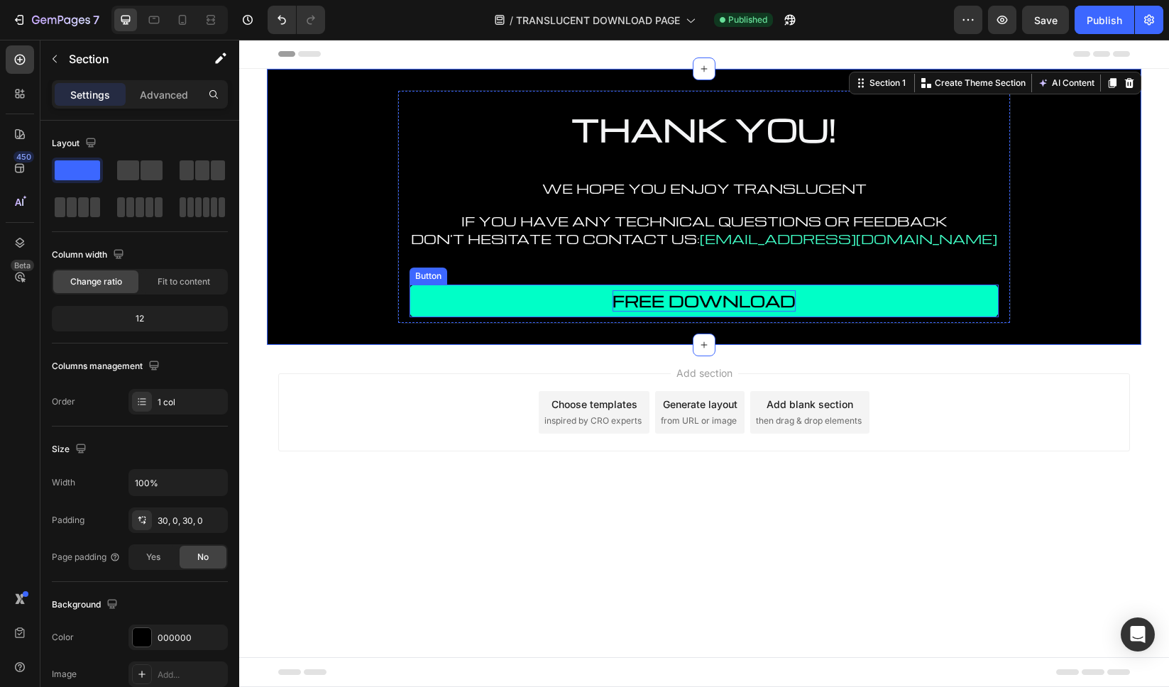
click at [830, 309] on link "FREE DOWNLOAD" at bounding box center [704, 301] width 589 height 33
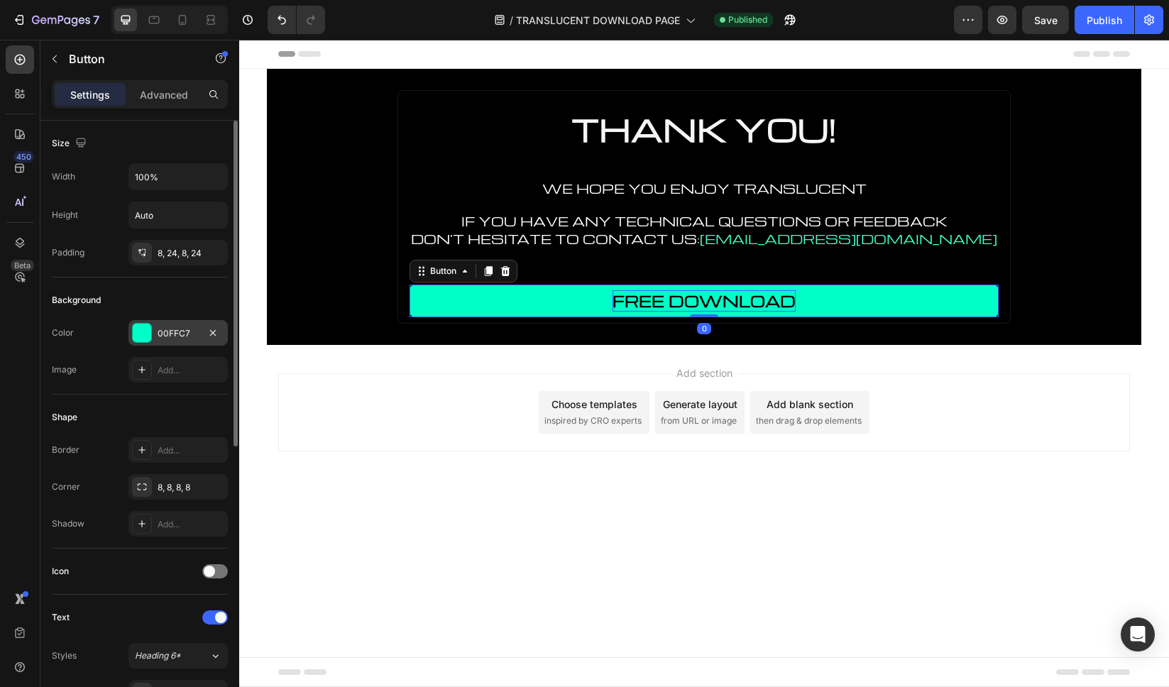
click at [185, 329] on div "00FFC7" at bounding box center [178, 333] width 41 height 13
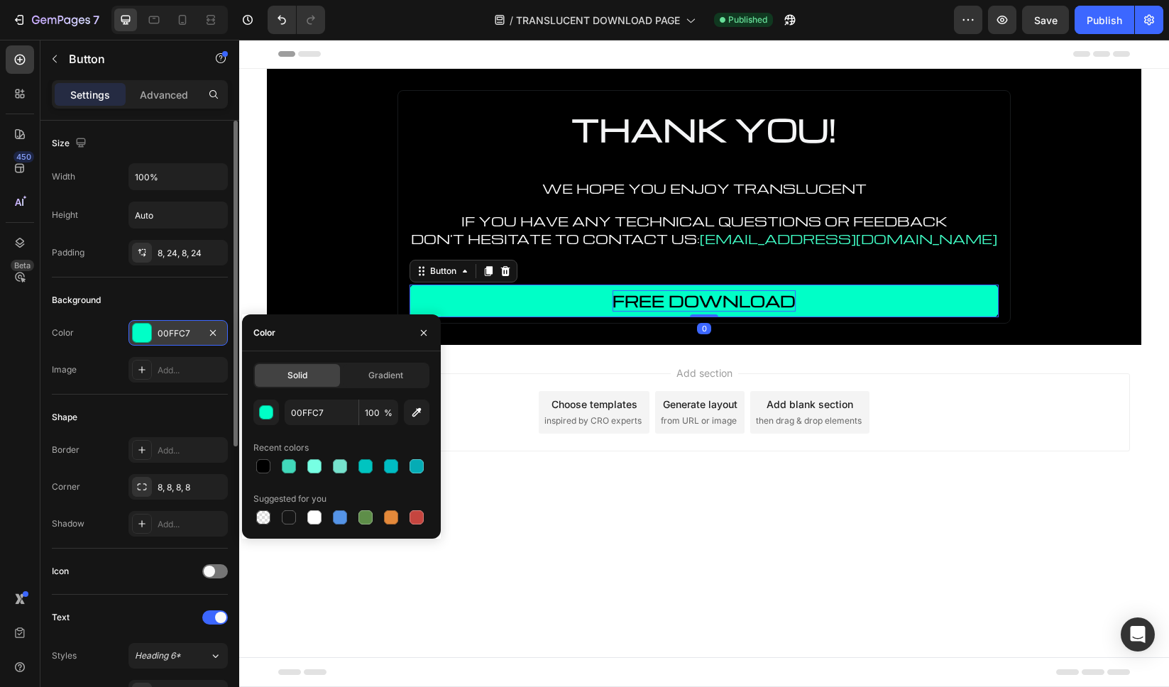
click at [185, 329] on div "00FFC7" at bounding box center [178, 333] width 41 height 13
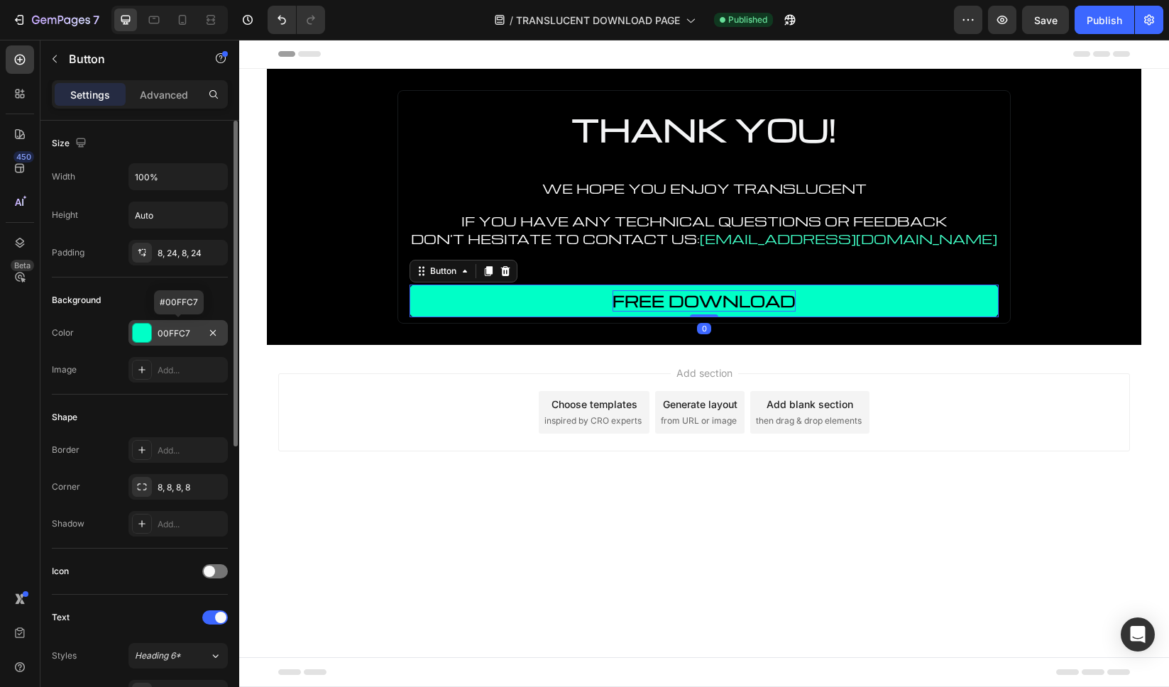
click at [176, 330] on div "00FFC7" at bounding box center [178, 333] width 41 height 13
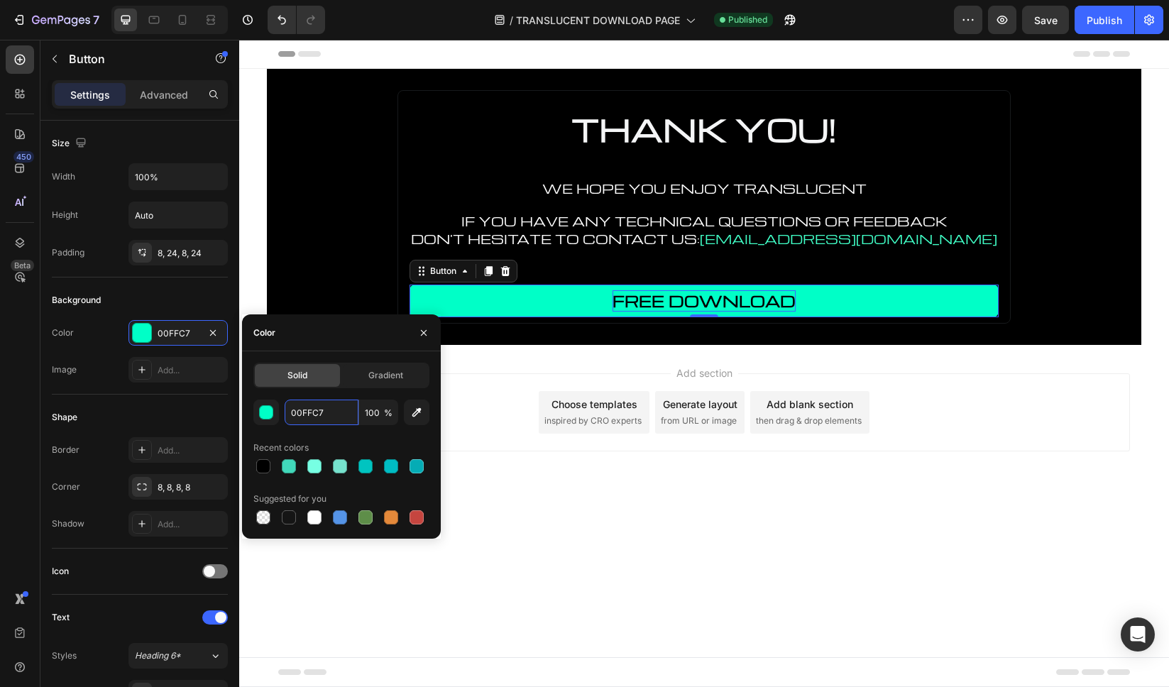
drag, startPoint x: 334, startPoint y: 414, endPoint x: 242, endPoint y: 408, distance: 91.7
click at [242, 408] on div "Solid Gradient 00FFC7 100 % Recent colors Suggested for you" at bounding box center [341, 445] width 199 height 165
click at [325, 412] on input "00FFC7" at bounding box center [322, 413] width 74 height 26
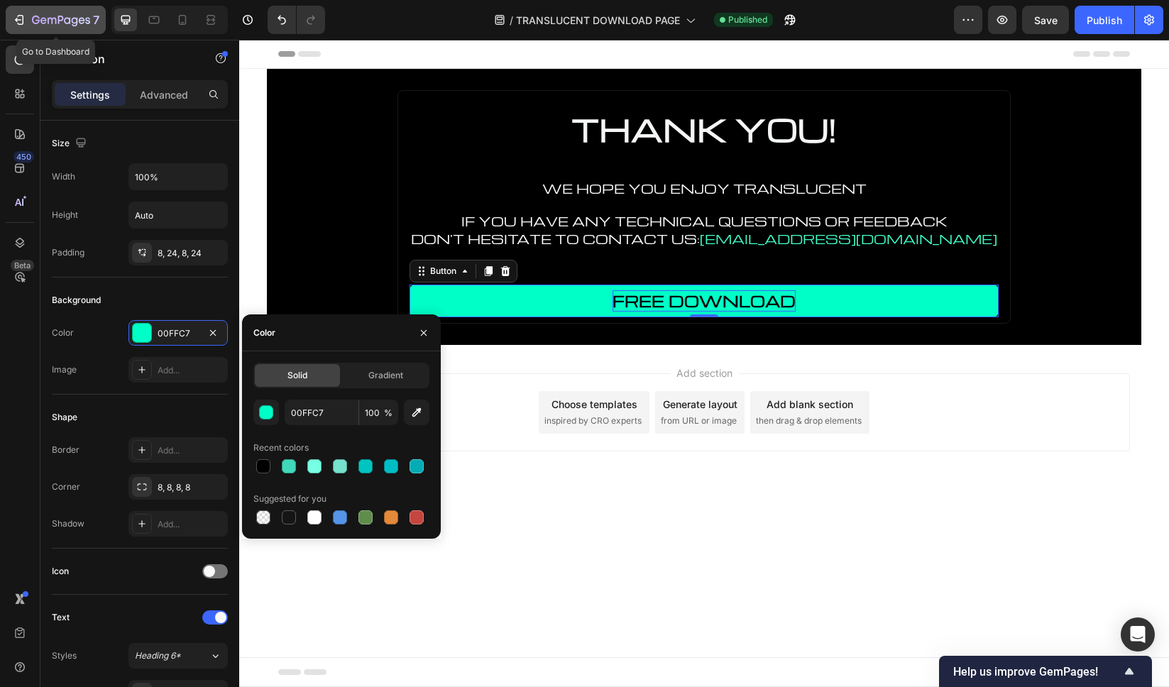
click at [61, 26] on icon "button" at bounding box center [61, 21] width 58 height 12
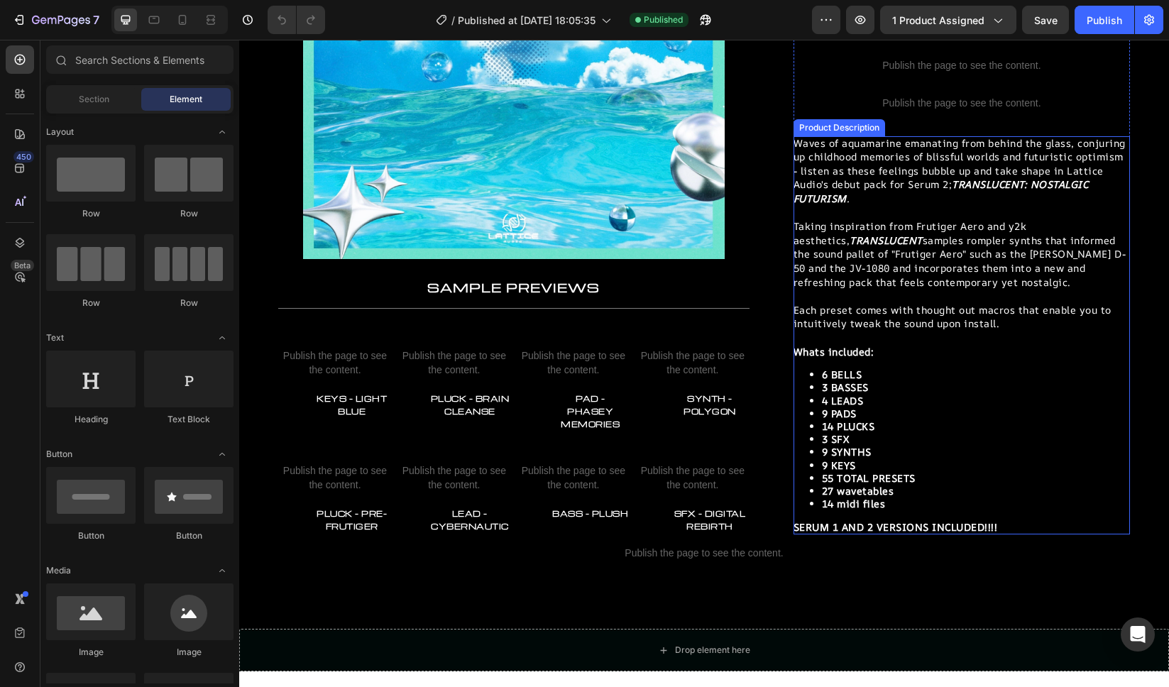
scroll to position [292, 0]
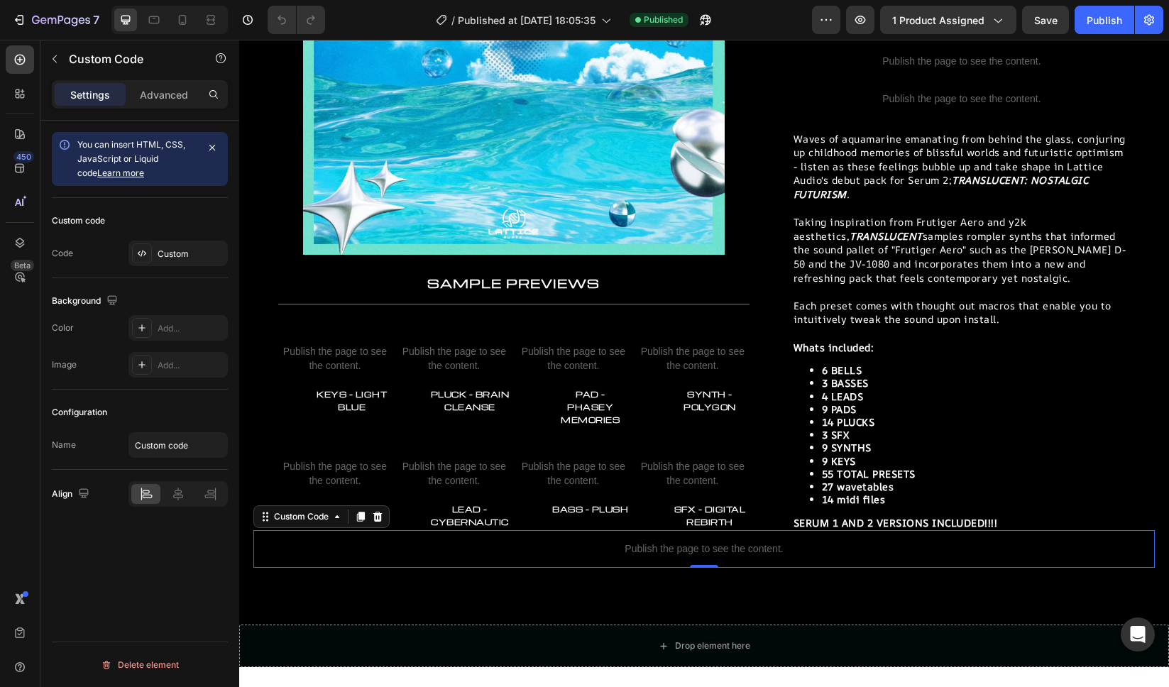
click at [731, 542] on p "Publish the page to see the content." at bounding box center [703, 549] width 901 height 15
click at [184, 258] on div "Custom" at bounding box center [191, 254] width 67 height 13
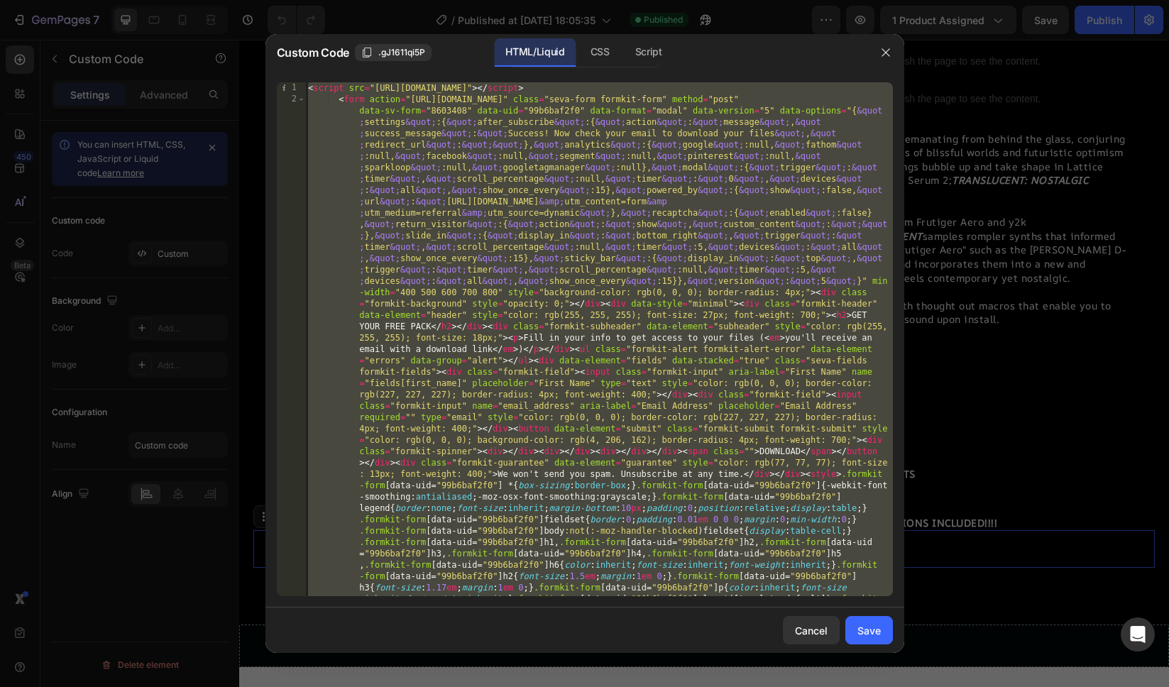
scroll to position [3086, 0]
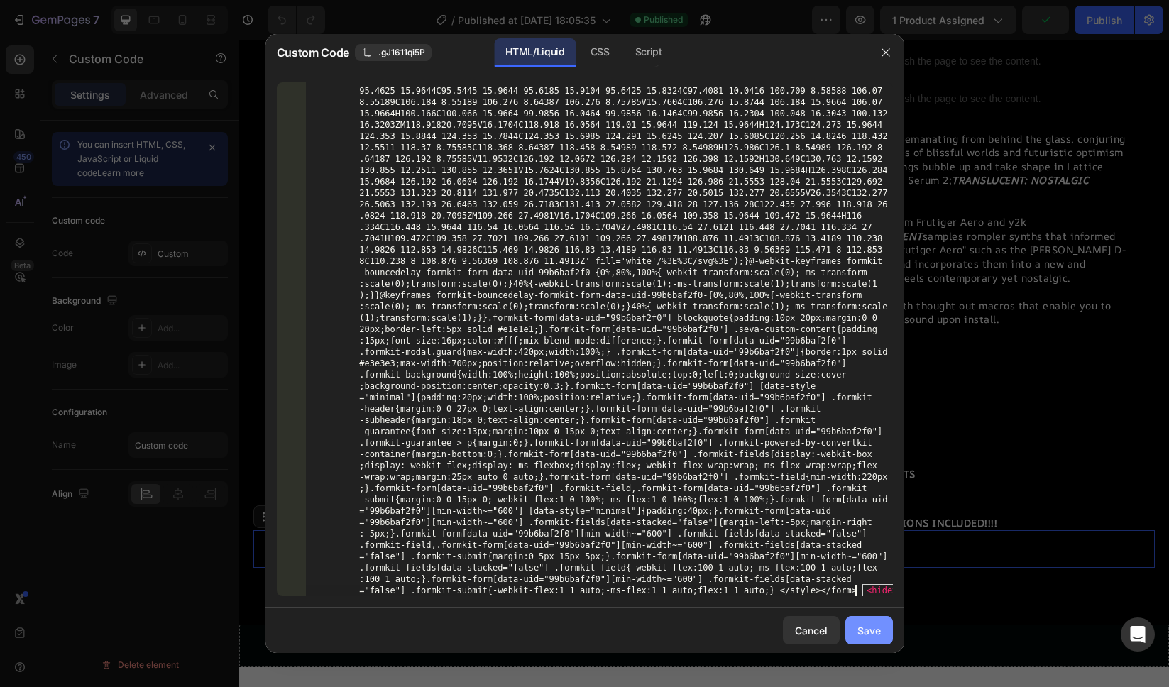
click at [882, 630] on button "Save" at bounding box center [869, 630] width 48 height 28
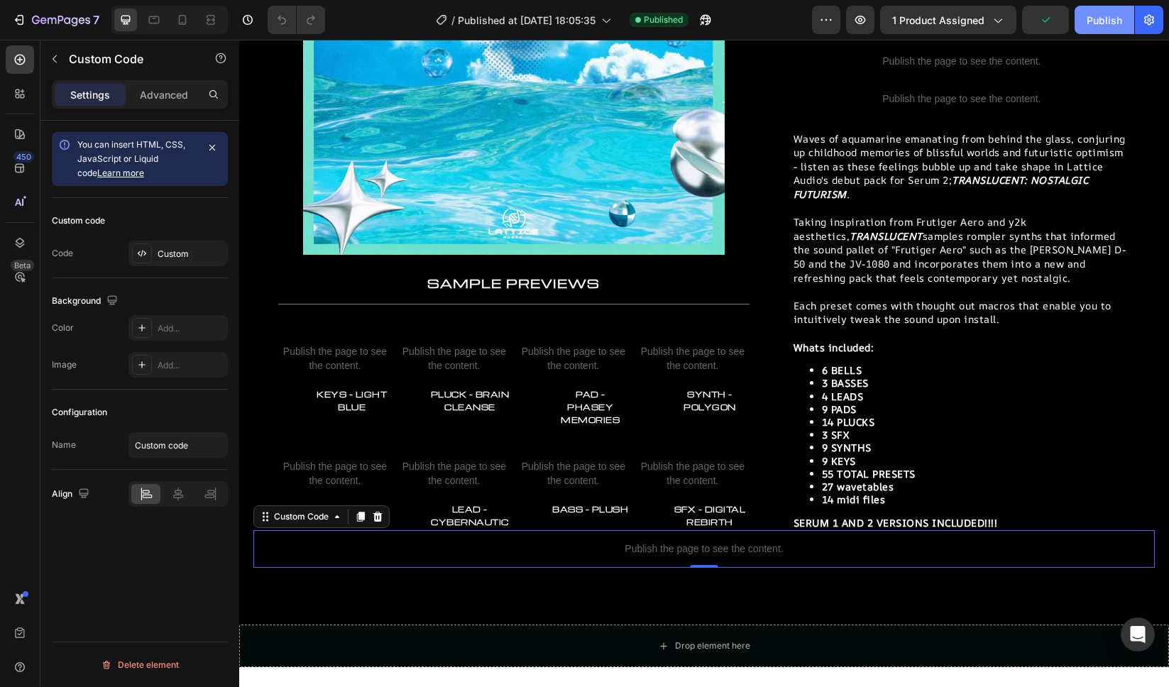
click at [1105, 23] on div "Publish" at bounding box center [1104, 20] width 35 height 15
click at [72, 15] on icon "button" at bounding box center [61, 21] width 58 height 12
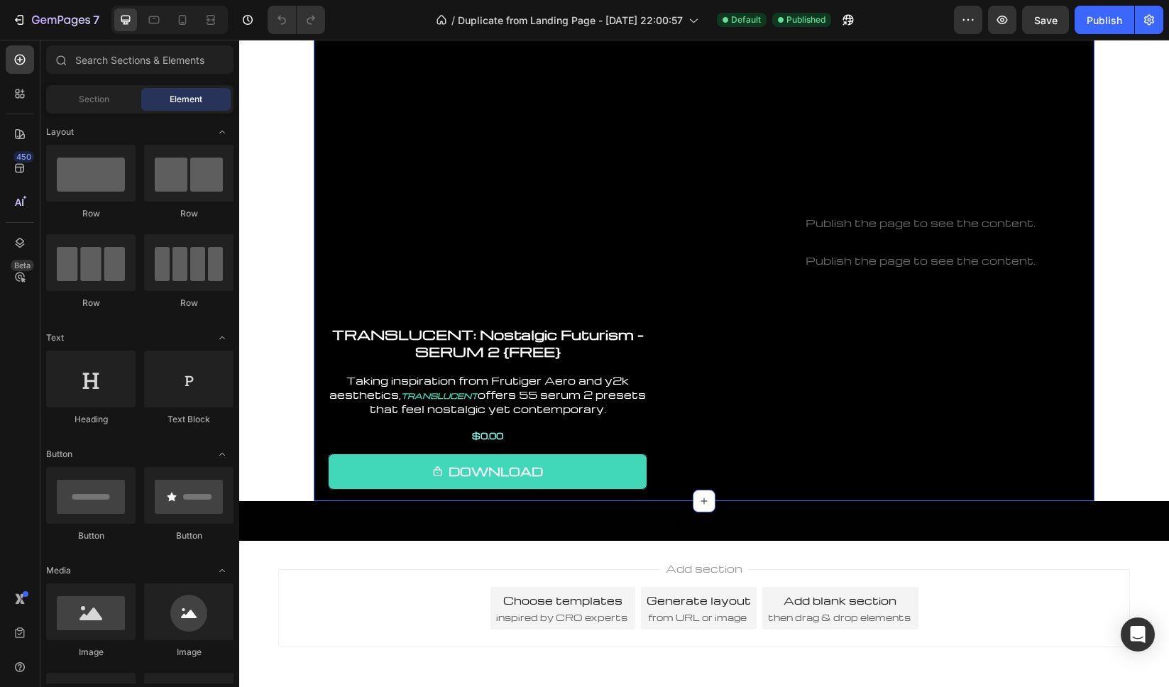
scroll to position [186, 0]
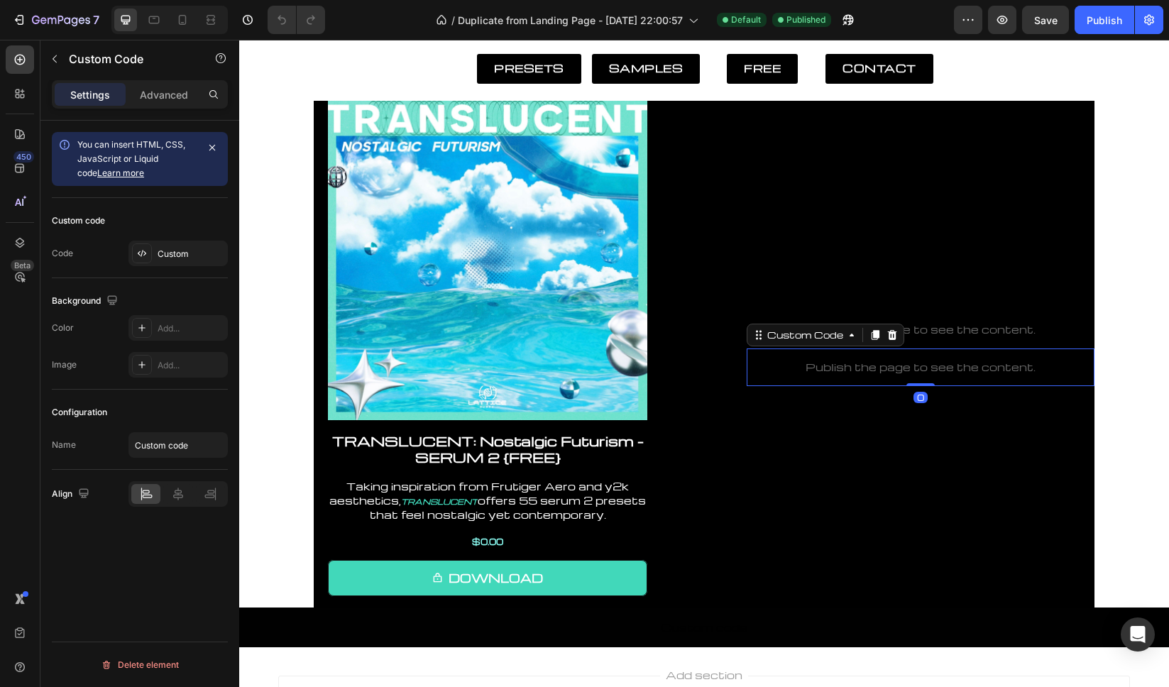
click at [886, 368] on p "Publish the page to see the content." at bounding box center [921, 367] width 348 height 15
click at [166, 257] on div "Custom" at bounding box center [191, 254] width 67 height 13
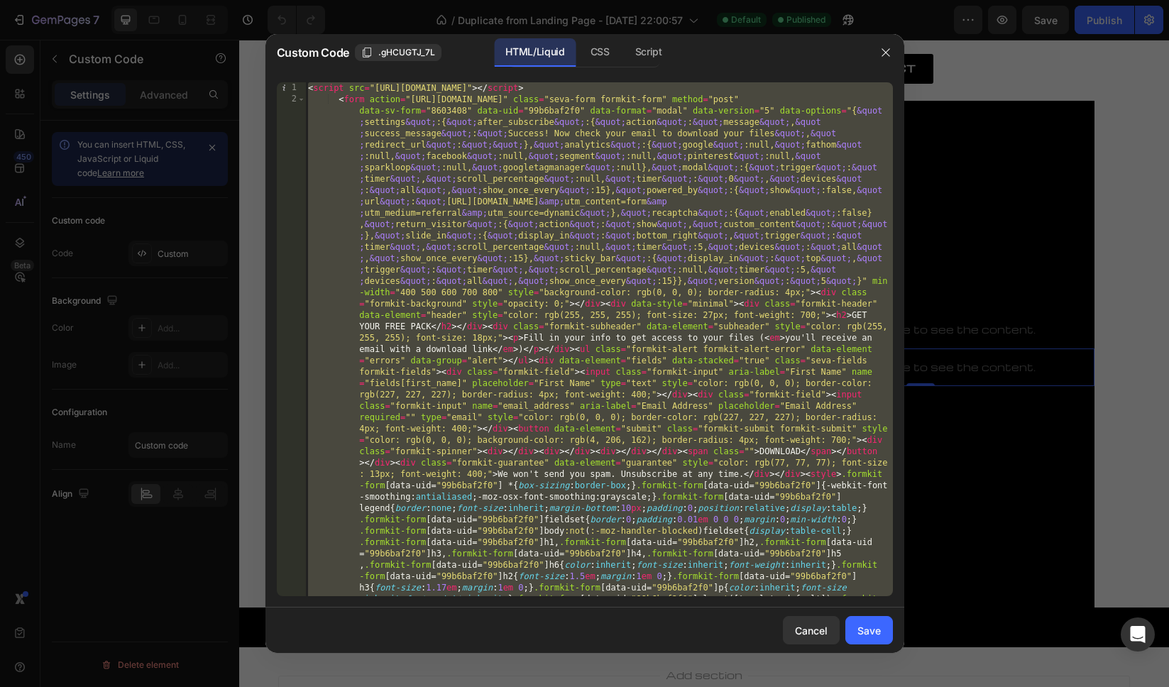
scroll to position [3086, 0]
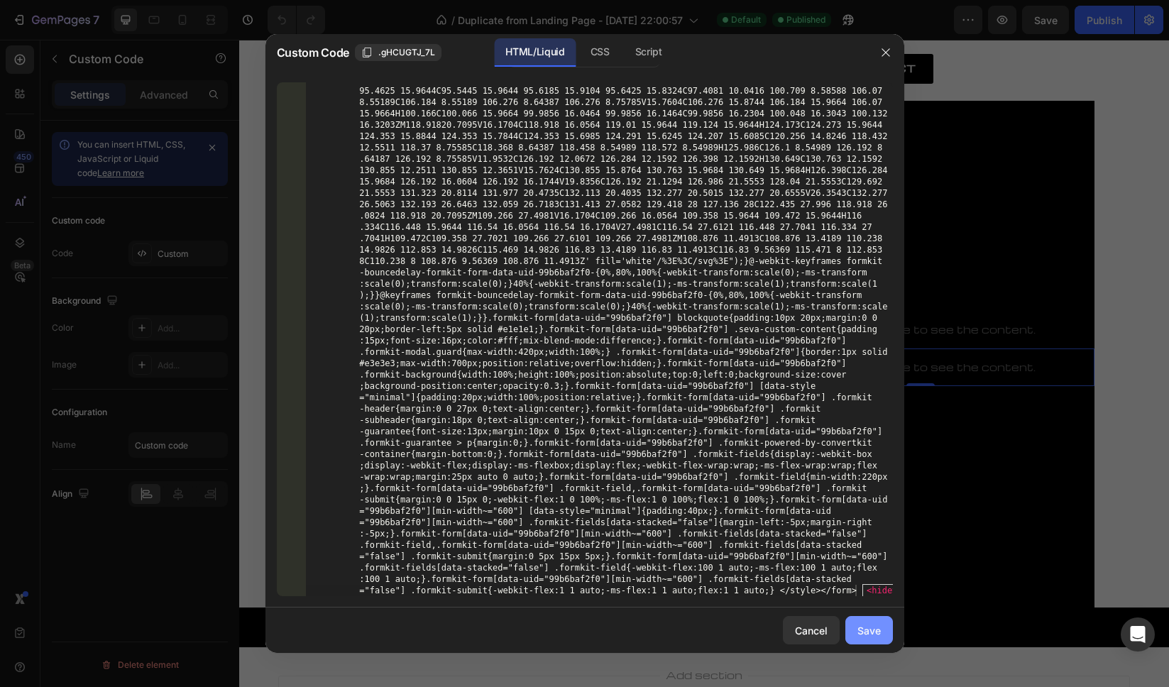
click at [877, 629] on div "Save" at bounding box center [868, 630] width 23 height 15
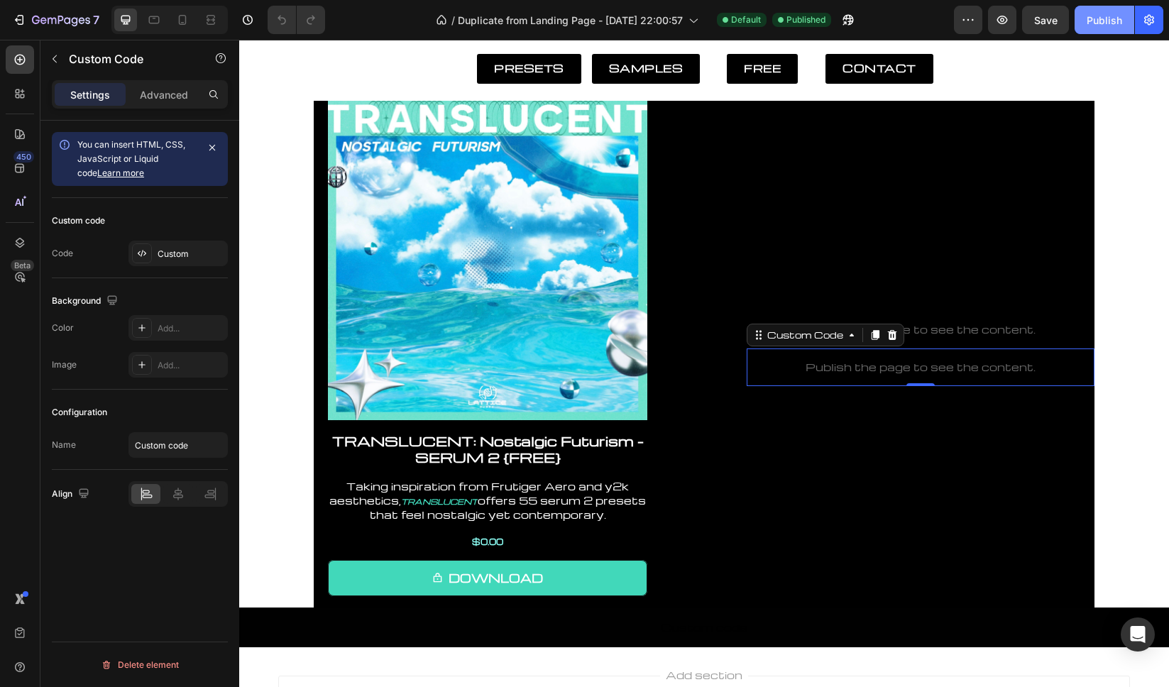
click at [1107, 23] on div "Publish" at bounding box center [1104, 20] width 35 height 15
click at [43, 24] on icon "button" at bounding box center [61, 21] width 58 height 12
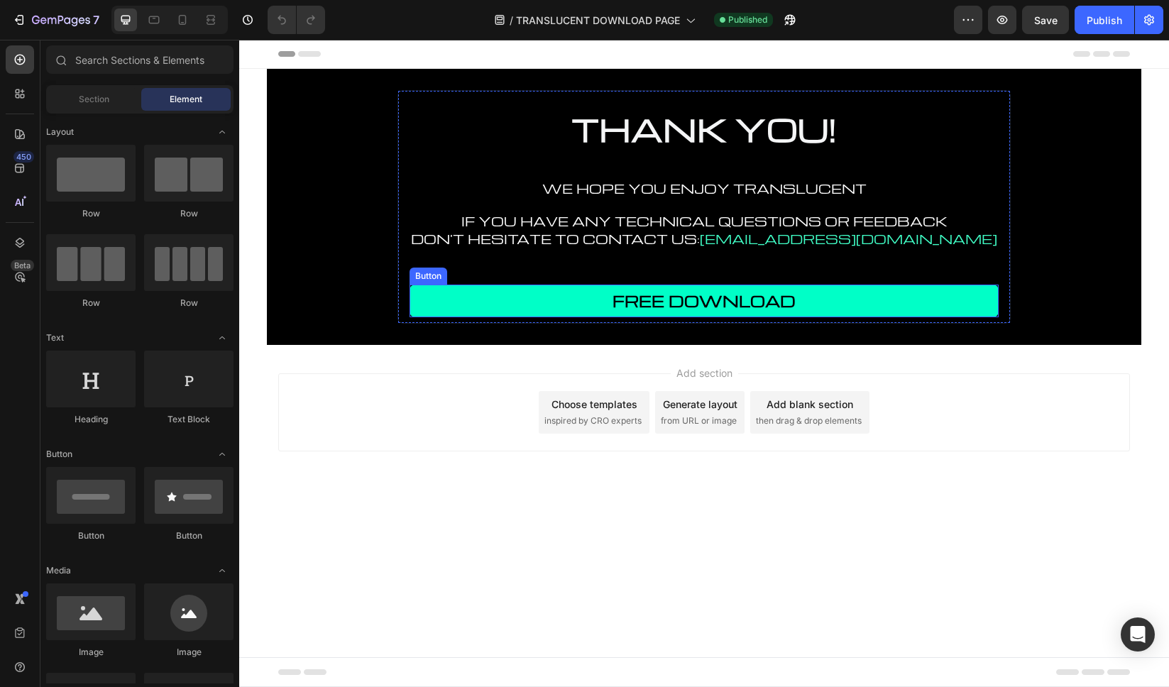
click at [857, 301] on link "FREE DOWNLOAD" at bounding box center [704, 301] width 589 height 33
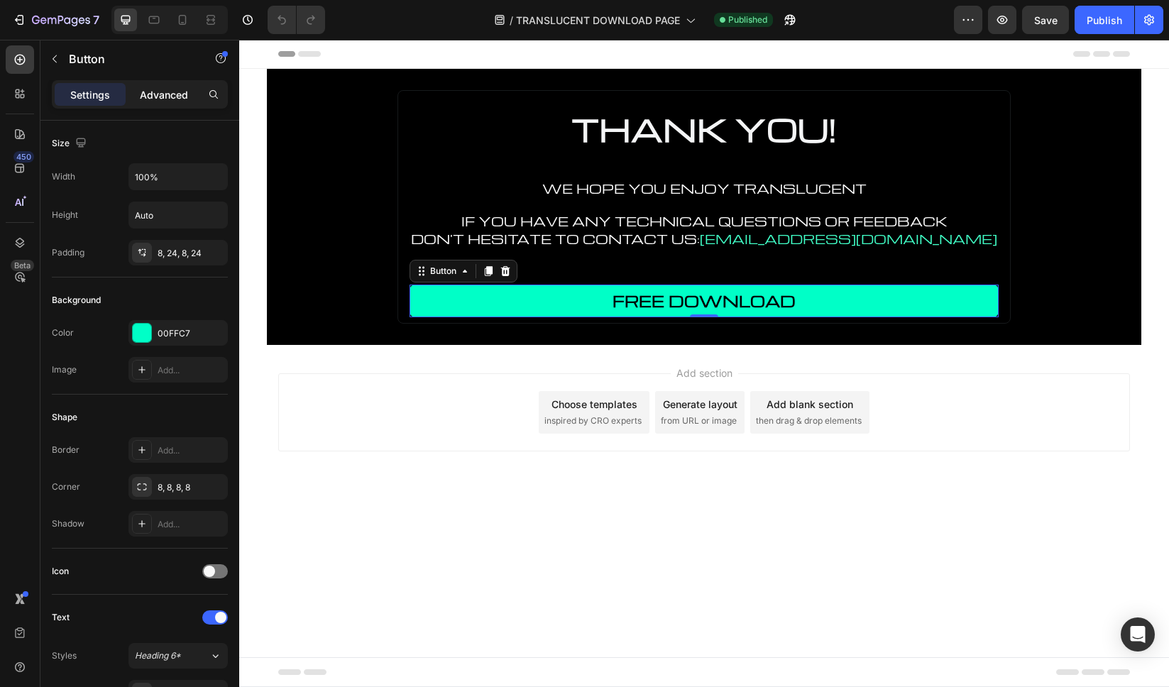
click at [158, 101] on p "Advanced" at bounding box center [164, 94] width 48 height 15
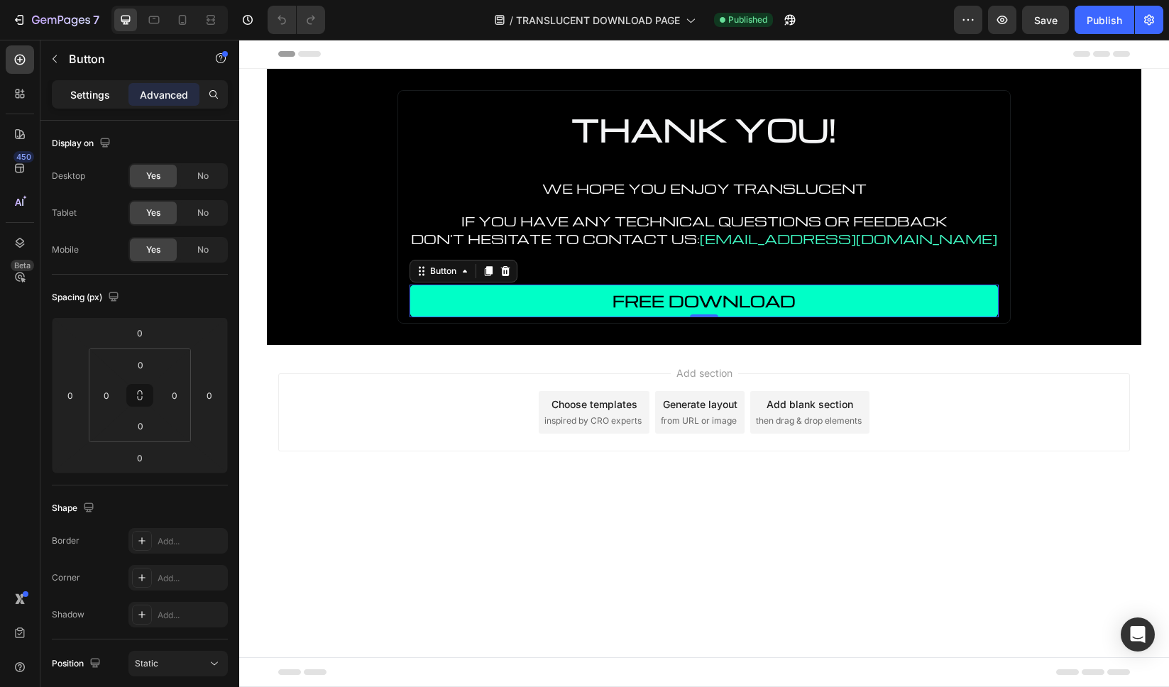
click at [87, 101] on p "Settings" at bounding box center [90, 94] width 40 height 15
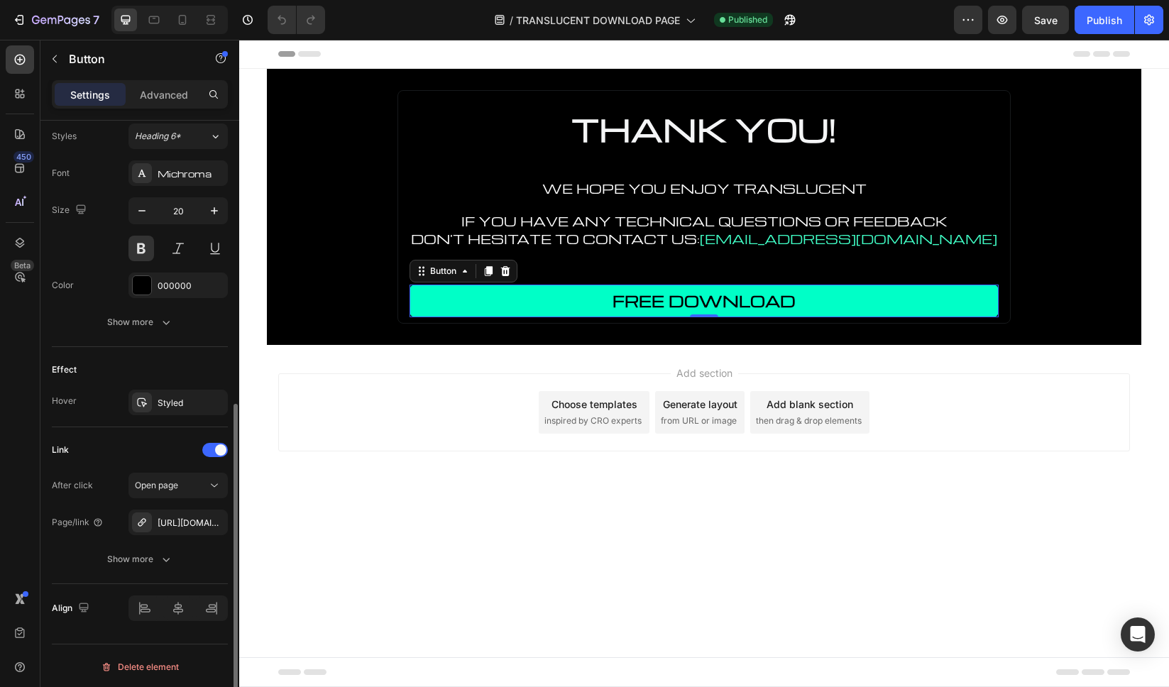
scroll to position [522, 0]
click at [177, 517] on div "[URL][DOMAIN_NAME]" at bounding box center [178, 521] width 41 height 13
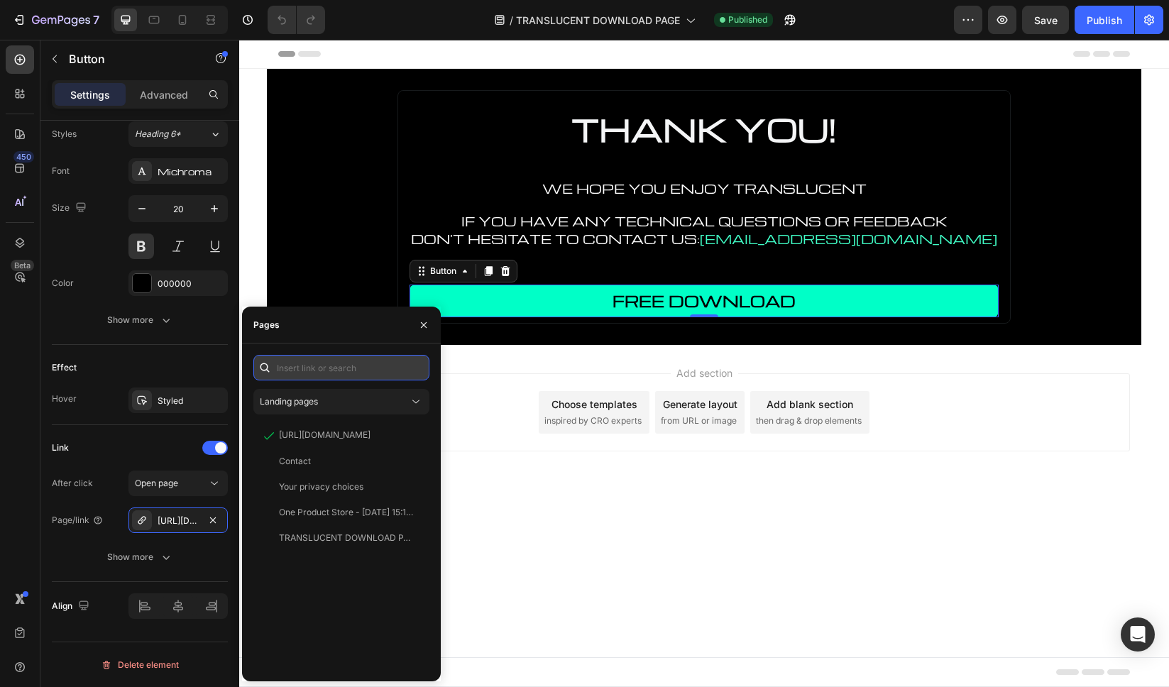
click at [341, 368] on input "text" at bounding box center [341, 368] width 176 height 26
click at [765, 302] on p "FREE DOWNLOAD" at bounding box center [704, 300] width 183 height 21
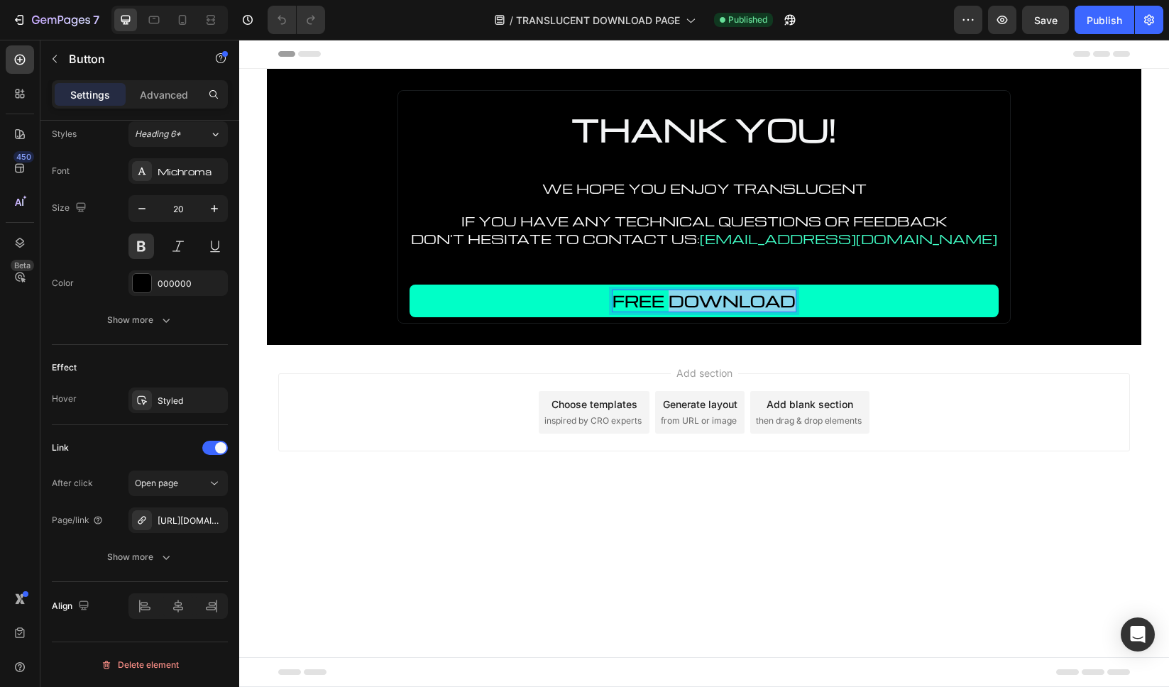
click at [765, 302] on p "FREE DOWNLOAD" at bounding box center [704, 300] width 183 height 21
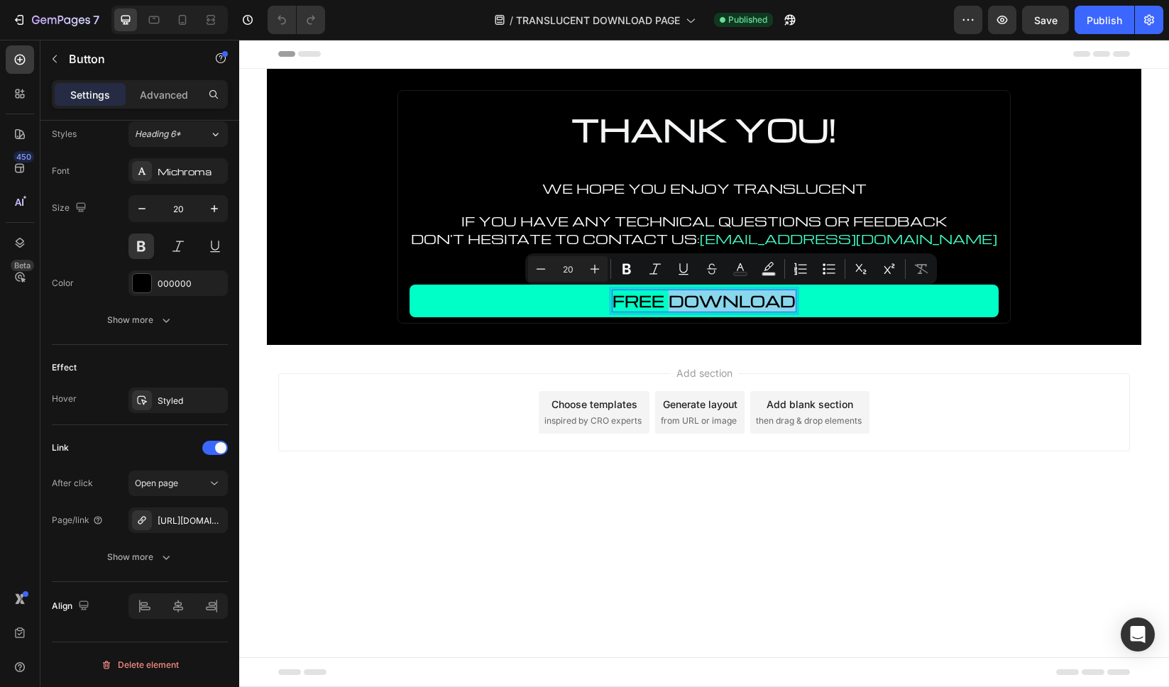
click at [765, 302] on p "FREE DOWNLOAD" at bounding box center [704, 300] width 183 height 21
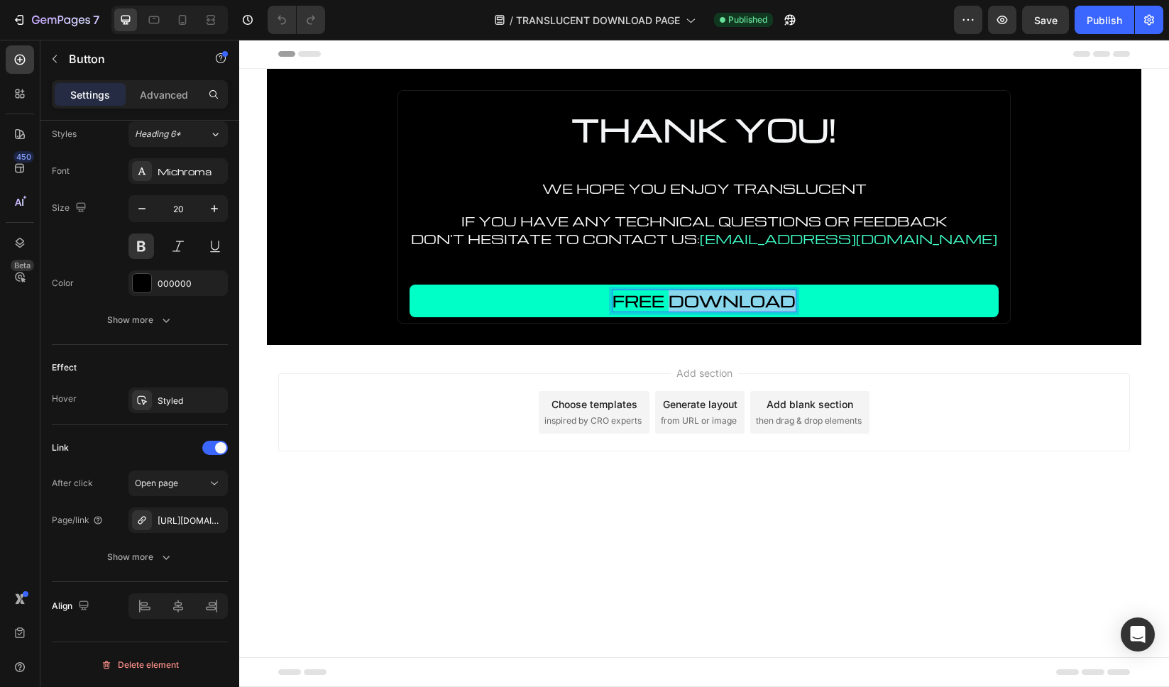
click at [765, 302] on p "FREE DOWNLOAD" at bounding box center [704, 300] width 183 height 21
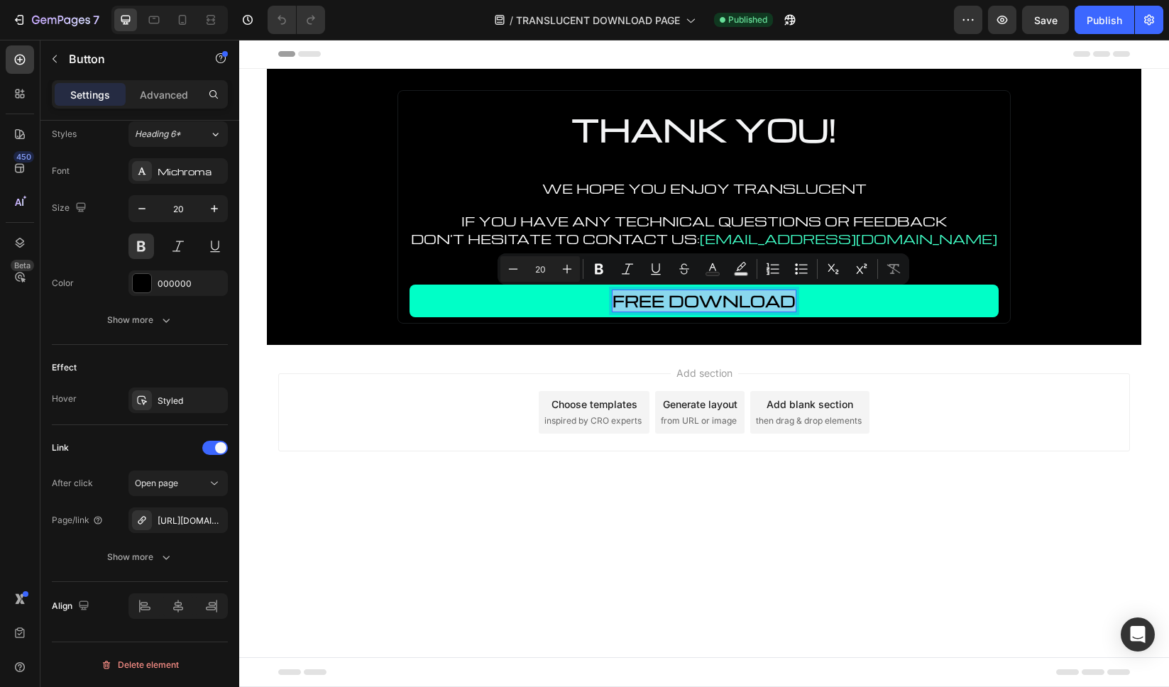
drag, startPoint x: 614, startPoint y: 300, endPoint x: 828, endPoint y: 302, distance: 214.4
click at [828, 302] on link "FREE DOWNLOAD" at bounding box center [704, 301] width 589 height 33
click at [643, 298] on p "FREE DOWNLOAD" at bounding box center [704, 300] width 183 height 21
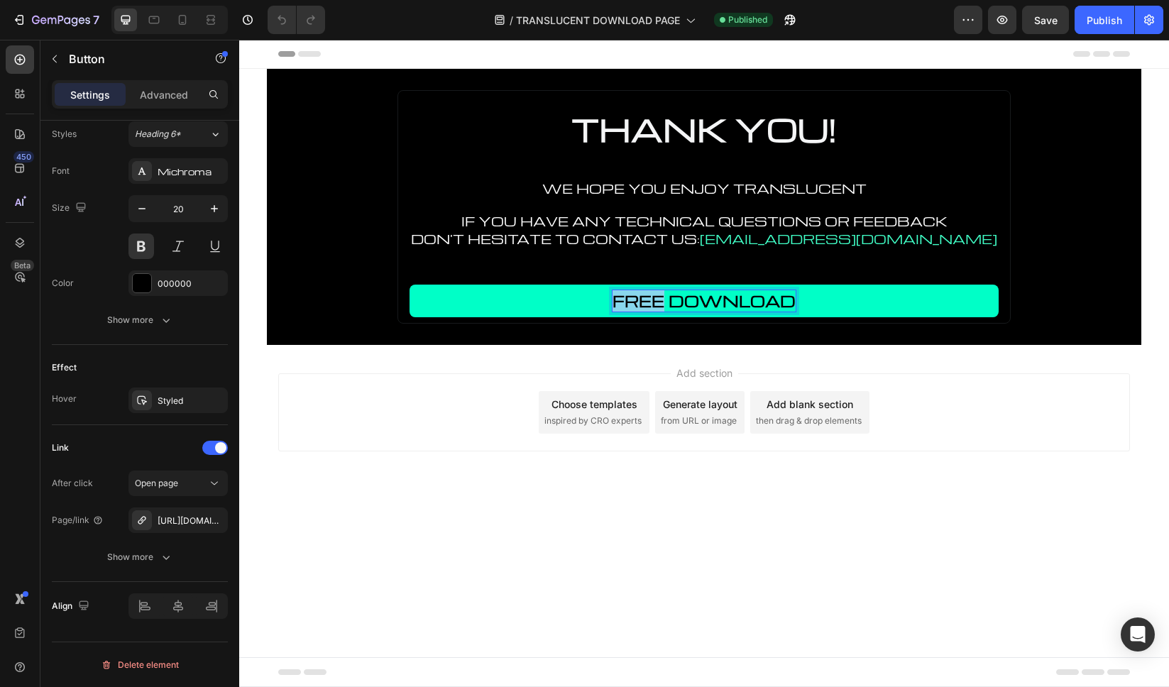
click at [643, 298] on p "FREE DOWNLOAD" at bounding box center [704, 300] width 183 height 21
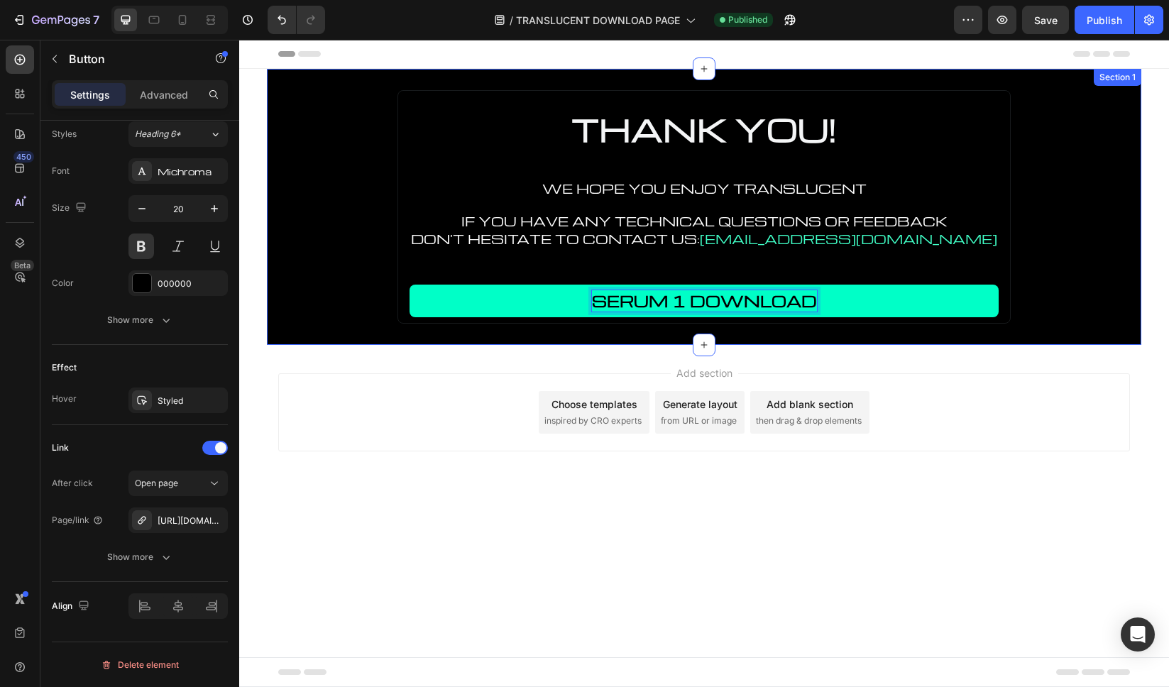
click at [1055, 315] on div "THANK YOU! Heading WE HOPE YOU ENJOY TRANSLUCENT Text Block IF YOU HAVE ANY TEC…" at bounding box center [704, 207] width 874 height 234
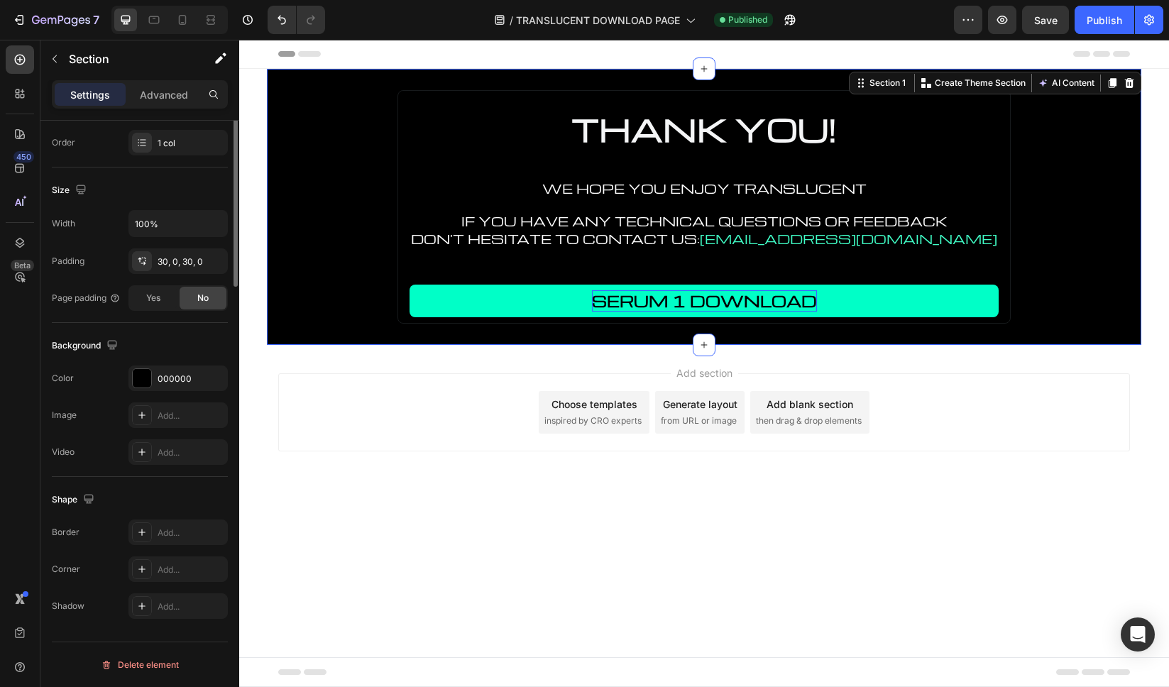
scroll to position [0, 0]
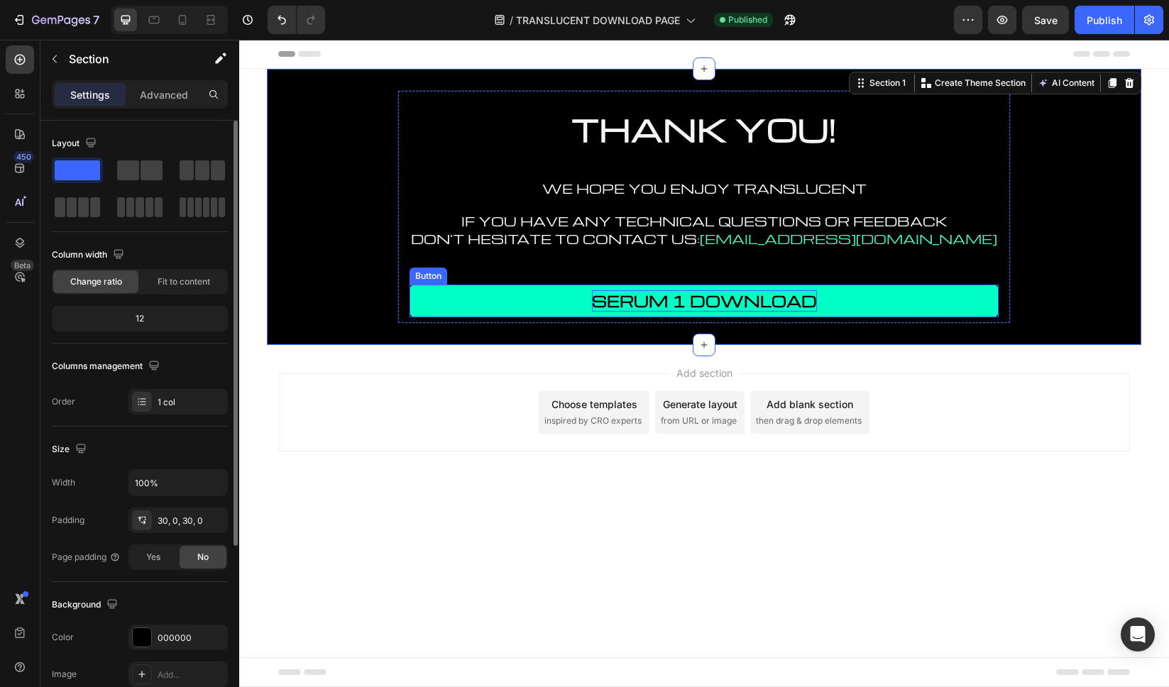
click at [870, 306] on link "SERUM 1 DOWNLOAD" at bounding box center [704, 301] width 589 height 33
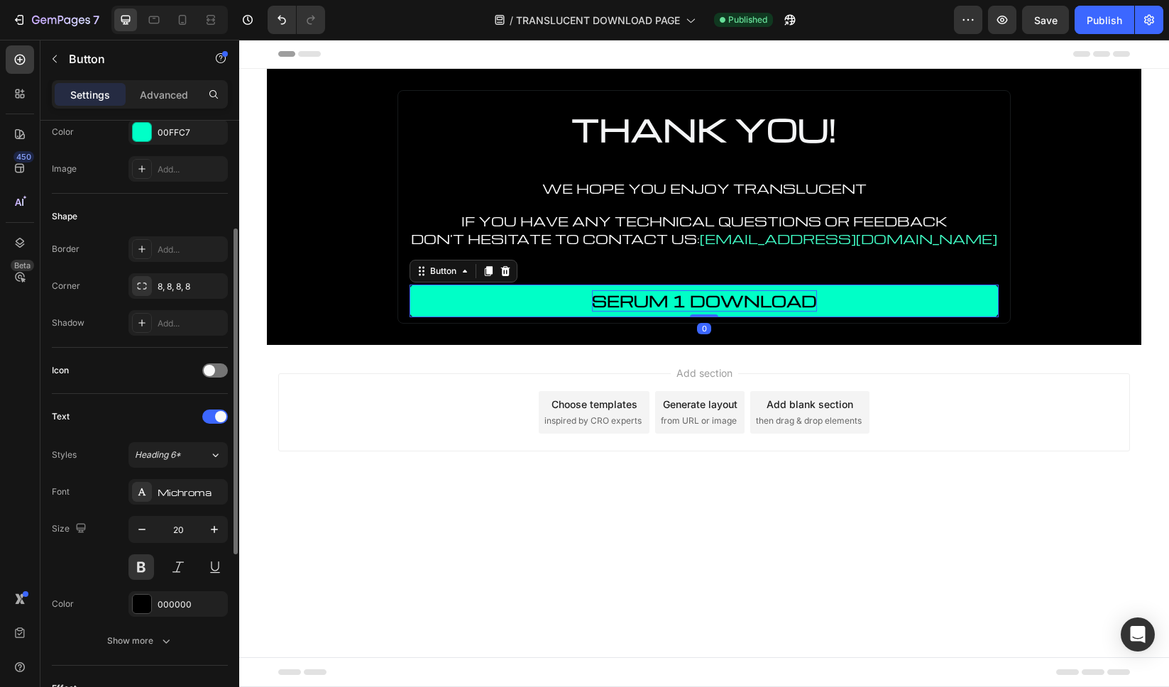
scroll to position [522, 0]
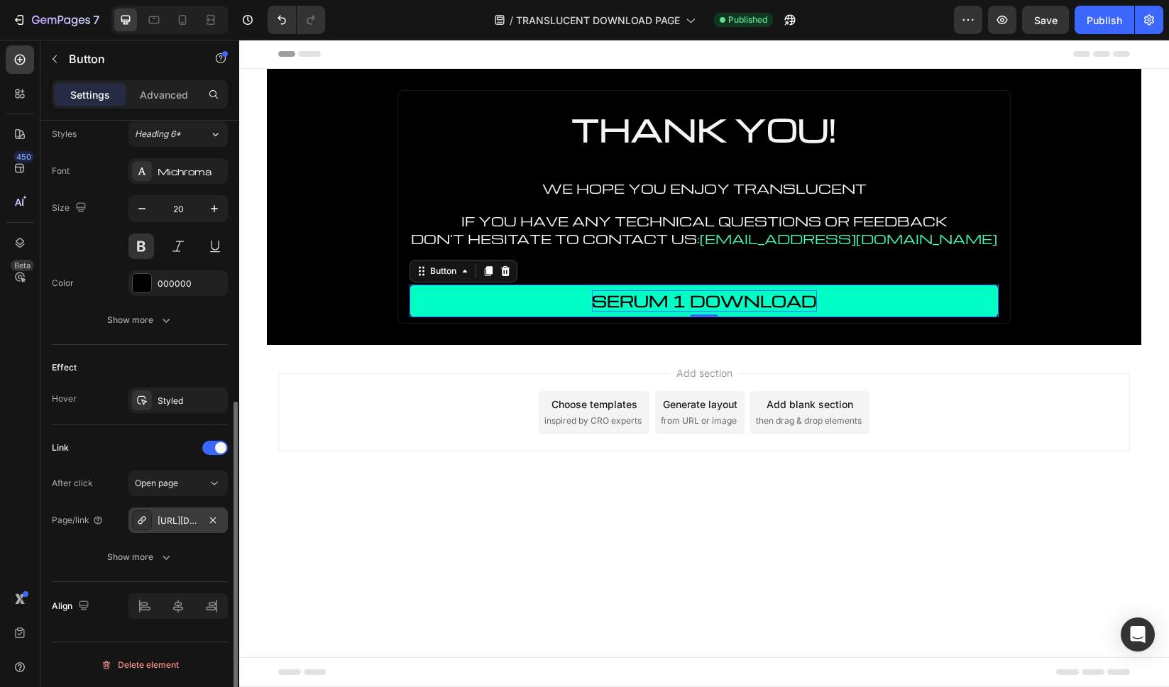
click at [177, 519] on div "[URL][DOMAIN_NAME]" at bounding box center [178, 521] width 41 height 13
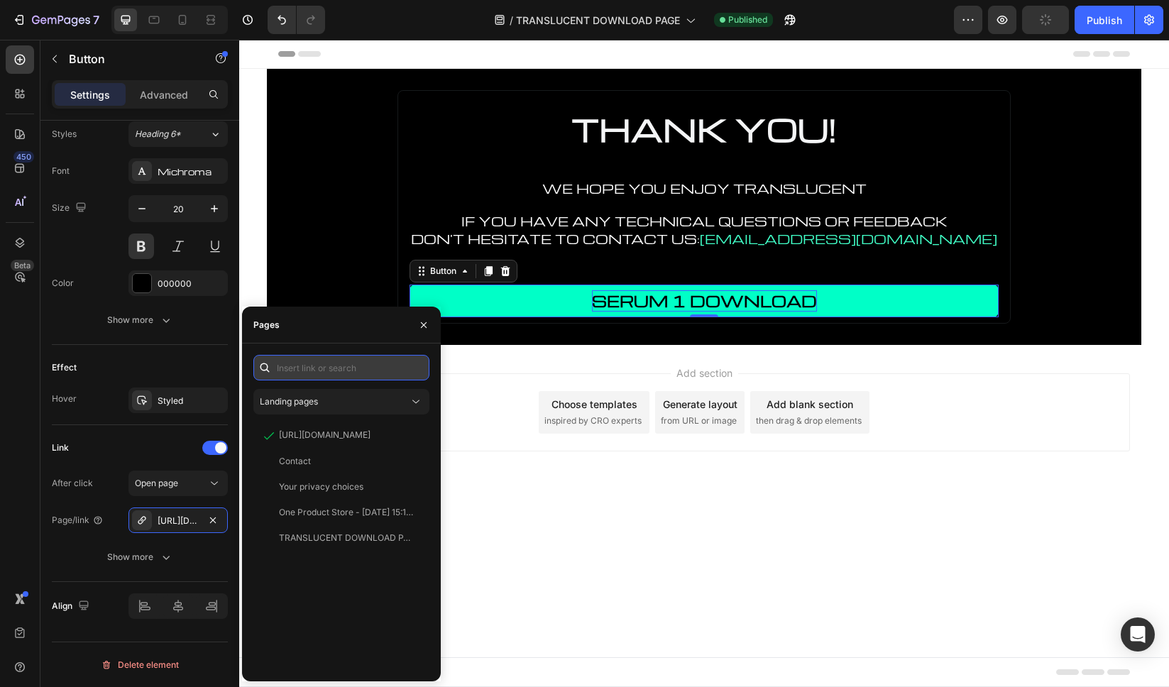
click at [334, 368] on input "text" at bounding box center [341, 368] width 176 height 26
paste input "[URL][DOMAIN_NAME]"
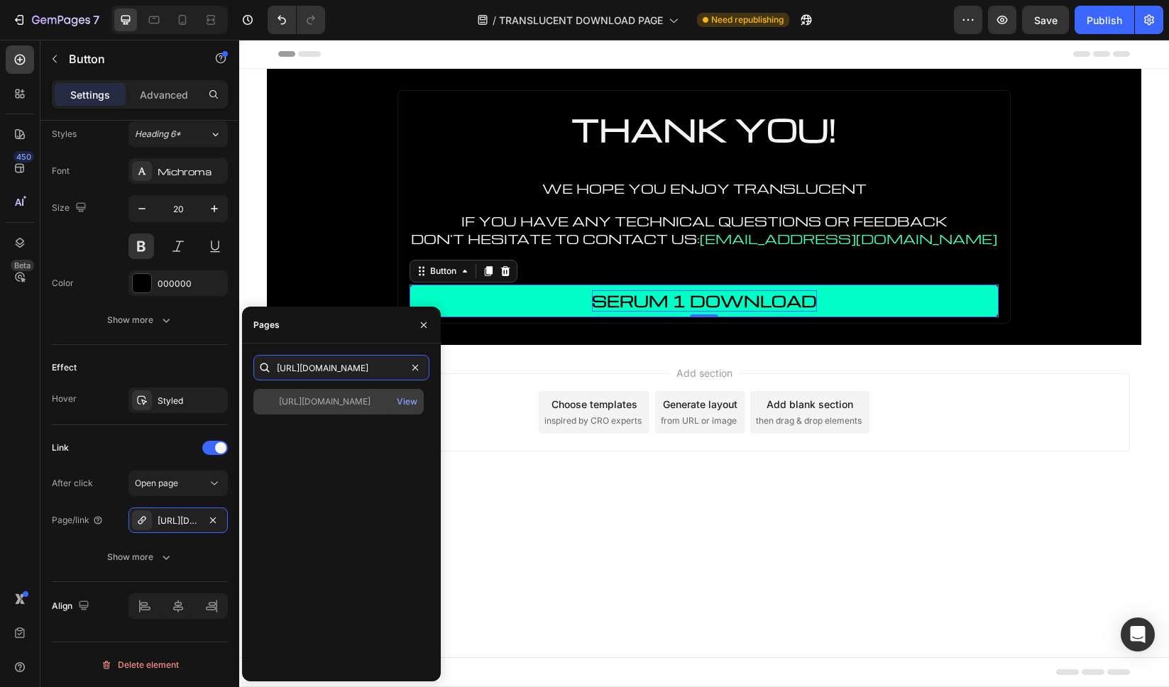
type input "[URL][DOMAIN_NAME]"
click at [335, 403] on div "[URL][DOMAIN_NAME]" at bounding box center [325, 401] width 92 height 13
click at [424, 324] on icon "button" at bounding box center [424, 325] width 6 height 6
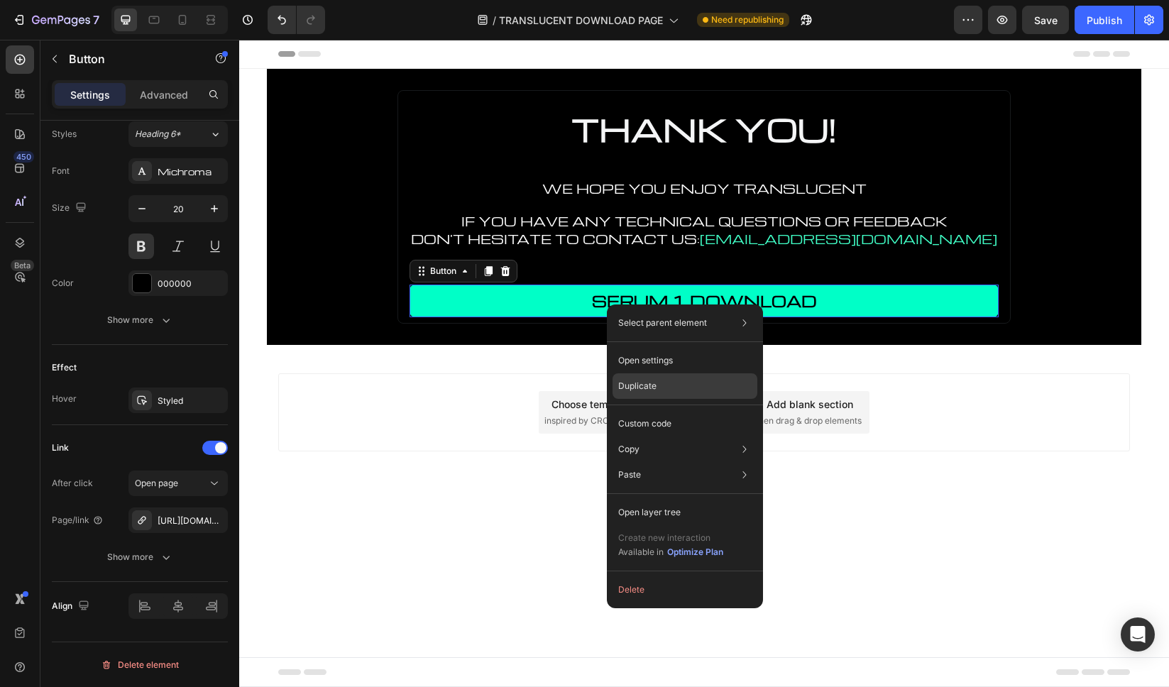
drag, startPoint x: 662, startPoint y: 388, endPoint x: 423, endPoint y: 348, distance: 242.5
click at [662, 388] on div "Duplicate" at bounding box center [685, 386] width 145 height 26
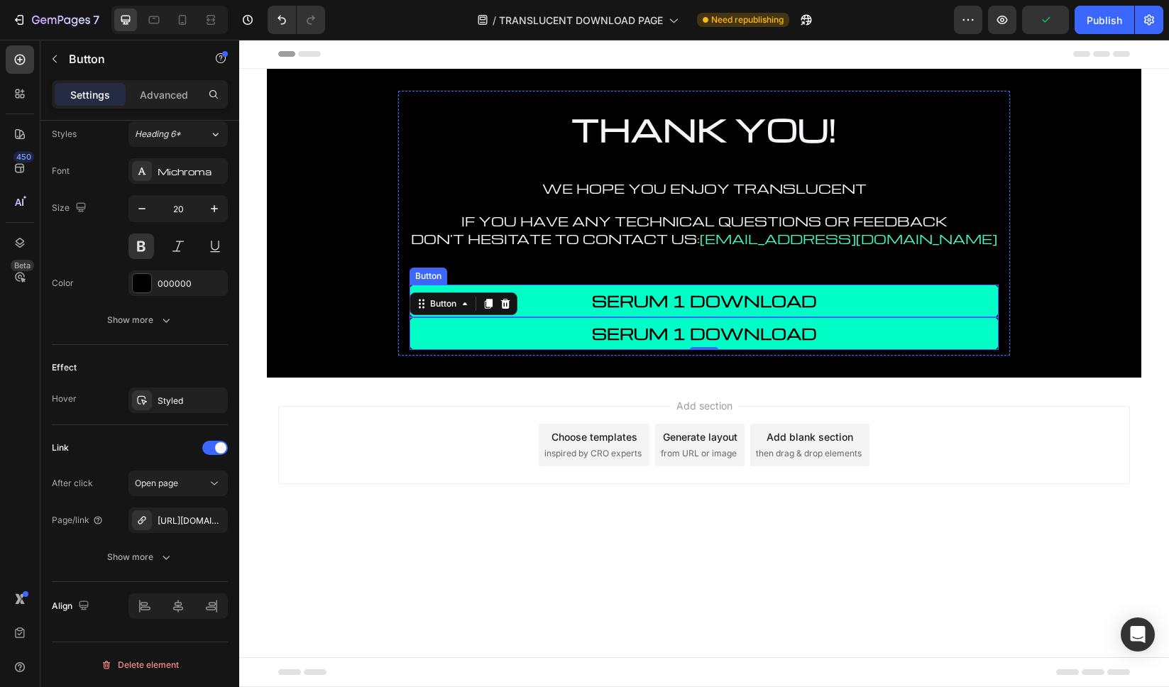
click at [857, 304] on link "SERUM 1 DOWNLOAD" at bounding box center [704, 301] width 589 height 33
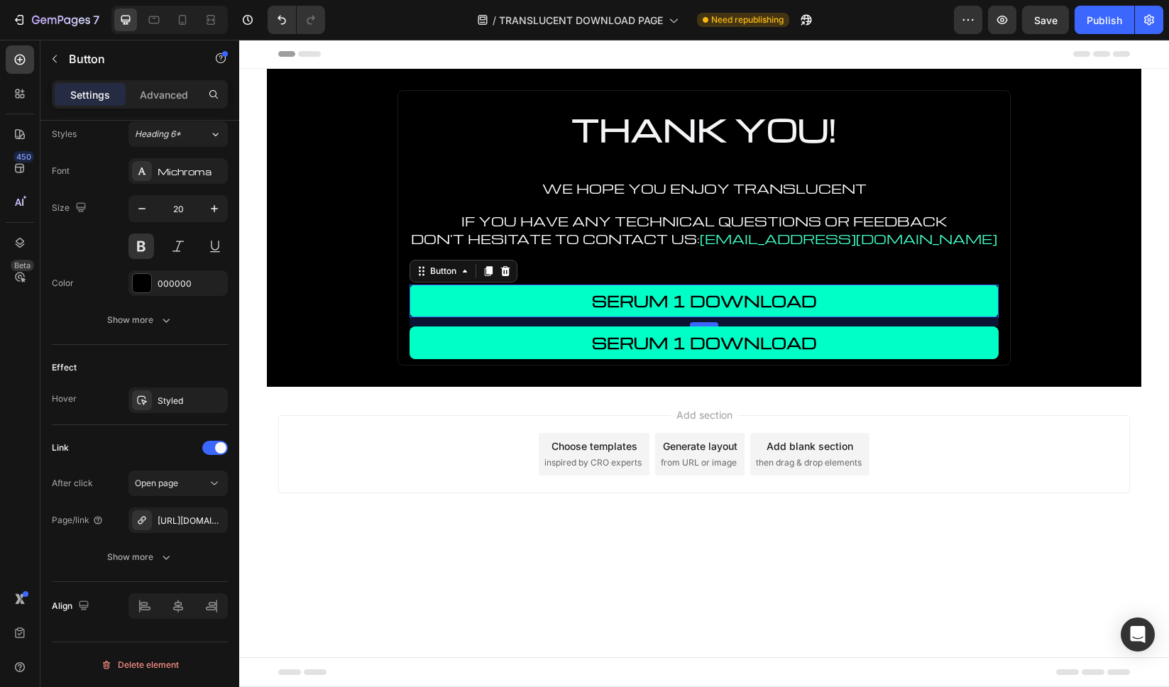
drag, startPoint x: 706, startPoint y: 312, endPoint x: 708, endPoint y: 322, distance: 9.5
click at [708, 322] on div at bounding box center [704, 324] width 28 height 4
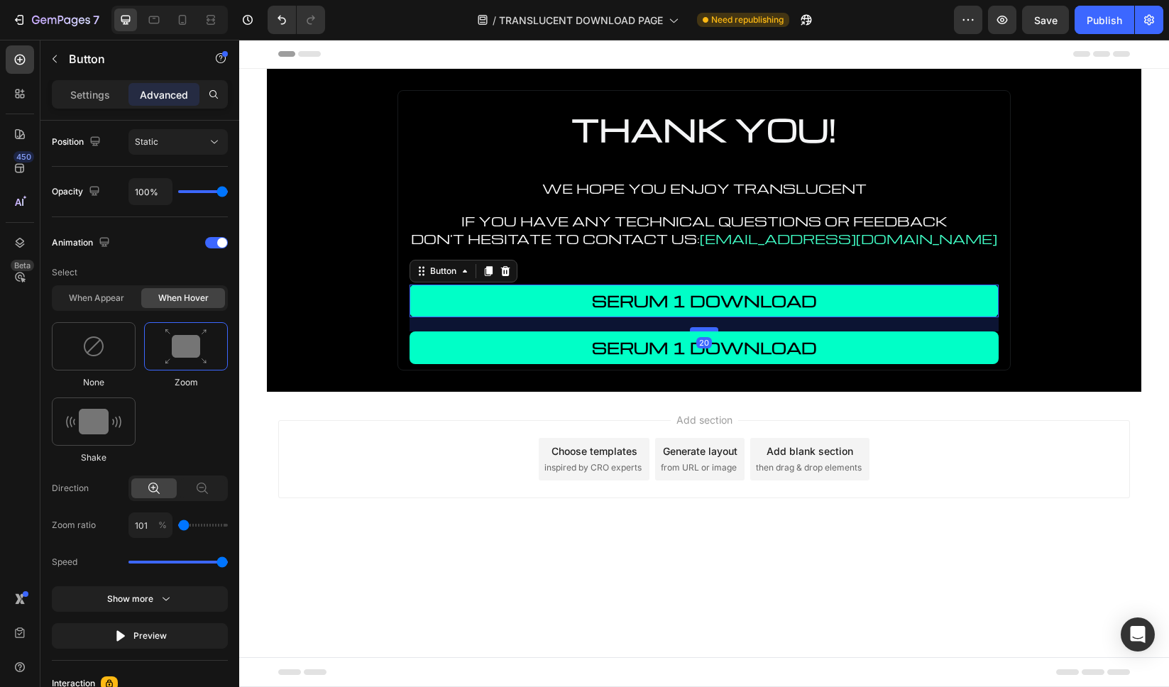
click at [700, 328] on div at bounding box center [704, 329] width 28 height 4
type input "20"
click at [896, 346] on link "SERUM 1 DOWNLOAD" at bounding box center [704, 347] width 589 height 33
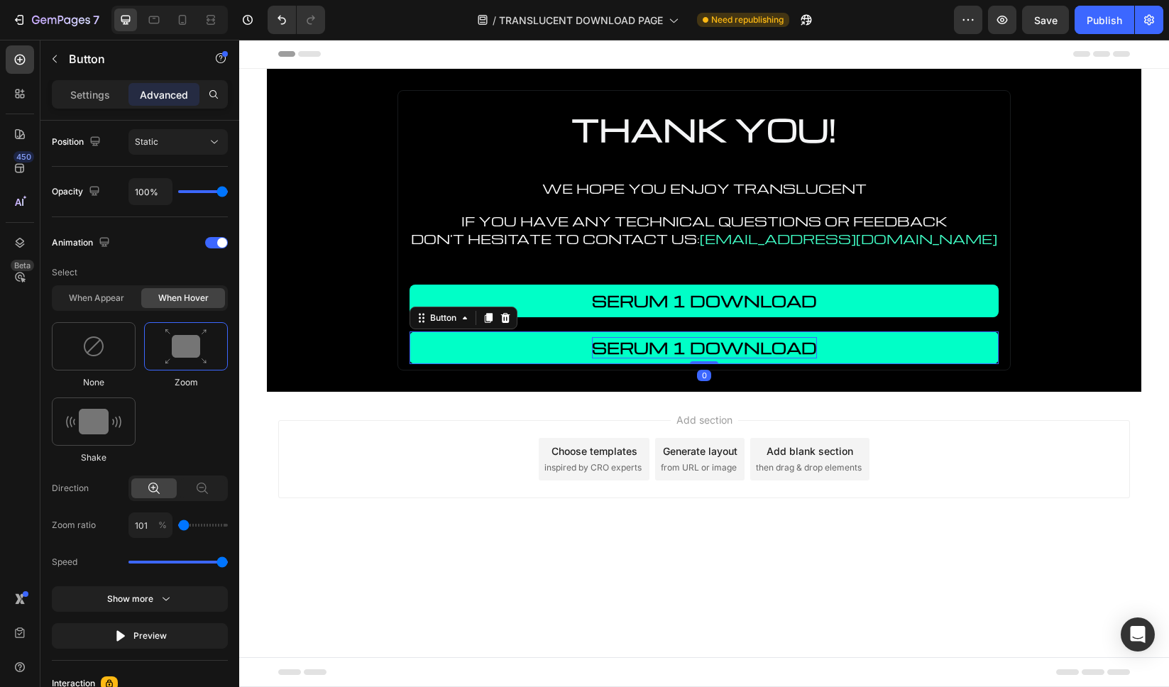
click at [682, 343] on p "SERUM 1 DOWNLOAD" at bounding box center [704, 347] width 225 height 21
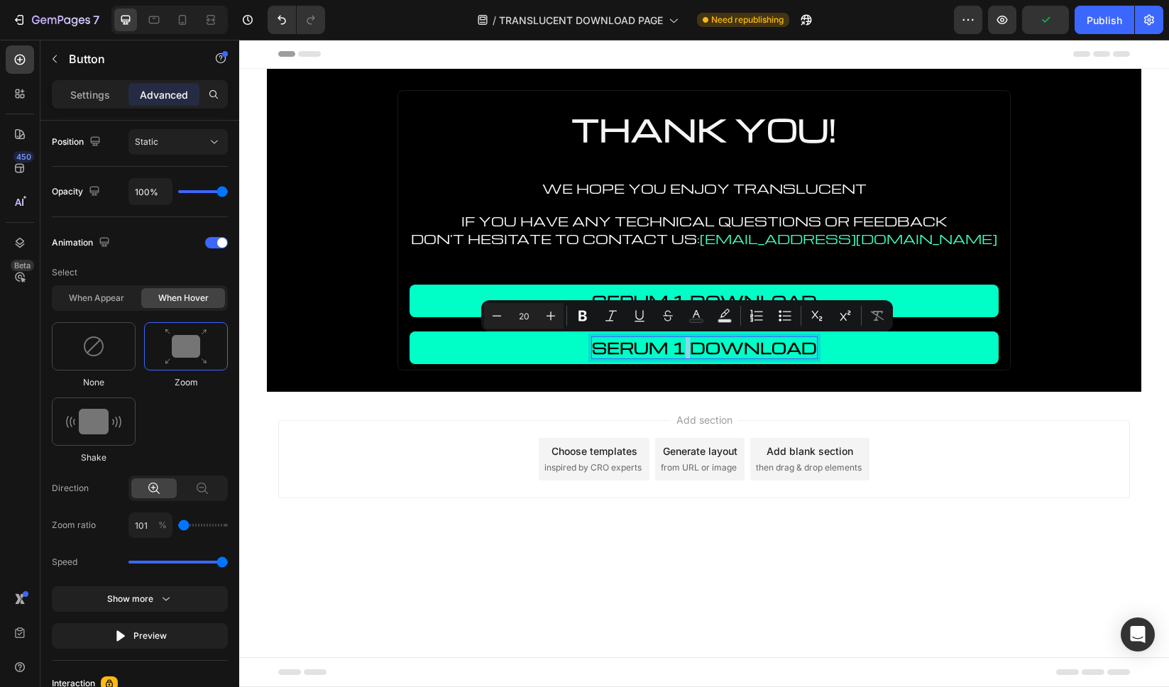
click at [681, 347] on p "SERUM 1 DOWNLOAD" at bounding box center [704, 347] width 225 height 21
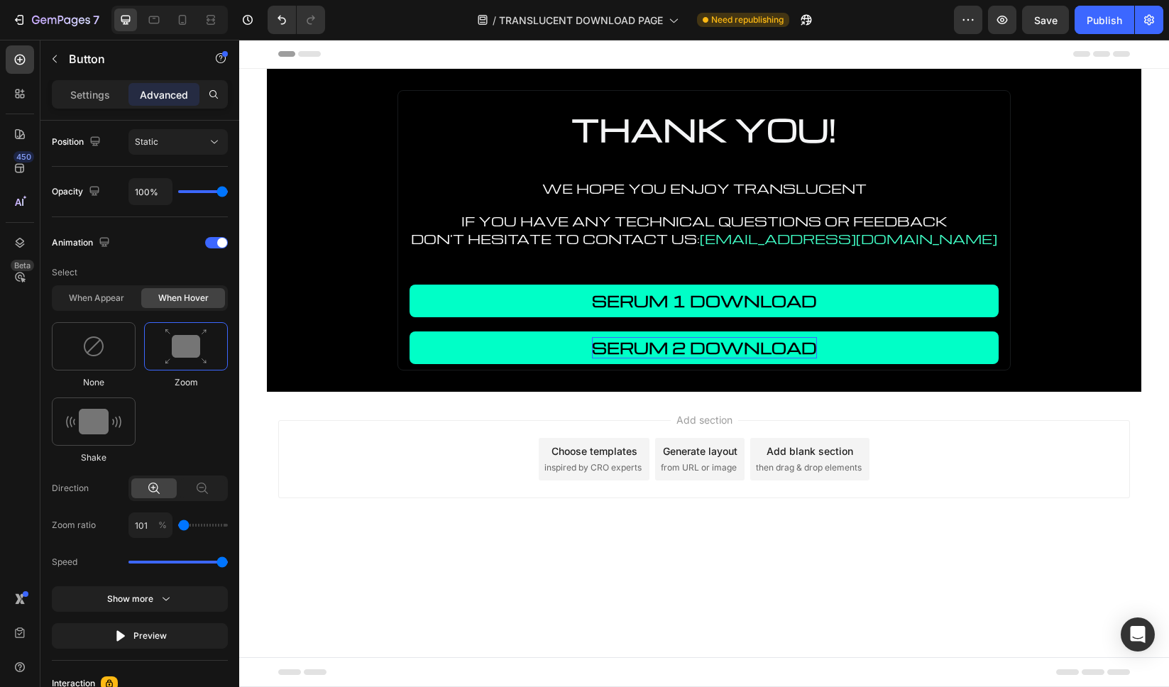
click at [879, 351] on link "SERUM 2 DOWNLOAD" at bounding box center [704, 347] width 589 height 33
click at [82, 91] on p "Settings" at bounding box center [90, 94] width 40 height 15
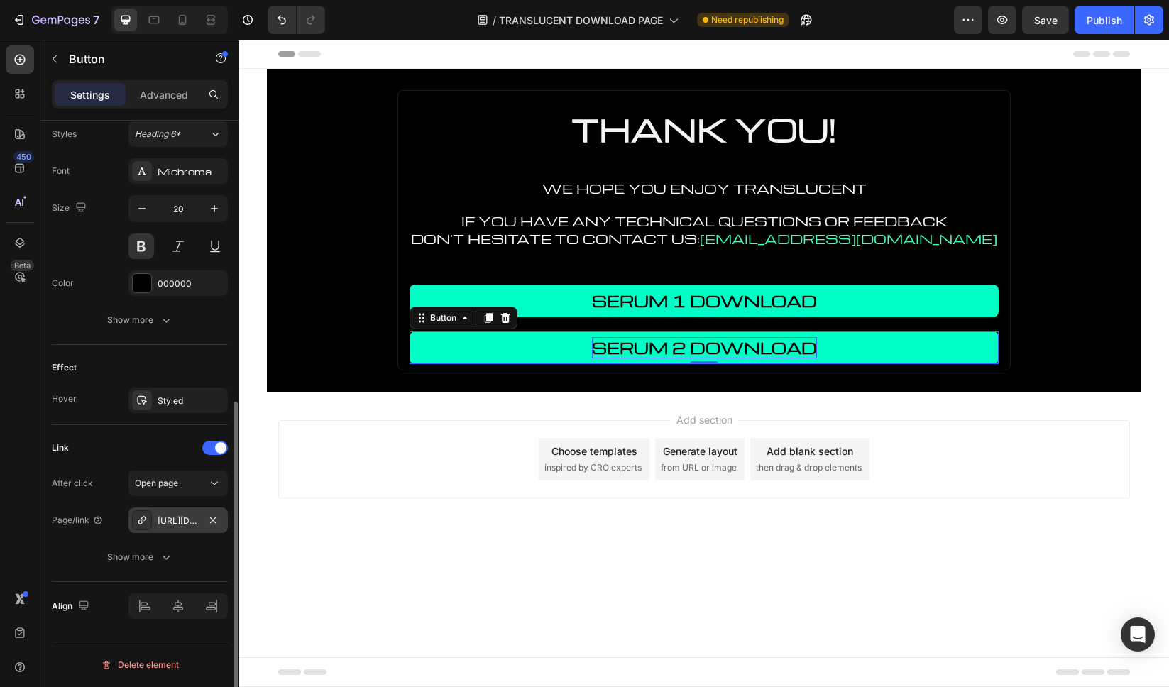
click at [173, 517] on div "[URL][DOMAIN_NAME]" at bounding box center [178, 521] width 41 height 13
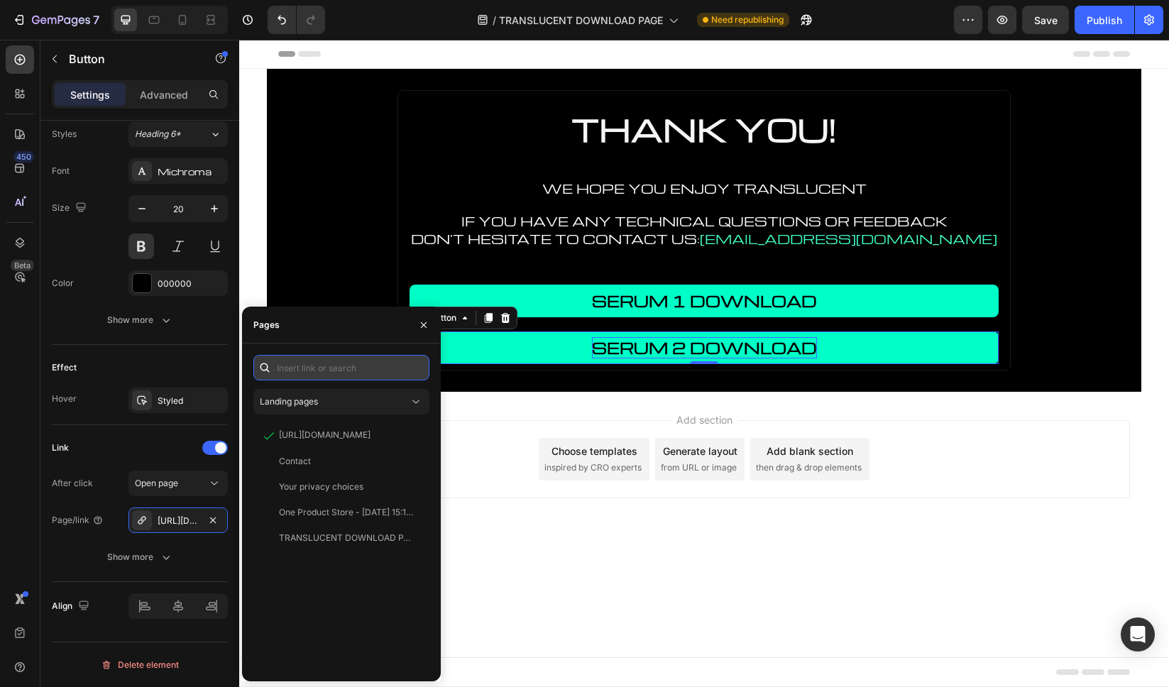
click at [346, 358] on input "text" at bounding box center [341, 368] width 176 height 26
paste input "[URL][DOMAIN_NAME]"
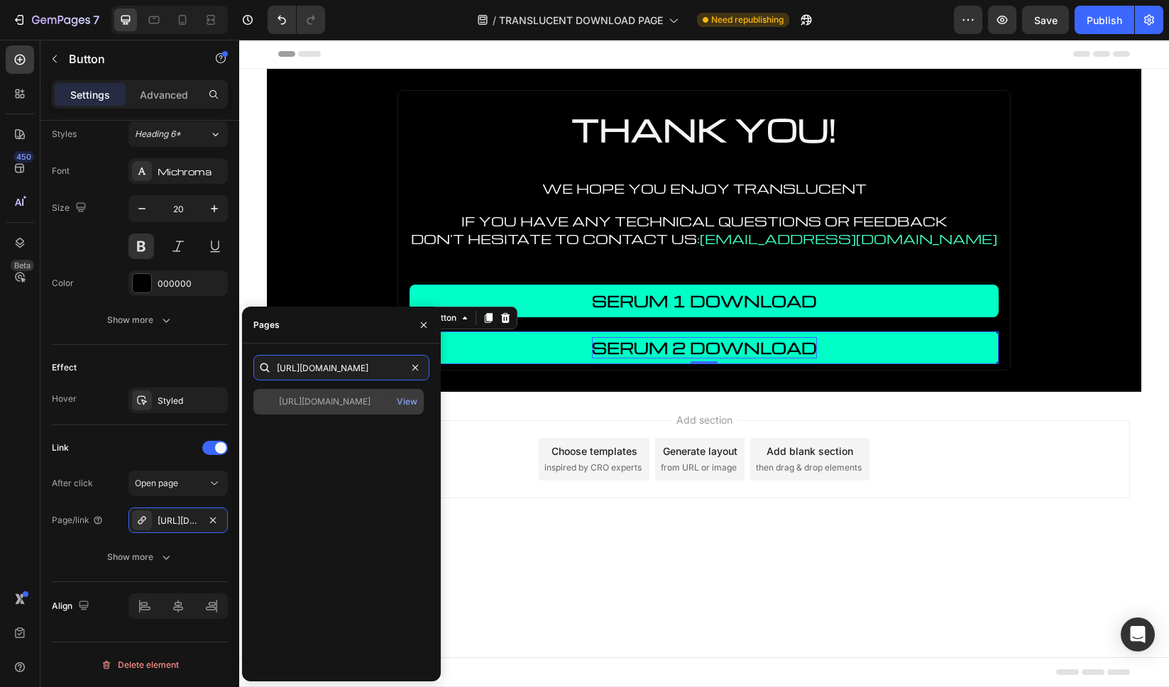
type input "[URL][DOMAIN_NAME]"
click at [349, 406] on div "[URL][DOMAIN_NAME]" at bounding box center [325, 401] width 92 height 13
click at [419, 326] on icon "button" at bounding box center [423, 324] width 11 height 11
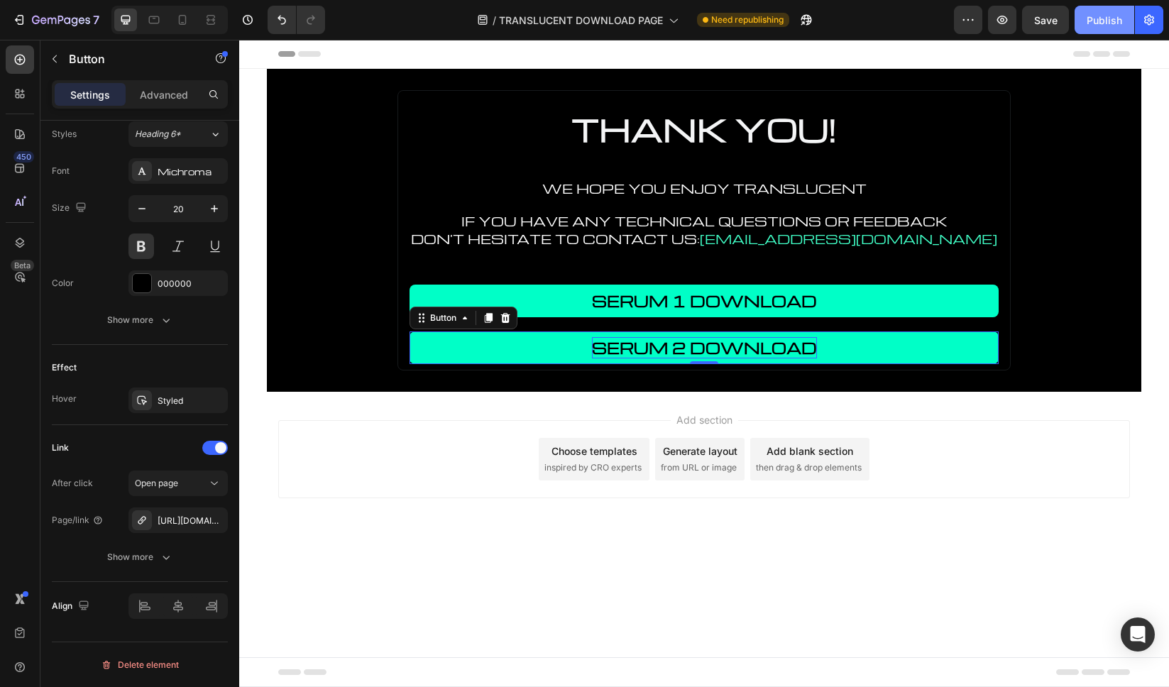
click at [1098, 19] on div "Publish" at bounding box center [1104, 20] width 35 height 15
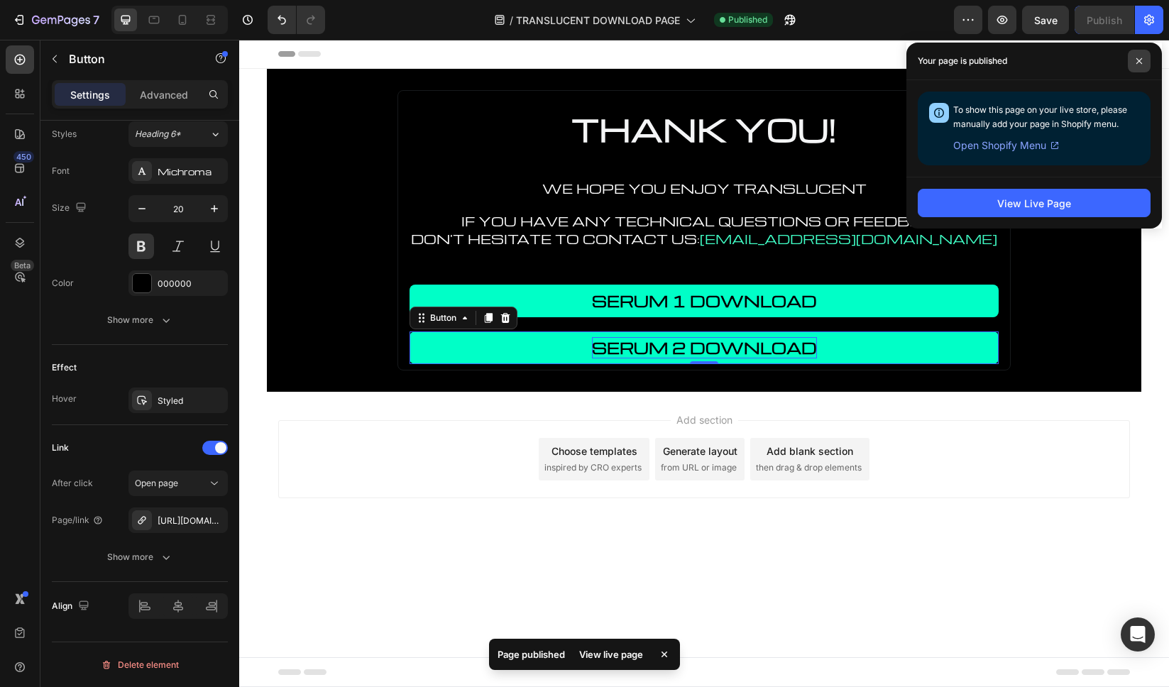
click at [1143, 60] on span at bounding box center [1139, 61] width 23 height 23
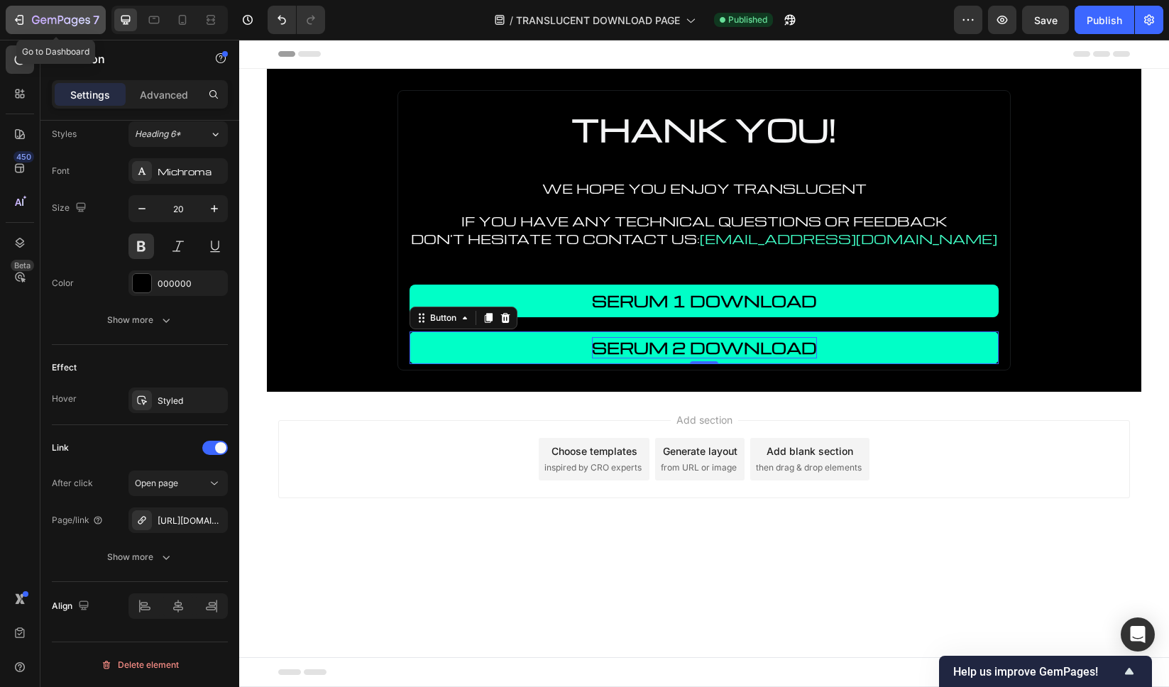
click at [55, 18] on icon "button" at bounding box center [52, 21] width 9 height 6
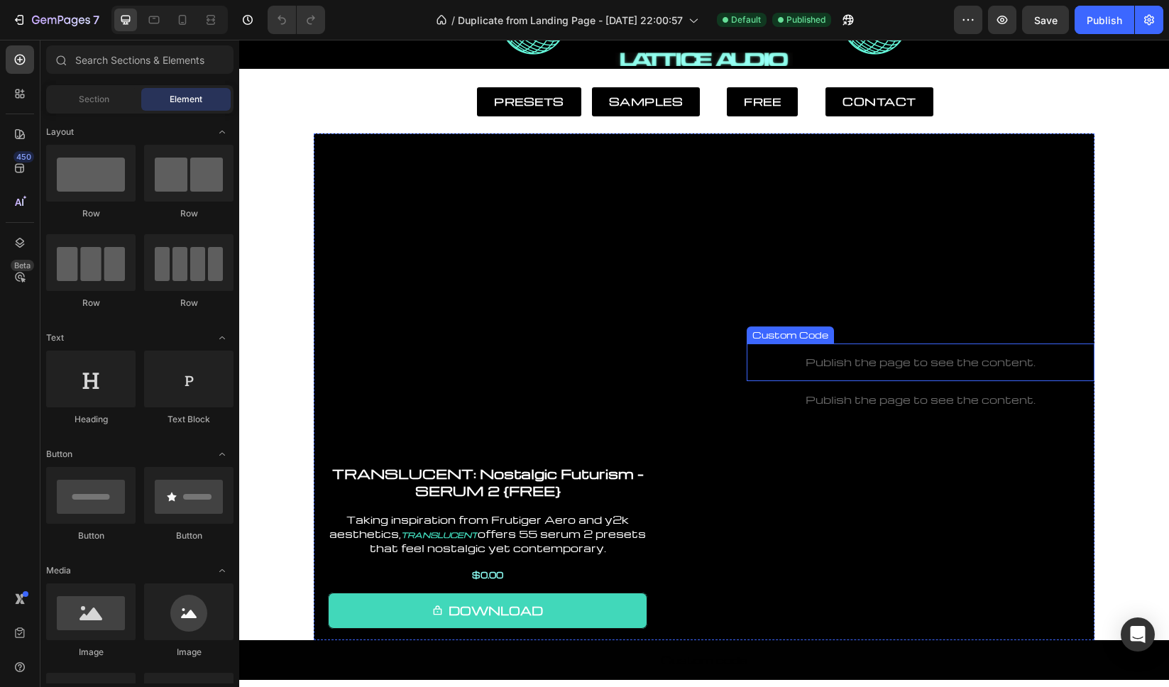
scroll to position [113, 0]
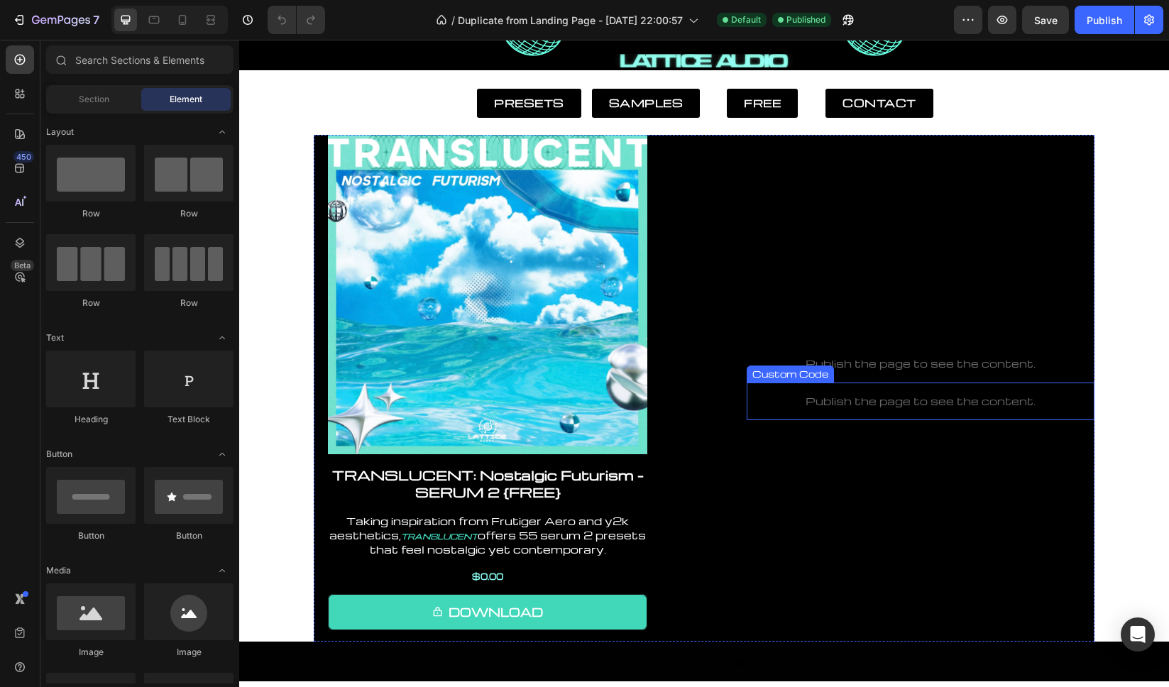
click at [850, 409] on p "Publish the page to see the content." at bounding box center [921, 401] width 348 height 15
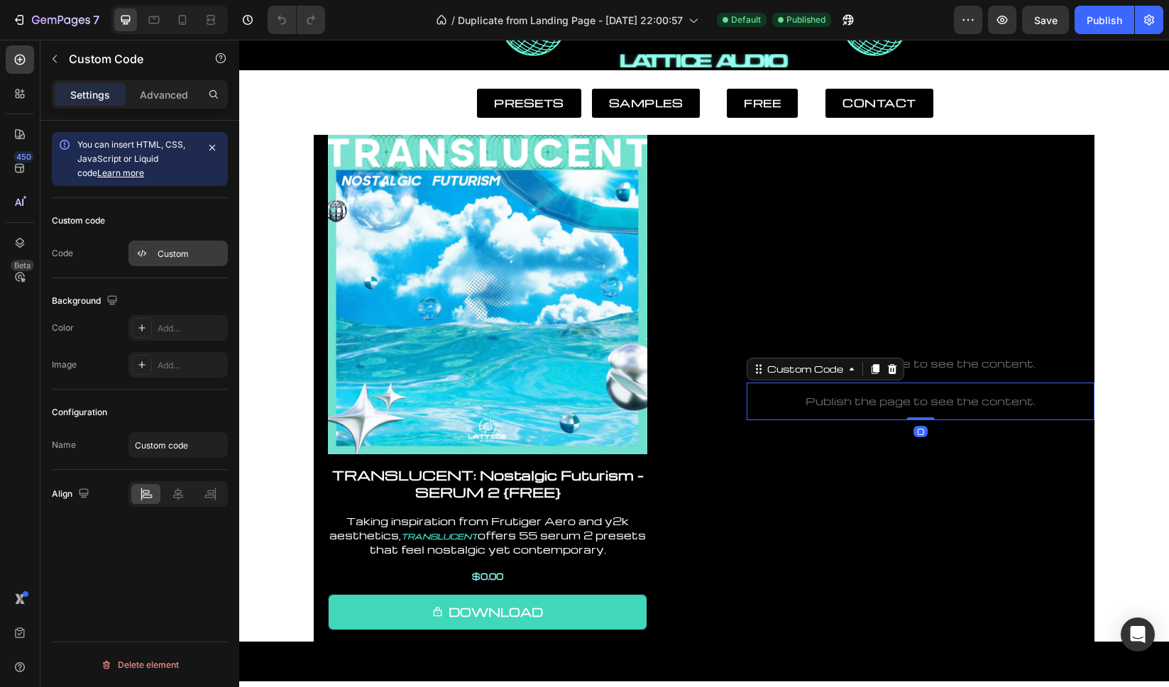
click at [182, 255] on div "Custom" at bounding box center [191, 254] width 67 height 13
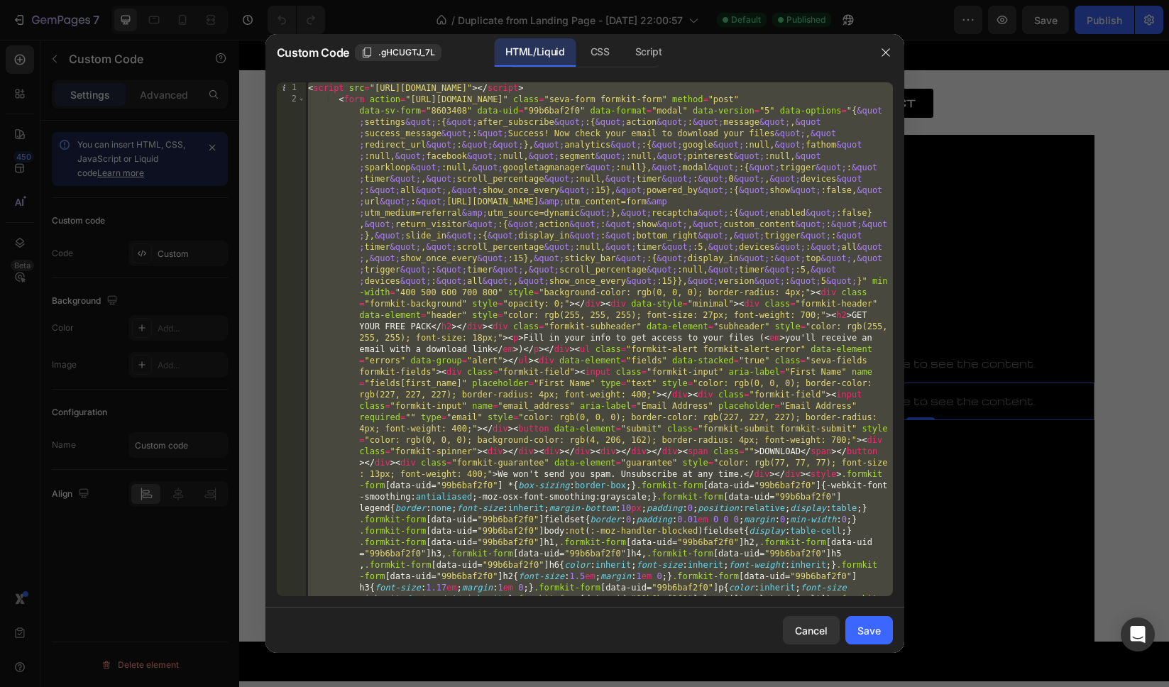
scroll to position [3086, 0]
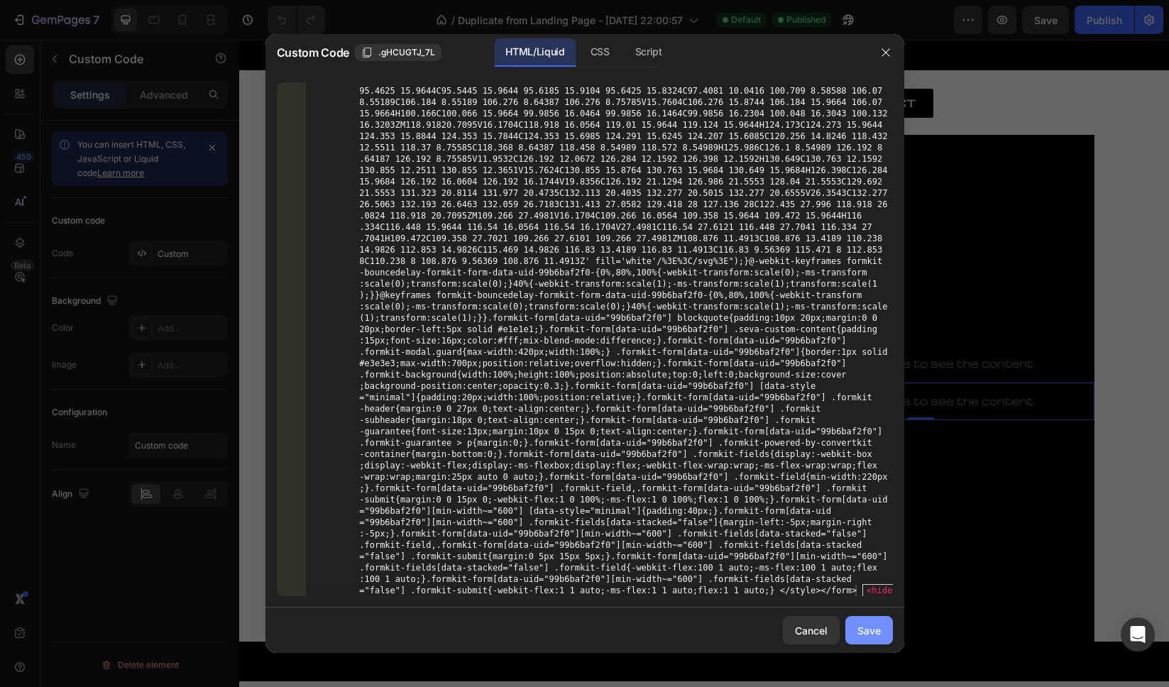
click at [869, 625] on div "Save" at bounding box center [868, 630] width 23 height 15
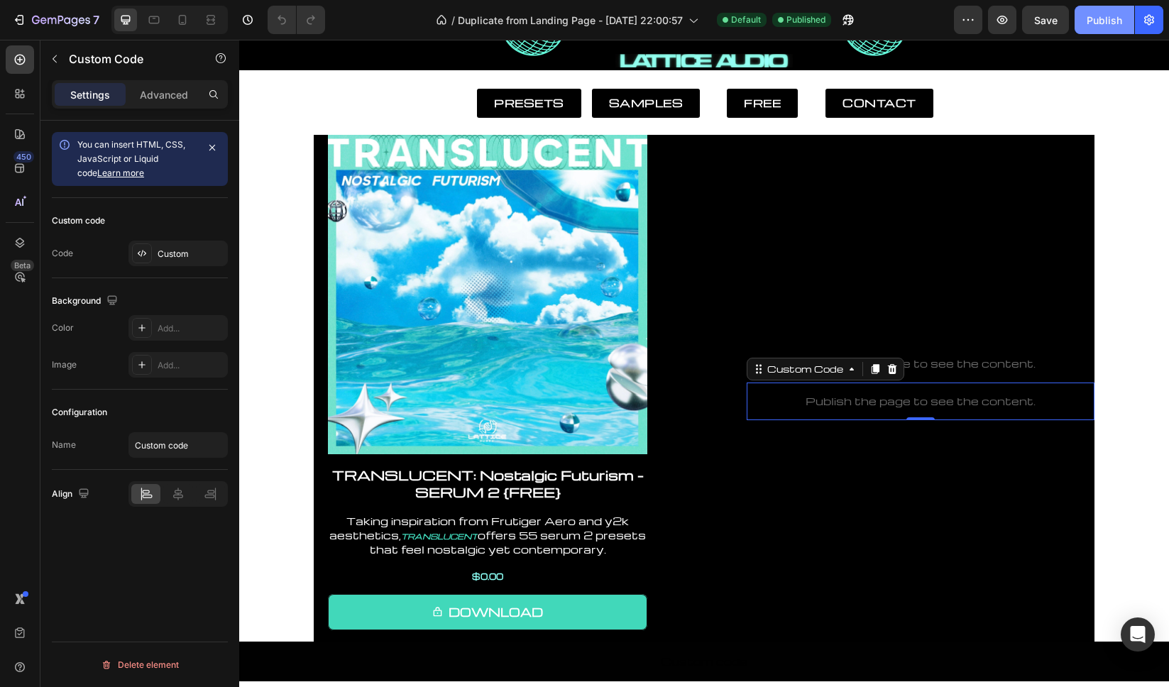
click at [1101, 23] on div "Publish" at bounding box center [1104, 20] width 35 height 15
click at [38, 16] on icon "button" at bounding box center [61, 21] width 58 height 12
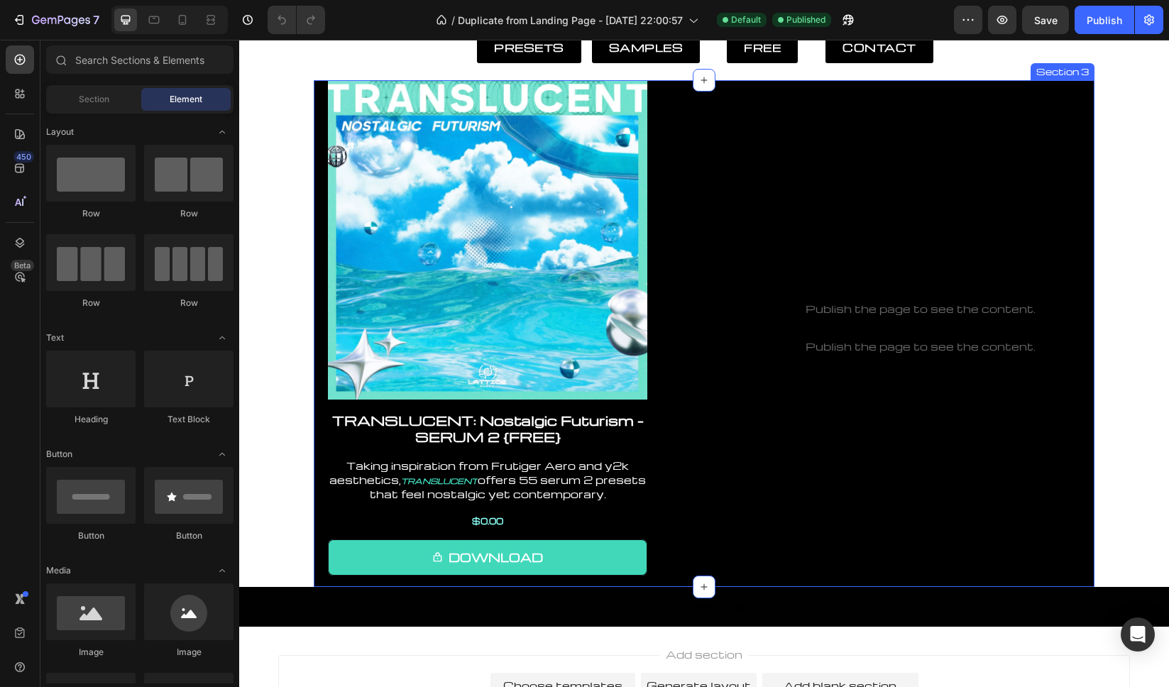
scroll to position [202, 0]
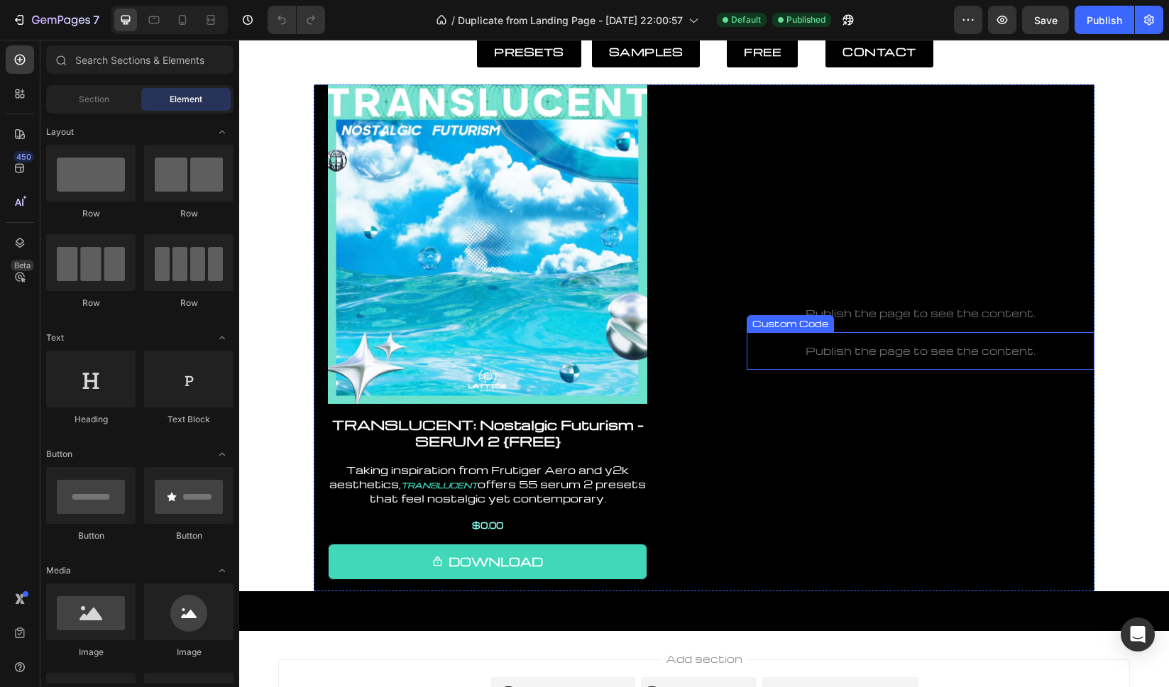
click at [885, 356] on p "Publish the page to see the content." at bounding box center [921, 351] width 348 height 15
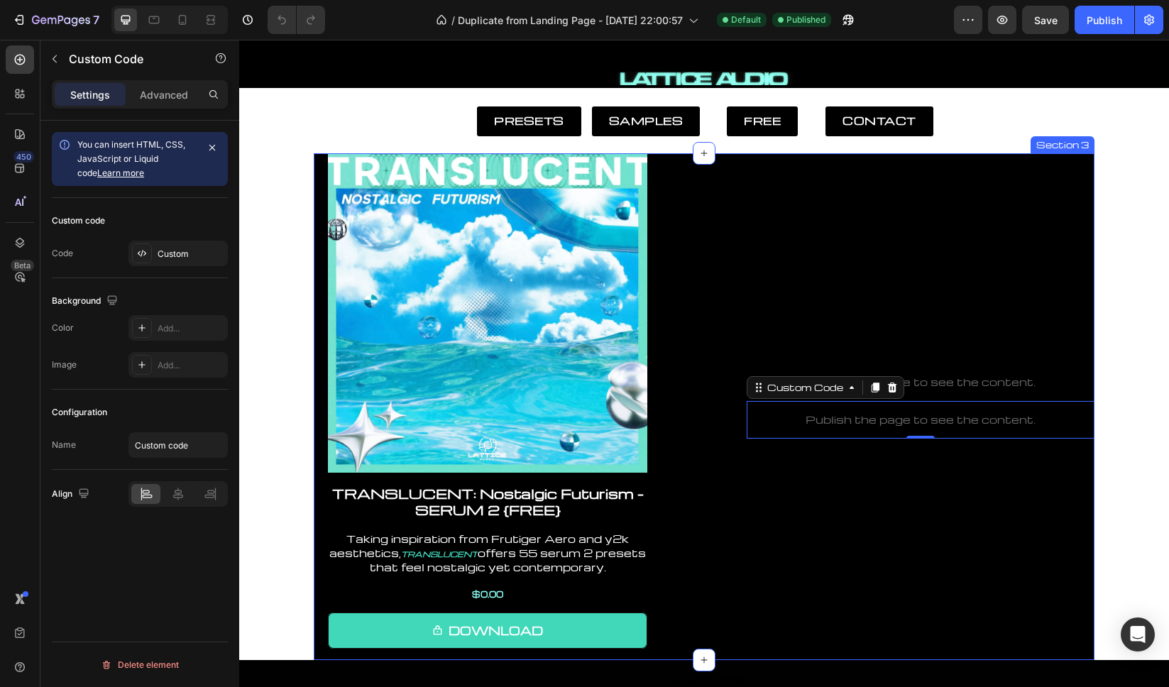
scroll to position [133, 0]
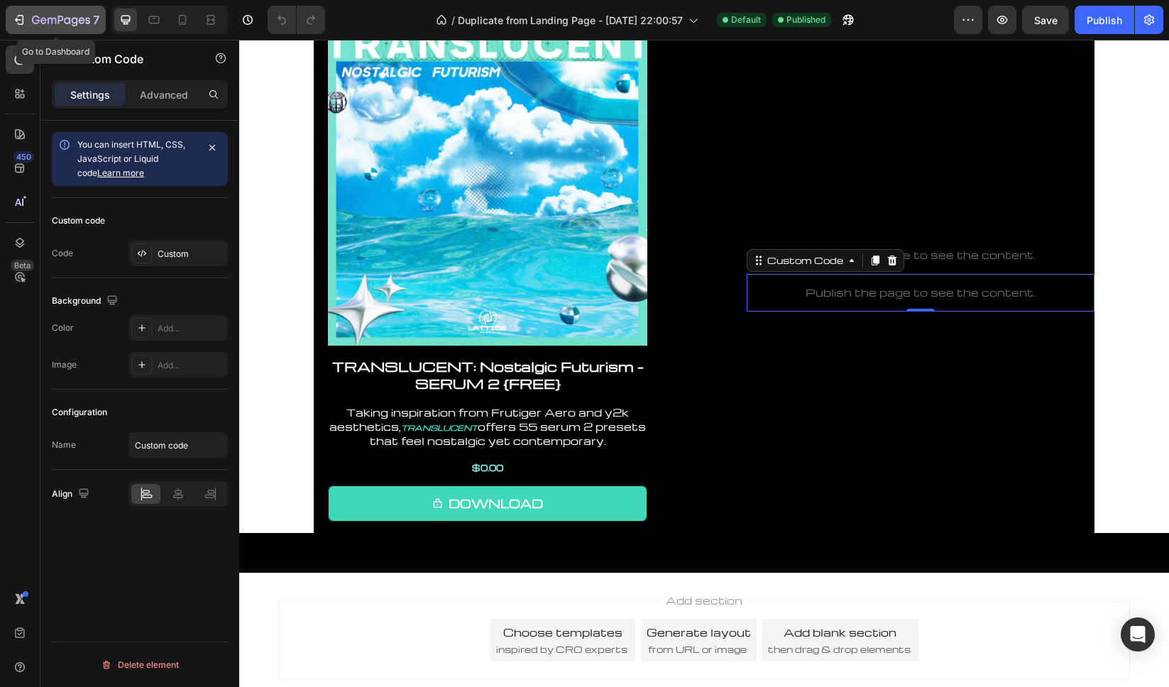
click at [64, 17] on icon "button" at bounding box center [61, 21] width 58 height 12
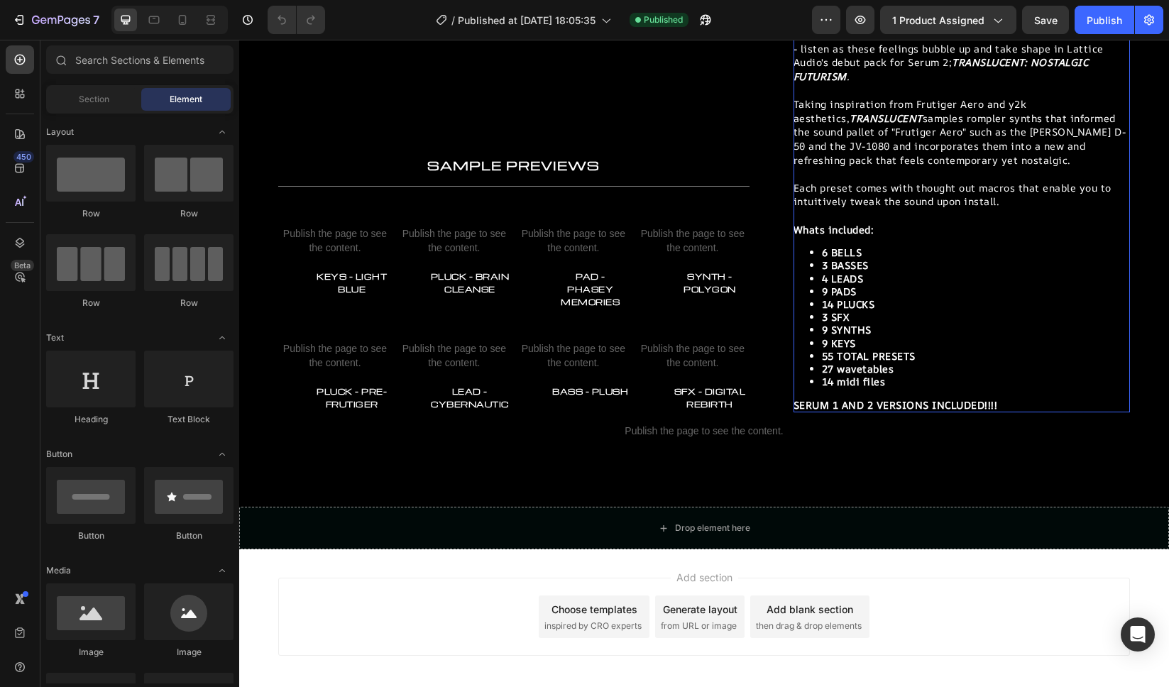
scroll to position [430, 0]
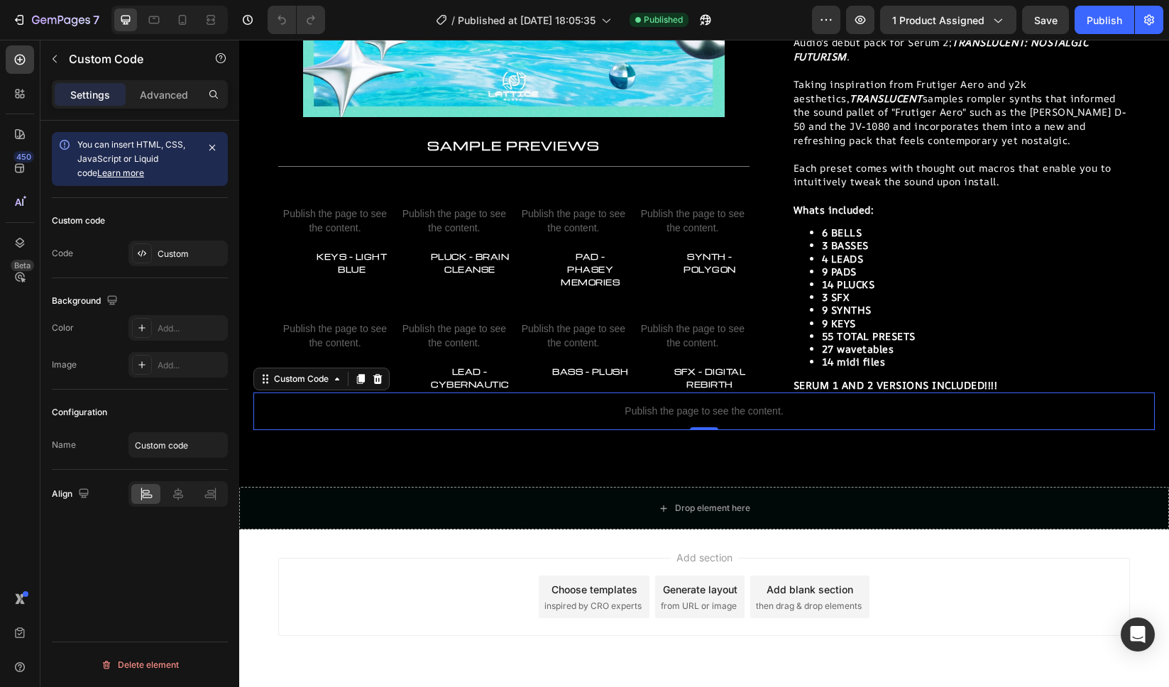
click at [733, 404] on p "Publish the page to see the content." at bounding box center [703, 411] width 901 height 15
click at [181, 245] on div "Custom" at bounding box center [177, 254] width 99 height 26
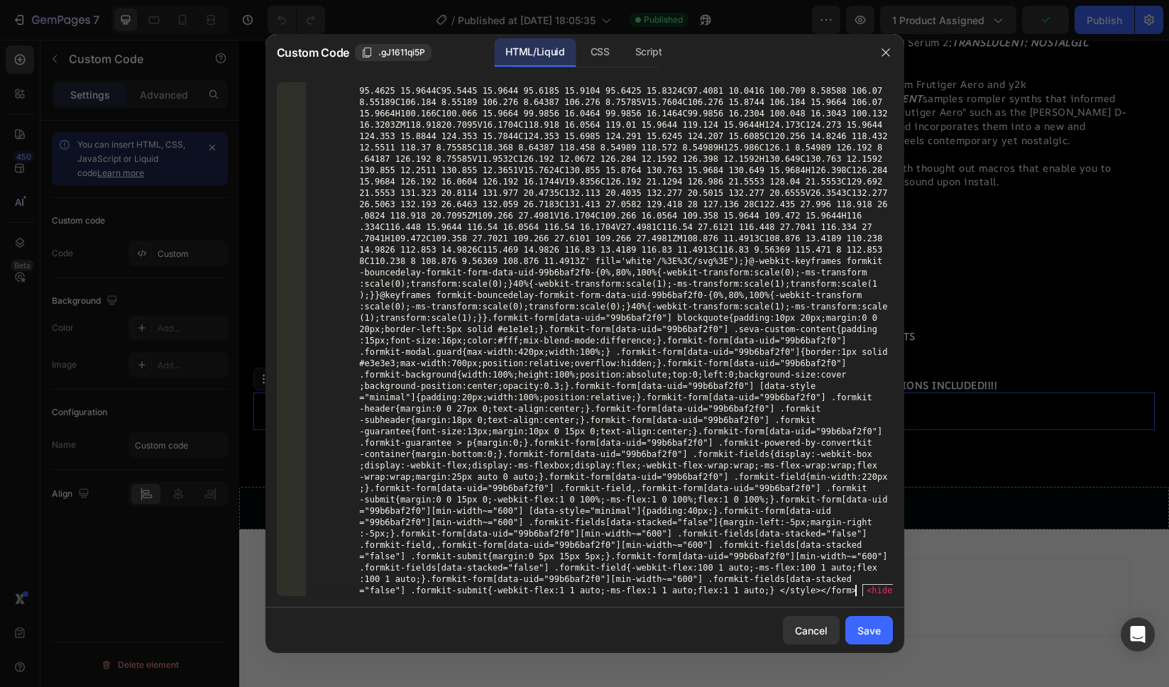
scroll to position [3086, 0]
click at [876, 635] on div "Save" at bounding box center [868, 630] width 23 height 15
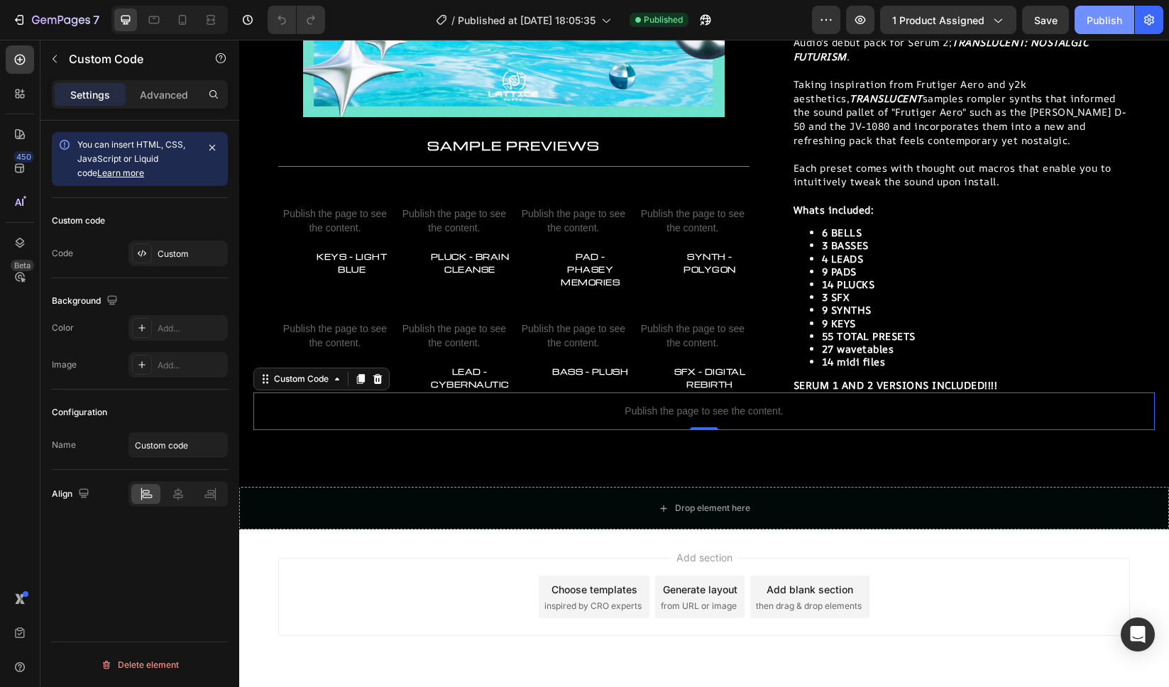
click at [1105, 23] on div "Publish" at bounding box center [1104, 20] width 35 height 15
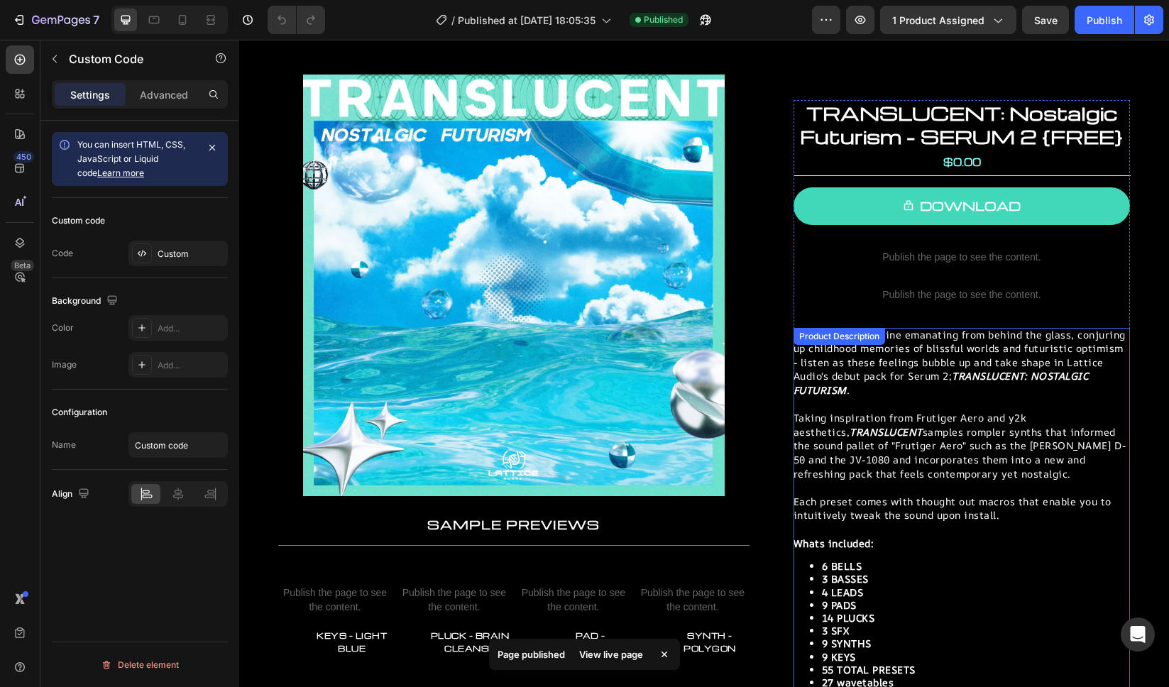
scroll to position [48, 0]
